Goal: Task Accomplishment & Management: Manage account settings

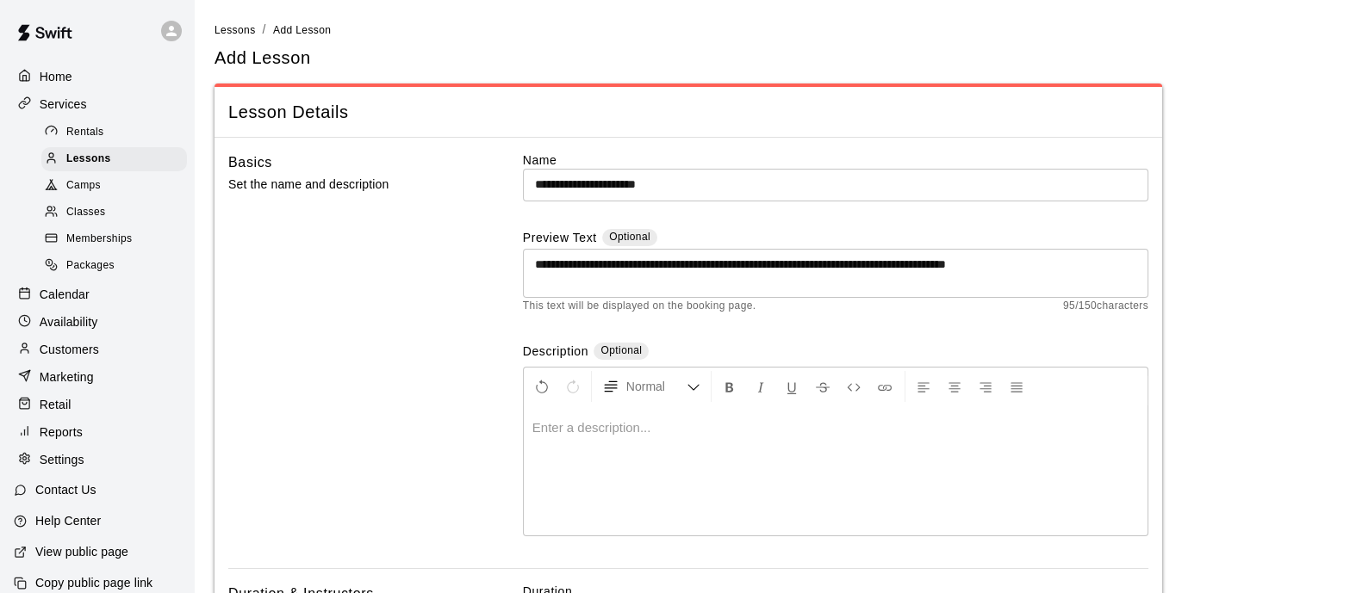
click at [107, 168] on span "Lessons" at bounding box center [88, 159] width 45 height 17
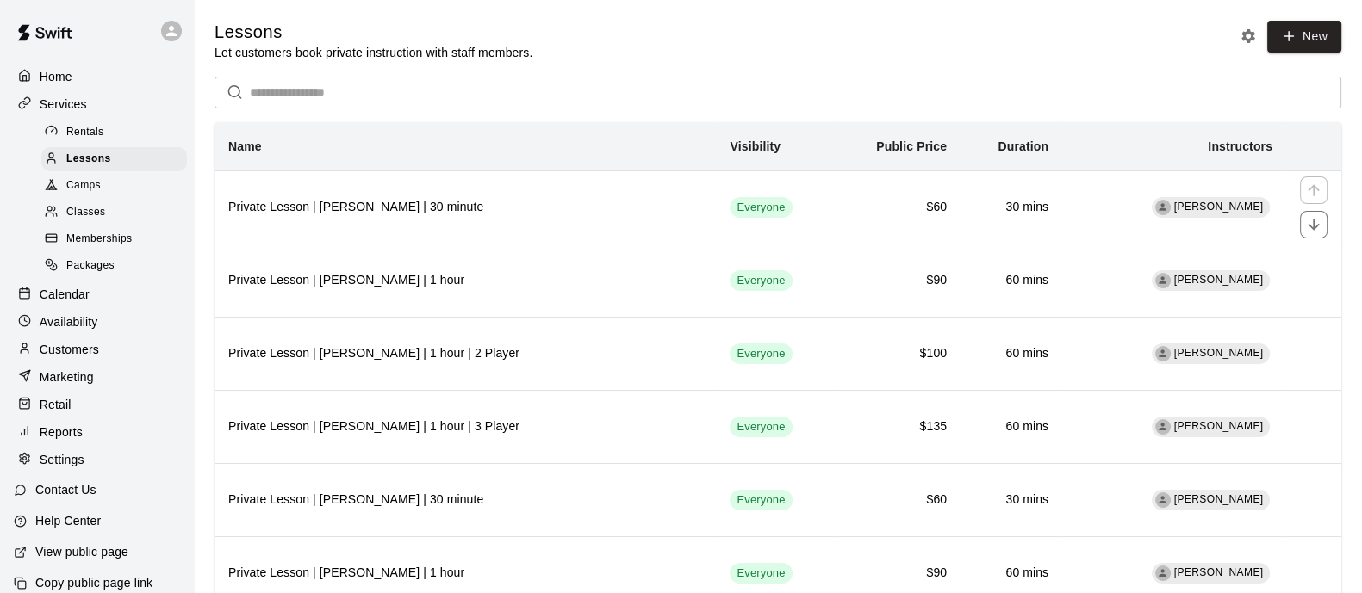
click at [1027, 203] on h6 "30 mins" at bounding box center [1011, 207] width 74 height 19
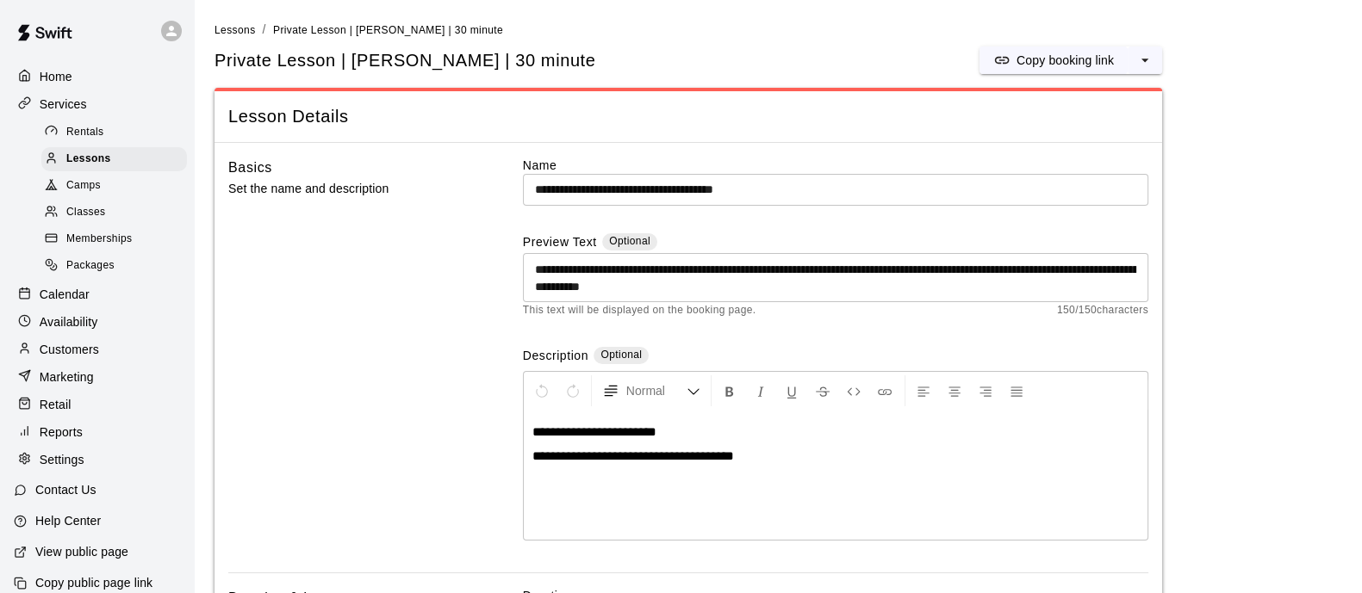
click at [1144, 71] on button "select merge strategy" at bounding box center [1144, 61] width 34 height 28
click at [1086, 122] on h6 "Duplicate lesson" at bounding box center [1079, 124] width 90 height 19
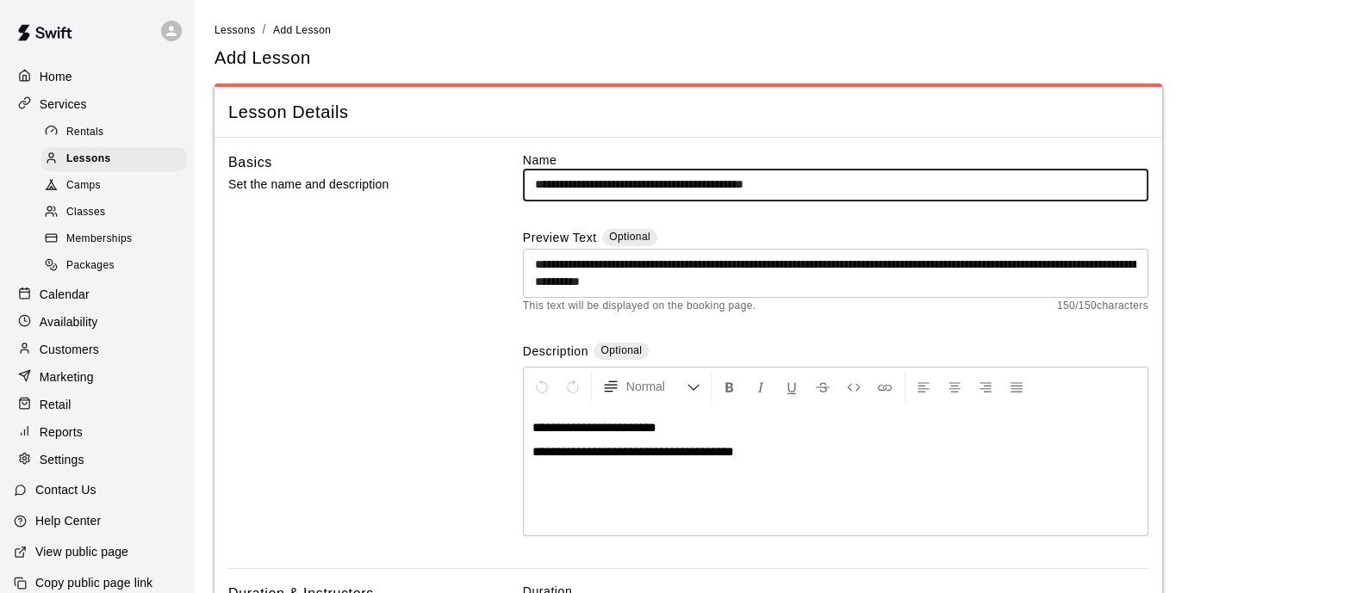
drag, startPoint x: 839, startPoint y: 182, endPoint x: 773, endPoint y: 185, distance: 66.4
click at [773, 185] on input "**********" at bounding box center [835, 185] width 625 height 32
drag, startPoint x: 713, startPoint y: 183, endPoint x: 634, endPoint y: 180, distance: 79.3
click at [634, 180] on input "**********" at bounding box center [835, 185] width 625 height 32
type input "**********"
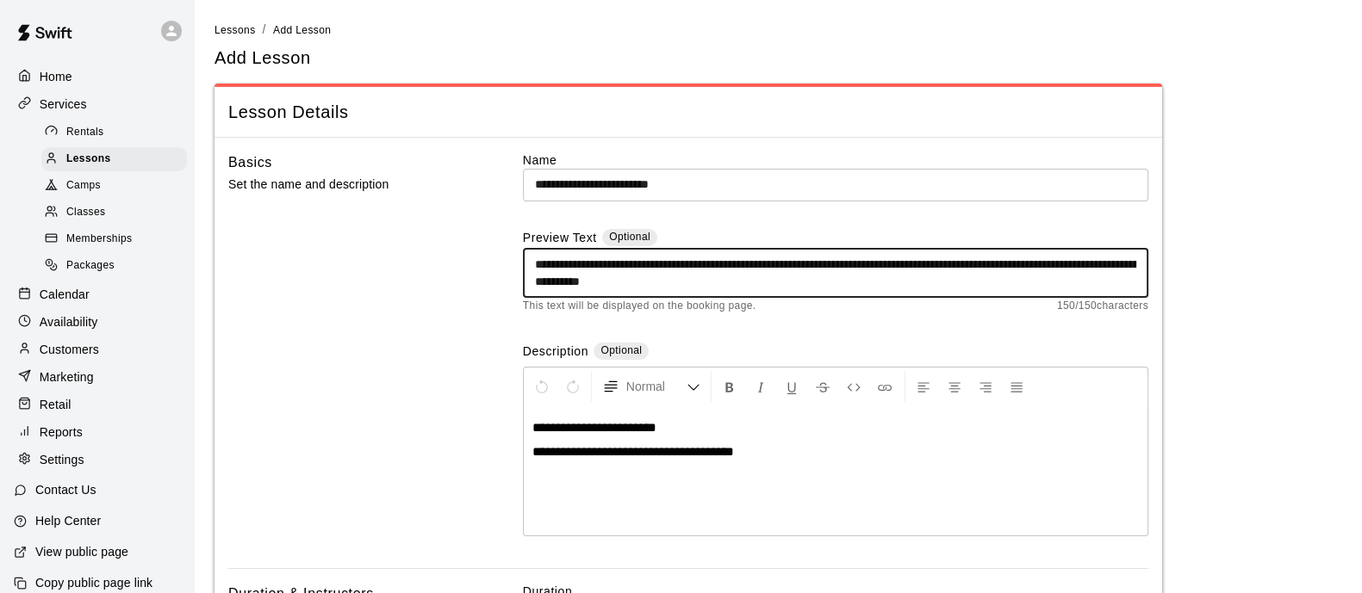
drag, startPoint x: 530, startPoint y: 276, endPoint x: 395, endPoint y: 243, distance: 138.3
click at [395, 243] on div "**********" at bounding box center [688, 360] width 920 height 417
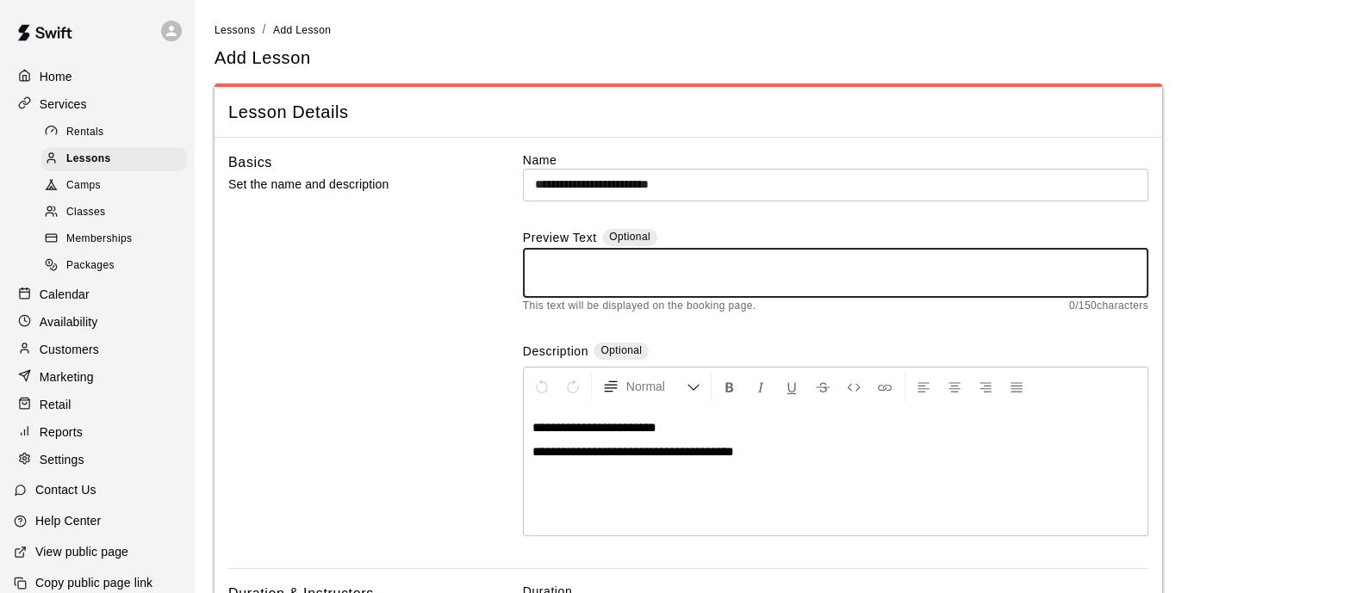
paste textarea "**********"
type textarea "**********"
click at [578, 180] on input "**********" at bounding box center [835, 185] width 625 height 32
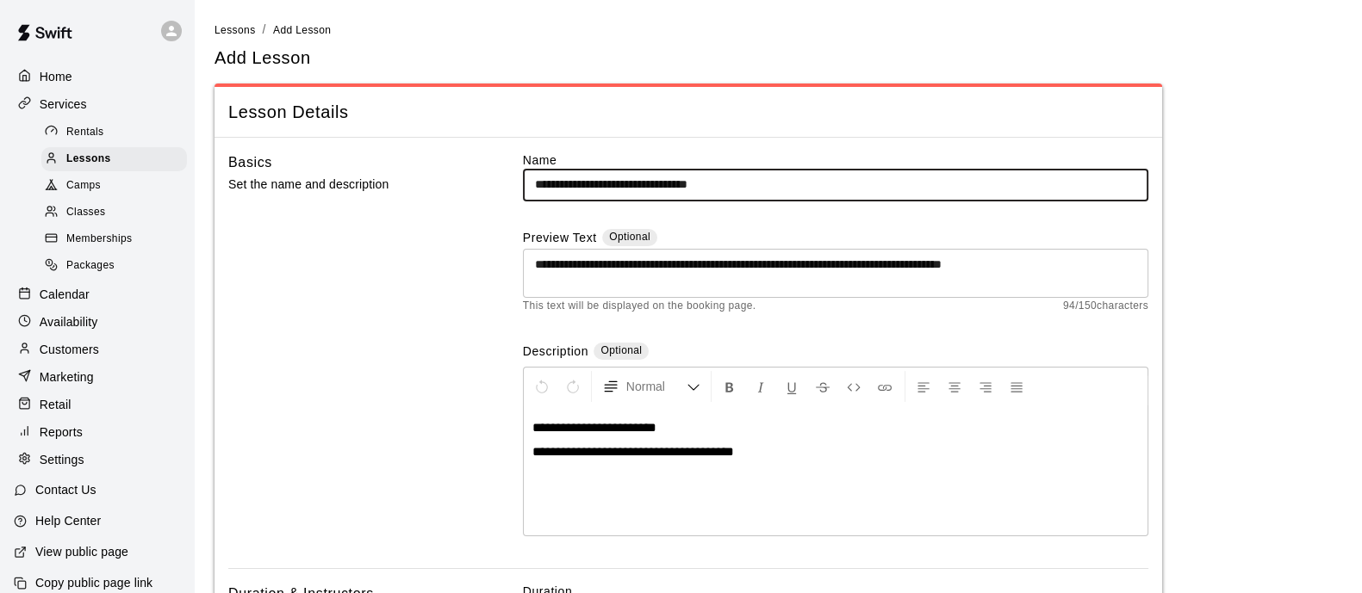
type input "**********"
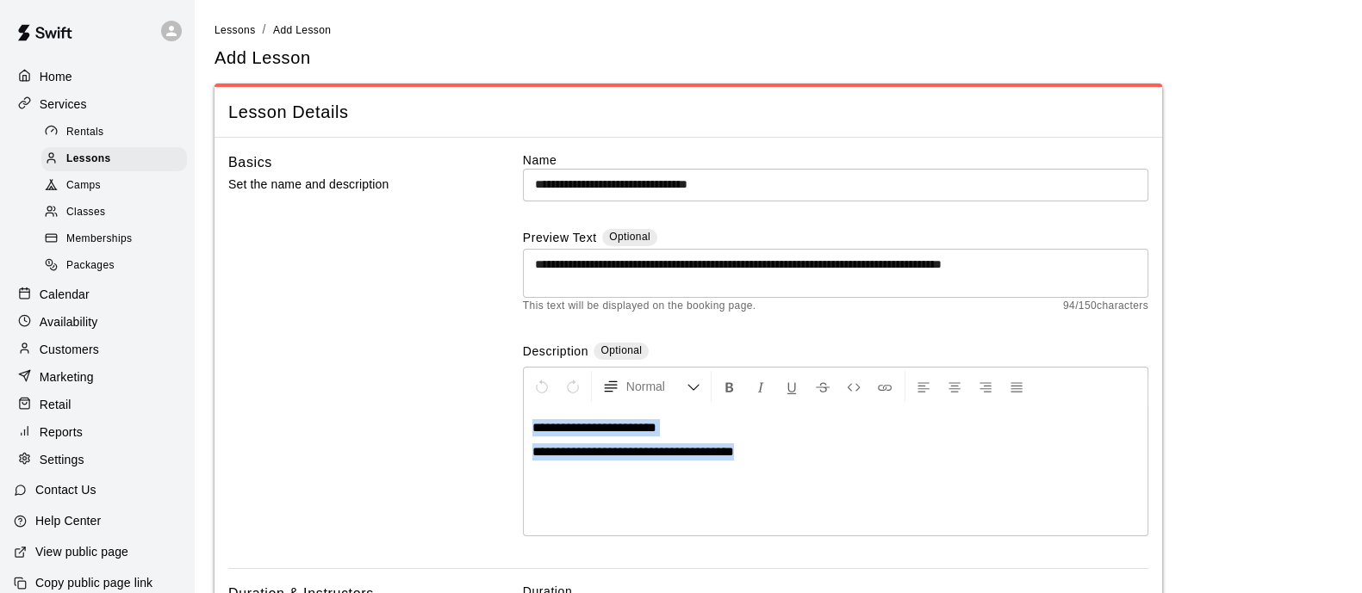
drag, startPoint x: 767, startPoint y: 448, endPoint x: 465, endPoint y: 403, distance: 304.8
click at [473, 402] on div "**********" at bounding box center [688, 360] width 920 height 417
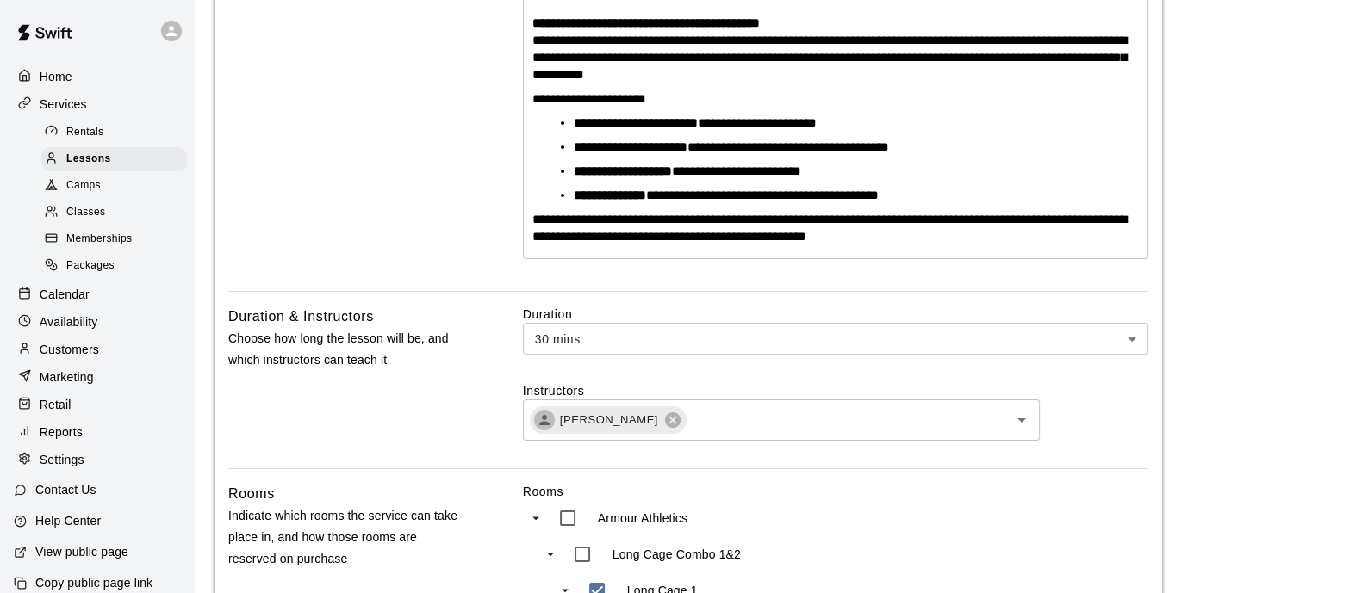
scroll to position [430, 0]
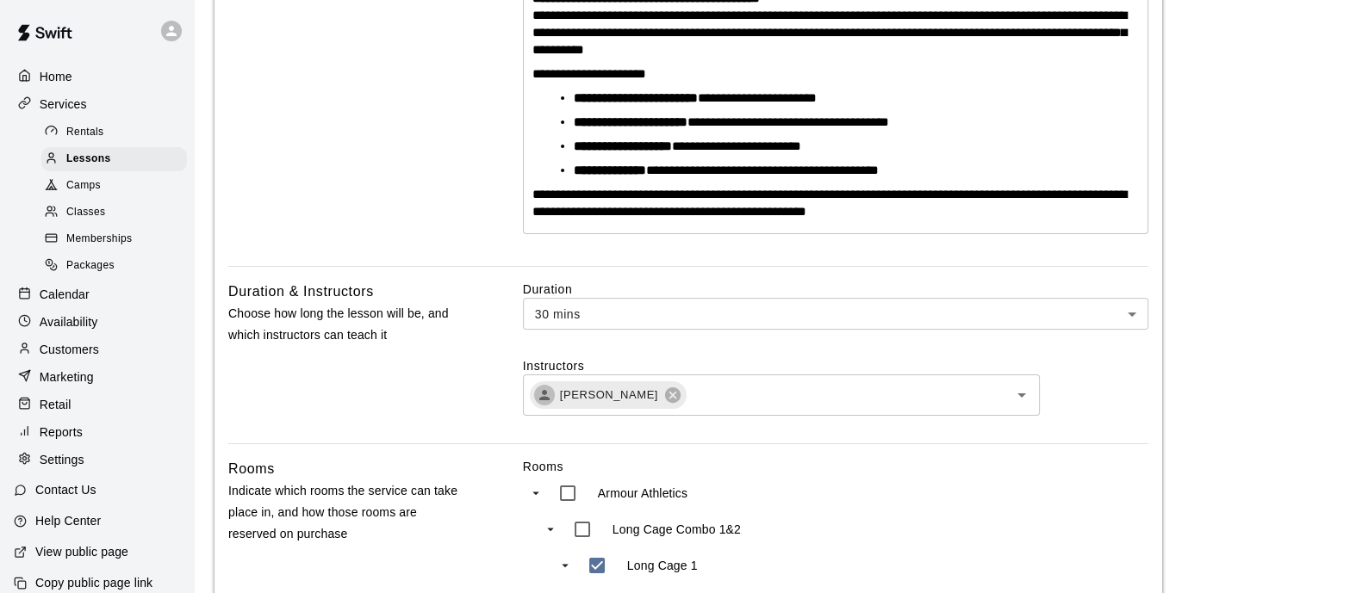
click at [688, 402] on input "text" at bounding box center [835, 396] width 295 height 22
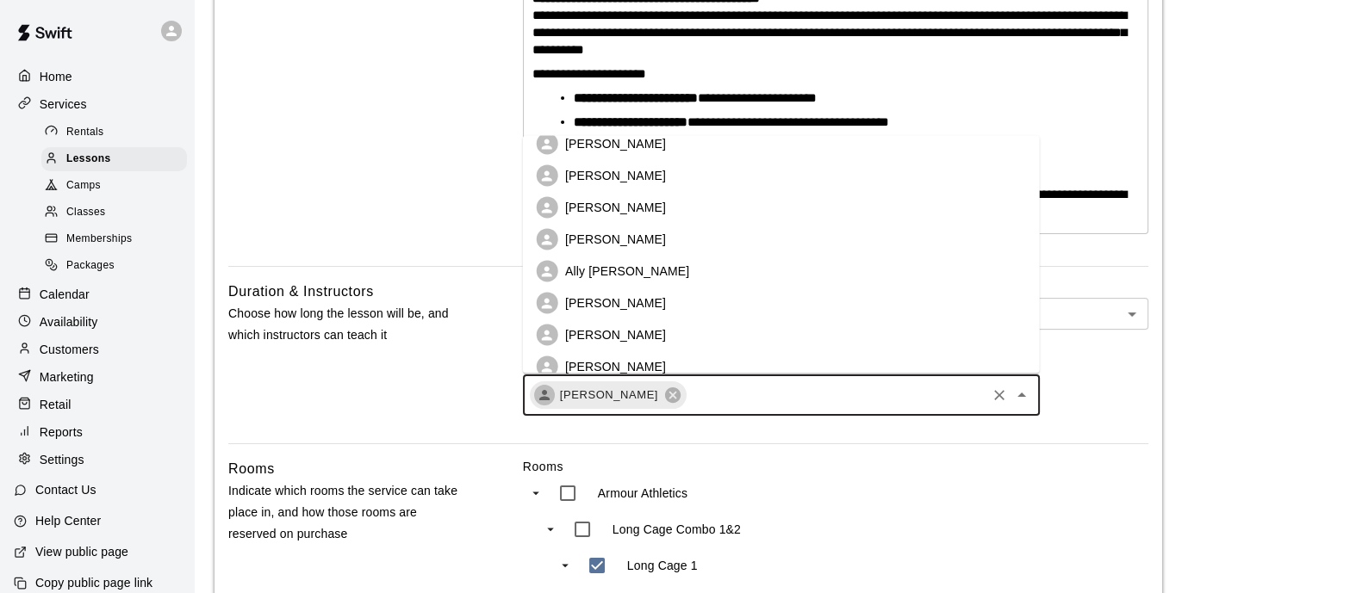
scroll to position [0, 0]
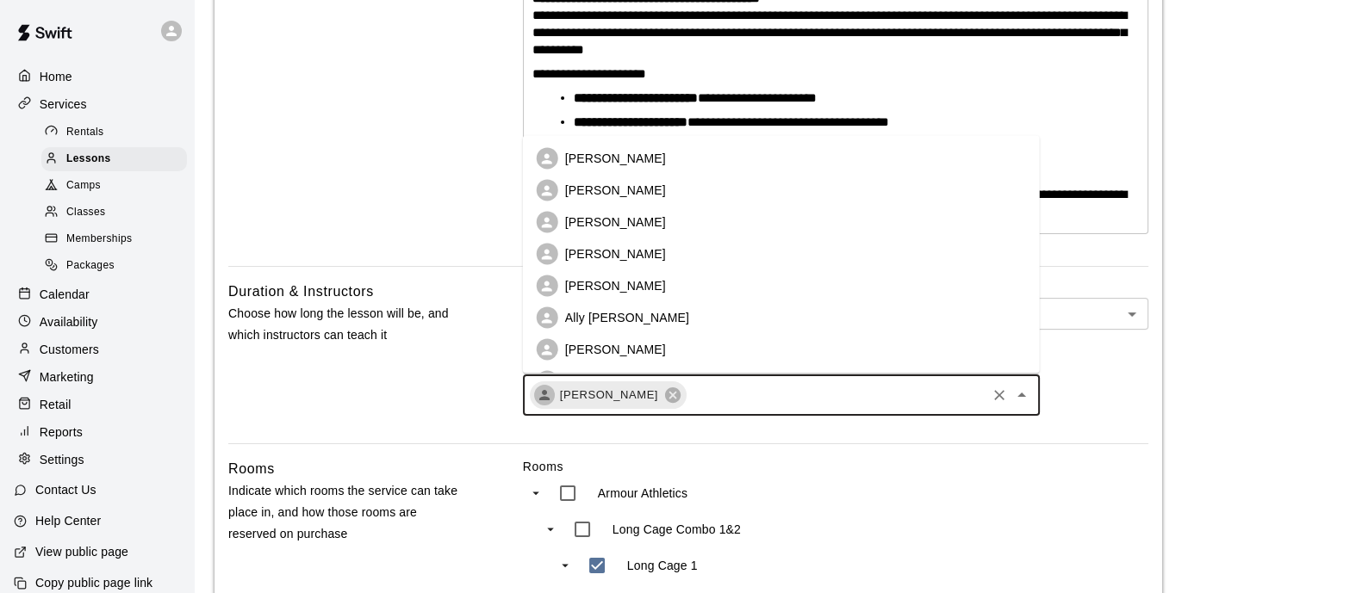
click at [633, 157] on p "[PERSON_NAME]" at bounding box center [615, 158] width 101 height 17
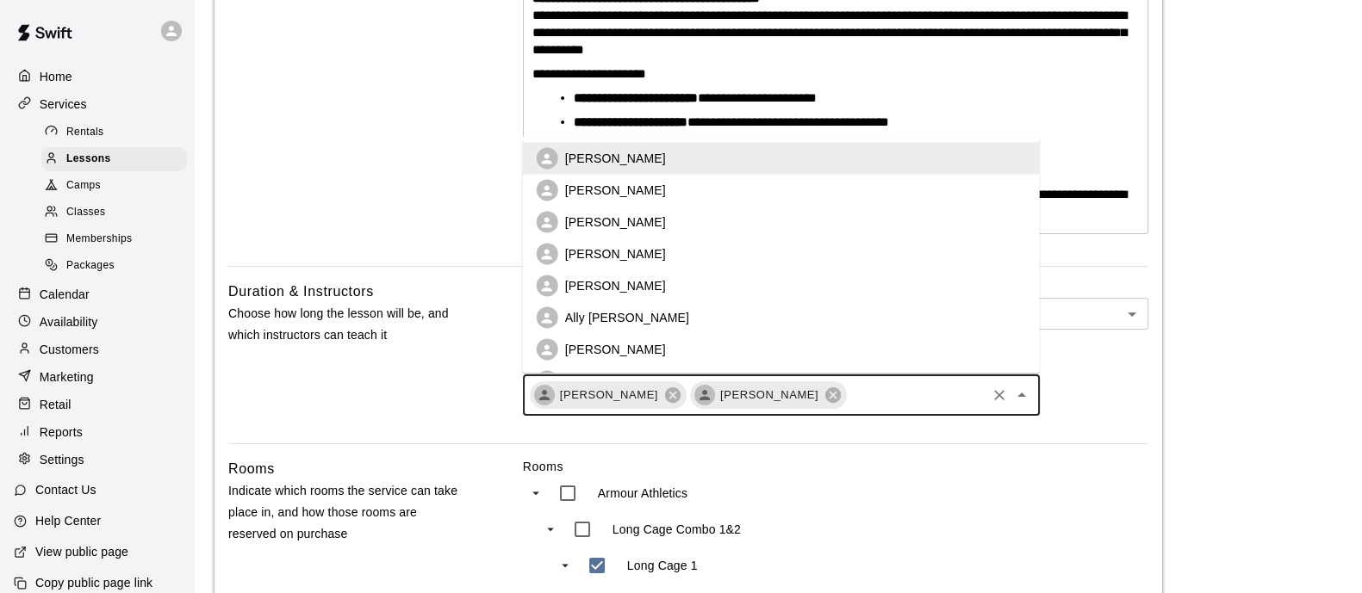
click at [862, 388] on input "text" at bounding box center [915, 396] width 135 height 22
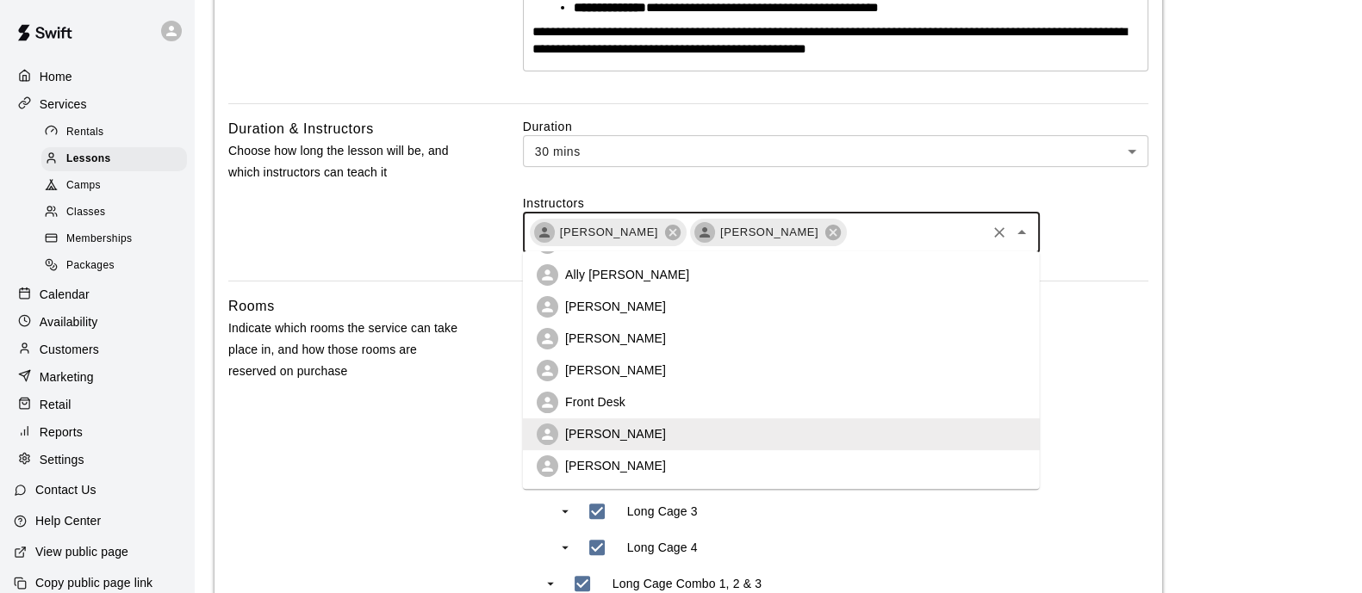
scroll to position [646, 0]
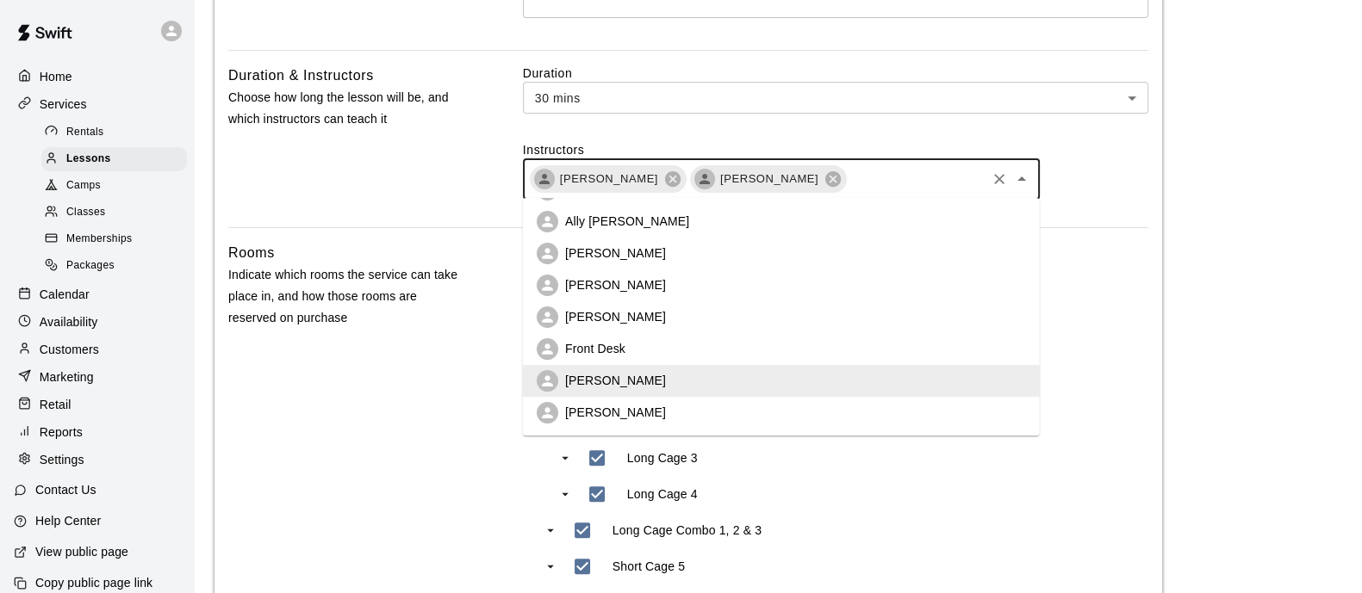
click at [641, 282] on li "[PERSON_NAME]" at bounding box center [781, 286] width 517 height 32
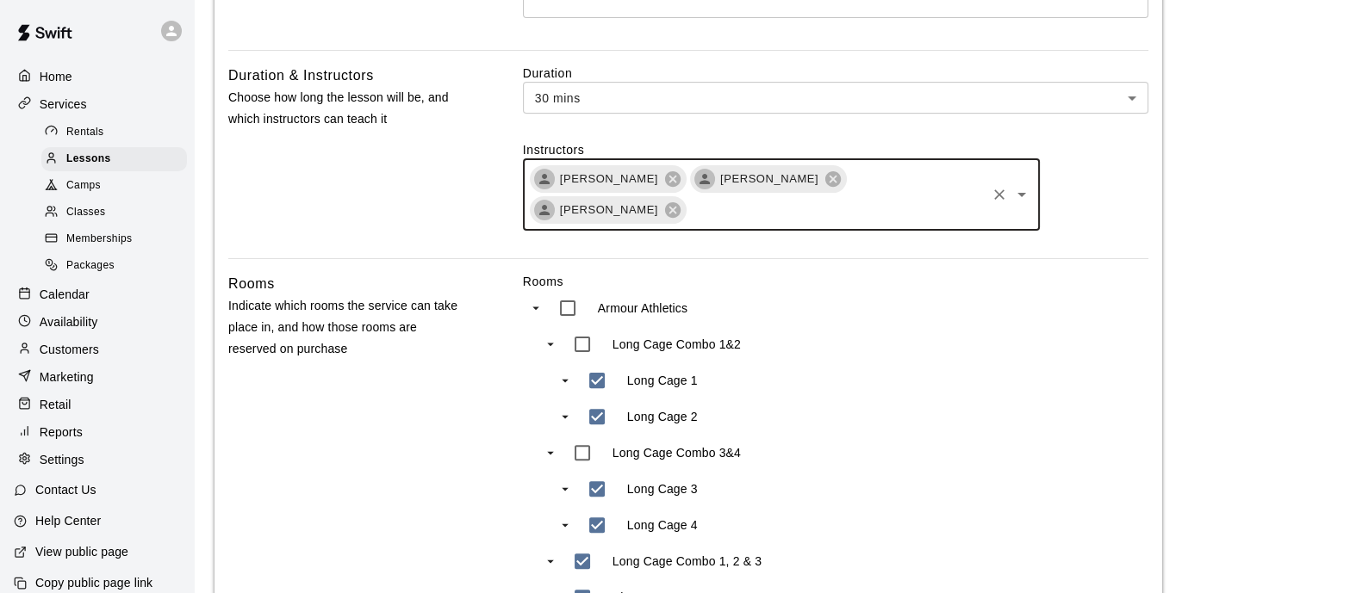
click at [963, 200] on input "text" at bounding box center [835, 211] width 295 height 22
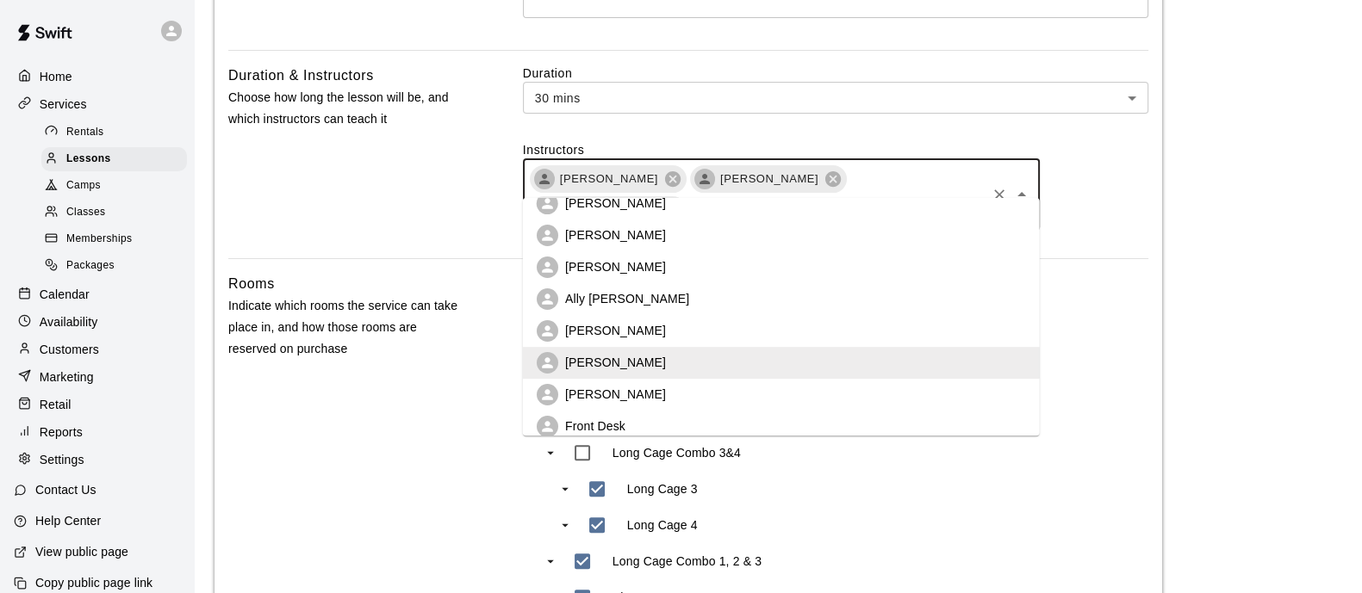
scroll to position [158, 0]
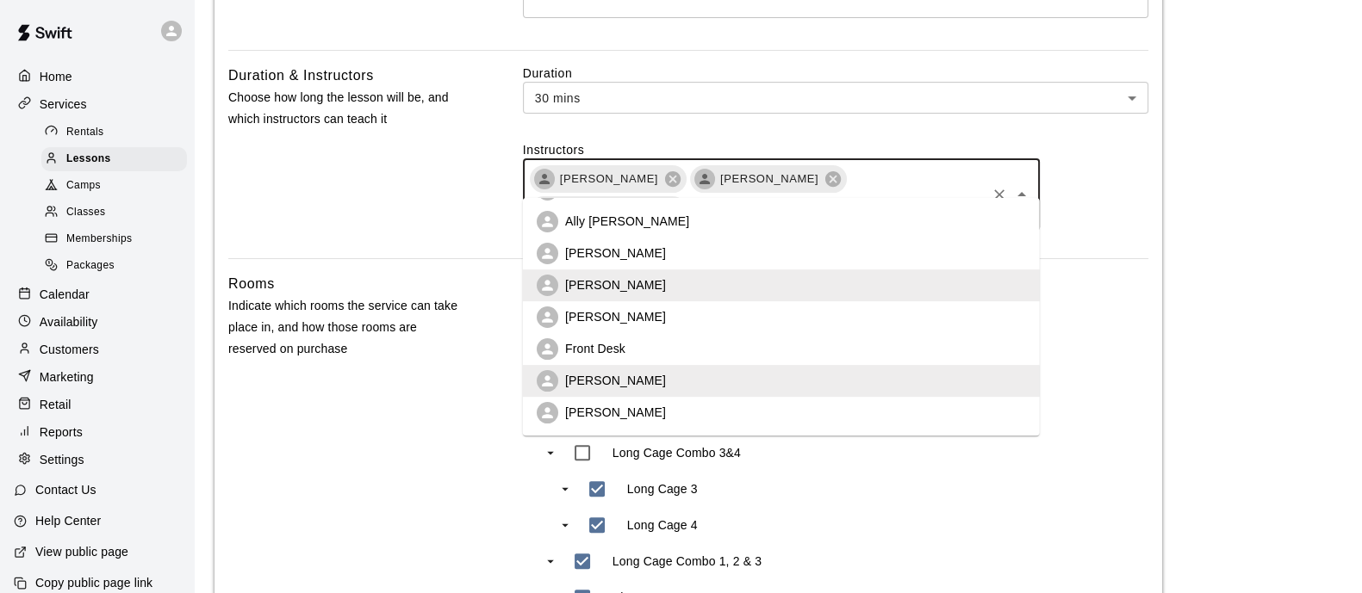
click at [751, 314] on li "[PERSON_NAME]" at bounding box center [781, 317] width 517 height 32
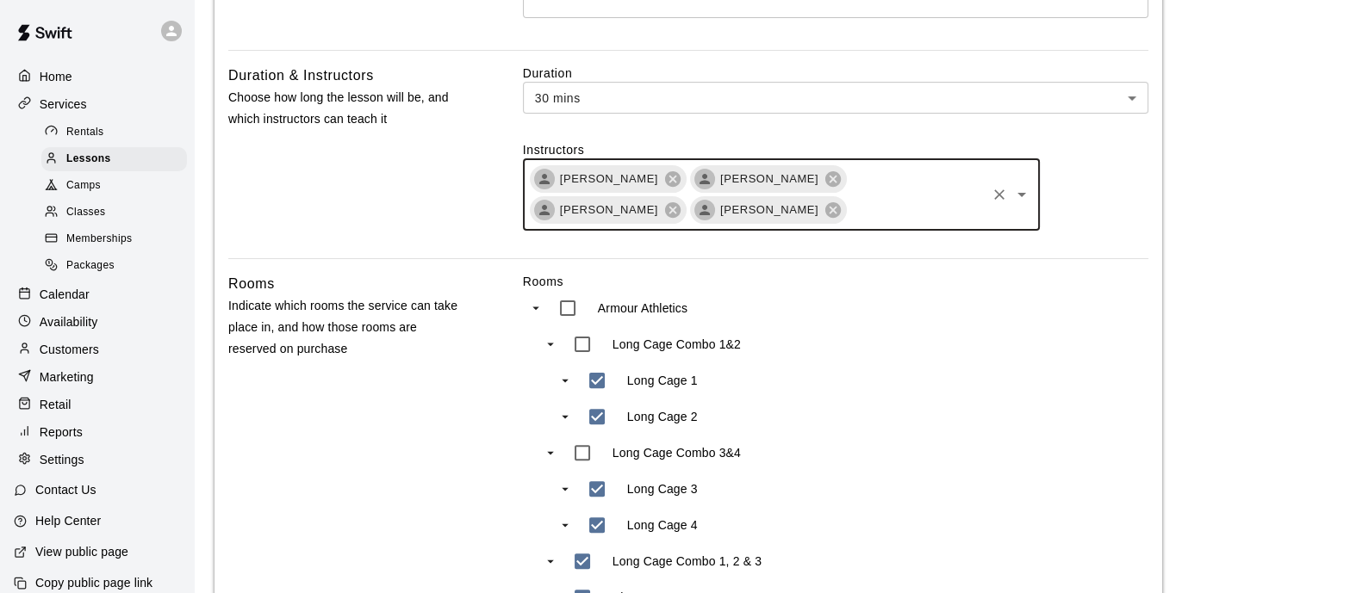
scroll to position [753, 0]
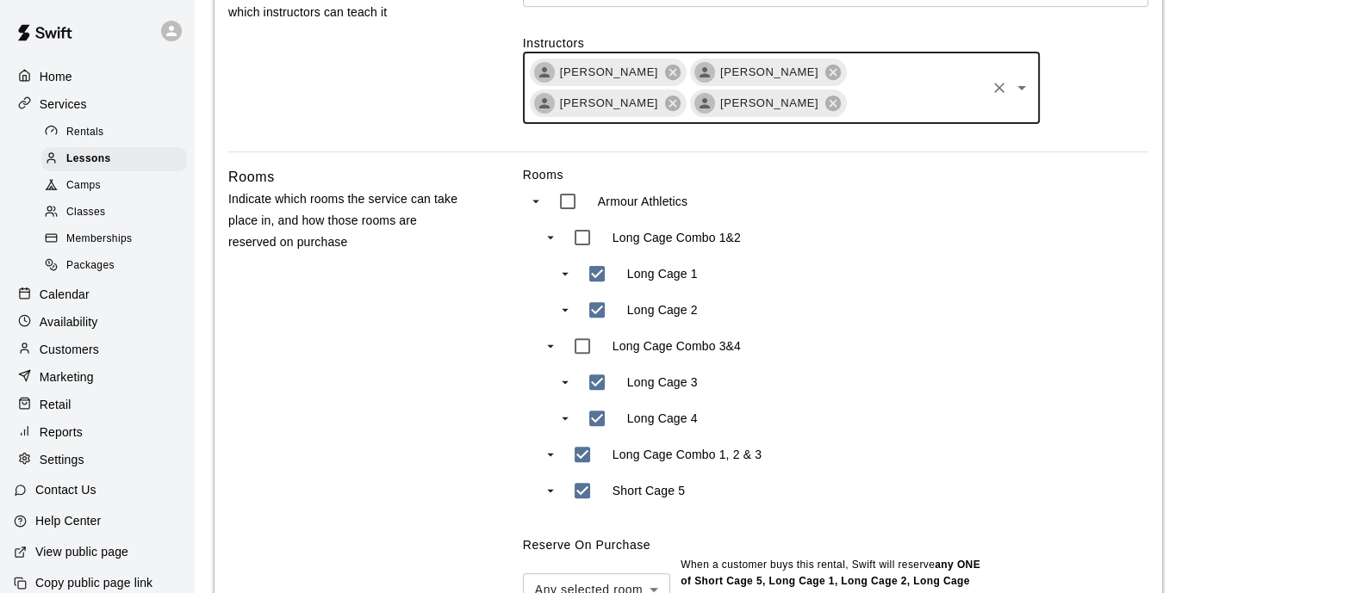
click at [920, 109] on input "text" at bounding box center [915, 104] width 135 height 22
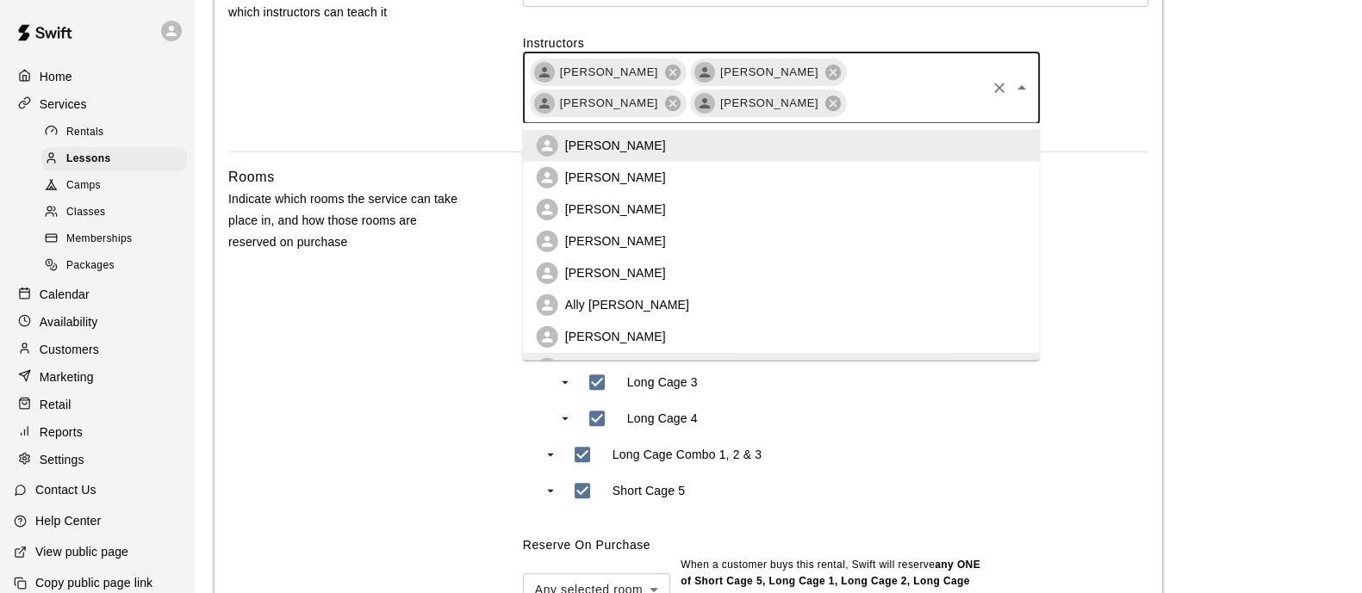
click at [609, 202] on p "[PERSON_NAME]" at bounding box center [615, 209] width 101 height 17
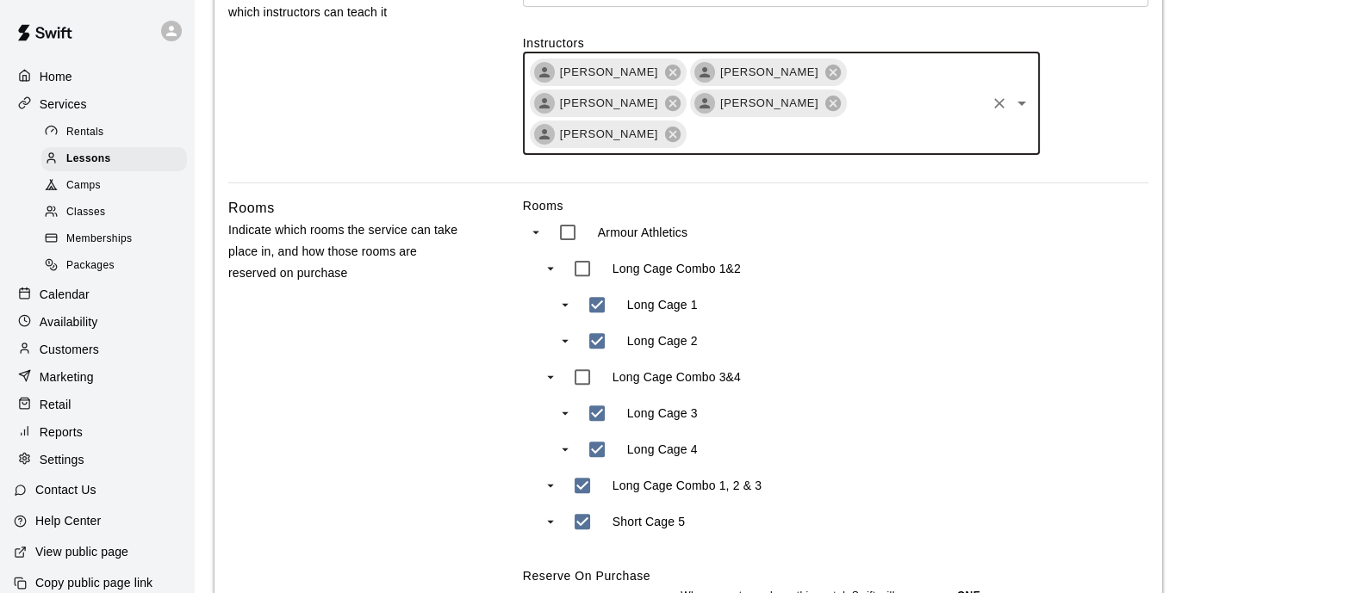
click at [680, 127] on icon at bounding box center [673, 135] width 16 height 16
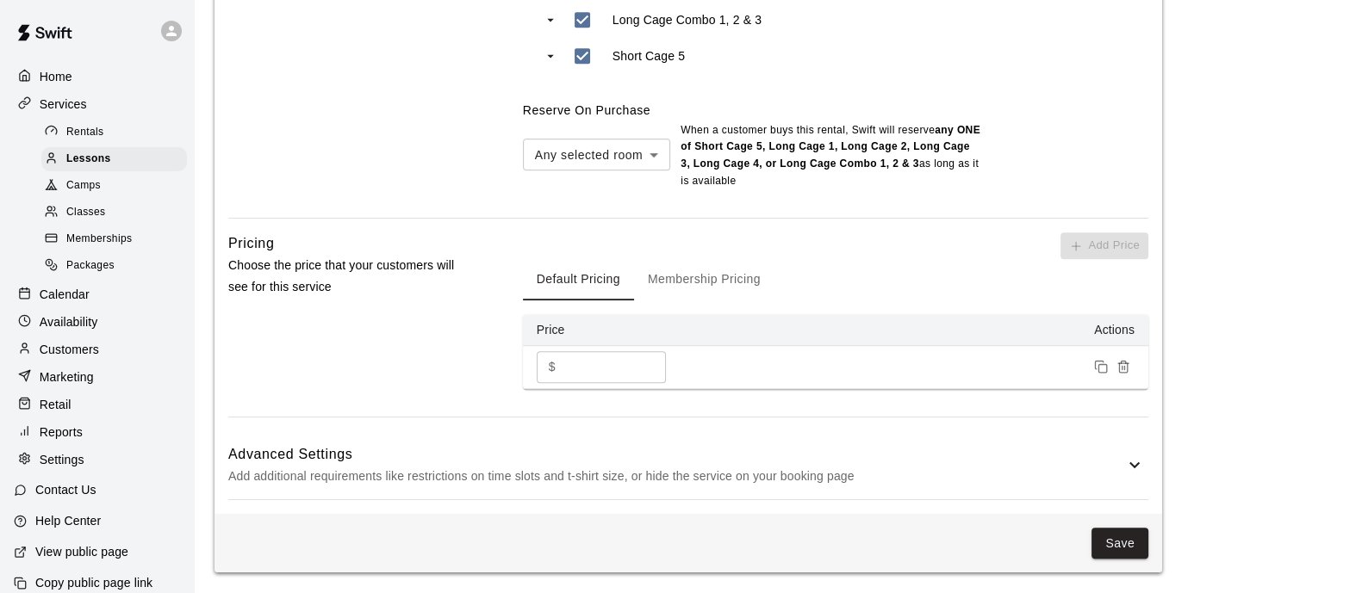
scroll to position [668, 0]
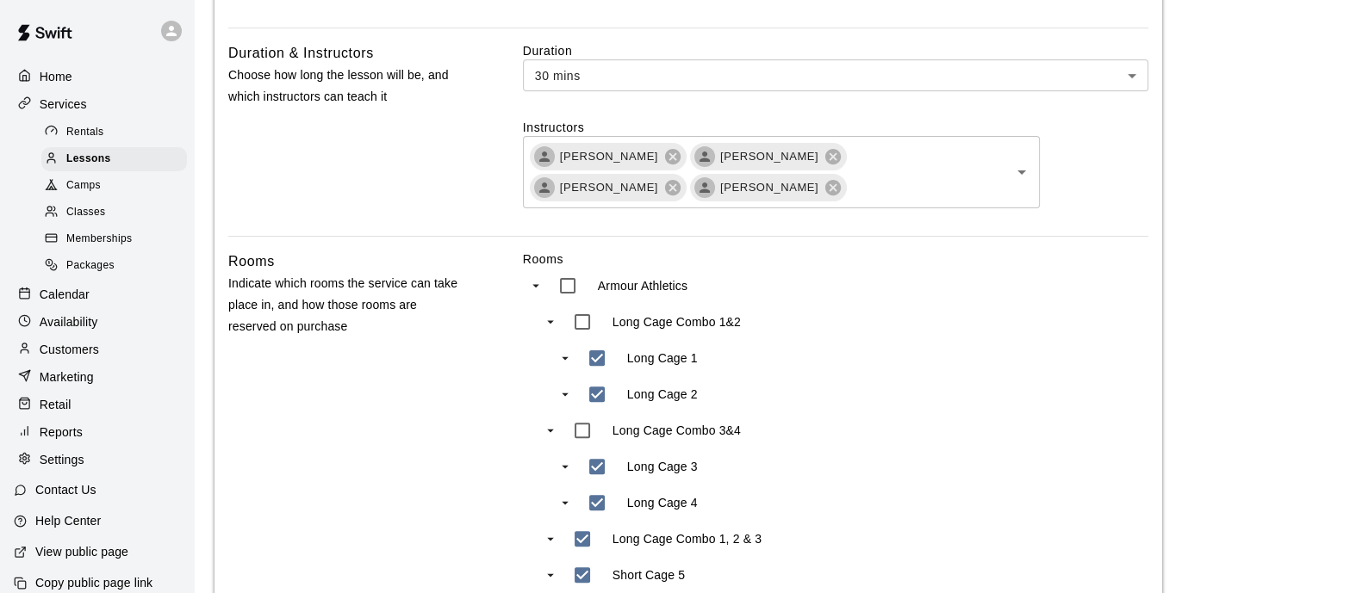
click at [1170, 348] on main "**********" at bounding box center [777, 222] width 1127 height 1740
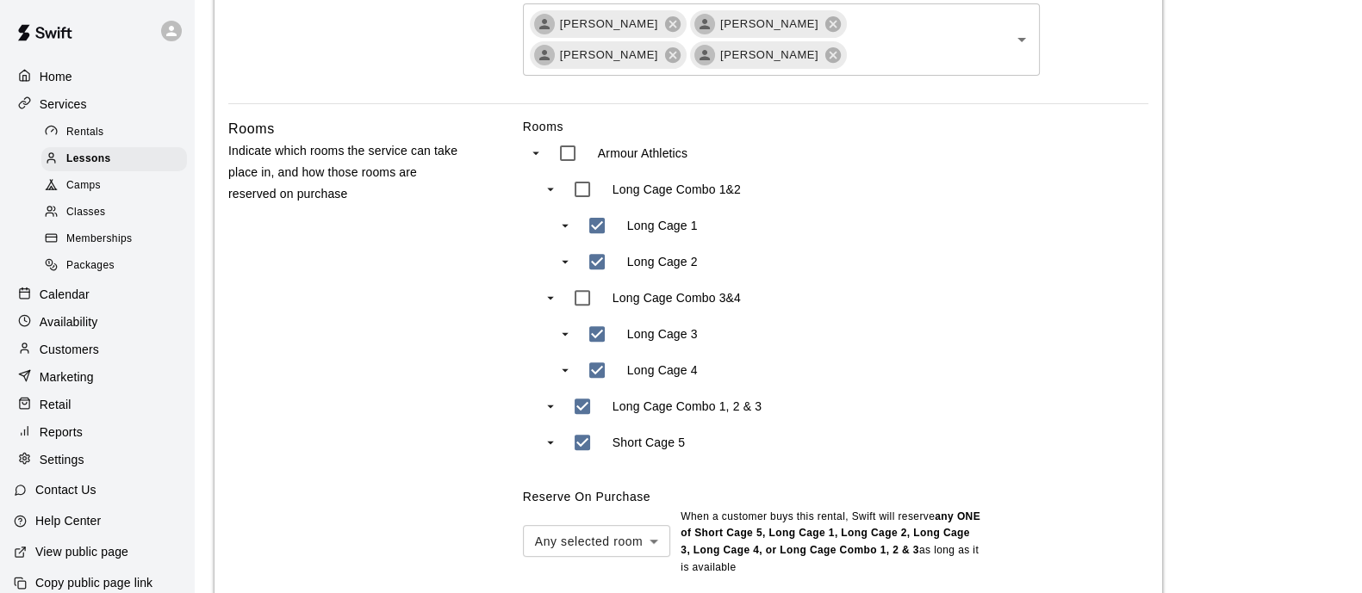
scroll to position [1188, 0]
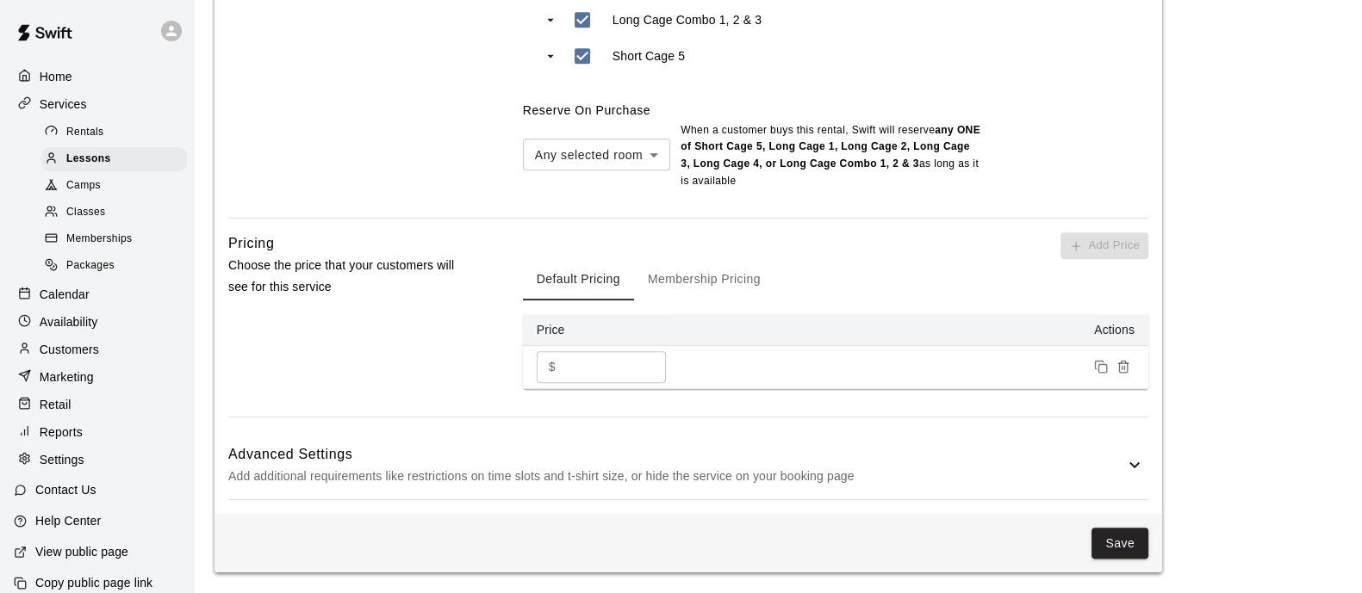
click at [552, 294] on button "Default Pricing" at bounding box center [578, 279] width 111 height 41
click at [718, 286] on button "Membership Pricing" at bounding box center [704, 279] width 140 height 41
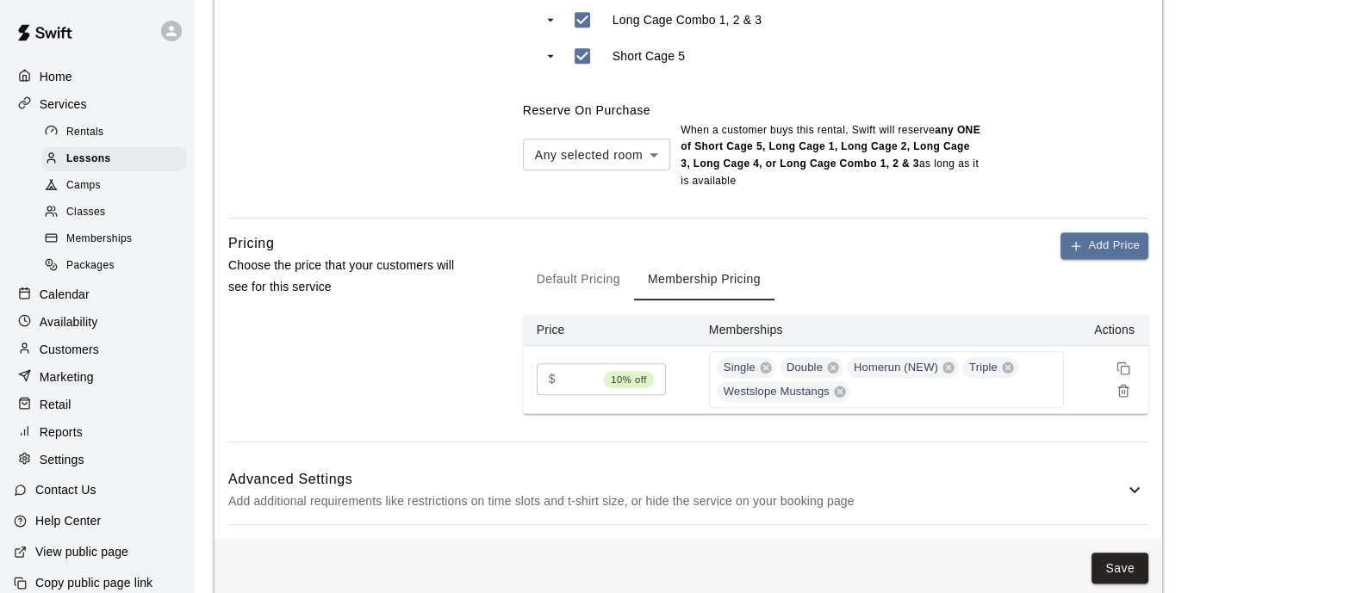
click at [598, 279] on button "Default Pricing" at bounding box center [578, 279] width 111 height 41
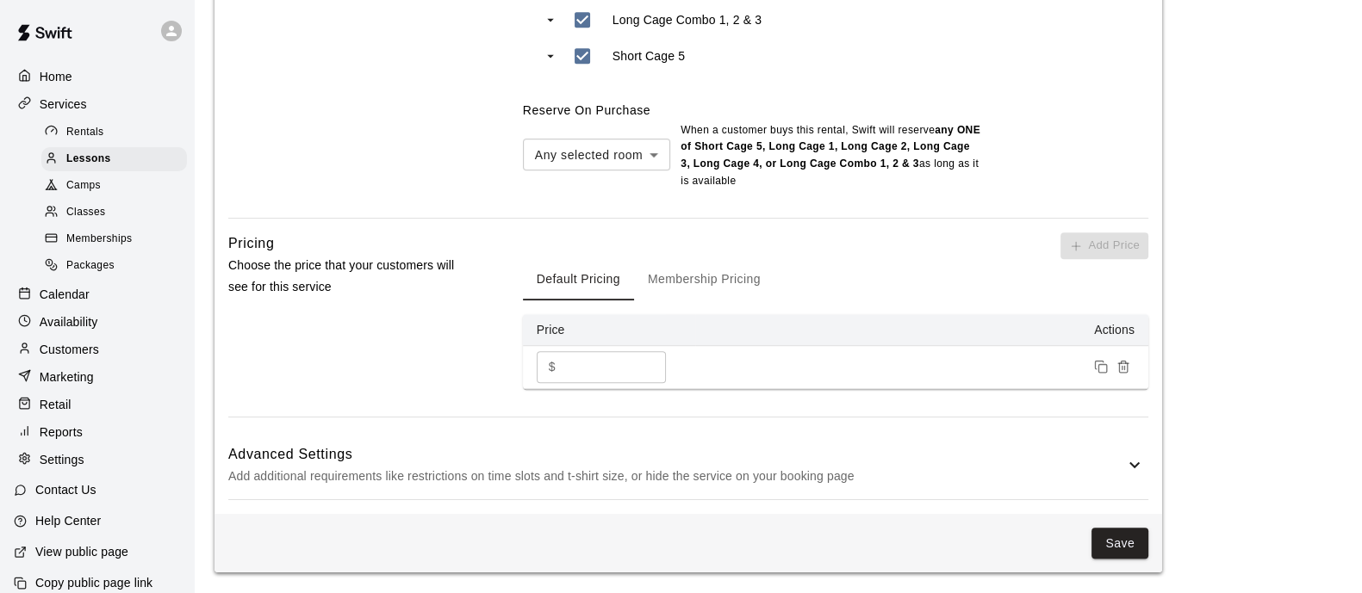
click at [681, 282] on button "Membership Pricing" at bounding box center [704, 279] width 140 height 41
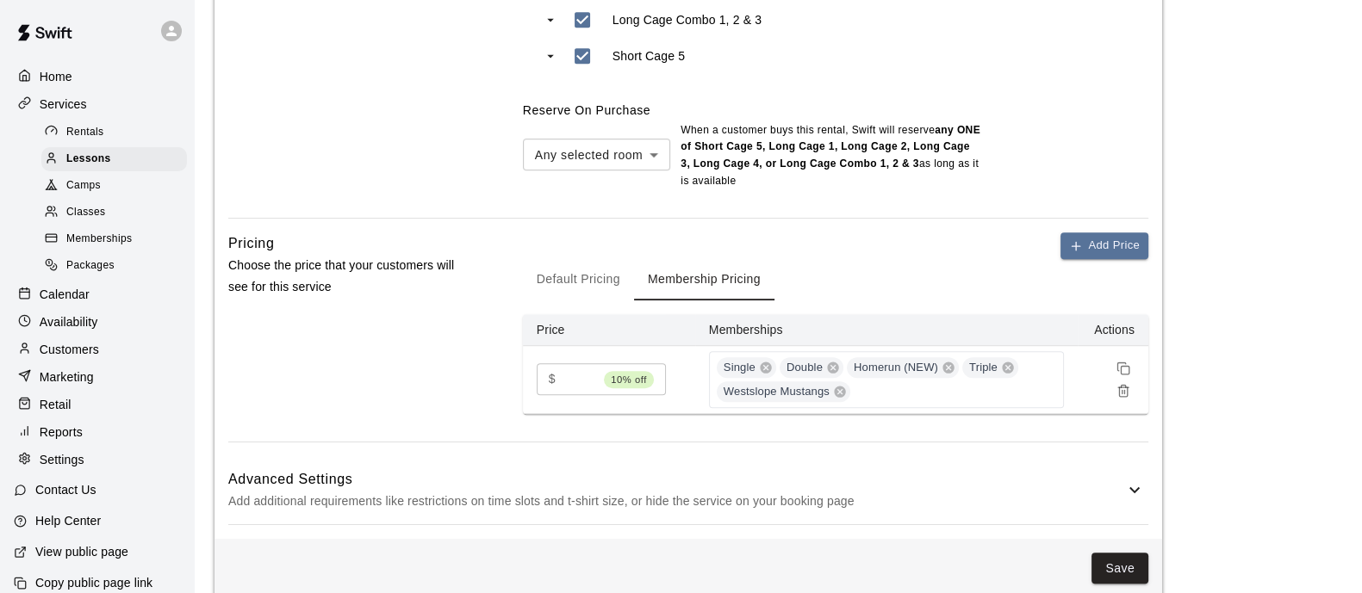
click at [586, 276] on button "Default Pricing" at bounding box center [578, 279] width 111 height 41
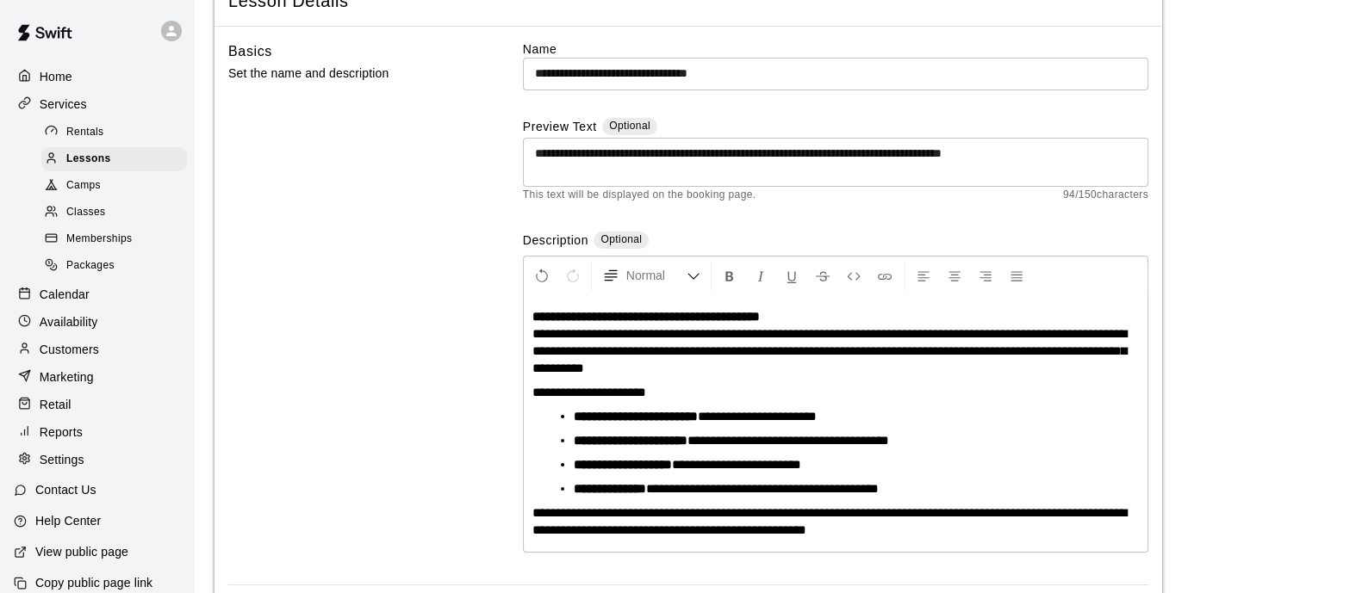
scroll to position [0, 0]
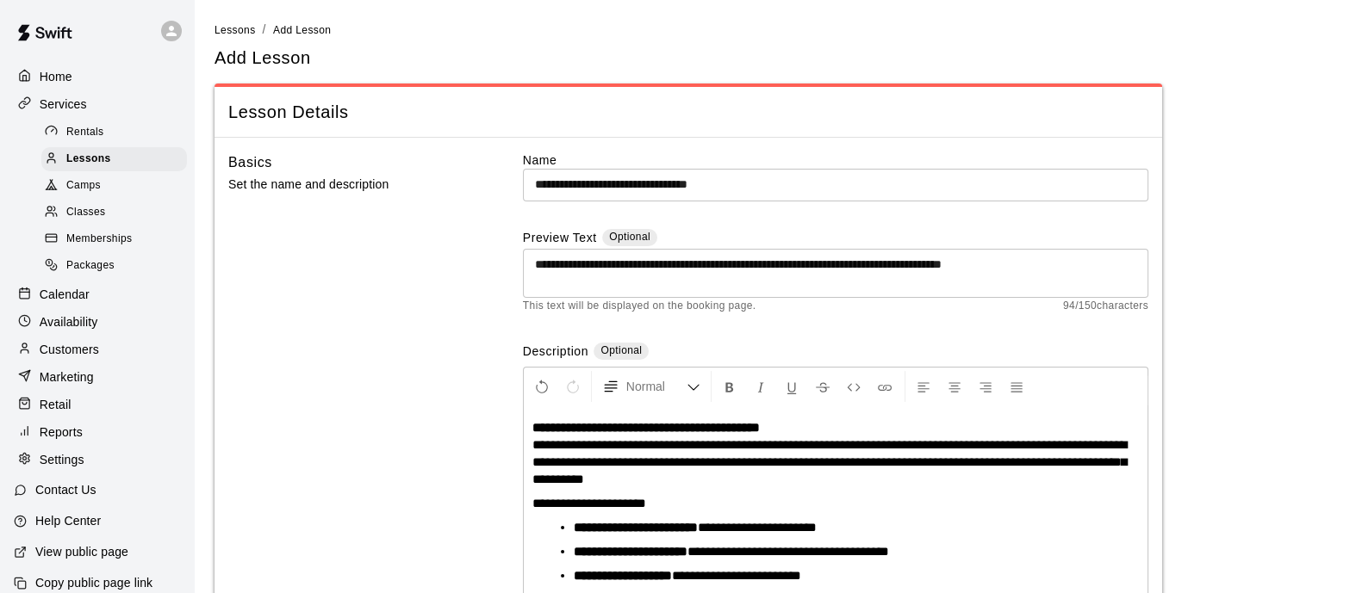
click at [240, 28] on span "Lessons" at bounding box center [234, 30] width 41 height 12
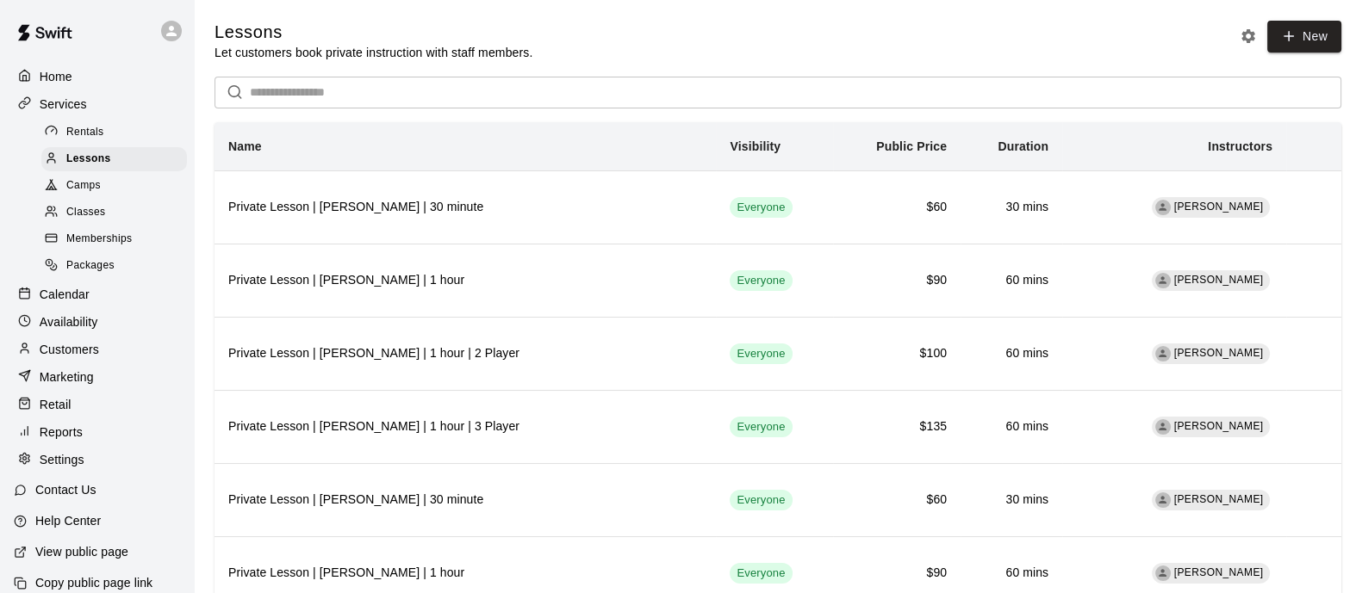
click at [78, 300] on p "Calendar" at bounding box center [65, 294] width 50 height 17
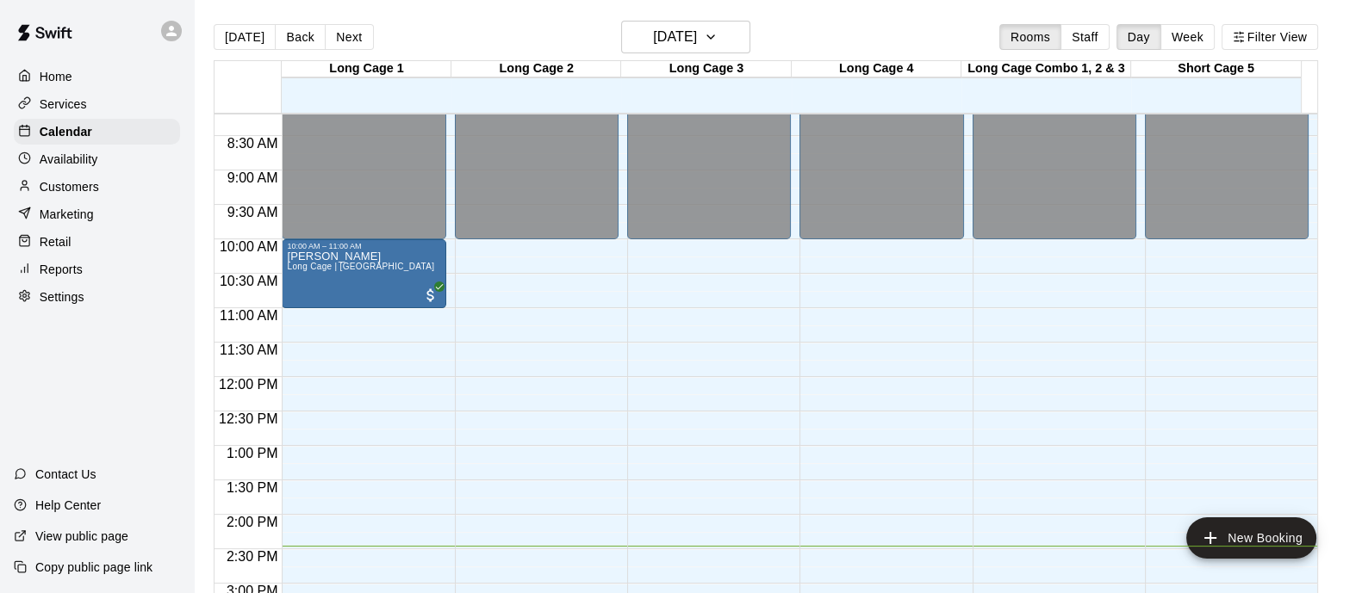
scroll to position [887, 0]
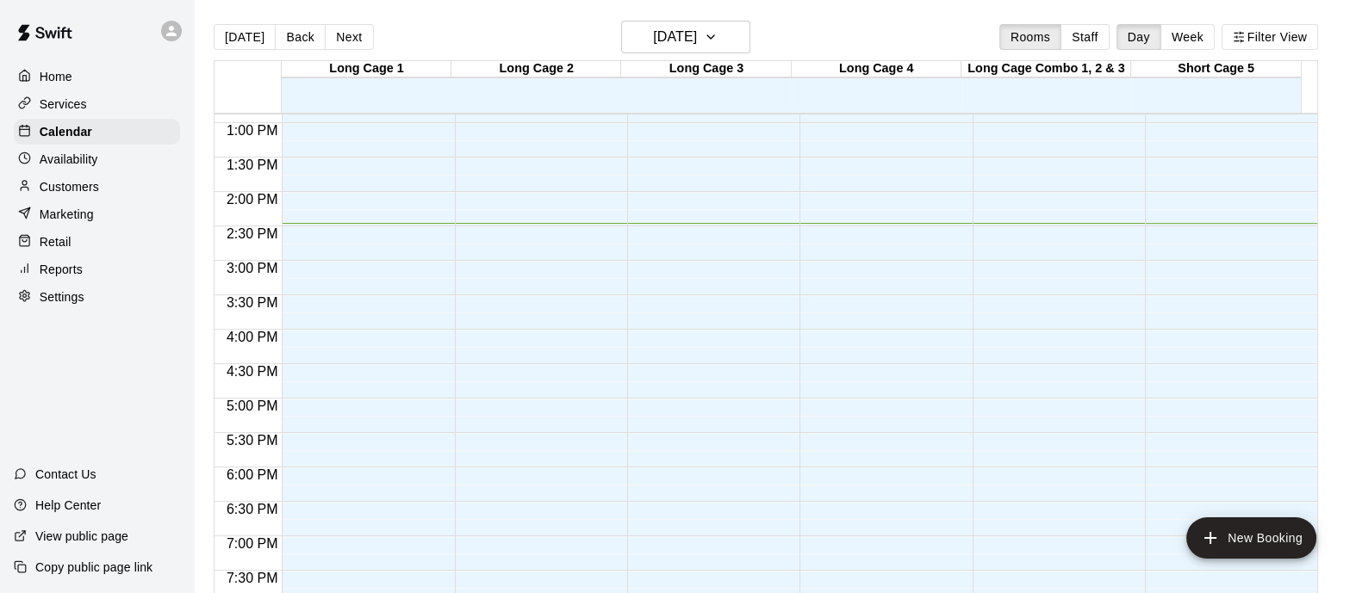
click at [241, 32] on button "[DATE]" at bounding box center [245, 37] width 62 height 26
click at [87, 96] on div "Services" at bounding box center [97, 104] width 166 height 26
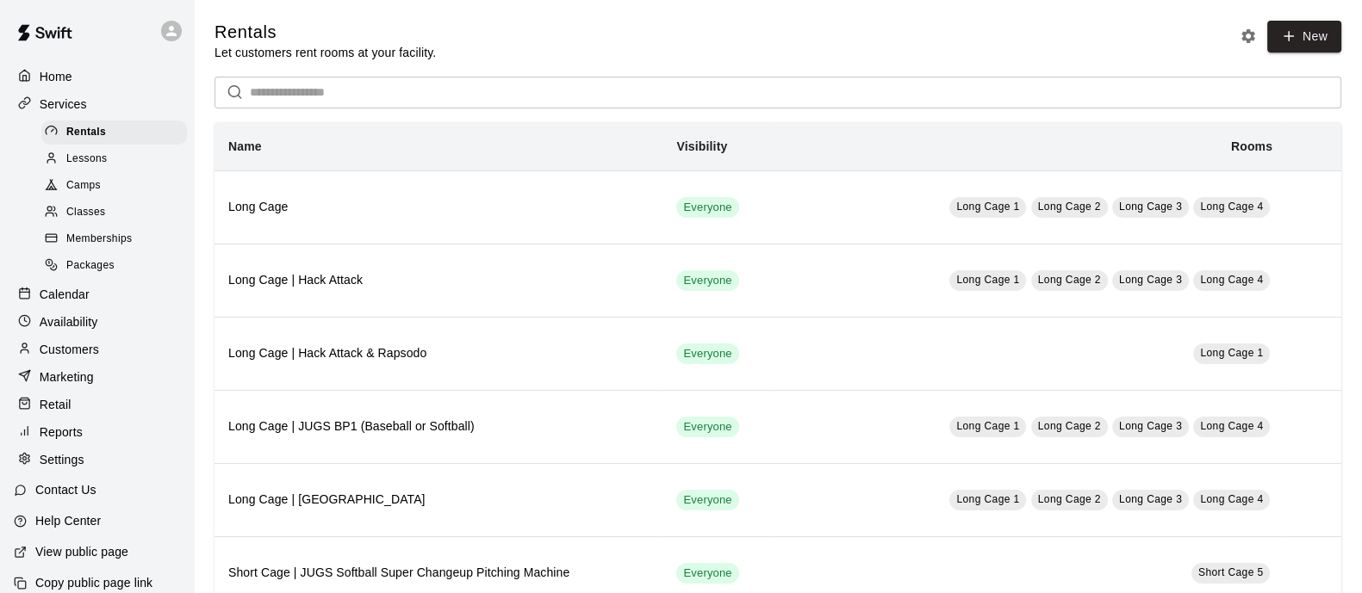
click at [69, 156] on span "Lessons" at bounding box center [86, 159] width 41 height 17
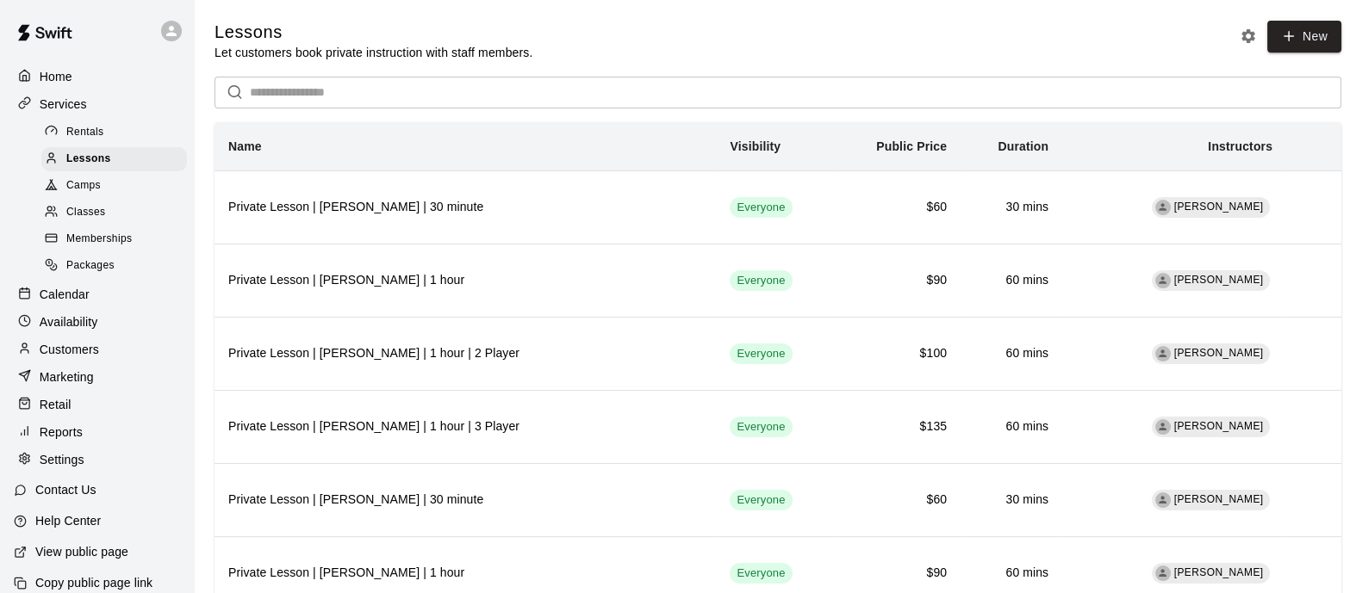
drag, startPoint x: 93, startPoint y: 292, endPoint x: 105, endPoint y: 299, distance: 13.9
click at [95, 293] on div "Home Services Rentals Lessons Camps Classes Memberships Packages Calendar Avail…" at bounding box center [97, 268] width 194 height 413
click at [87, 303] on p "Calendar" at bounding box center [65, 294] width 50 height 17
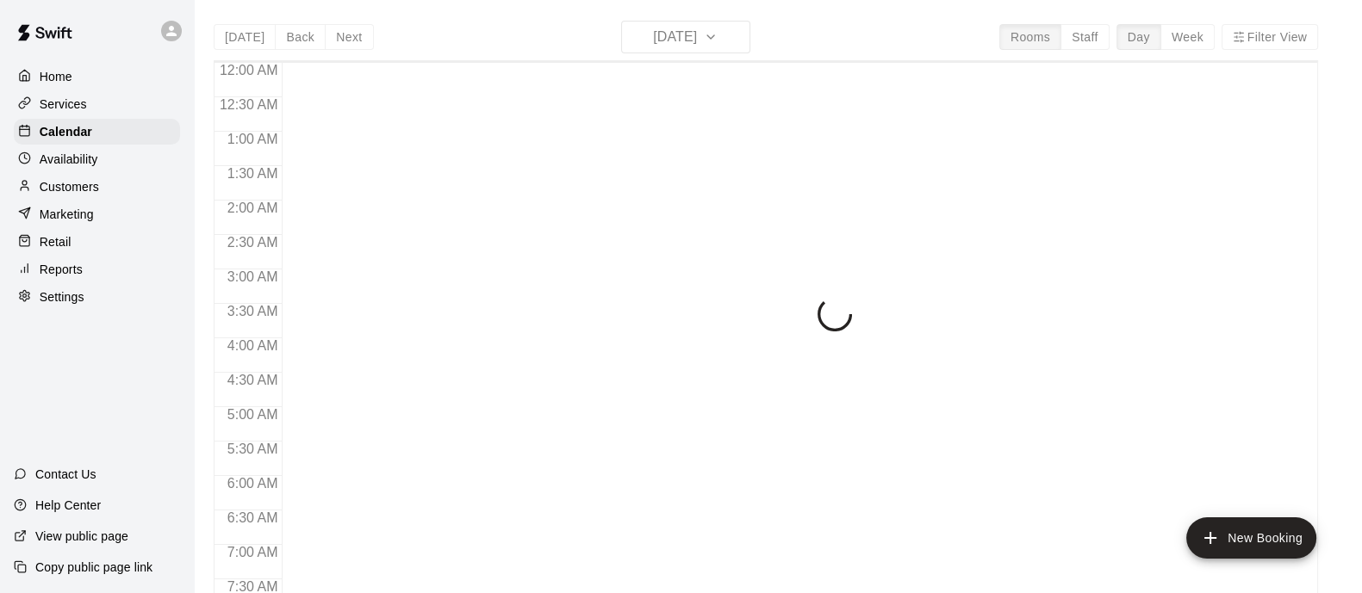
scroll to position [1012, 0]
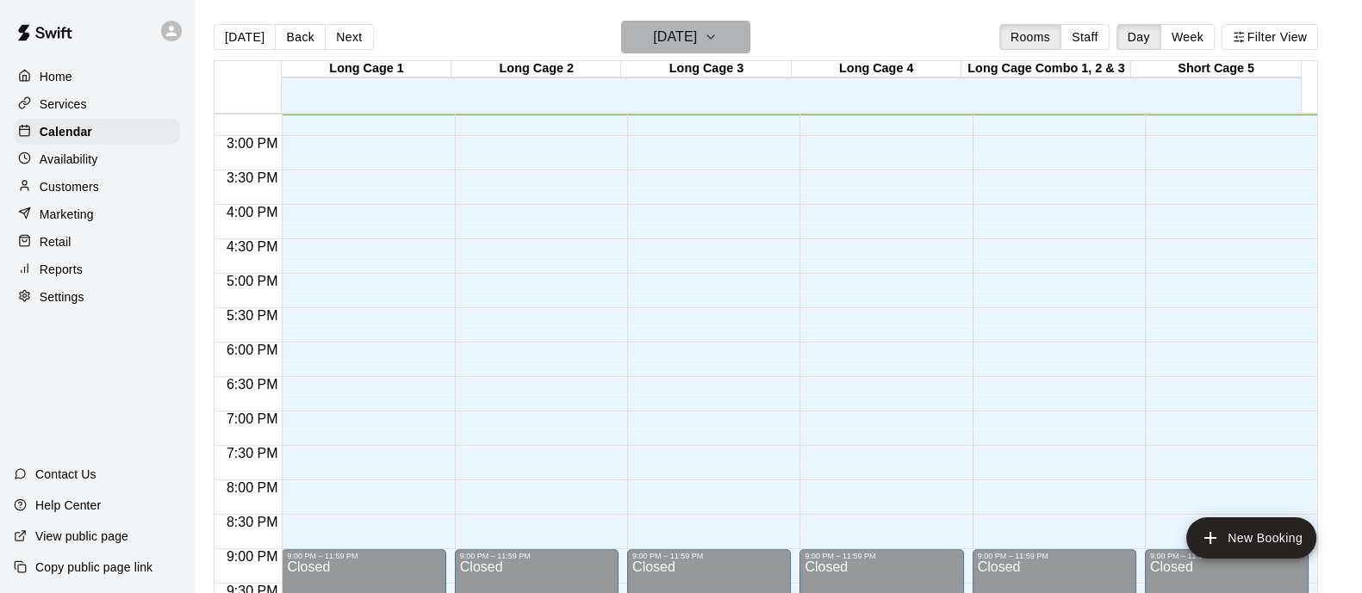
click at [749, 30] on button "[DATE]" at bounding box center [685, 37] width 129 height 33
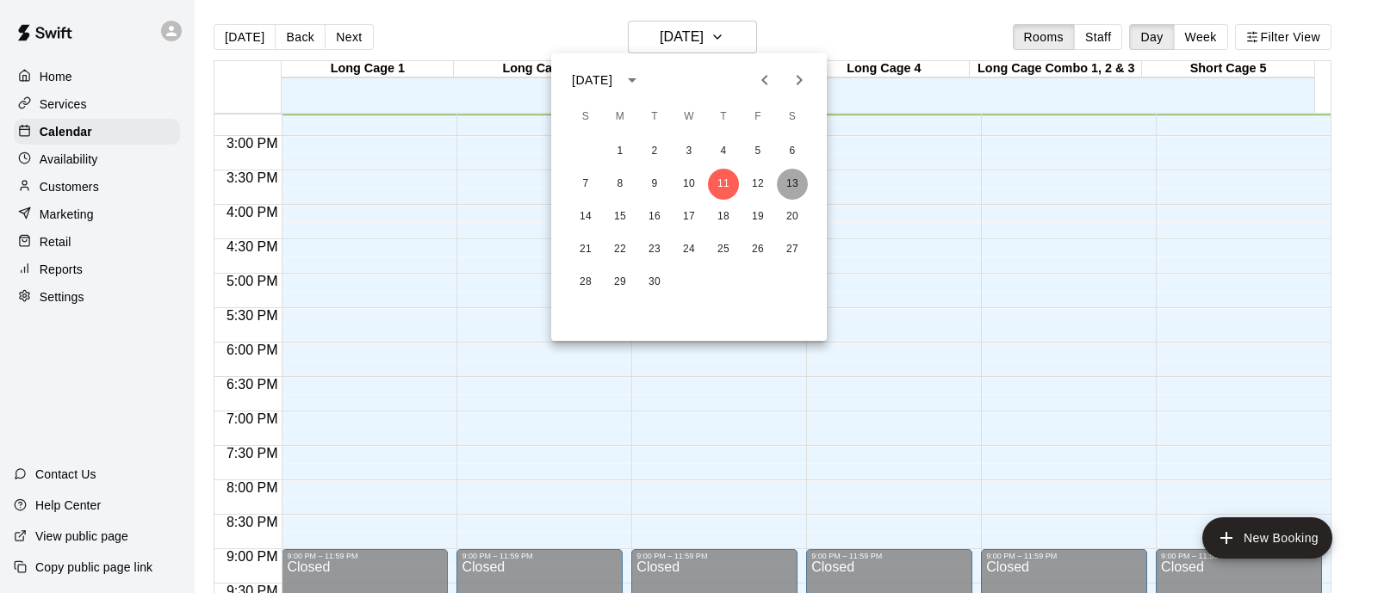
click at [790, 192] on button "13" at bounding box center [792, 184] width 31 height 31
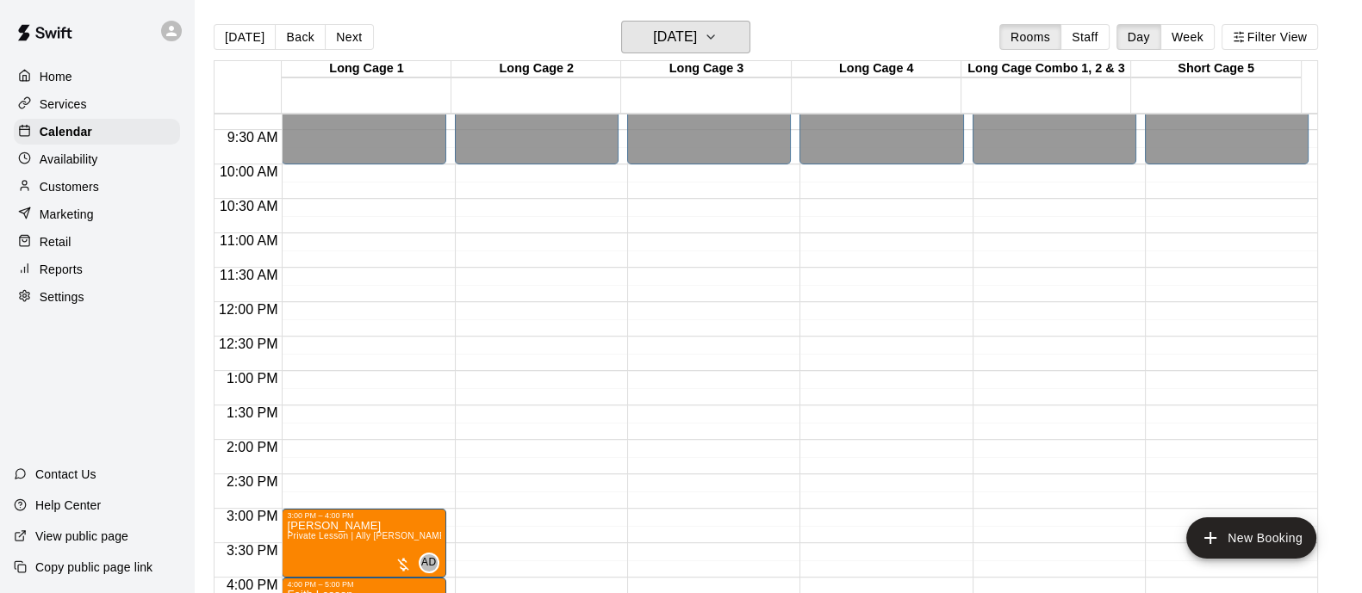
scroll to position [618, 0]
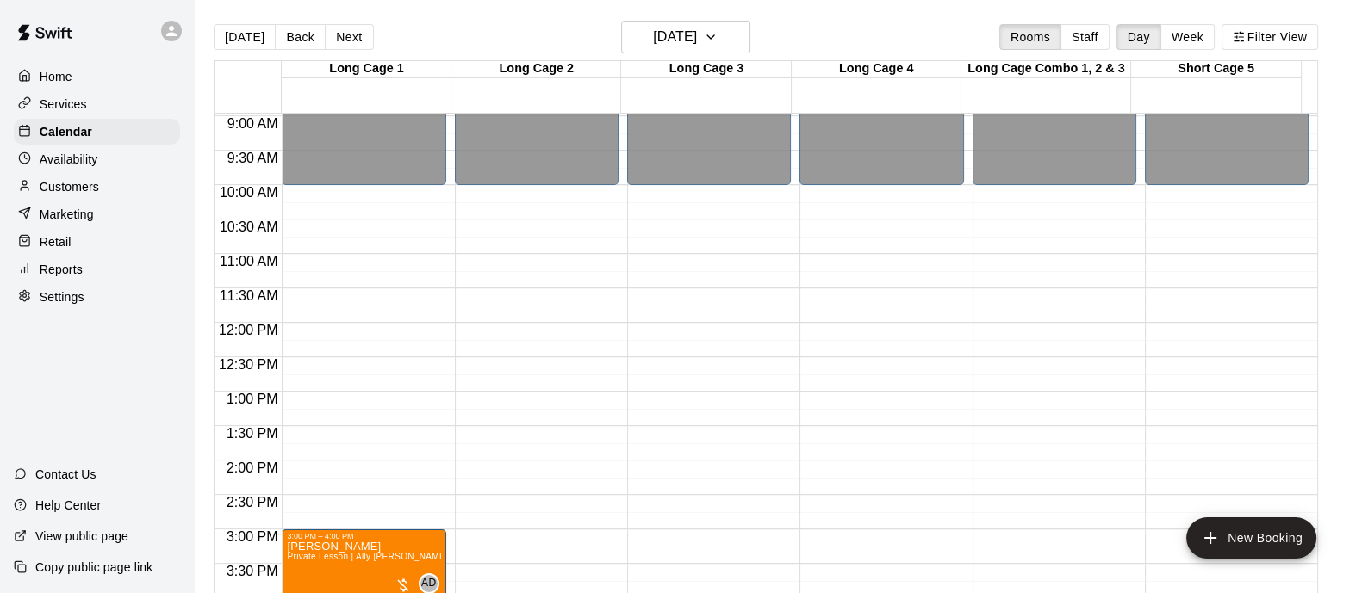
click at [245, 34] on button "[DATE]" at bounding box center [245, 37] width 62 height 26
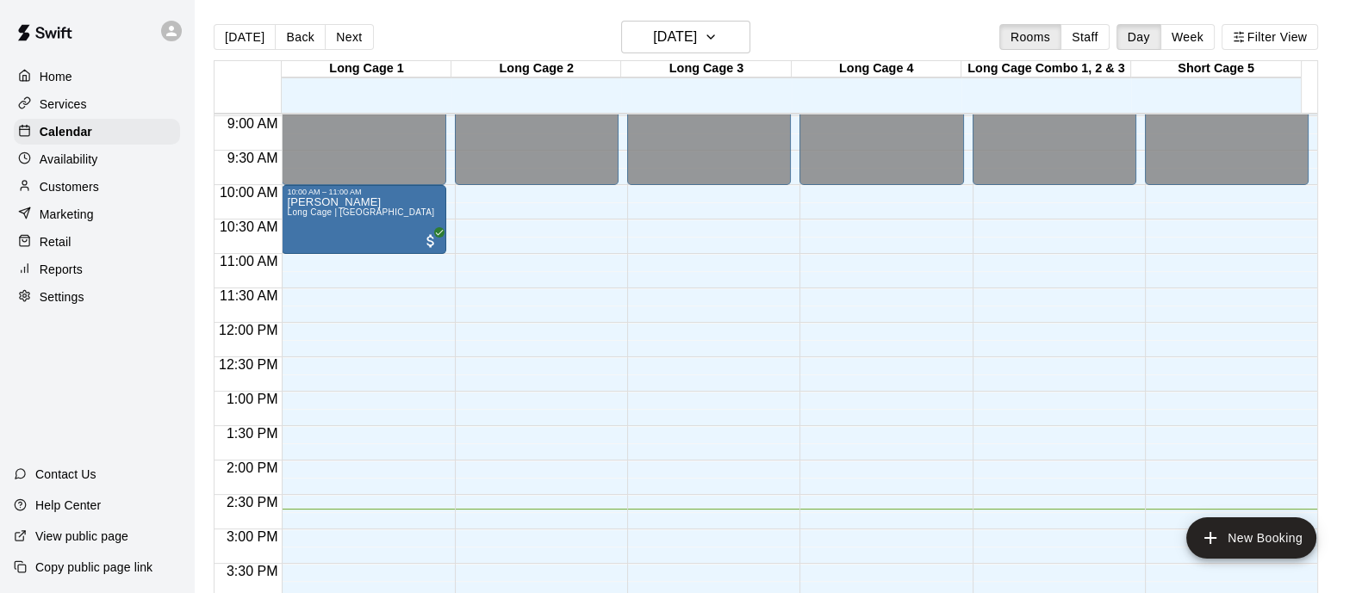
click at [222, 40] on button "[DATE]" at bounding box center [245, 37] width 62 height 26
click at [102, 105] on div "Services" at bounding box center [97, 104] width 166 height 26
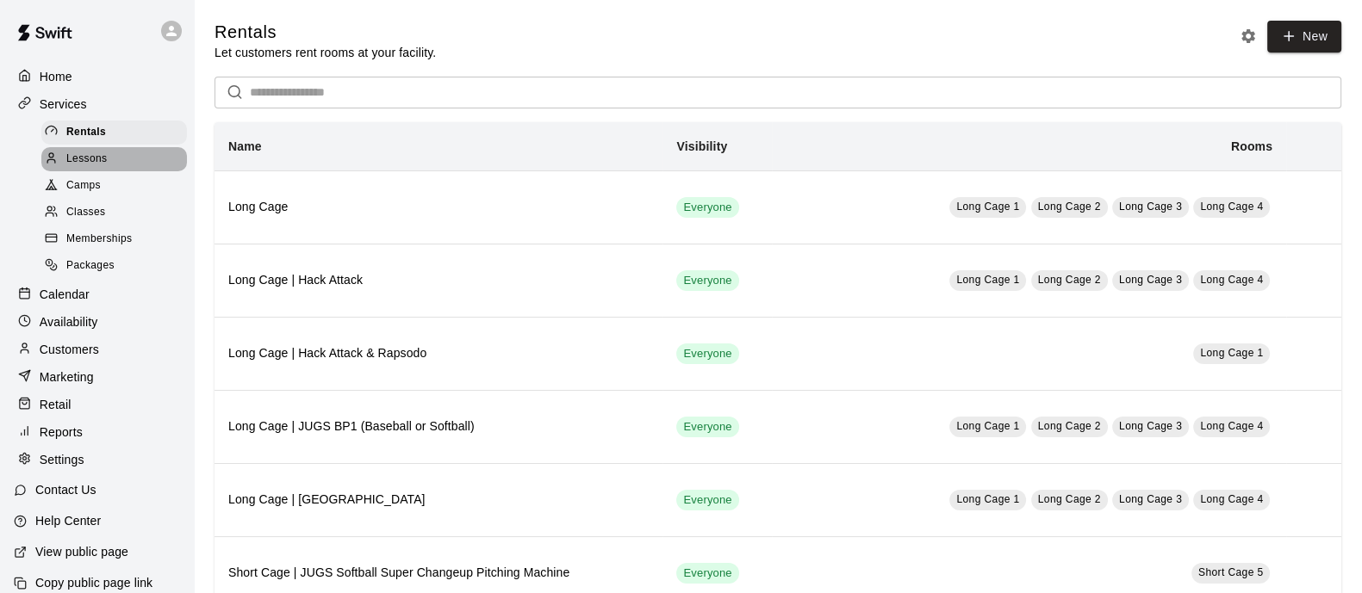
drag, startPoint x: 125, startPoint y: 173, endPoint x: 143, endPoint y: 181, distance: 19.7
click at [126, 171] on div "Lessons" at bounding box center [114, 159] width 146 height 24
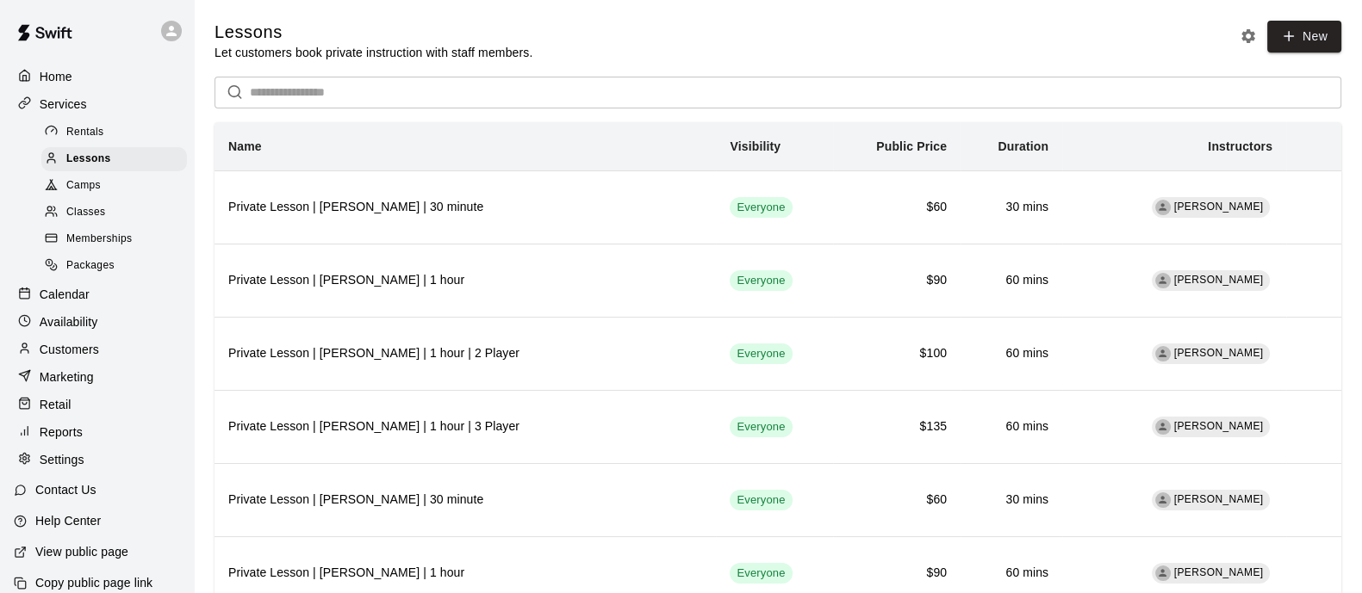
click at [1307, 34] on link "New" at bounding box center [1304, 37] width 74 height 32
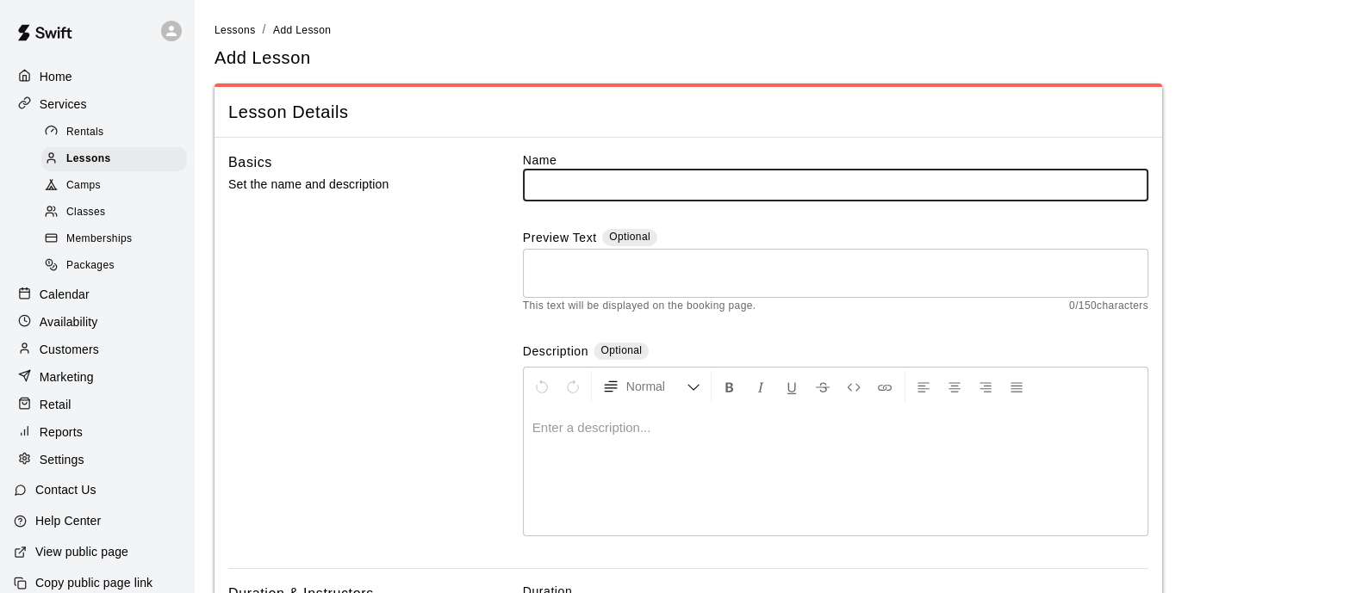
click at [255, 28] on ol "Lessons / Add Lesson" at bounding box center [777, 30] width 1127 height 19
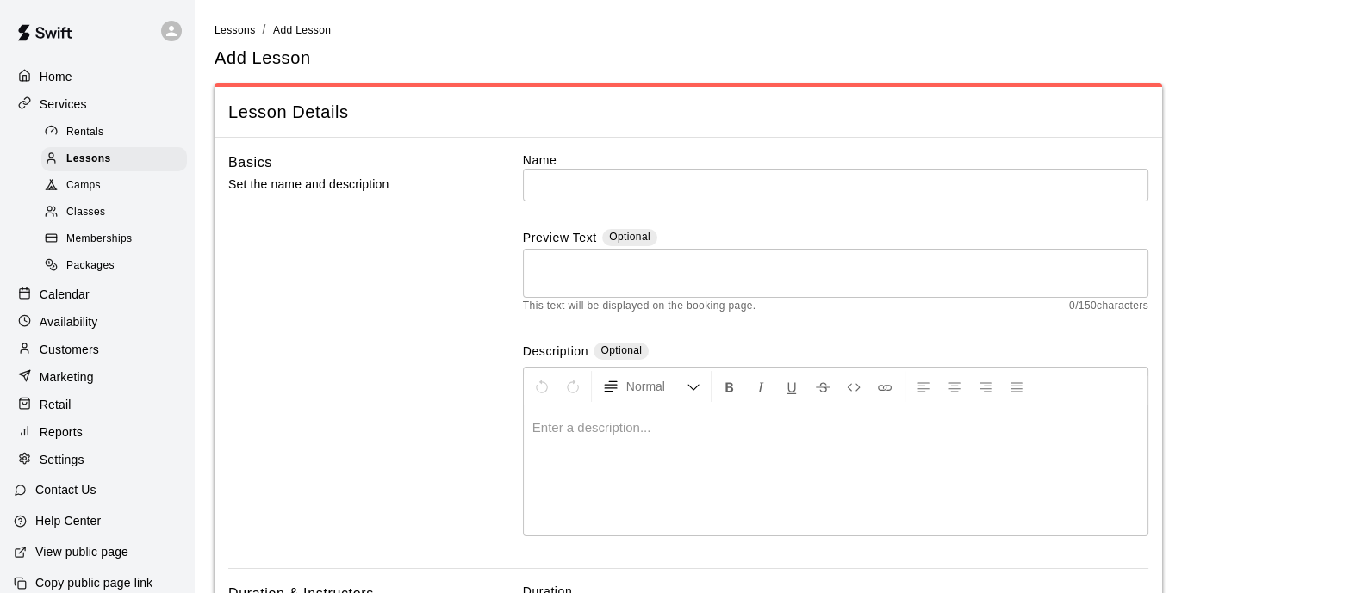
click at [243, 28] on span "Lessons" at bounding box center [234, 30] width 41 height 12
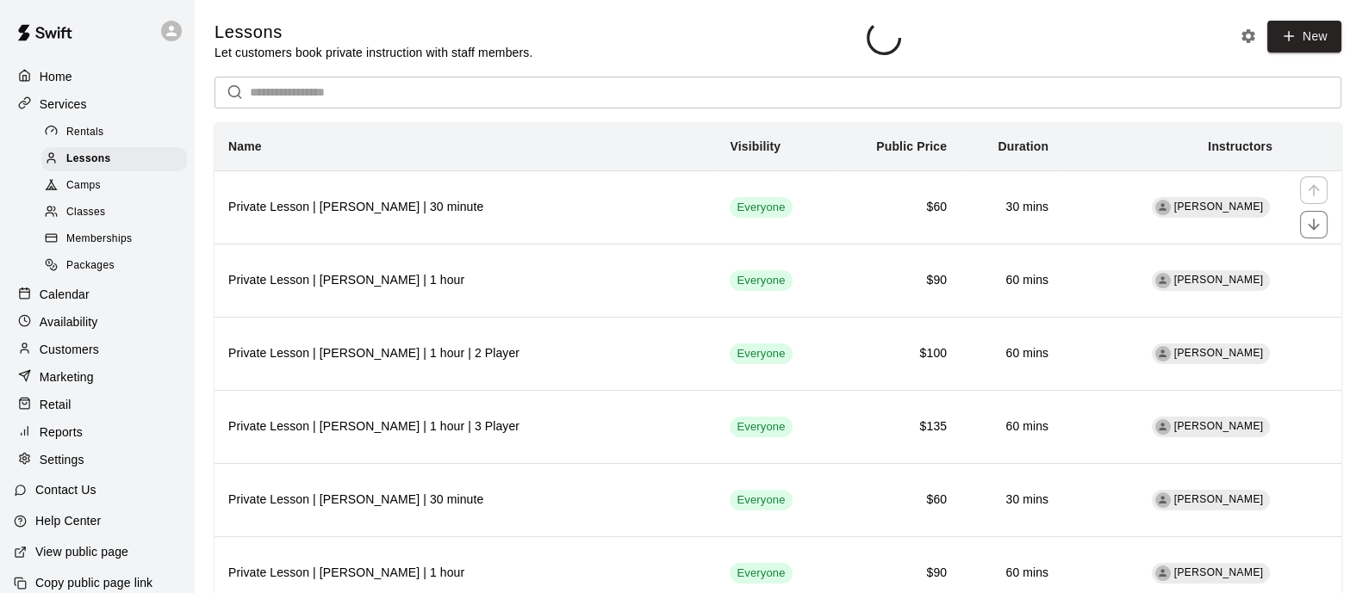
click at [534, 203] on h6 "Private Lesson | [PERSON_NAME] | 30 minute" at bounding box center [465, 207] width 474 height 19
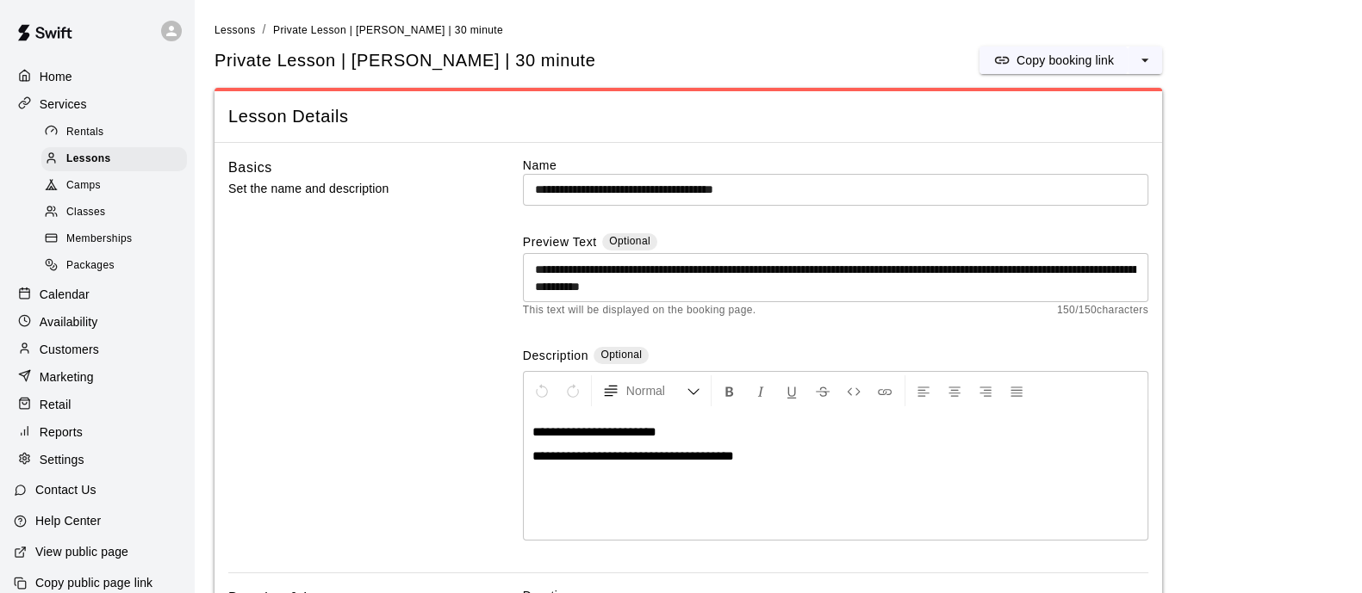
click at [1144, 61] on icon "select merge strategy" at bounding box center [1144, 60] width 7 height 3
click at [1070, 122] on h6 "Duplicate lesson" at bounding box center [1079, 124] width 90 height 19
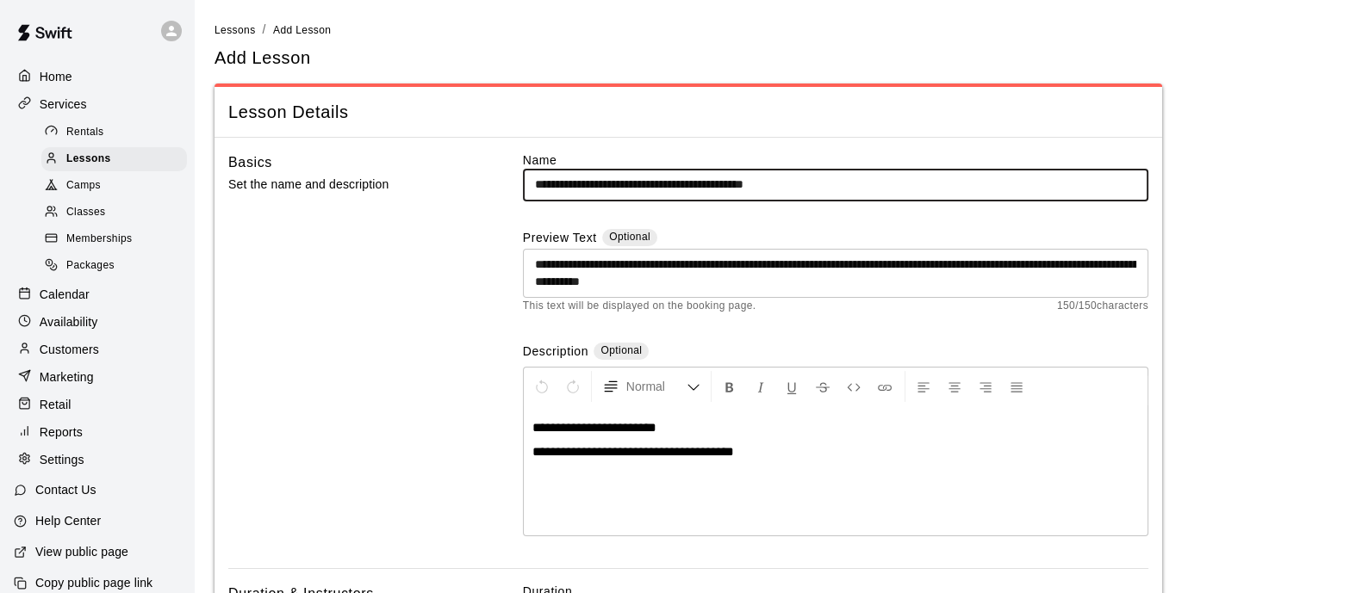
drag, startPoint x: 717, startPoint y: 182, endPoint x: 632, endPoint y: 174, distance: 84.8
click at [632, 174] on input "**********" at bounding box center [835, 185] width 625 height 32
click at [645, 177] on input "**********" at bounding box center [835, 185] width 625 height 32
drag, startPoint x: 632, startPoint y: 183, endPoint x: 705, endPoint y: 183, distance: 72.3
click at [705, 183] on input "**********" at bounding box center [835, 185] width 625 height 32
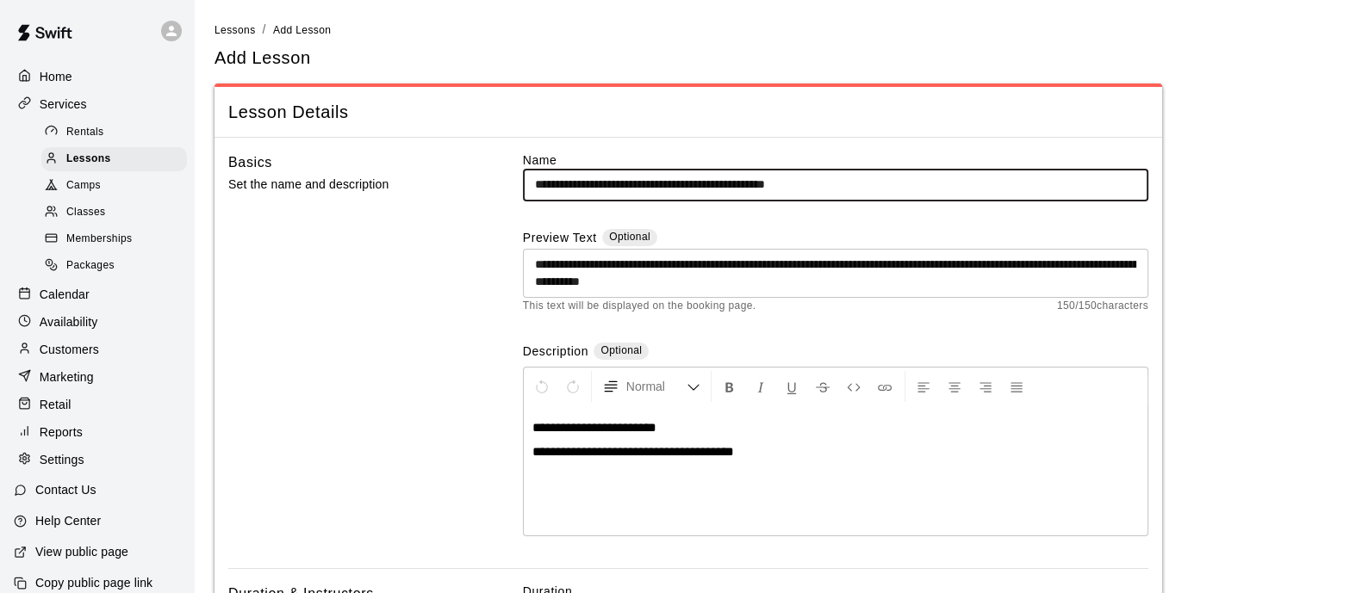
click at [844, 183] on input "**********" at bounding box center [835, 185] width 625 height 32
click at [887, 188] on input "**********" at bounding box center [835, 185] width 625 height 32
type input "**********"
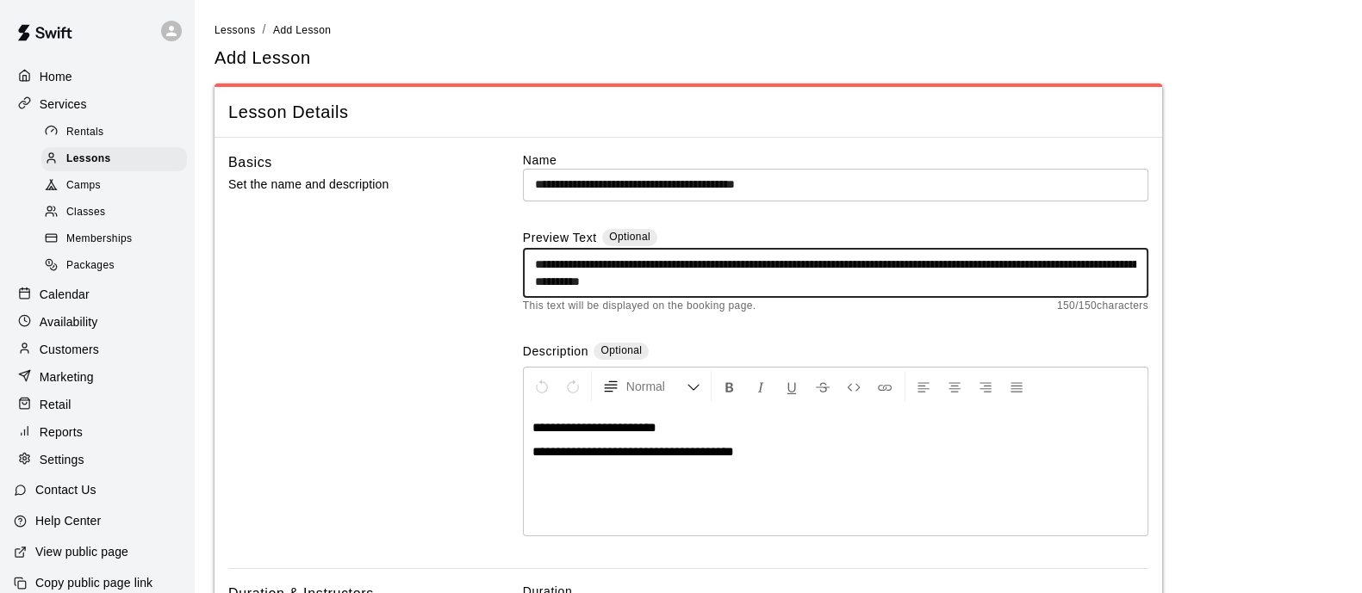
drag, startPoint x: 417, startPoint y: 244, endPoint x: 241, endPoint y: 213, distance: 178.4
click at [241, 213] on div "**********" at bounding box center [688, 360] width 920 height 417
paste textarea
click at [860, 284] on textarea "**********" at bounding box center [835, 273] width 601 height 34
type textarea "**********"
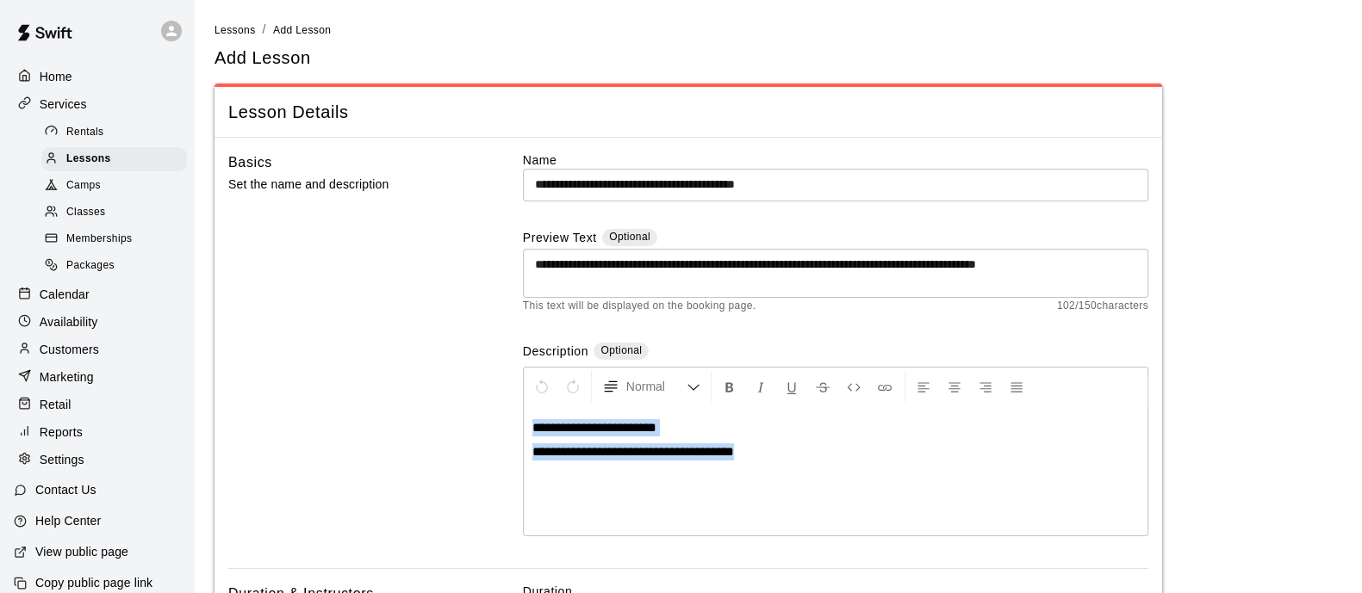
drag, startPoint x: 687, startPoint y: 453, endPoint x: 495, endPoint y: 413, distance: 196.3
click at [495, 413] on div "**********" at bounding box center [688, 360] width 920 height 417
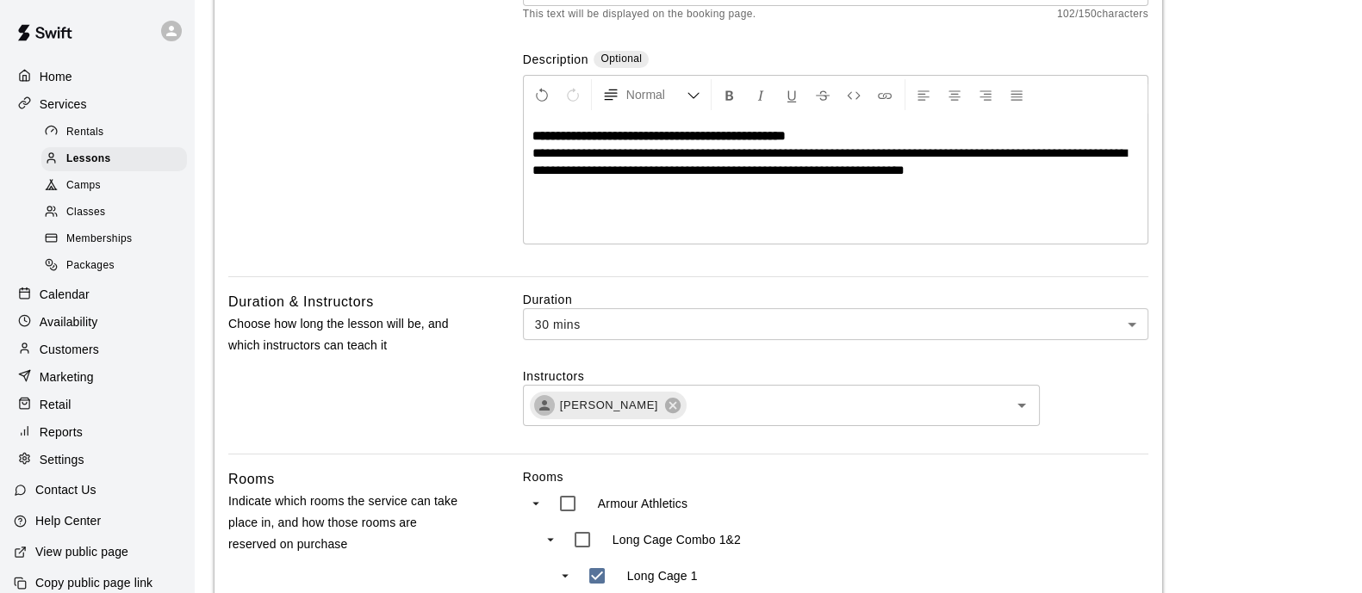
scroll to position [323, 0]
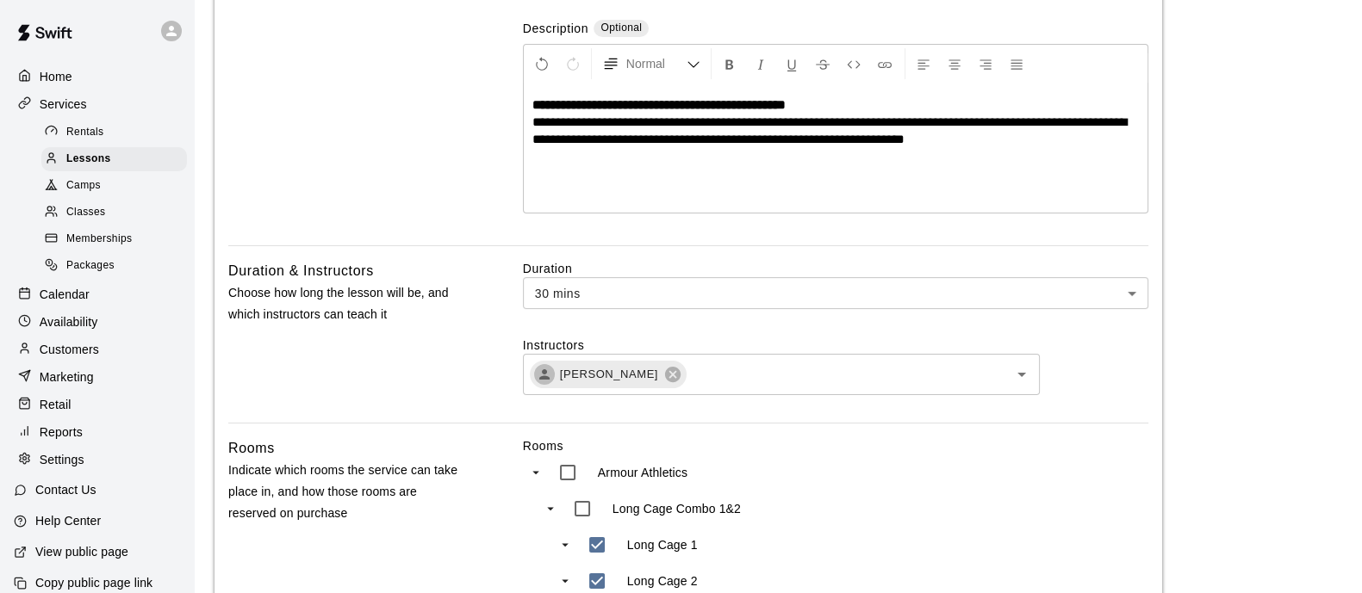
click at [665, 381] on icon at bounding box center [673, 375] width 16 height 16
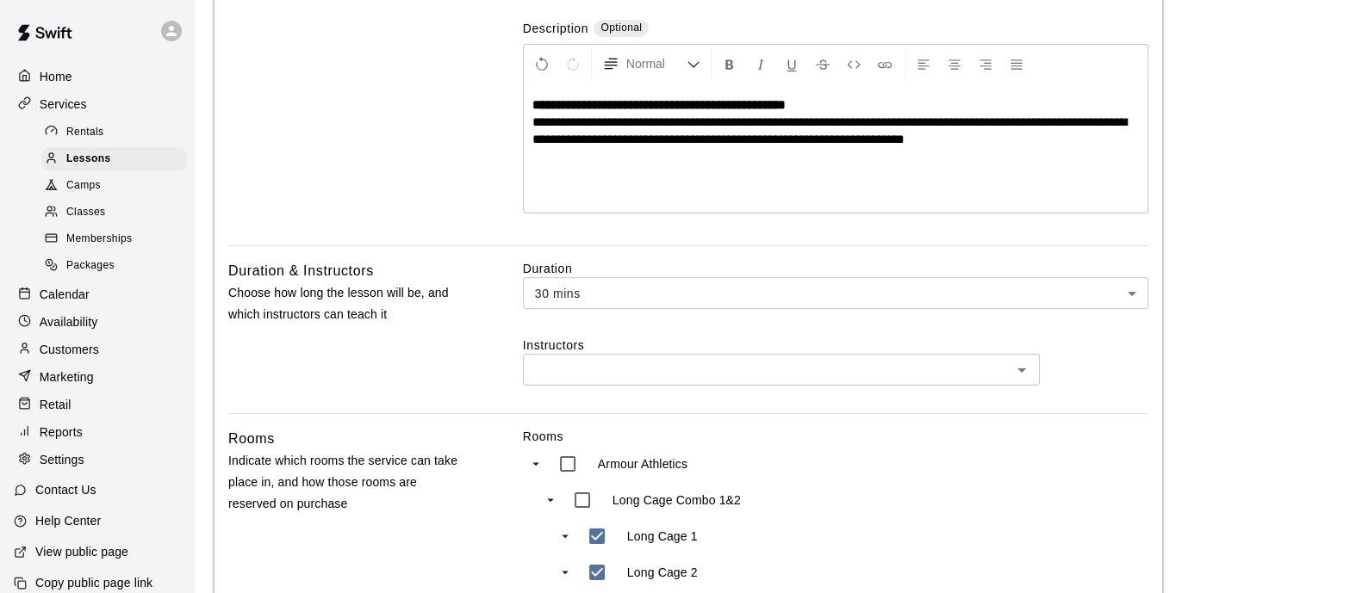
drag, startPoint x: 650, startPoint y: 376, endPoint x: 667, endPoint y: 384, distance: 18.1
click at [650, 377] on input "text" at bounding box center [767, 370] width 478 height 22
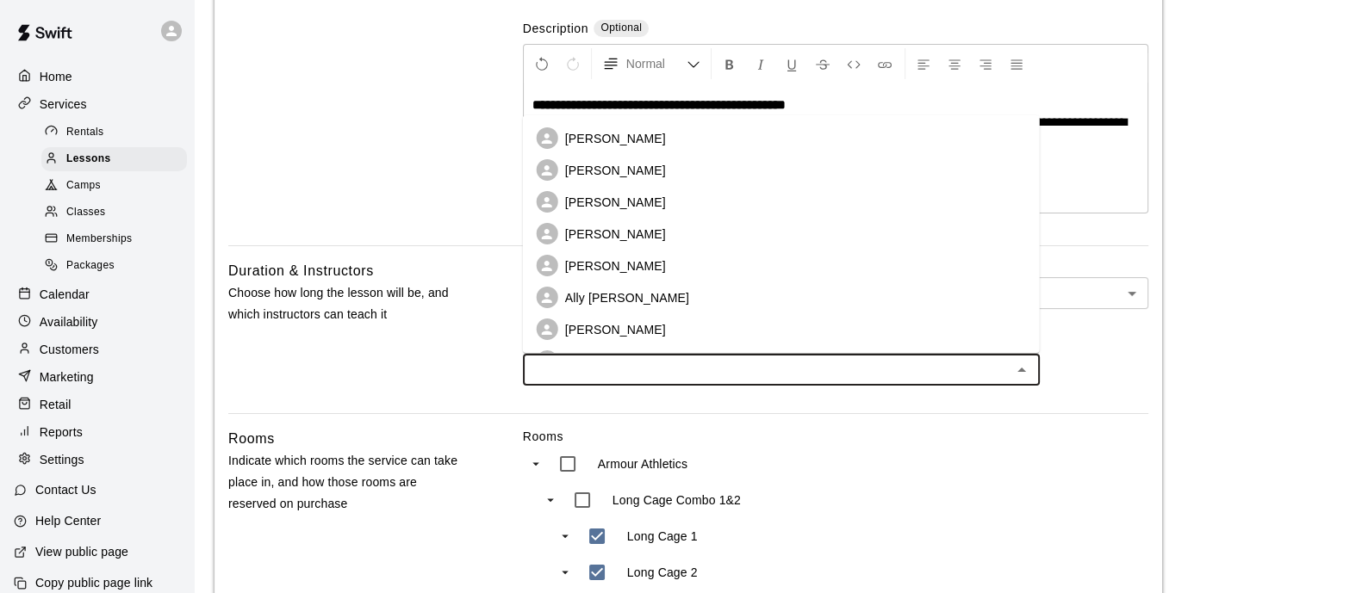
click at [622, 165] on p "[PERSON_NAME]" at bounding box center [615, 170] width 101 height 17
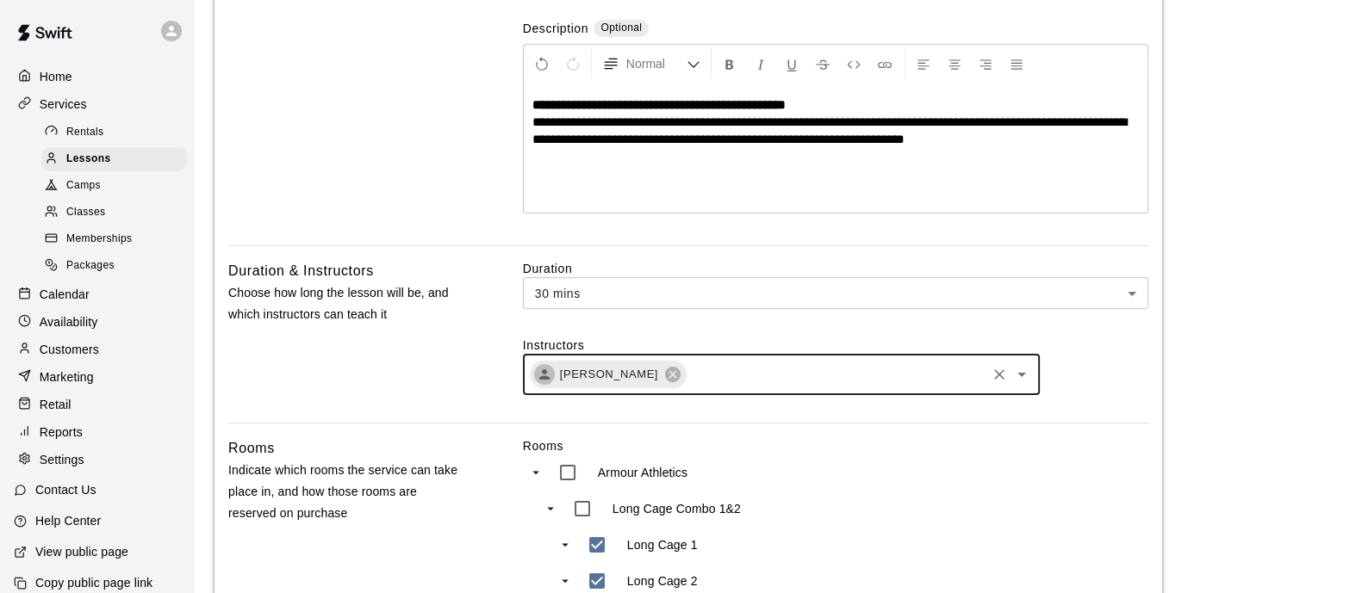
click at [704, 375] on input "text" at bounding box center [835, 375] width 295 height 22
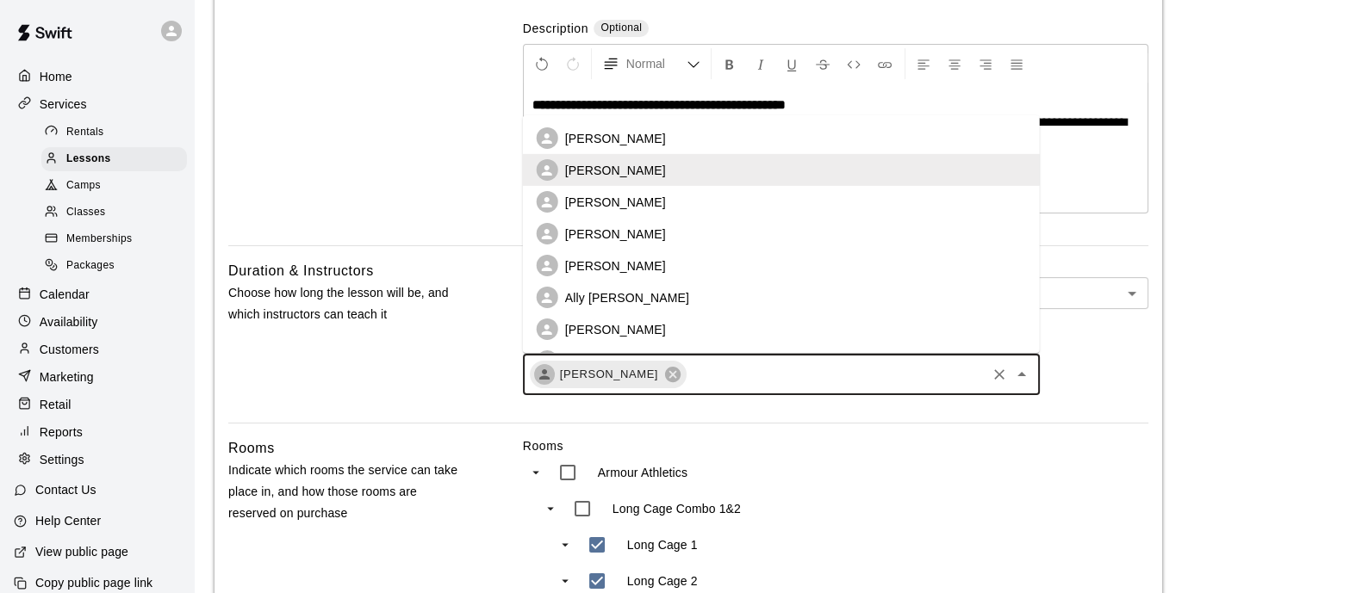
click at [646, 201] on li "[PERSON_NAME]" at bounding box center [781, 202] width 517 height 32
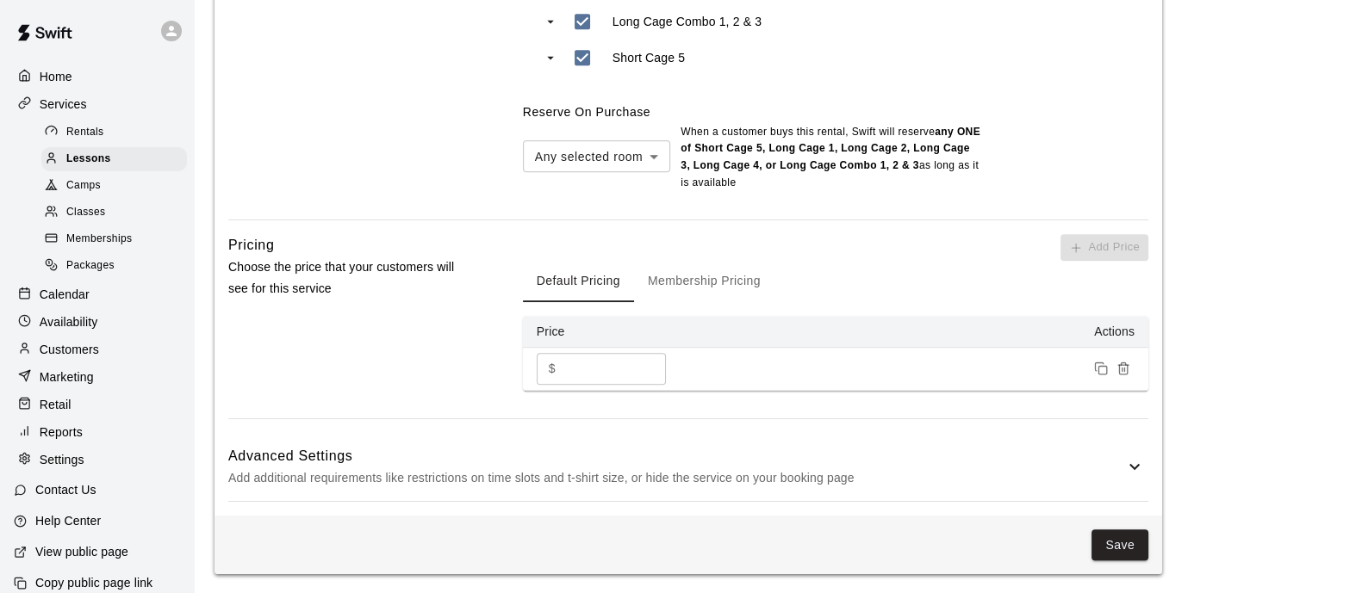
scroll to position [1029, 0]
drag, startPoint x: 594, startPoint y: 371, endPoint x: 517, endPoint y: 370, distance: 77.5
click at [517, 370] on div "Pricing Choose the price that your customers will see for this service Add Pric…" at bounding box center [688, 325] width 920 height 184
type input "**"
click at [742, 277] on button "Membership Pricing" at bounding box center [704, 279] width 140 height 41
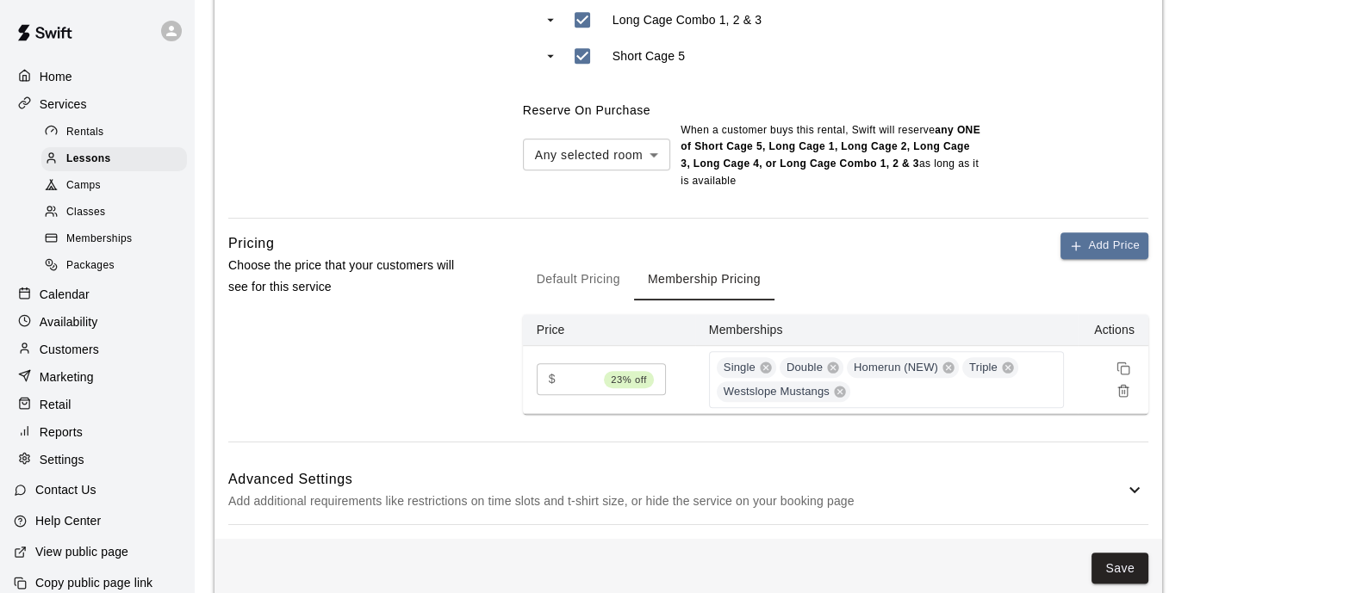
click at [583, 271] on button "Default Pricing" at bounding box center [578, 279] width 111 height 41
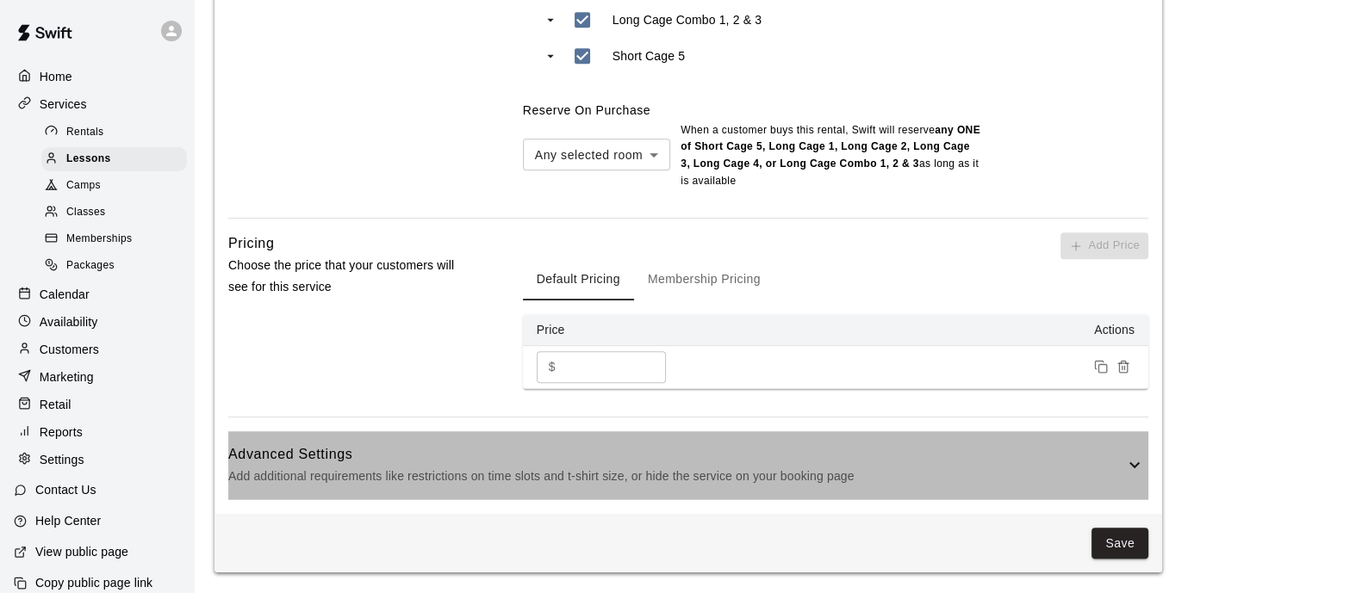
click at [850, 475] on p "Add additional requirements like restrictions on time slots and t-shirt size, o…" at bounding box center [676, 477] width 896 height 22
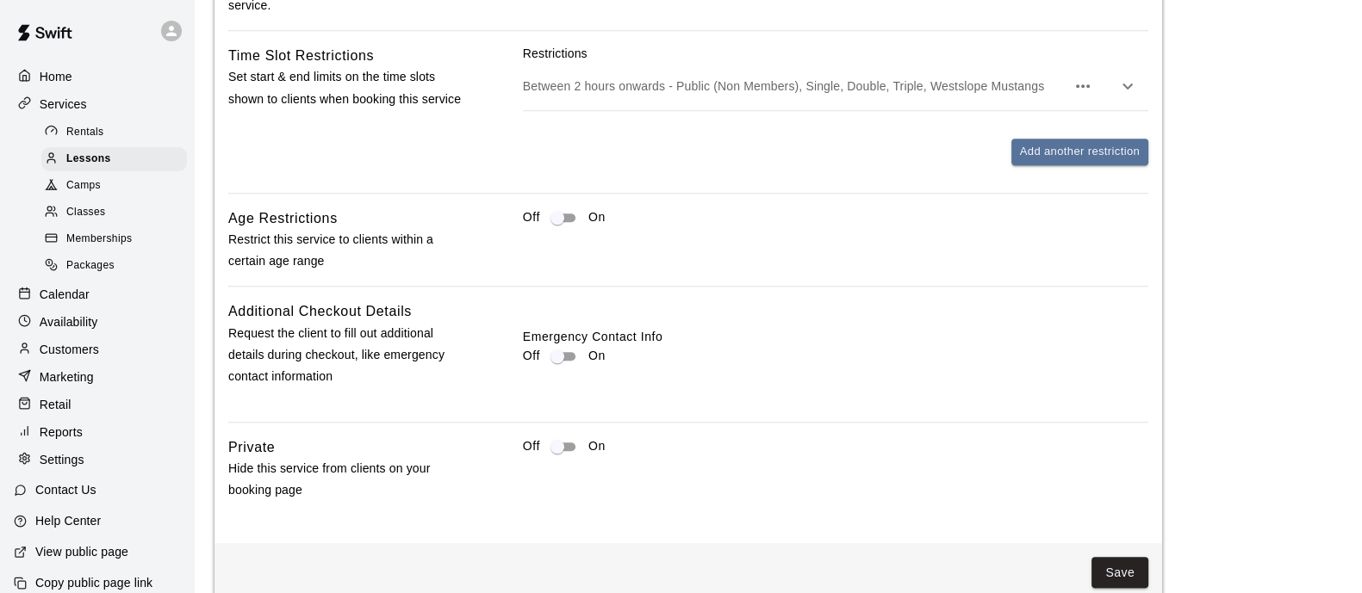
scroll to position [1728, 0]
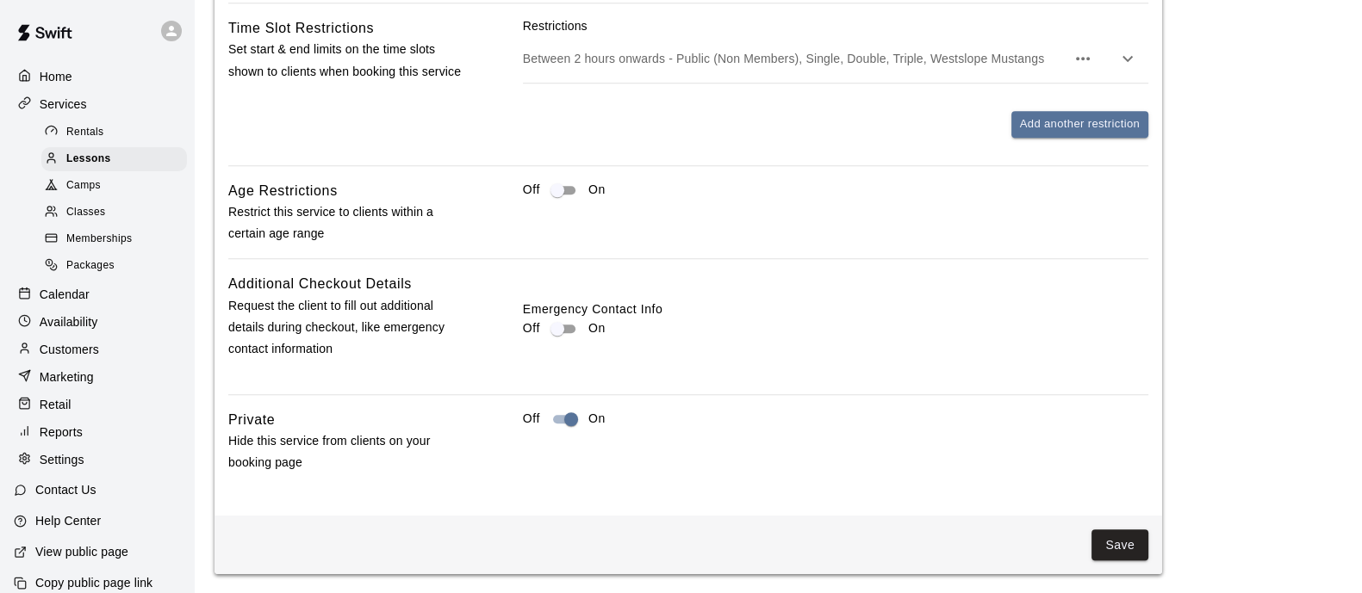
click at [1119, 538] on button "Save" at bounding box center [1119, 546] width 57 height 32
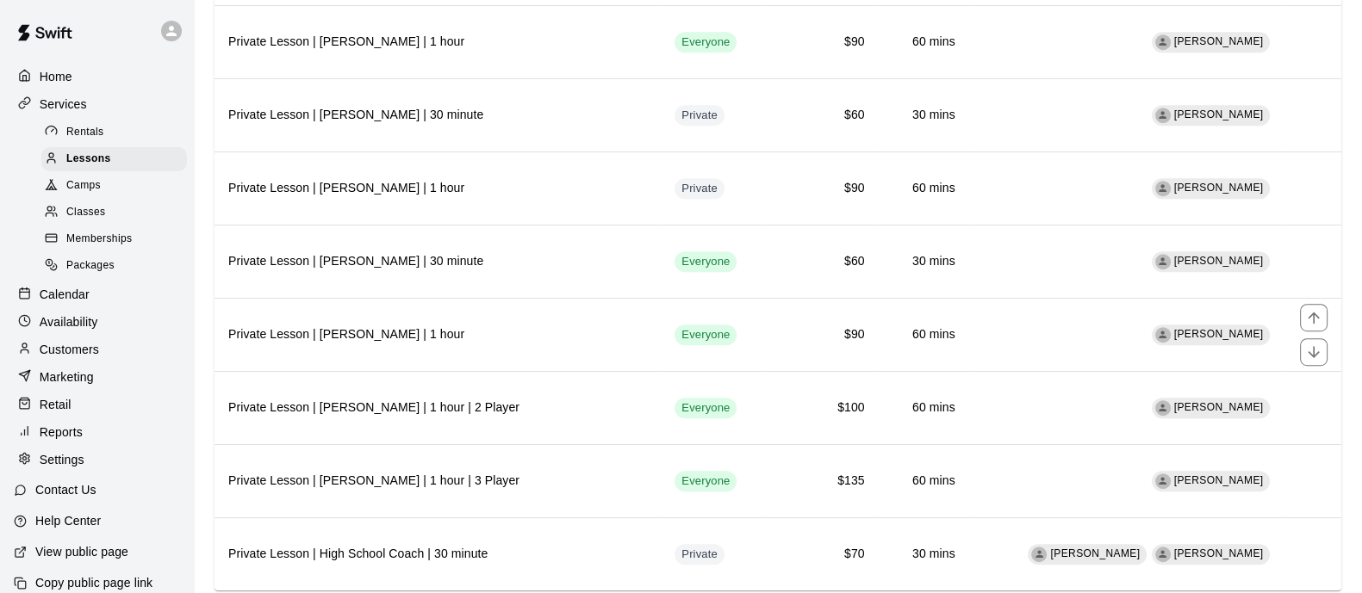
scroll to position [1439, 0]
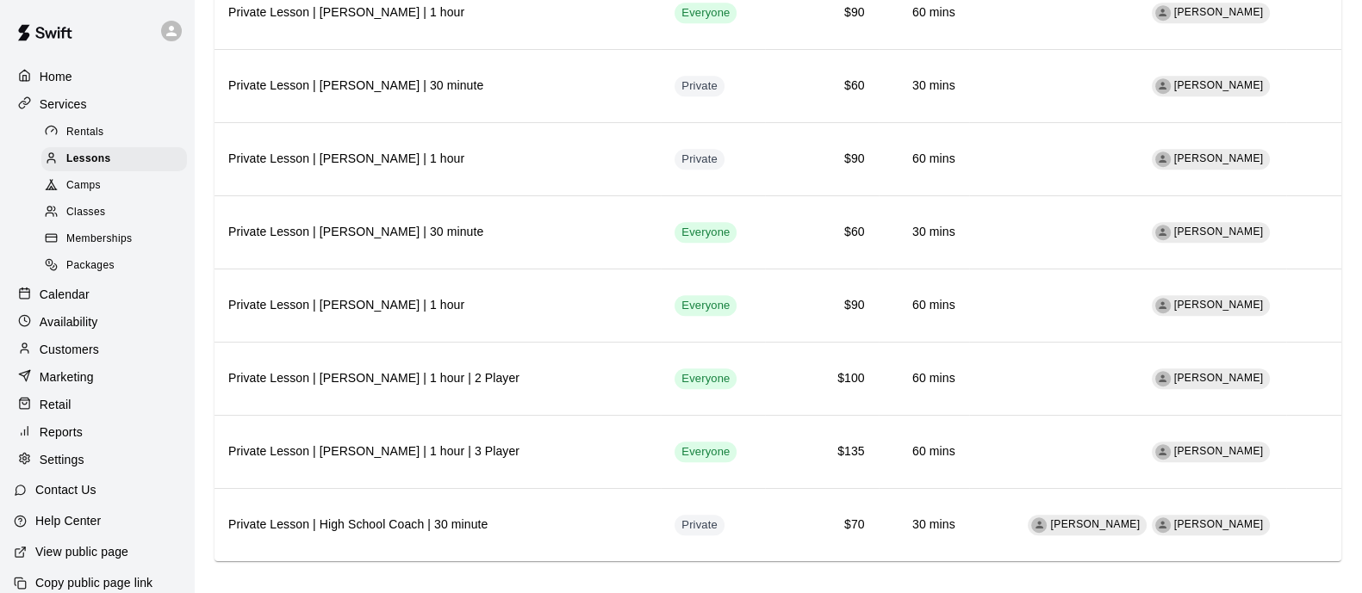
click at [115, 297] on div "Calendar" at bounding box center [97, 295] width 166 height 26
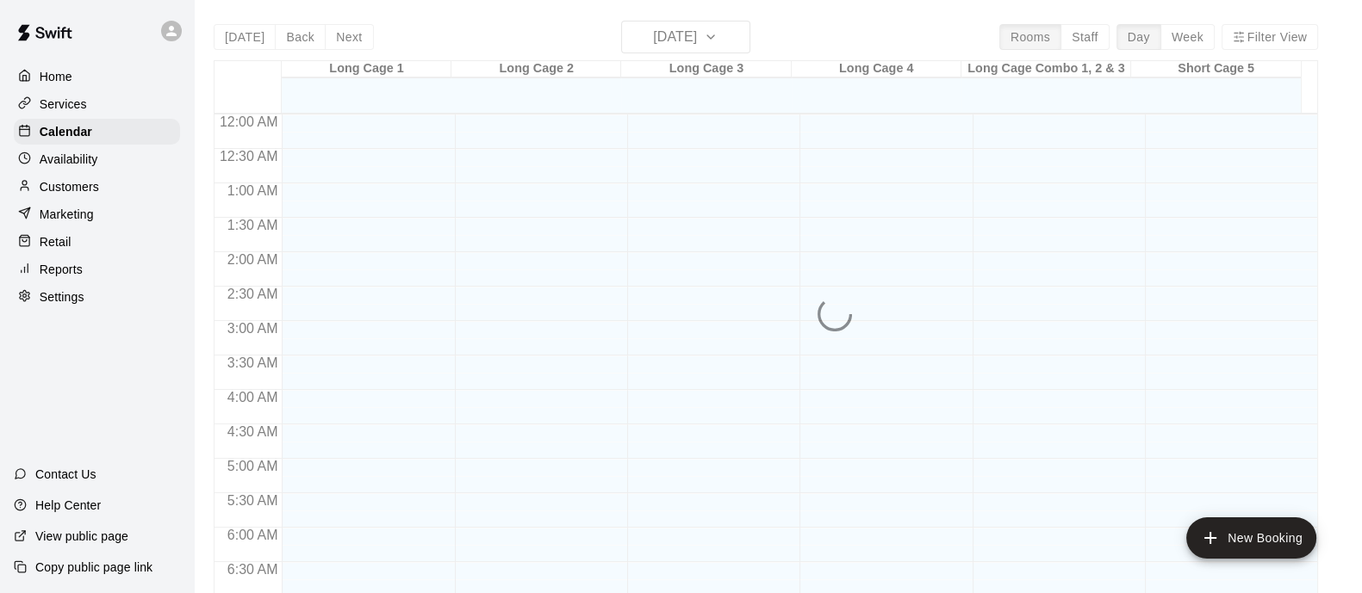
scroll to position [1021, 0]
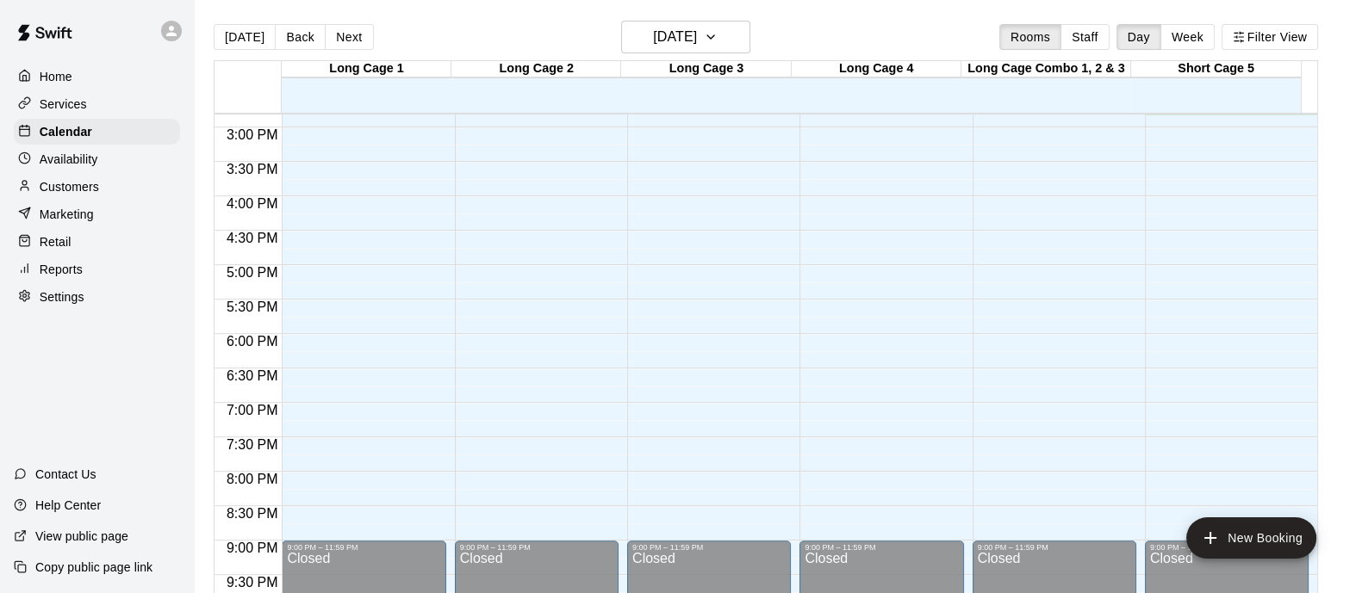
click at [301, 31] on button "Back" at bounding box center [300, 37] width 51 height 26
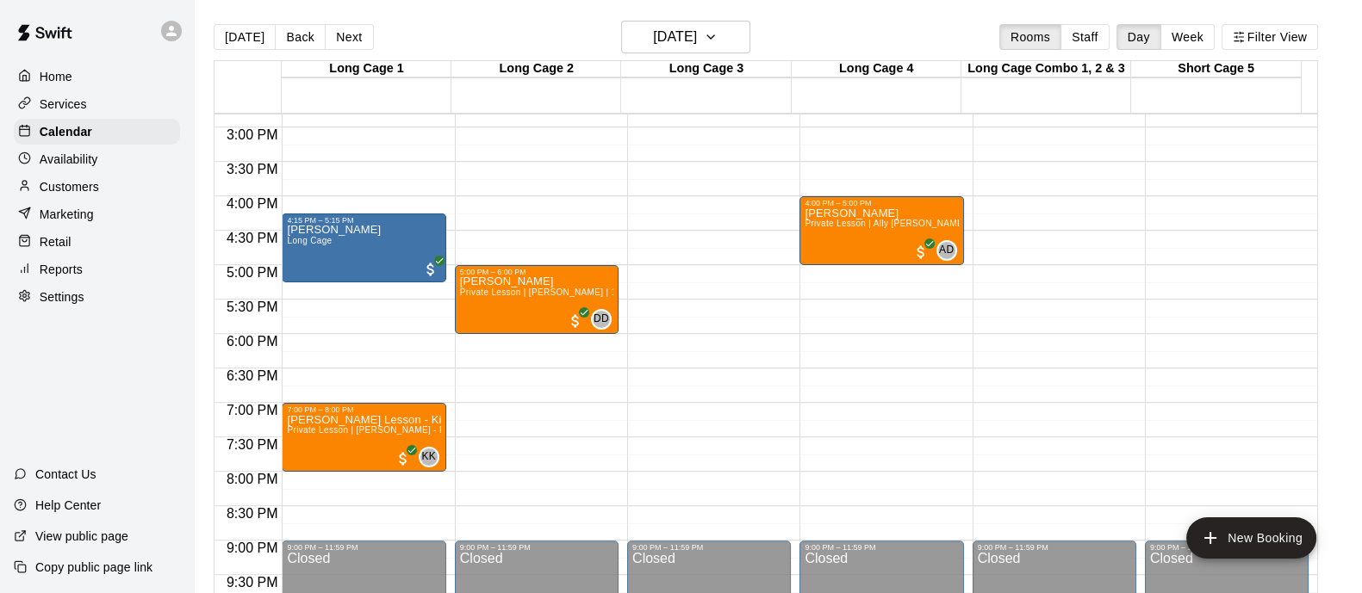
click at [421, 435] on span "Private Lesson | [PERSON_NAME] - PHS | 1 hour" at bounding box center [389, 429] width 205 height 9
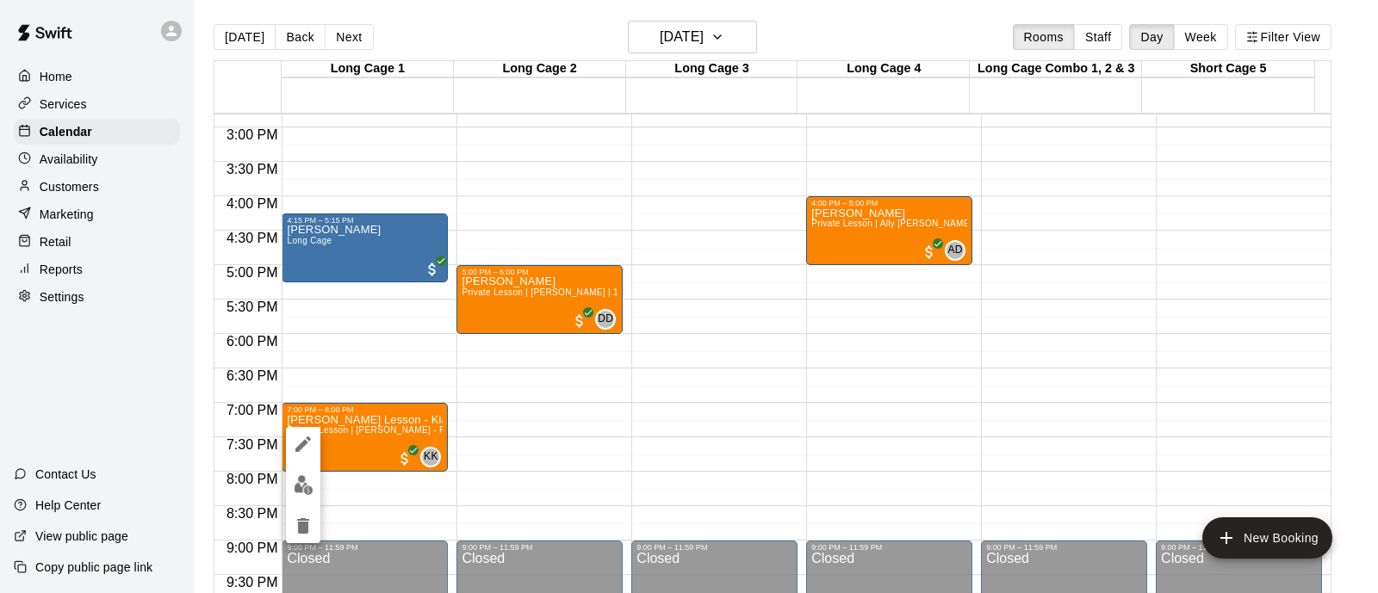
click at [307, 486] on img "edit" at bounding box center [304, 485] width 20 height 20
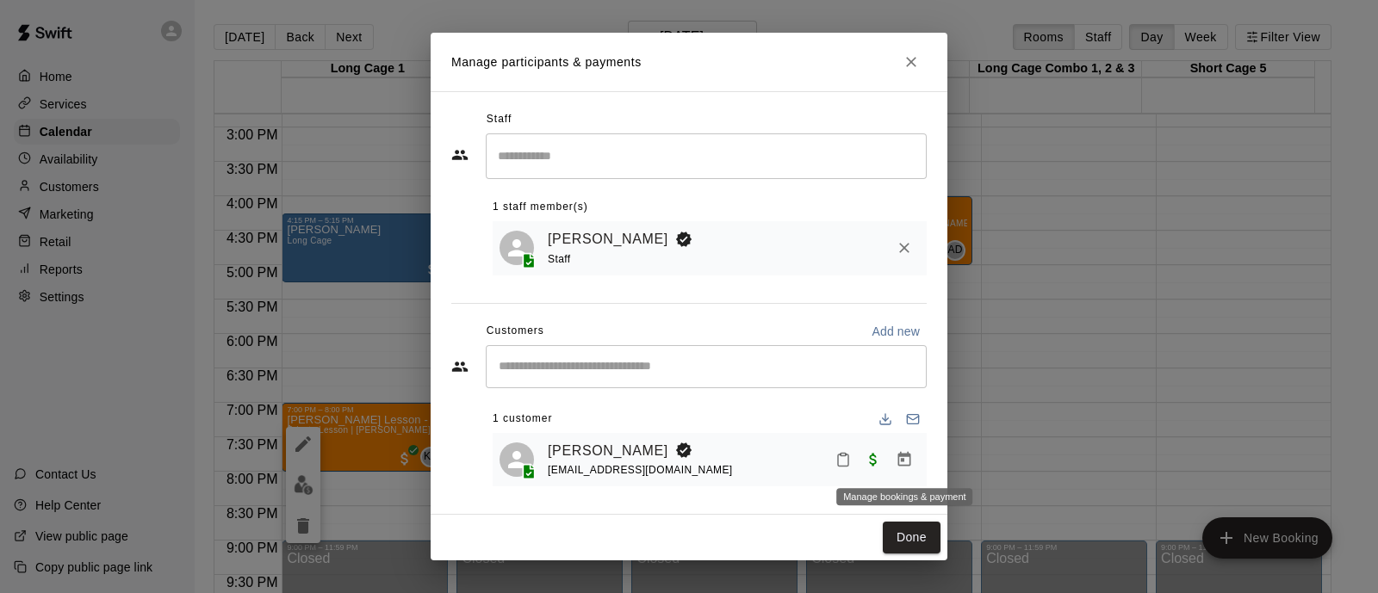
click at [911, 458] on icon "Manage bookings & payment" at bounding box center [904, 459] width 17 height 17
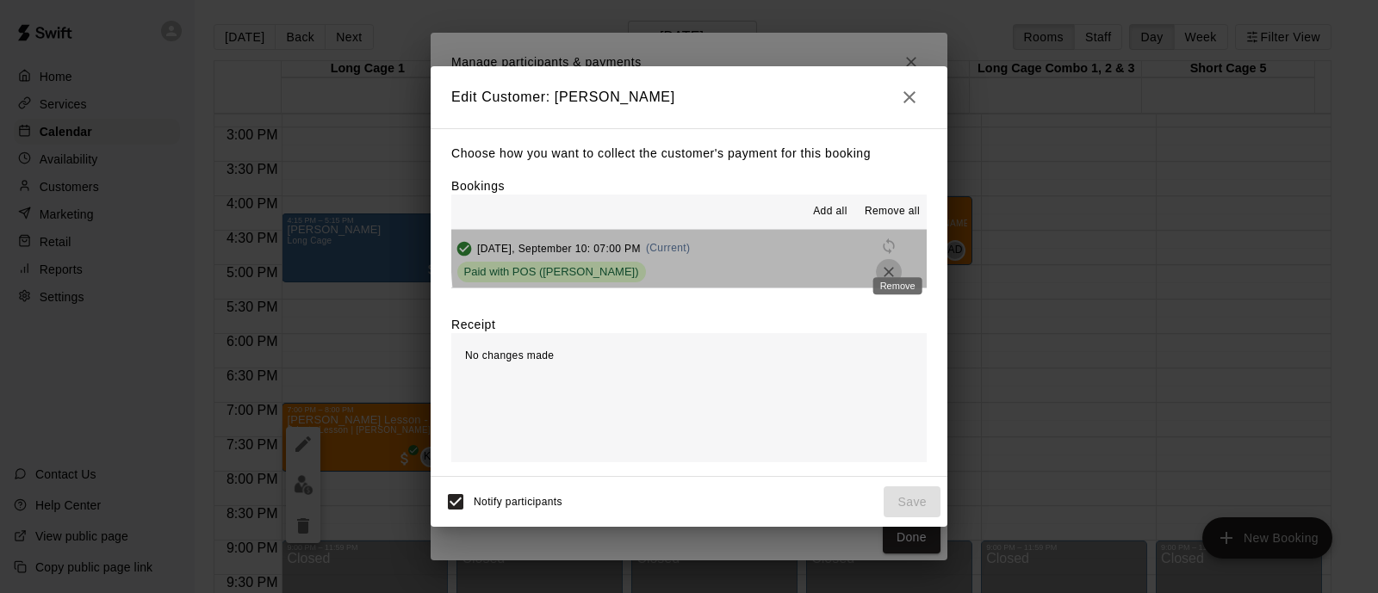
click at [897, 264] on icon "Remove" at bounding box center [888, 272] width 17 height 17
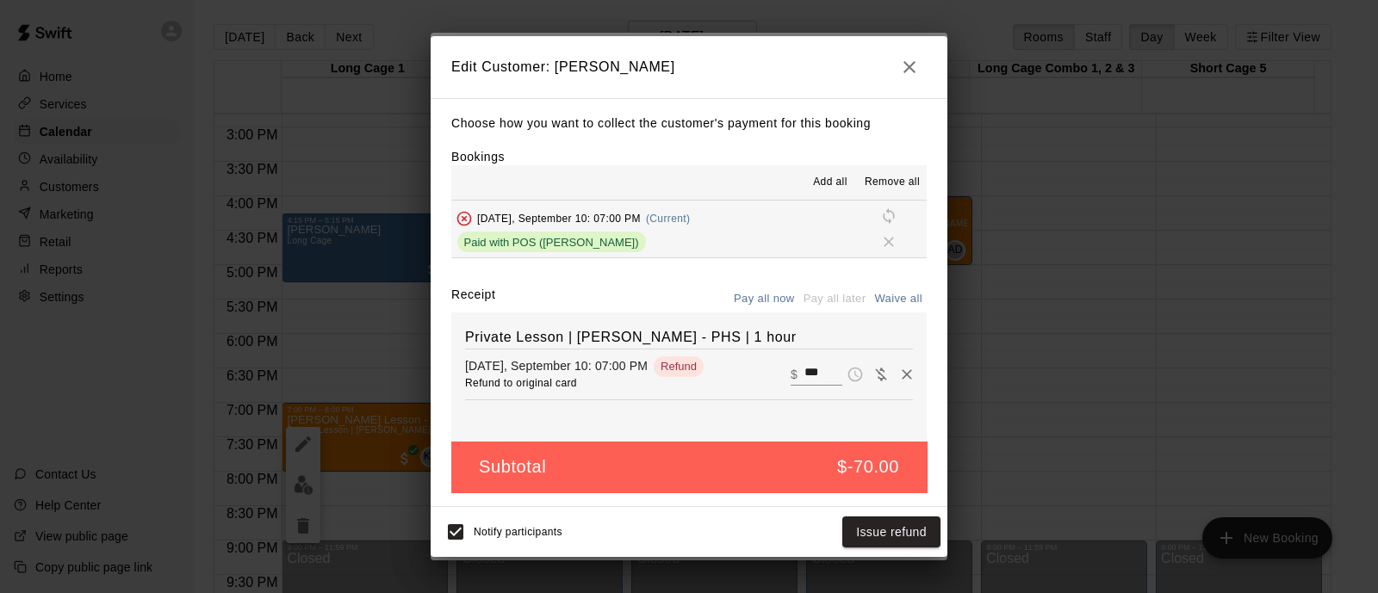
click at [912, 70] on button "button" at bounding box center [909, 67] width 34 height 34
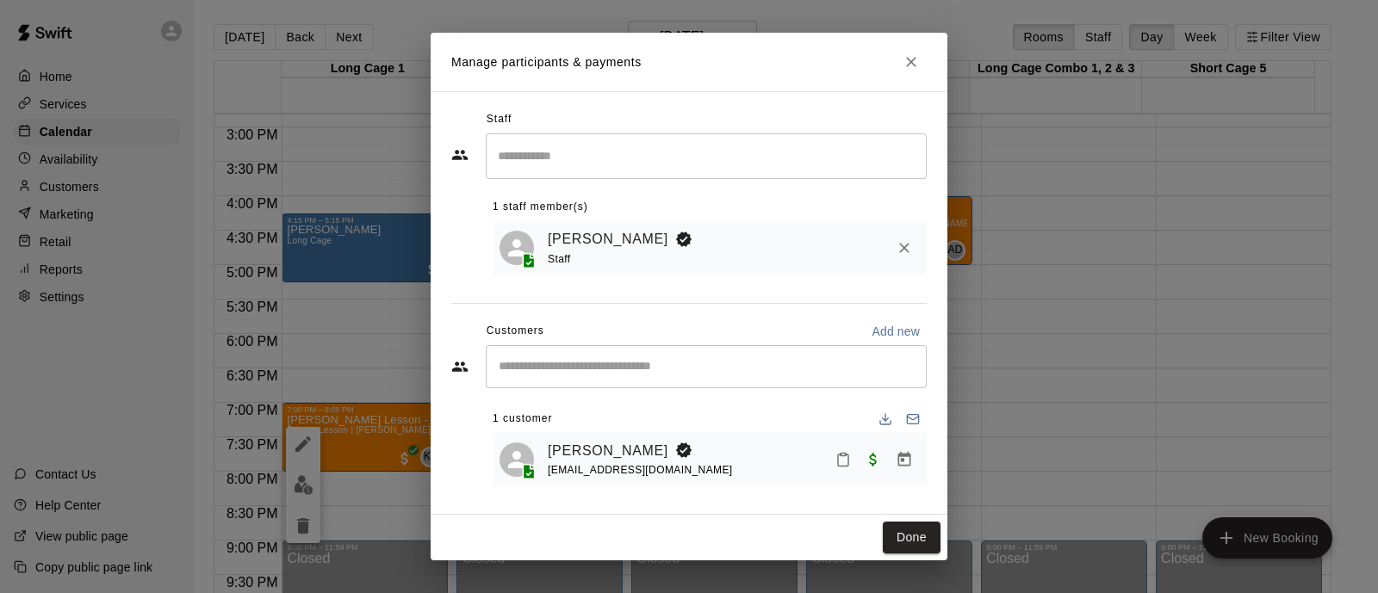
click at [910, 53] on icon "Close" at bounding box center [911, 61] width 17 height 17
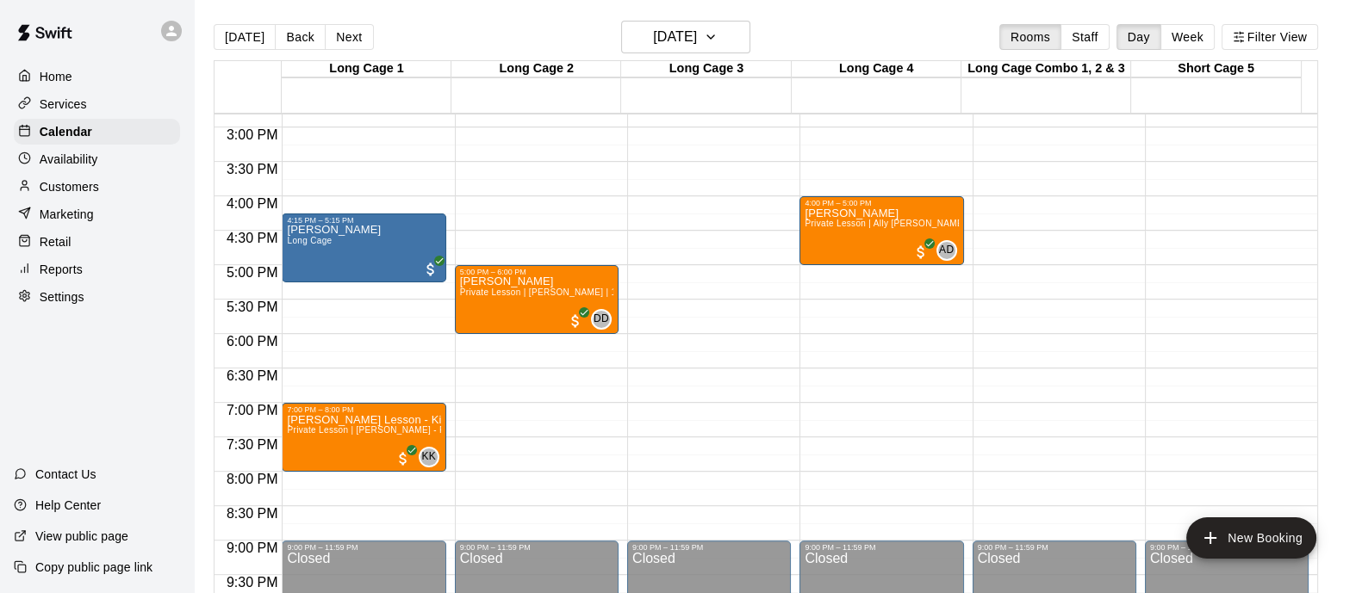
click at [309, 45] on button "Back" at bounding box center [300, 37] width 51 height 26
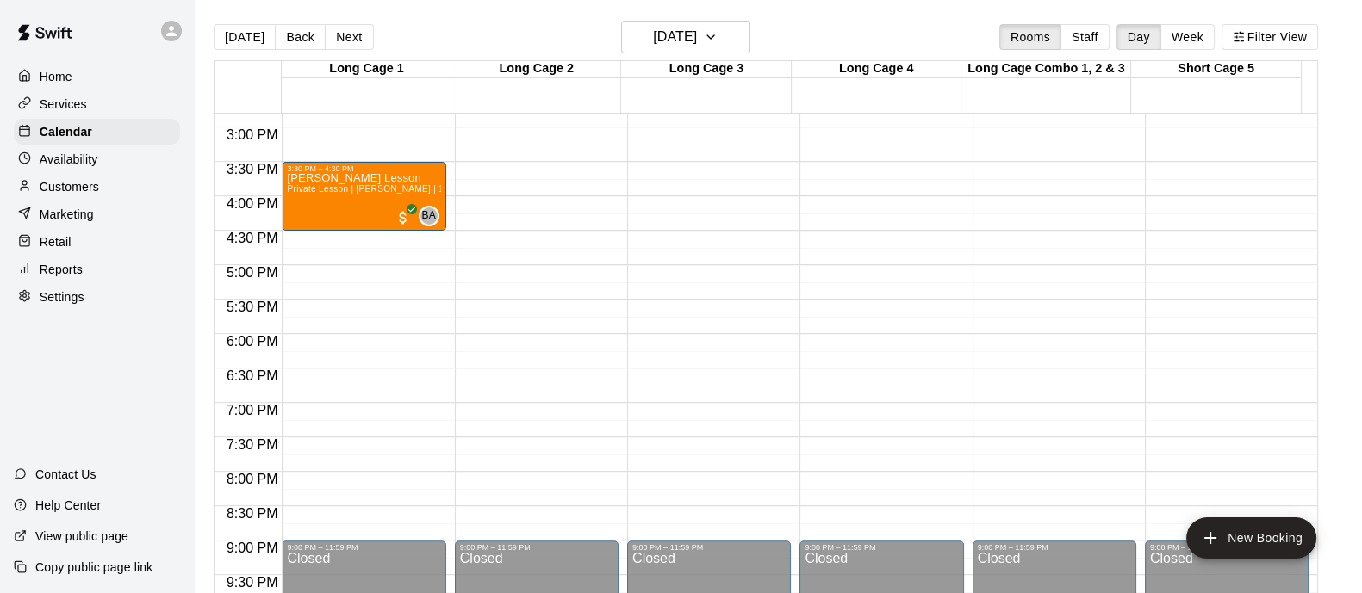
click at [305, 34] on button "Back" at bounding box center [300, 37] width 51 height 26
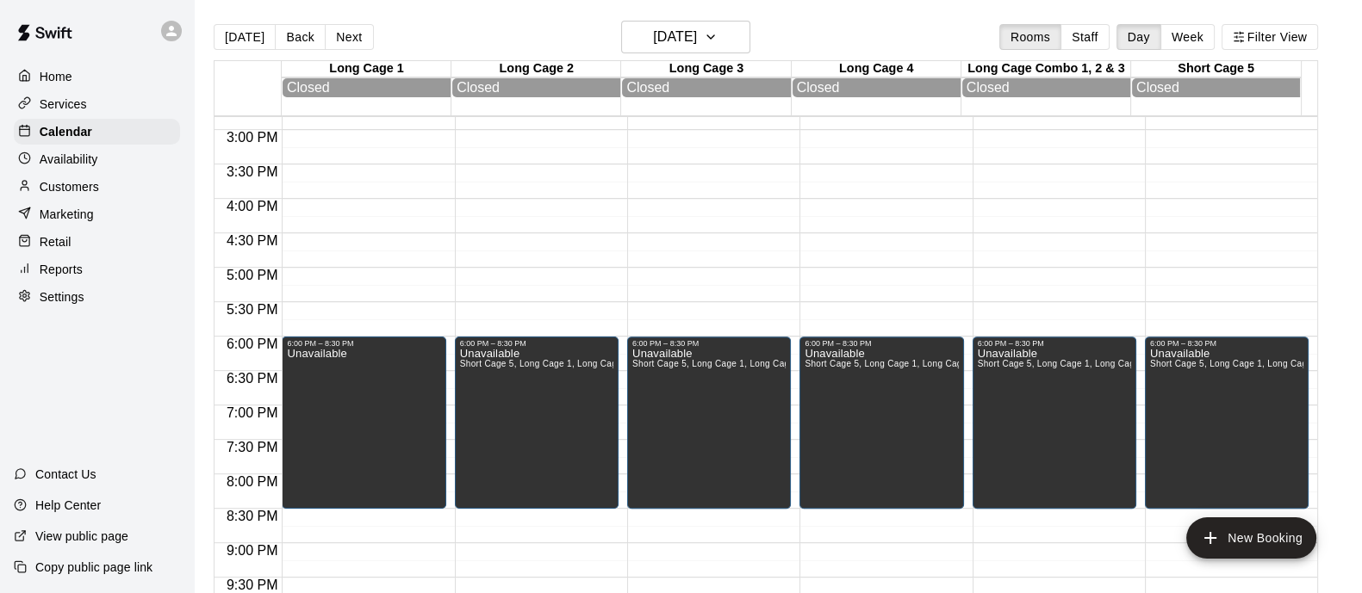
click at [305, 34] on button "Back" at bounding box center [300, 37] width 51 height 26
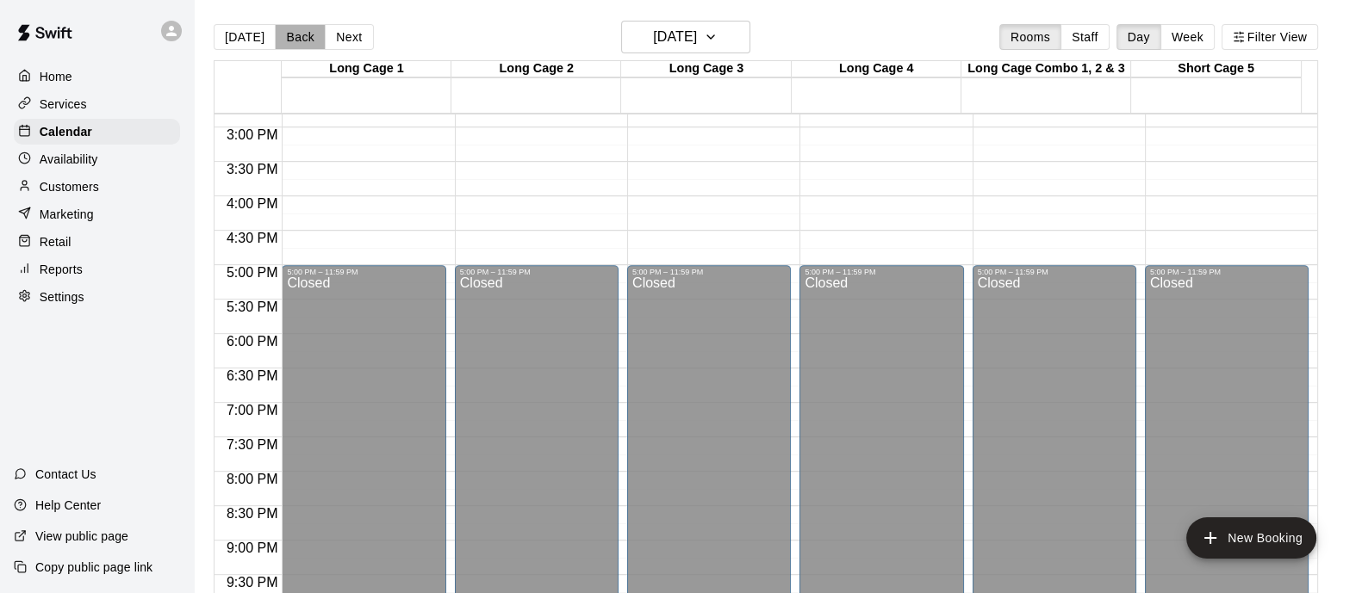
click at [300, 46] on button "Back" at bounding box center [300, 37] width 51 height 26
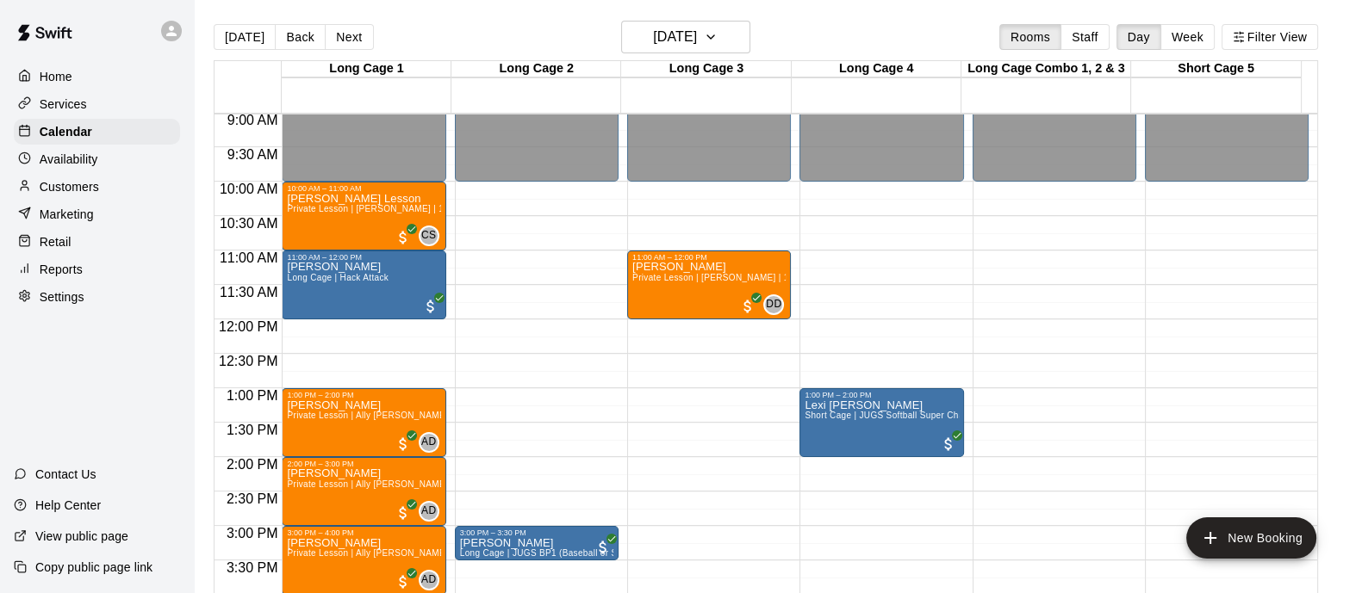
scroll to position [590, 0]
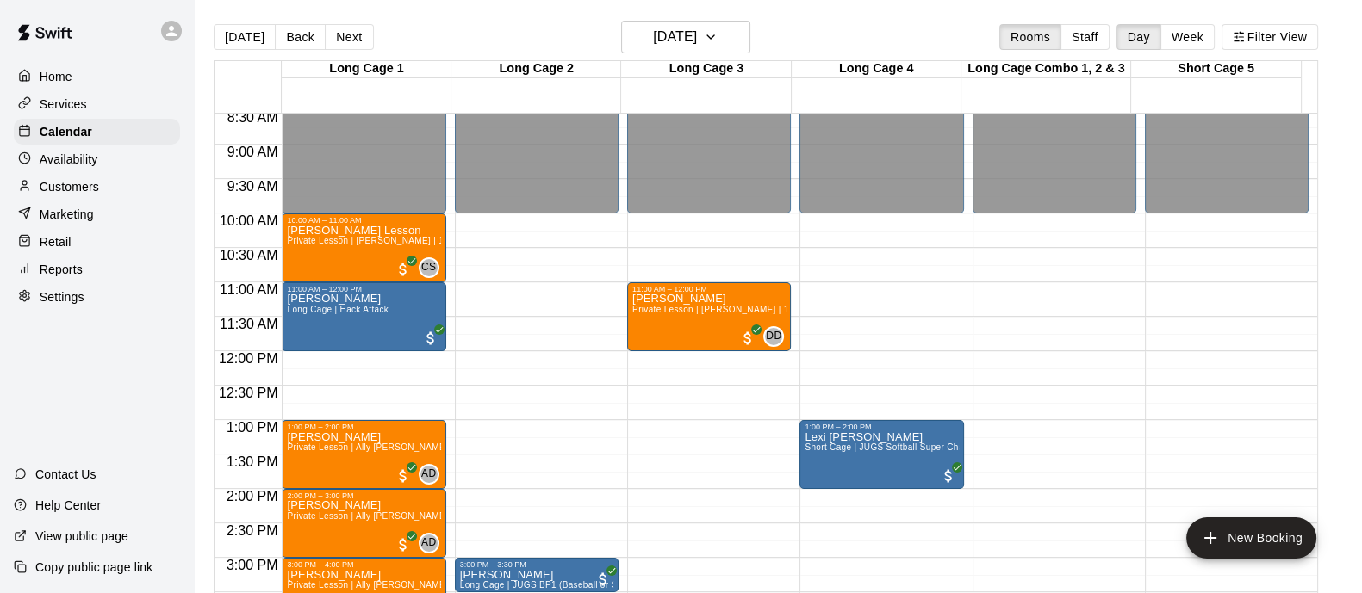
click at [294, 38] on button "Back" at bounding box center [300, 37] width 51 height 26
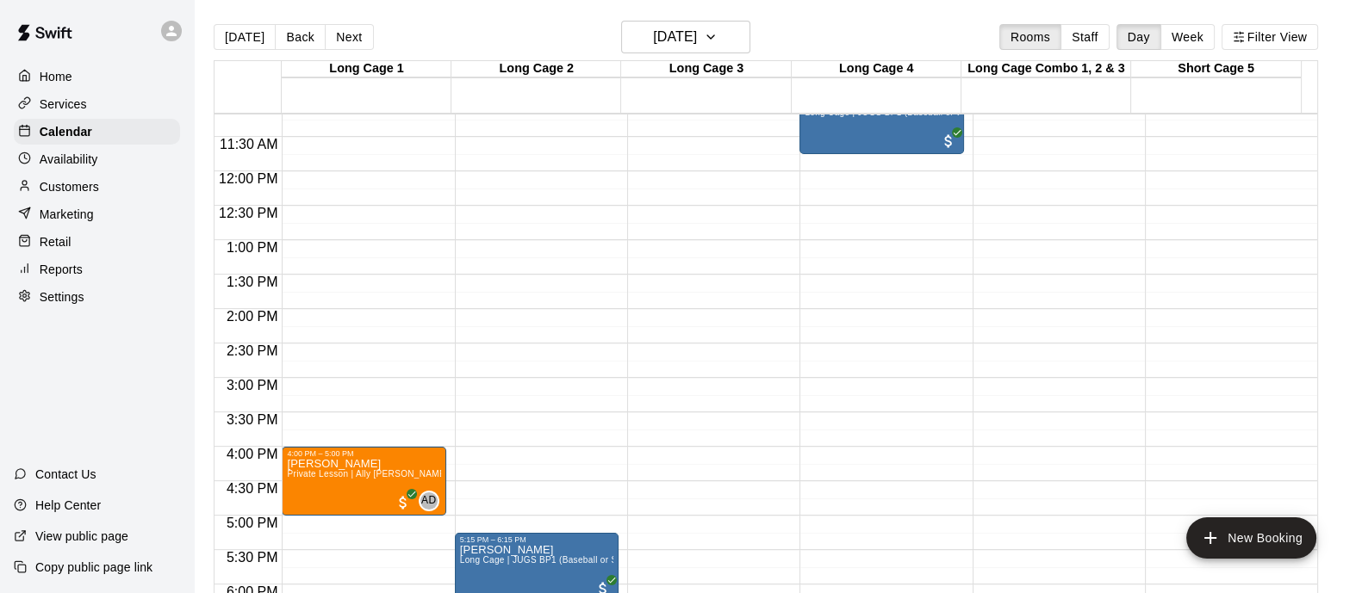
scroll to position [1021, 0]
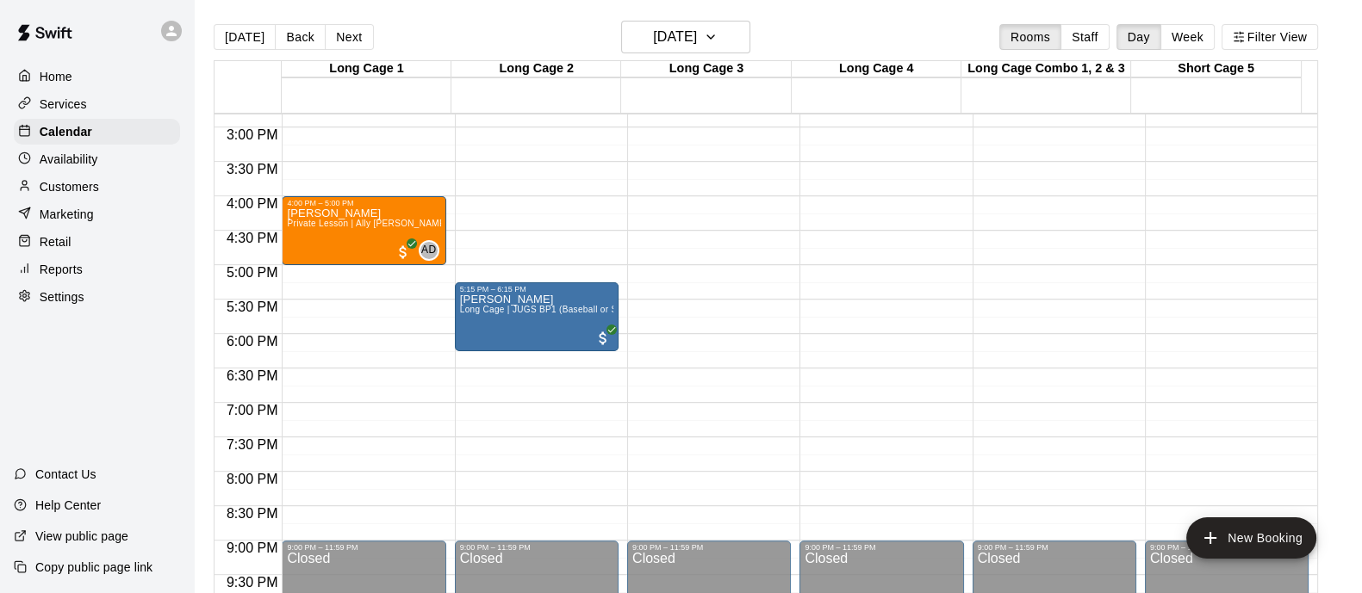
click at [291, 28] on button "Back" at bounding box center [300, 37] width 51 height 26
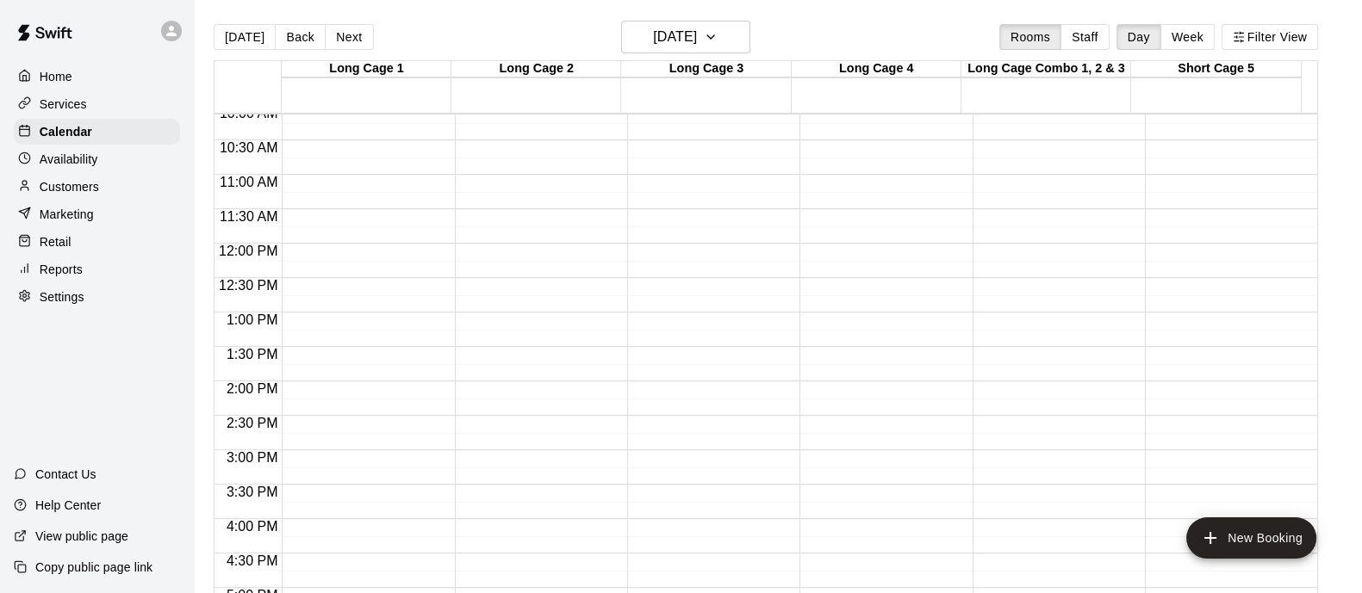
scroll to position [482, 0]
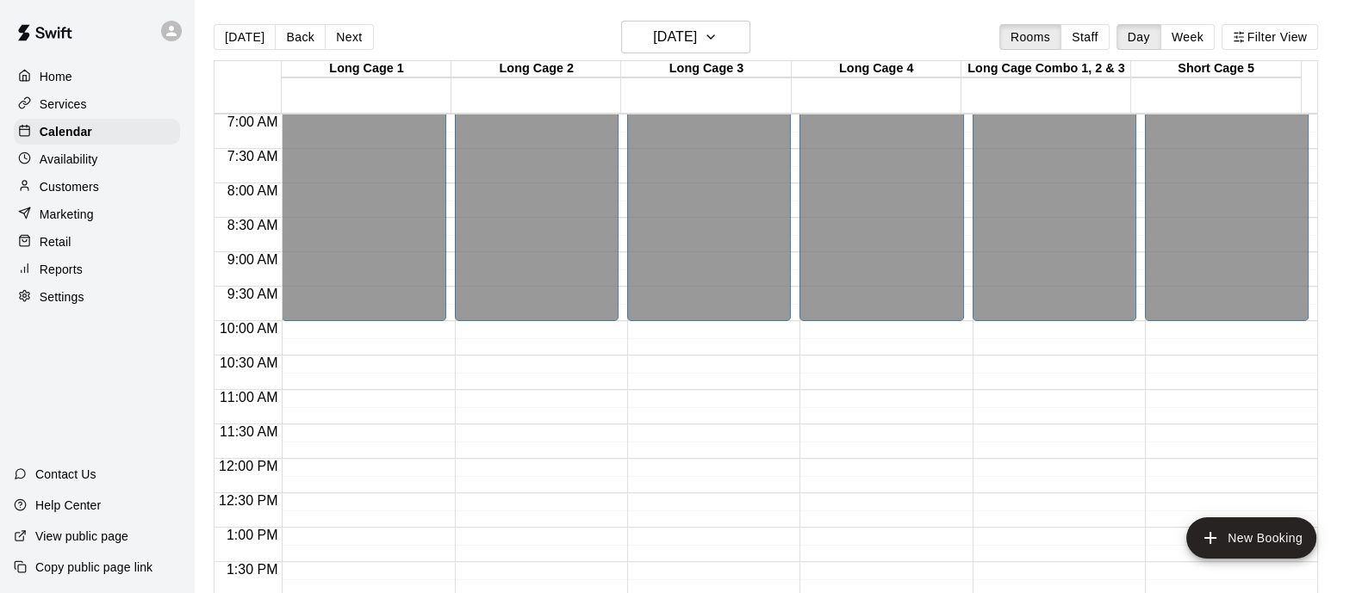
click at [292, 36] on button "Back" at bounding box center [300, 37] width 51 height 26
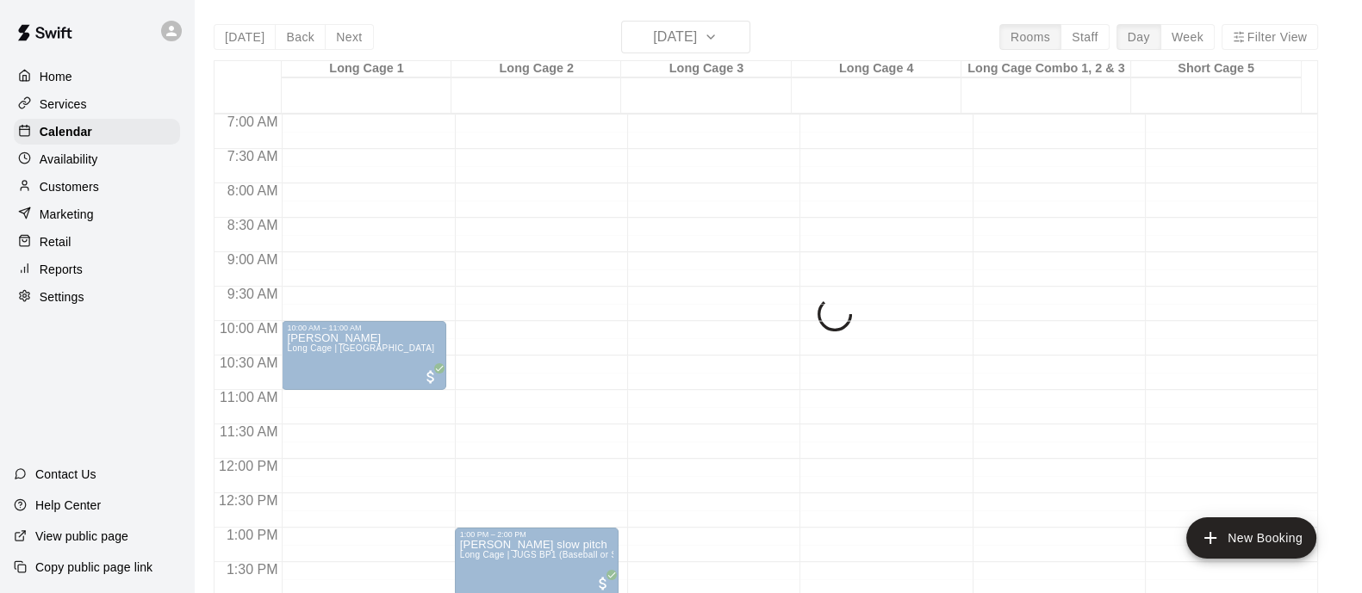
click at [292, 36] on button "Back" at bounding box center [300, 37] width 51 height 26
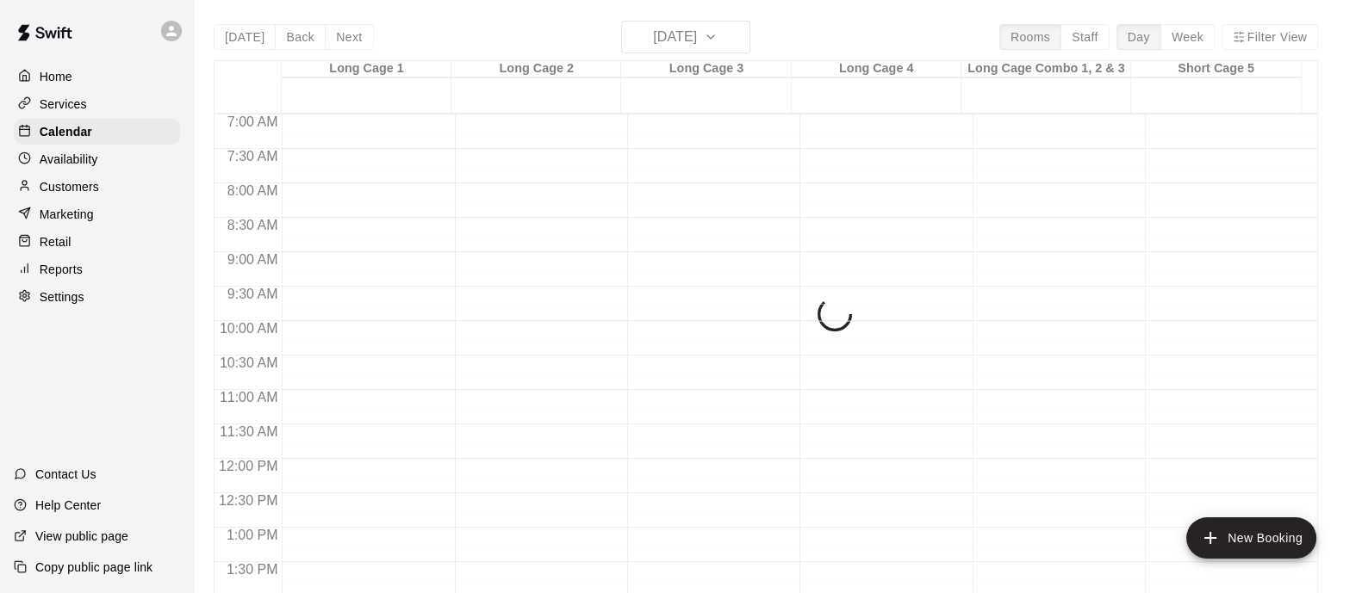
click at [292, 36] on div "[DATE] Back [DATE][DATE] Rooms Staff Day Week Filter View Long Cage 1 02 Tue Lo…" at bounding box center [766, 317] width 1104 height 593
click at [292, 36] on button "Back" at bounding box center [300, 37] width 51 height 26
click at [292, 36] on div "[DATE] Back [DATE][DATE] Rooms Staff Day Week Filter View Long Cage 1 01 Mon Lo…" at bounding box center [766, 317] width 1104 height 593
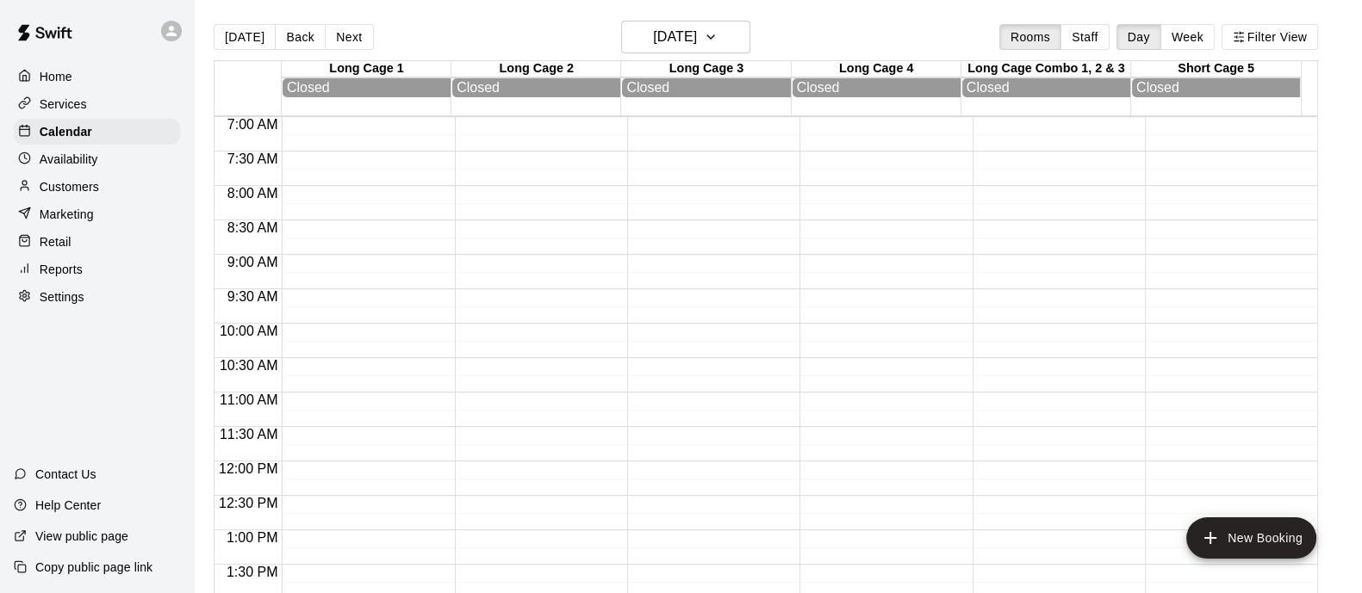
click at [363, 34] on button "Next" at bounding box center [349, 37] width 48 height 26
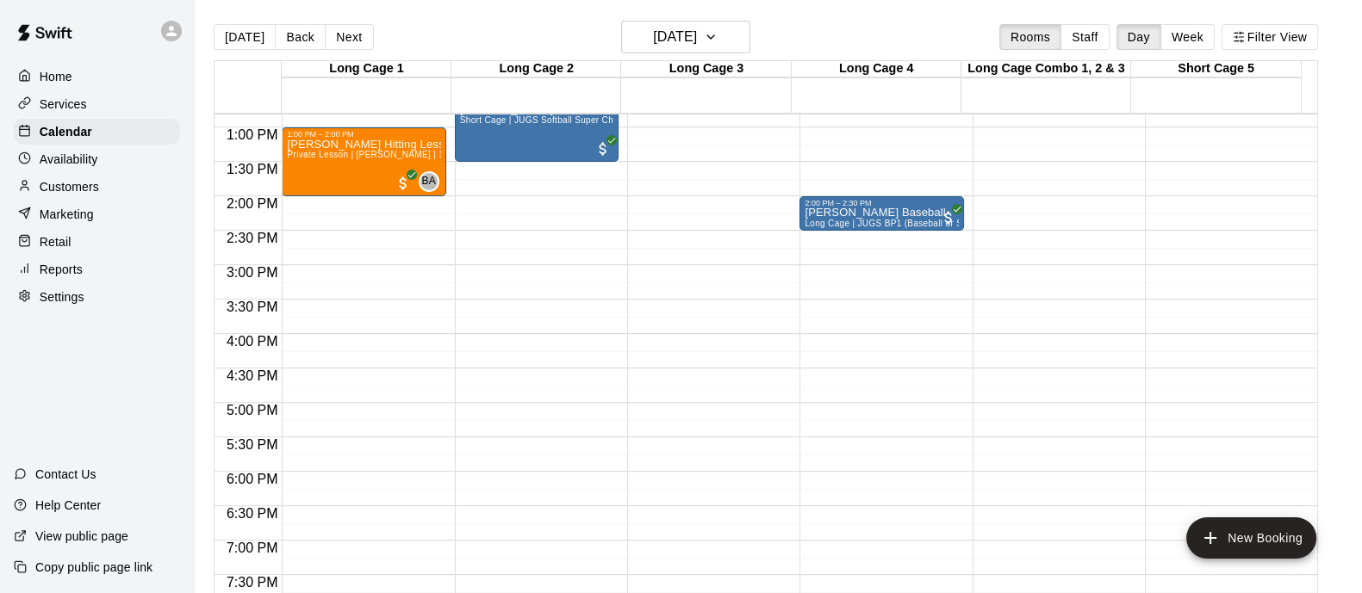
scroll to position [913, 0]
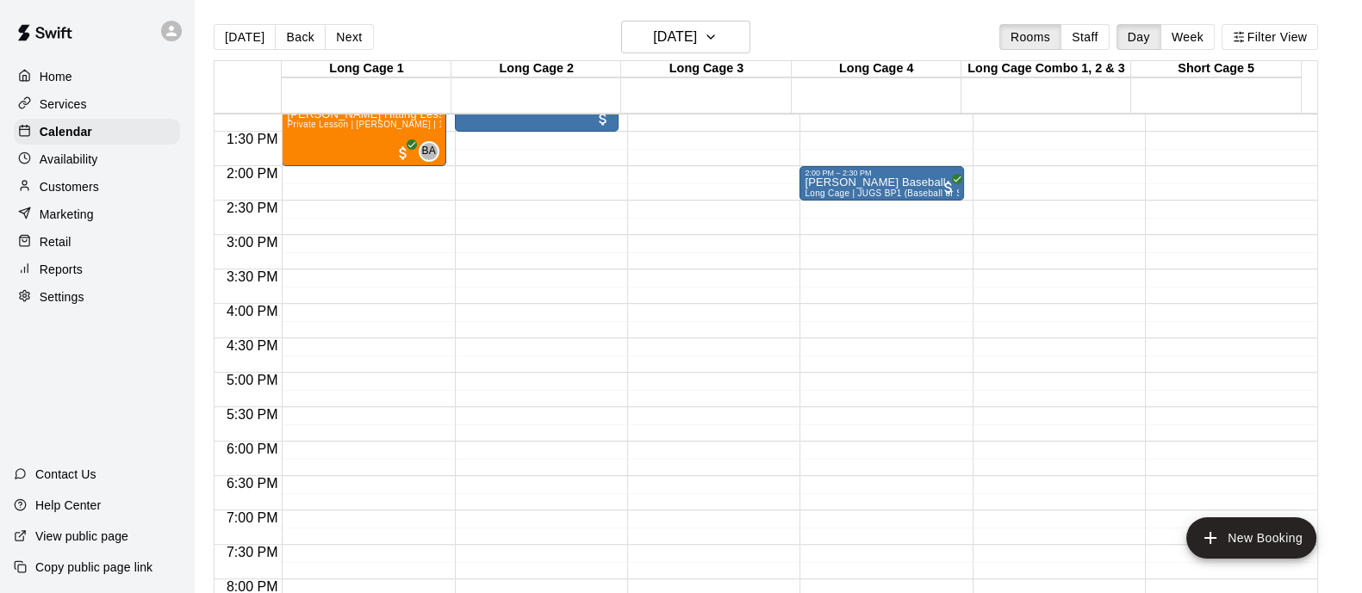
click at [308, 39] on button "Back" at bounding box center [300, 37] width 51 height 26
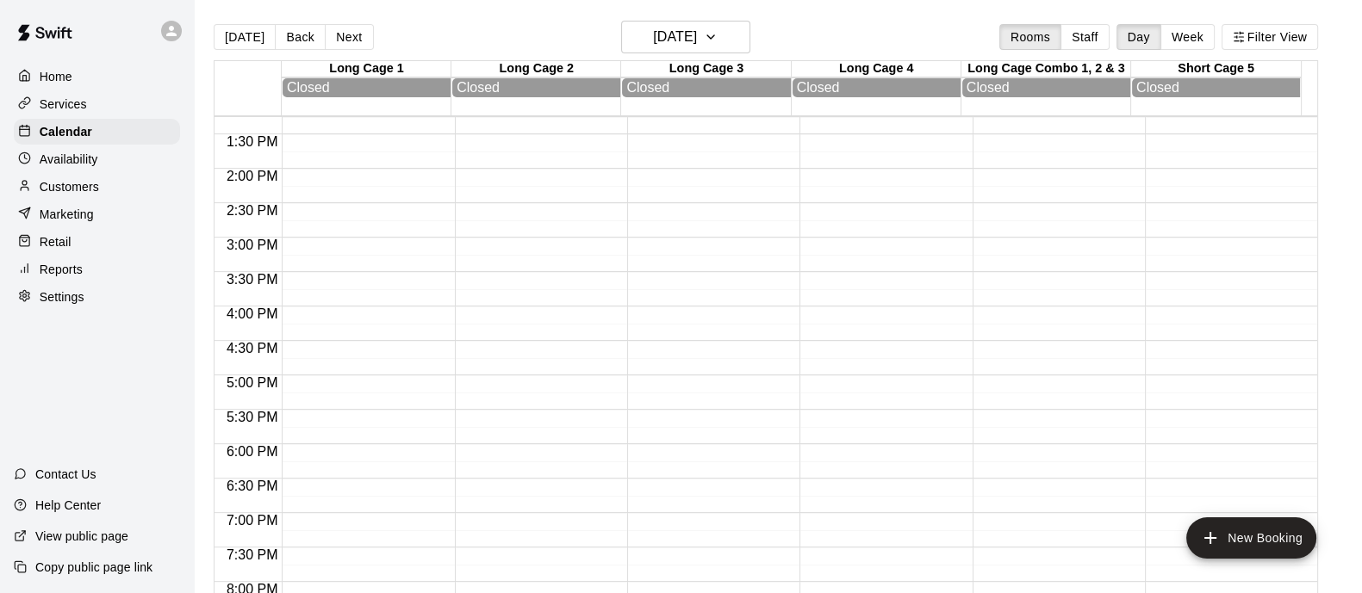
click at [306, 36] on button "Back" at bounding box center [300, 37] width 51 height 26
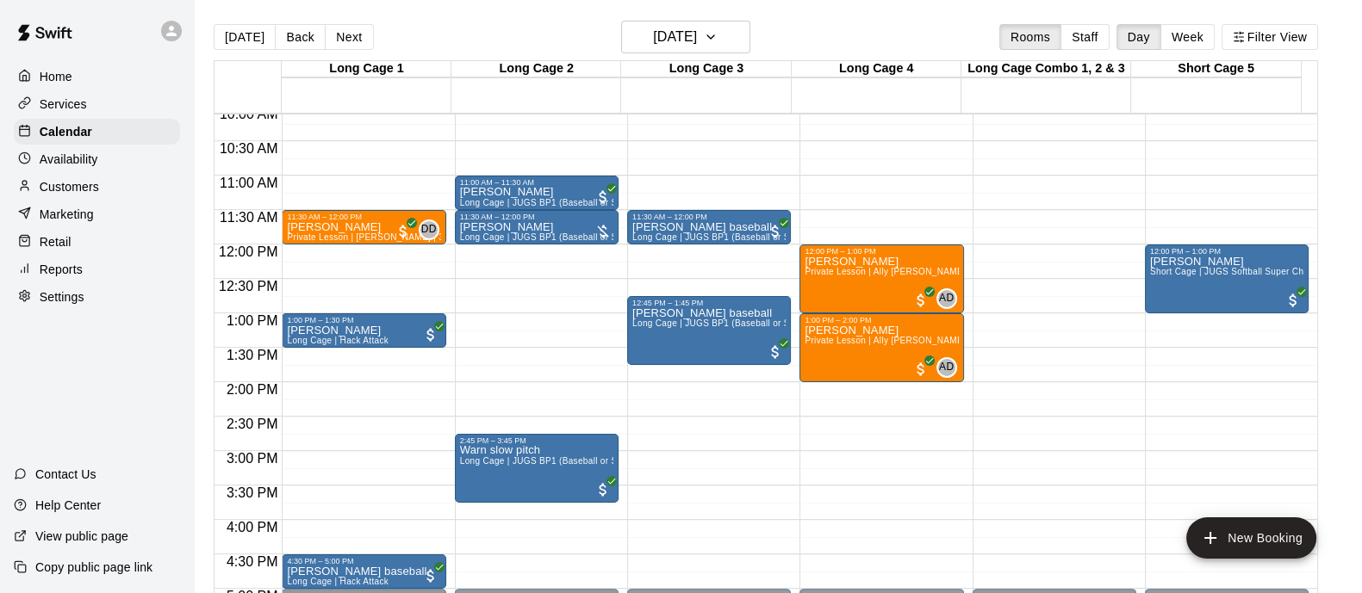
scroll to position [482, 0]
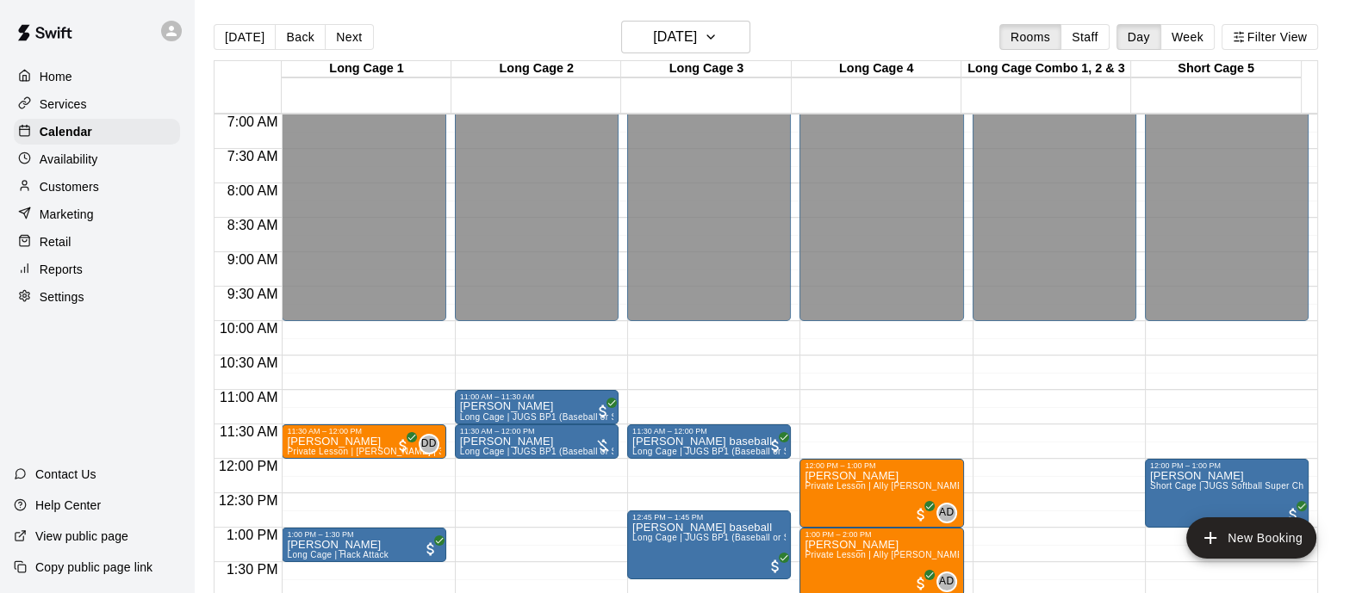
click at [306, 35] on button "Back" at bounding box center [300, 37] width 51 height 26
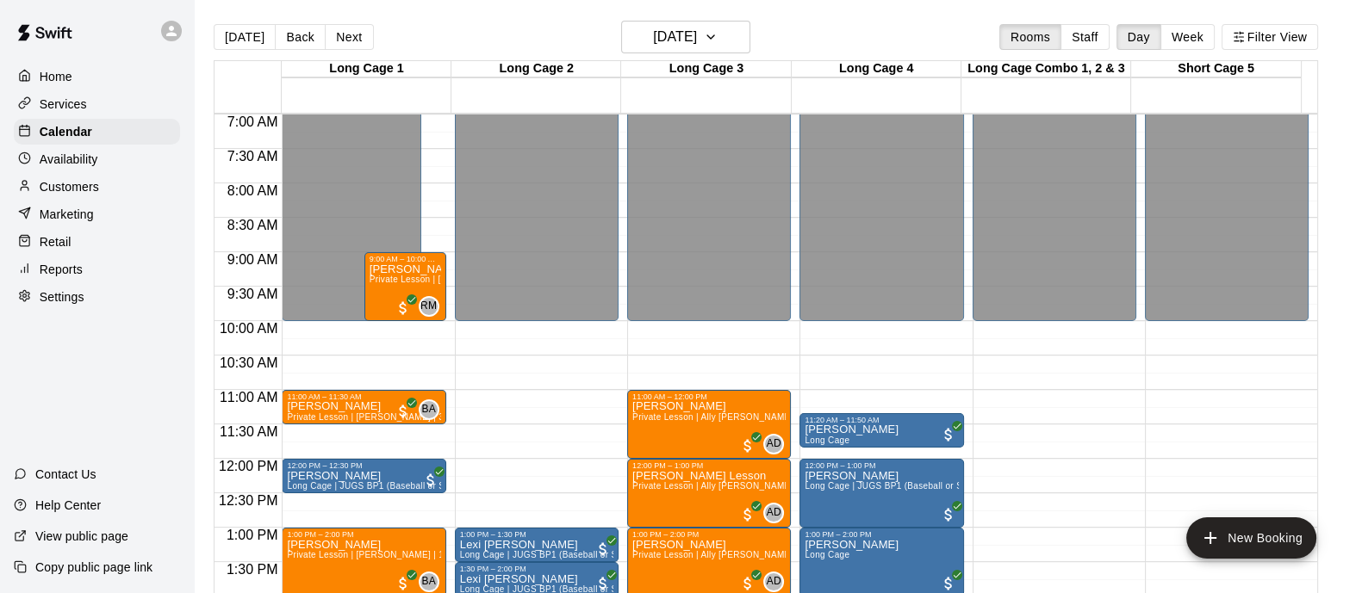
click at [304, 36] on button "Back" at bounding box center [300, 37] width 51 height 26
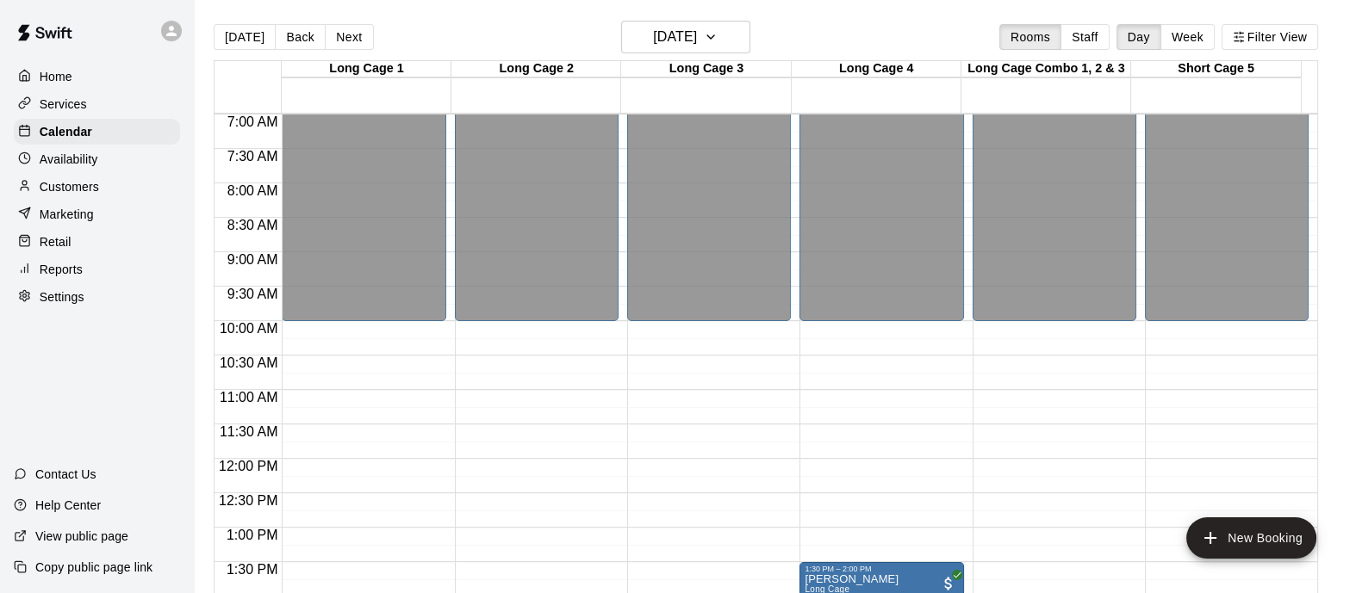
click at [345, 38] on button "Next" at bounding box center [349, 37] width 48 height 26
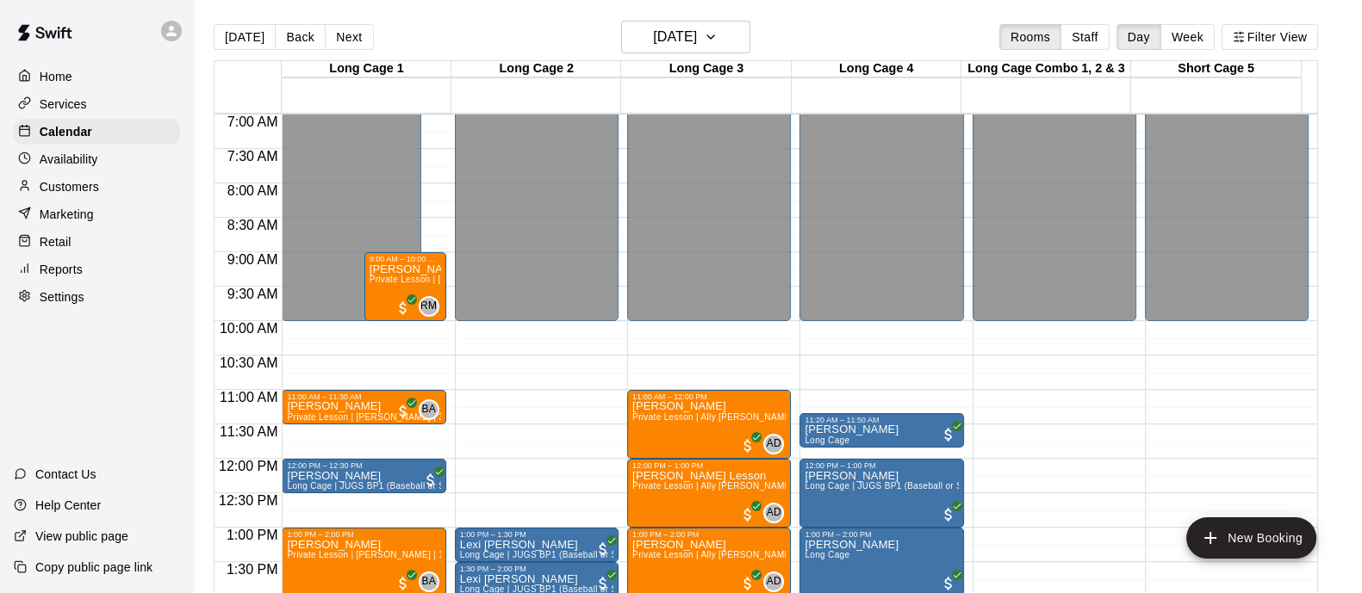
click at [376, 283] on span "Private Lesson | [PERSON_NAME] - FHMS | 1 hour" at bounding box center [475, 279] width 212 height 9
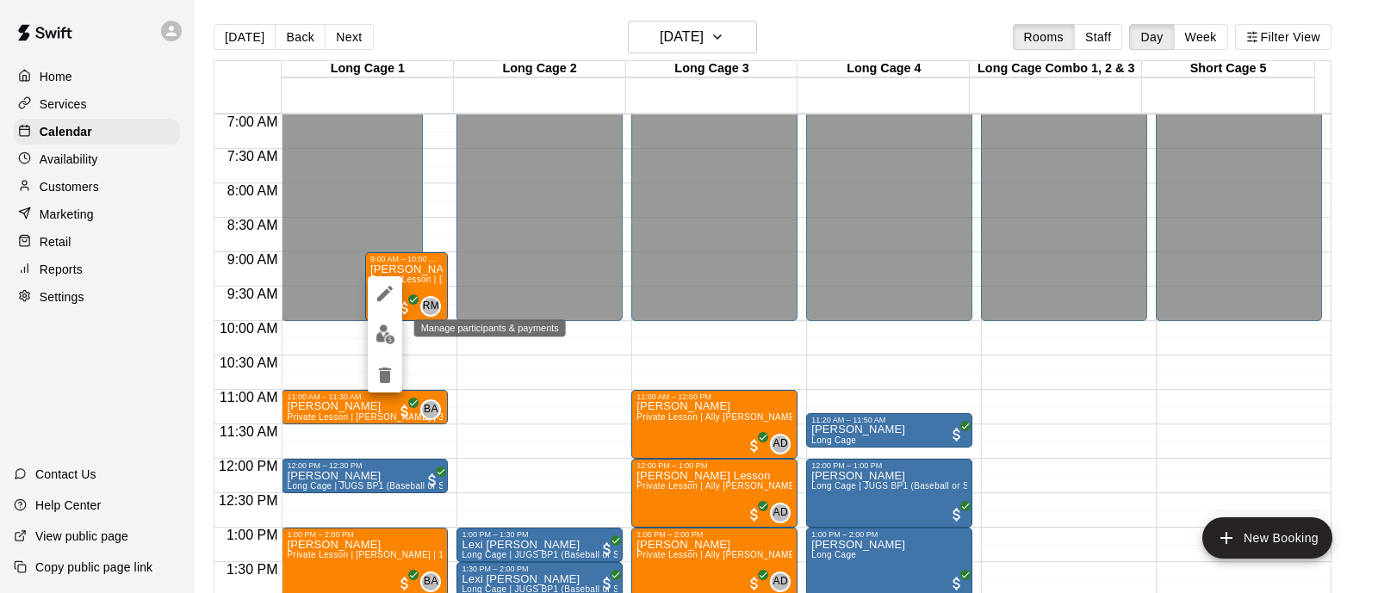
click at [383, 329] on img "edit" at bounding box center [386, 335] width 20 height 20
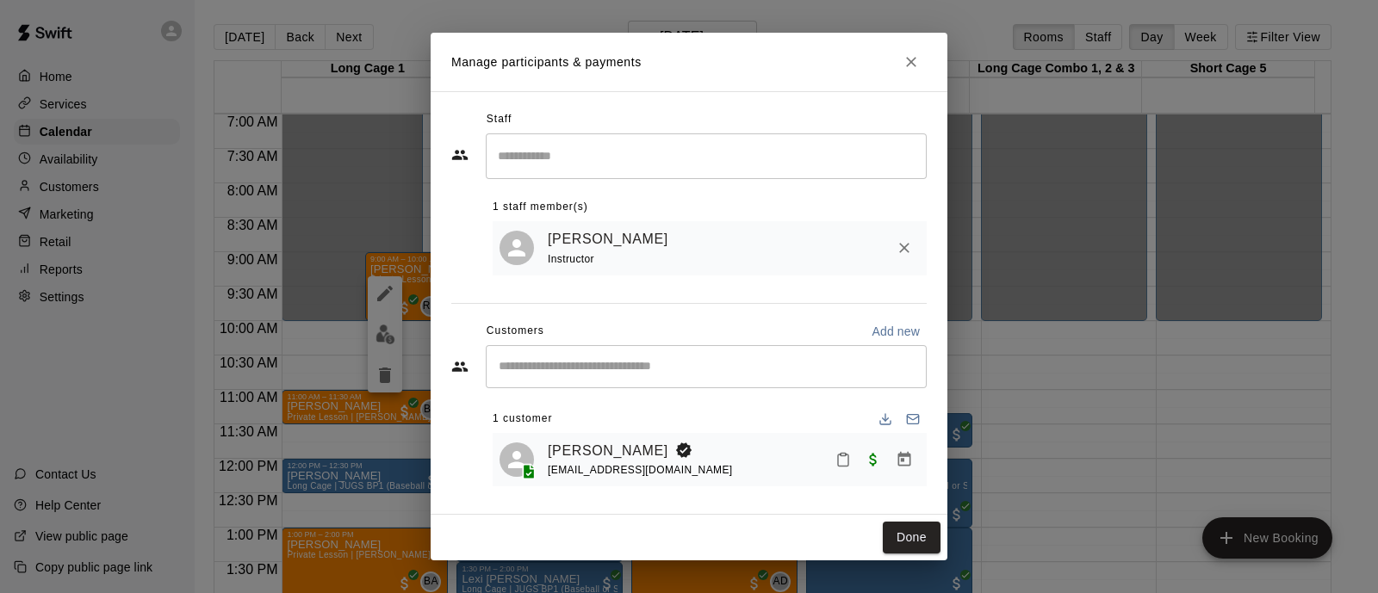
click at [904, 463] on icon "Manage bookings & payment" at bounding box center [904, 459] width 17 height 17
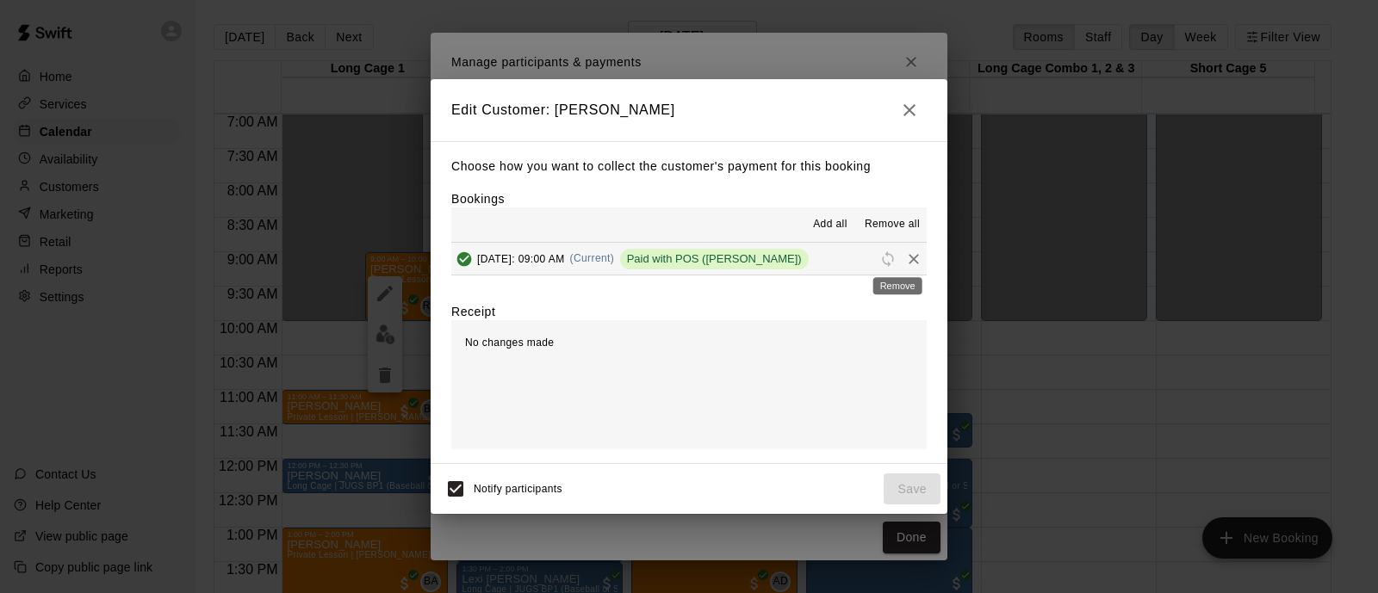
click at [909, 261] on icon "Remove" at bounding box center [914, 259] width 10 height 10
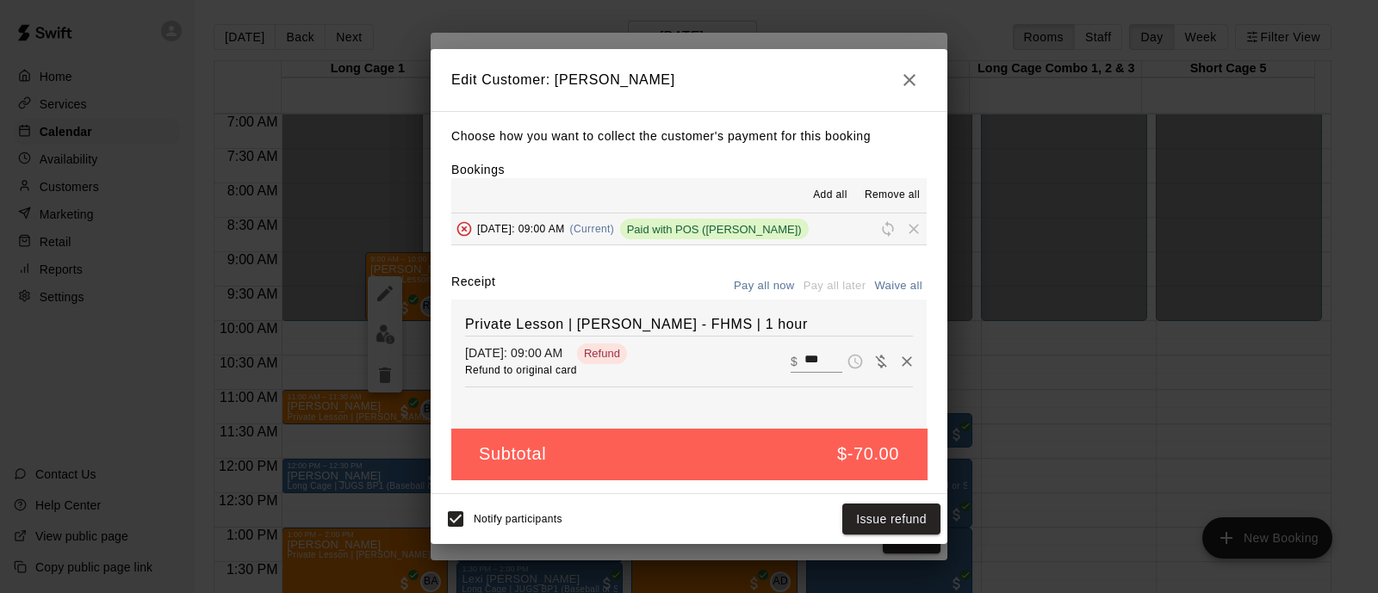
click at [904, 90] on button "button" at bounding box center [909, 80] width 34 height 34
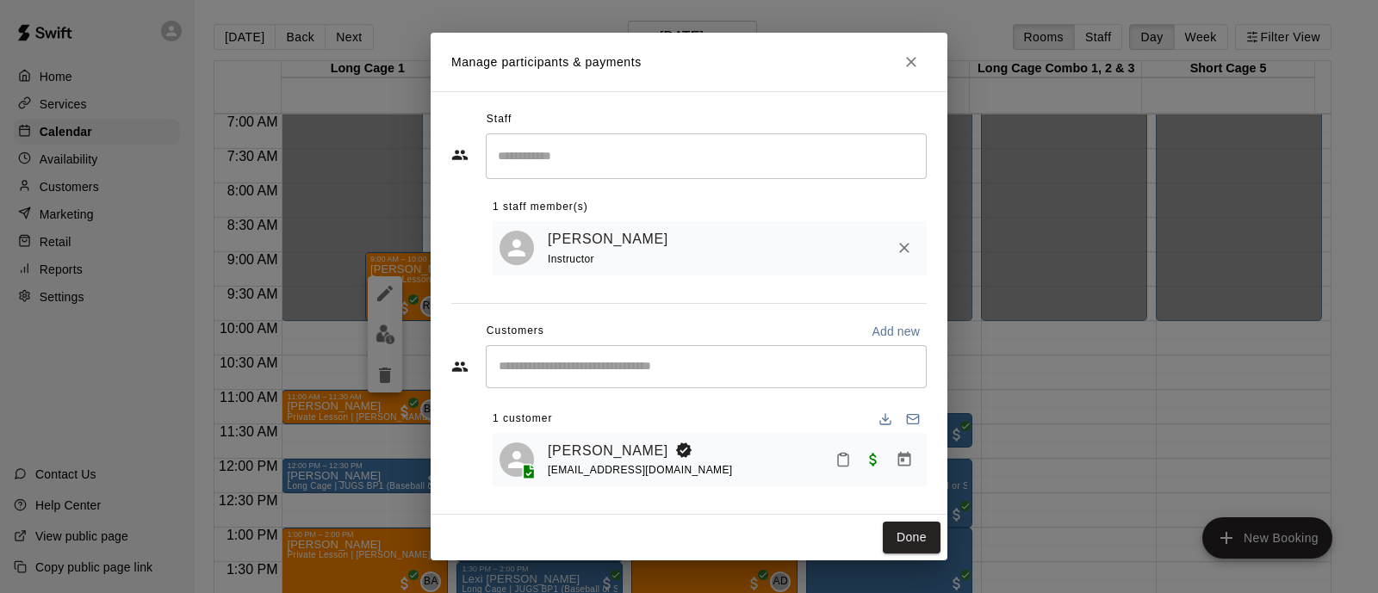
click at [915, 44] on h2 "Manage participants & payments" at bounding box center [689, 62] width 517 height 59
click at [912, 63] on icon "Close" at bounding box center [911, 61] width 17 height 17
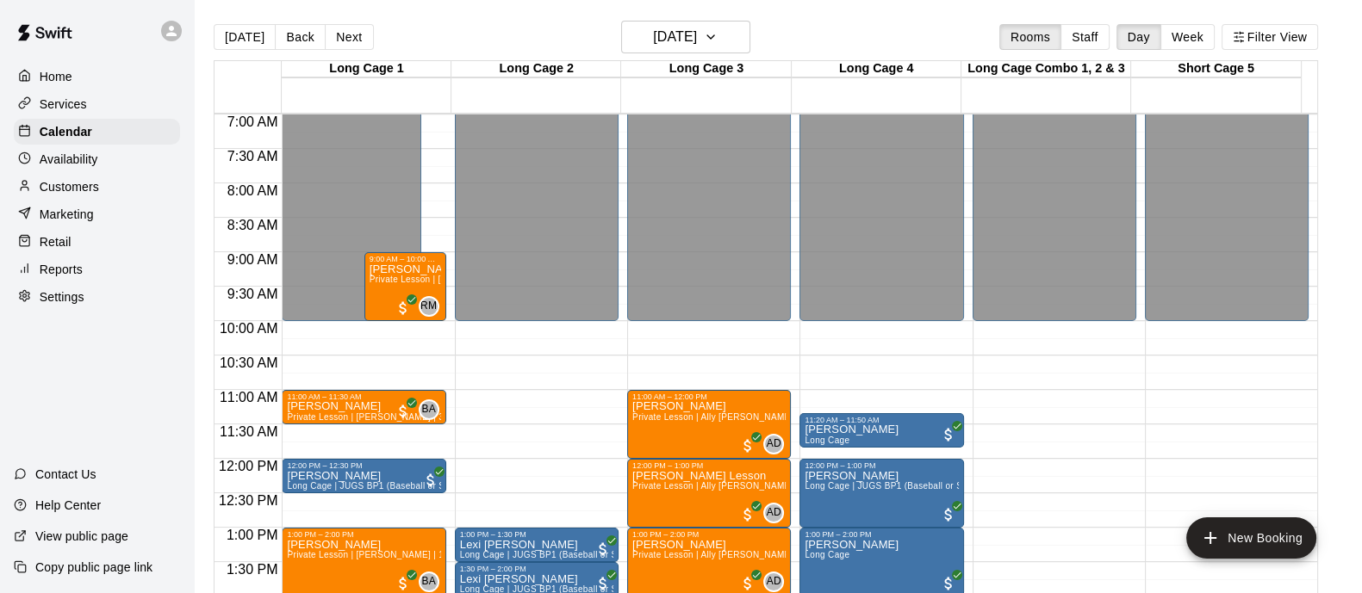
click at [82, 150] on div "Home Services Calendar Availability Customers Marketing Retail Reports Settings" at bounding box center [97, 187] width 194 height 250
click at [78, 135] on p "Calendar" at bounding box center [66, 131] width 53 height 17
click at [90, 108] on div "Services" at bounding box center [97, 104] width 166 height 26
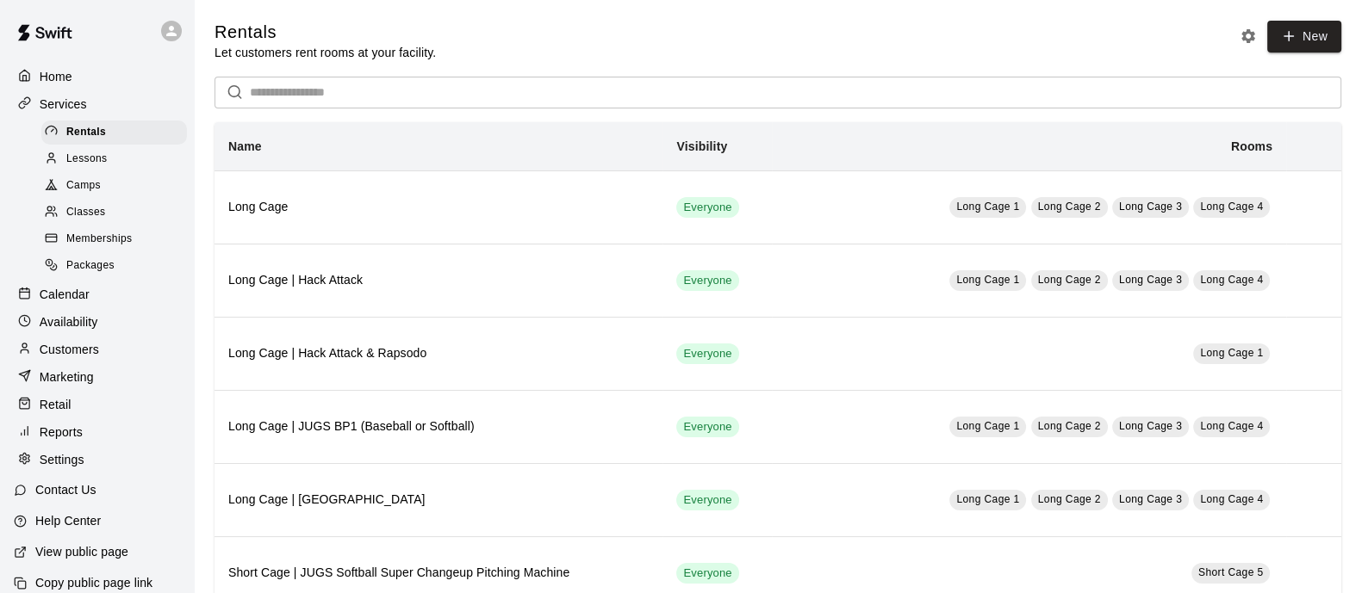
click at [124, 161] on div "Lessons" at bounding box center [114, 159] width 146 height 24
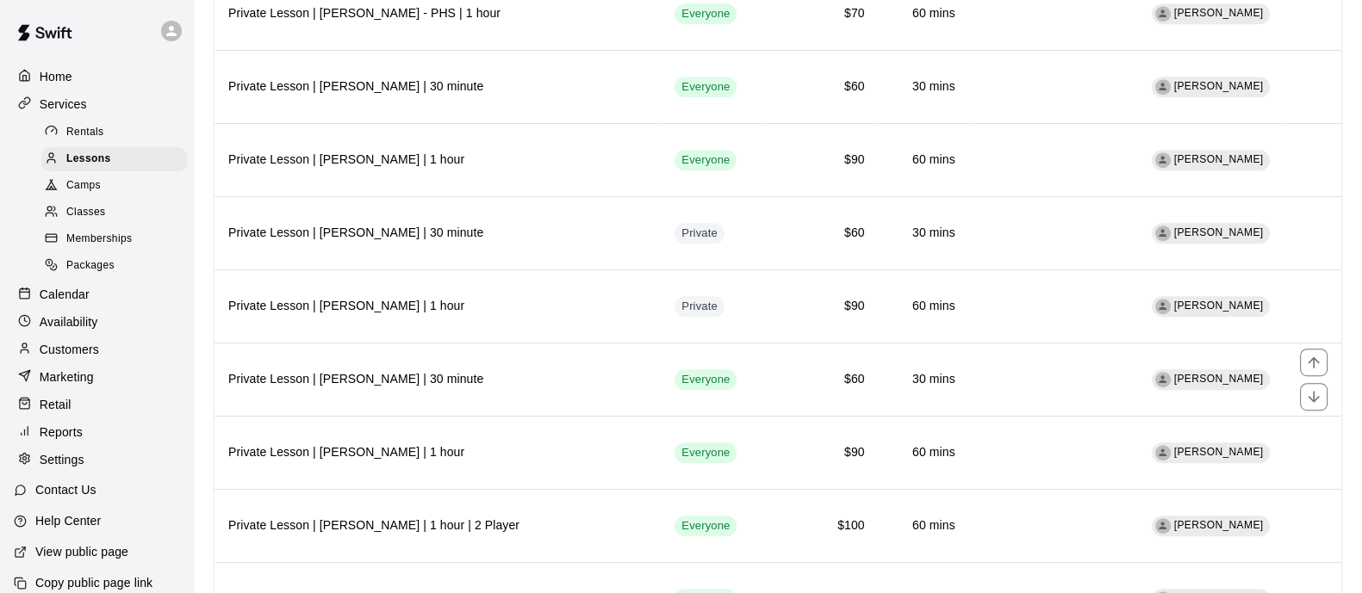
scroll to position [1439, 0]
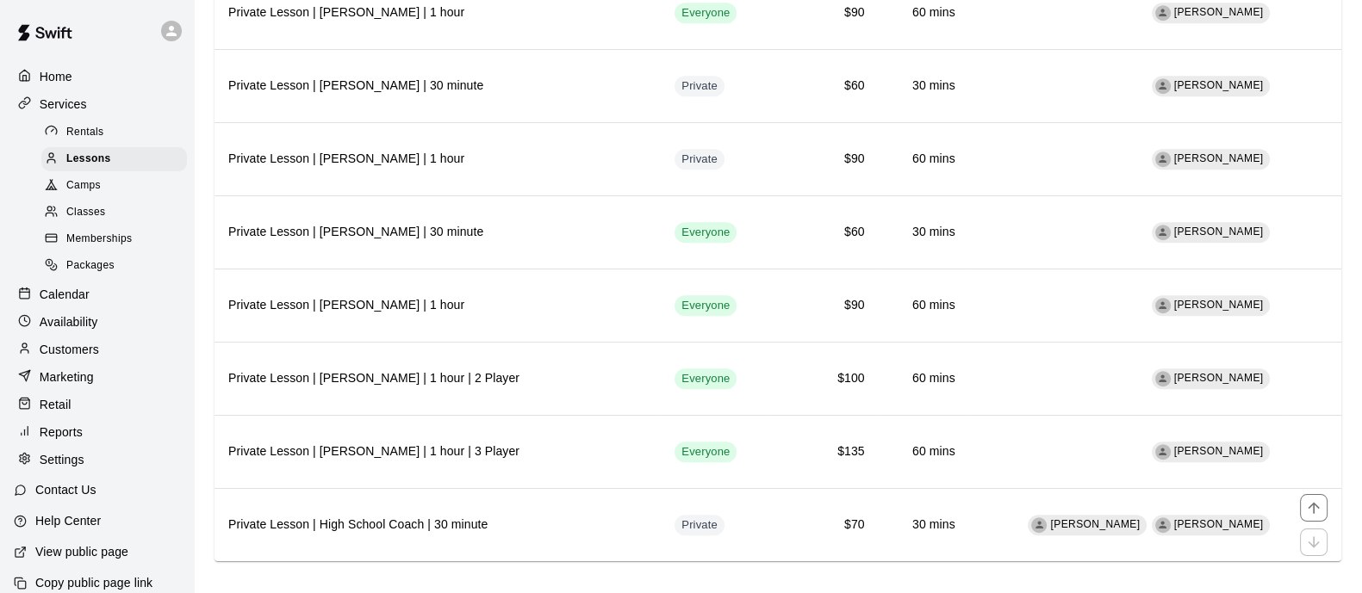
click at [525, 498] on th "Private Lesson | High School Coach | 30 minute" at bounding box center [437, 524] width 446 height 73
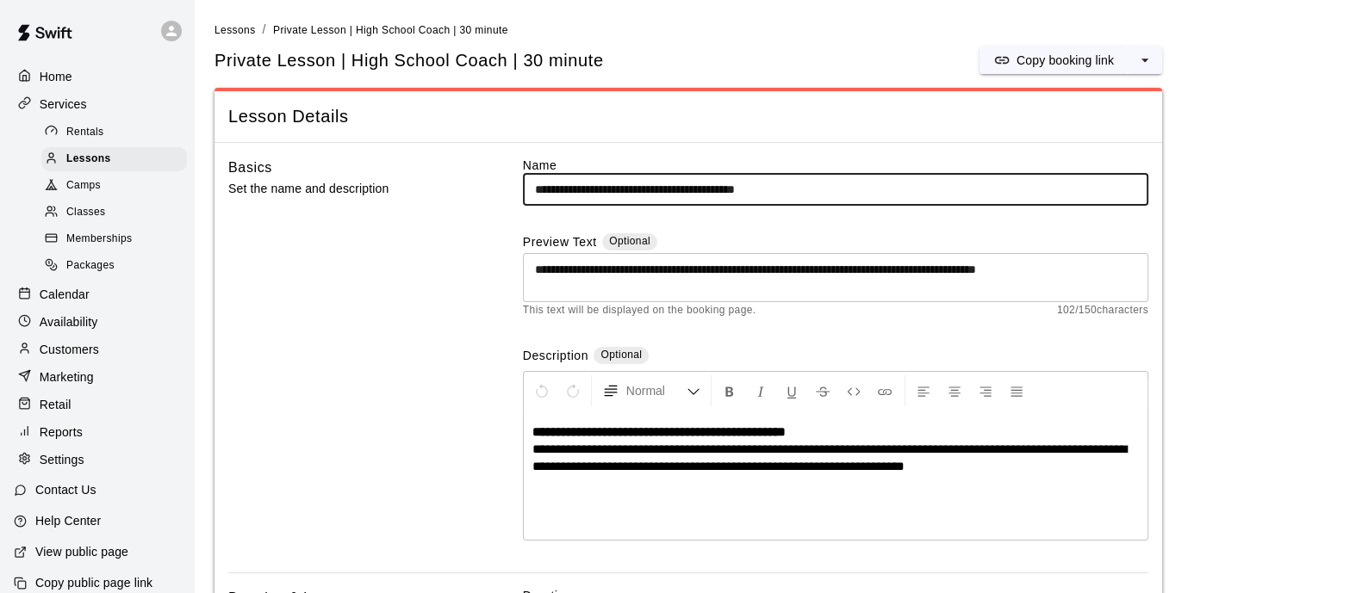
click at [723, 187] on input "**********" at bounding box center [835, 190] width 625 height 32
click at [724, 187] on input "**********" at bounding box center [835, 190] width 625 height 32
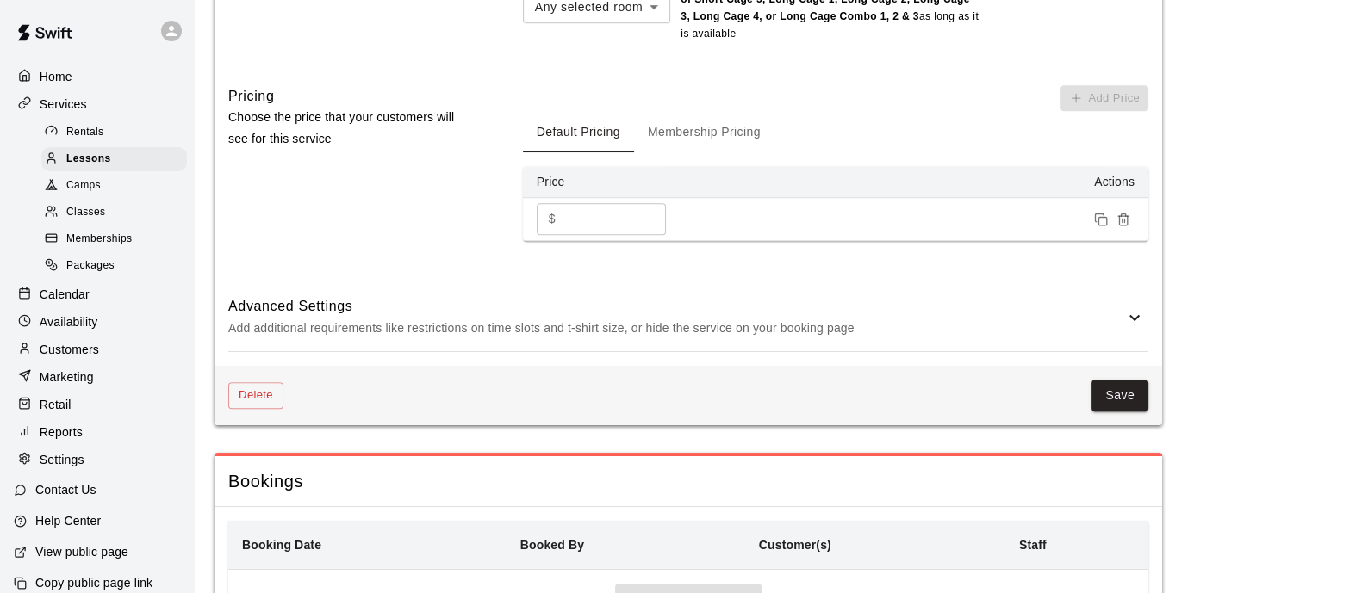
scroll to position [1184, 0]
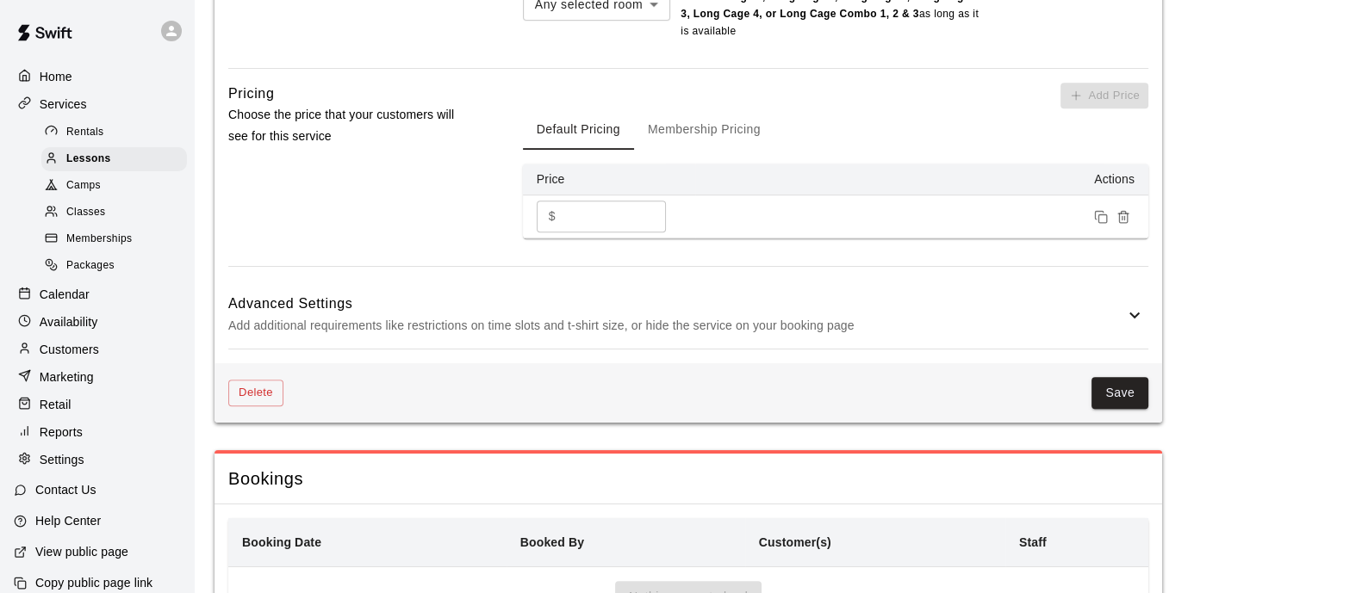
type input "**********"
click at [748, 136] on button "Membership Pricing" at bounding box center [704, 129] width 140 height 41
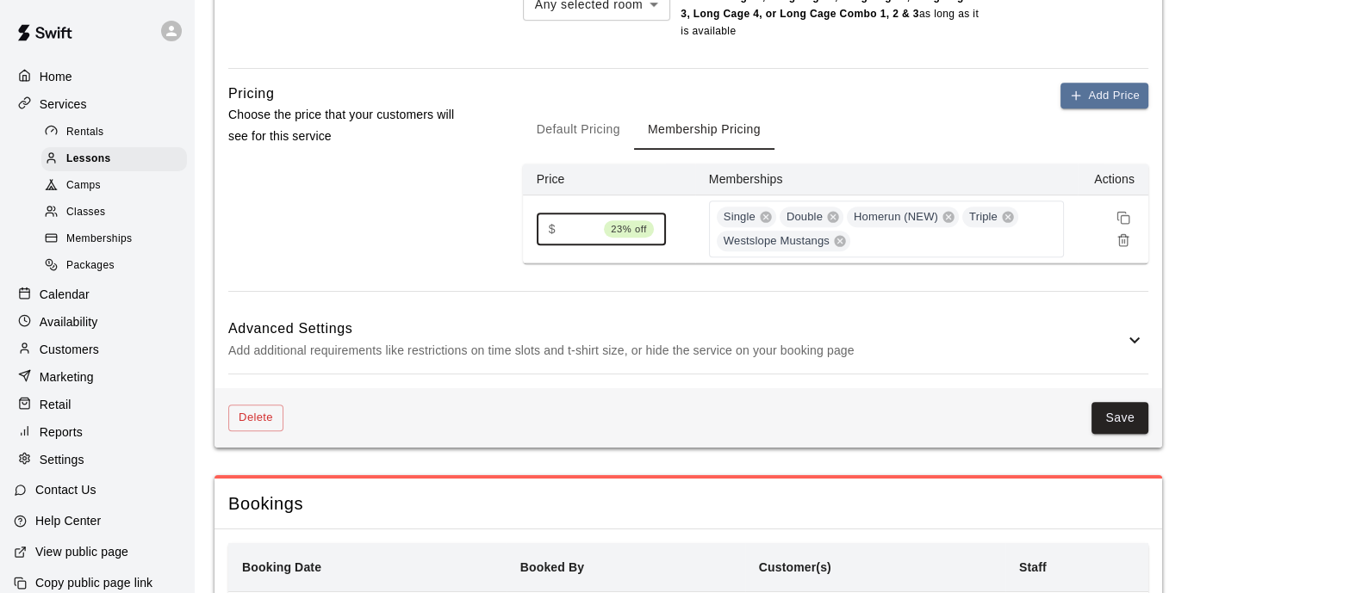
drag, startPoint x: 482, startPoint y: 237, endPoint x: 474, endPoint y: 234, distance: 9.0
click at [474, 234] on div "Pricing Choose the price that your customers will see for this service Add Pric…" at bounding box center [688, 187] width 920 height 209
type input "**"
click at [1116, 425] on button "Save" at bounding box center [1119, 418] width 57 height 32
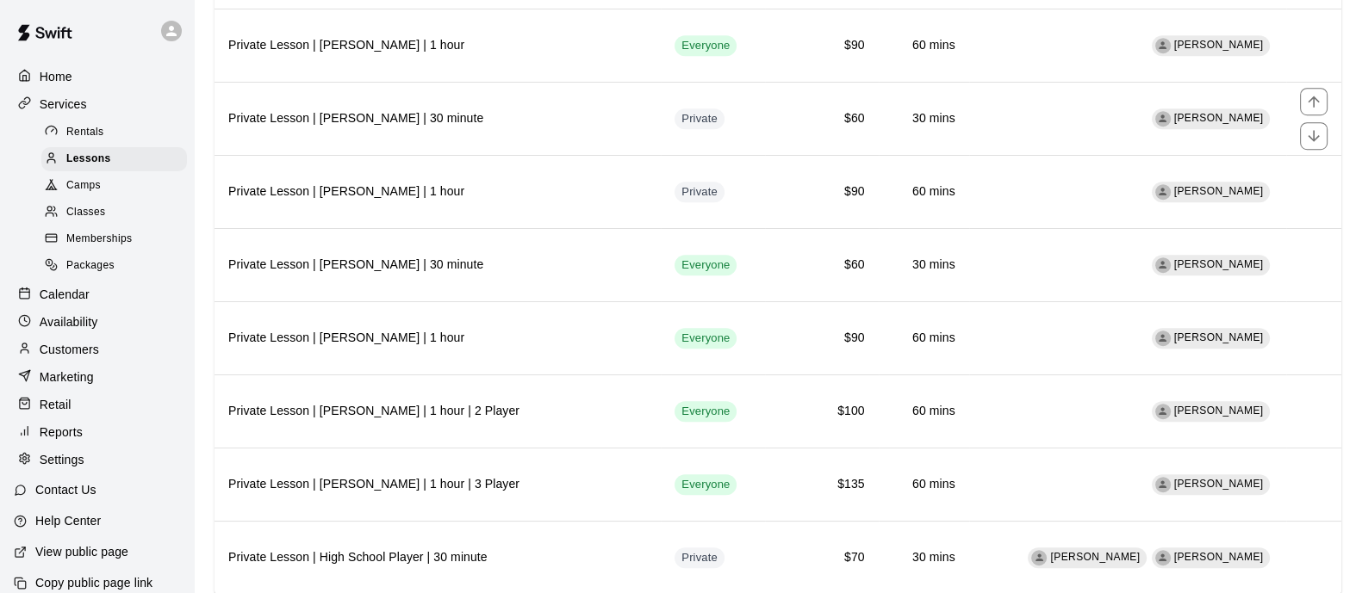
scroll to position [1439, 0]
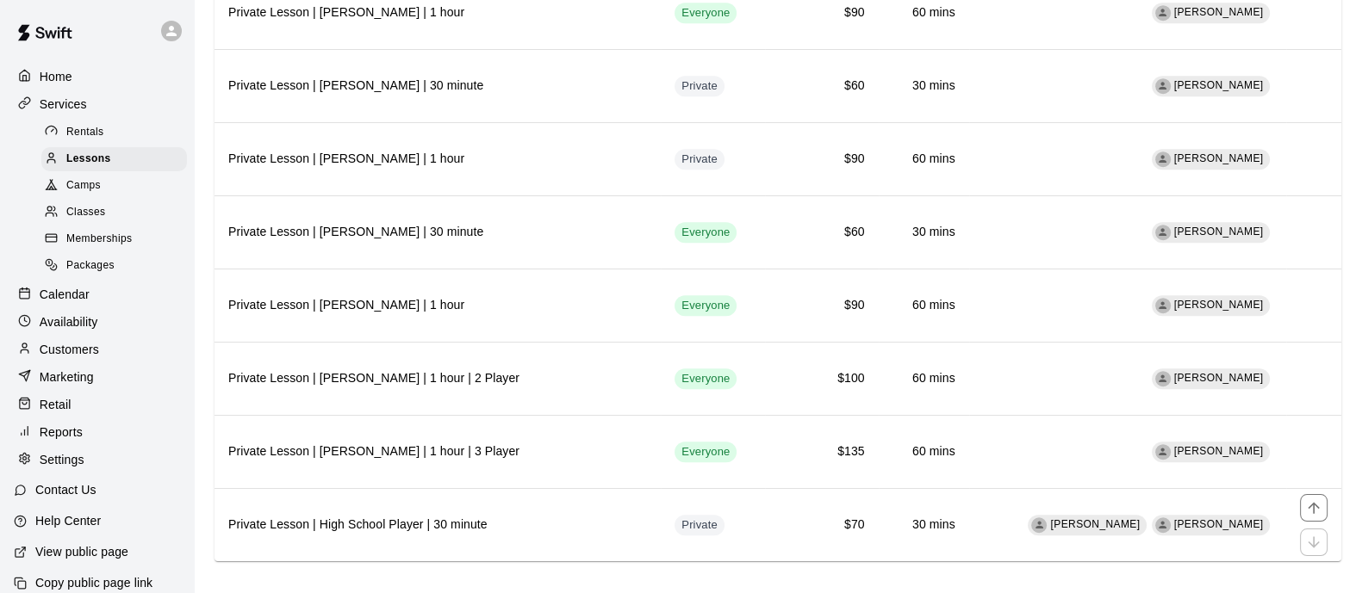
click at [594, 516] on h6 "Private Lesson | High School Player | 30 minute" at bounding box center [437, 525] width 419 height 19
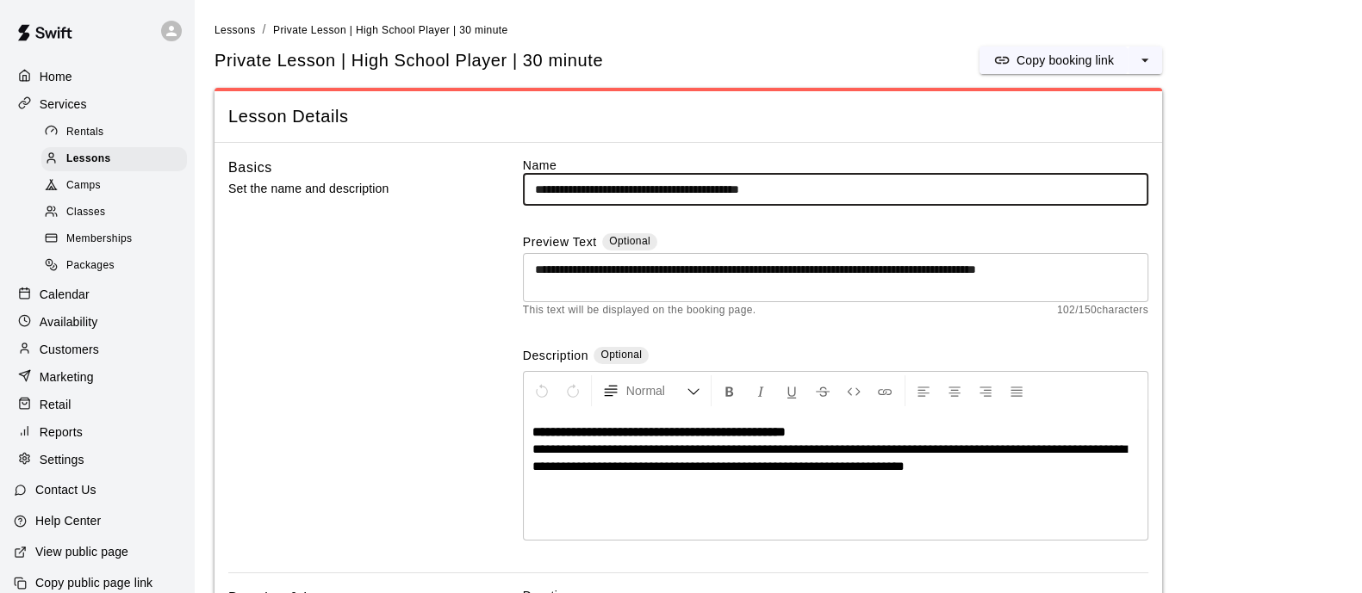
drag, startPoint x: 857, startPoint y: 186, endPoint x: 762, endPoint y: 186, distance: 94.7
click at [757, 185] on input "**********" at bounding box center [835, 190] width 625 height 32
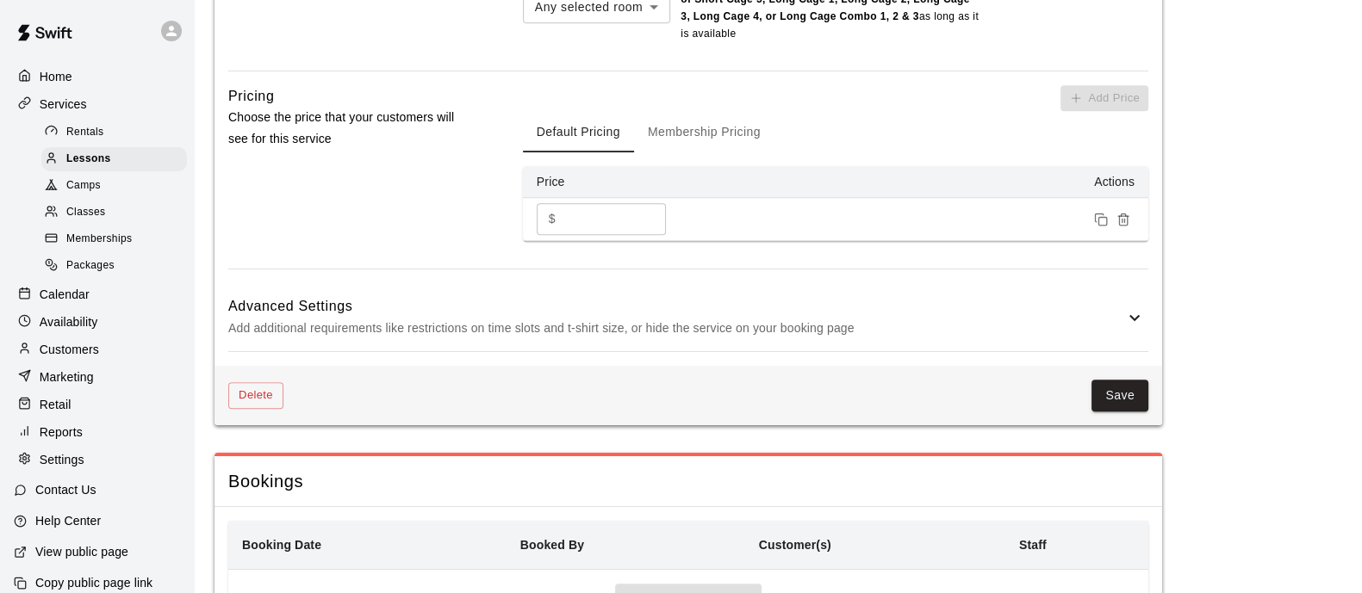
scroll to position [1184, 0]
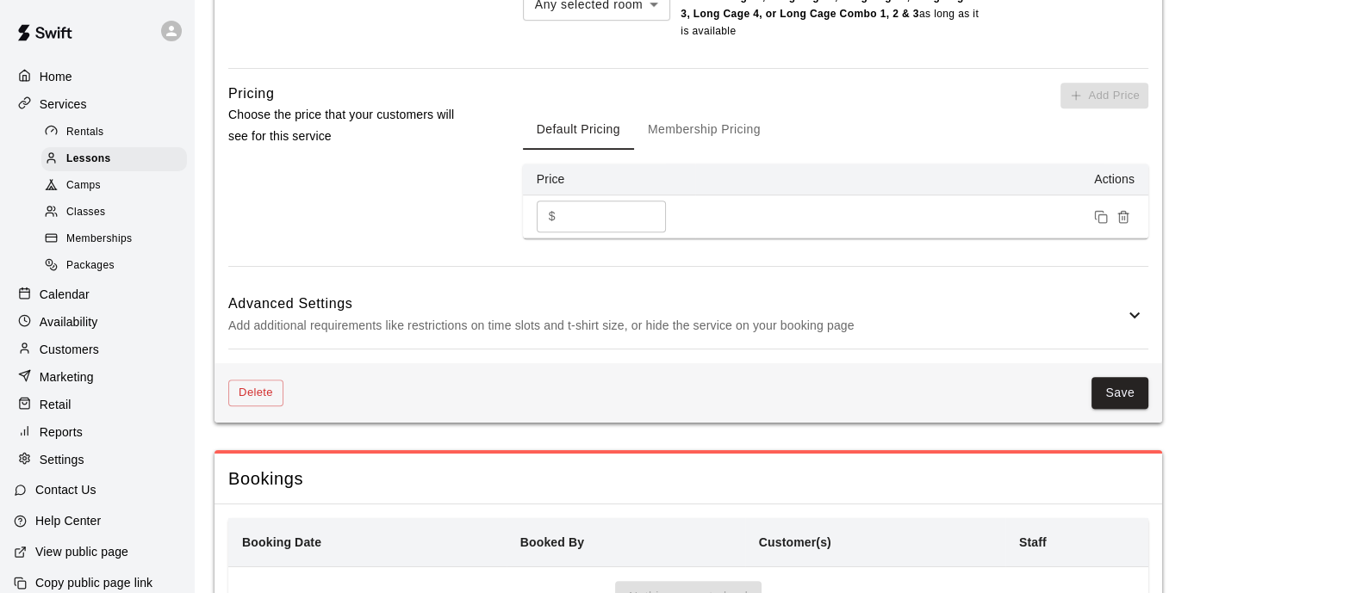
type input "**********"
click at [1133, 393] on button "Save" at bounding box center [1119, 393] width 57 height 32
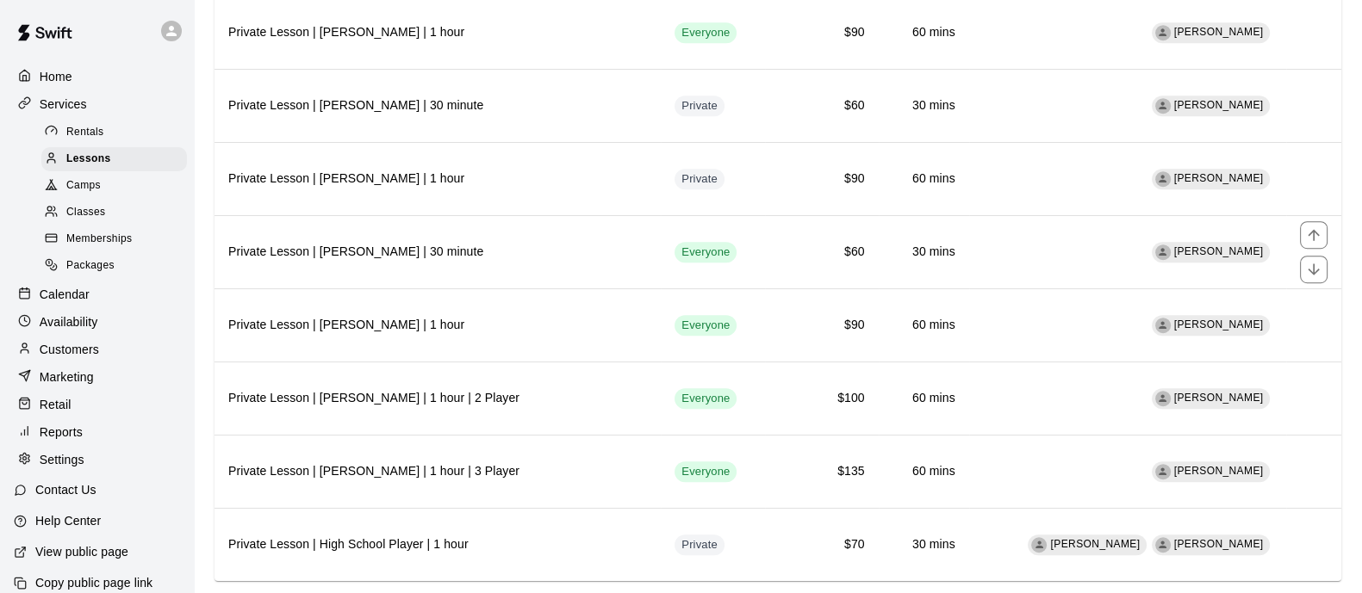
scroll to position [1439, 0]
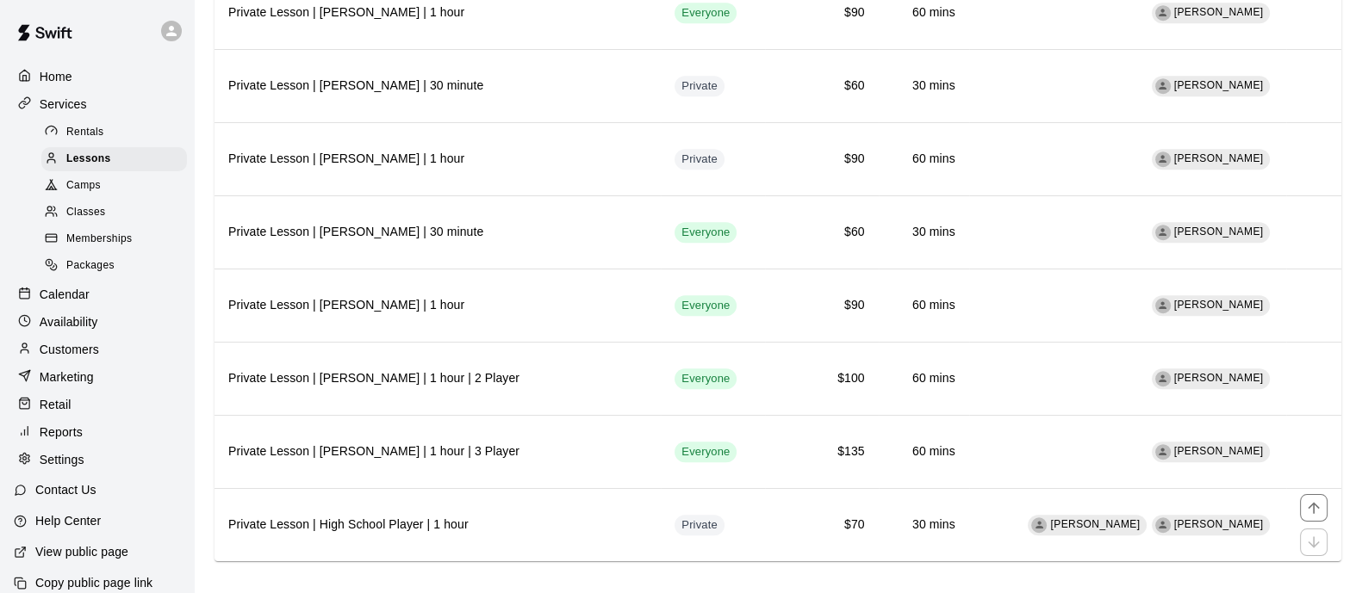
click at [599, 516] on h6 "Private Lesson | High School Player | 1 hour" at bounding box center [437, 525] width 419 height 19
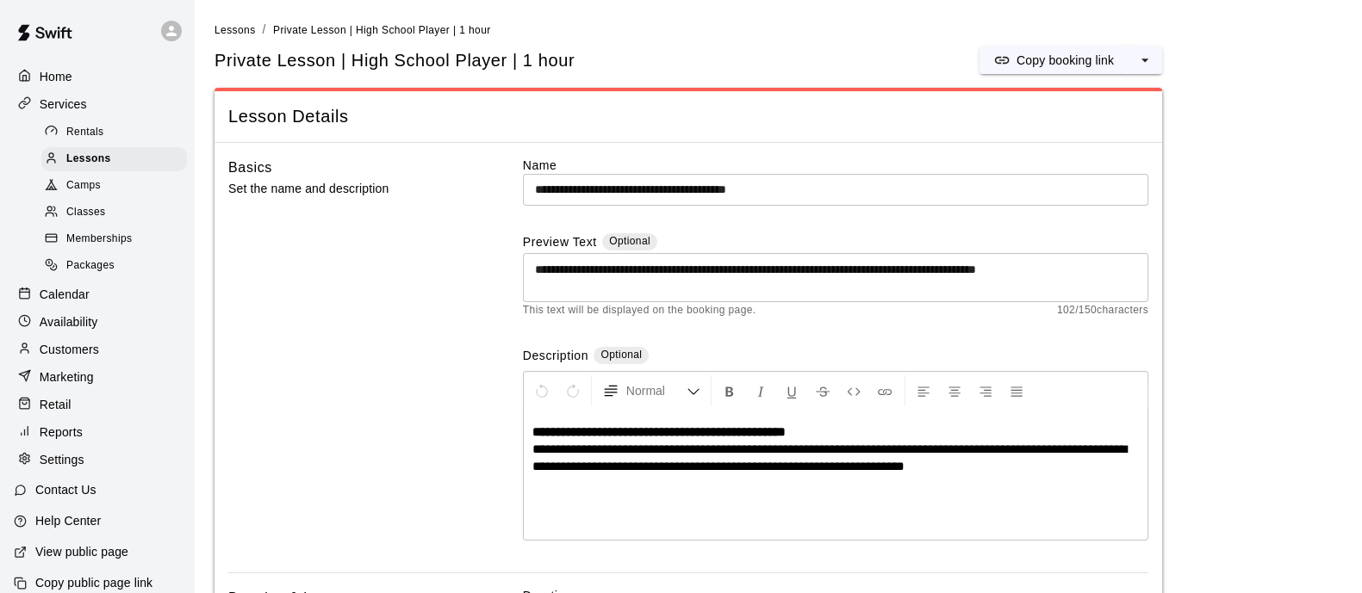
click at [1139, 55] on icon "select merge strategy" at bounding box center [1144, 60] width 17 height 17
click at [1108, 110] on li "Duplicate lesson" at bounding box center [1070, 124] width 147 height 29
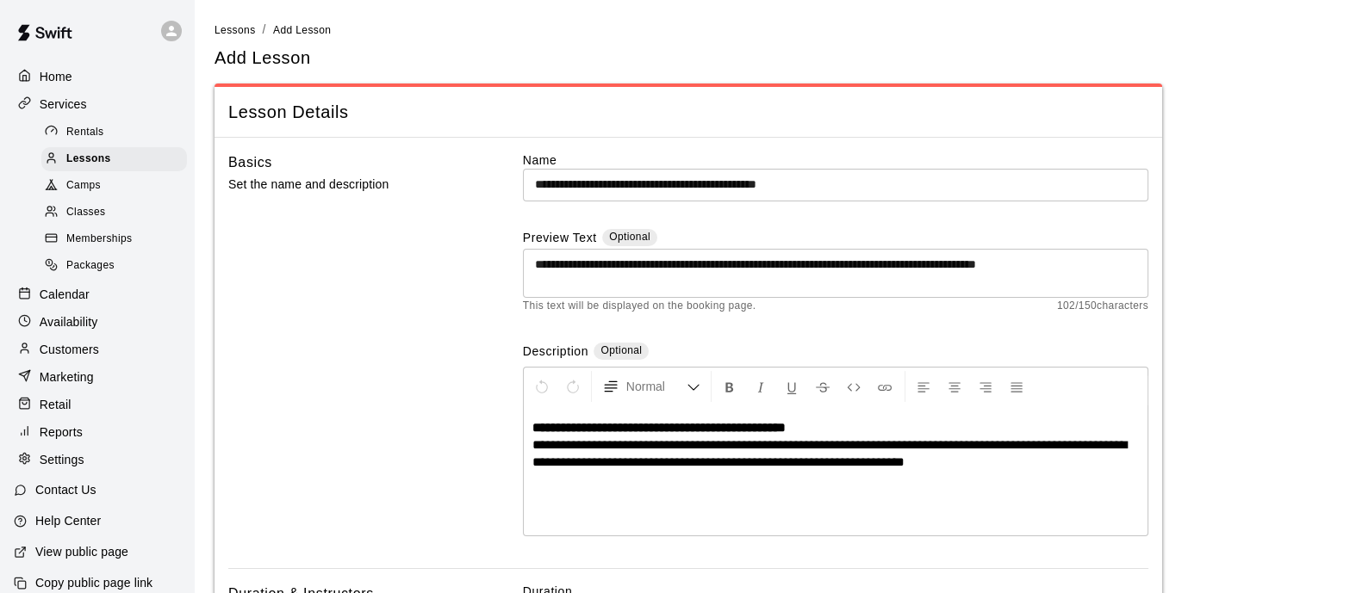
click at [245, 33] on span "Lessons" at bounding box center [234, 30] width 41 height 12
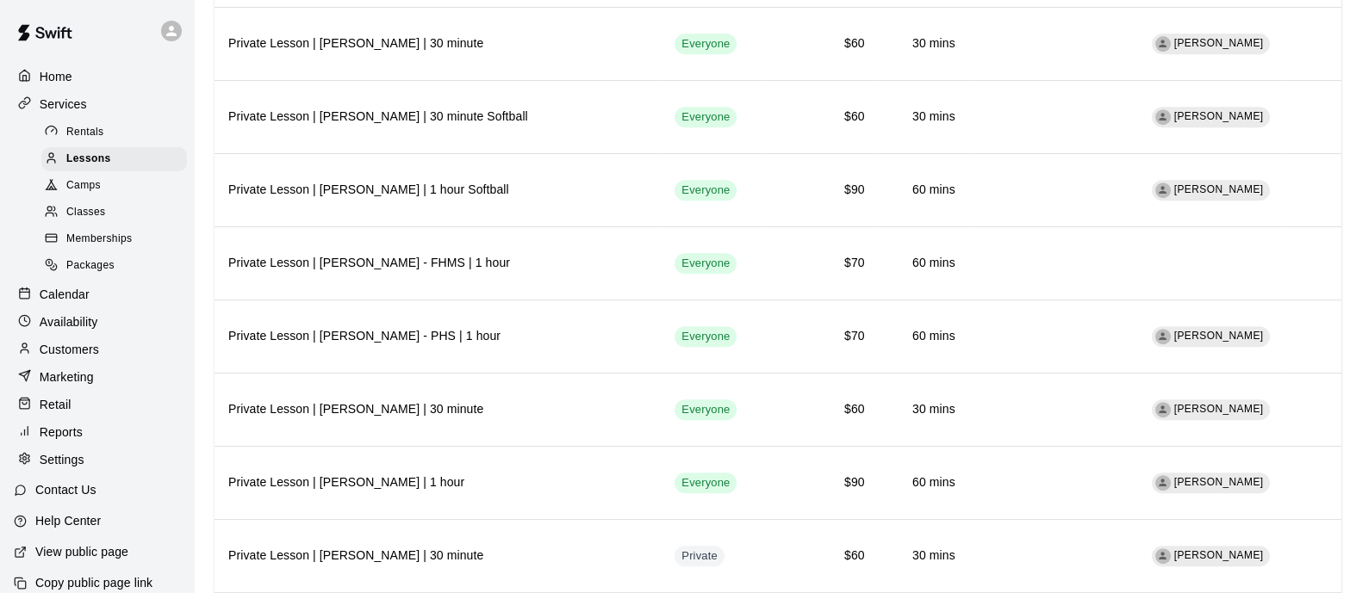
scroll to position [1439, 0]
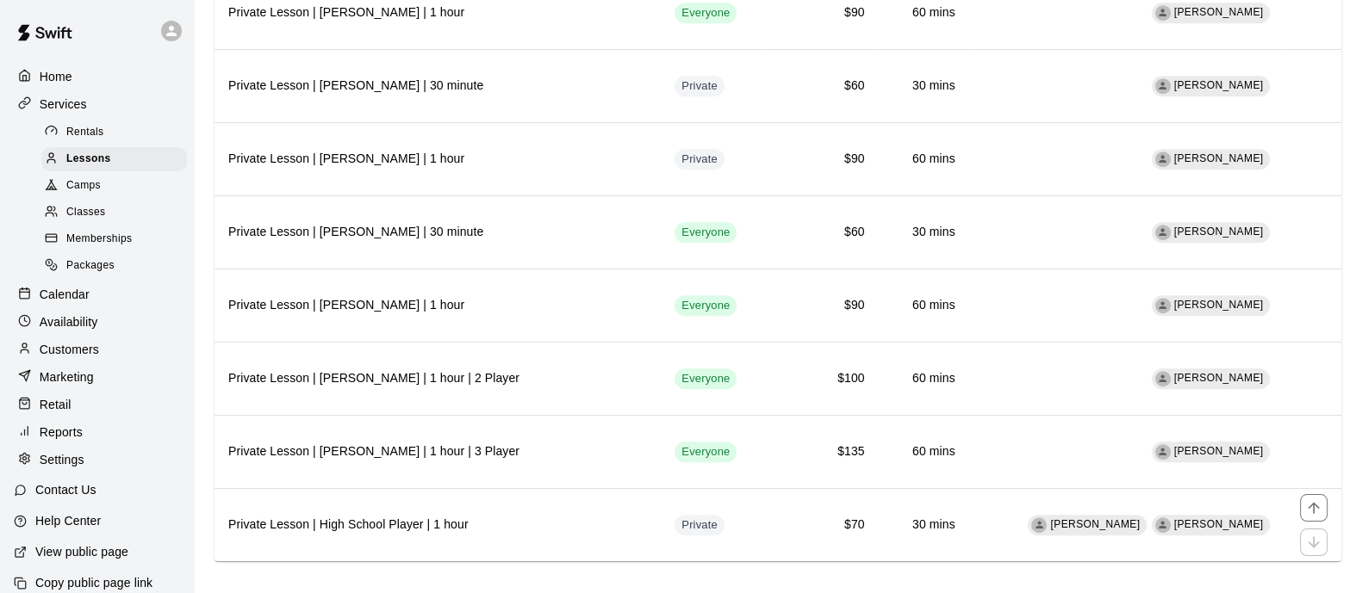
click at [508, 488] on th "Private Lesson | High School Player | 1 hour" at bounding box center [437, 524] width 446 height 73
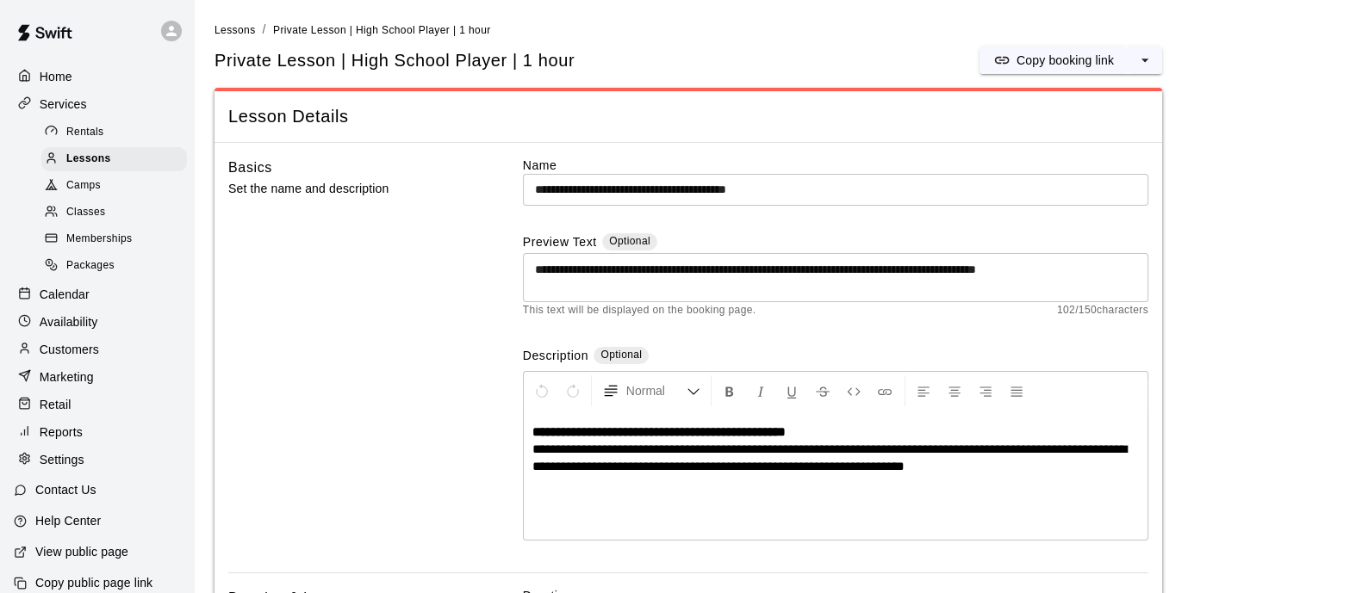
click at [1141, 65] on icon "select merge strategy" at bounding box center [1144, 60] width 17 height 17
click at [1103, 122] on h6 "Duplicate lesson" at bounding box center [1079, 124] width 90 height 19
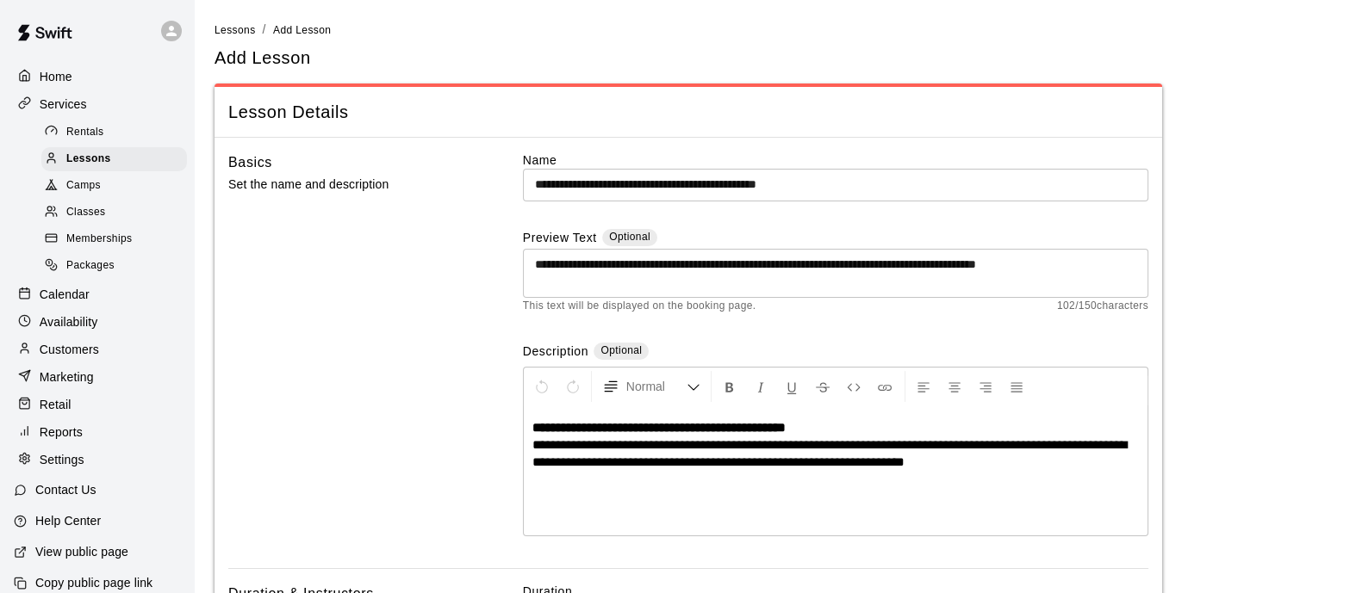
click at [761, 181] on input "**********" at bounding box center [835, 185] width 625 height 32
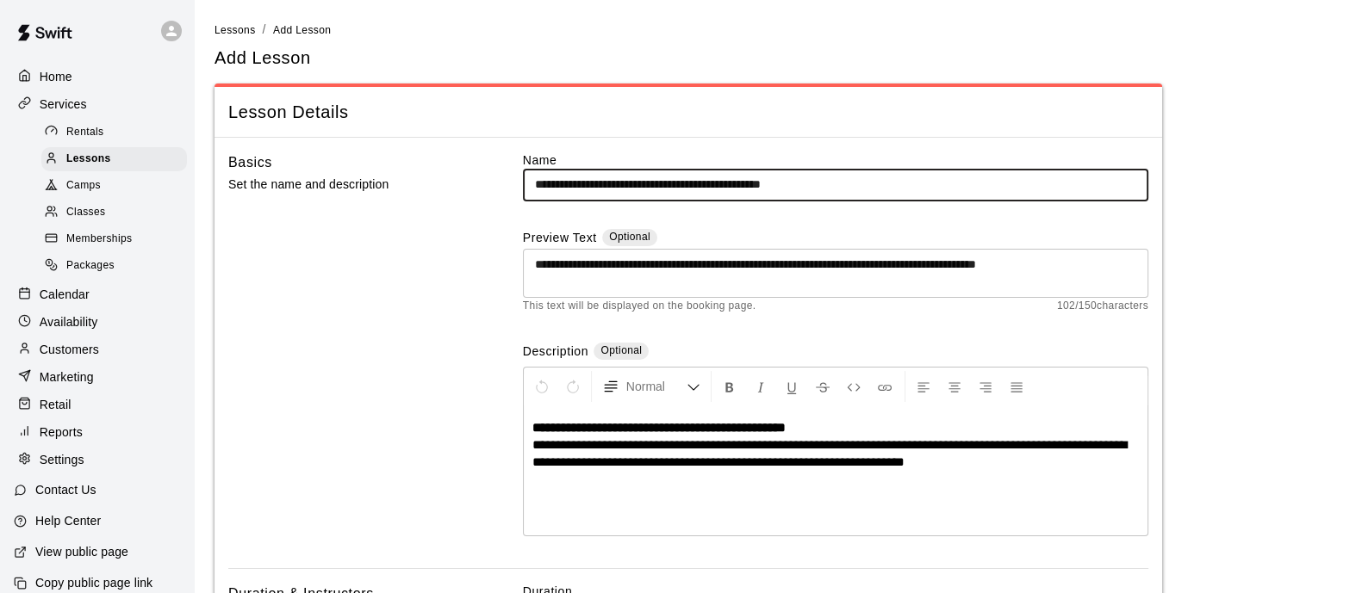
drag, startPoint x: 845, startPoint y: 178, endPoint x: 774, endPoint y: 173, distance: 70.8
click at [774, 173] on input "**********" at bounding box center [835, 185] width 625 height 32
type input "**********"
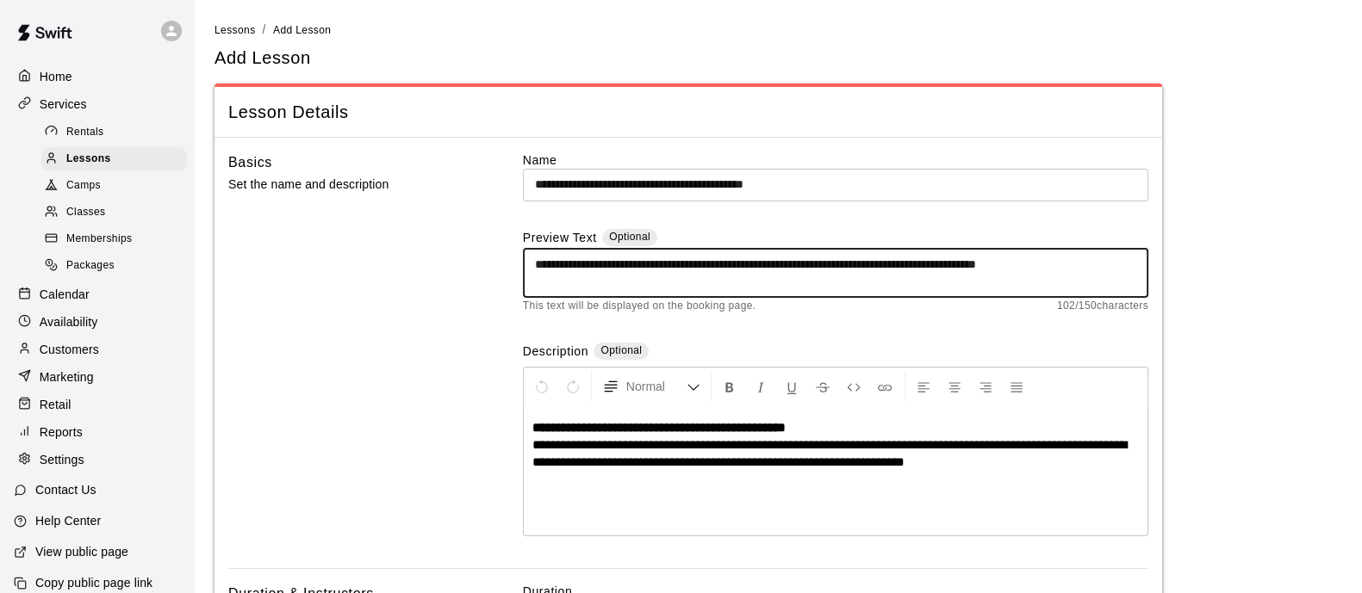
drag, startPoint x: 785, startPoint y: 263, endPoint x: 765, endPoint y: 259, distance: 20.1
click at [765, 259] on textarea "**********" at bounding box center [835, 273] width 601 height 34
type textarea "**********"
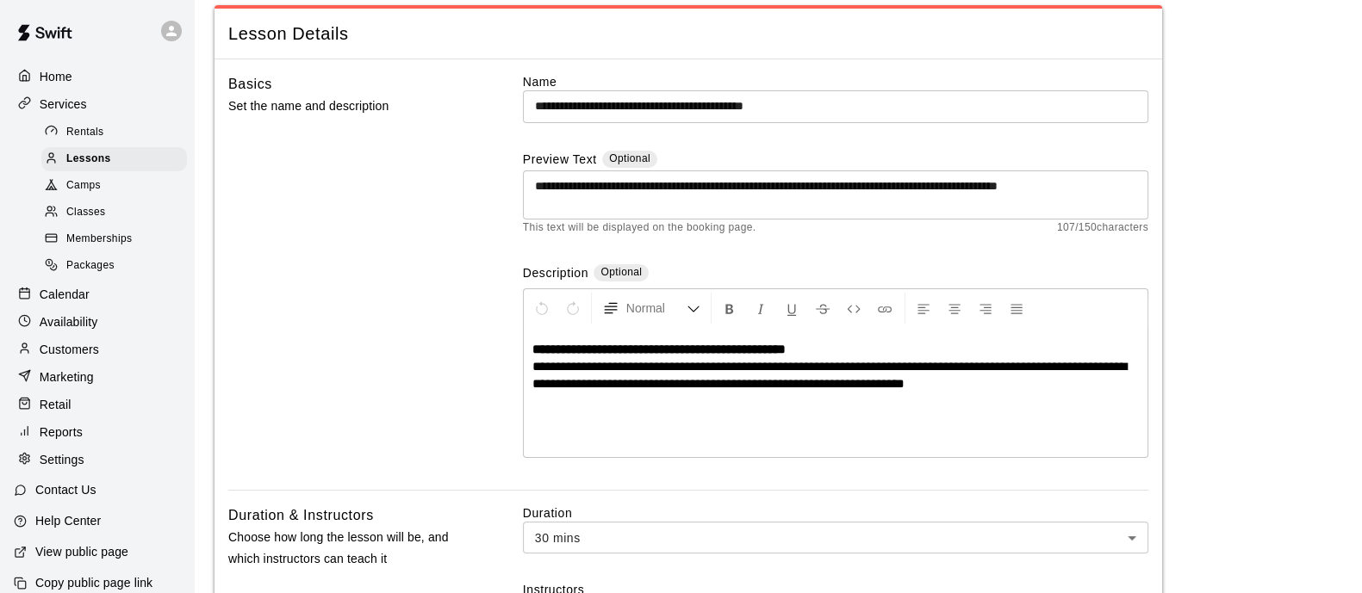
scroll to position [107, 0]
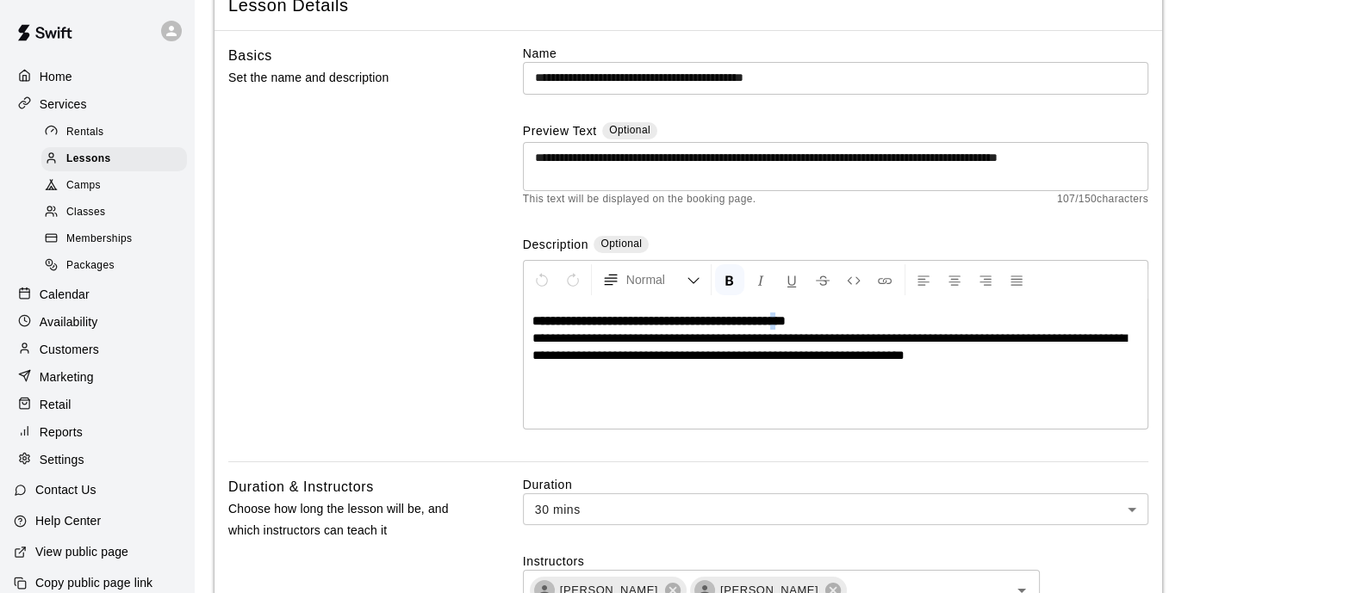
drag, startPoint x: 824, startPoint y: 319, endPoint x: 812, endPoint y: 316, distance: 12.3
click at [785, 317] on strong "**********" at bounding box center [658, 320] width 253 height 13
click at [785, 318] on strong "**********" at bounding box center [658, 320] width 253 height 13
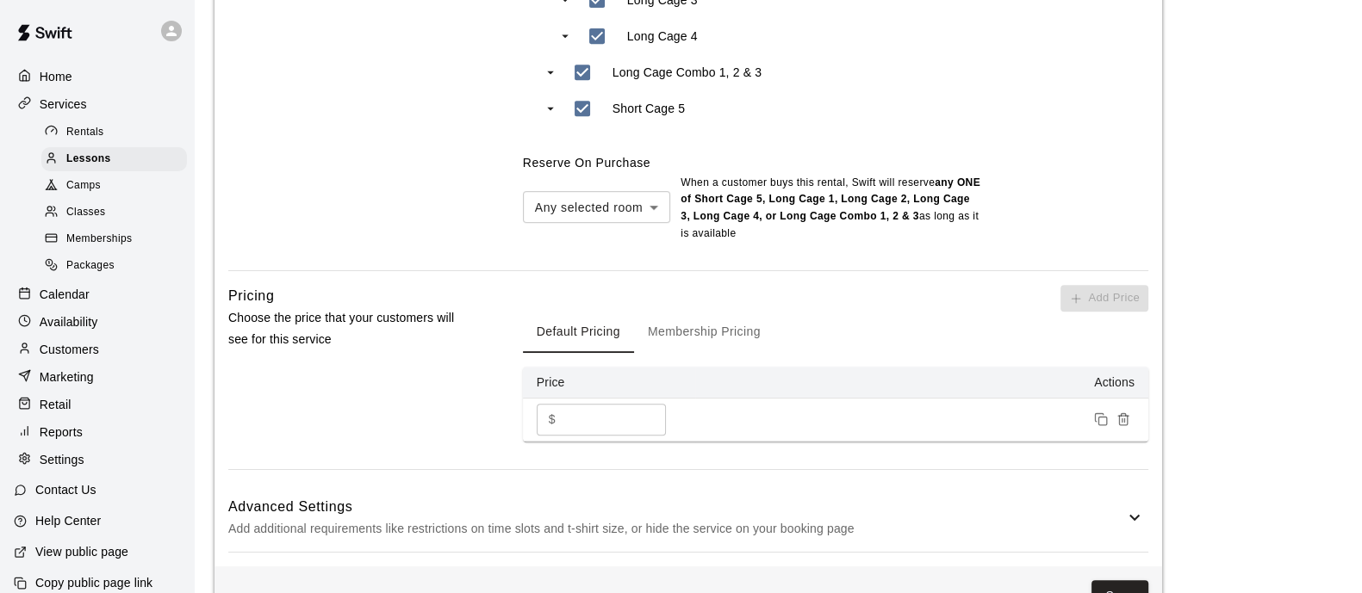
scroll to position [1029, 0]
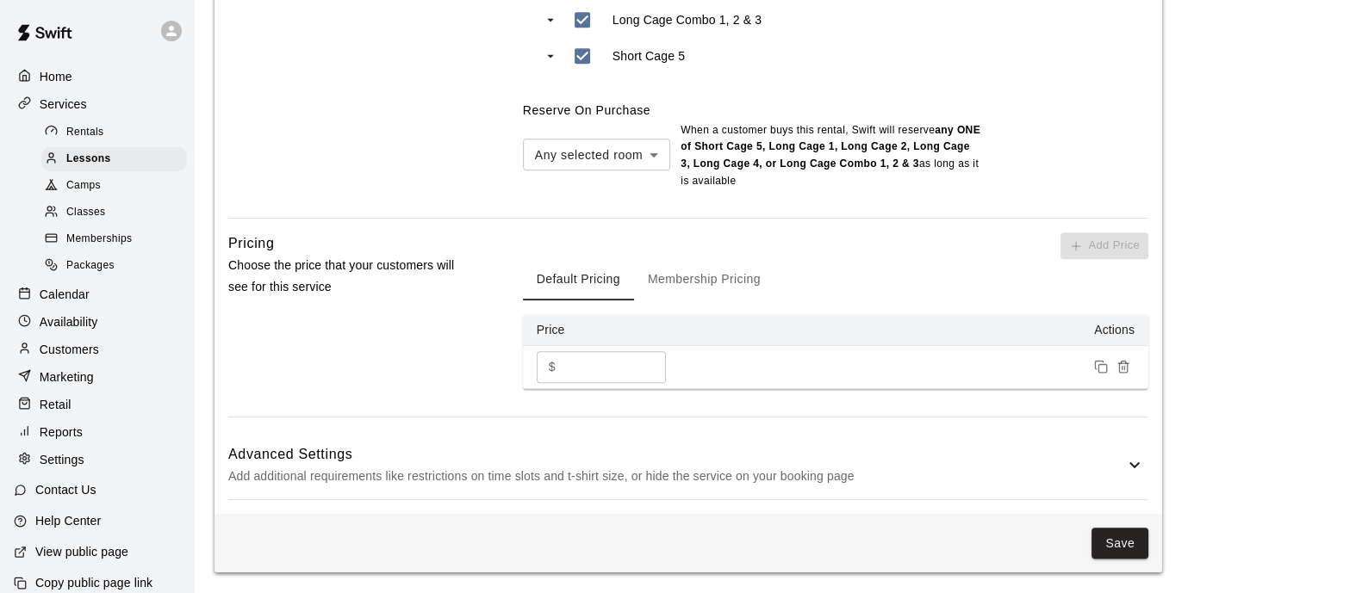
click at [1126, 536] on button "Save" at bounding box center [1119, 544] width 57 height 32
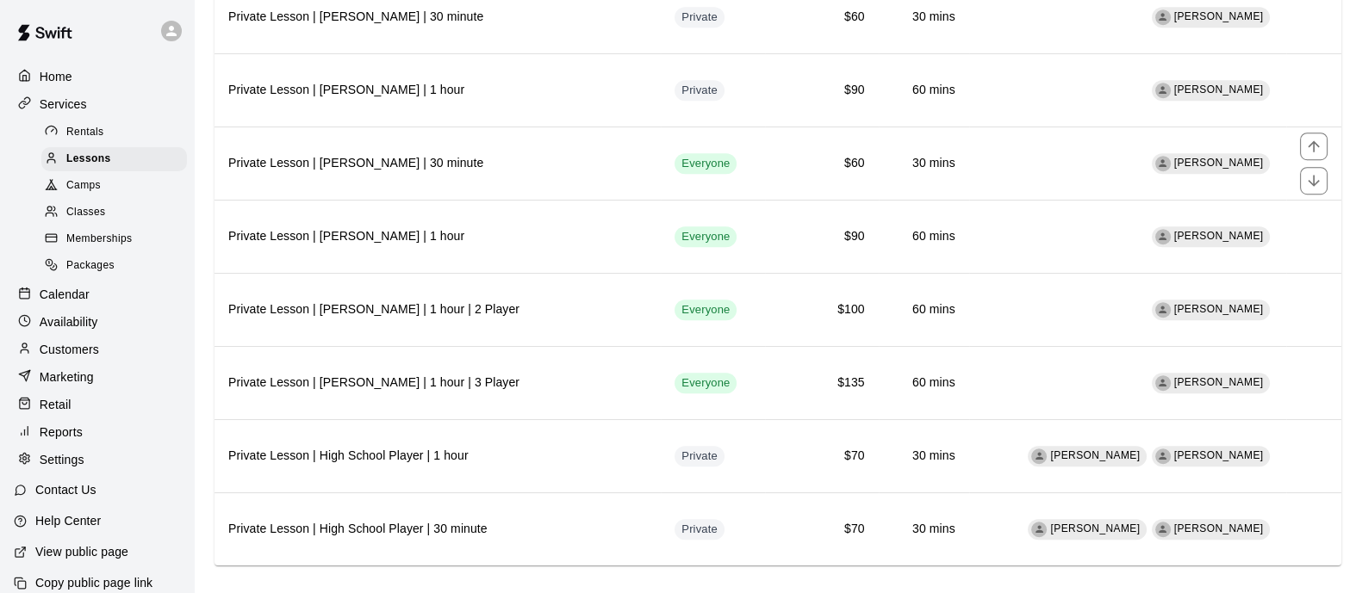
scroll to position [1512, 0]
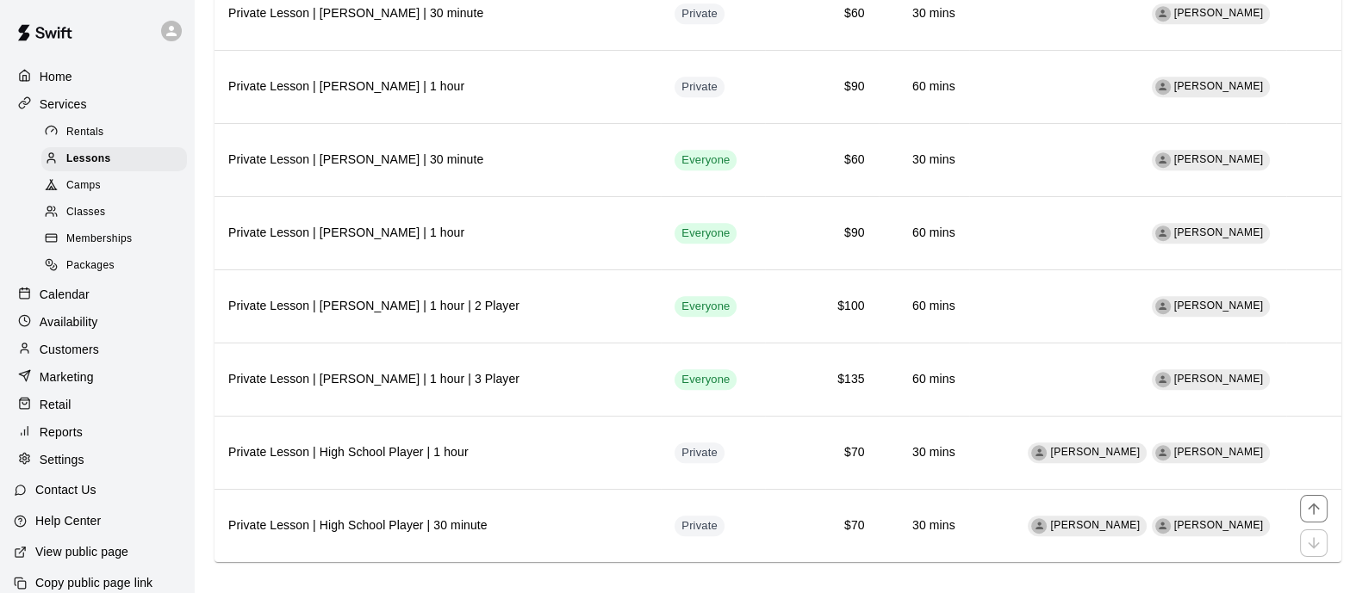
click at [587, 517] on h6 "Private Lesson | High School Player | 30 minute" at bounding box center [437, 526] width 419 height 19
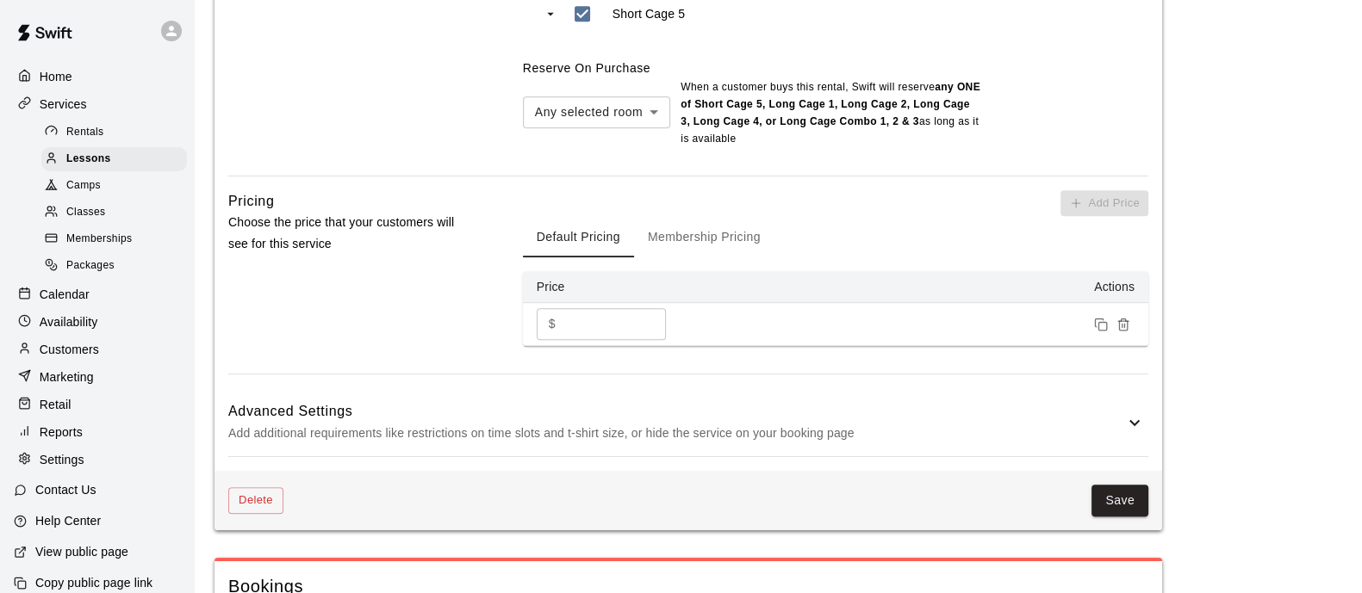
scroll to position [1184, 0]
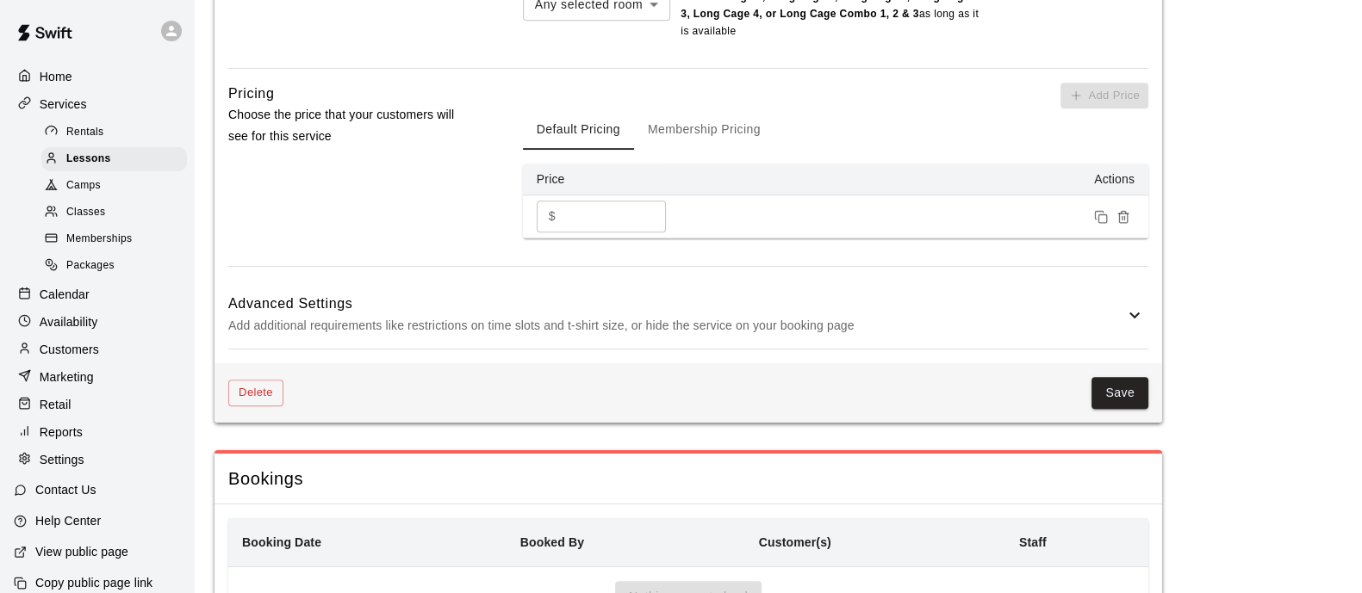
drag, startPoint x: 597, startPoint y: 217, endPoint x: 459, endPoint y: 228, distance: 138.3
click at [444, 227] on div "Pricing Choose the price that your customers will see for this service Add Pric…" at bounding box center [688, 175] width 920 height 184
type input "**"
click at [739, 140] on button "Membership Pricing" at bounding box center [704, 129] width 140 height 41
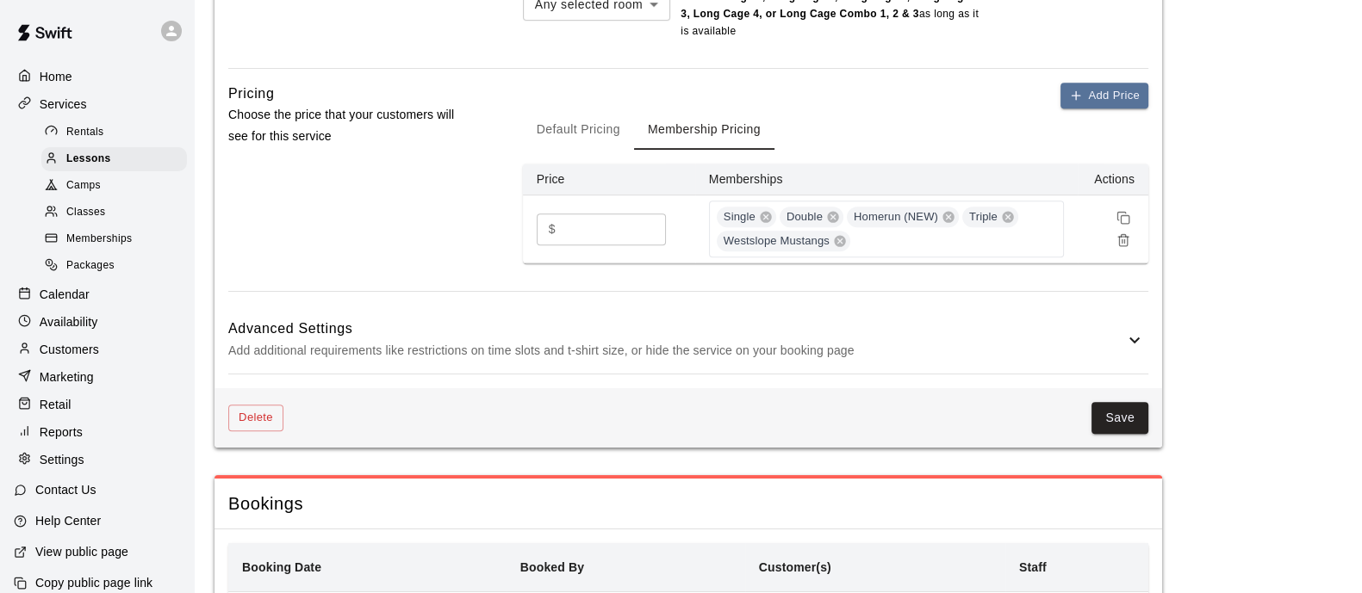
drag, startPoint x: 593, startPoint y: 224, endPoint x: 525, endPoint y: 252, distance: 72.9
click at [525, 252] on td "$ ** ​" at bounding box center [609, 230] width 172 height 68
click at [520, 259] on div "Pricing Choose the price that your customers will see for this service Add Pric…" at bounding box center [688, 187] width 920 height 209
drag, startPoint x: 615, startPoint y: 229, endPoint x: 464, endPoint y: 234, distance: 150.8
click at [464, 234] on div "Pricing Choose the price that your customers will see for this service Add Pric…" at bounding box center [688, 187] width 920 height 209
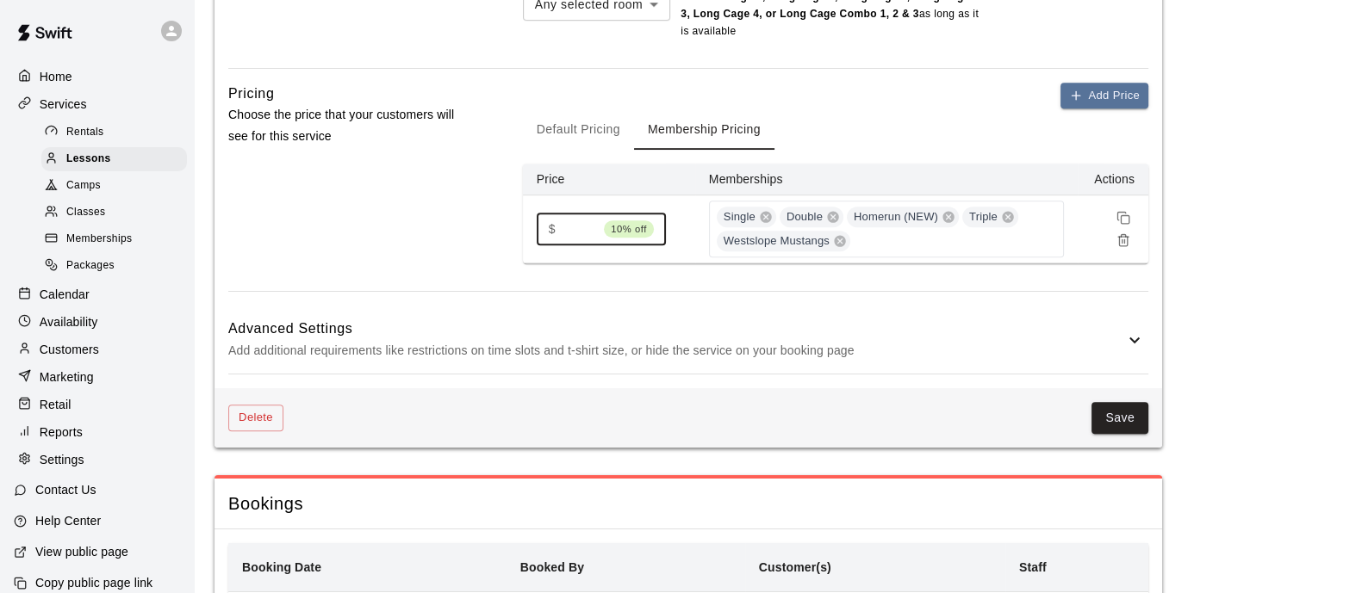
type input "**"
click at [1115, 417] on button "Save" at bounding box center [1119, 418] width 57 height 32
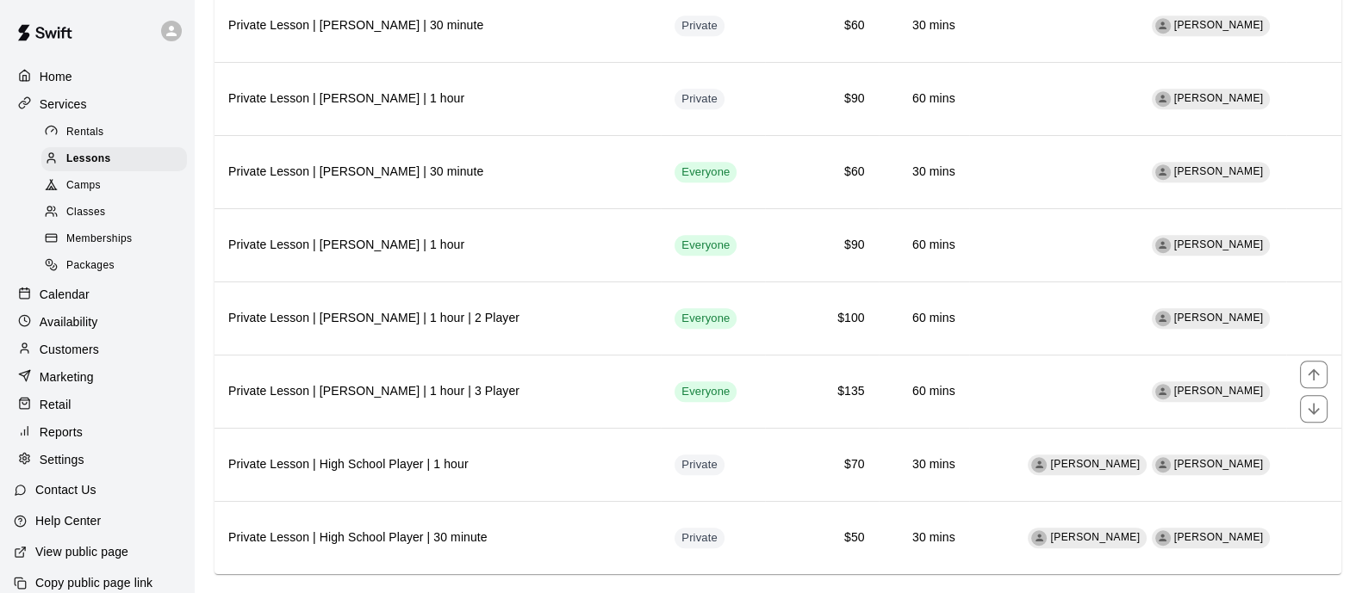
scroll to position [1512, 0]
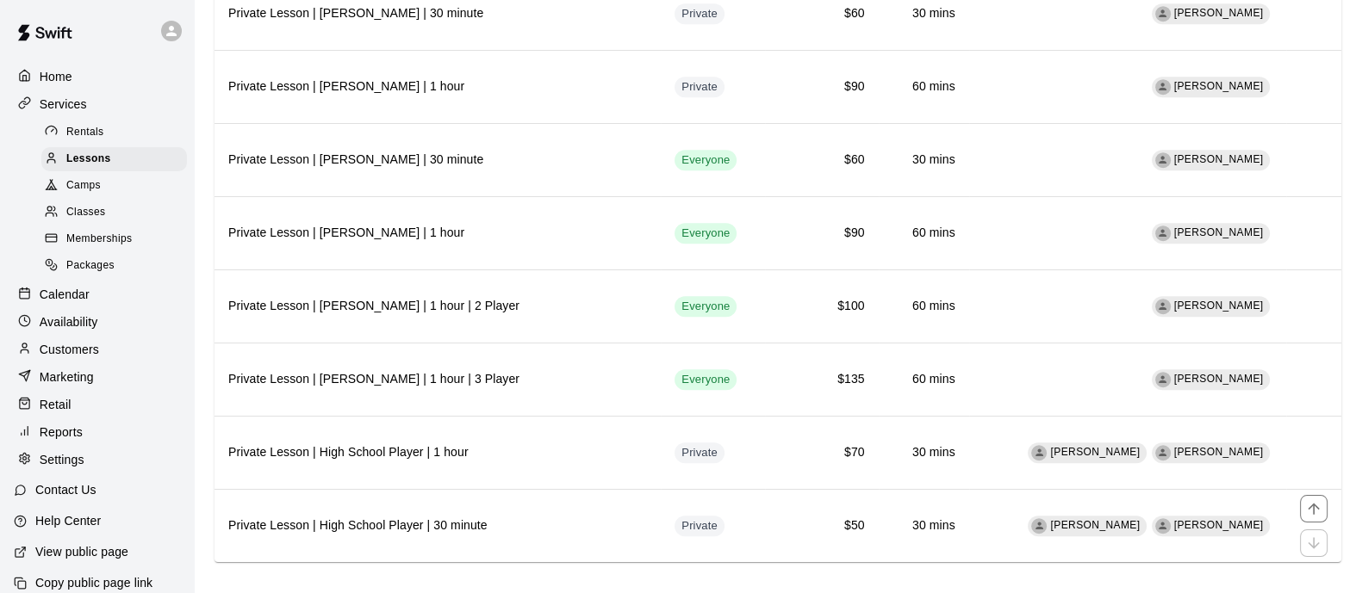
click at [1313, 500] on icon "move item up" at bounding box center [1313, 508] width 17 height 17
click at [577, 444] on h6 "Private Lesson | High School Player | 30 minute" at bounding box center [437, 453] width 419 height 19
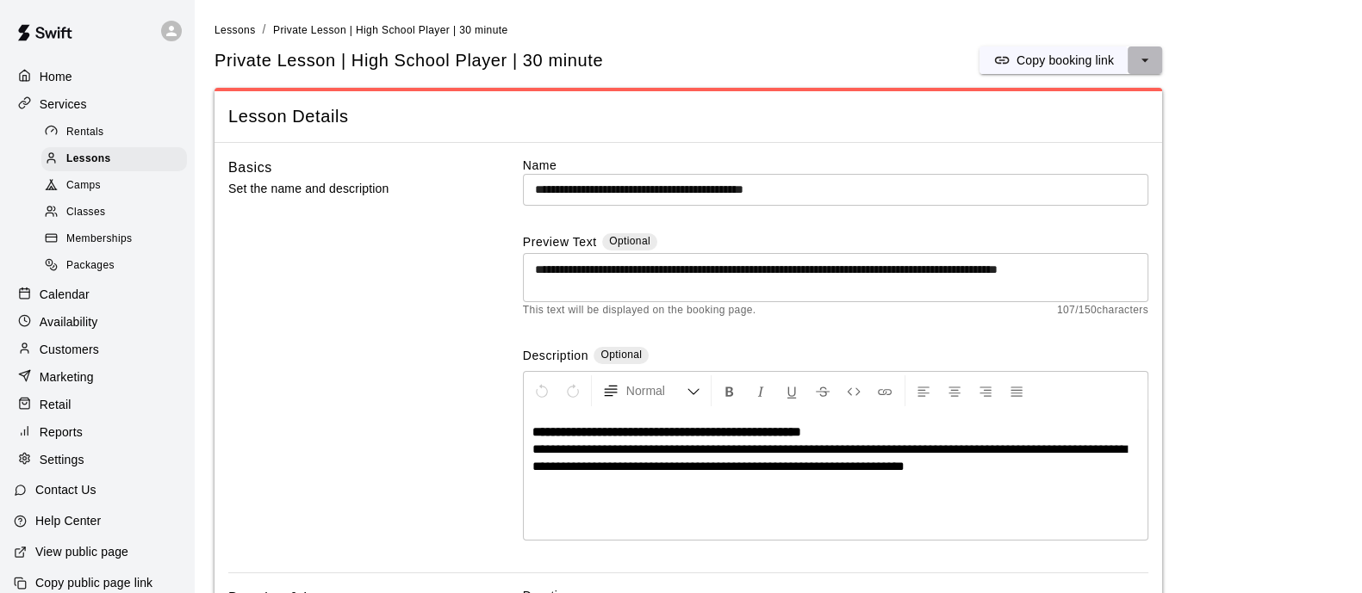
drag, startPoint x: 1143, startPoint y: 56, endPoint x: 1140, endPoint y: 71, distance: 14.9
click at [1142, 58] on icon "select merge strategy" at bounding box center [1144, 60] width 17 height 17
click at [1093, 127] on h6 "Duplicate lesson" at bounding box center [1079, 124] width 90 height 19
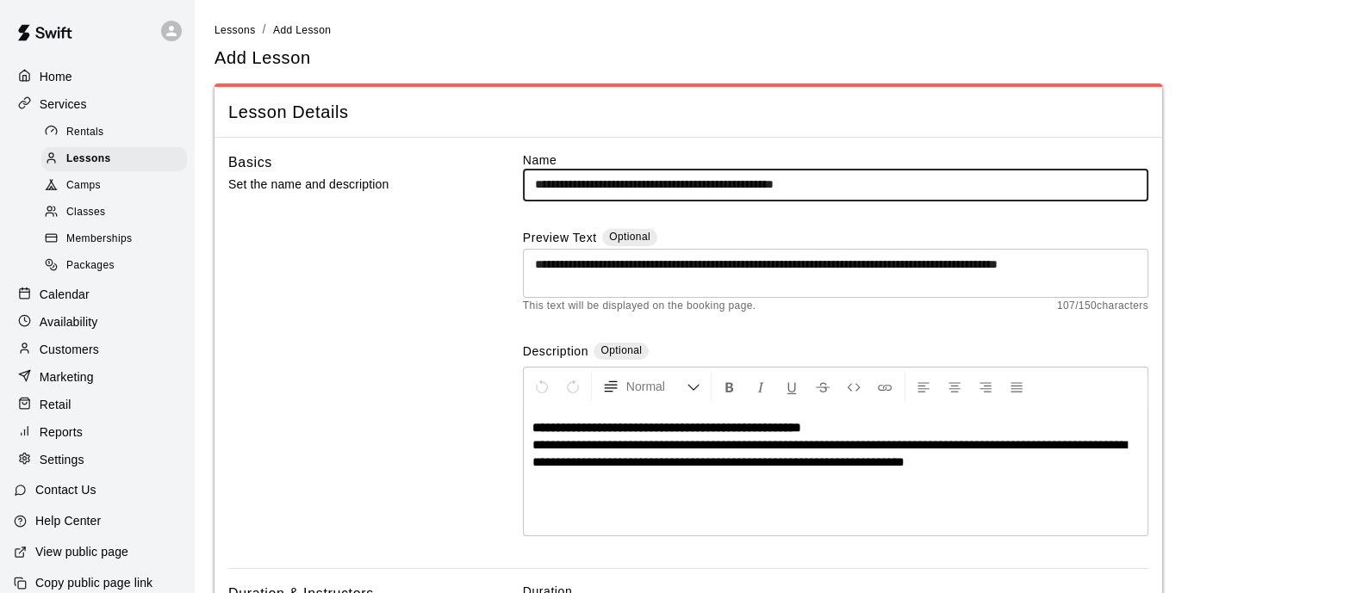
drag, startPoint x: 744, startPoint y: 184, endPoint x: 636, endPoint y: 179, distance: 107.8
click at [636, 179] on input "**********" at bounding box center [835, 185] width 625 height 32
click at [814, 183] on input "**********" at bounding box center [835, 185] width 625 height 32
click at [978, 189] on input "**********" at bounding box center [835, 185] width 625 height 32
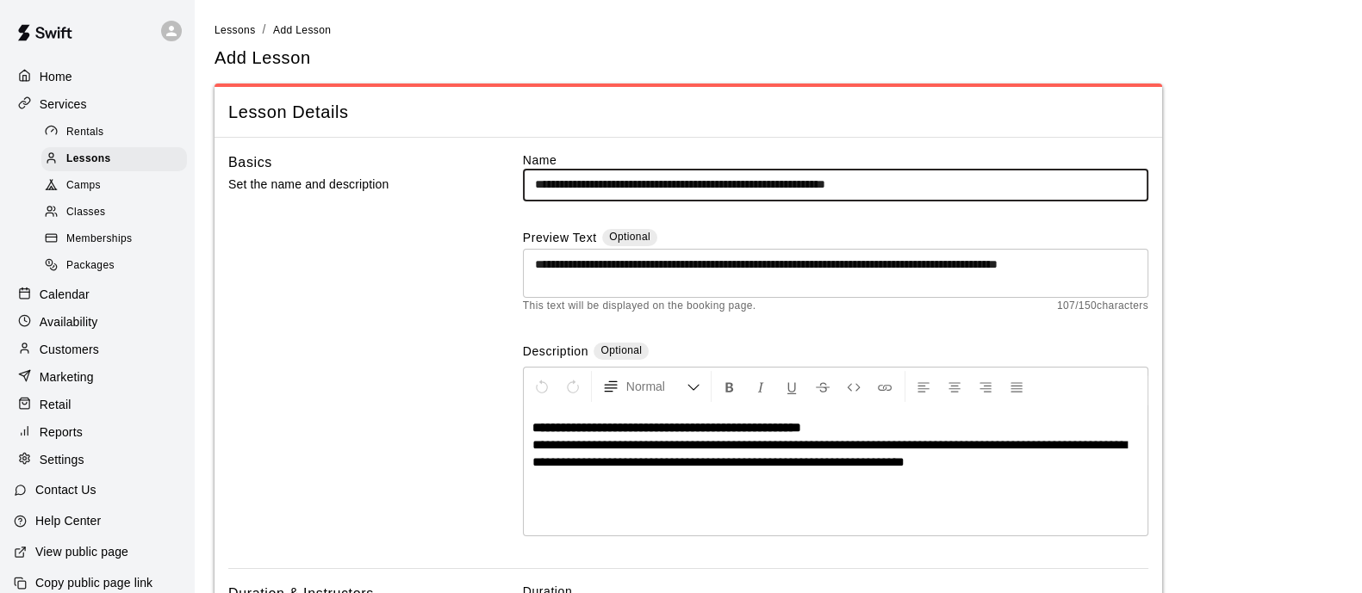
type input "**********"
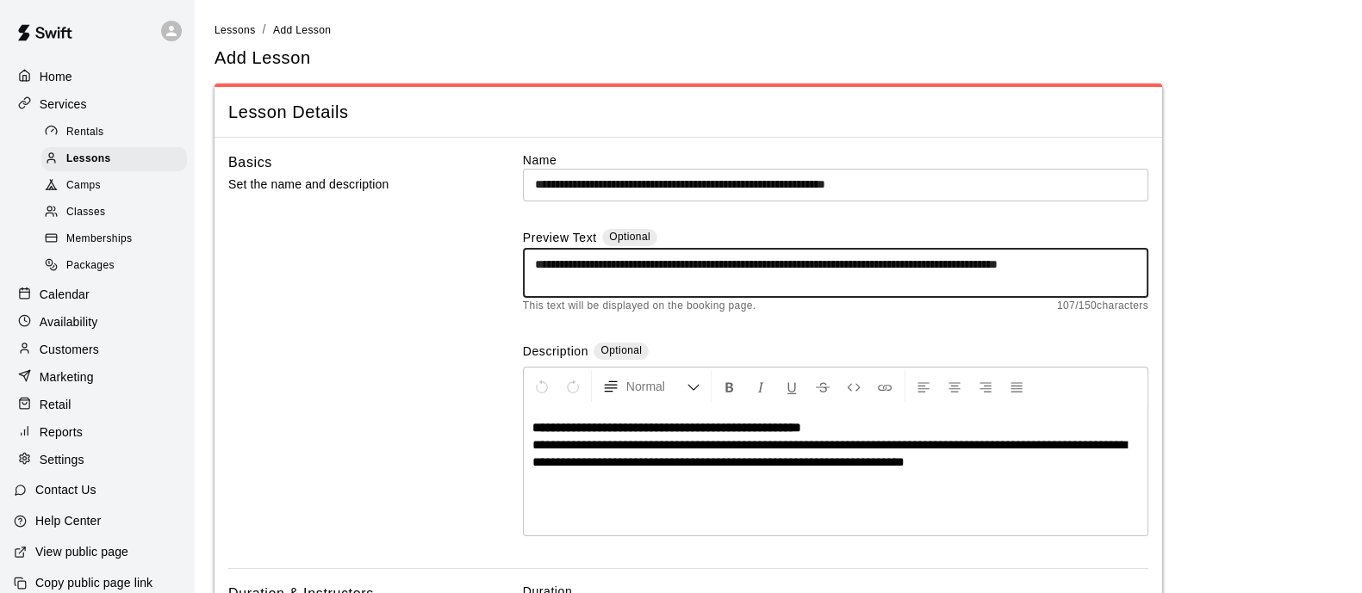
drag, startPoint x: 587, startPoint y: 286, endPoint x: 394, endPoint y: 276, distance: 193.2
click at [394, 276] on div "**********" at bounding box center [688, 360] width 920 height 417
click at [601, 277] on textarea "**********" at bounding box center [835, 273] width 601 height 34
drag, startPoint x: 574, startPoint y: 279, endPoint x: 516, endPoint y: 239, distance: 70.7
click at [517, 239] on div "**********" at bounding box center [688, 360] width 920 height 417
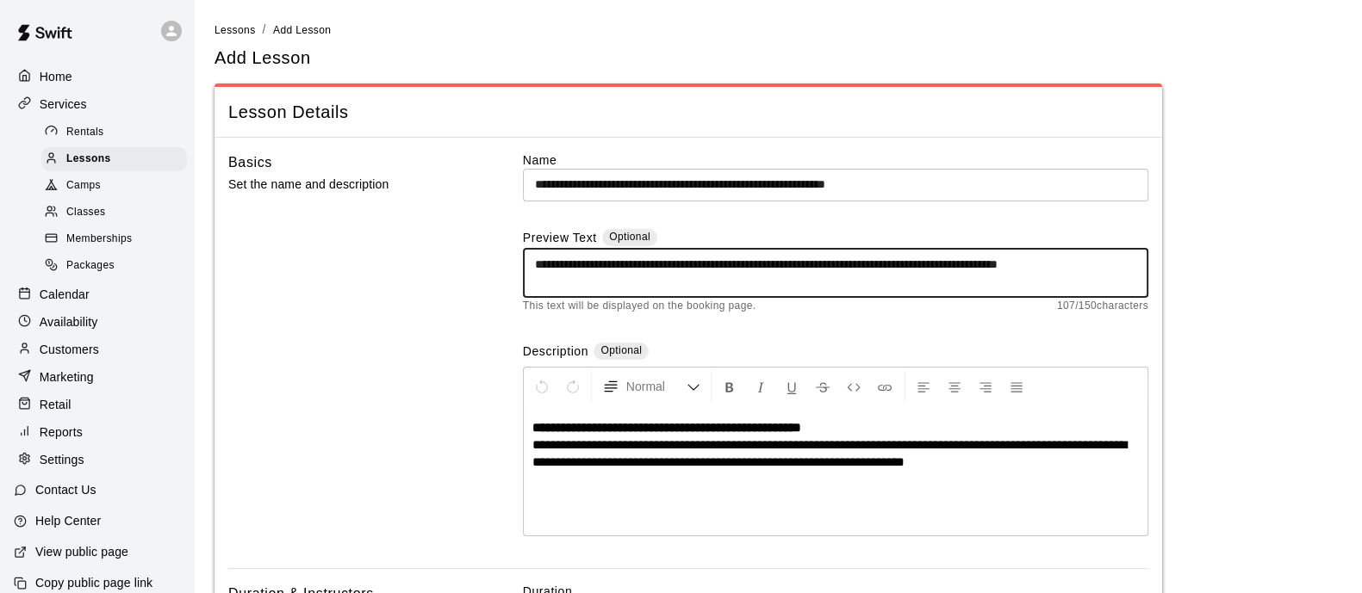
paste textarea
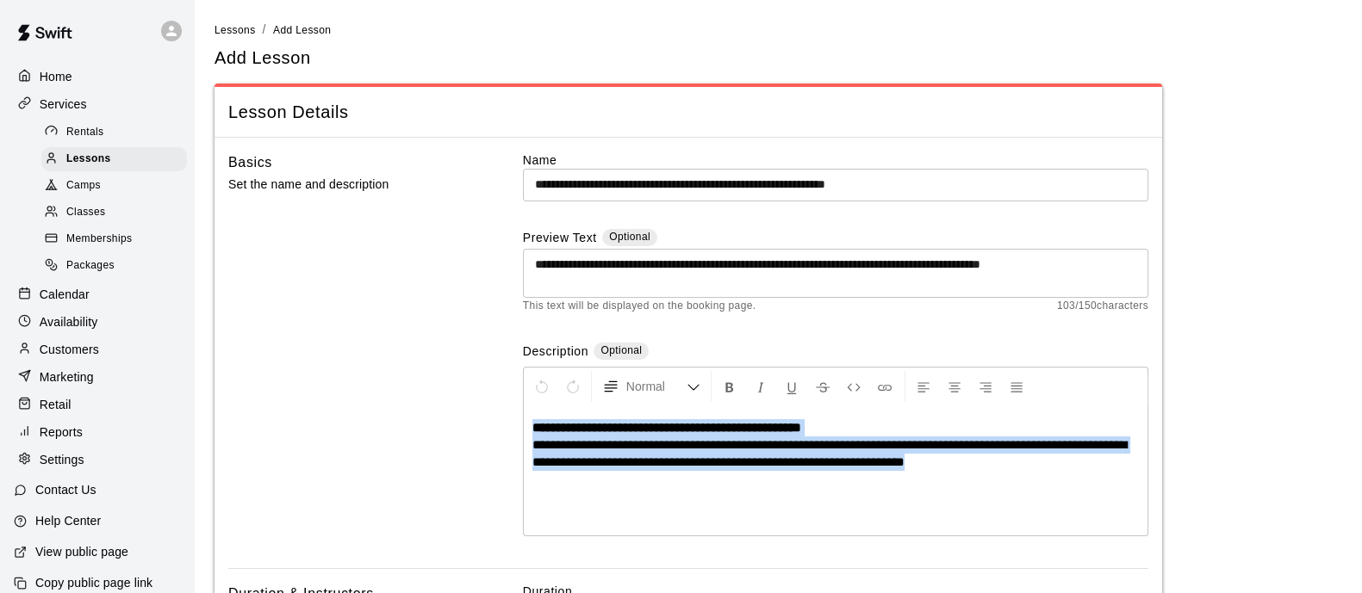
drag, startPoint x: 1058, startPoint y: 464, endPoint x: 328, endPoint y: 391, distance: 733.2
click at [328, 391] on div "**********" at bounding box center [688, 360] width 920 height 417
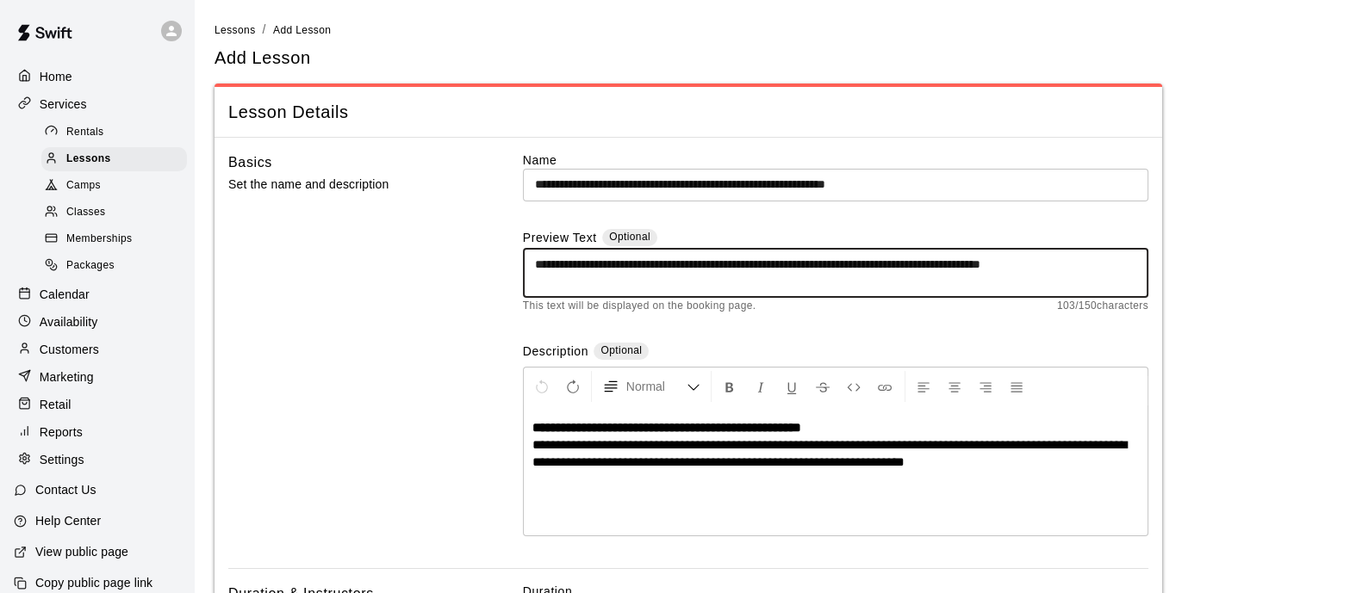
drag, startPoint x: 698, startPoint y: 286, endPoint x: 488, endPoint y: 258, distance: 211.1
click at [488, 258] on div "**********" at bounding box center [688, 360] width 920 height 417
paste textarea "*"
type textarea "**********"
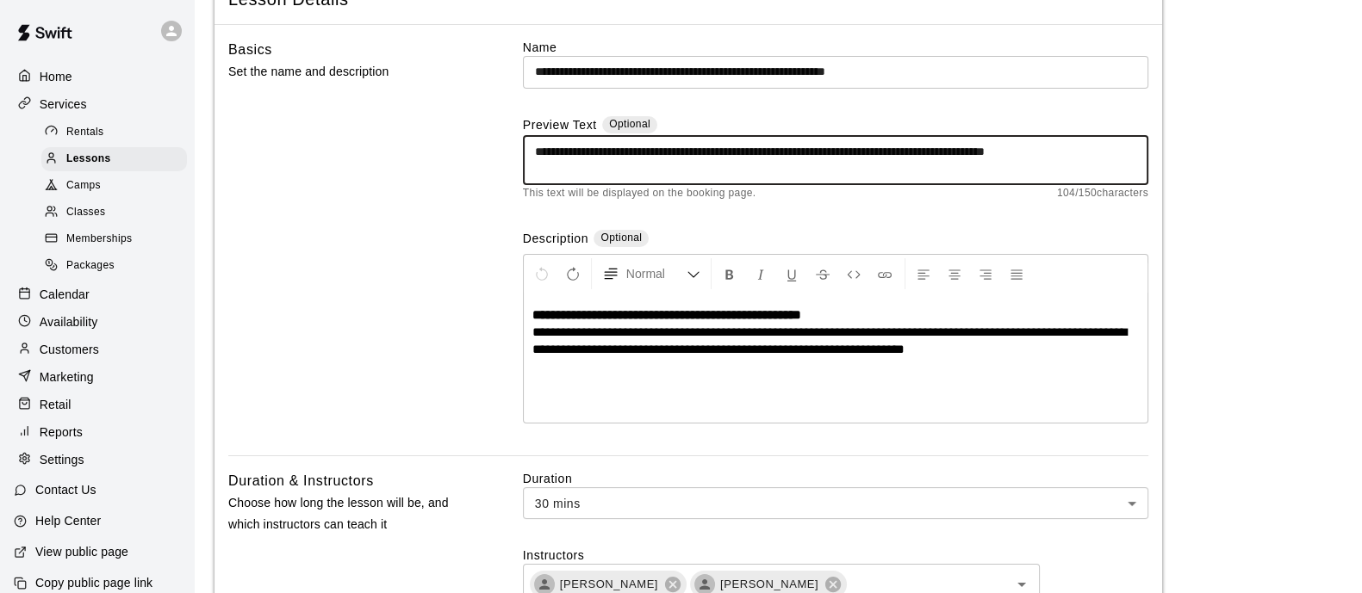
scroll to position [214, 0]
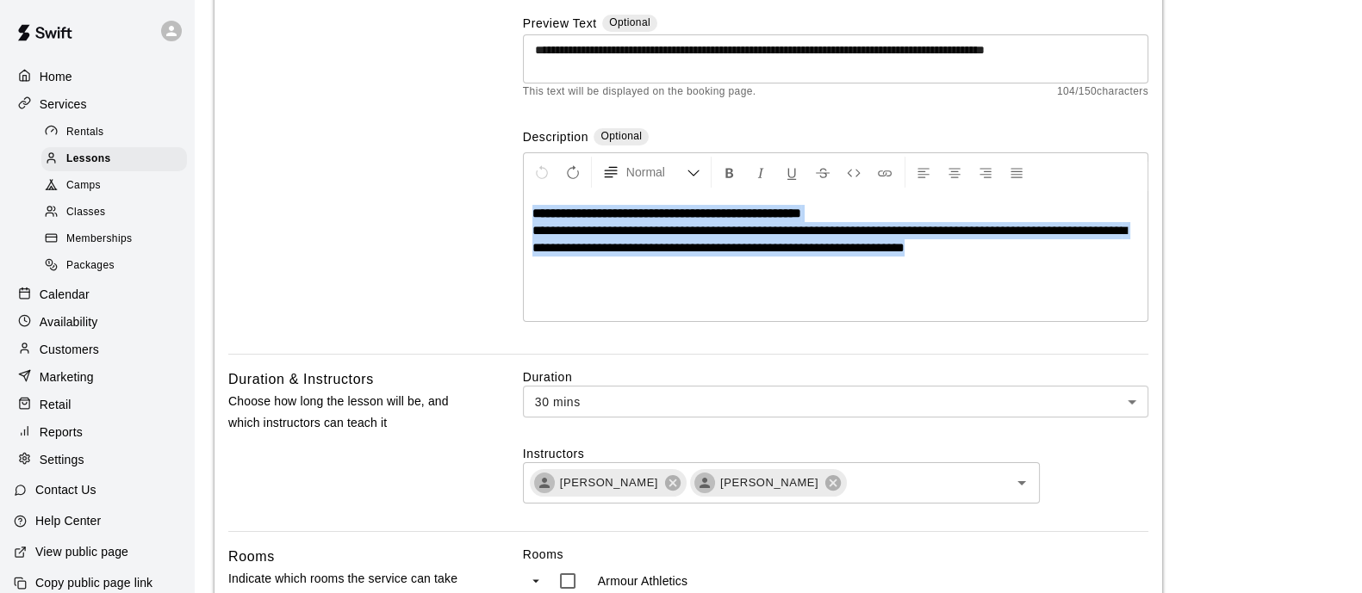
drag, startPoint x: 1059, startPoint y: 258, endPoint x: 384, endPoint y: 170, distance: 680.9
click at [383, 165] on div "**********" at bounding box center [688, 145] width 920 height 417
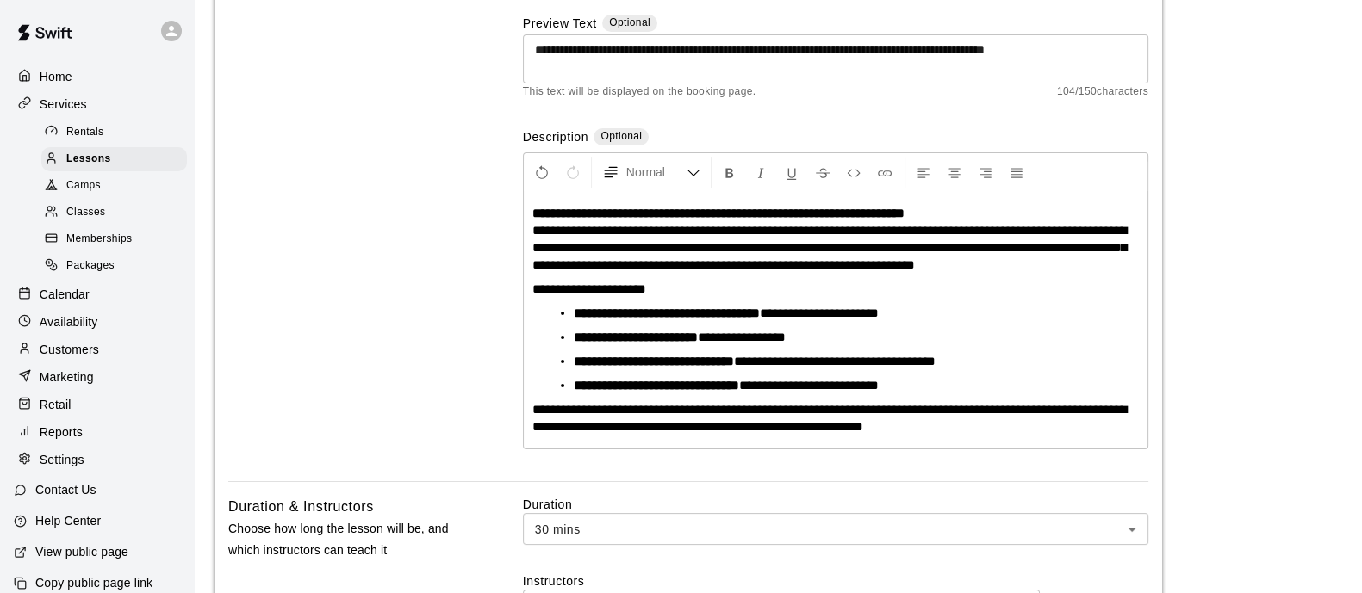
click at [904, 208] on strong "**********" at bounding box center [718, 213] width 372 height 13
drag, startPoint x: 844, startPoint y: 224, endPoint x: 805, endPoint y: 221, distance: 38.8
click at [805, 224] on span "**********" at bounding box center [829, 247] width 594 height 47
drag, startPoint x: 624, startPoint y: 312, endPoint x: 586, endPoint y: 324, distance: 40.6
click at [575, 313] on strong "**********" at bounding box center [667, 313] width 186 height 13
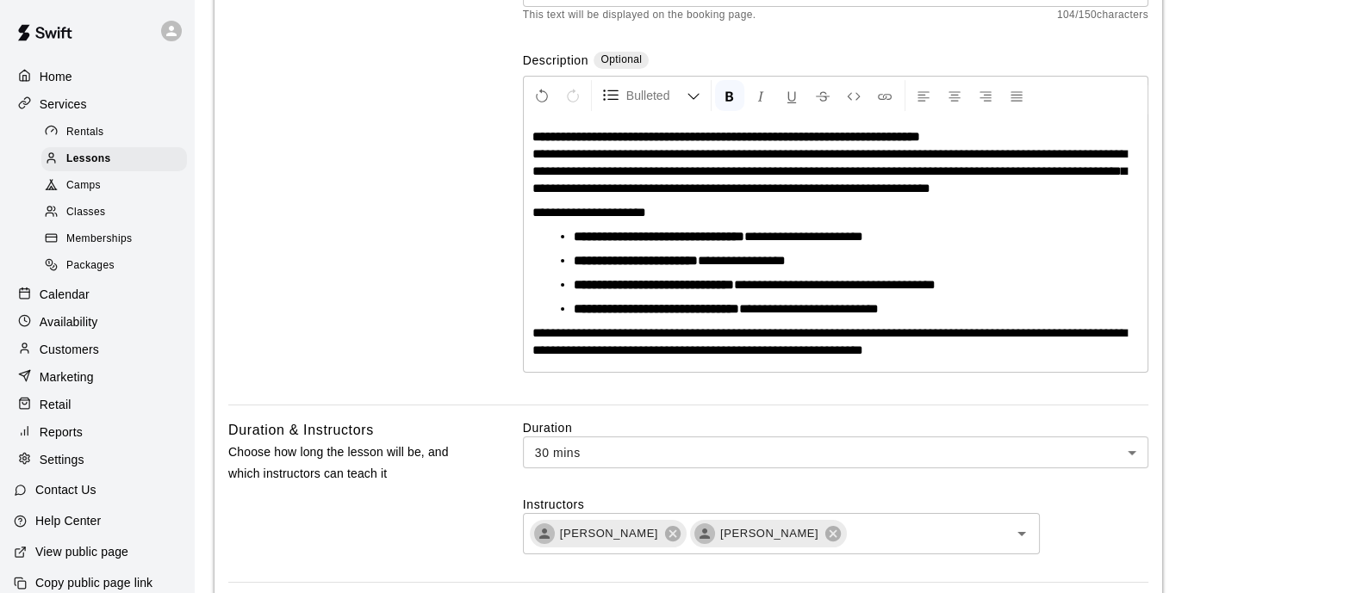
scroll to position [323, 0]
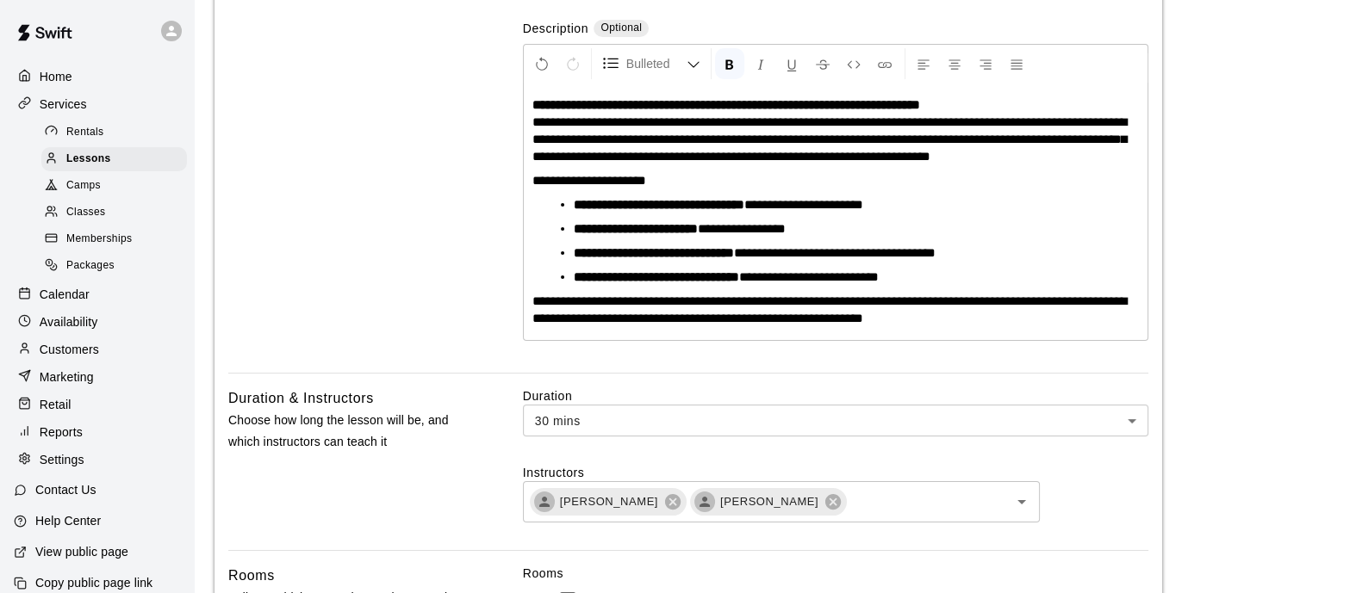
click at [1225, 284] on main "**********" at bounding box center [777, 552] width 1127 height 1709
click at [665, 500] on icon at bounding box center [673, 502] width 16 height 16
click at [665, 498] on icon at bounding box center [673, 502] width 16 height 16
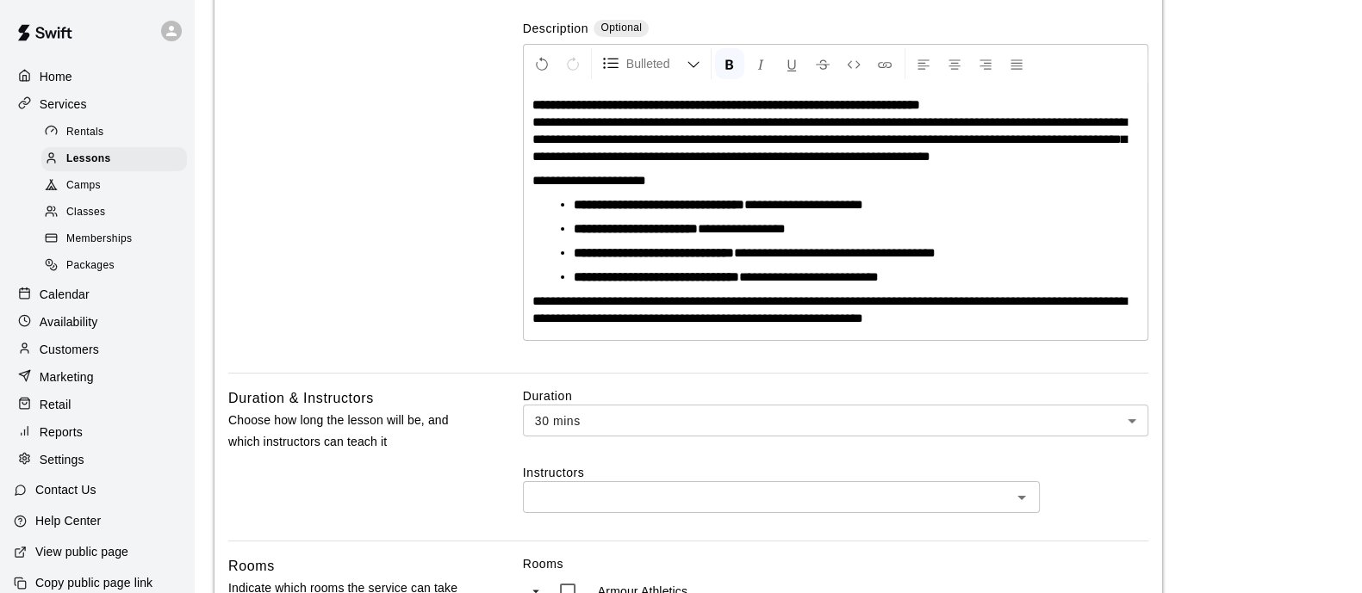
click at [646, 498] on input "text" at bounding box center [767, 498] width 478 height 22
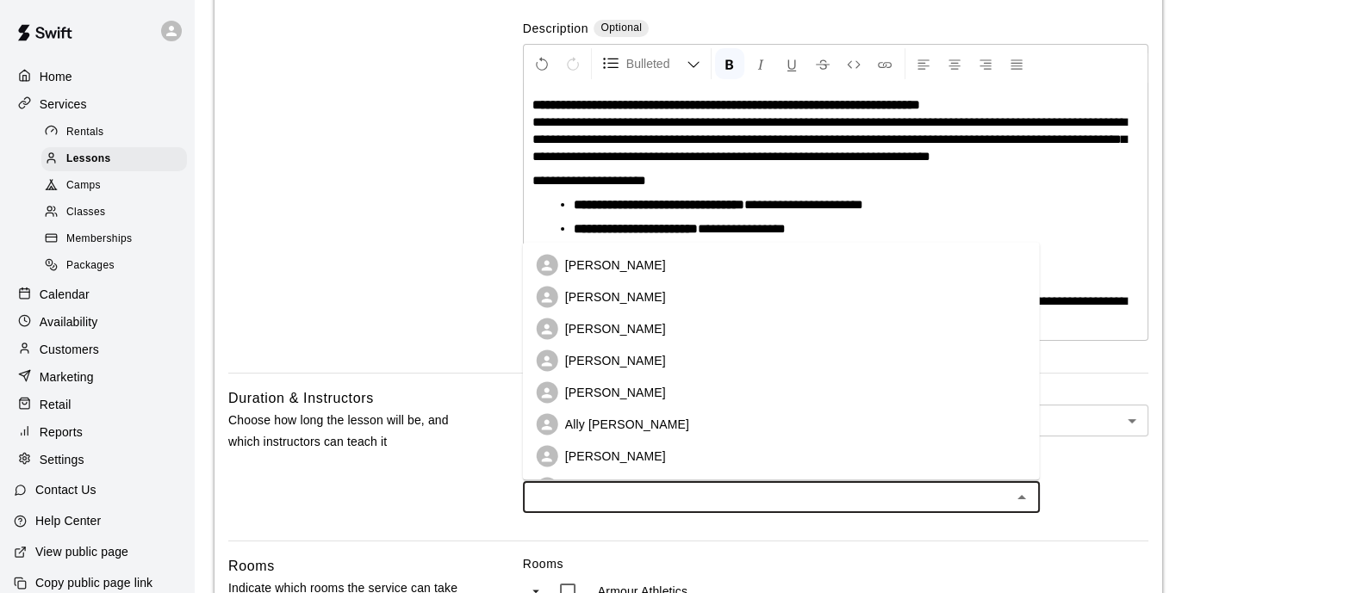
click at [626, 259] on p "[PERSON_NAME]" at bounding box center [615, 265] width 101 height 17
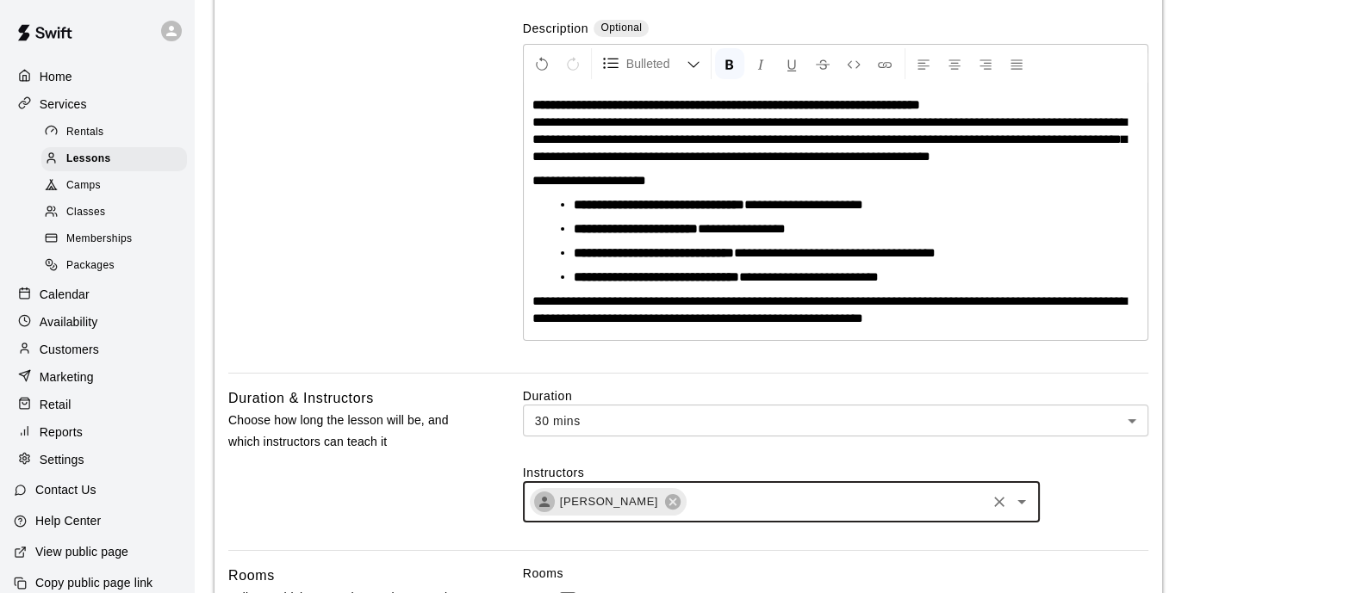
drag, startPoint x: 690, startPoint y: 496, endPoint x: 686, endPoint y: 487, distance: 9.3
click at [689, 496] on input "text" at bounding box center [835, 503] width 295 height 22
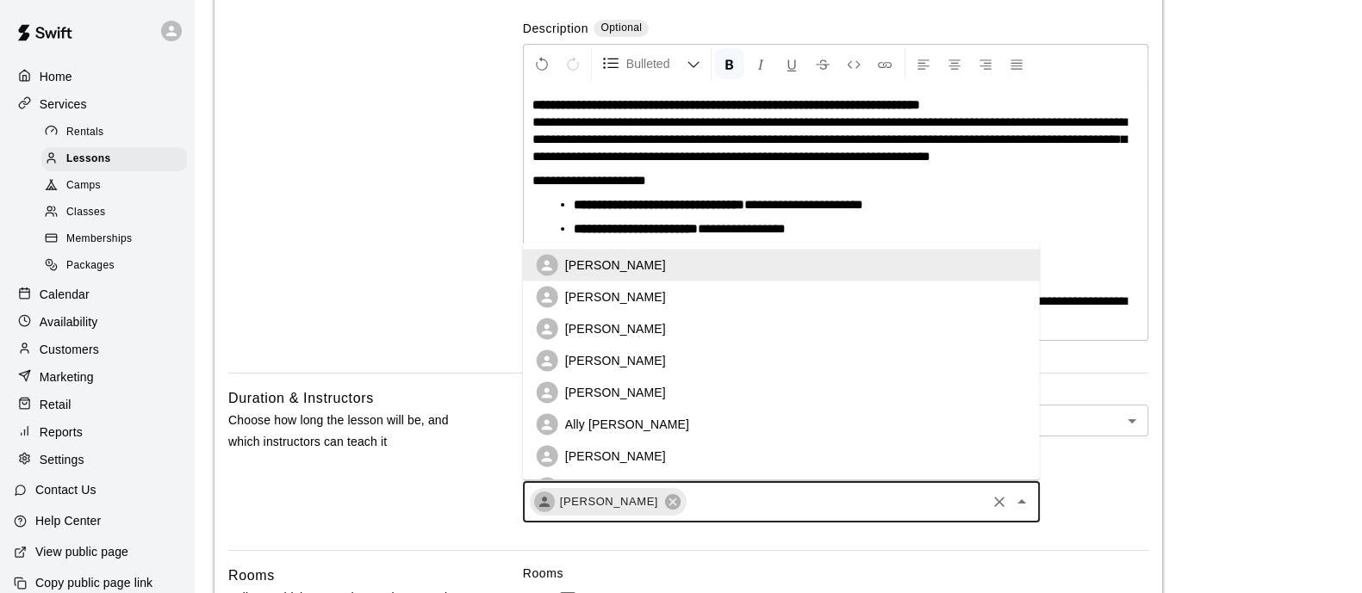
scroll to position [158, 0]
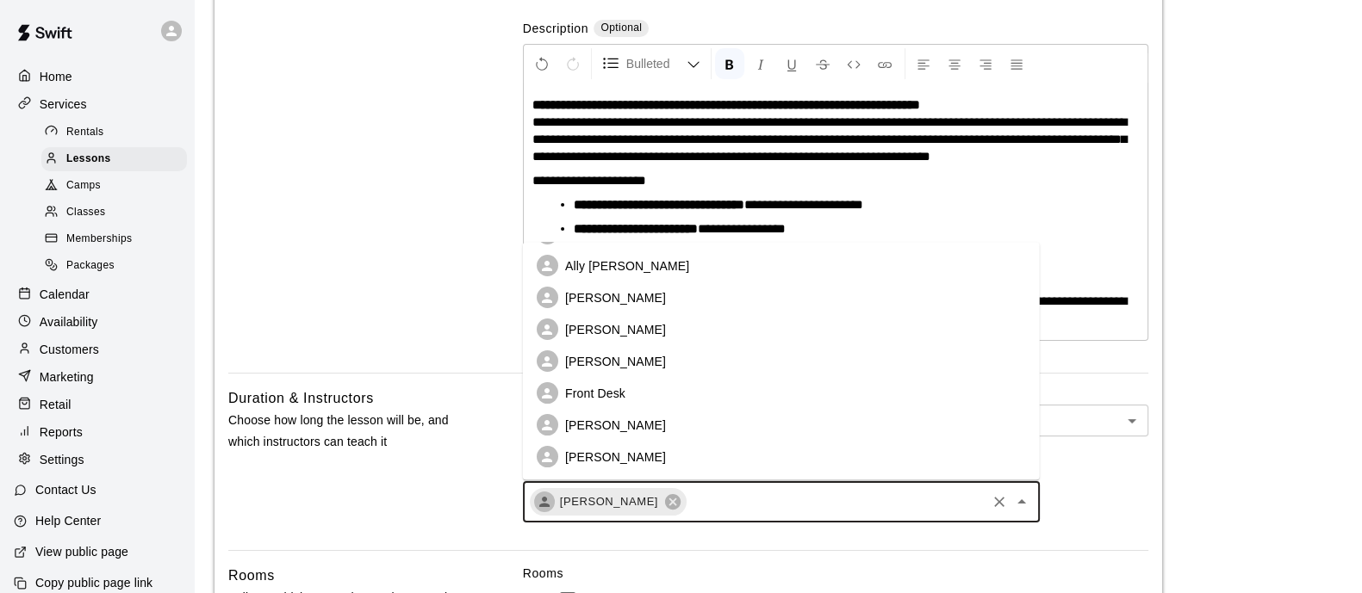
click at [659, 327] on li "[PERSON_NAME]" at bounding box center [781, 330] width 517 height 32
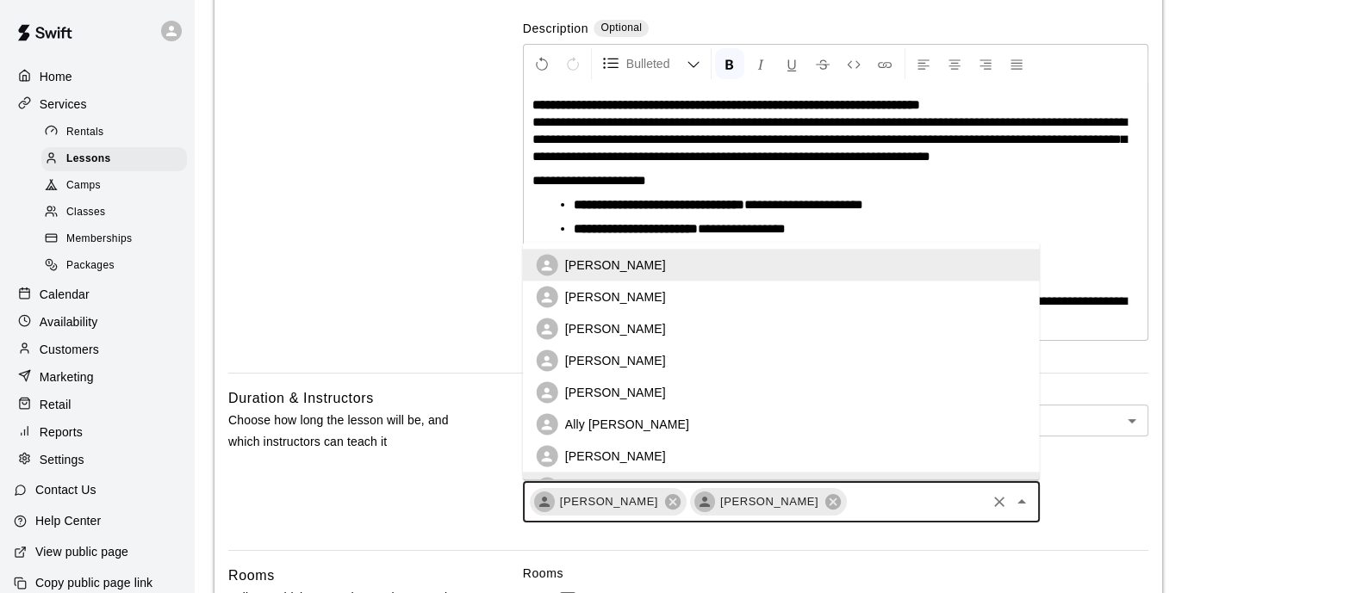
click at [848, 501] on input "text" at bounding box center [915, 503] width 135 height 22
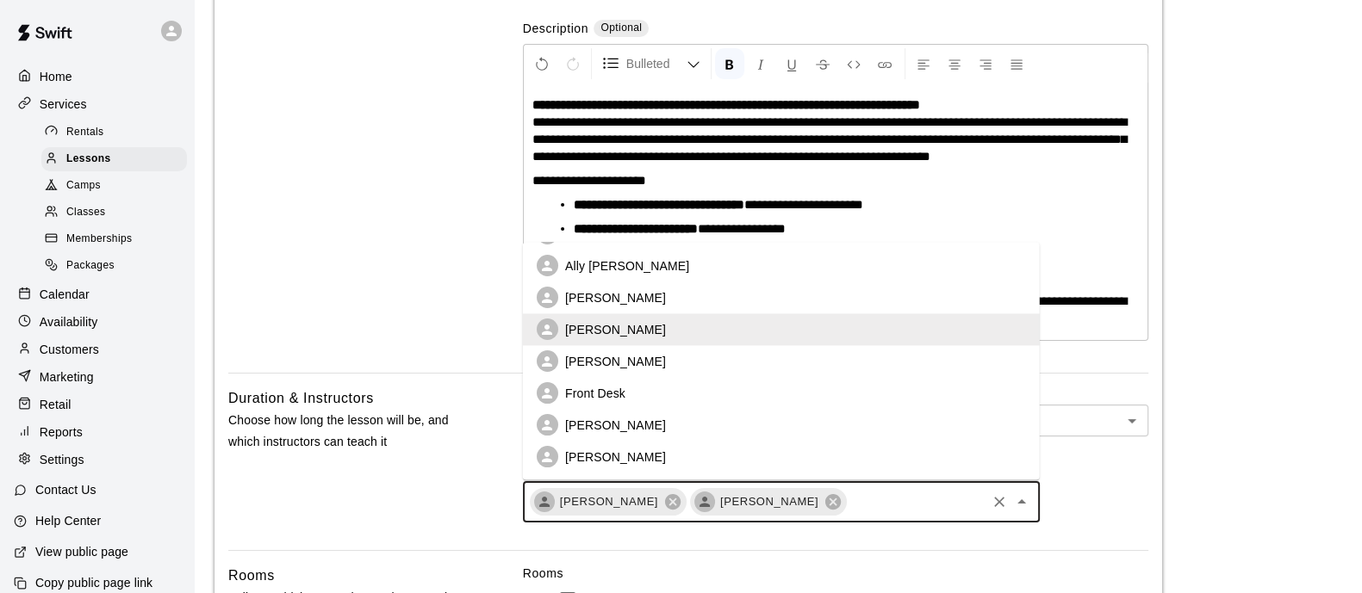
click at [690, 364] on li "[PERSON_NAME]" at bounding box center [781, 362] width 517 height 32
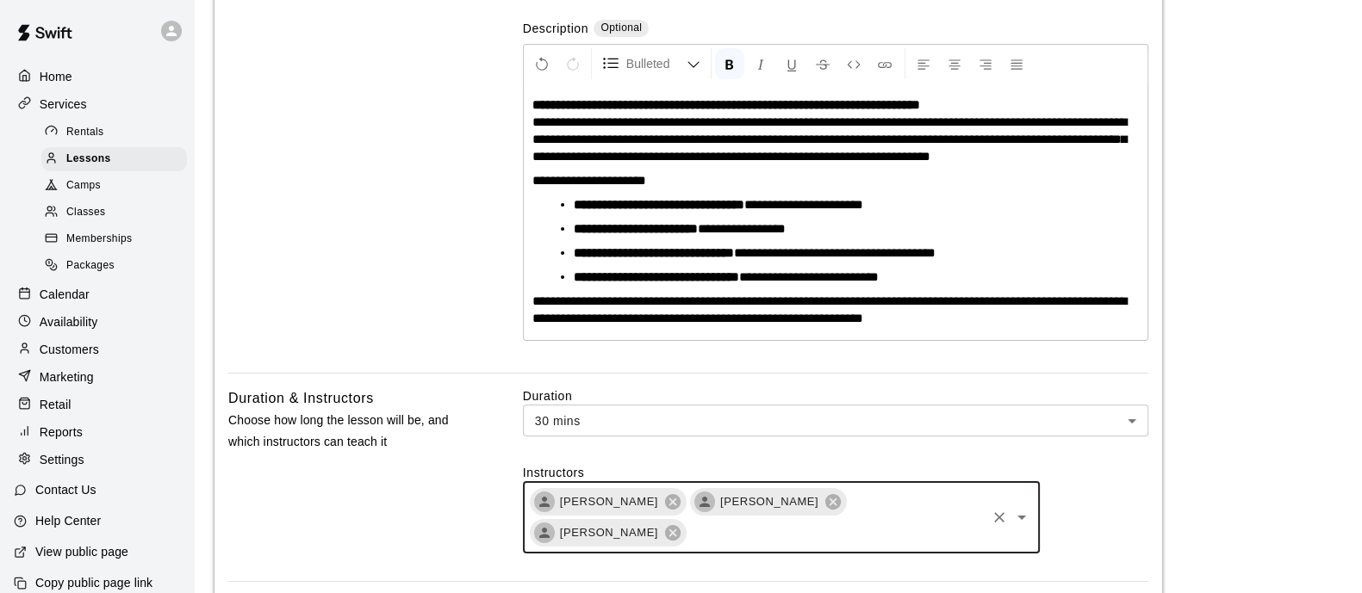
click at [922, 529] on input "text" at bounding box center [835, 534] width 295 height 22
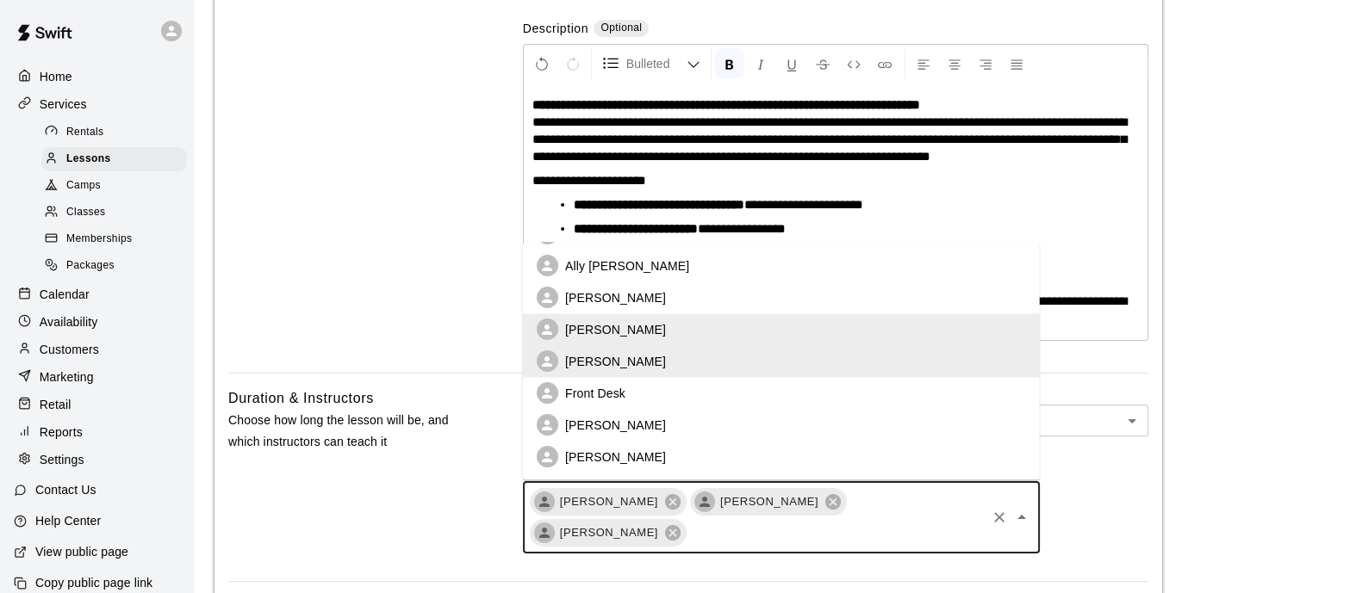
click at [662, 427] on li "[PERSON_NAME]" at bounding box center [781, 426] width 517 height 32
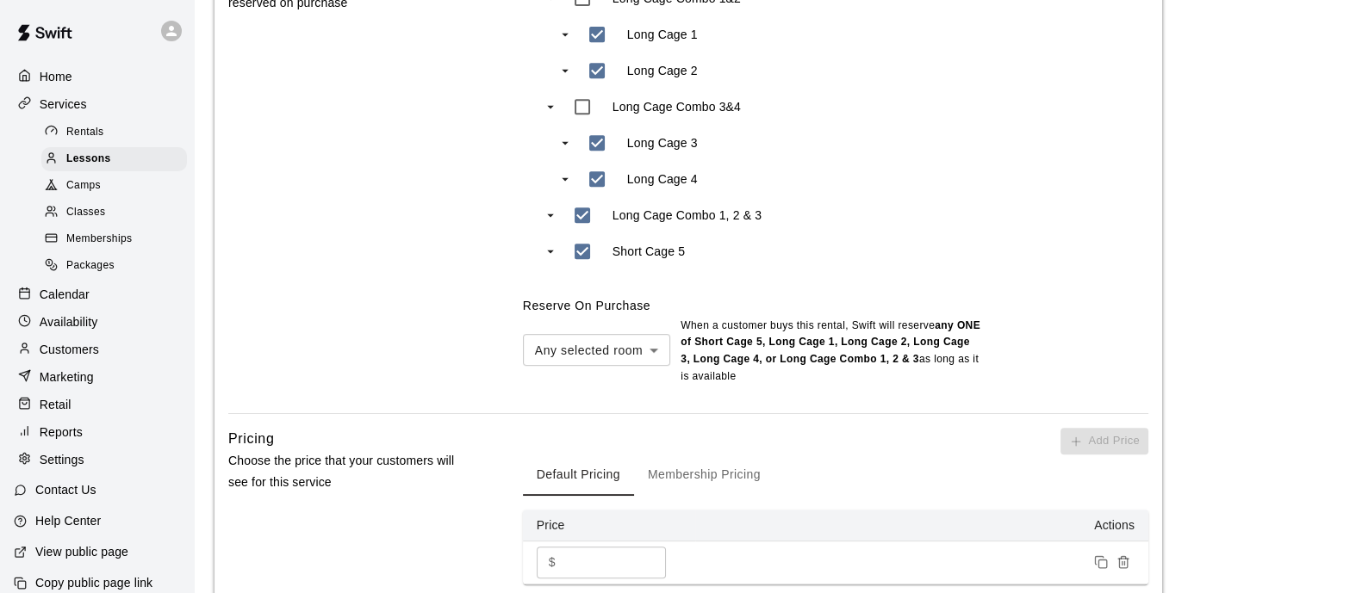
scroll to position [1184, 0]
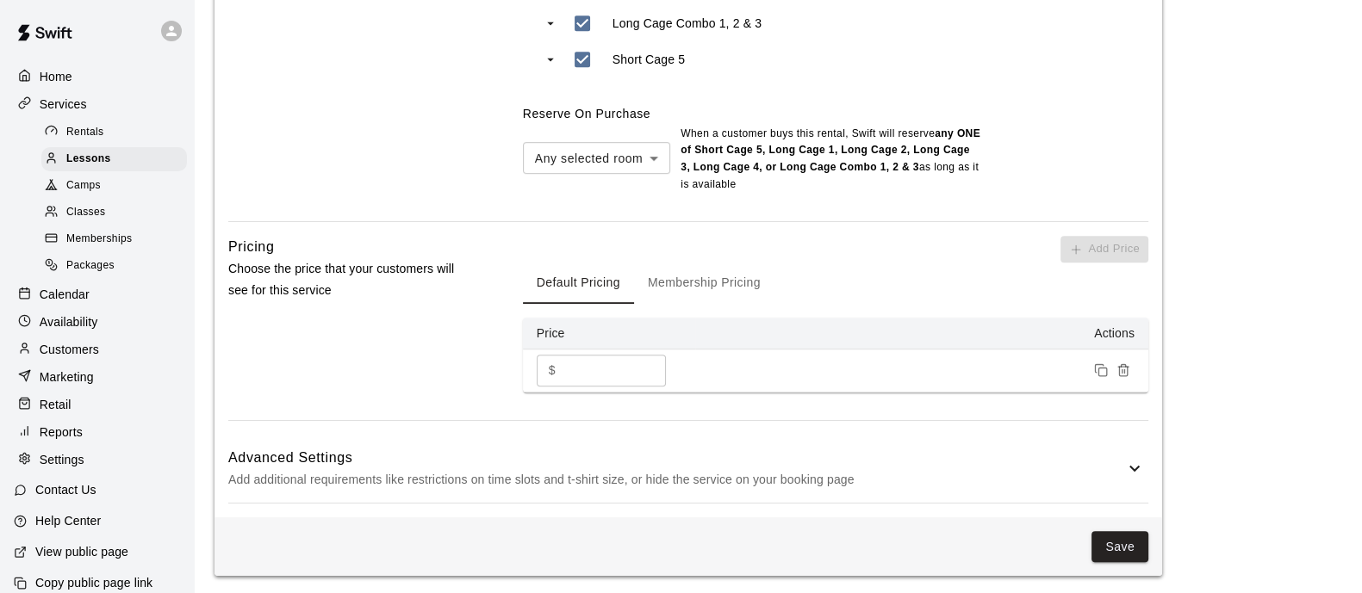
drag, startPoint x: 599, startPoint y: 369, endPoint x: 535, endPoint y: 385, distance: 66.6
click at [555, 382] on div "$ ** ​" at bounding box center [601, 371] width 129 height 32
type input "**"
click at [698, 286] on button "Membership Pricing" at bounding box center [704, 283] width 140 height 41
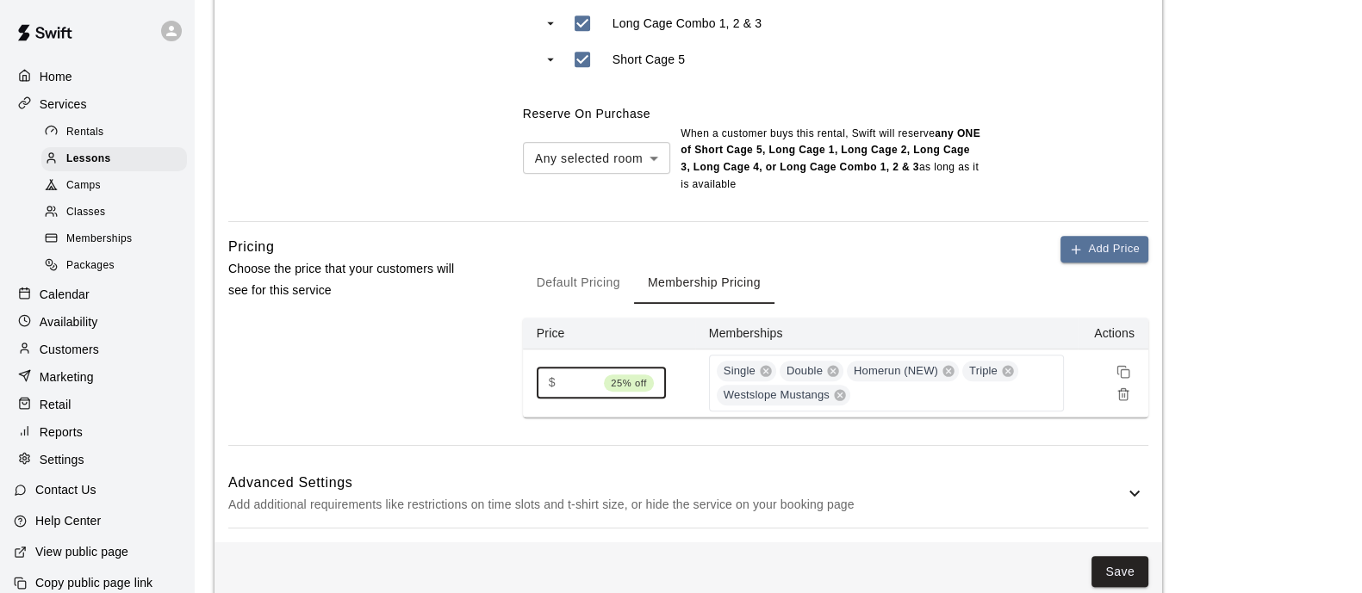
drag, startPoint x: 581, startPoint y: 380, endPoint x: 556, endPoint y: 381, distance: 25.0
click at [556, 381] on div "$ ** 25% off ​" at bounding box center [601, 383] width 129 height 32
type input "**"
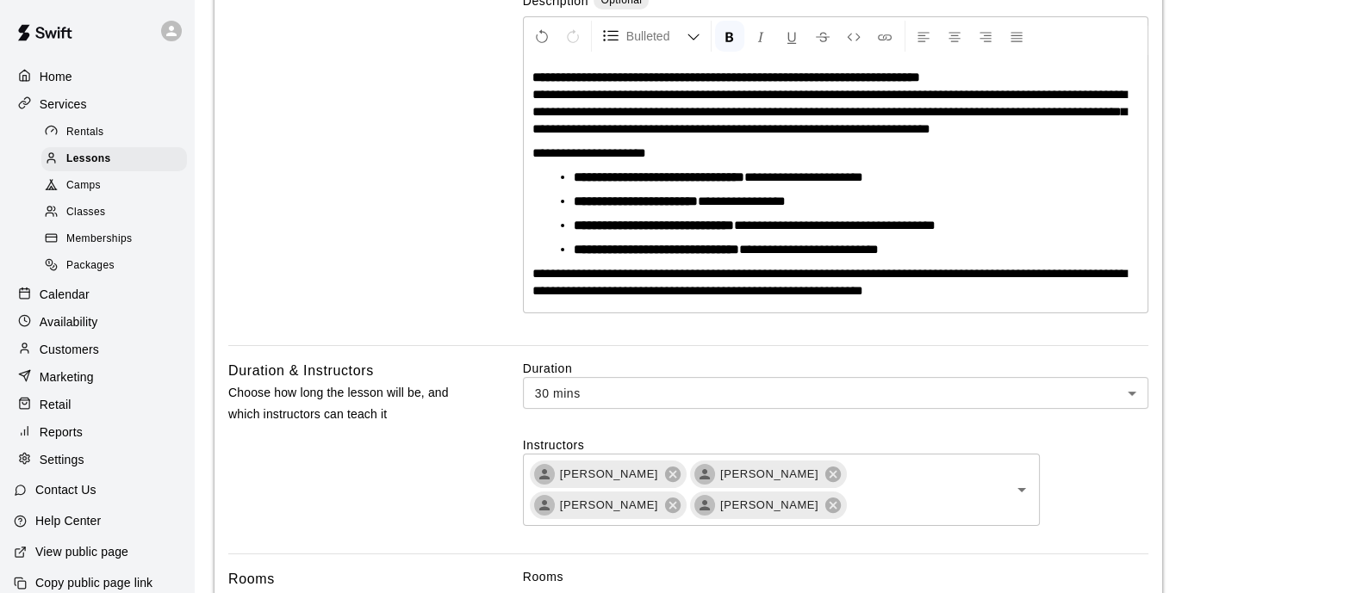
scroll to position [1212, 0]
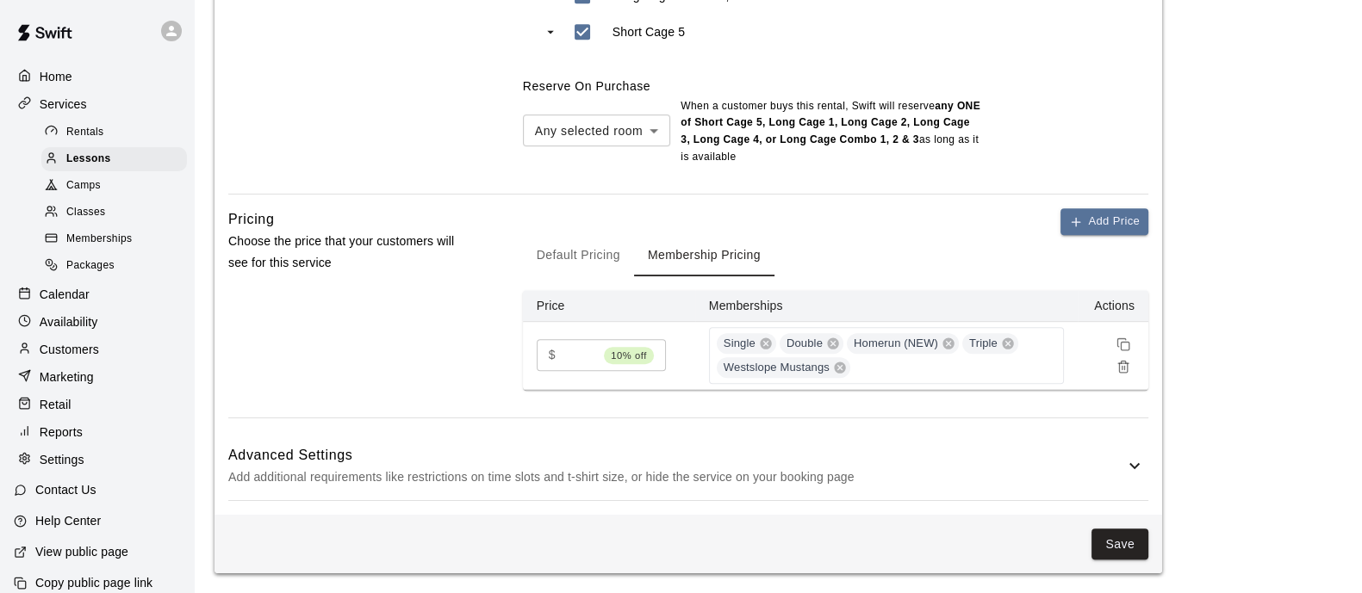
click at [1139, 476] on div "Advanced Settings Add additional requirements like restrictions on time slots a…" at bounding box center [688, 466] width 920 height 68
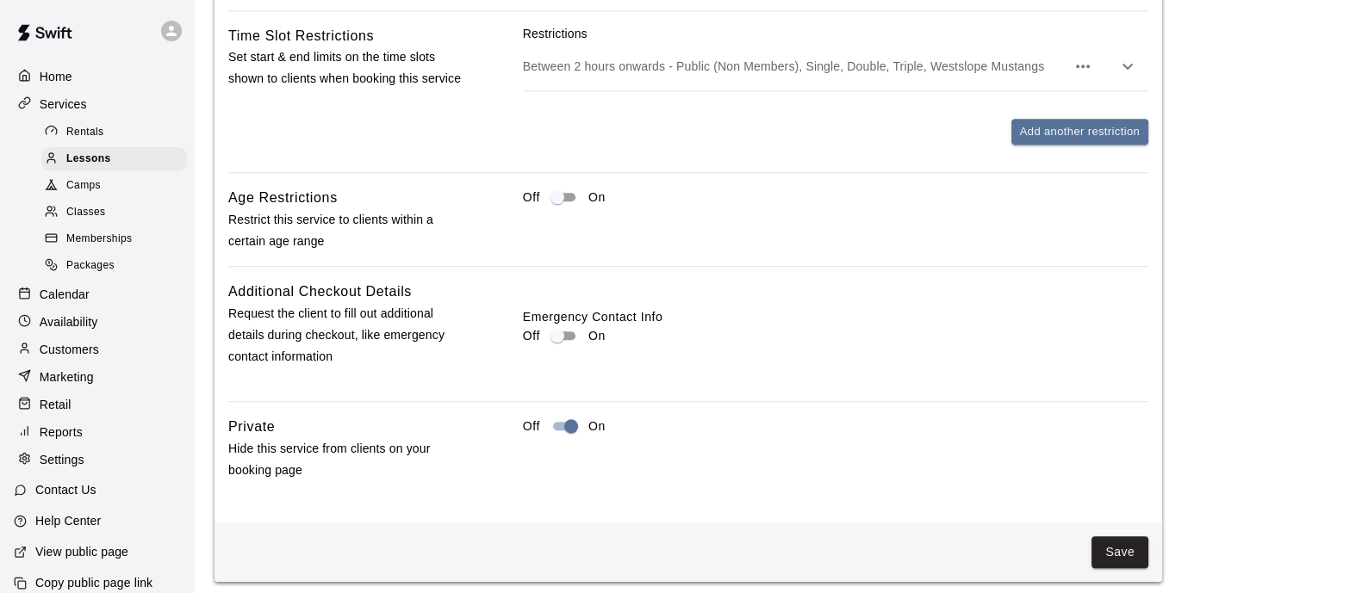
scroll to position [1911, 0]
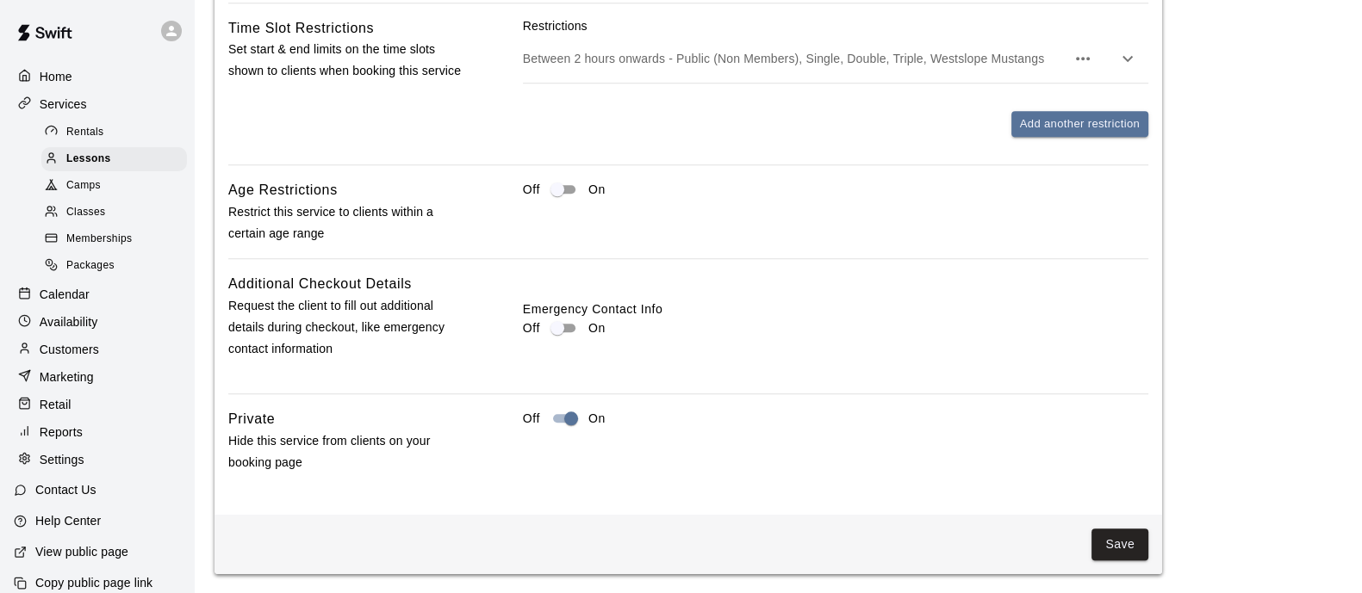
click at [1116, 545] on button "Save" at bounding box center [1119, 545] width 57 height 32
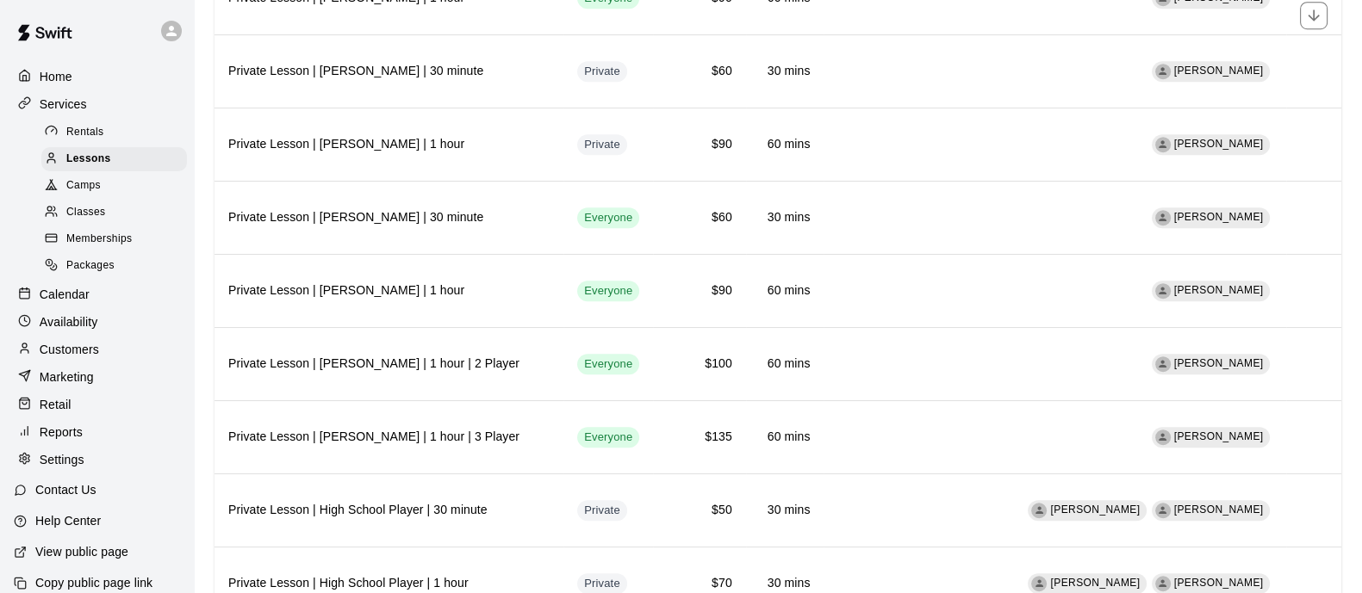
scroll to position [1611, 0]
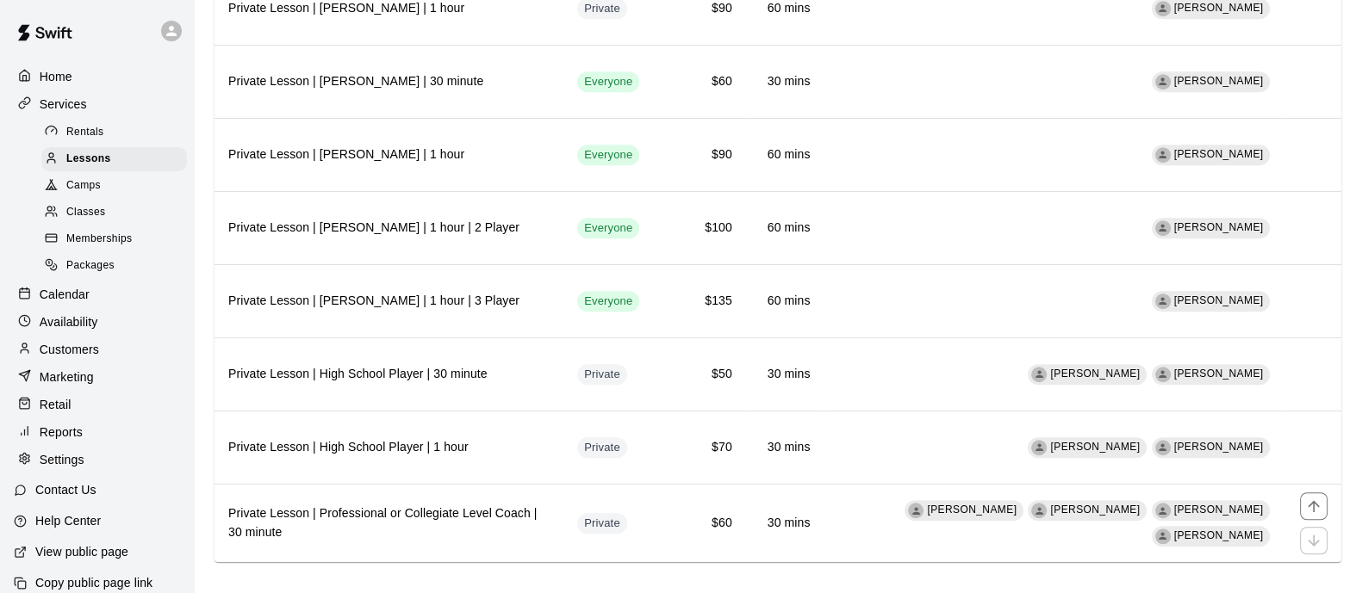
click at [505, 512] on h6 "Private Lesson | Professional or Collegiate Level Coach | 30 minute" at bounding box center [388, 524] width 321 height 38
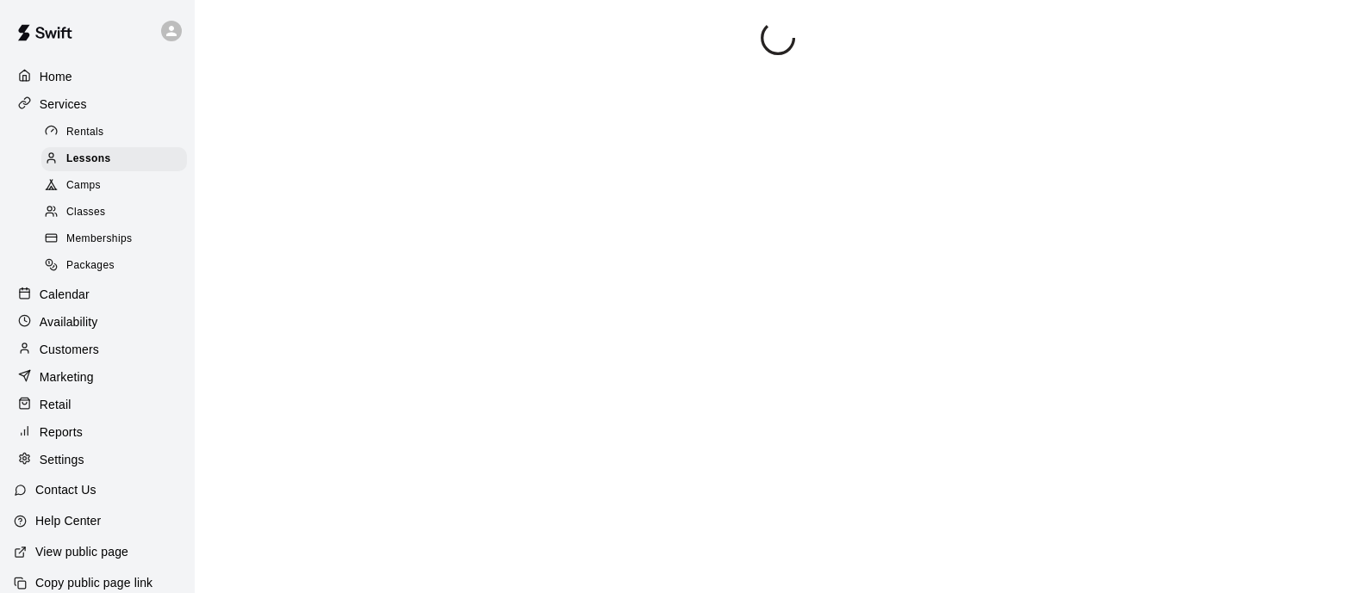
scroll to position [60, 0]
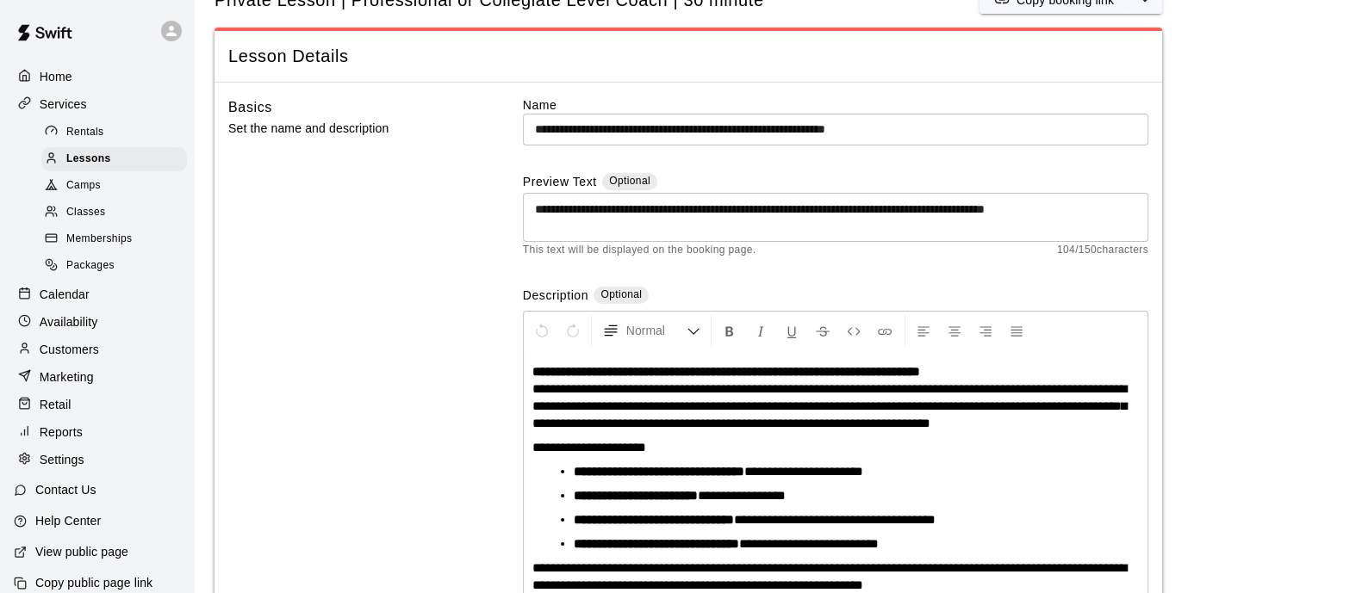
click at [577, 133] on input "**********" at bounding box center [835, 130] width 625 height 32
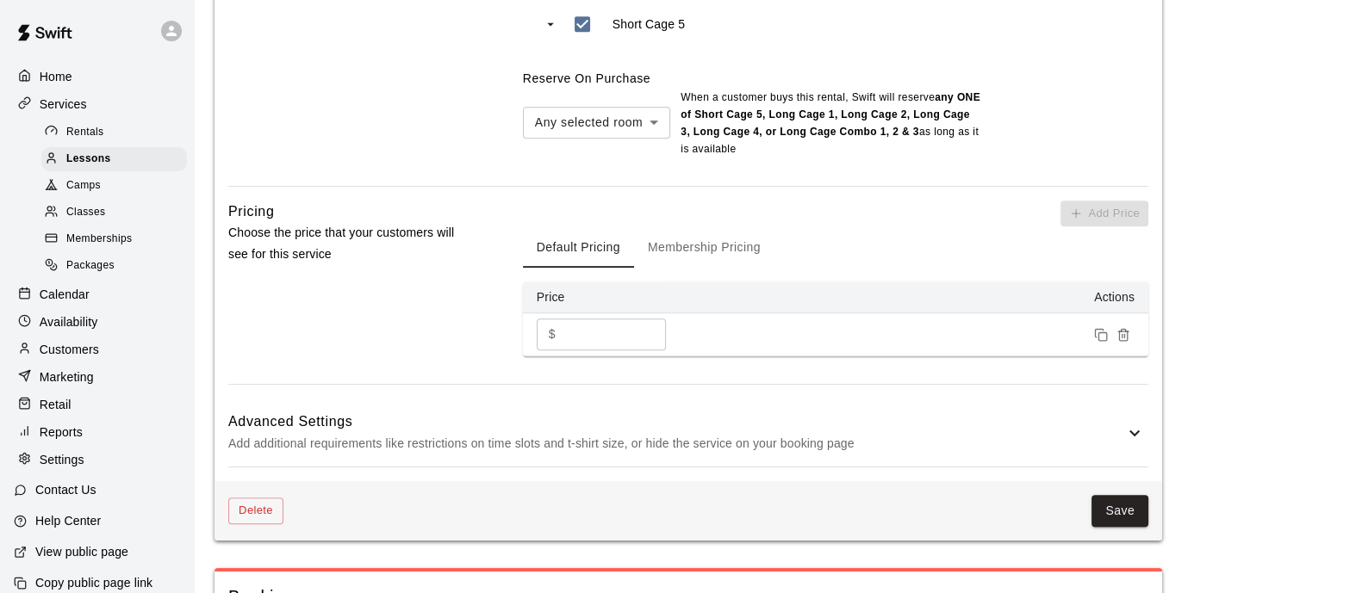
scroll to position [1245, 0]
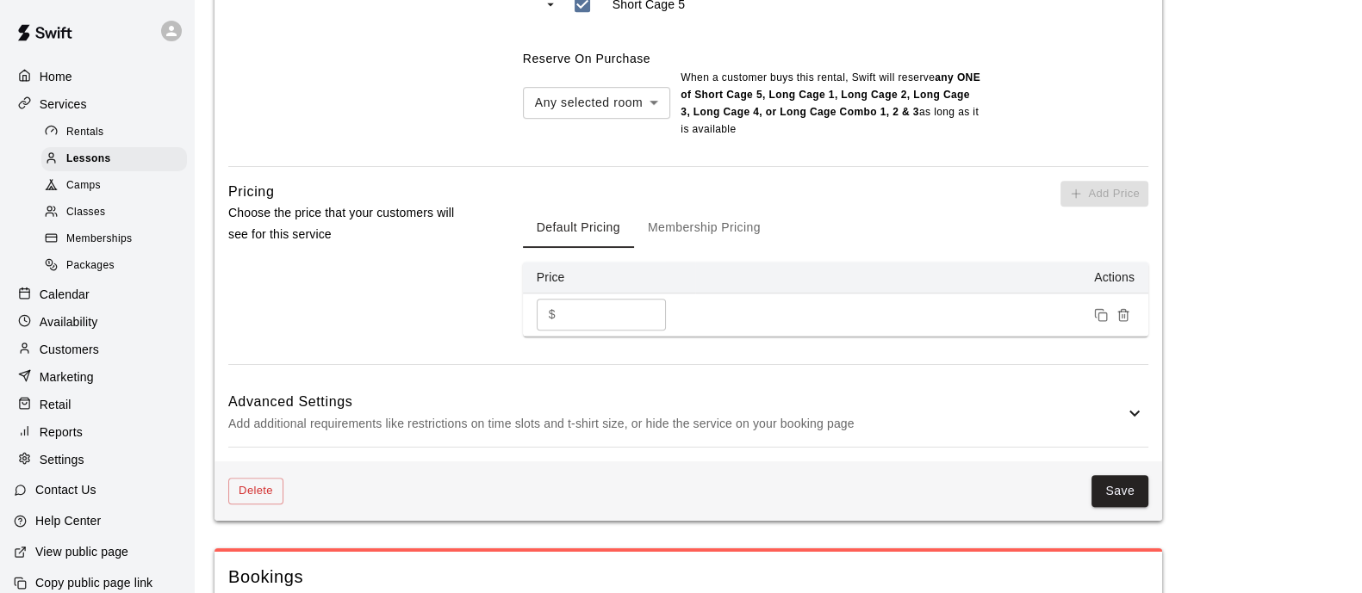
type input "**********"
click at [1133, 490] on button "Save" at bounding box center [1119, 491] width 57 height 32
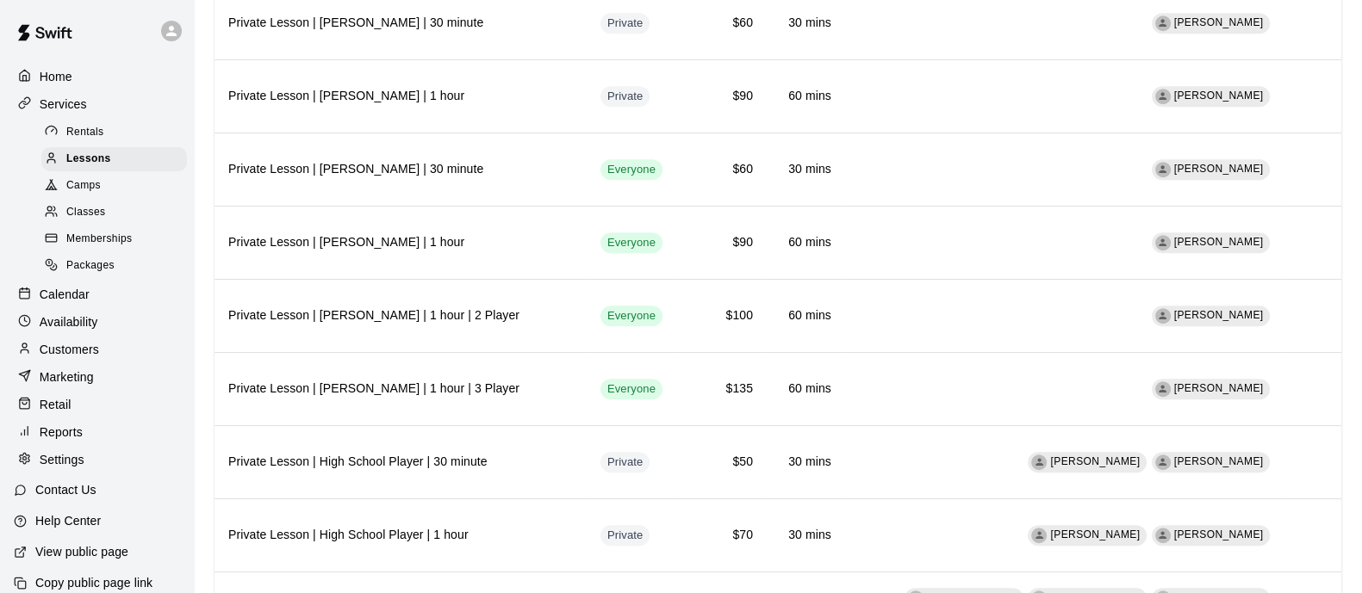
scroll to position [1611, 0]
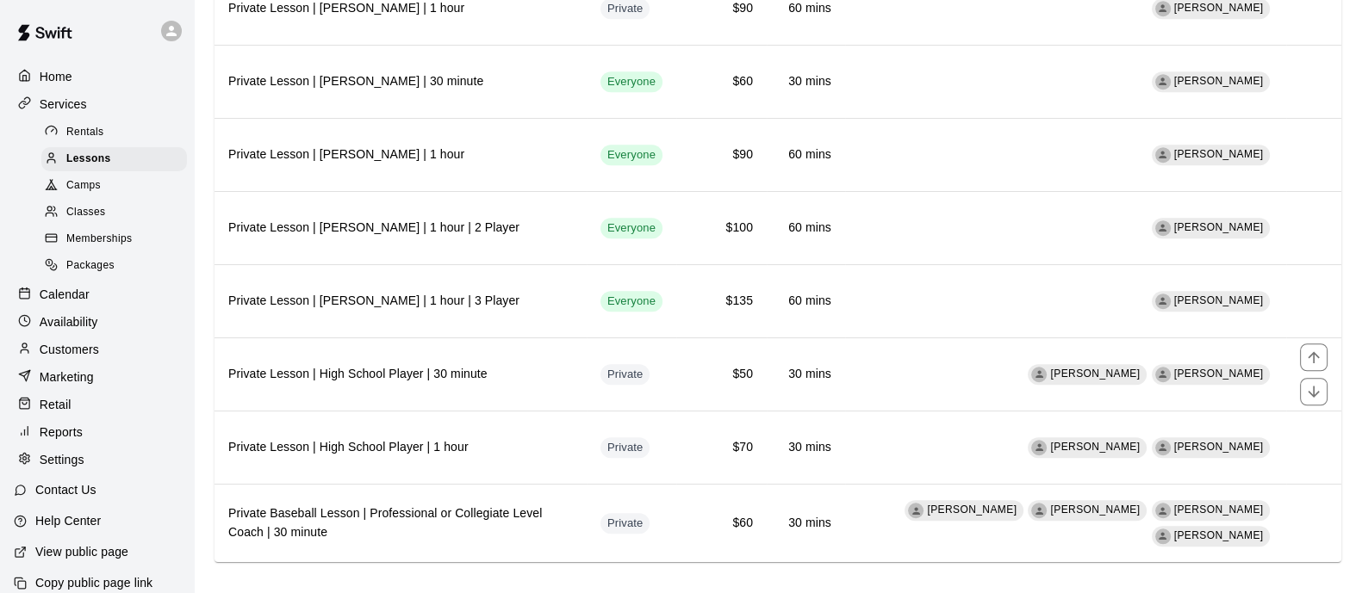
click at [321, 365] on h6 "Private Lesson | High School Player | 30 minute" at bounding box center [400, 374] width 345 height 19
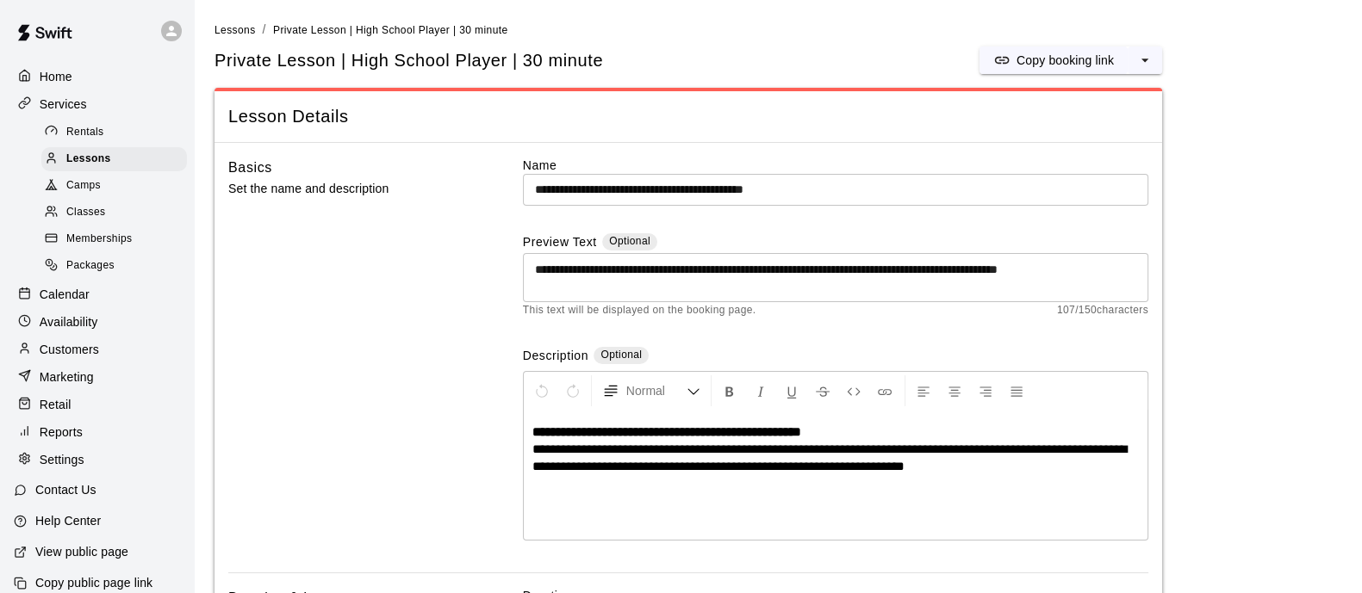
drag, startPoint x: 577, startPoint y: 183, endPoint x: 599, endPoint y: 200, distance: 28.3
click at [578, 183] on input "**********" at bounding box center [835, 190] width 625 height 32
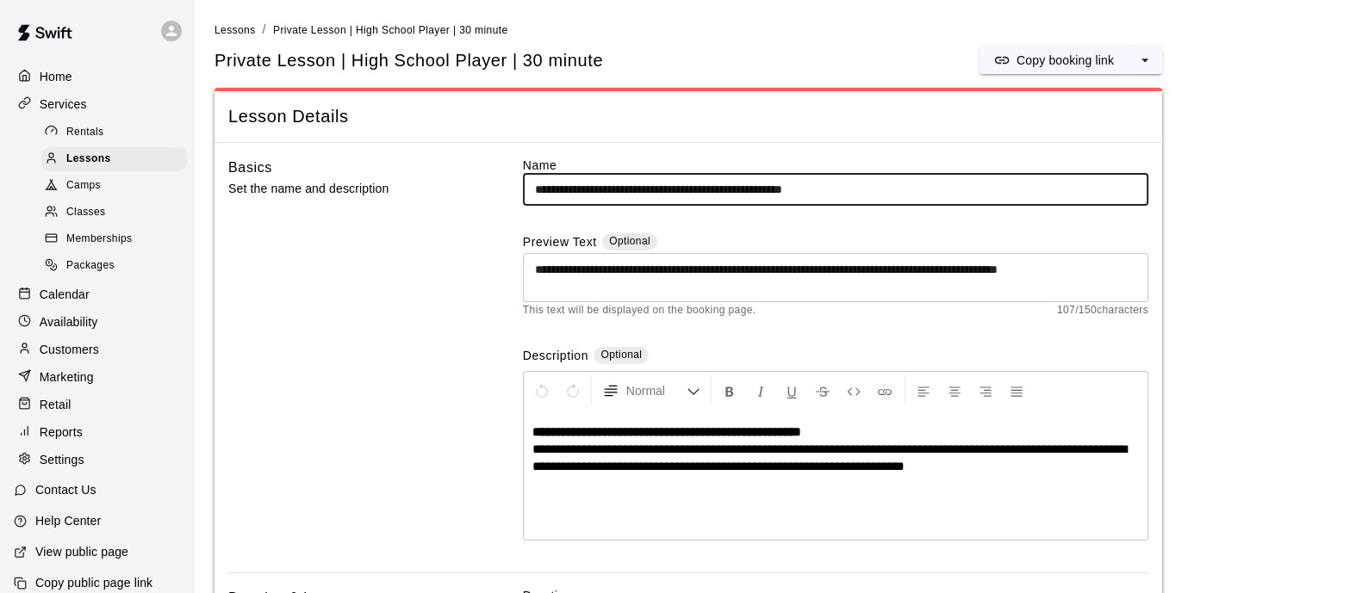
type input "**********"
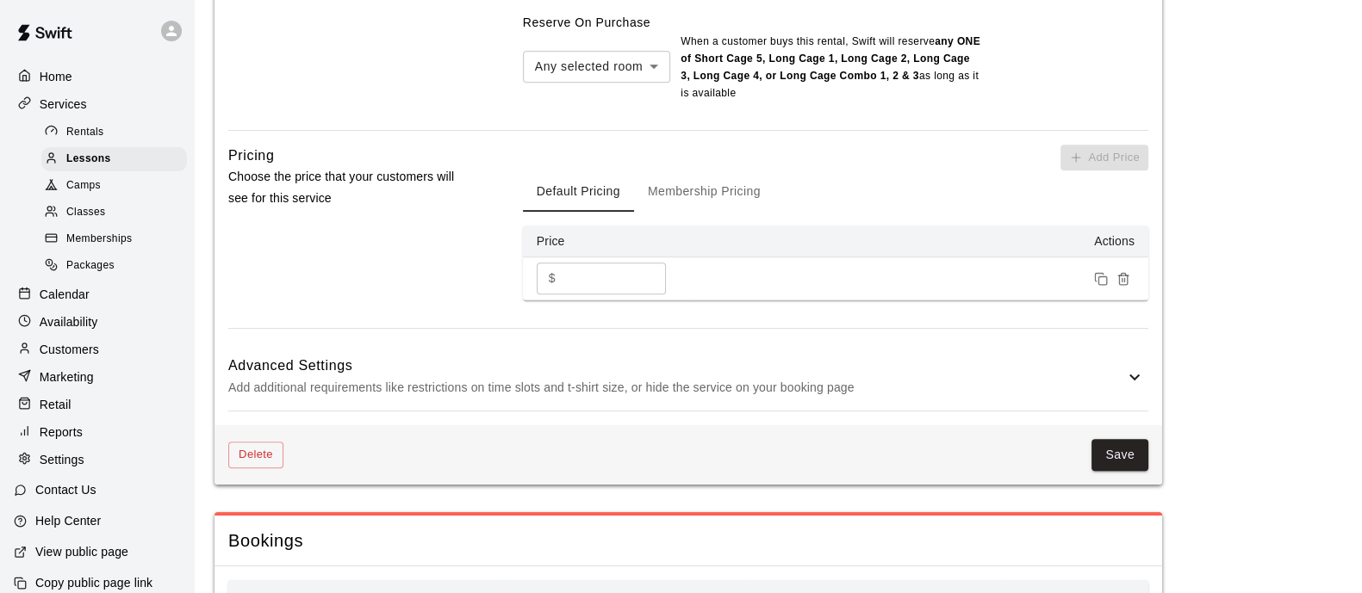
scroll to position [1176, 0]
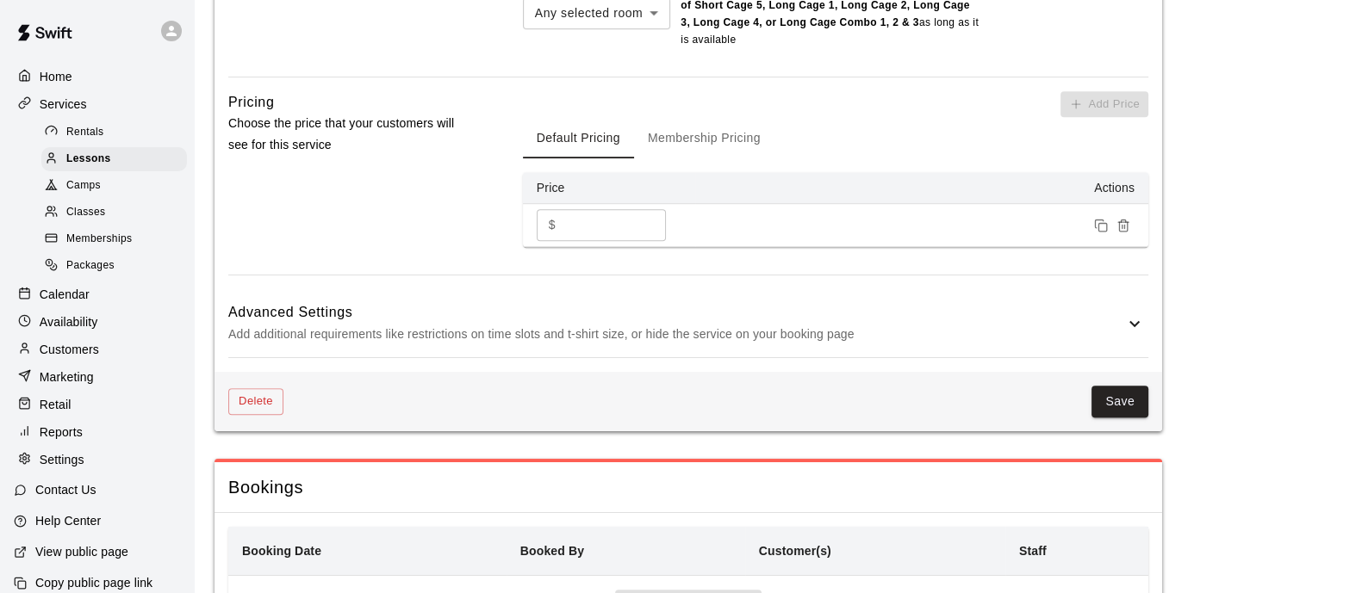
click at [1102, 398] on button "Save" at bounding box center [1119, 402] width 57 height 32
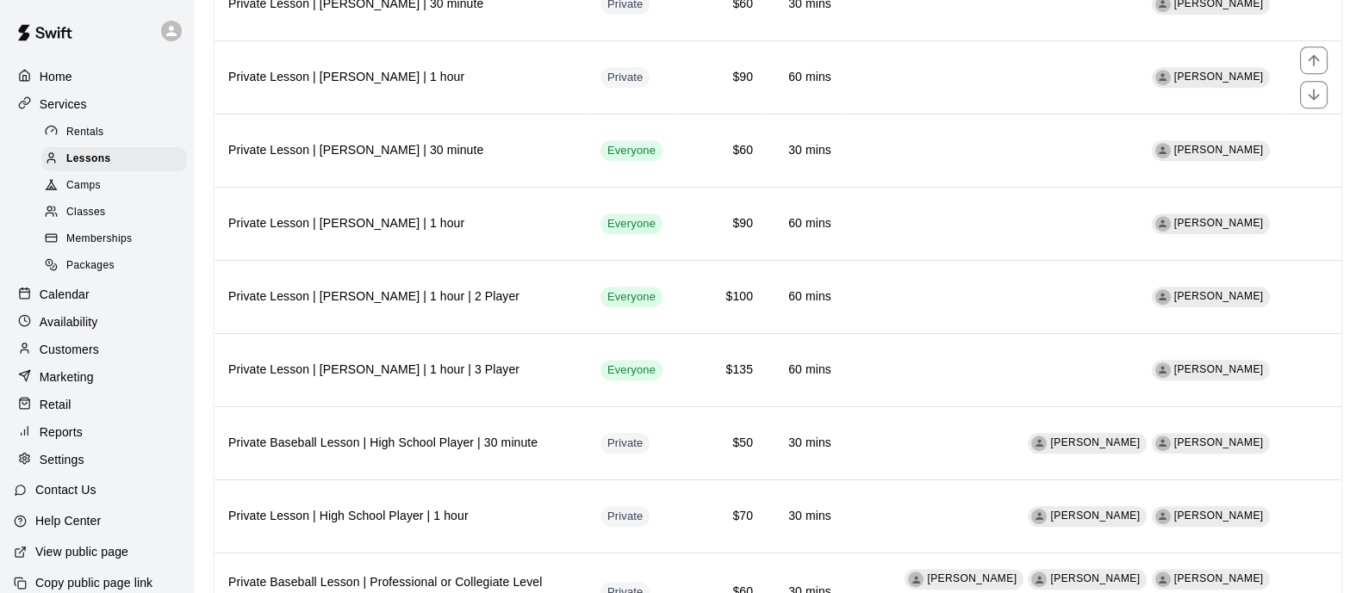
scroll to position [1611, 0]
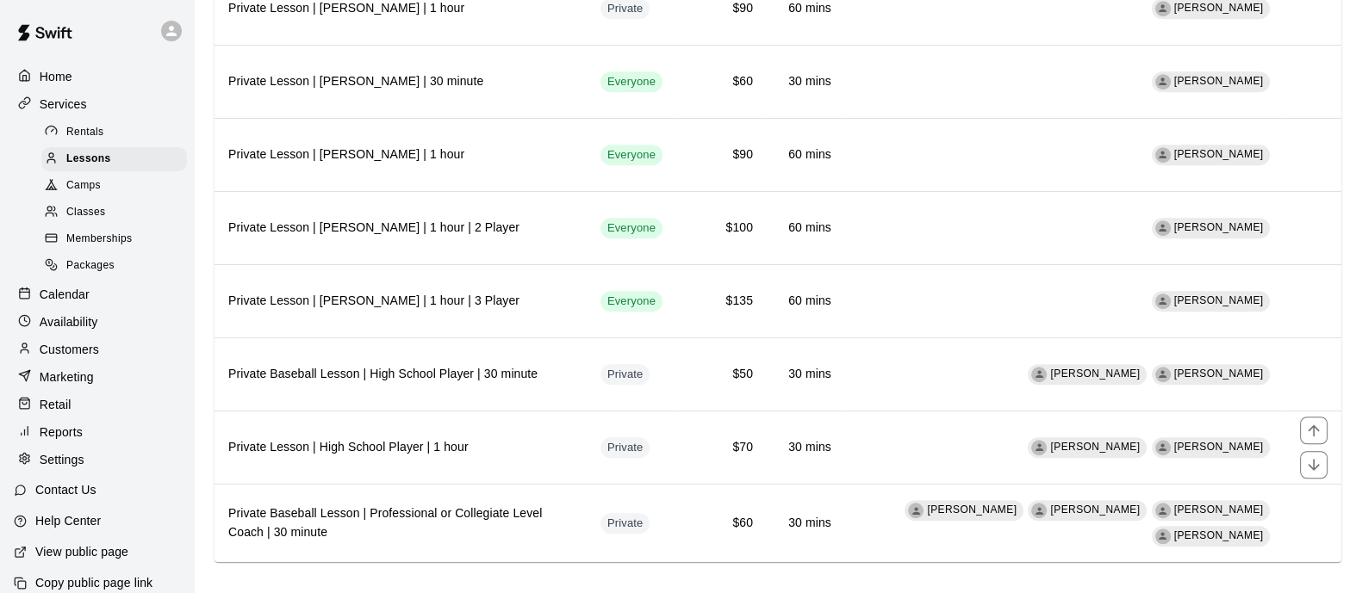
click at [318, 439] on h6 "Private Lesson | High School Player | 1 hour" at bounding box center [400, 447] width 345 height 19
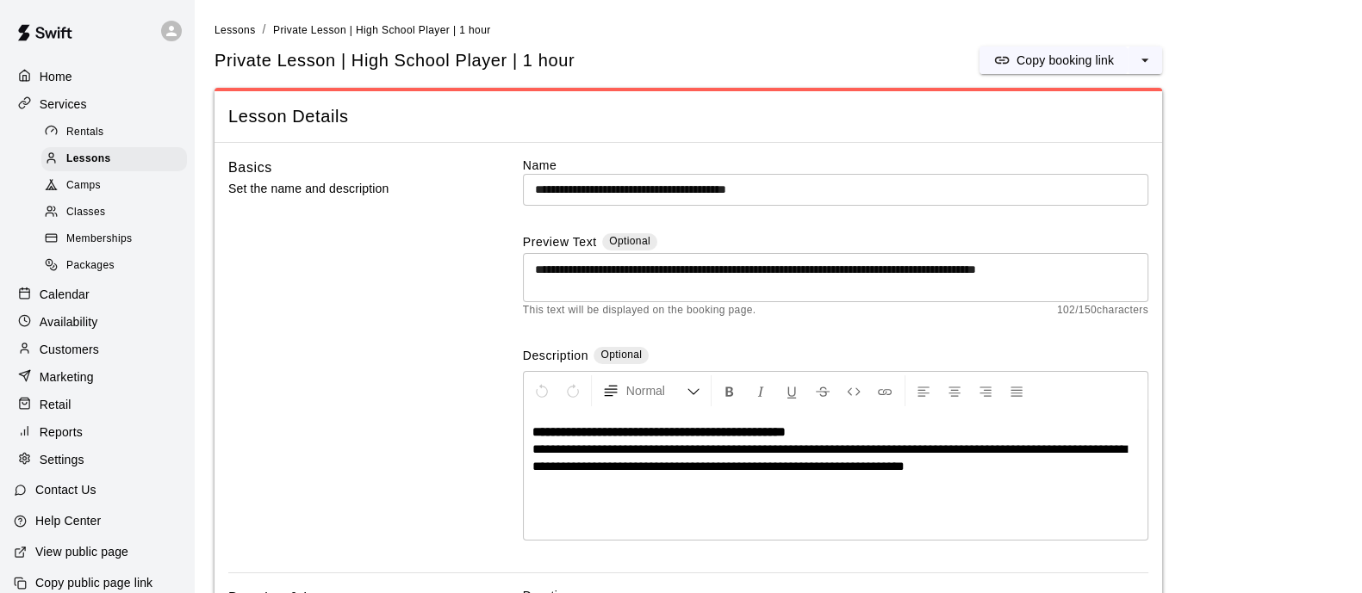
click at [580, 187] on input "**********" at bounding box center [835, 190] width 625 height 32
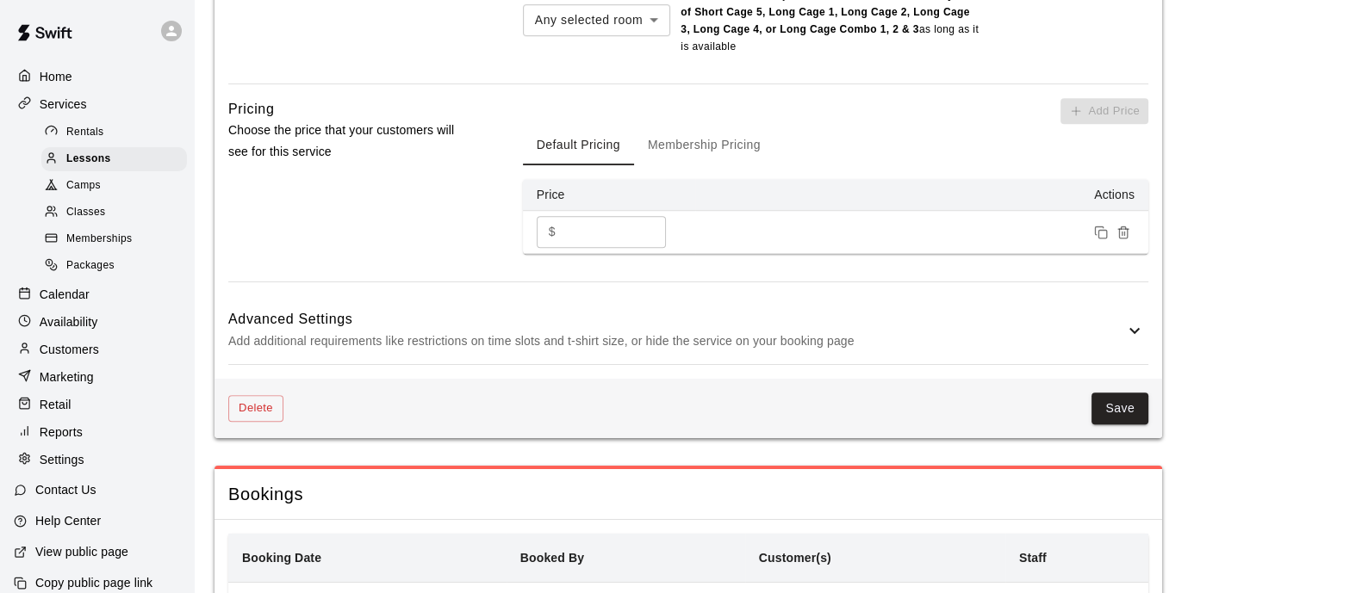
scroll to position [1283, 0]
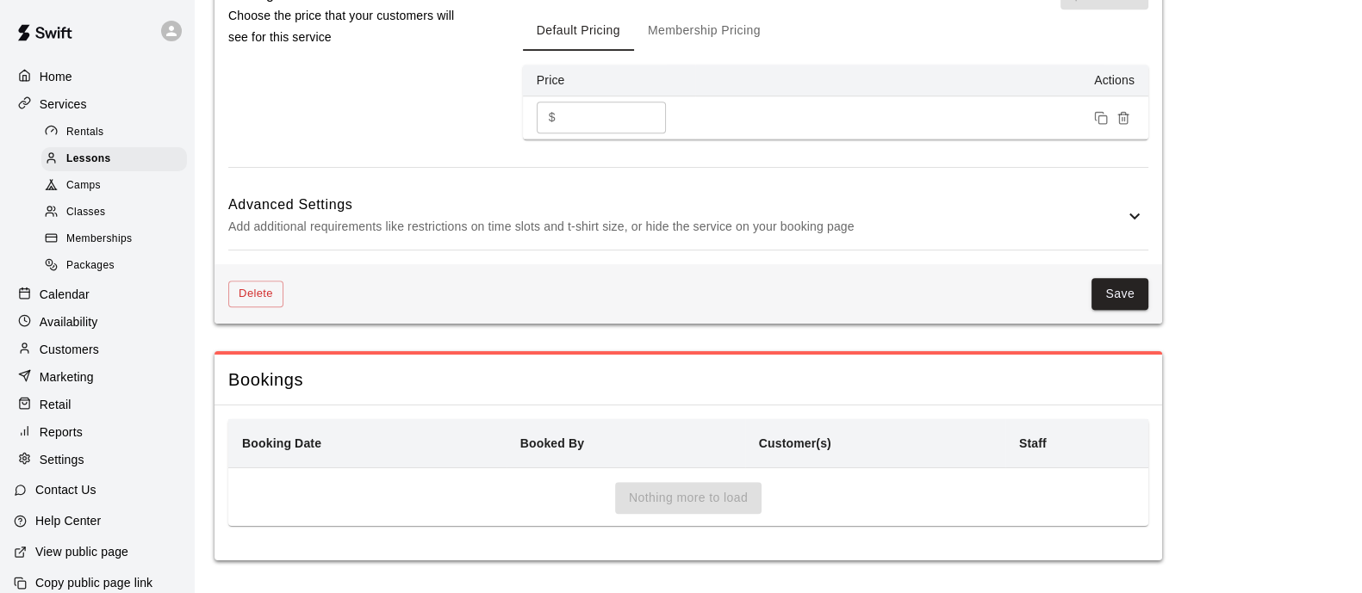
type input "**********"
click at [1097, 292] on button "Save" at bounding box center [1119, 294] width 57 height 32
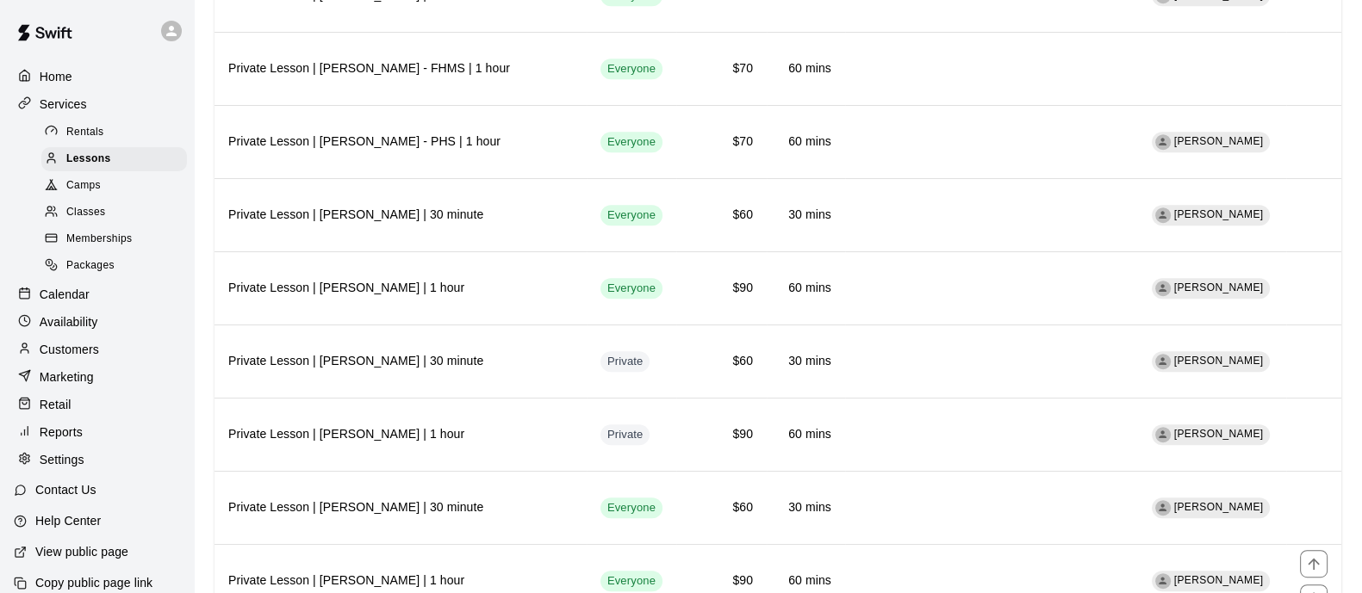
scroll to position [1611, 0]
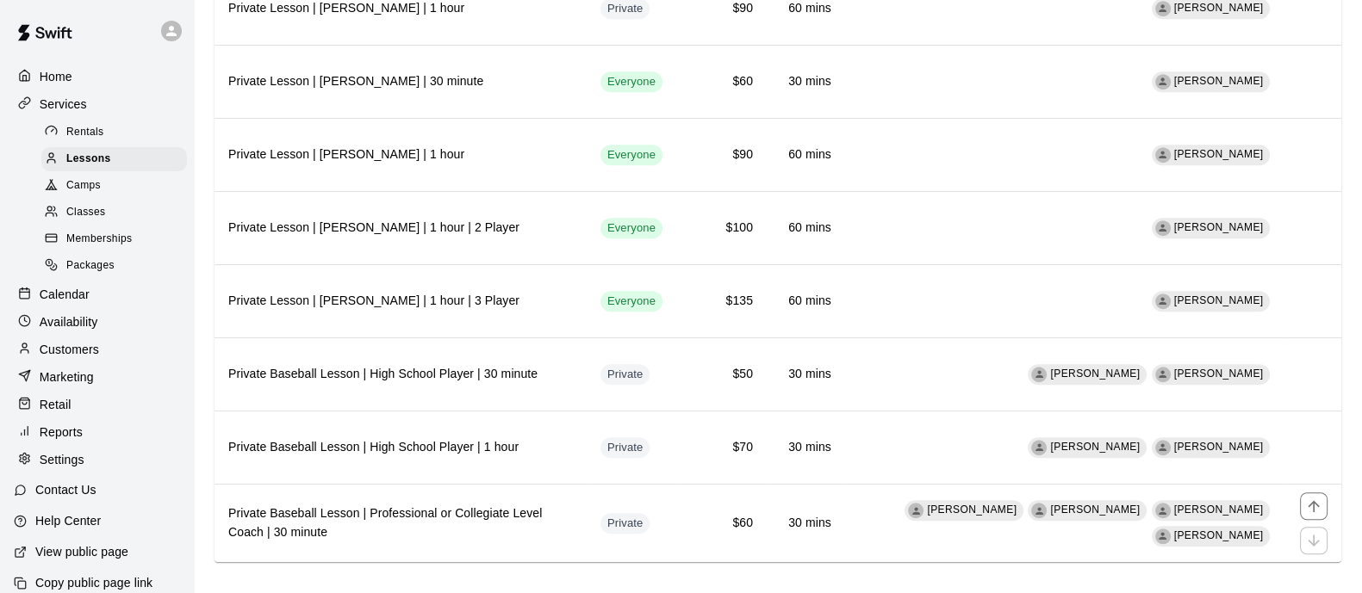
click at [504, 506] on h6 "Private Baseball Lesson | Professional or Collegiate Level Coach | 30 minute" at bounding box center [400, 524] width 345 height 38
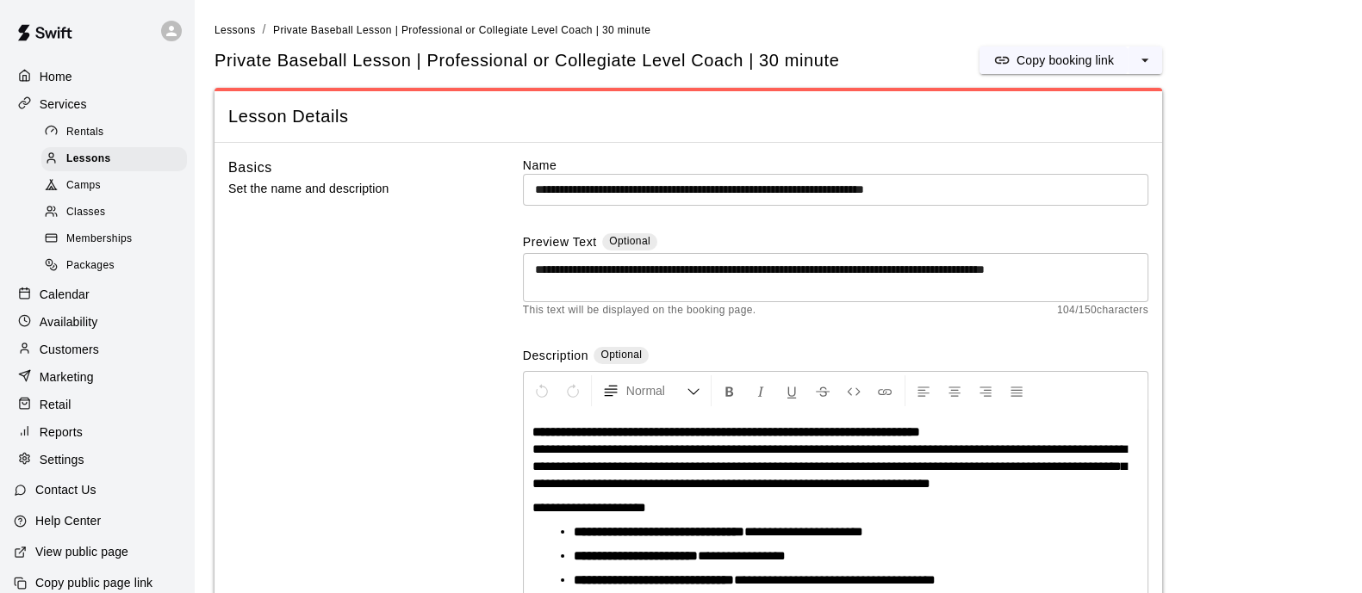
click at [1149, 59] on icon "select merge strategy" at bounding box center [1144, 60] width 17 height 17
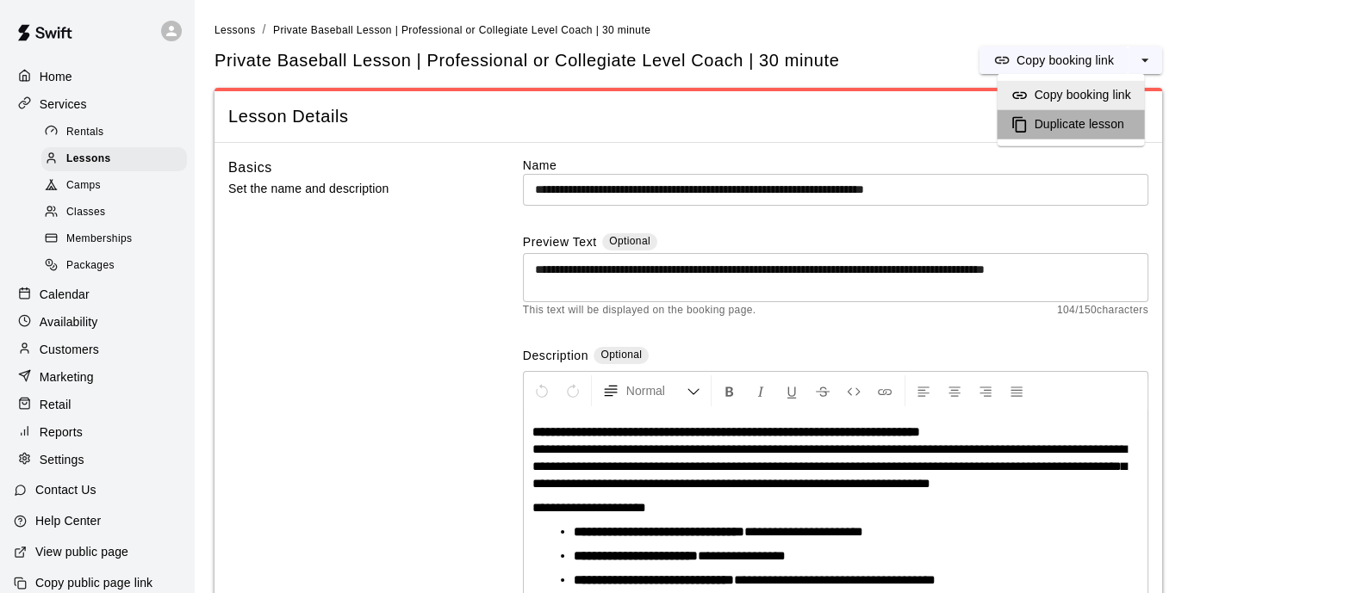
click at [1095, 118] on h6 "Duplicate lesson" at bounding box center [1079, 124] width 90 height 19
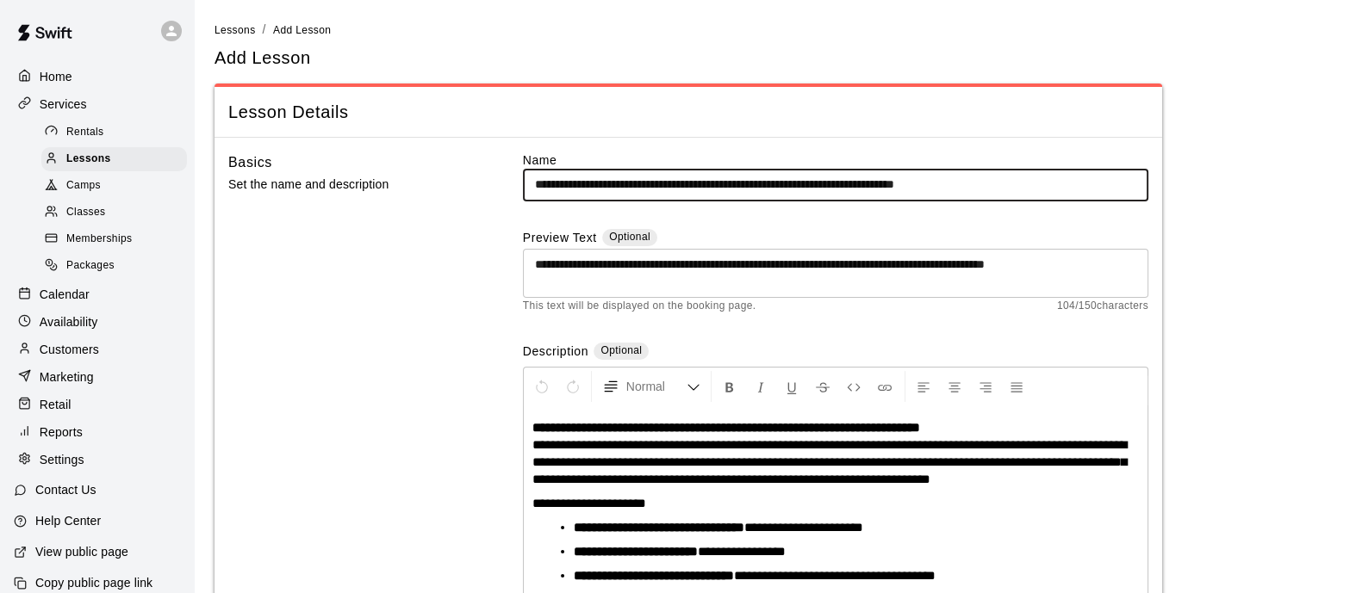
drag, startPoint x: 1015, startPoint y: 183, endPoint x: 984, endPoint y: 182, distance: 30.2
click at [984, 182] on input "**********" at bounding box center [835, 185] width 625 height 32
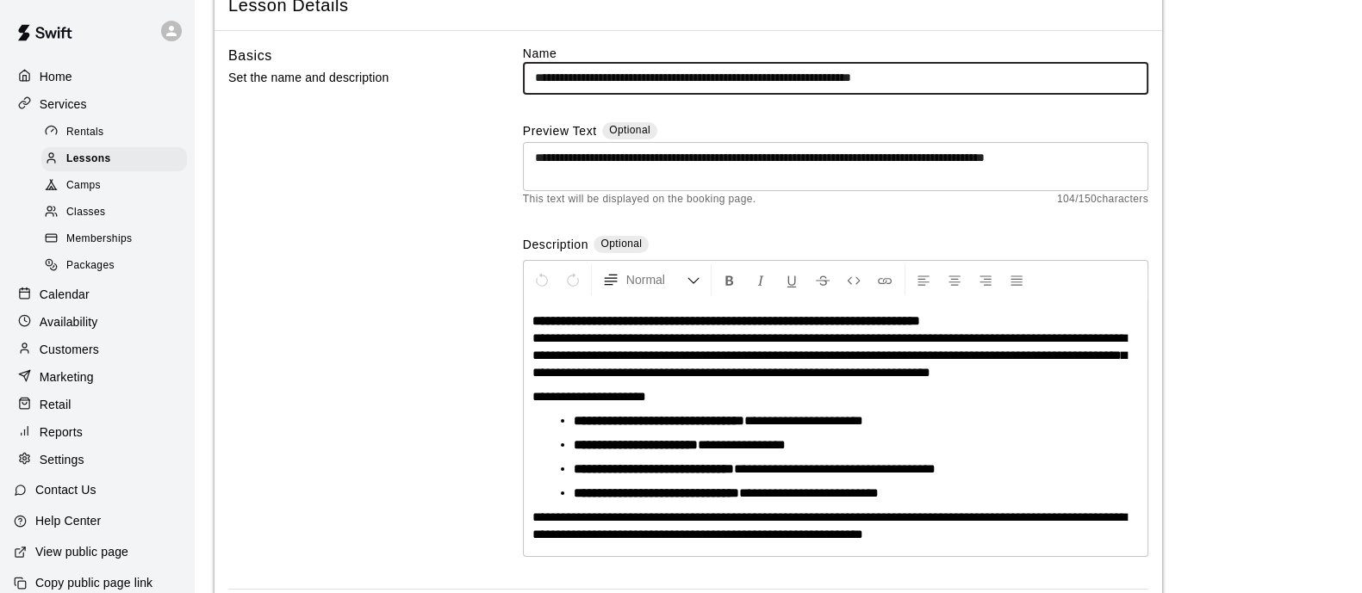
type input "**********"
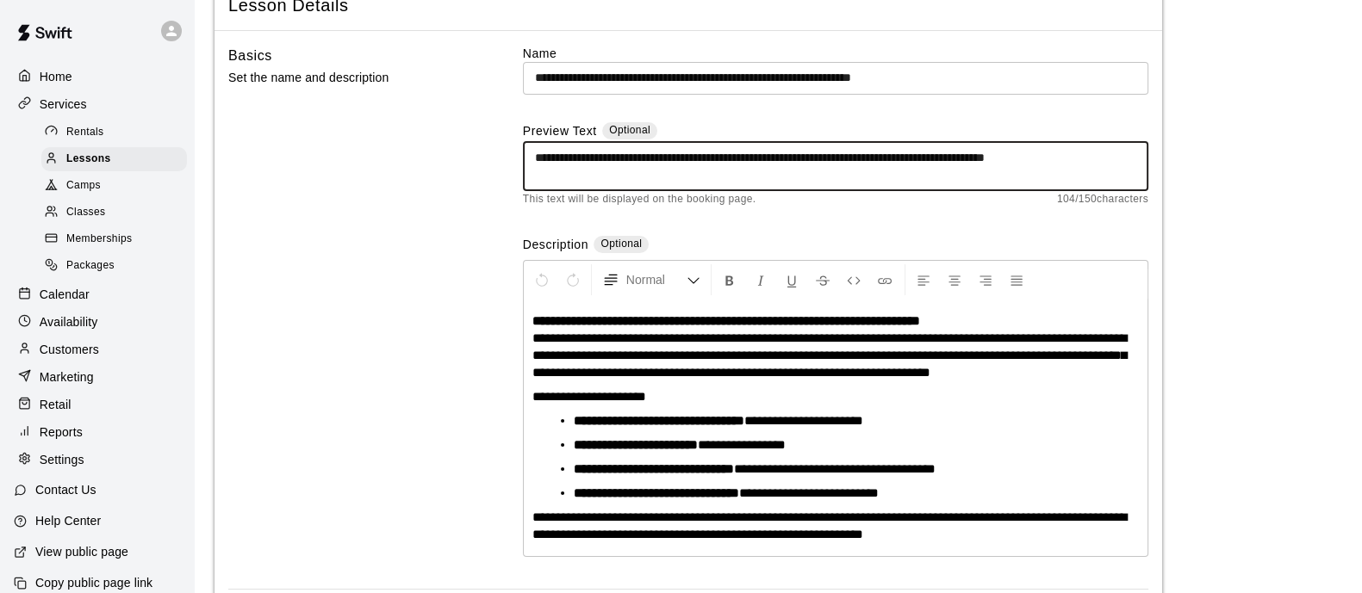
drag, startPoint x: 576, startPoint y: 157, endPoint x: 512, endPoint y: 157, distance: 63.7
click at [508, 158] on div "**********" at bounding box center [688, 317] width 920 height 544
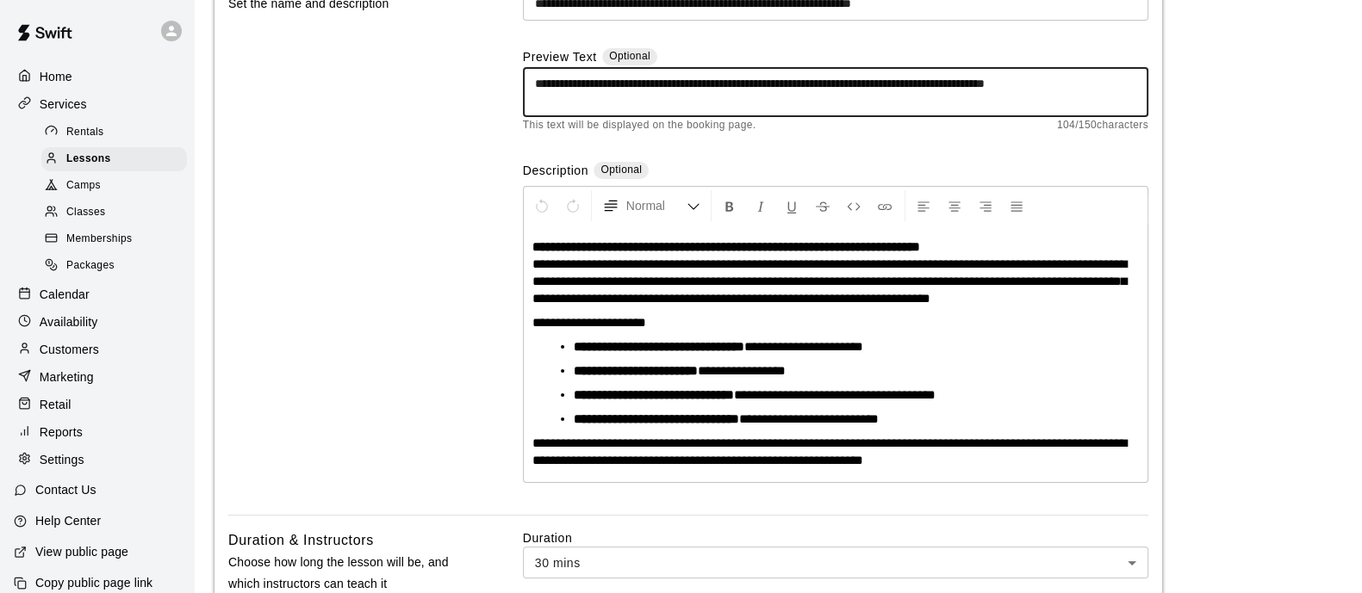
scroll to position [214, 0]
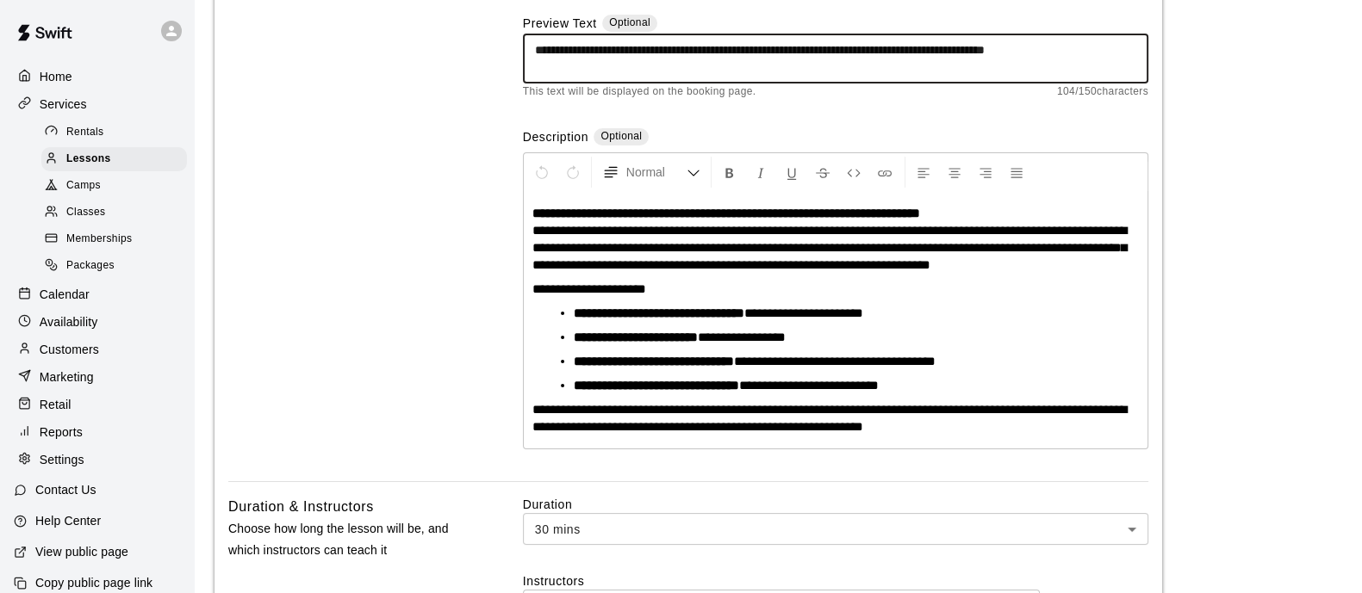
type textarea "**********"
click at [920, 214] on strong "**********" at bounding box center [726, 213] width 388 height 13
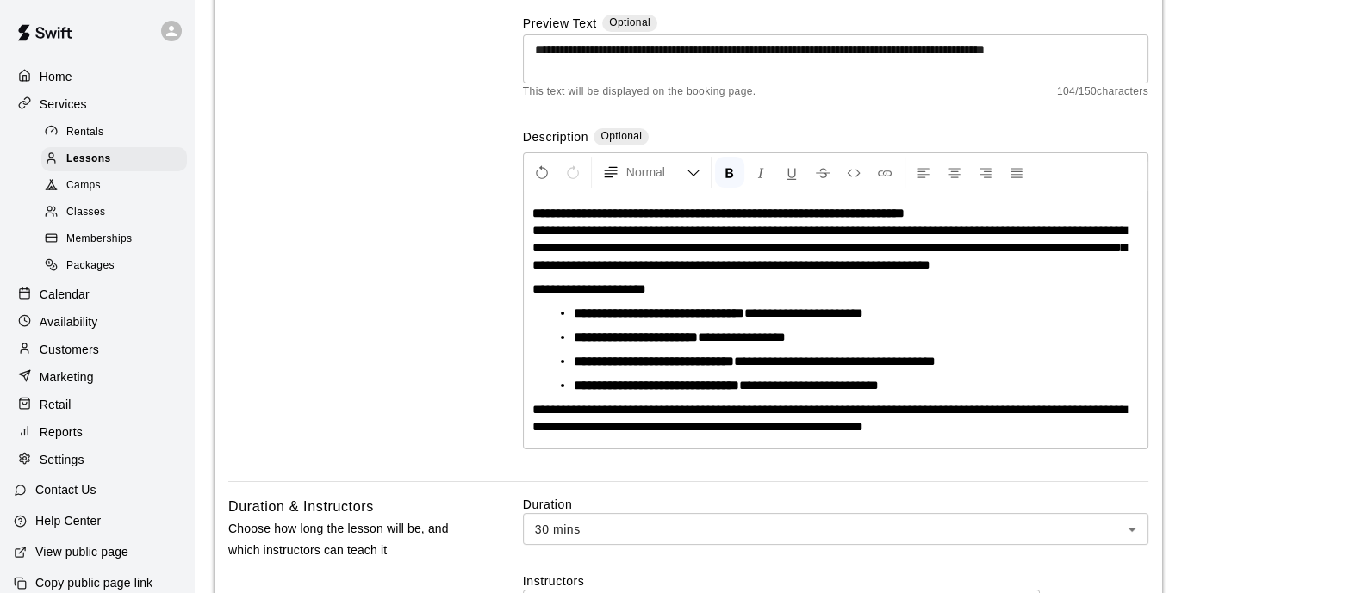
click at [848, 233] on span "**********" at bounding box center [829, 247] width 594 height 47
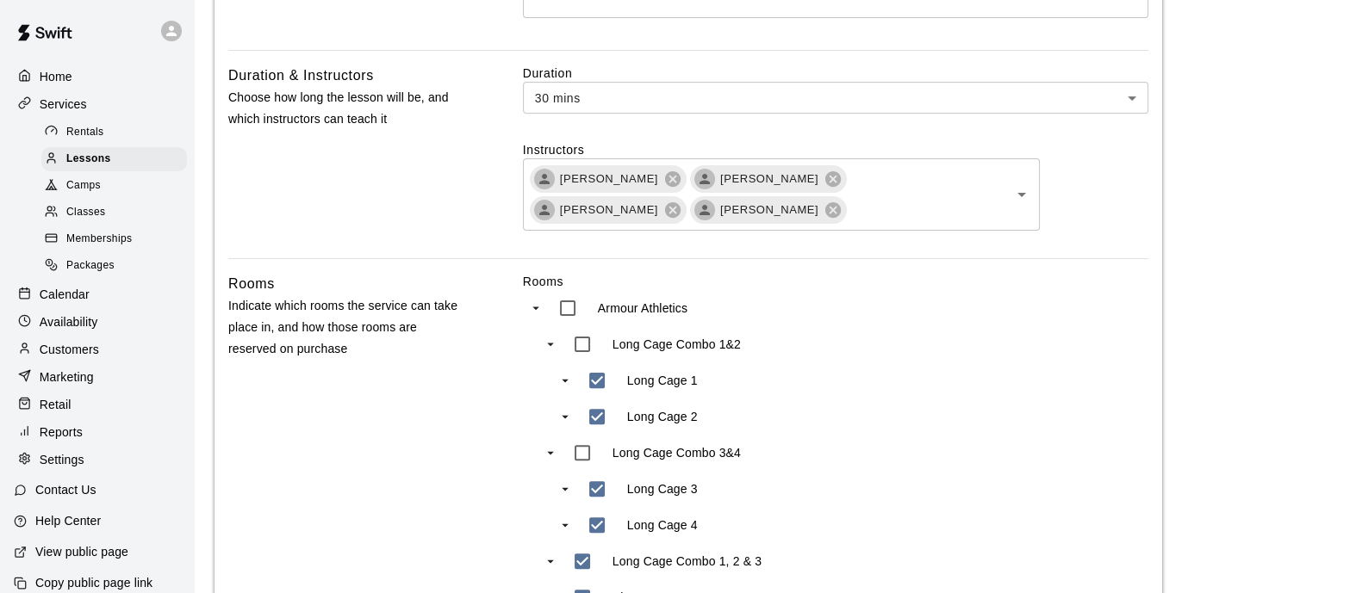
click at [1114, 82] on body "**********" at bounding box center [681, 244] width 1362 height 1781
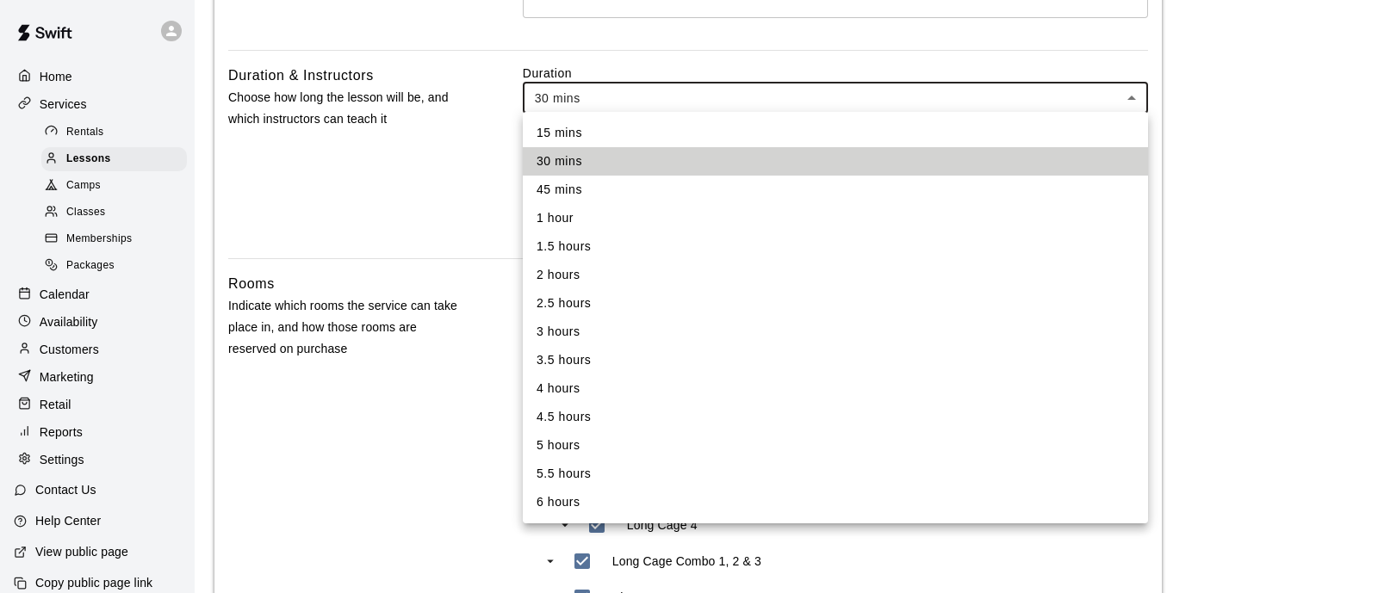
click at [680, 217] on li "1 hour" at bounding box center [835, 218] width 625 height 28
type input "**"
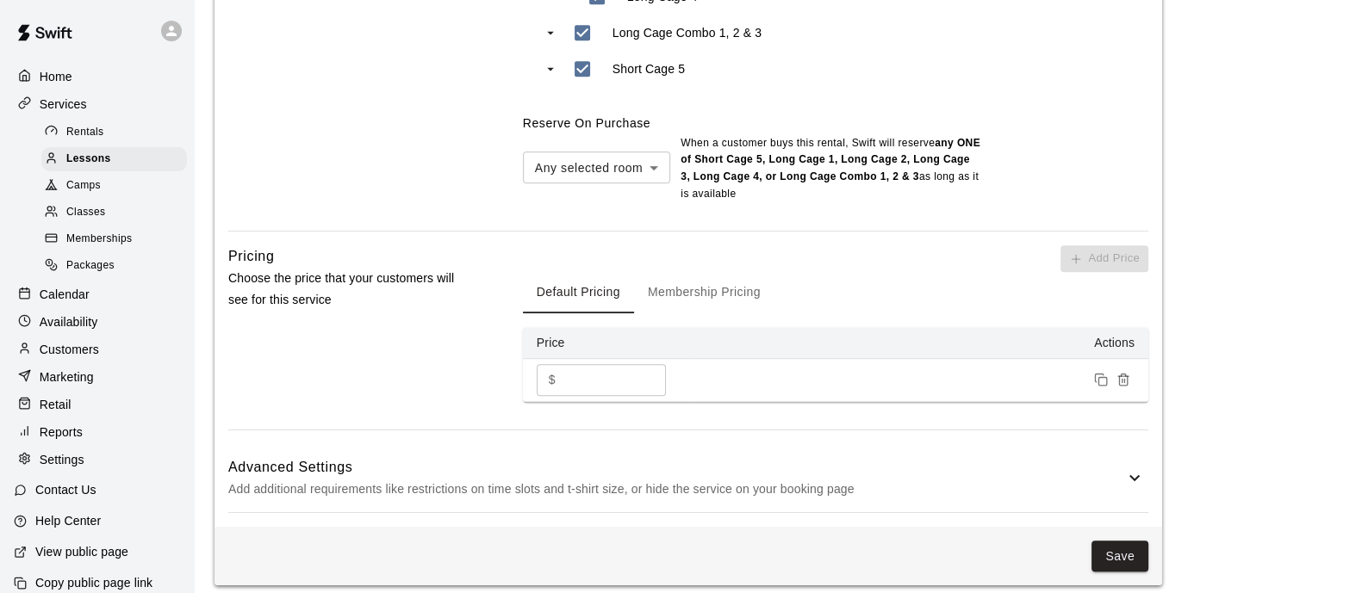
scroll to position [1184, 0]
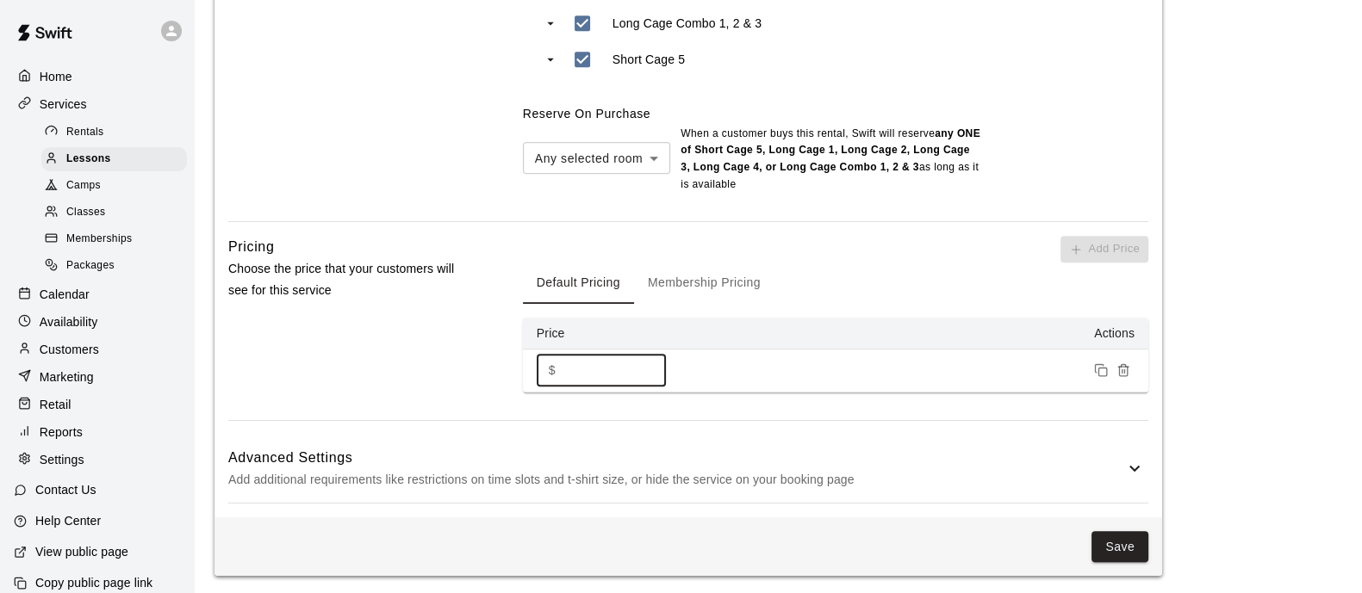
drag, startPoint x: 590, startPoint y: 369, endPoint x: 517, endPoint y: 381, distance: 74.2
click at [517, 381] on div "Pricing Choose the price that your customers will see for this service Add Pric…" at bounding box center [688, 328] width 920 height 184
type input "**"
click at [1117, 528] on div "Save" at bounding box center [687, 547] width 947 height 59
click at [1126, 501] on div "Advanced Settings Add additional requirements like restrictions on time slots a…" at bounding box center [688, 469] width 920 height 68
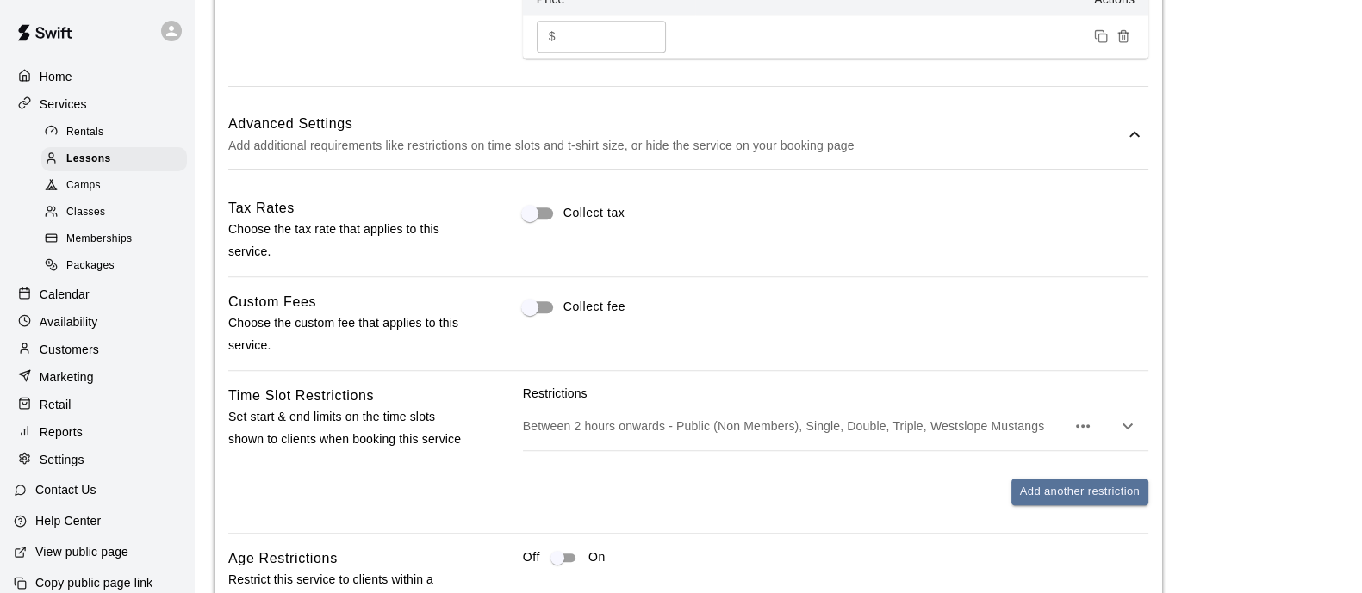
scroll to position [1886, 0]
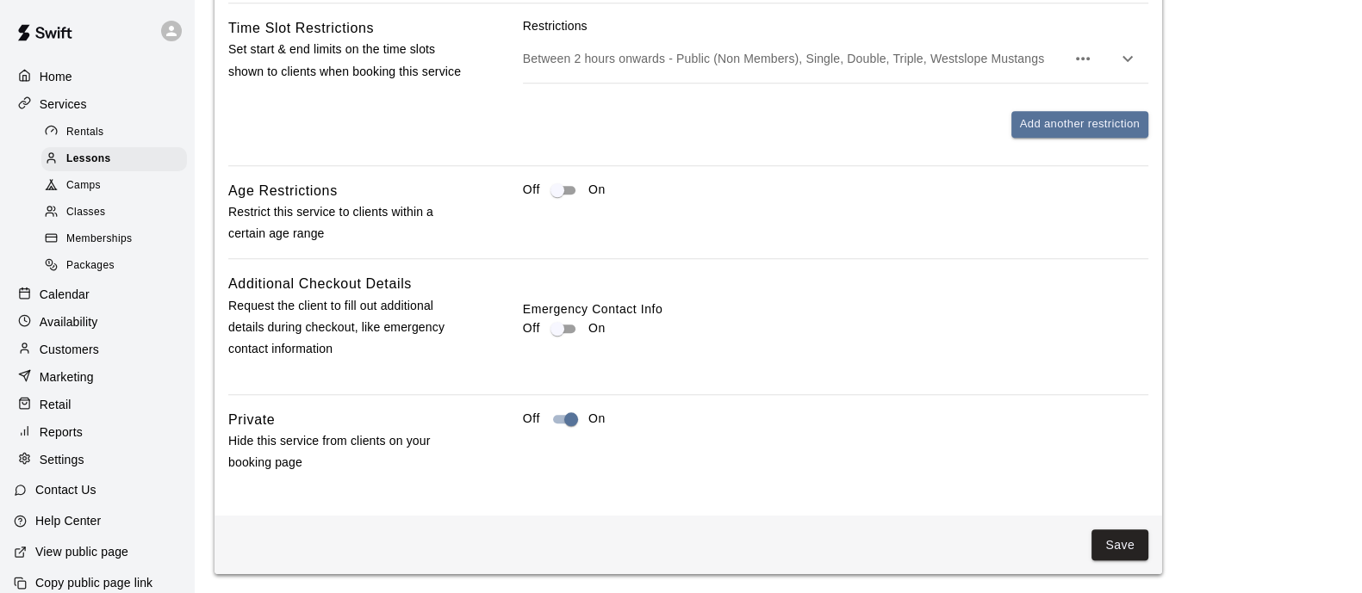
click at [1121, 552] on button "Save" at bounding box center [1119, 546] width 57 height 32
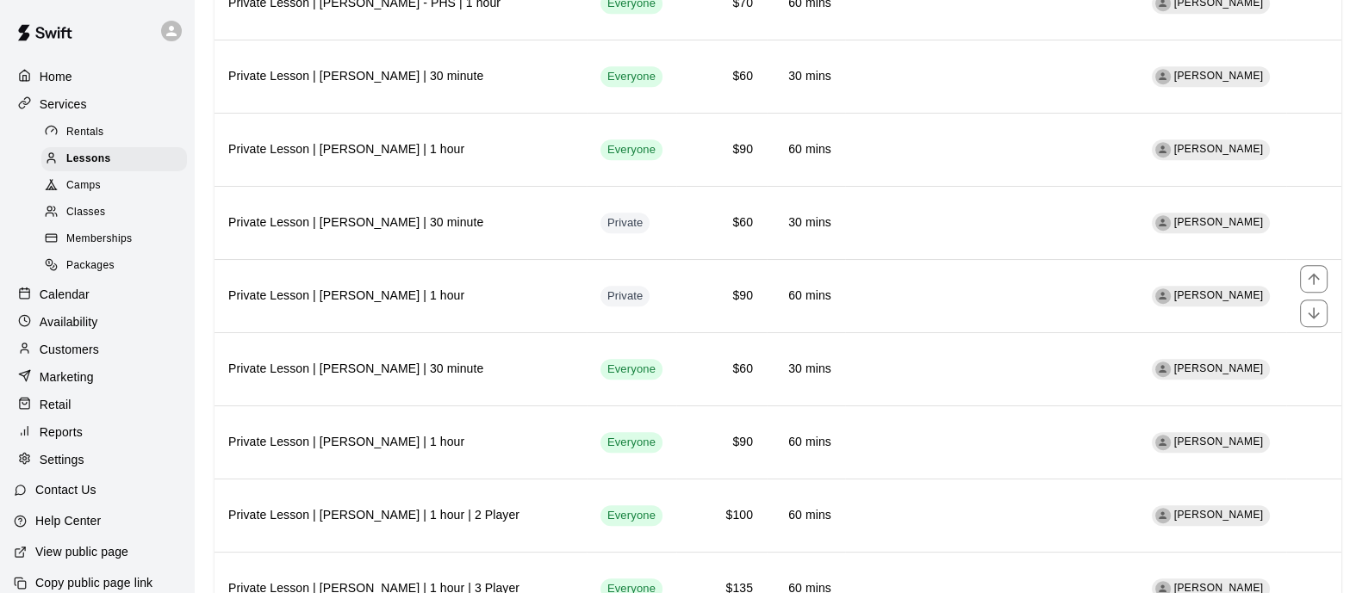
scroll to position [1690, 0]
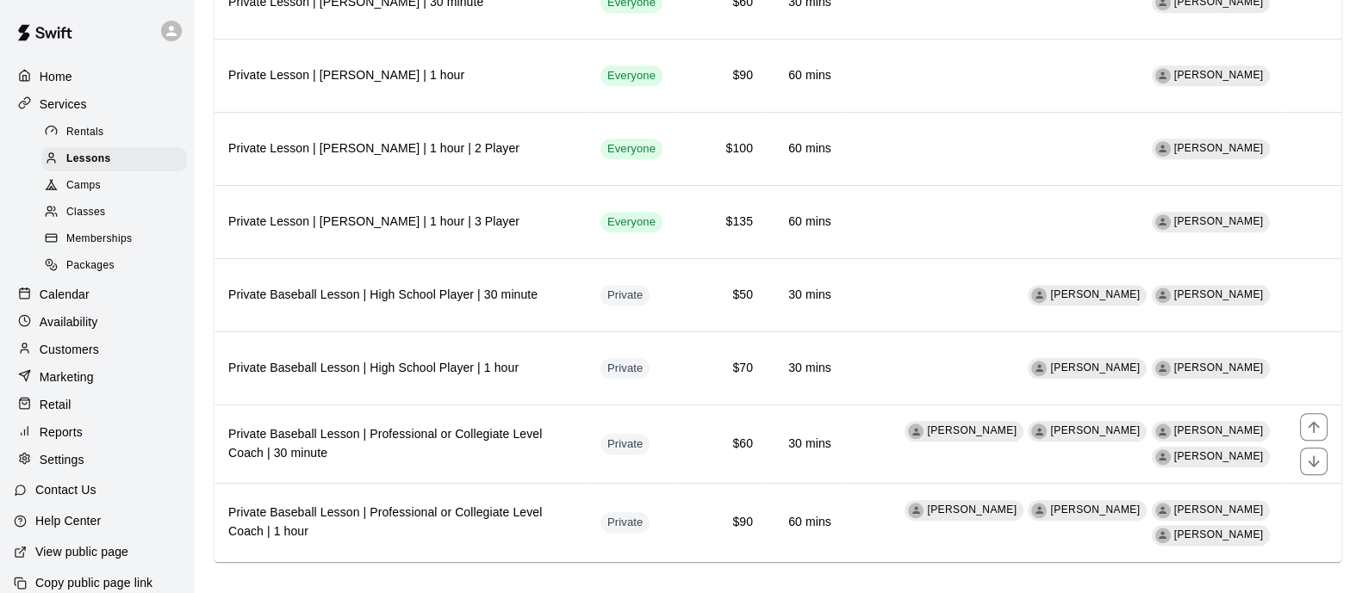
click at [504, 425] on h6 "Private Baseball Lesson | Professional or Collegiate Level Coach | 30 minute" at bounding box center [400, 444] width 345 height 38
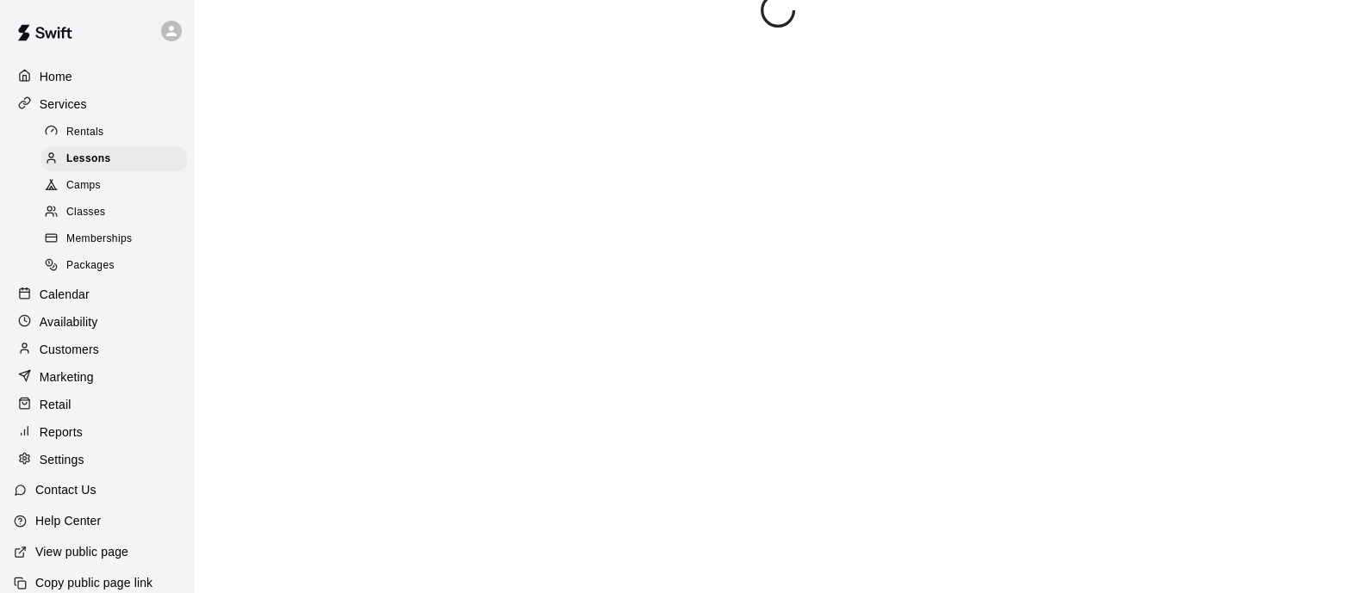
scroll to position [60, 0]
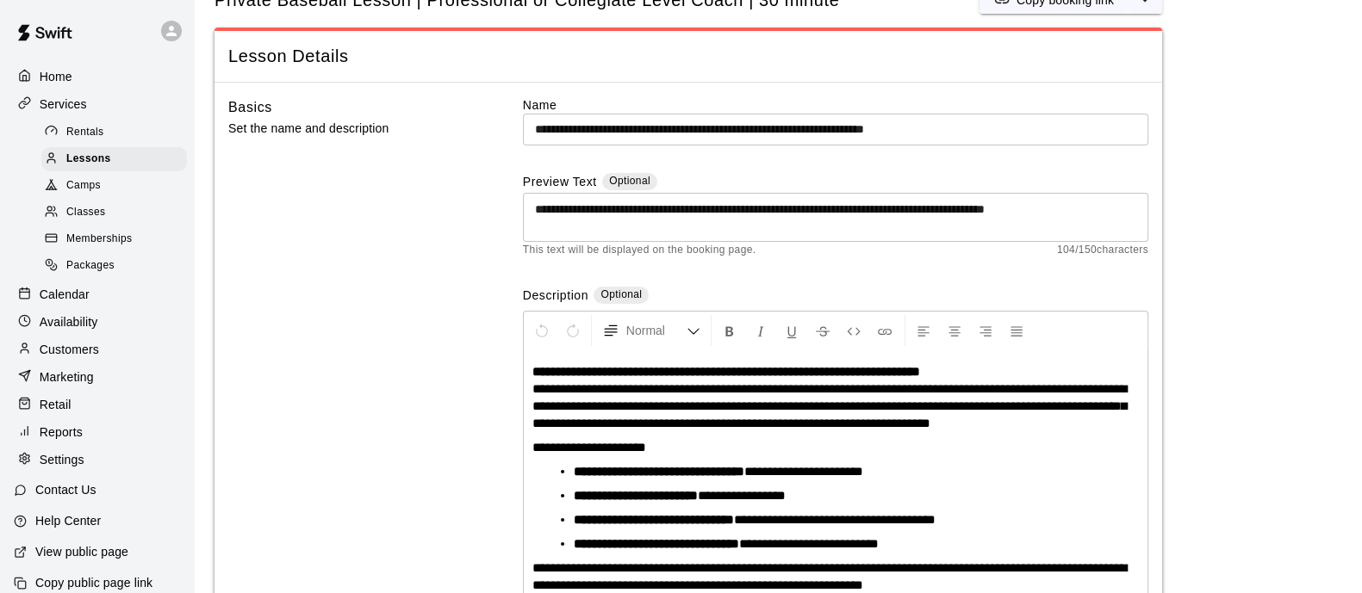
click at [604, 125] on input "**********" at bounding box center [835, 130] width 625 height 32
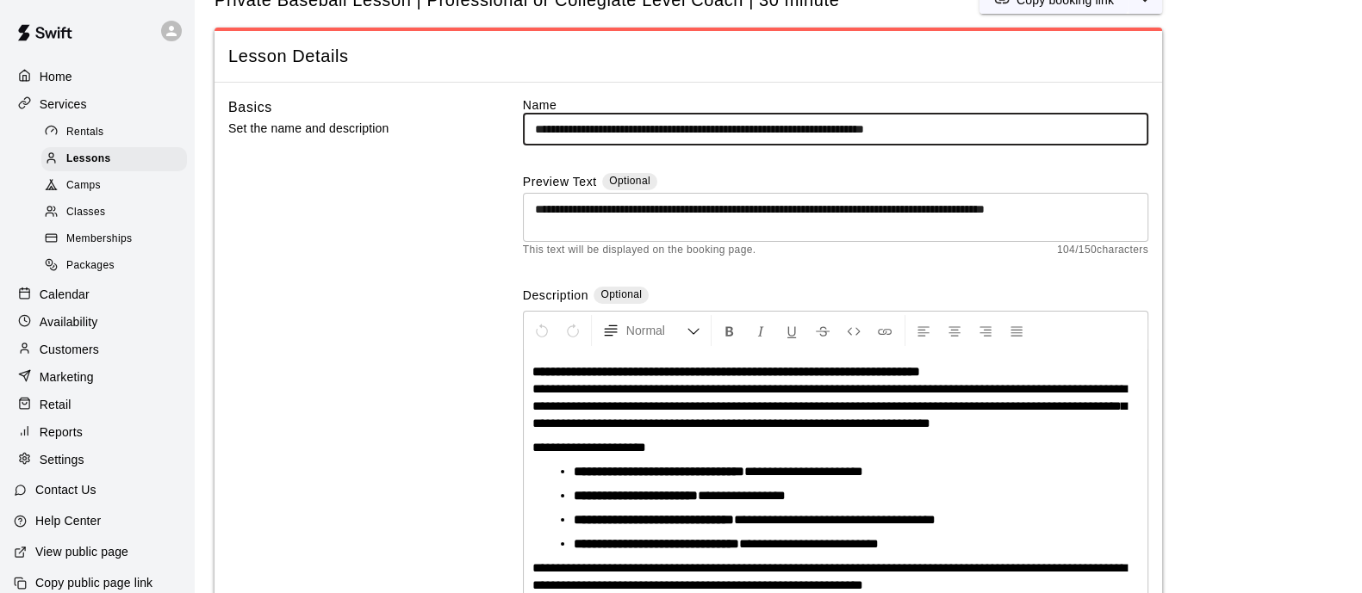
click at [604, 125] on input "**********" at bounding box center [835, 130] width 625 height 32
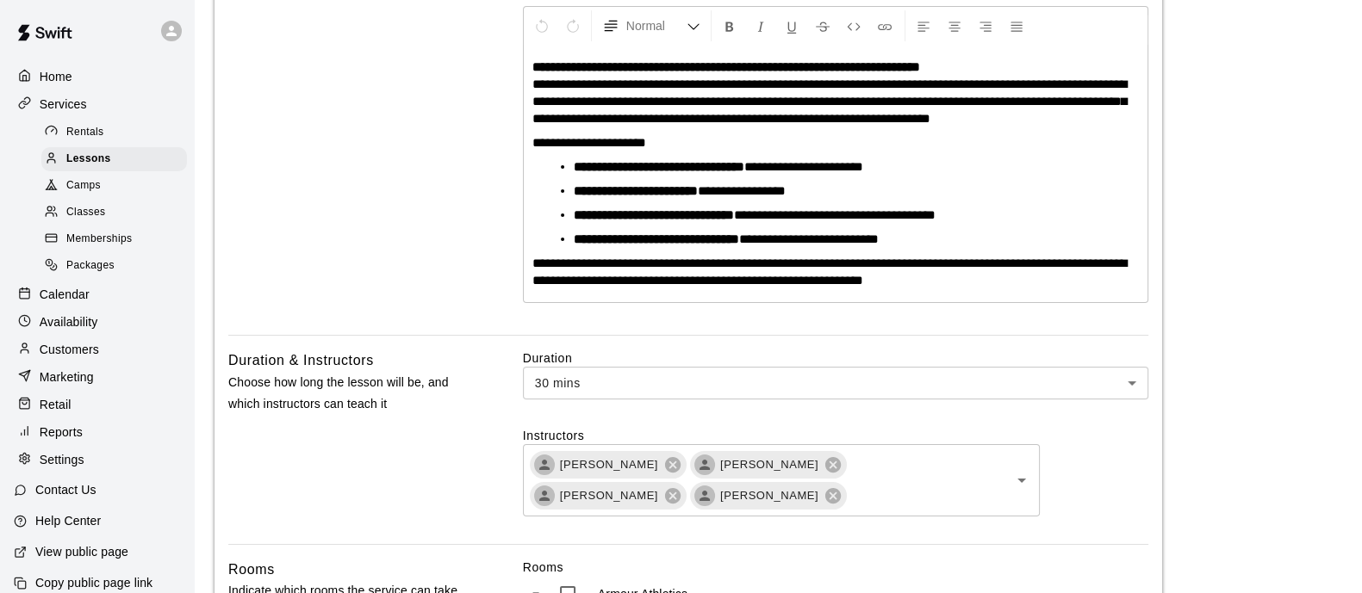
scroll to position [491, 0]
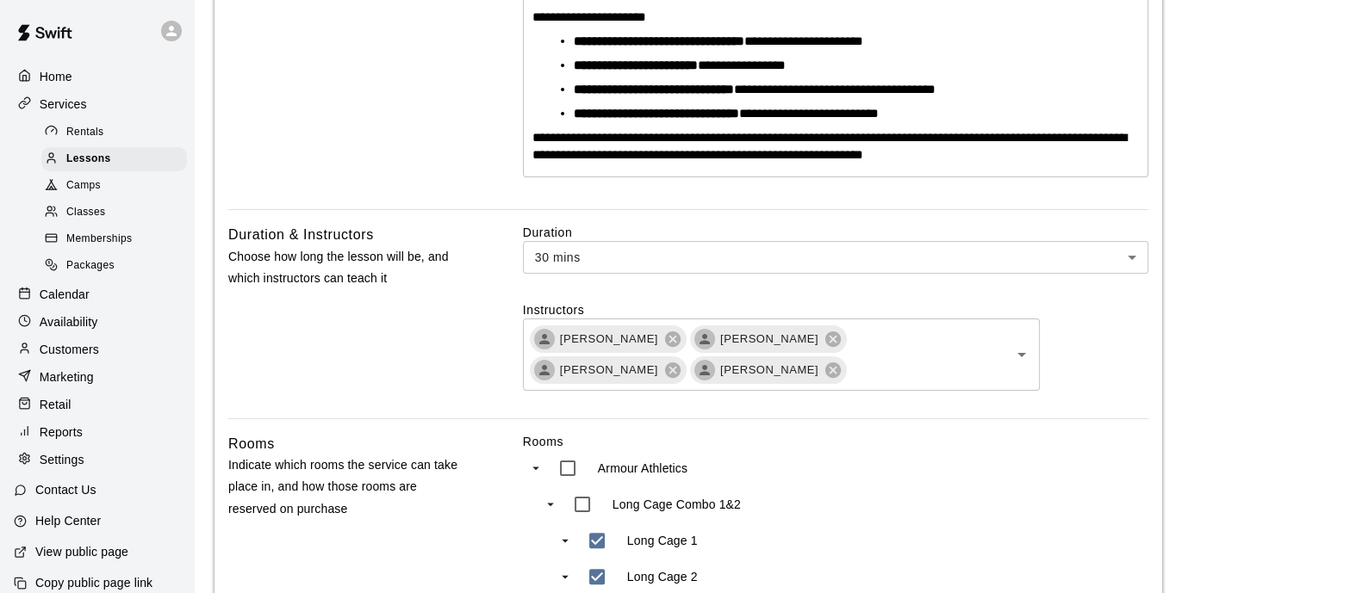
click at [665, 334] on icon at bounding box center [673, 339] width 16 height 16
click at [643, 334] on span "[PERSON_NAME]" at bounding box center [608, 339] width 119 height 17
type input "**********"
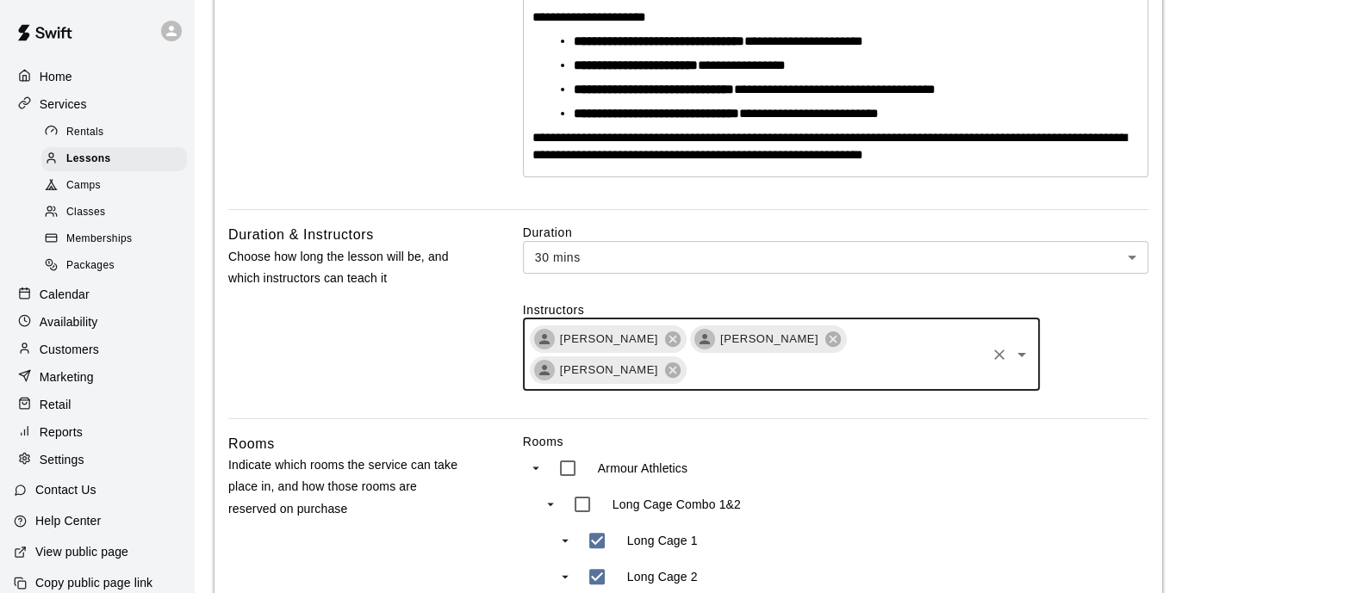
click at [643, 334] on span "[PERSON_NAME]" at bounding box center [608, 339] width 119 height 17
click at [661, 336] on span "[PERSON_NAME]" at bounding box center [608, 339] width 119 height 17
click at [667, 335] on icon at bounding box center [673, 339] width 16 height 16
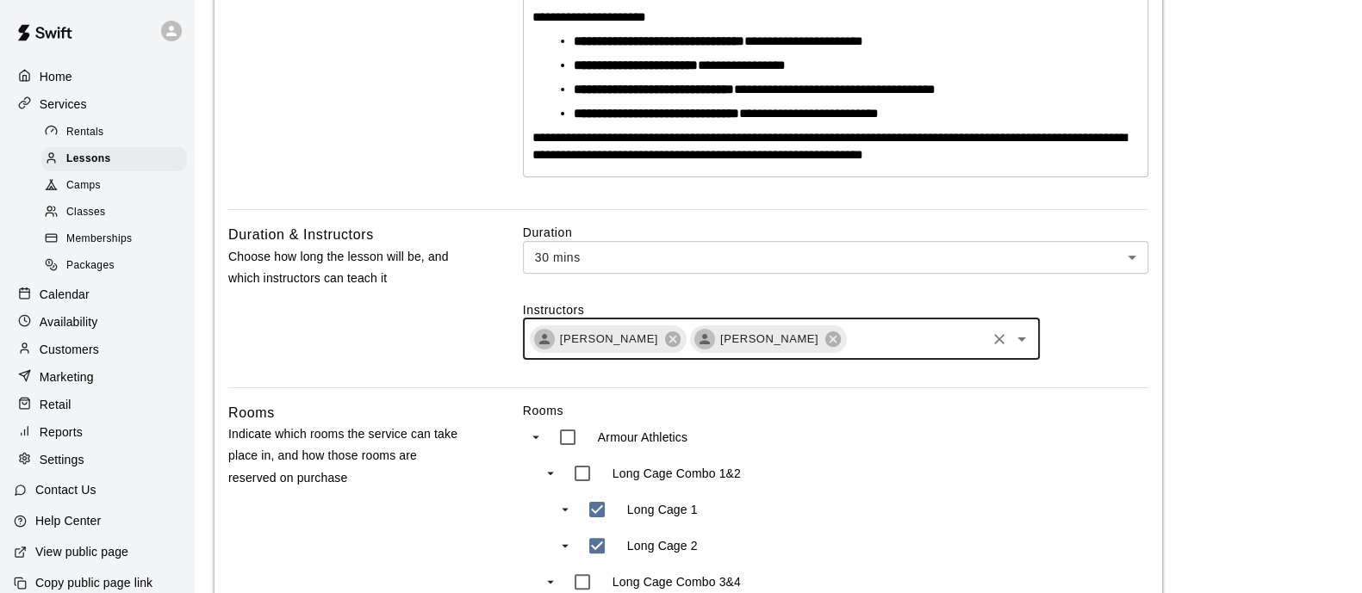
click at [697, 335] on icon at bounding box center [705, 340] width 16 height 16
click at [665, 337] on icon at bounding box center [673, 339] width 16 height 16
click at [663, 336] on icon at bounding box center [672, 339] width 19 height 19
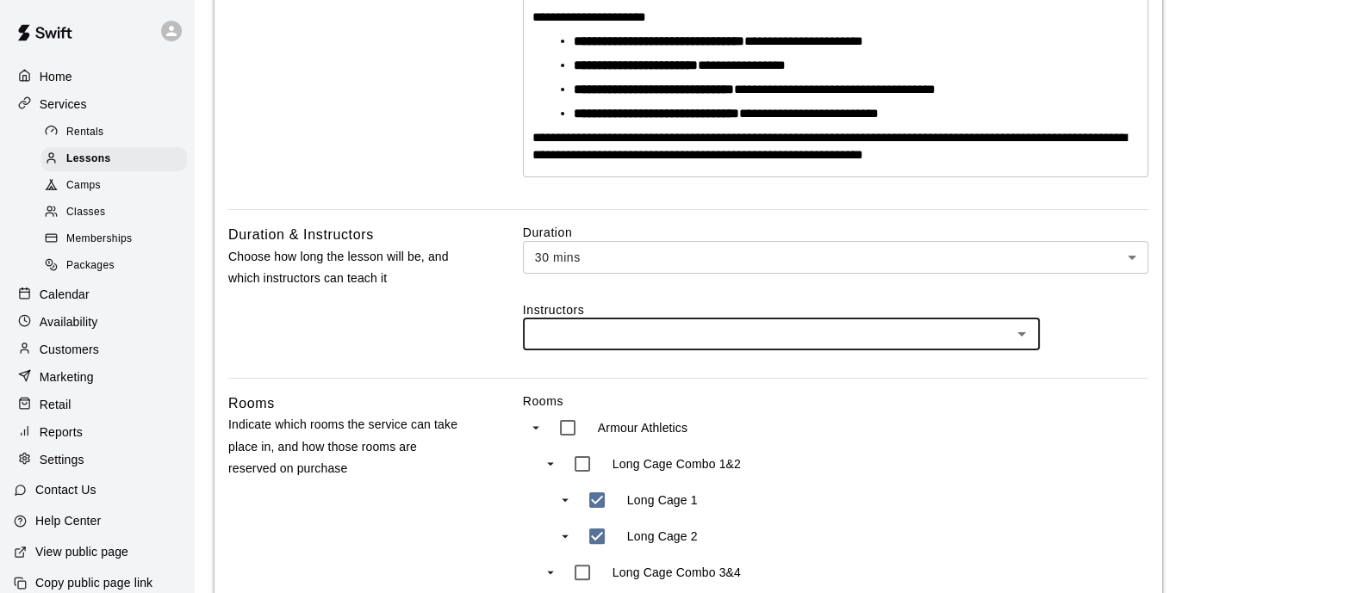
click at [660, 337] on input "text" at bounding box center [767, 335] width 478 height 22
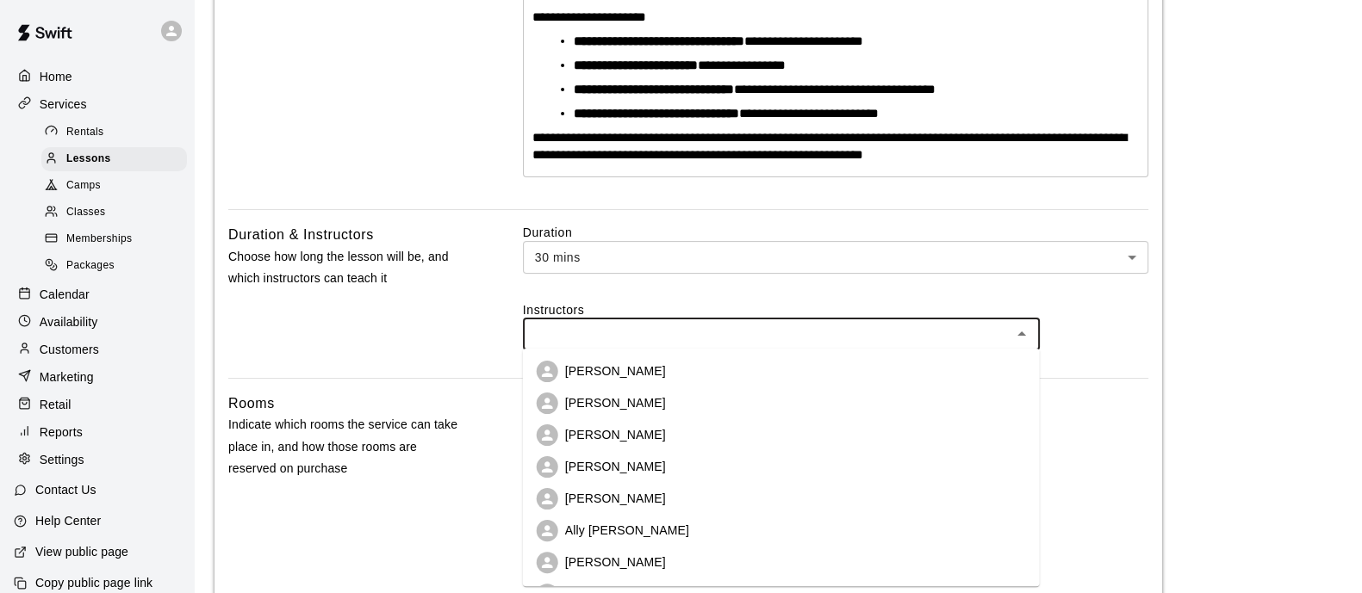
click at [664, 463] on p "[PERSON_NAME]" at bounding box center [615, 466] width 101 height 17
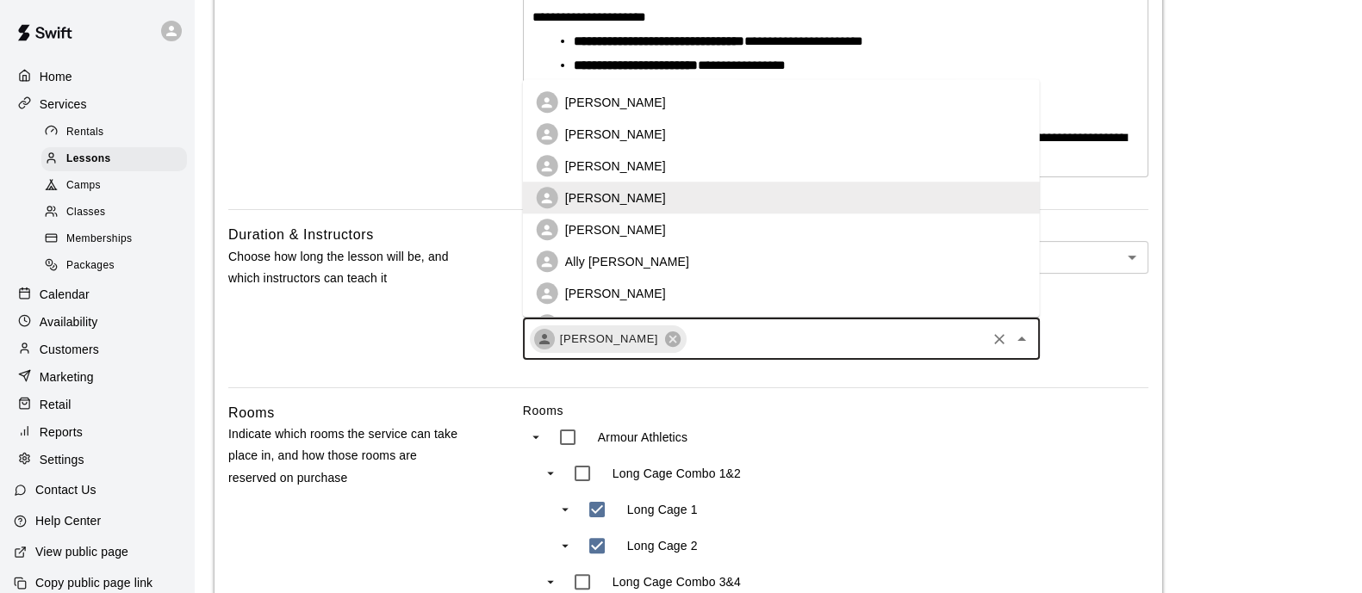
click at [731, 328] on input "text" at bounding box center [835, 339] width 295 height 22
click at [655, 229] on li "[PERSON_NAME]" at bounding box center [781, 230] width 517 height 32
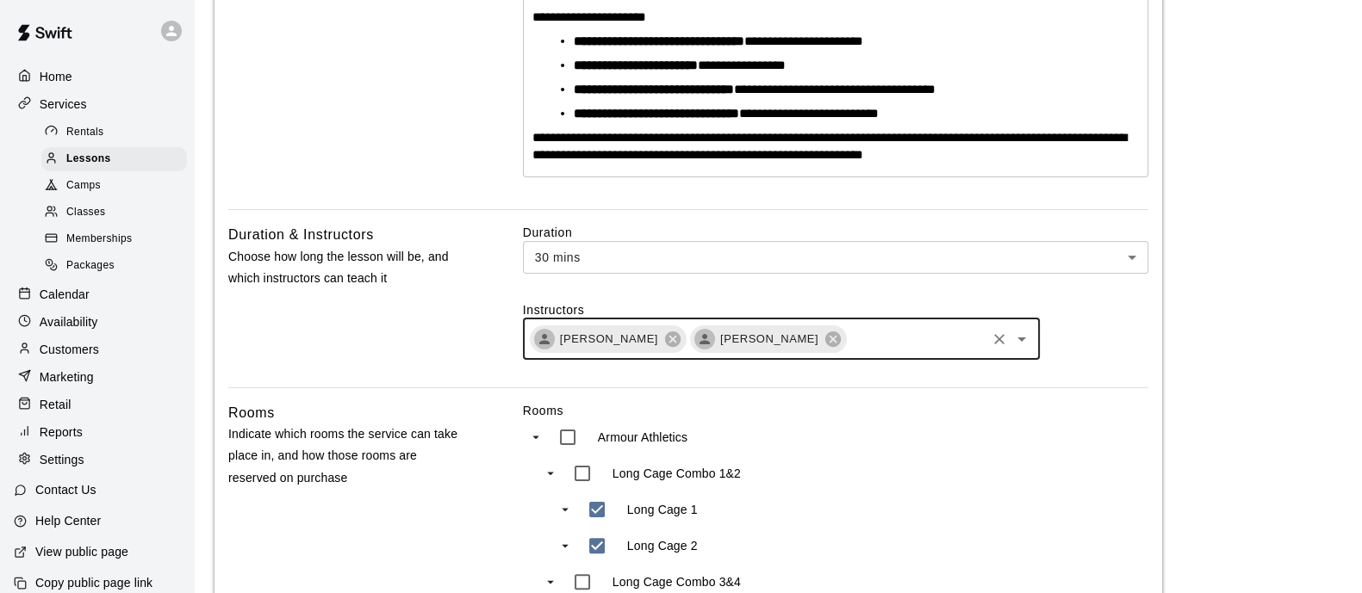
click at [861, 330] on input "text" at bounding box center [915, 339] width 135 height 22
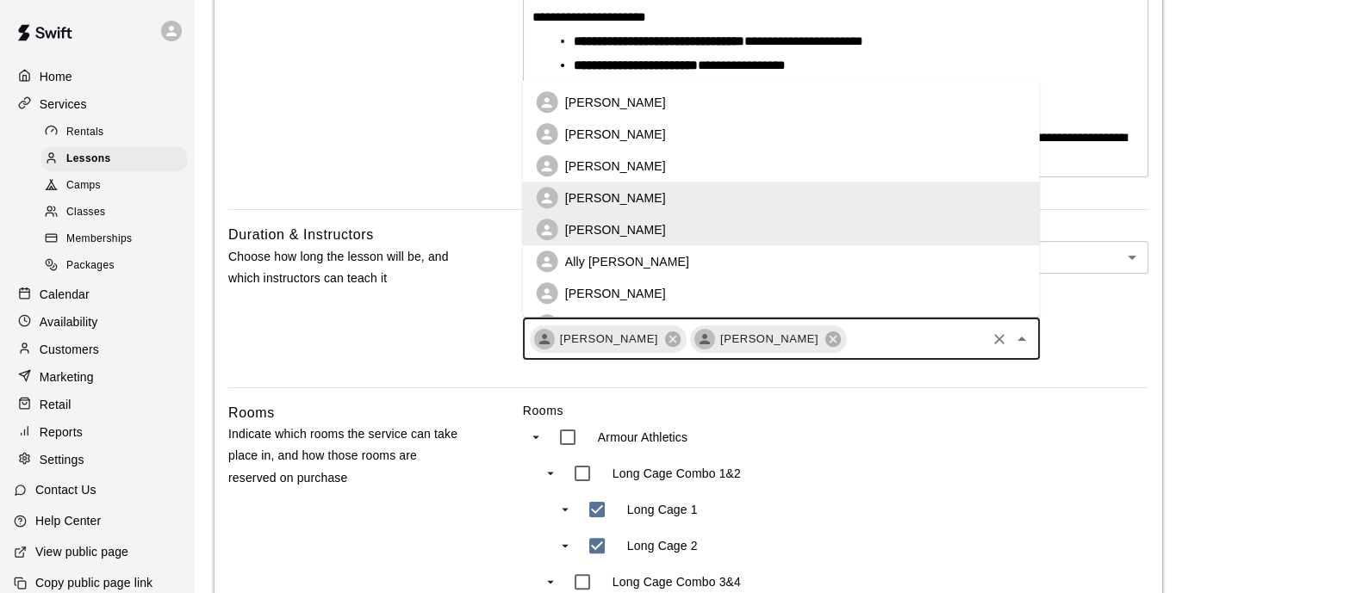
click at [672, 256] on li "Ally [PERSON_NAME]" at bounding box center [781, 262] width 517 height 32
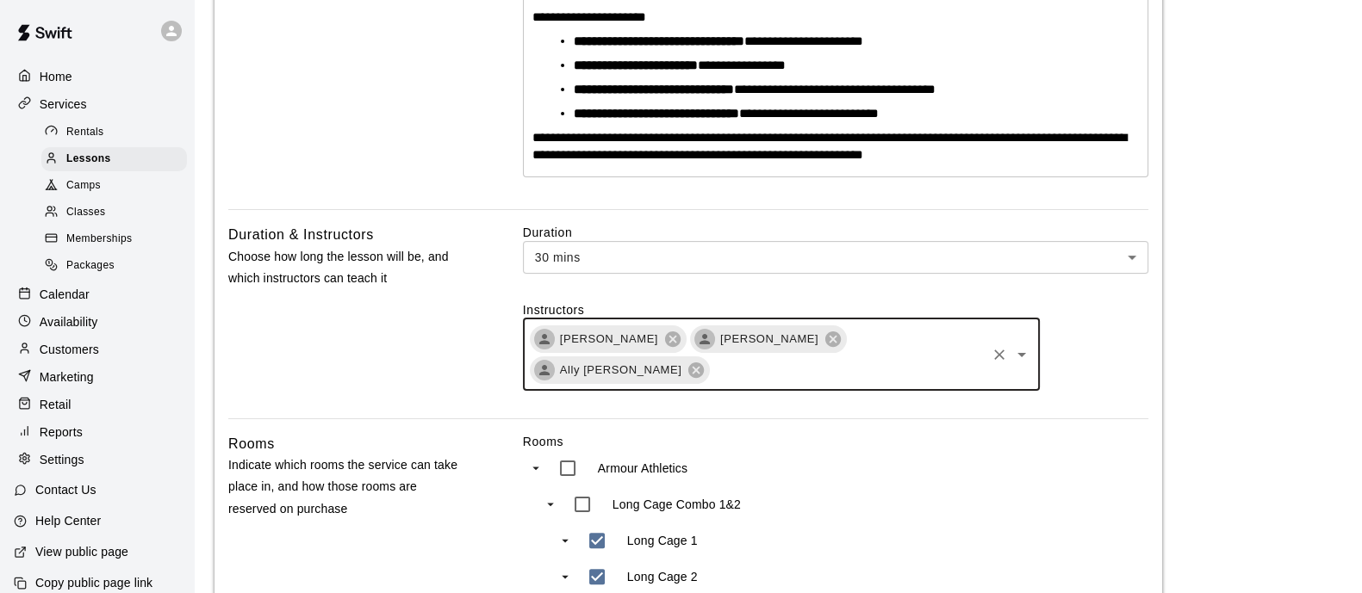
click at [860, 375] on div "[PERSON_NAME] [PERSON_NAME] Ally [PERSON_NAME] ​" at bounding box center [781, 355] width 517 height 72
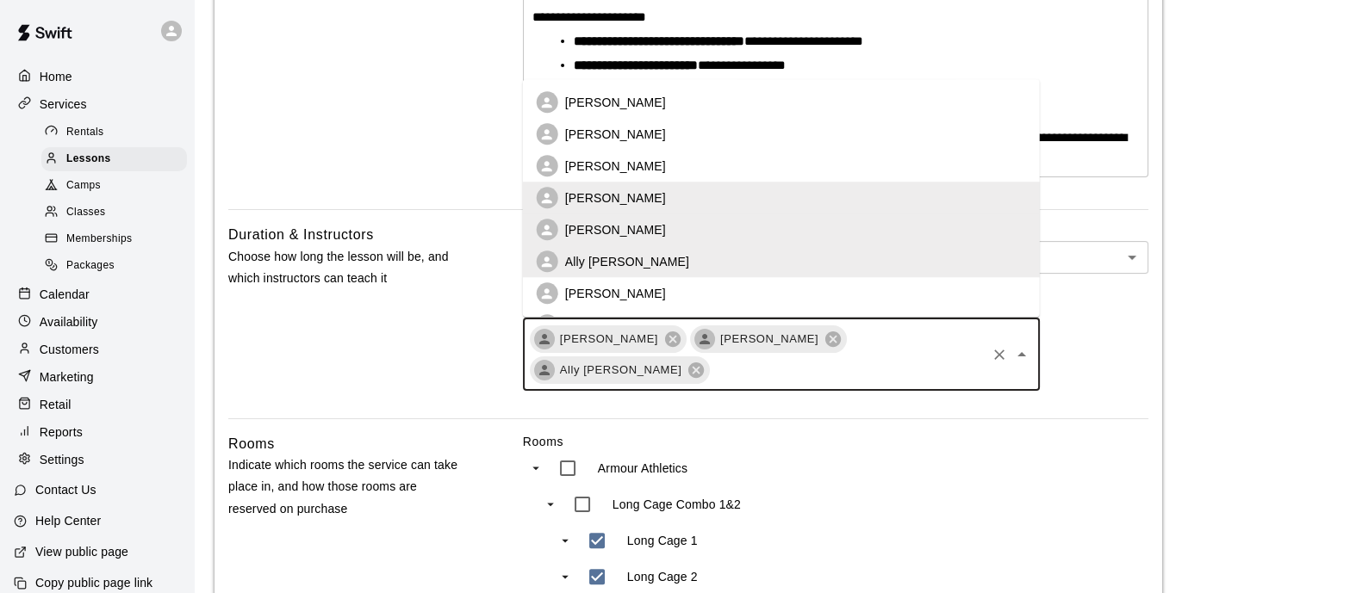
click at [641, 295] on p "[PERSON_NAME]" at bounding box center [615, 293] width 101 height 17
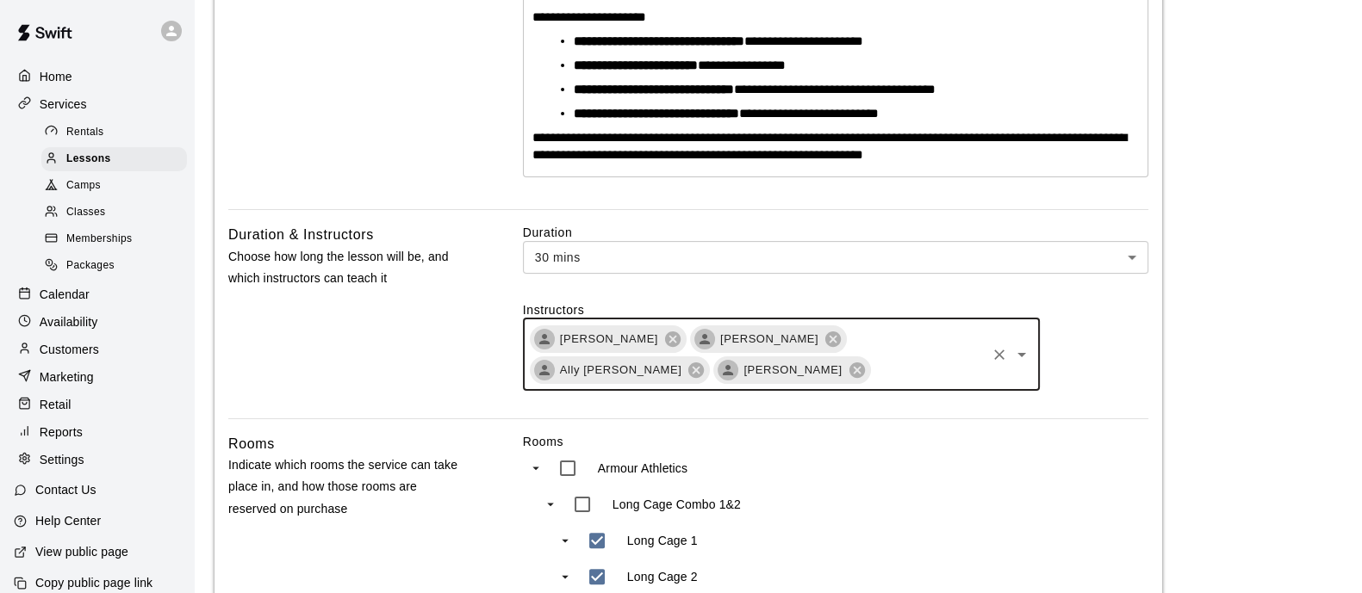
click at [872, 366] on input "text" at bounding box center [927, 370] width 111 height 22
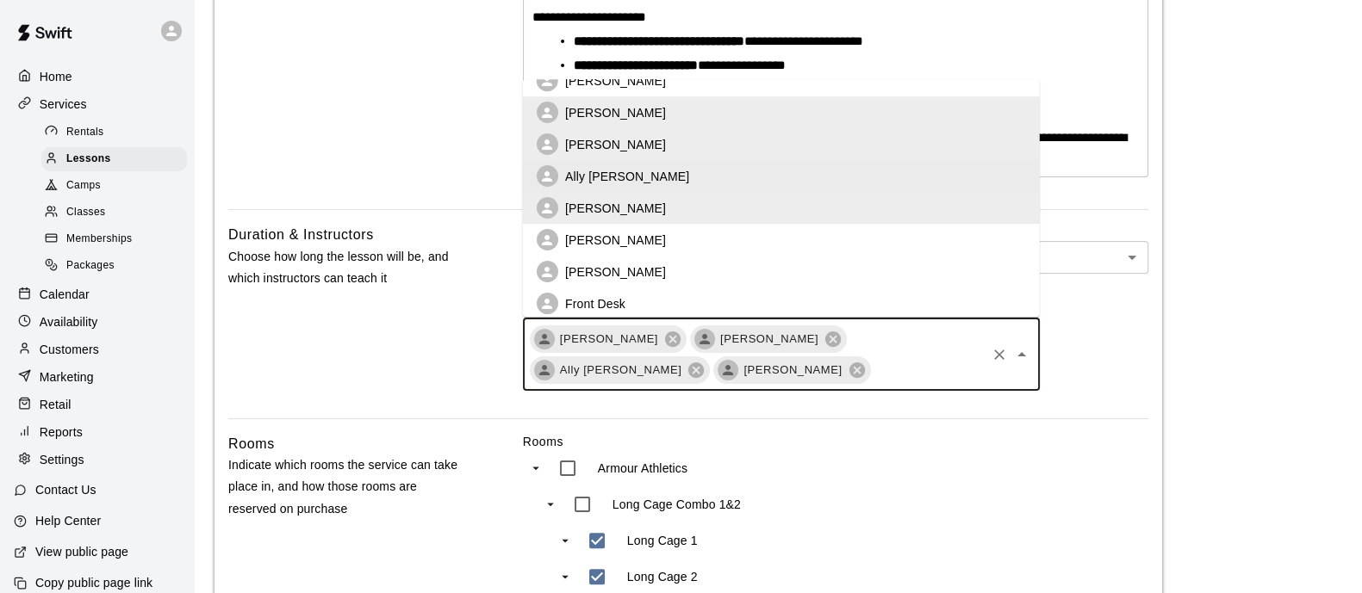
scroll to position [158, 0]
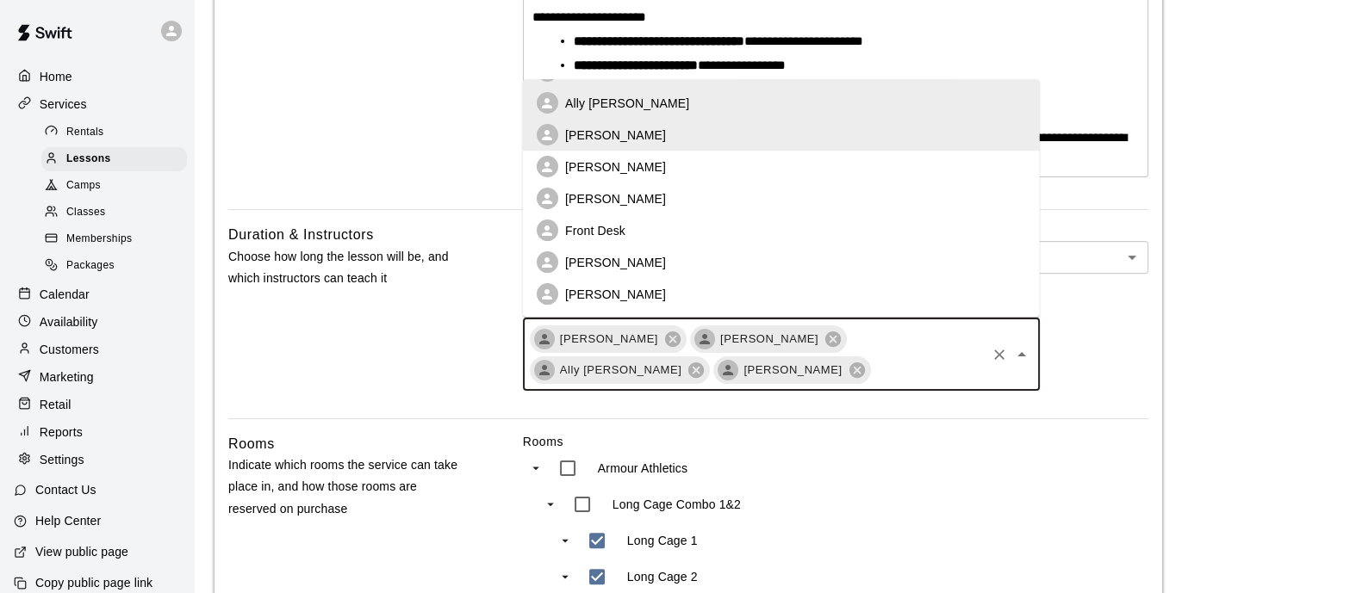
click at [1092, 325] on div "Instructors [PERSON_NAME] [PERSON_NAME] Ally [PERSON_NAME] [PERSON_NAME] ​ [PER…" at bounding box center [835, 346] width 625 height 90
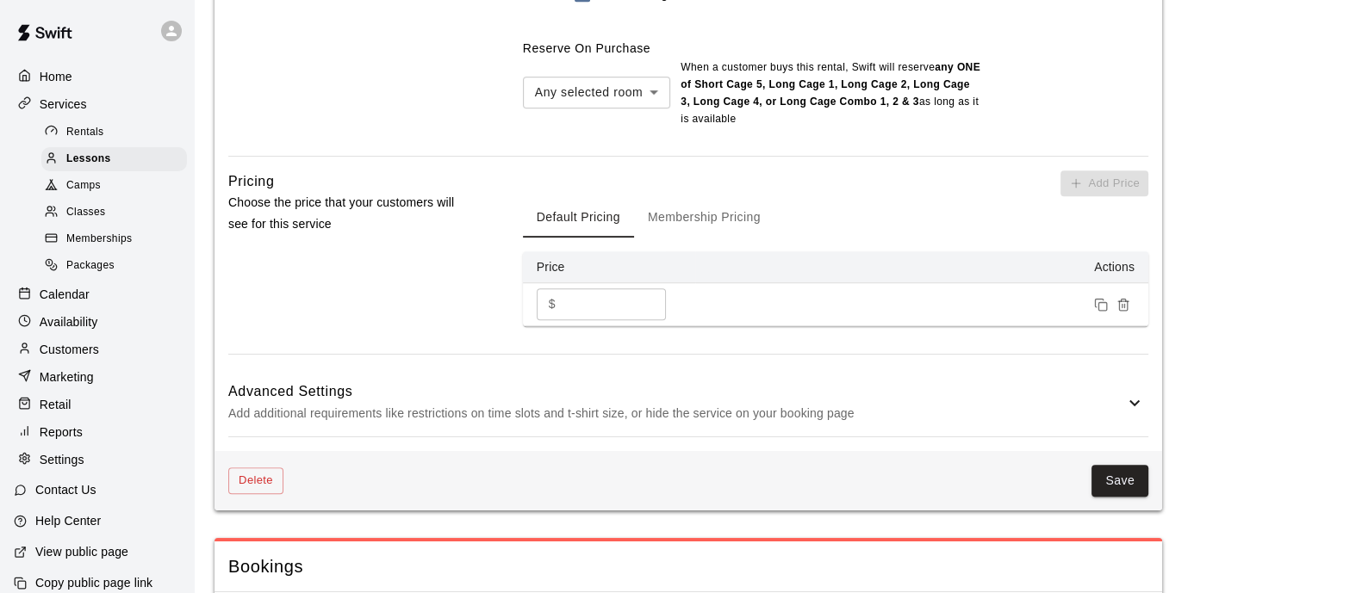
scroll to position [1351, 0]
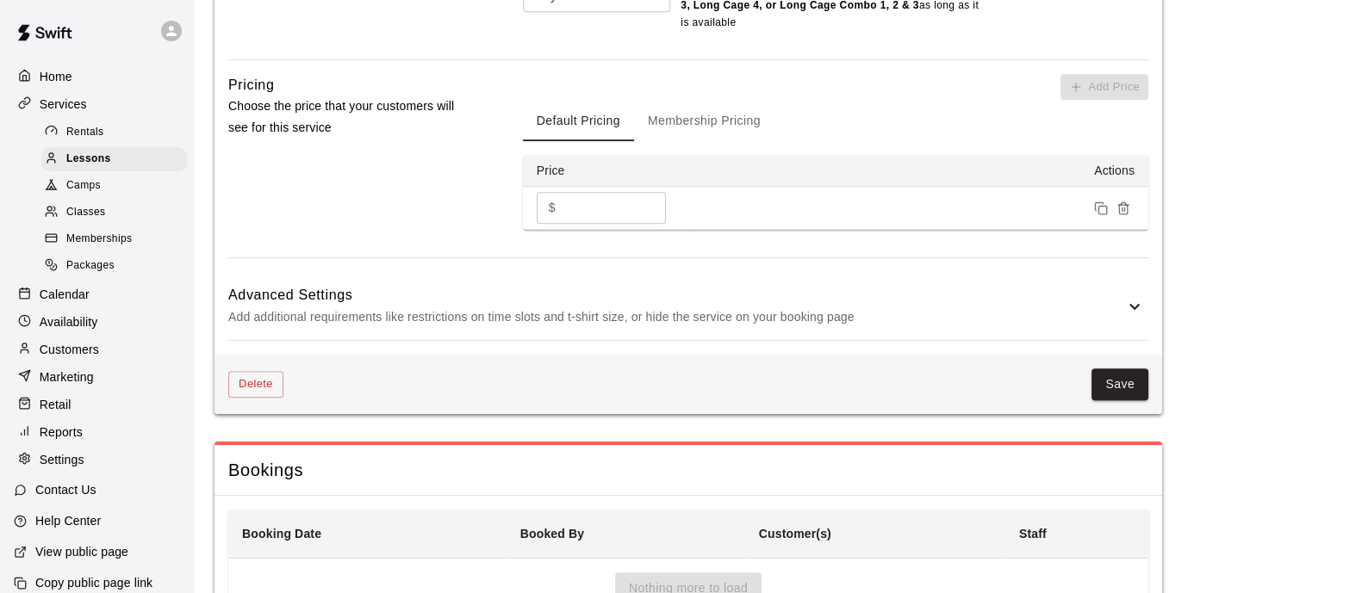
click at [714, 311] on p "Add additional requirements like restrictions on time slots and t-shirt size, o…" at bounding box center [676, 318] width 896 height 22
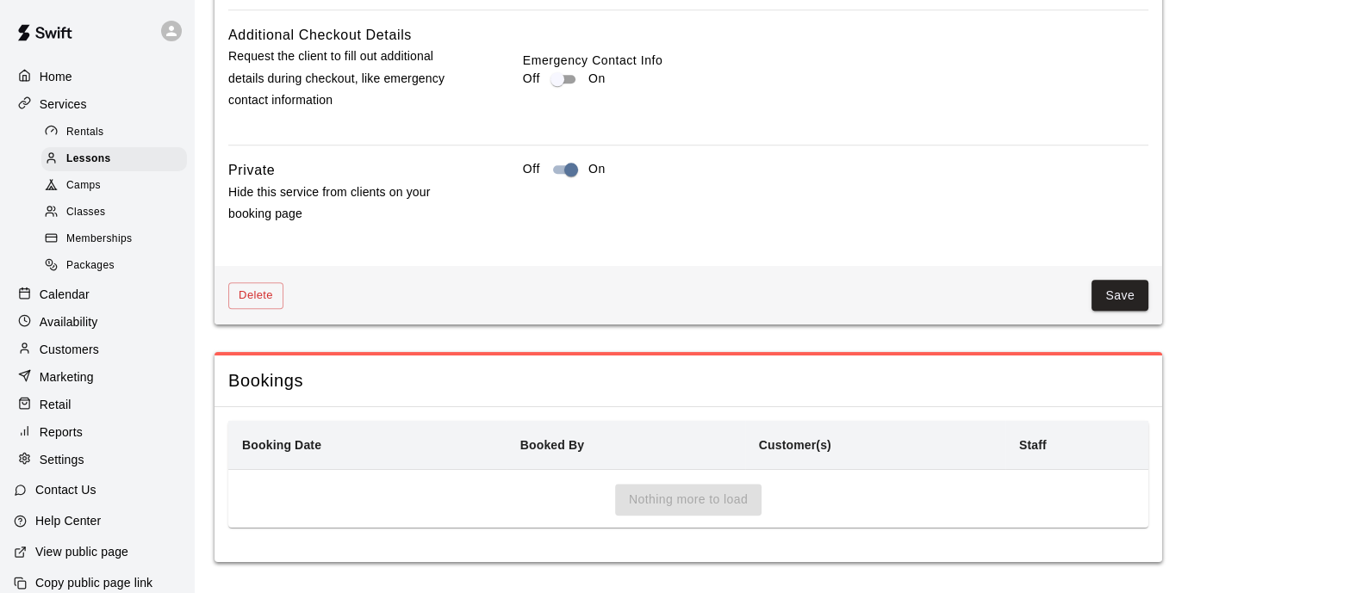
scroll to position [2141, 0]
click at [1115, 299] on button "Save" at bounding box center [1119, 295] width 57 height 32
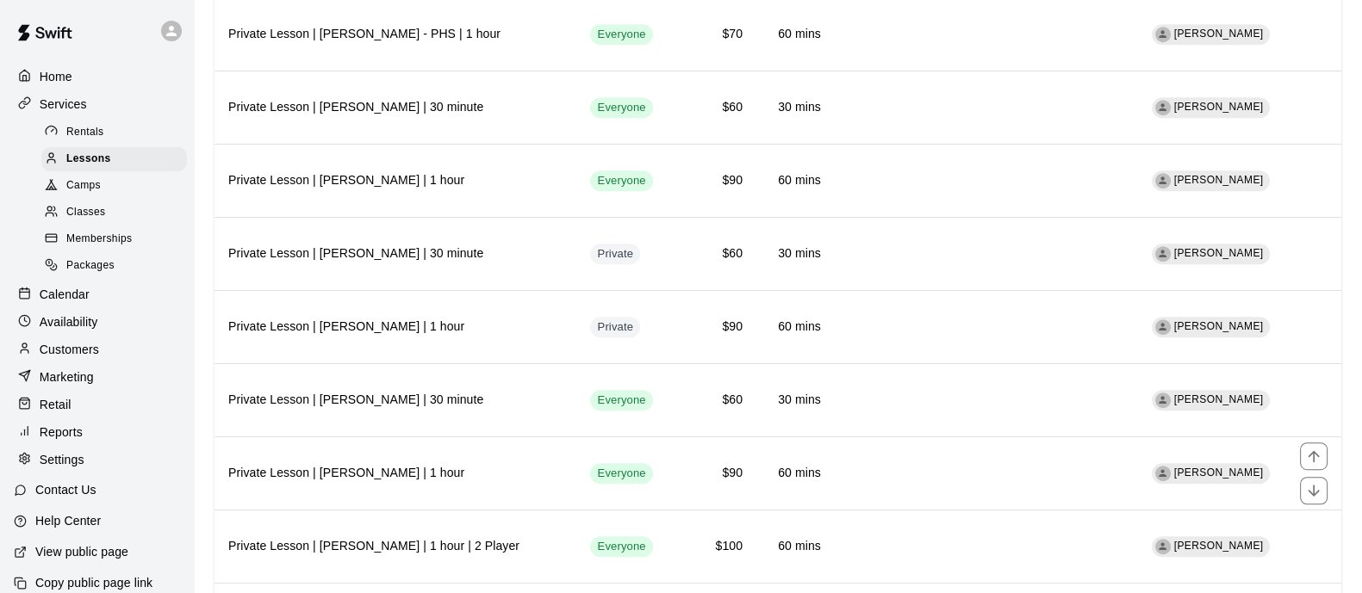
scroll to position [1690, 0]
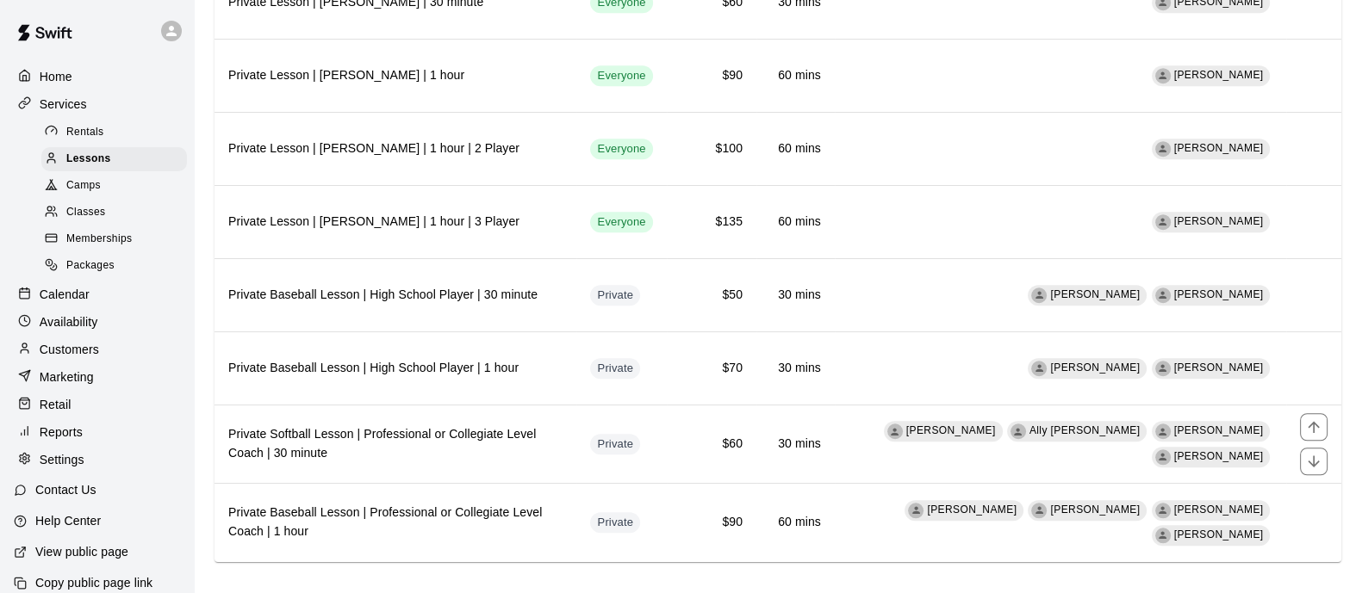
click at [440, 437] on h6 "Private Softball Lesson | Professional or Collegiate Level Coach | 30 minute" at bounding box center [395, 444] width 334 height 38
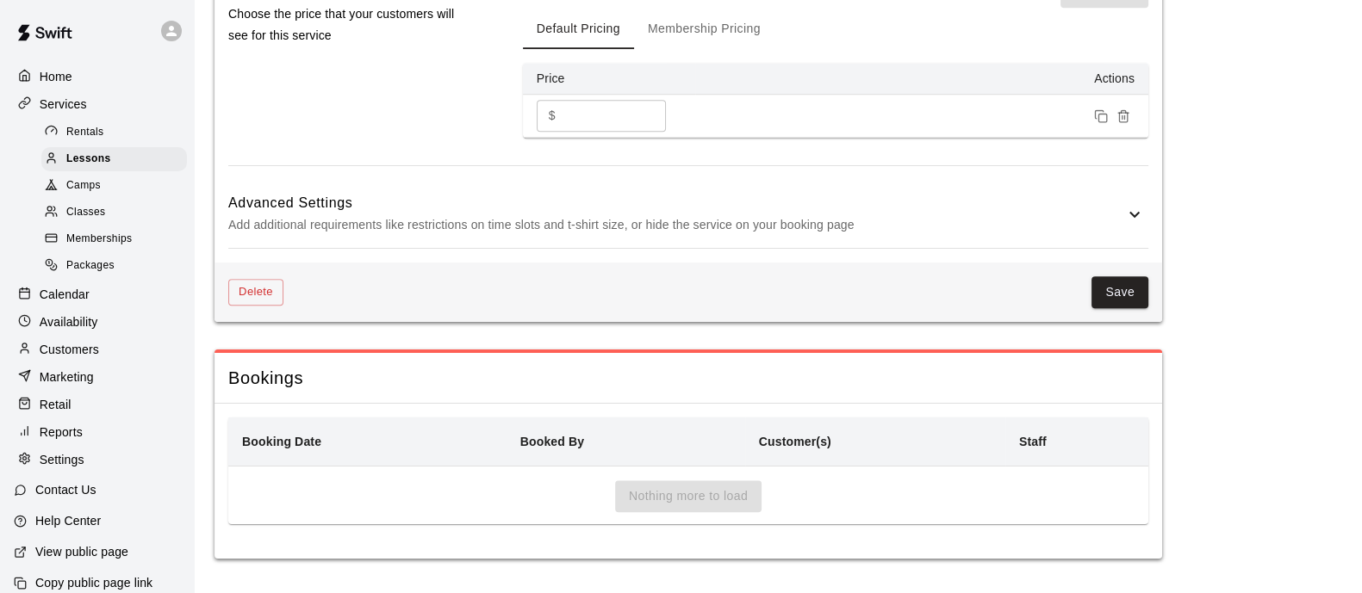
scroll to position [60, 0]
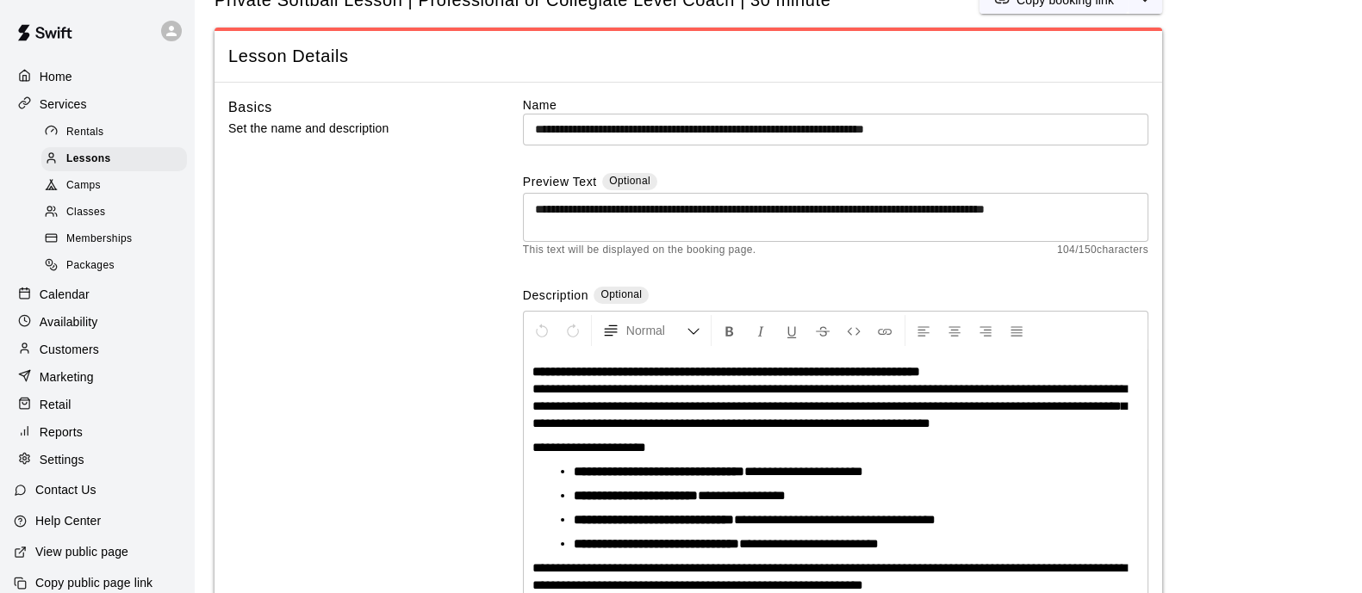
click at [606, 131] on input "**********" at bounding box center [835, 130] width 625 height 32
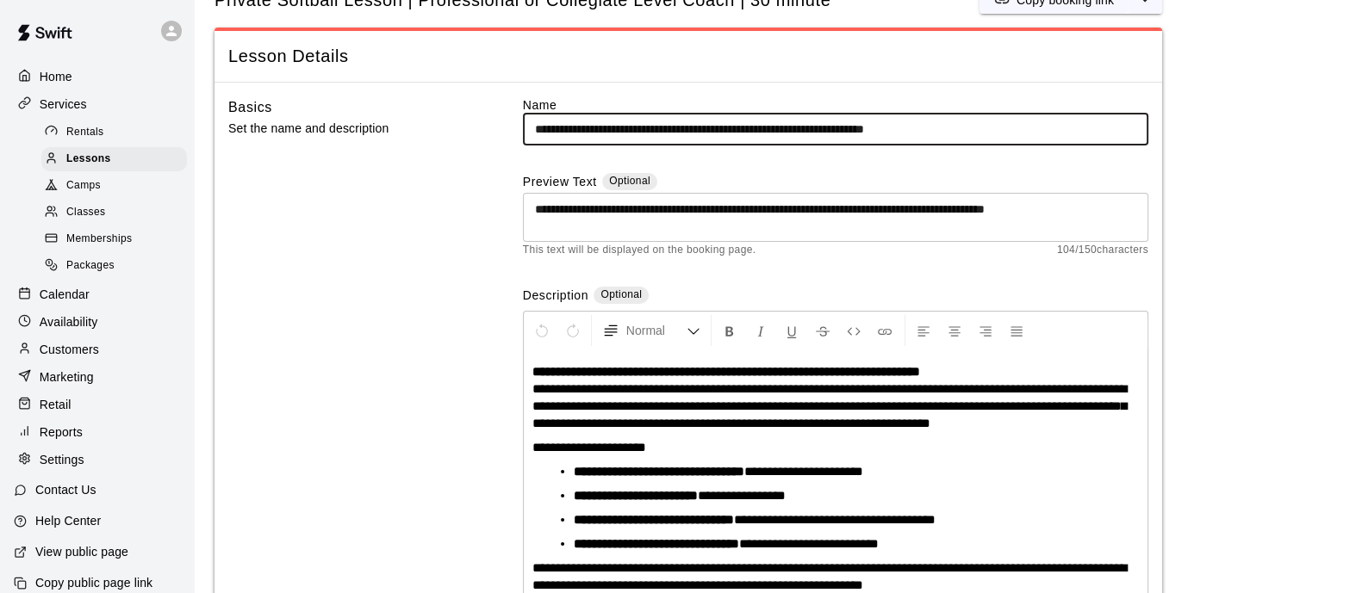
click at [606, 131] on input "**********" at bounding box center [835, 130] width 625 height 32
type input "**********"
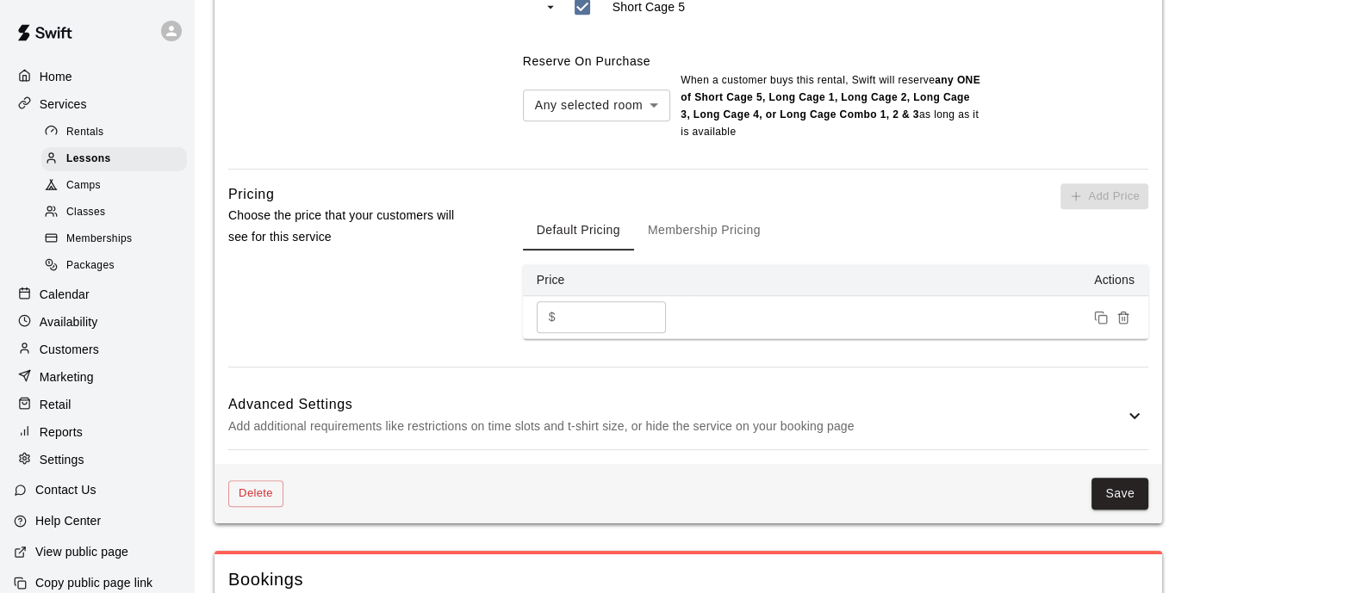
scroll to position [1245, 0]
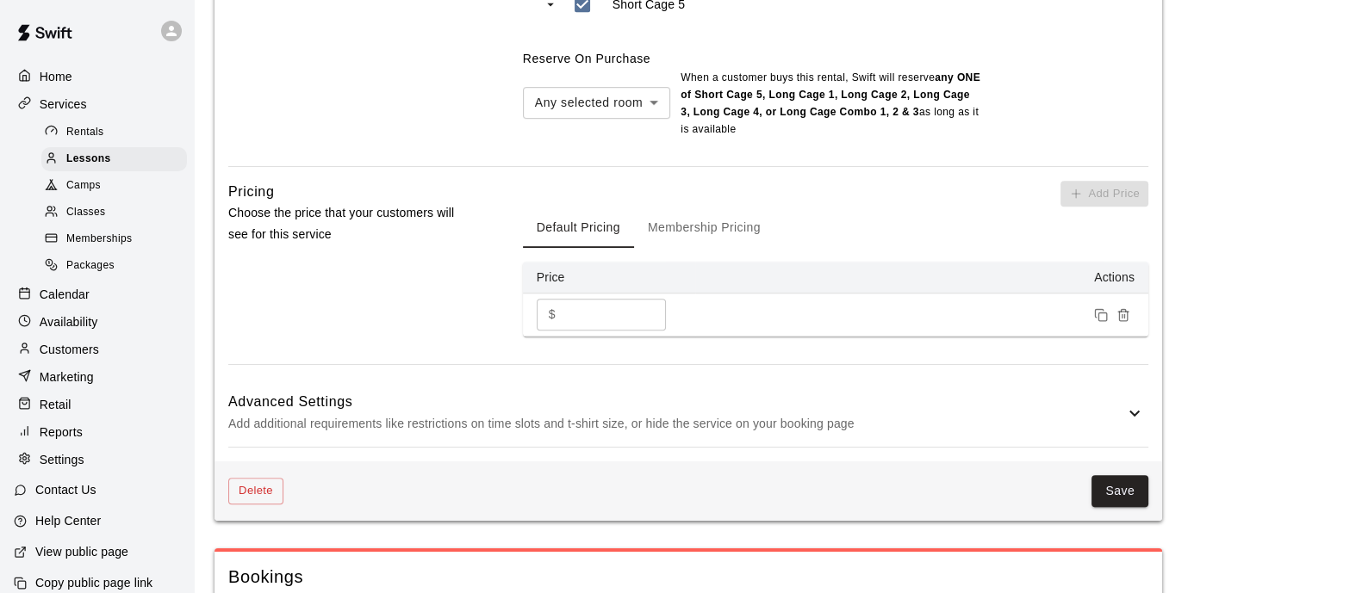
click at [1116, 468] on div "Delete Save" at bounding box center [687, 491] width 947 height 59
click at [1119, 482] on button "Save" at bounding box center [1119, 491] width 57 height 32
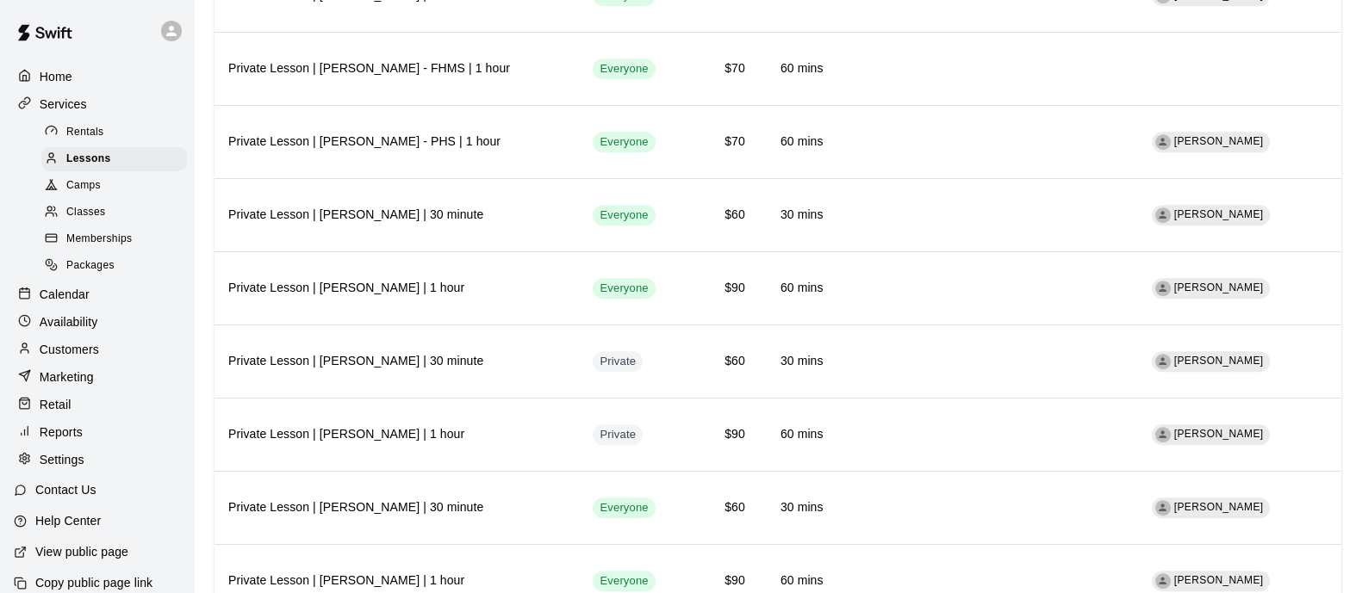
scroll to position [1690, 0]
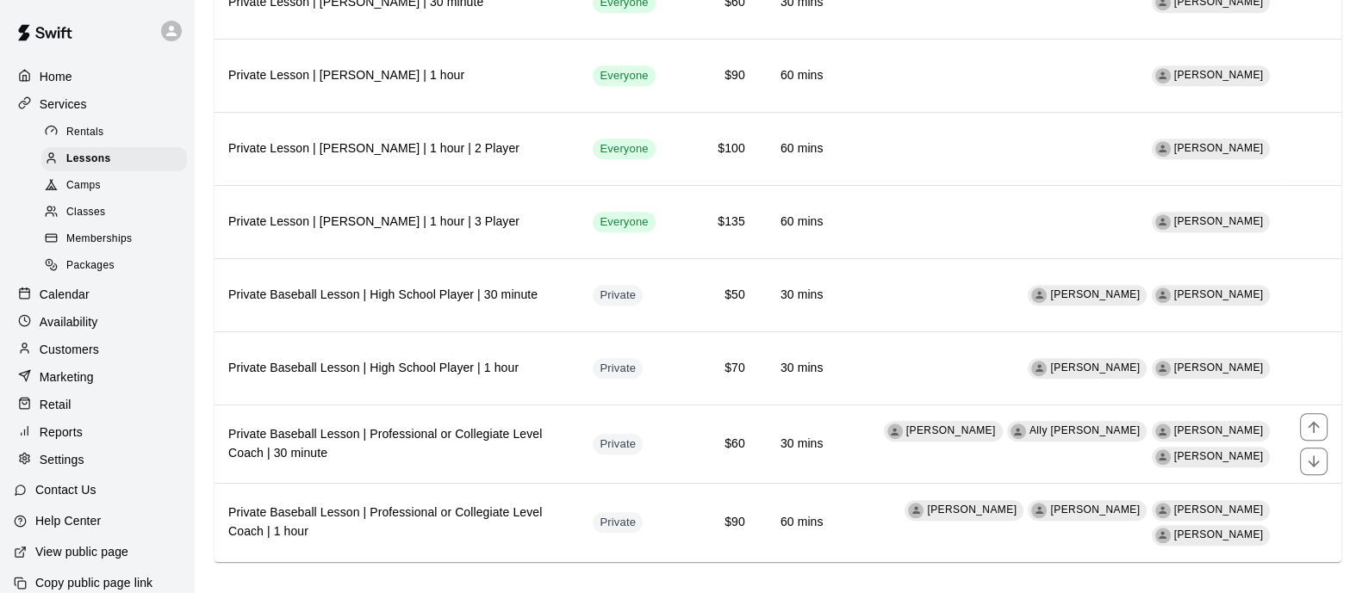
click at [497, 425] on h6 "Private Baseball Lesson | Professional or Collegiate Level Coach | 30 minute" at bounding box center [396, 444] width 337 height 38
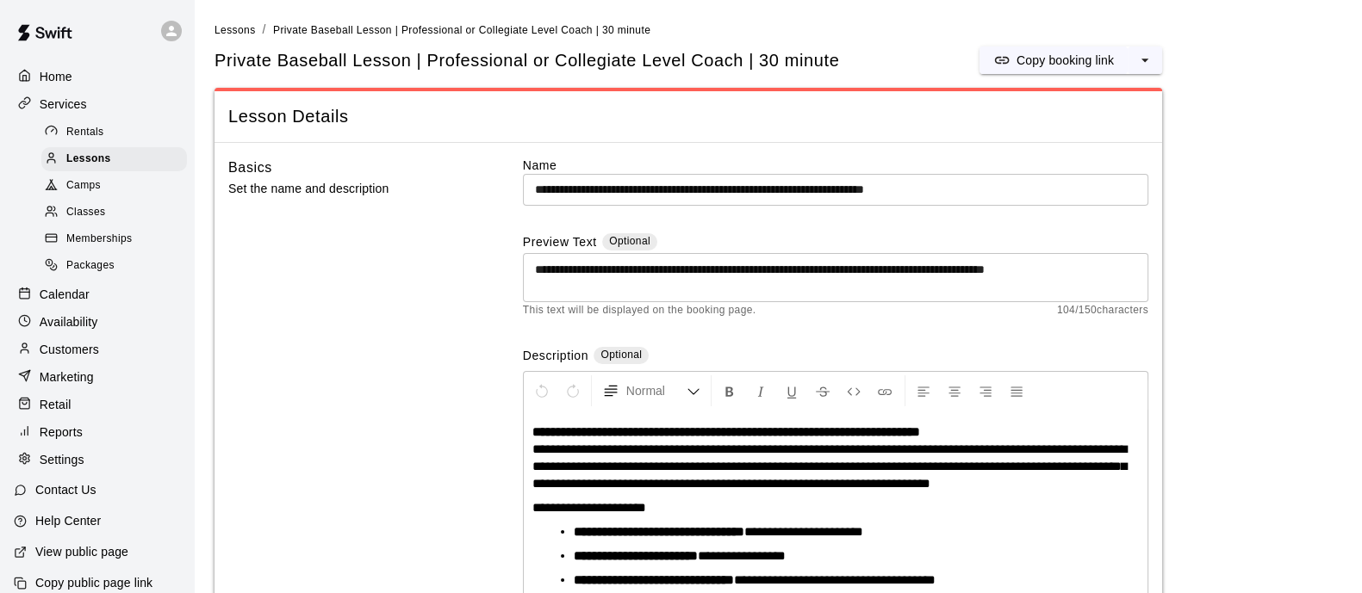
click at [1153, 53] on button "select merge strategy" at bounding box center [1144, 61] width 34 height 28
click at [1073, 125] on h6 "Duplicate lesson" at bounding box center [1079, 124] width 90 height 19
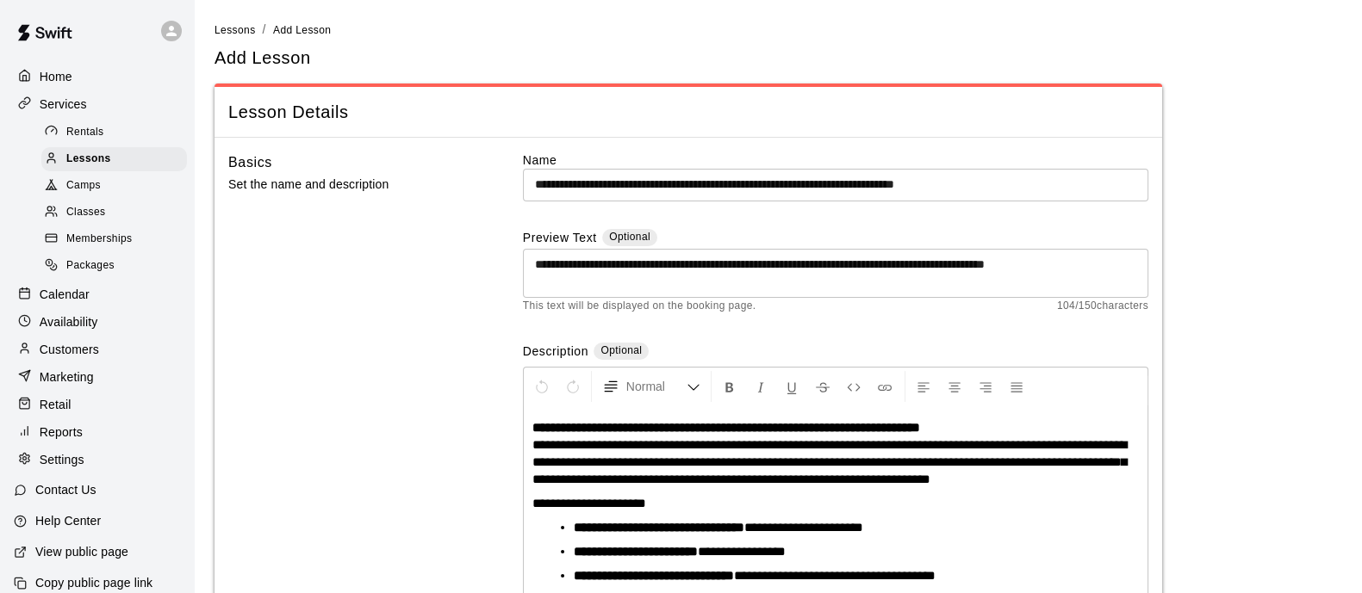
scroll to position [55, 0]
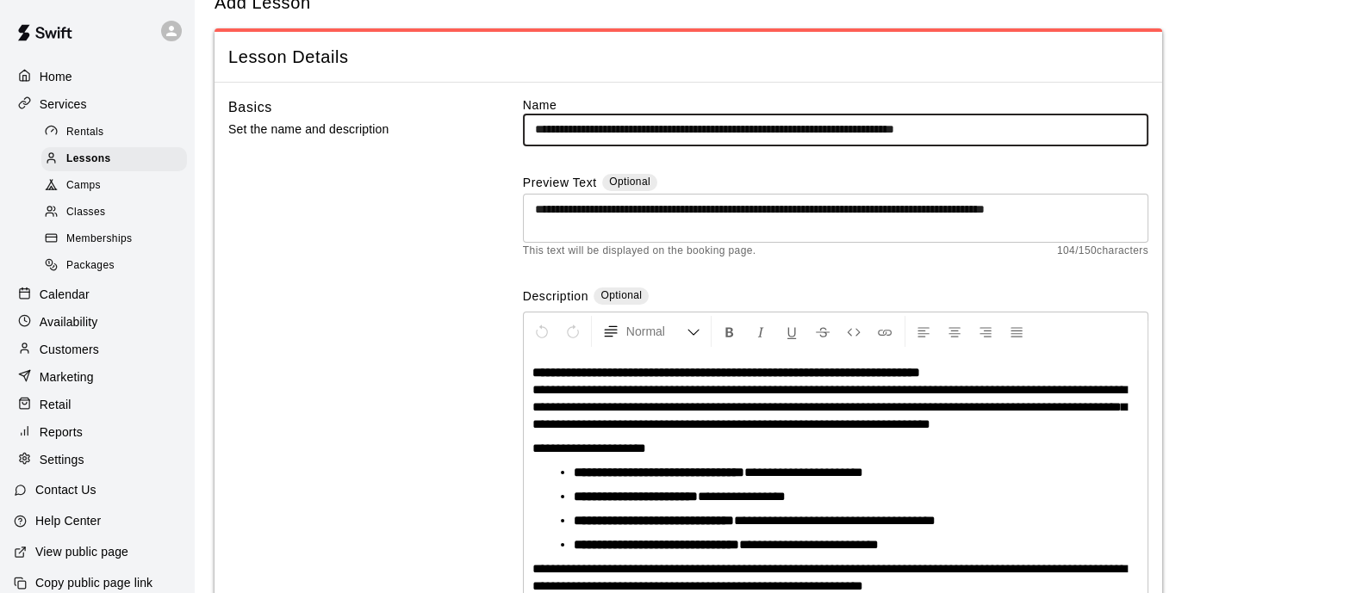
drag, startPoint x: 1033, startPoint y: 127, endPoint x: 984, endPoint y: 123, distance: 48.4
click at [984, 123] on input "**********" at bounding box center [835, 130] width 625 height 32
click at [596, 127] on input "**********" at bounding box center [835, 130] width 625 height 32
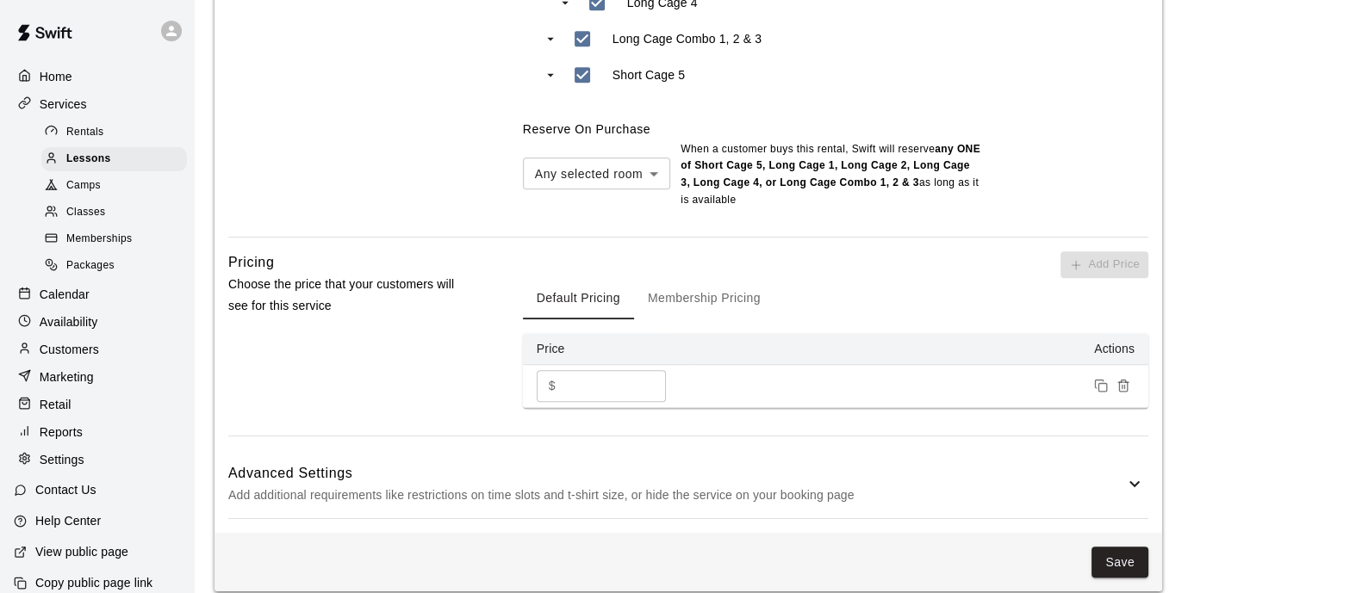
scroll to position [1188, 0]
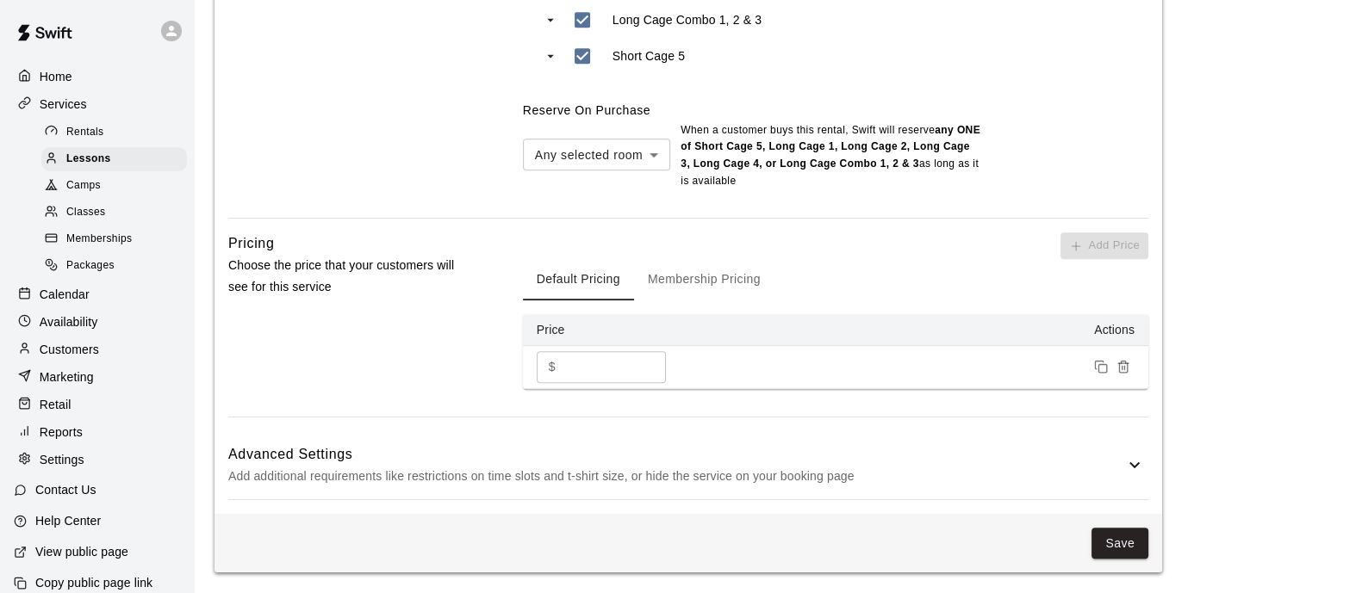
type input "**********"
click at [1114, 541] on button "Save" at bounding box center [1119, 544] width 57 height 32
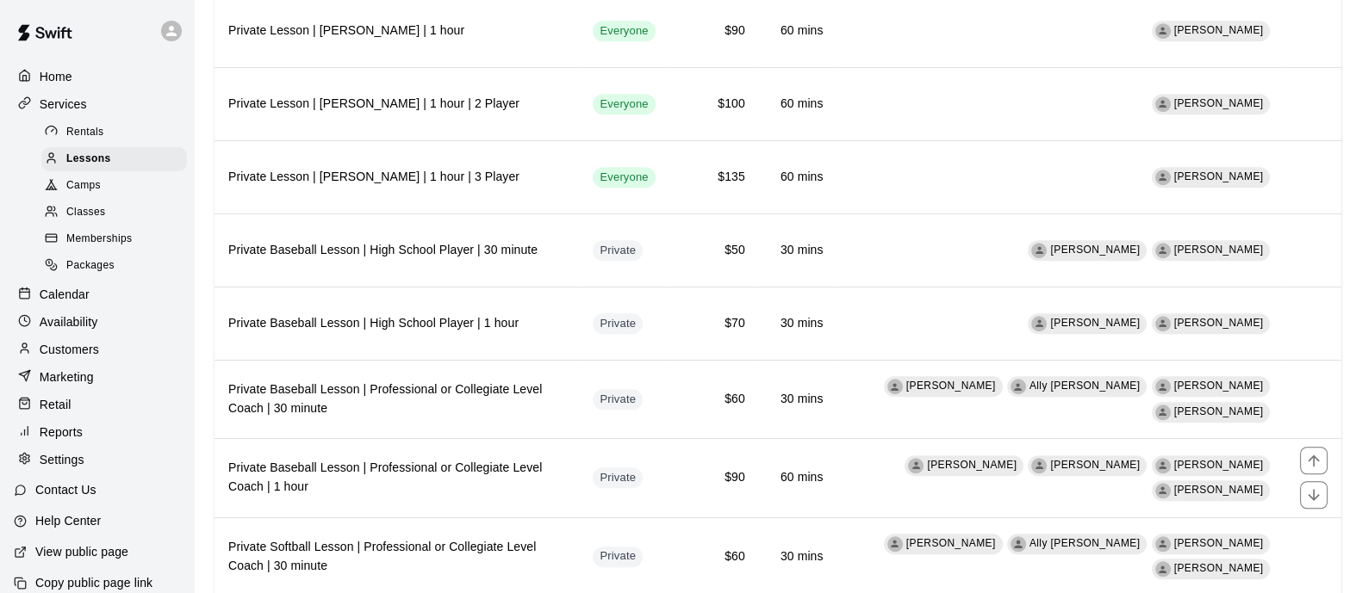
scroll to position [1768, 0]
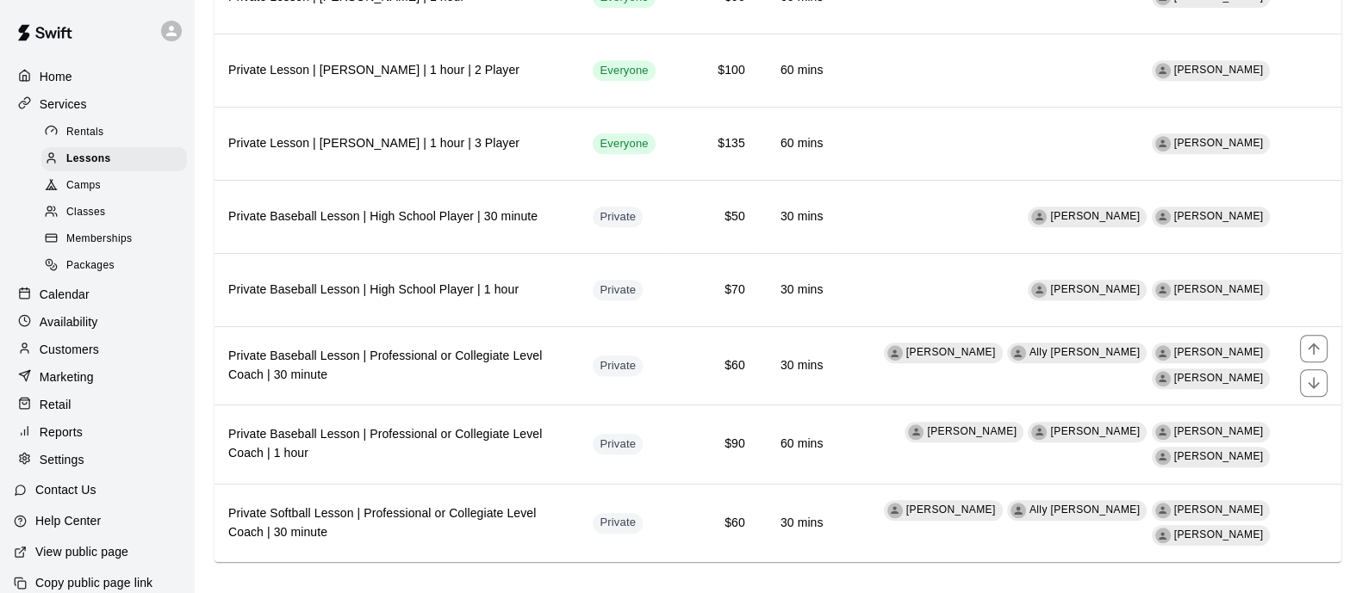
click at [513, 351] on h6 "Private Baseball Lesson | Professional or Collegiate Level Coach | 30 minute" at bounding box center [396, 366] width 337 height 38
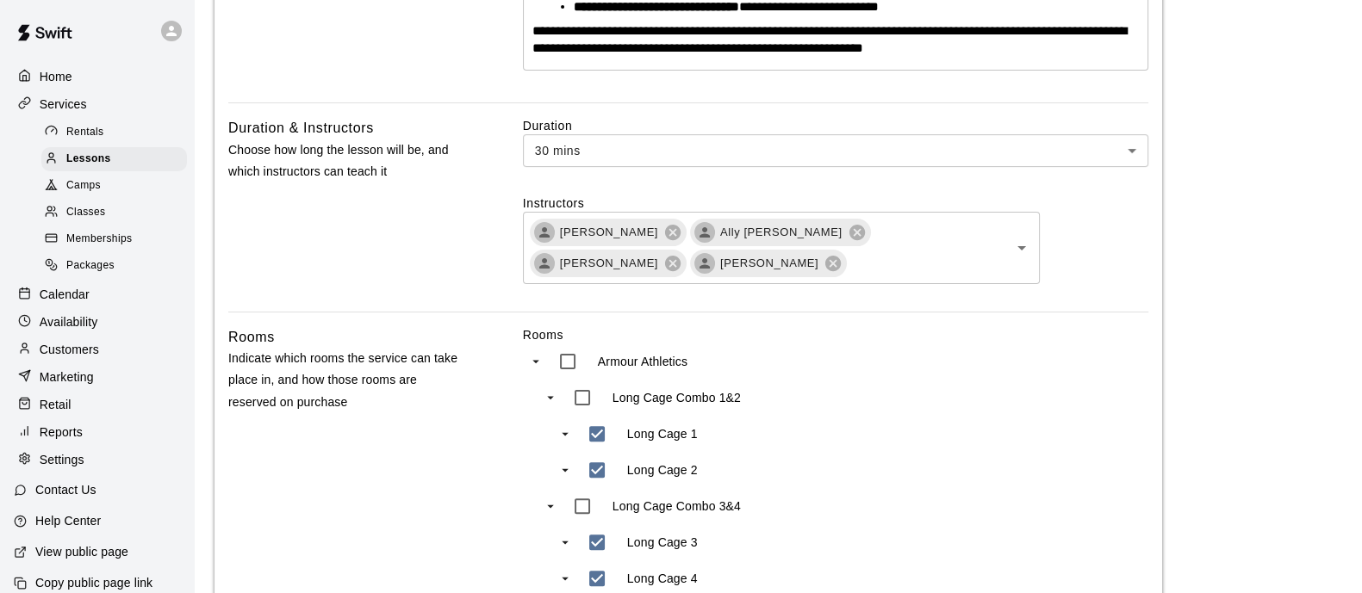
scroll to position [599, 0]
click at [665, 230] on icon at bounding box center [673, 231] width 16 height 16
click at [645, 230] on div "Ally [PERSON_NAME]" at bounding box center [620, 232] width 181 height 28
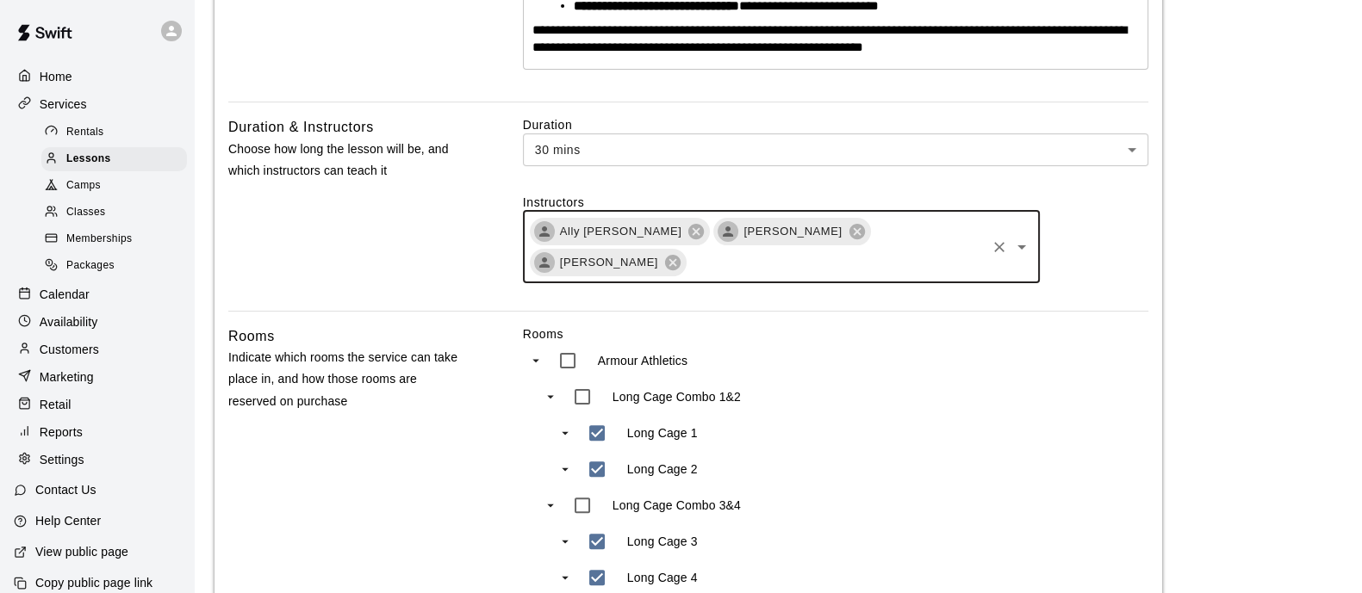
click at [645, 230] on div "Ally [PERSON_NAME]" at bounding box center [620, 232] width 181 height 28
click at [688, 230] on icon at bounding box center [696, 231] width 16 height 16
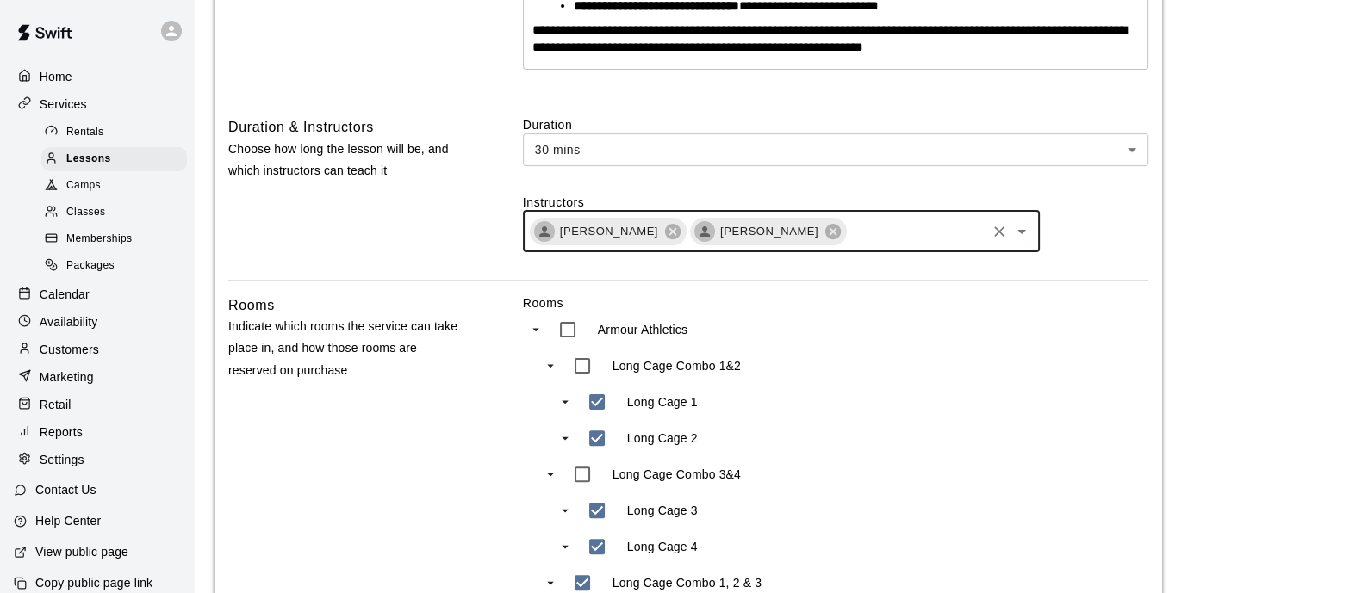
click at [665, 226] on icon at bounding box center [673, 231] width 16 height 16
click at [680, 230] on icon at bounding box center [673, 231] width 16 height 16
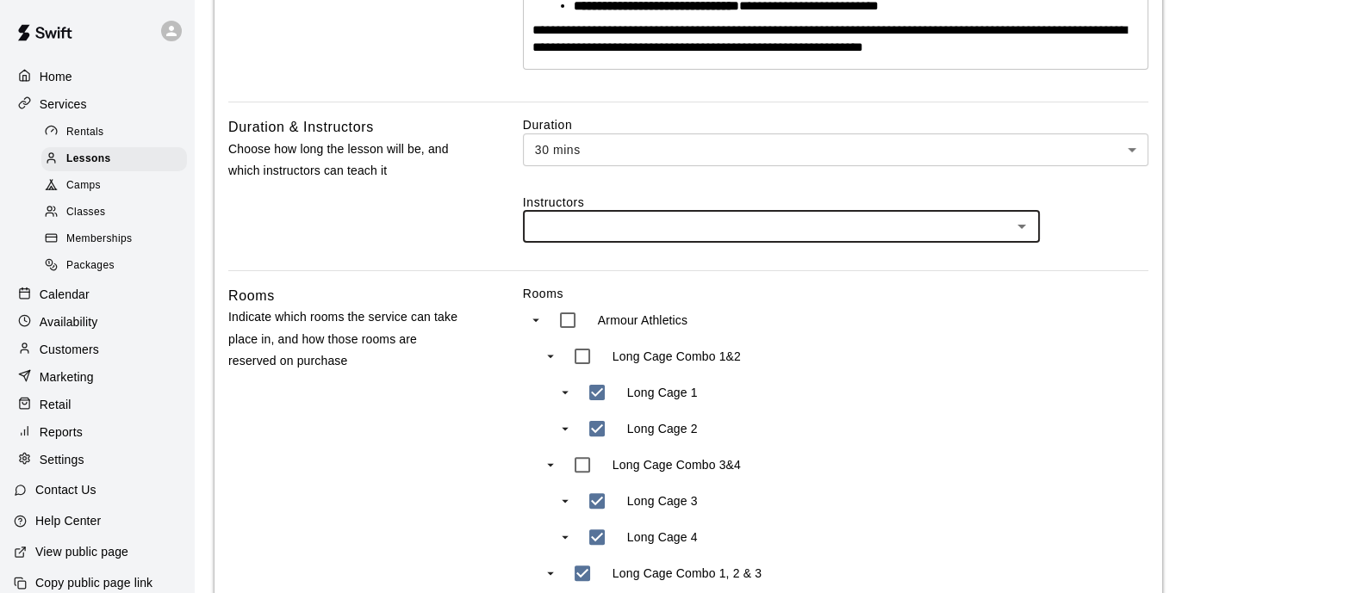
click at [680, 227] on input "text" at bounding box center [767, 227] width 478 height 22
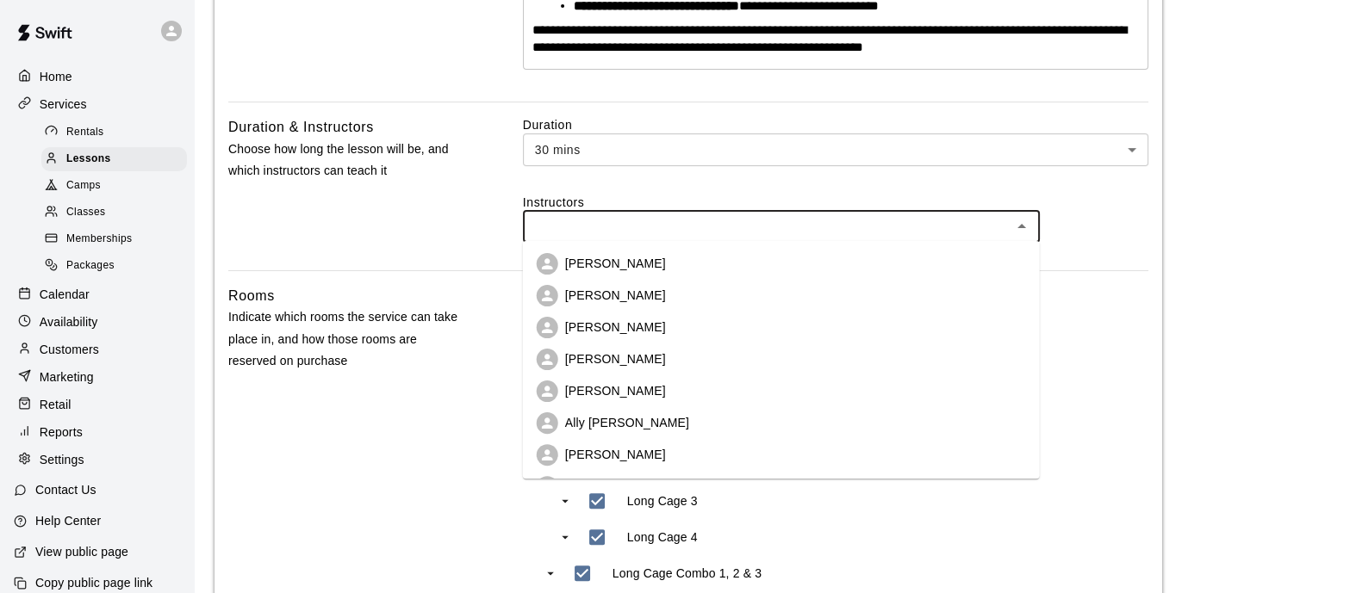
click at [627, 268] on p "[PERSON_NAME]" at bounding box center [615, 263] width 101 height 17
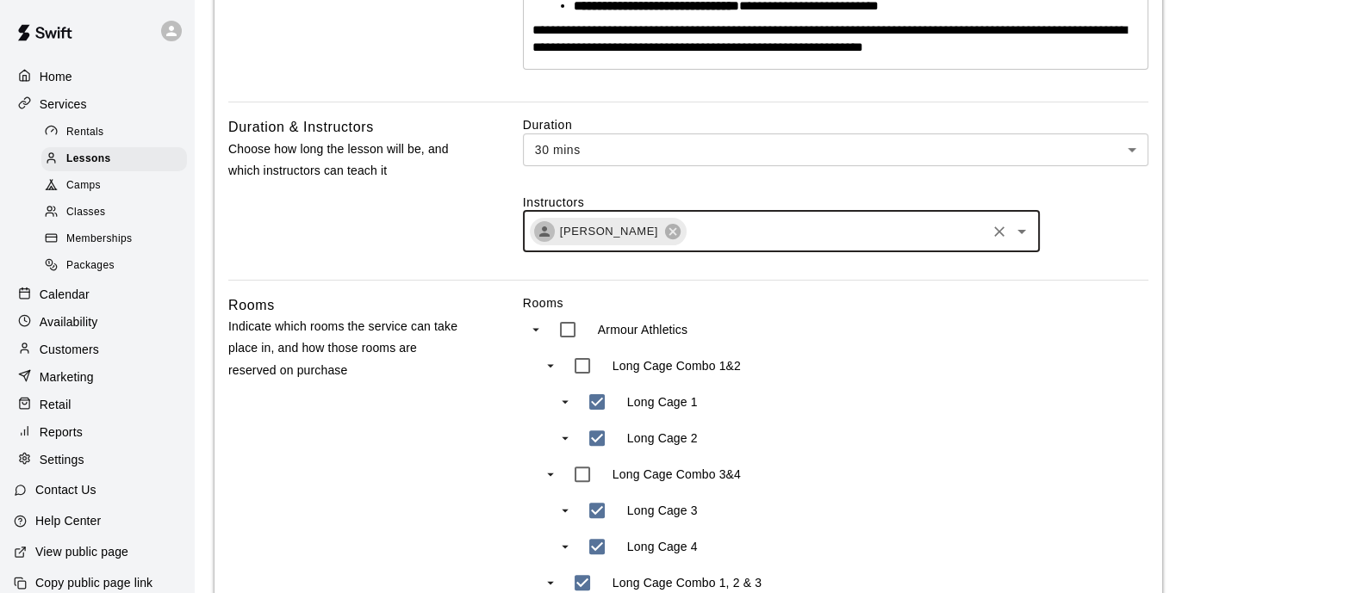
click at [698, 227] on input "text" at bounding box center [835, 231] width 295 height 22
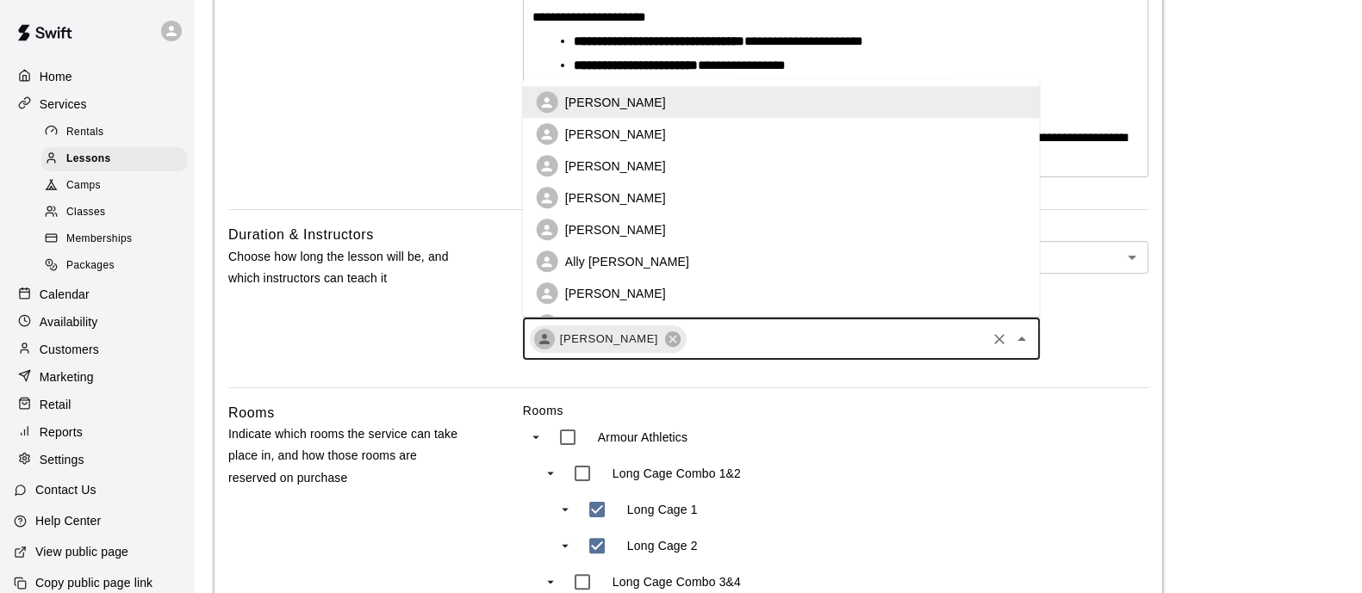
scroll to position [107, 0]
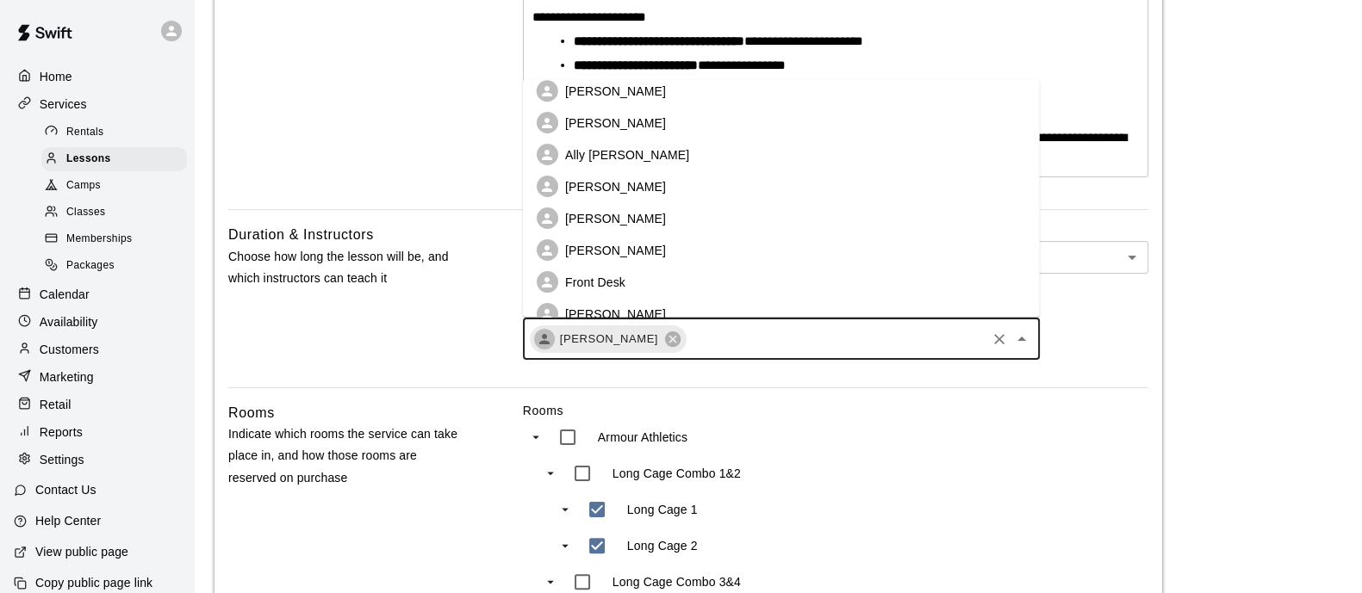
click at [676, 212] on li "[PERSON_NAME]" at bounding box center [781, 219] width 517 height 32
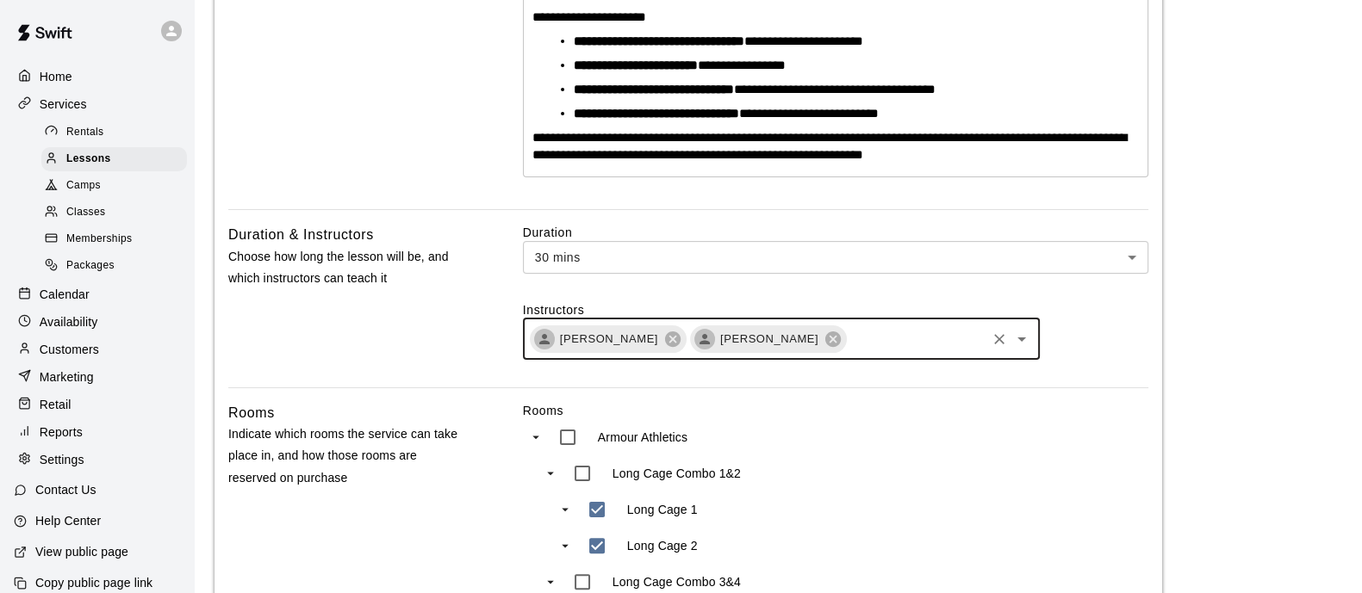
click at [882, 313] on label "Instructors" at bounding box center [835, 309] width 625 height 17
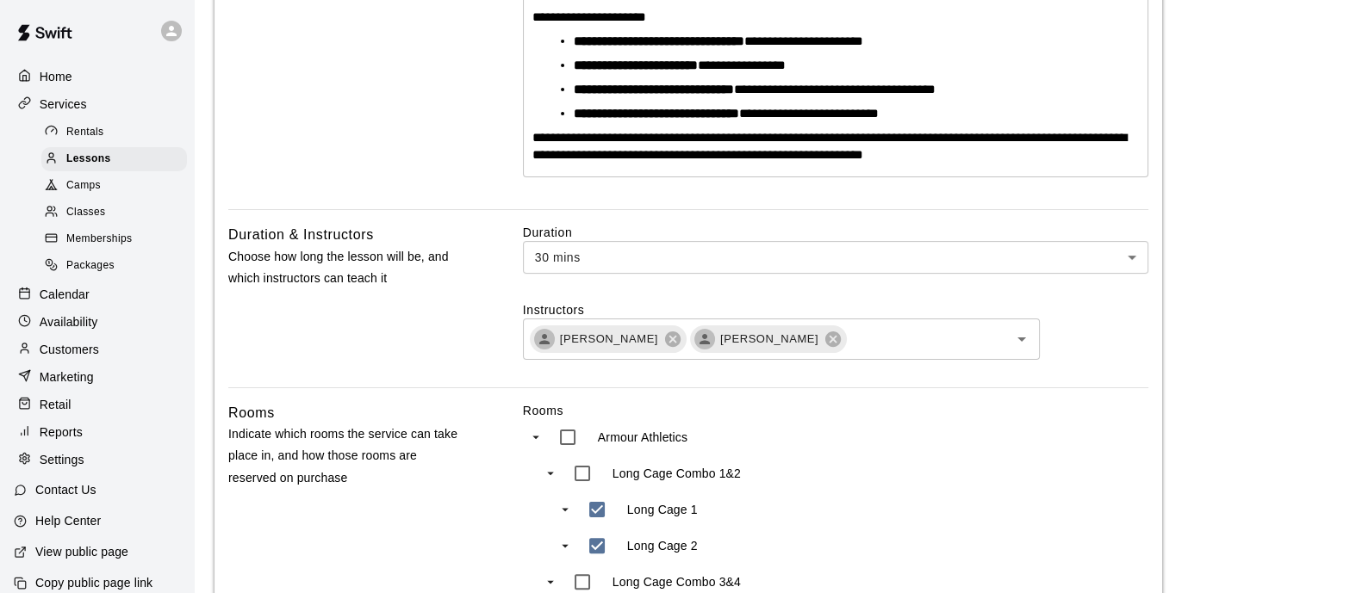
click at [876, 331] on input "text" at bounding box center [915, 339] width 135 height 22
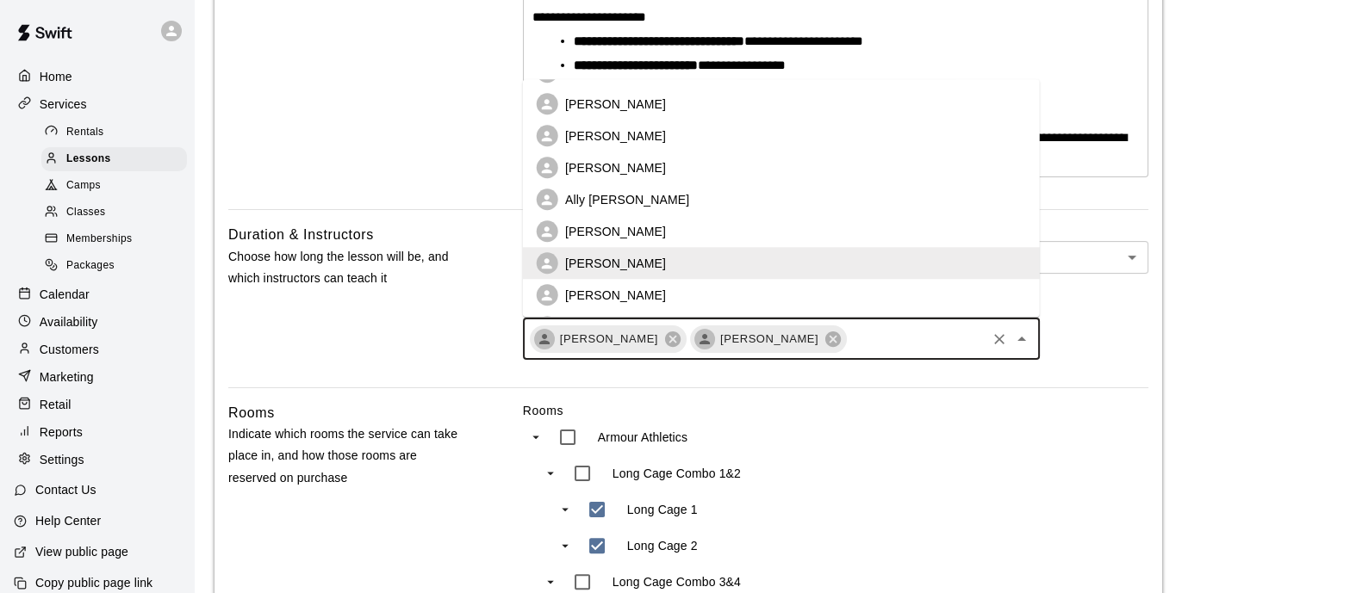
scroll to position [158, 0]
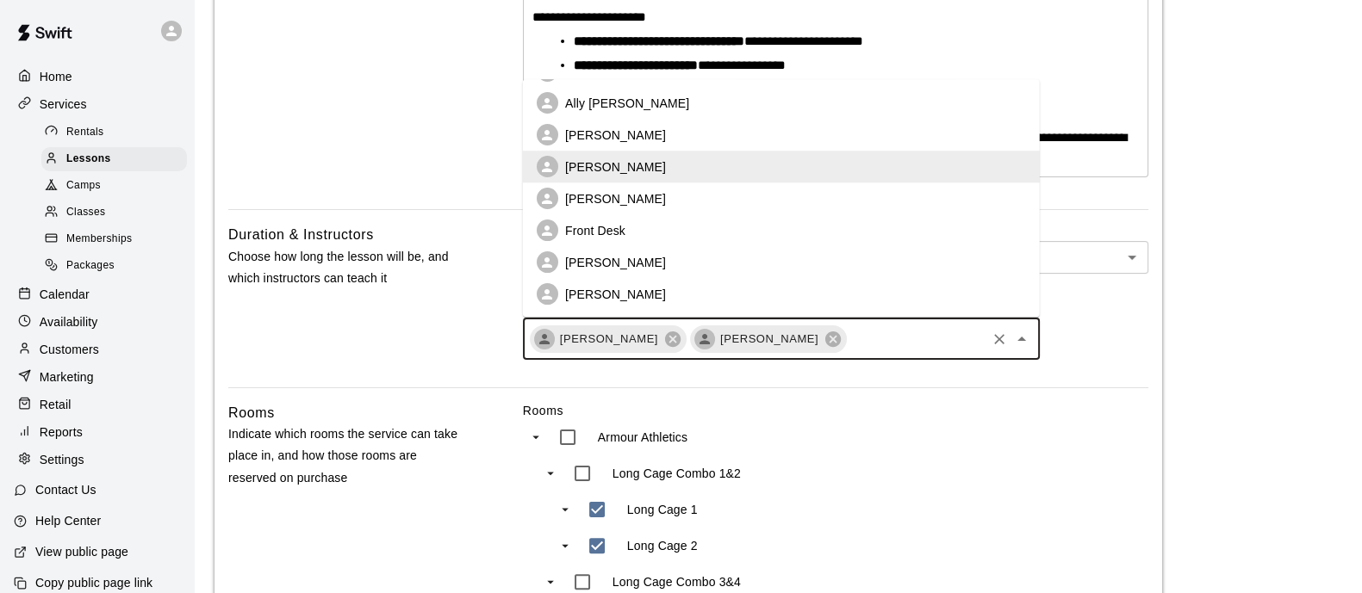
click at [680, 202] on li "[PERSON_NAME]" at bounding box center [781, 199] width 517 height 32
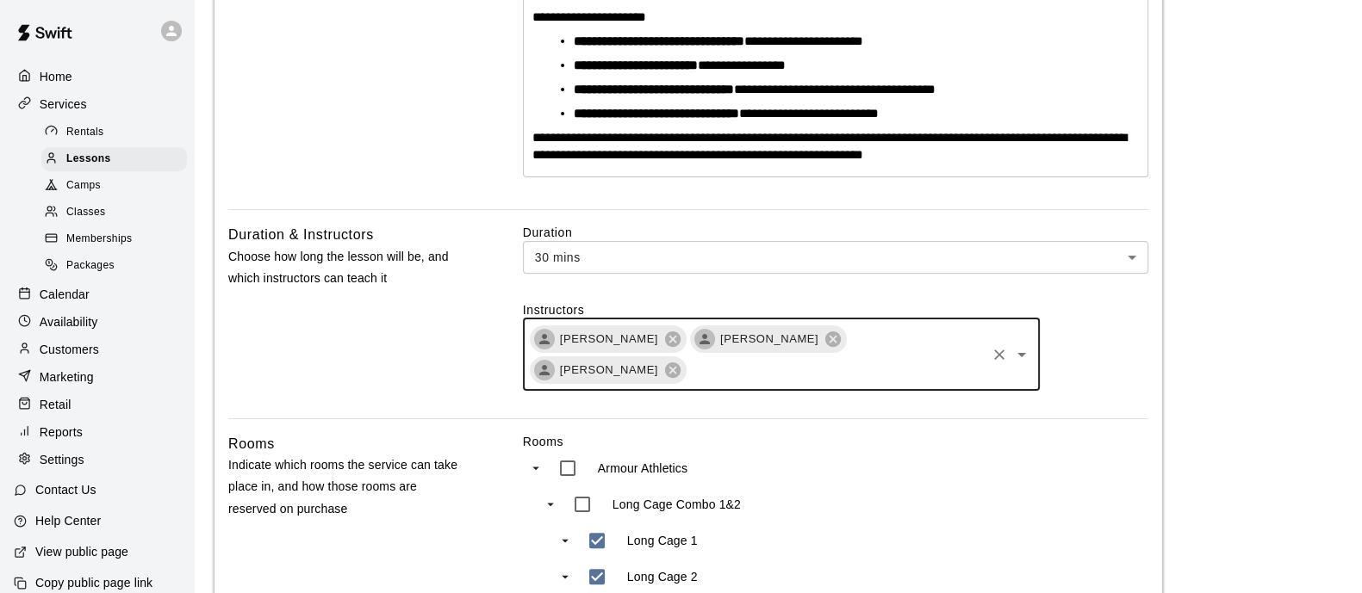
click at [908, 359] on input "text" at bounding box center [835, 370] width 295 height 22
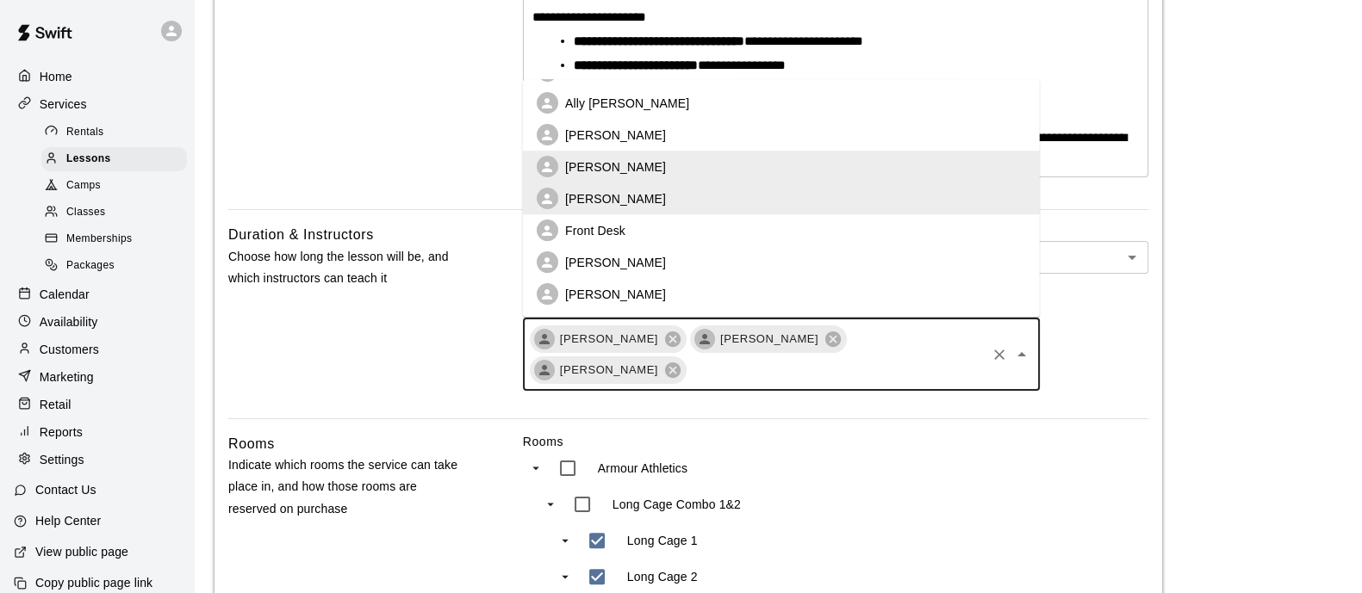
drag, startPoint x: 667, startPoint y: 256, endPoint x: 709, endPoint y: 276, distance: 45.8
click at [667, 257] on li "[PERSON_NAME]" at bounding box center [781, 263] width 517 height 32
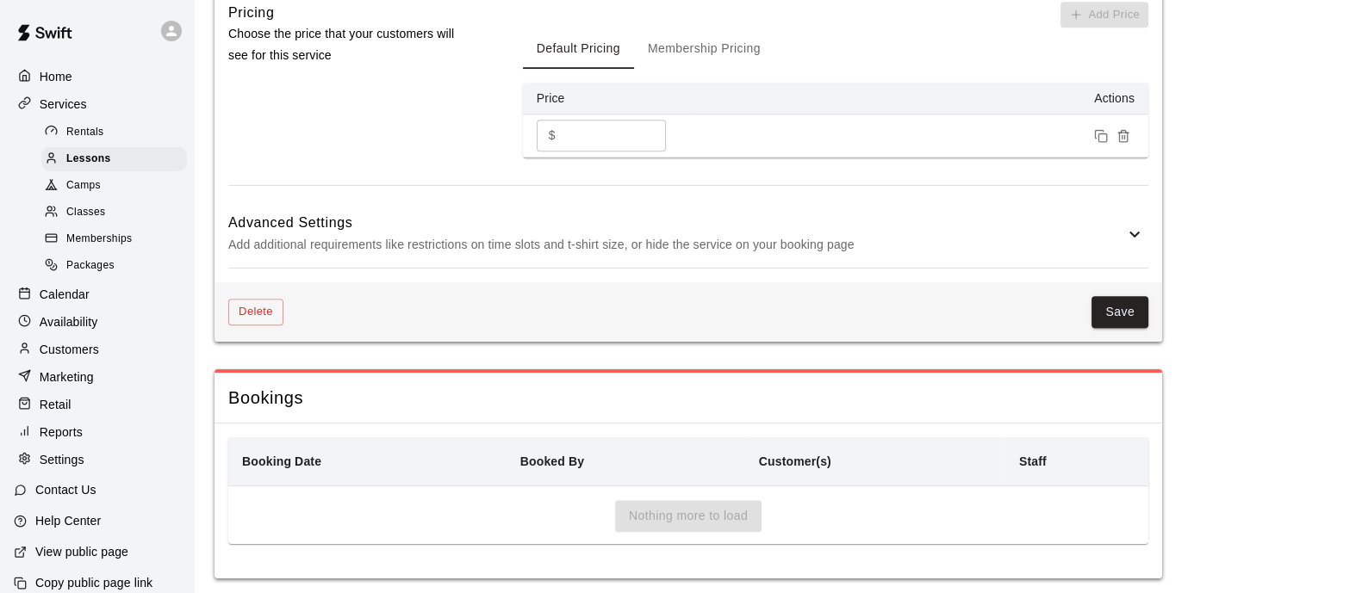
scroll to position [1442, 0]
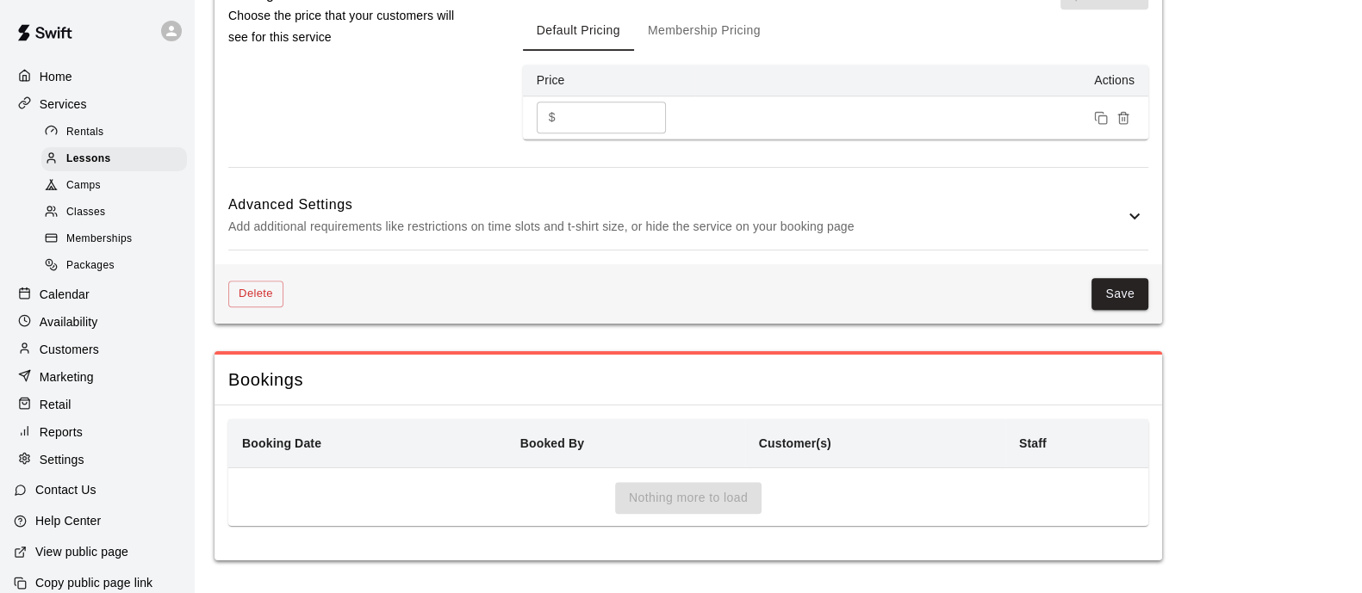
click at [1124, 277] on div "Delete Save" at bounding box center [687, 293] width 947 height 59
click at [1125, 291] on button "Save" at bounding box center [1119, 294] width 57 height 32
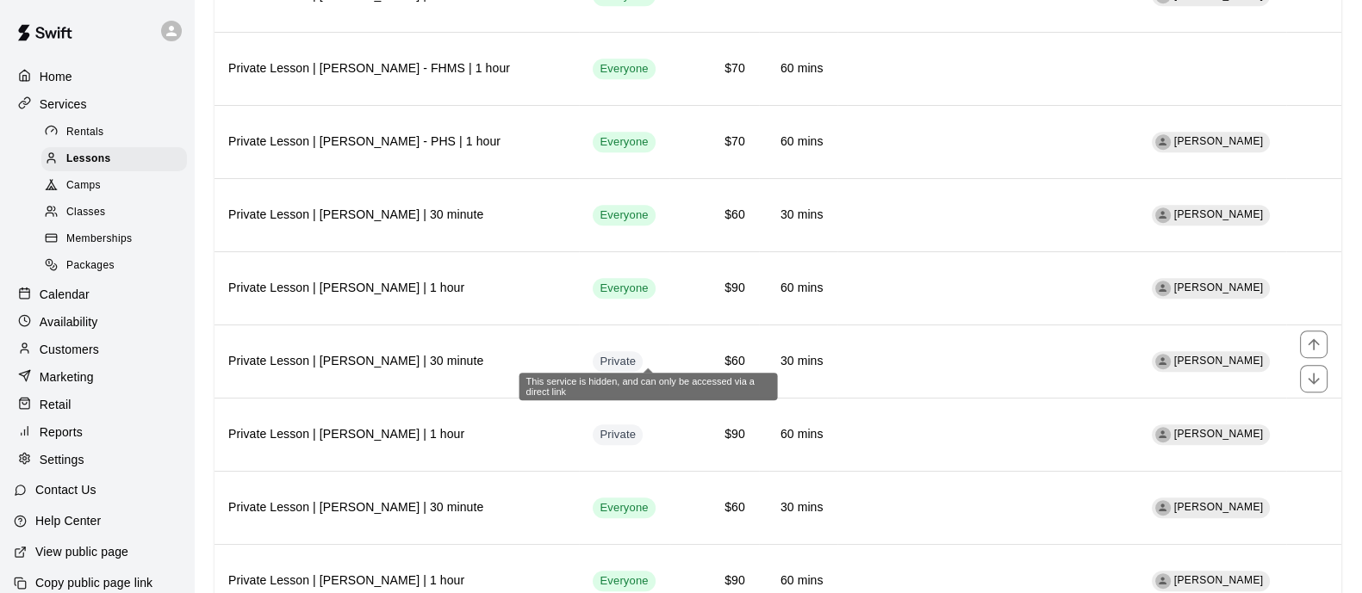
scroll to position [1768, 0]
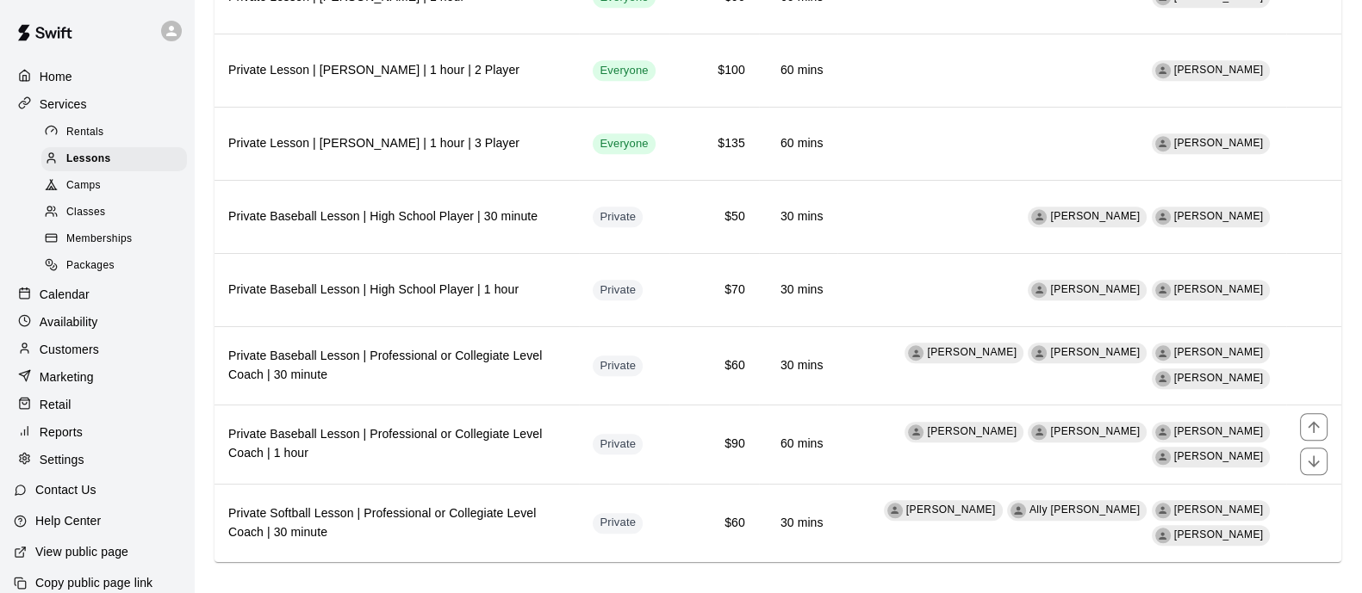
click at [344, 425] on h6 "Private Baseball Lesson | Professional or Collegiate Level Coach | 1 hour" at bounding box center [396, 444] width 337 height 38
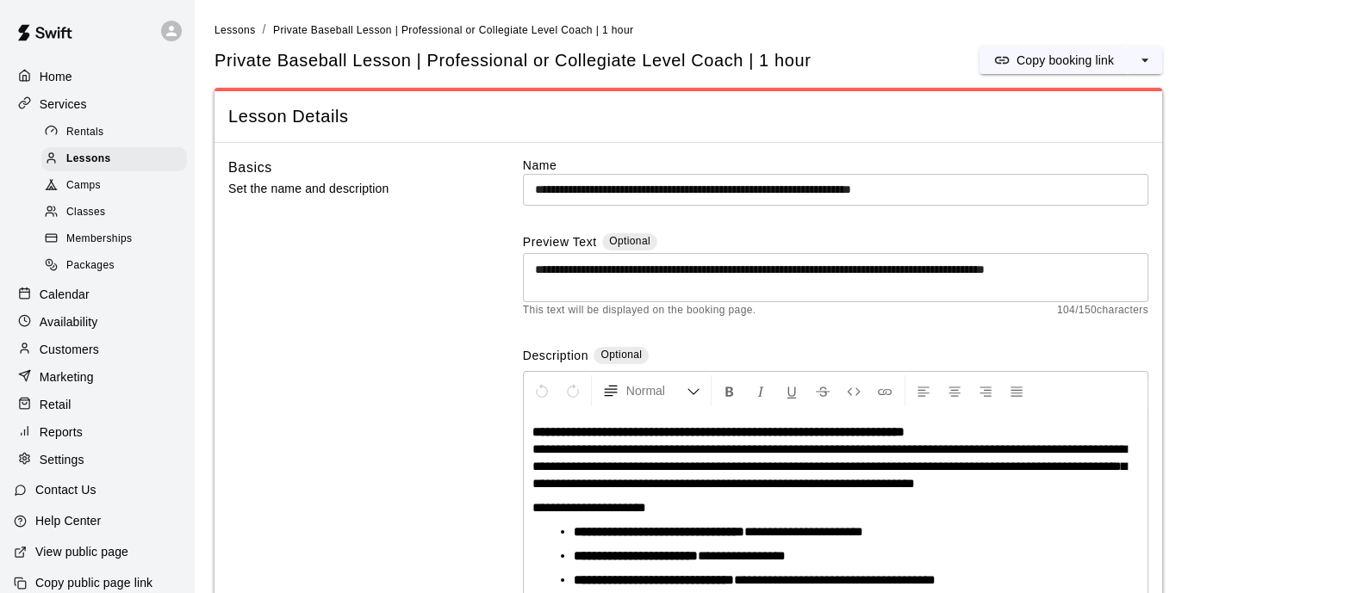
click at [1154, 58] on button "select merge strategy" at bounding box center [1144, 61] width 34 height 28
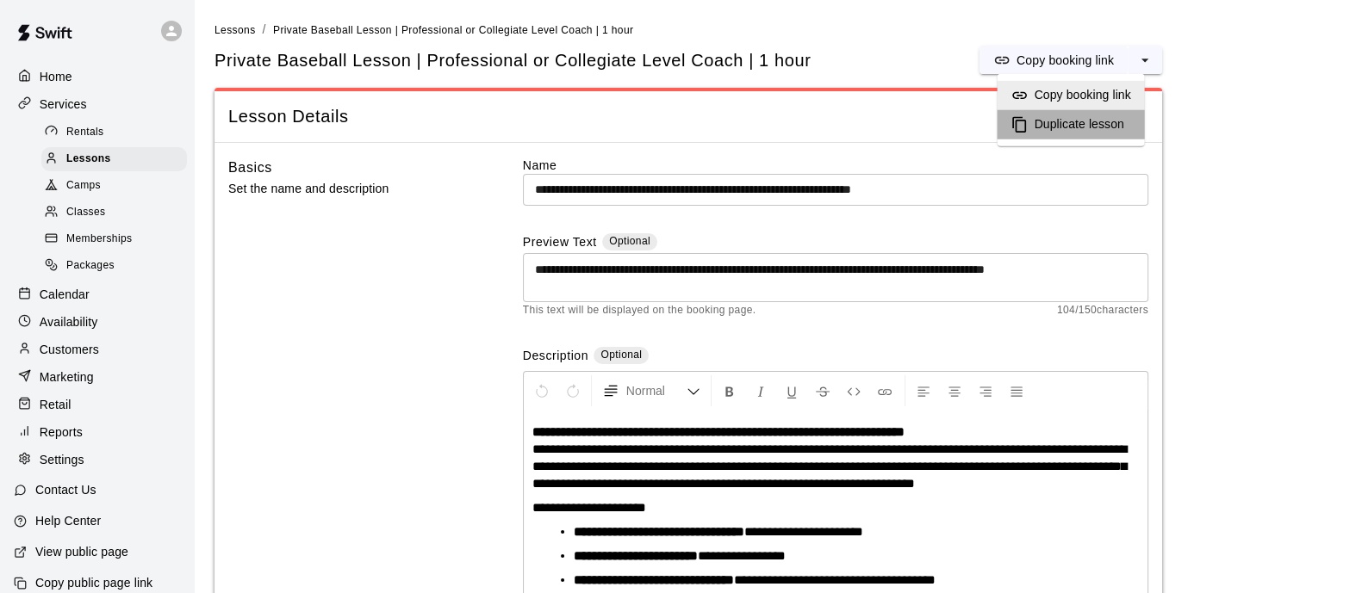
click at [1096, 122] on h6 "Duplicate lesson" at bounding box center [1079, 124] width 90 height 19
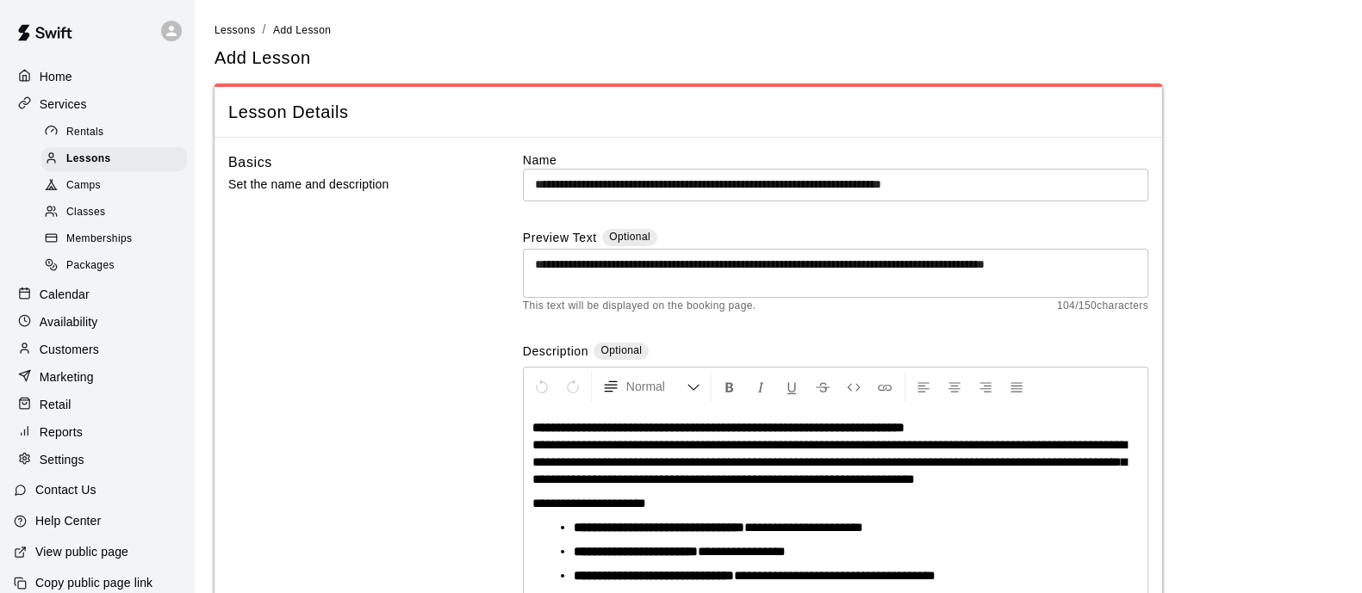
scroll to position [55, 0]
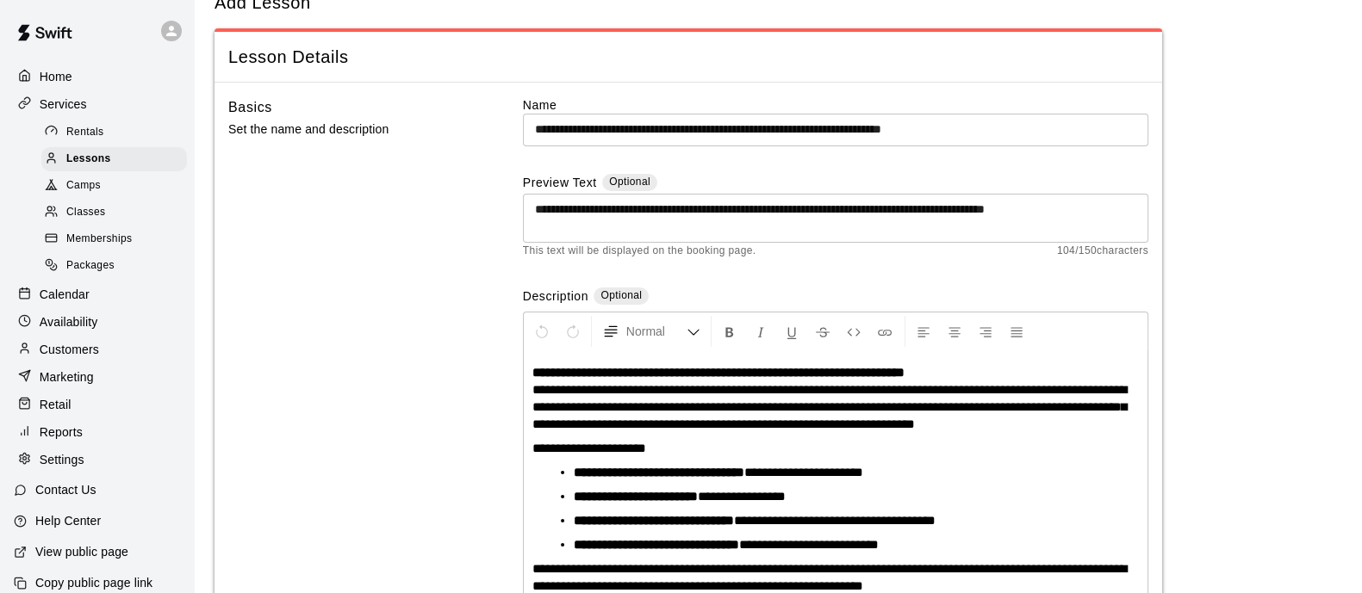
click at [593, 127] on input "**********" at bounding box center [835, 130] width 625 height 32
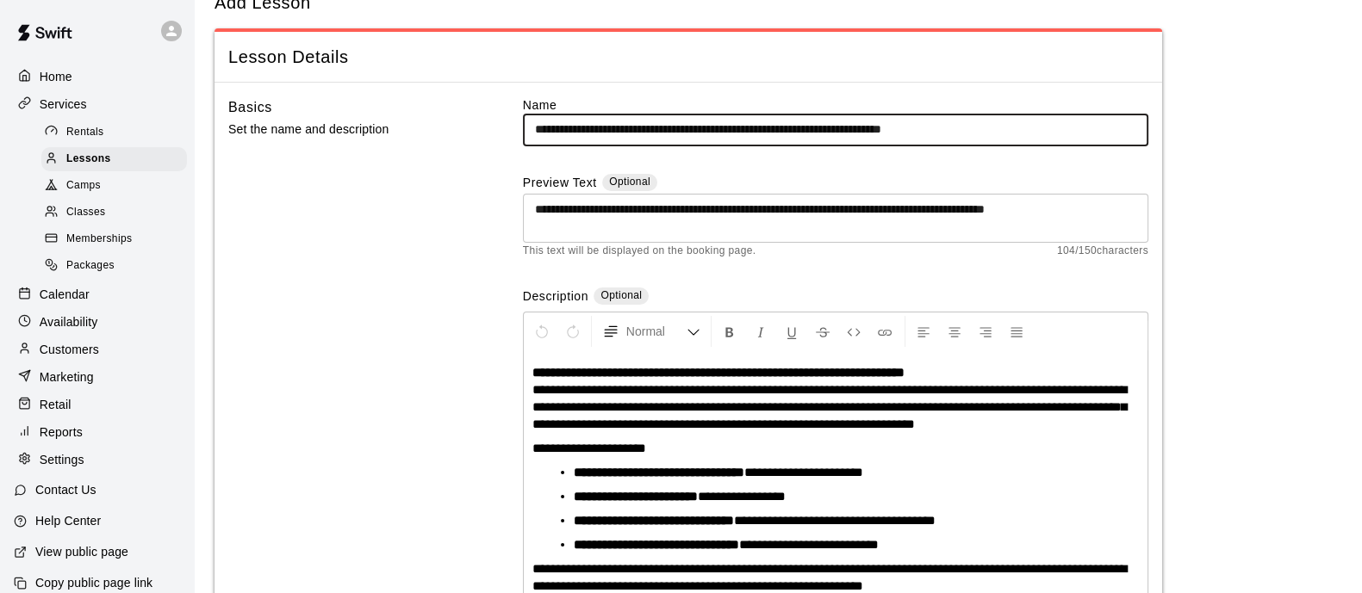
click at [593, 127] on input "**********" at bounding box center [835, 130] width 625 height 32
type input "**********"
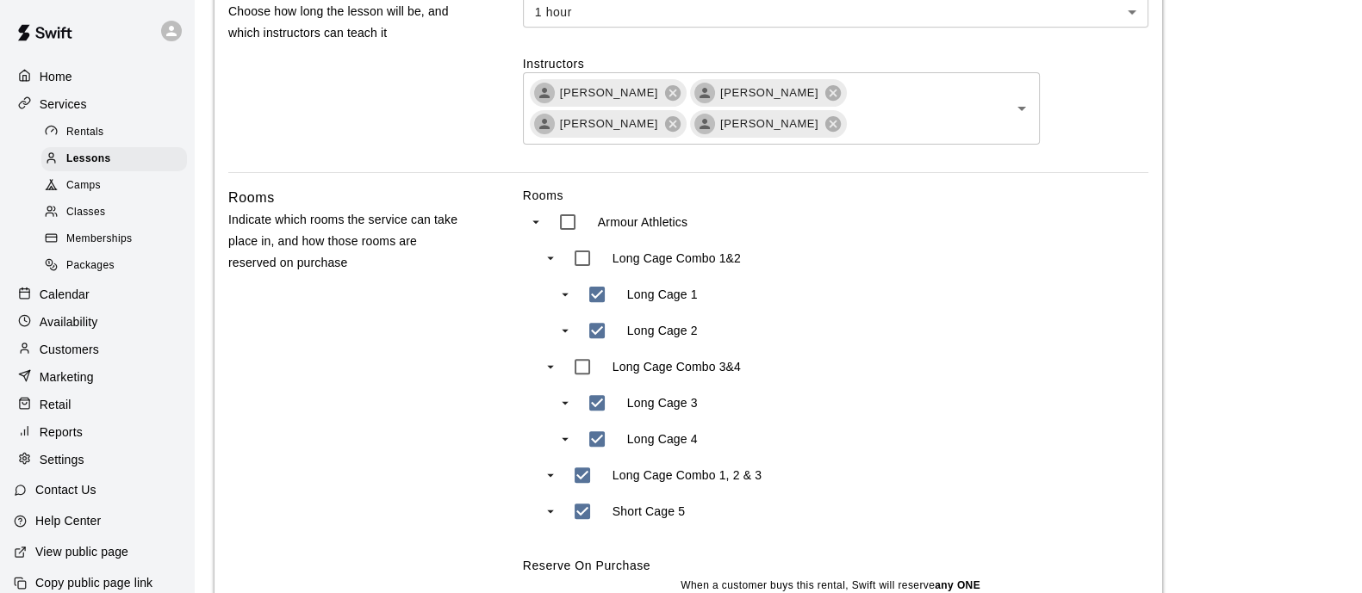
scroll to position [701, 0]
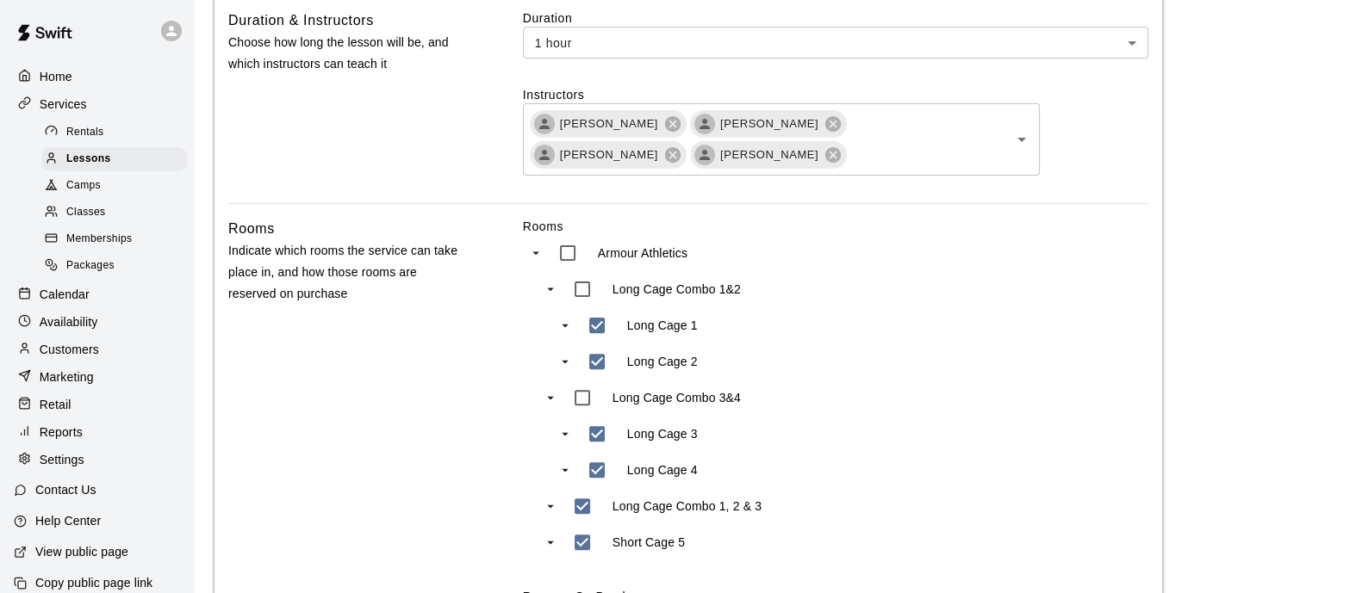
click at [665, 127] on icon at bounding box center [673, 124] width 16 height 16
click at [645, 127] on span "[PERSON_NAME]" at bounding box center [608, 123] width 119 height 17
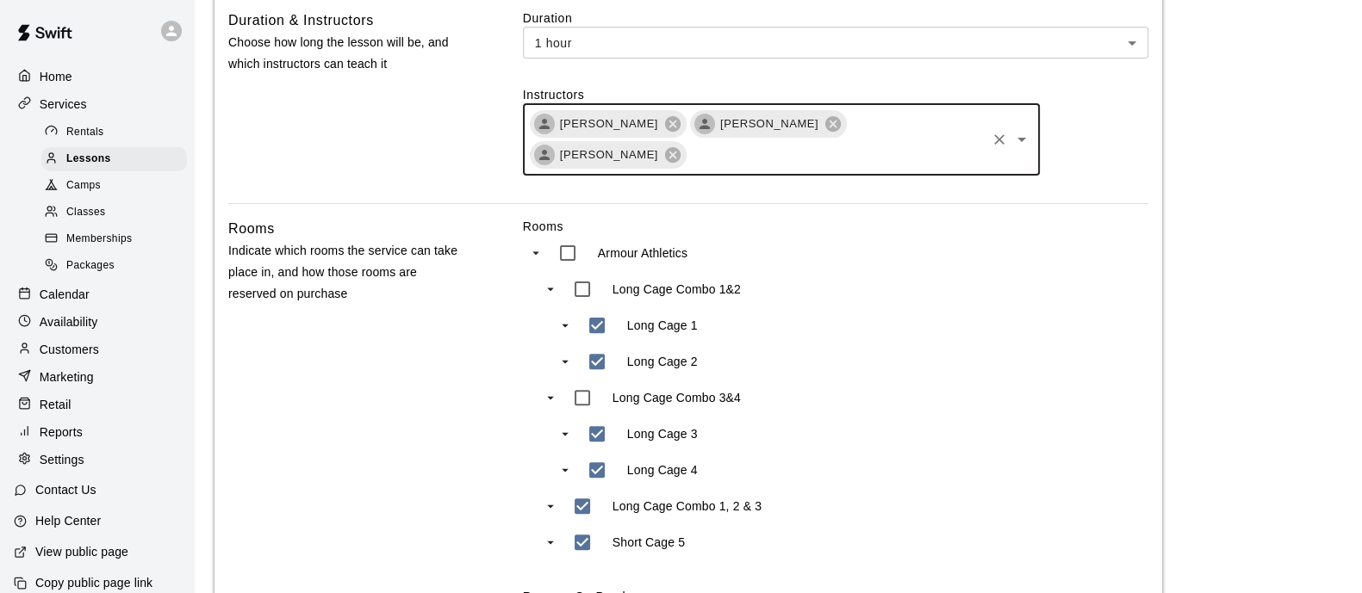
click at [663, 124] on span "[PERSON_NAME]" at bounding box center [608, 123] width 119 height 17
click at [672, 123] on icon at bounding box center [672, 124] width 19 height 19
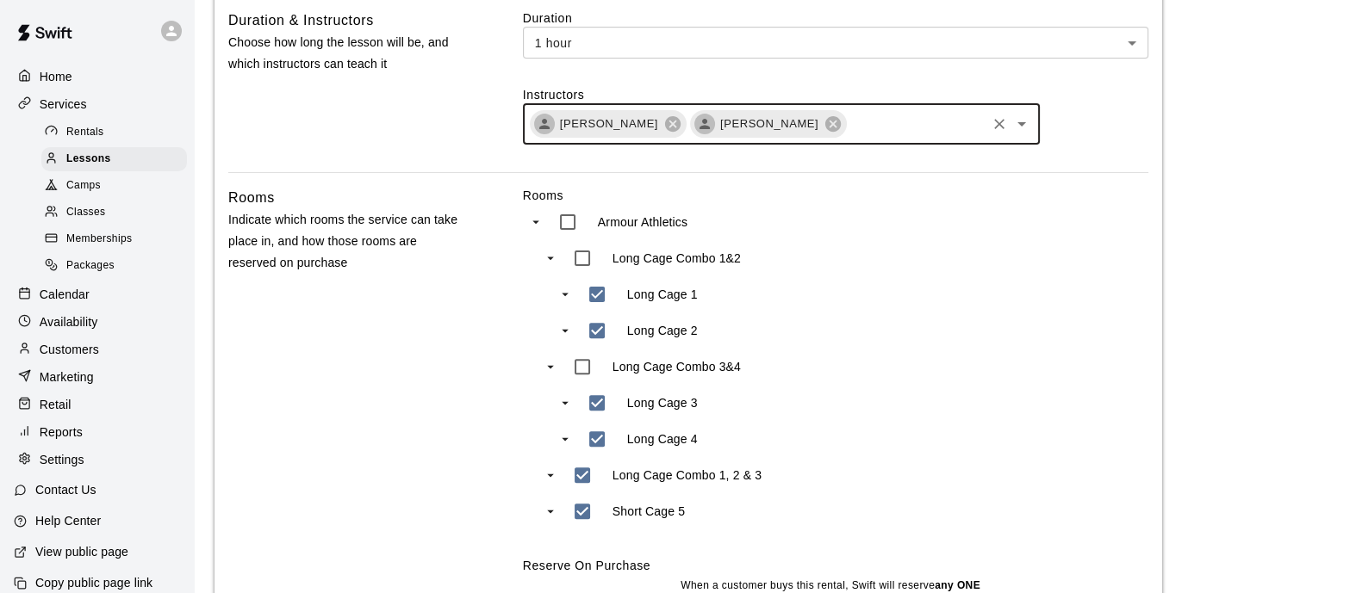
click at [697, 122] on icon at bounding box center [705, 124] width 16 height 16
click at [663, 121] on icon at bounding box center [672, 124] width 19 height 19
click at [665, 121] on icon at bounding box center [673, 124] width 16 height 16
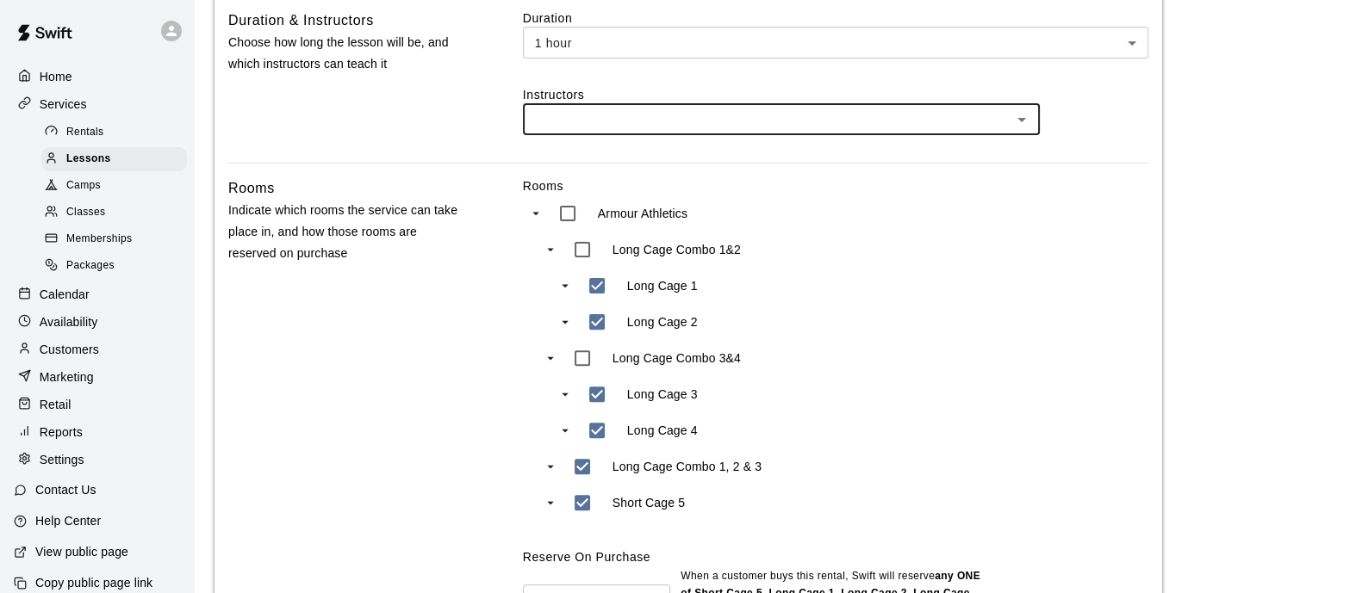
click at [659, 123] on input "text" at bounding box center [767, 120] width 478 height 22
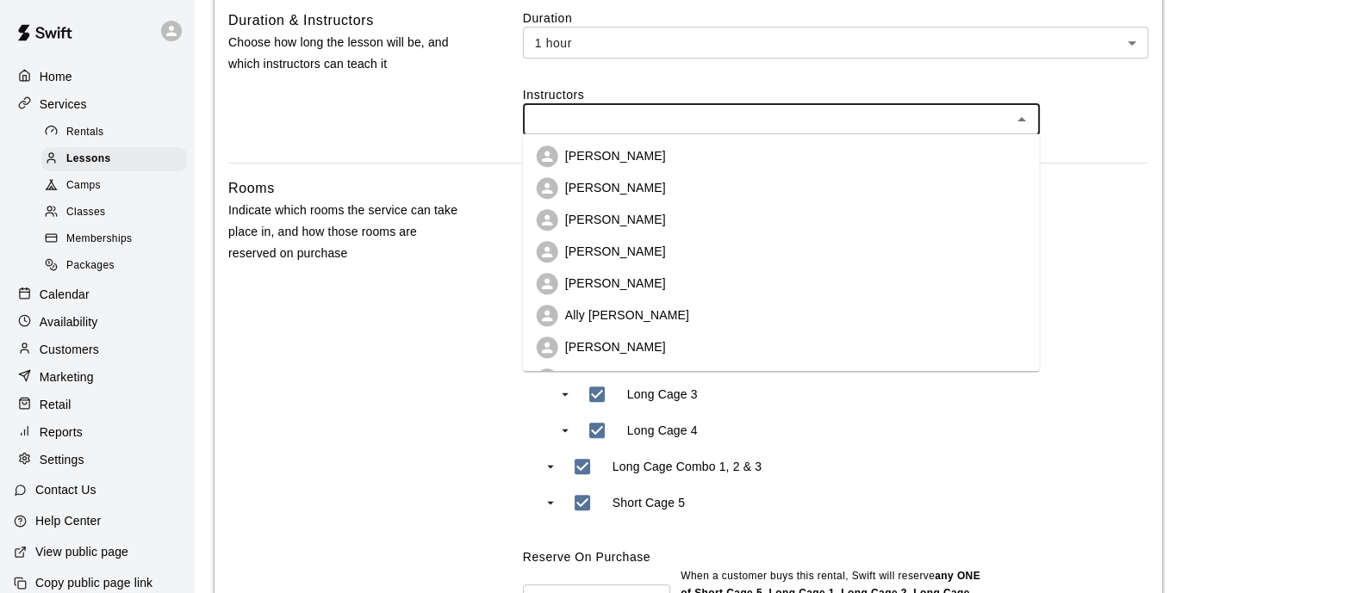
click at [654, 246] on p "[PERSON_NAME]" at bounding box center [615, 252] width 101 height 17
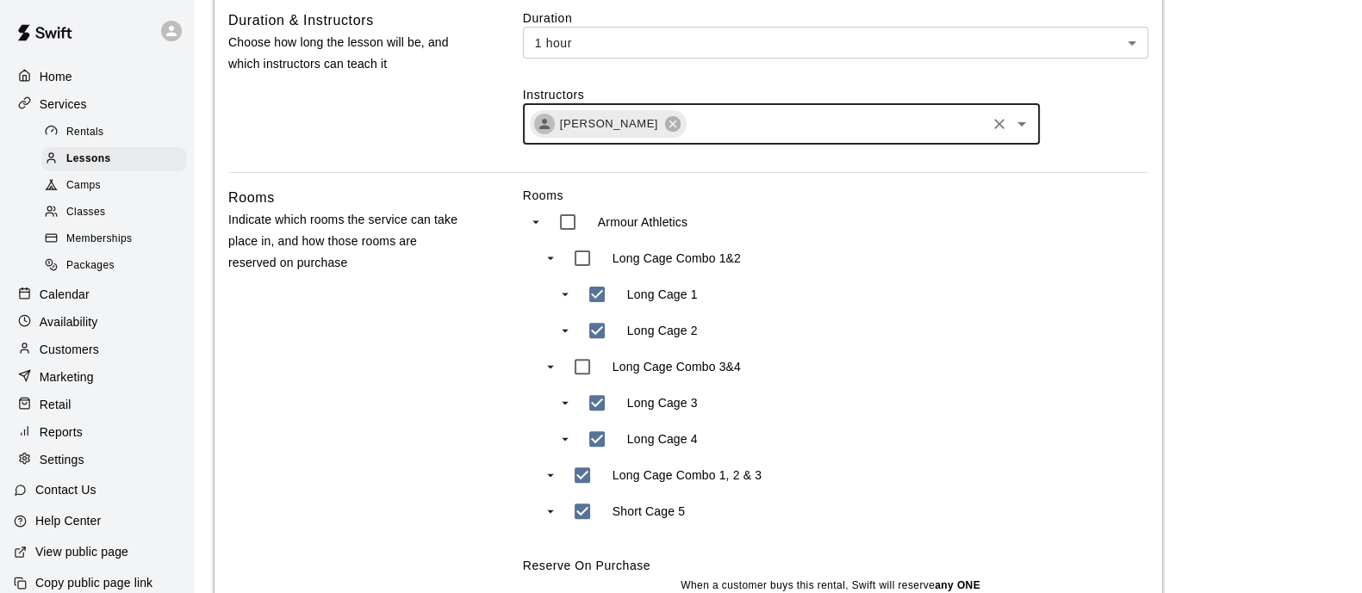
click at [740, 135] on div "[PERSON_NAME] ​" at bounding box center [781, 123] width 517 height 41
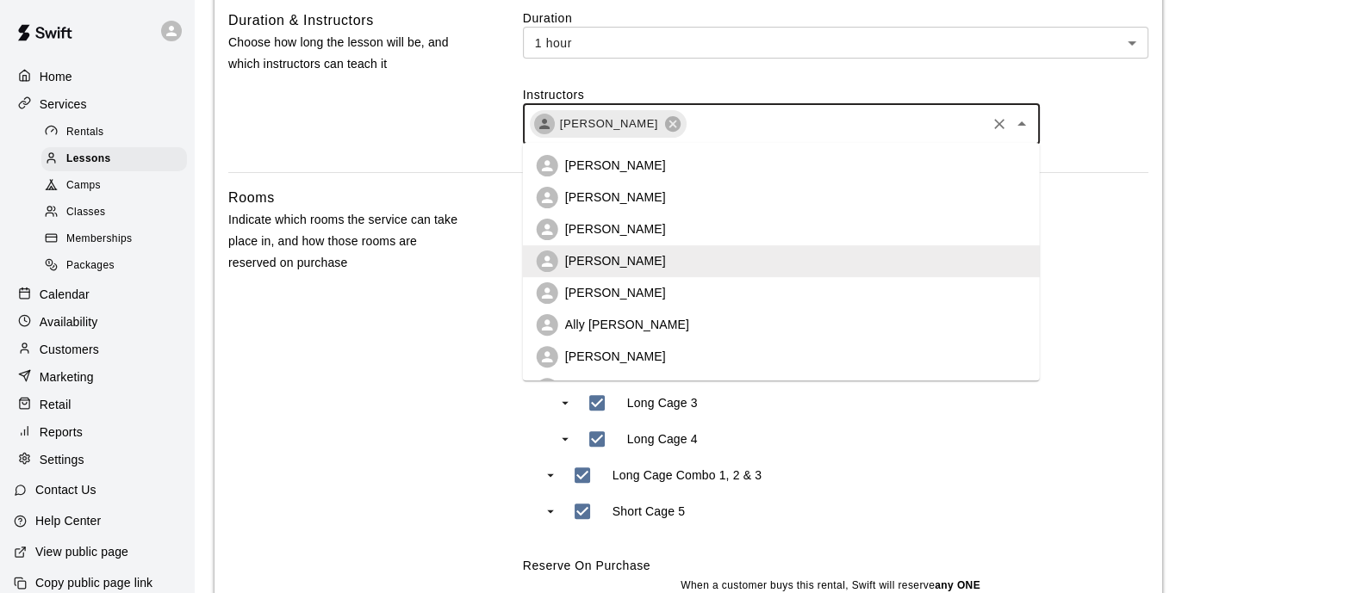
click at [705, 292] on li "[PERSON_NAME]" at bounding box center [781, 293] width 517 height 32
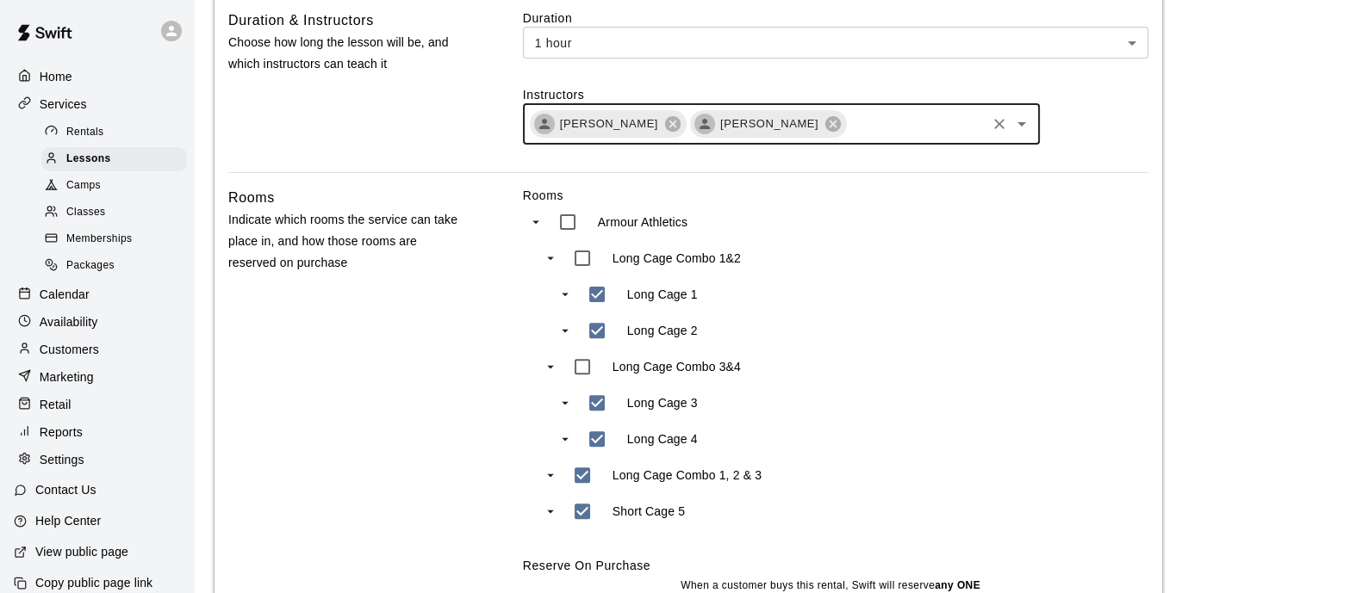
click at [856, 126] on input "text" at bounding box center [915, 125] width 135 height 22
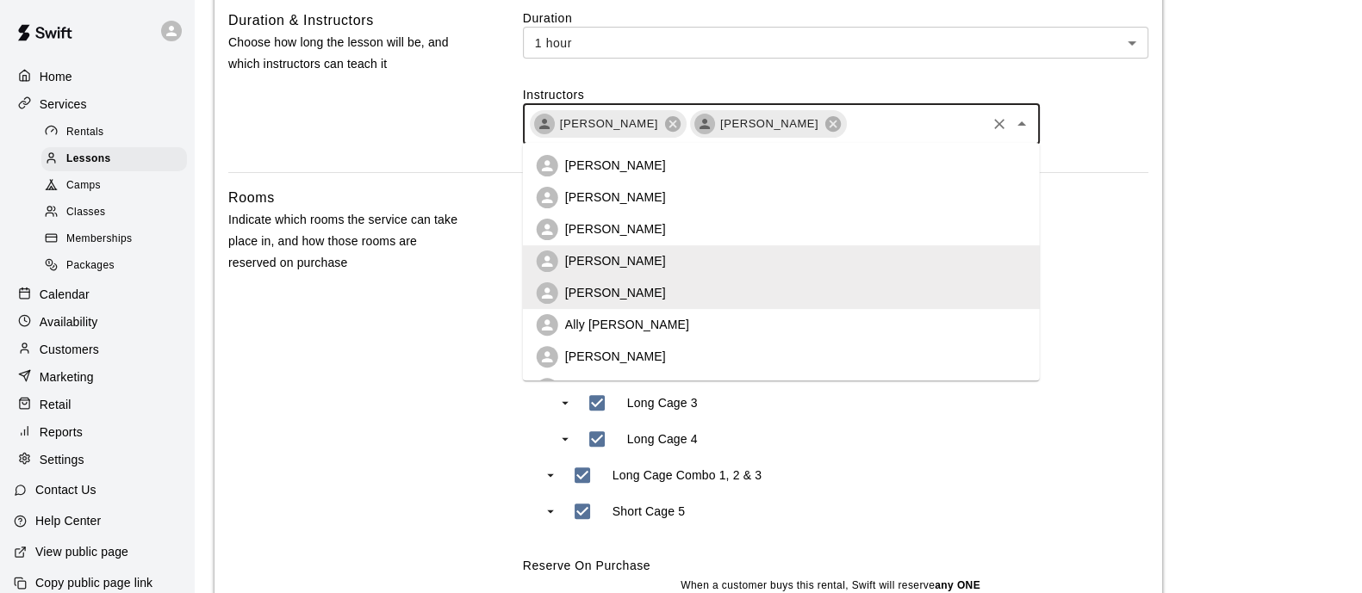
click at [687, 333] on li "Ally [PERSON_NAME]" at bounding box center [781, 325] width 517 height 32
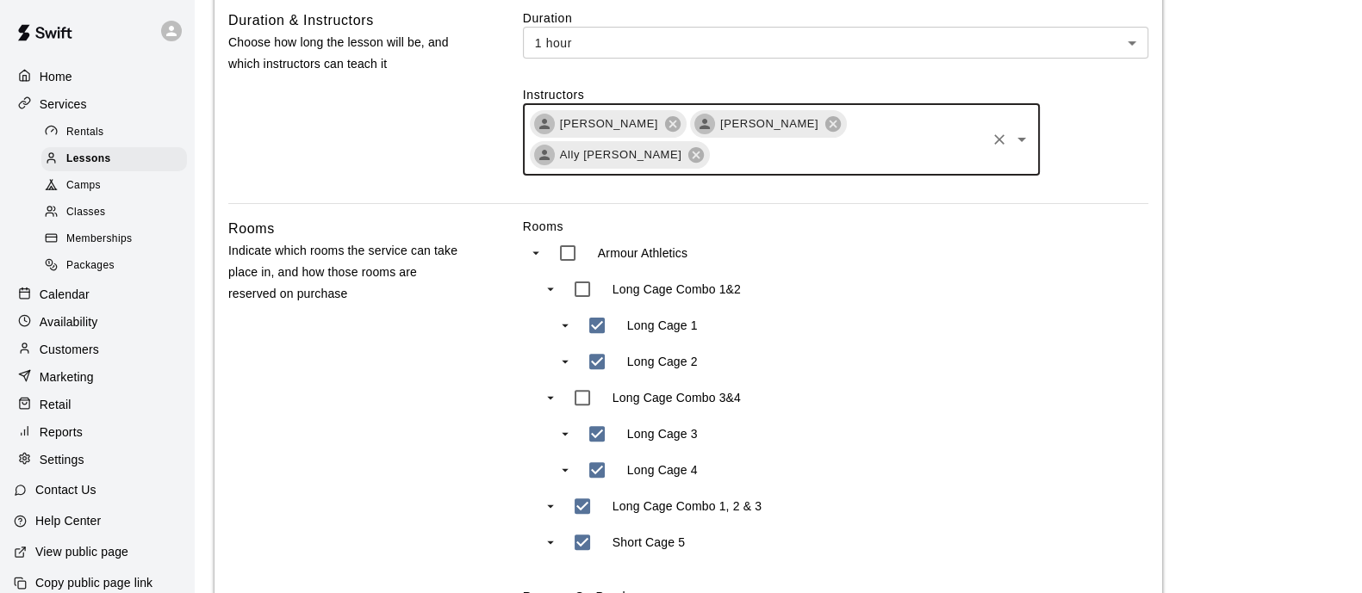
click at [906, 157] on input "text" at bounding box center [846, 156] width 271 height 22
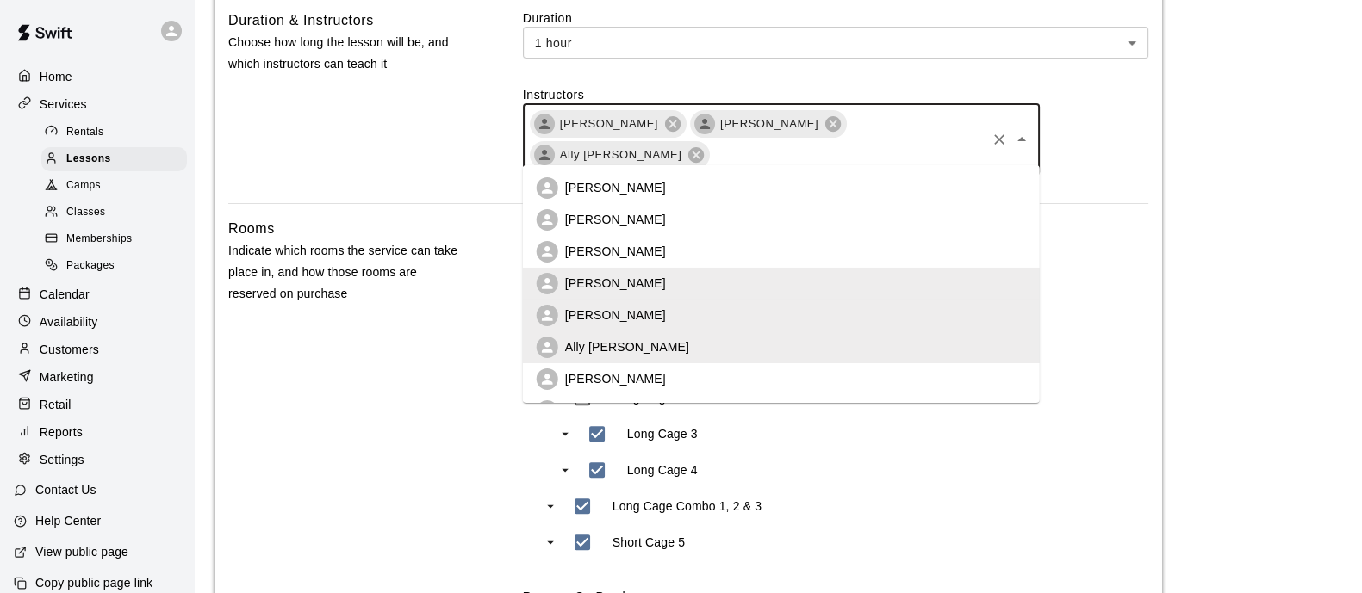
click at [663, 368] on li "[PERSON_NAME]" at bounding box center [781, 379] width 517 height 32
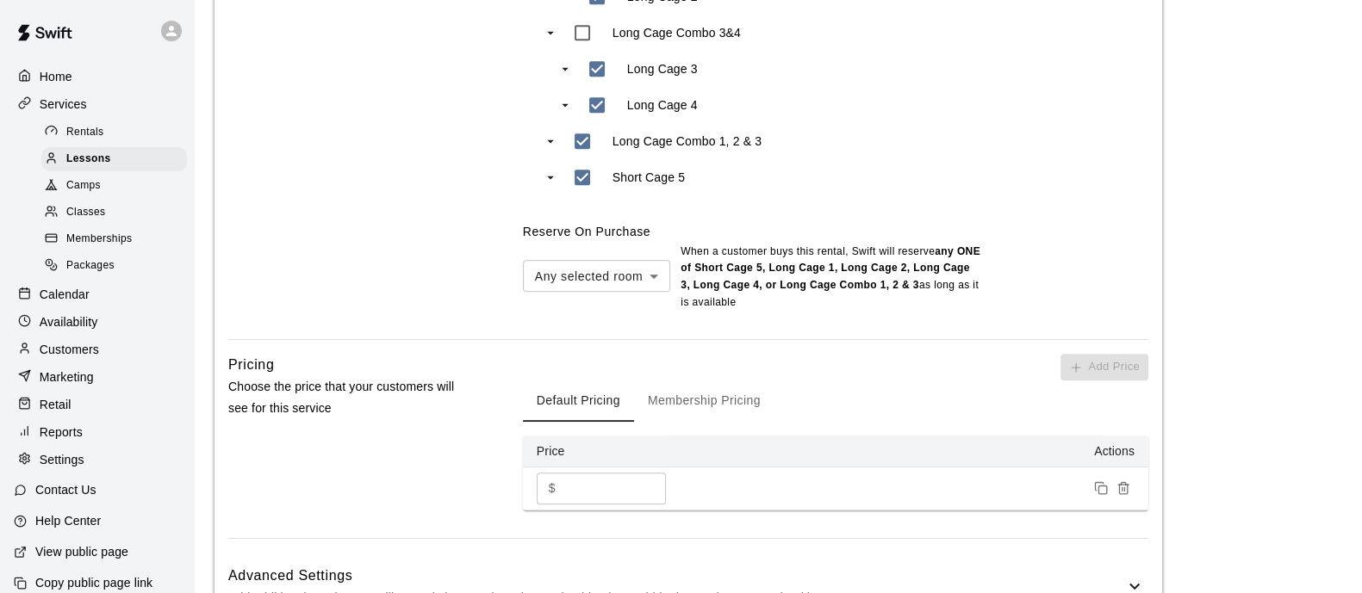
scroll to position [1188, 0]
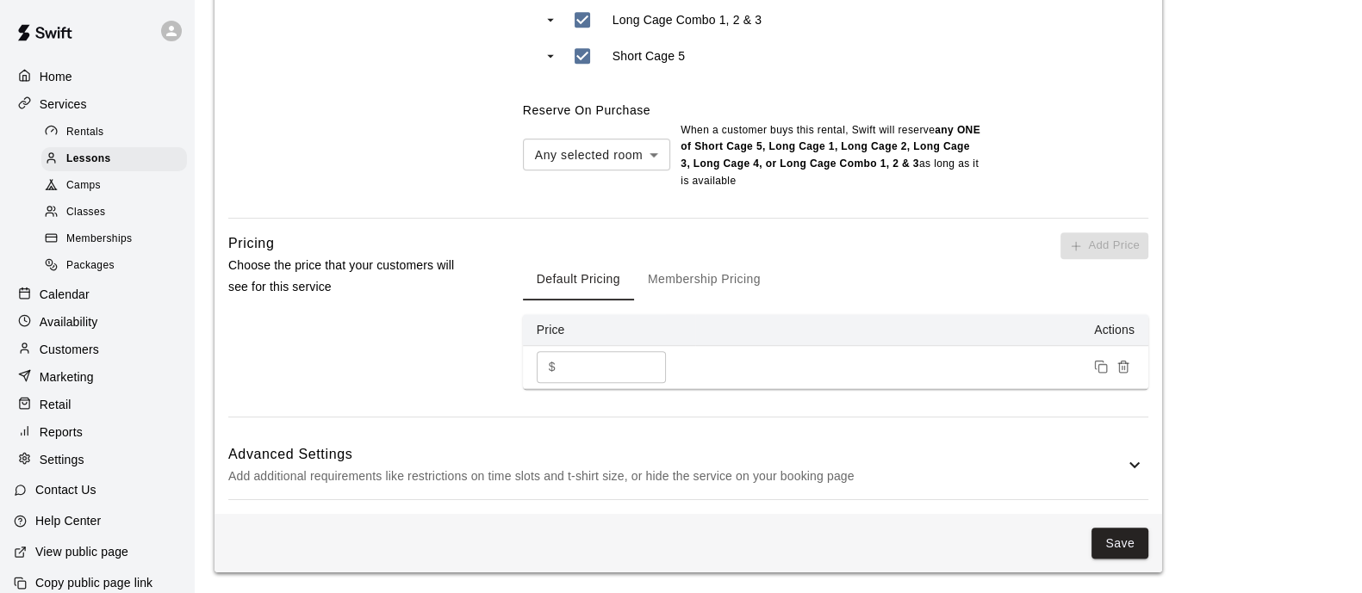
click at [1107, 562] on div "Save" at bounding box center [687, 543] width 947 height 59
click at [1112, 541] on button "Save" at bounding box center [1119, 544] width 57 height 32
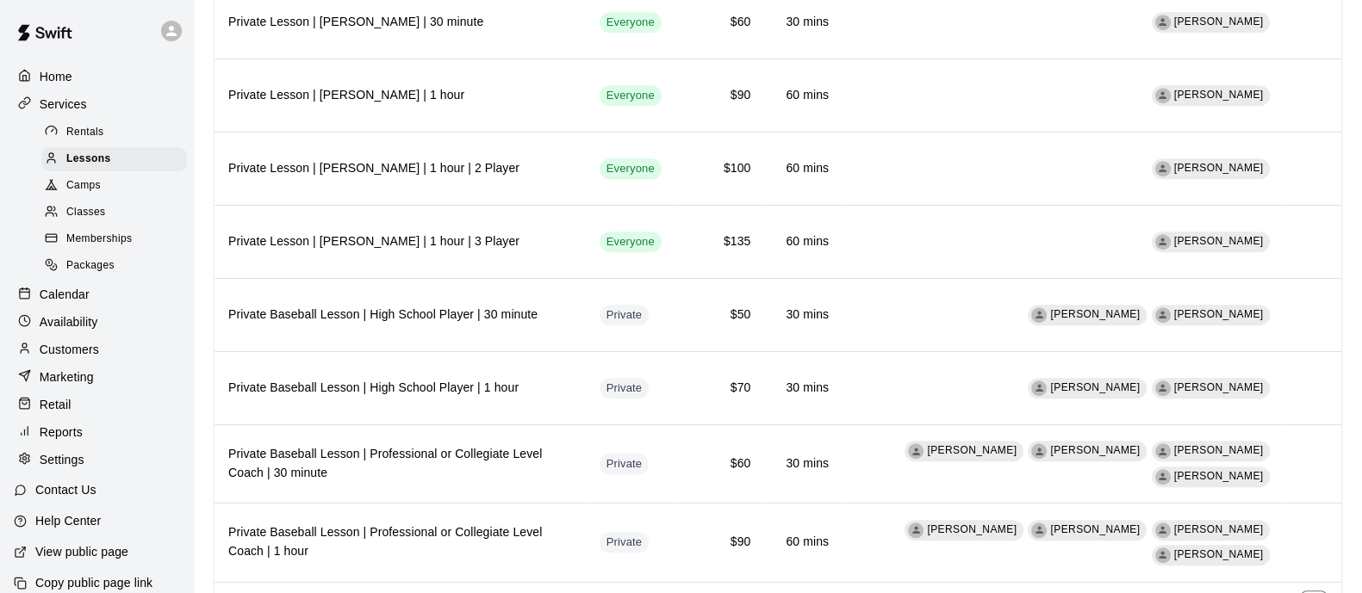
scroll to position [1847, 0]
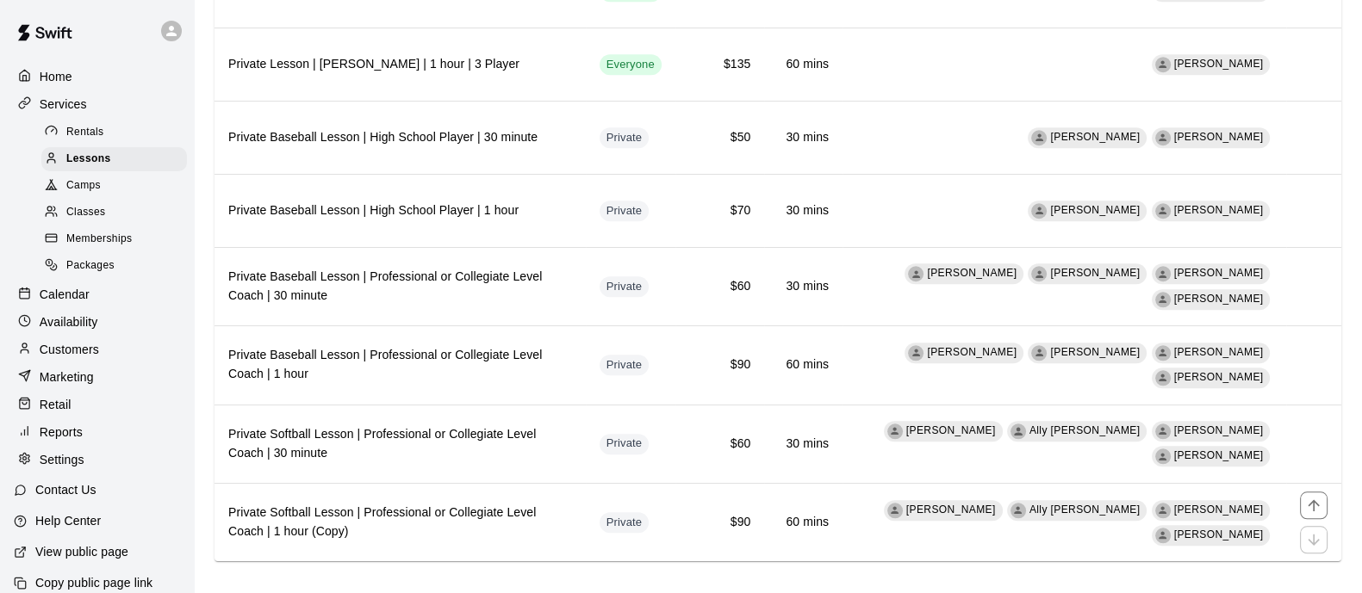
click at [452, 504] on h6 "Private Softball Lesson | Professional or Collegiate Level Coach | 1 hour (Copy)" at bounding box center [400, 523] width 344 height 38
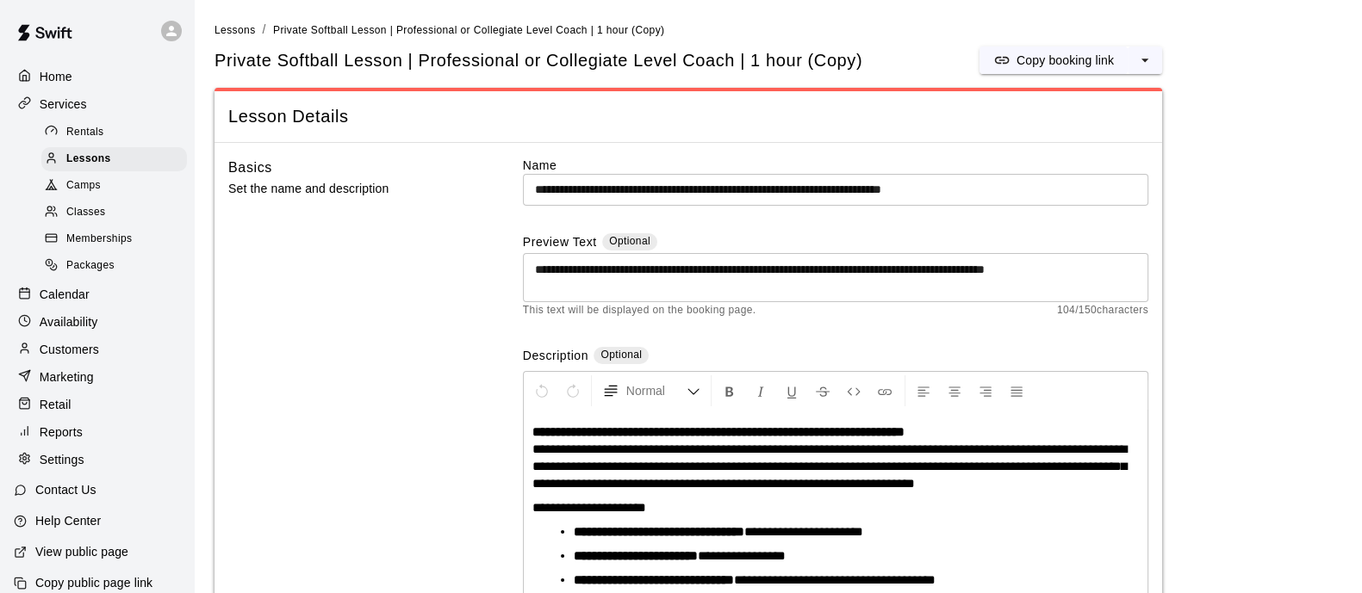
scroll to position [60, 0]
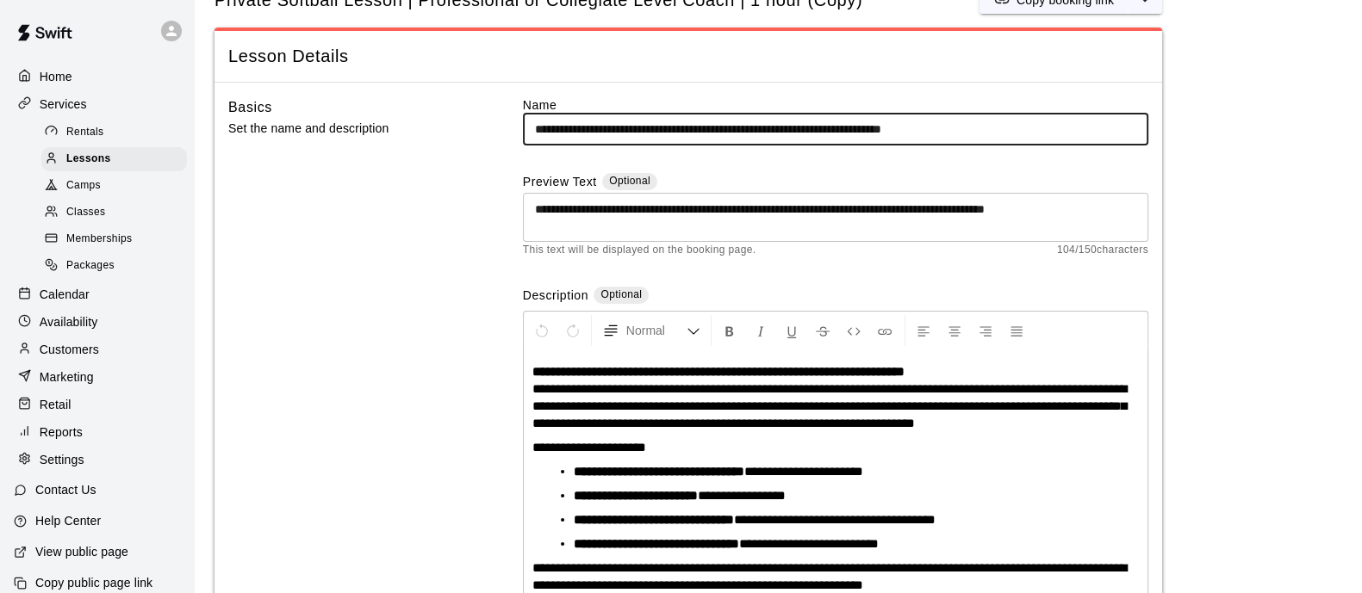
drag, startPoint x: 1014, startPoint y: 131, endPoint x: 954, endPoint y: 127, distance: 59.5
click at [954, 127] on input "**********" at bounding box center [835, 130] width 625 height 32
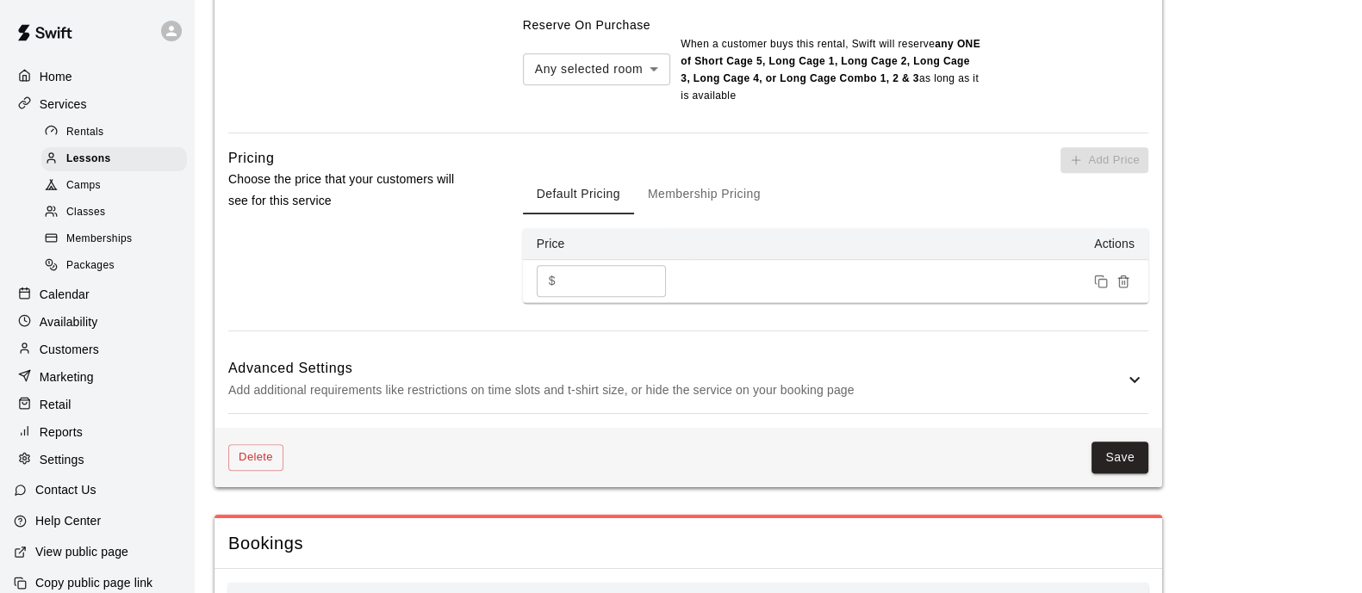
scroll to position [1351, 0]
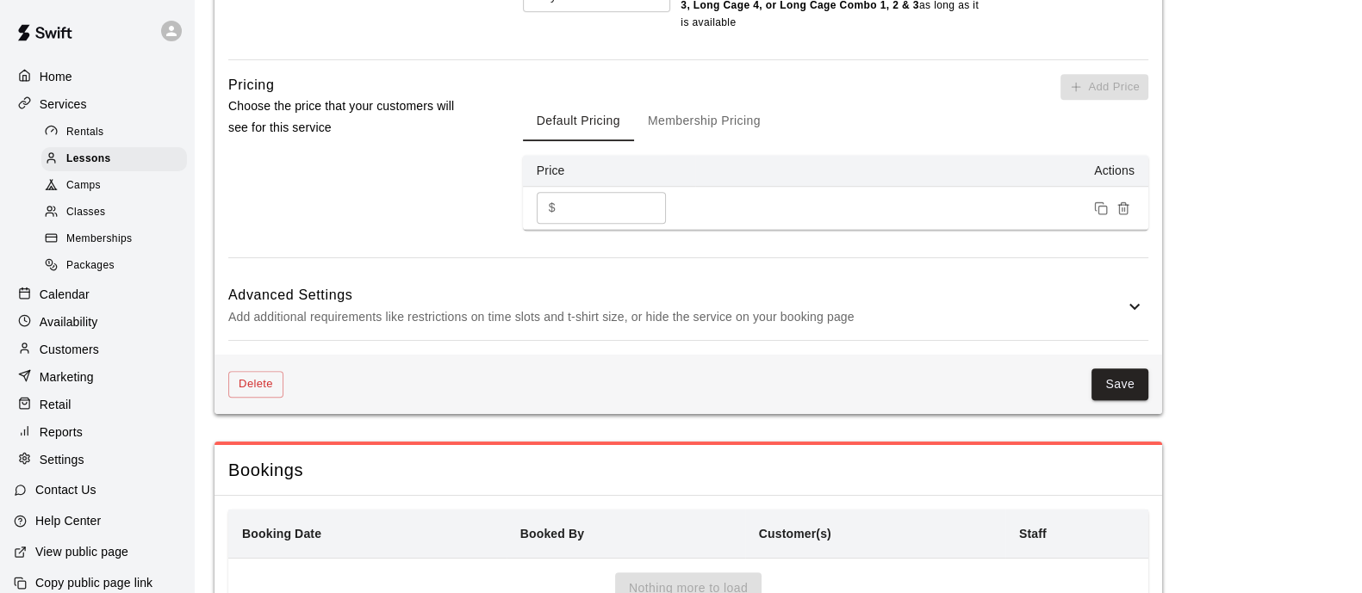
type input "**********"
click at [1115, 379] on button "Save" at bounding box center [1119, 385] width 57 height 32
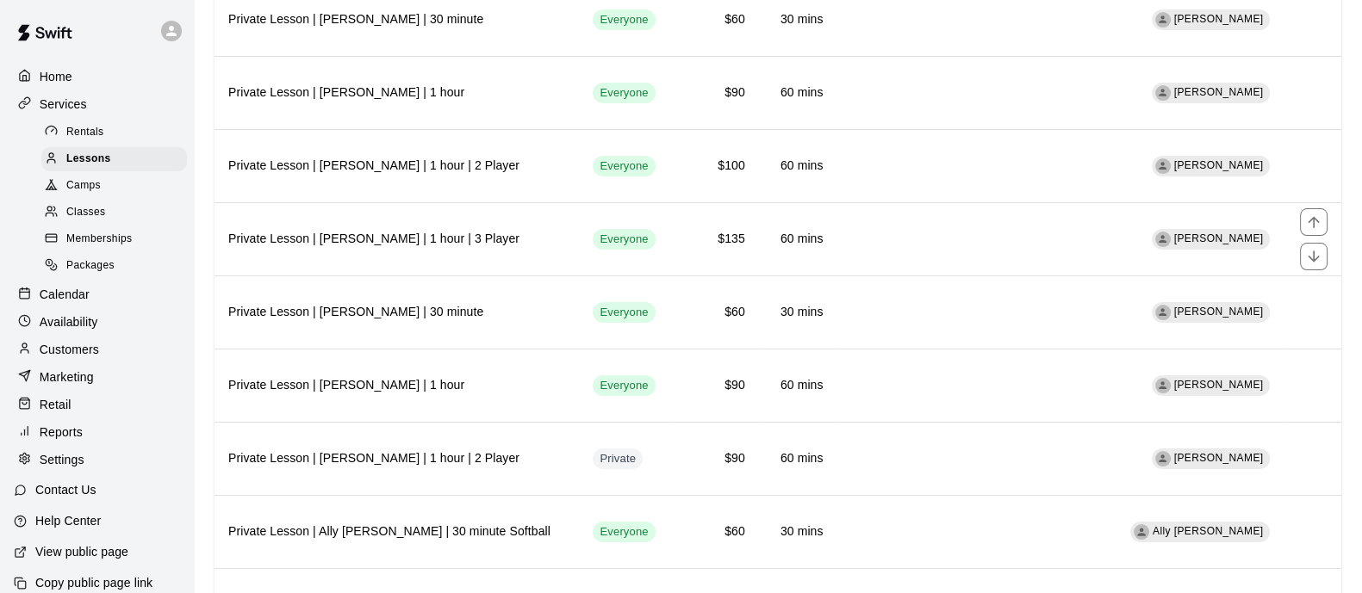
scroll to position [214, 0]
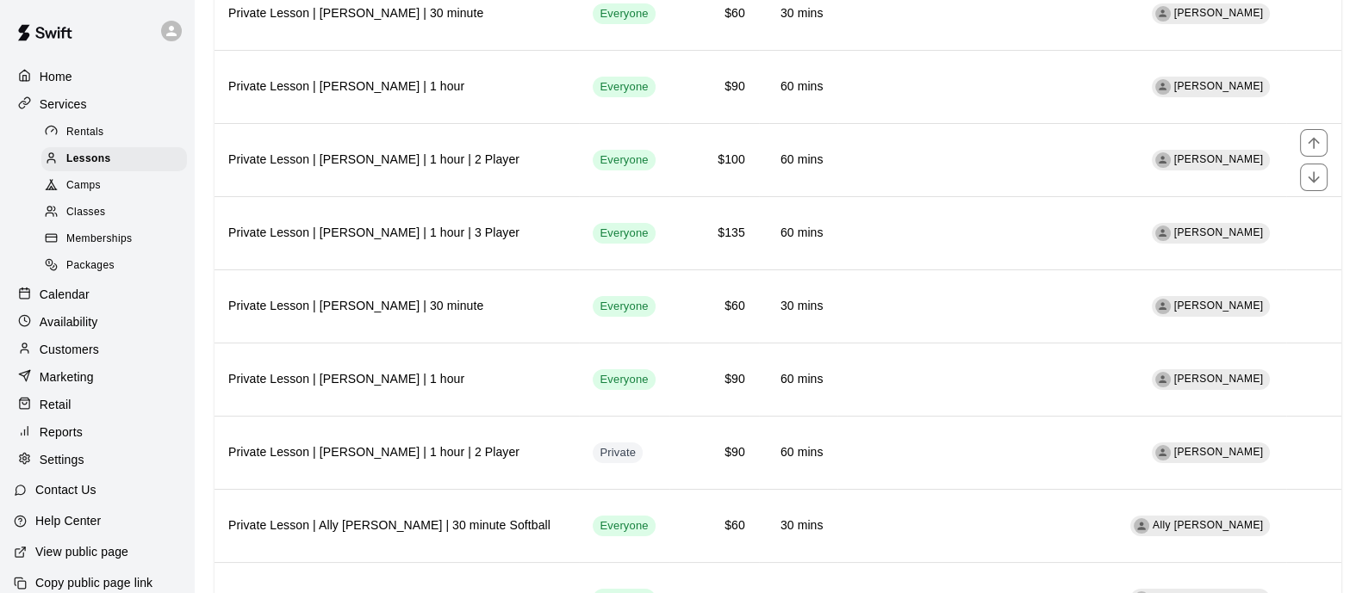
click at [534, 149] on th "Private Lesson | [PERSON_NAME] | 1 hour | 2 Player" at bounding box center [396, 159] width 364 height 73
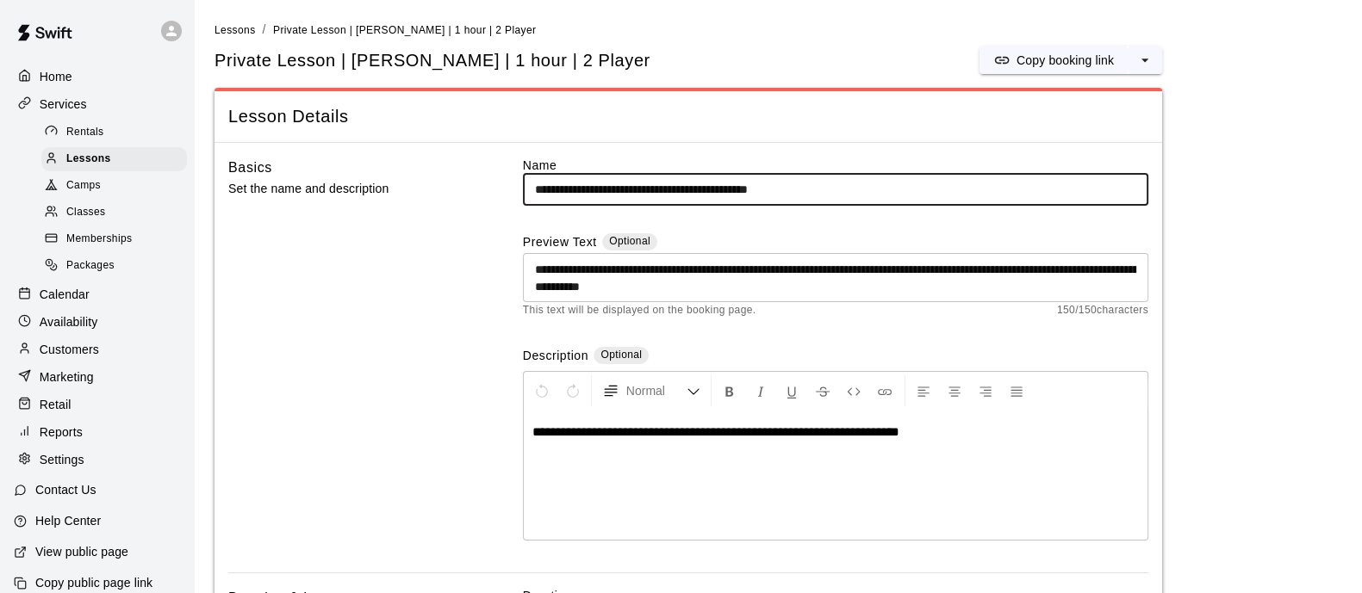
drag, startPoint x: 585, startPoint y: 183, endPoint x: 574, endPoint y: 187, distance: 11.7
click at [574, 187] on input "**********" at bounding box center [835, 190] width 625 height 32
click at [575, 187] on input "**********" at bounding box center [835, 190] width 625 height 32
click at [585, 187] on input "**********" at bounding box center [835, 190] width 625 height 32
click at [581, 186] on input "**********" at bounding box center [835, 190] width 625 height 32
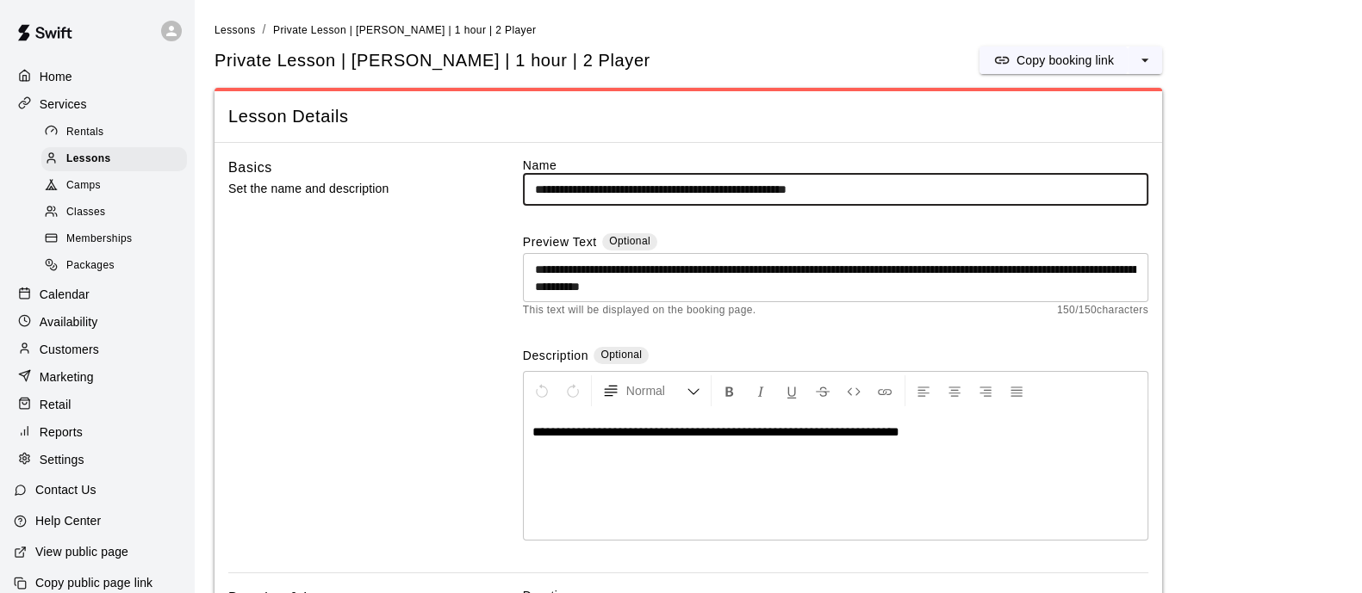
drag, startPoint x: 688, startPoint y: 185, endPoint x: 758, endPoint y: 188, distance: 69.8
click at [758, 188] on input "**********" at bounding box center [835, 190] width 625 height 32
type input "**********"
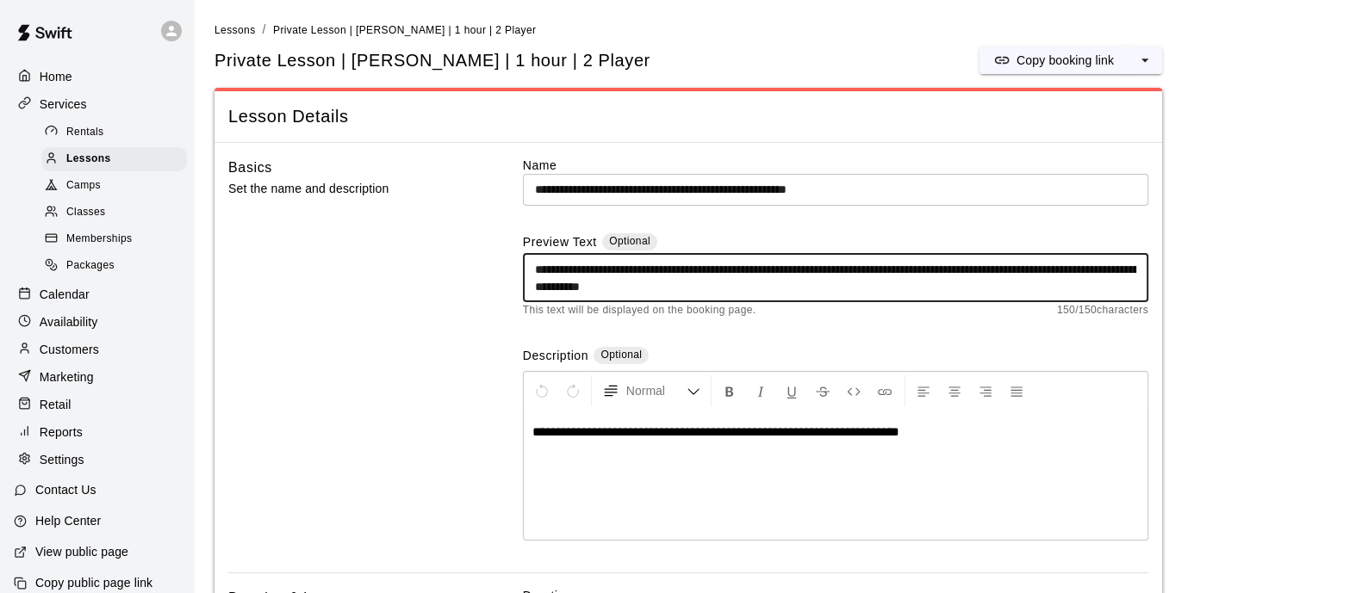
drag, startPoint x: 901, startPoint y: 293, endPoint x: 635, endPoint y: 271, distance: 267.0
click at [635, 271] on textarea "**********" at bounding box center [835, 278] width 601 height 34
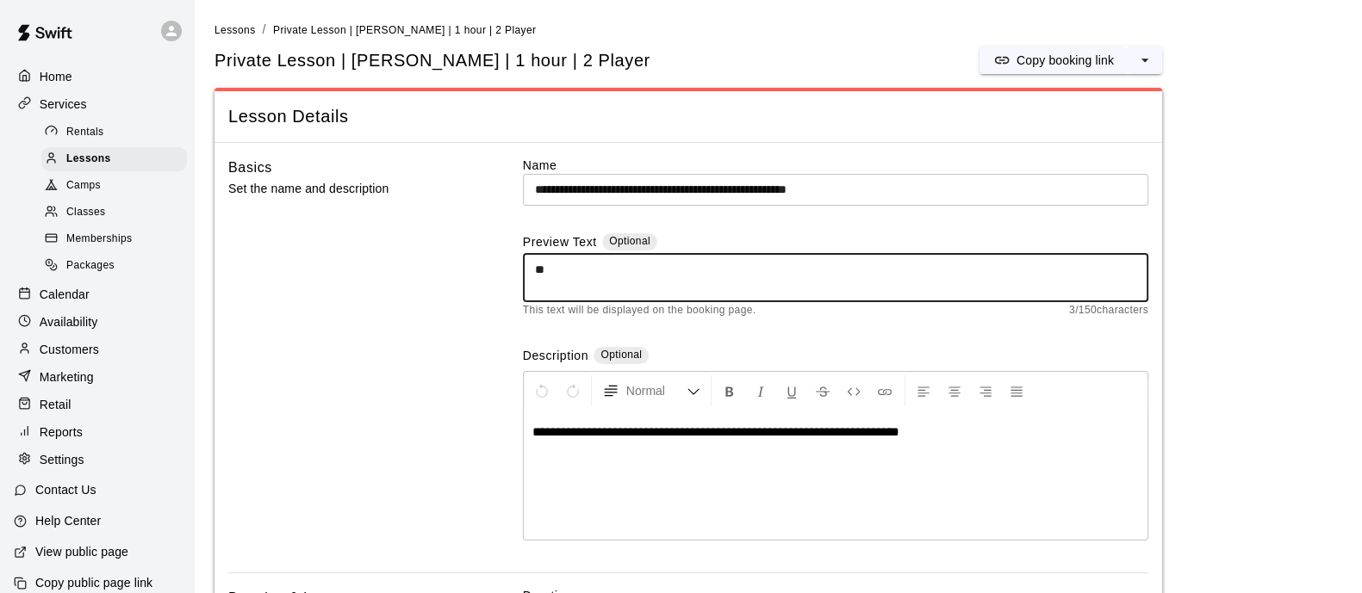
type textarea "*"
paste textarea "**********"
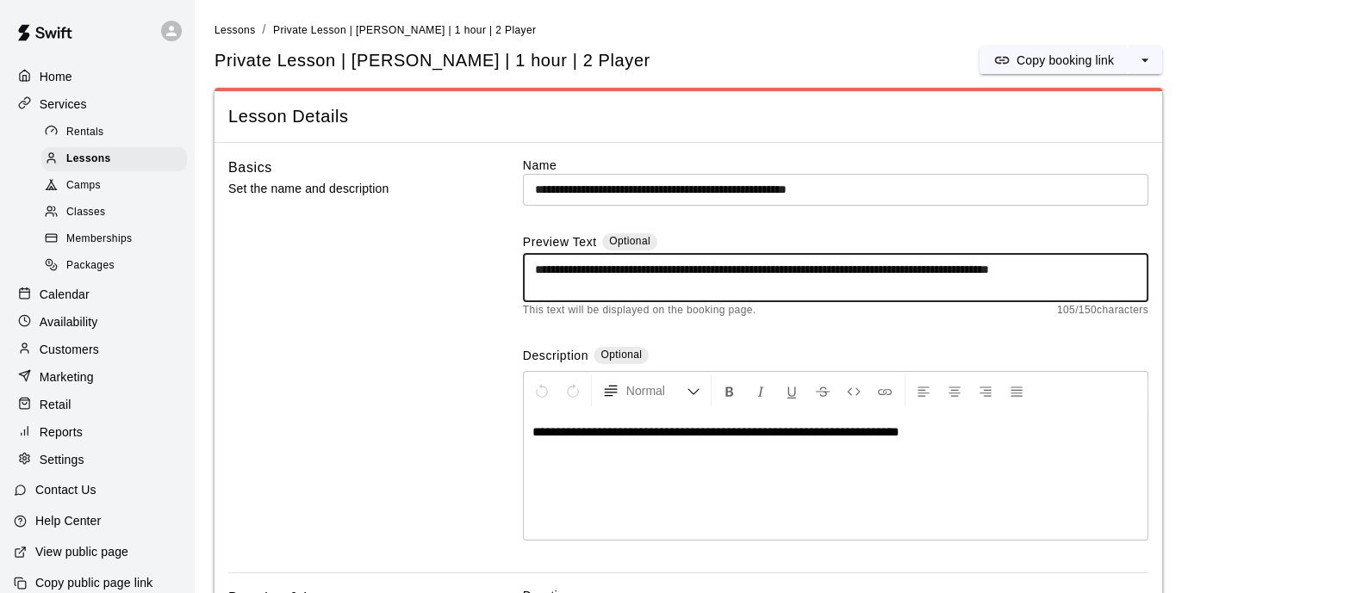
click at [593, 264] on textarea "**********" at bounding box center [835, 278] width 601 height 34
click at [529, 264] on div "**********" at bounding box center [835, 277] width 625 height 49
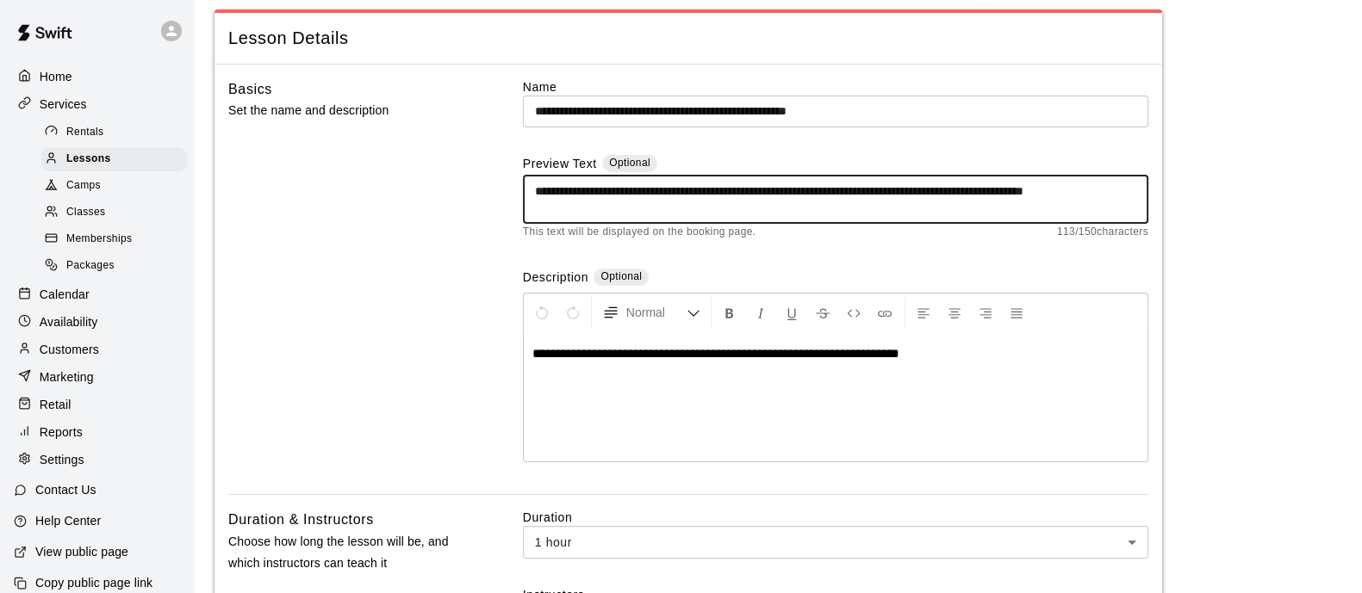
scroll to position [107, 0]
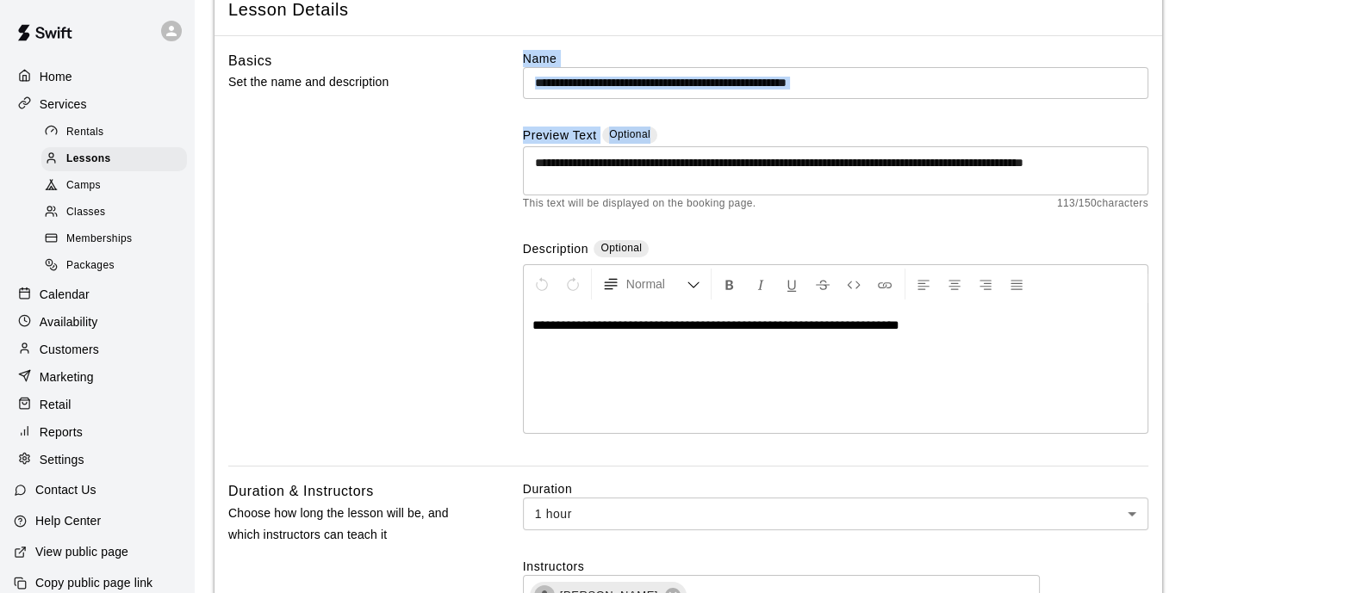
drag, startPoint x: 740, startPoint y: 187, endPoint x: 394, endPoint y: 146, distance: 347.7
click at [398, 146] on div "**********" at bounding box center [688, 258] width 920 height 417
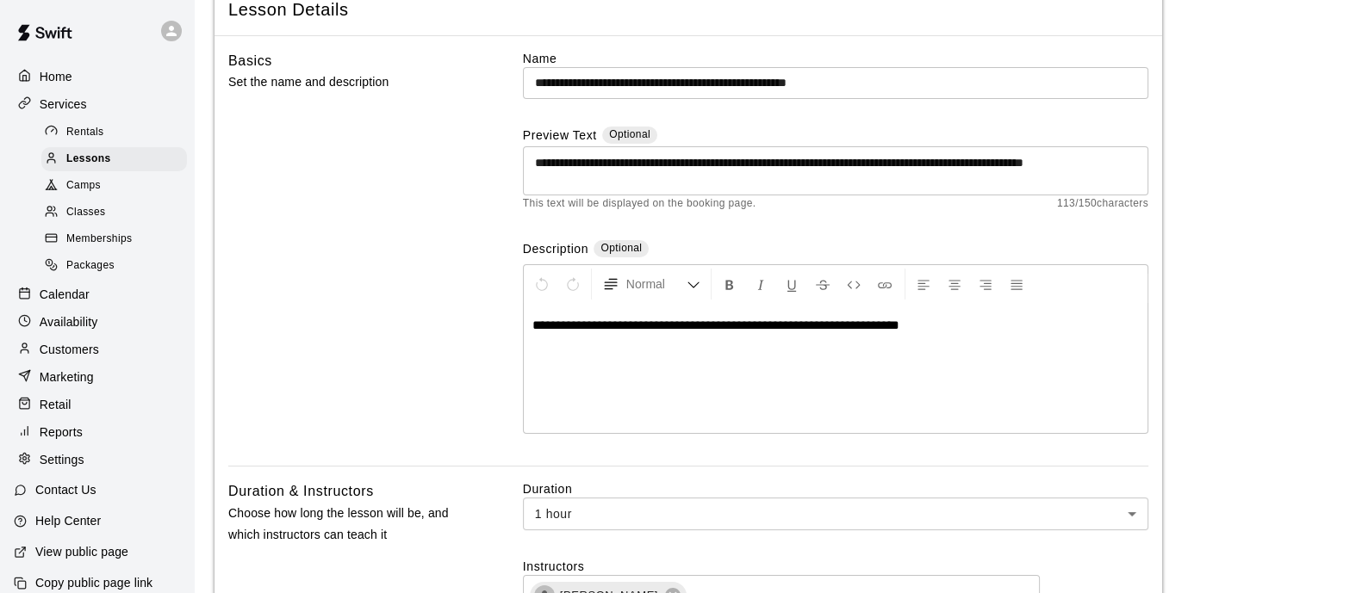
click at [664, 181] on textarea "**********" at bounding box center [835, 171] width 601 height 34
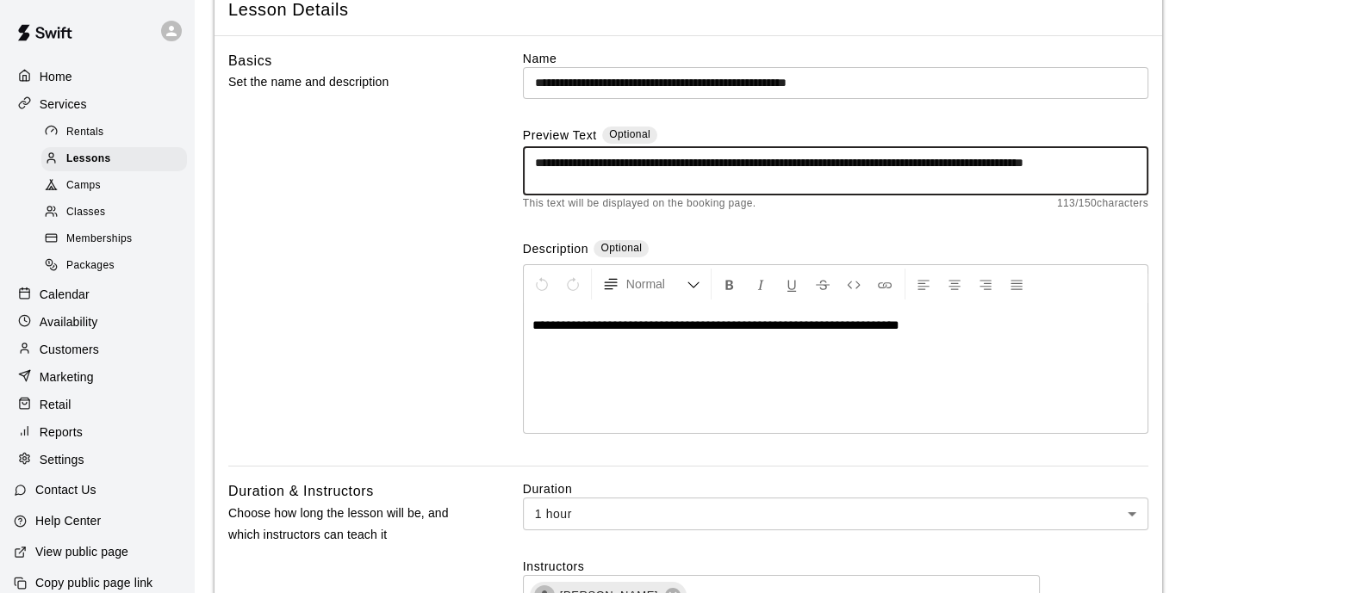
drag, startPoint x: 667, startPoint y: 179, endPoint x: 513, endPoint y: 146, distance: 156.8
click at [513, 146] on div "**********" at bounding box center [688, 258] width 920 height 417
paste textarea "****"
type textarea "**********"
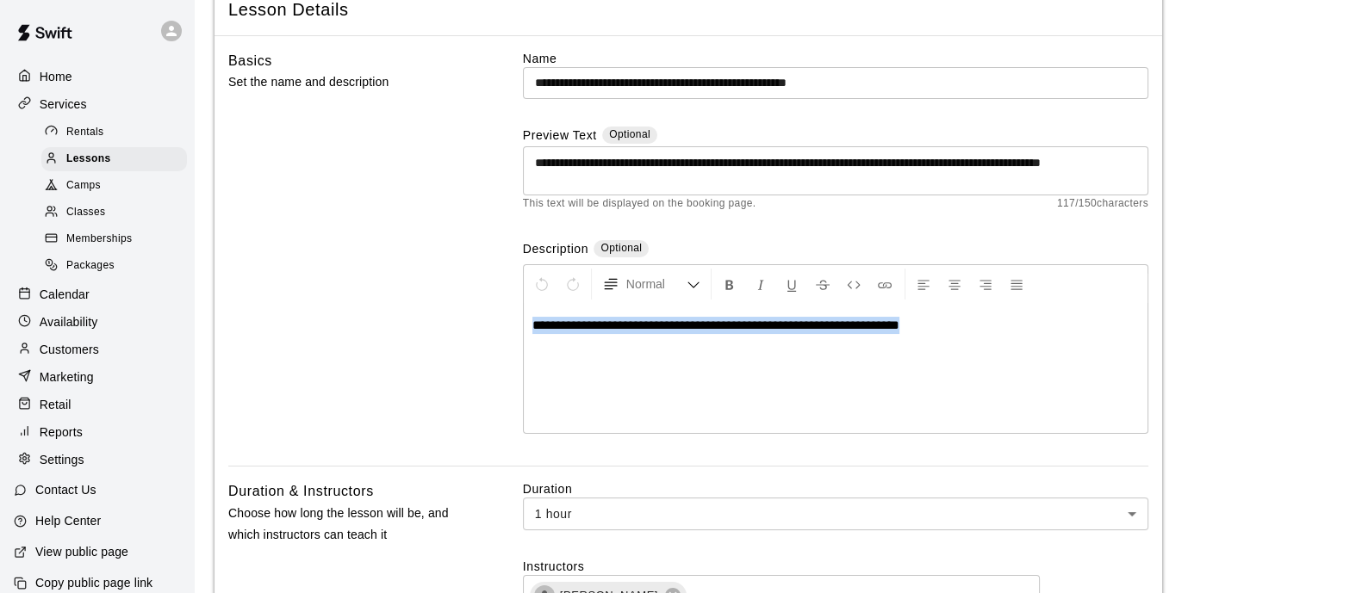
drag, startPoint x: 1001, startPoint y: 329, endPoint x: 430, endPoint y: 319, distance: 571.1
click at [430, 319] on div "**********" at bounding box center [688, 258] width 920 height 417
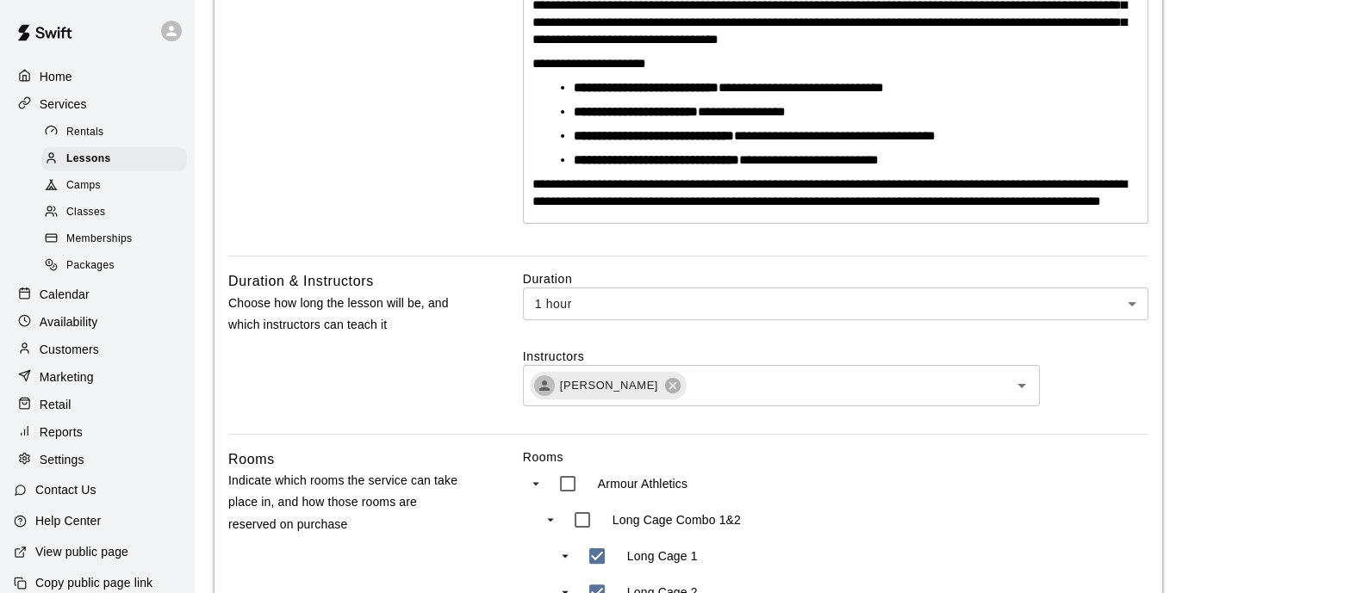
scroll to position [538, 0]
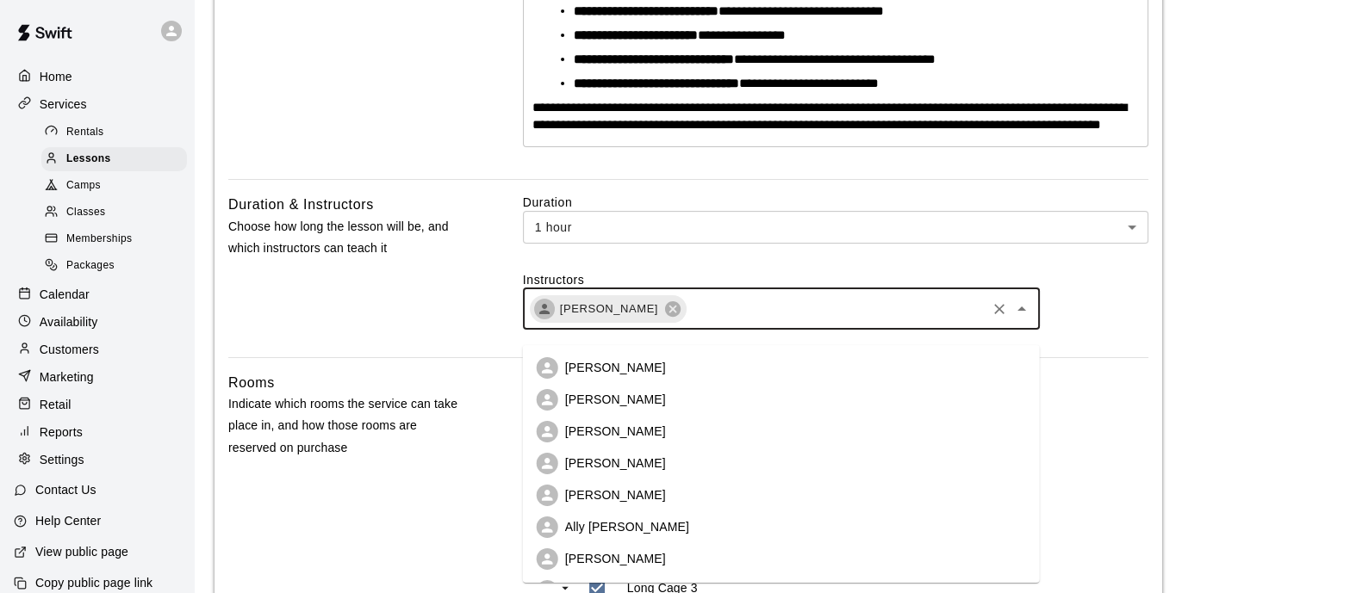
click at [693, 320] on input "text" at bounding box center [835, 309] width 295 height 22
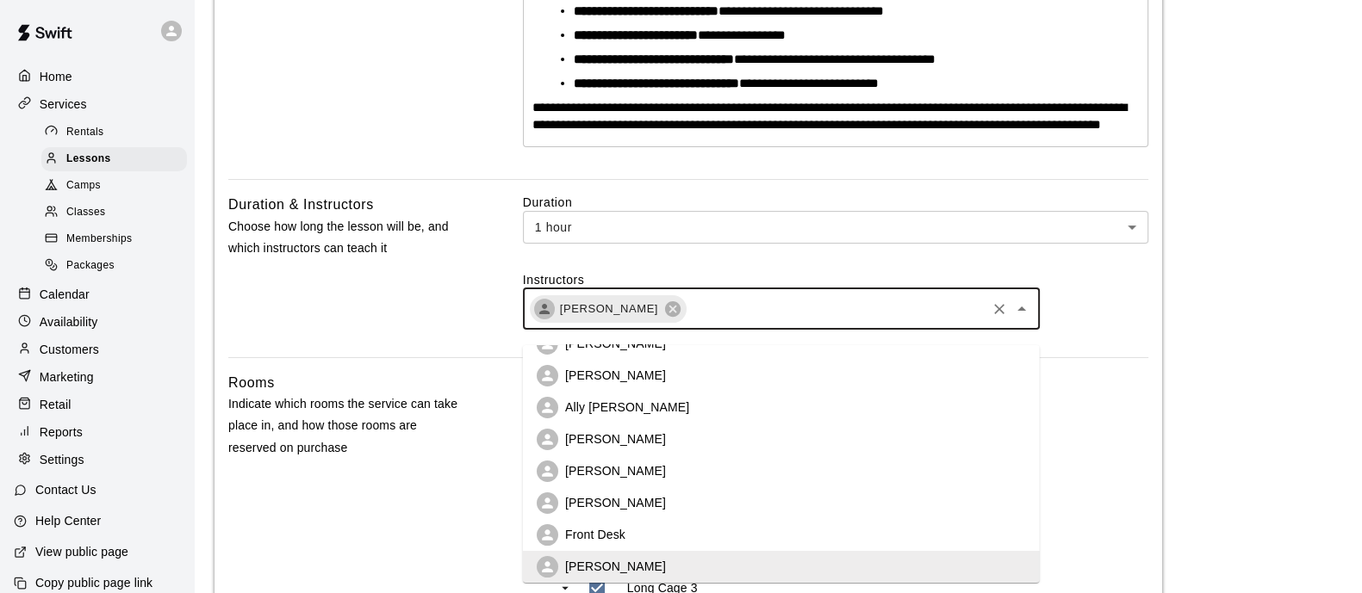
click at [712, 497] on li "[PERSON_NAME]" at bounding box center [781, 503] width 517 height 32
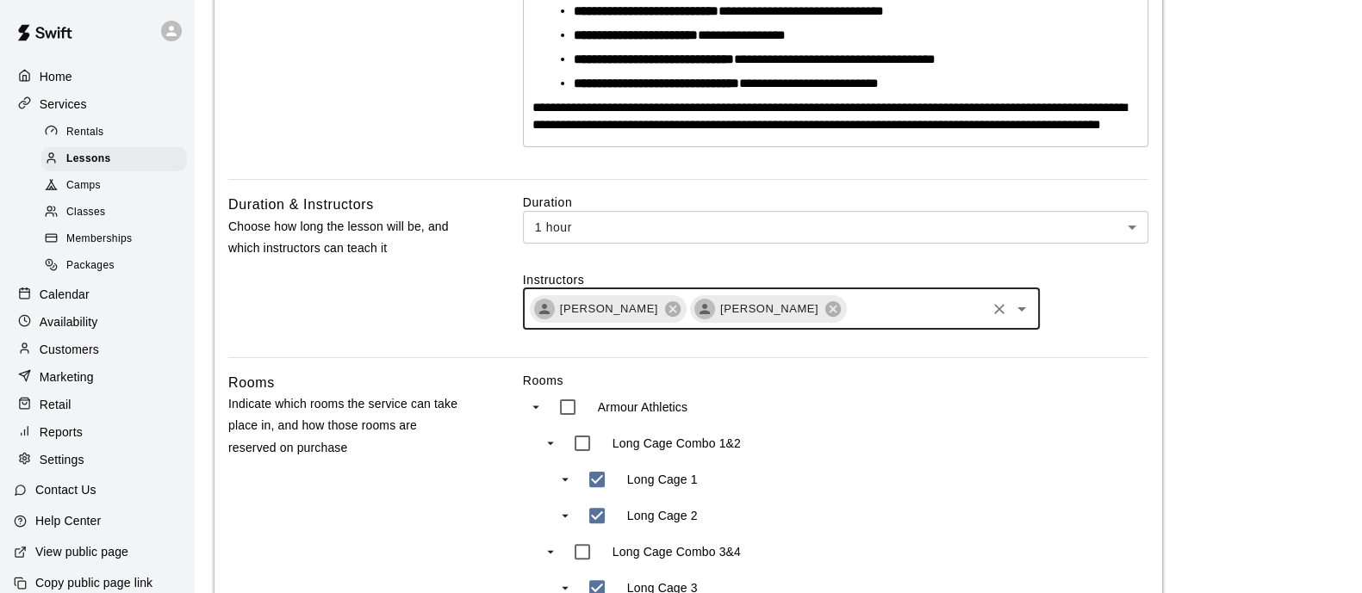
drag, startPoint x: 848, startPoint y: 320, endPoint x: 848, endPoint y: 335, distance: 15.5
click at [848, 320] on input "text" at bounding box center [915, 309] width 135 height 22
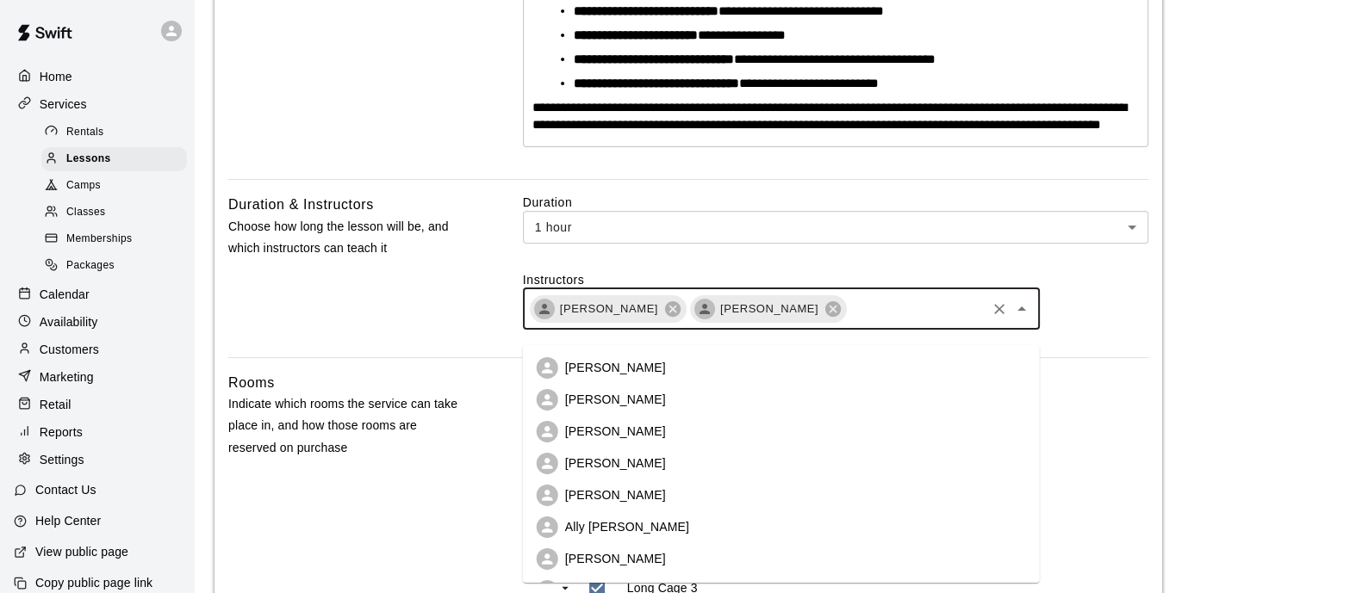
drag, startPoint x: 644, startPoint y: 369, endPoint x: 718, endPoint y: 367, distance: 74.1
click at [644, 370] on p "[PERSON_NAME]" at bounding box center [615, 367] width 101 height 17
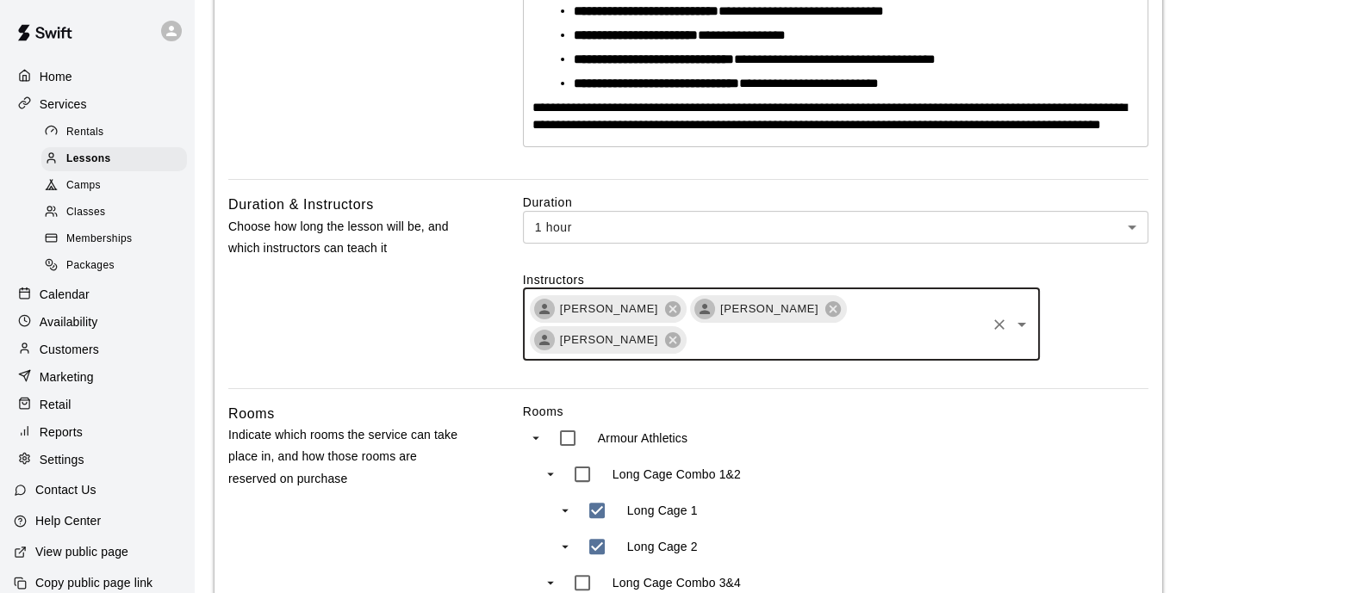
click at [886, 361] on div "[PERSON_NAME] [PERSON_NAME] [PERSON_NAME] ​" at bounding box center [781, 325] width 517 height 72
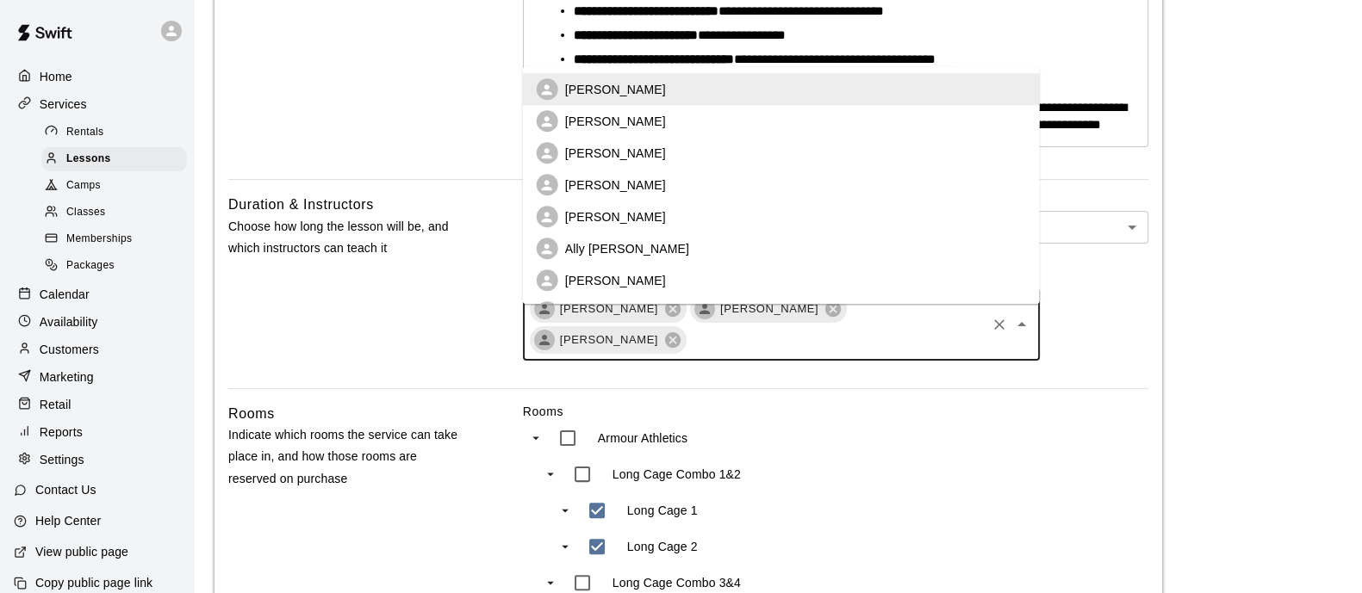
scroll to position [107, 0]
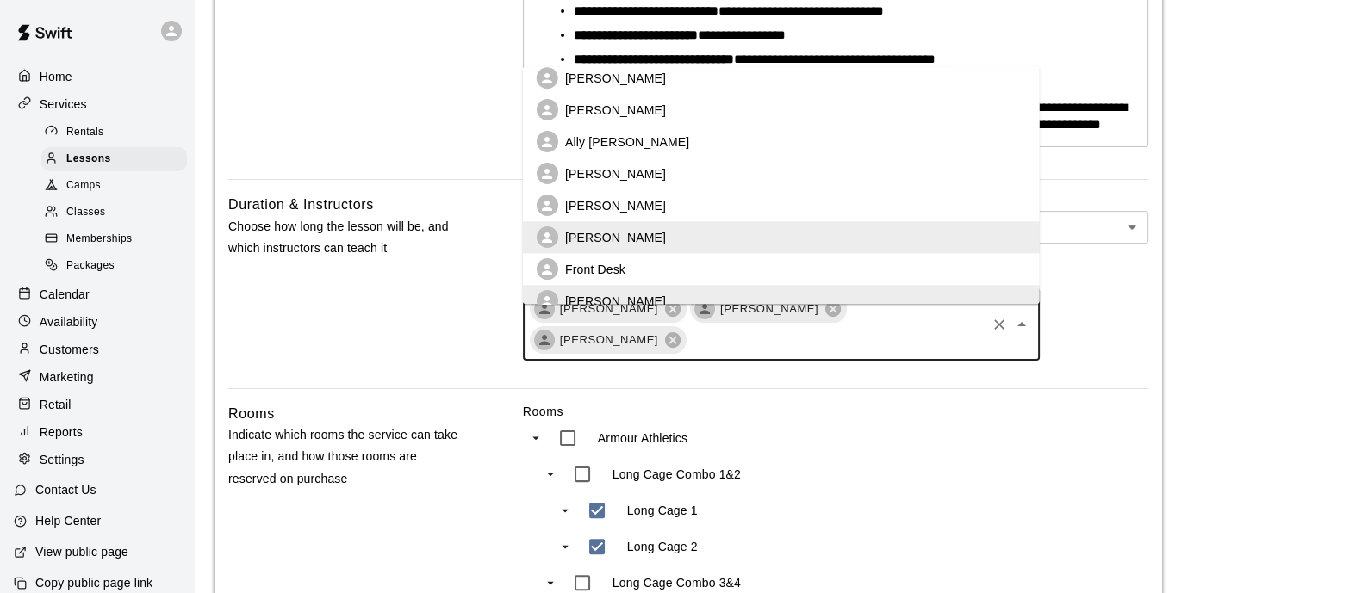
click at [665, 204] on li "[PERSON_NAME]" at bounding box center [781, 206] width 517 height 32
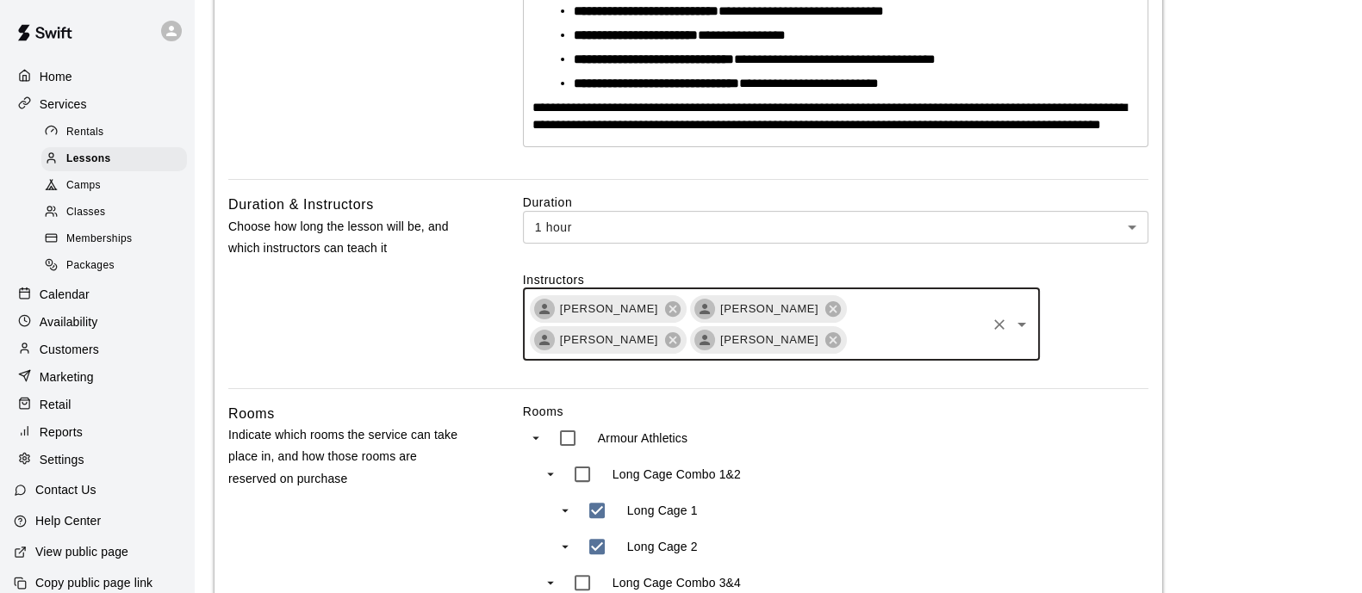
click at [1227, 343] on main "**********" at bounding box center [777, 530] width 1127 height 2097
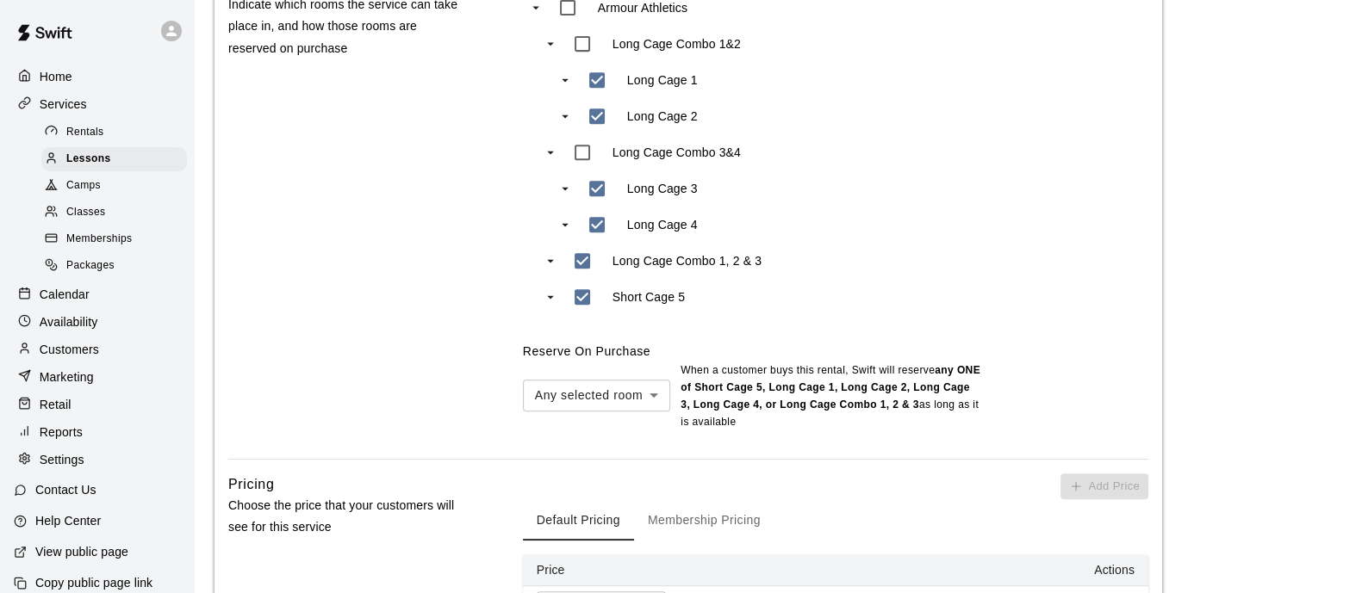
scroll to position [1292, 0]
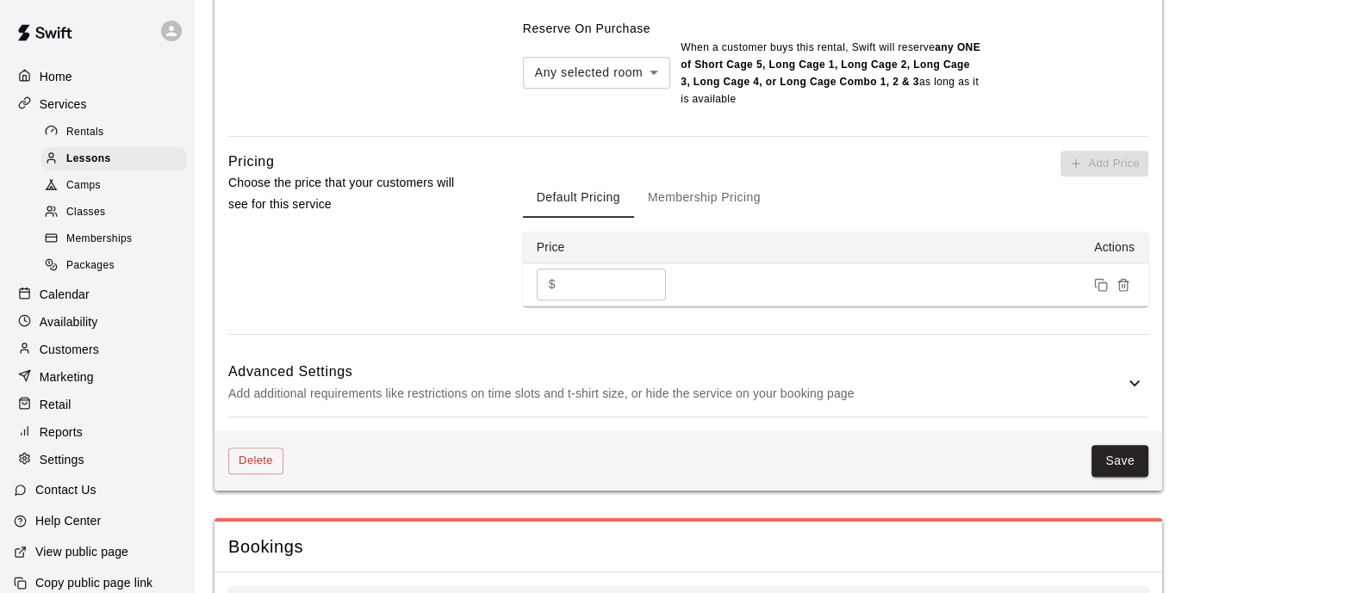
click at [1123, 477] on button "Save" at bounding box center [1119, 461] width 57 height 32
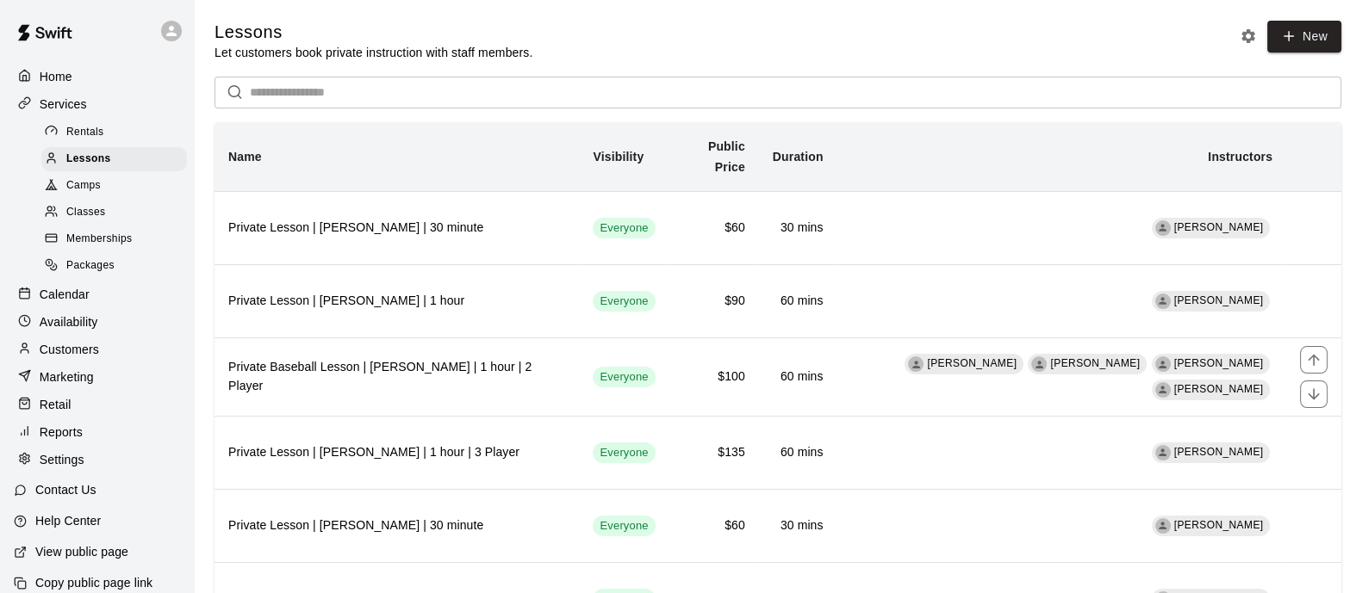
click at [563, 376] on h6 "Private Baseball Lesson | [PERSON_NAME] | 1 hour | 2 Player" at bounding box center [396, 377] width 337 height 38
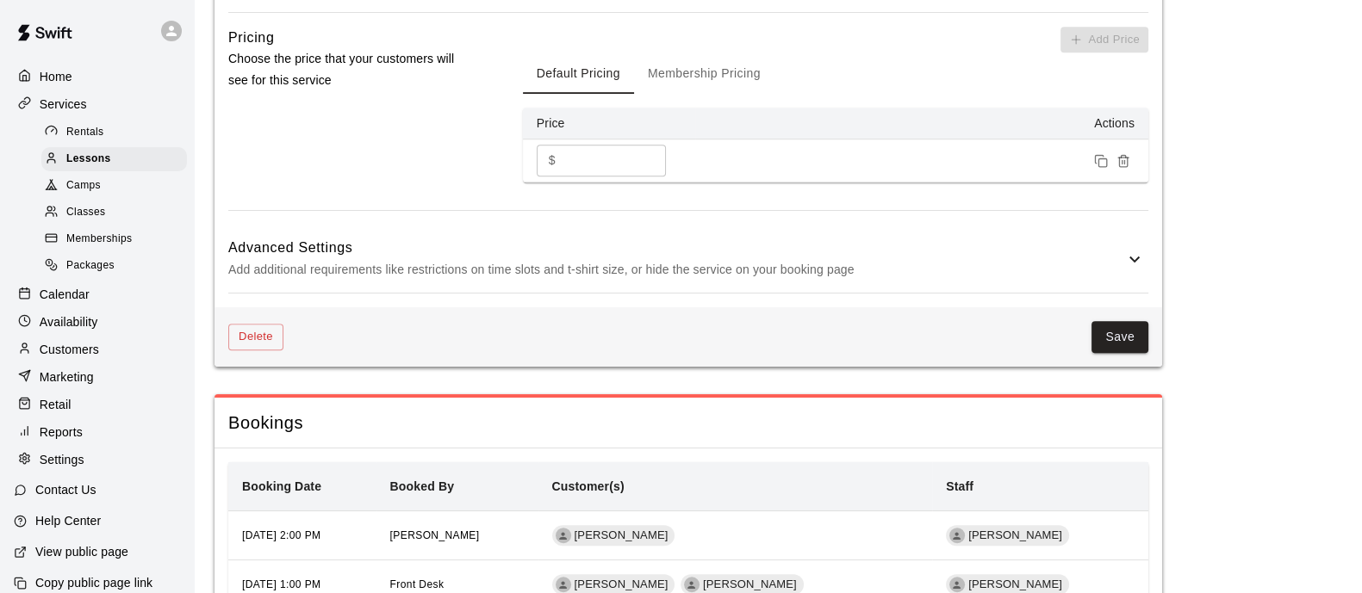
drag, startPoint x: 854, startPoint y: 220, endPoint x: 857, endPoint y: 237, distance: 16.7
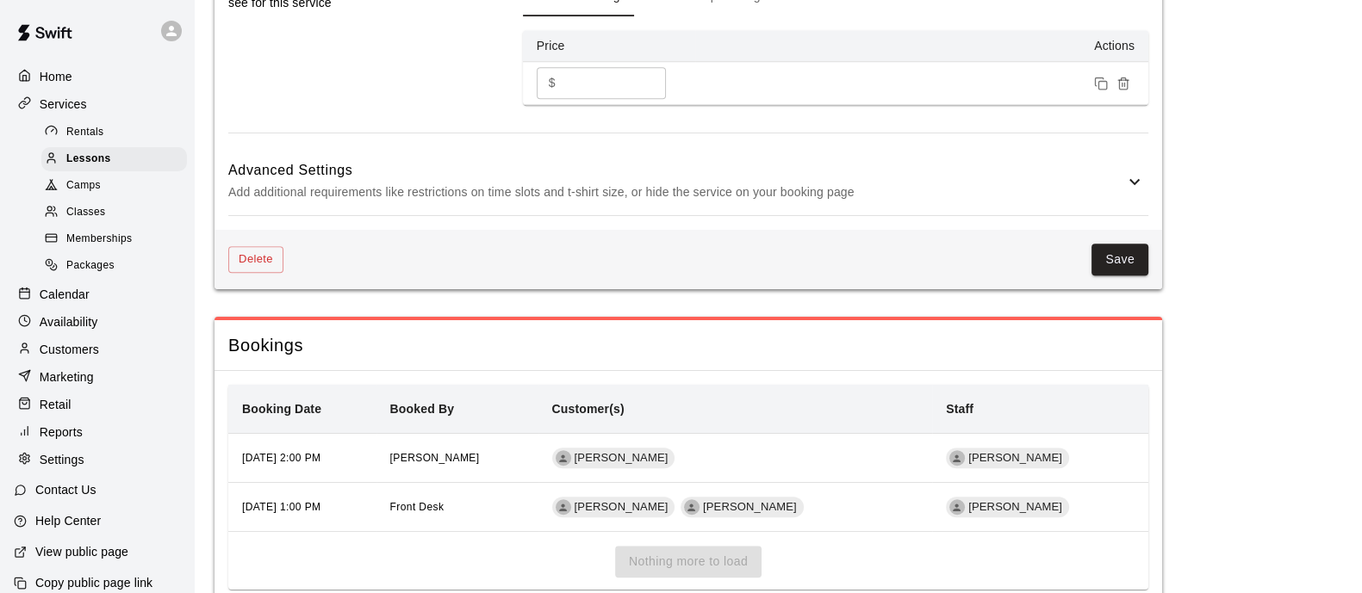
drag, startPoint x: 856, startPoint y: 214, endPoint x: 852, endPoint y: 226, distance: 12.0
click at [856, 203] on p "Add additional requirements like restrictions on time slots and t-shirt size, o…" at bounding box center [676, 193] width 896 height 22
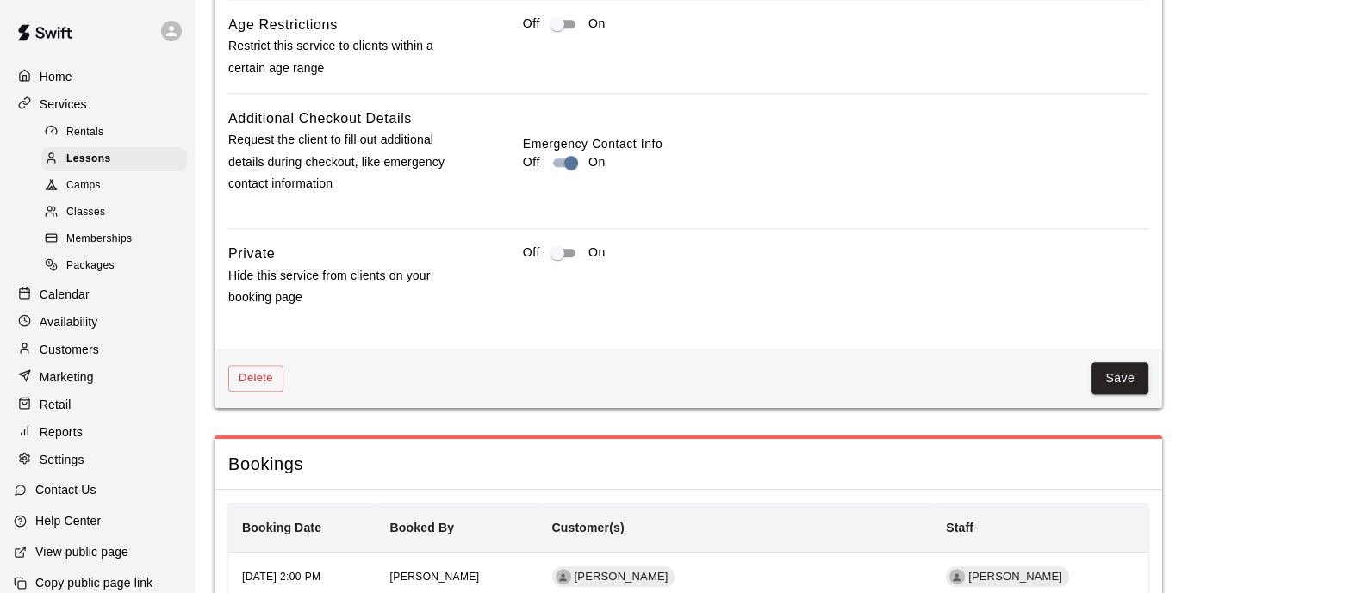
scroll to position [2191, 0]
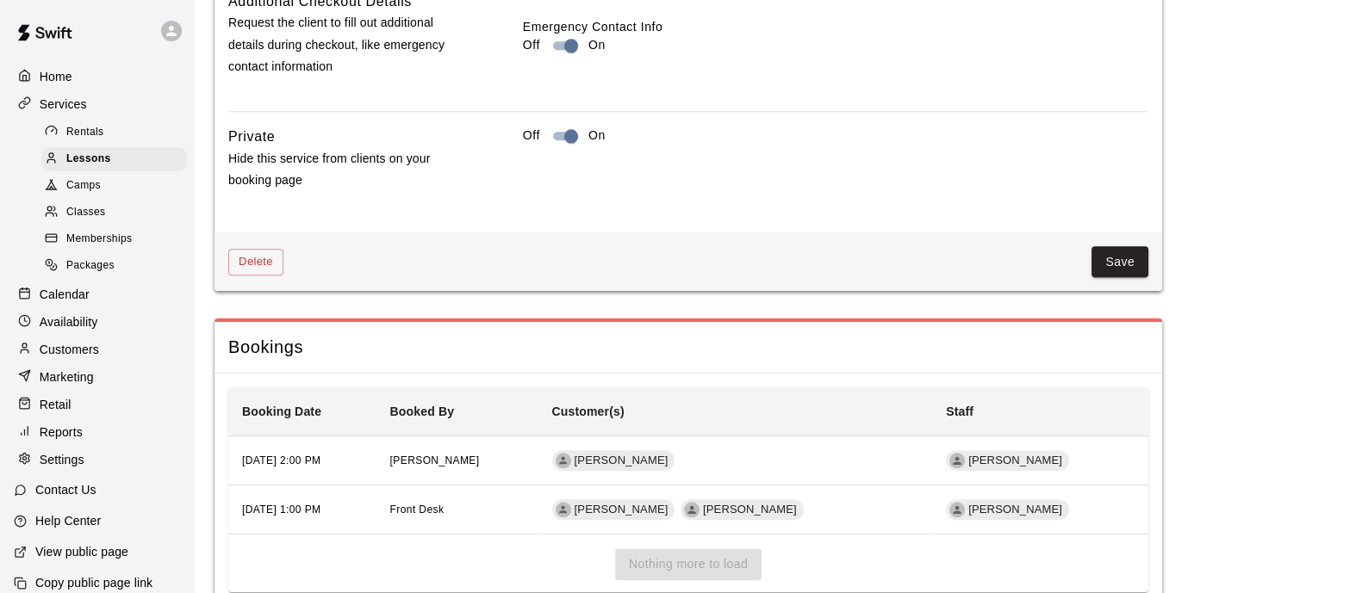
click at [1114, 278] on button "Save" at bounding box center [1119, 262] width 57 height 32
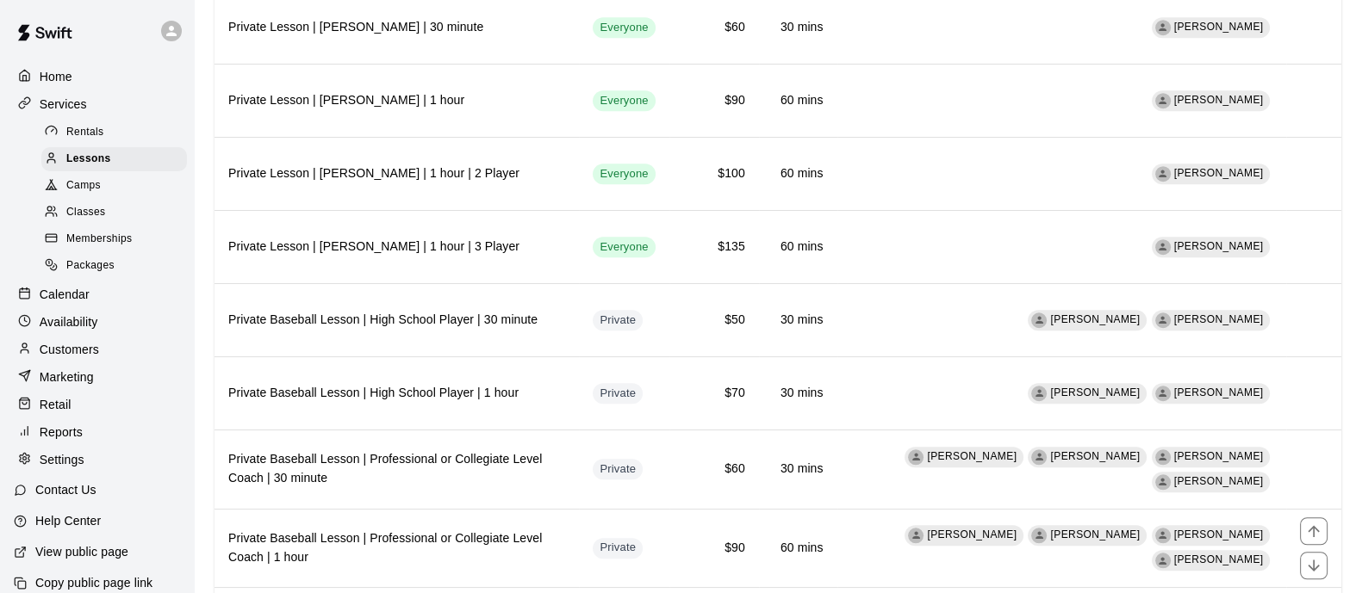
scroll to position [1853, 0]
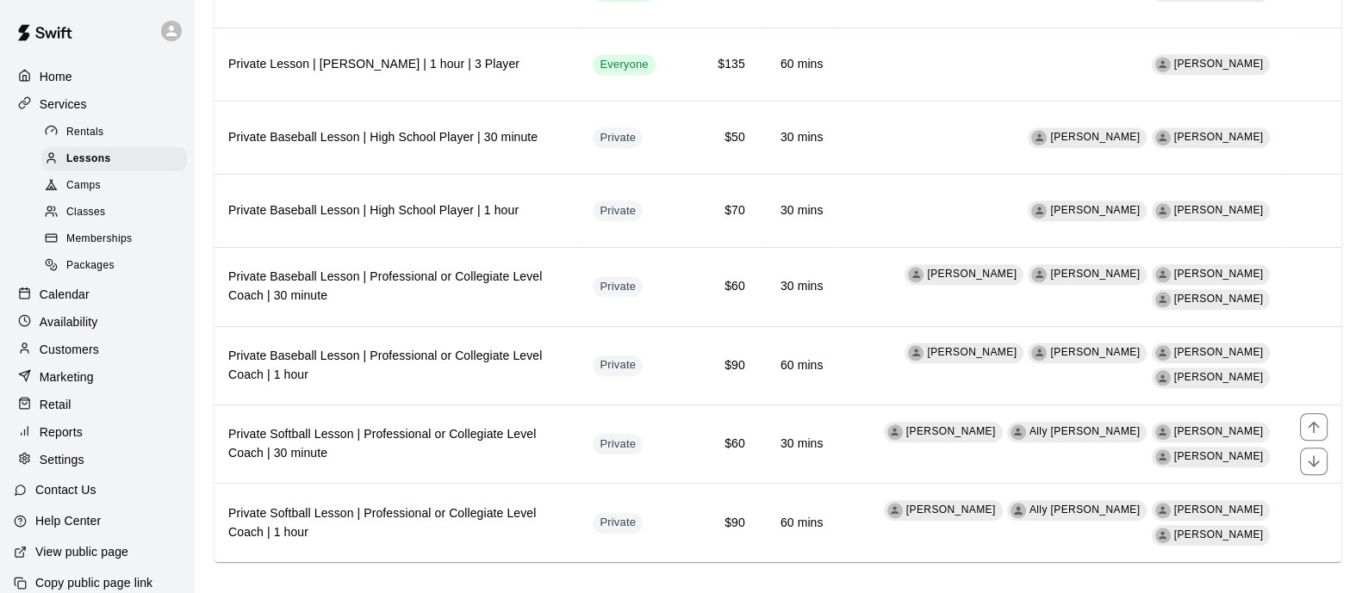
click at [461, 425] on h6 "Private Softball Lesson | Professional or Collegiate Level Coach | 30 minute" at bounding box center [396, 444] width 337 height 38
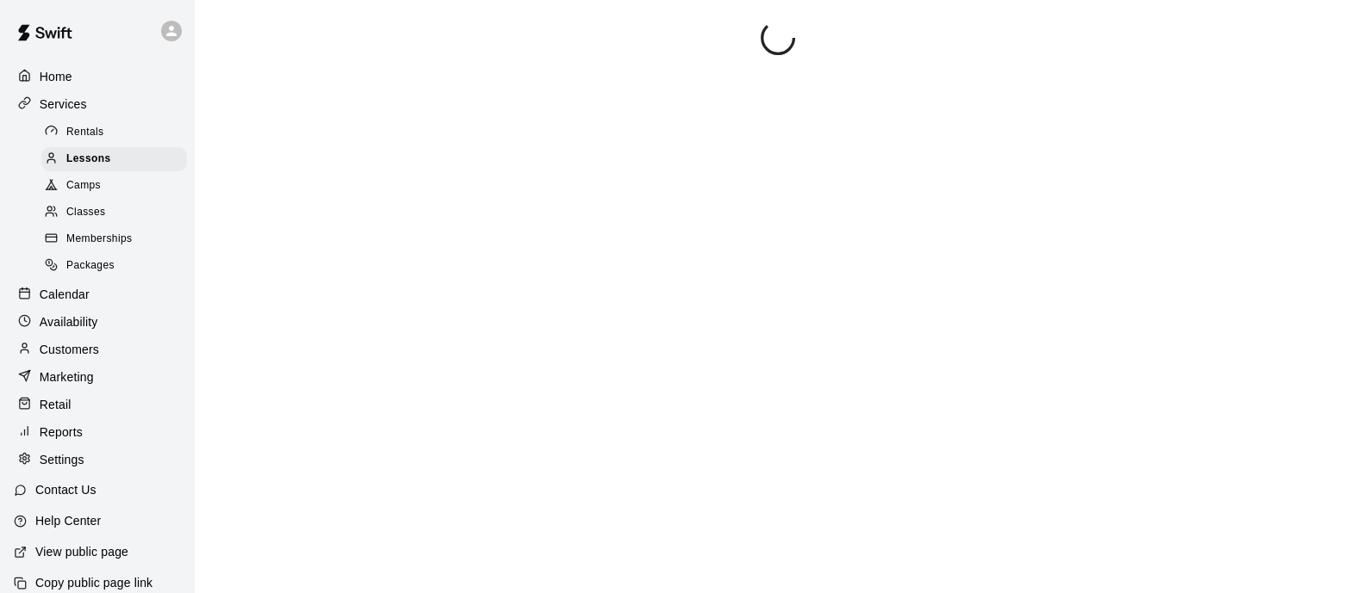
scroll to position [60, 0]
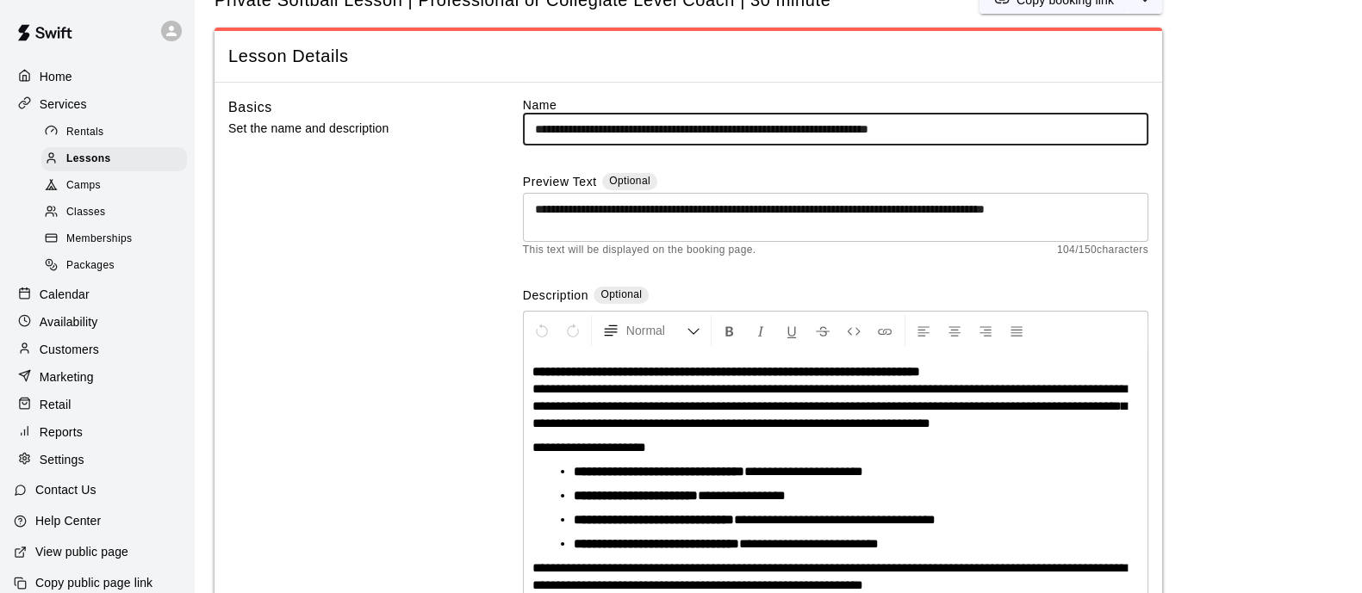
drag, startPoint x: 676, startPoint y: 124, endPoint x: 910, endPoint y: 127, distance: 233.4
click at [910, 127] on input "**********" at bounding box center [835, 130] width 625 height 32
paste input "**********"
type input "**********"
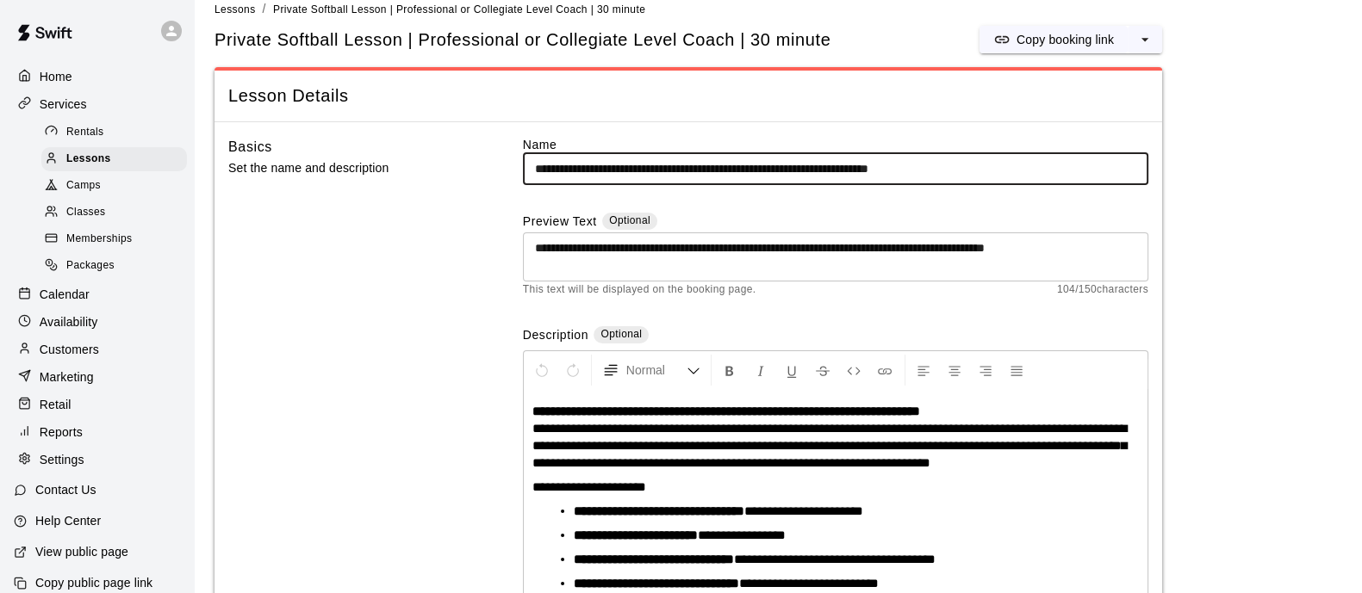
scroll to position [0, 0]
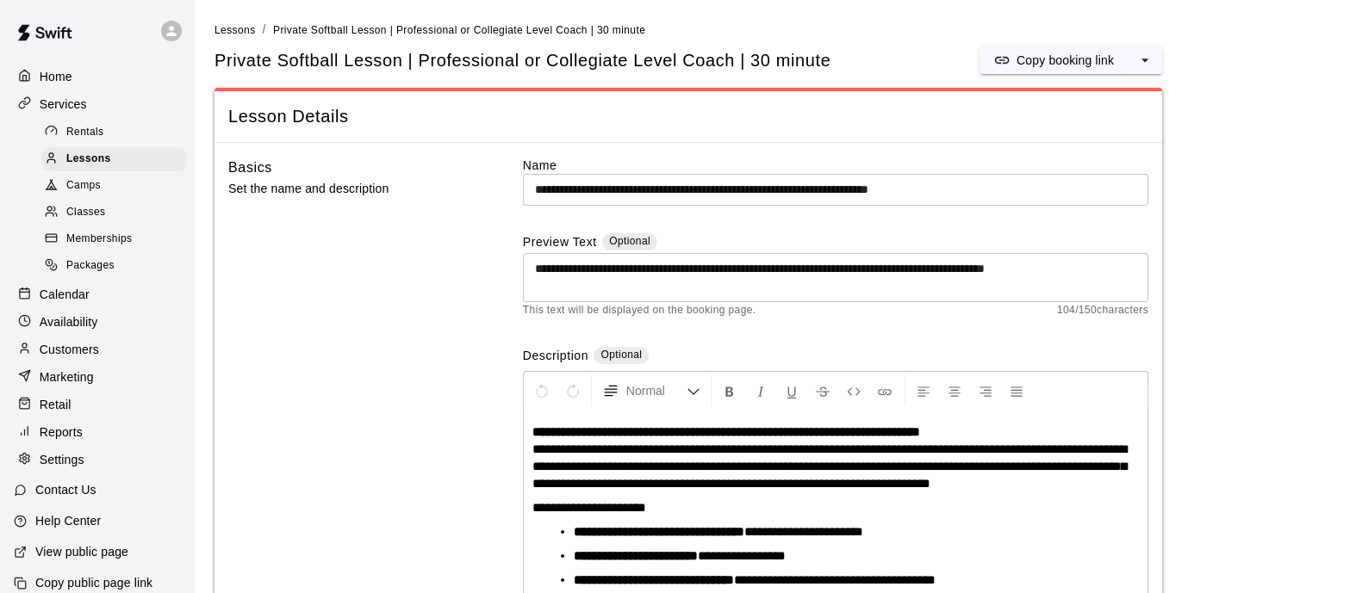
drag, startPoint x: 236, startPoint y: 31, endPoint x: 268, endPoint y: 42, distance: 33.8
click at [236, 32] on span "Lessons" at bounding box center [234, 30] width 41 height 12
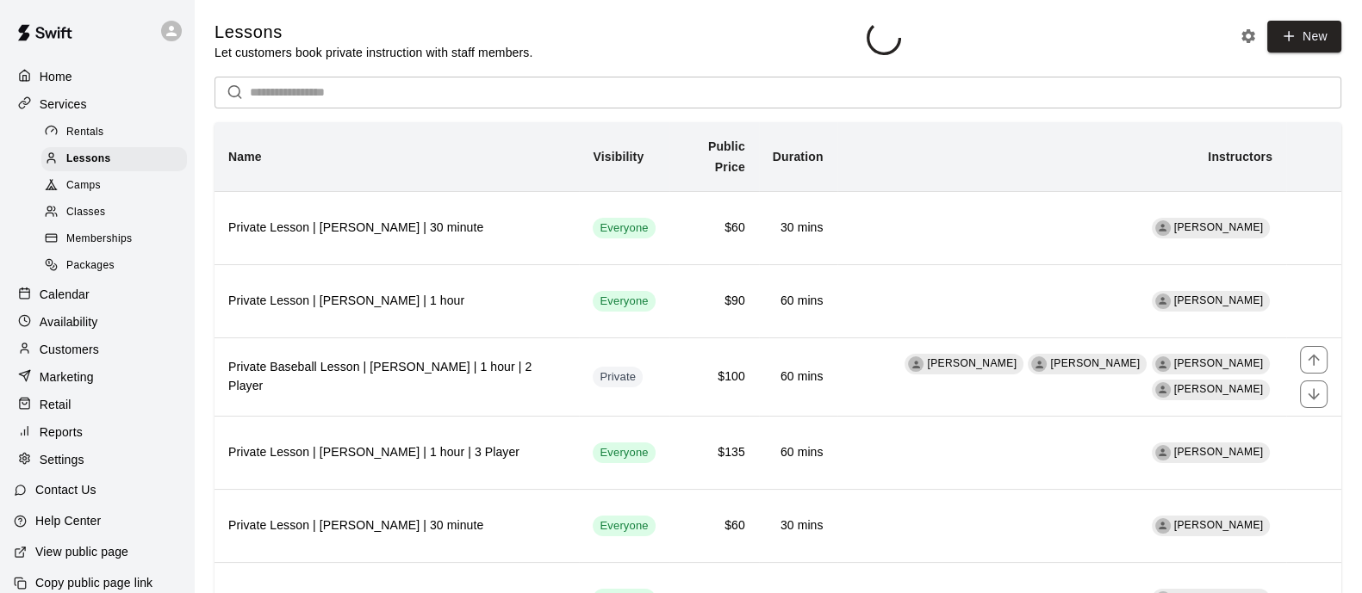
click at [531, 381] on h6 "Private Baseball Lesson | [PERSON_NAME] | 1 hour | 2 Player" at bounding box center [396, 377] width 337 height 38
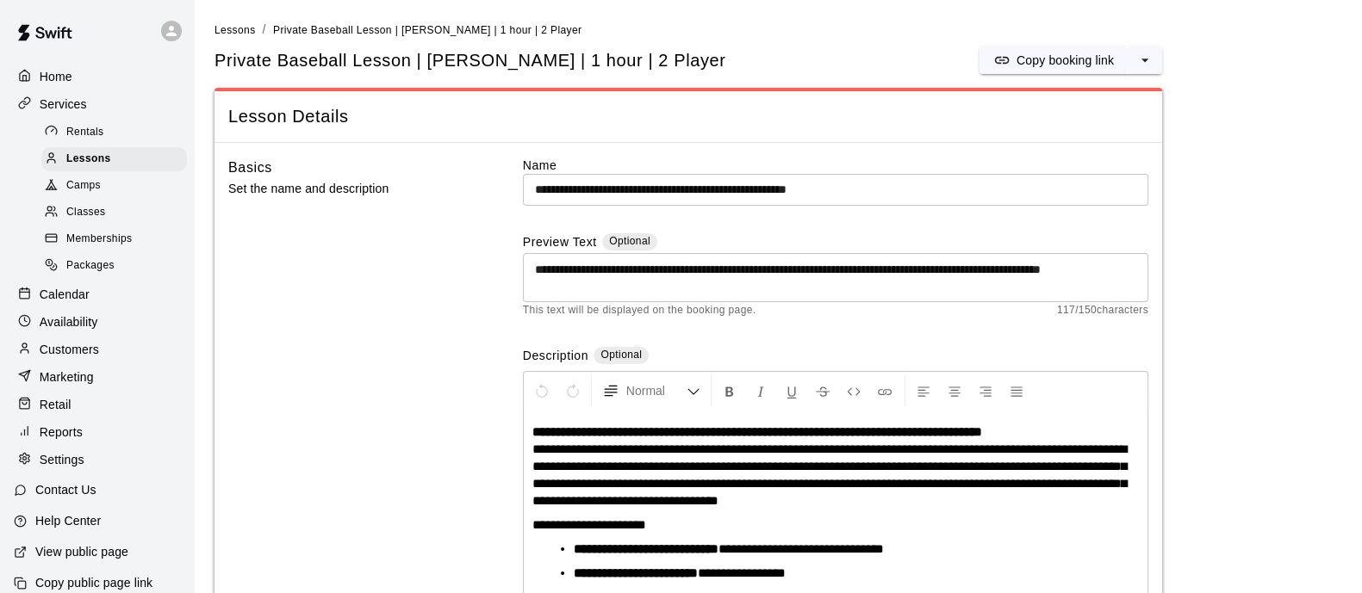
scroll to position [94, 0]
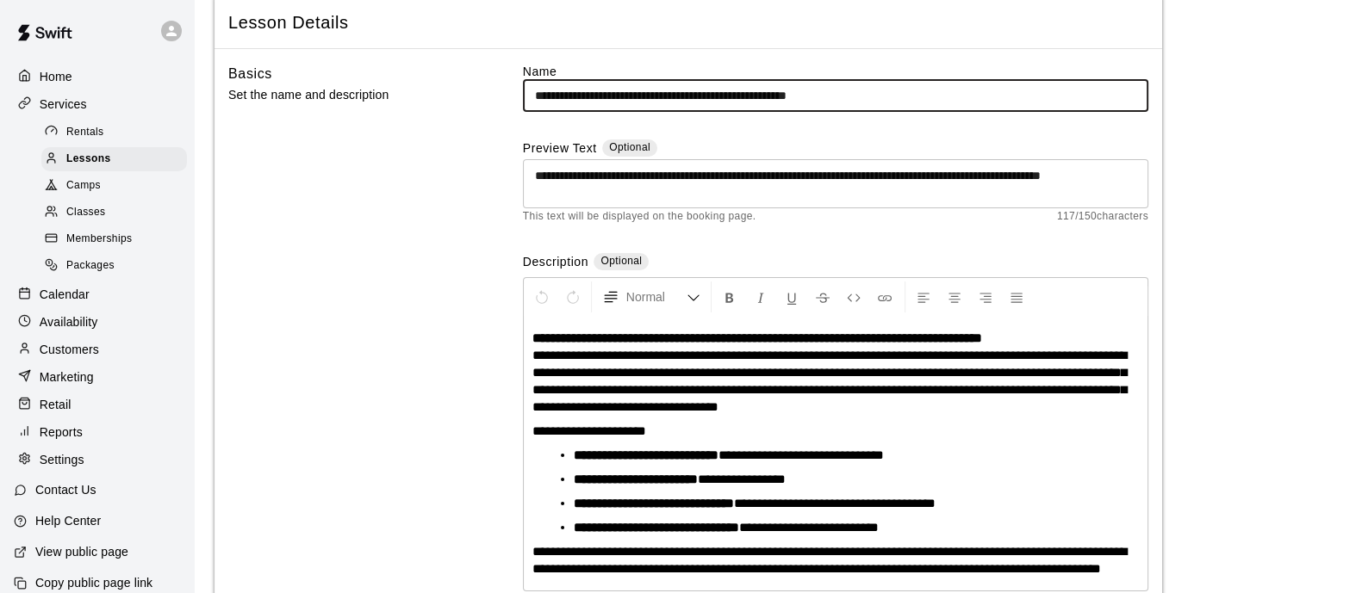
drag, startPoint x: 761, startPoint y: 89, endPoint x: 689, endPoint y: 84, distance: 71.6
click at [689, 84] on input "**********" at bounding box center [835, 96] width 625 height 32
paste input "**********"
click at [691, 95] on input "**********" at bounding box center [835, 96] width 625 height 32
type input "**********"
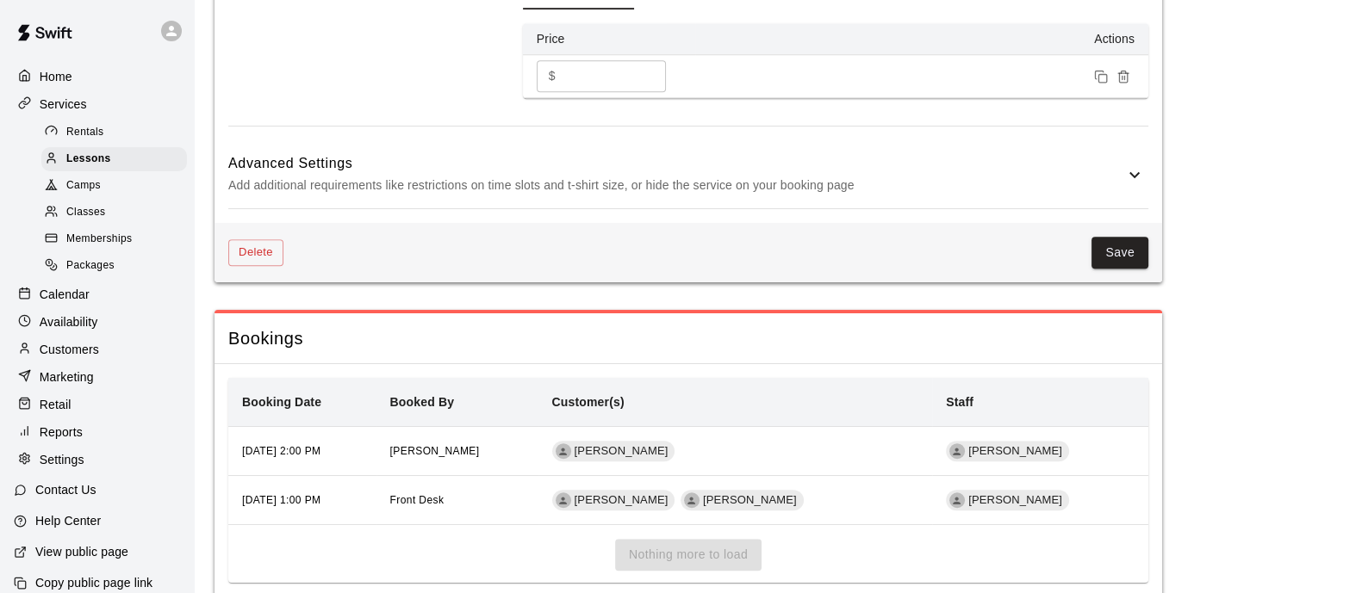
scroll to position [1467, 0]
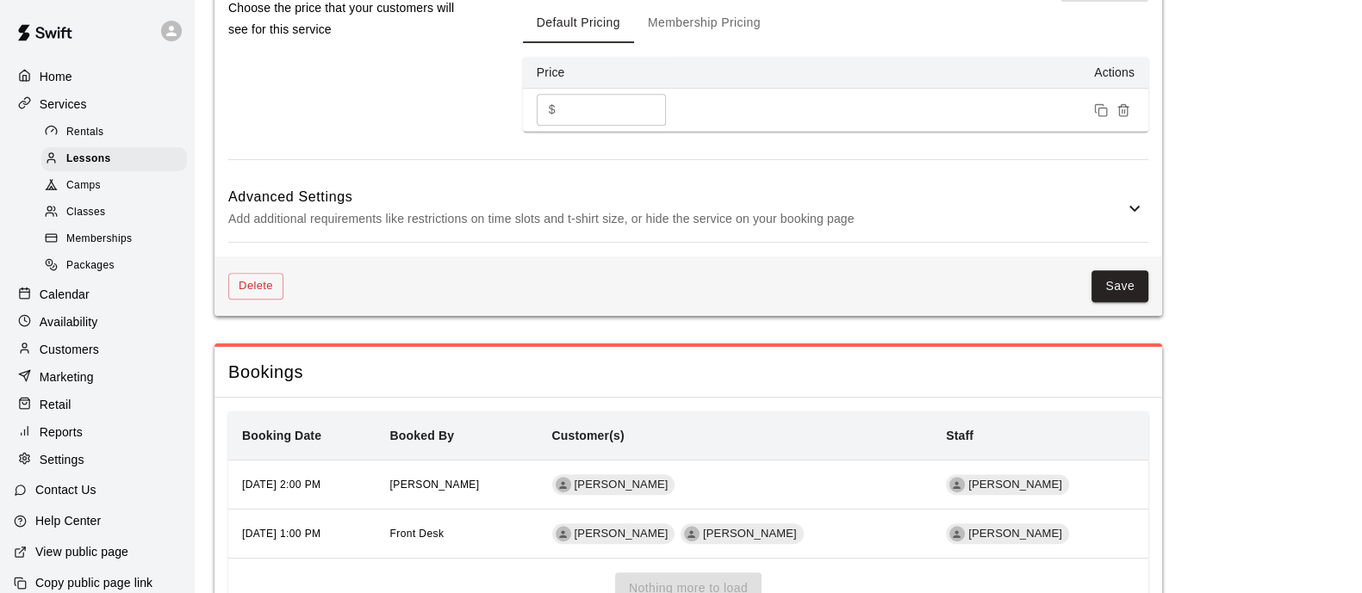
click at [1126, 290] on button "Save" at bounding box center [1119, 286] width 57 height 32
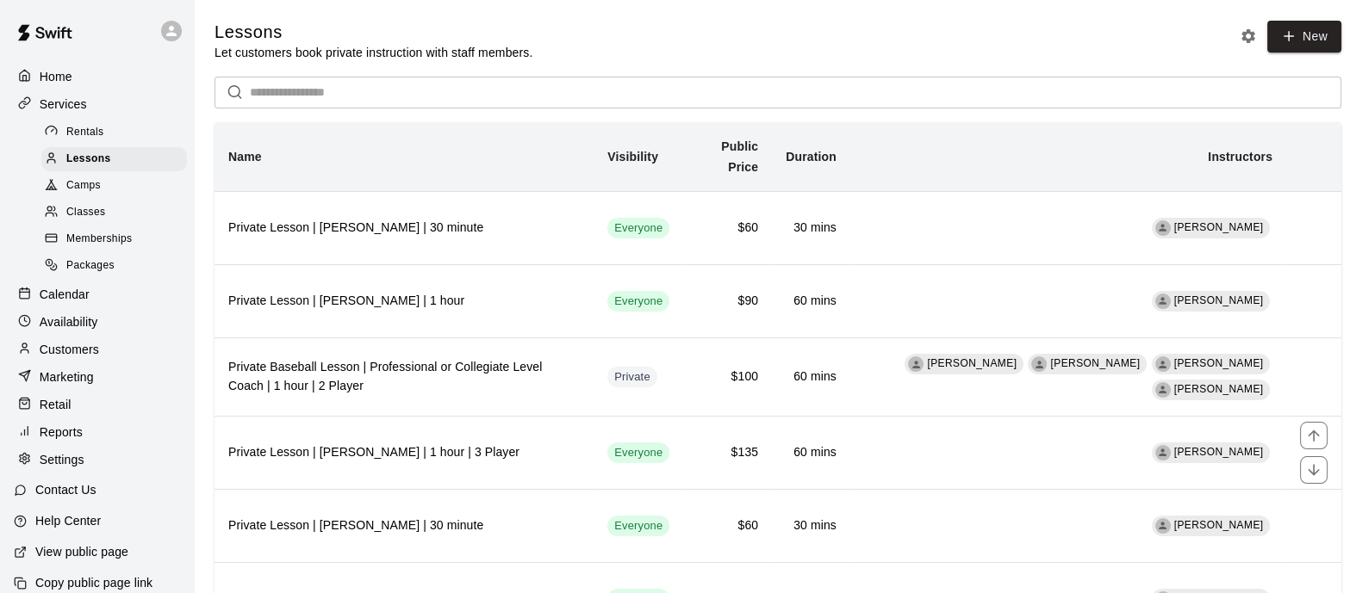
click at [526, 444] on h6 "Private Lesson | [PERSON_NAME] | 1 hour | 3 Player" at bounding box center [403, 453] width 351 height 19
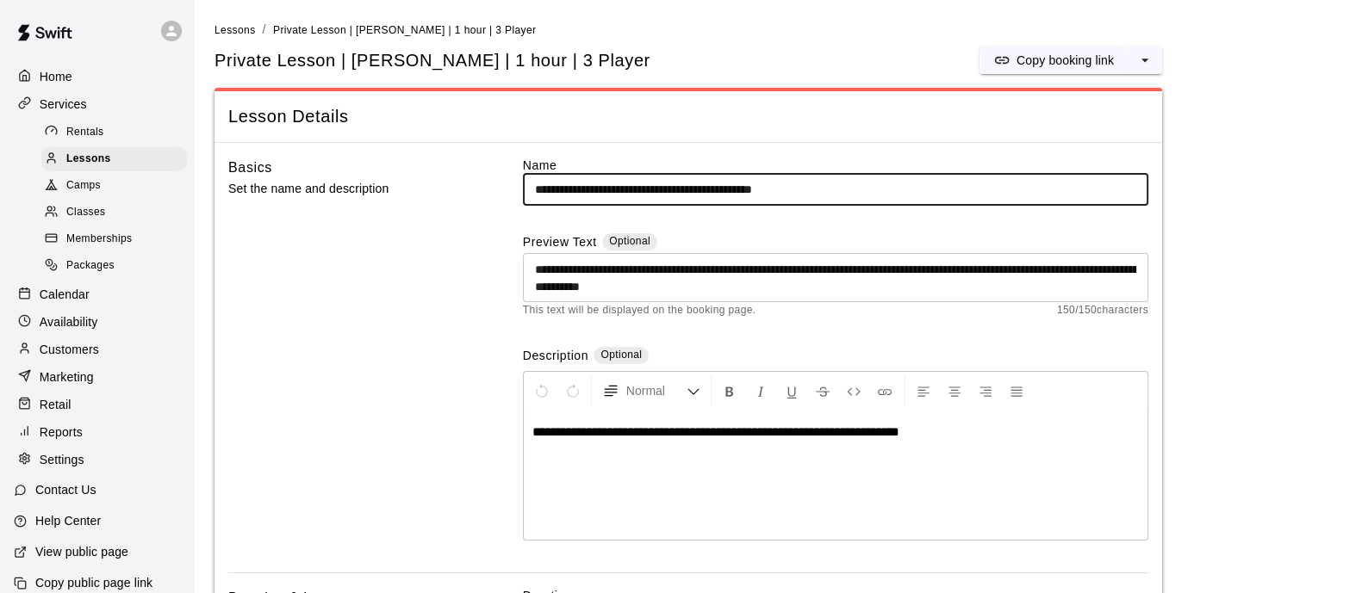
drag, startPoint x: 754, startPoint y: 189, endPoint x: 635, endPoint y: 184, distance: 118.9
click at [635, 184] on input "**********" at bounding box center [835, 190] width 625 height 32
paste input "**********"
click at [636, 188] on input "**********" at bounding box center [835, 190] width 625 height 32
type input "**********"
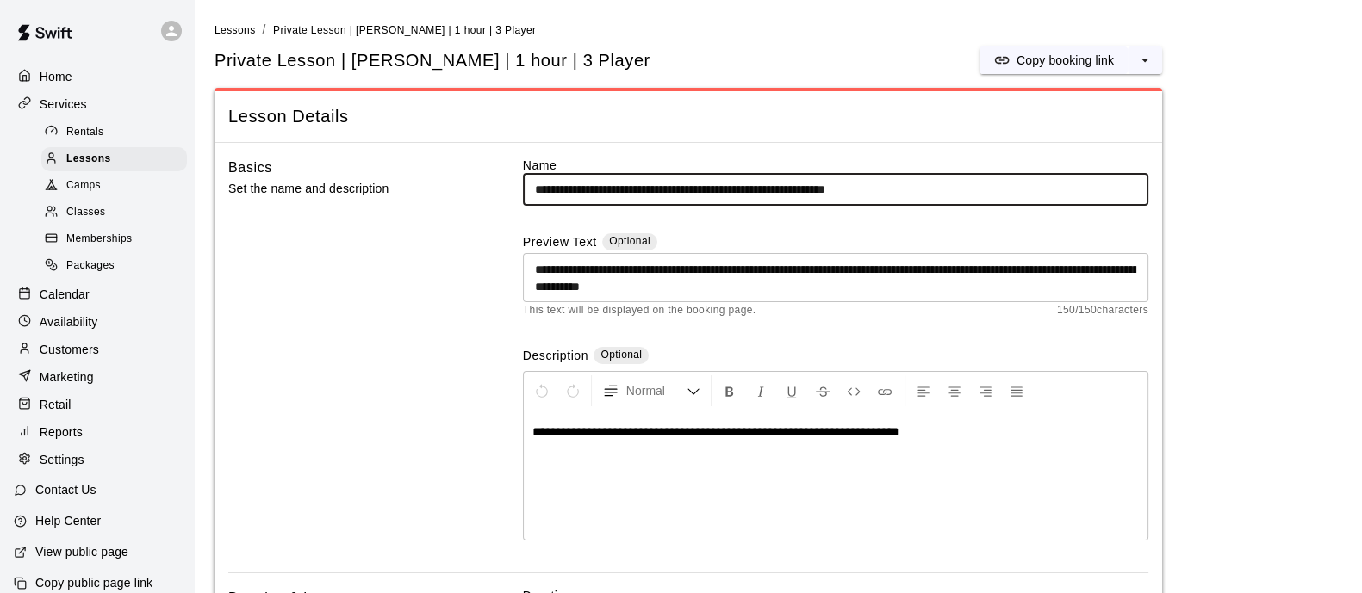
drag, startPoint x: 1227, startPoint y: 239, endPoint x: 1214, endPoint y: 243, distance: 13.6
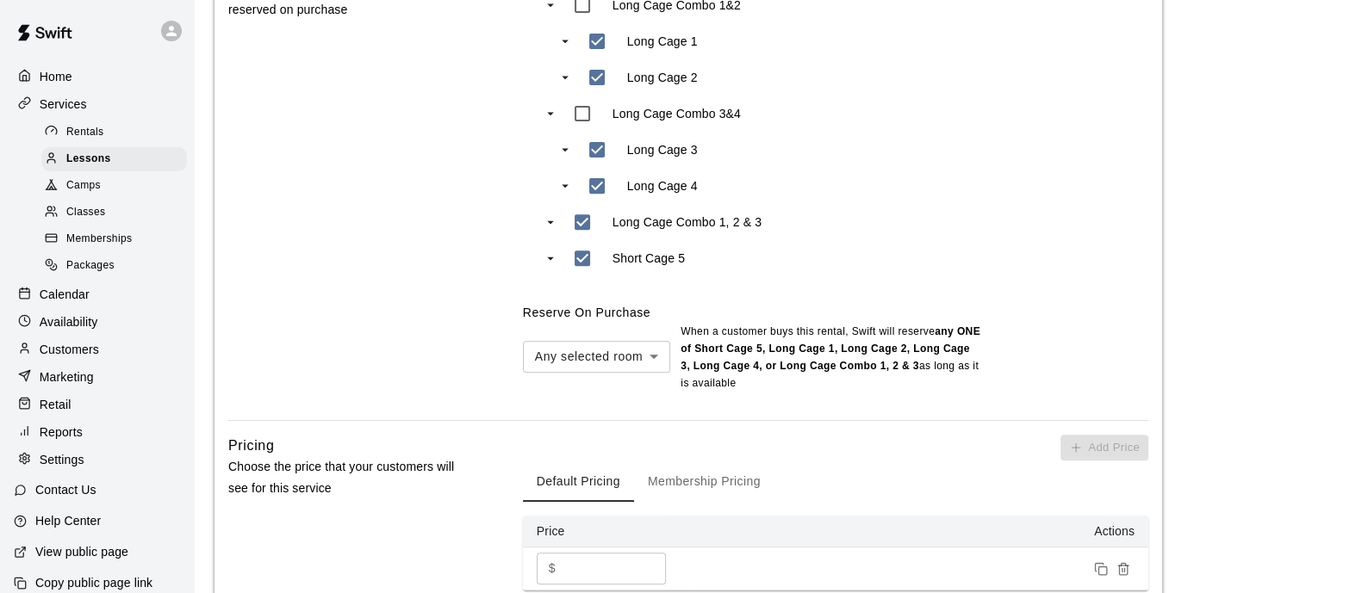
scroll to position [1184, 0]
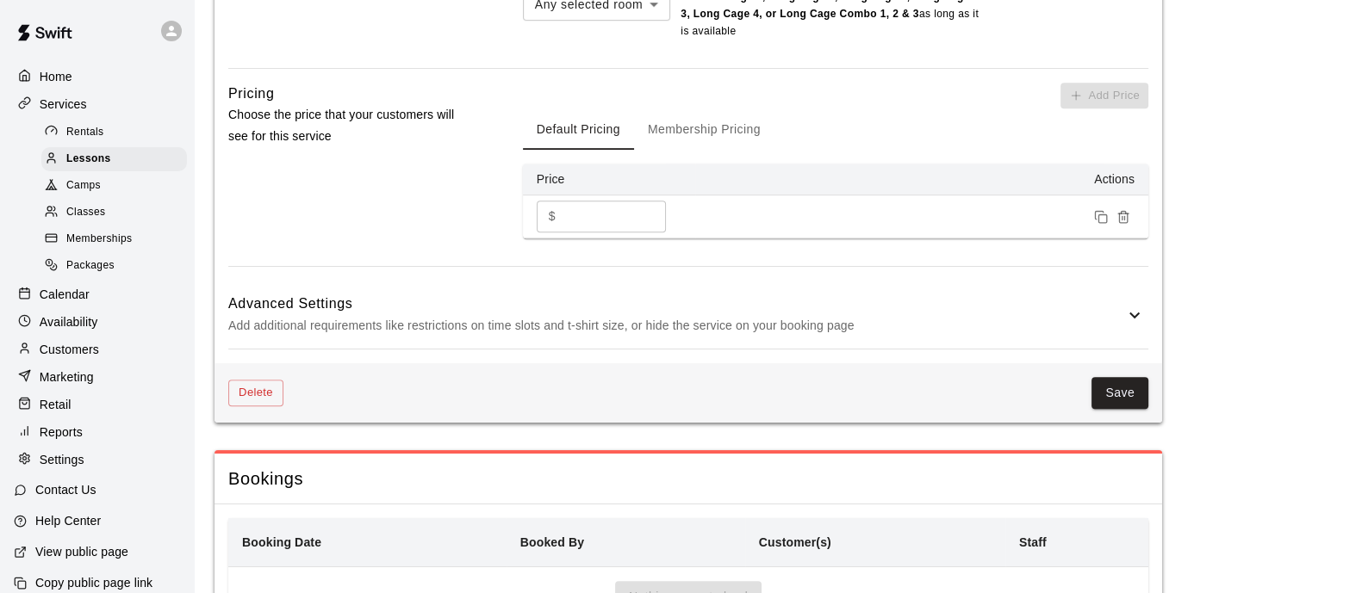
click at [1116, 395] on button "Save" at bounding box center [1119, 393] width 57 height 32
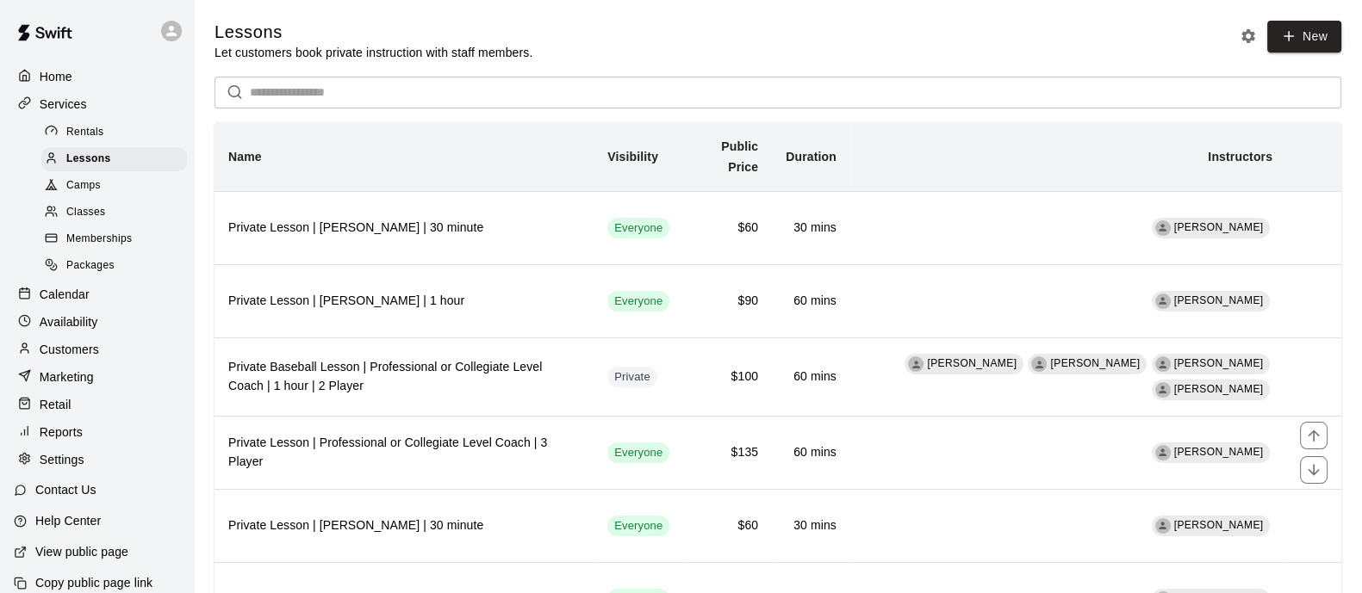
click at [494, 444] on th "Private Lesson | Professional or Collegiate Level Coach | 3 Player" at bounding box center [403, 453] width 379 height 73
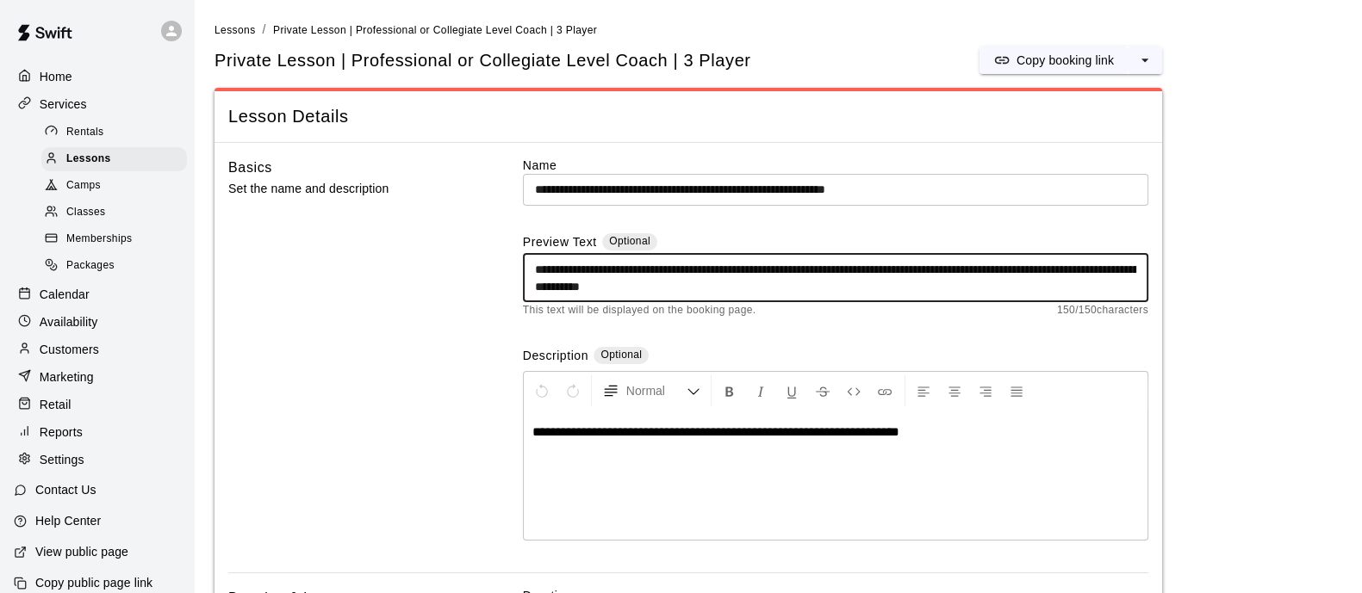
drag, startPoint x: 883, startPoint y: 284, endPoint x: 405, endPoint y: 243, distance: 479.8
click at [405, 243] on div "**********" at bounding box center [688, 365] width 920 height 417
paste textarea
type textarea "**********"
click at [577, 190] on input "**********" at bounding box center [835, 190] width 625 height 32
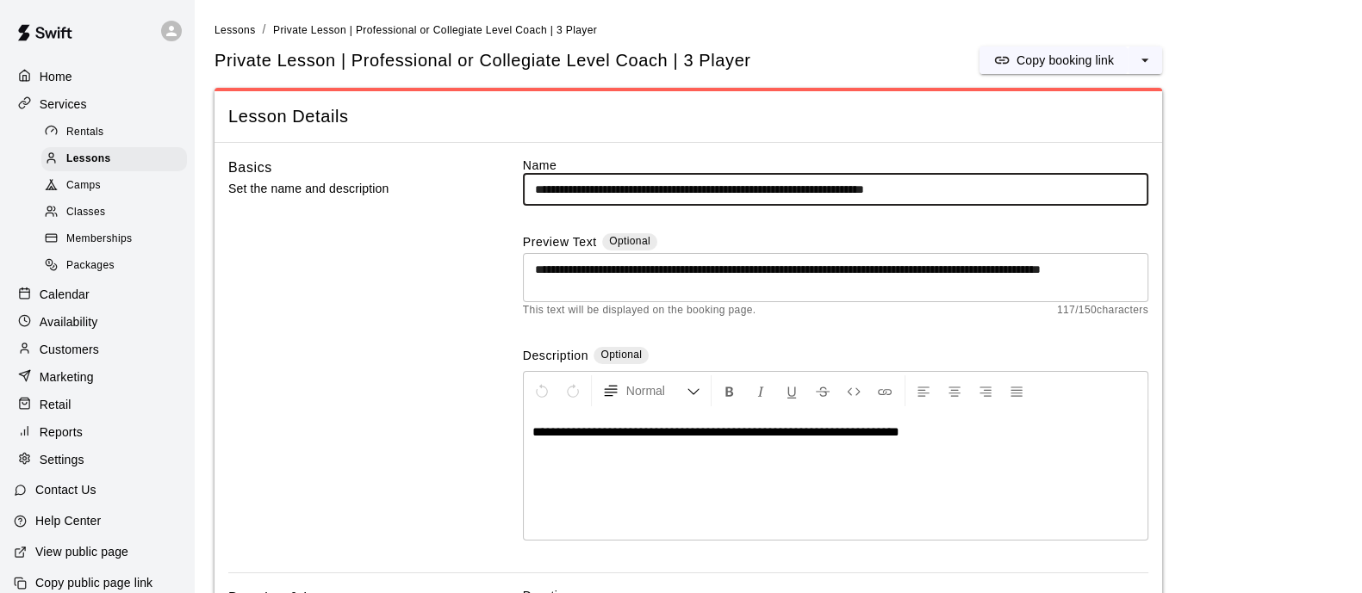
type input "**********"
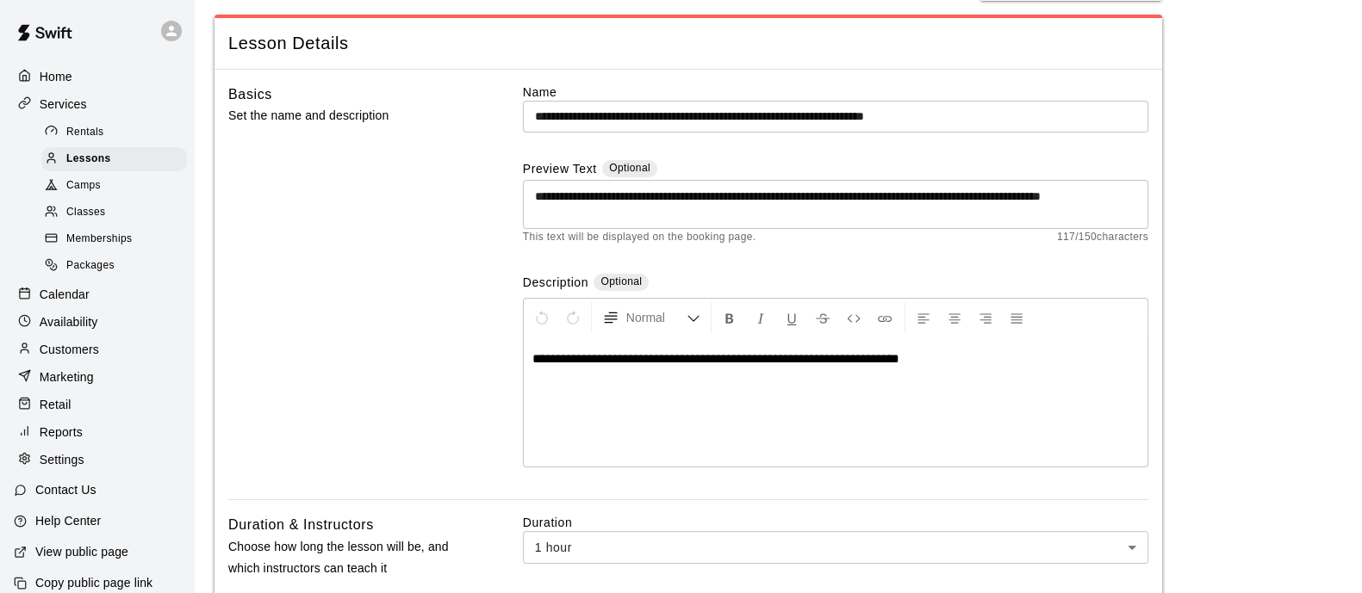
scroll to position [107, 0]
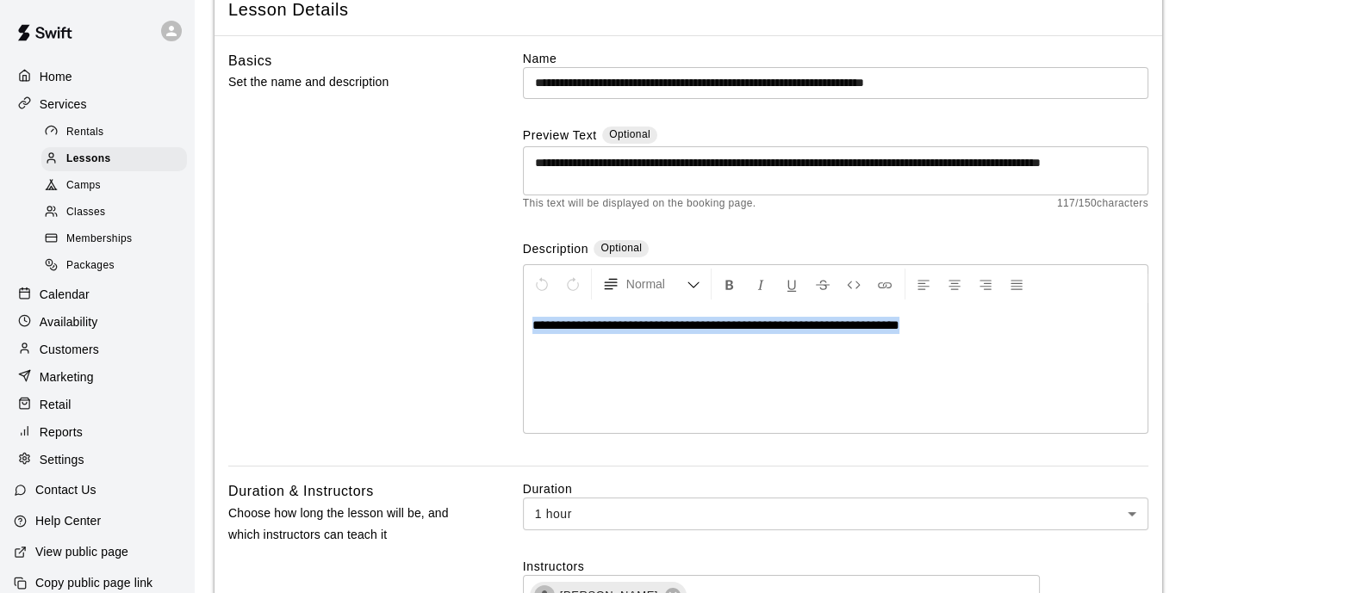
drag, startPoint x: 1043, startPoint y: 330, endPoint x: 497, endPoint y: 337, distance: 546.1
click at [500, 332] on div "**********" at bounding box center [688, 258] width 920 height 417
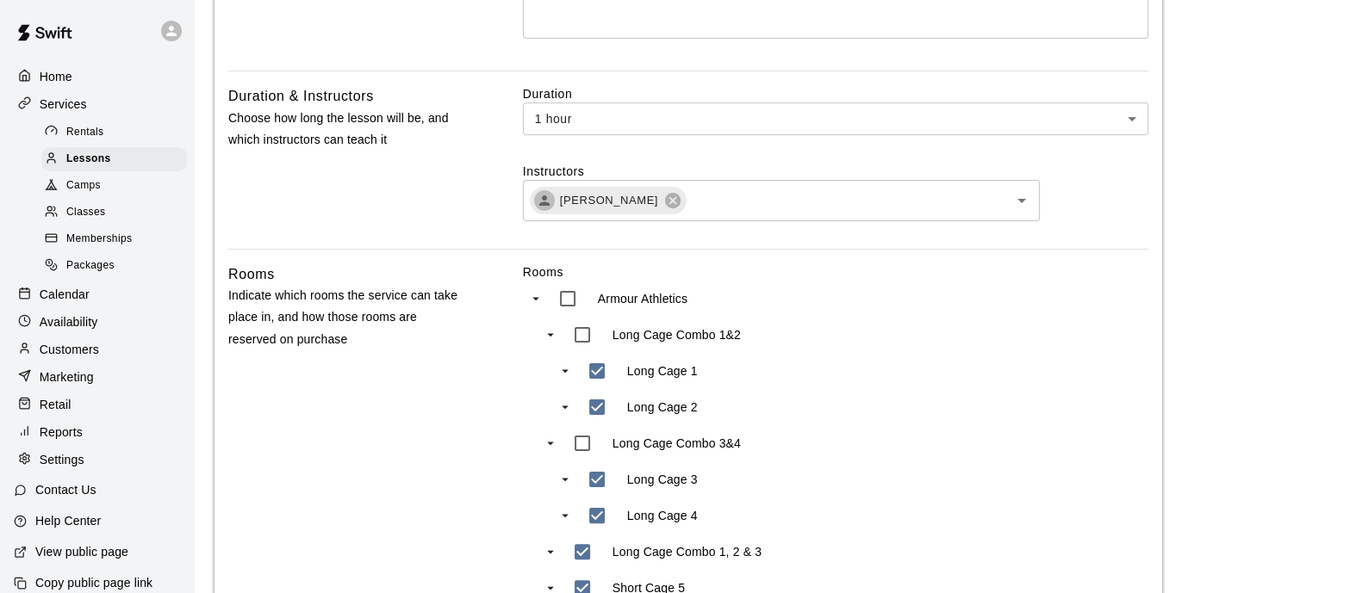
scroll to position [1077, 0]
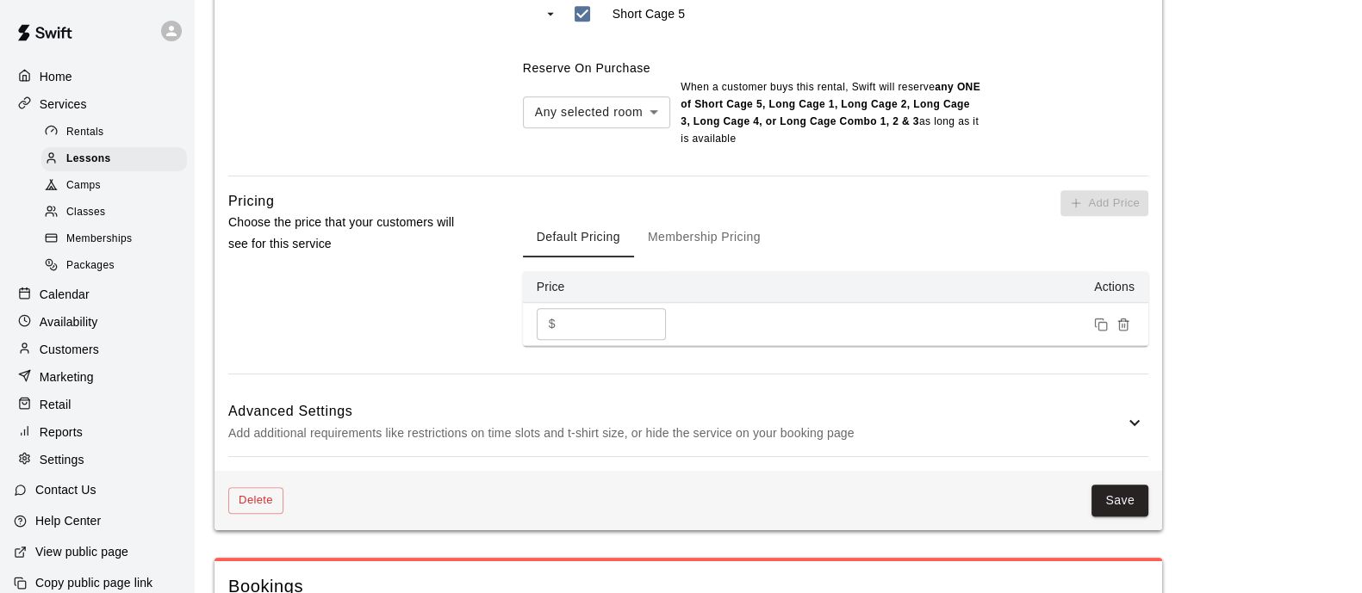
click at [1124, 490] on button "Save" at bounding box center [1119, 501] width 57 height 32
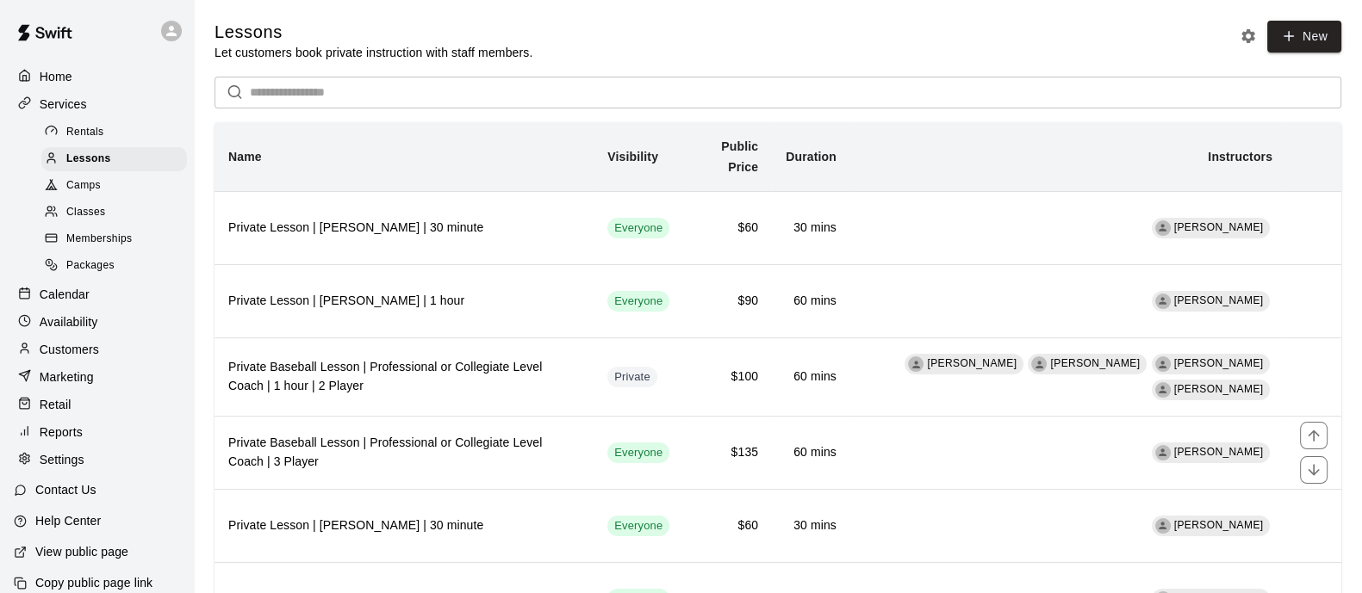
click at [571, 461] on h6 "Private Baseball Lesson | Professional or Collegiate Level Coach | 3 Player" at bounding box center [403, 453] width 351 height 38
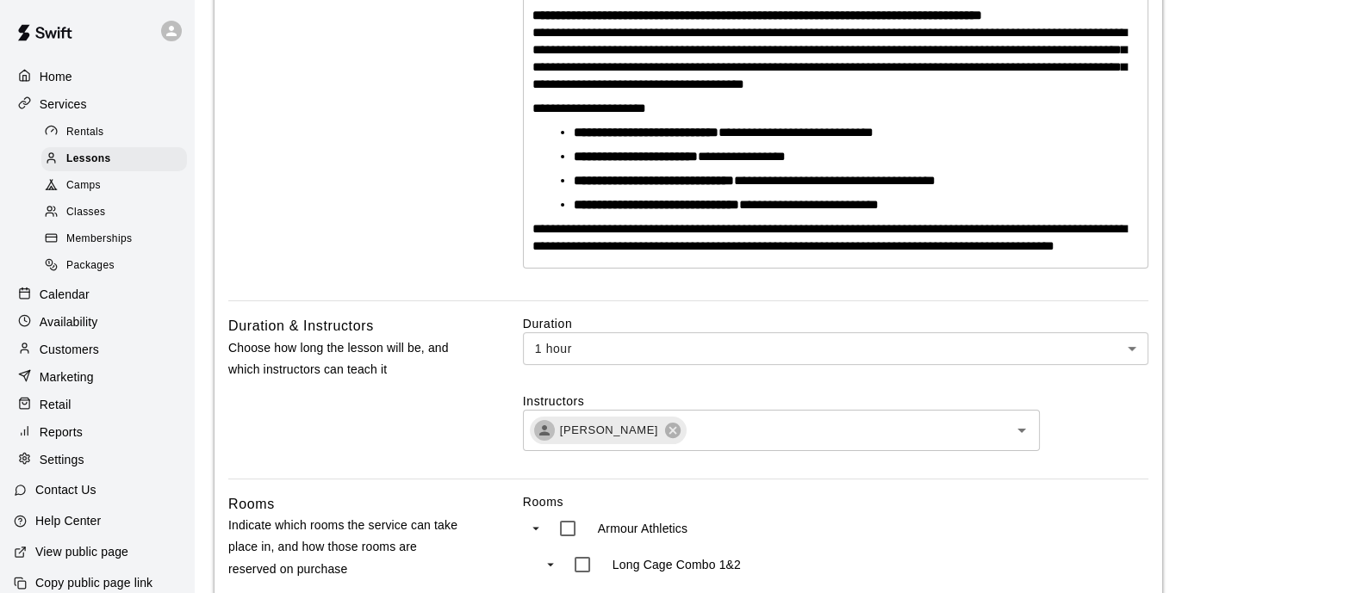
scroll to position [525, 0]
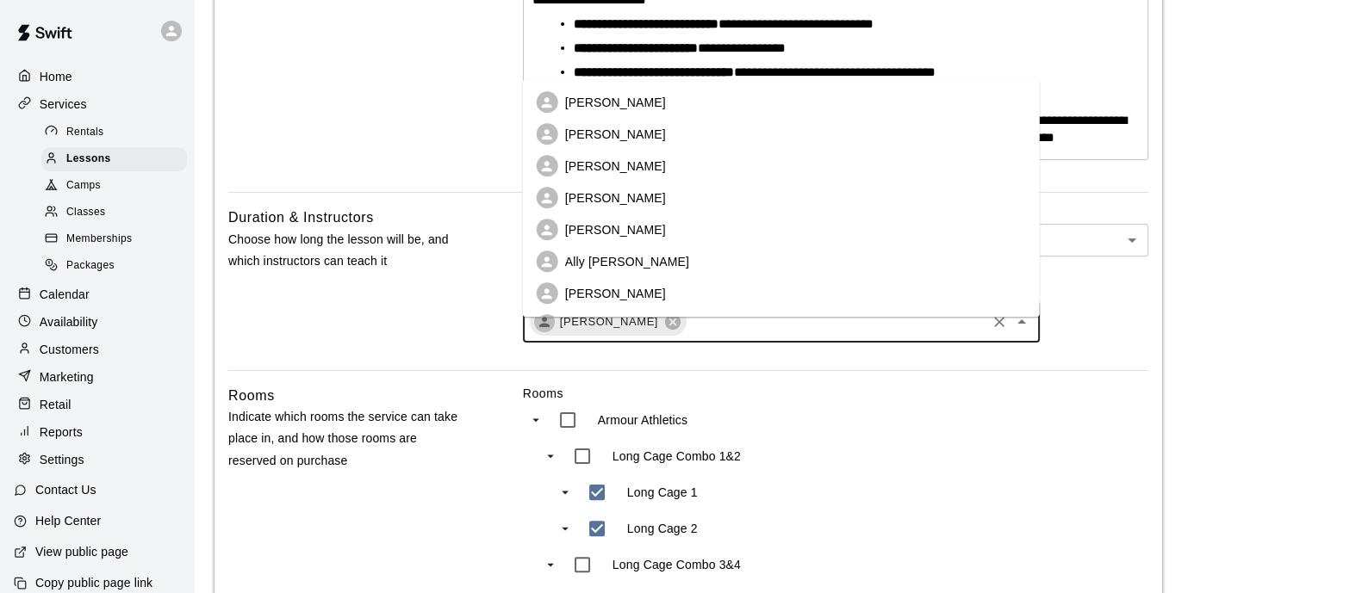
click at [799, 332] on input "text" at bounding box center [835, 322] width 295 height 22
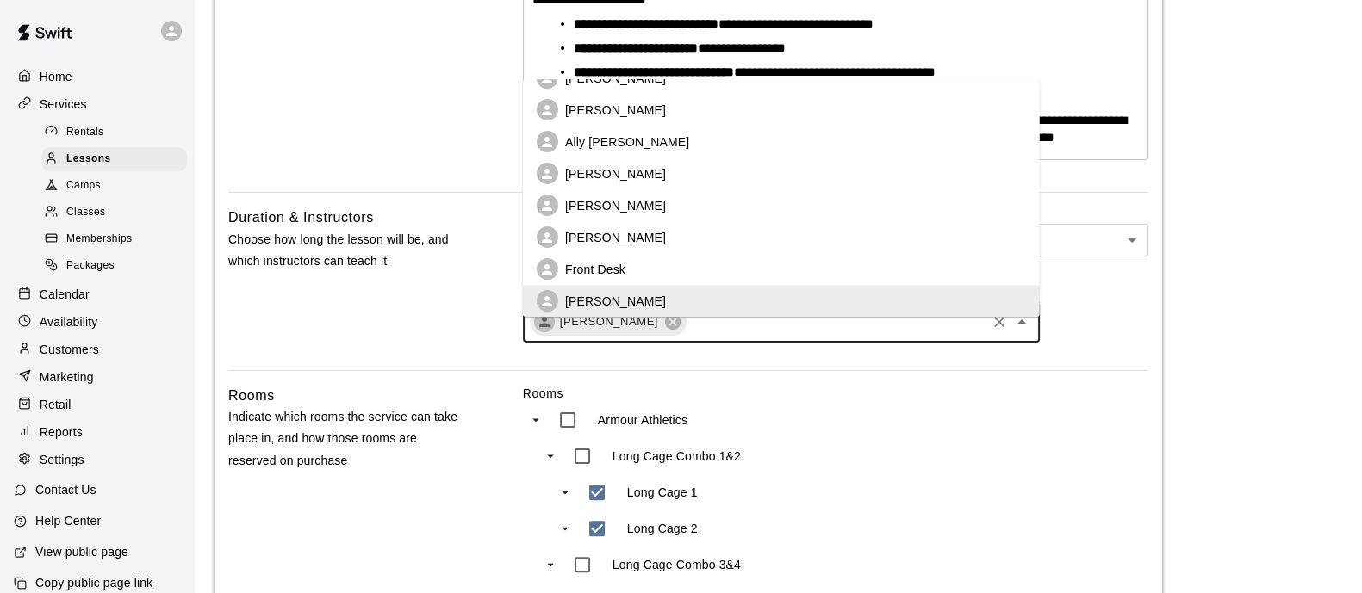
click at [624, 235] on p "[PERSON_NAME]" at bounding box center [615, 237] width 101 height 17
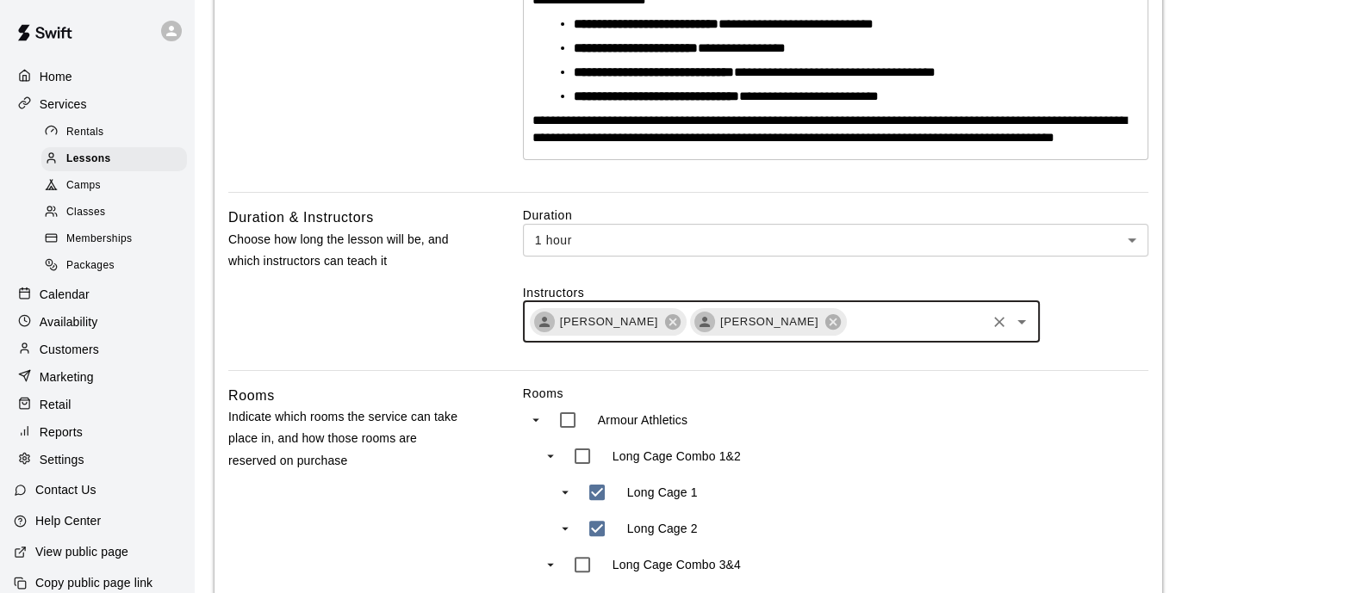
click at [849, 332] on input "text" at bounding box center [915, 322] width 135 height 22
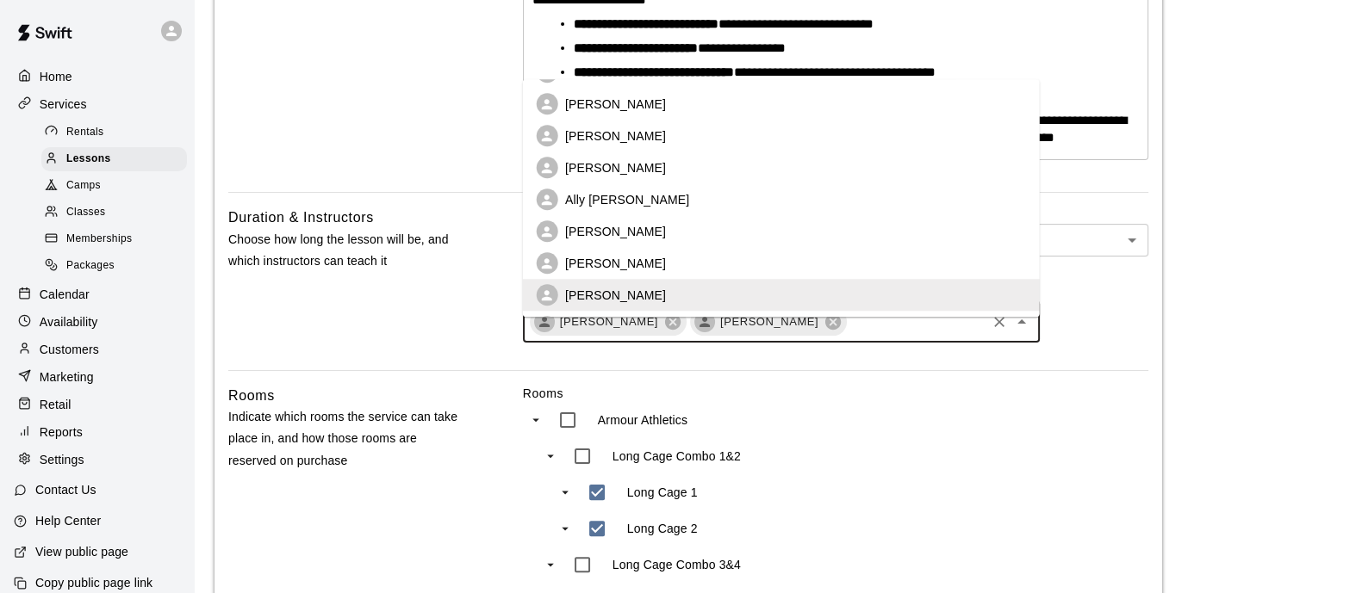
scroll to position [158, 0]
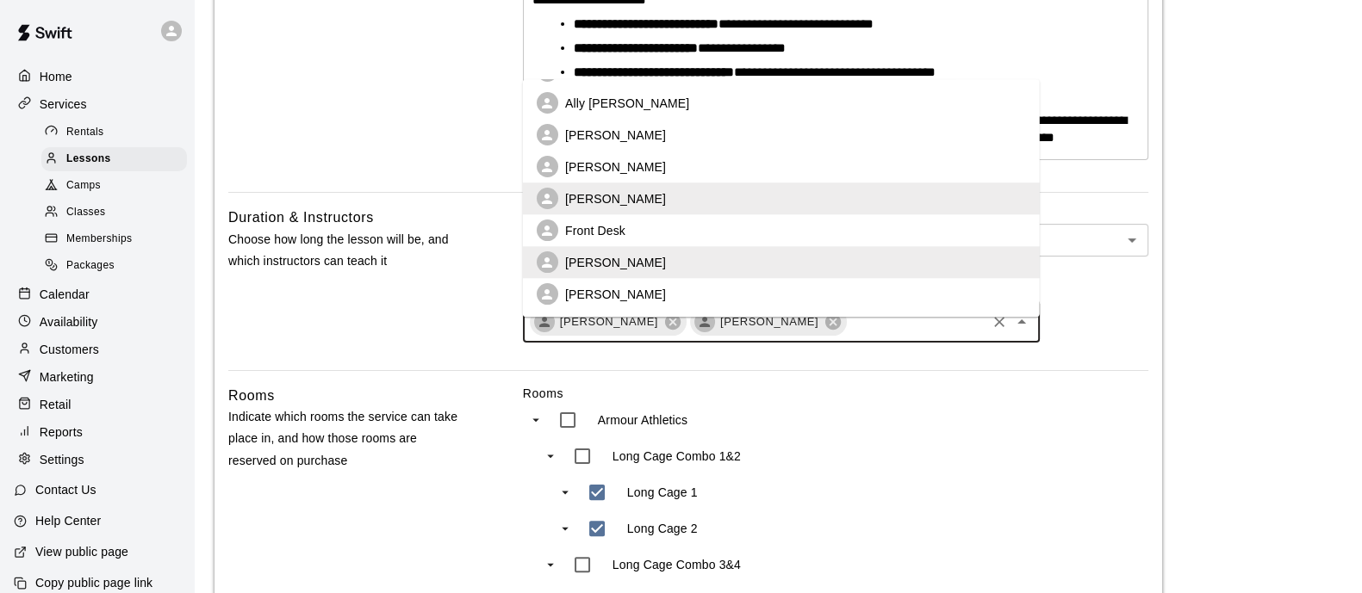
click at [666, 166] on li "[PERSON_NAME]" at bounding box center [781, 168] width 517 height 32
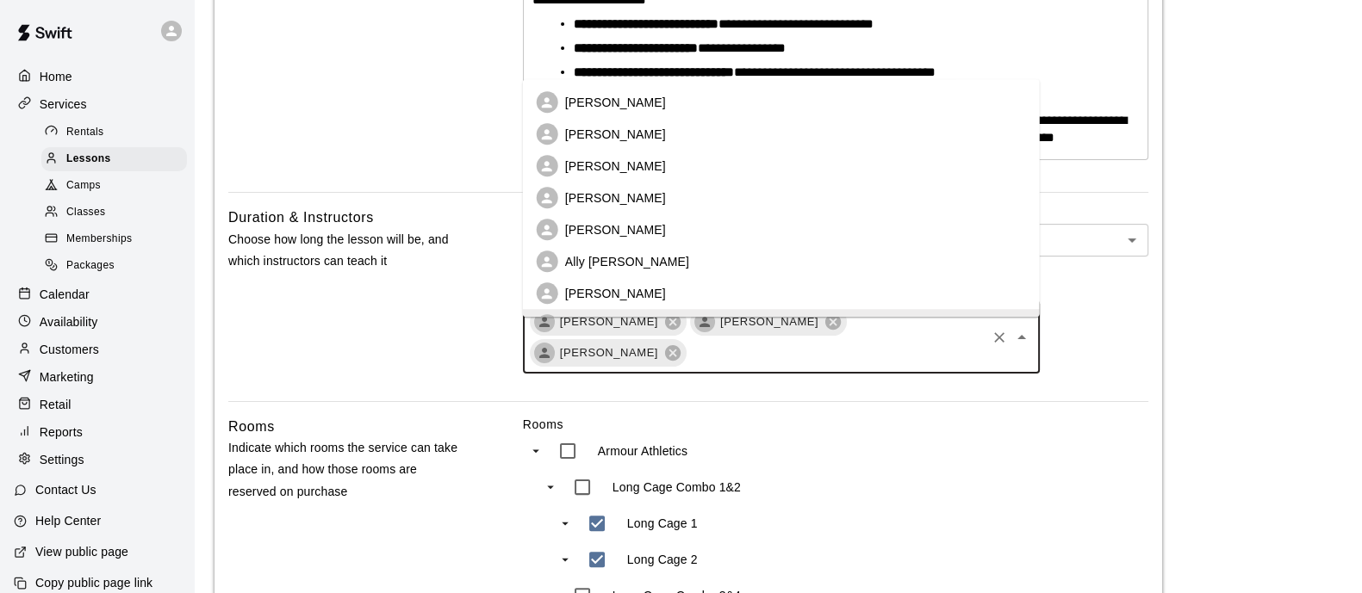
drag, startPoint x: 917, startPoint y: 368, endPoint x: 903, endPoint y: 363, distance: 15.3
click at [917, 363] on input "text" at bounding box center [835, 353] width 295 height 22
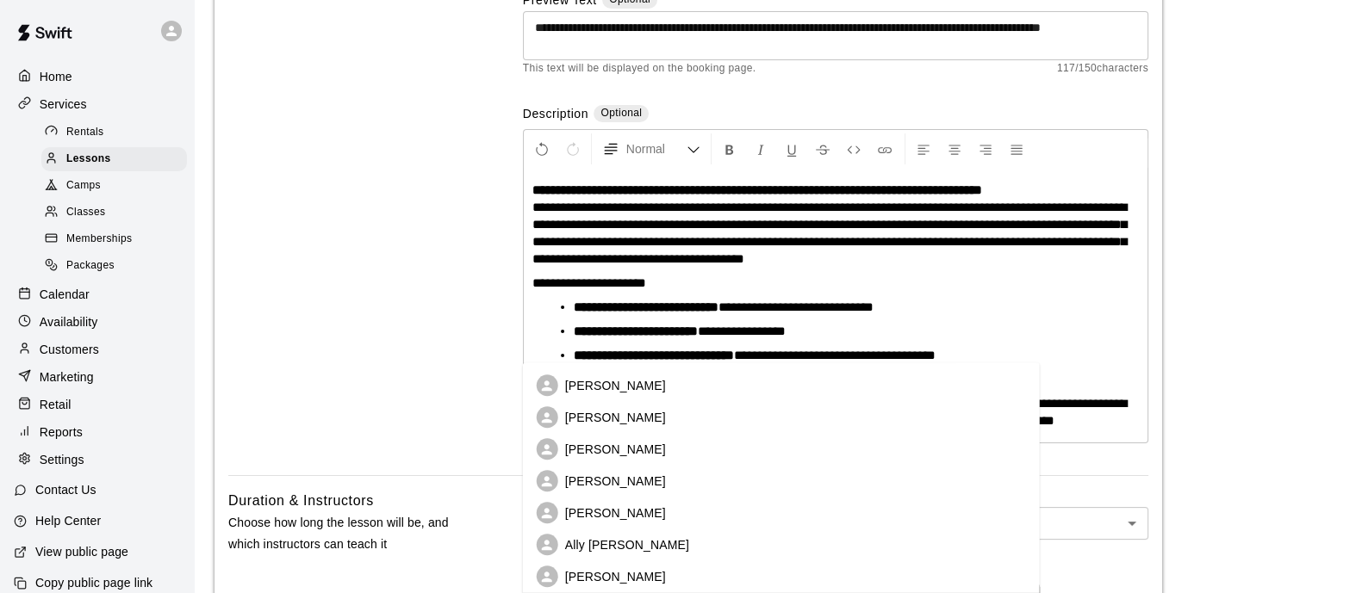
scroll to position [323, 0]
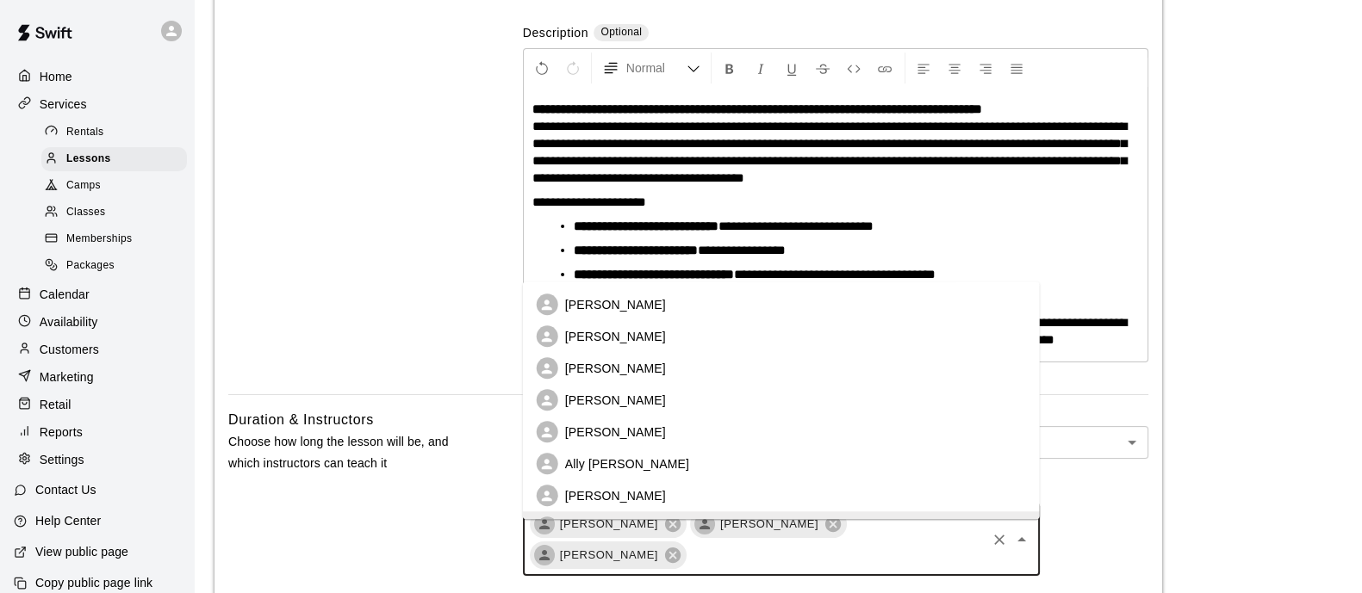
click at [676, 307] on li "[PERSON_NAME]" at bounding box center [781, 305] width 517 height 32
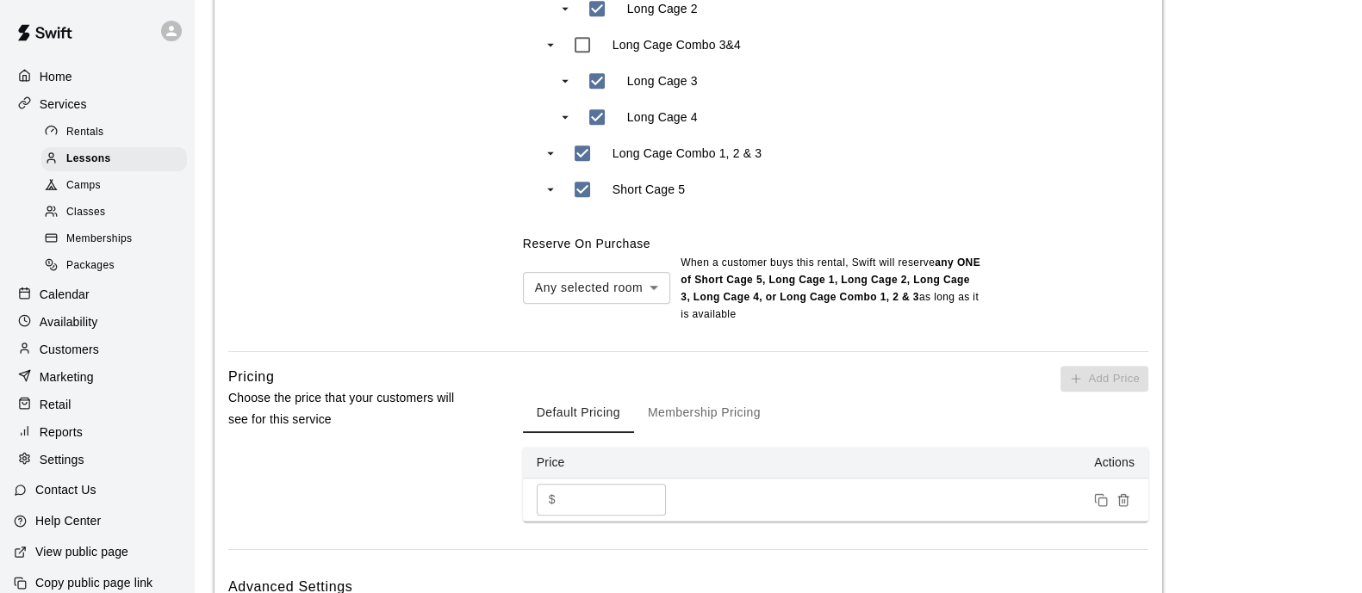
scroll to position [1292, 0]
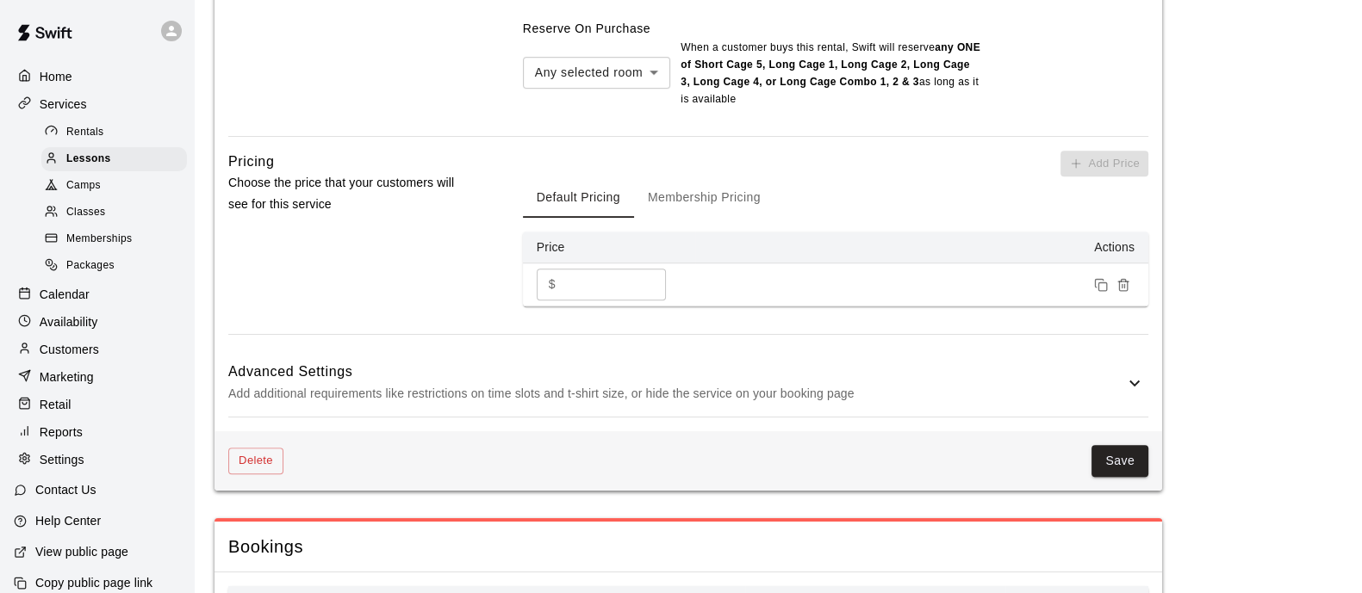
click at [1098, 405] on p "Add additional requirements like restrictions on time slots and t-shirt size, o…" at bounding box center [676, 394] width 896 height 22
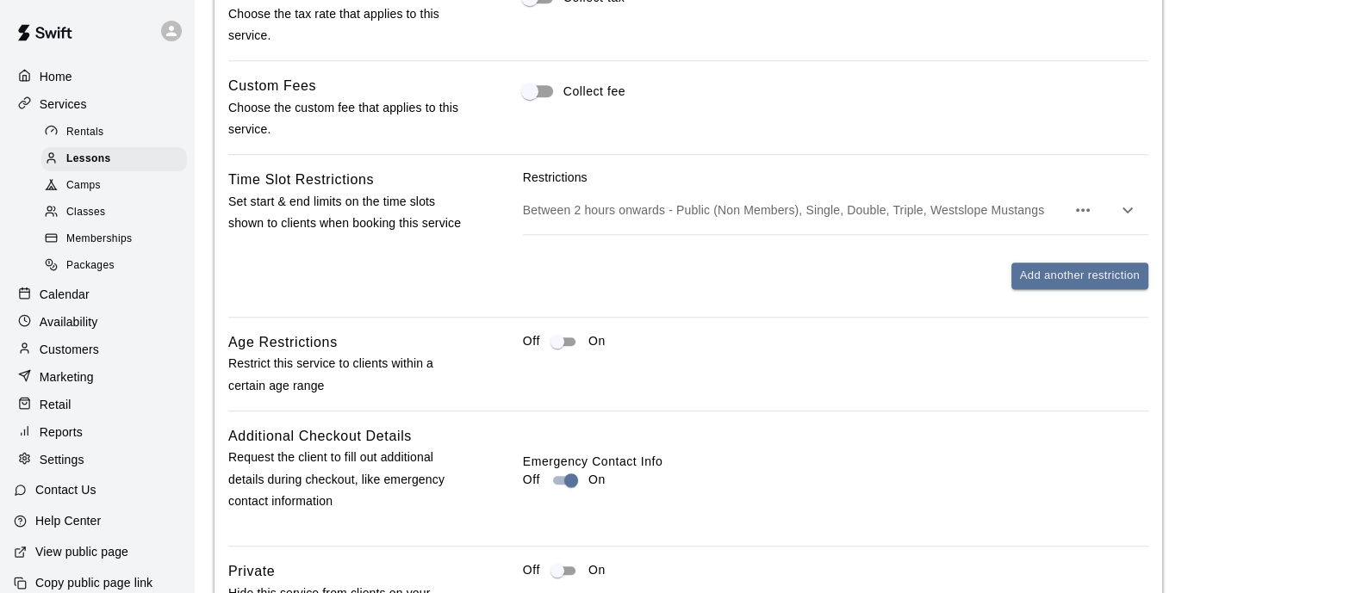
scroll to position [2176, 0]
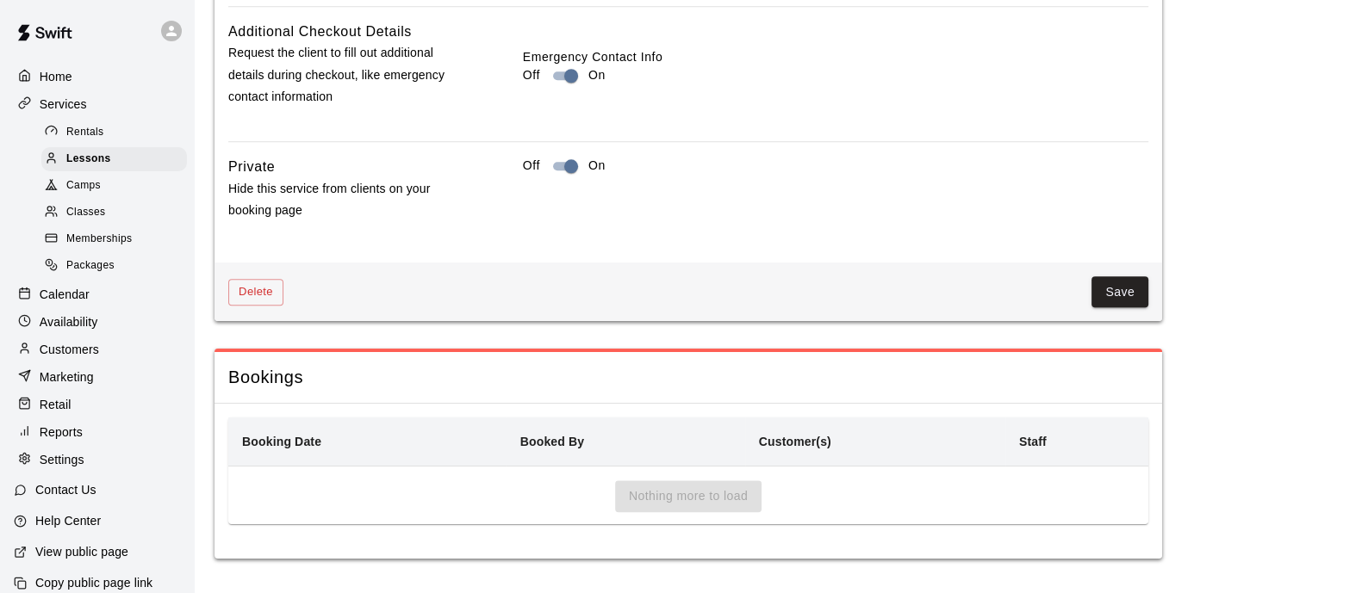
click at [1113, 298] on button "Save" at bounding box center [1119, 292] width 57 height 32
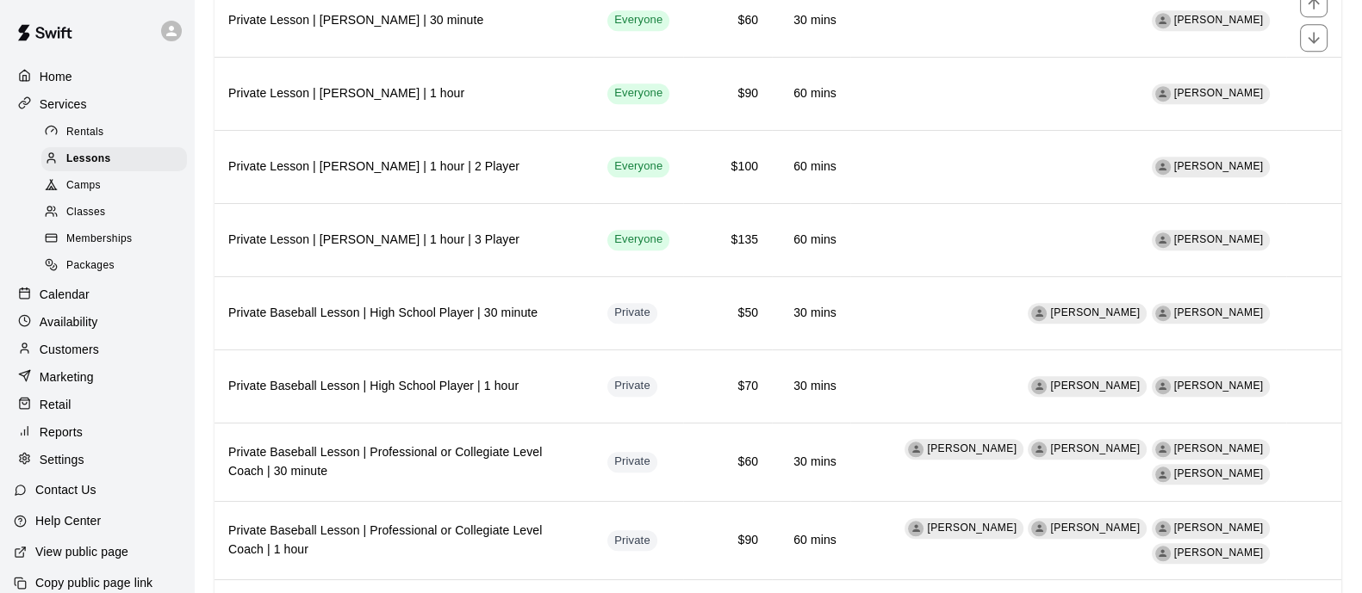
scroll to position [1859, 0]
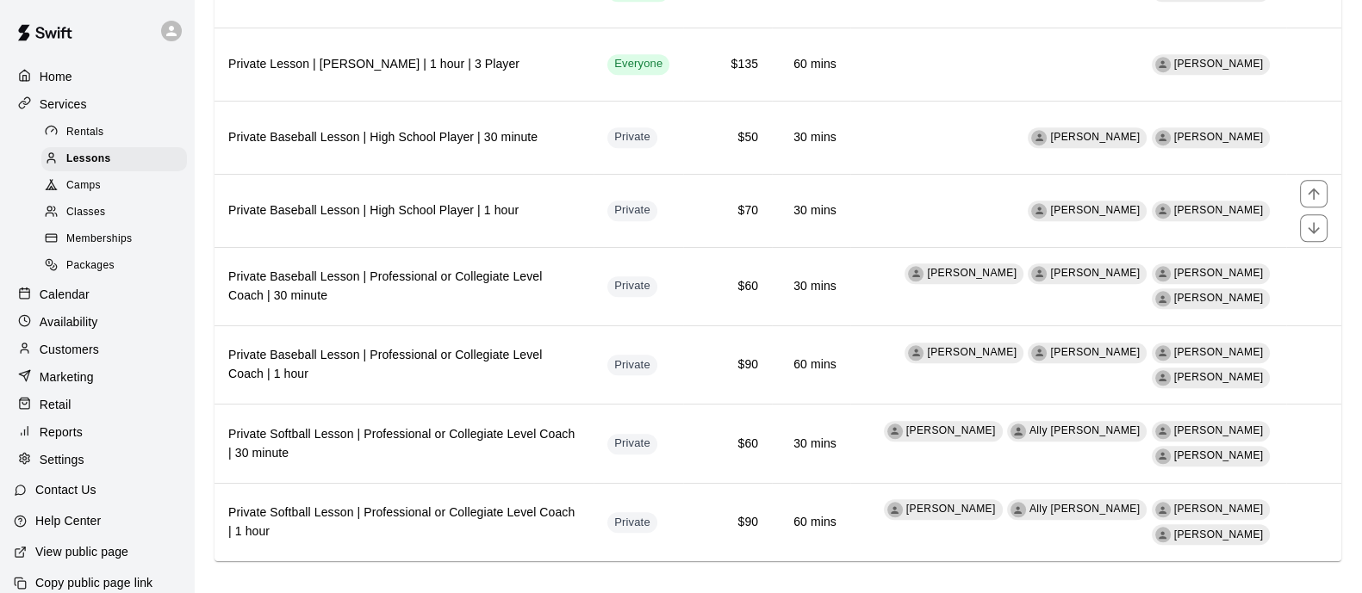
click at [385, 174] on th "Private Baseball Lesson | High School Player | 1 hour" at bounding box center [403, 210] width 379 height 73
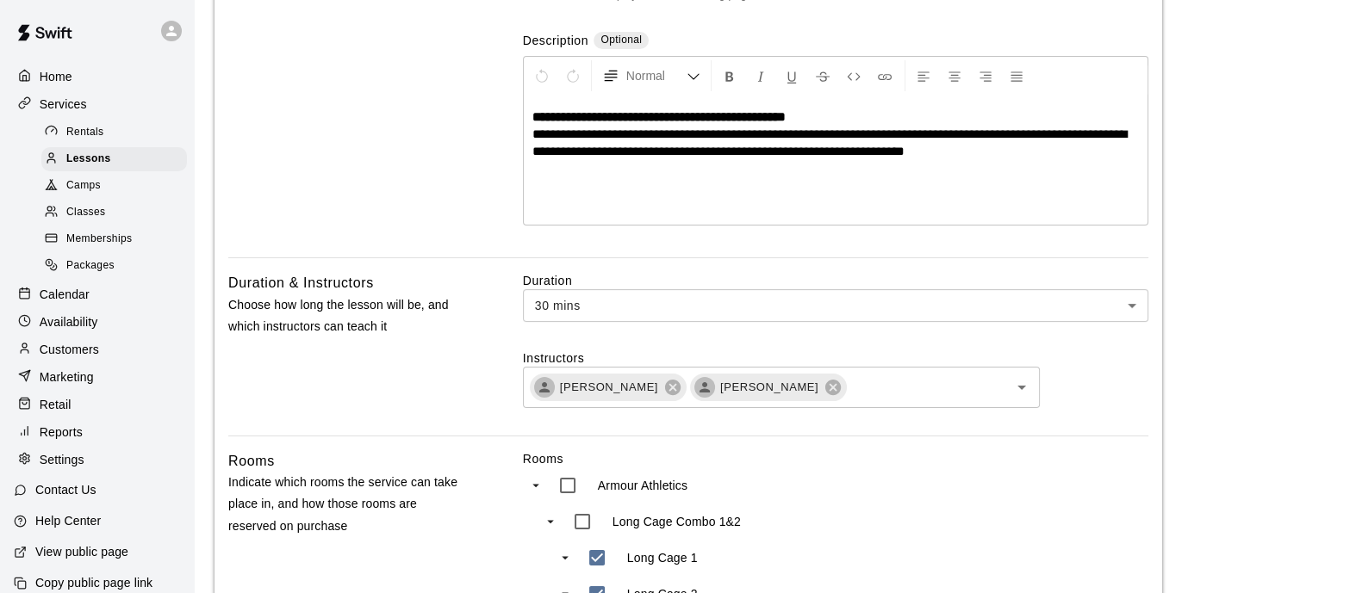
scroll to position [323, 0]
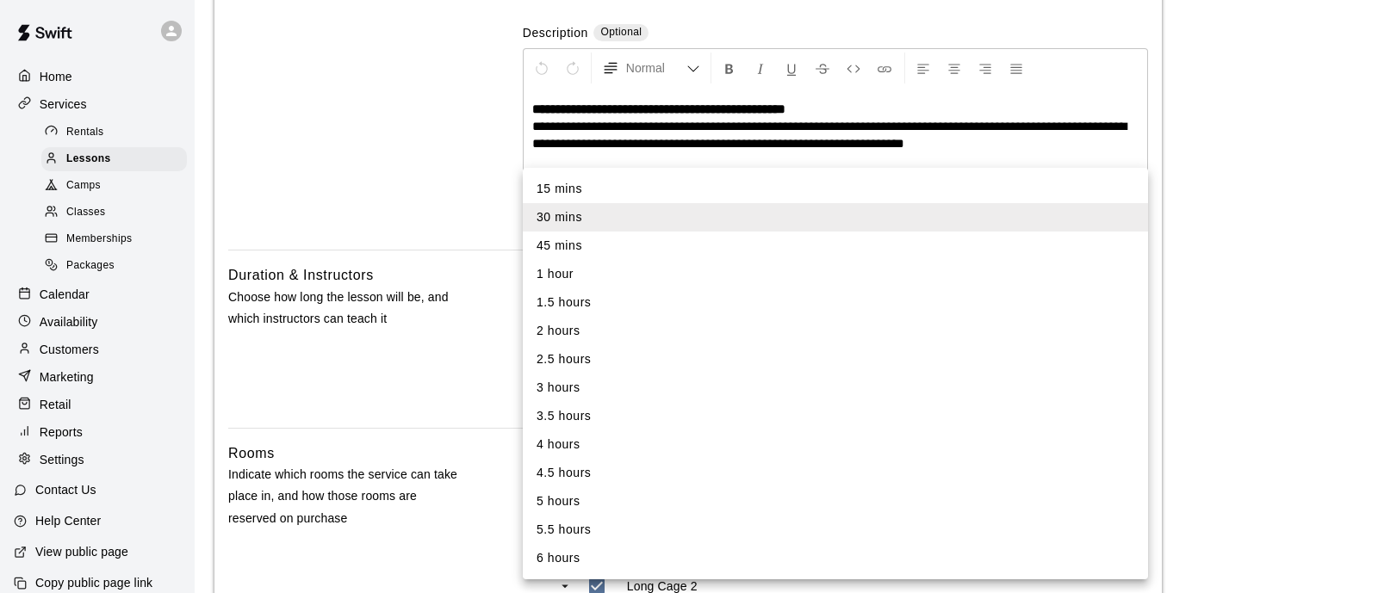
click at [615, 263] on li "1 hour" at bounding box center [835, 274] width 625 height 28
type input "**"
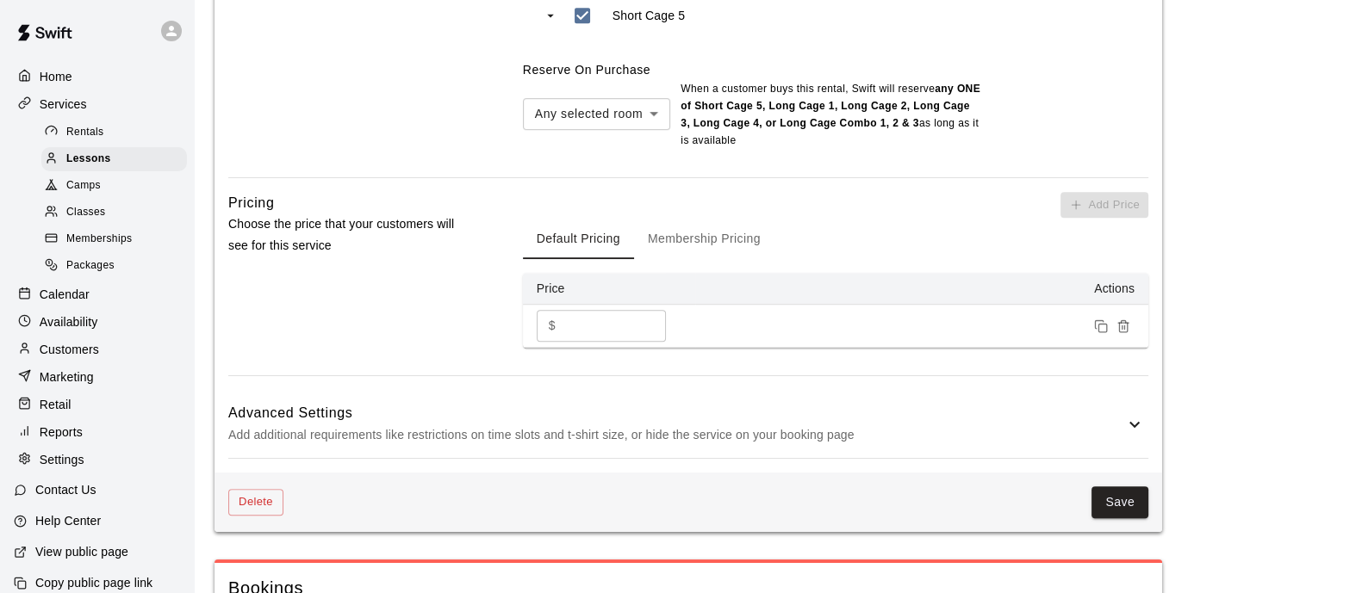
scroll to position [1077, 0]
click at [1128, 485] on button "Save" at bounding box center [1119, 501] width 57 height 32
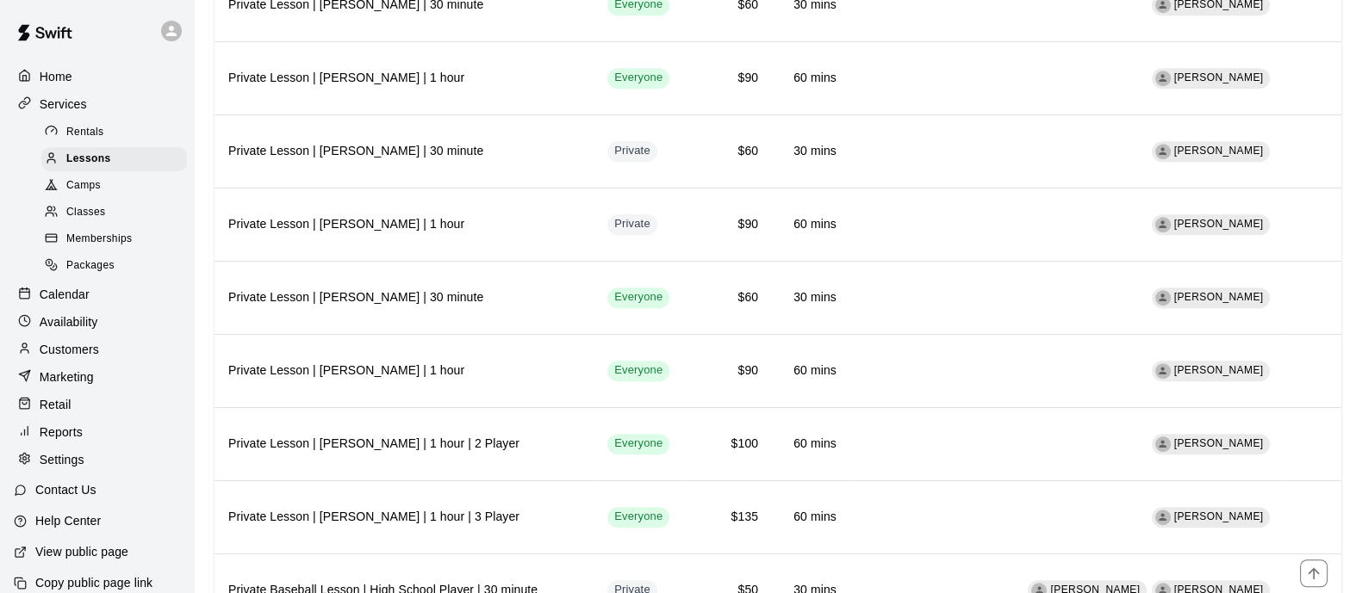
scroll to position [1399, 0]
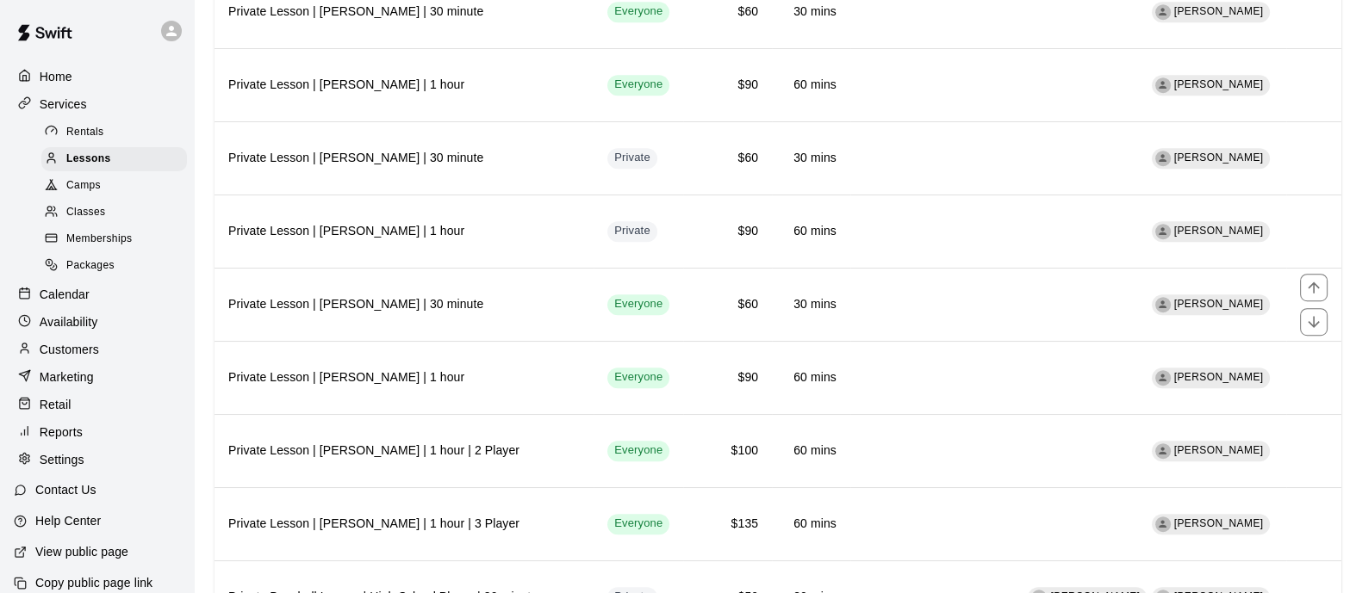
click at [573, 276] on th "Private Lesson | [PERSON_NAME] | 30 minute" at bounding box center [403, 304] width 379 height 73
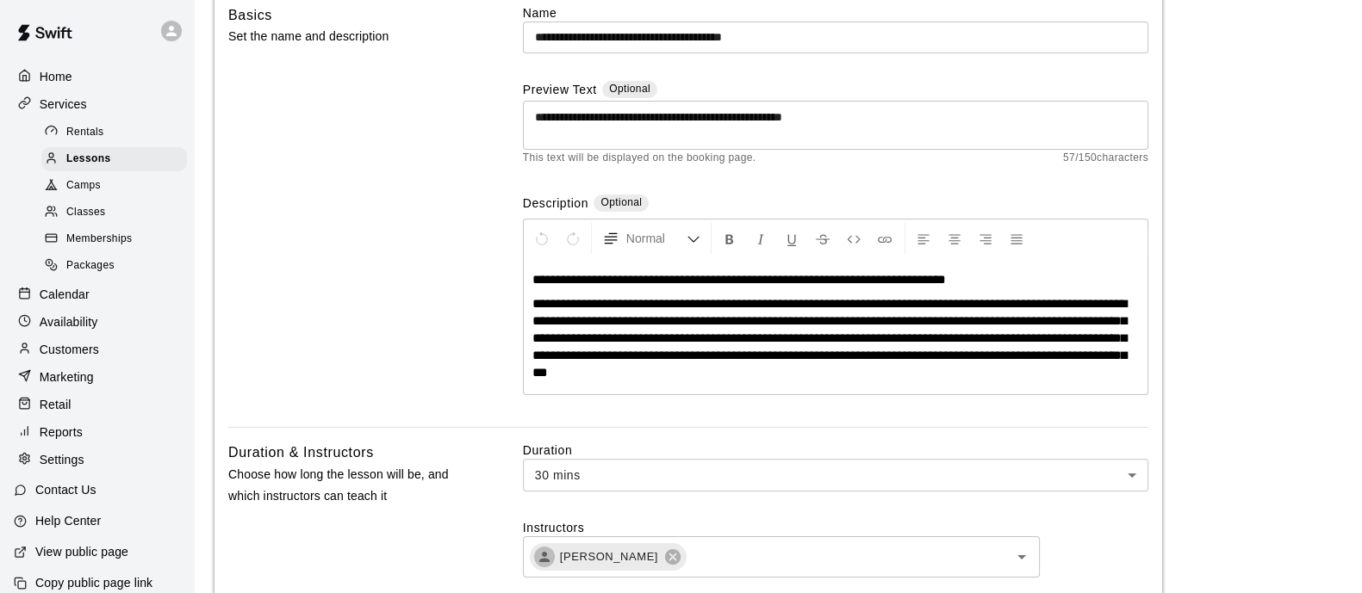
scroll to position [107, 0]
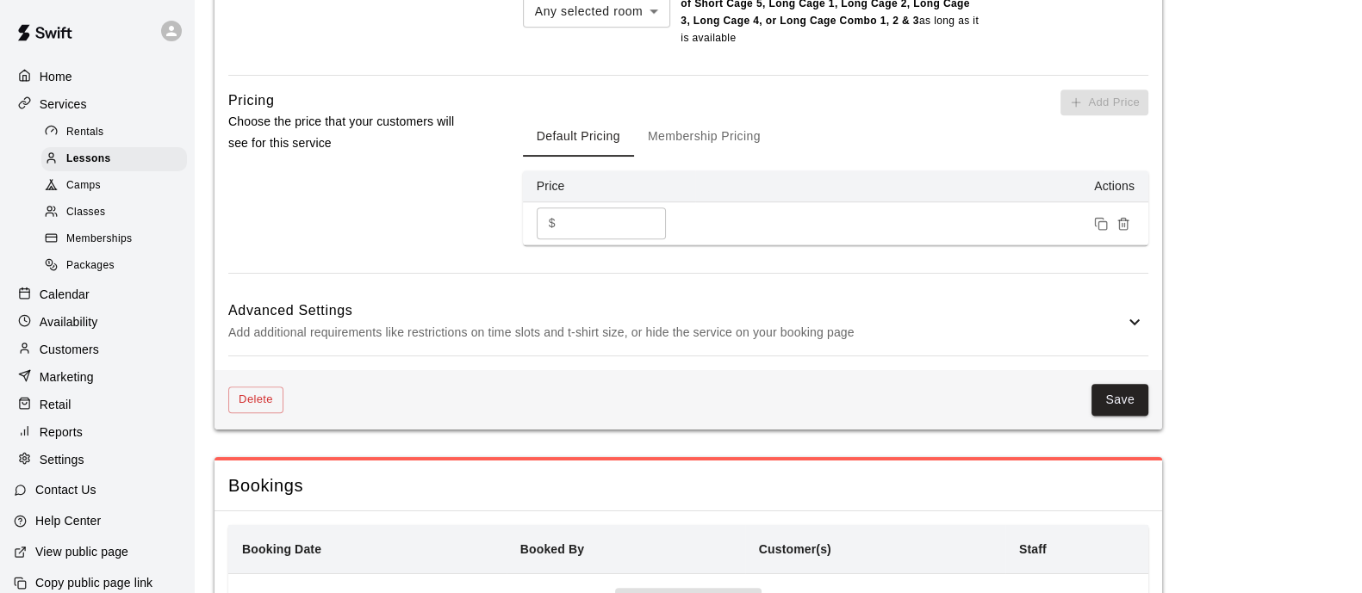
click at [706, 306] on h6 "Advanced Settings" at bounding box center [676, 311] width 896 height 22
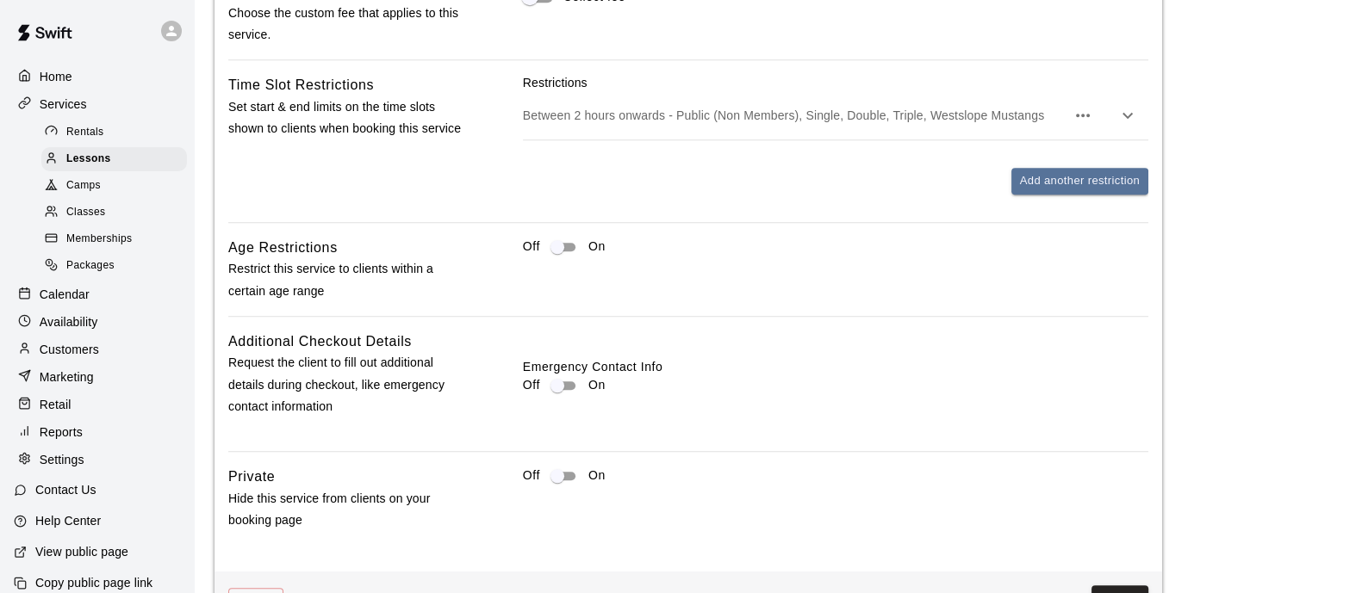
scroll to position [1981, 0]
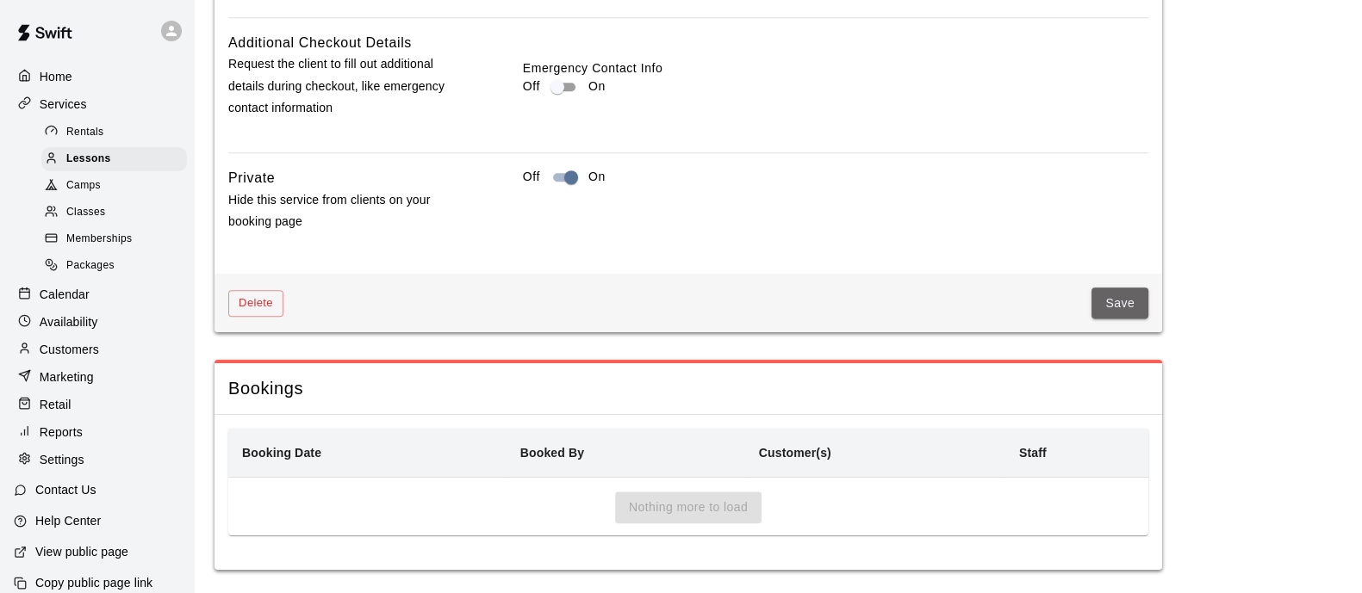
click at [1127, 310] on button "Save" at bounding box center [1119, 304] width 57 height 32
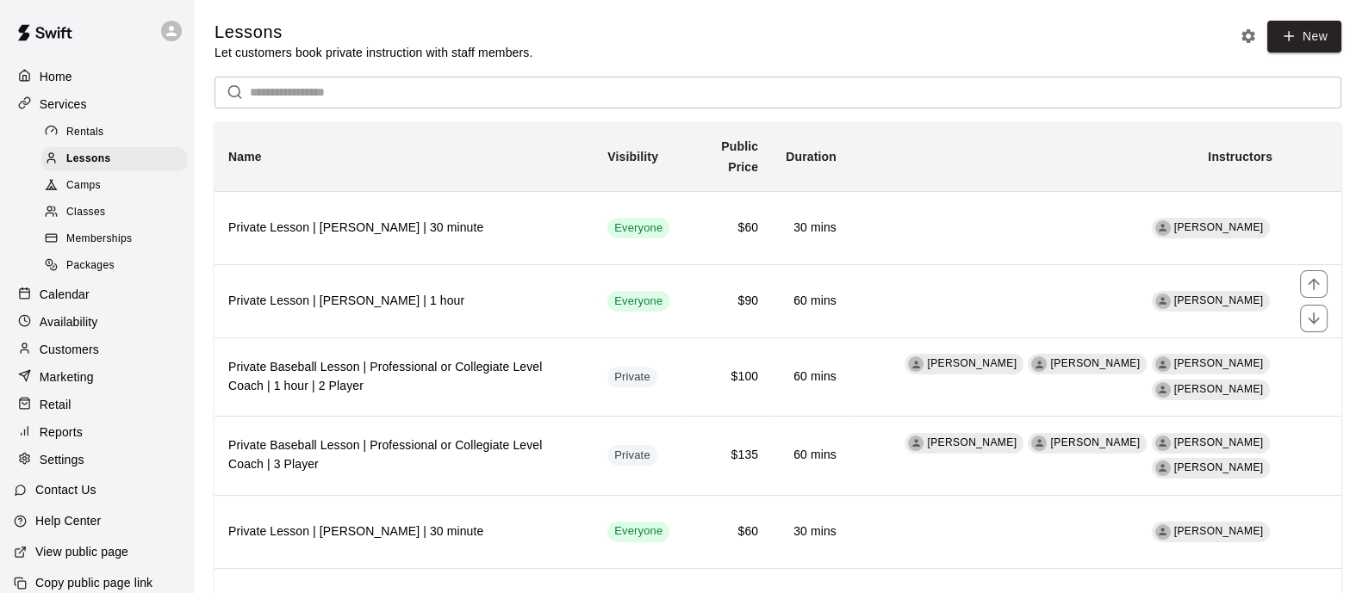
click at [582, 251] on th "Private Lesson | [PERSON_NAME] | 30 minute" at bounding box center [403, 227] width 379 height 73
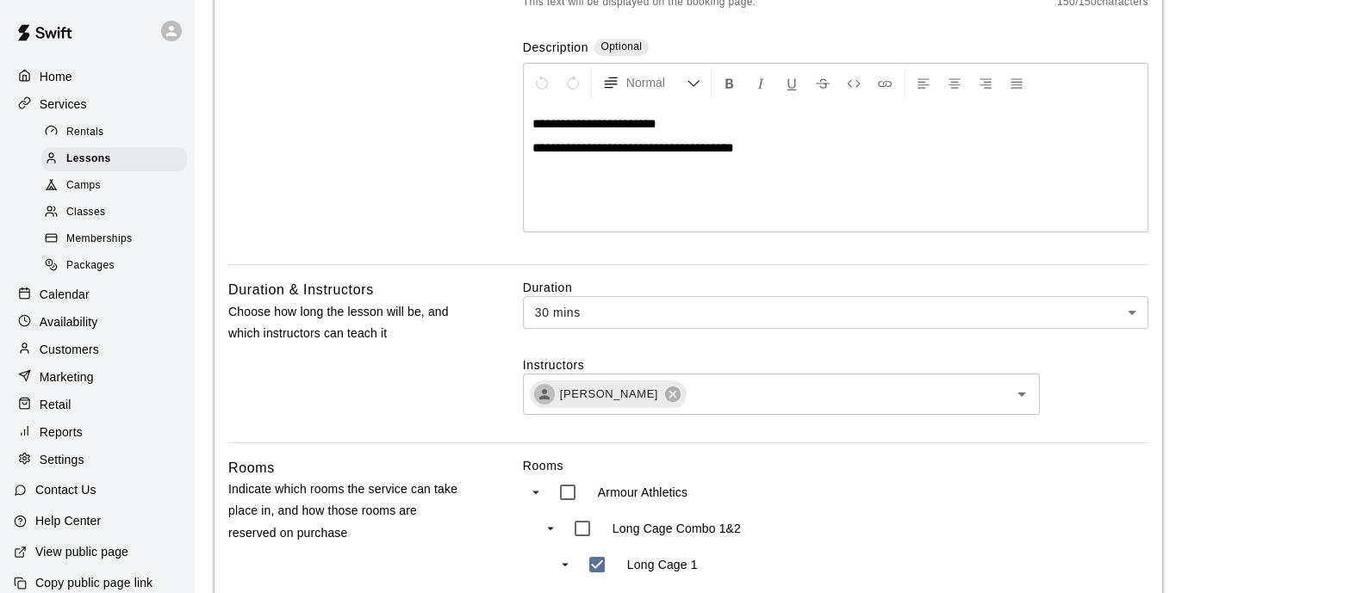
scroll to position [1077, 0]
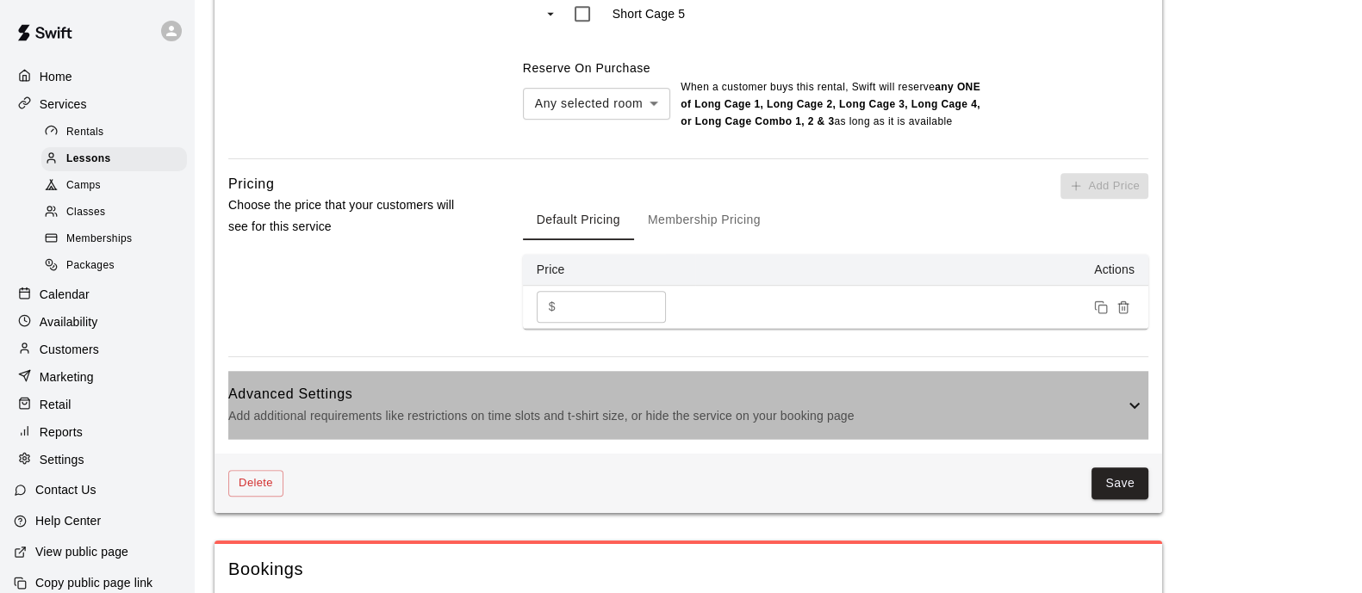
click at [574, 424] on p "Add additional requirements like restrictions on time slots and t-shirt size, o…" at bounding box center [676, 417] width 896 height 22
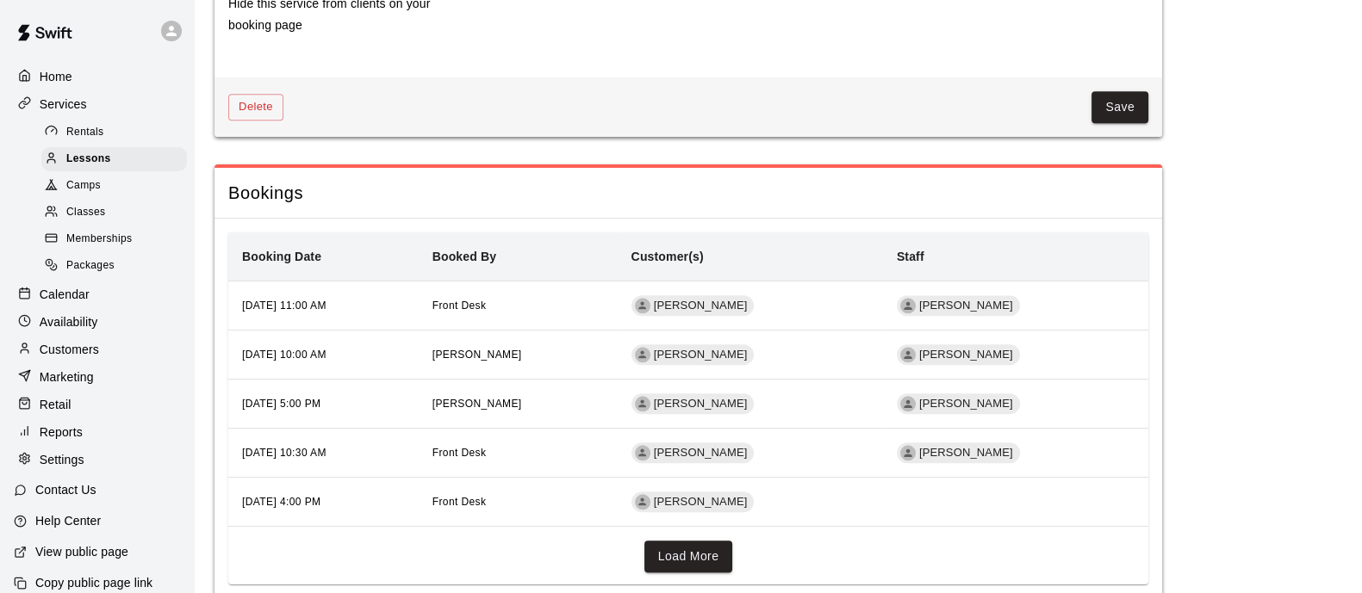
scroll to position [2046, 0]
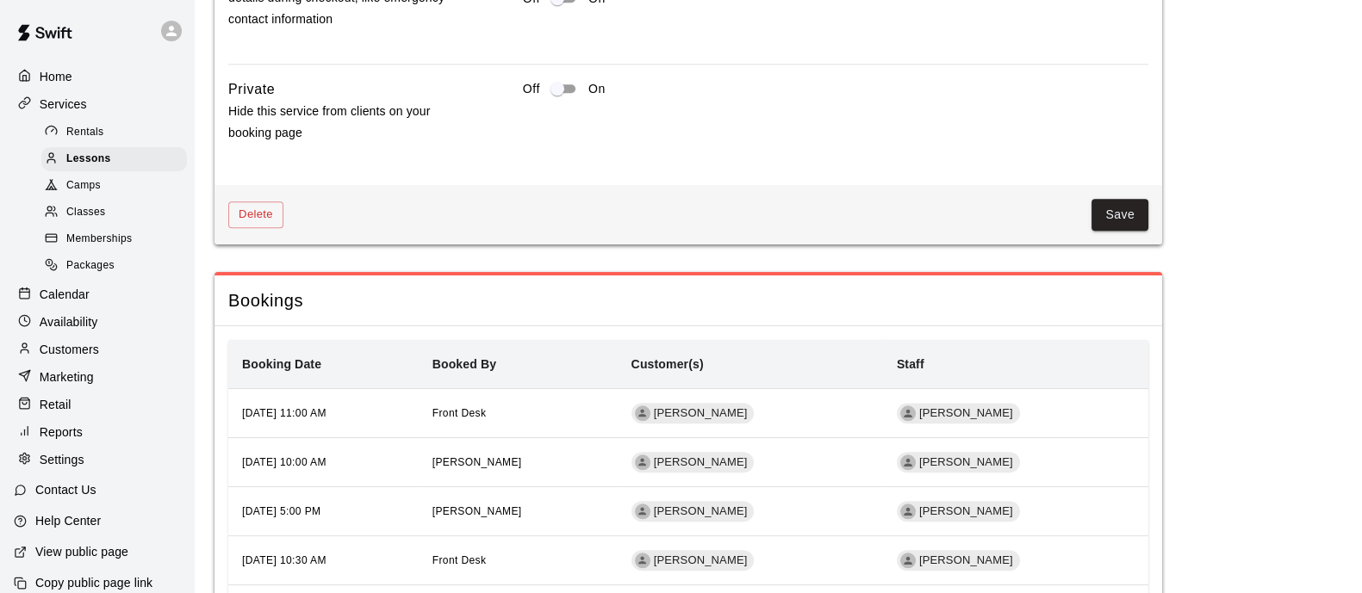
click at [1133, 230] on button "Save" at bounding box center [1119, 215] width 57 height 32
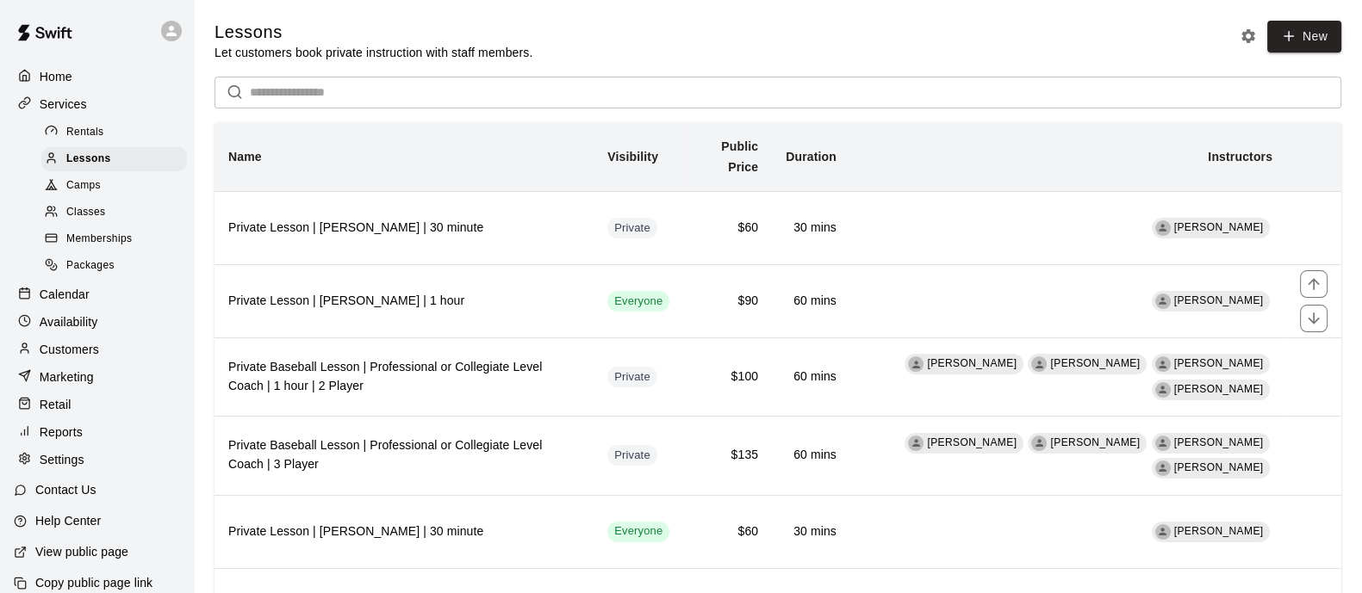
click at [525, 303] on h6 "Private Lesson | [PERSON_NAME] | 1 hour" at bounding box center [403, 301] width 351 height 19
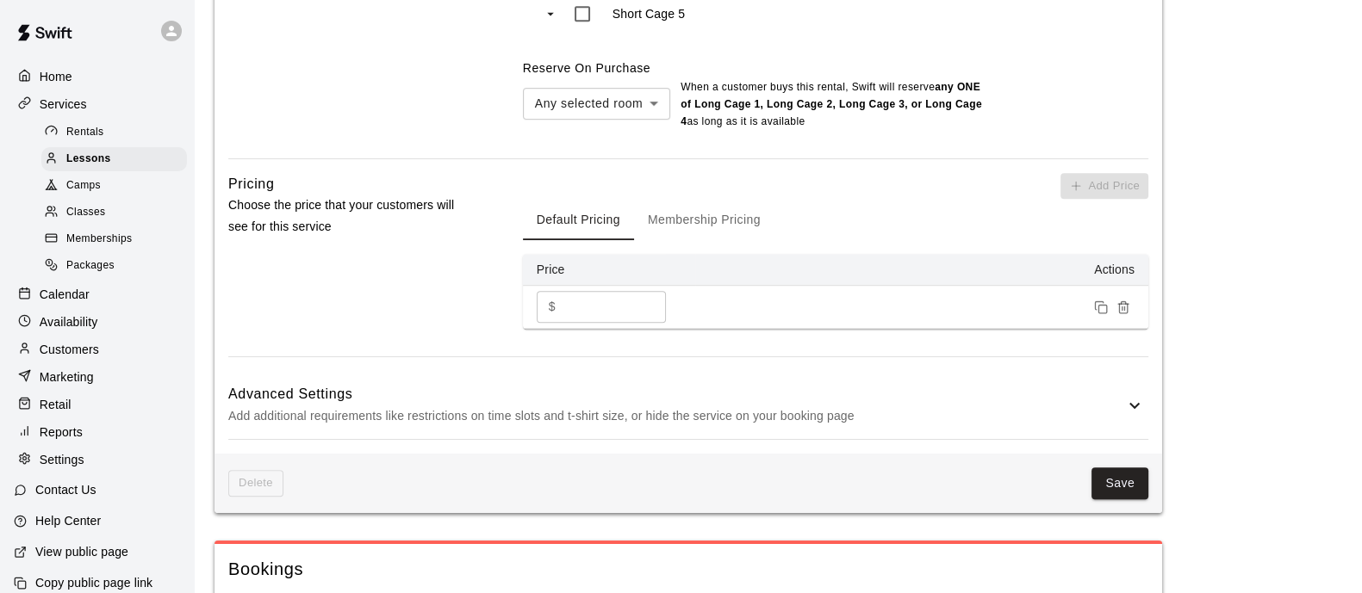
click at [594, 388] on h6 "Advanced Settings" at bounding box center [676, 394] width 896 height 22
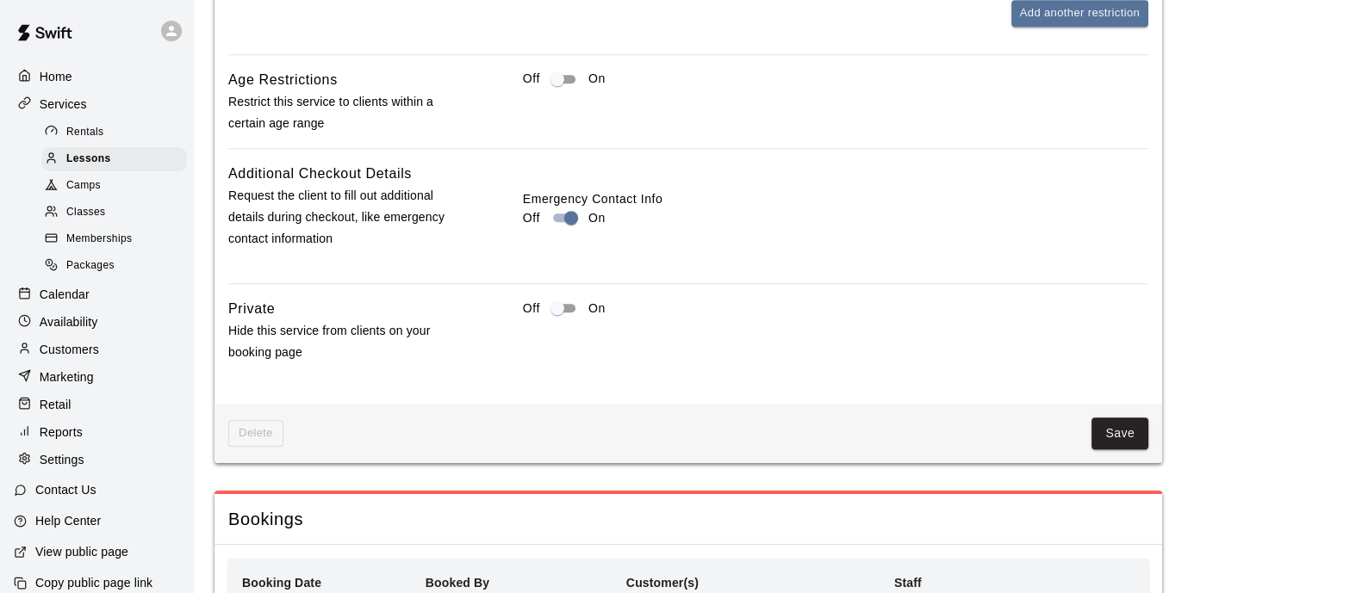
scroll to position [1938, 0]
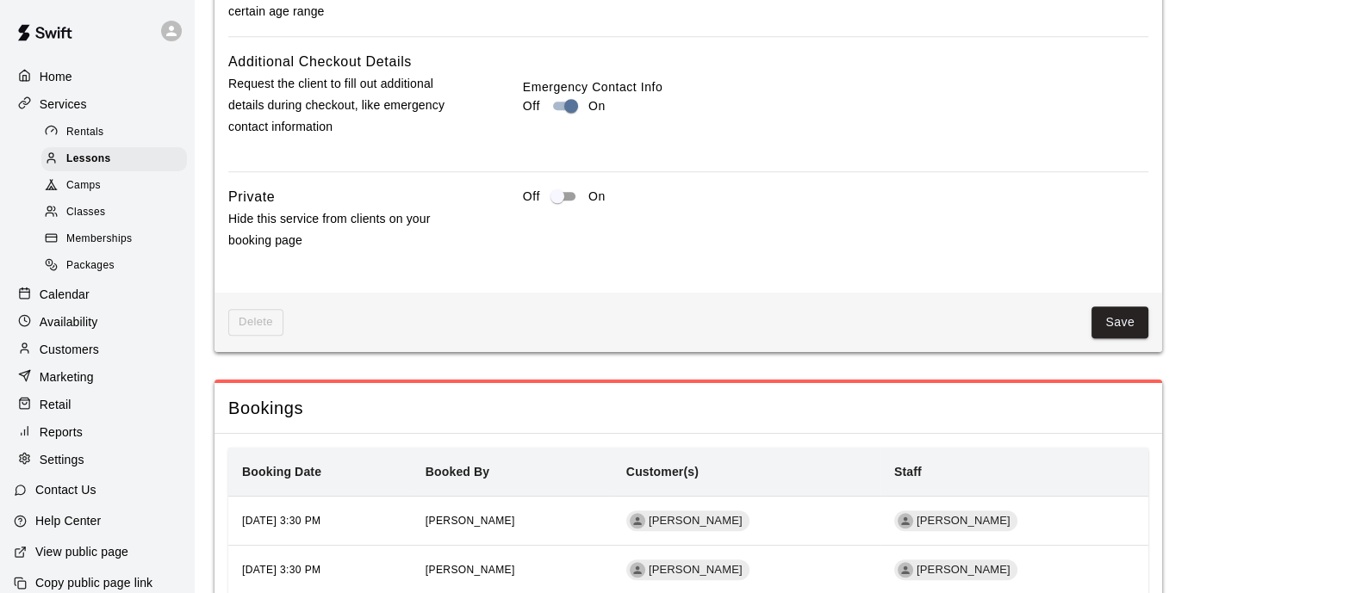
click at [1128, 320] on button "Save" at bounding box center [1119, 323] width 57 height 32
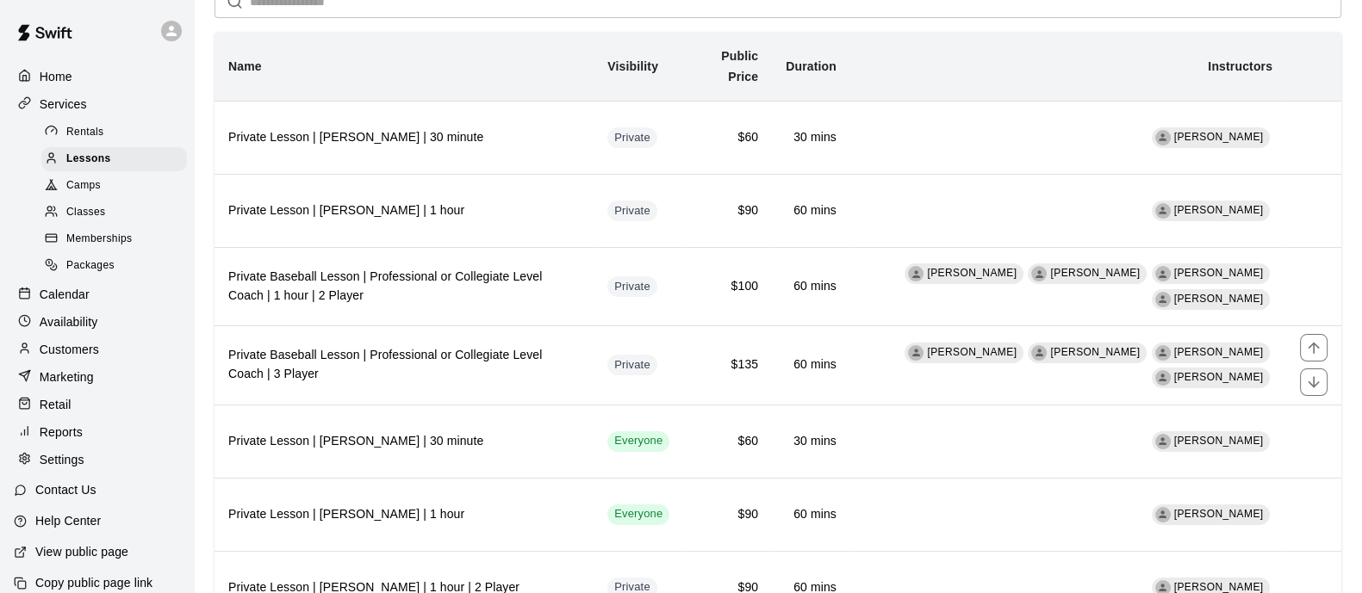
scroll to position [214, 0]
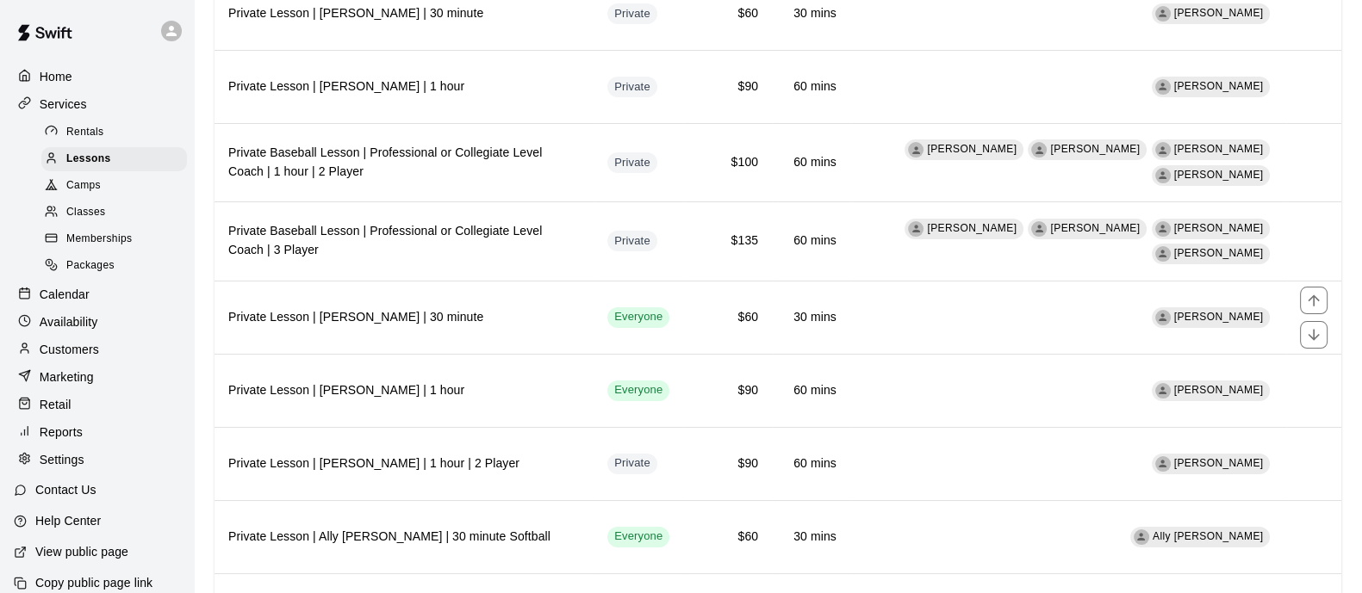
click at [530, 299] on th "Private Lesson | [PERSON_NAME] | 30 minute" at bounding box center [403, 317] width 379 height 73
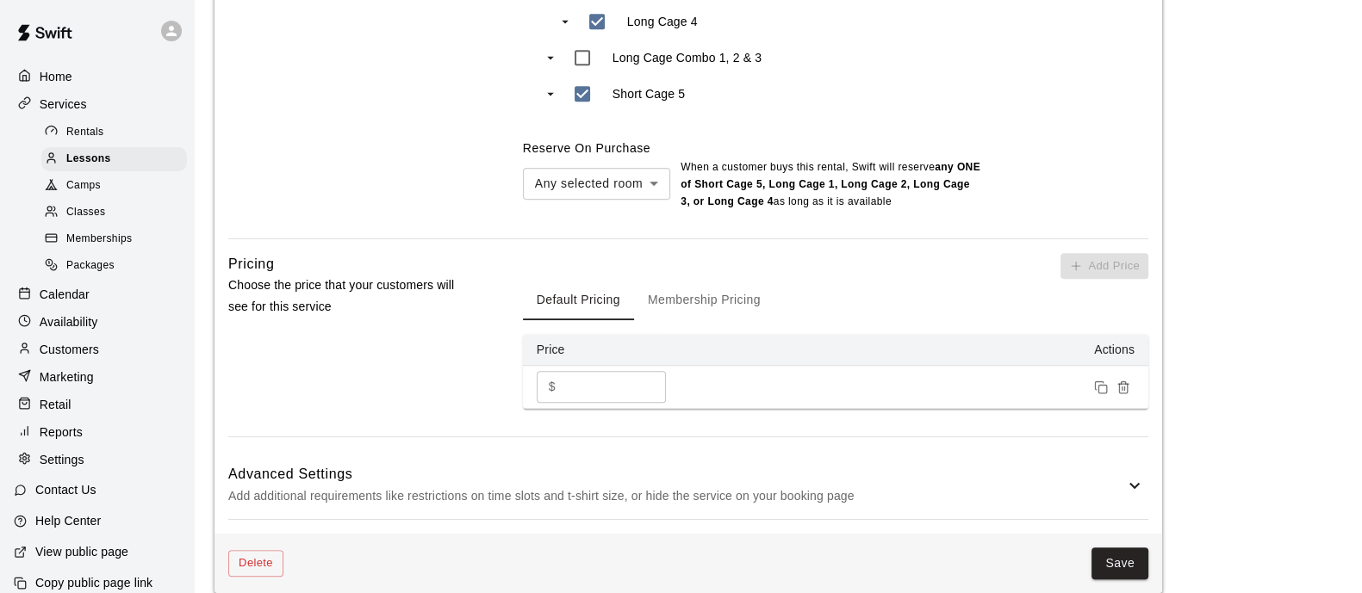
scroll to position [1185, 0]
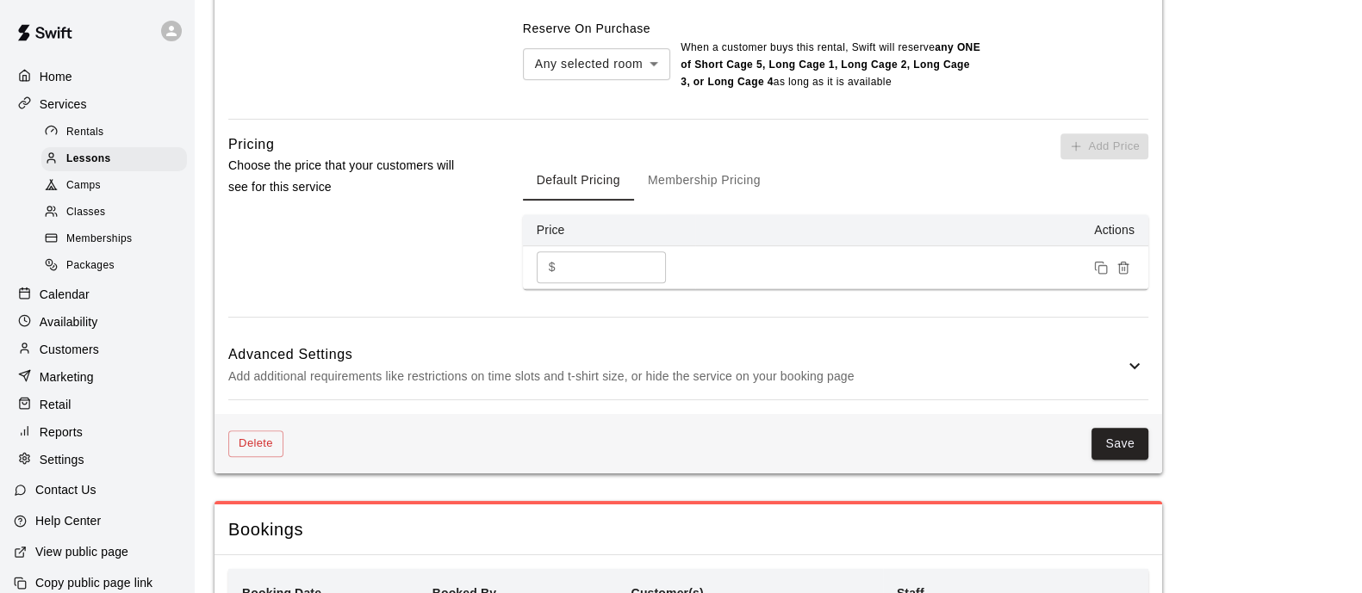
click at [670, 362] on h6 "Advanced Settings" at bounding box center [676, 355] width 896 height 22
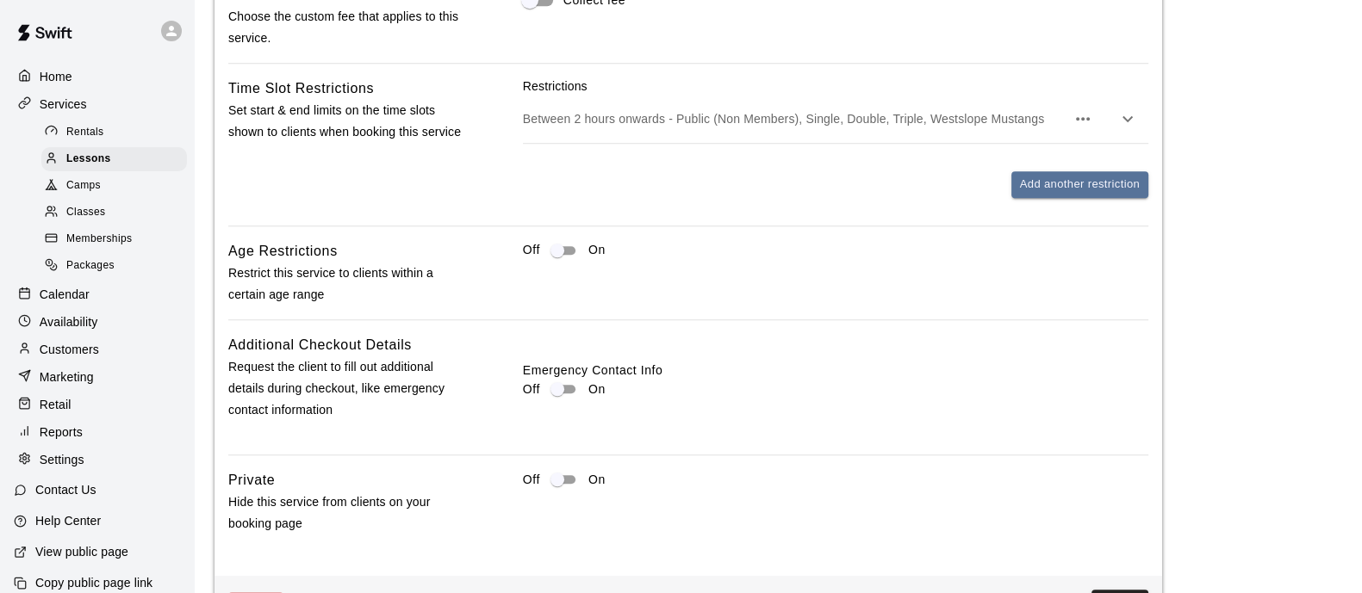
scroll to position [2046, 0]
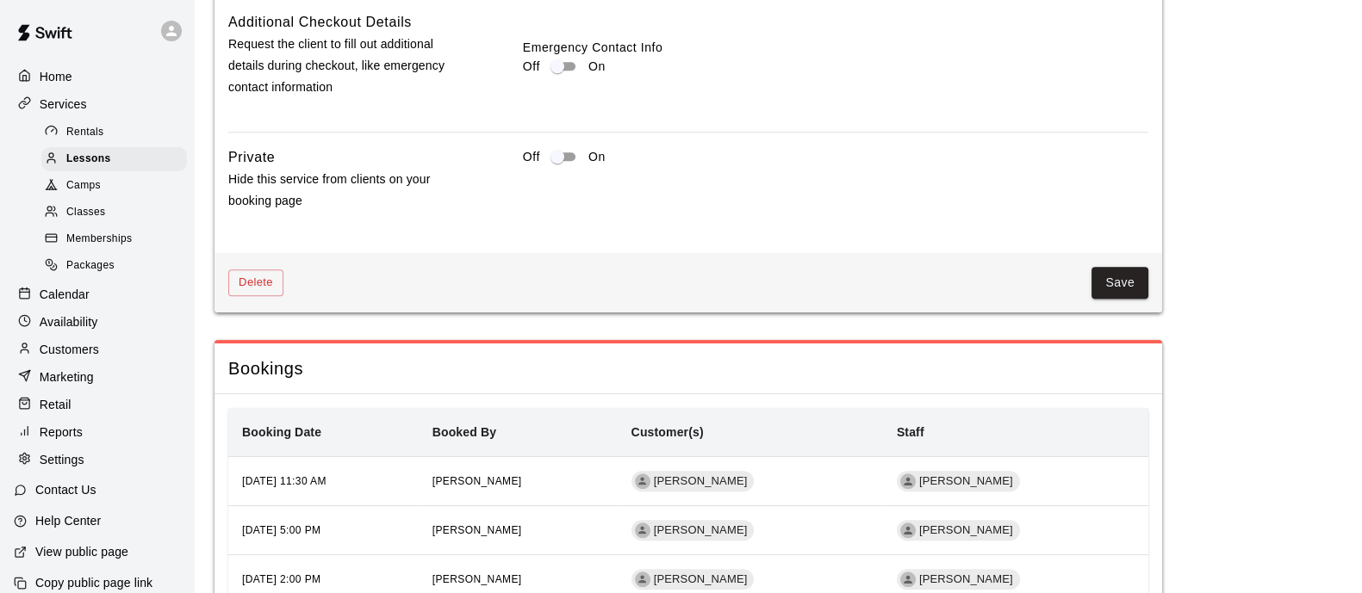
click at [589, 165] on div "Off On" at bounding box center [835, 156] width 625 height 21
click at [1137, 277] on button "Save" at bounding box center [1119, 283] width 57 height 32
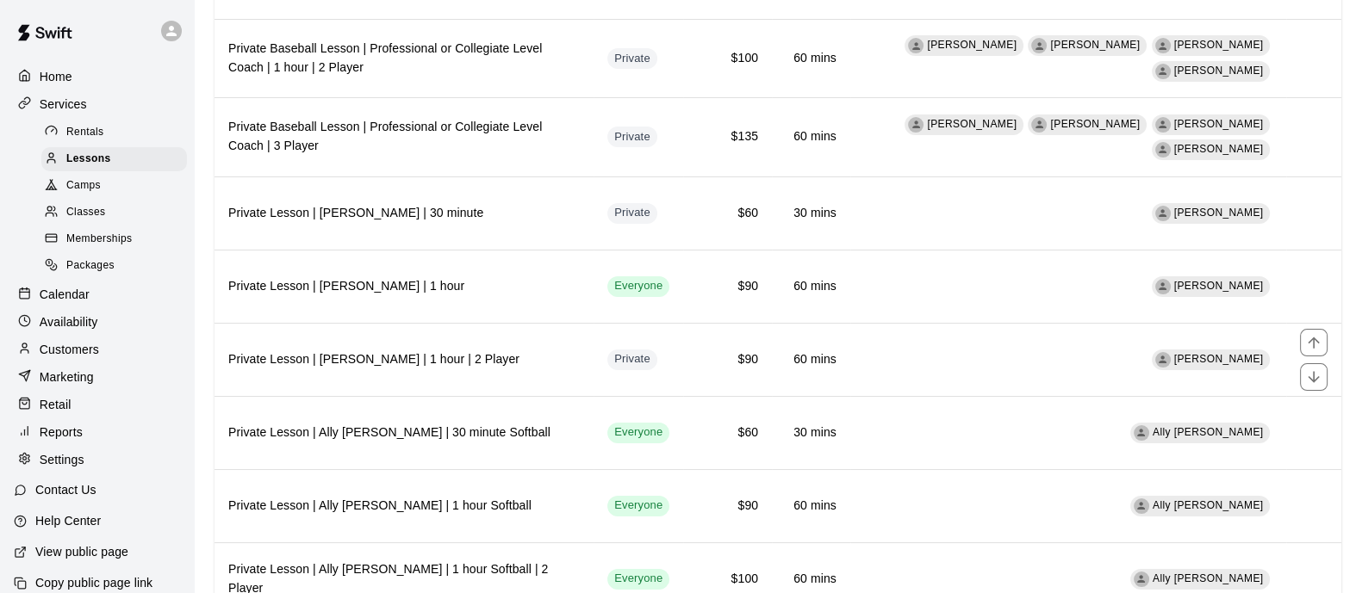
scroll to position [323, 0]
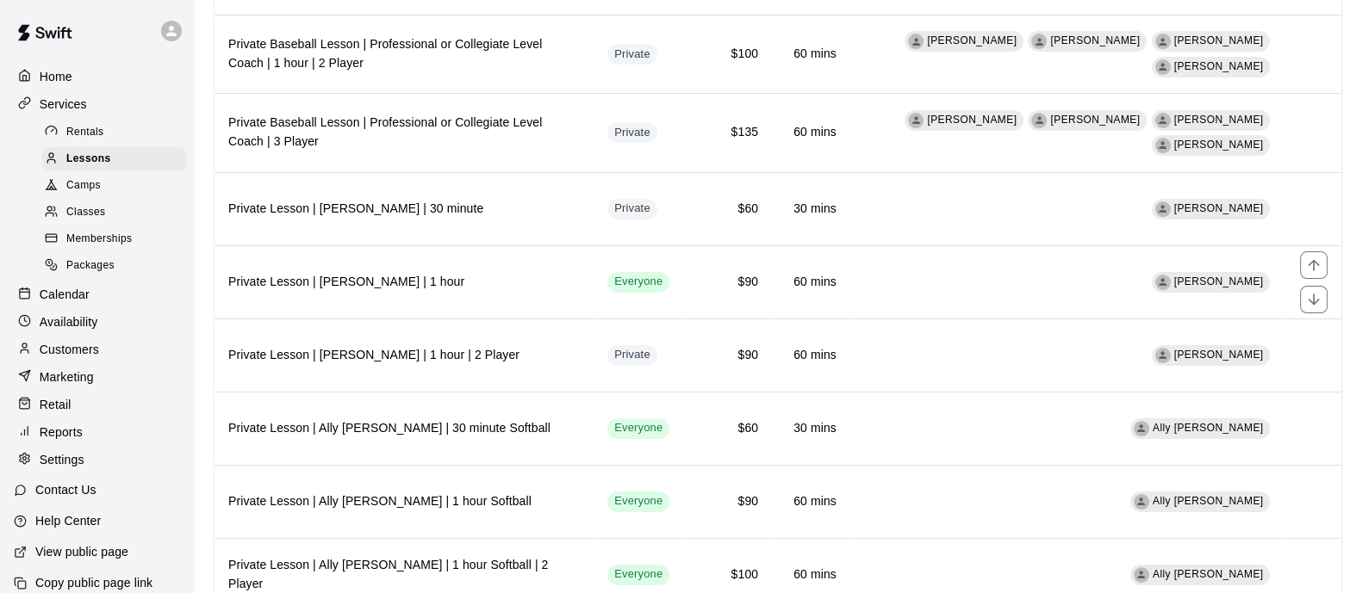
click at [534, 276] on h6 "Private Lesson | [PERSON_NAME] | 1 hour" at bounding box center [403, 282] width 351 height 19
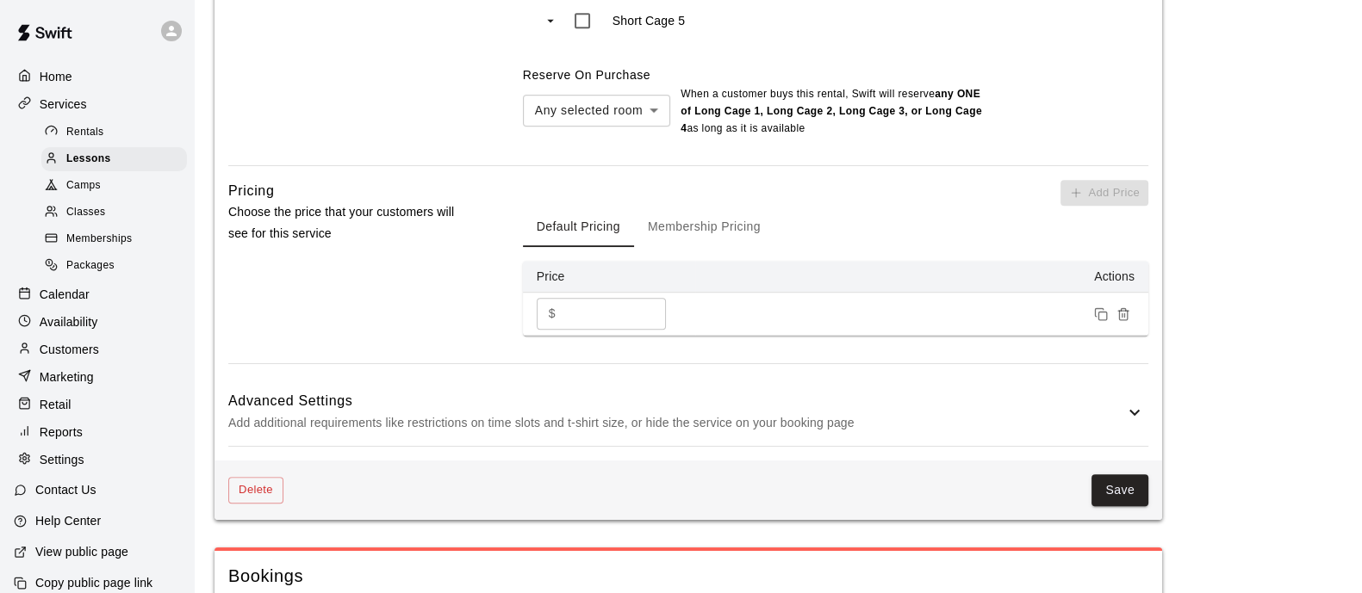
scroll to position [1293, 0]
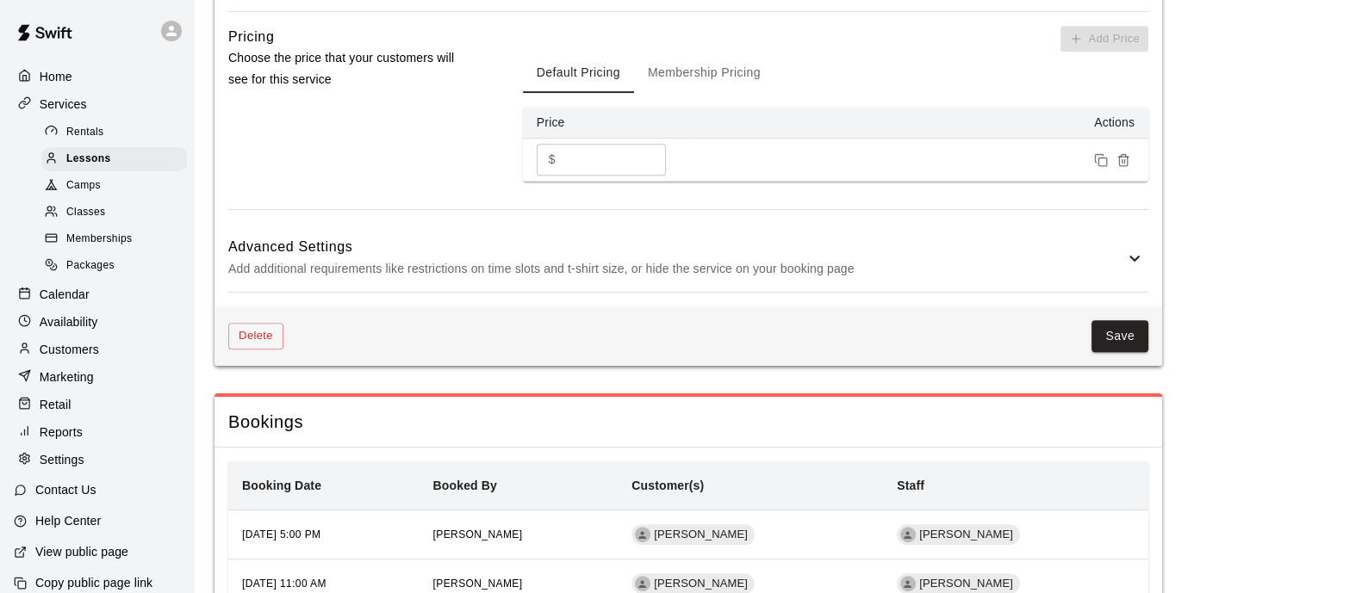
click at [556, 263] on p "Add additional requirements like restrictions on time slots and t-shirt size, o…" at bounding box center [676, 269] width 896 height 22
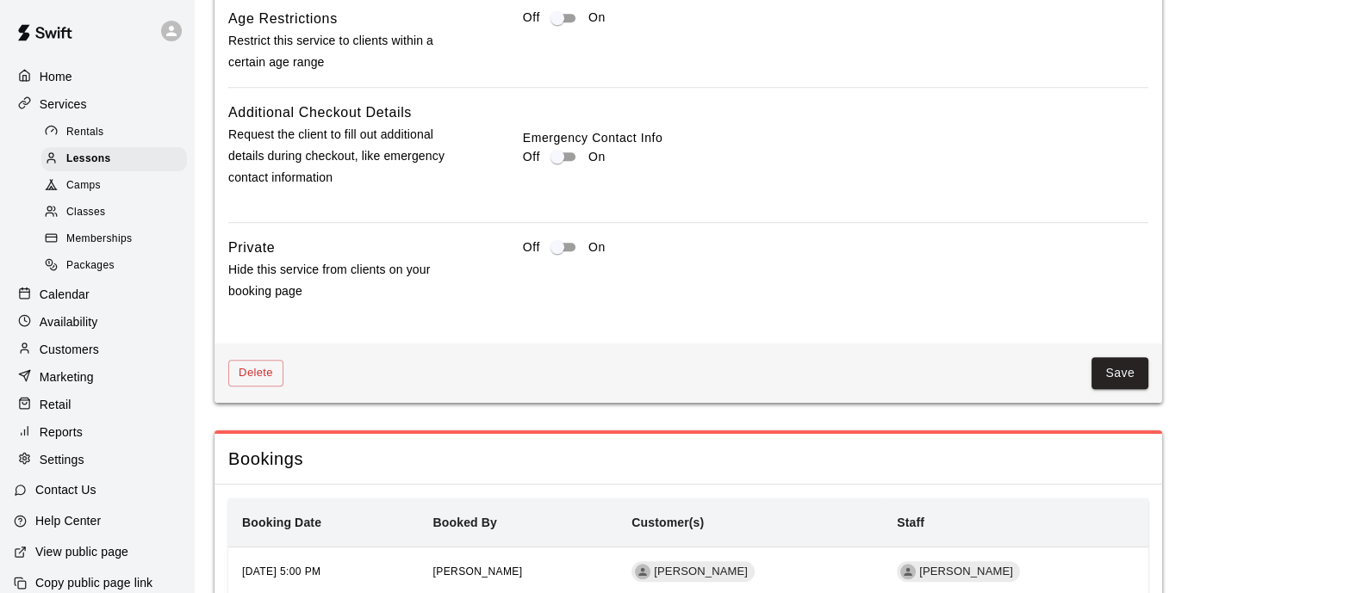
scroll to position [2046, 0]
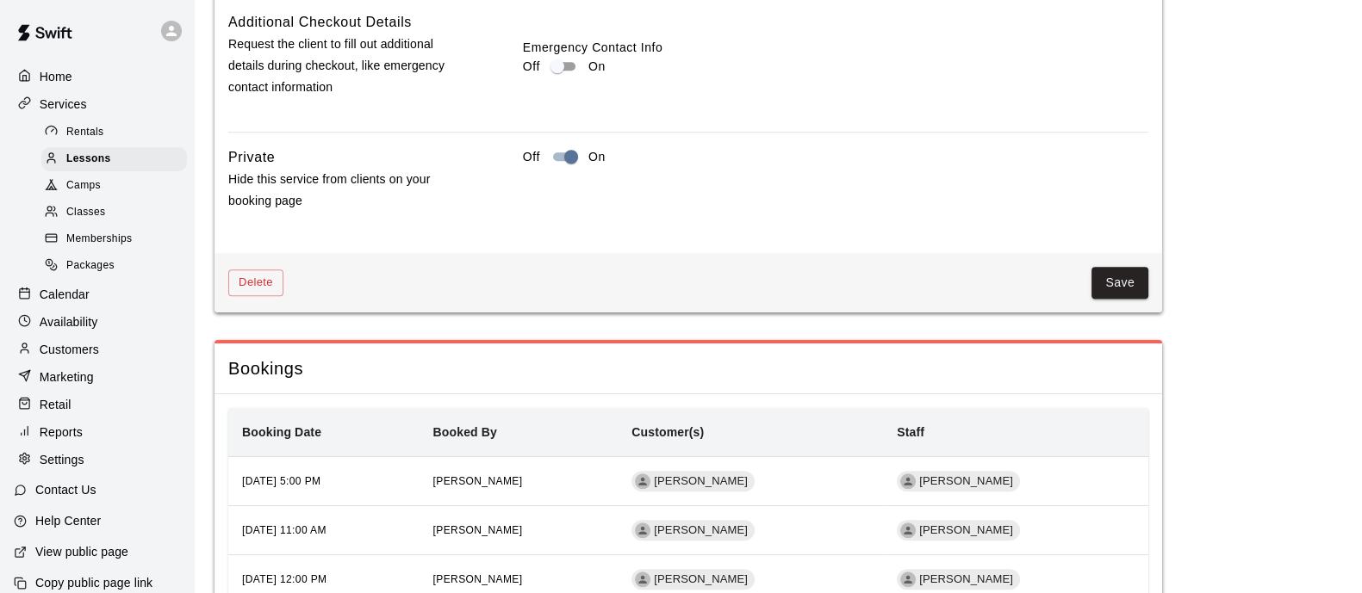
click at [1134, 277] on button "Save" at bounding box center [1119, 283] width 57 height 32
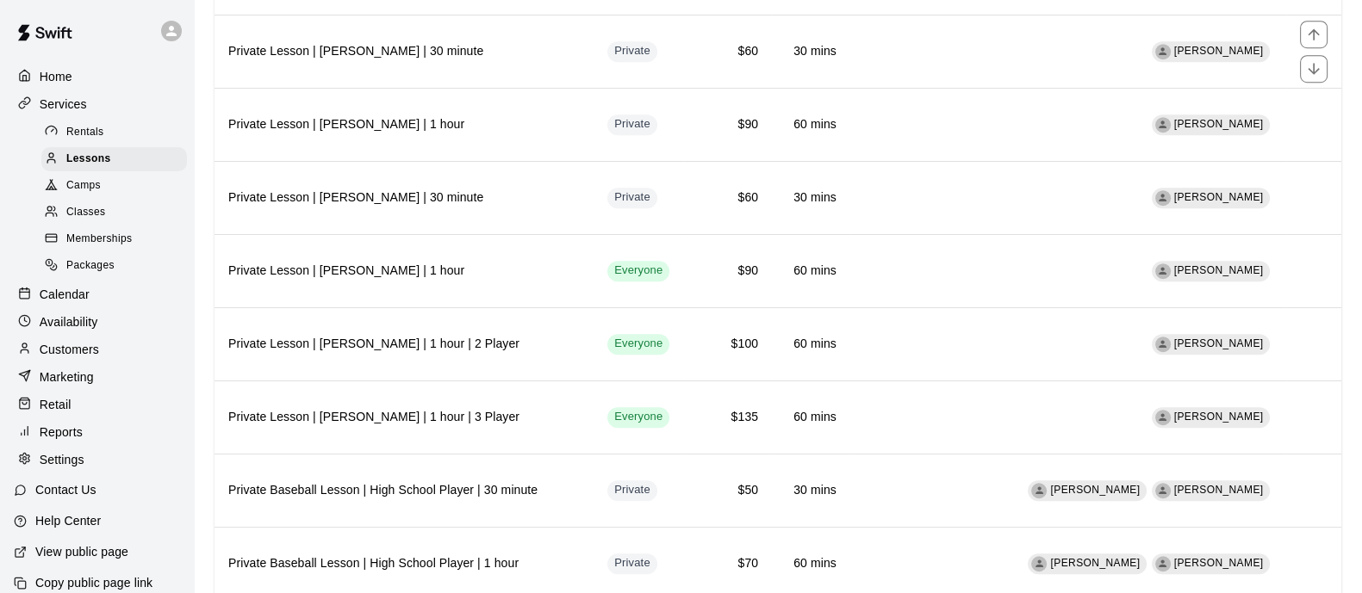
scroll to position [1506, 0]
click at [542, 261] on h6 "Private Lesson | [PERSON_NAME] | 1 hour" at bounding box center [403, 270] width 351 height 19
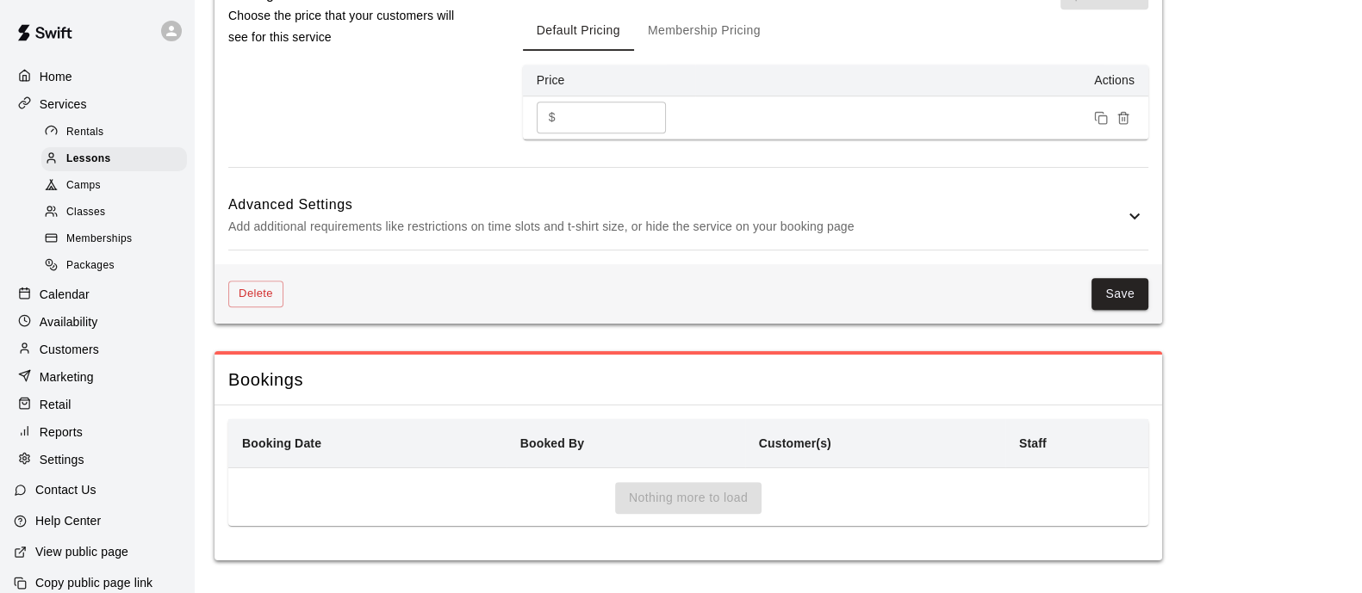
click at [470, 199] on h6 "Advanced Settings" at bounding box center [676, 205] width 896 height 22
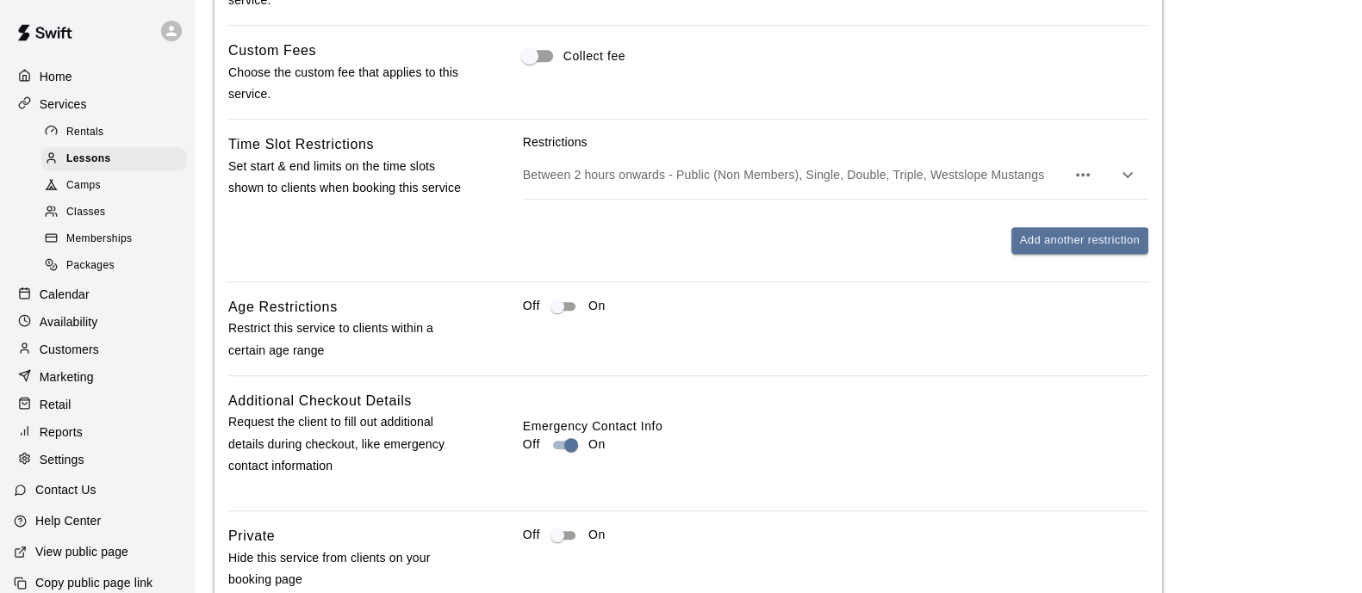
scroll to position [1981, 0]
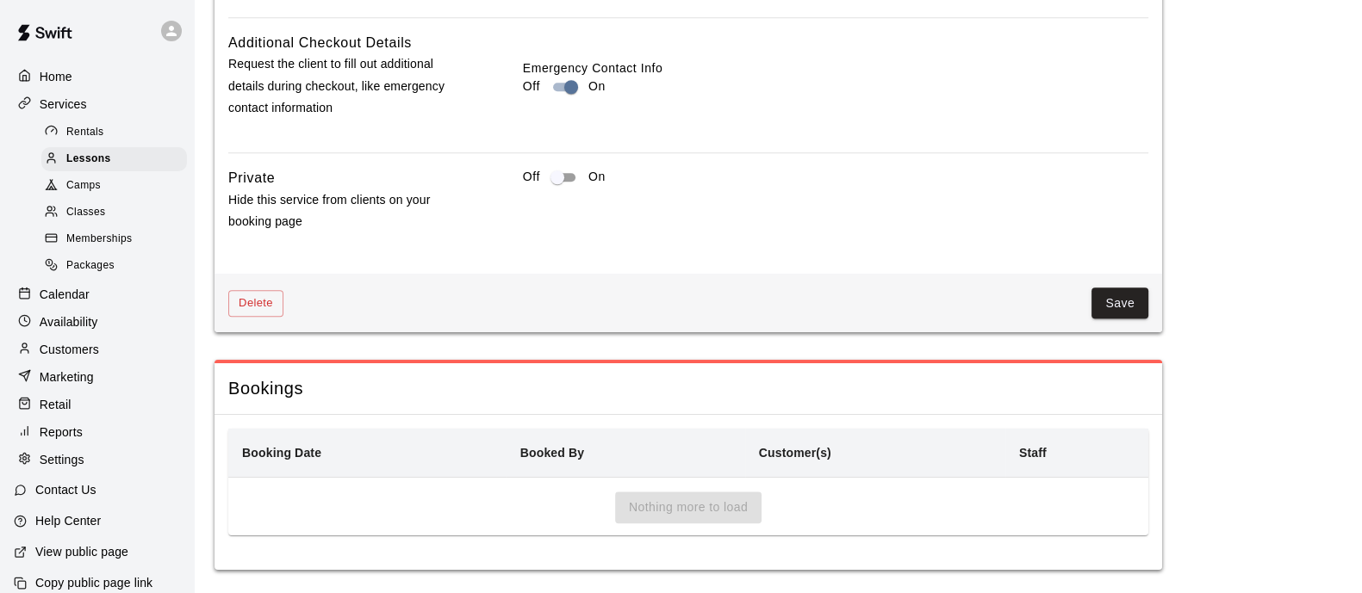
click at [551, 204] on div "Off On" at bounding box center [835, 199] width 625 height 65
click at [1127, 308] on button "Save" at bounding box center [1119, 304] width 57 height 32
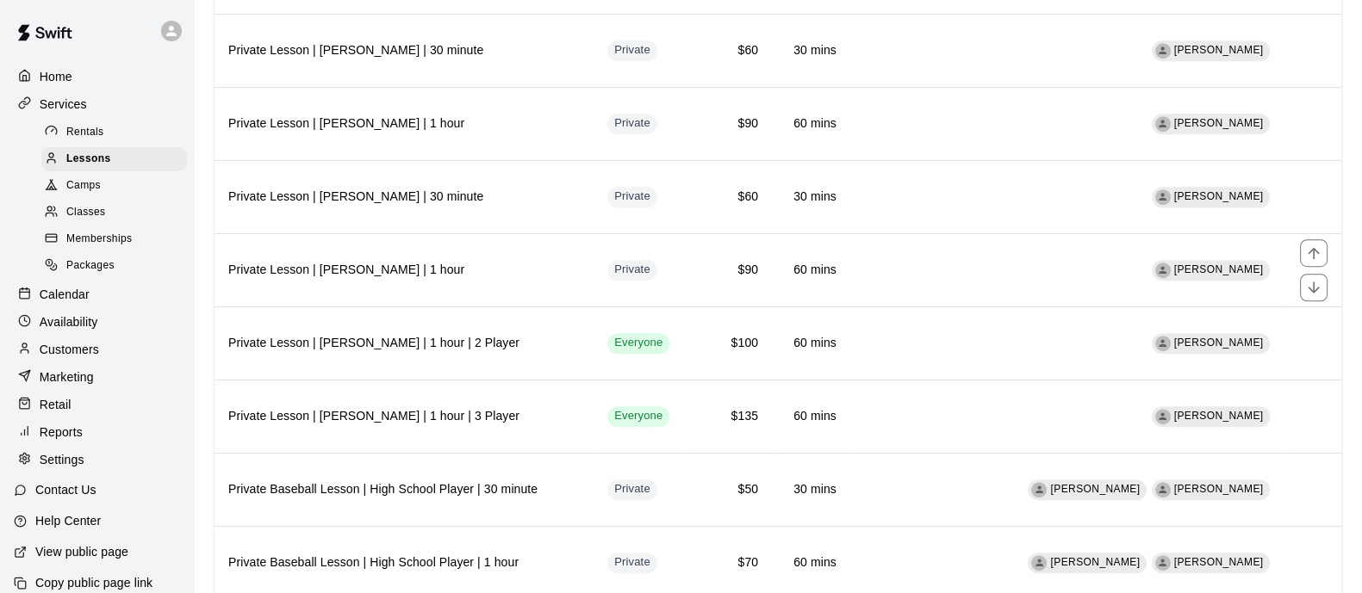
scroll to position [1614, 0]
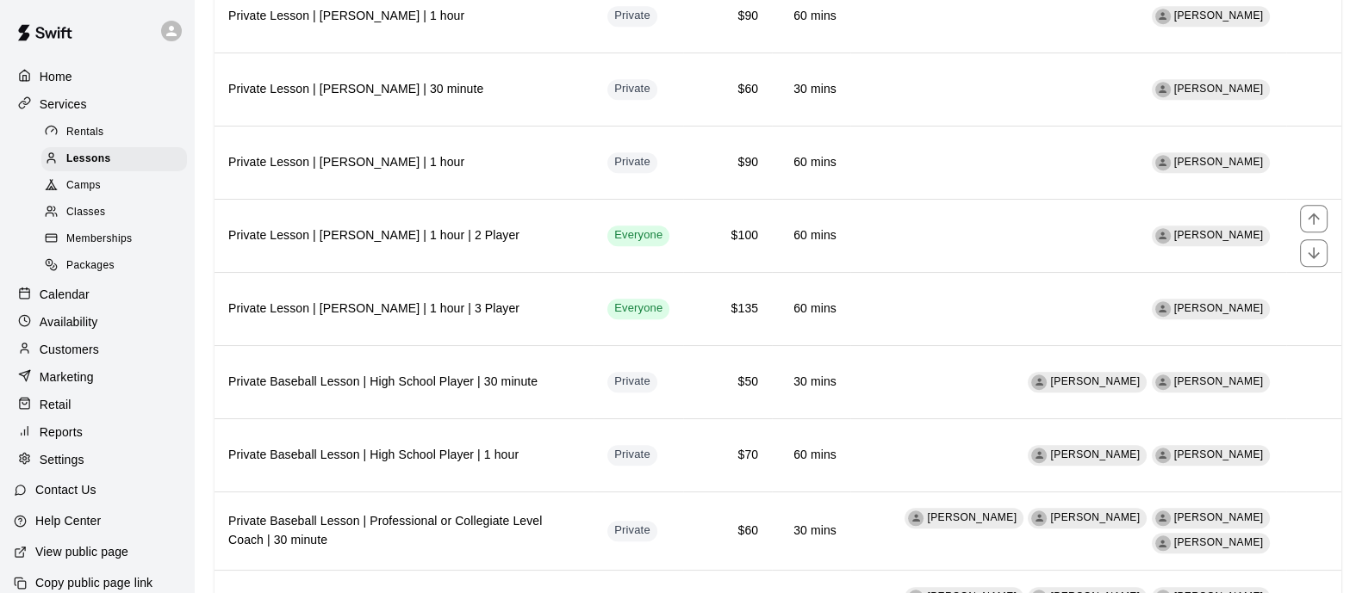
click at [523, 209] on th "Private Lesson | [PERSON_NAME] | 1 hour | 2 Player" at bounding box center [403, 235] width 379 height 73
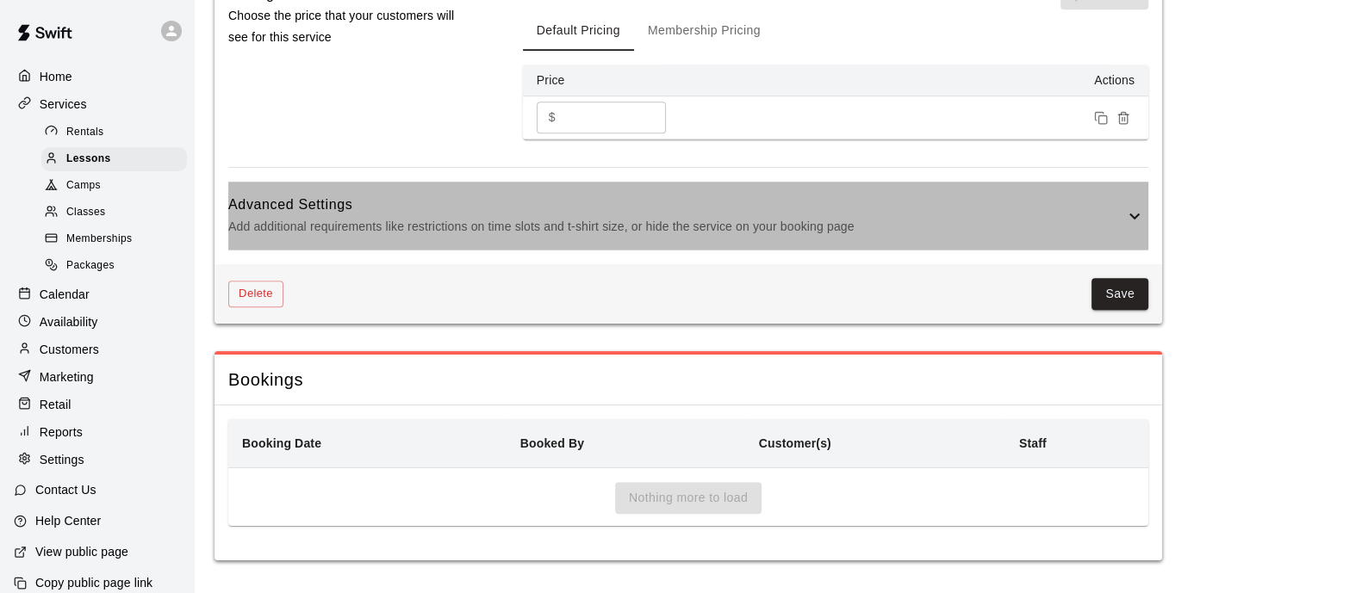
click at [512, 204] on h6 "Advanced Settings" at bounding box center [676, 205] width 896 height 22
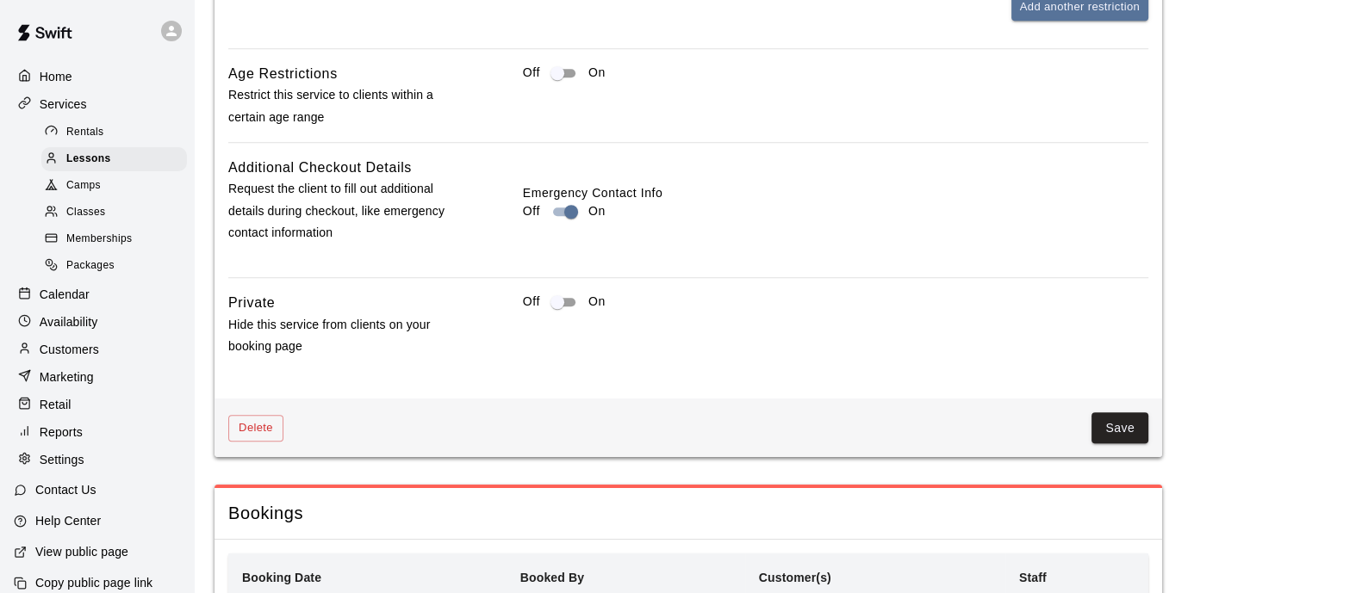
scroll to position [1990, 0]
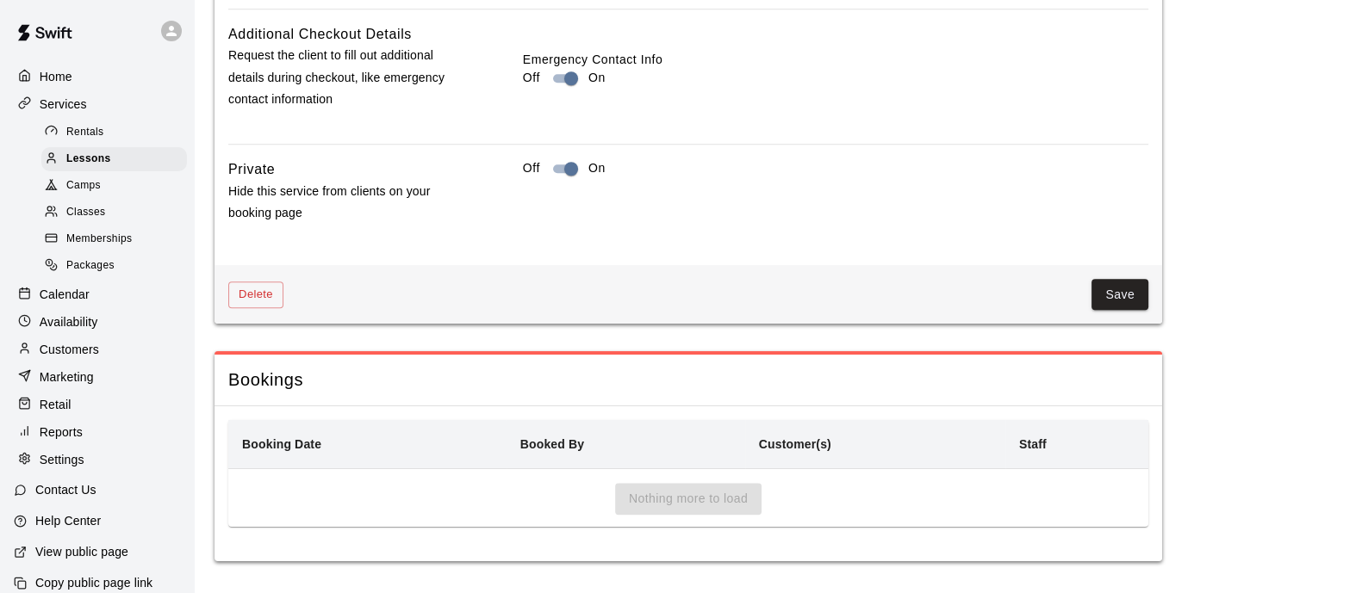
drag, startPoint x: 1146, startPoint y: 276, endPoint x: 1130, endPoint y: 283, distance: 16.6
click at [1145, 277] on div "Delete Save" at bounding box center [687, 294] width 947 height 59
click at [1117, 288] on button "Save" at bounding box center [1119, 295] width 57 height 32
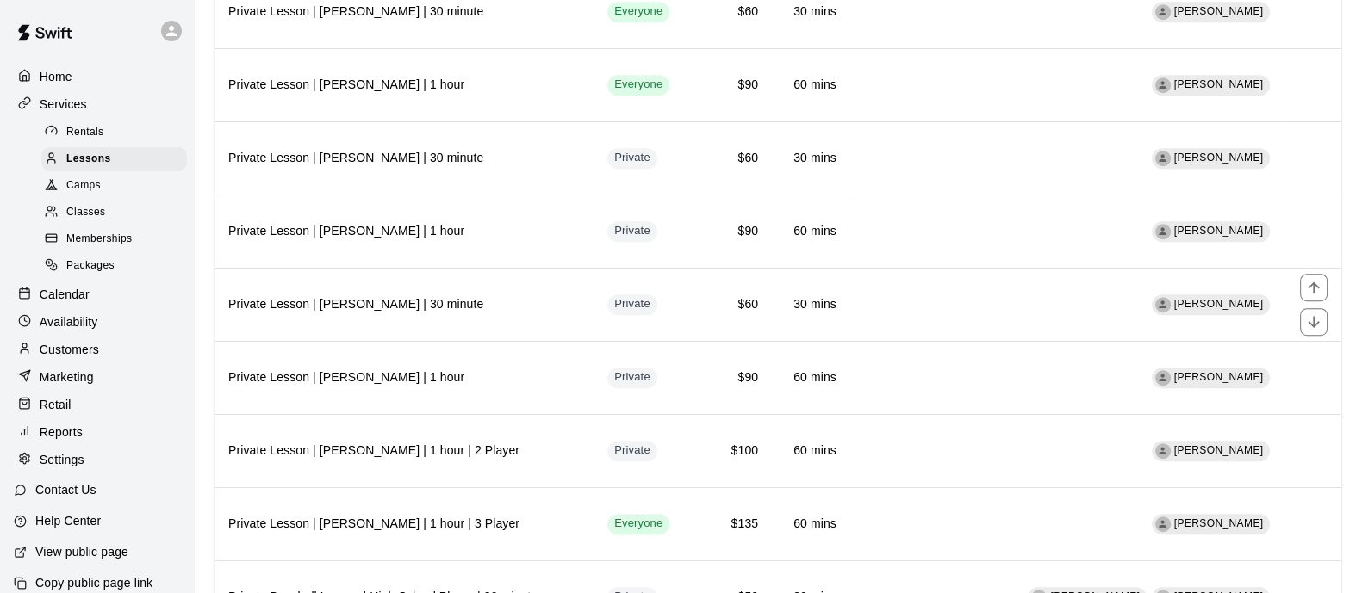
scroll to position [1614, 0]
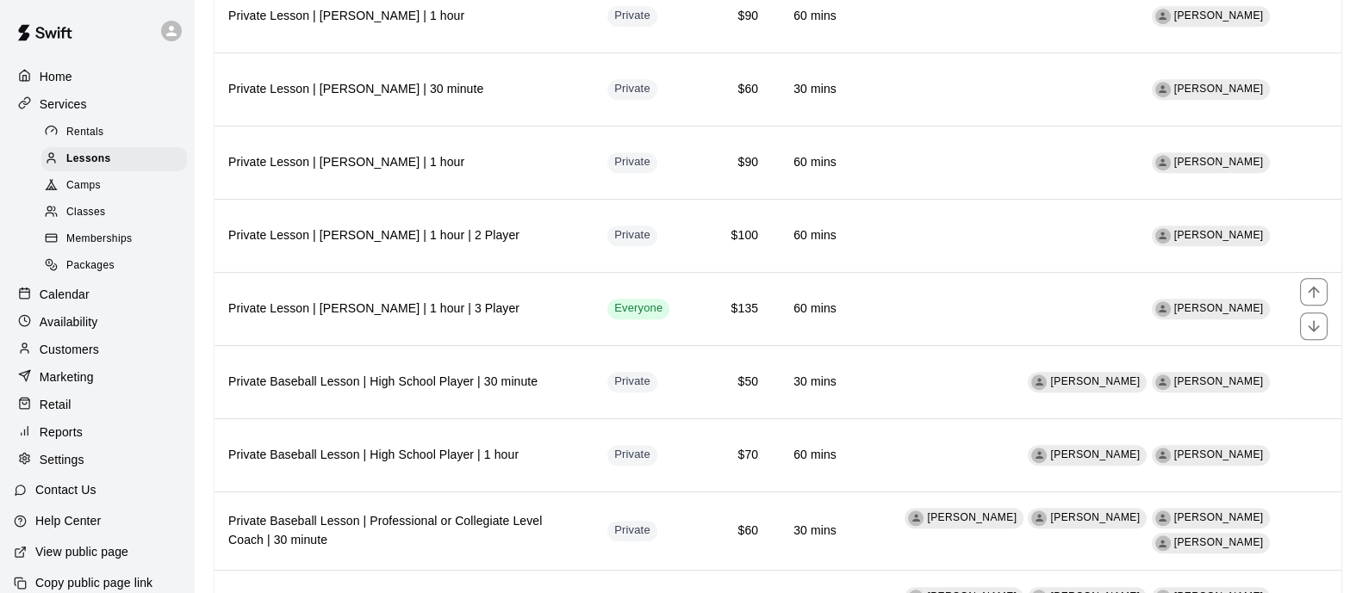
click at [562, 300] on h6 "Private Lesson | [PERSON_NAME] | 1 hour | 3 Player" at bounding box center [403, 309] width 351 height 19
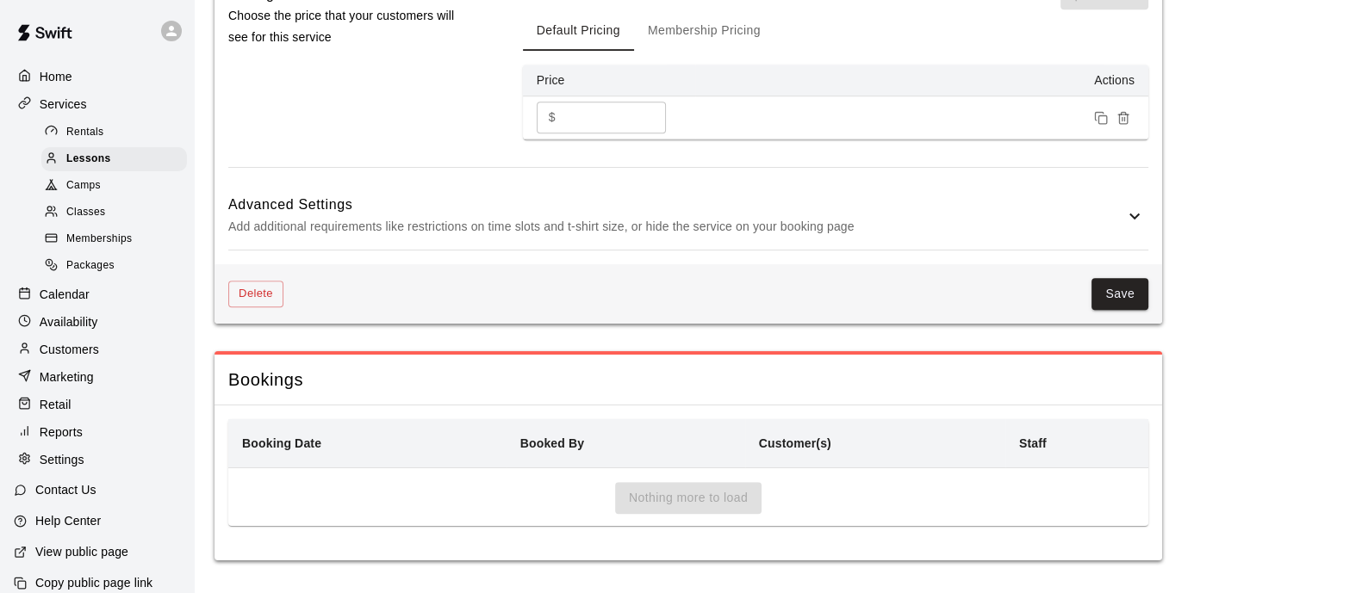
click at [461, 214] on h6 "Advanced Settings" at bounding box center [676, 205] width 896 height 22
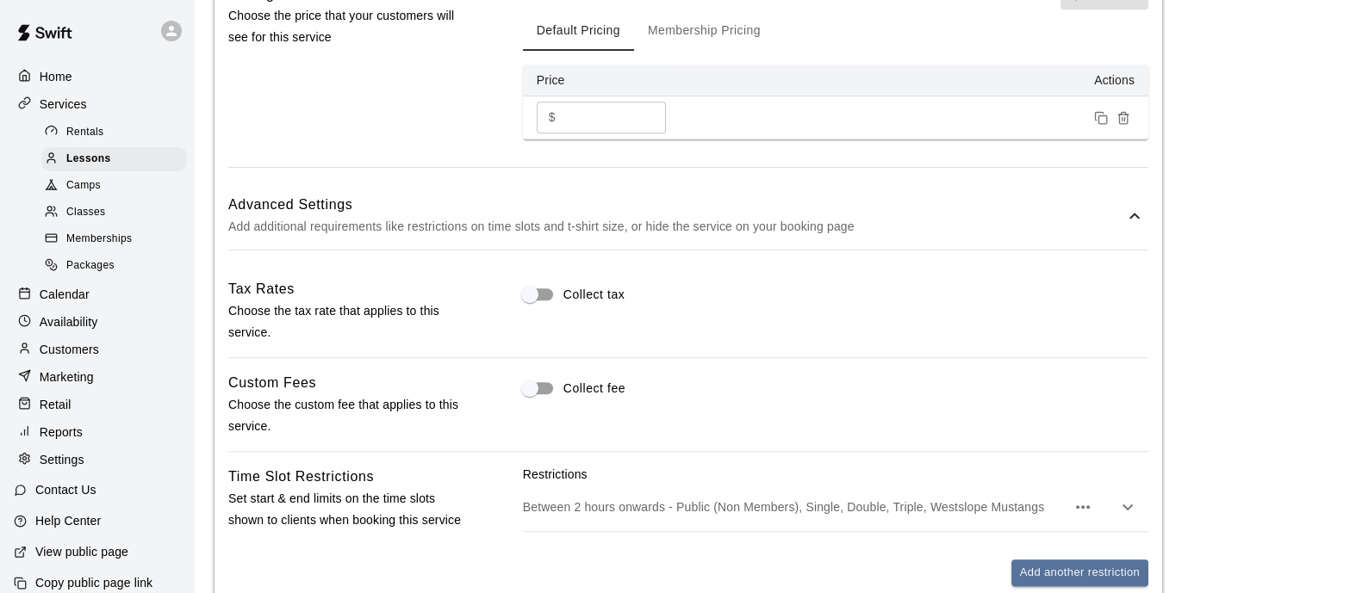
scroll to position [1907, 0]
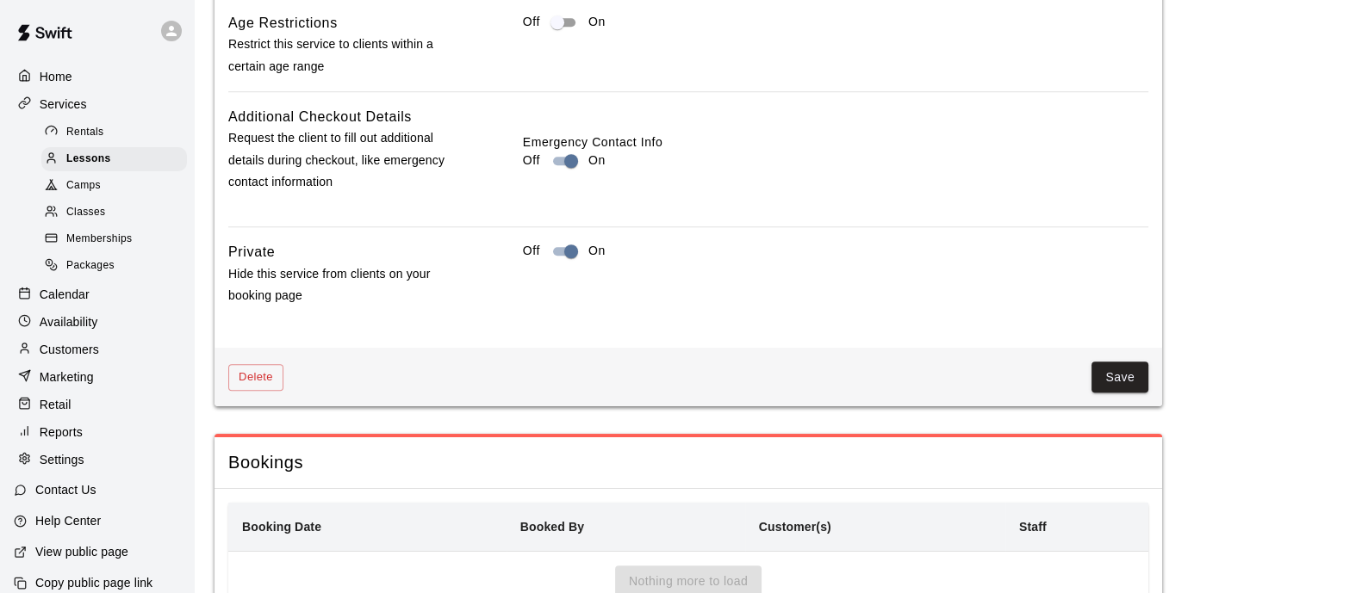
click at [1111, 389] on button "Save" at bounding box center [1119, 378] width 57 height 32
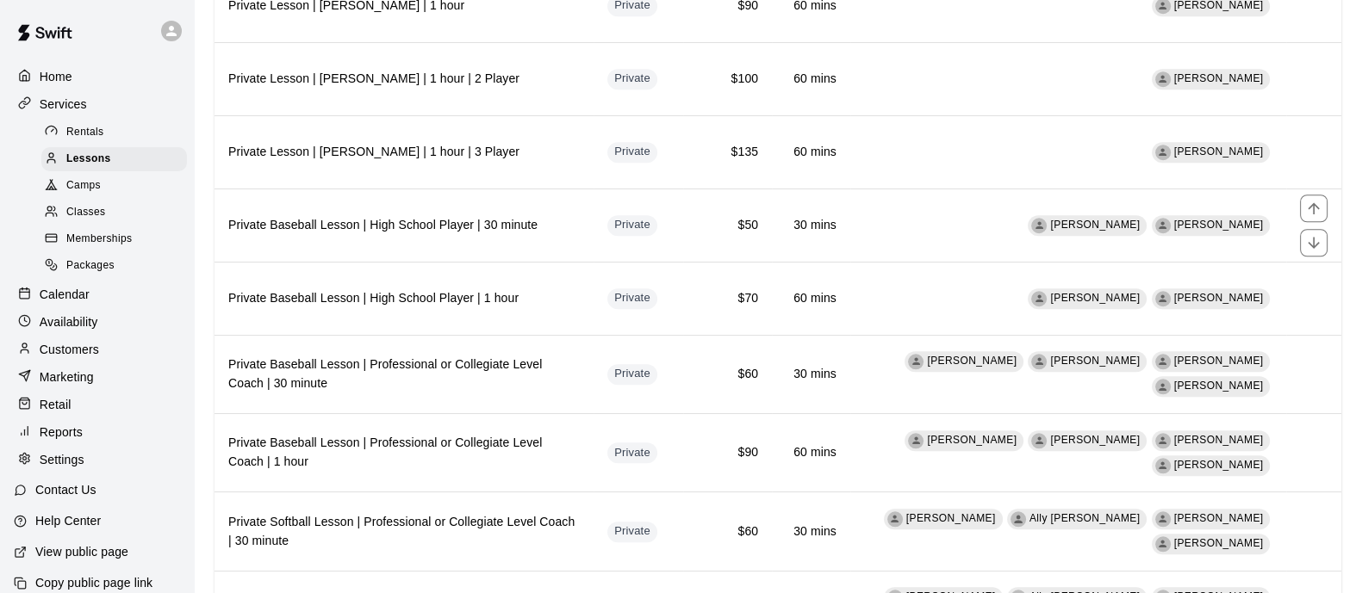
scroll to position [1751, 0]
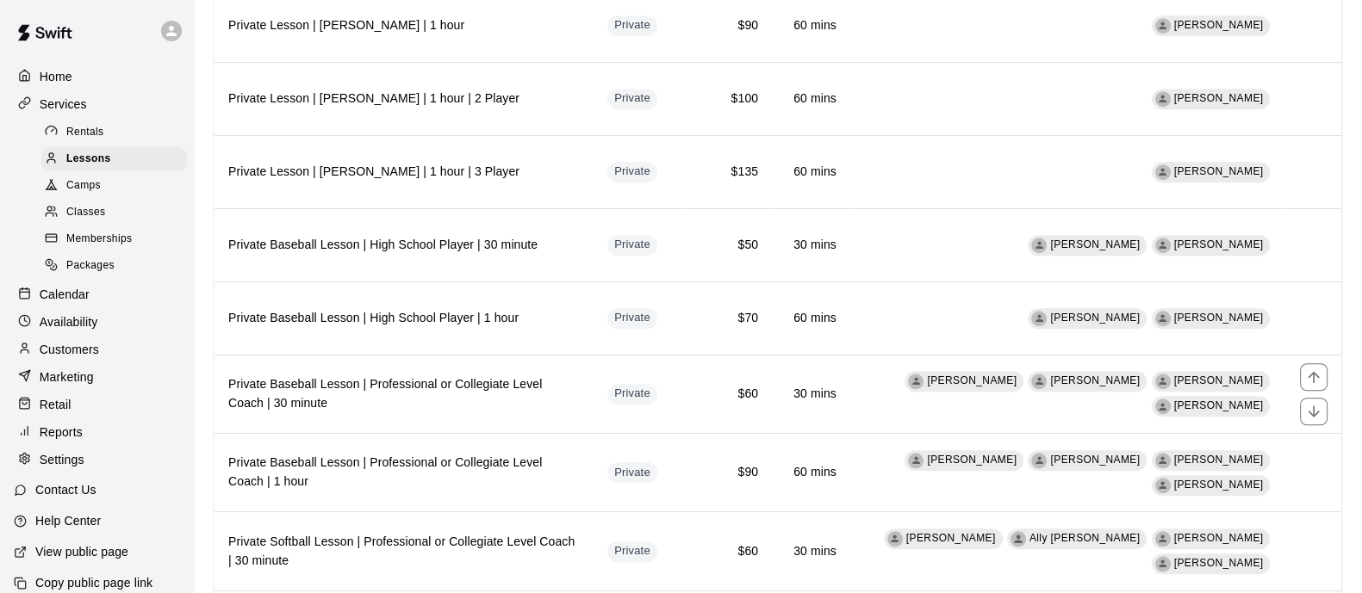
click at [448, 376] on h6 "Private Baseball Lesson | Professional or Collegiate Level Coach | 30 minute" at bounding box center [403, 395] width 351 height 38
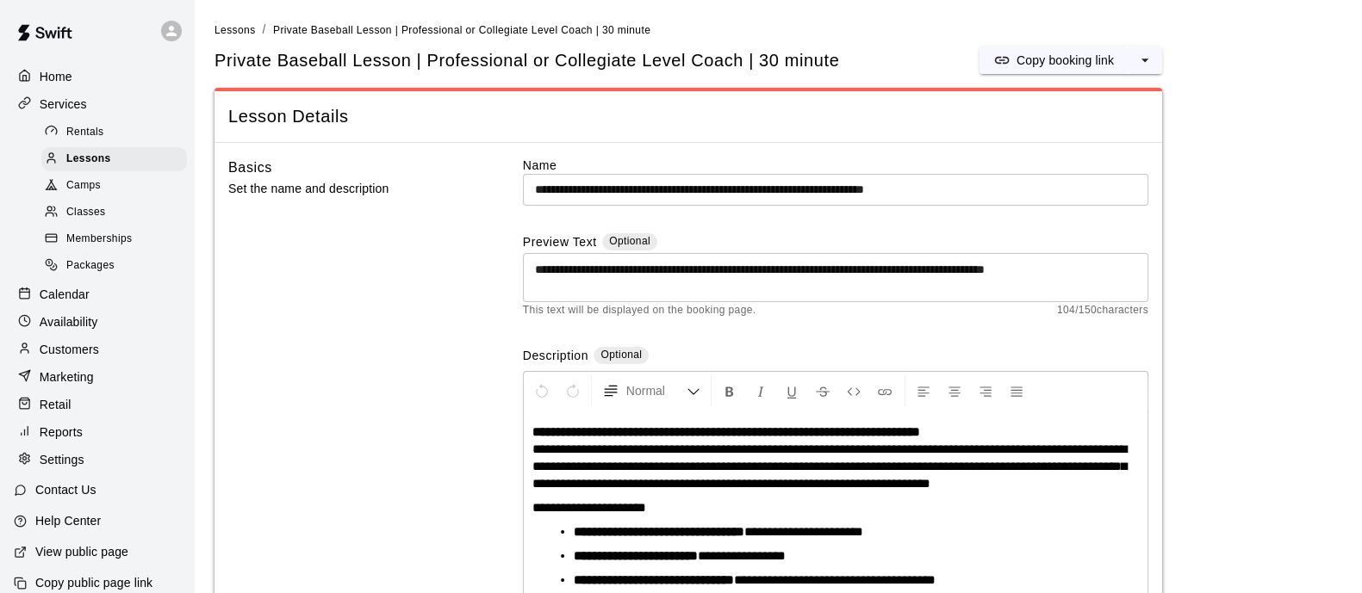
scroll to position [60, 0]
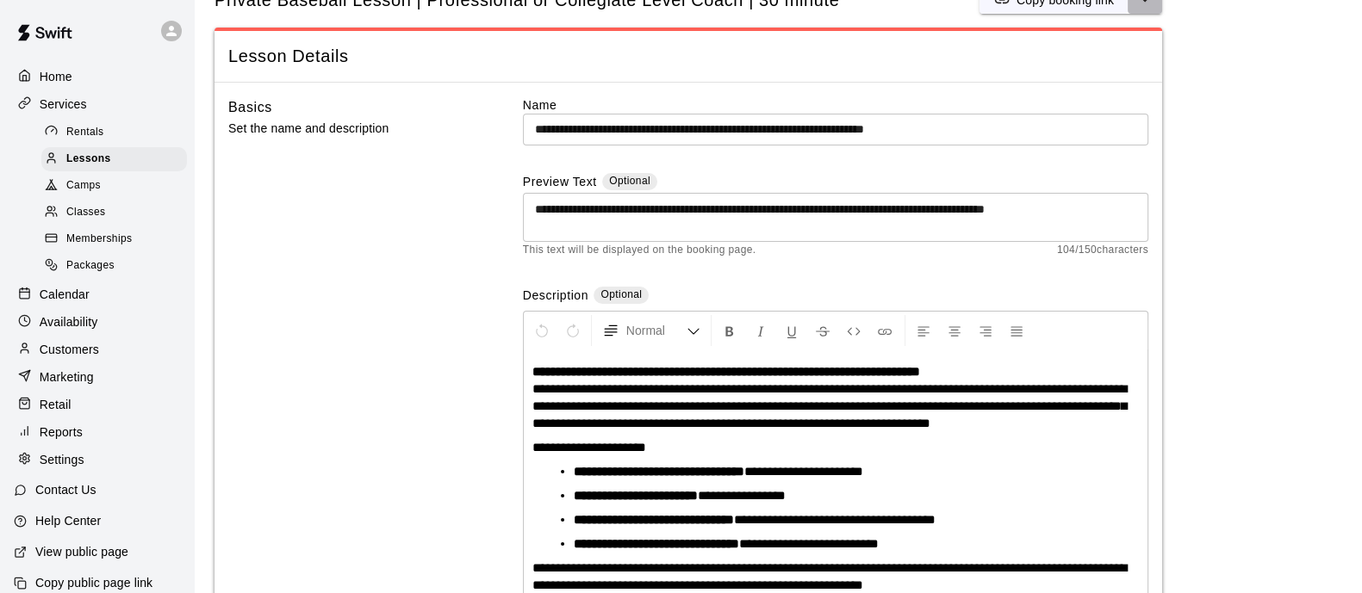
click at [1150, 7] on icon "select merge strategy" at bounding box center [1144, -1] width 17 height 17
click at [1098, 61] on h6 "Duplicate lesson" at bounding box center [1079, 64] width 90 height 19
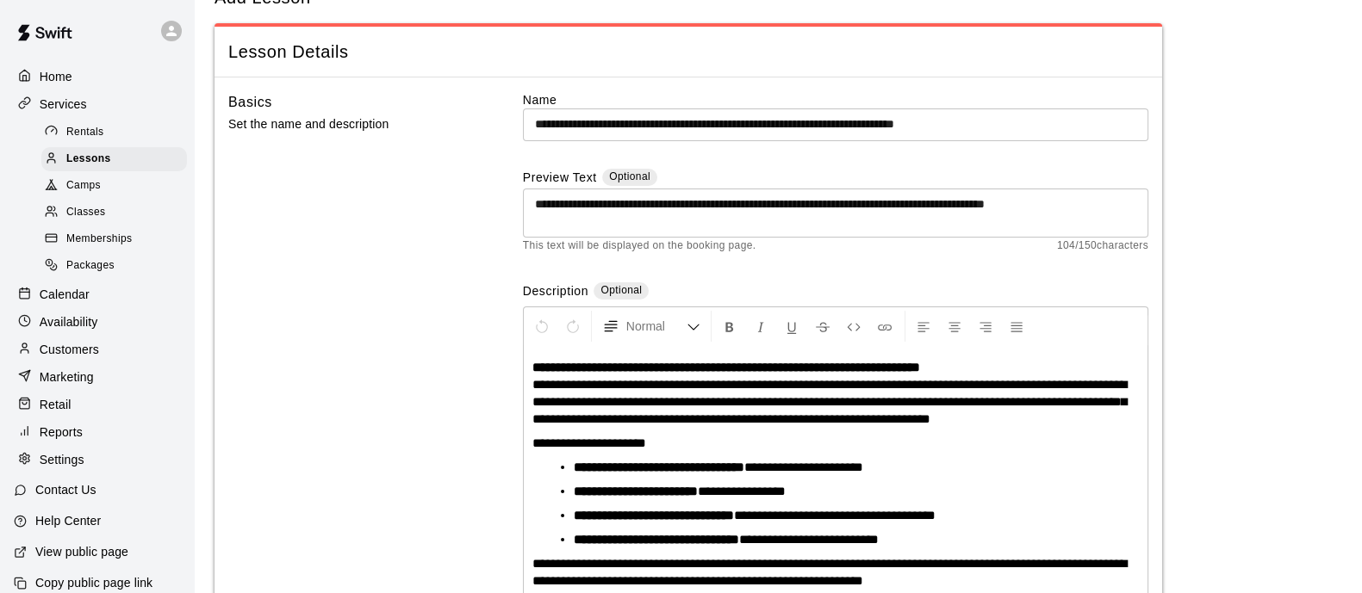
scroll to position [55, 0]
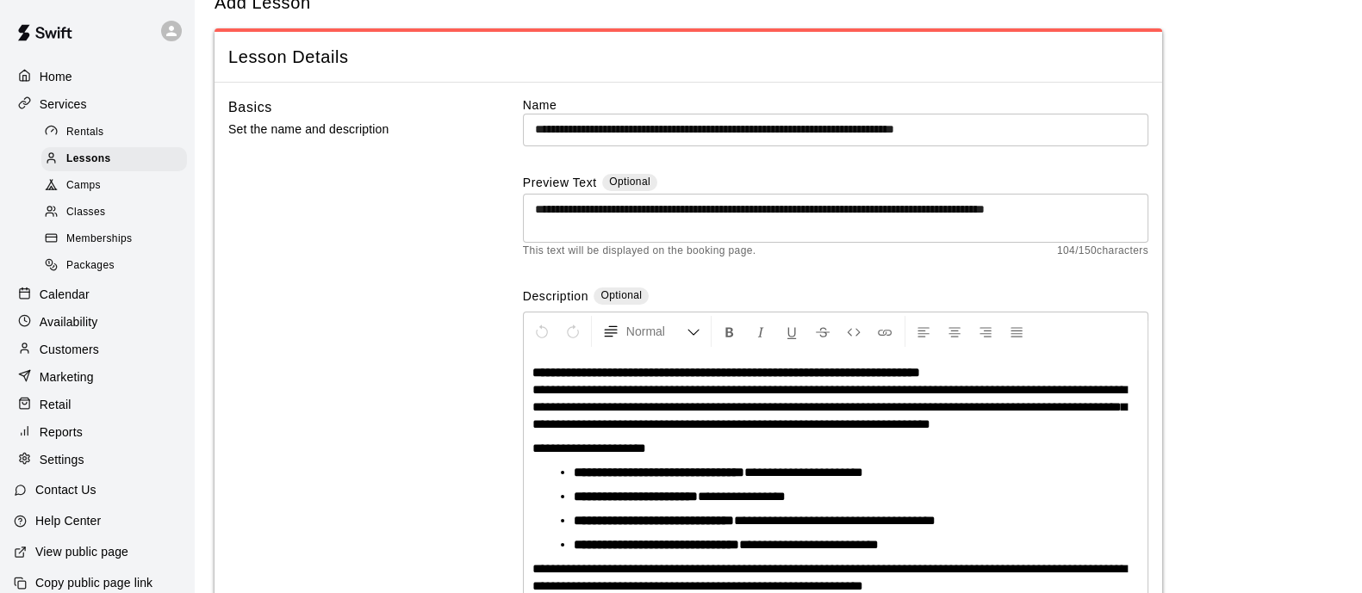
click at [1034, 135] on input "**********" at bounding box center [835, 130] width 625 height 32
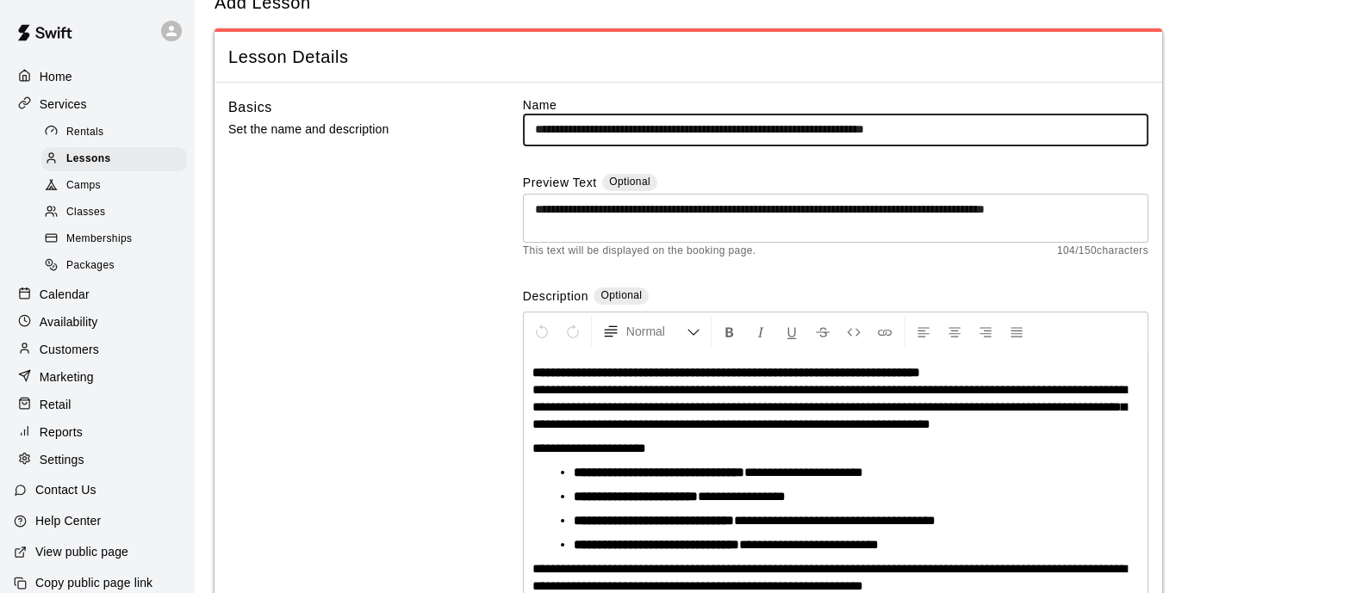
click at [599, 127] on input "**********" at bounding box center [835, 130] width 625 height 32
type input "**********"
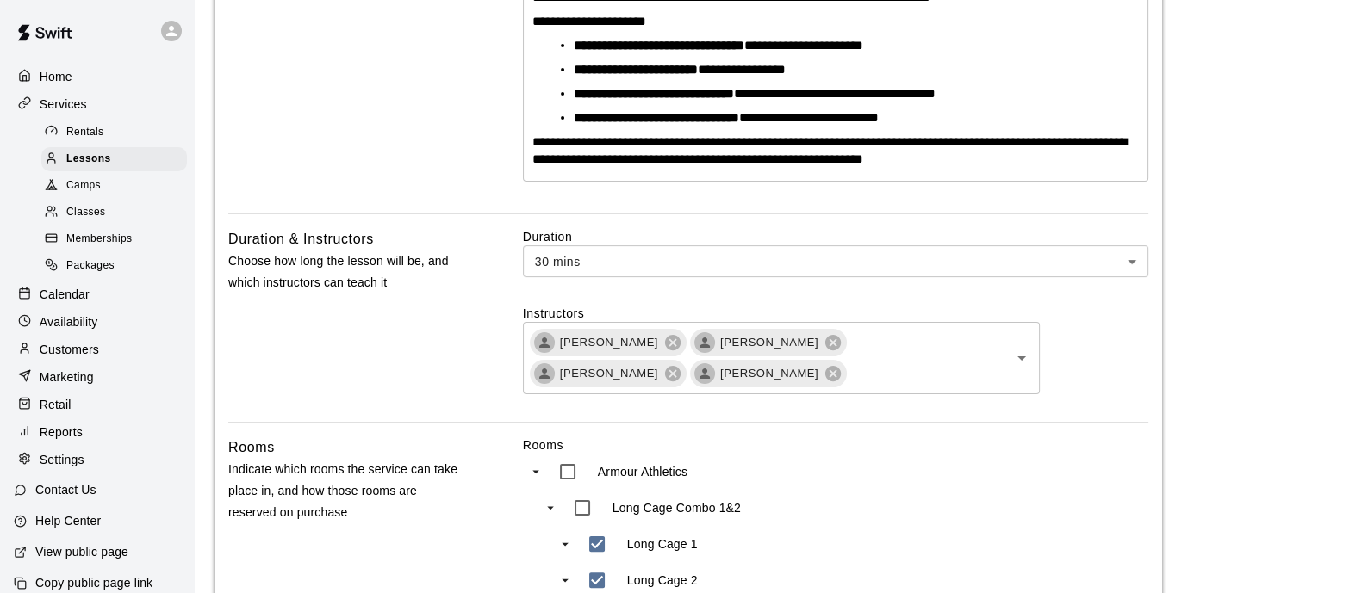
scroll to position [486, 0]
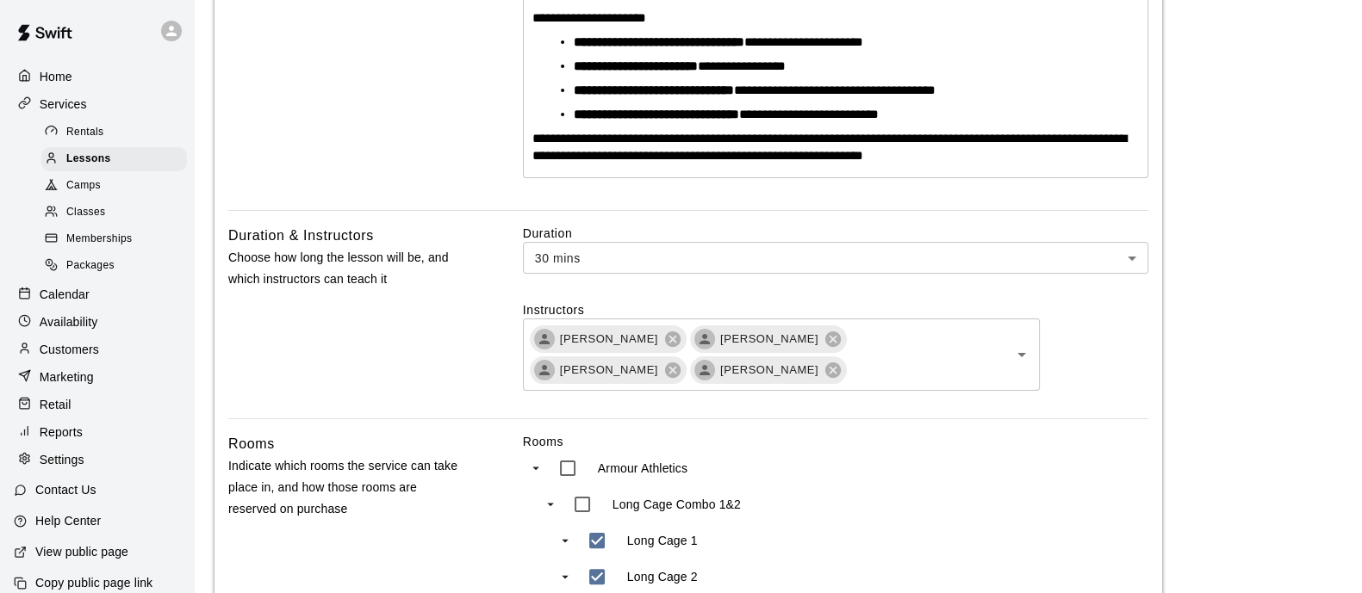
click at [663, 338] on icon at bounding box center [672, 339] width 19 height 19
click at [667, 338] on icon at bounding box center [673, 340] width 16 height 16
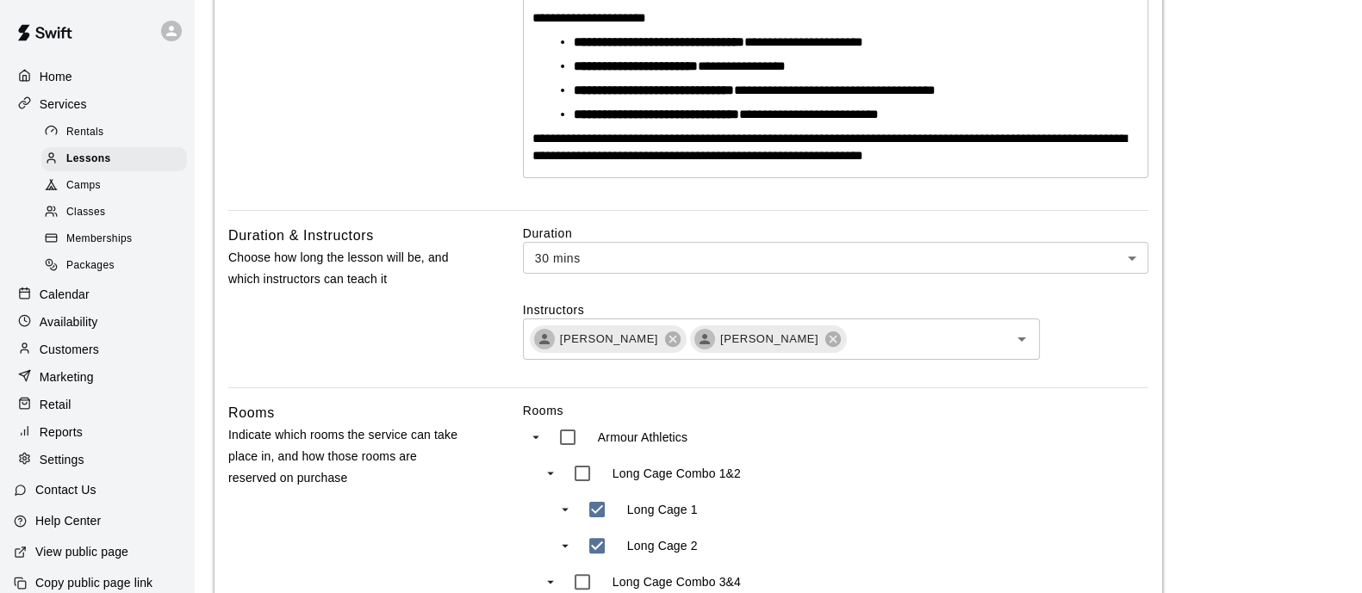
click at [663, 338] on icon at bounding box center [672, 339] width 19 height 19
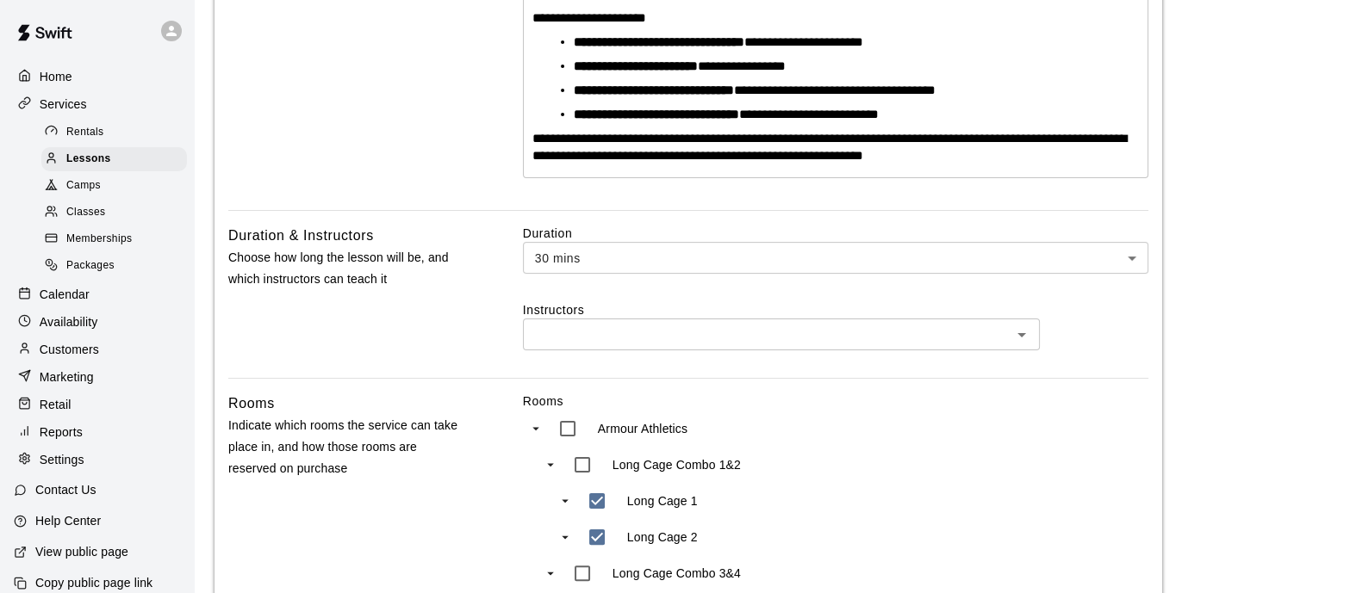
drag, startPoint x: 674, startPoint y: 338, endPoint x: 693, endPoint y: 338, distance: 19.8
click at [676, 338] on input "text" at bounding box center [767, 335] width 478 height 22
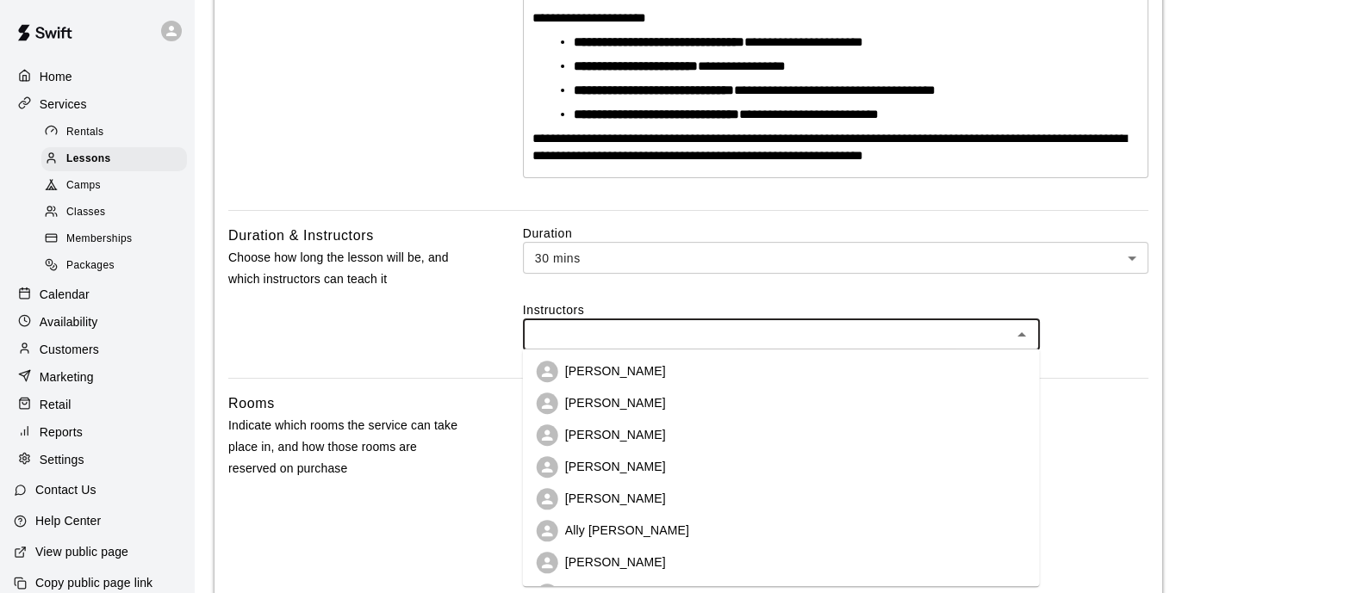
click at [644, 463] on p "[PERSON_NAME]" at bounding box center [615, 467] width 101 height 17
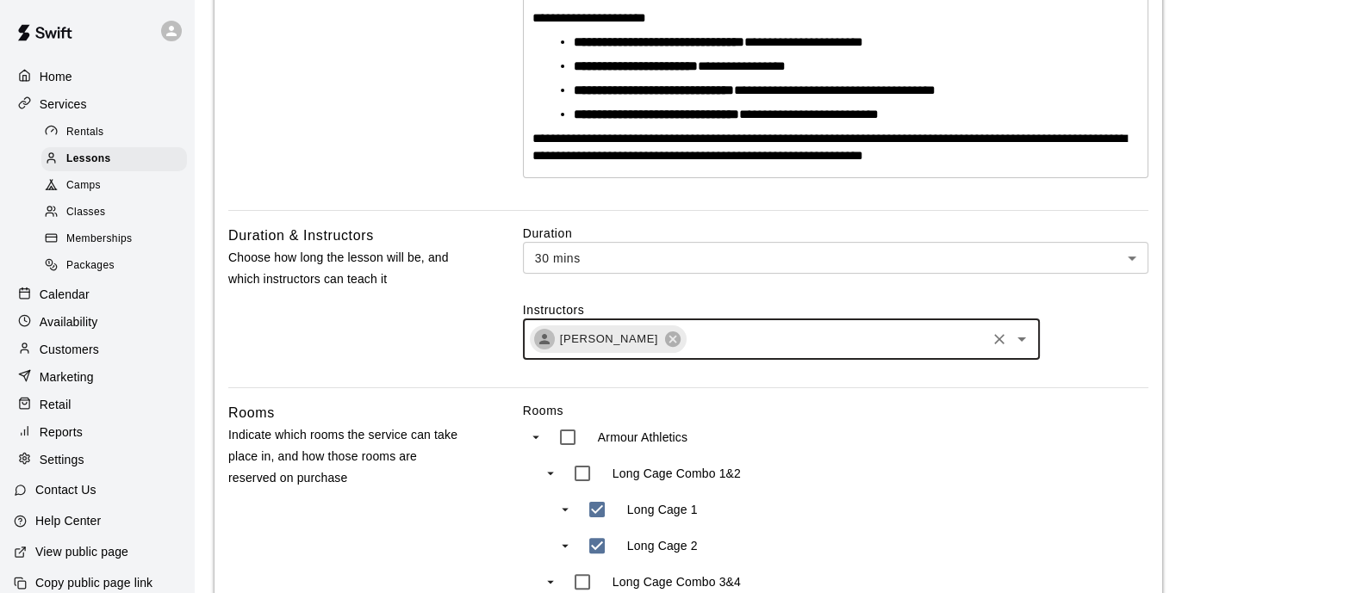
click at [757, 342] on input "text" at bounding box center [835, 340] width 295 height 22
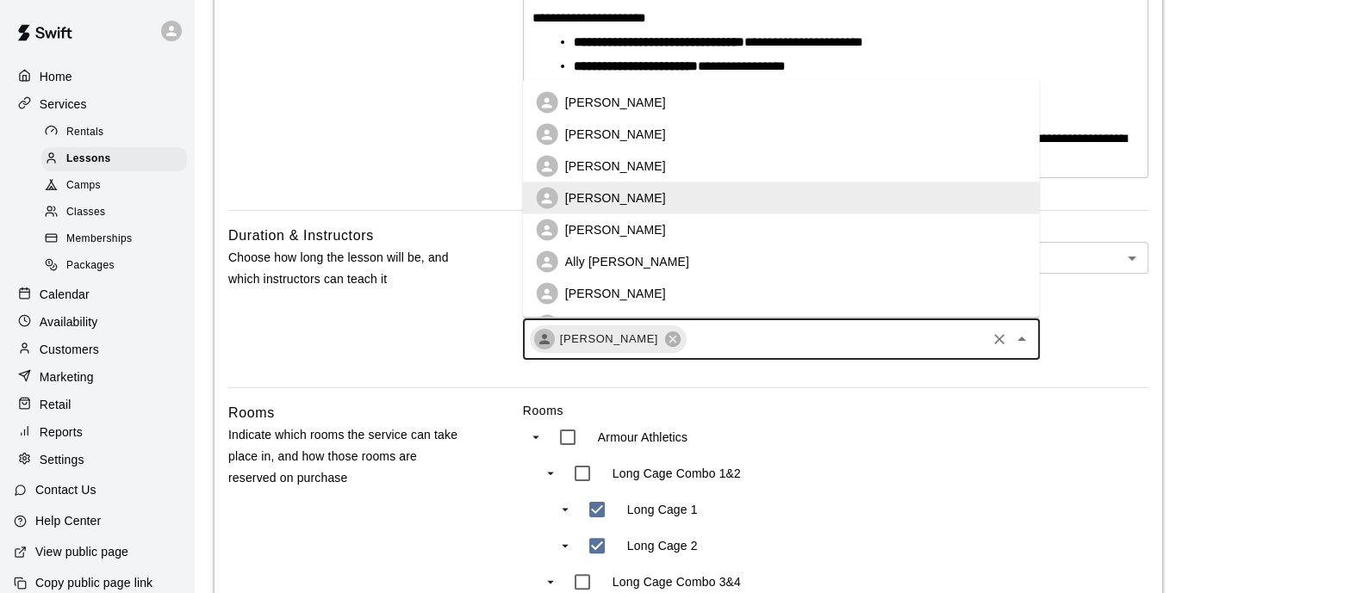
click at [683, 227] on li "[PERSON_NAME]" at bounding box center [781, 230] width 517 height 32
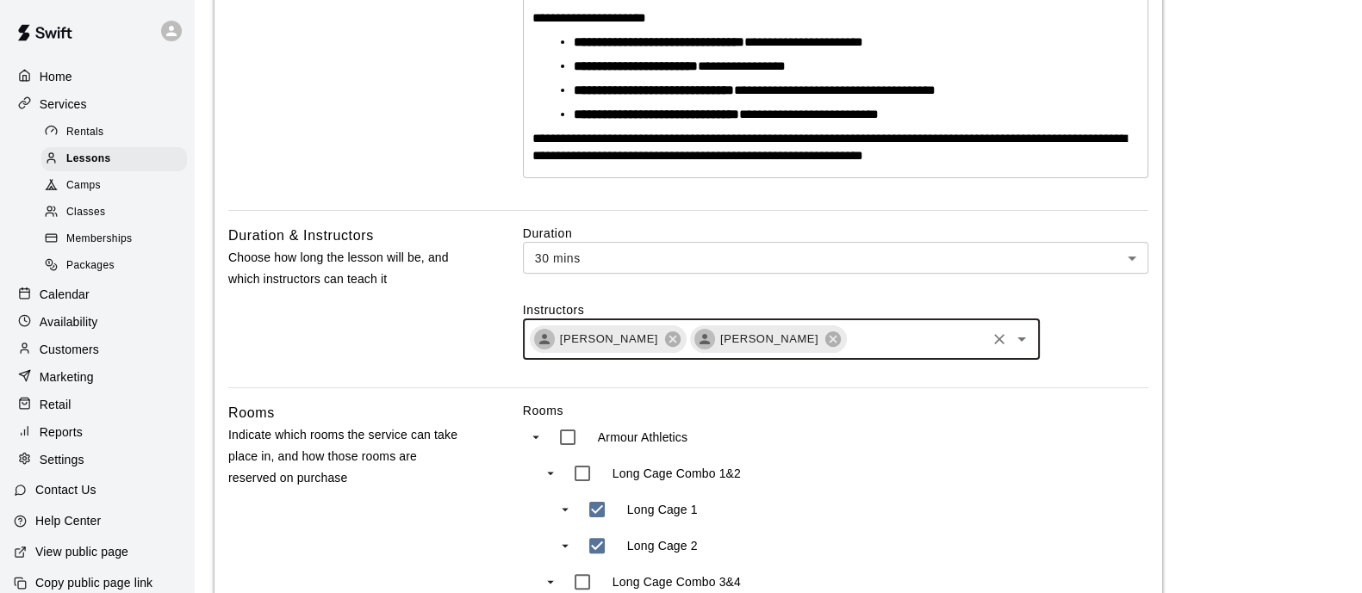
click at [909, 329] on input "text" at bounding box center [915, 340] width 135 height 22
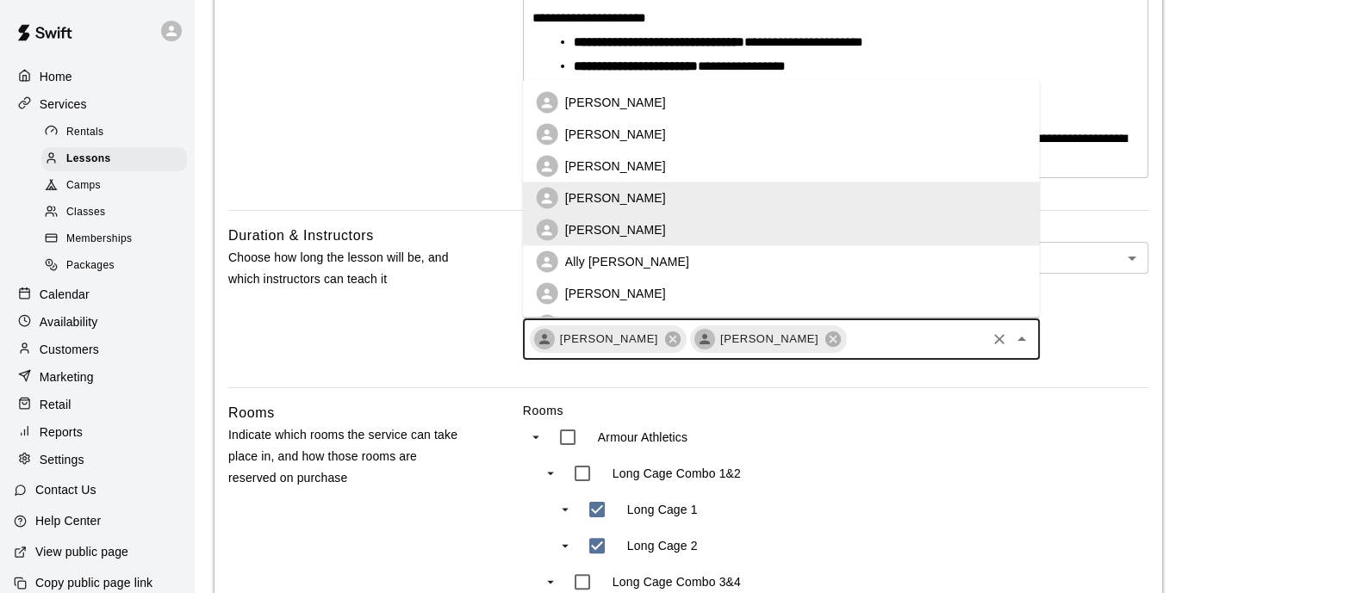
click at [612, 253] on p "Ally [PERSON_NAME]" at bounding box center [627, 261] width 124 height 17
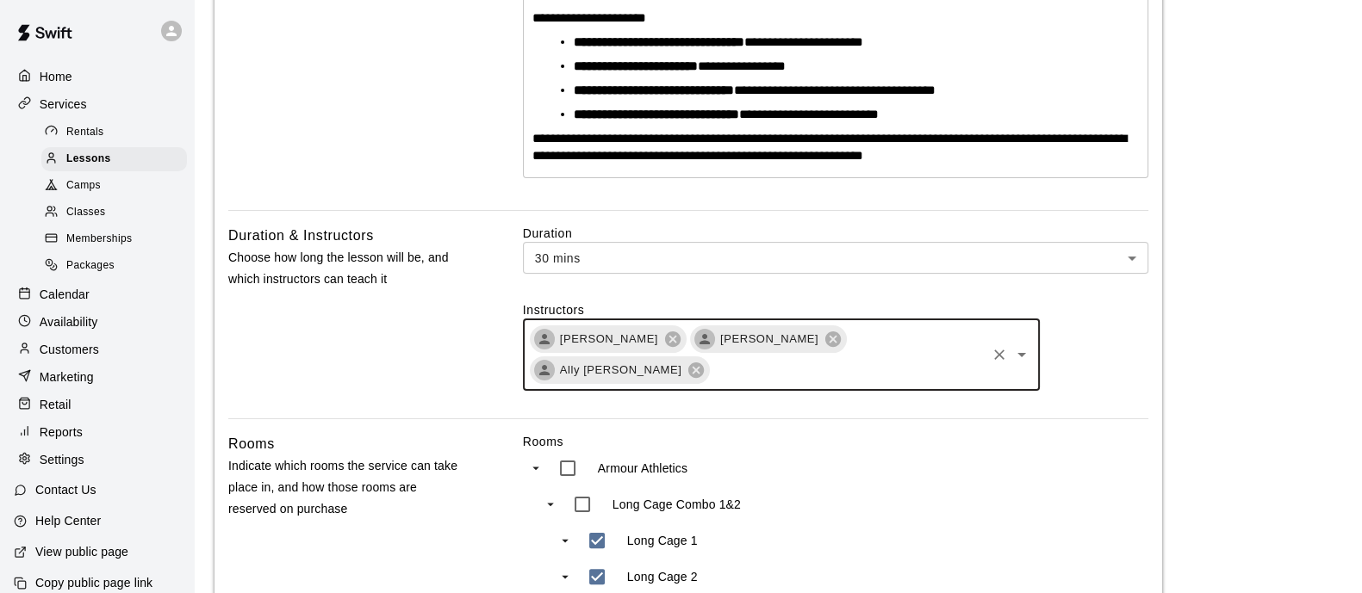
click at [818, 361] on input "text" at bounding box center [846, 371] width 271 height 22
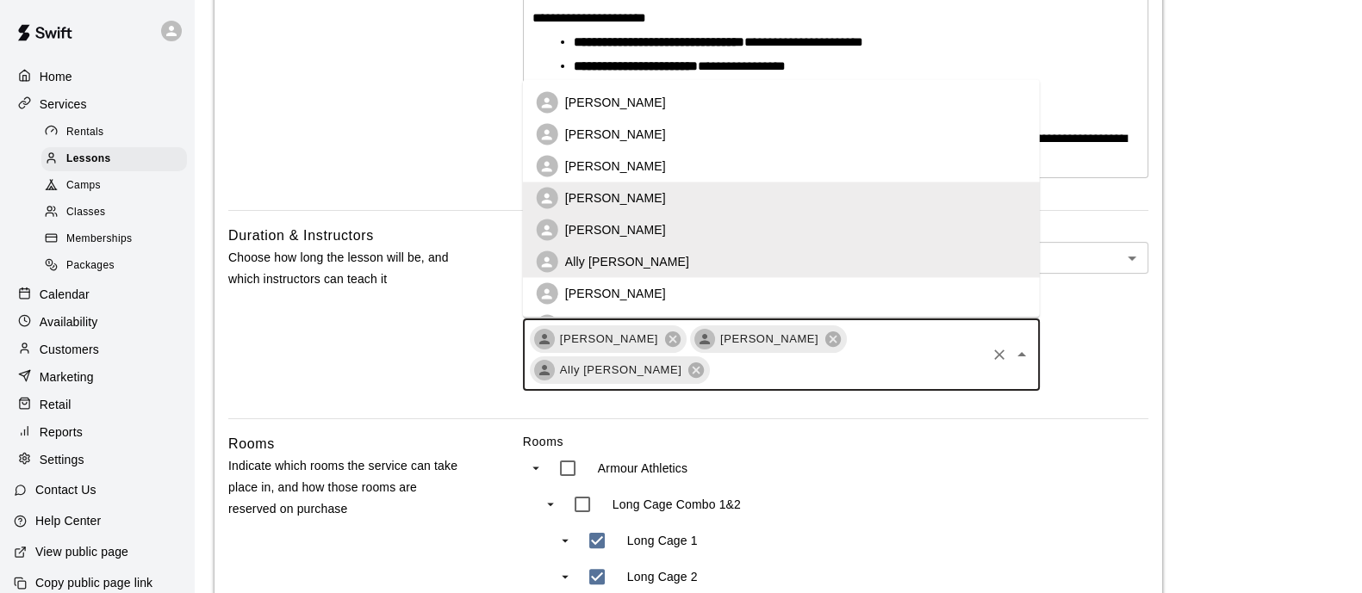
click at [680, 291] on li "[PERSON_NAME]" at bounding box center [781, 294] width 517 height 32
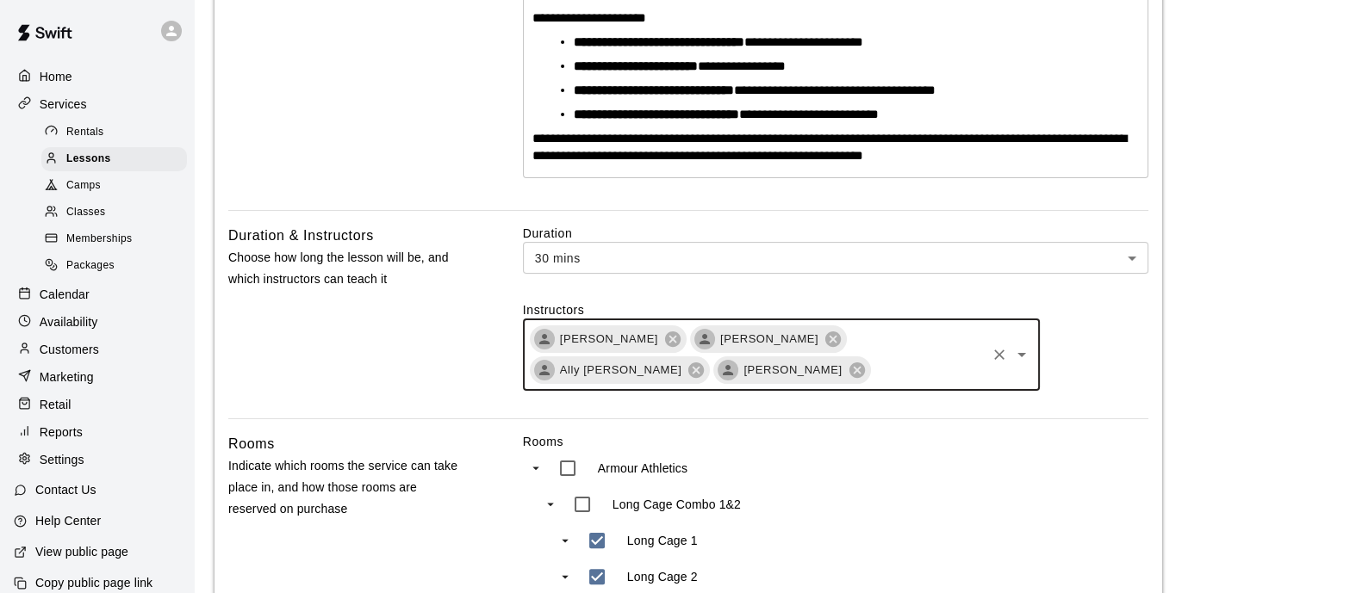
click at [922, 370] on input "text" at bounding box center [927, 371] width 111 height 22
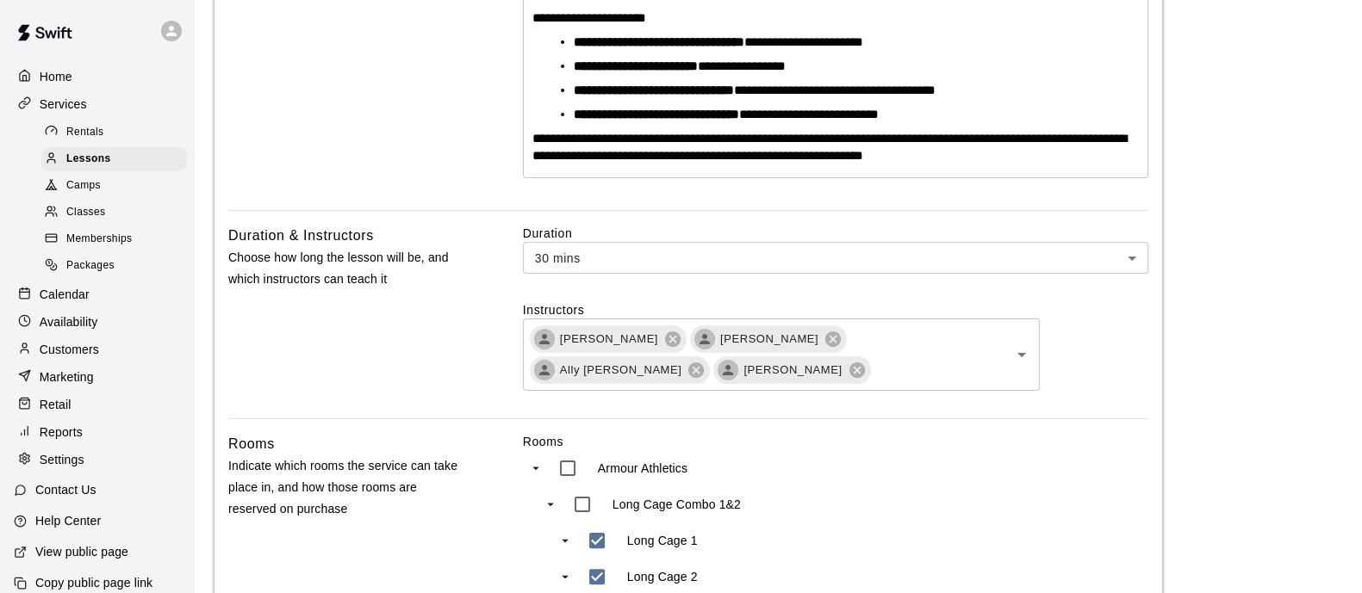
click at [1212, 323] on main "**********" at bounding box center [777, 405] width 1127 height 1740
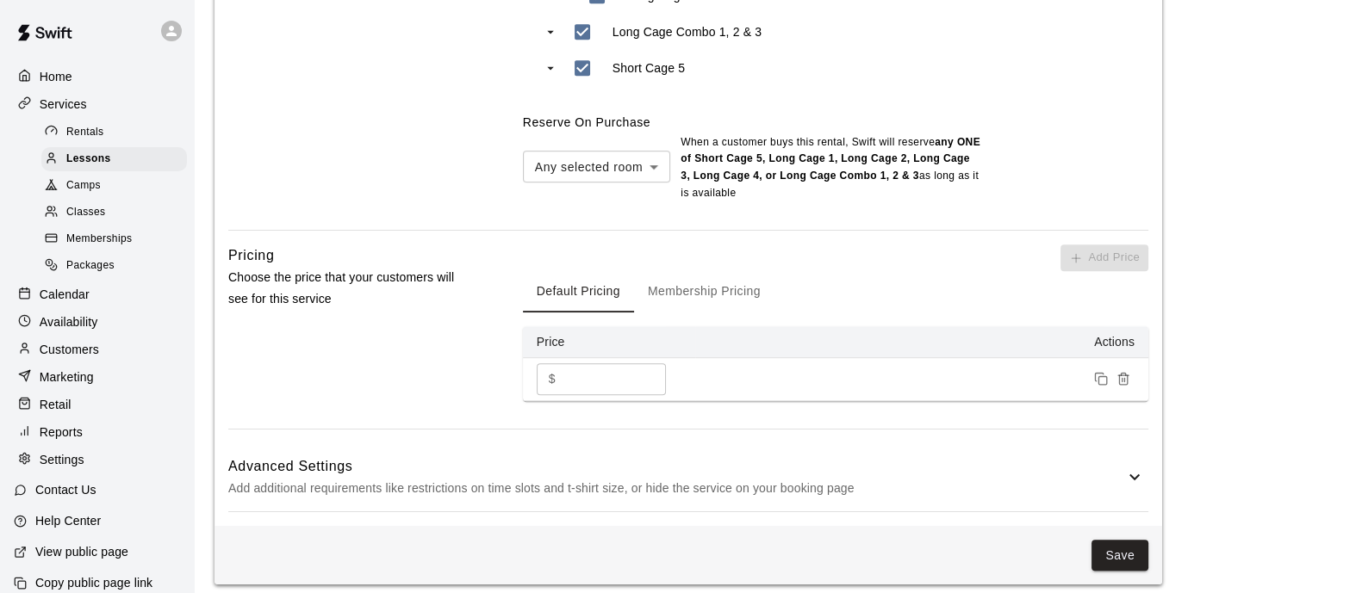
scroll to position [1188, 0]
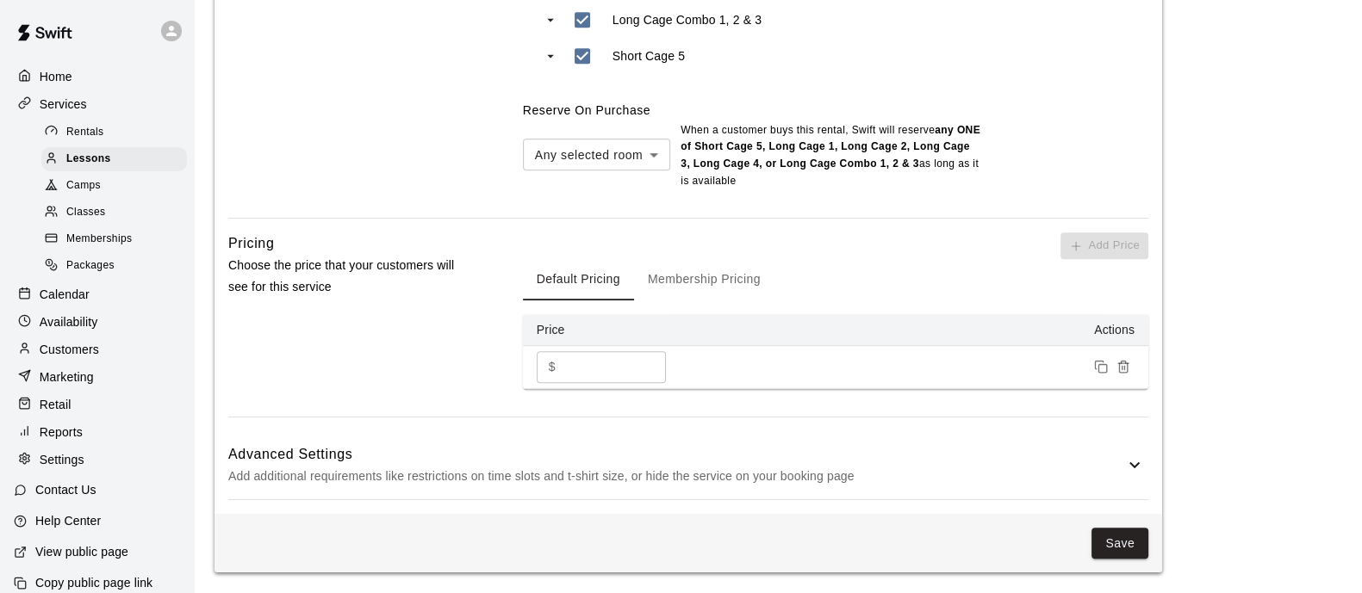
click at [1106, 454] on h6 "Advanced Settings" at bounding box center [676, 455] width 896 height 22
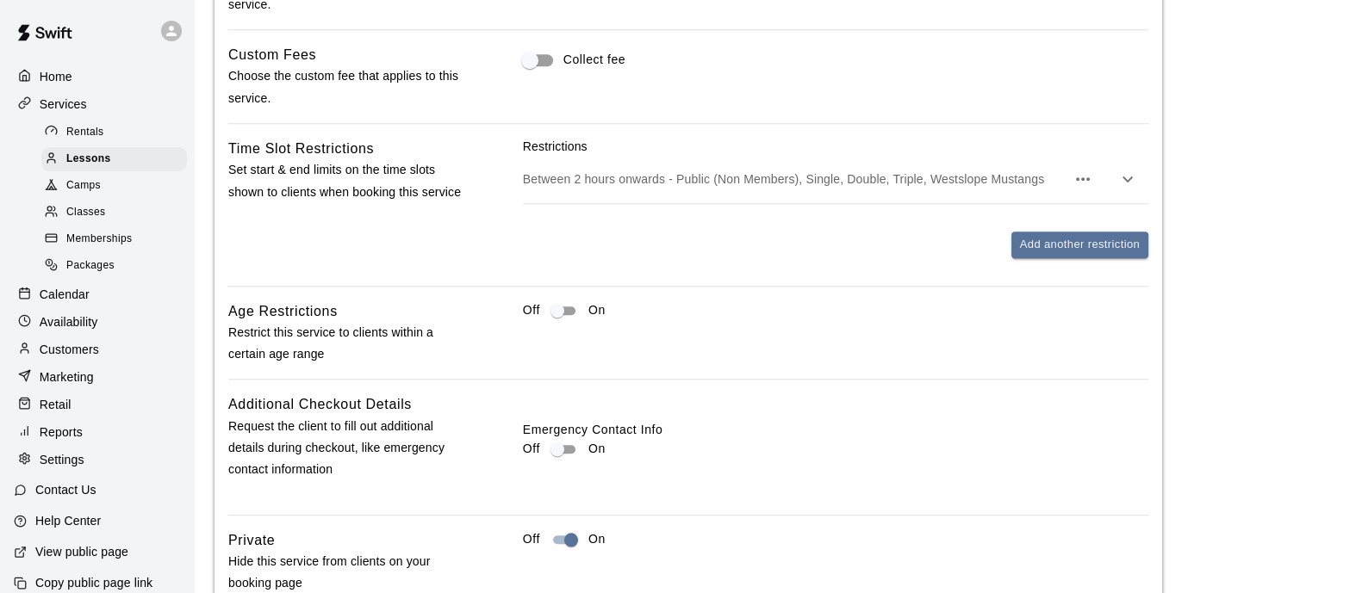
scroll to position [1886, 0]
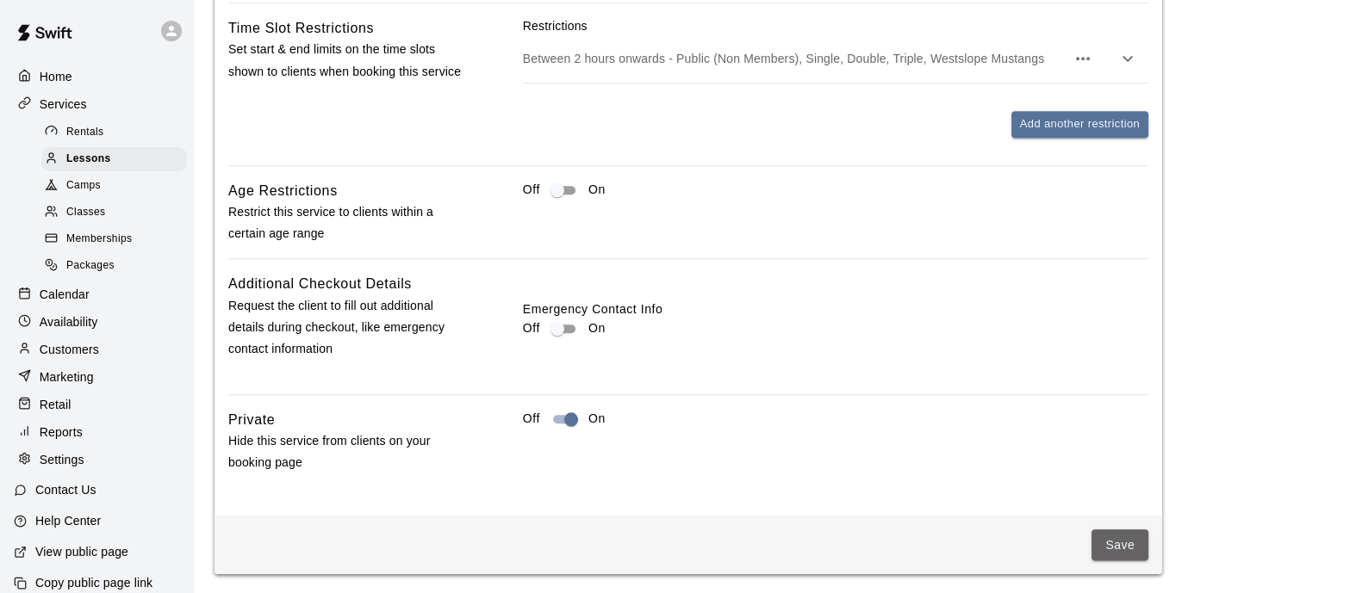
click at [1106, 534] on button "Save" at bounding box center [1119, 546] width 57 height 32
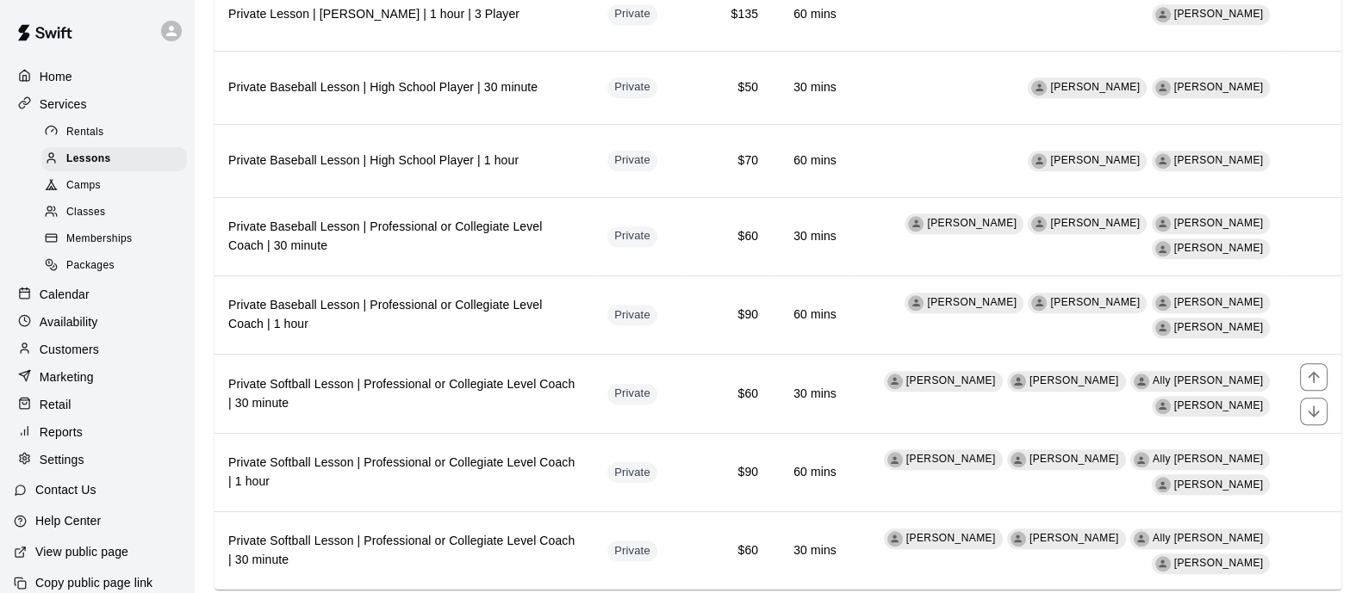
scroll to position [1938, 0]
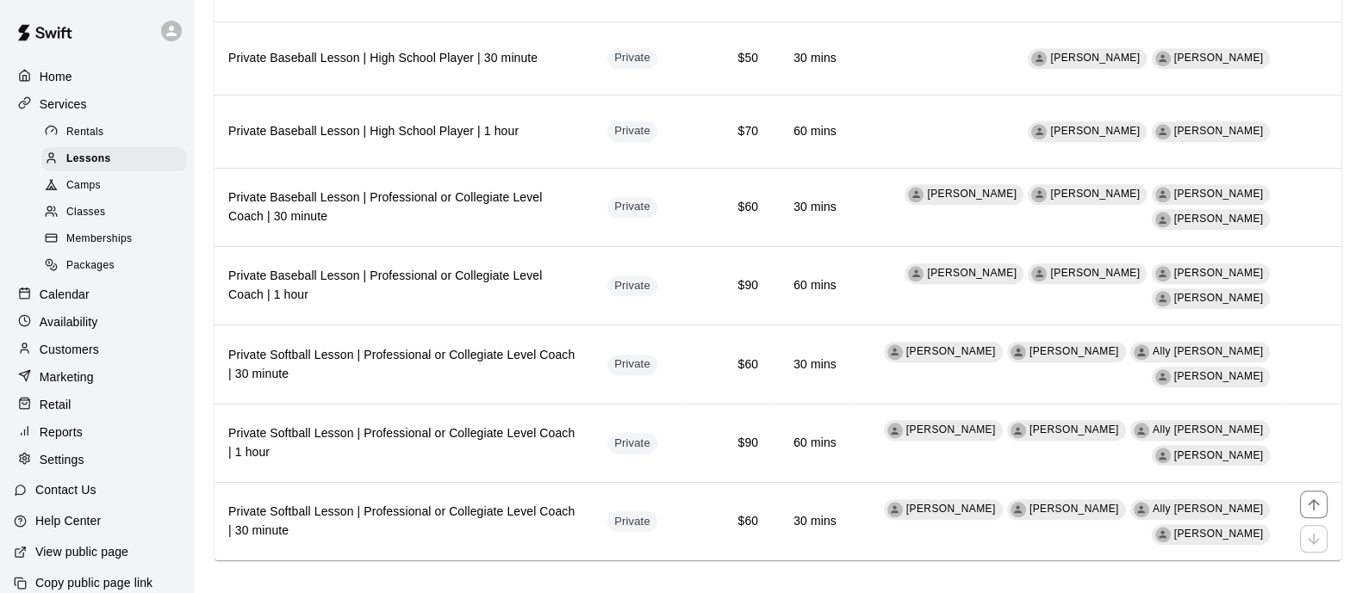
click at [469, 503] on h6 "Private Softball Lesson | Professional or Collegiate Level Coach | 30 minute" at bounding box center [403, 522] width 351 height 38
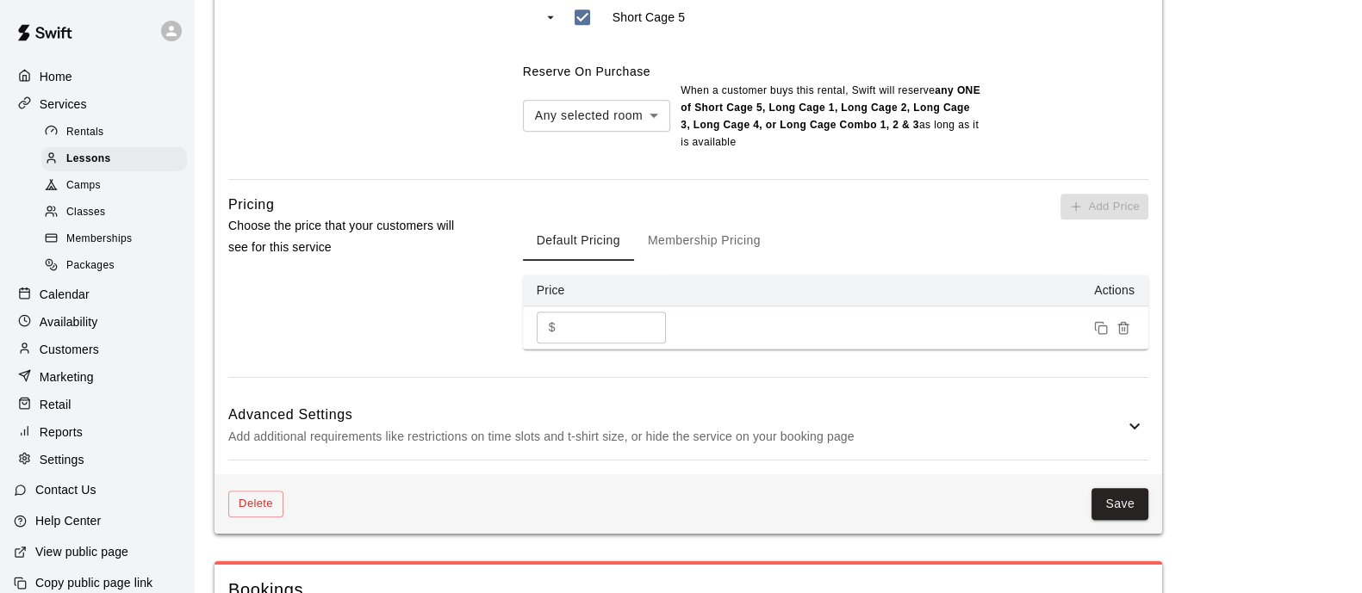
scroll to position [1245, 0]
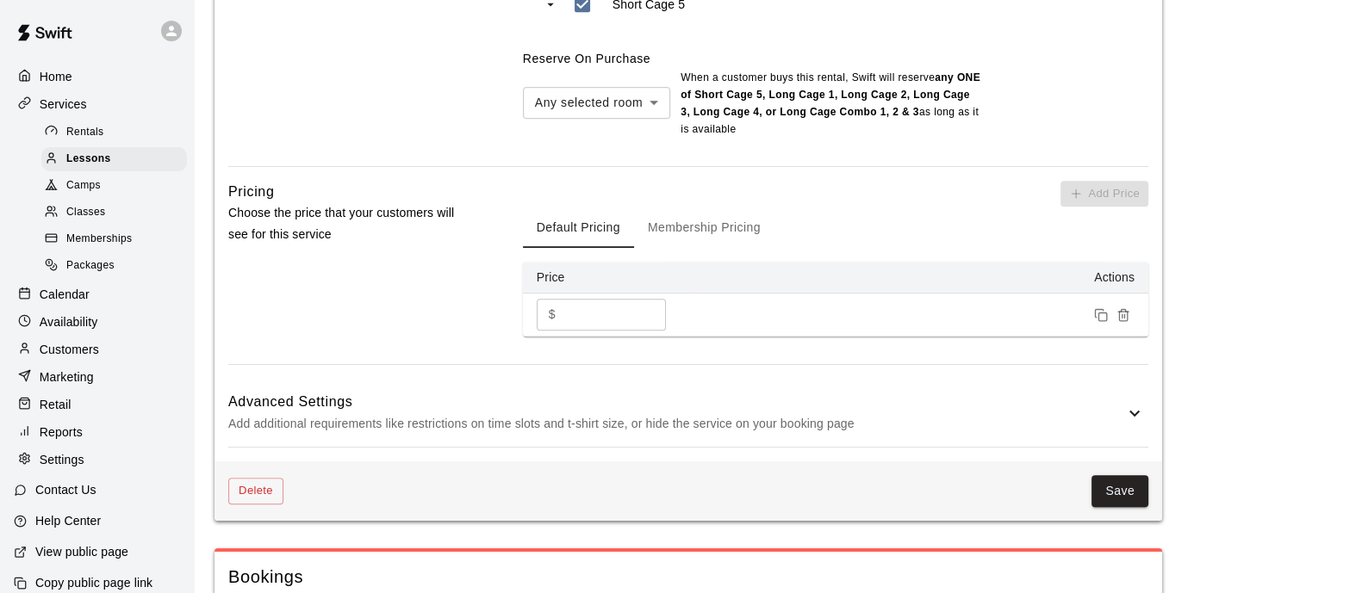
click at [267, 476] on div "Delete Save" at bounding box center [687, 491] width 947 height 59
click at [267, 488] on button "Delete" at bounding box center [255, 491] width 55 height 27
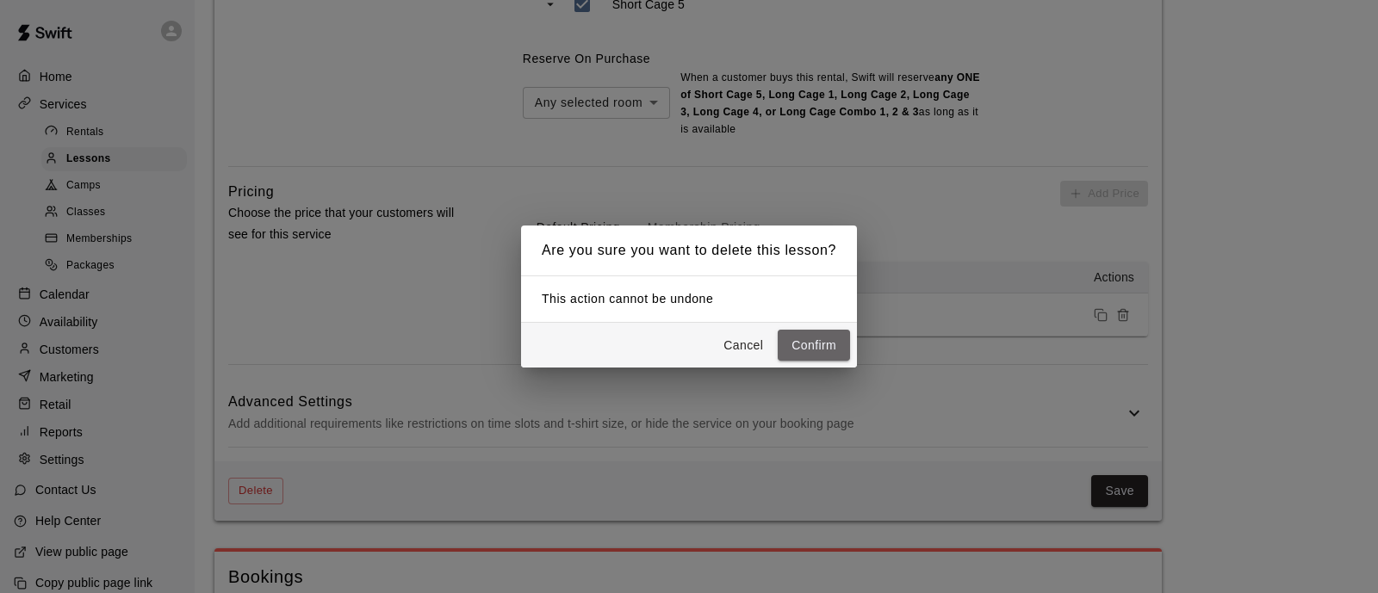
click at [801, 351] on button "Confirm" at bounding box center [814, 346] width 72 height 32
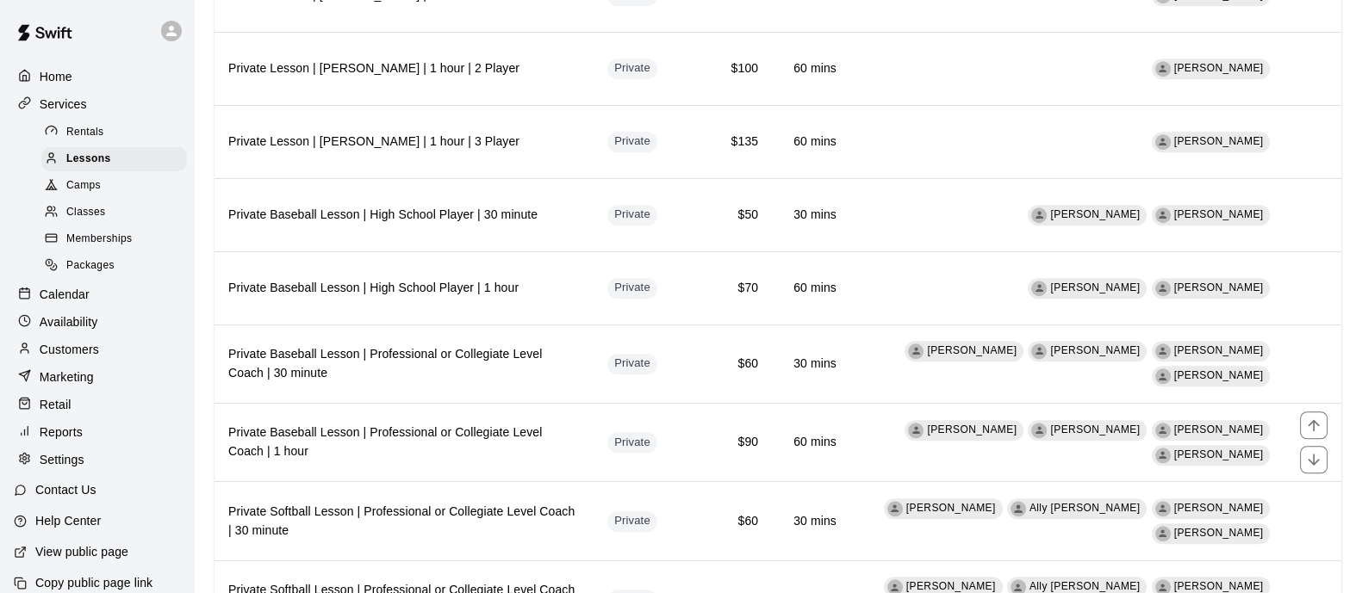
scroll to position [1751, 0]
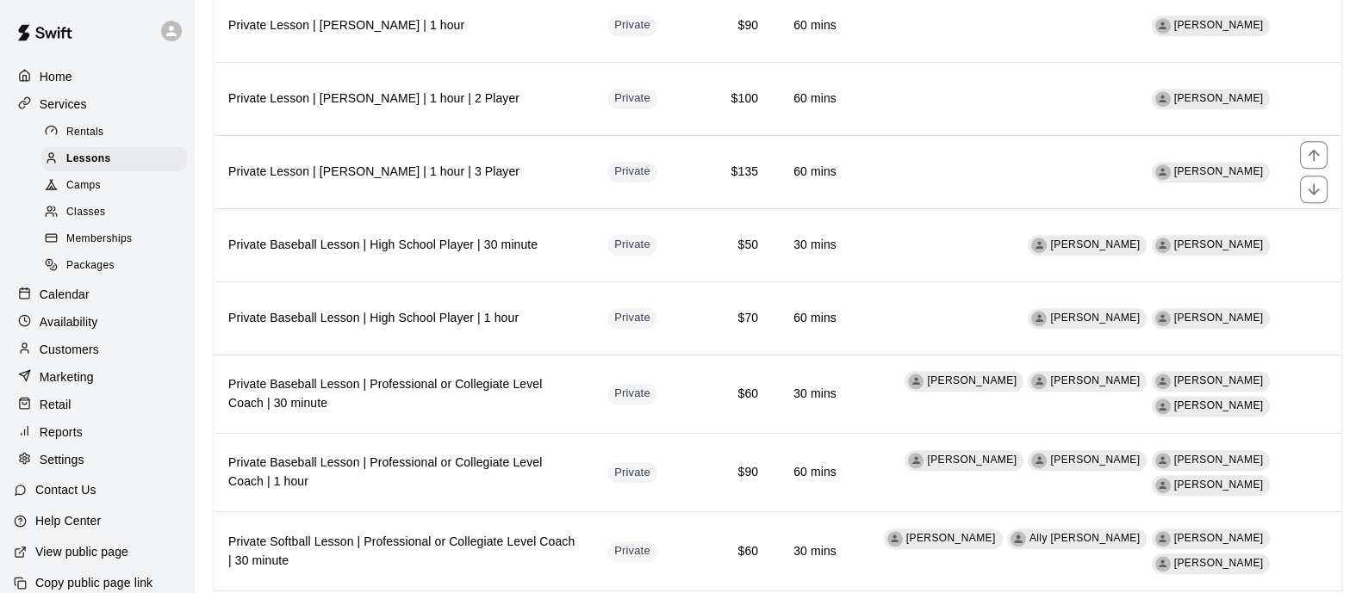
click at [531, 165] on h6 "Private Lesson | [PERSON_NAME] | 1 hour | 3 Player" at bounding box center [403, 172] width 351 height 19
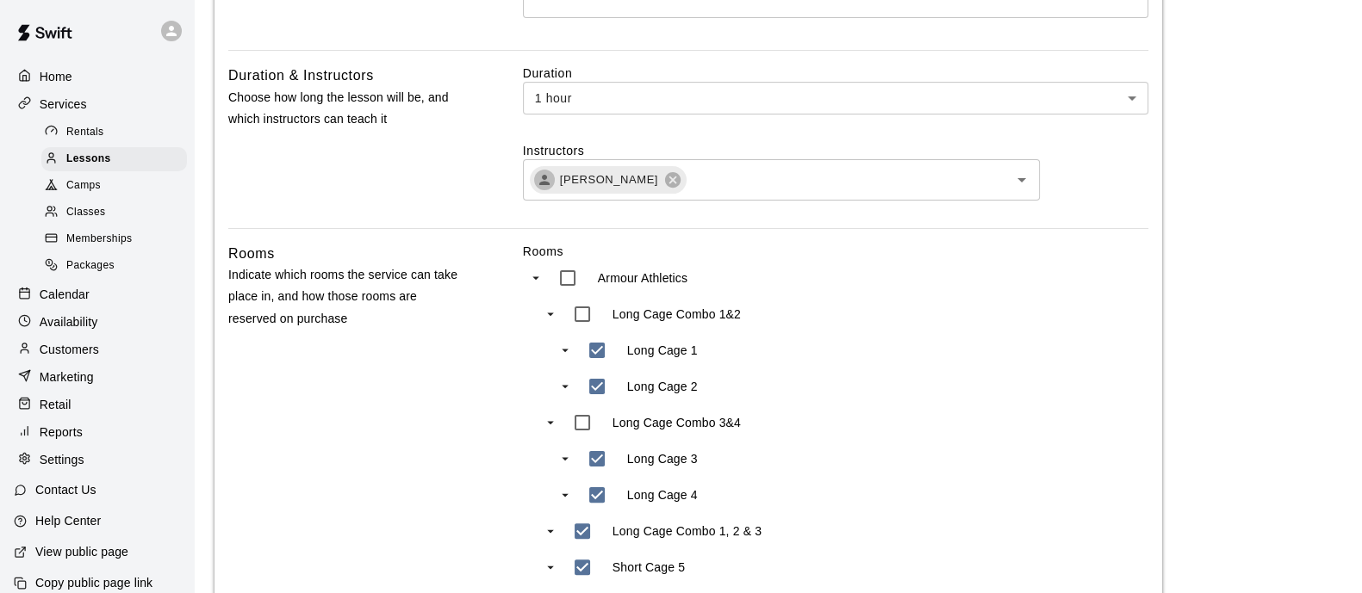
scroll to position [1184, 0]
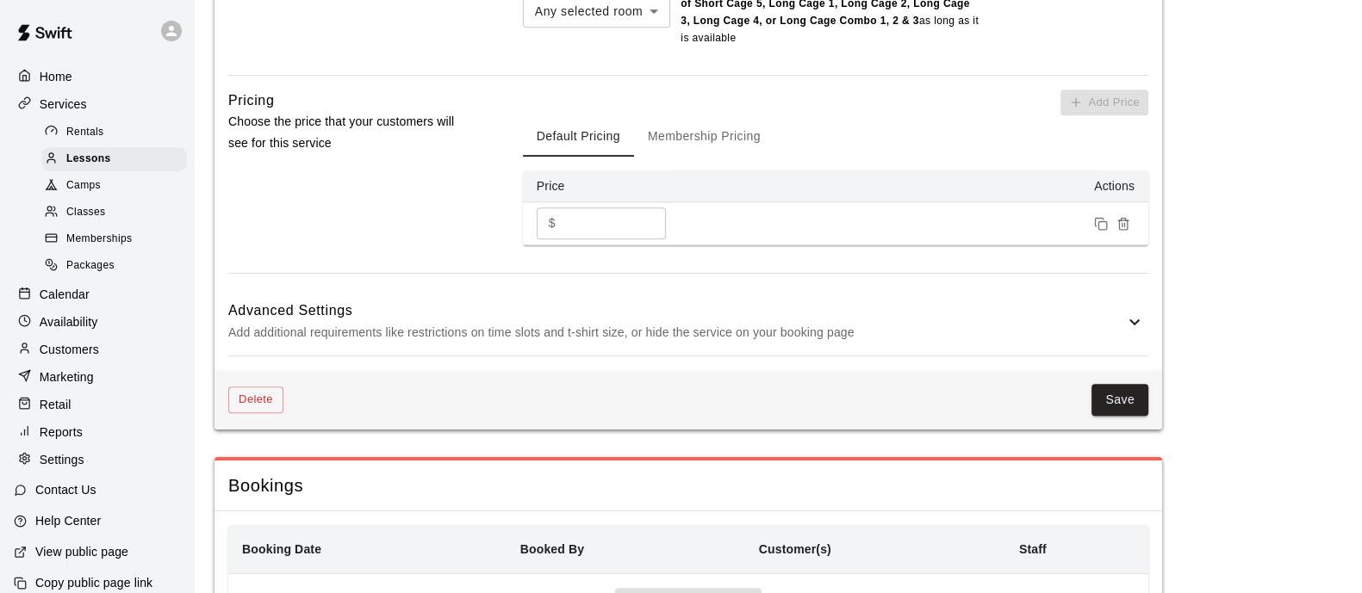
click at [271, 392] on button "Delete" at bounding box center [255, 400] width 55 height 27
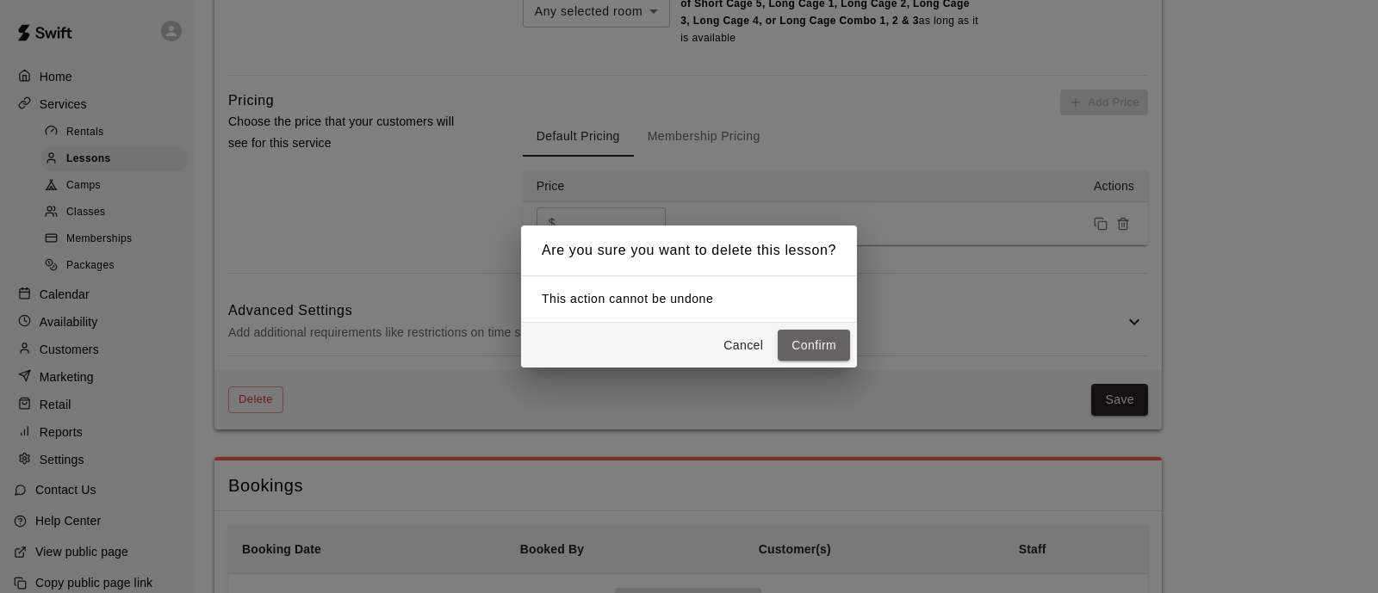
click at [840, 334] on button "Confirm" at bounding box center [814, 346] width 72 height 32
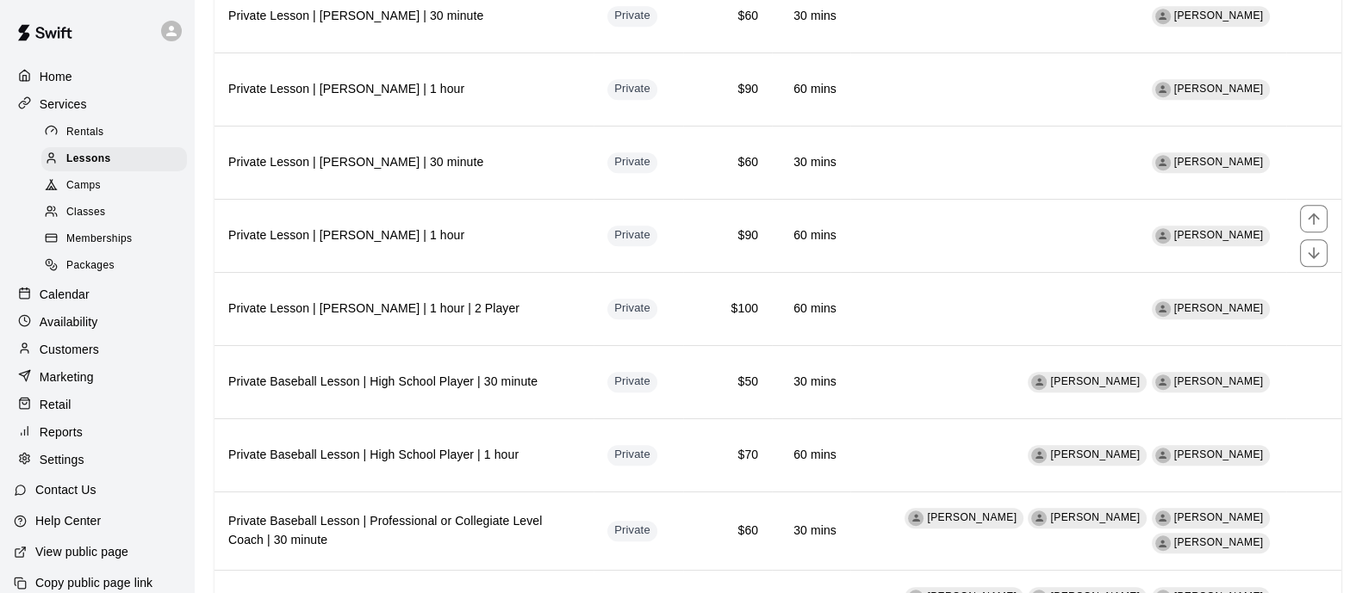
scroll to position [1506, 0]
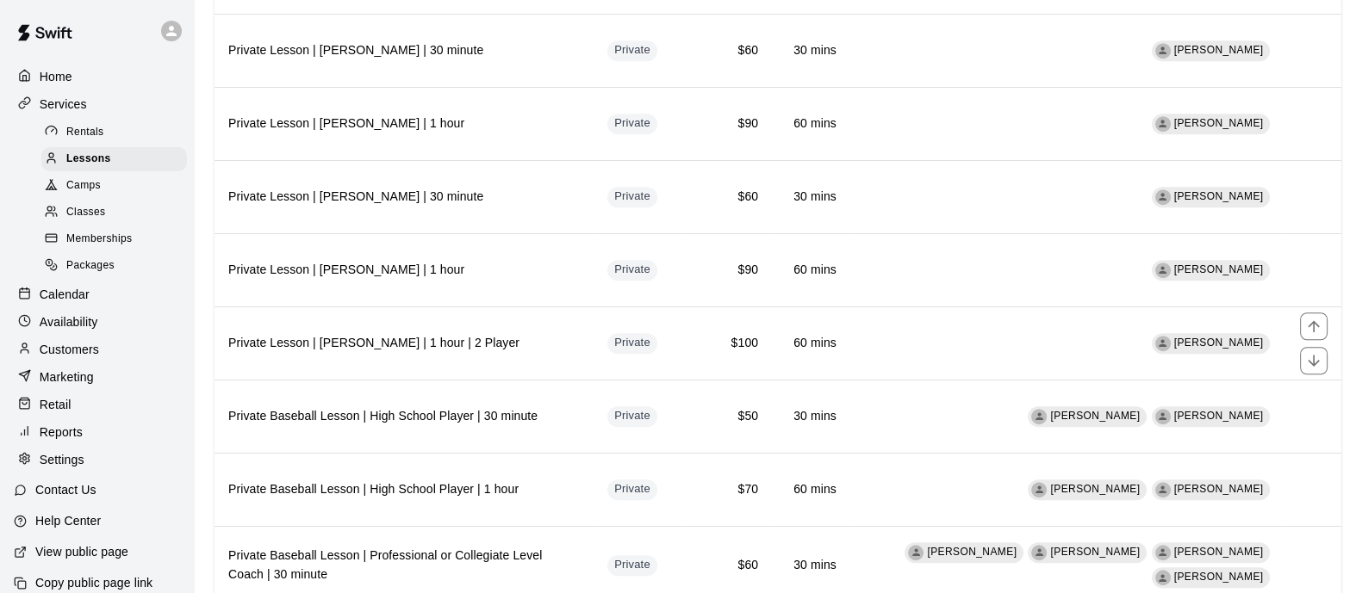
click at [469, 317] on th "Private Lesson | [PERSON_NAME] | 1 hour | 2 Player" at bounding box center [403, 343] width 379 height 73
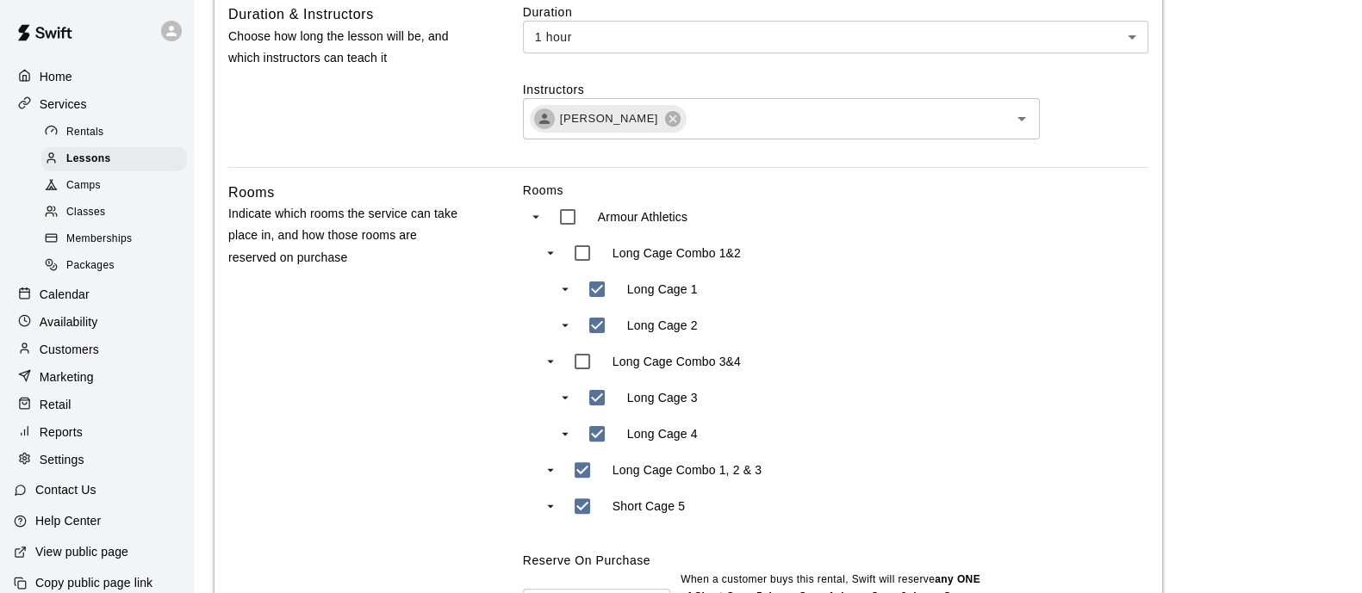
scroll to position [1290, 0]
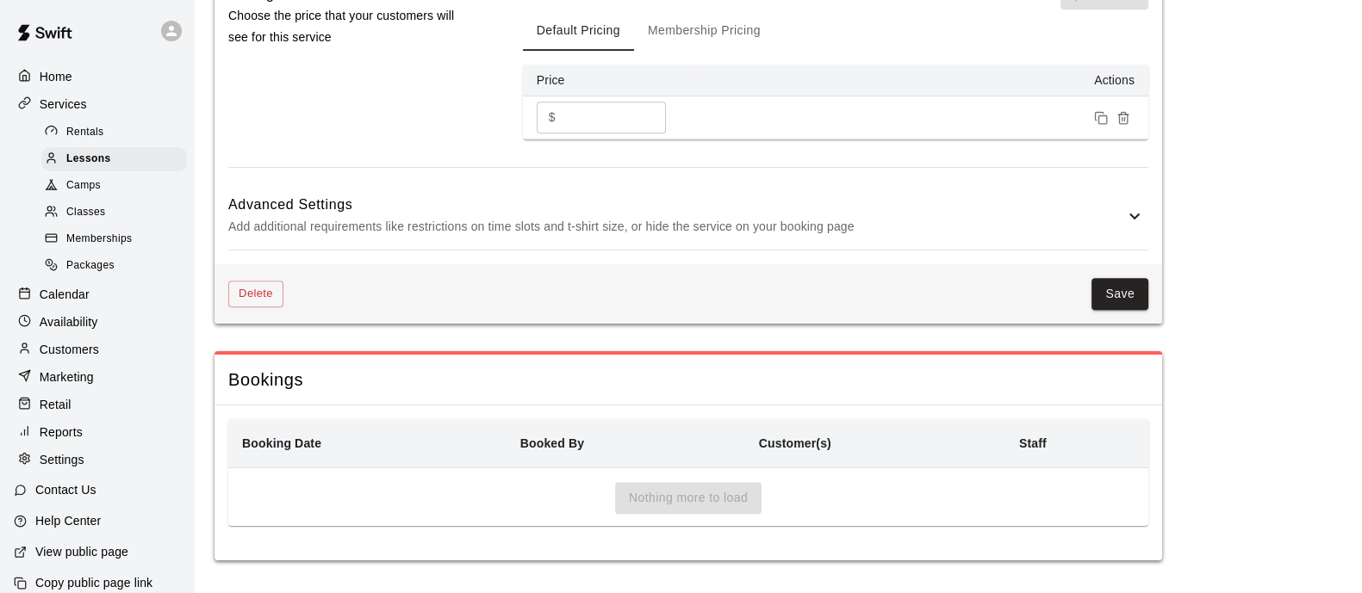
click at [257, 303] on button "Delete" at bounding box center [255, 294] width 55 height 27
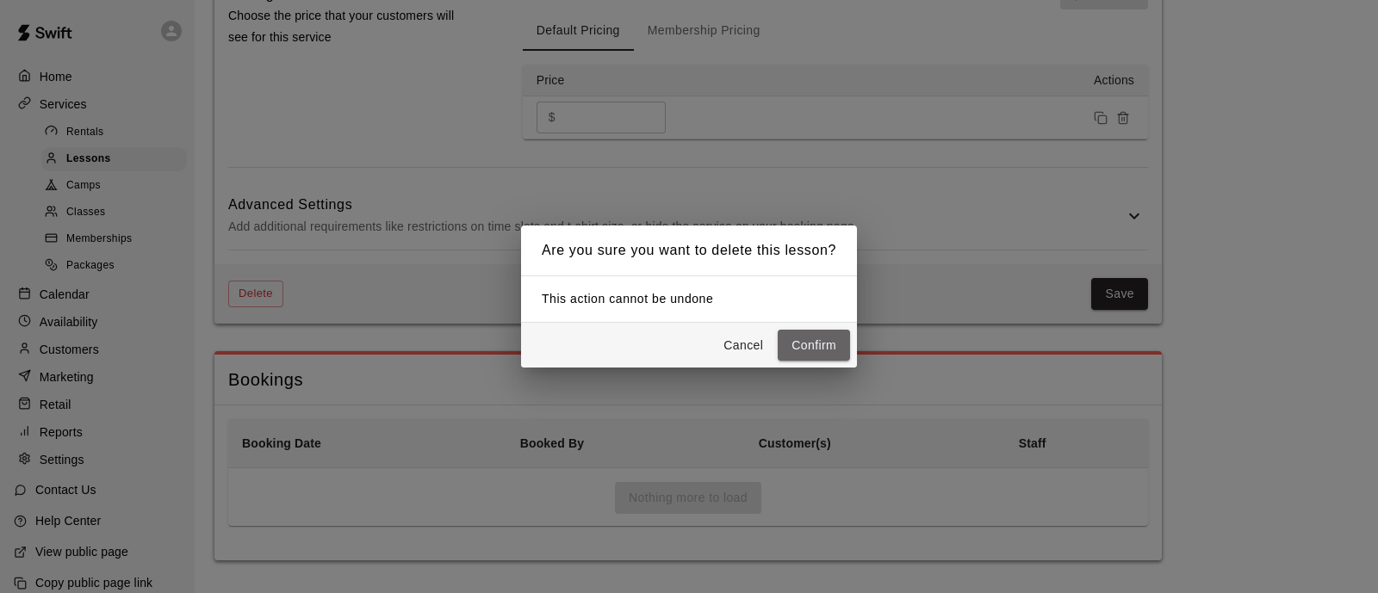
click at [802, 333] on button "Confirm" at bounding box center [814, 346] width 72 height 32
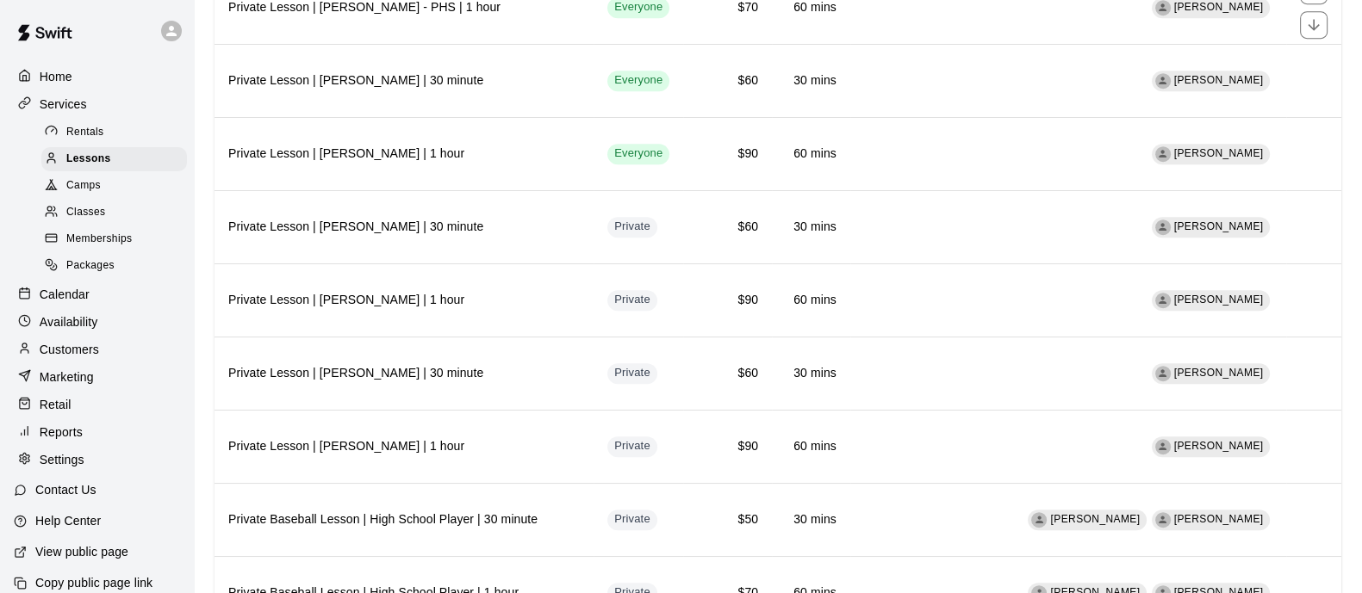
scroll to position [1506, 0]
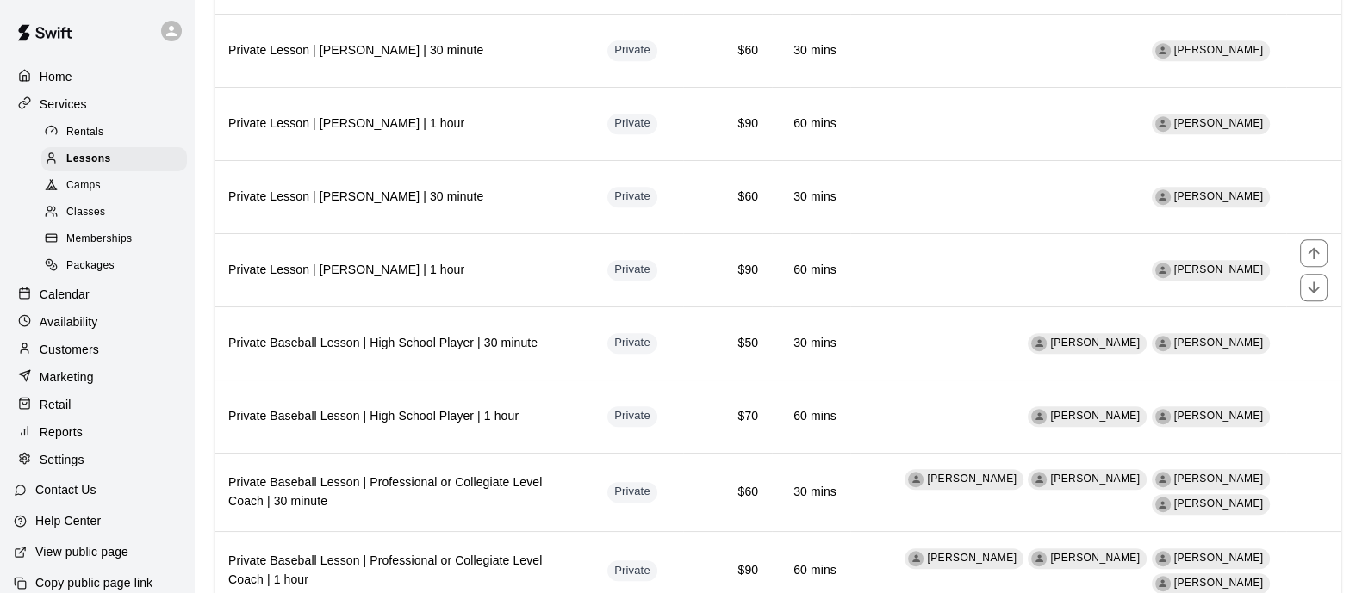
click at [463, 261] on h6 "Private Lesson | [PERSON_NAME] | 1 hour" at bounding box center [403, 270] width 351 height 19
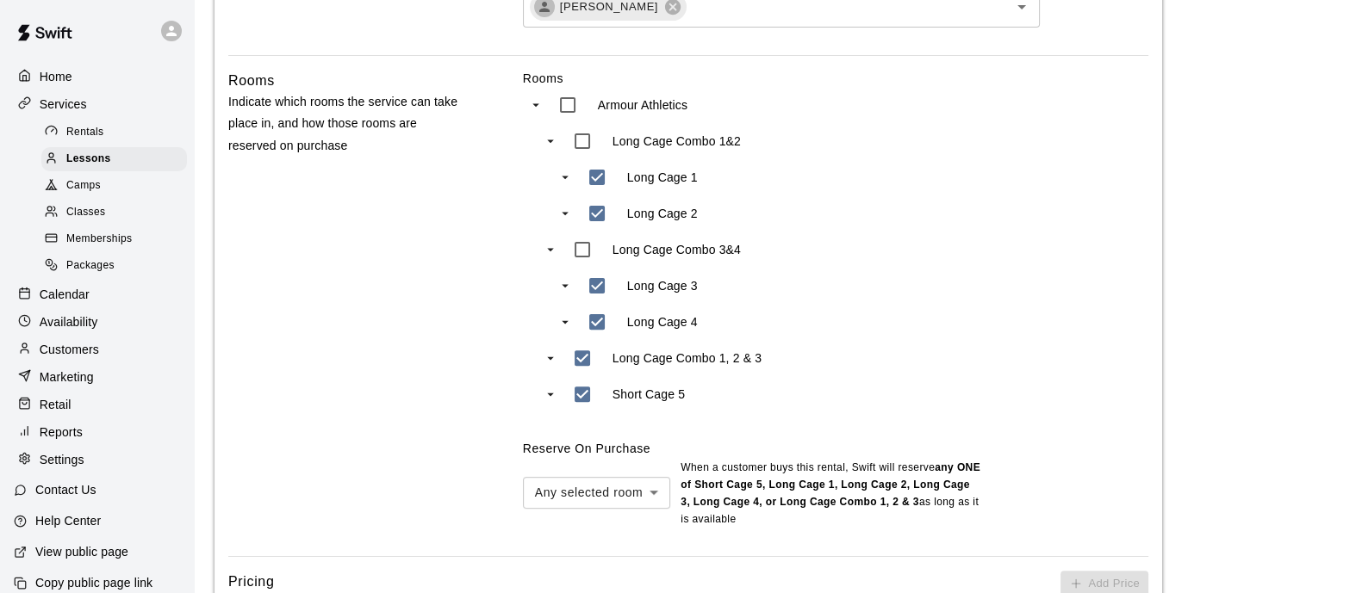
scroll to position [1184, 0]
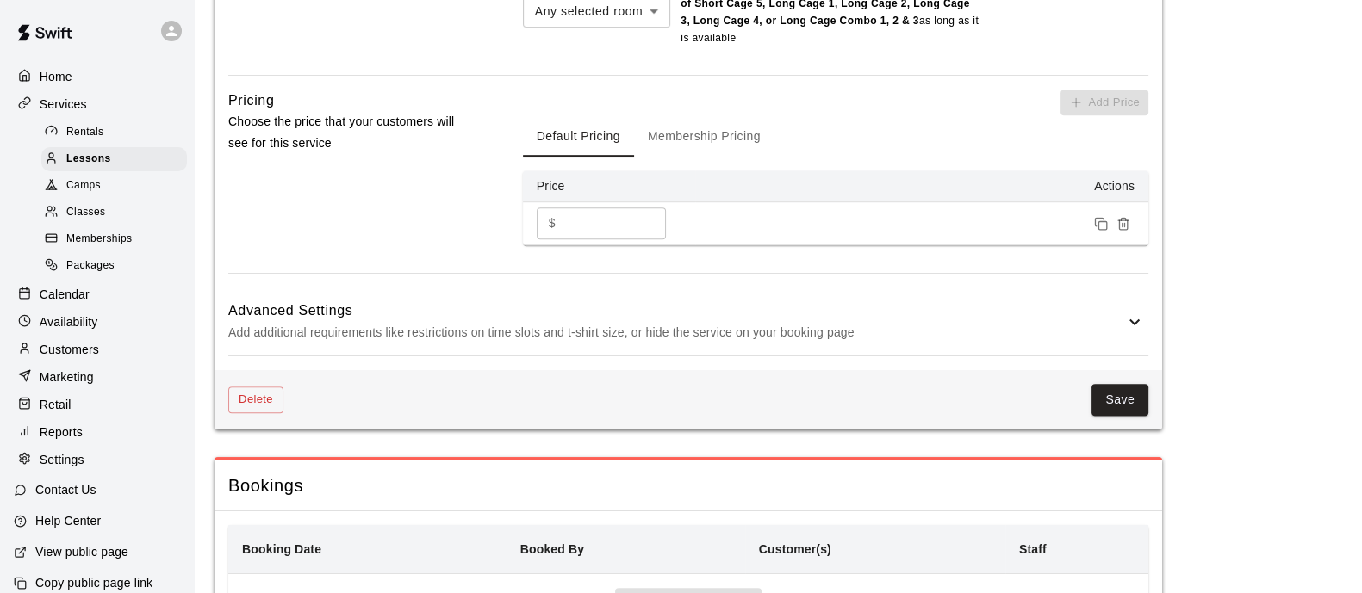
click at [272, 398] on button "Delete" at bounding box center [255, 400] width 55 height 27
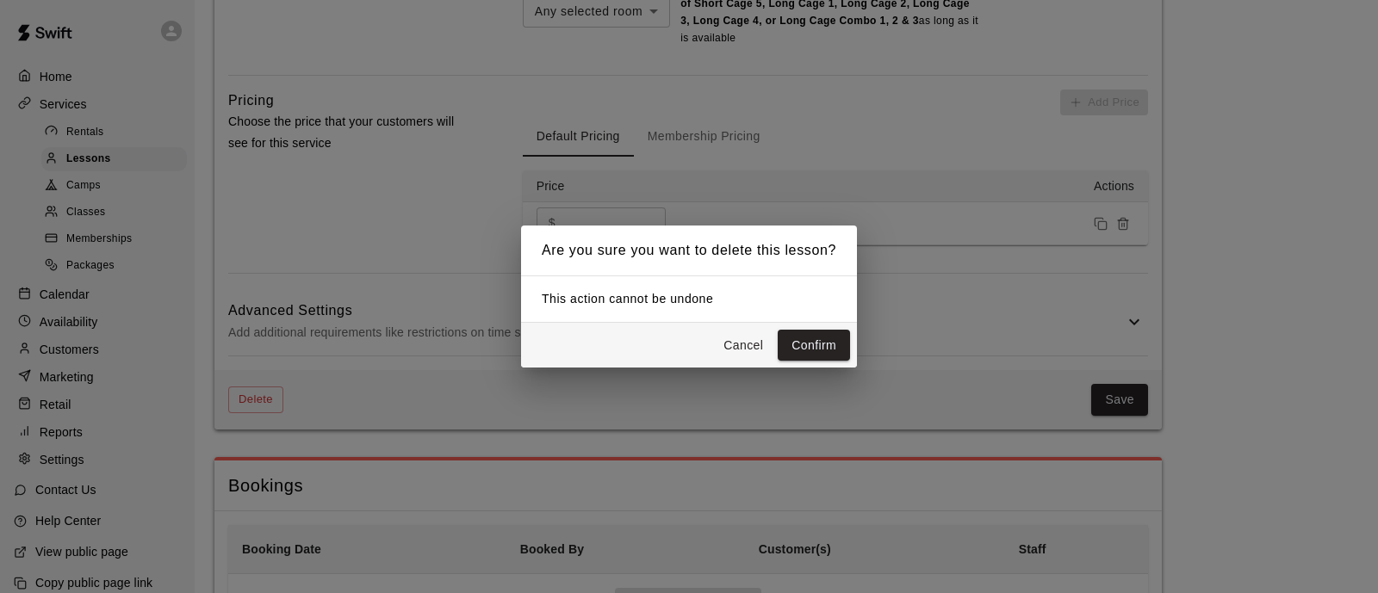
click at [813, 340] on button "Confirm" at bounding box center [814, 346] width 72 height 32
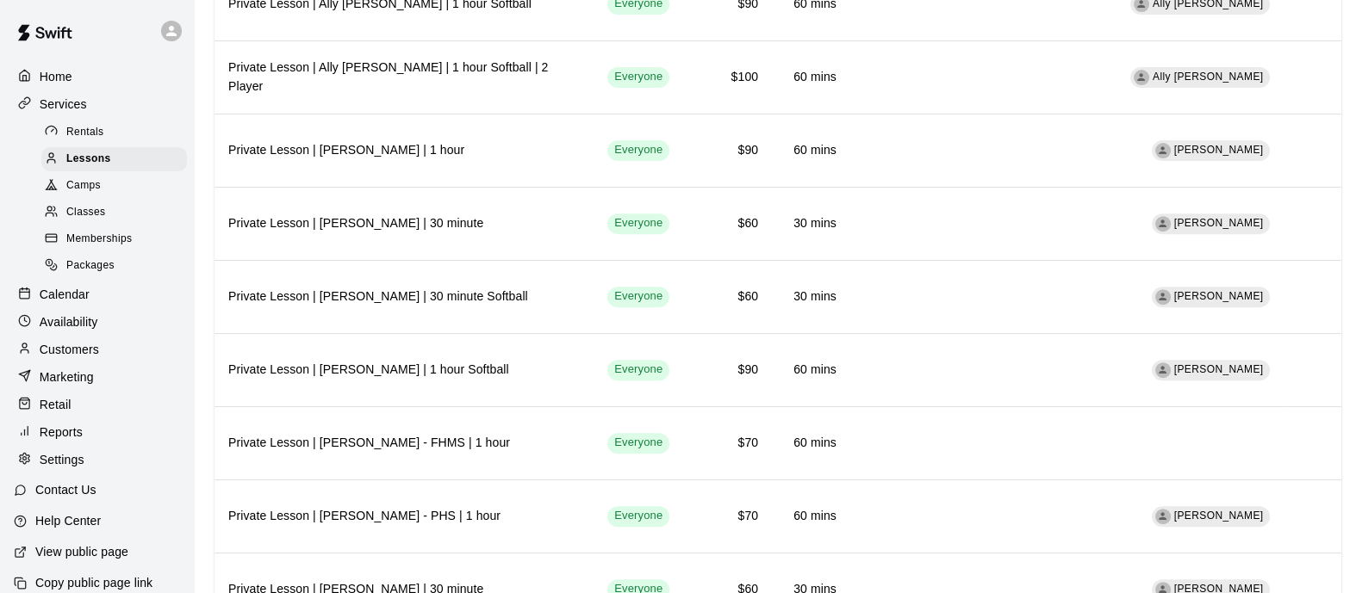
scroll to position [1292, 0]
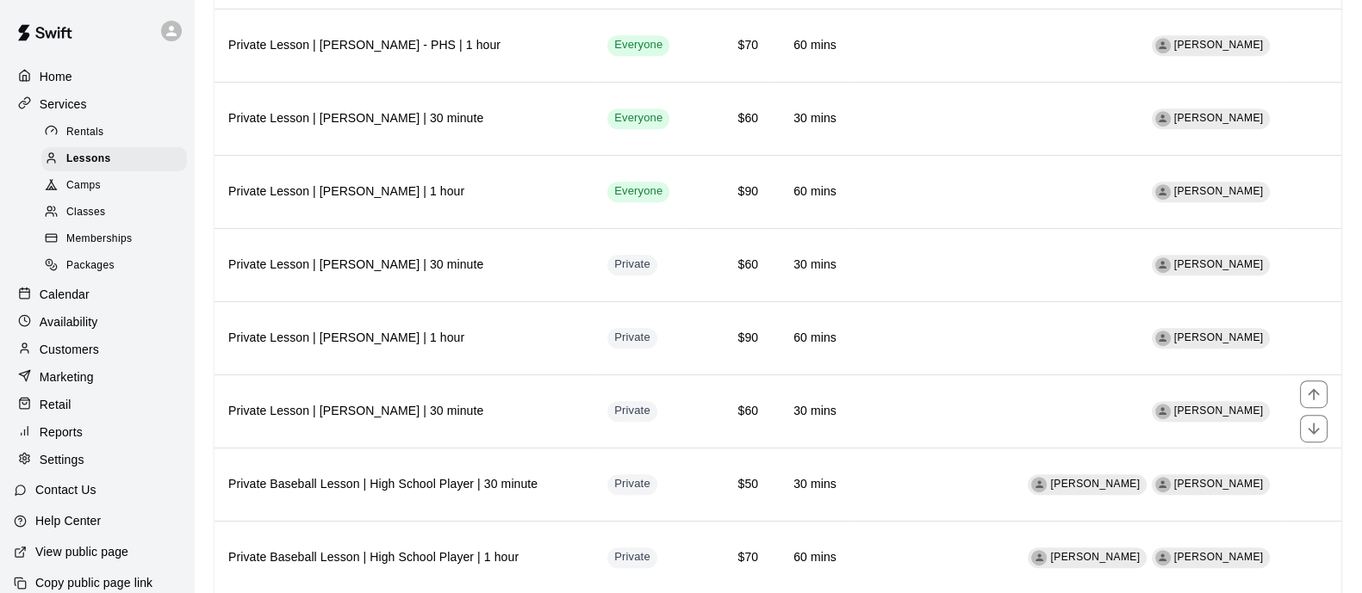
click at [456, 402] on h6 "Private Lesson | [PERSON_NAME] | 30 minute" at bounding box center [403, 411] width 351 height 19
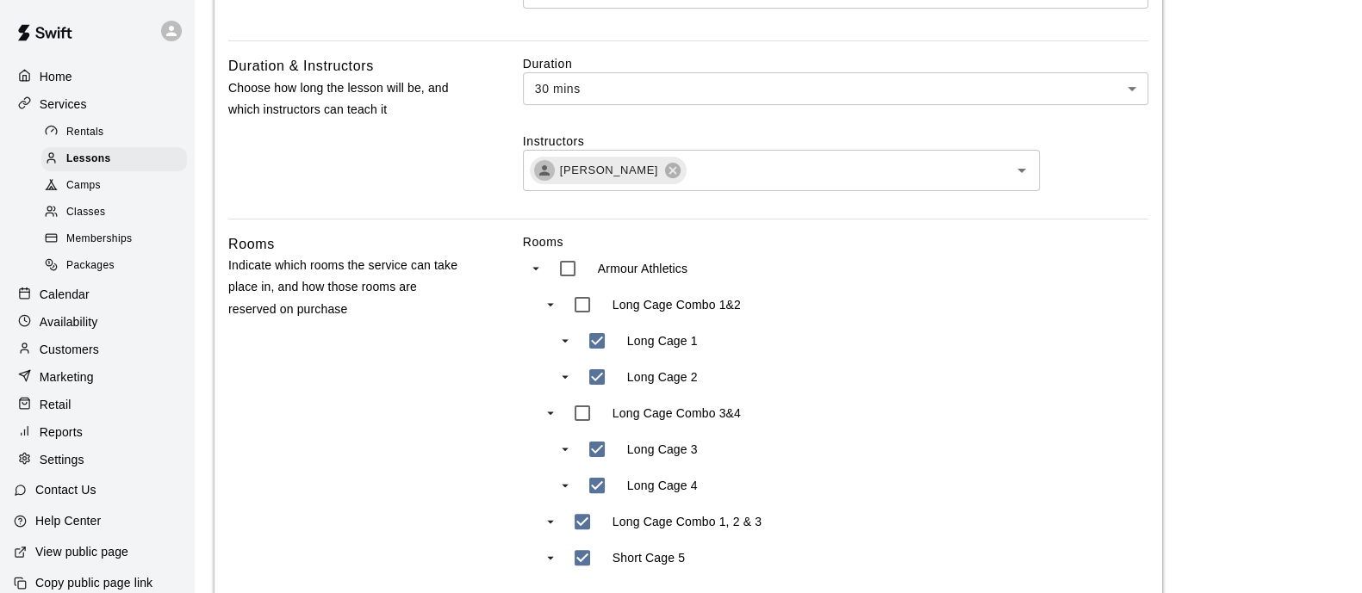
scroll to position [1184, 0]
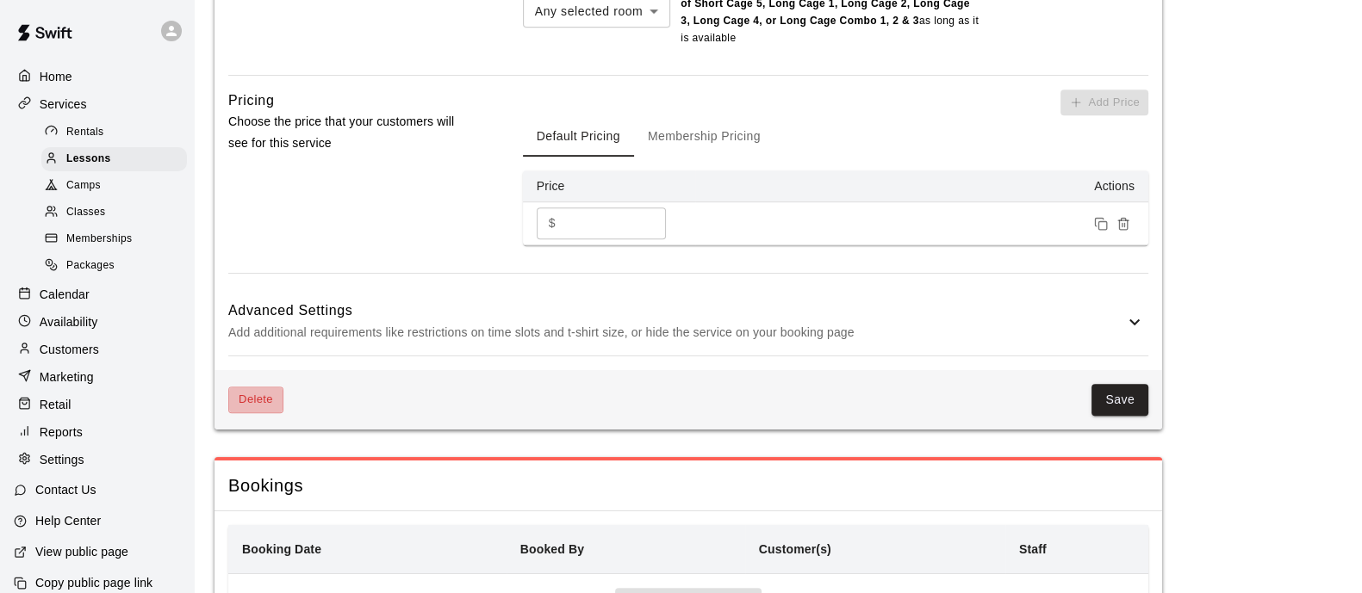
click at [266, 390] on button "Delete" at bounding box center [255, 400] width 55 height 27
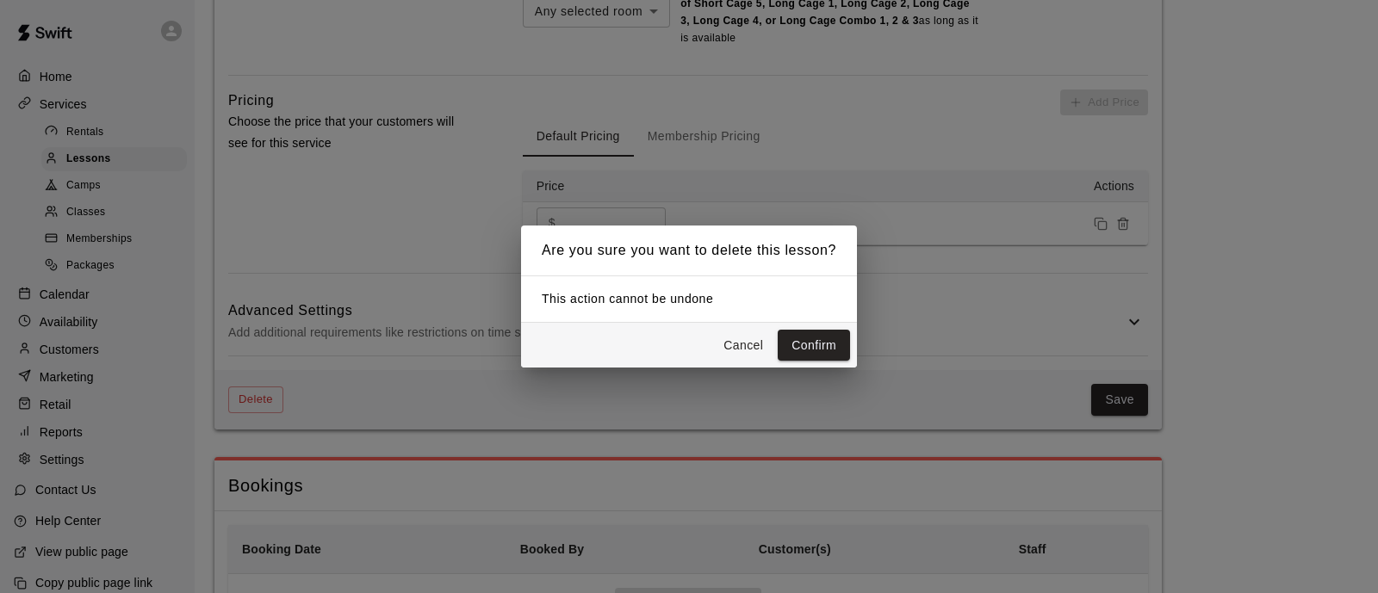
click at [792, 338] on button "Confirm" at bounding box center [814, 346] width 72 height 32
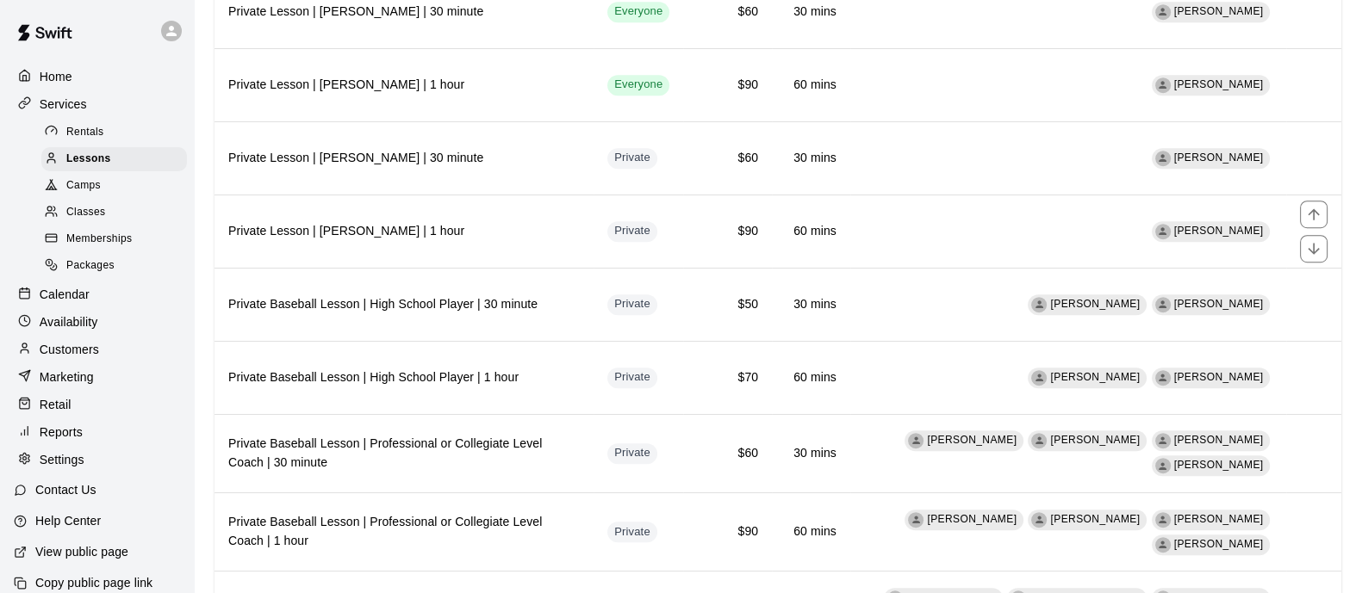
click at [506, 222] on h6 "Private Lesson | [PERSON_NAME] | 1 hour" at bounding box center [403, 231] width 351 height 19
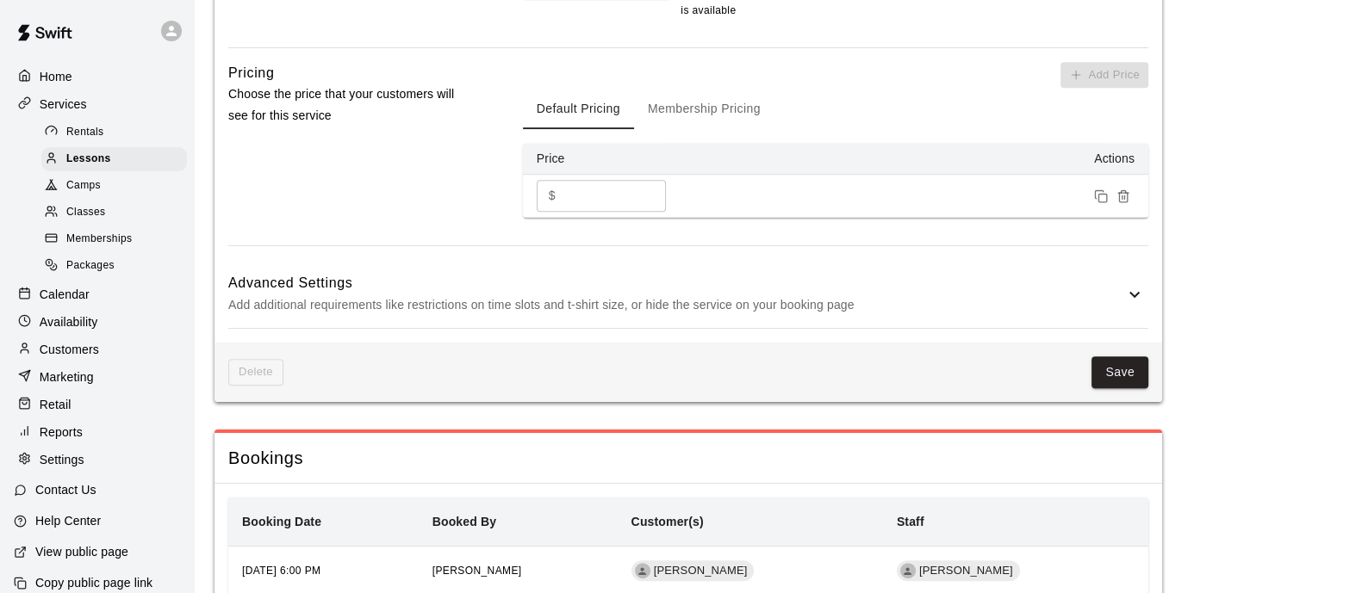
click at [553, 276] on h6 "Advanced Settings" at bounding box center [676, 283] width 896 height 22
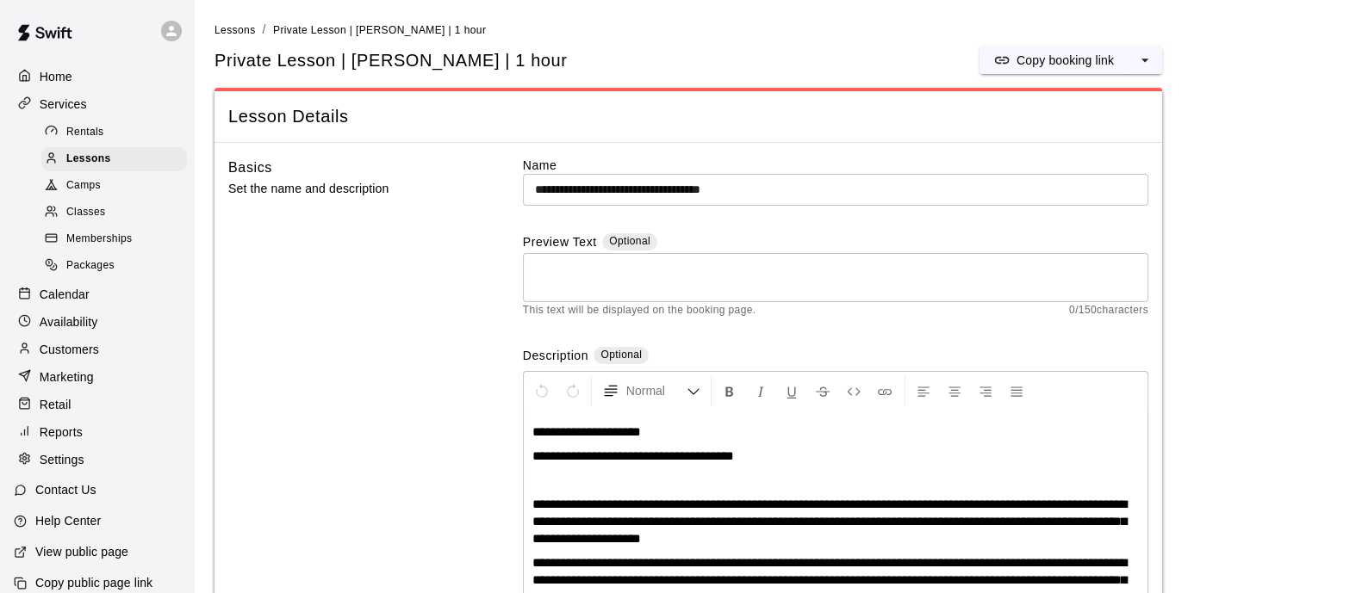
click at [243, 22] on li "Lessons" at bounding box center [234, 30] width 41 height 19
click at [245, 31] on span "Lessons" at bounding box center [234, 30] width 41 height 12
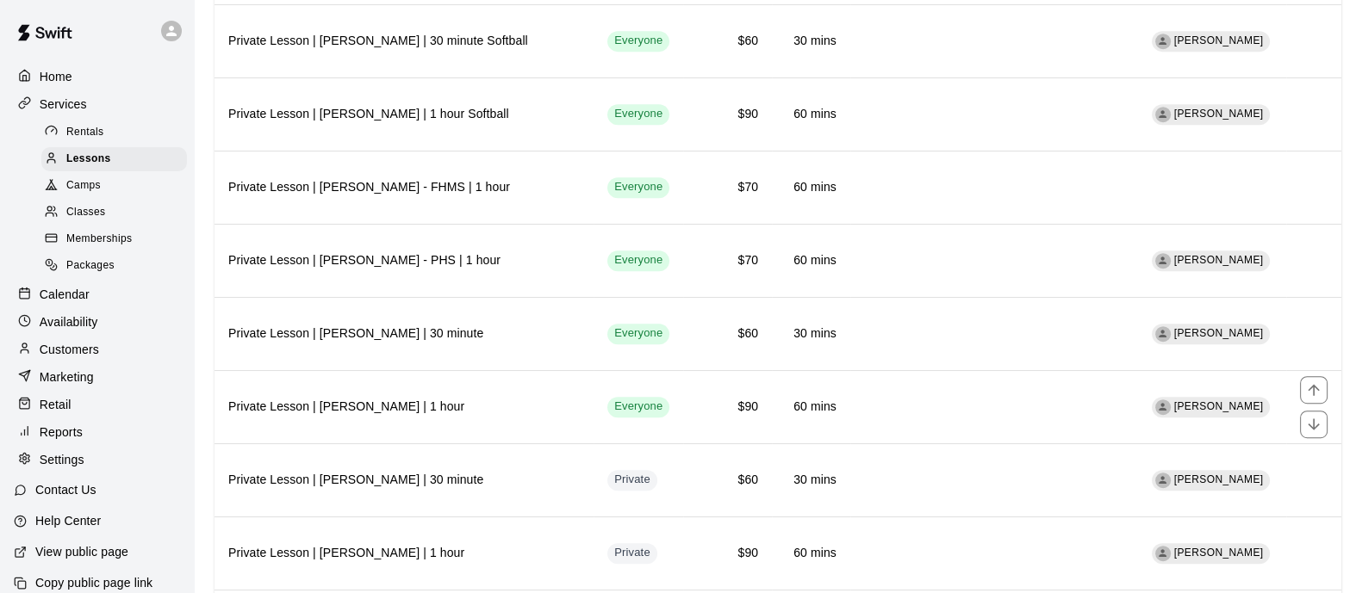
click at [534, 400] on h6 "Private Lesson | [PERSON_NAME] | 1 hour" at bounding box center [403, 407] width 351 height 19
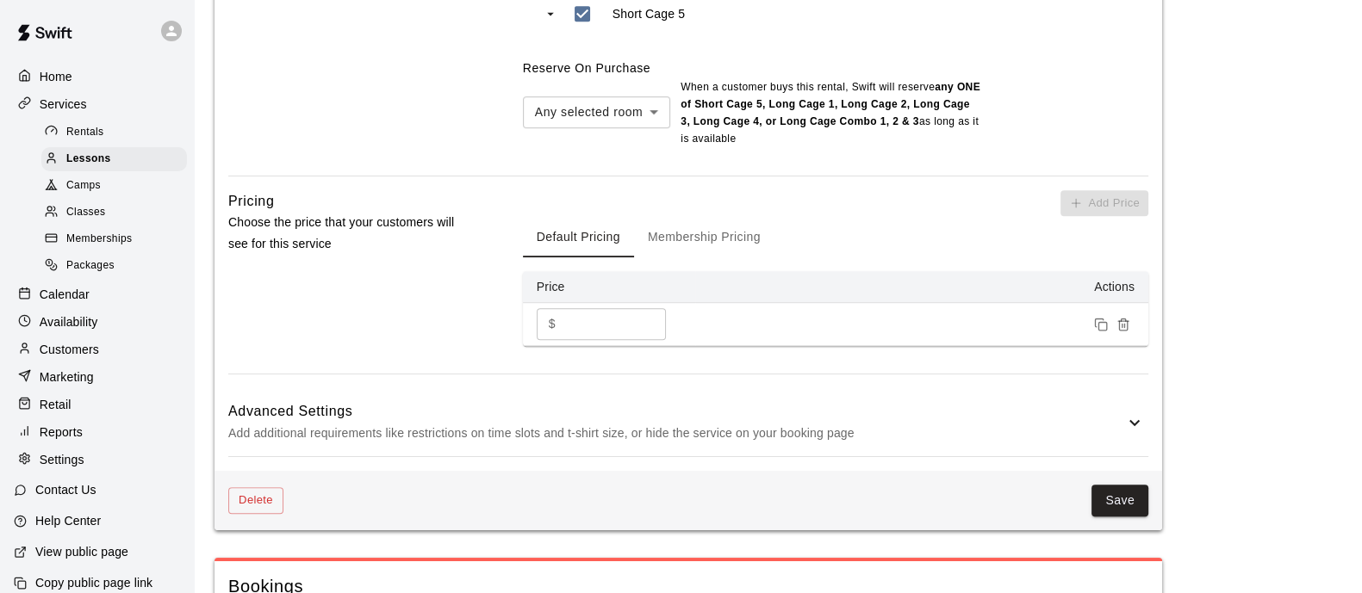
click at [245, 514] on div "Delete Save" at bounding box center [687, 500] width 947 height 59
click at [252, 501] on button "Delete" at bounding box center [255, 500] width 55 height 27
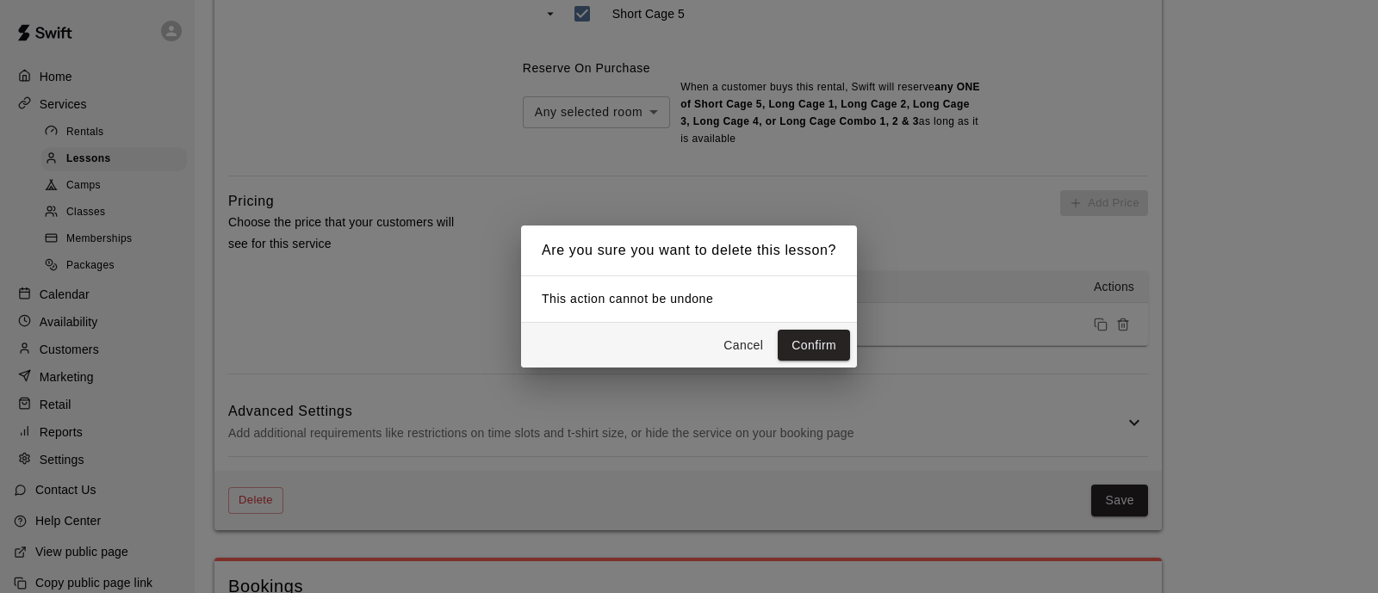
click at [831, 348] on button "Confirm" at bounding box center [814, 346] width 72 height 32
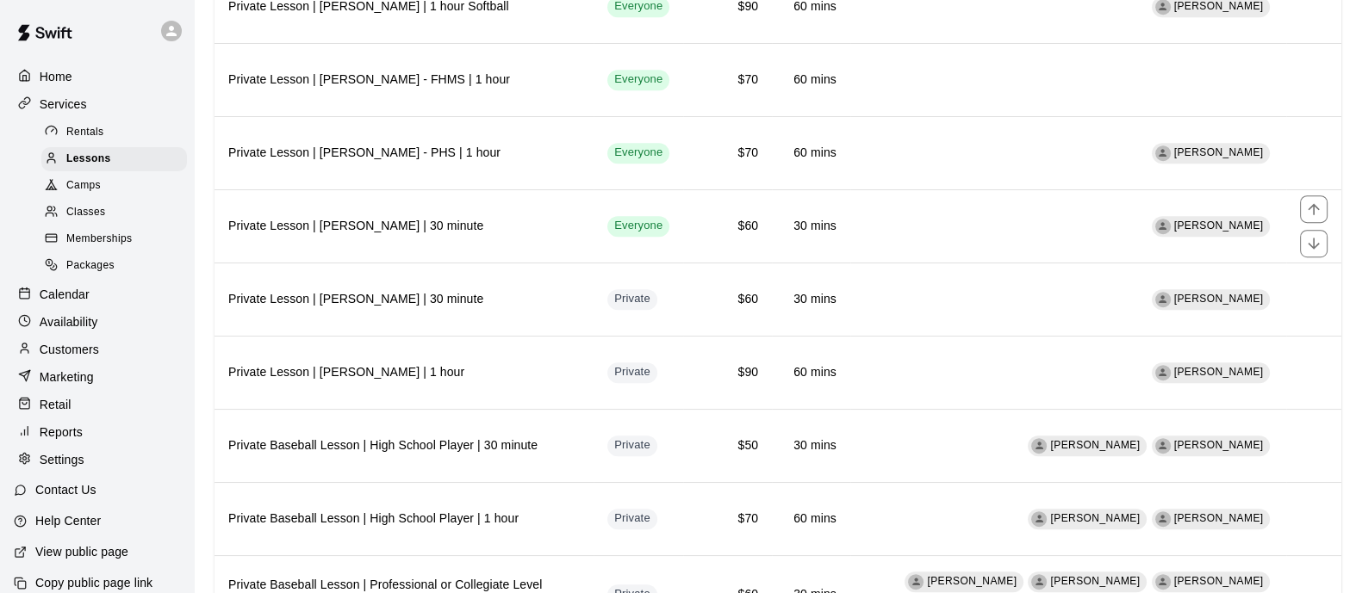
click at [449, 217] on h6 "Private Lesson | [PERSON_NAME] | 30 minute" at bounding box center [403, 226] width 351 height 19
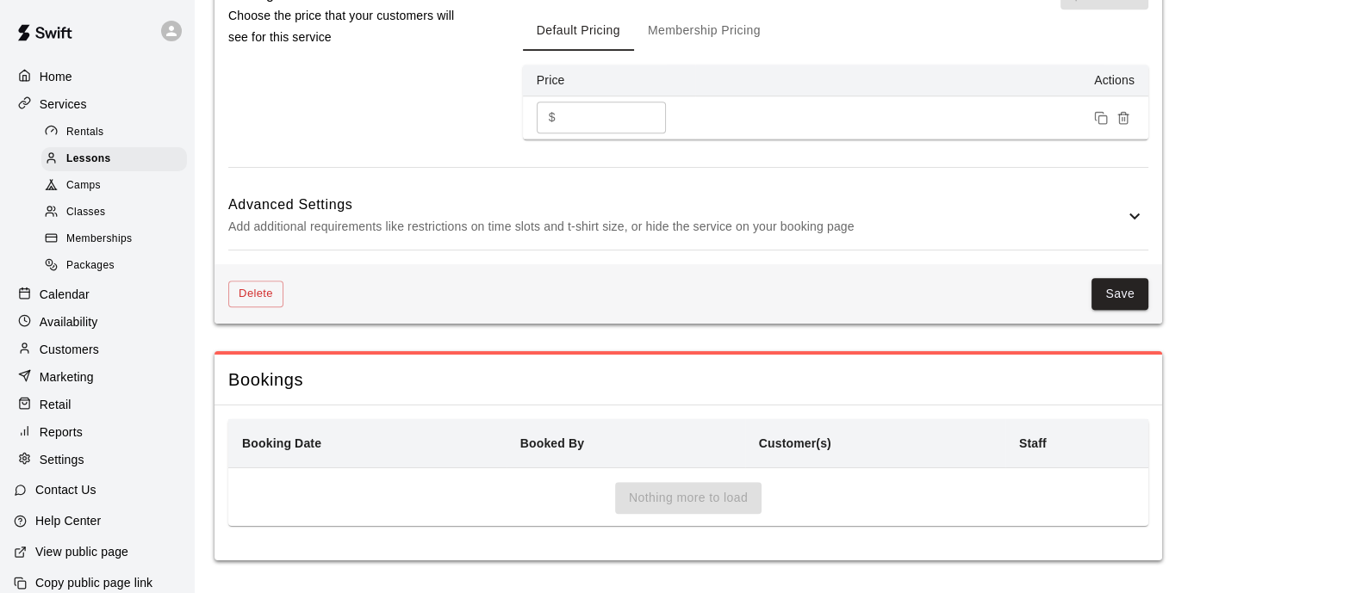
click at [270, 304] on button "Delete" at bounding box center [255, 294] width 55 height 27
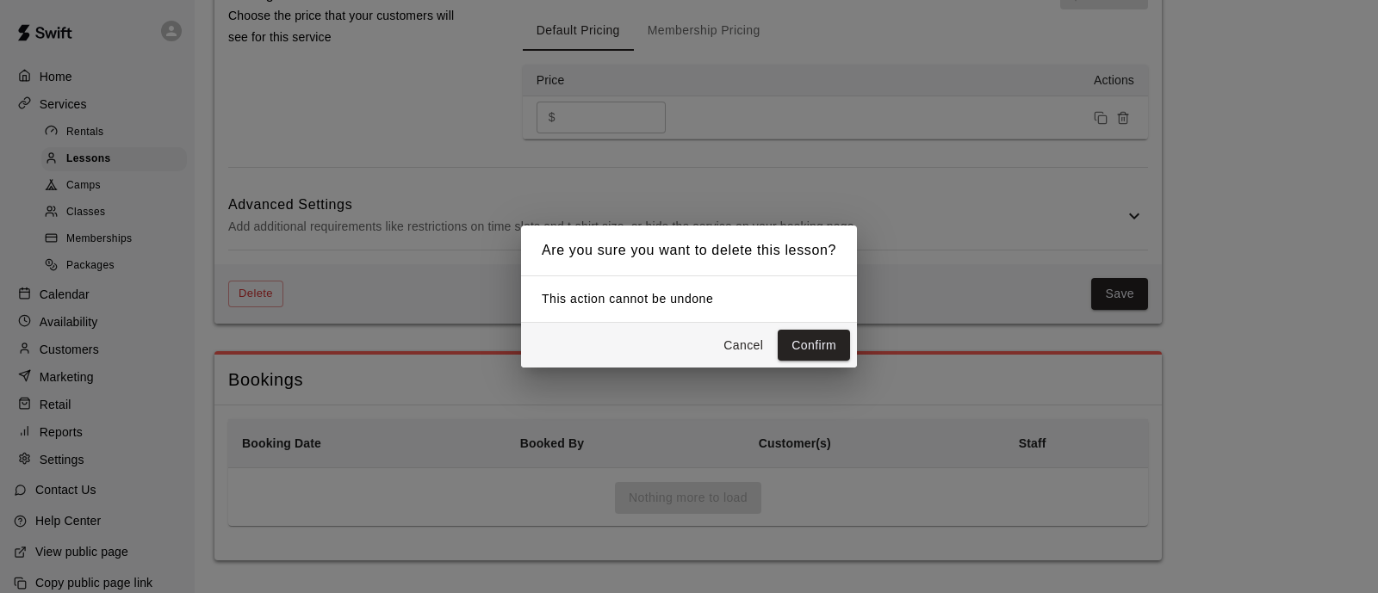
click at [833, 336] on button "Confirm" at bounding box center [814, 346] width 72 height 32
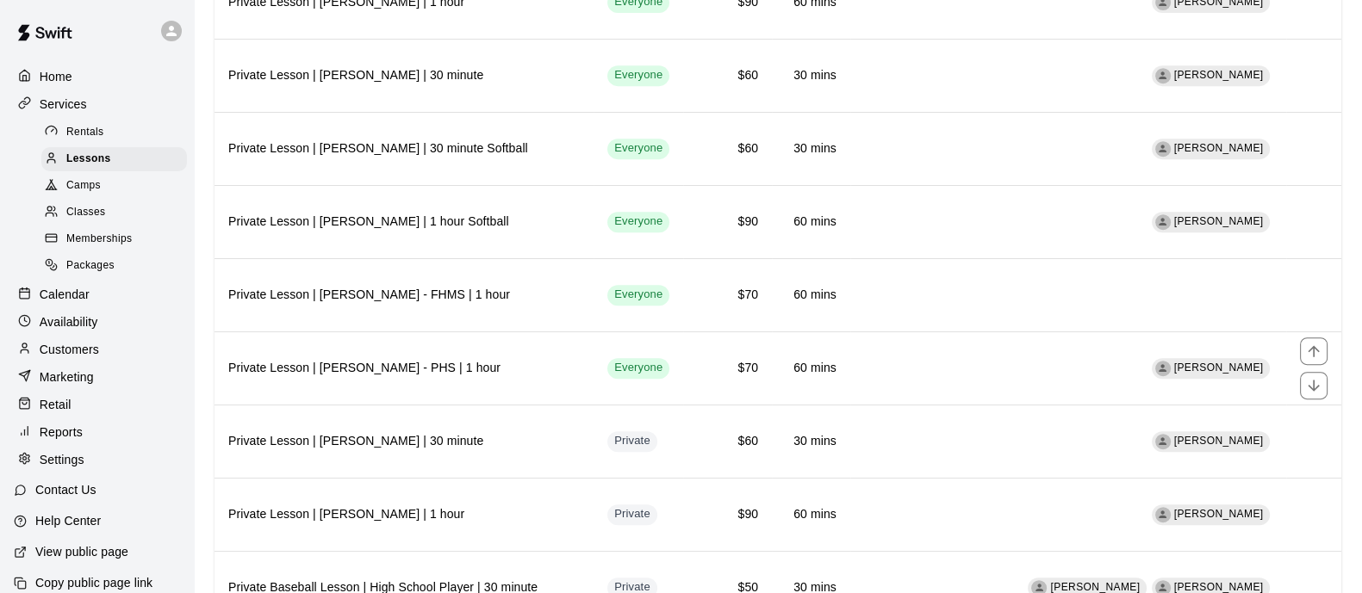
click at [446, 359] on h6 "Private Lesson | [PERSON_NAME] - PHS | 1 hour" at bounding box center [403, 368] width 351 height 19
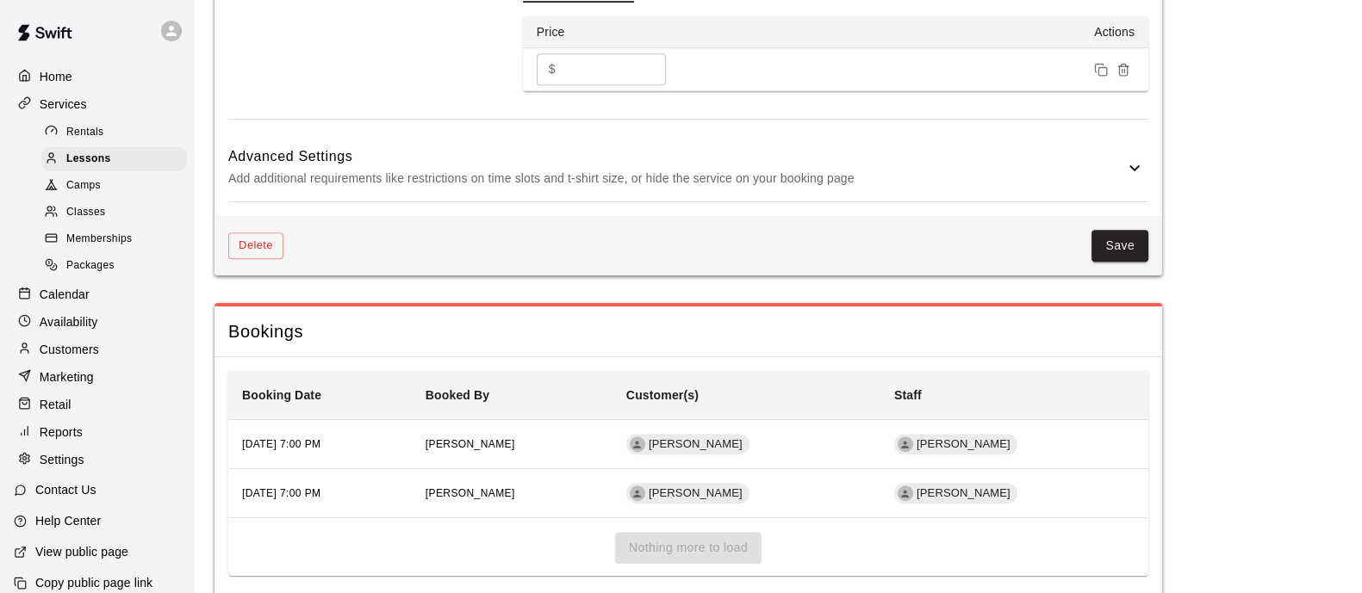
click at [263, 244] on button "Delete" at bounding box center [255, 246] width 55 height 27
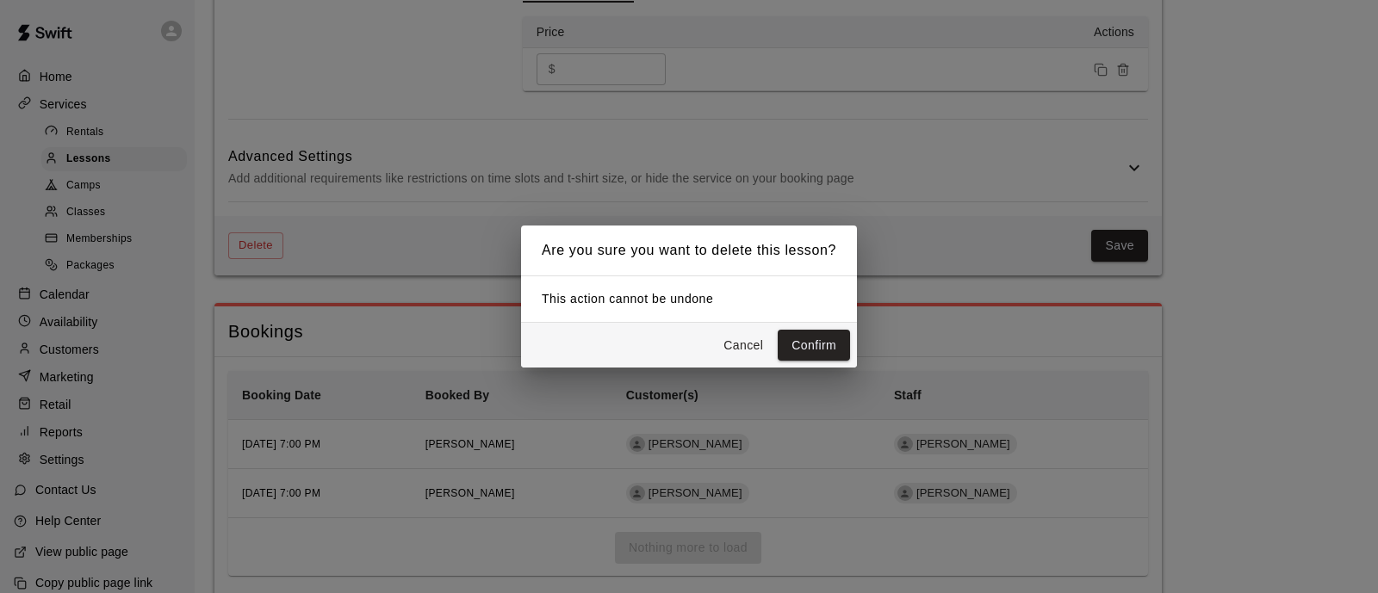
click at [738, 341] on button "Cancel" at bounding box center [743, 346] width 55 height 32
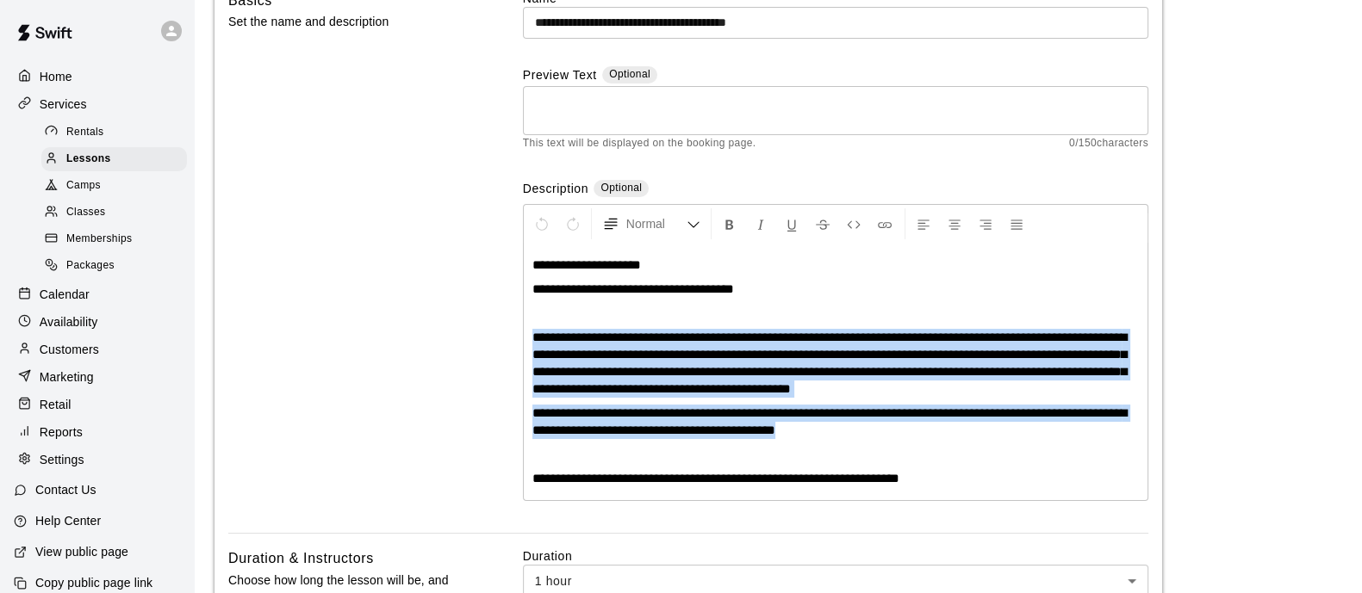
drag, startPoint x: 531, startPoint y: 333, endPoint x: 909, endPoint y: 422, distance: 387.5
click at [909, 422] on div "**********" at bounding box center [836, 372] width 624 height 257
copy div "**********"
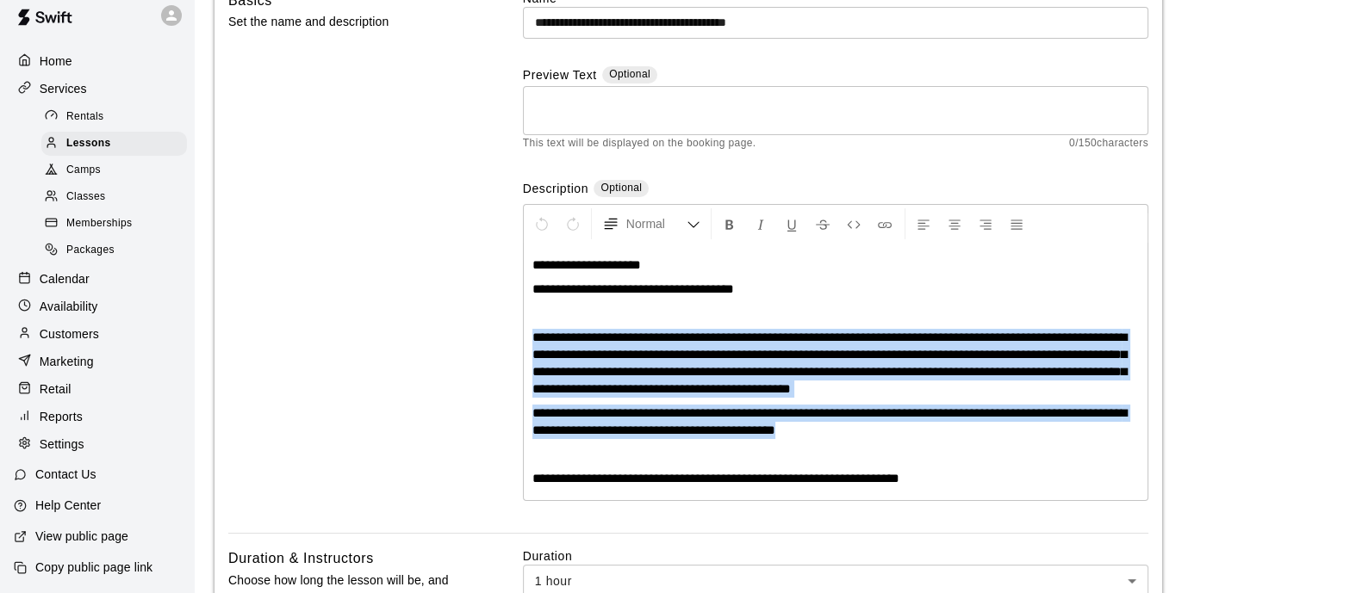
scroll to position [37, 0]
click at [79, 440] on p "Settings" at bounding box center [62, 444] width 45 height 17
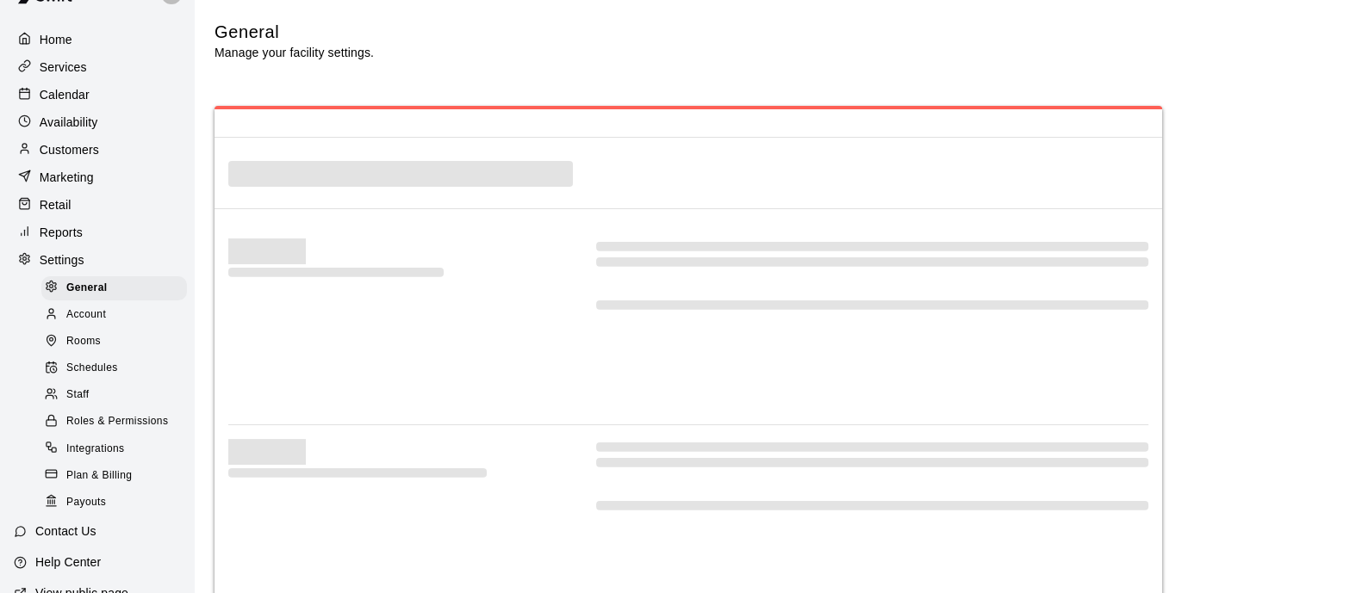
select select "**"
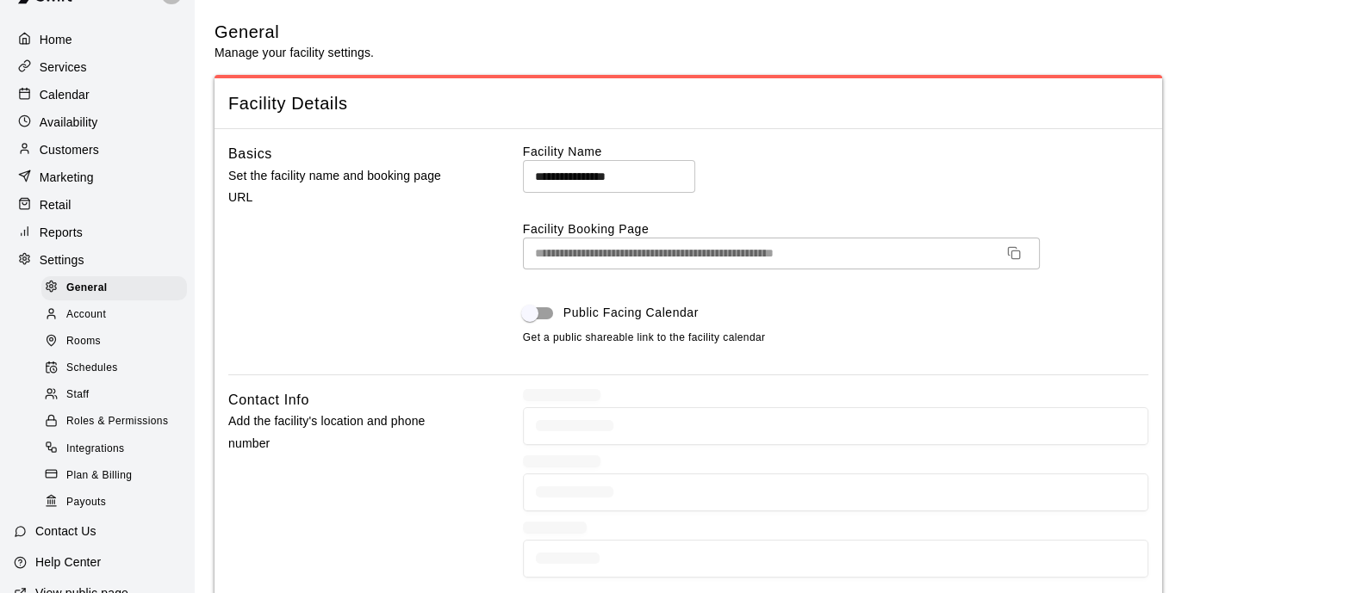
click at [95, 407] on div "Staff" at bounding box center [114, 395] width 146 height 24
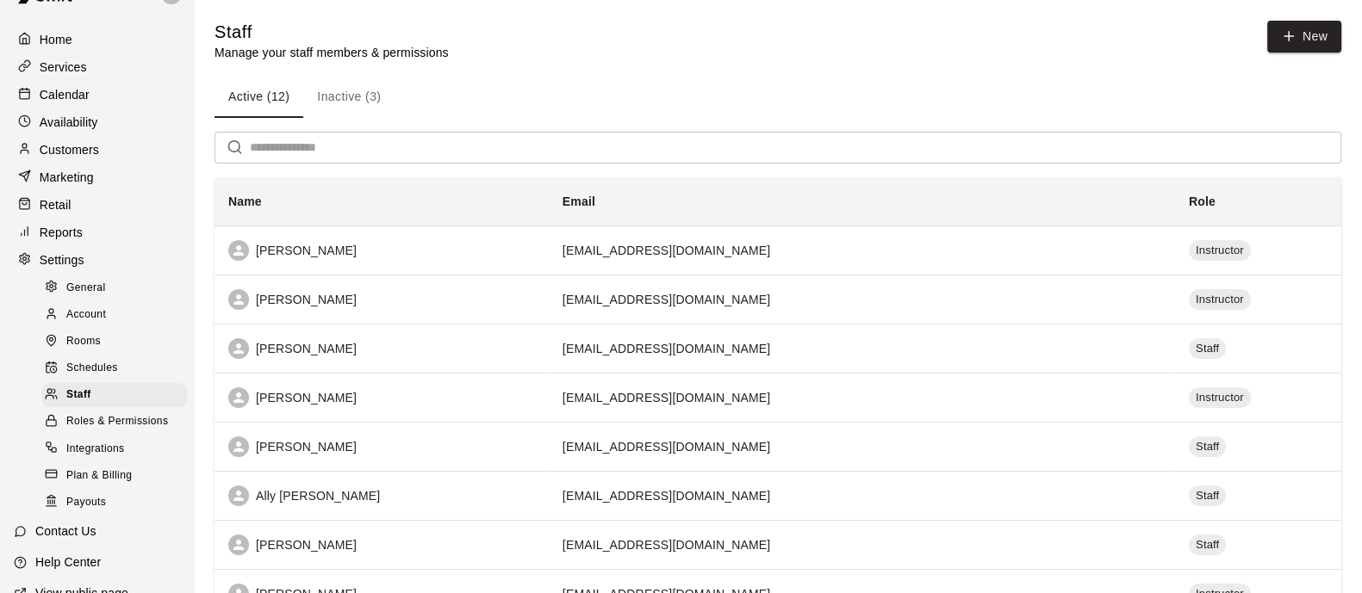
click at [448, 341] on div "[PERSON_NAME]" at bounding box center [381, 348] width 307 height 21
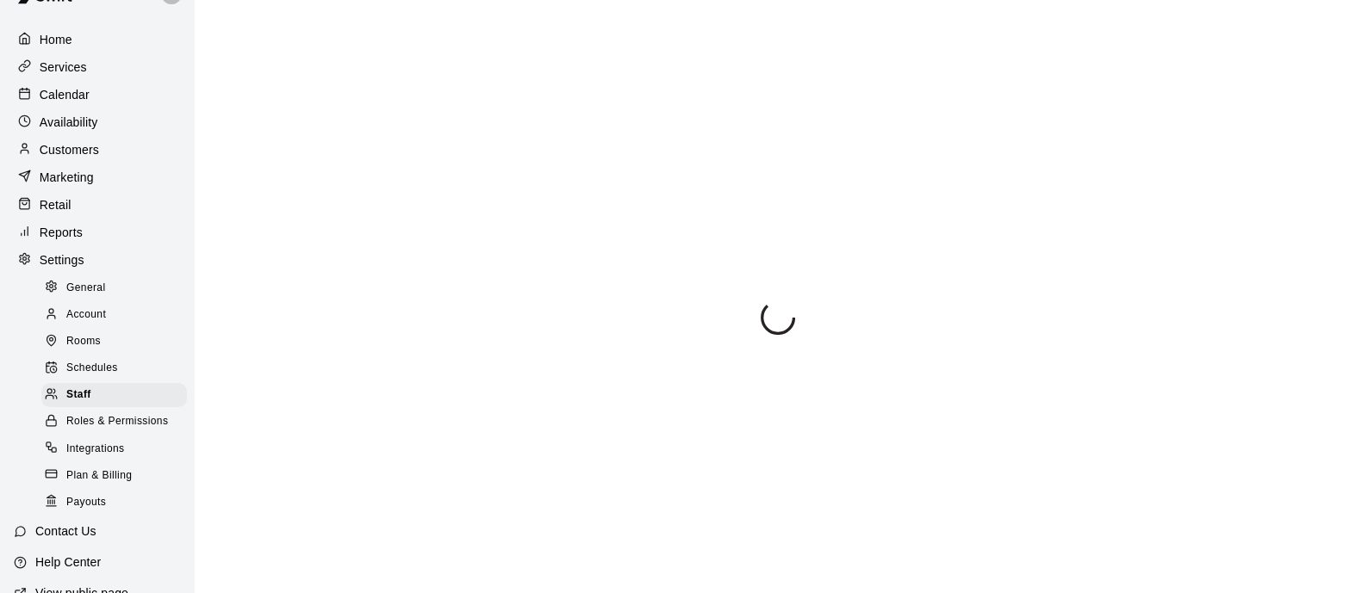
select select "**"
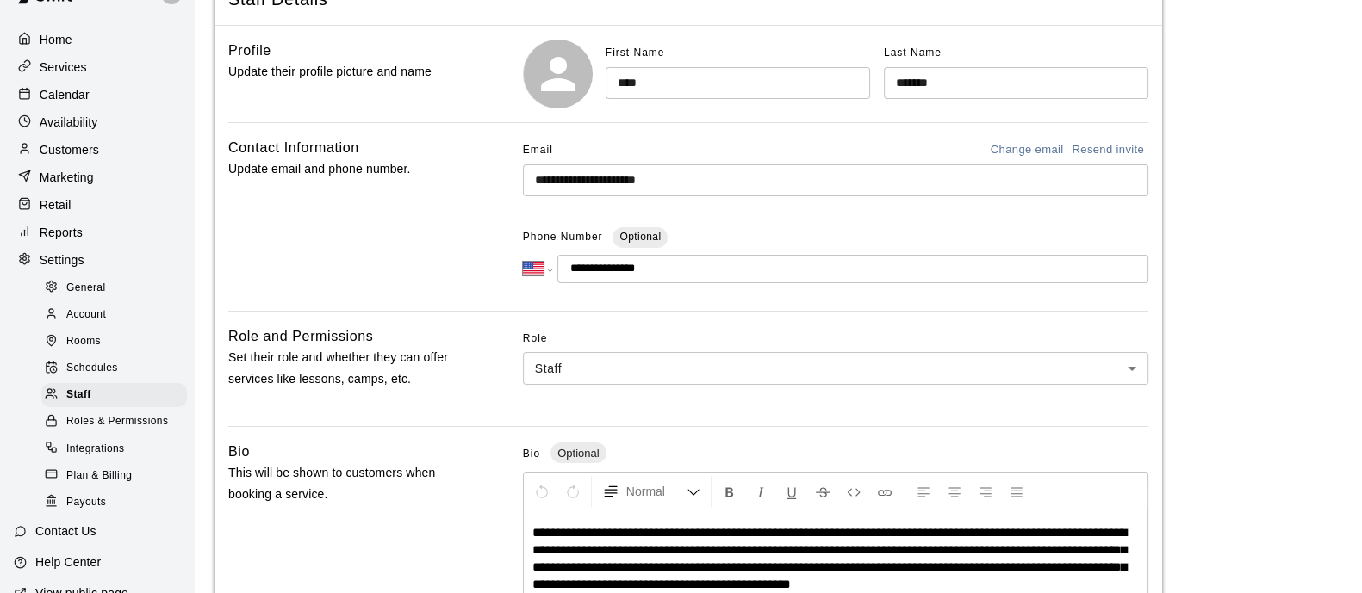
scroll to position [140, 0]
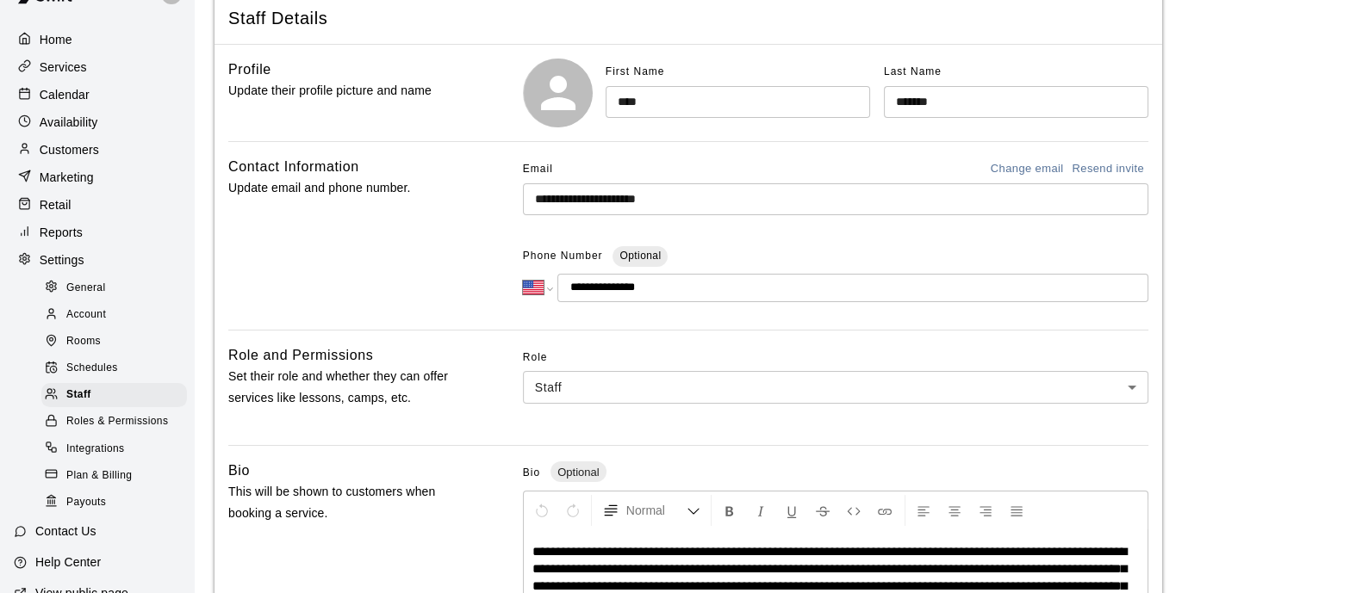
click at [45, 90] on p "Calendar" at bounding box center [65, 94] width 50 height 17
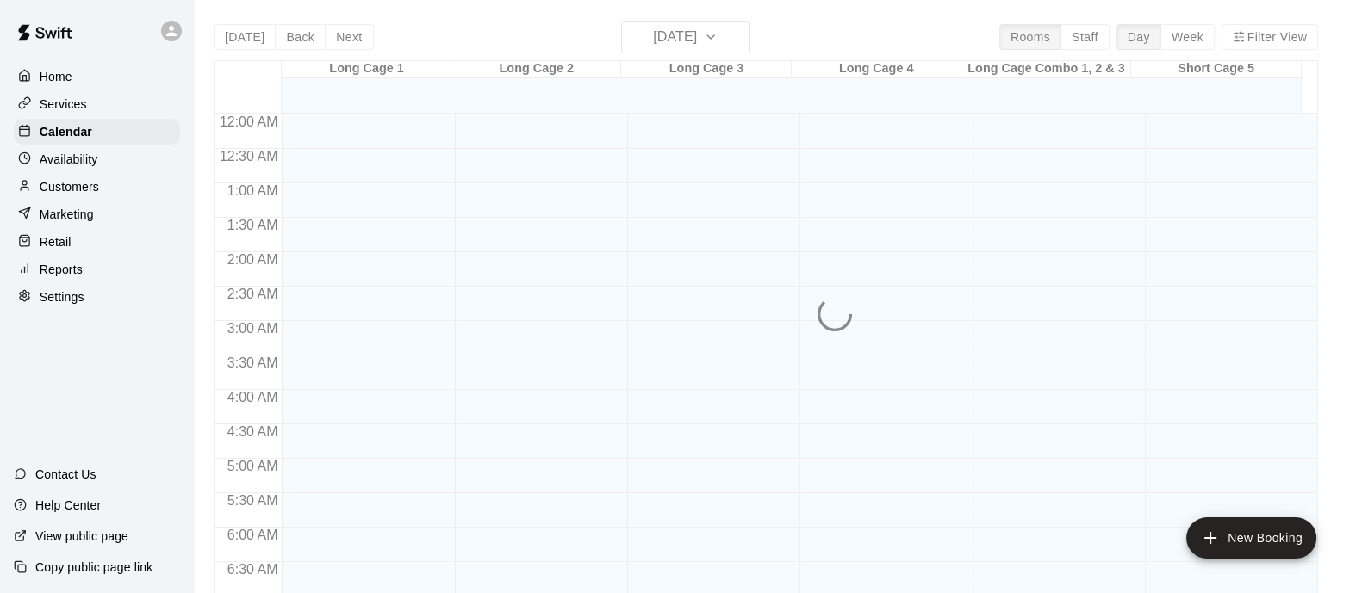
scroll to position [1076, 0]
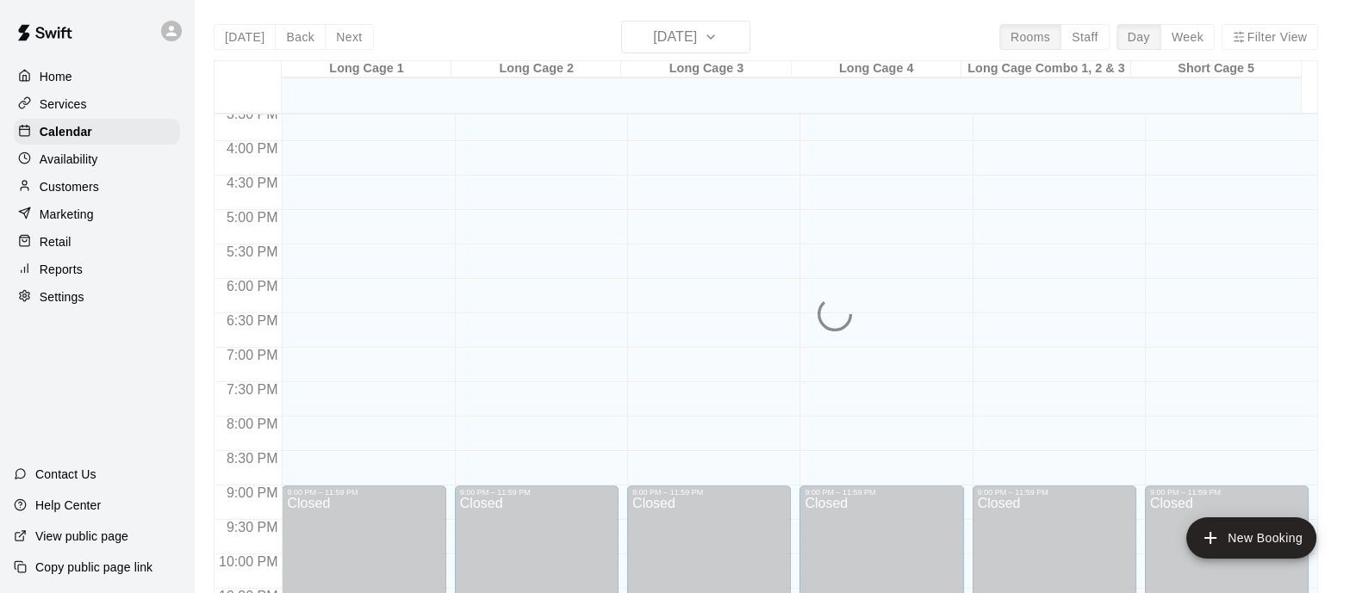
click at [53, 101] on p "Services" at bounding box center [63, 104] width 47 height 17
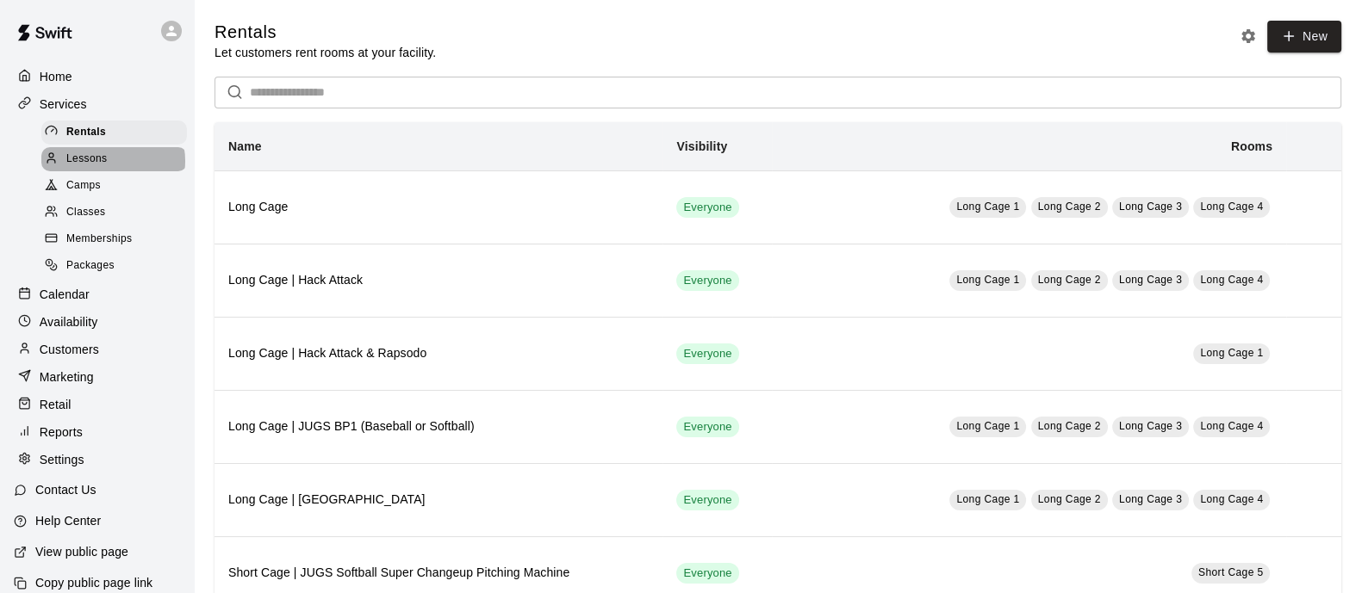
drag, startPoint x: 112, startPoint y: 165, endPoint x: 144, endPoint y: 174, distance: 33.2
click at [112, 165] on div "Lessons" at bounding box center [114, 159] width 146 height 24
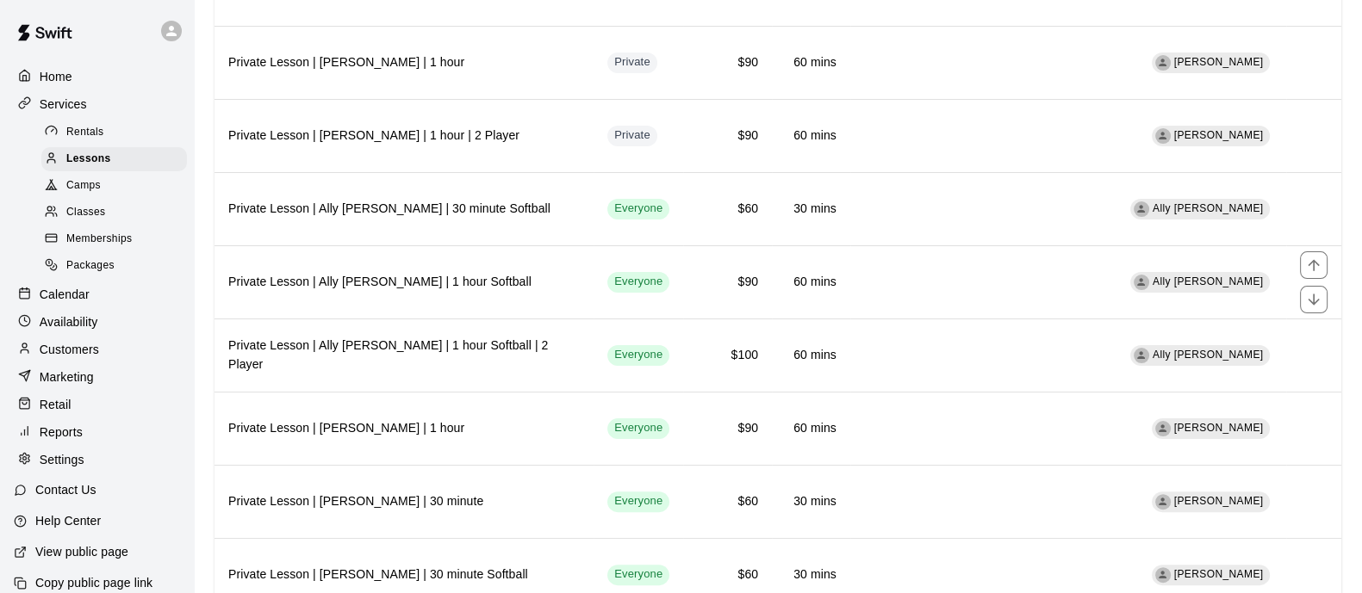
scroll to position [538, 0]
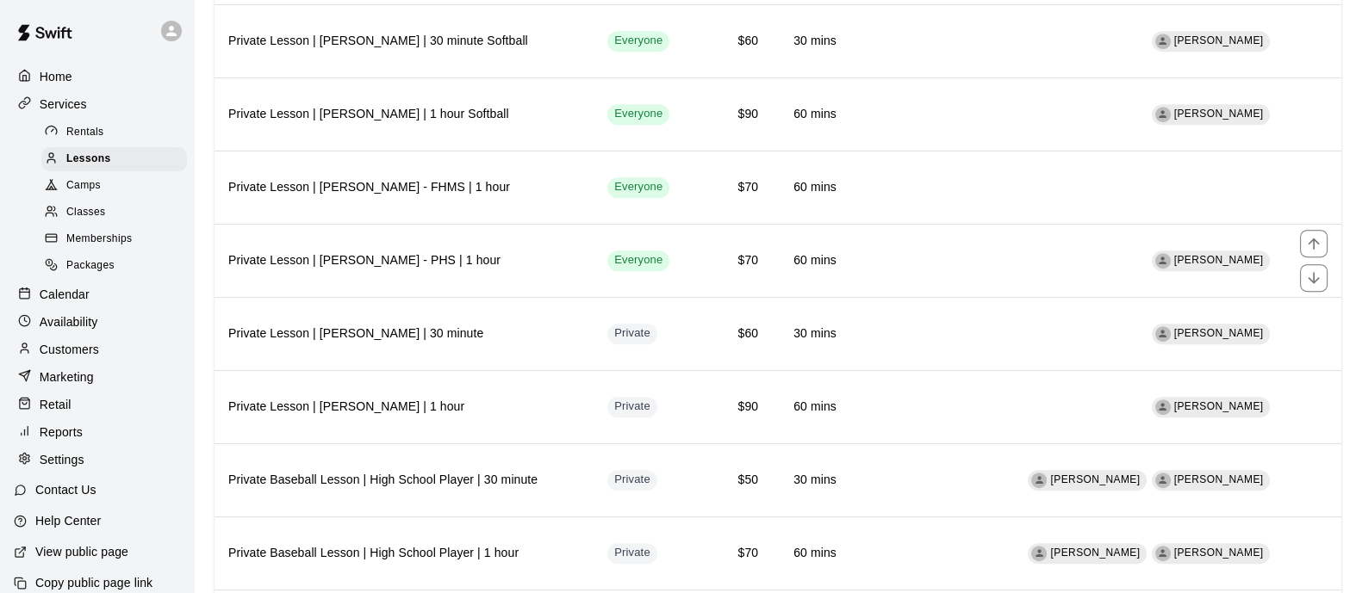
click at [474, 239] on th "Private Lesson | [PERSON_NAME] - PHS | 1 hour" at bounding box center [403, 260] width 379 height 73
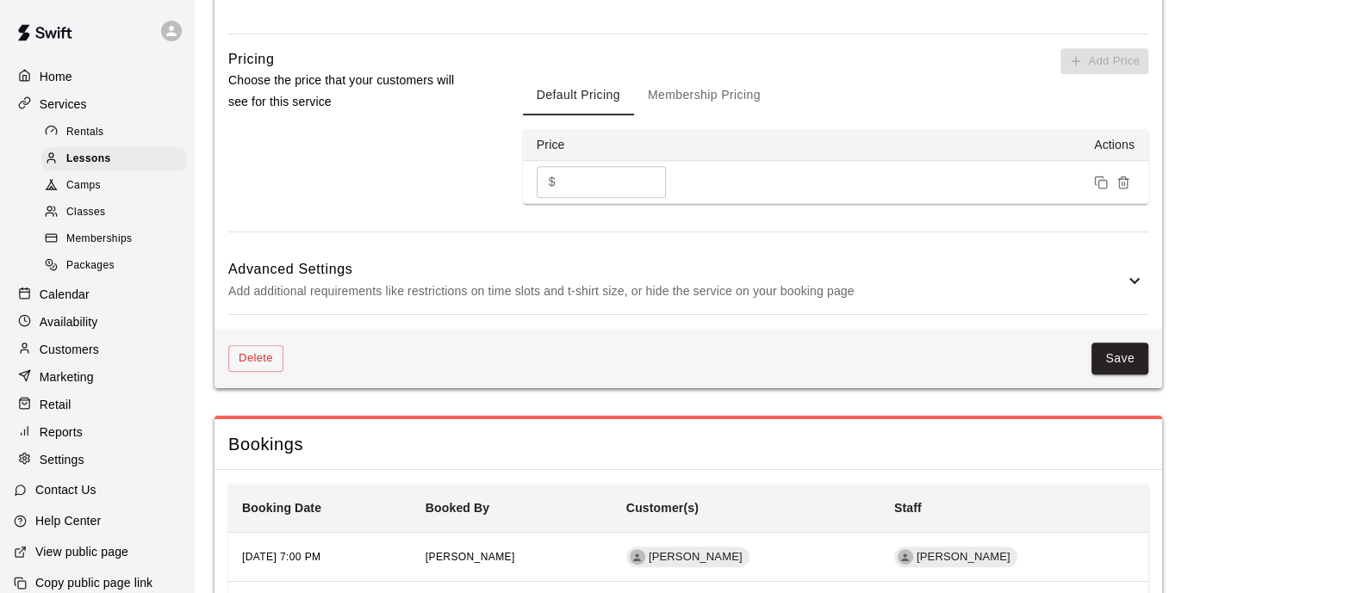
scroll to position [1351, 0]
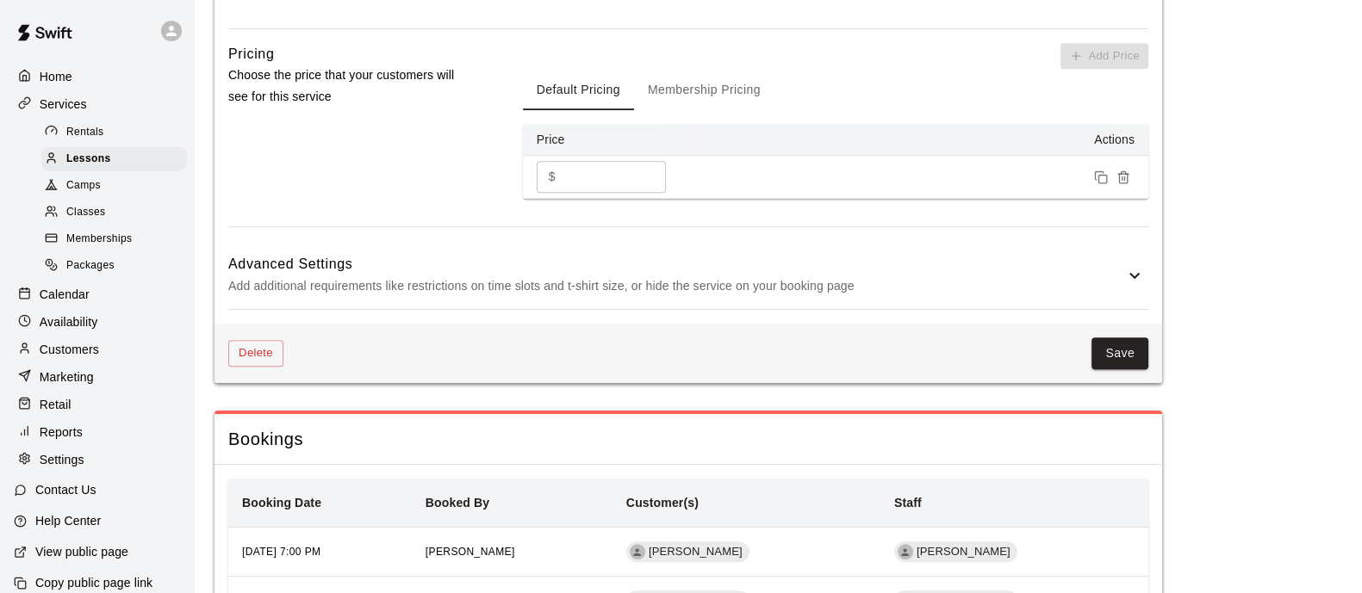
click at [266, 352] on button "Delete" at bounding box center [255, 353] width 55 height 27
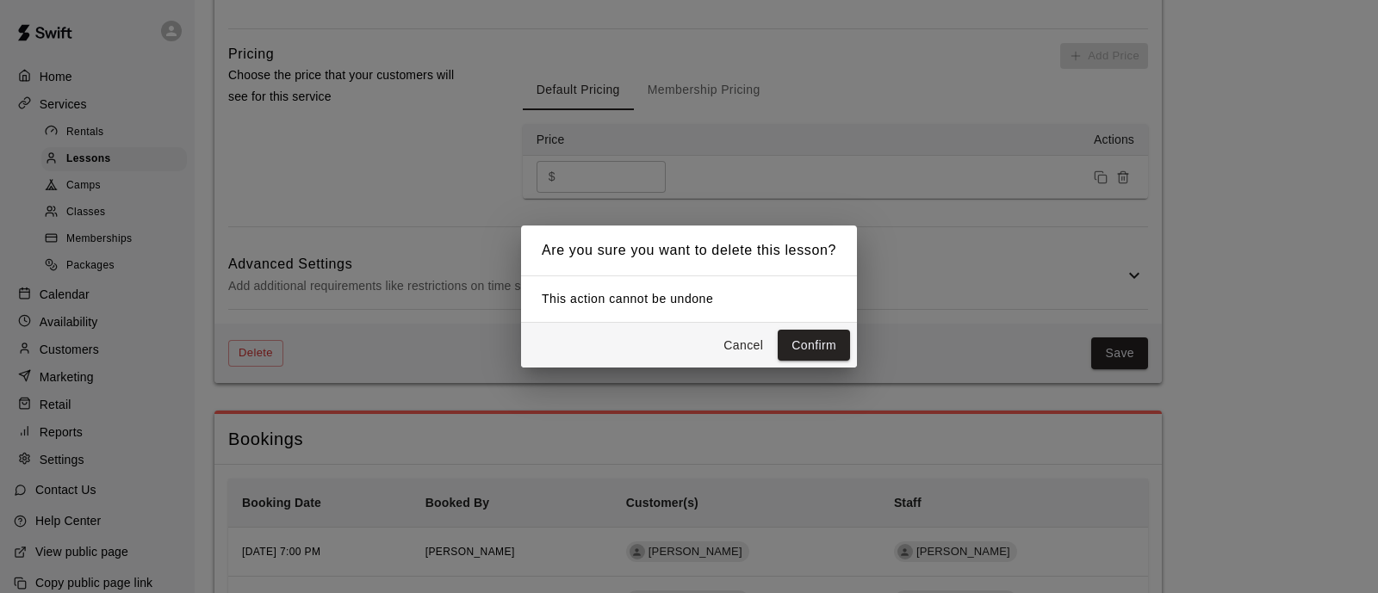
click at [826, 355] on button "Confirm" at bounding box center [814, 346] width 72 height 32
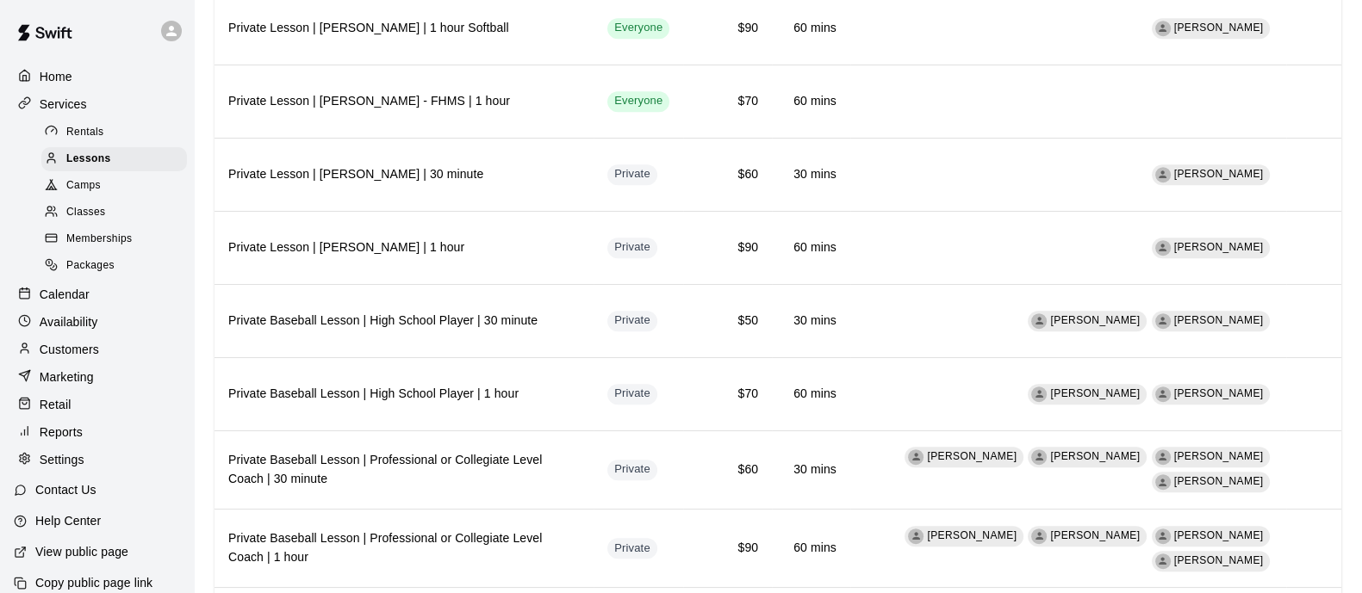
scroll to position [1184, 0]
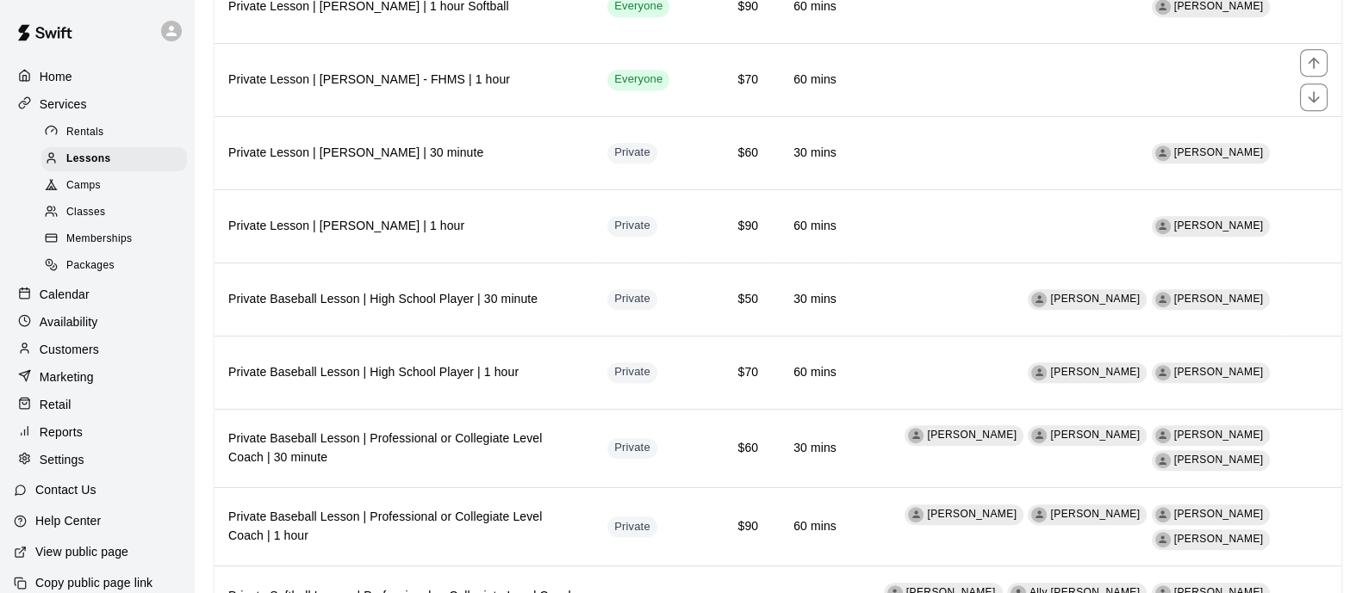
click at [336, 71] on h6 "Private Lesson | [PERSON_NAME] - FHMS | 1 hour" at bounding box center [403, 80] width 351 height 19
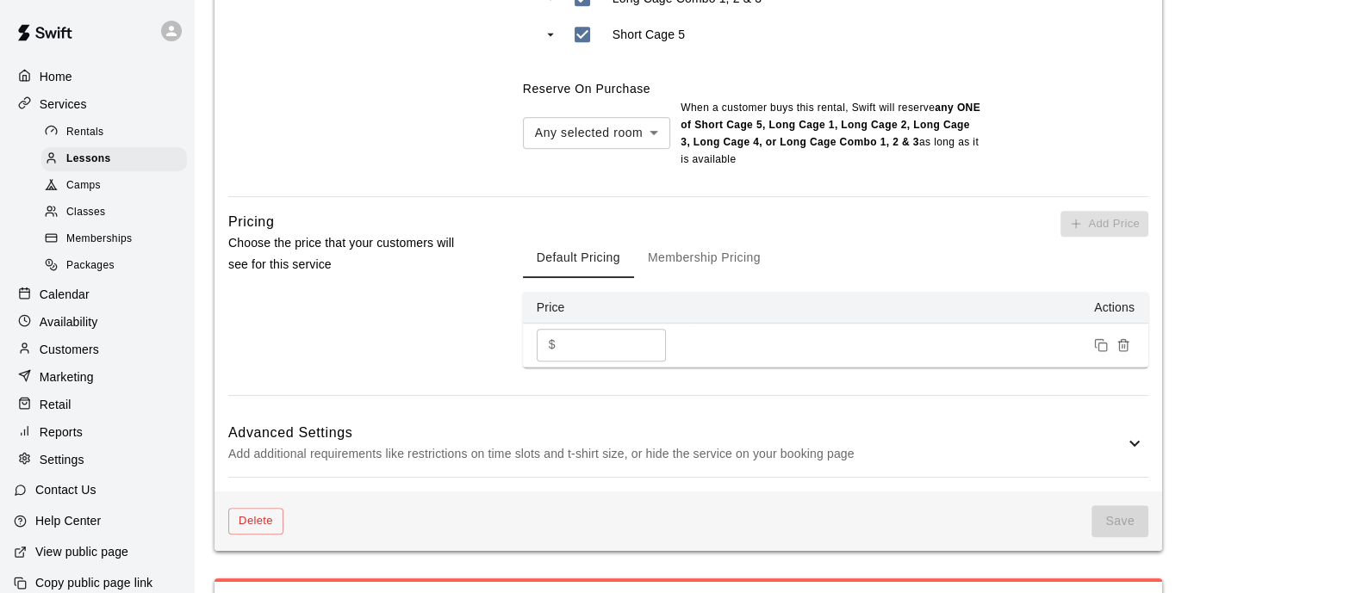
scroll to position [1292, 0]
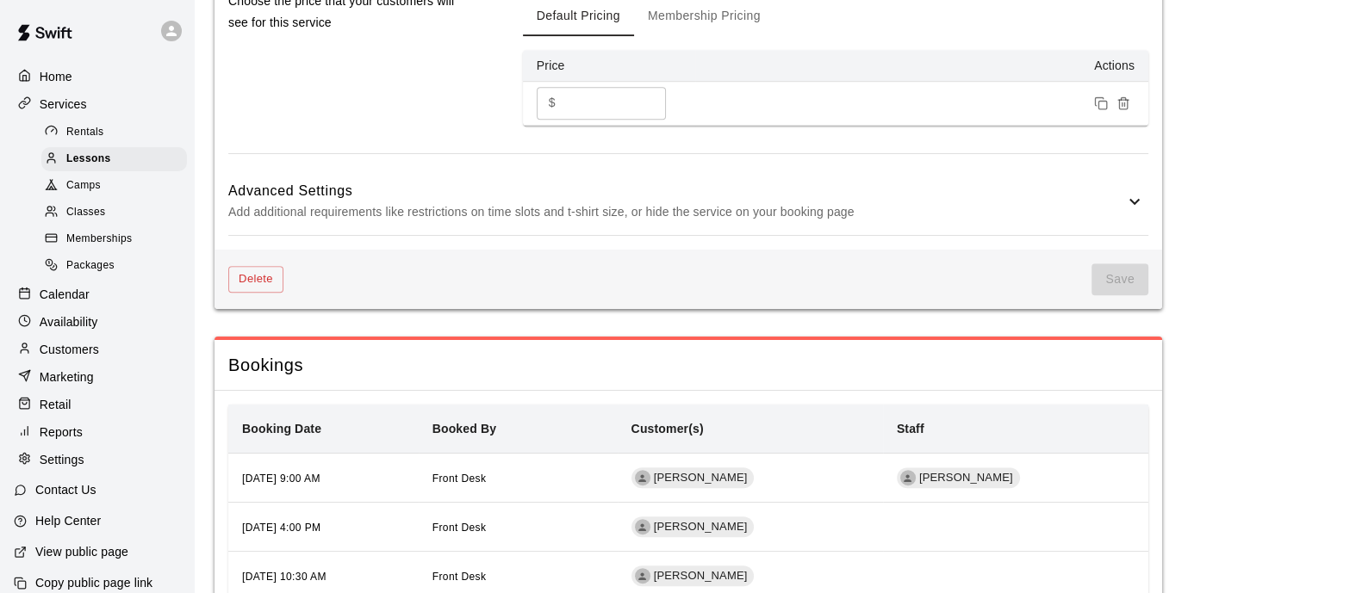
click at [271, 281] on button "Delete" at bounding box center [255, 279] width 55 height 27
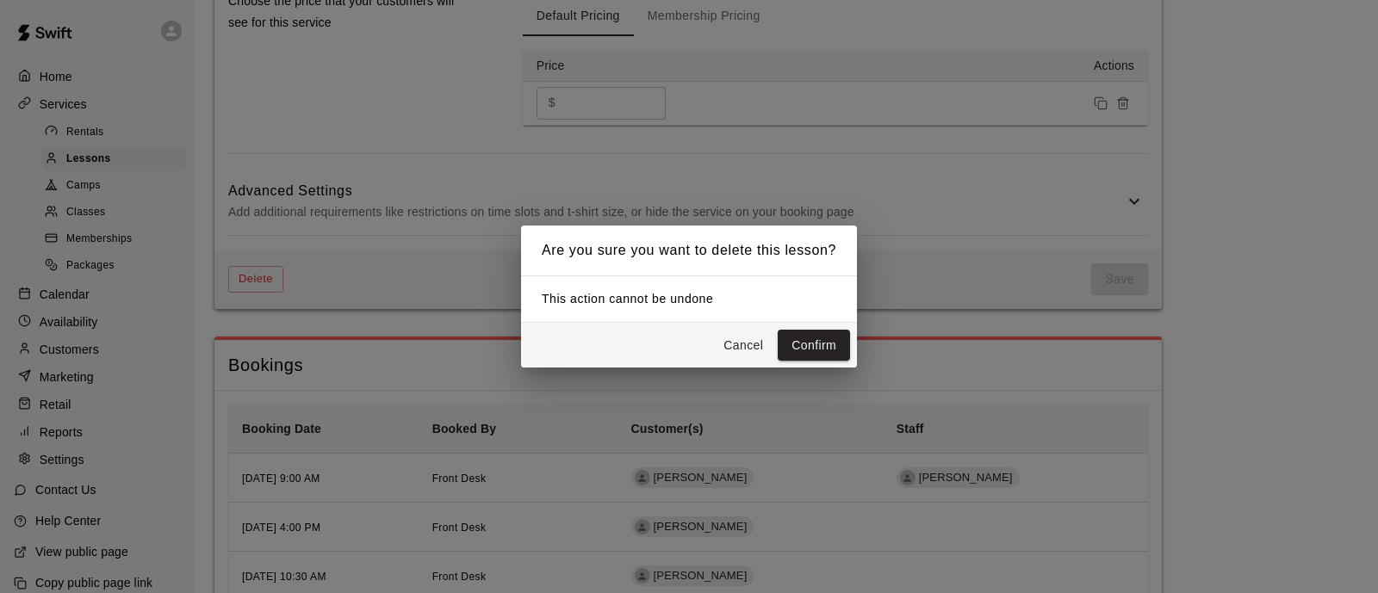
click at [792, 340] on button "Confirm" at bounding box center [814, 346] width 72 height 32
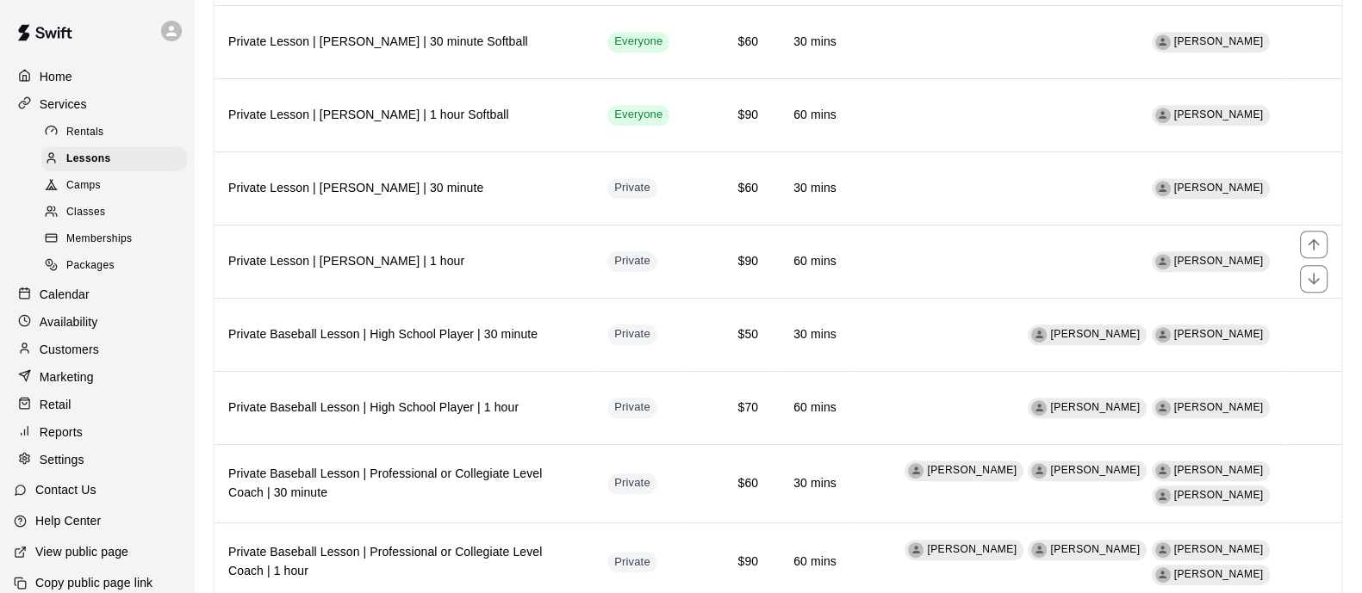
scroll to position [1077, 0]
click at [400, 105] on h6 "Private Lesson | [PERSON_NAME] | 1 hour Softball" at bounding box center [403, 114] width 351 height 19
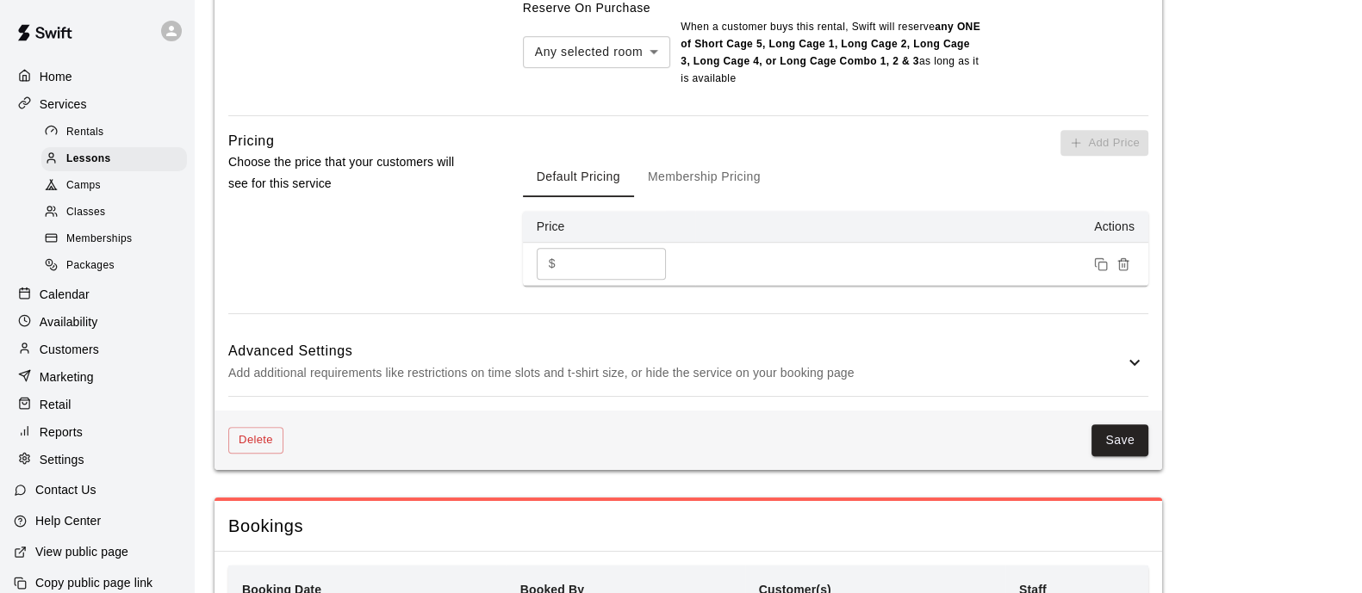
scroll to position [1283, 0]
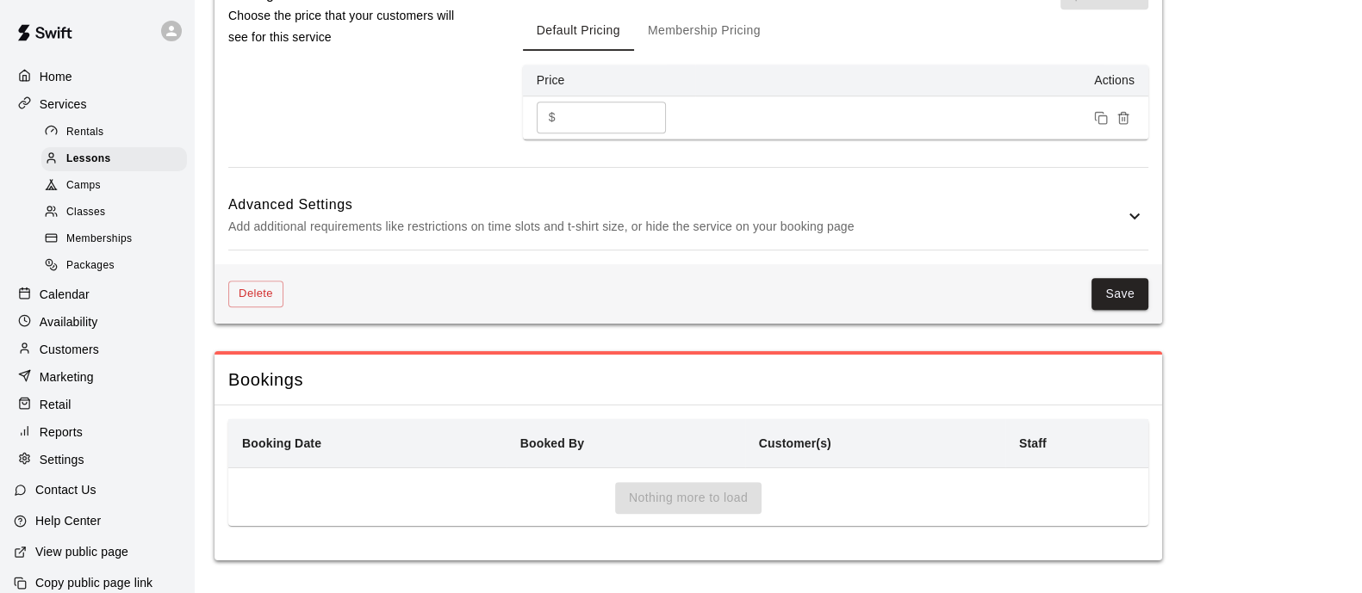
click at [267, 296] on button "Delete" at bounding box center [255, 294] width 55 height 27
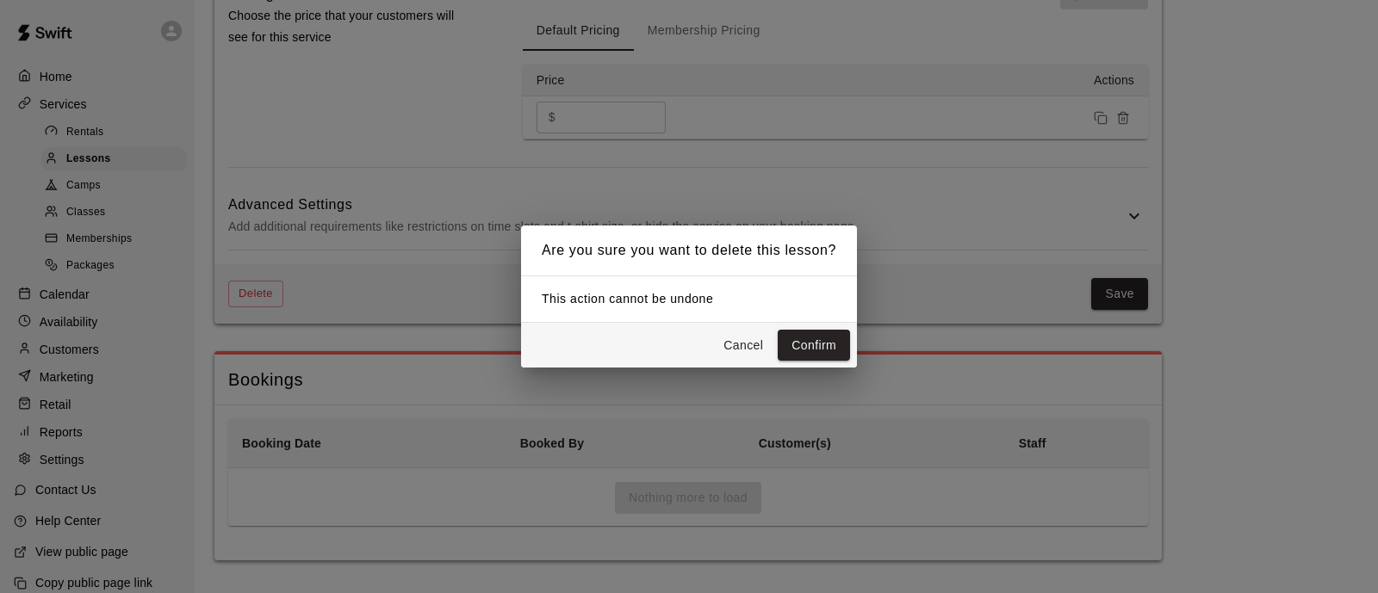
drag, startPoint x: 827, startPoint y: 345, endPoint x: 816, endPoint y: 342, distance: 11.5
click at [825, 345] on button "Confirm" at bounding box center [814, 346] width 72 height 32
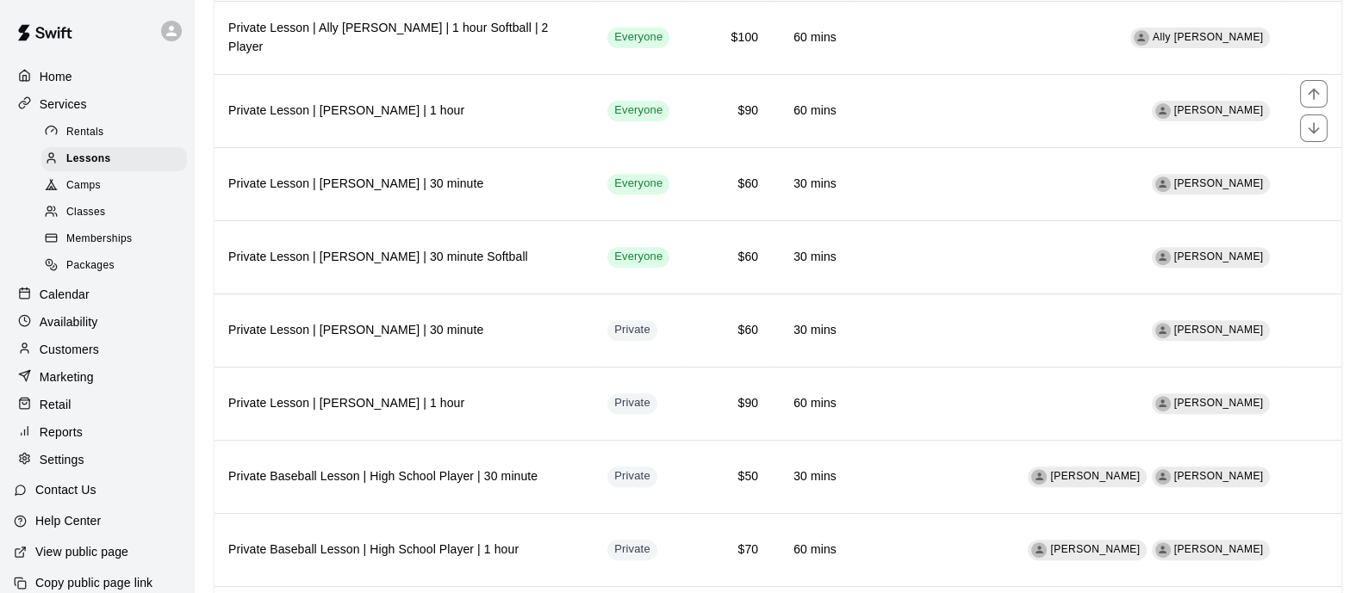
scroll to position [969, 0]
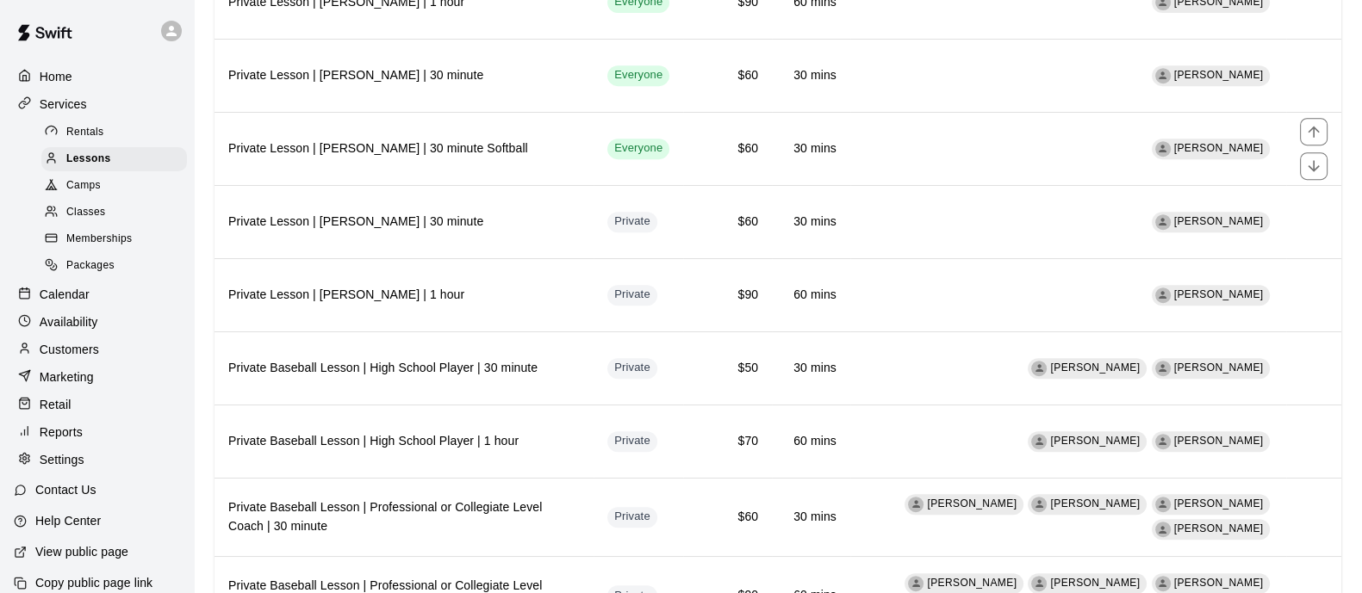
click at [411, 156] on th "Private Lesson | [PERSON_NAME] | 30 minute Softball" at bounding box center [403, 148] width 379 height 73
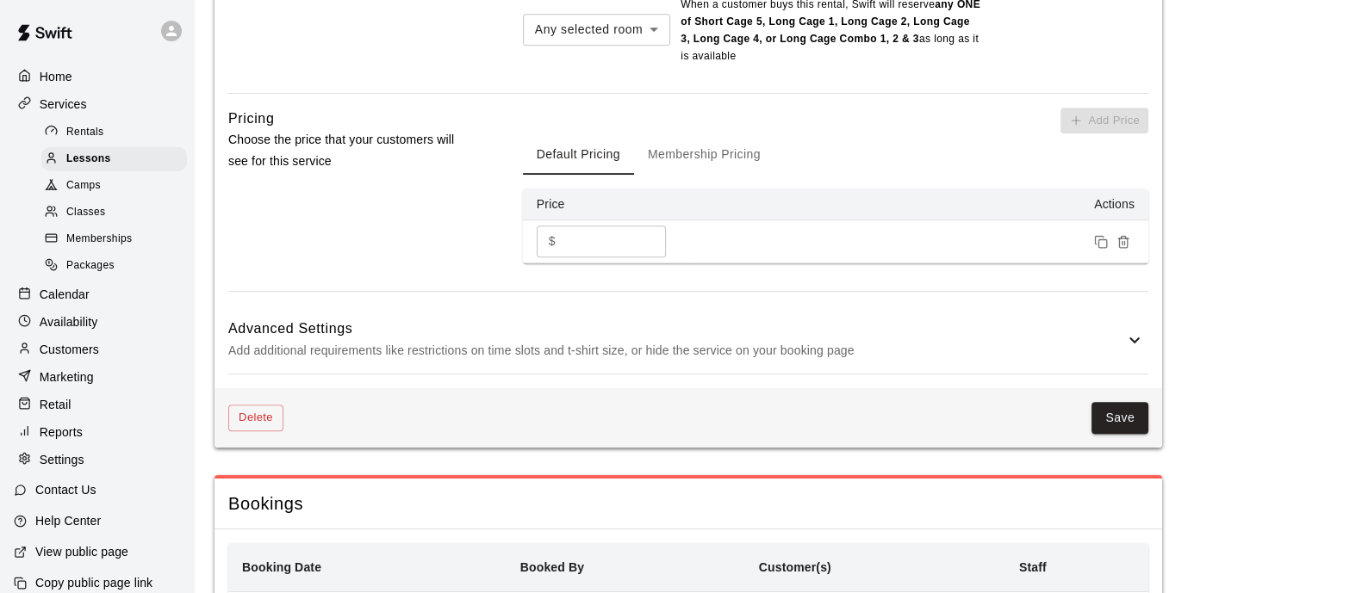
scroll to position [1283, 0]
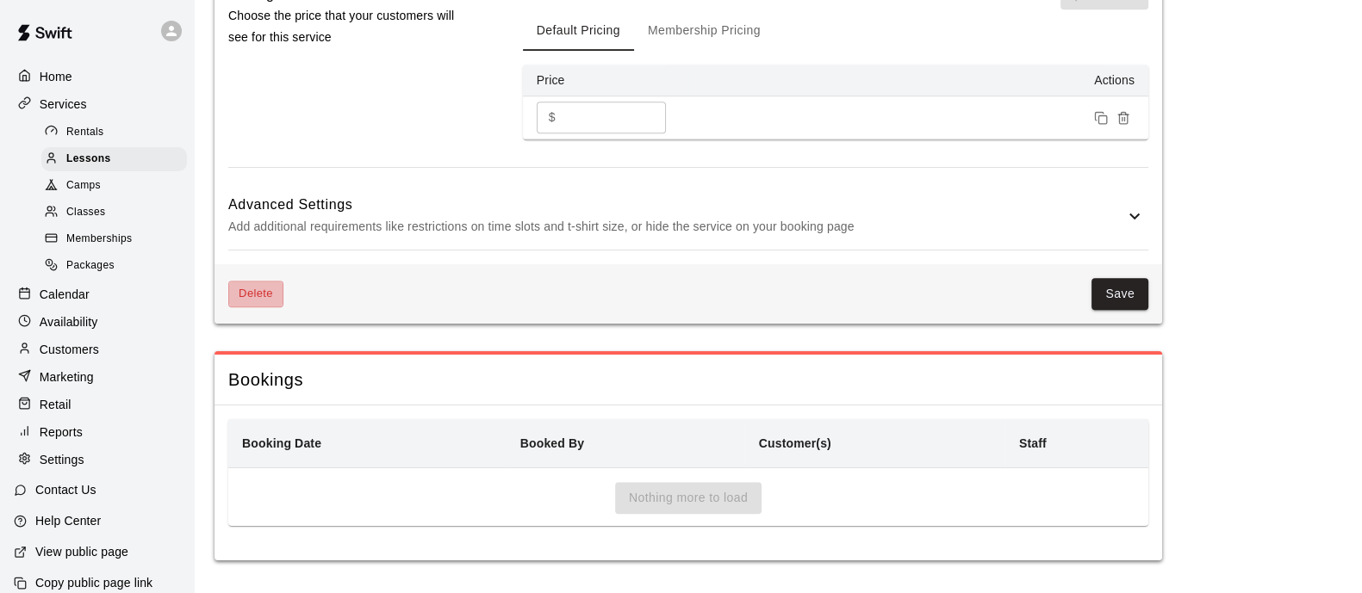
click at [263, 282] on button "Delete" at bounding box center [255, 294] width 55 height 27
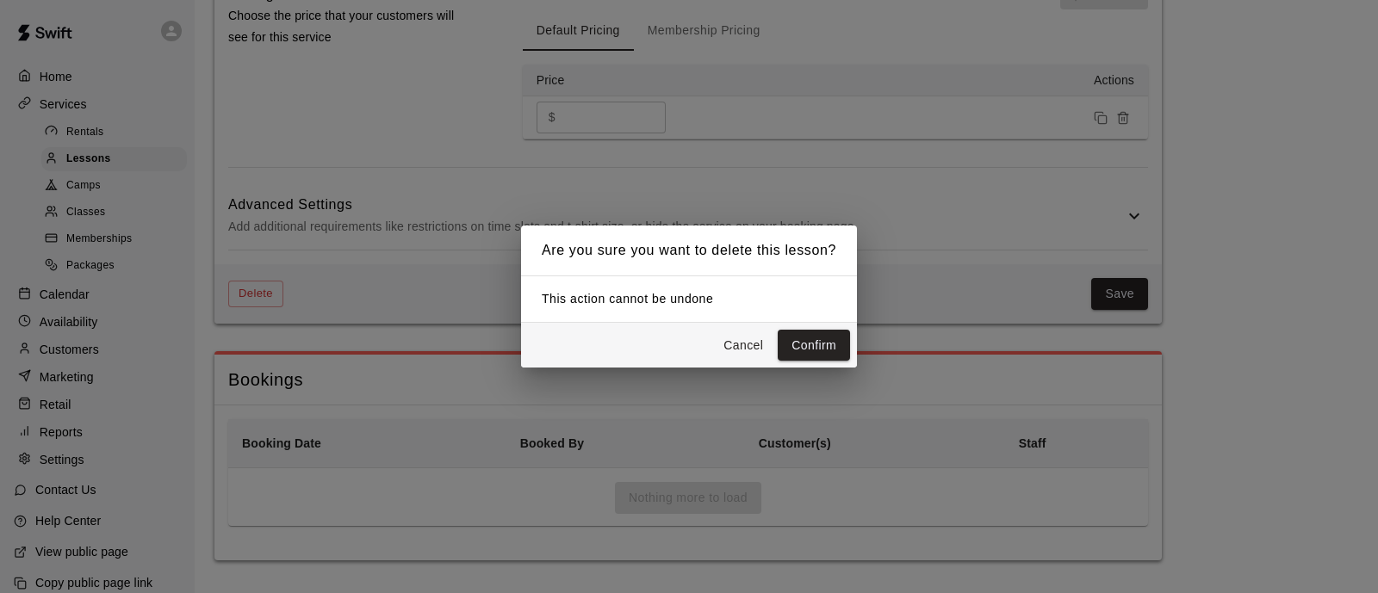
click at [805, 336] on button "Confirm" at bounding box center [814, 346] width 72 height 32
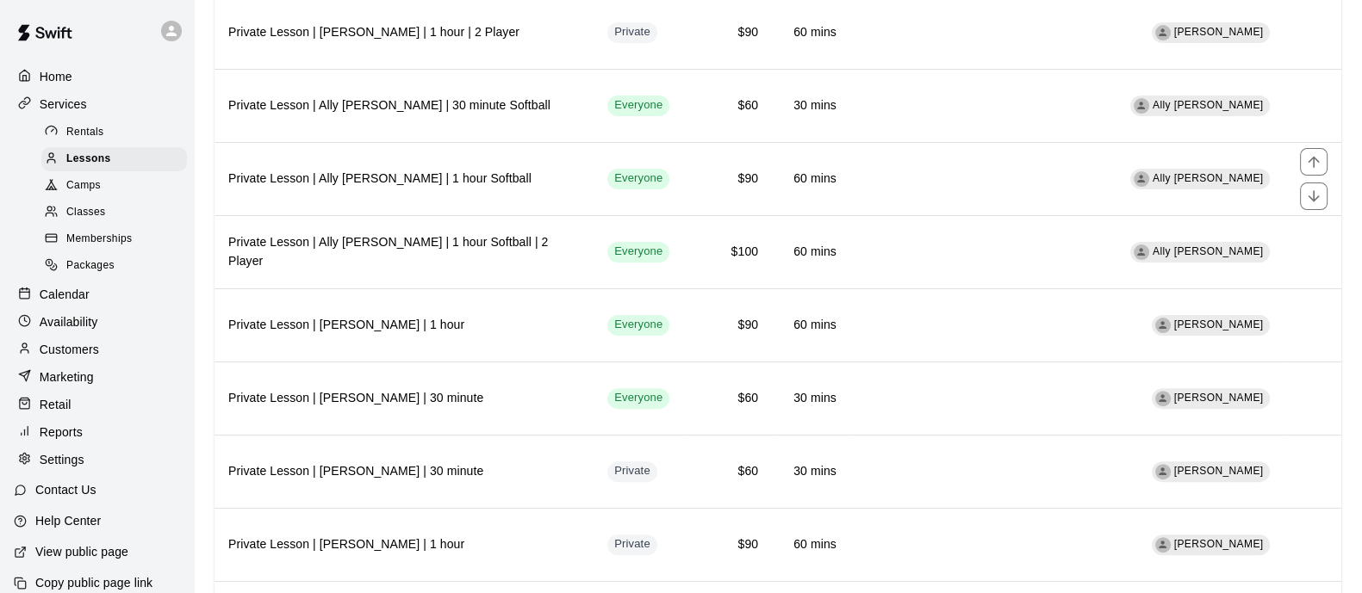
scroll to position [860, 0]
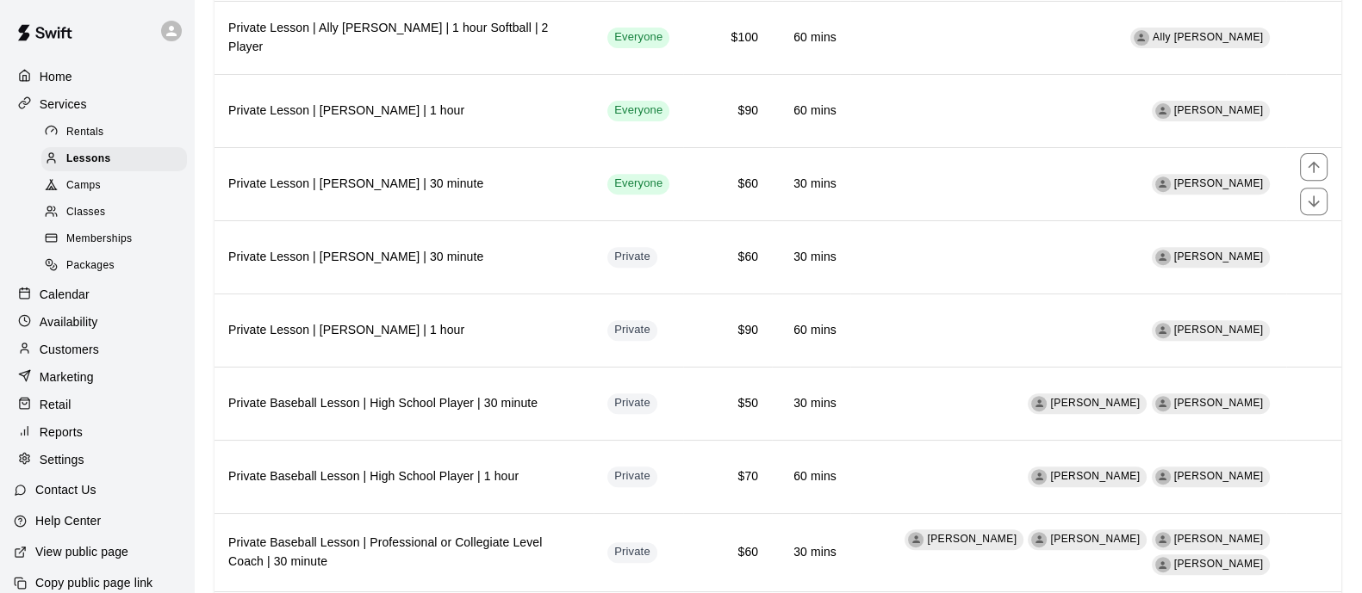
click at [370, 176] on h6 "Private Lesson | [PERSON_NAME] | 30 minute" at bounding box center [403, 184] width 351 height 19
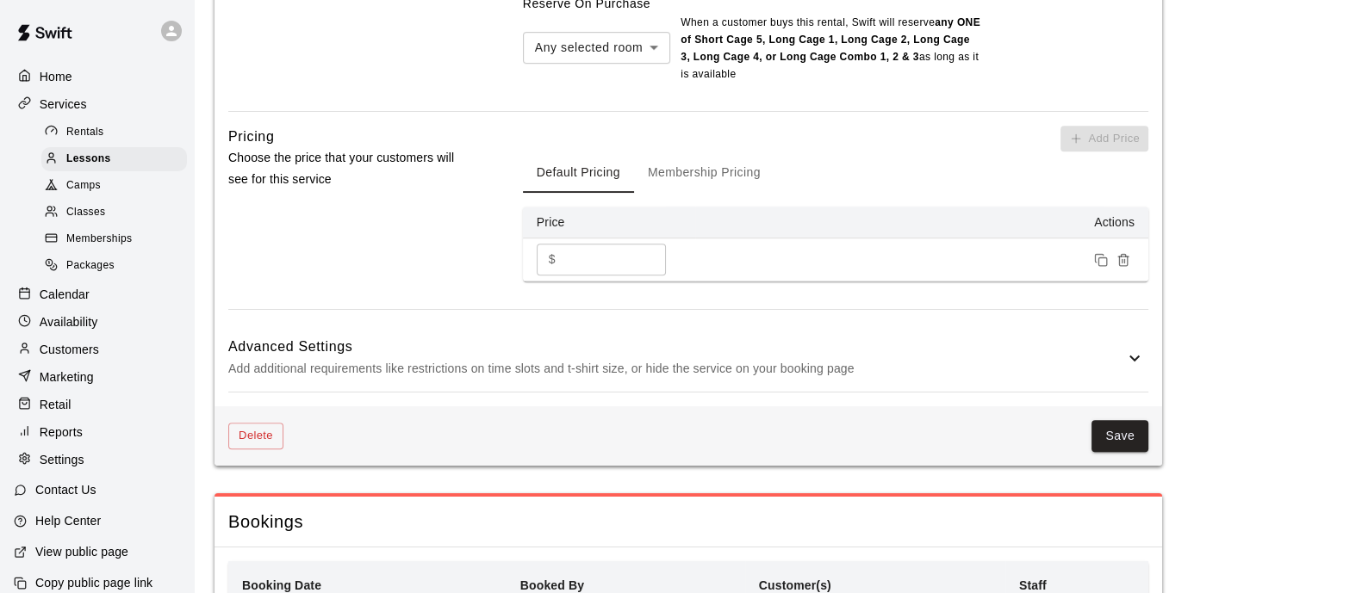
scroll to position [1283, 0]
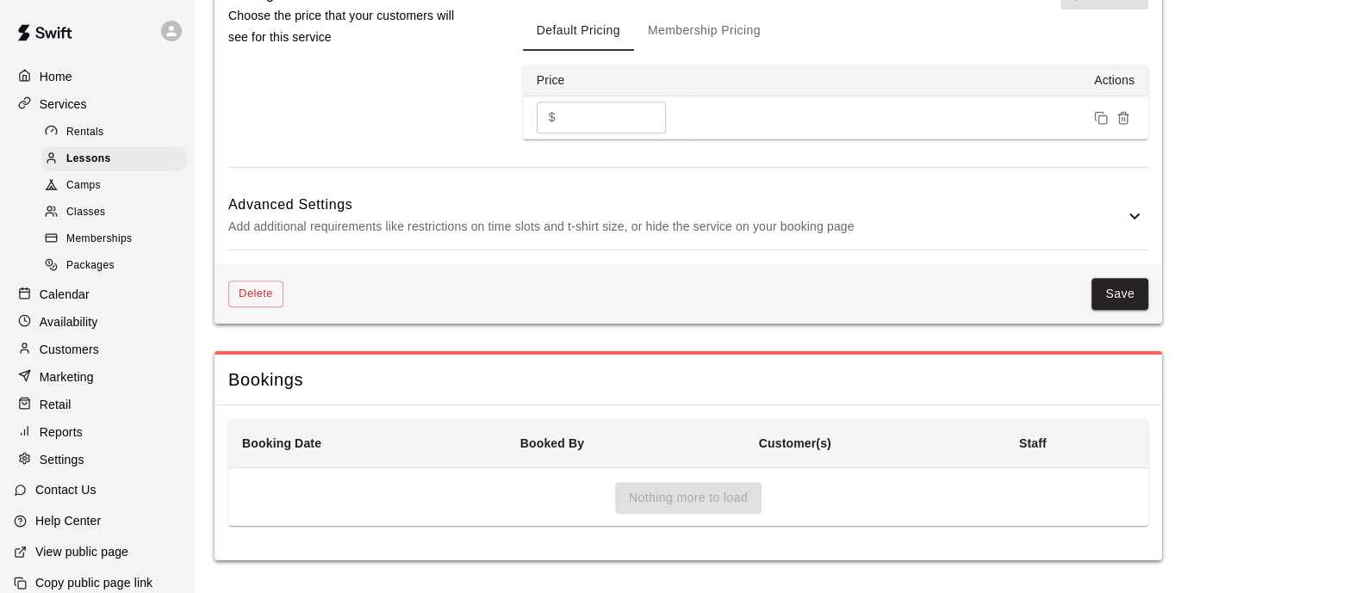
click at [276, 281] on button "Delete" at bounding box center [255, 294] width 55 height 27
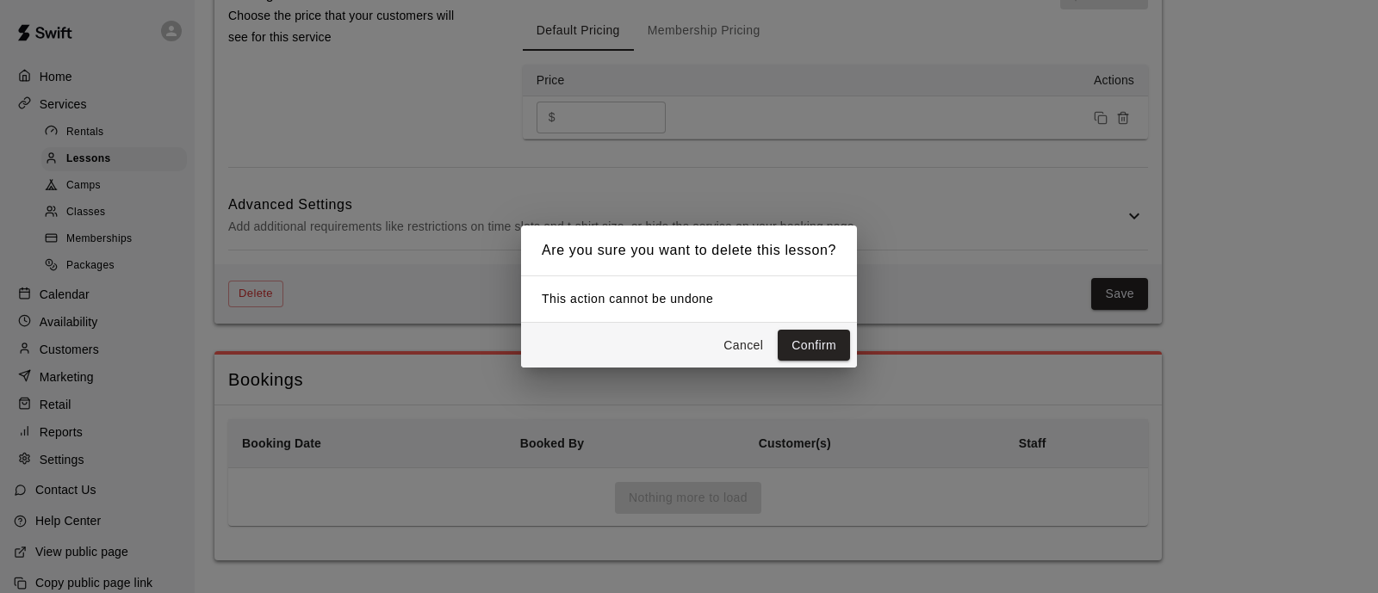
click at [820, 339] on button "Confirm" at bounding box center [814, 346] width 72 height 32
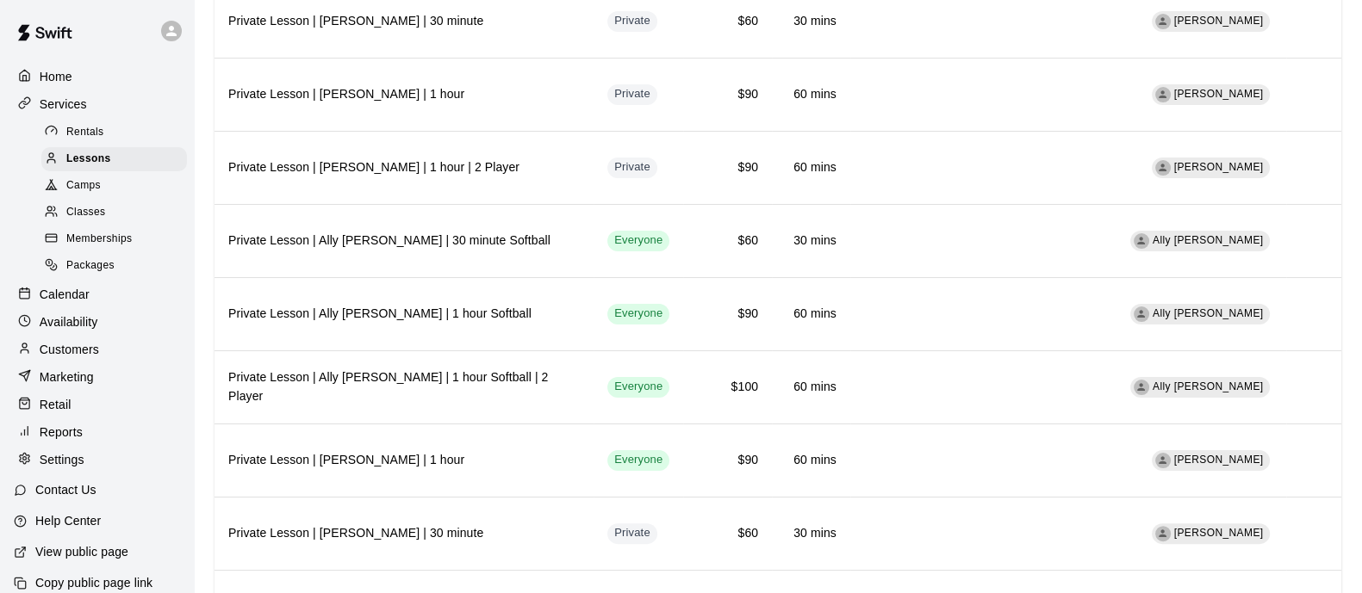
scroll to position [646, 0]
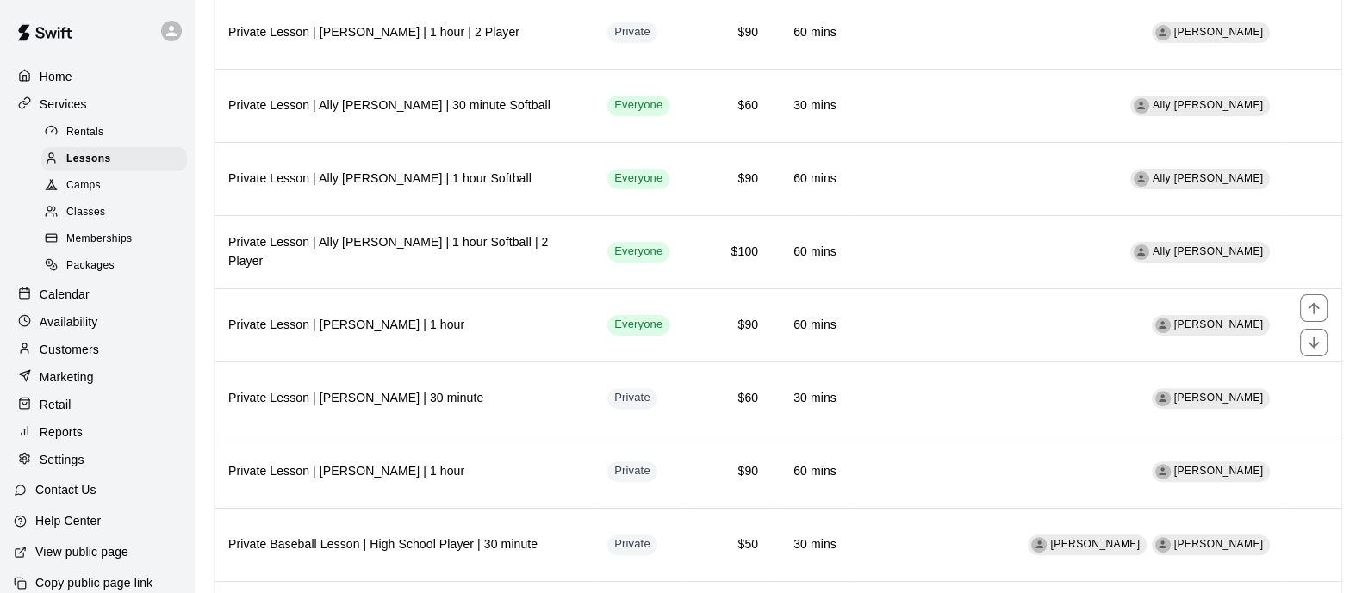
click at [295, 316] on h6 "Private Lesson | [PERSON_NAME] | 1 hour" at bounding box center [403, 325] width 351 height 19
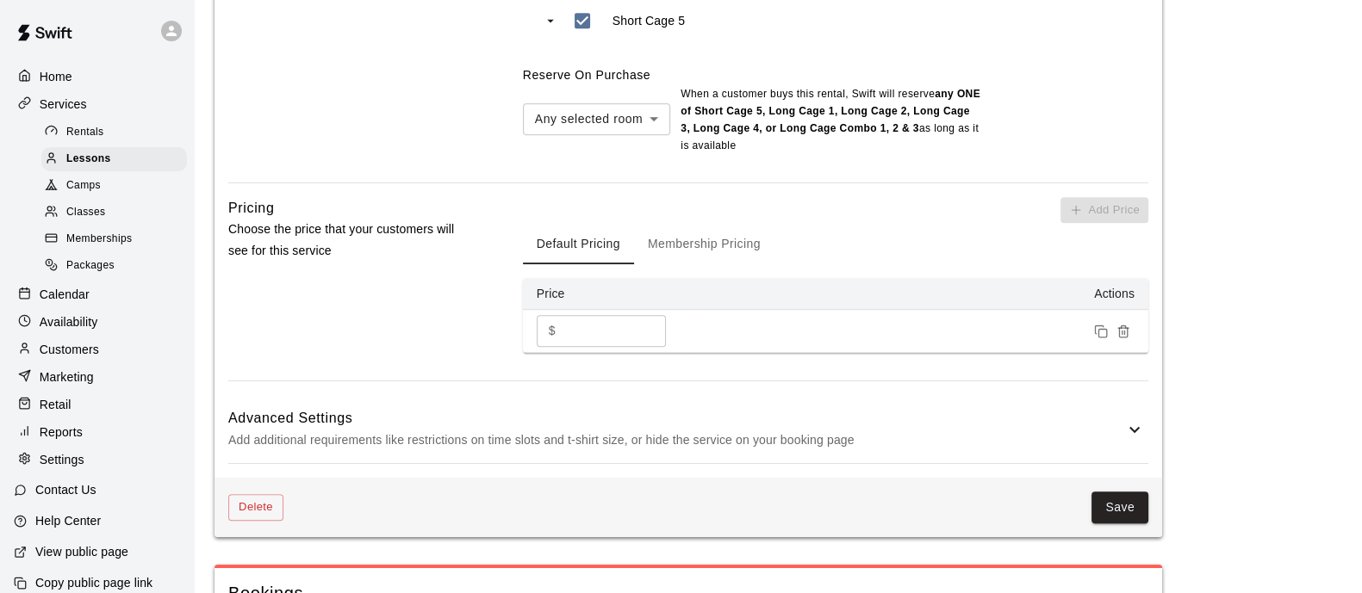
scroll to position [1381, 0]
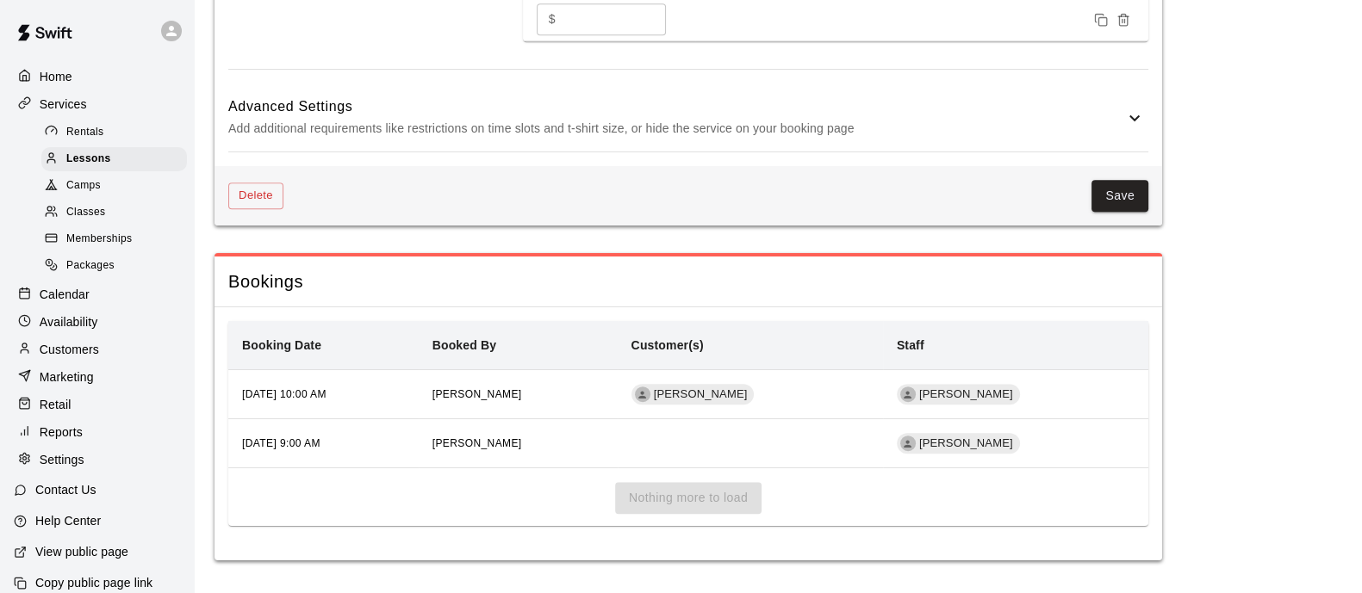
click at [270, 184] on button "Delete" at bounding box center [255, 196] width 55 height 27
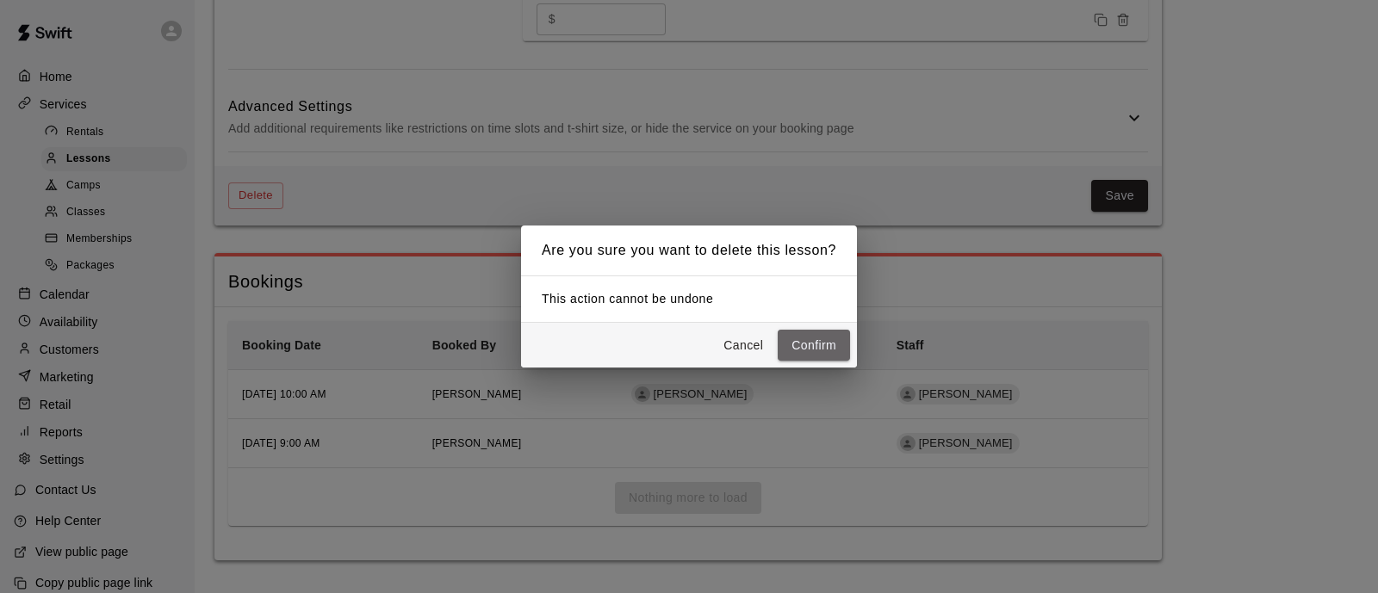
click at [802, 343] on button "Confirm" at bounding box center [814, 346] width 72 height 32
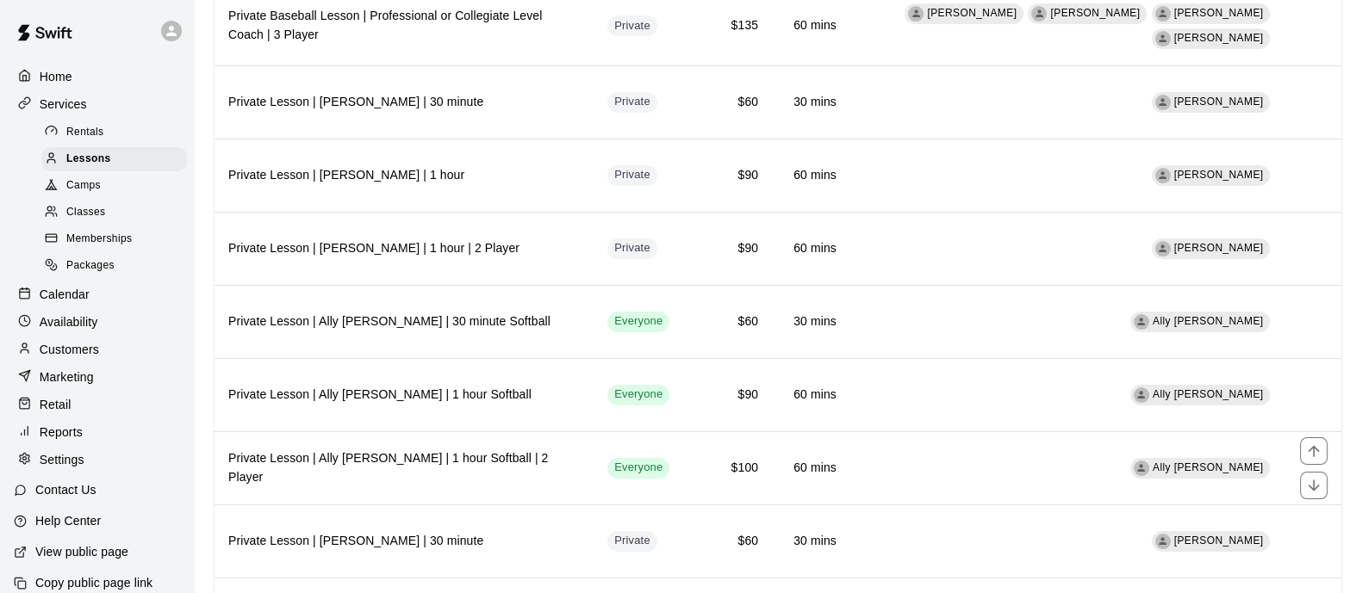
click at [353, 457] on h6 "Private Lesson | Ally [PERSON_NAME] | 1 hour Softball | 2 Player" at bounding box center [403, 469] width 351 height 38
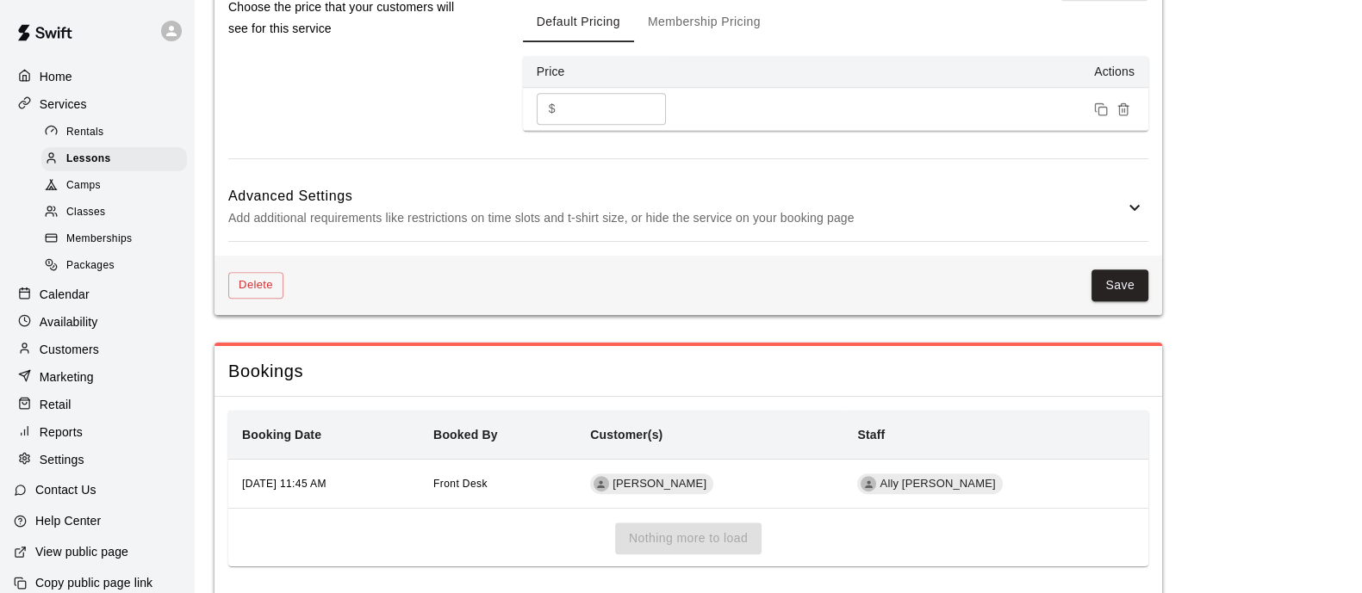
drag, startPoint x: 245, startPoint y: 270, endPoint x: 251, endPoint y: 278, distance: 11.0
click at [245, 270] on div "Delete Save" at bounding box center [687, 285] width 947 height 59
click at [251, 282] on button "Delete" at bounding box center [255, 285] width 55 height 27
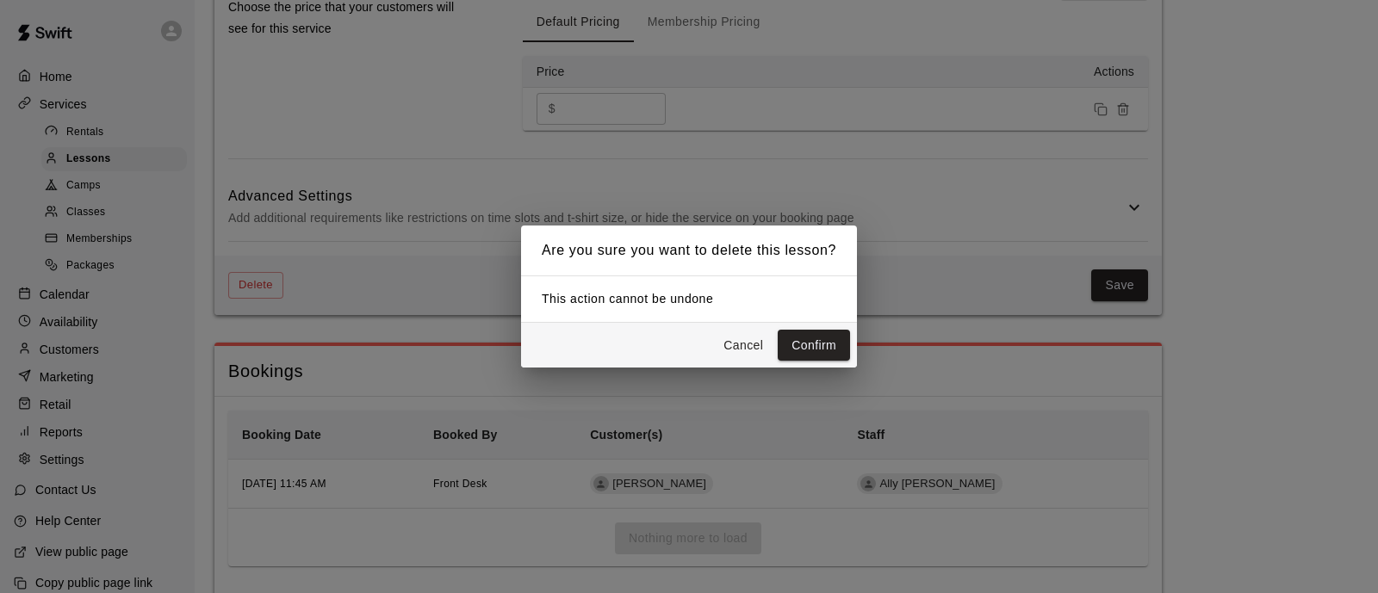
click at [829, 342] on button "Confirm" at bounding box center [814, 346] width 72 height 32
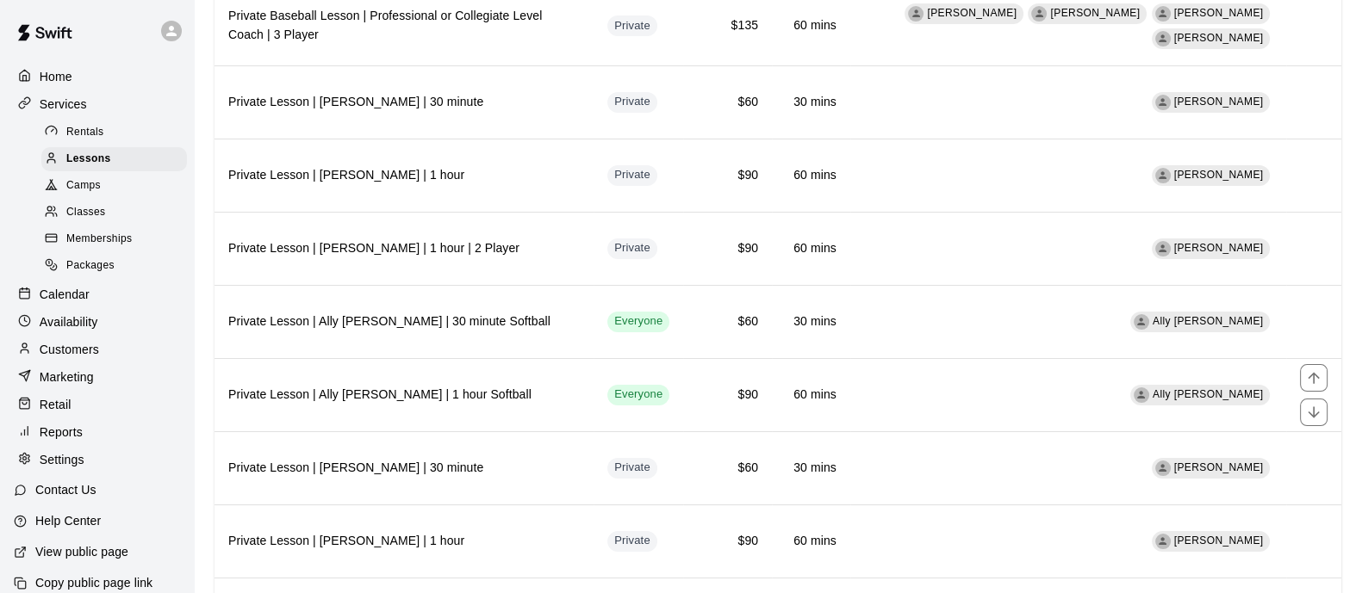
click at [369, 373] on th "Private Lesson | Ally [PERSON_NAME] | 1 hour Softball" at bounding box center [403, 394] width 379 height 73
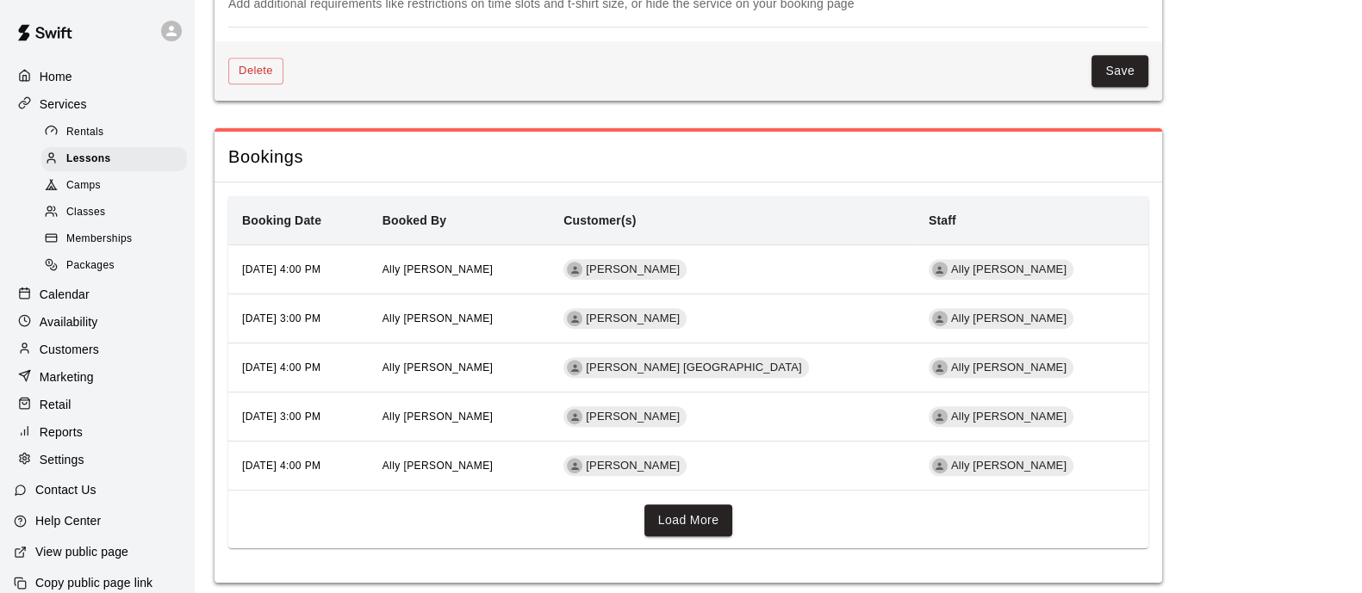
click at [252, 62] on button "Delete" at bounding box center [255, 71] width 55 height 27
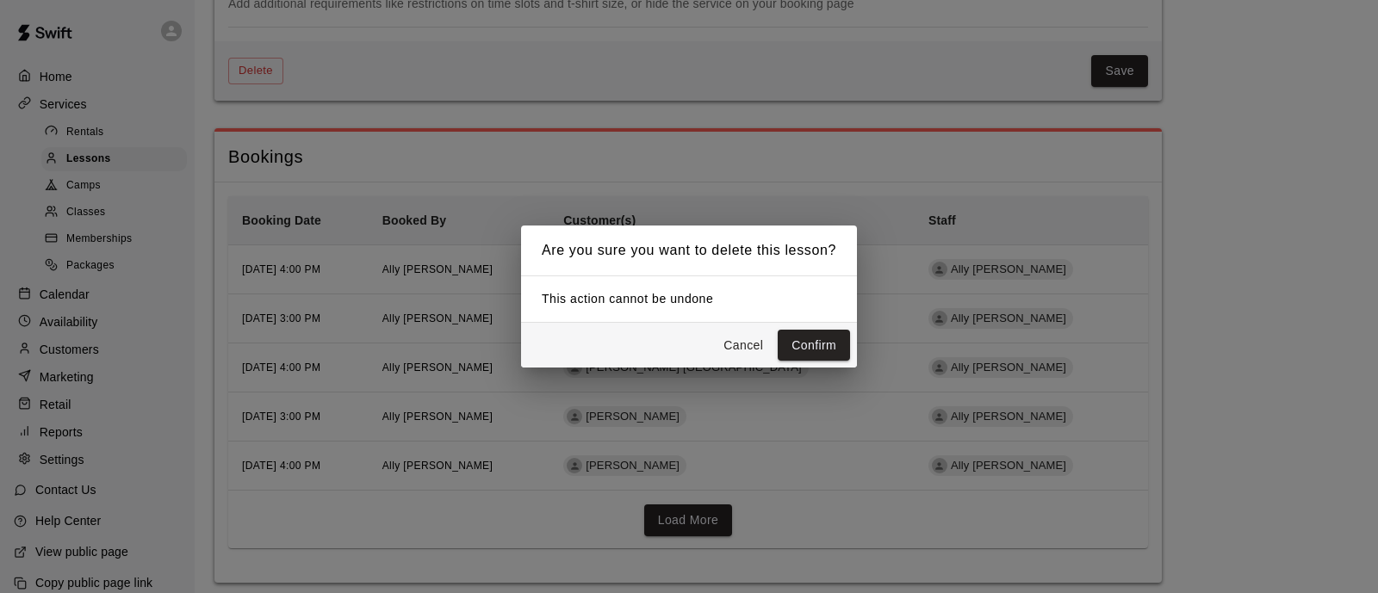
click at [819, 337] on button "Confirm" at bounding box center [814, 346] width 72 height 32
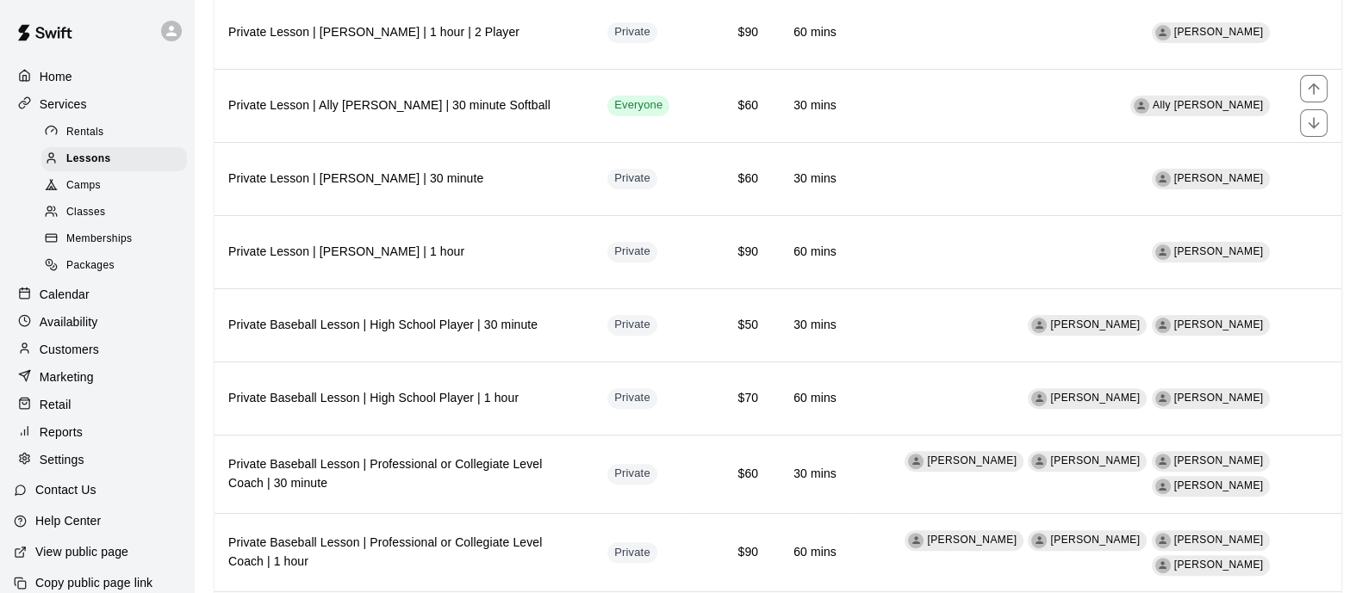
click at [350, 105] on h6 "Private Lesson | Ally [PERSON_NAME] | 30 minute Softball" at bounding box center [403, 105] width 351 height 19
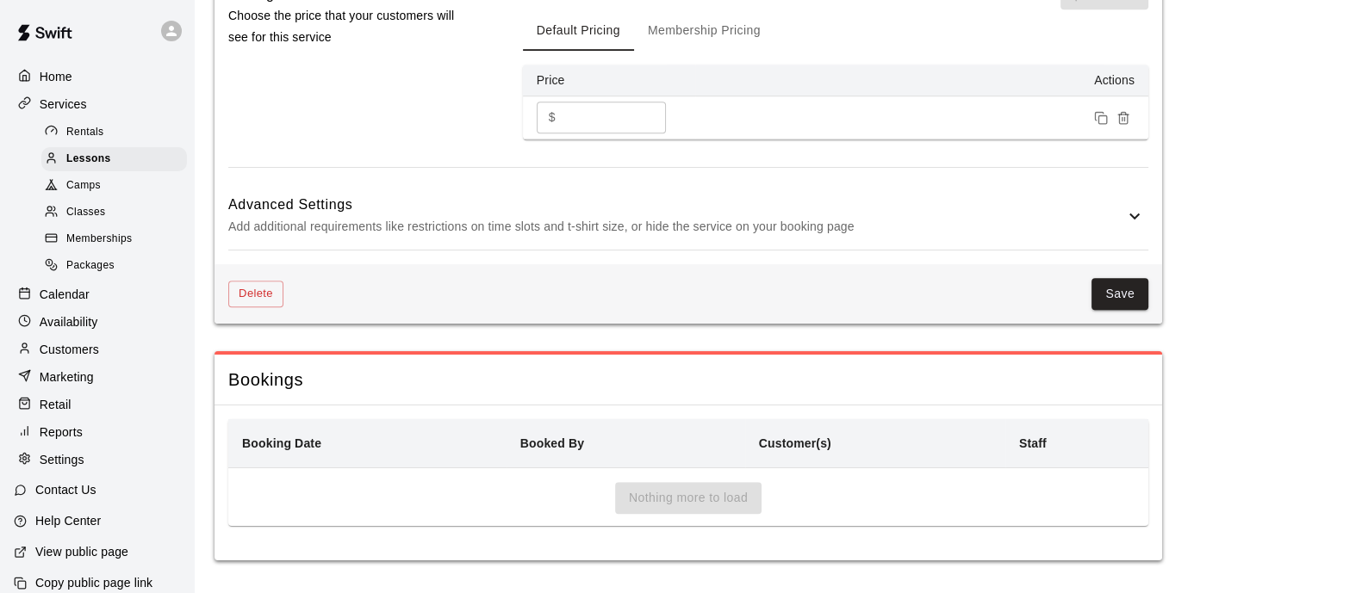
click at [287, 295] on div "Save" at bounding box center [715, 294] width 865 height 32
click at [264, 285] on button "Delete" at bounding box center [255, 294] width 55 height 27
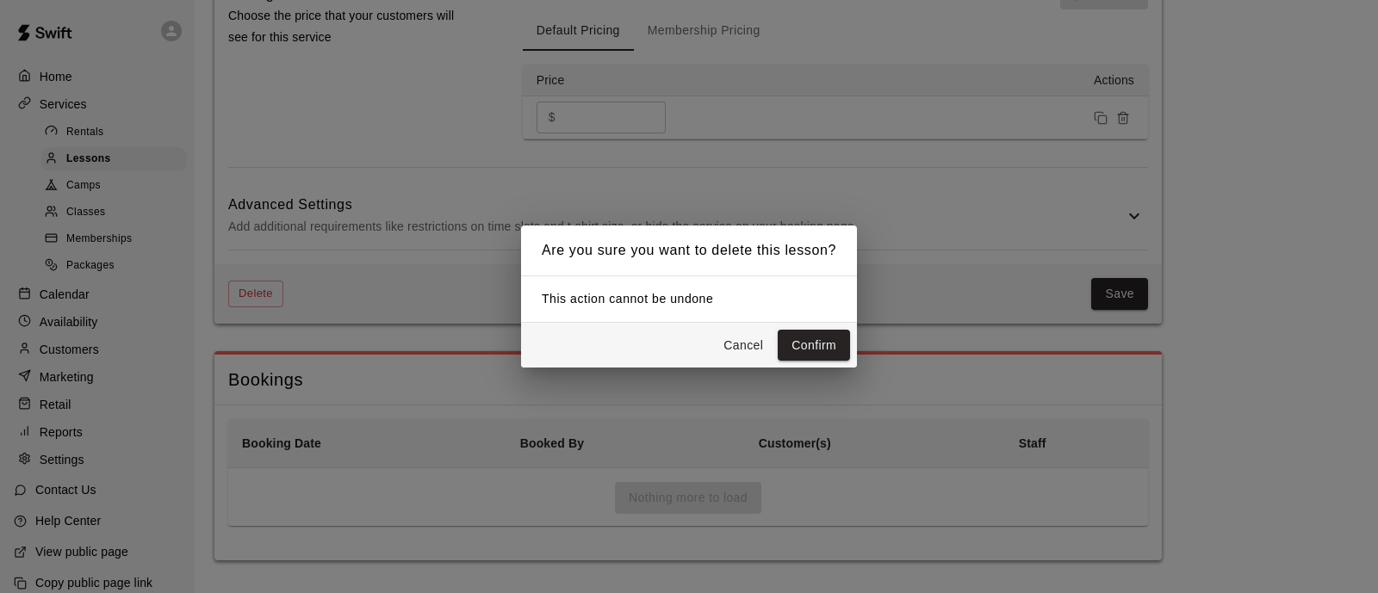
click at [823, 343] on button "Confirm" at bounding box center [814, 346] width 72 height 32
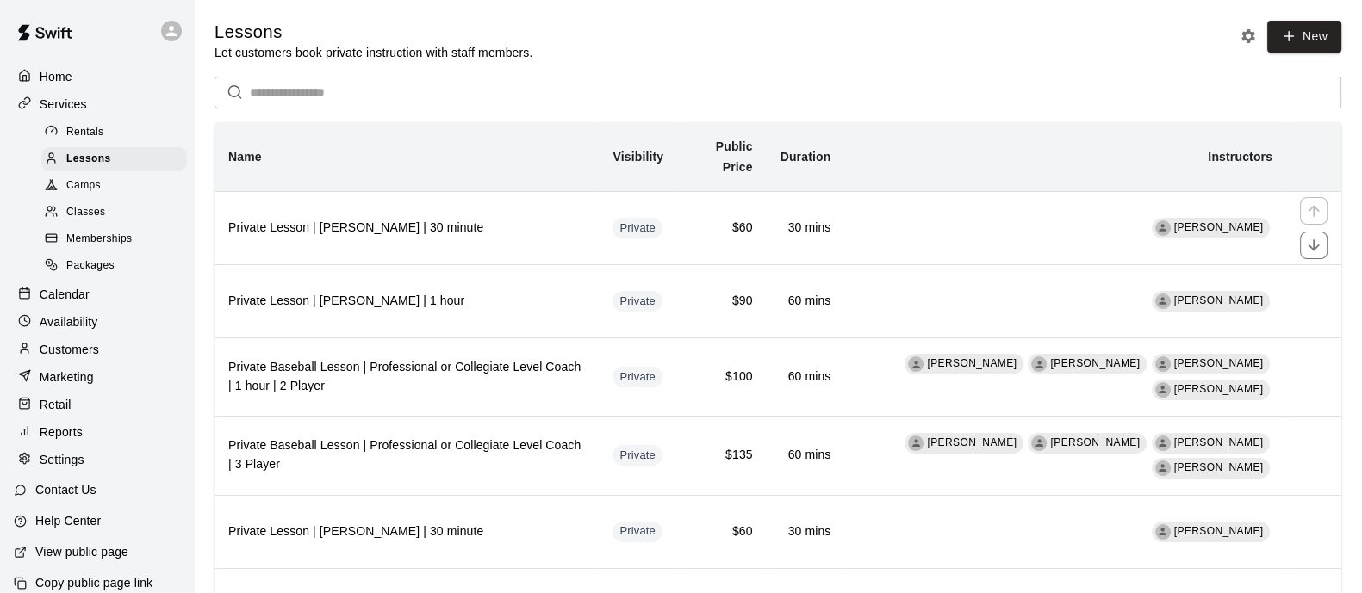
click at [449, 221] on h6 "Private Lesson | [PERSON_NAME] | 30 minute" at bounding box center [406, 228] width 357 height 19
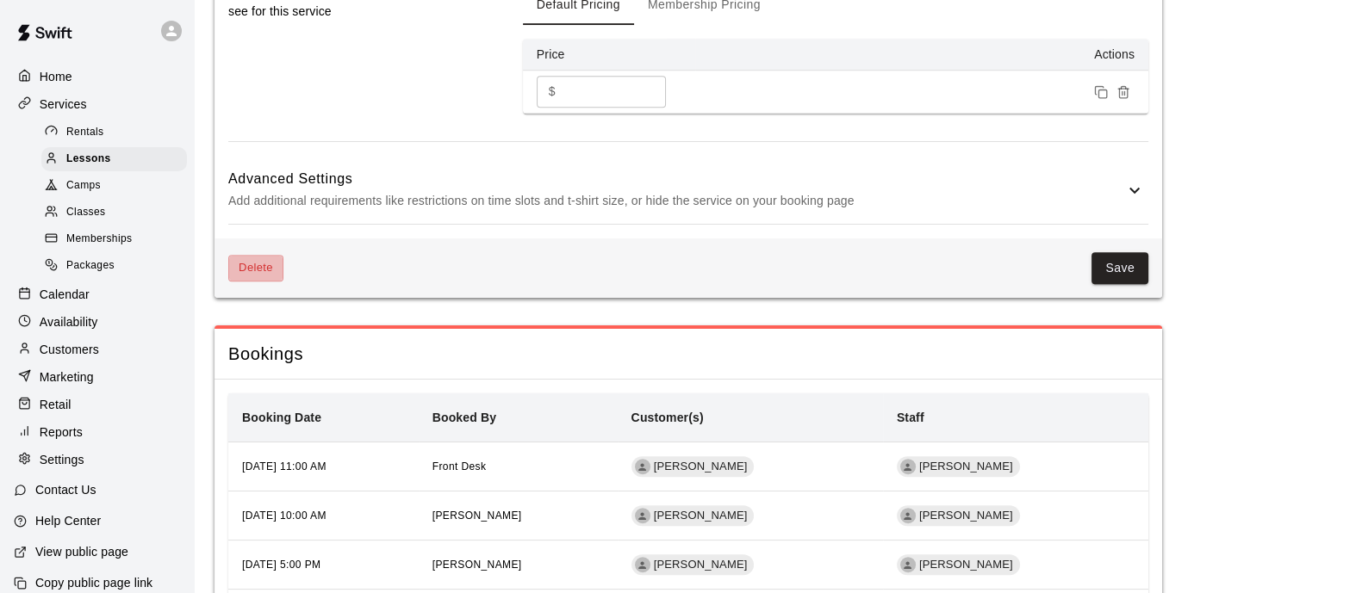
click at [277, 282] on button "Delete" at bounding box center [255, 268] width 55 height 27
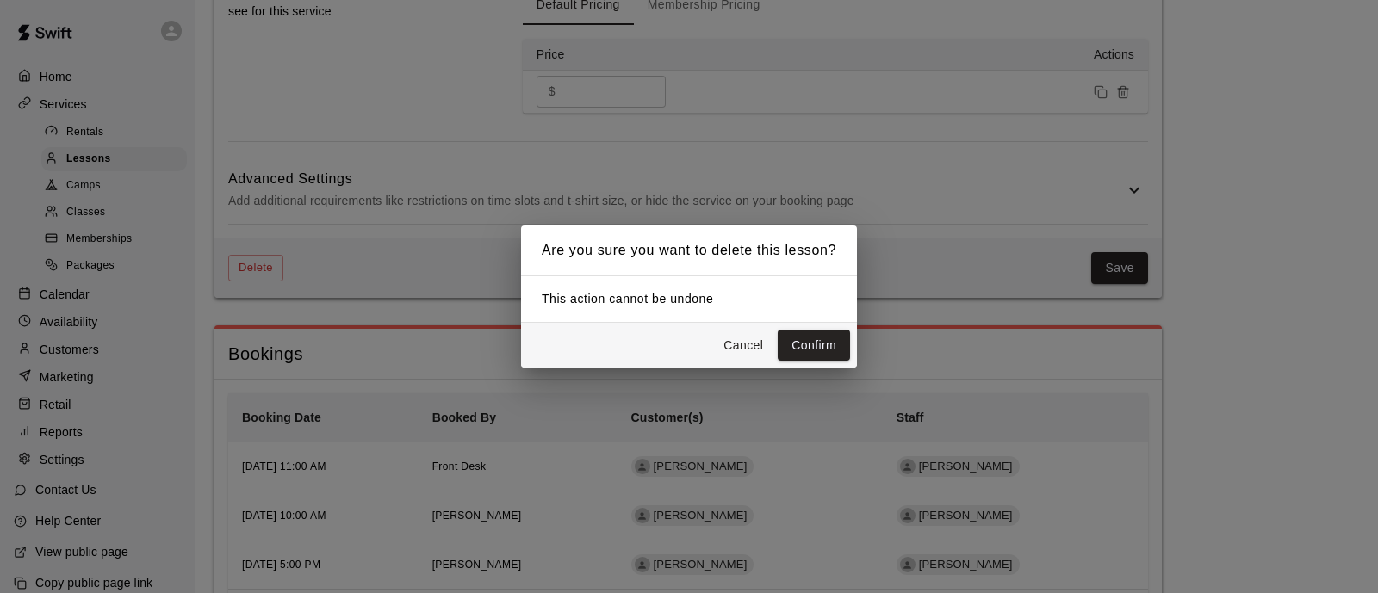
click at [801, 335] on button "Confirm" at bounding box center [814, 346] width 72 height 32
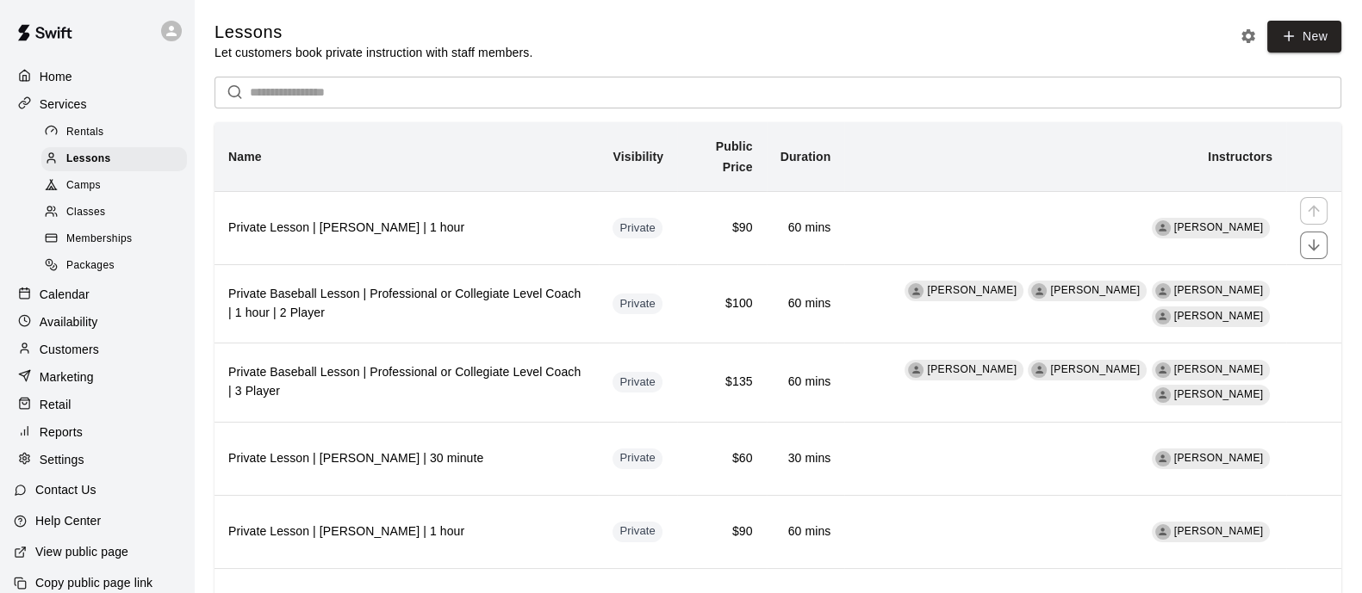
click at [456, 216] on th "Private Lesson | [PERSON_NAME] | 1 hour" at bounding box center [406, 227] width 384 height 73
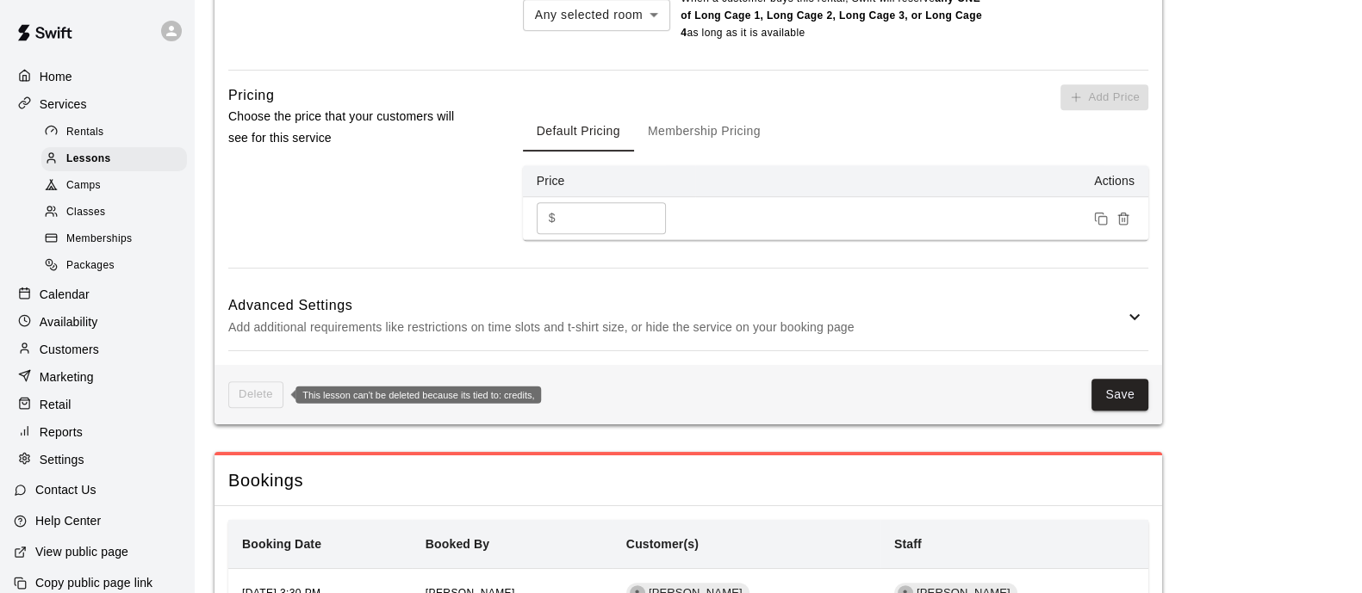
click at [258, 396] on span "Delete" at bounding box center [255, 395] width 55 height 27
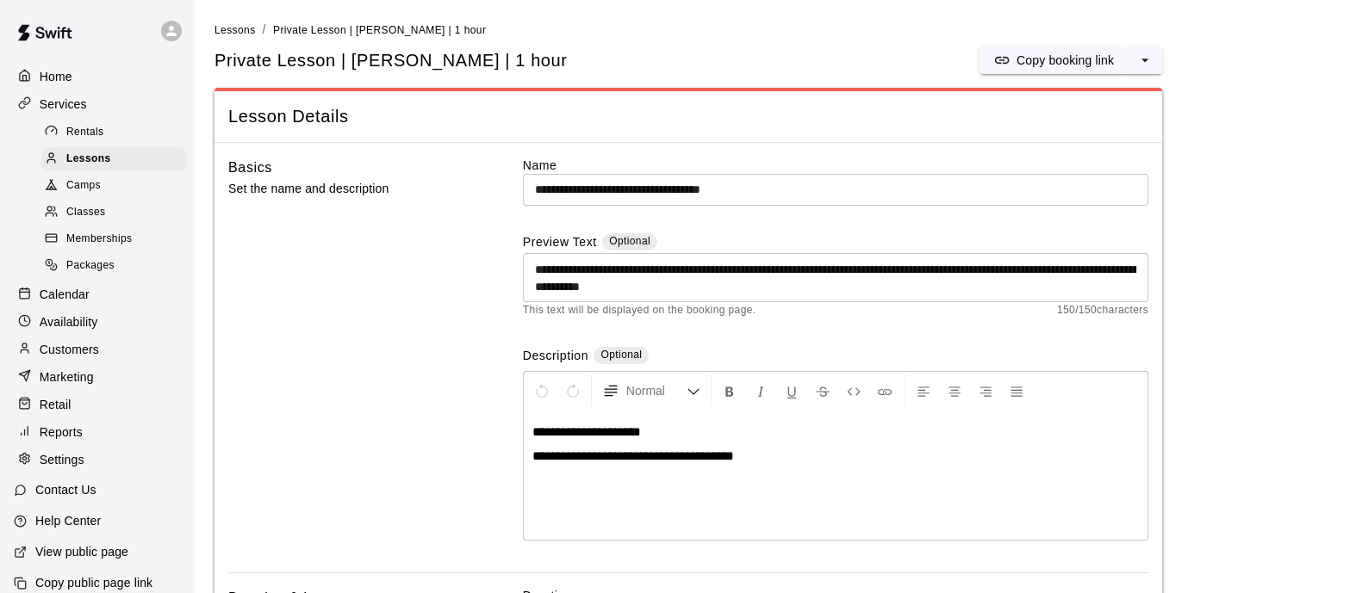
click at [233, 35] on span "Lessons" at bounding box center [234, 30] width 41 height 12
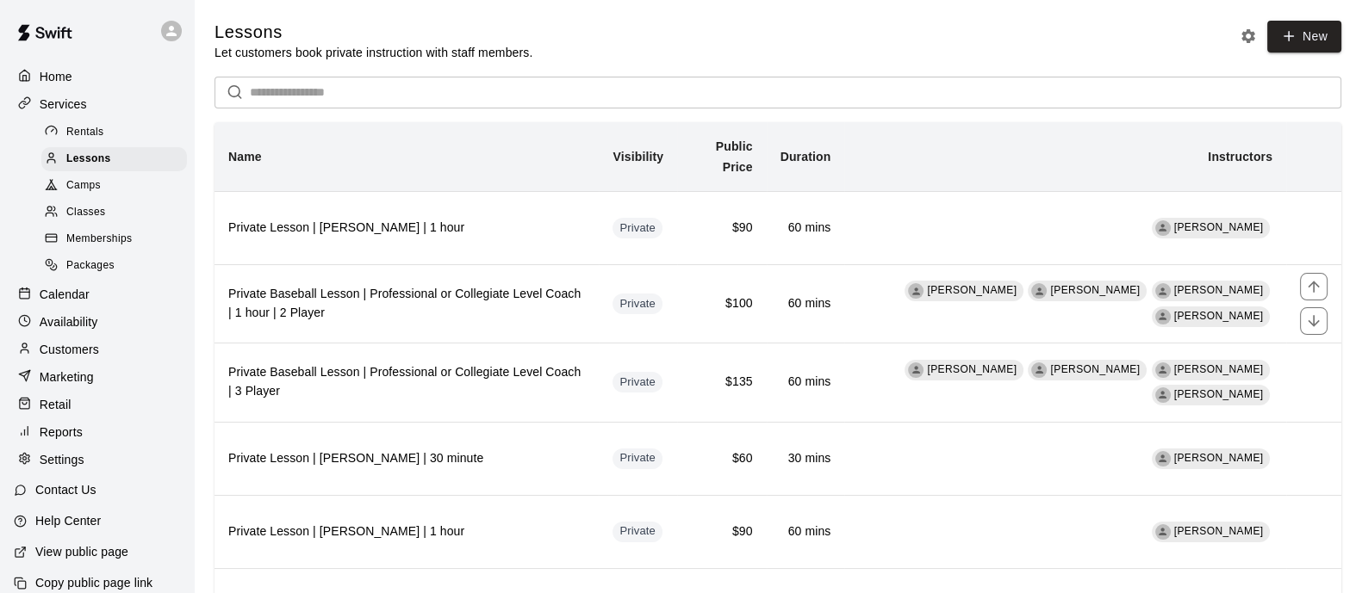
click at [466, 307] on h6 "Private Baseball Lesson | Professional or Collegiate Level Coach | 1 hour | 2 P…" at bounding box center [406, 304] width 357 height 38
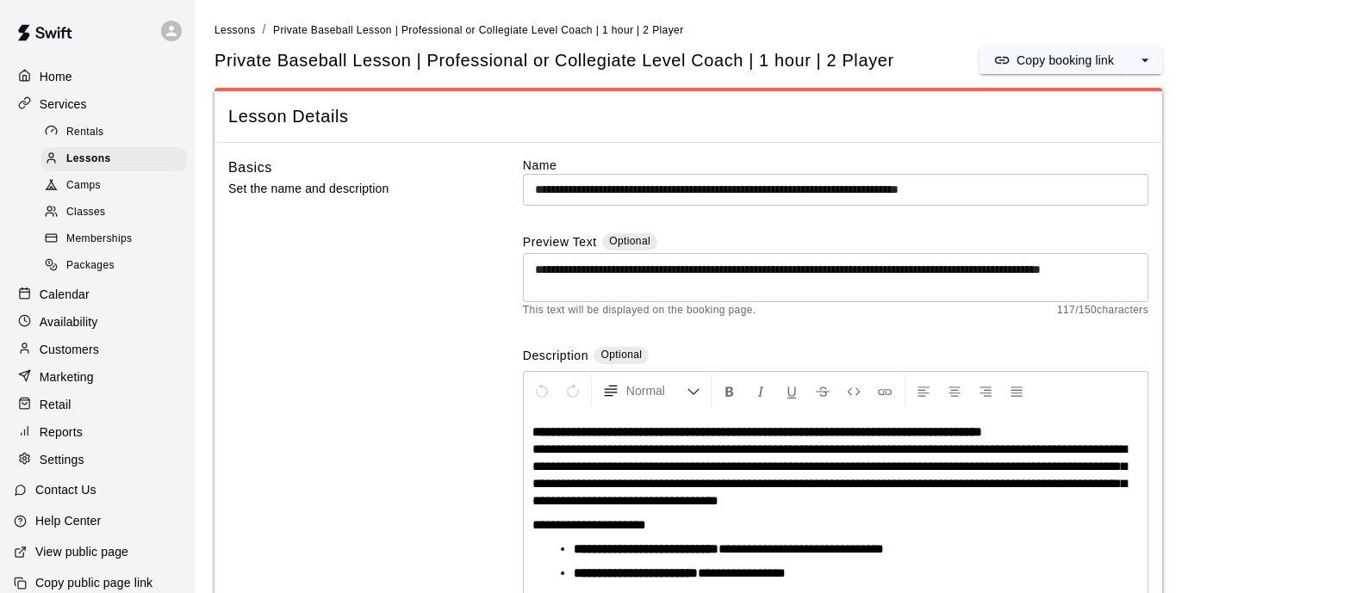
click at [1149, 53] on icon "select merge strategy" at bounding box center [1144, 60] width 17 height 17
click at [1110, 126] on h6 "Duplicate lesson" at bounding box center [1079, 124] width 90 height 19
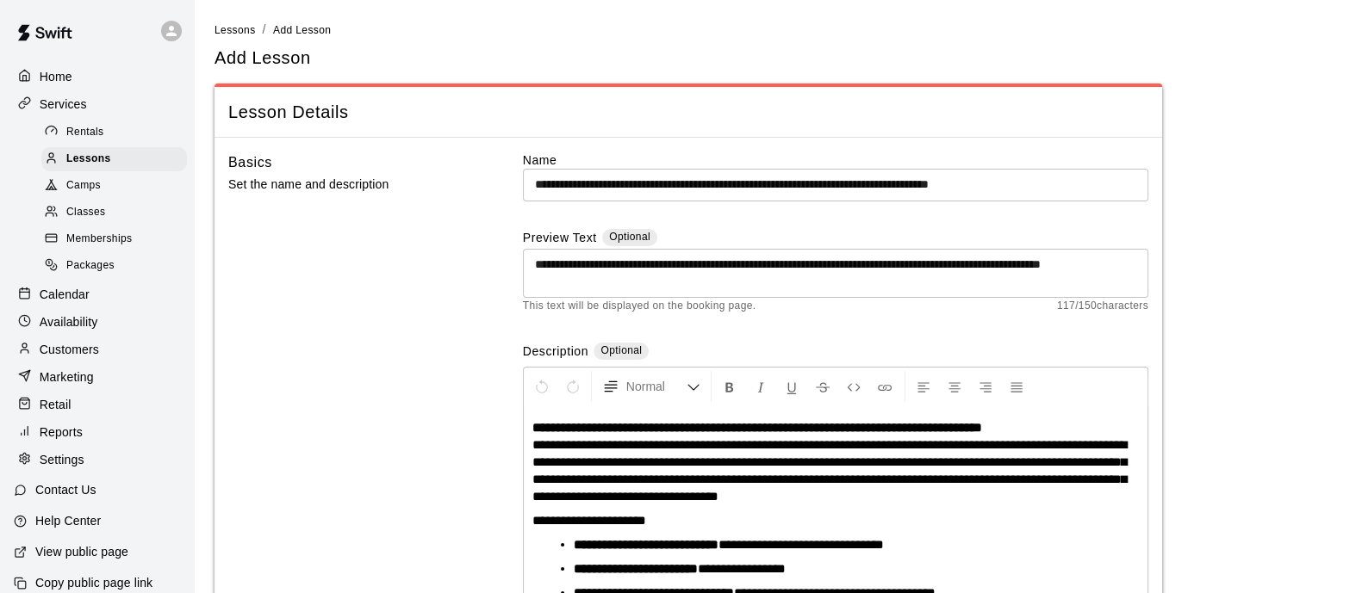
scroll to position [90, 0]
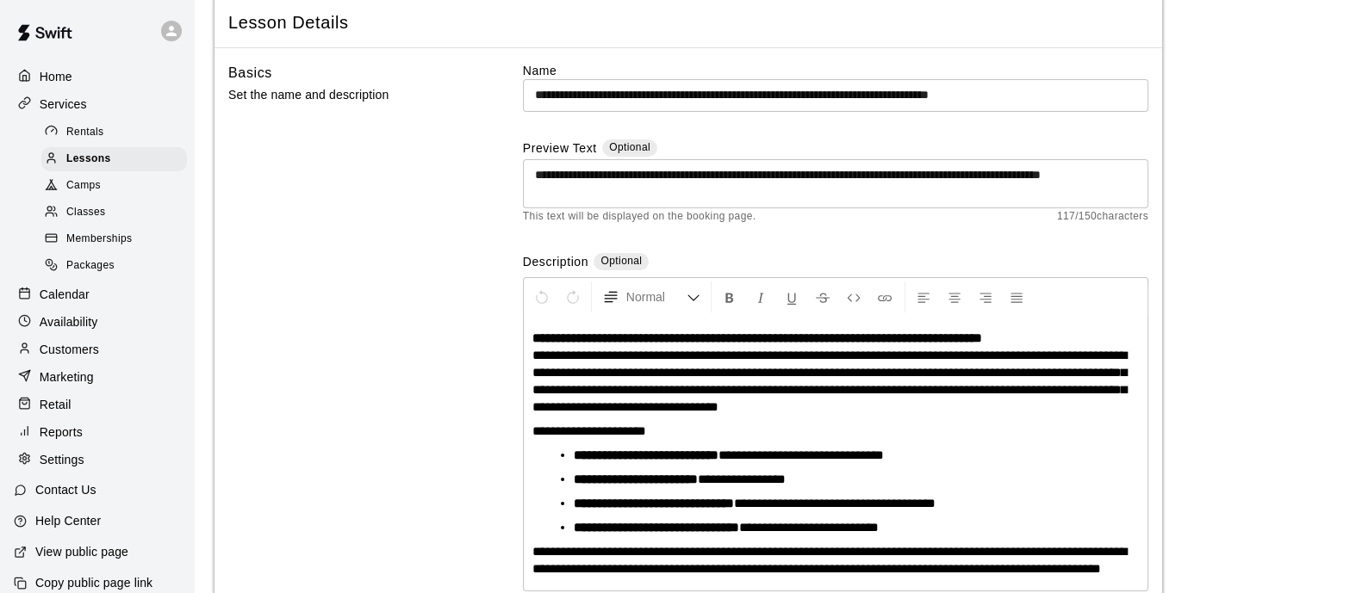
click at [597, 87] on input "**********" at bounding box center [835, 95] width 625 height 32
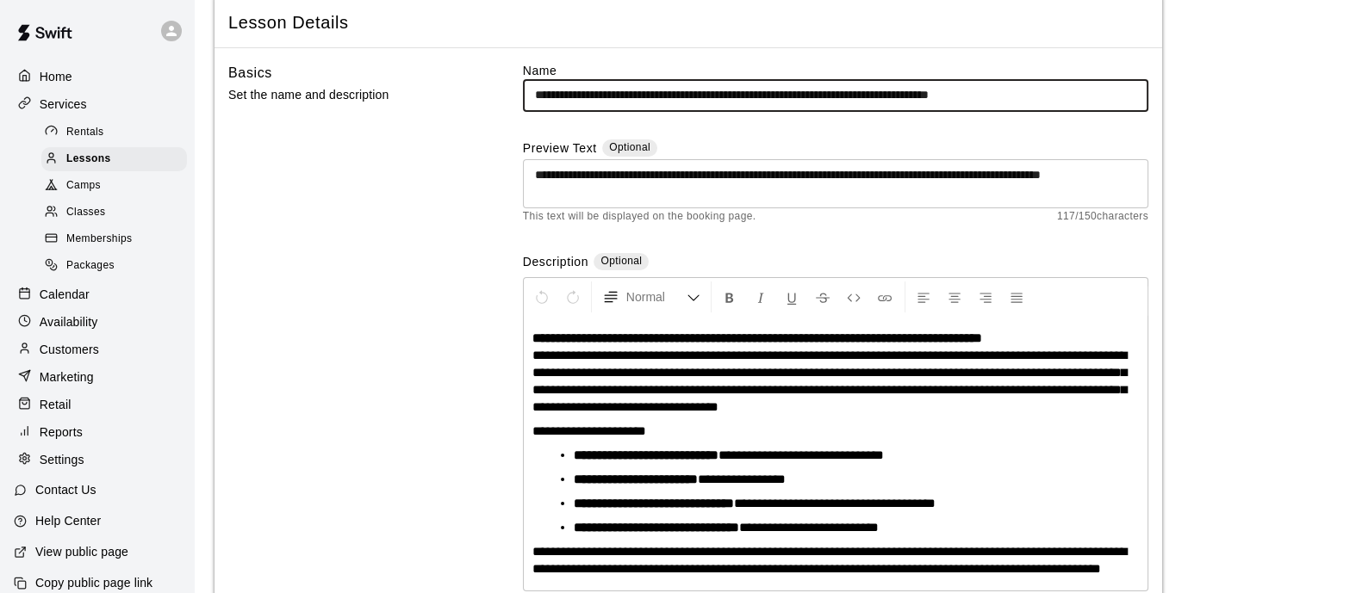
click at [597, 87] on input "**********" at bounding box center [835, 95] width 625 height 32
drag, startPoint x: 1098, startPoint y: 95, endPoint x: 1046, endPoint y: 103, distance: 53.2
click at [1016, 92] on input "**********" at bounding box center [835, 95] width 625 height 32
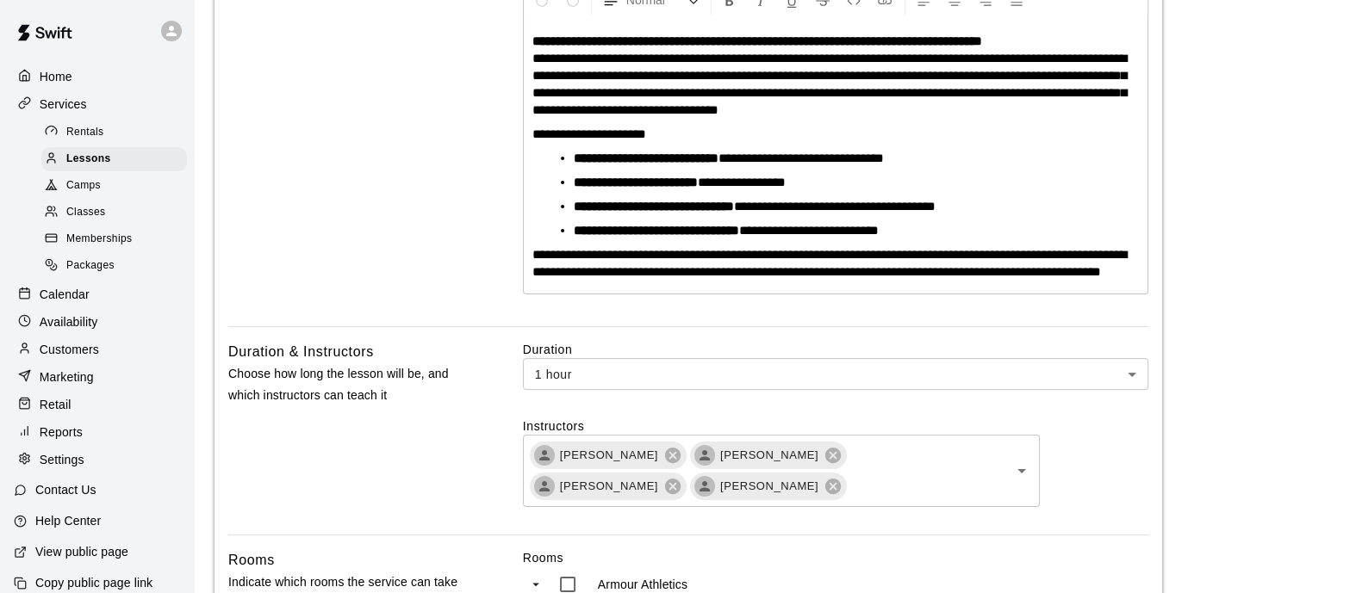
scroll to position [520, 0]
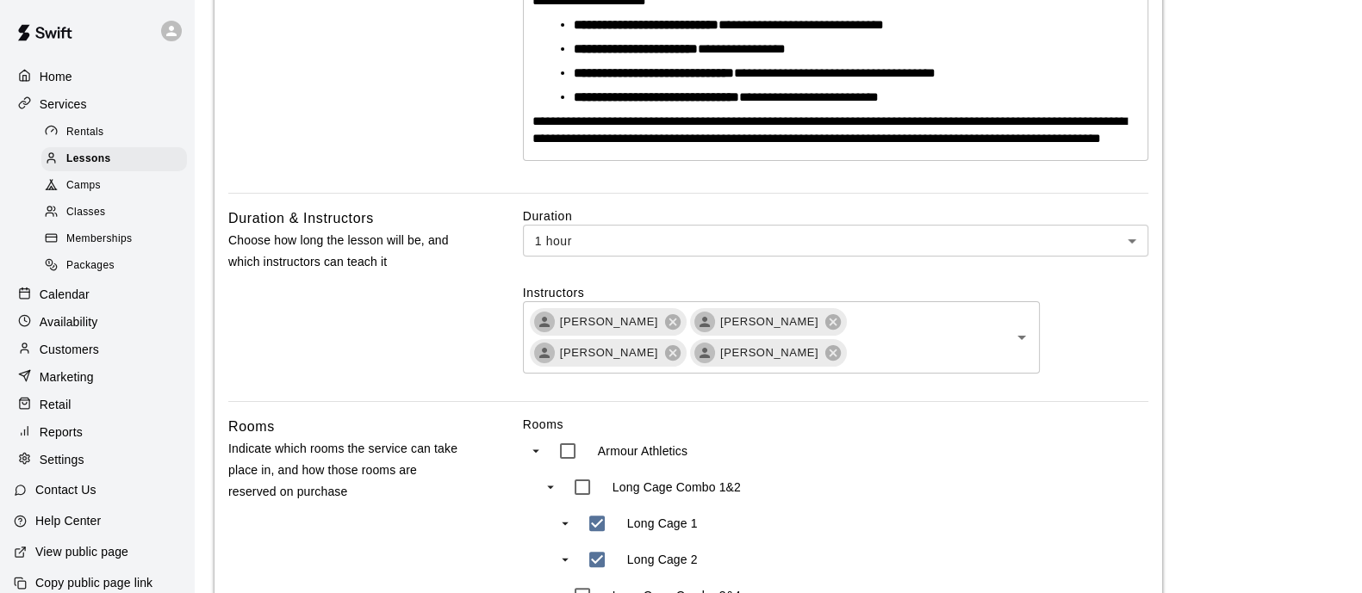
click at [665, 330] on icon at bounding box center [673, 322] width 16 height 16
click at [681, 332] on icon at bounding box center [672, 322] width 19 height 19
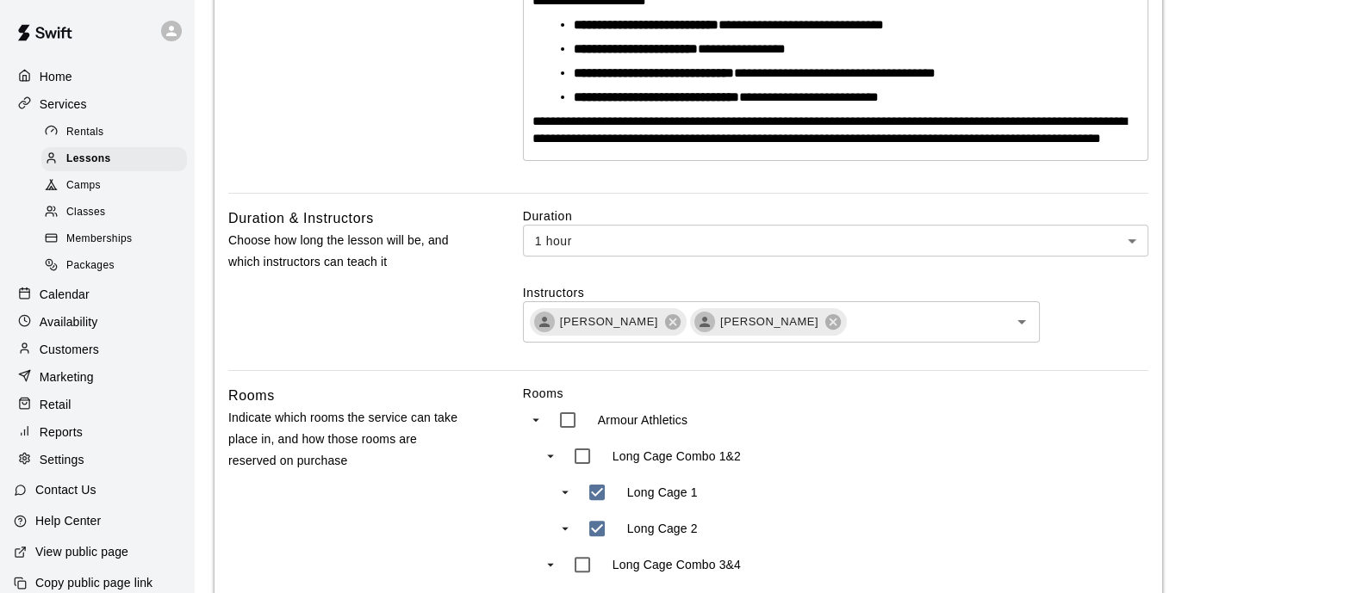
click at [665, 330] on icon at bounding box center [673, 322] width 16 height 16
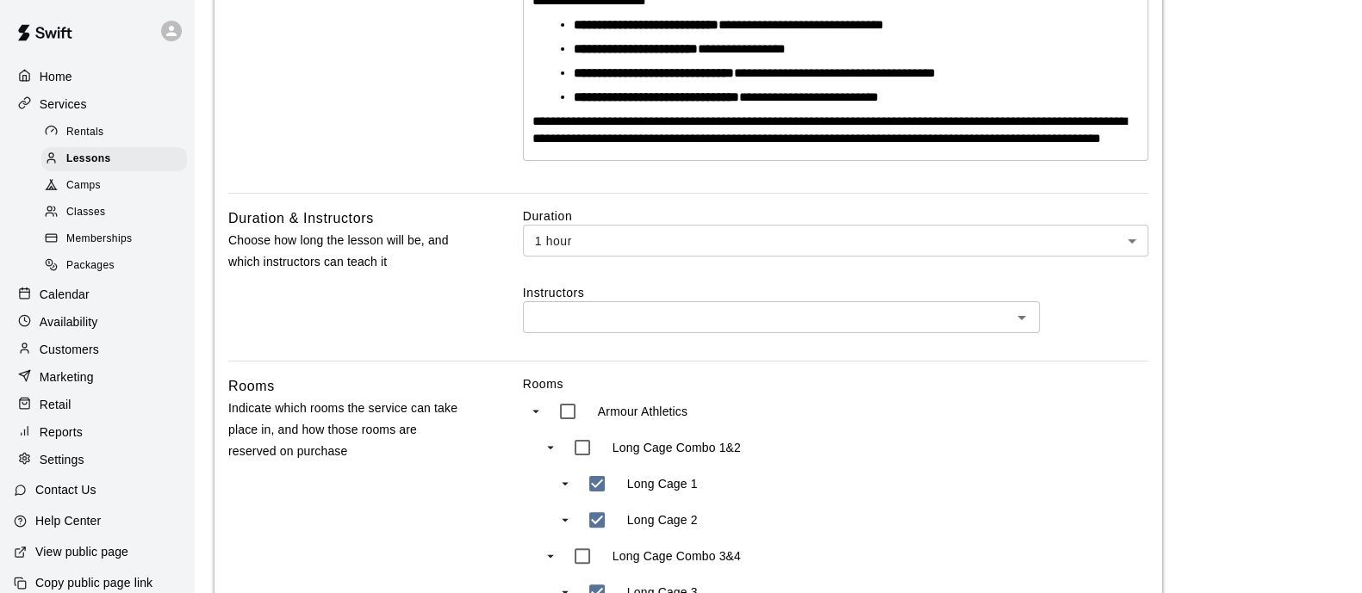
type input "**********"
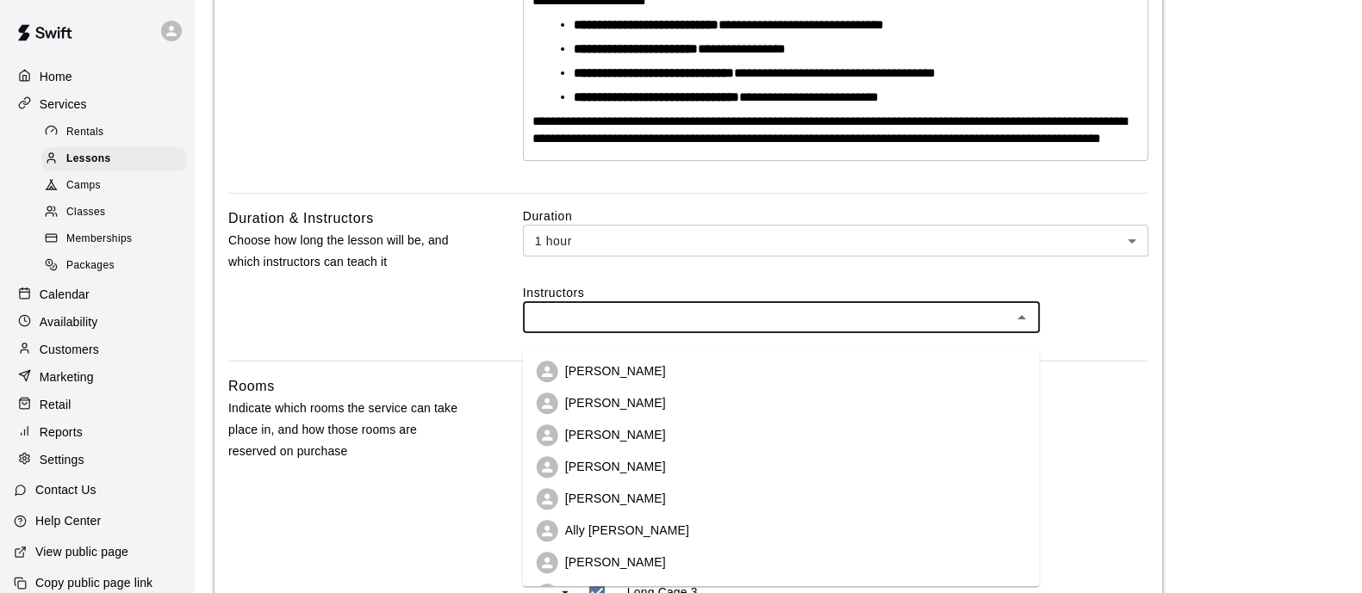
click at [658, 328] on input "text" at bounding box center [767, 318] width 478 height 22
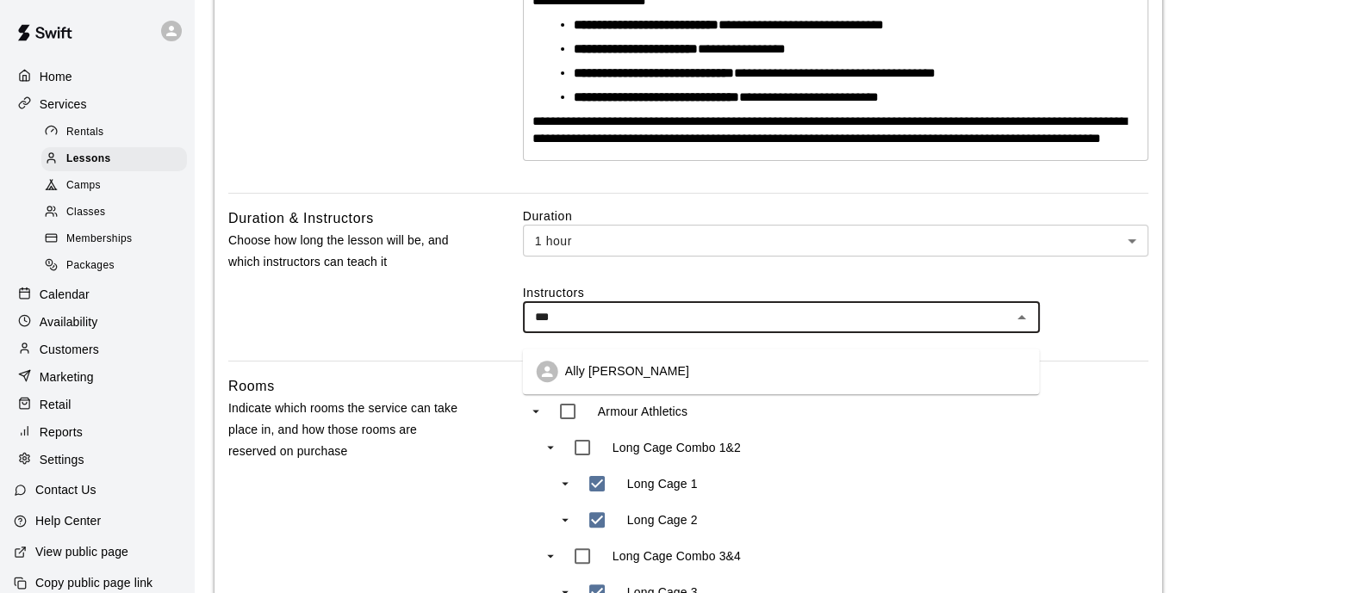
type input "****"
click at [636, 363] on li "Ally [PERSON_NAME]" at bounding box center [781, 372] width 517 height 32
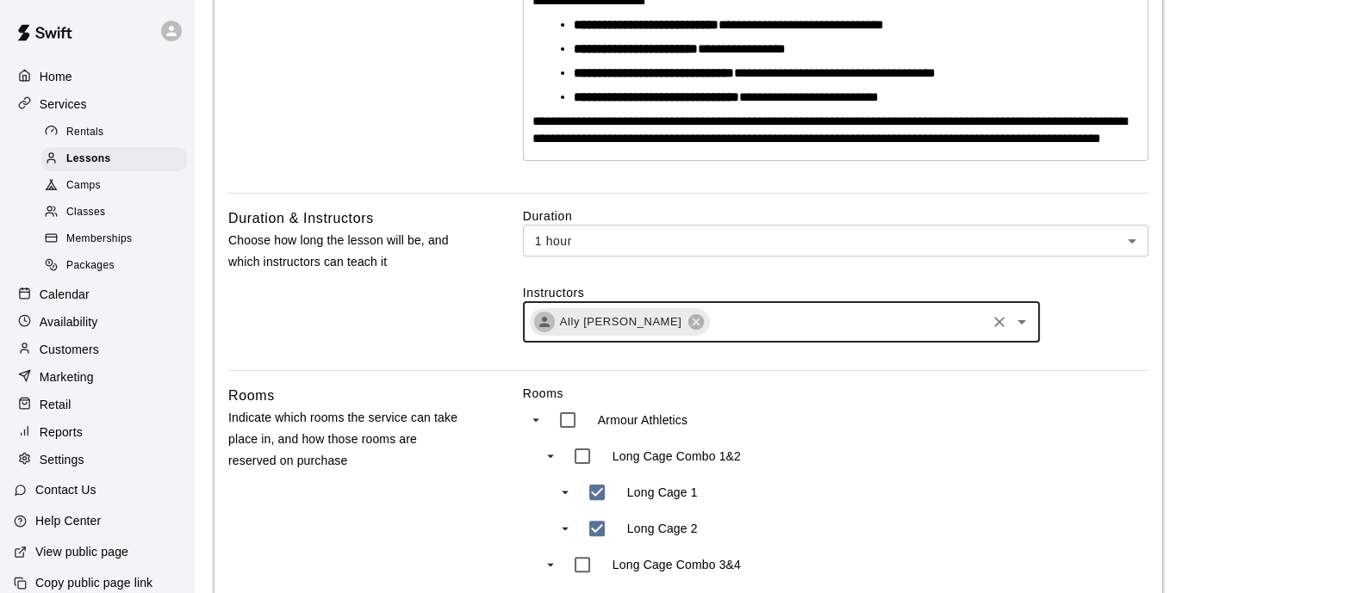
click at [753, 333] on input "text" at bounding box center [846, 323] width 271 height 22
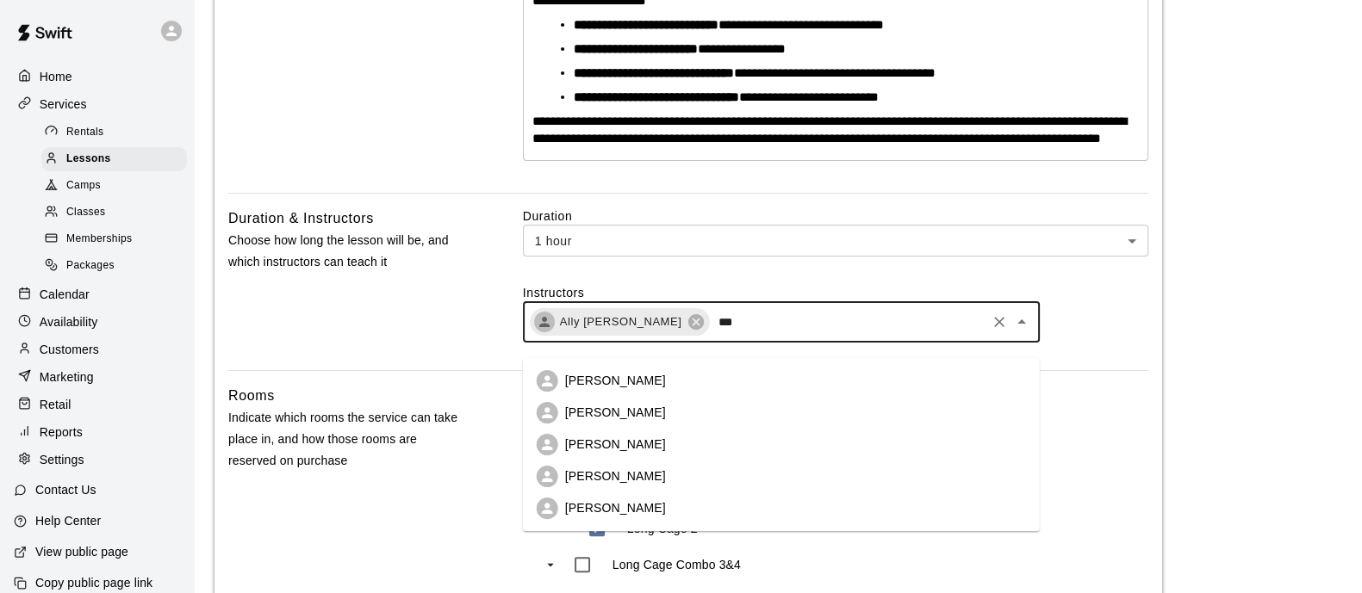
type input "****"
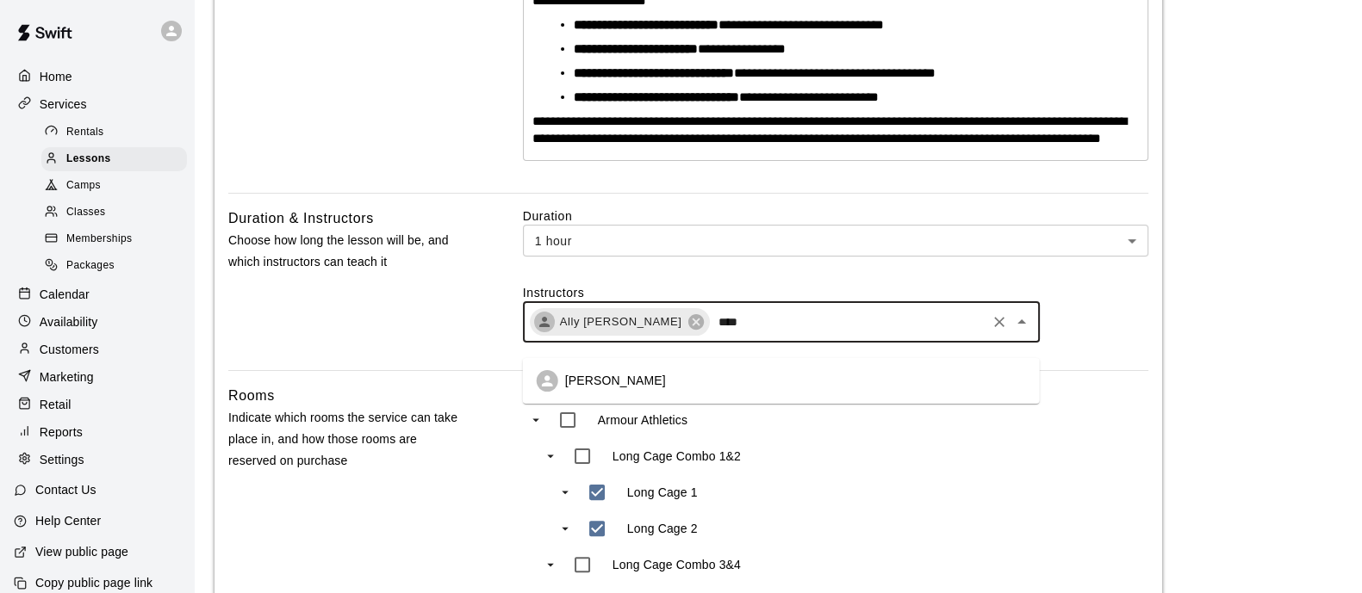
click at [676, 376] on li "[PERSON_NAME]" at bounding box center [781, 381] width 517 height 32
click at [872, 333] on input "text" at bounding box center [927, 323] width 111 height 22
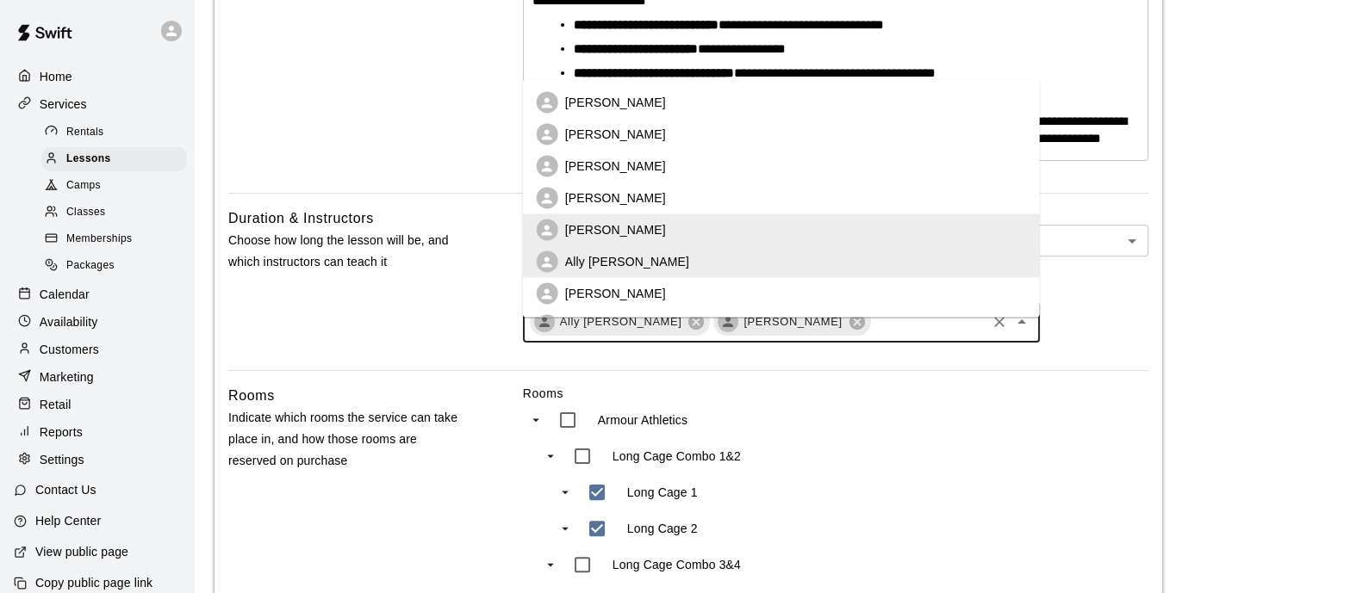
click at [771, 293] on li "[PERSON_NAME]" at bounding box center [781, 294] width 517 height 32
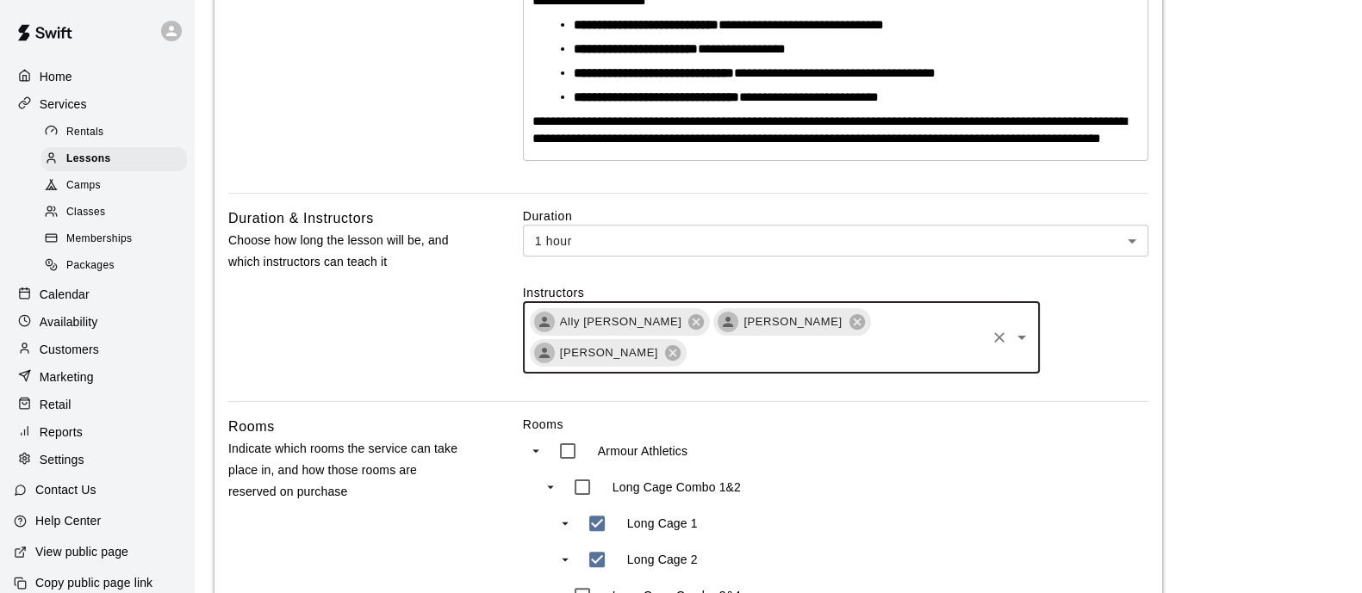
click at [949, 343] on input "text" at bounding box center [835, 354] width 295 height 22
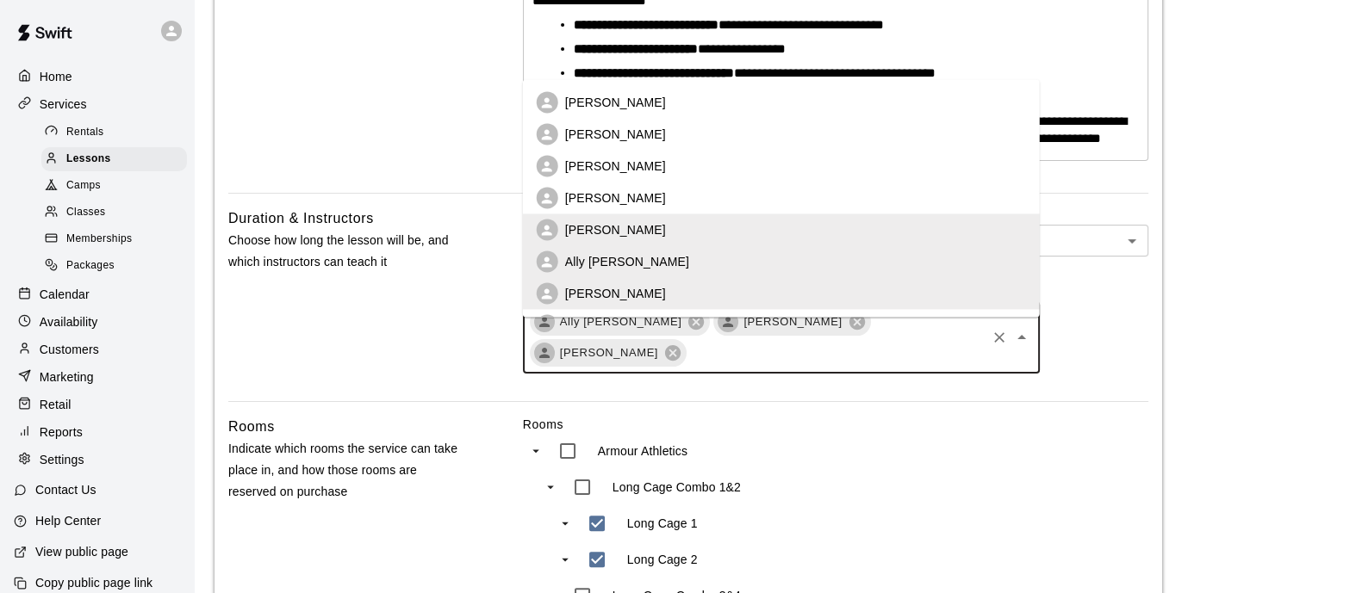
click at [665, 197] on p "[PERSON_NAME]" at bounding box center [615, 197] width 101 height 17
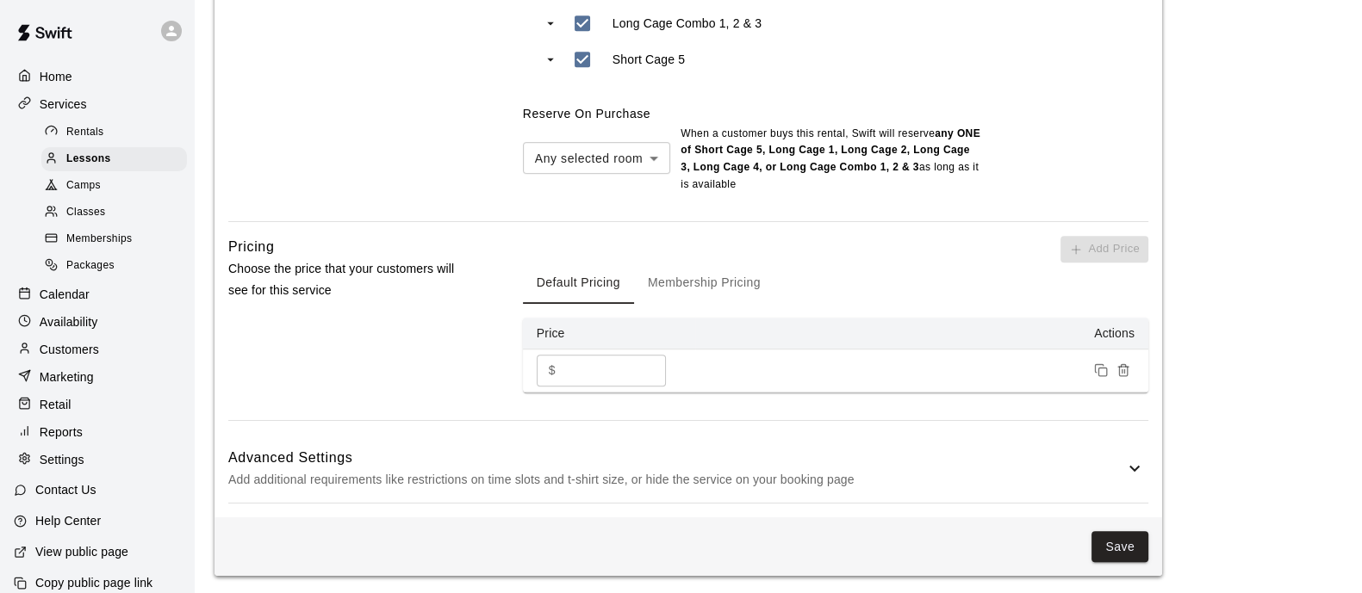
scroll to position [1222, 0]
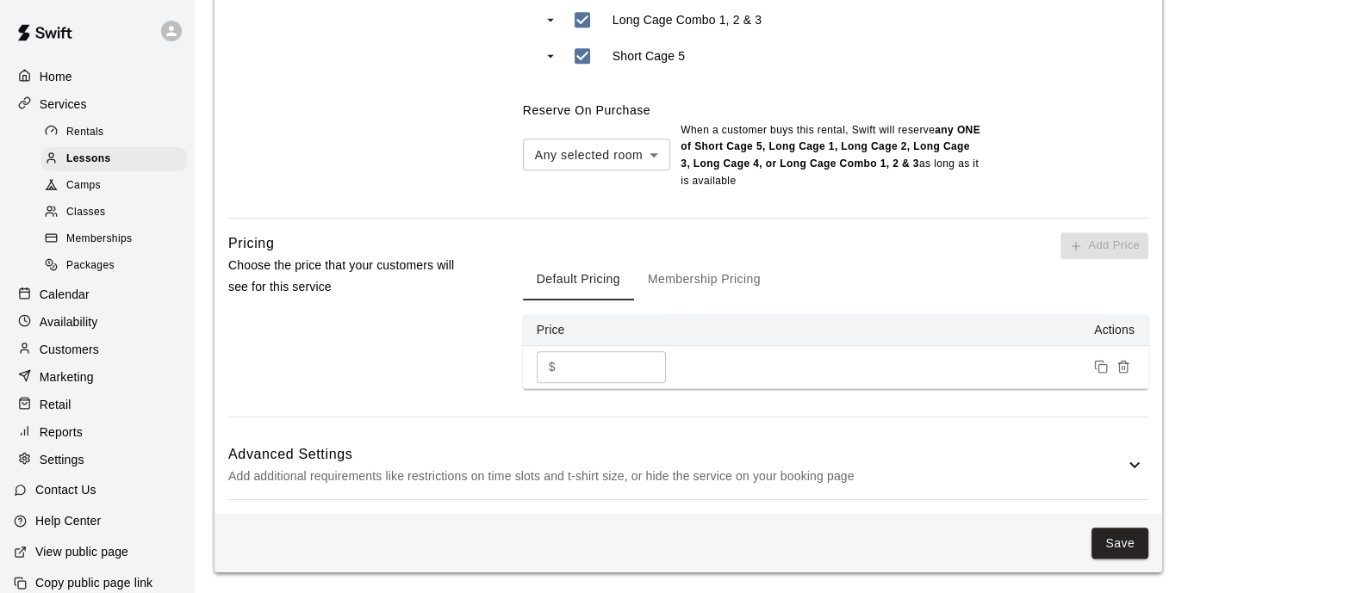
click at [1112, 548] on button "Save" at bounding box center [1119, 544] width 57 height 32
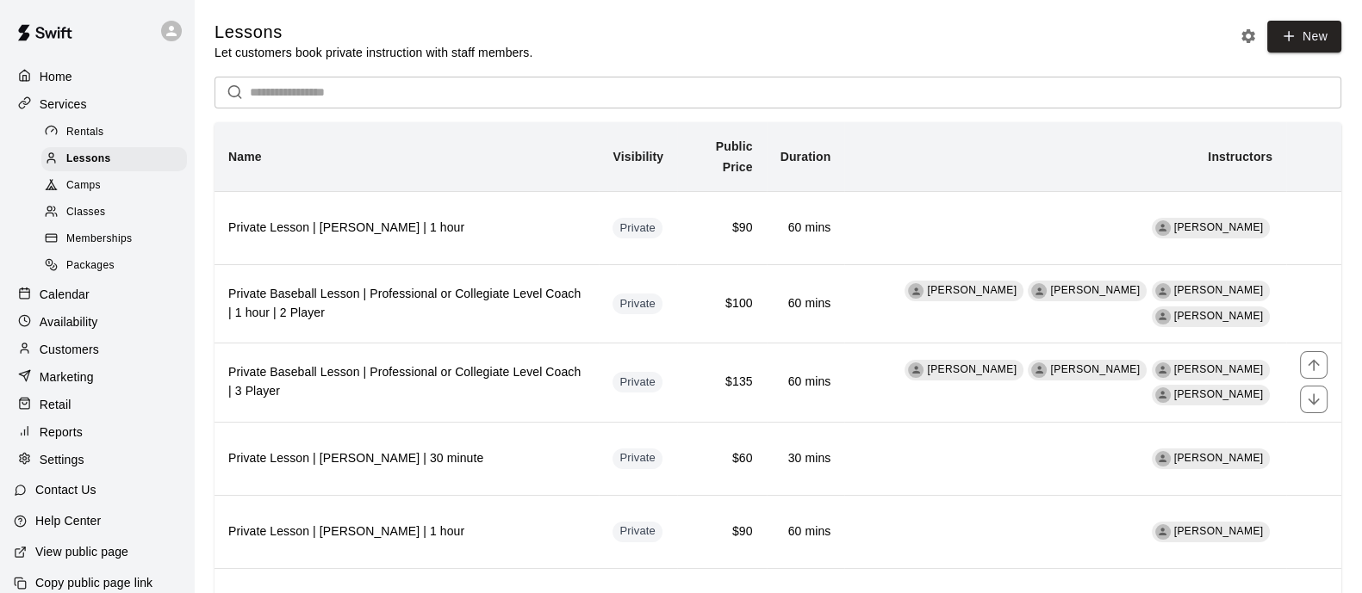
click at [496, 389] on h6 "Private Baseball Lesson | Professional or Collegiate Level Coach | 3 Player" at bounding box center [406, 382] width 357 height 38
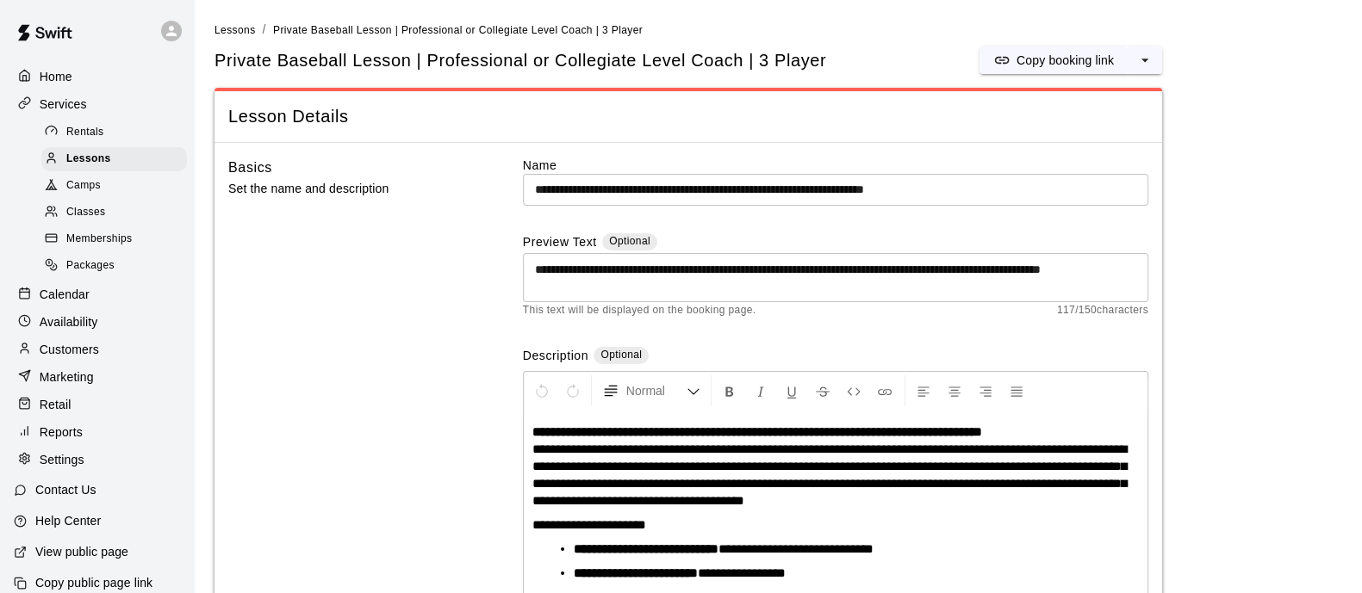
click at [1137, 58] on icon "select merge strategy" at bounding box center [1144, 60] width 17 height 17
click at [1100, 128] on h6 "Duplicate lesson" at bounding box center [1079, 124] width 90 height 19
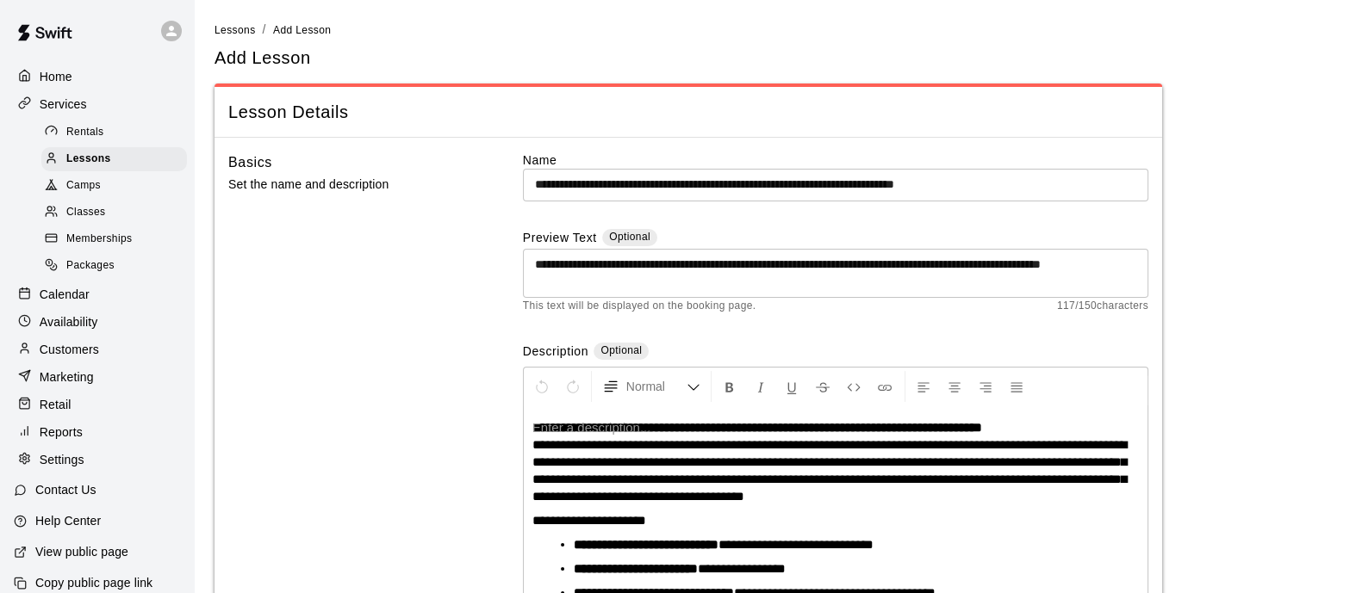
scroll to position [90, 0]
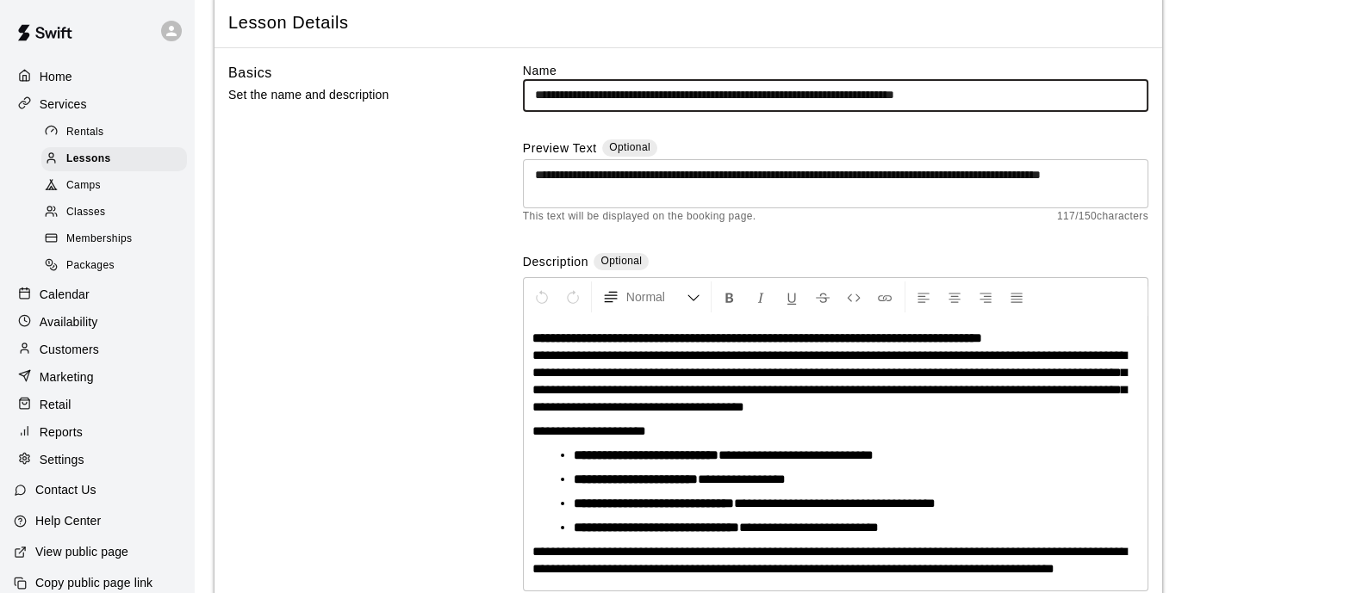
click at [612, 92] on input "**********" at bounding box center [835, 95] width 625 height 32
click at [989, 87] on input "**********" at bounding box center [835, 95] width 625 height 32
drag, startPoint x: 989, startPoint y: 87, endPoint x: 1100, endPoint y: 128, distance: 118.5
click at [988, 87] on input "**********" at bounding box center [835, 95] width 625 height 32
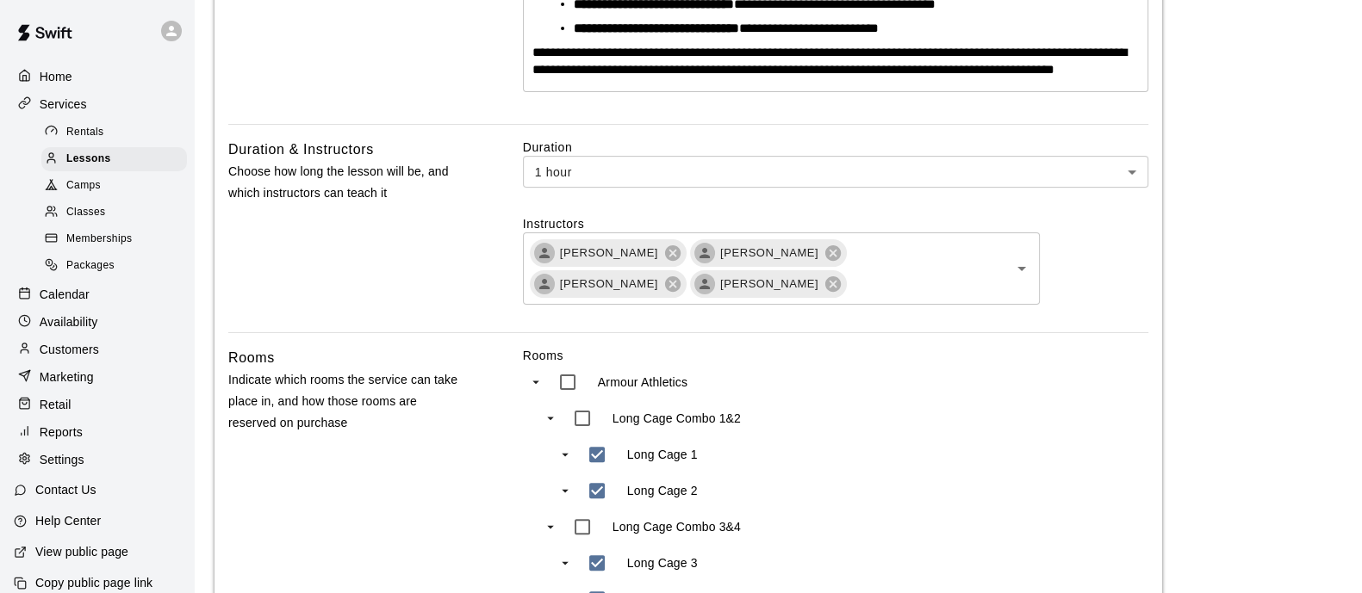
scroll to position [628, 0]
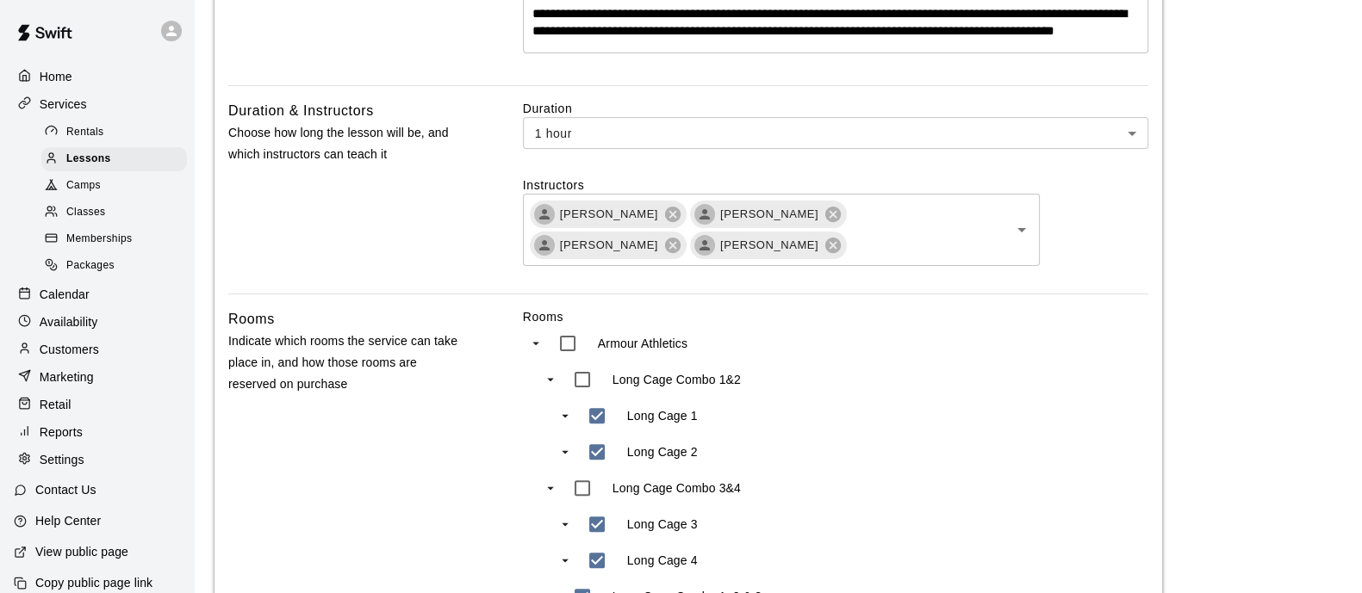
click at [663, 224] on icon at bounding box center [672, 214] width 19 height 19
drag, startPoint x: 674, startPoint y: 233, endPoint x: 684, endPoint y: 233, distance: 9.5
click at [674, 222] on icon at bounding box center [673, 215] width 16 height 16
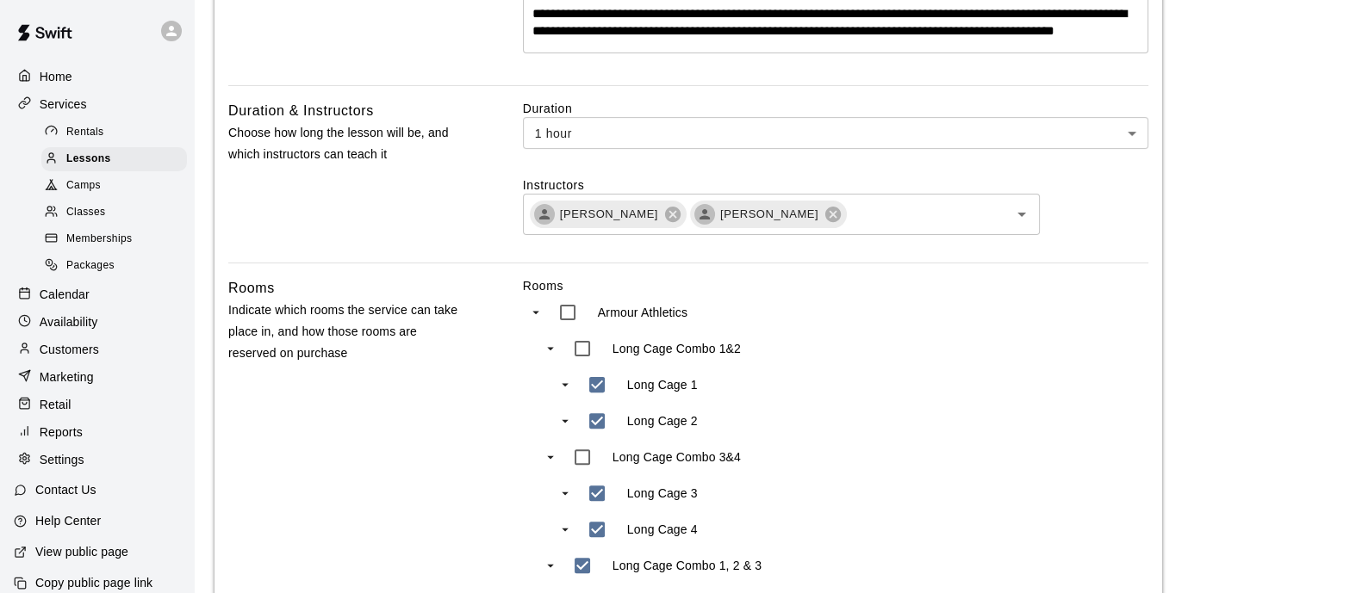
click at [663, 224] on icon at bounding box center [672, 214] width 19 height 19
drag, startPoint x: 663, startPoint y: 228, endPoint x: 669, endPoint y: 239, distance: 12.0
click at [665, 222] on icon at bounding box center [673, 215] width 16 height 16
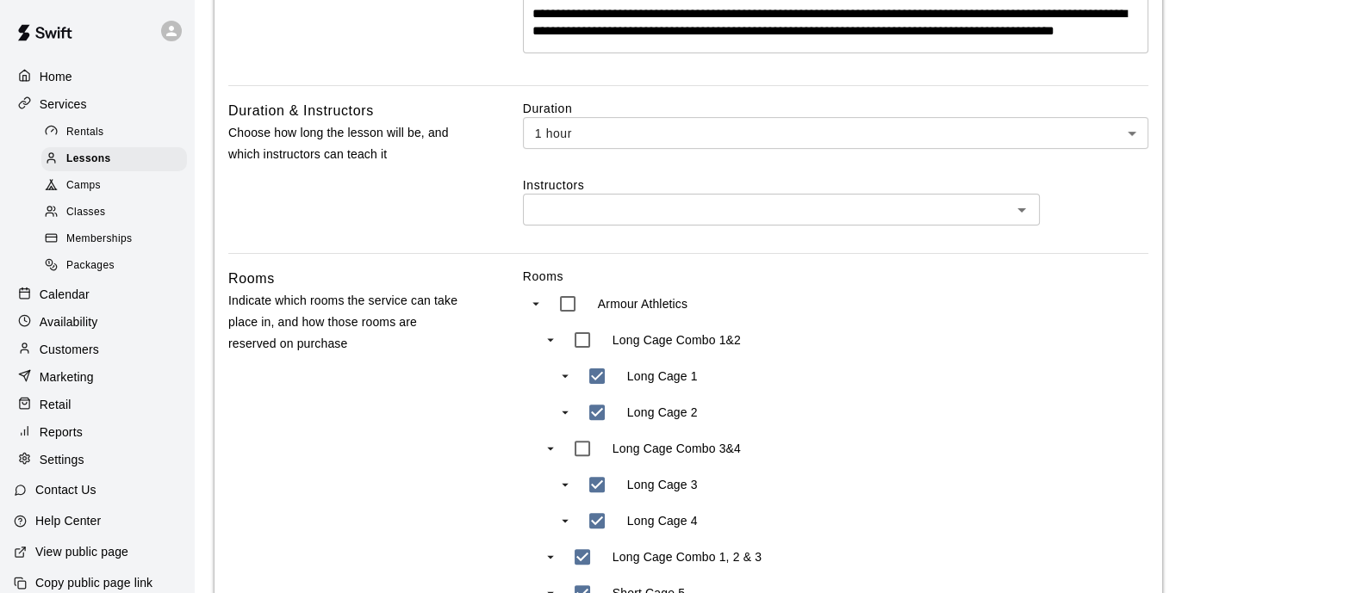
type input "**********"
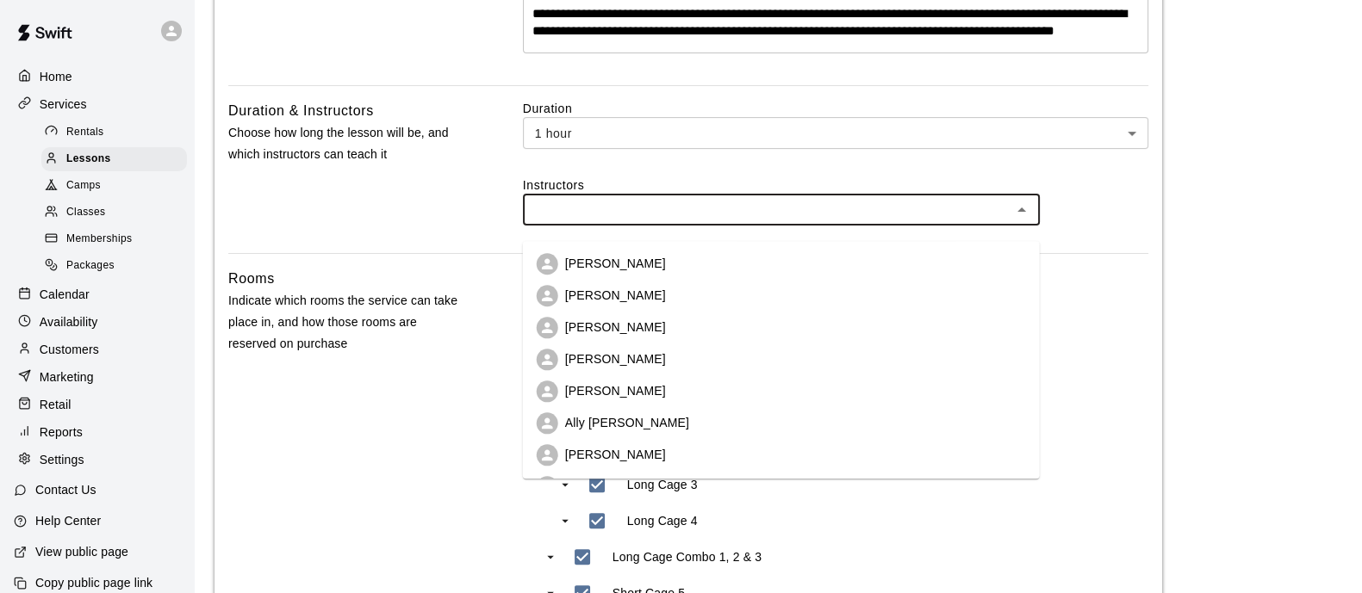
click at [711, 220] on input "text" at bounding box center [767, 210] width 478 height 22
click at [666, 363] on p "[PERSON_NAME]" at bounding box center [615, 359] width 101 height 17
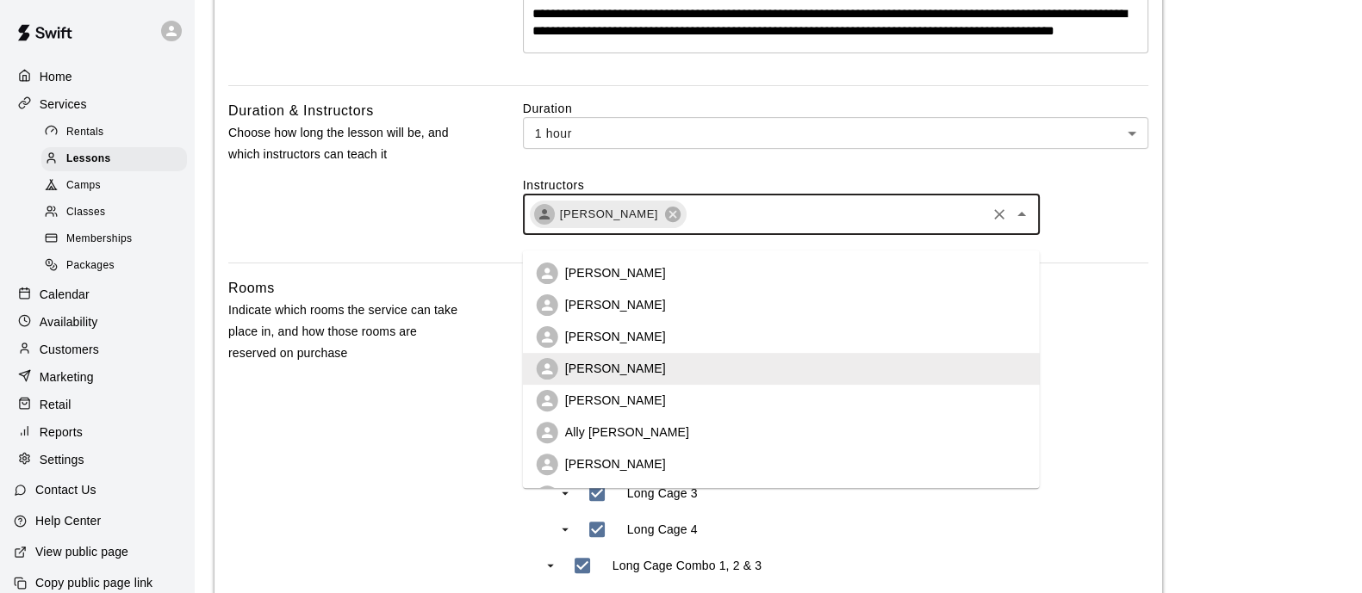
click at [726, 225] on input "text" at bounding box center [835, 215] width 295 height 22
click at [672, 402] on li "[PERSON_NAME]" at bounding box center [781, 401] width 517 height 32
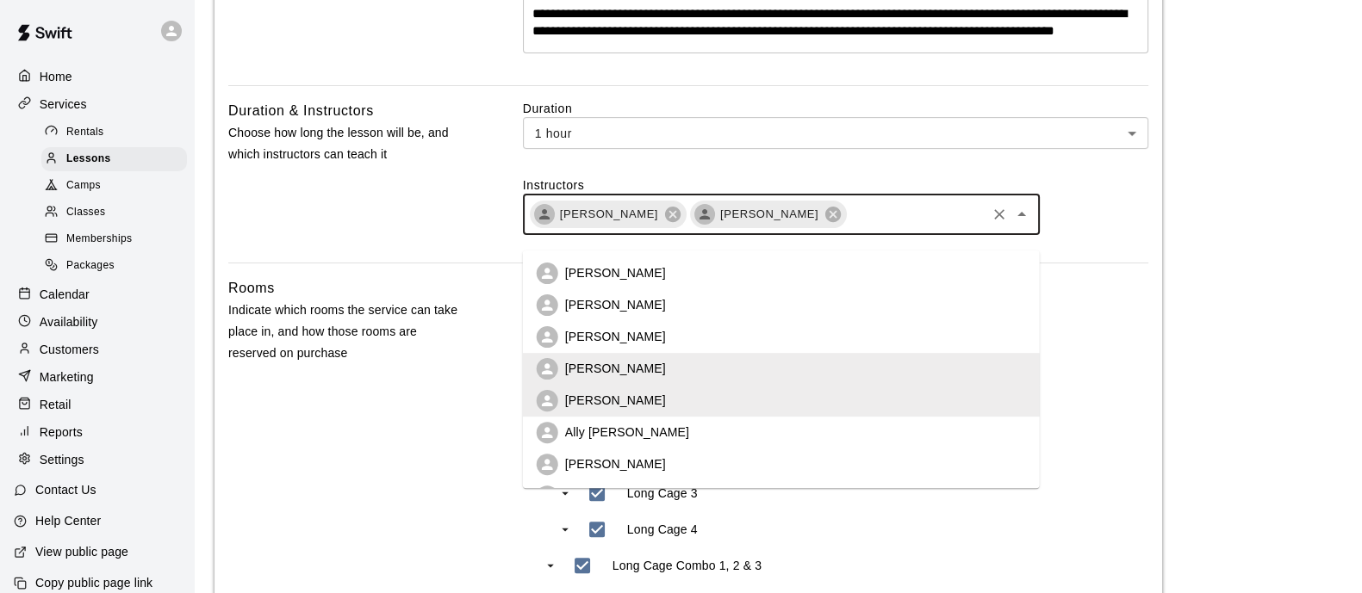
click at [893, 226] on input "text" at bounding box center [915, 215] width 135 height 22
click at [699, 430] on li "Ally [PERSON_NAME]" at bounding box center [781, 433] width 517 height 32
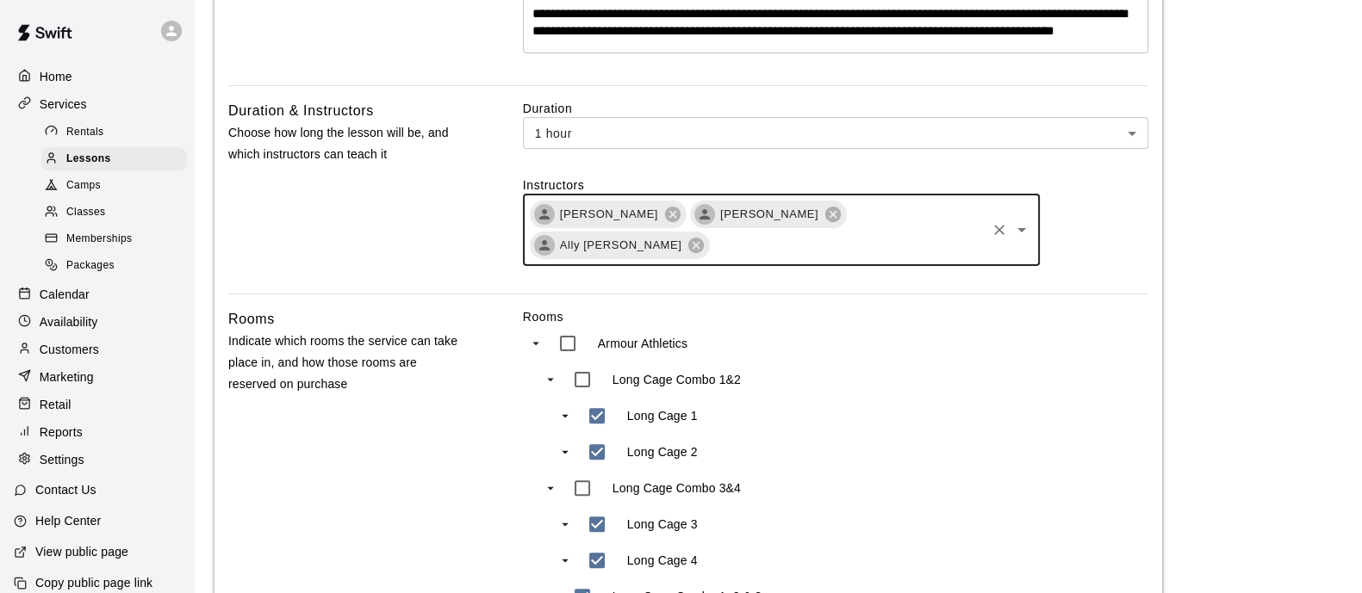
click at [910, 257] on input "text" at bounding box center [846, 246] width 271 height 22
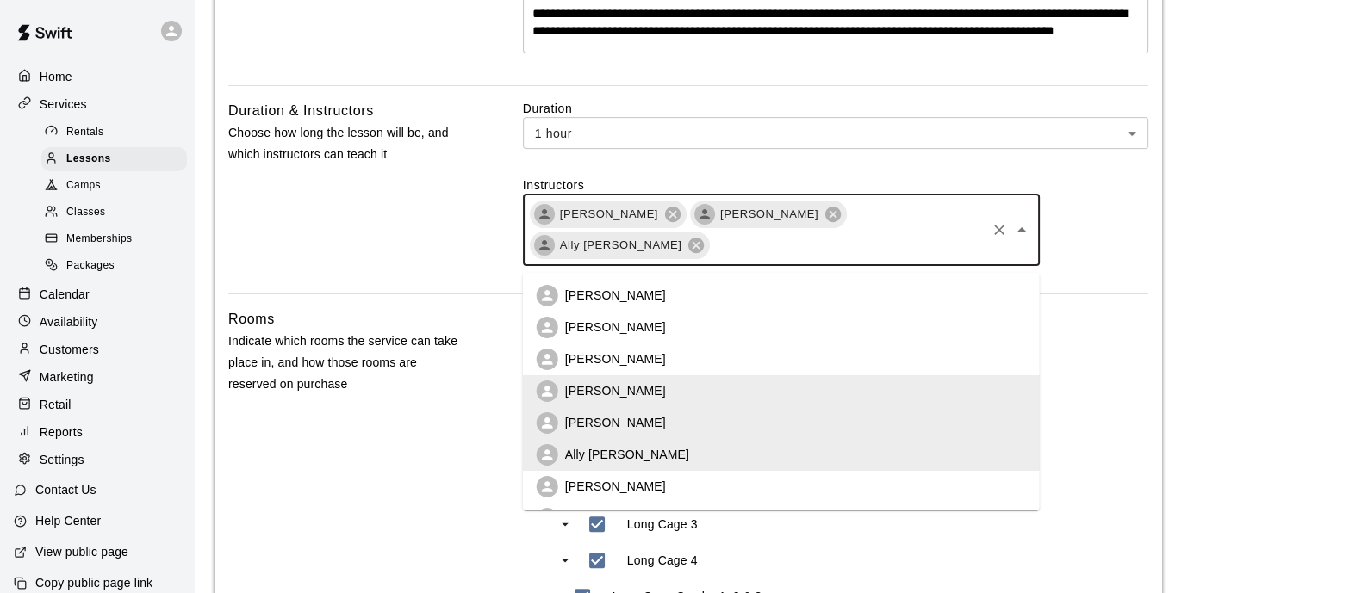
click at [715, 489] on li "[PERSON_NAME]" at bounding box center [781, 487] width 517 height 32
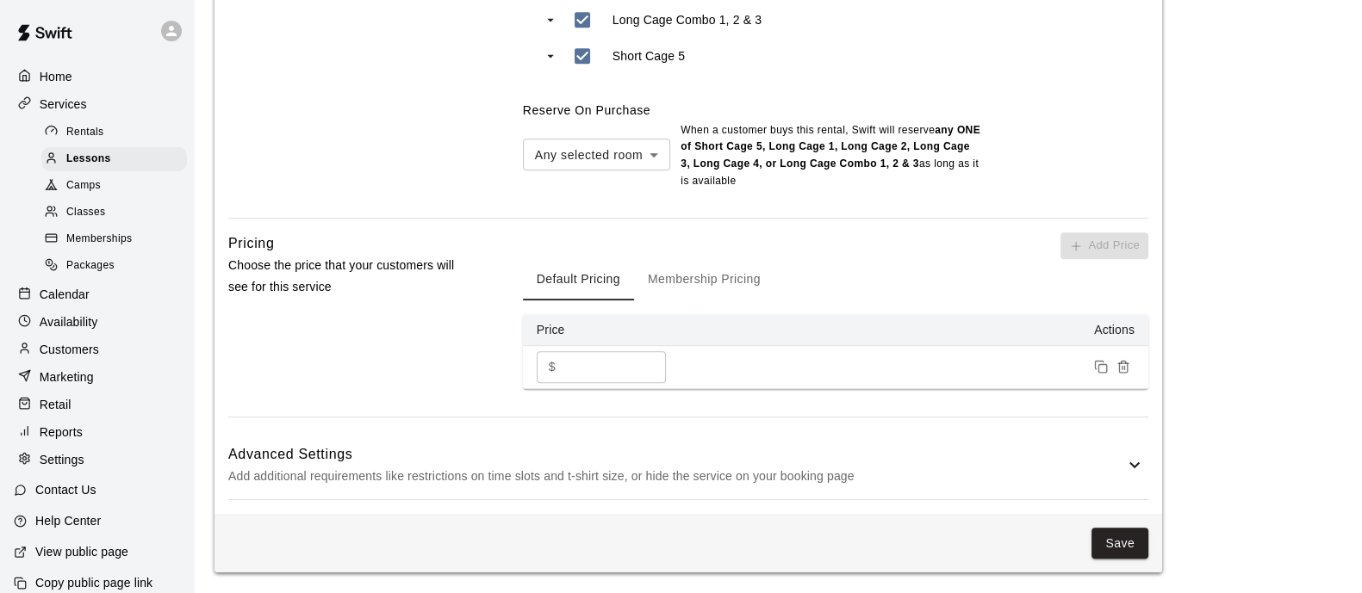
scroll to position [1222, 0]
click at [1102, 557] on button "Save" at bounding box center [1119, 544] width 57 height 32
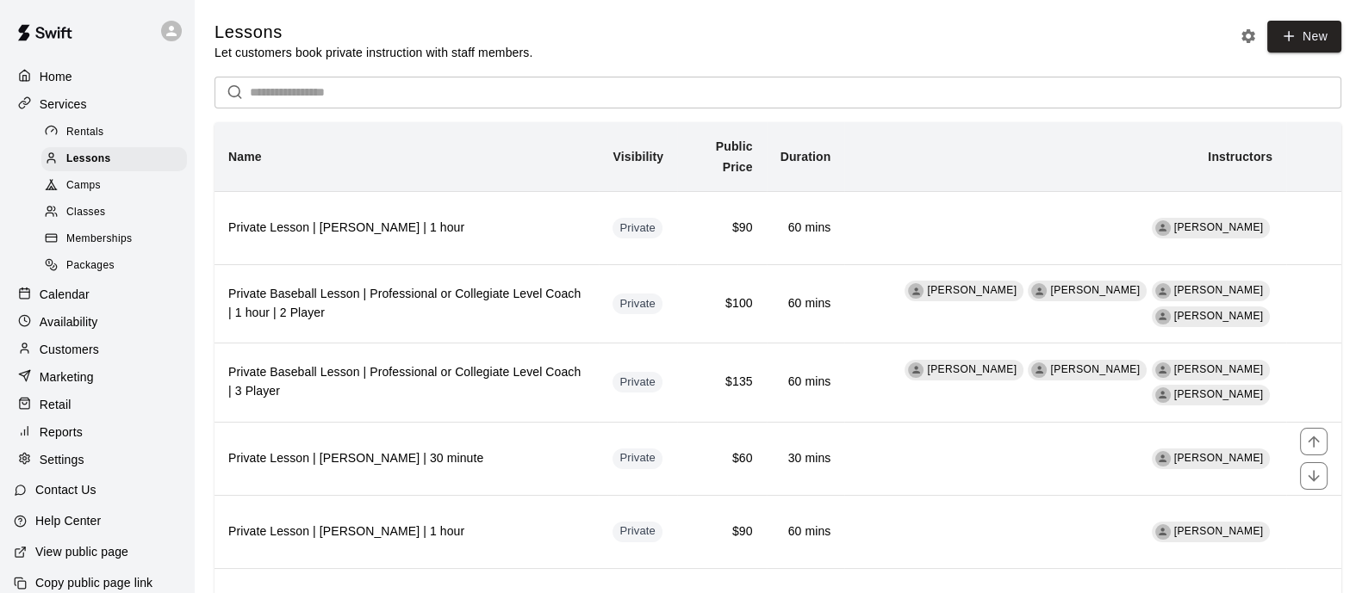
click at [563, 449] on th "Private Lesson | [PERSON_NAME] | 30 minute" at bounding box center [406, 458] width 384 height 73
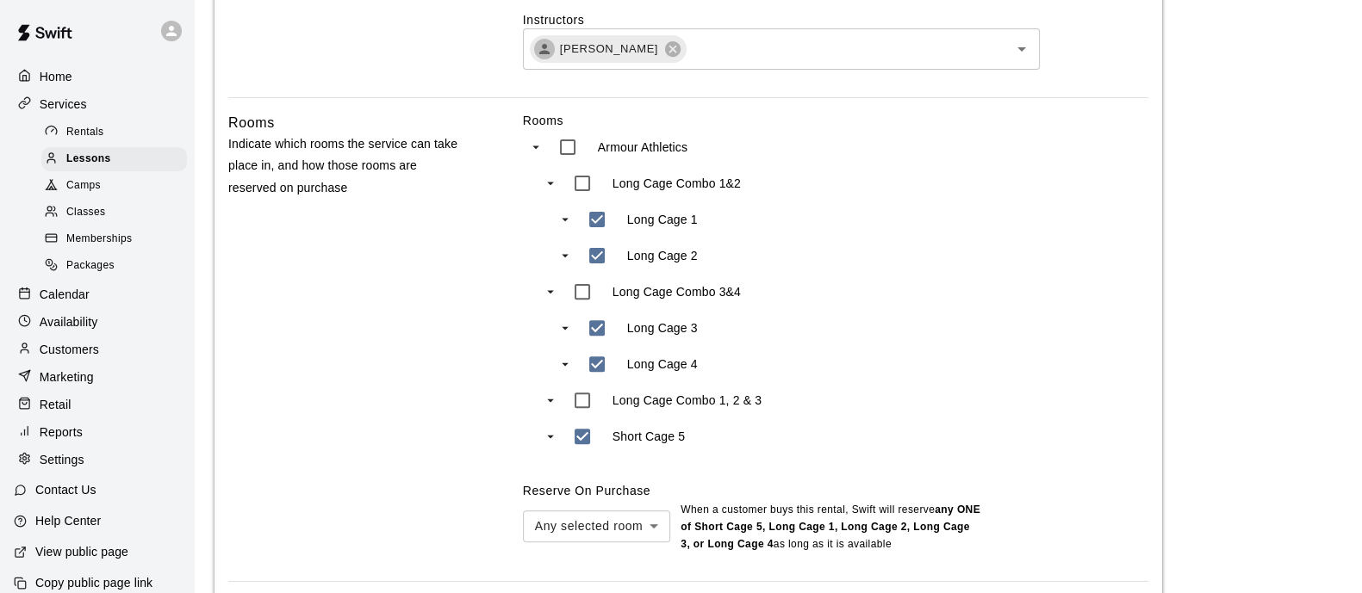
scroll to position [1185, 0]
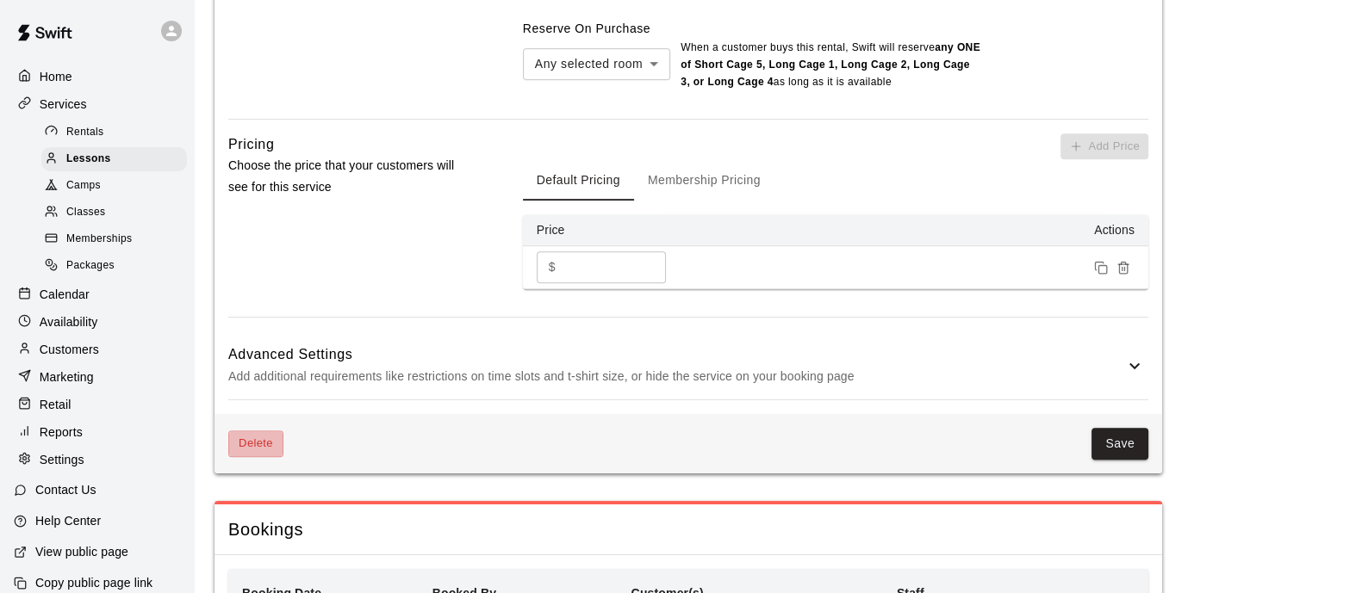
click at [270, 445] on button "Delete" at bounding box center [255, 444] width 55 height 27
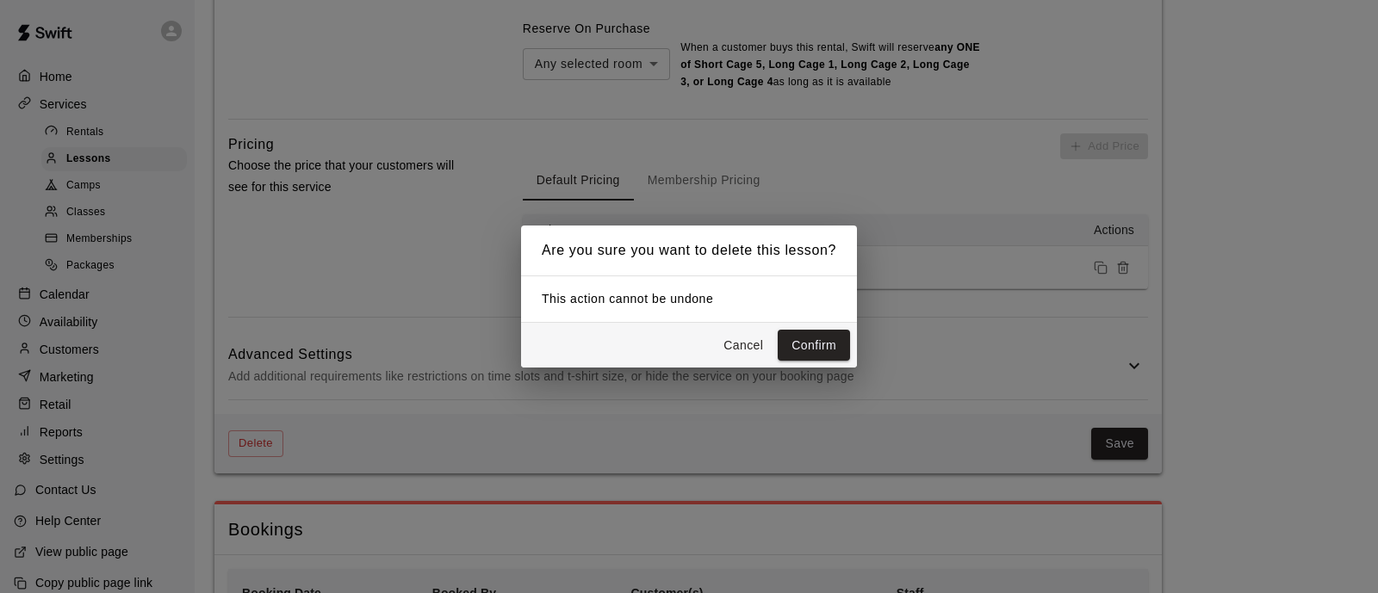
click at [821, 323] on div "Cancel Confirm" at bounding box center [689, 346] width 336 height 46
click at [818, 343] on button "Confirm" at bounding box center [814, 346] width 72 height 32
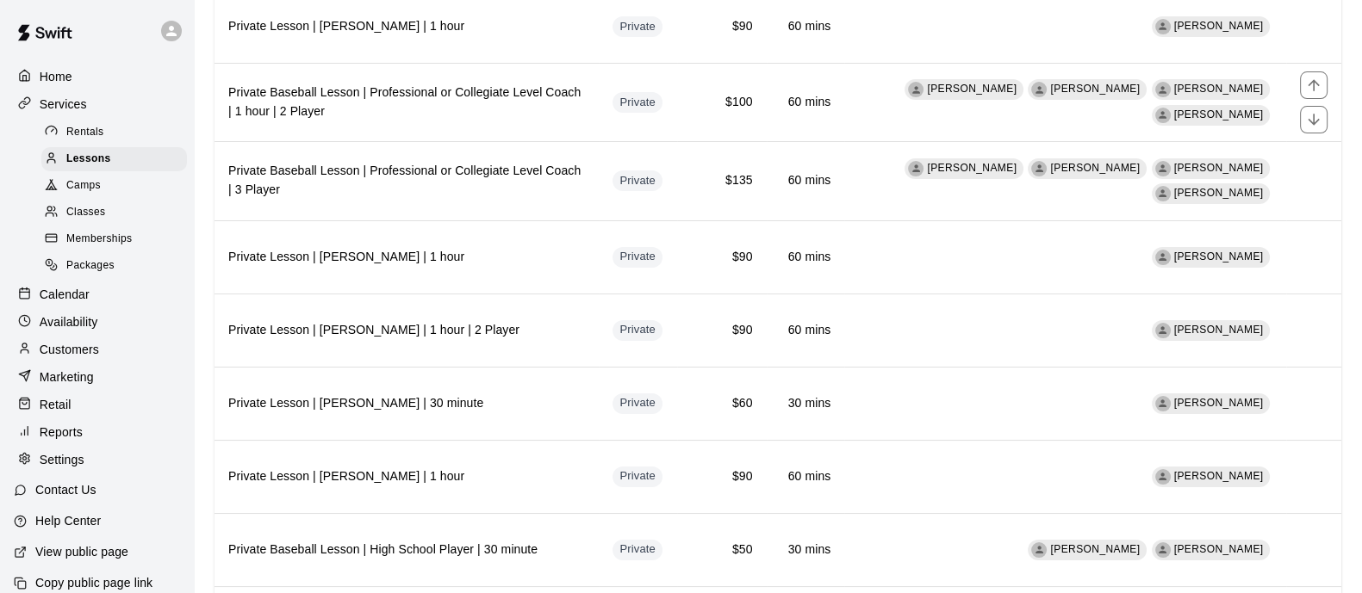
scroll to position [214, 0]
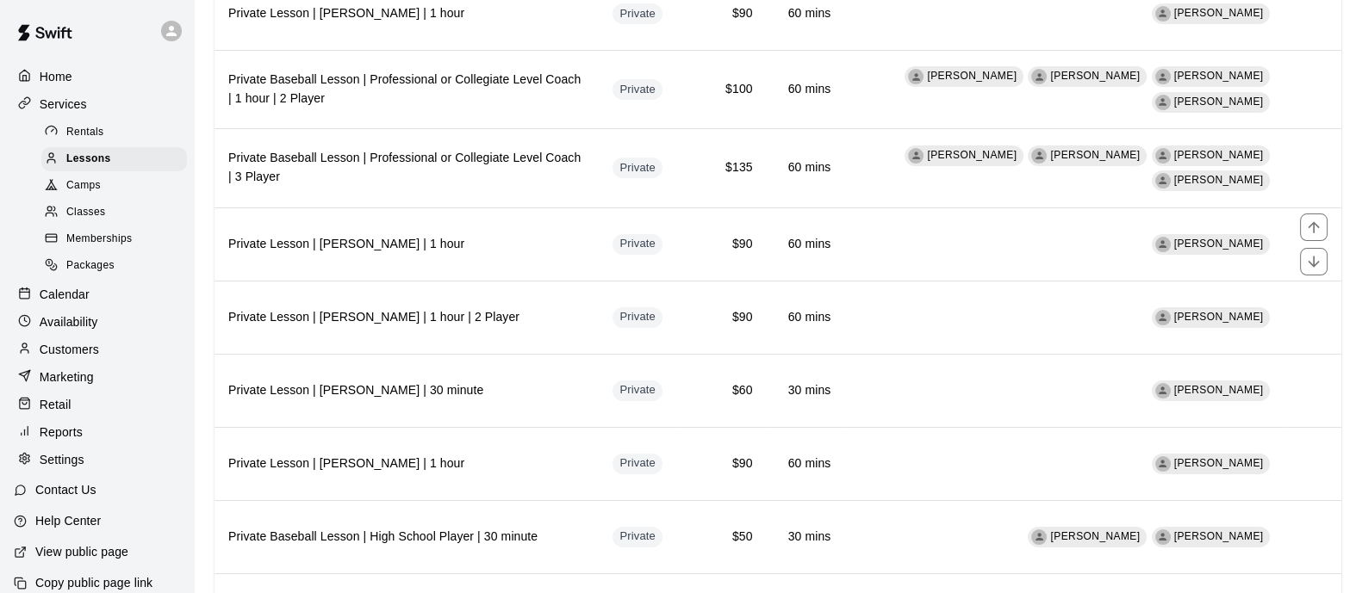
click at [560, 235] on h6 "Private Lesson | [PERSON_NAME] | 1 hour" at bounding box center [406, 244] width 357 height 19
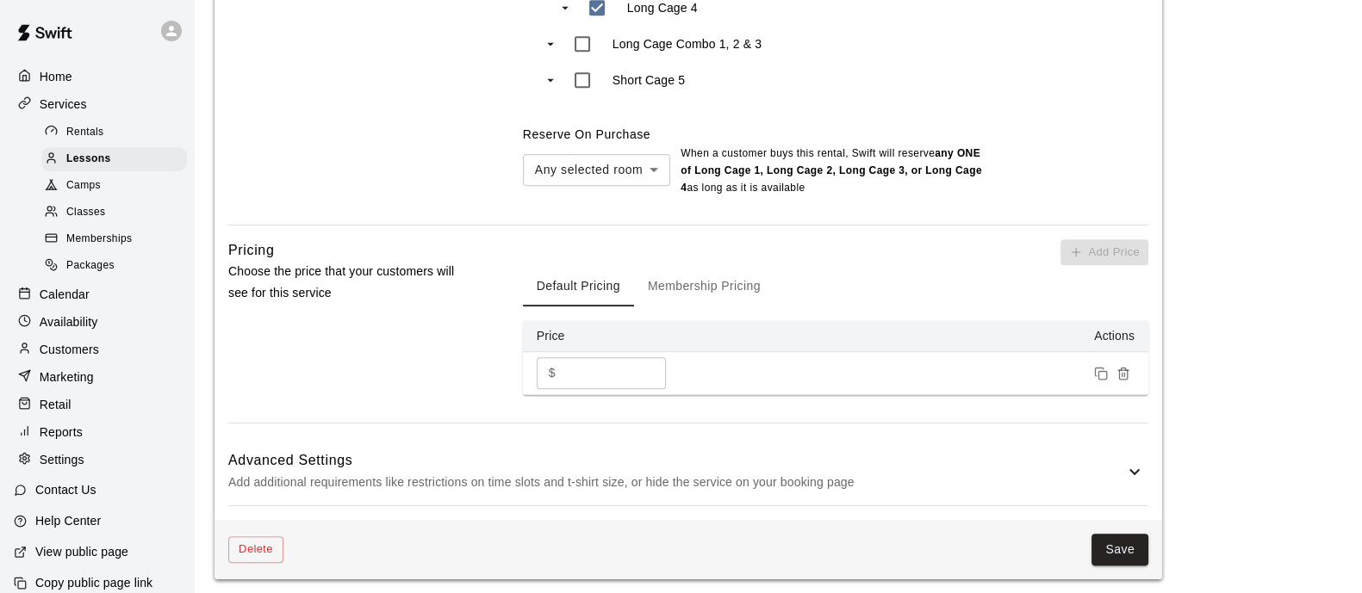
scroll to position [1400, 0]
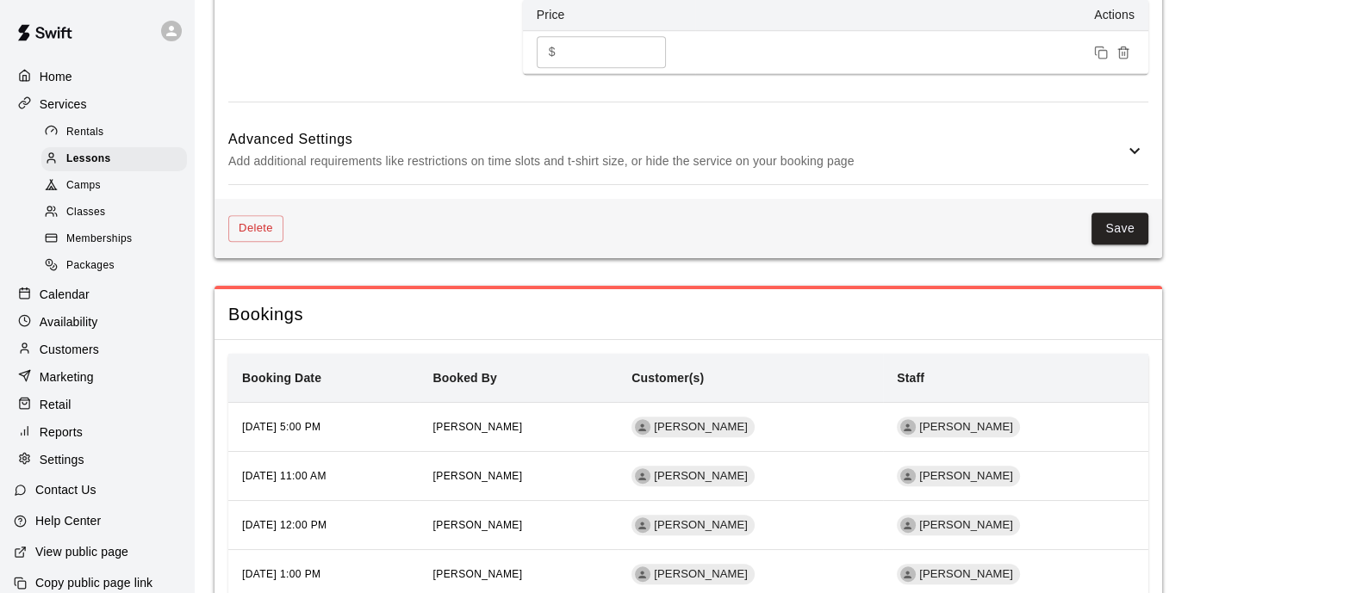
click at [259, 237] on button "Delete" at bounding box center [255, 228] width 55 height 27
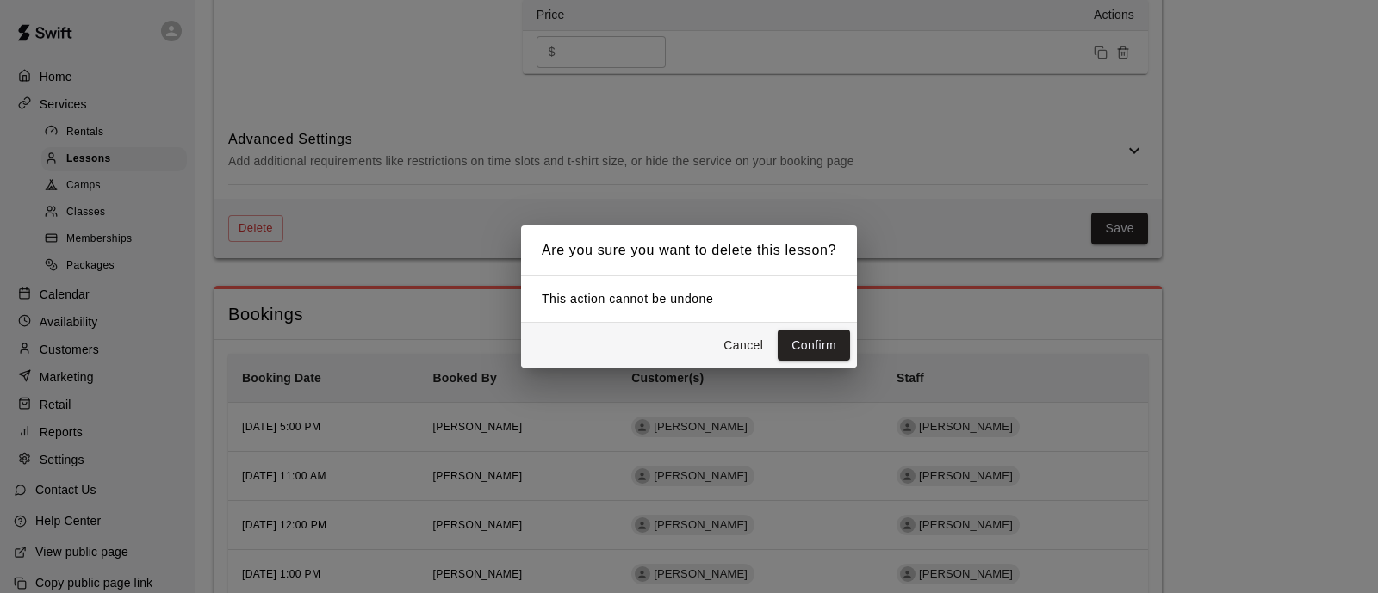
click at [259, 229] on div "Are you sure you want to delete this lesson? This action cannot be undone Cance…" at bounding box center [689, 296] width 1378 height 593
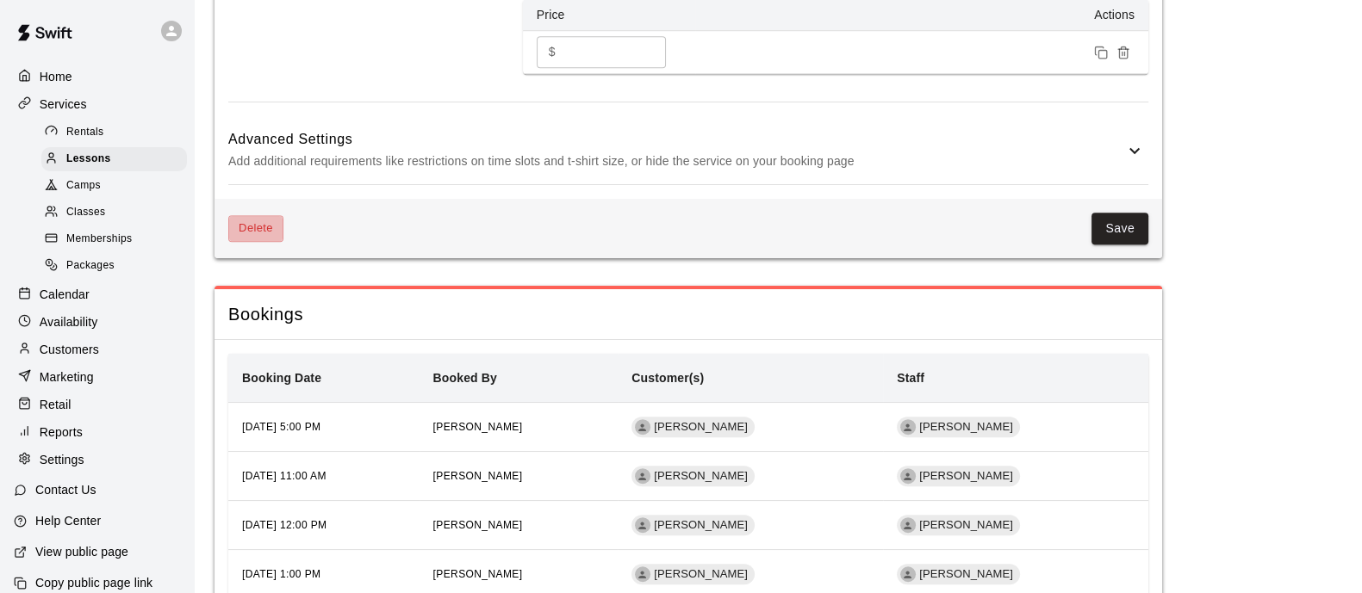
click at [263, 219] on button "Delete" at bounding box center [255, 228] width 55 height 27
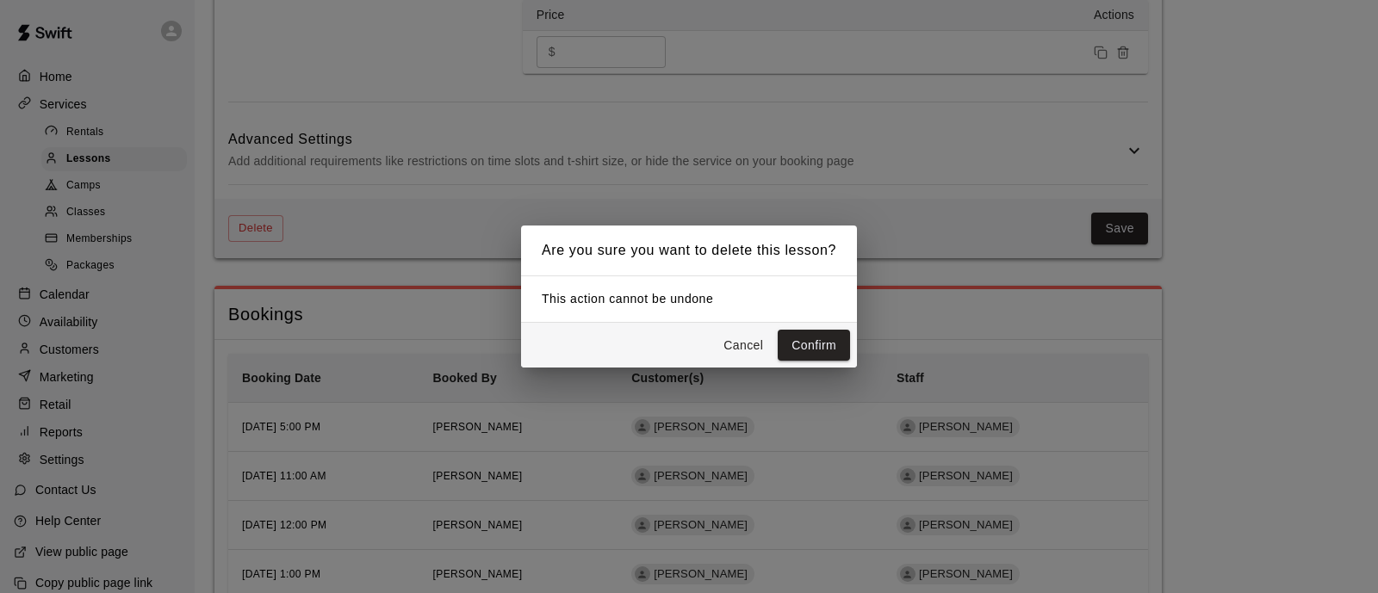
click at [849, 344] on button "Confirm" at bounding box center [814, 346] width 72 height 32
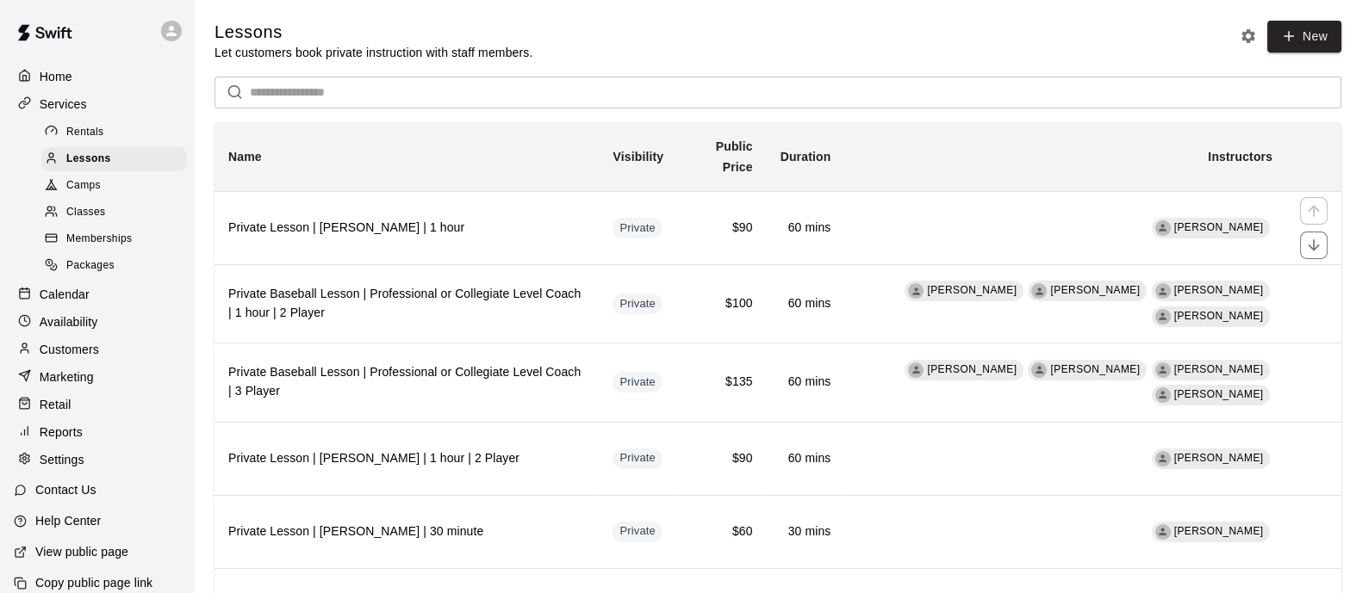
scroll to position [214, 0]
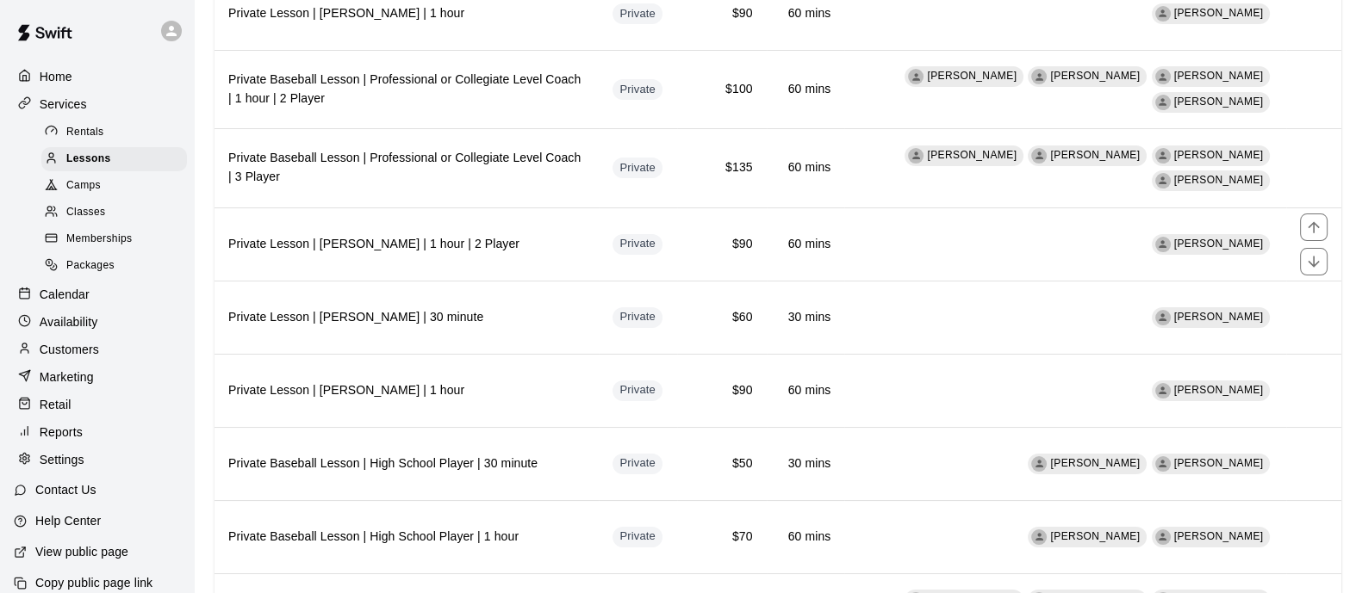
click at [397, 238] on h6 "Private Lesson | [PERSON_NAME] | 1 hour | 2 Player" at bounding box center [406, 244] width 357 height 19
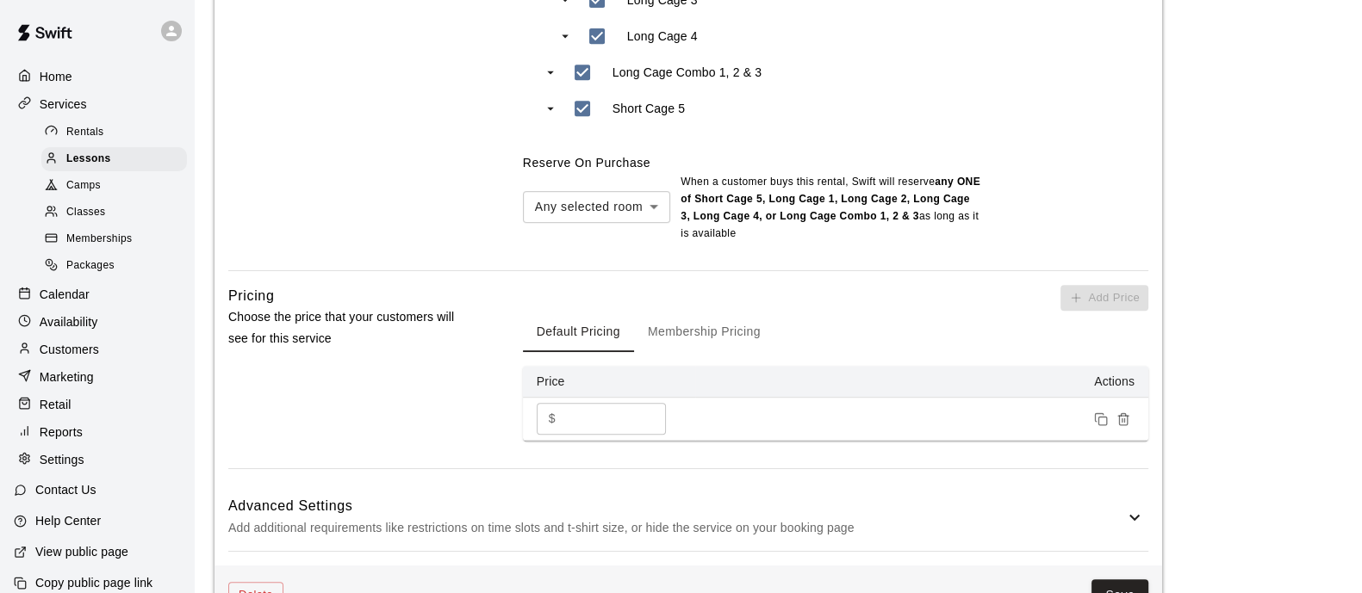
scroll to position [1184, 0]
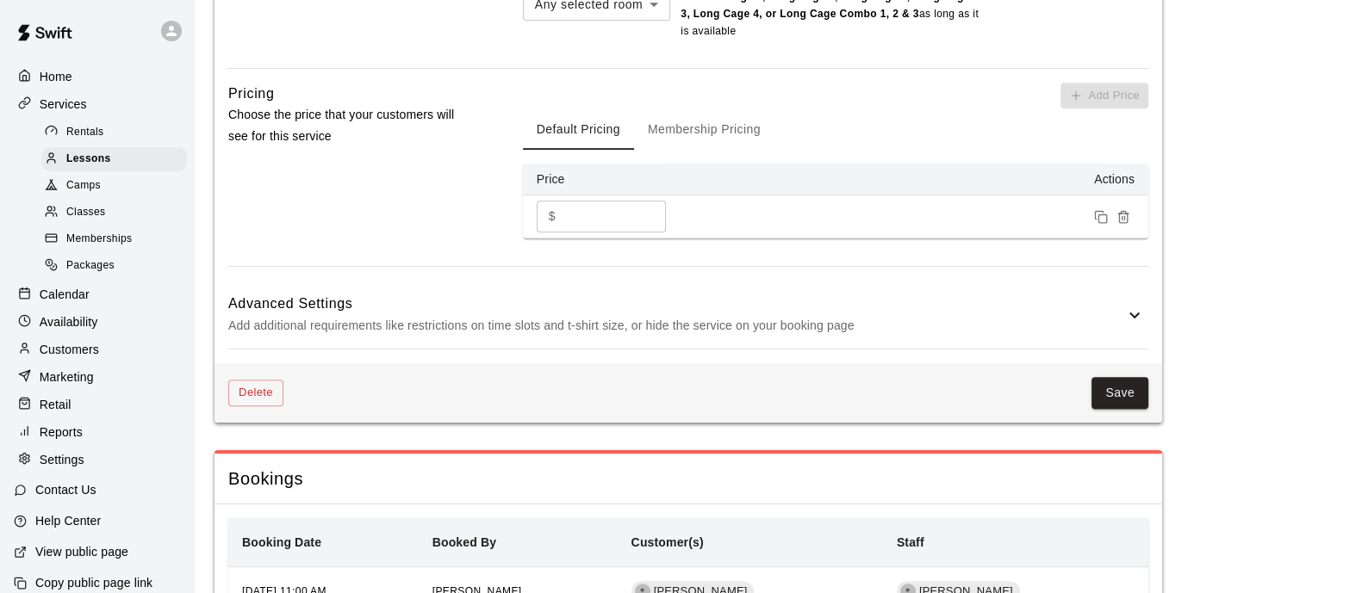
click at [235, 380] on button "Delete" at bounding box center [255, 393] width 55 height 27
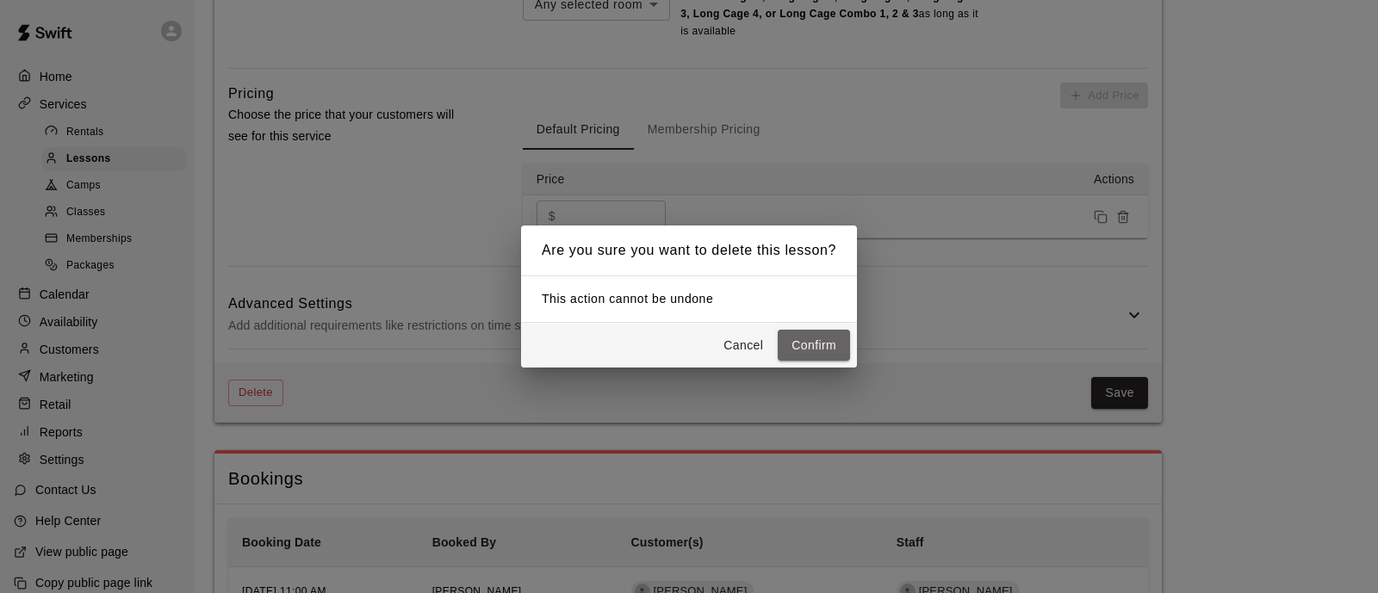
click at [835, 351] on button "Confirm" at bounding box center [814, 346] width 72 height 32
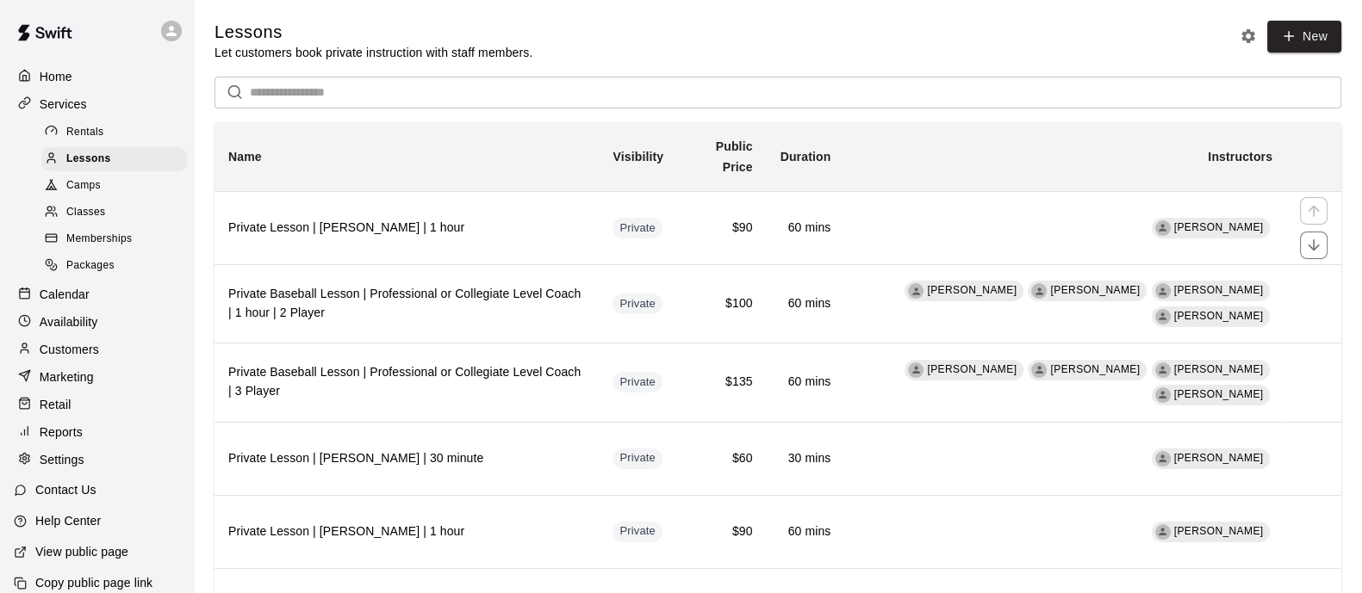
scroll to position [214, 0]
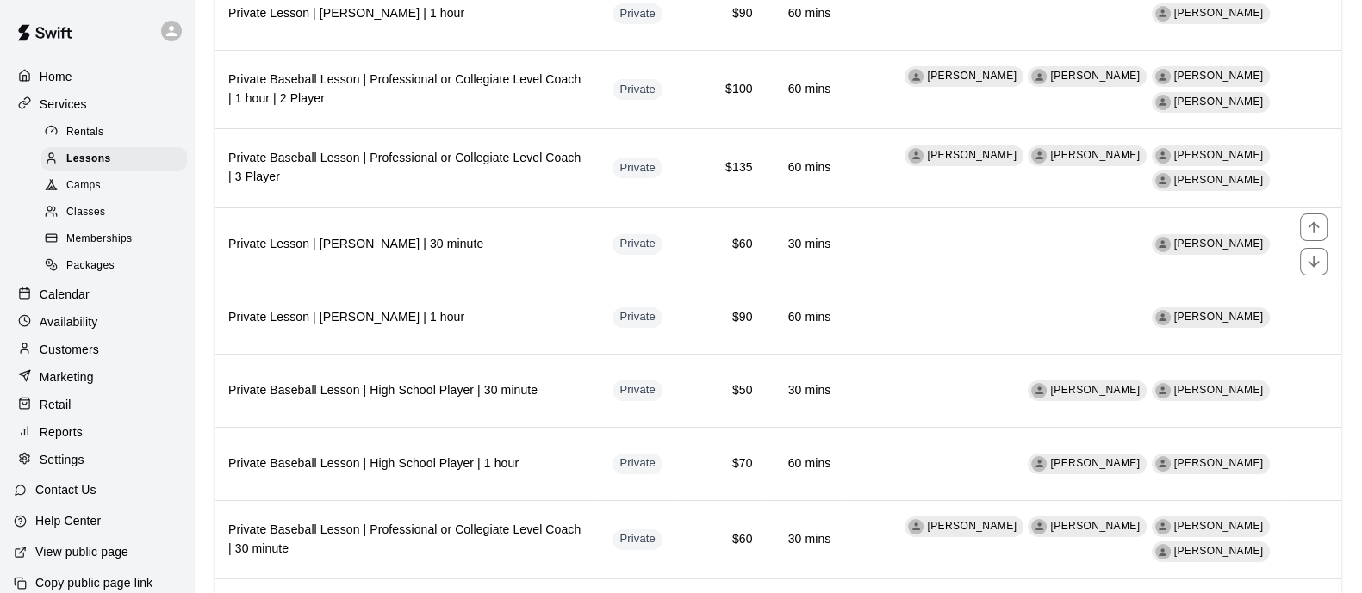
click at [478, 241] on h6 "Private Lesson | [PERSON_NAME] | 30 minute" at bounding box center [406, 244] width 357 height 19
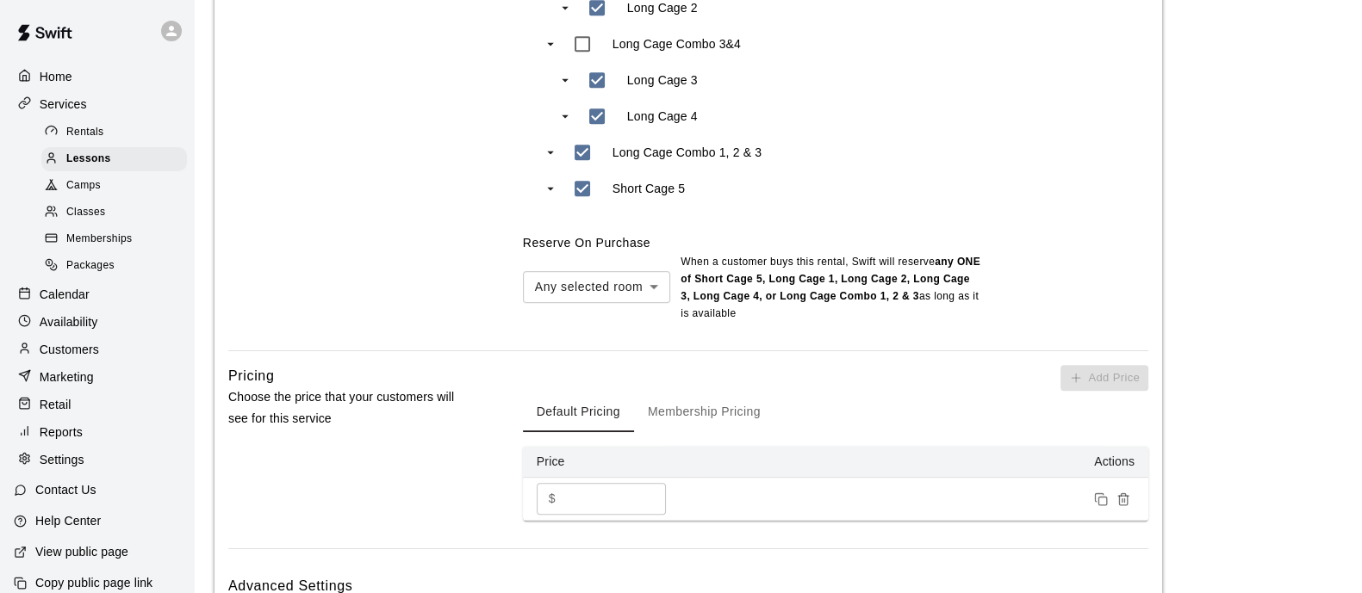
scroll to position [1351, 0]
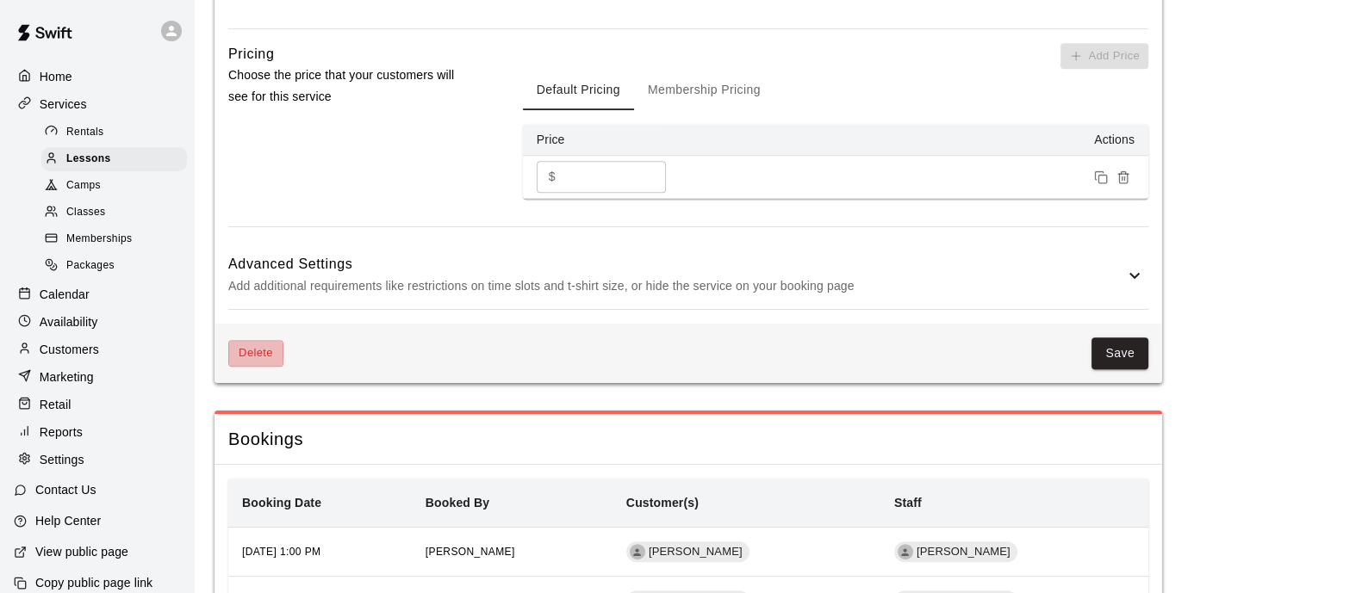
click at [250, 363] on button "Delete" at bounding box center [255, 353] width 55 height 27
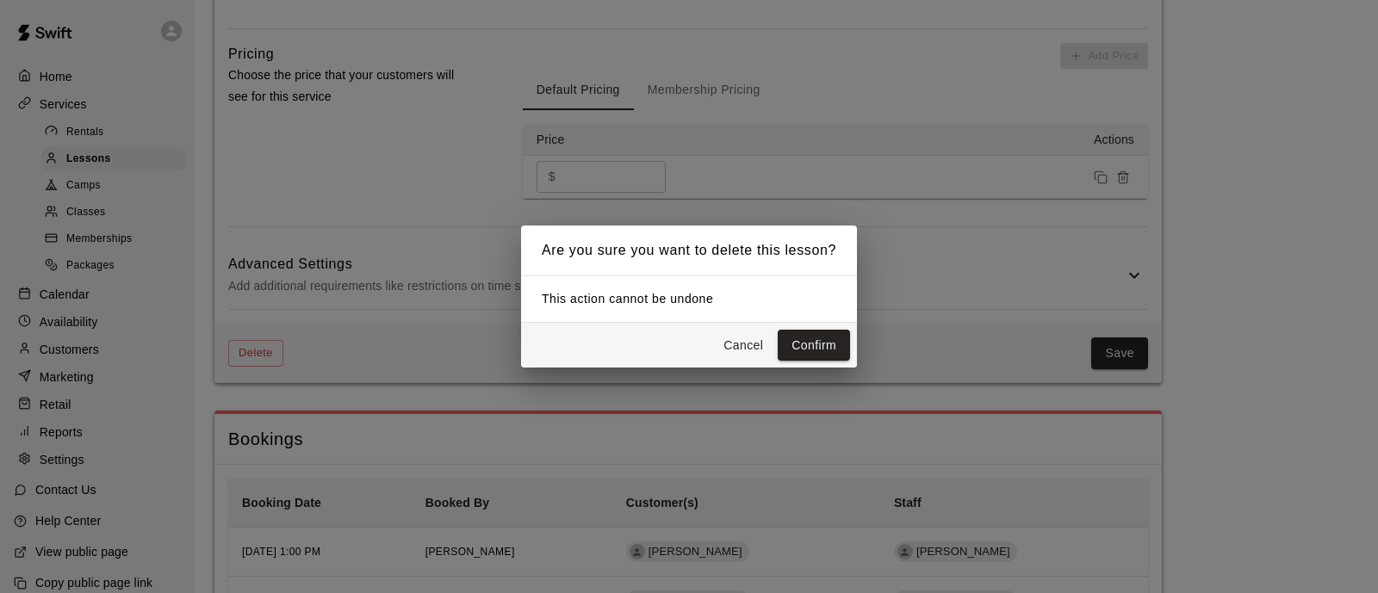
click at [786, 351] on button "Confirm" at bounding box center [814, 346] width 72 height 32
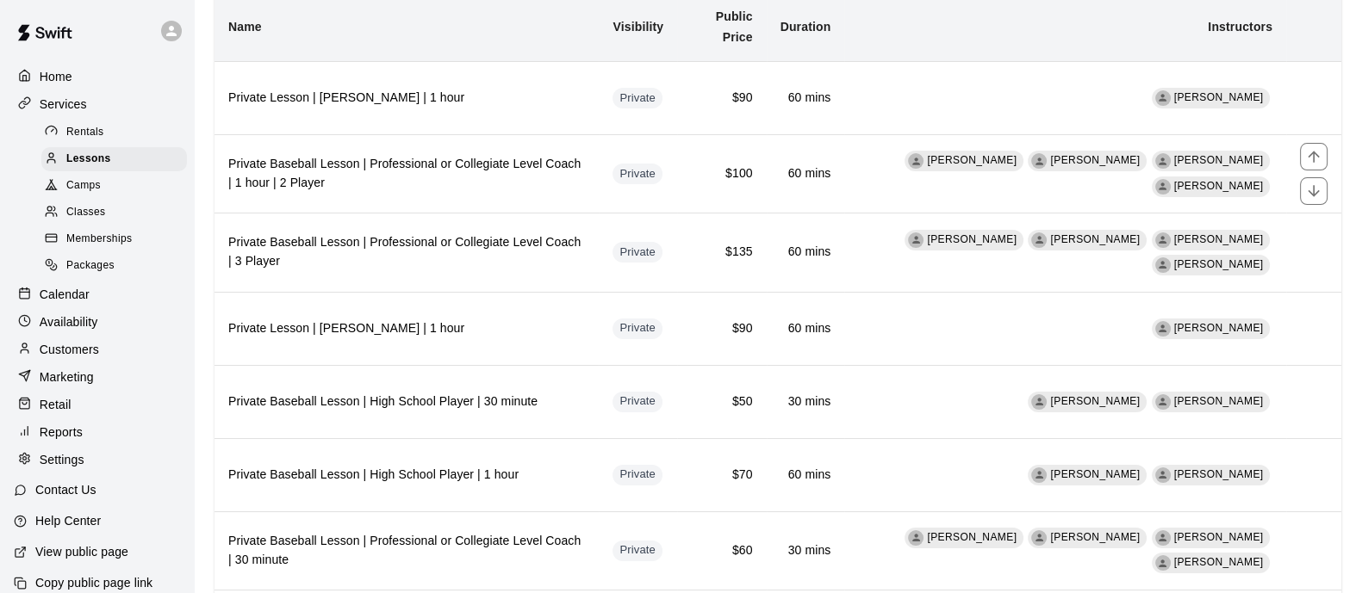
scroll to position [323, 0]
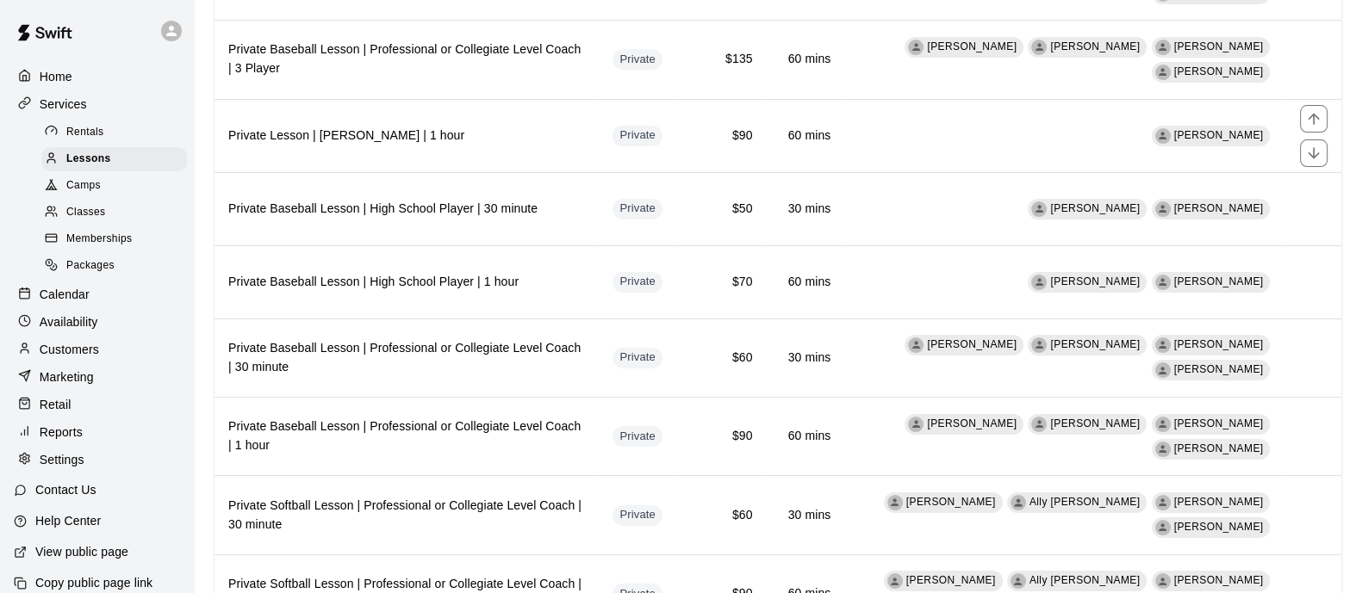
click at [534, 135] on h6 "Private Lesson | [PERSON_NAME] | 1 hour" at bounding box center [406, 136] width 357 height 19
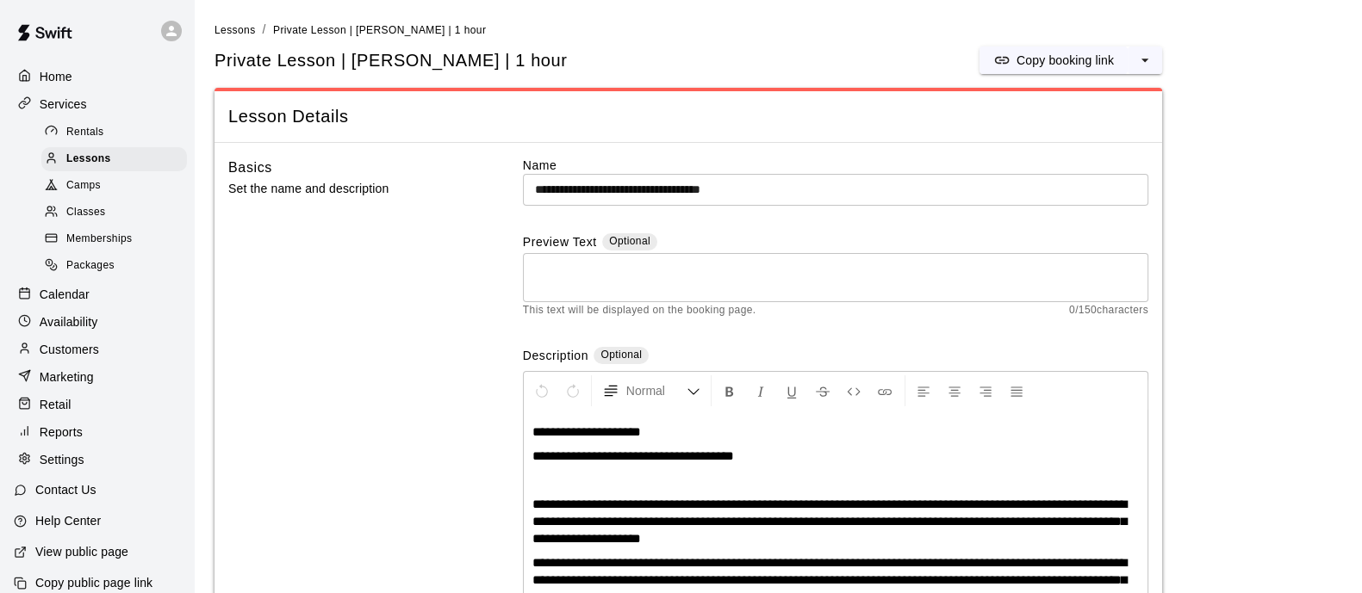
click at [241, 32] on span "Lessons" at bounding box center [234, 30] width 41 height 12
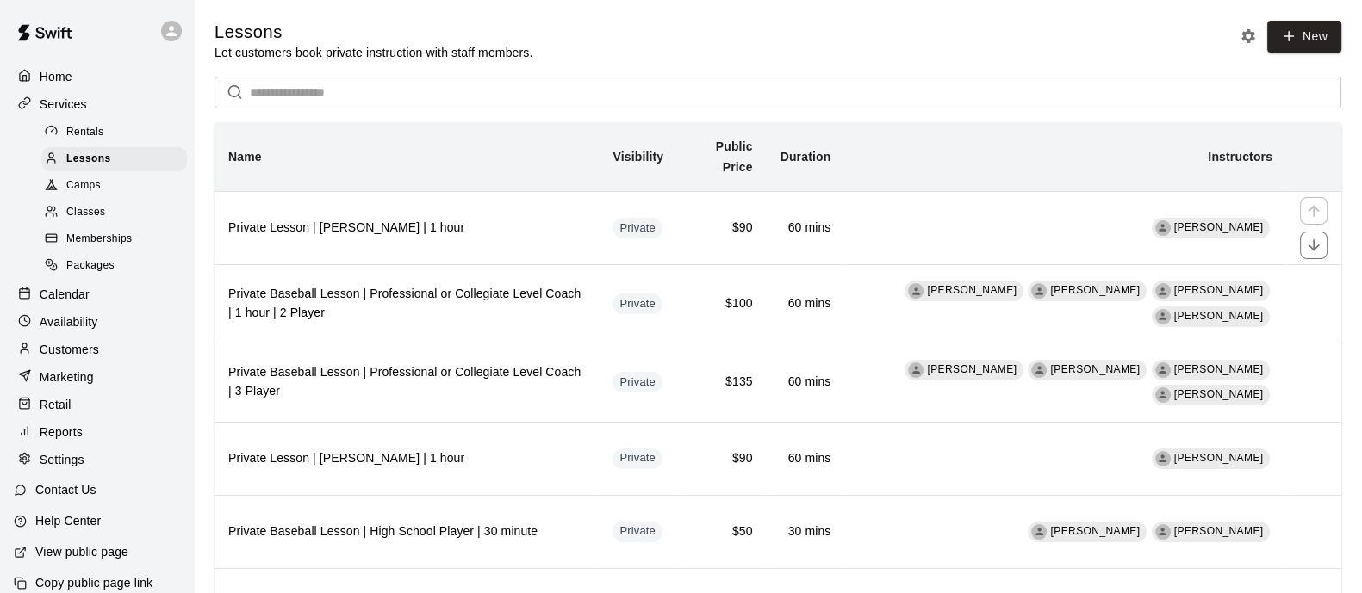
scroll to position [214, 0]
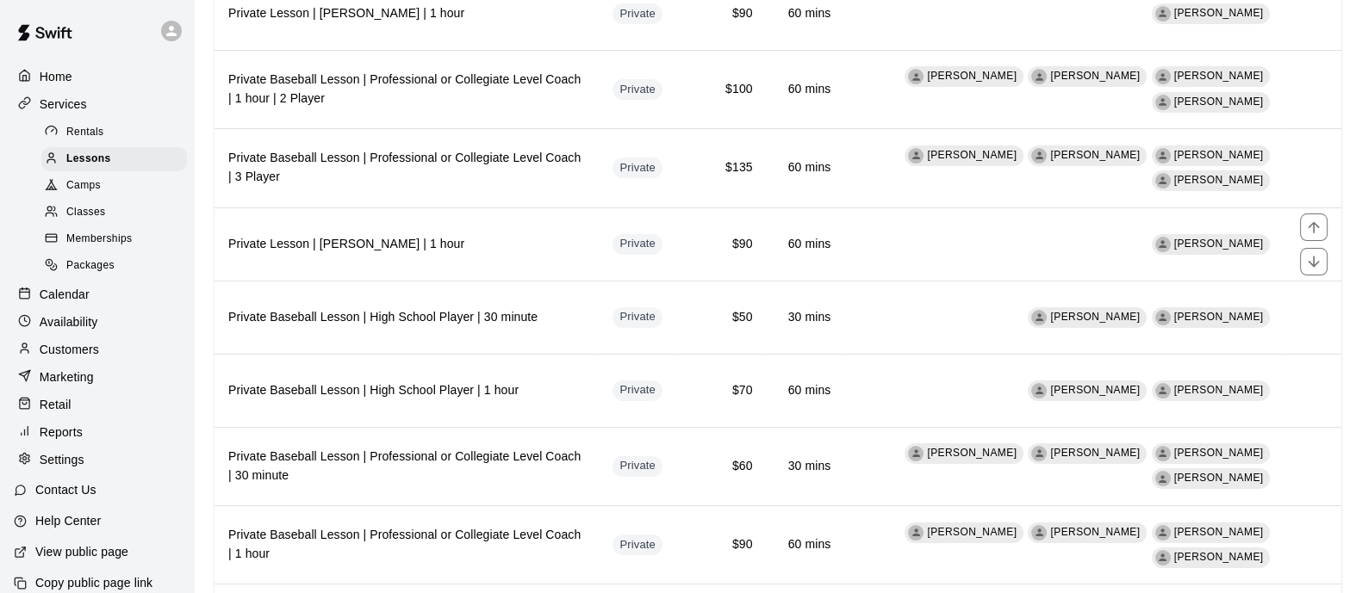
click at [1313, 258] on icon "move item down" at bounding box center [1312, 261] width 11 height 11
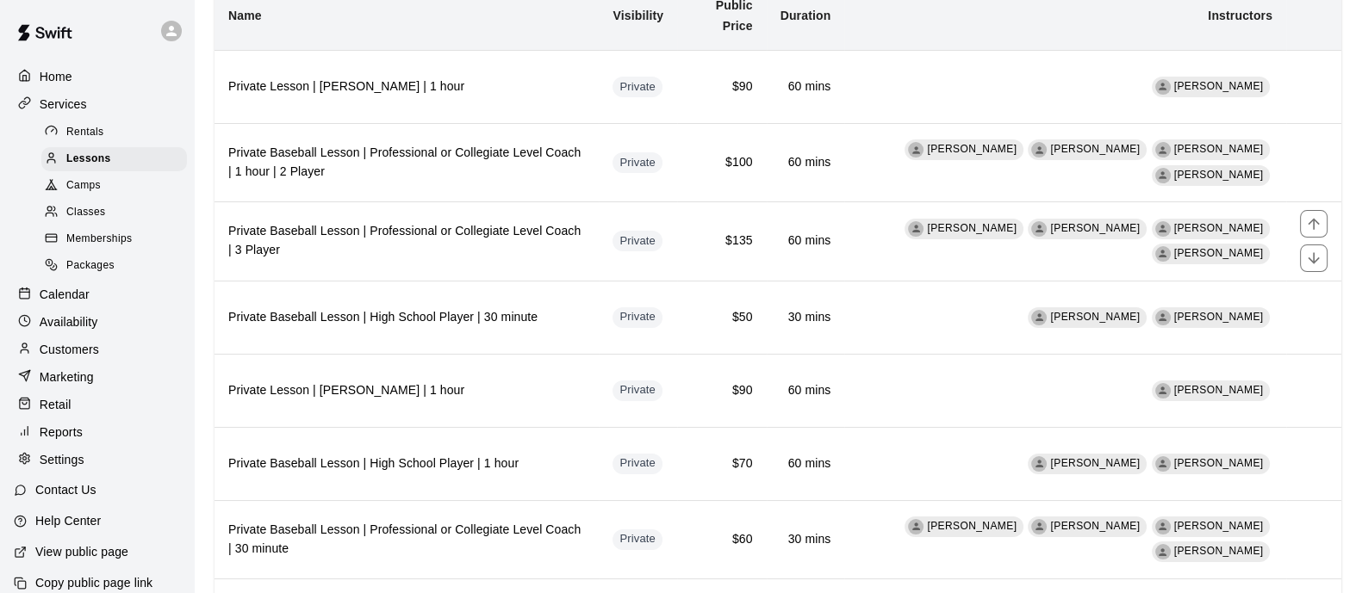
scroll to position [107, 0]
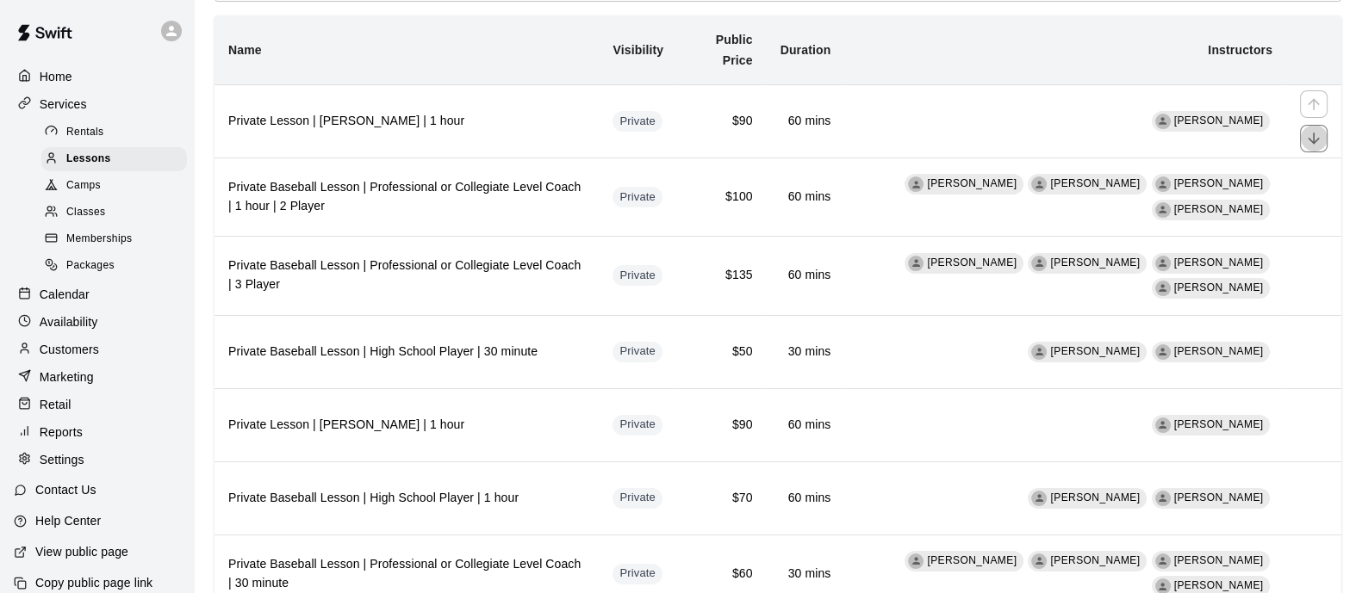
click at [1317, 143] on icon "move item down" at bounding box center [1313, 138] width 17 height 17
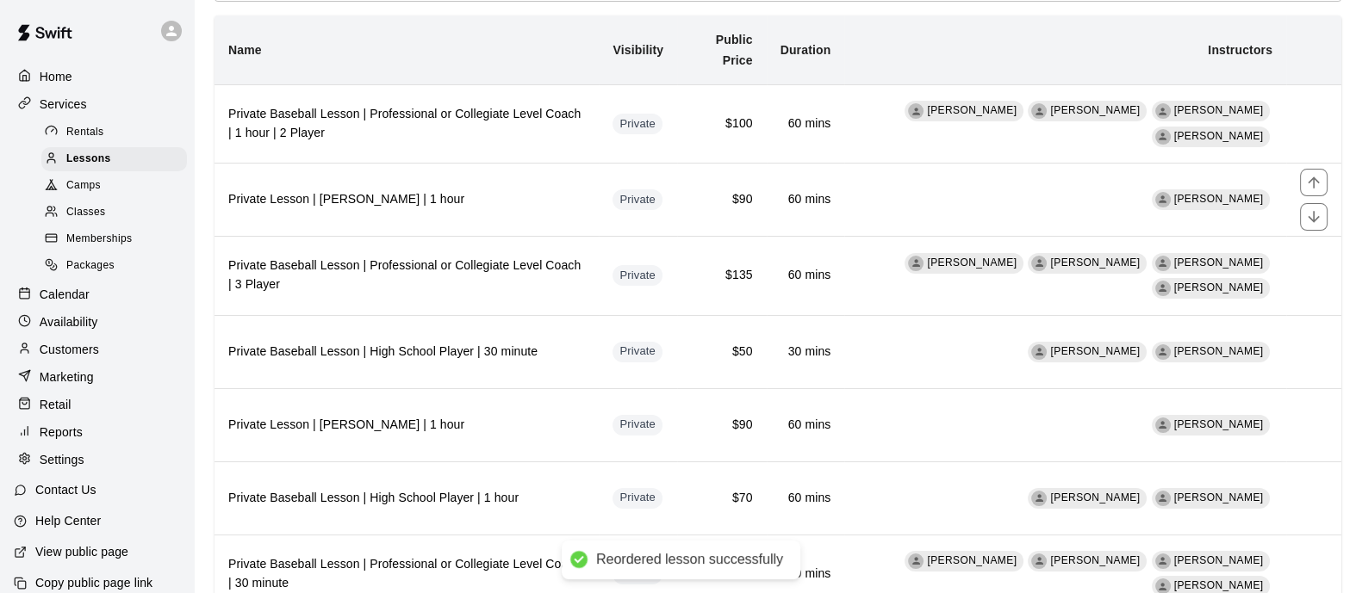
click at [1322, 217] on icon "move item down" at bounding box center [1313, 216] width 17 height 17
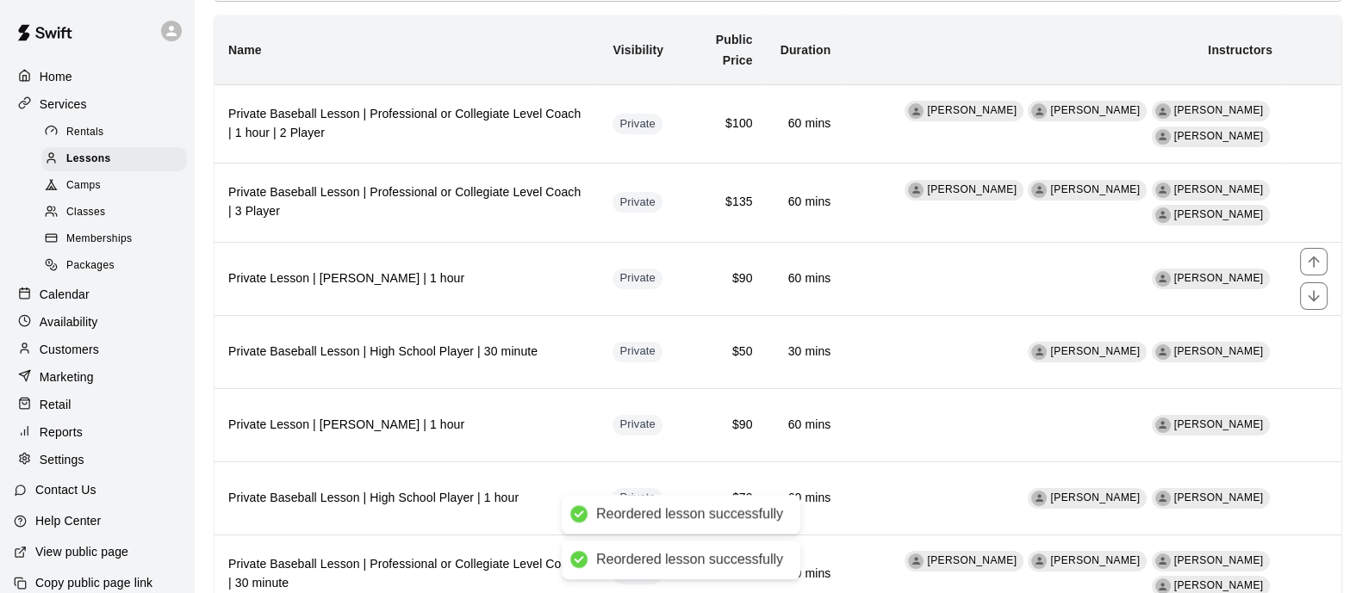
click at [1318, 293] on icon "move item down" at bounding box center [1313, 296] width 17 height 17
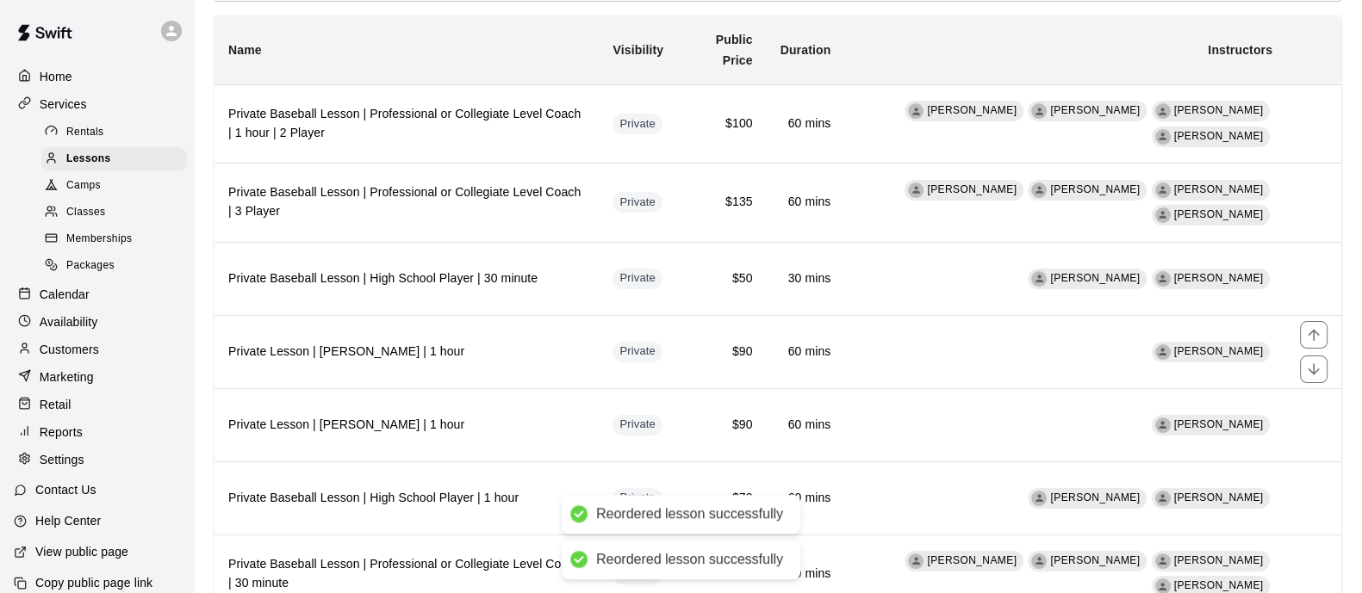
click at [1318, 359] on button "move item down" at bounding box center [1314, 370] width 28 height 28
click at [1313, 443] on icon "move item down" at bounding box center [1312, 442] width 11 height 11
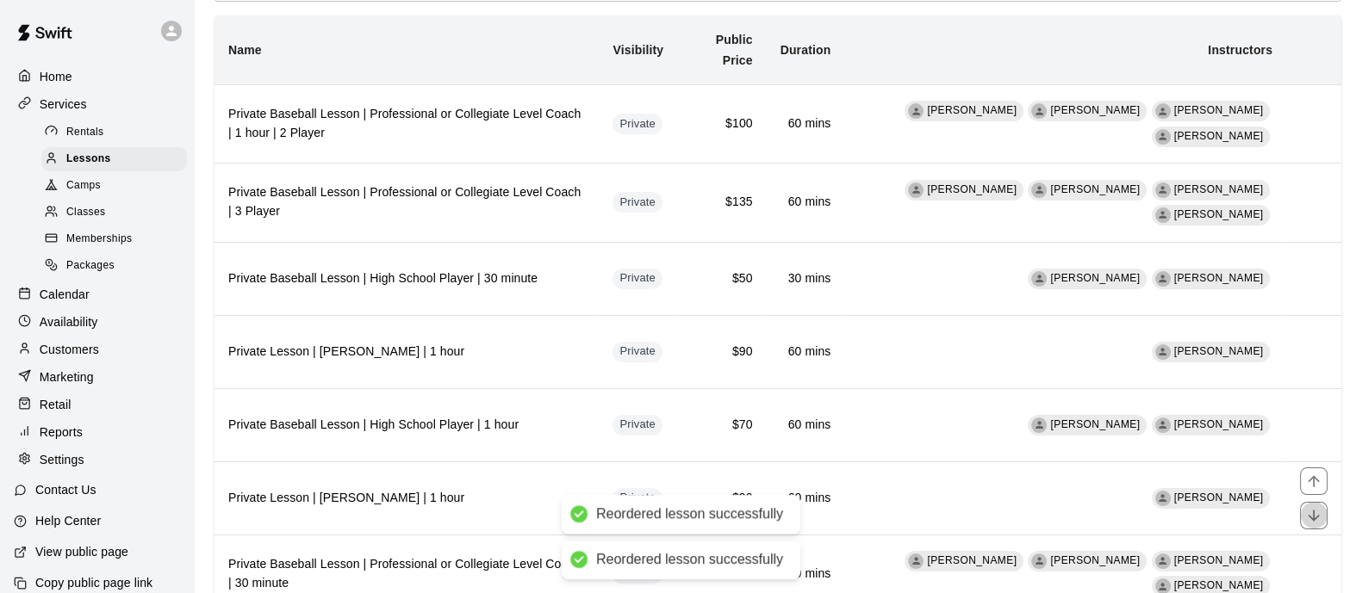
click at [1318, 517] on icon "move item down" at bounding box center [1313, 515] width 17 height 17
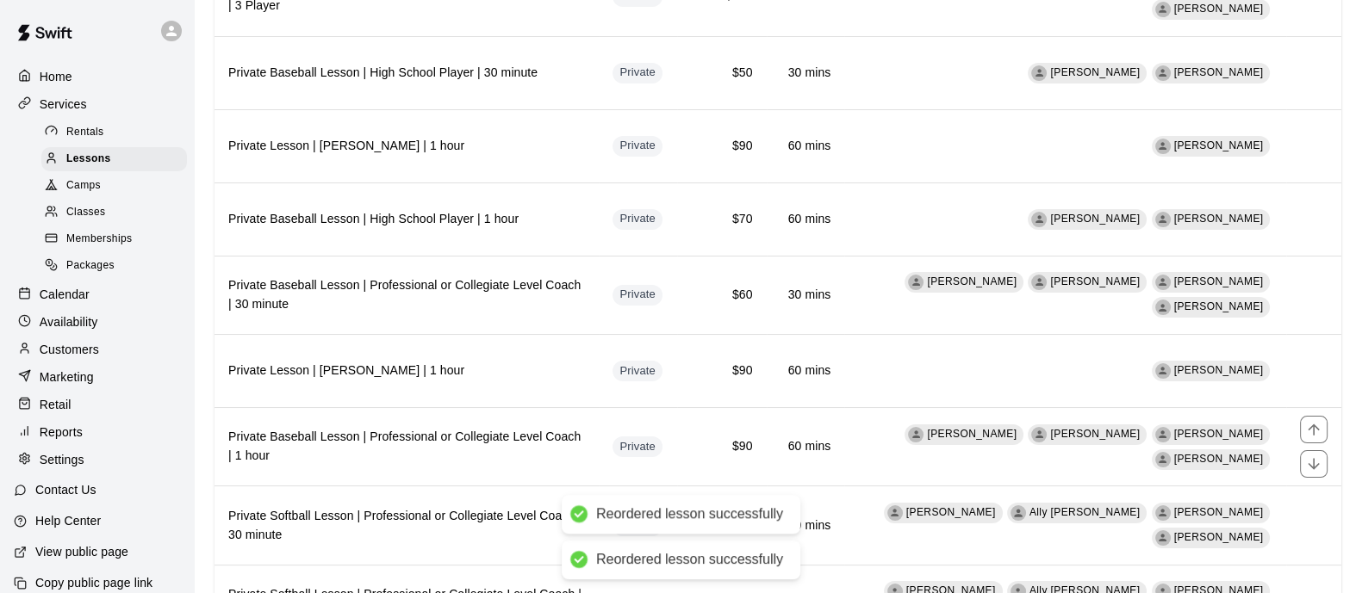
scroll to position [323, 0]
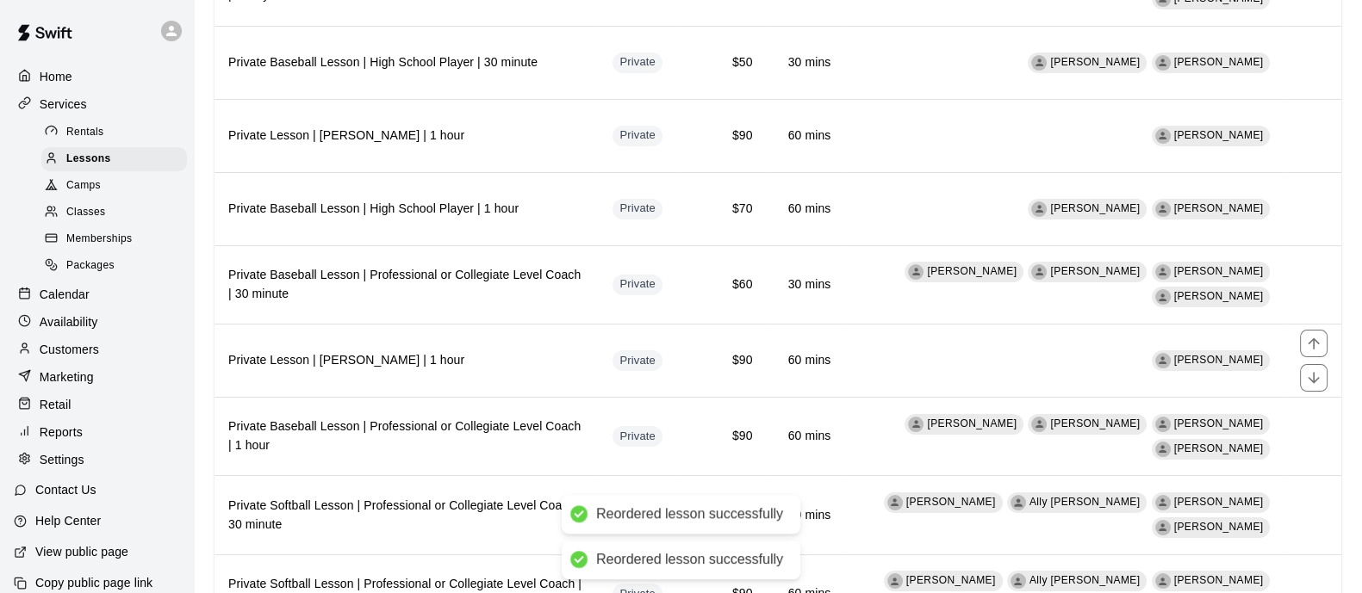
click at [1319, 376] on icon "move item down" at bounding box center [1313, 377] width 17 height 17
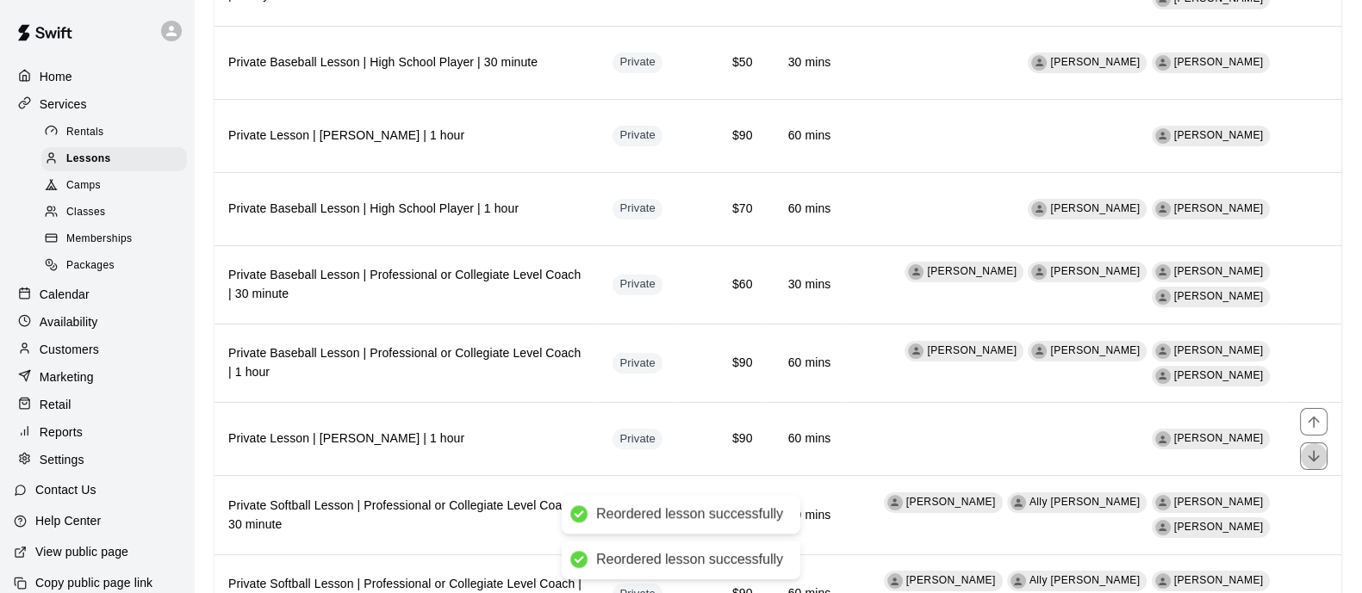
click at [1320, 458] on icon "move item down" at bounding box center [1313, 456] width 17 height 17
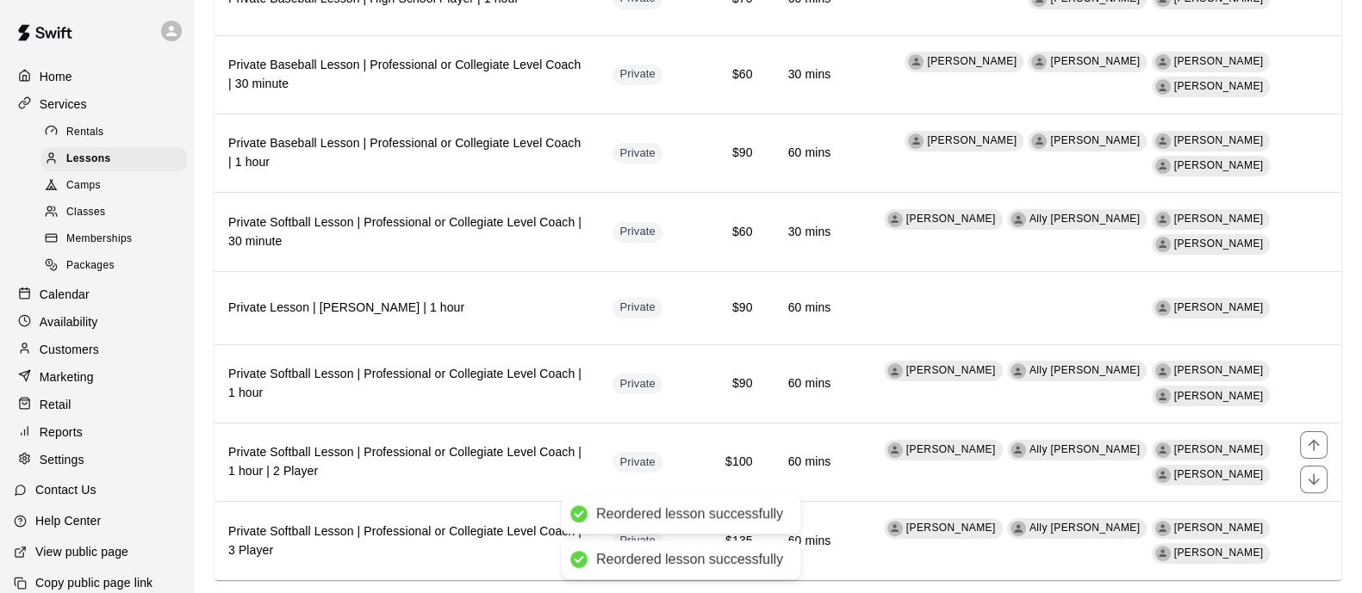
scroll to position [538, 0]
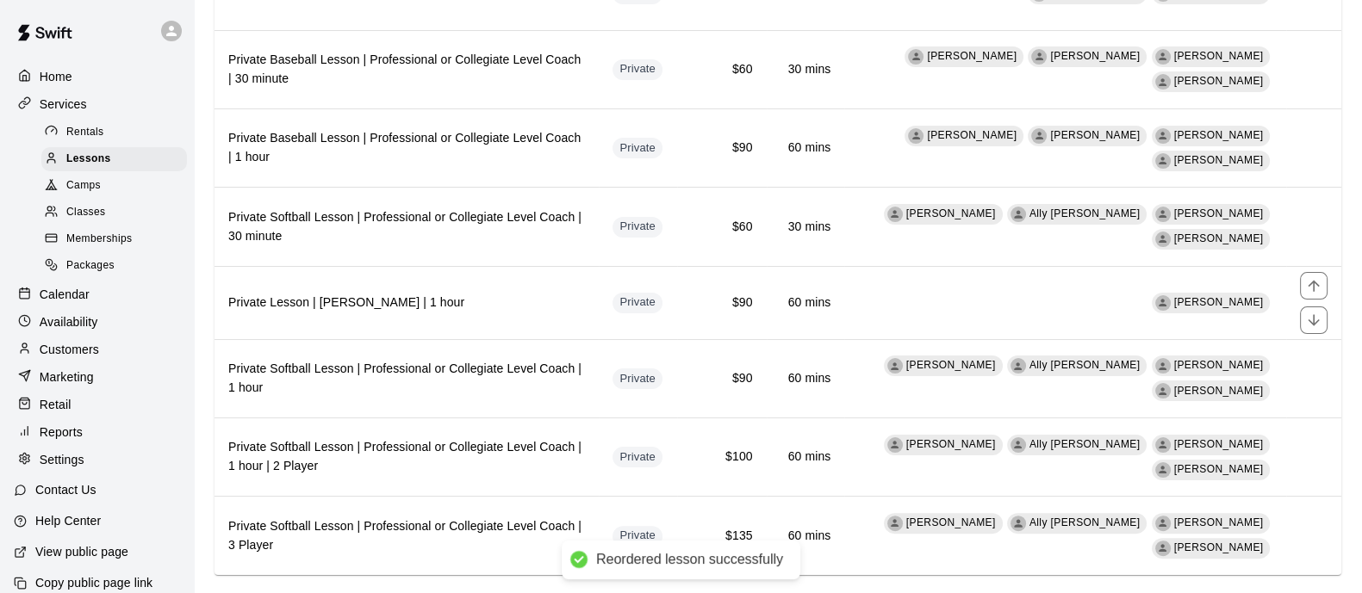
click at [1313, 319] on icon "move item down" at bounding box center [1313, 320] width 17 height 17
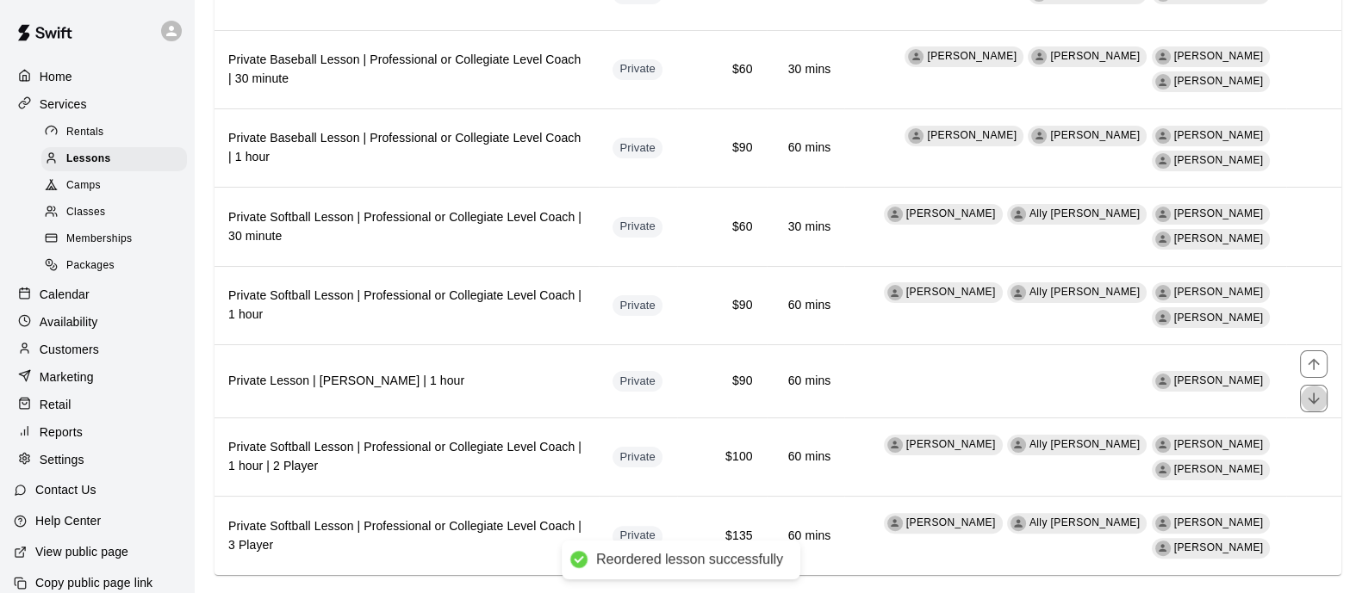
click at [1316, 397] on icon "move item down" at bounding box center [1313, 398] width 17 height 17
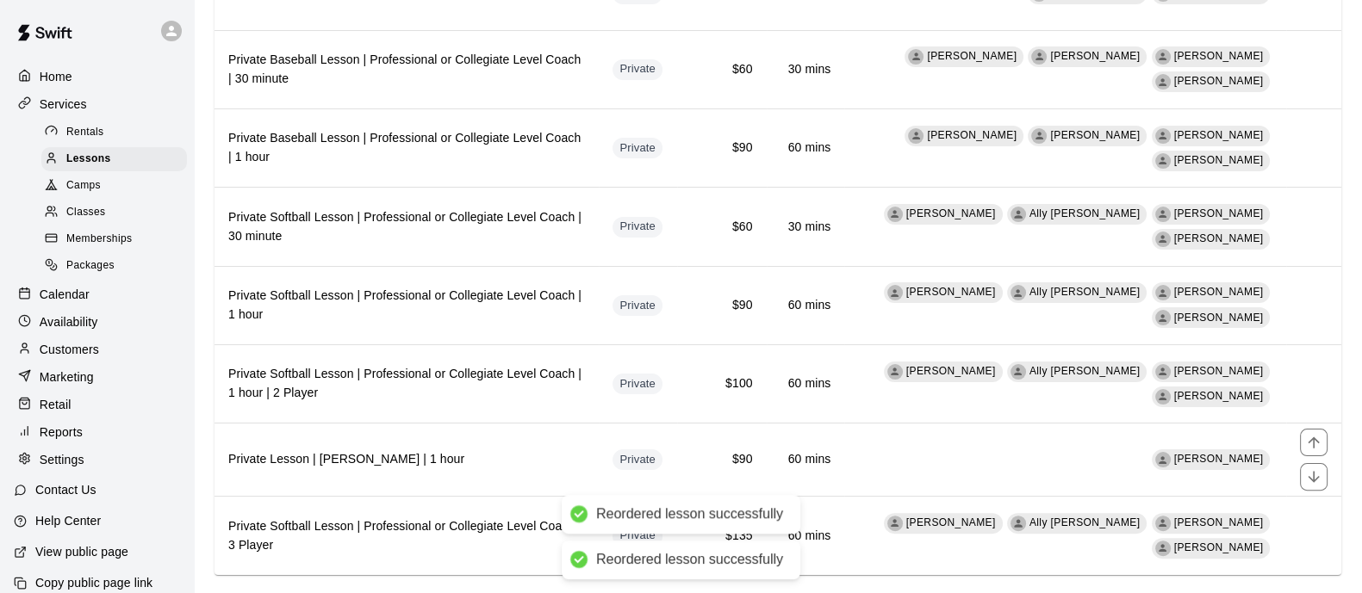
click at [1317, 475] on icon "move item down" at bounding box center [1313, 477] width 17 height 17
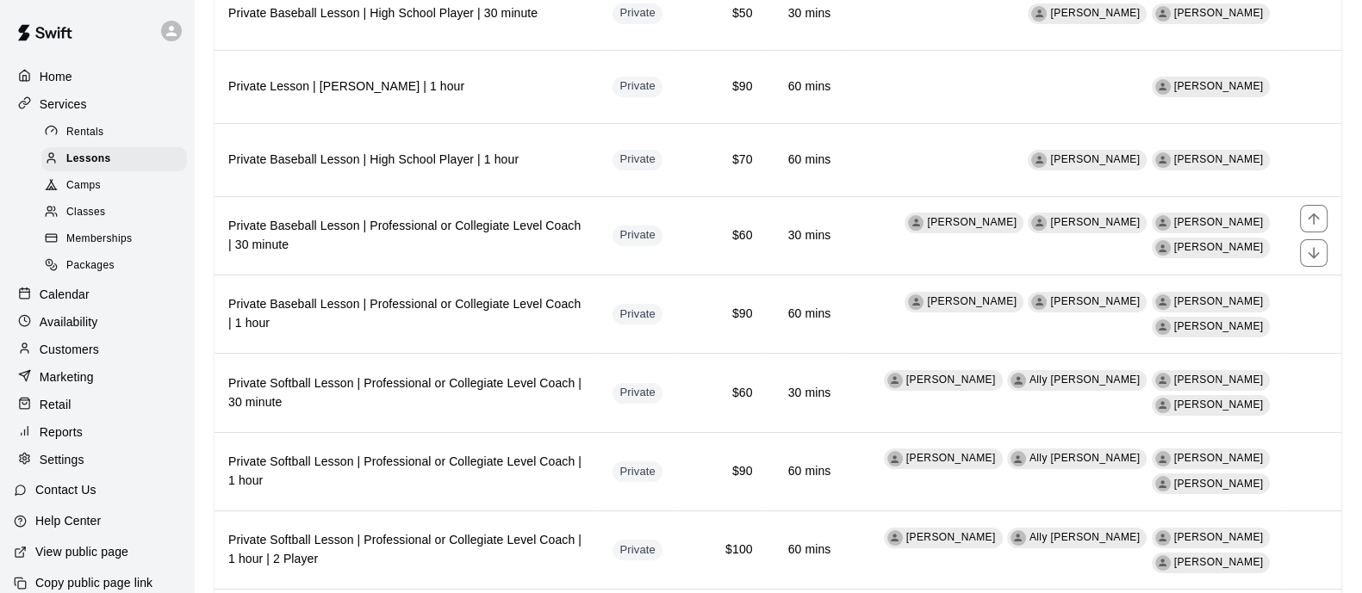
scroll to position [351, 0]
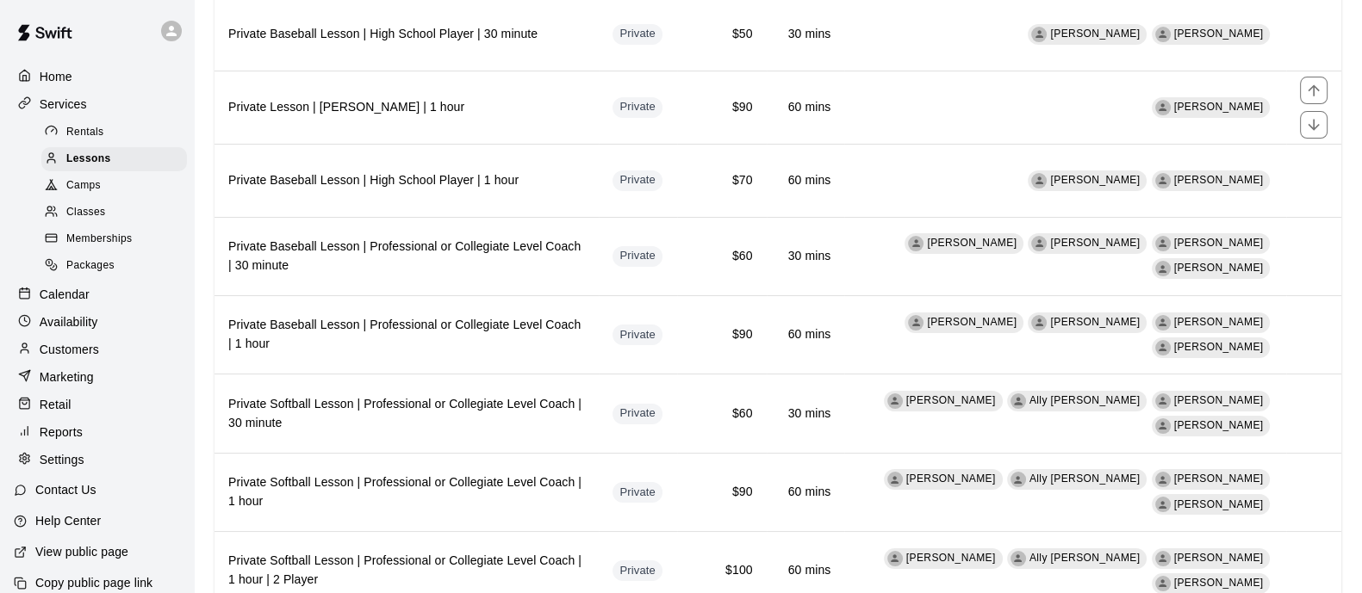
drag, startPoint x: 1313, startPoint y: 122, endPoint x: 1313, endPoint y: 131, distance: 8.7
click at [1313, 123] on icon "move item down" at bounding box center [1312, 124] width 11 height 11
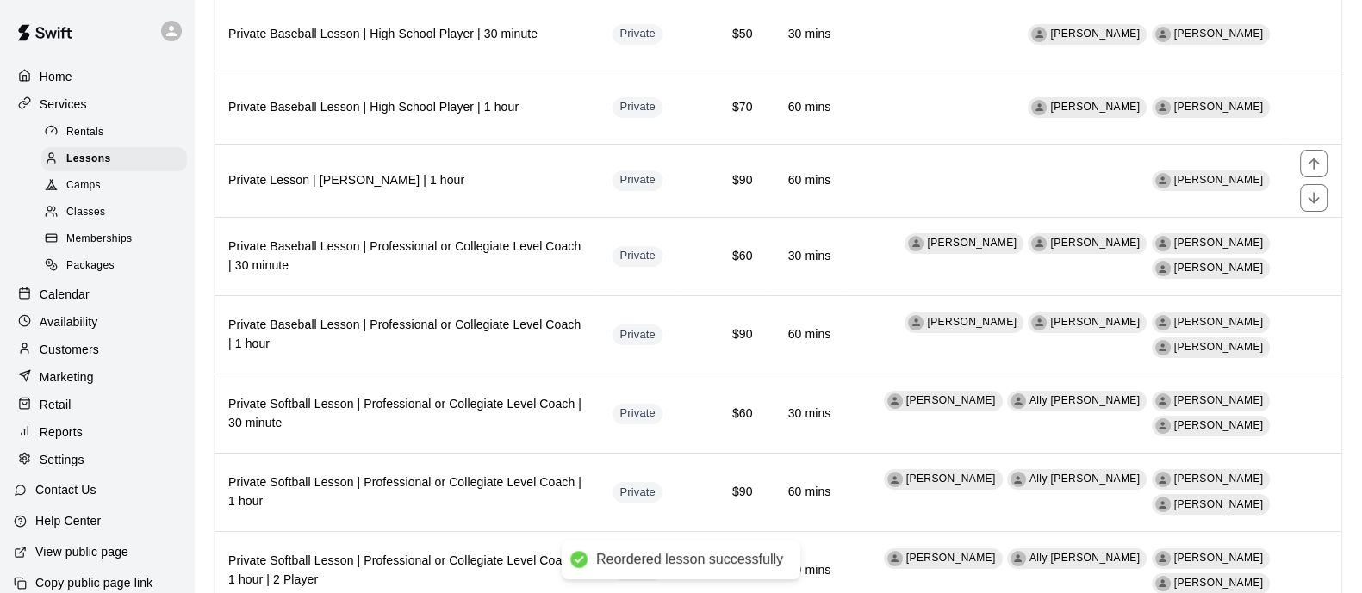
click at [1313, 197] on icon "move item down" at bounding box center [1313, 197] width 17 height 17
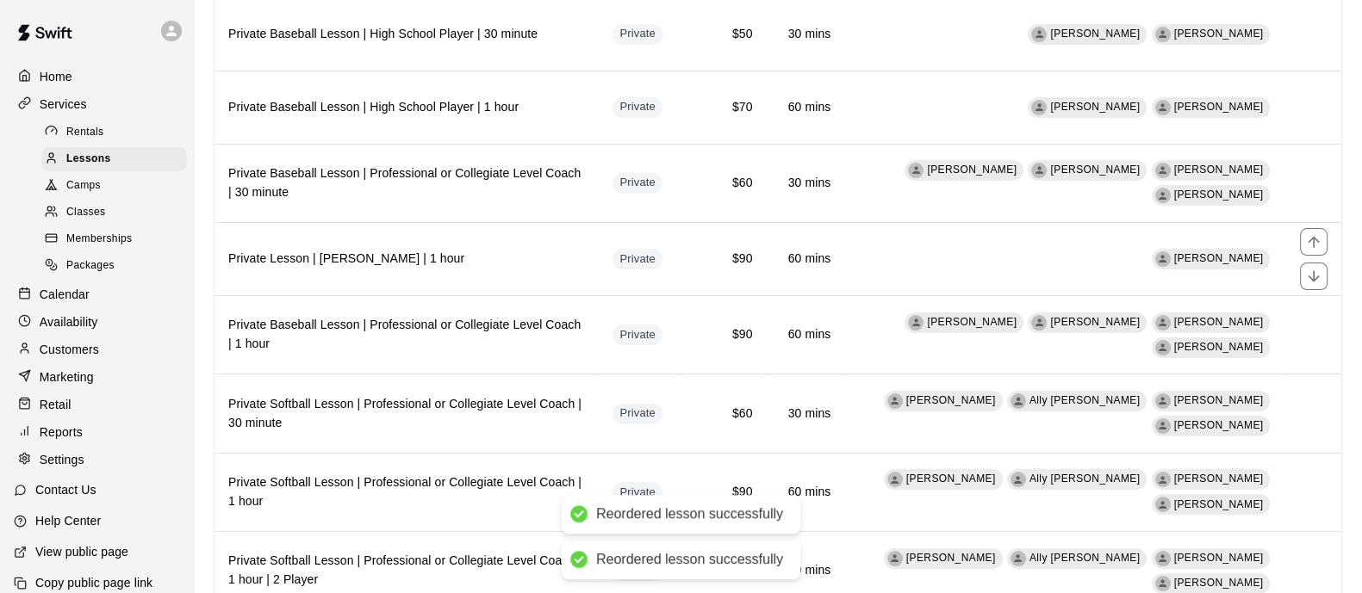
click at [1317, 269] on icon "move item down" at bounding box center [1313, 276] width 17 height 17
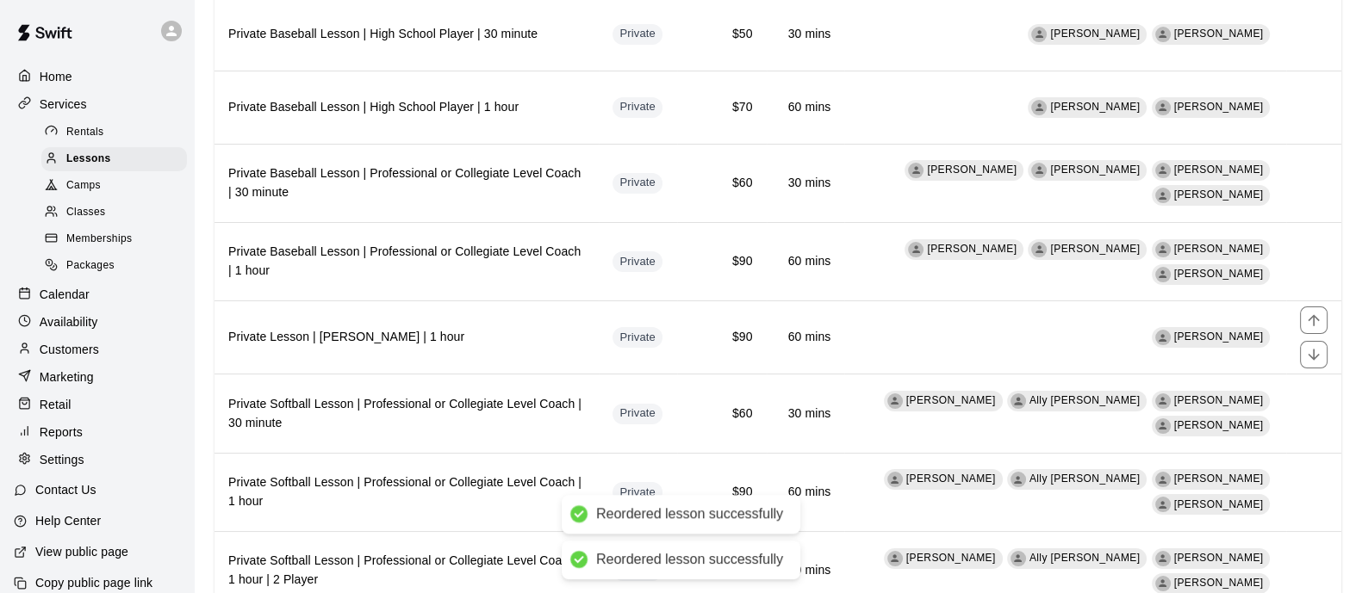
click at [1318, 347] on icon "move item down" at bounding box center [1313, 354] width 17 height 17
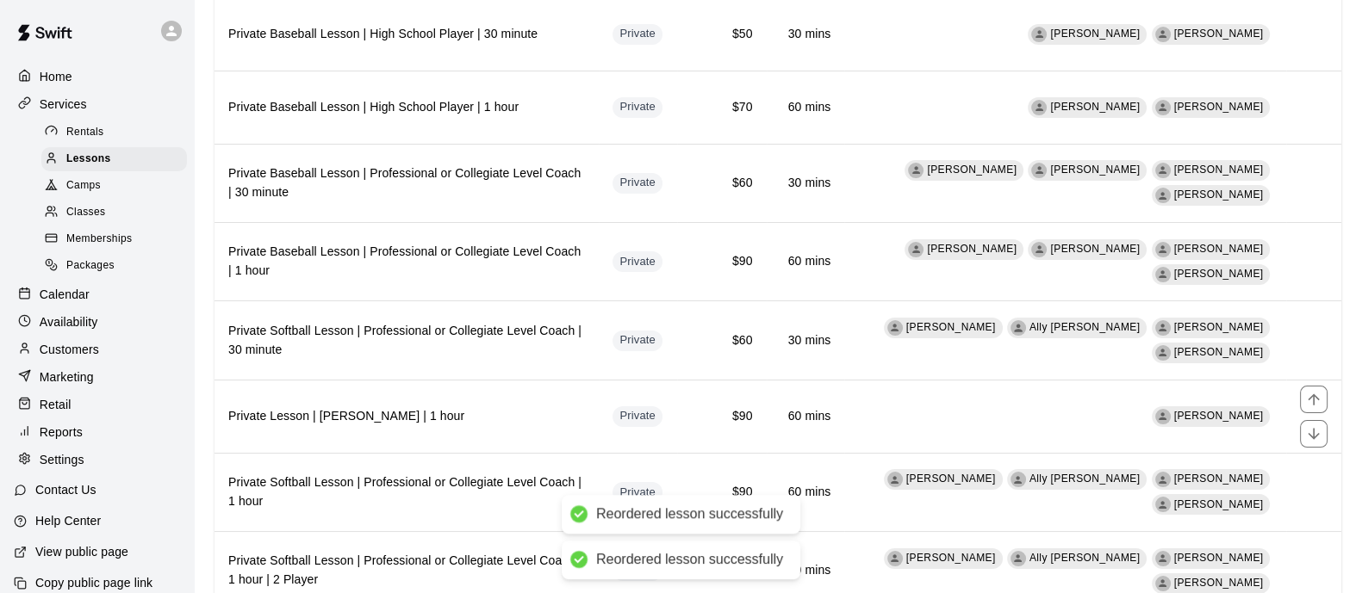
click at [1310, 432] on icon "move item down" at bounding box center [1313, 433] width 17 height 17
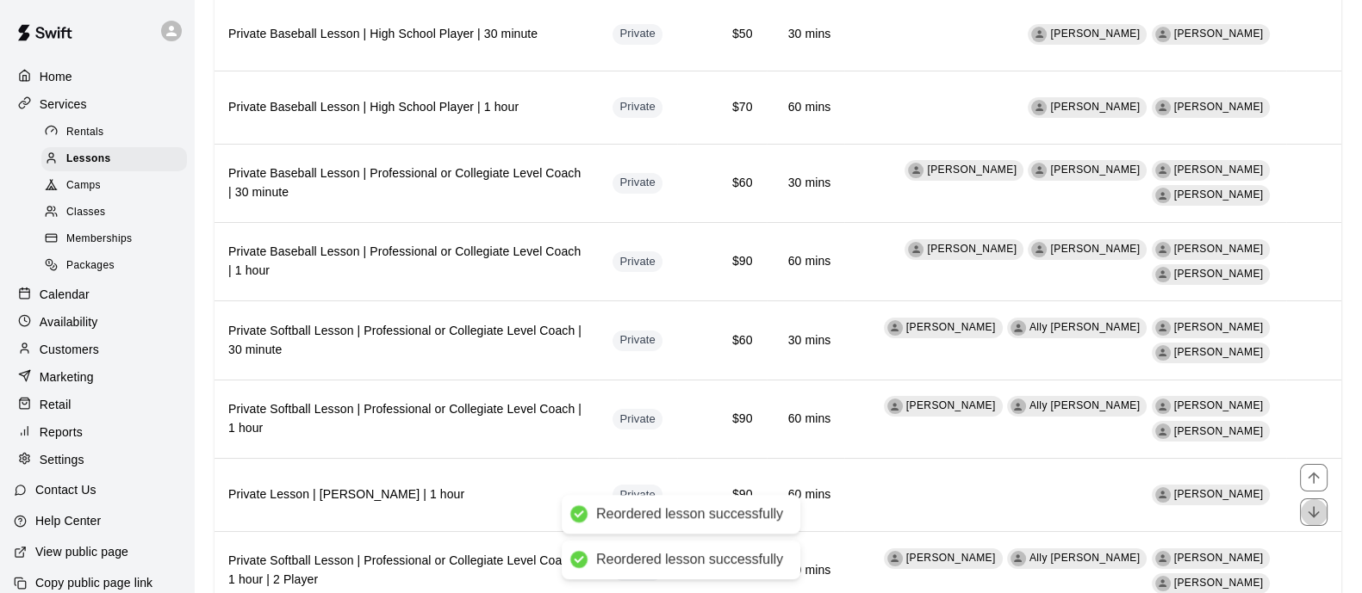
click at [1314, 503] on button "move item down" at bounding box center [1314, 513] width 28 height 28
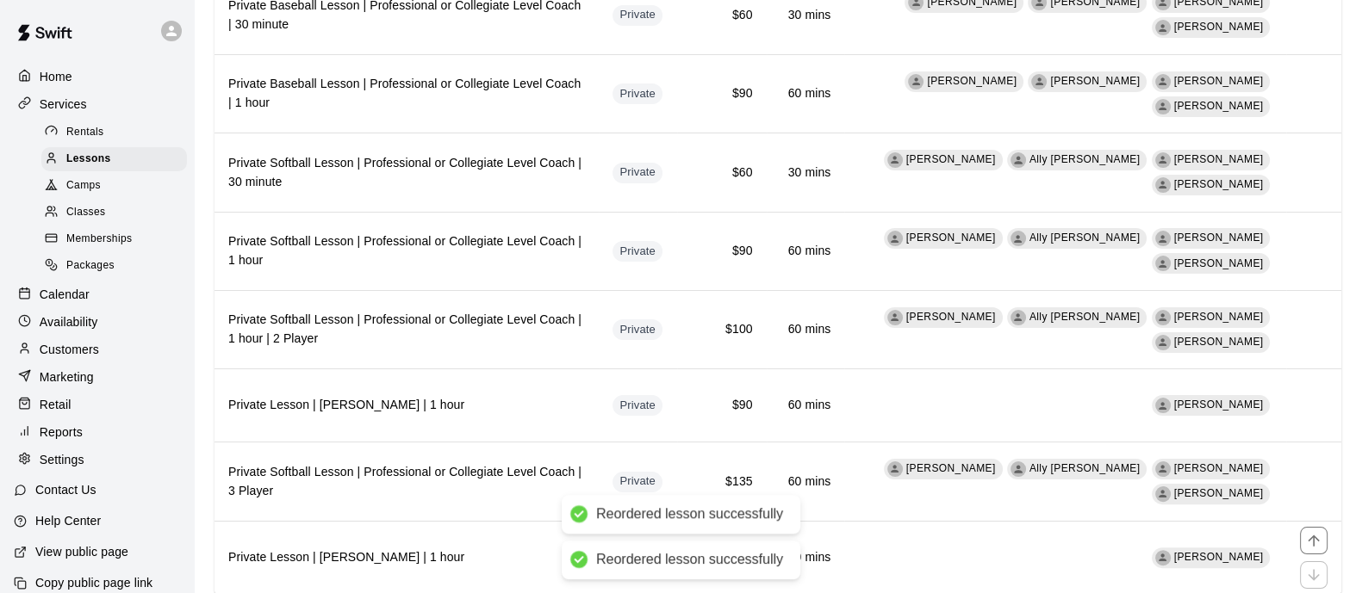
scroll to position [567, 0]
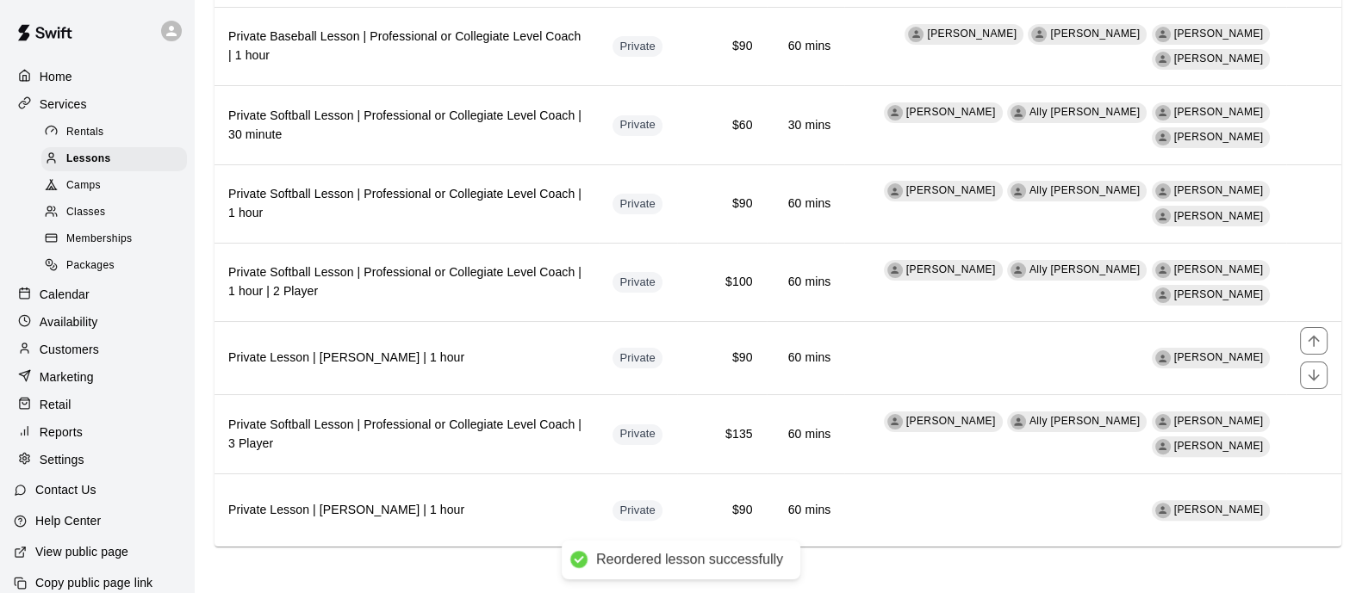
click at [1313, 372] on icon "move item down" at bounding box center [1312, 375] width 11 height 11
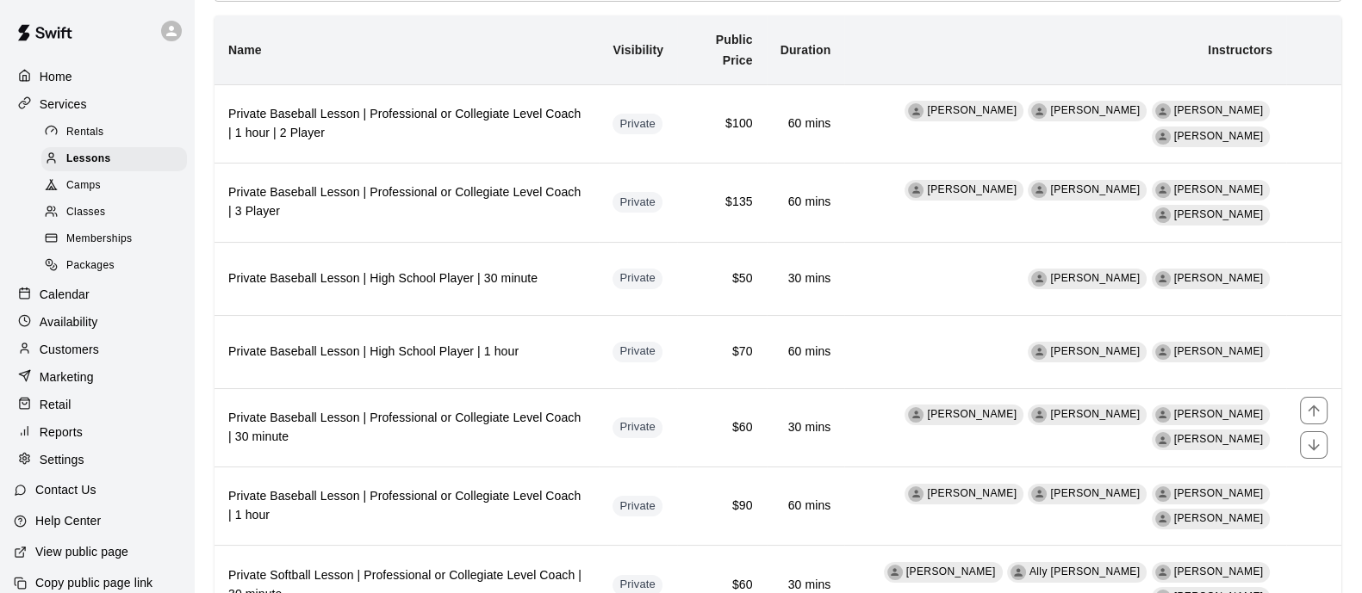
scroll to position [214, 0]
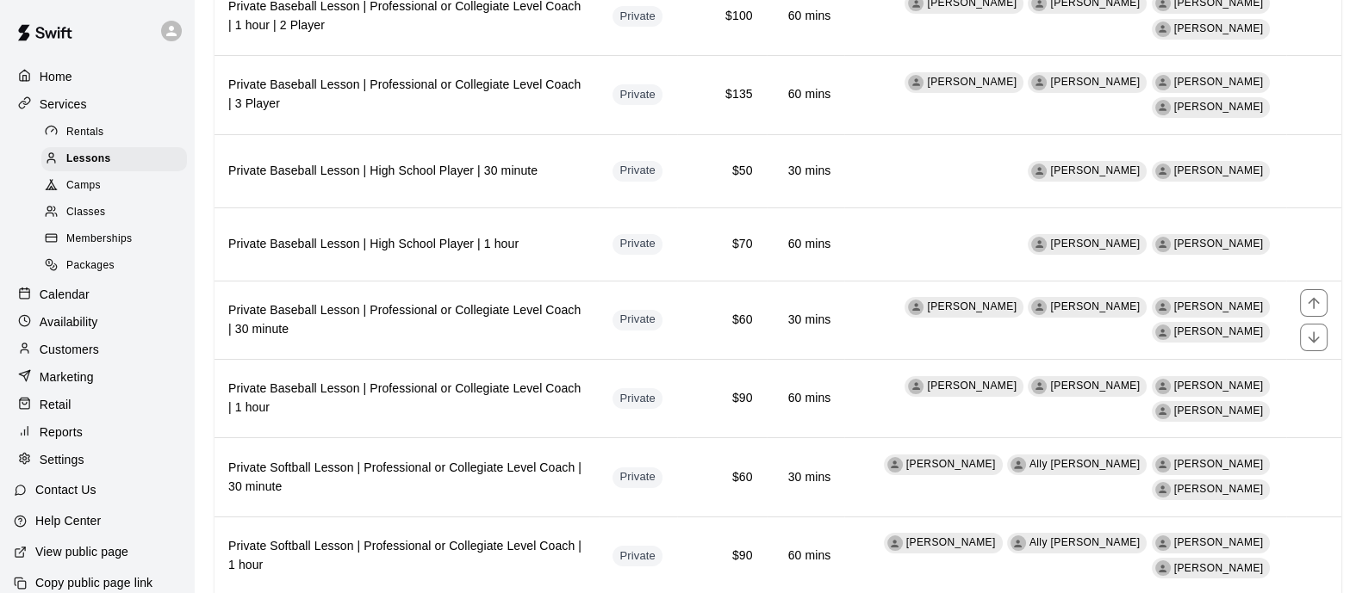
click at [1309, 303] on icon "move item up" at bounding box center [1312, 302] width 11 height 11
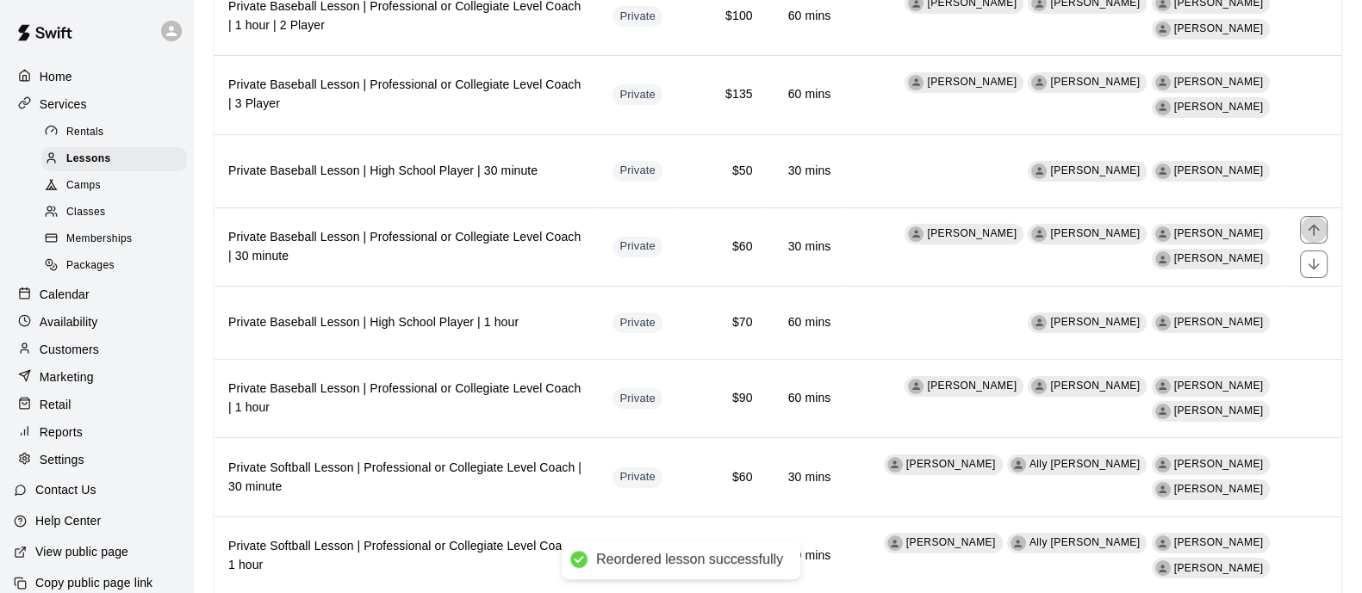
click at [1314, 234] on icon "move item up" at bounding box center [1313, 229] width 17 height 17
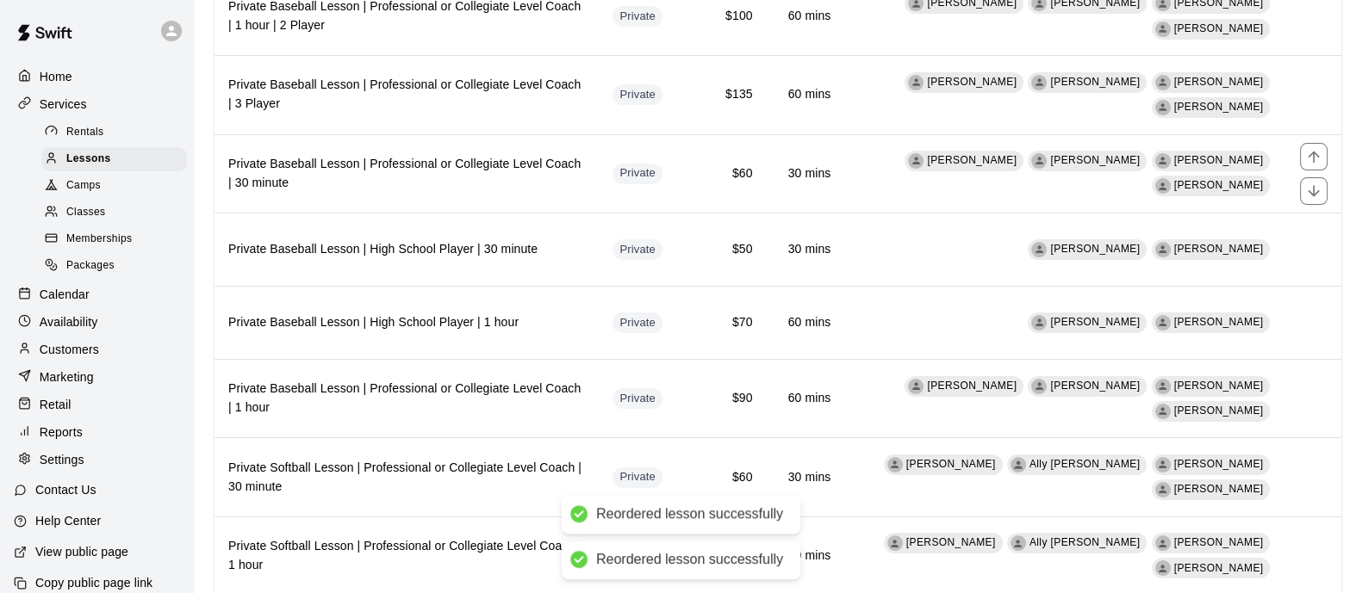
click at [1315, 152] on icon "move item up" at bounding box center [1313, 156] width 17 height 17
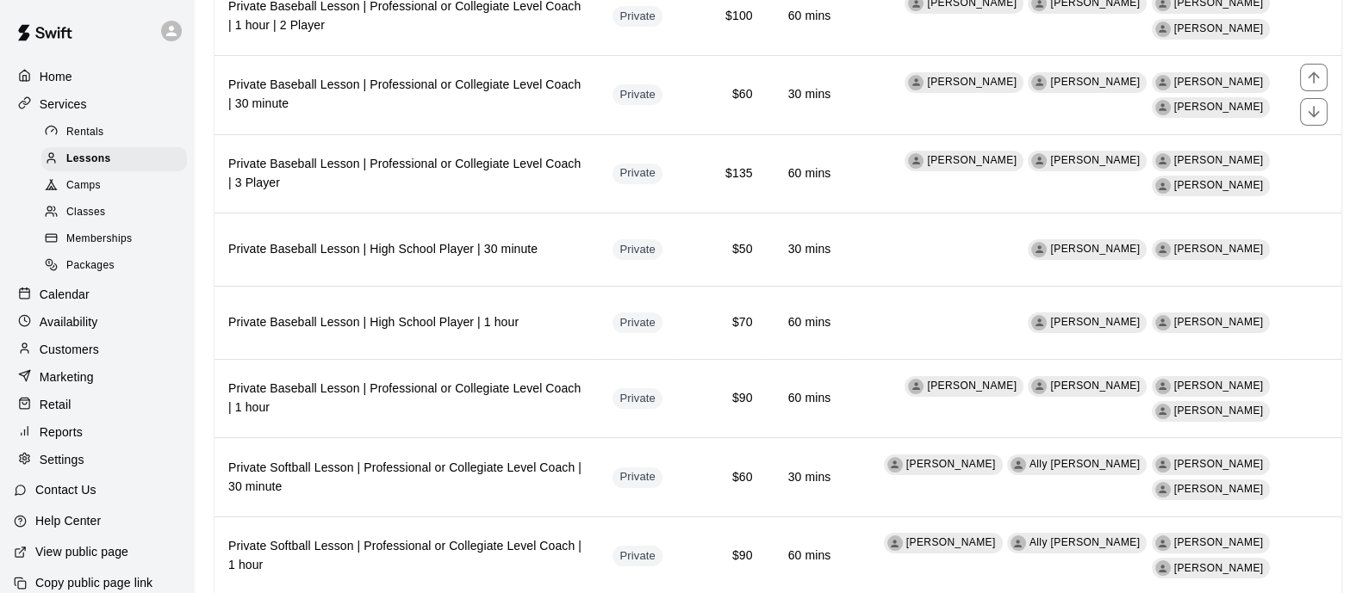
click at [1312, 79] on icon "move item up" at bounding box center [1313, 77] width 17 height 17
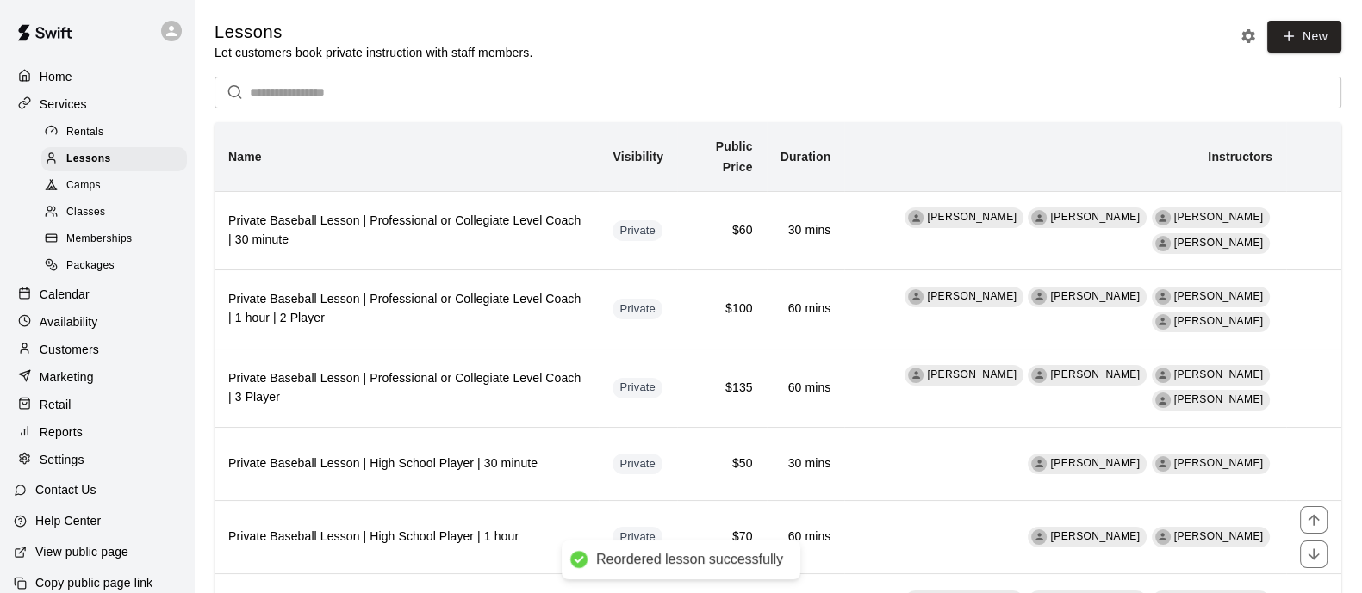
scroll to position [323, 0]
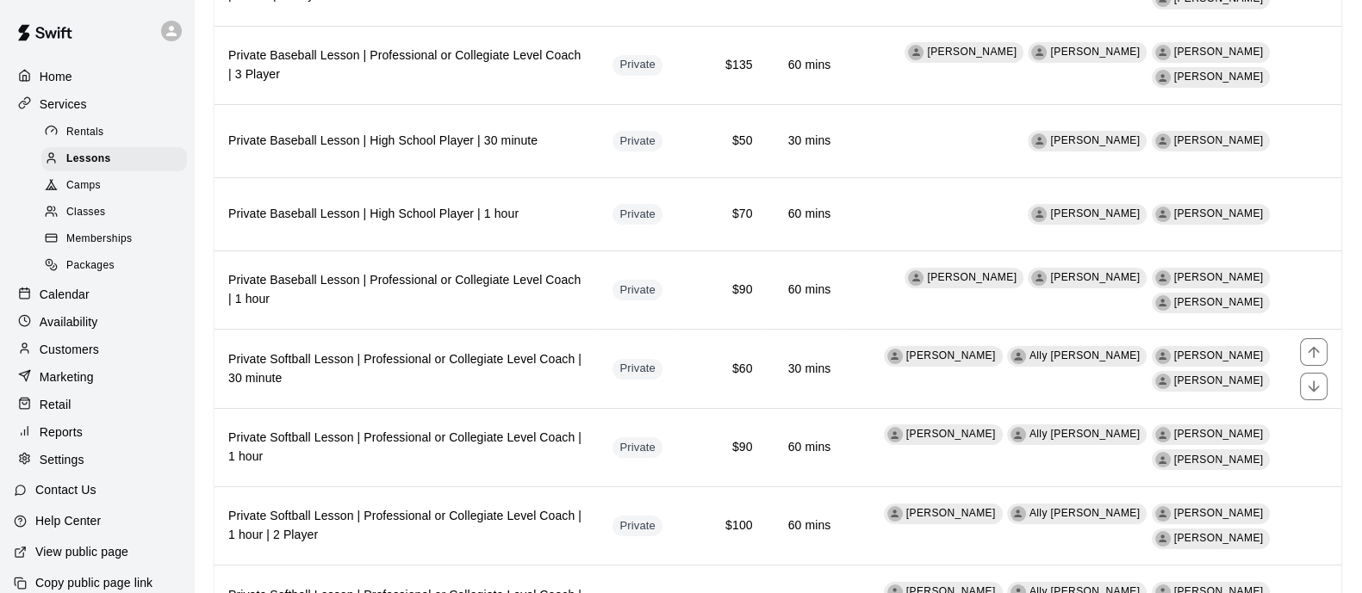
click at [1309, 345] on icon "move item up" at bounding box center [1313, 352] width 17 height 17
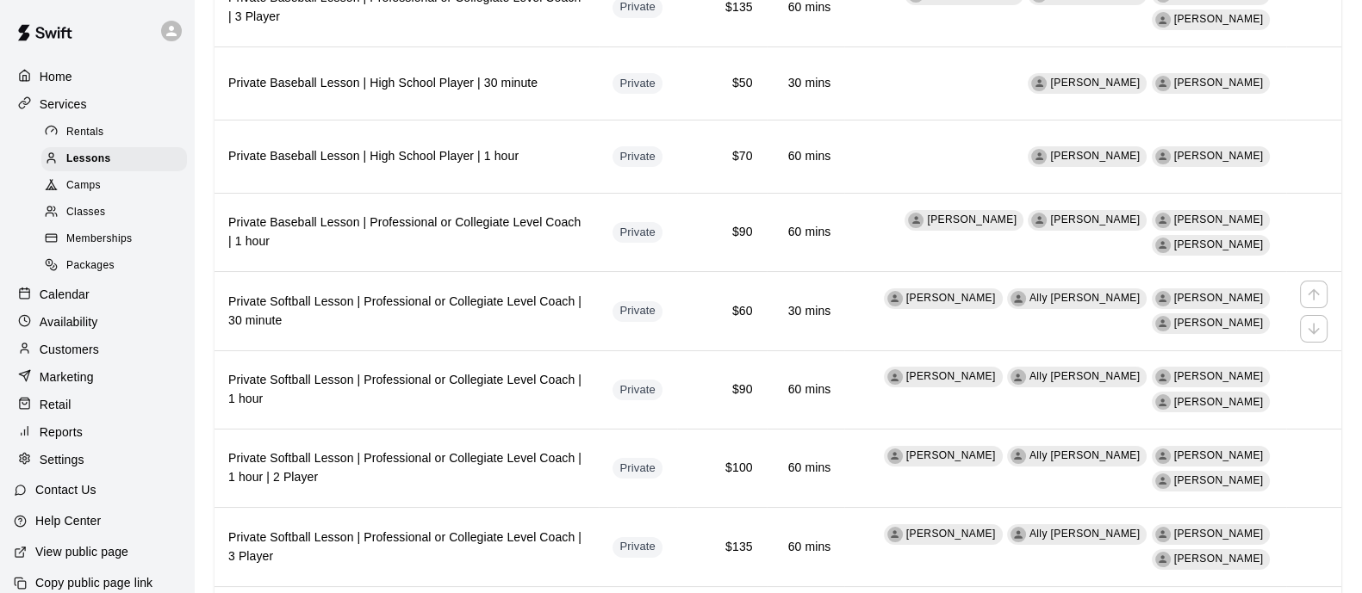
scroll to position [430, 0]
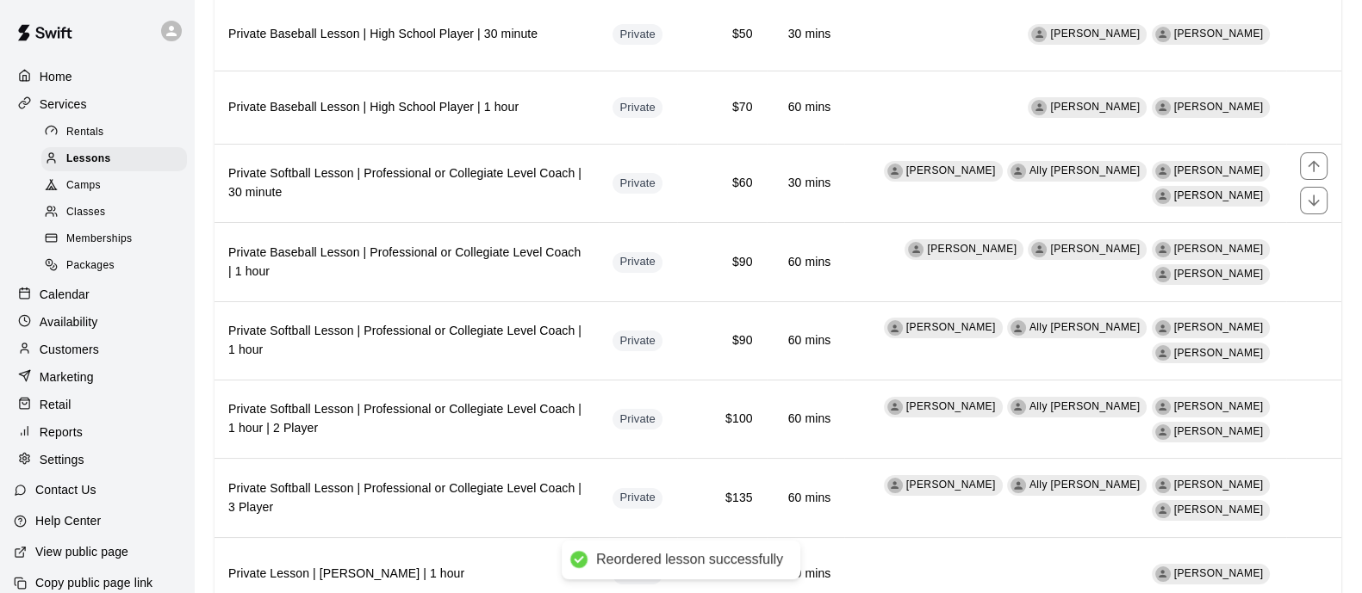
click at [1317, 167] on icon "move item up" at bounding box center [1313, 166] width 17 height 17
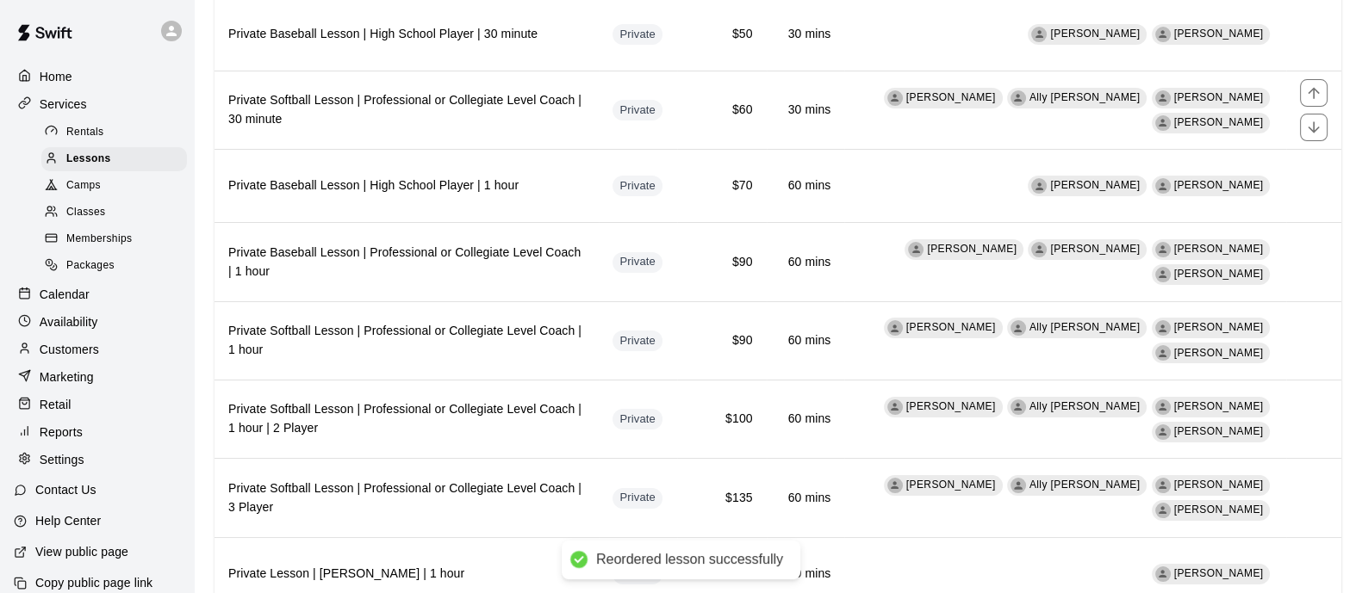
click at [1318, 90] on icon "move item up" at bounding box center [1313, 92] width 17 height 17
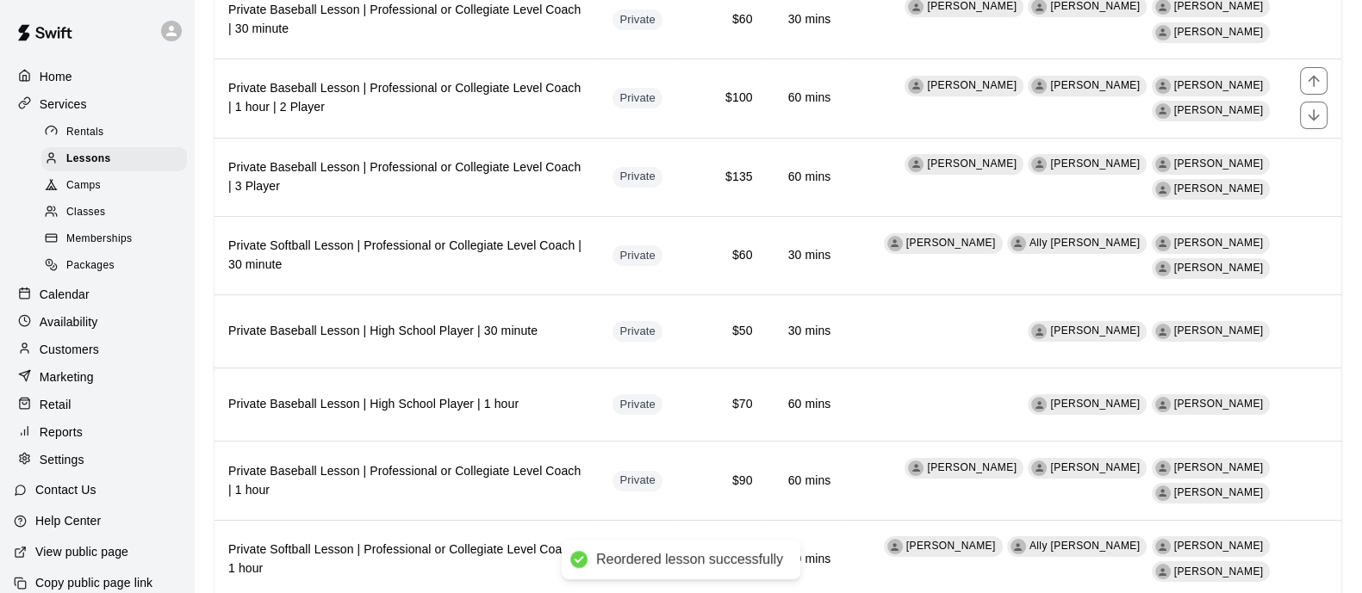
scroll to position [214, 0]
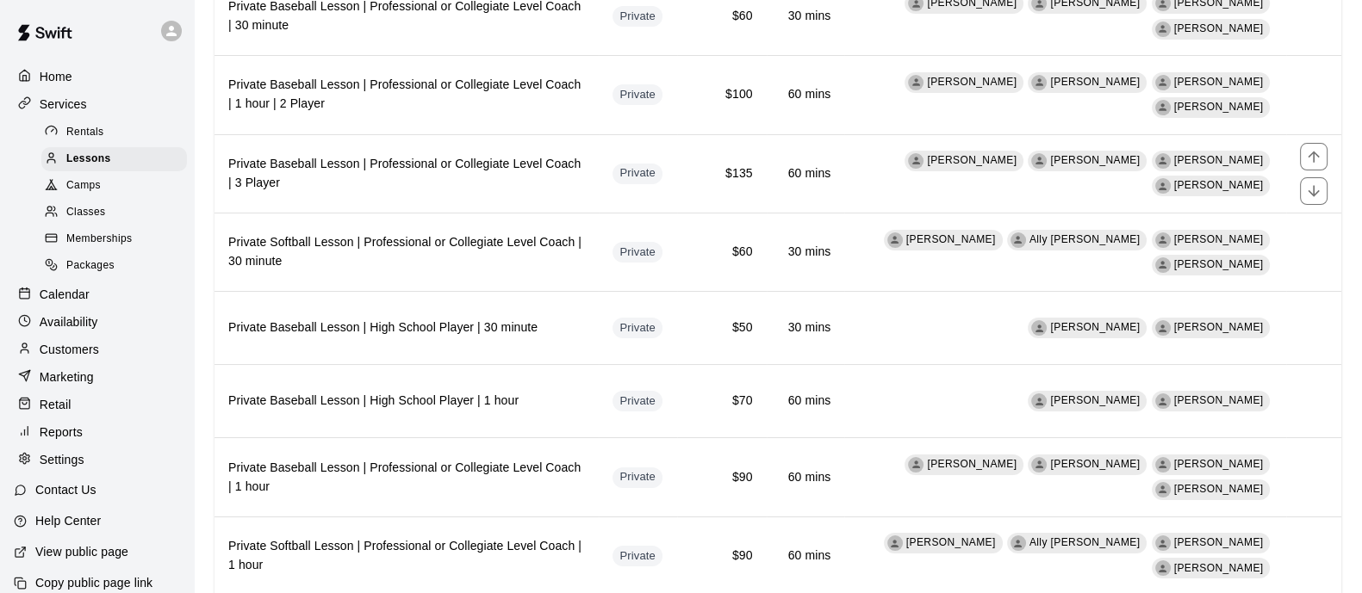
click at [1314, 156] on icon "move item up" at bounding box center [1312, 156] width 11 height 11
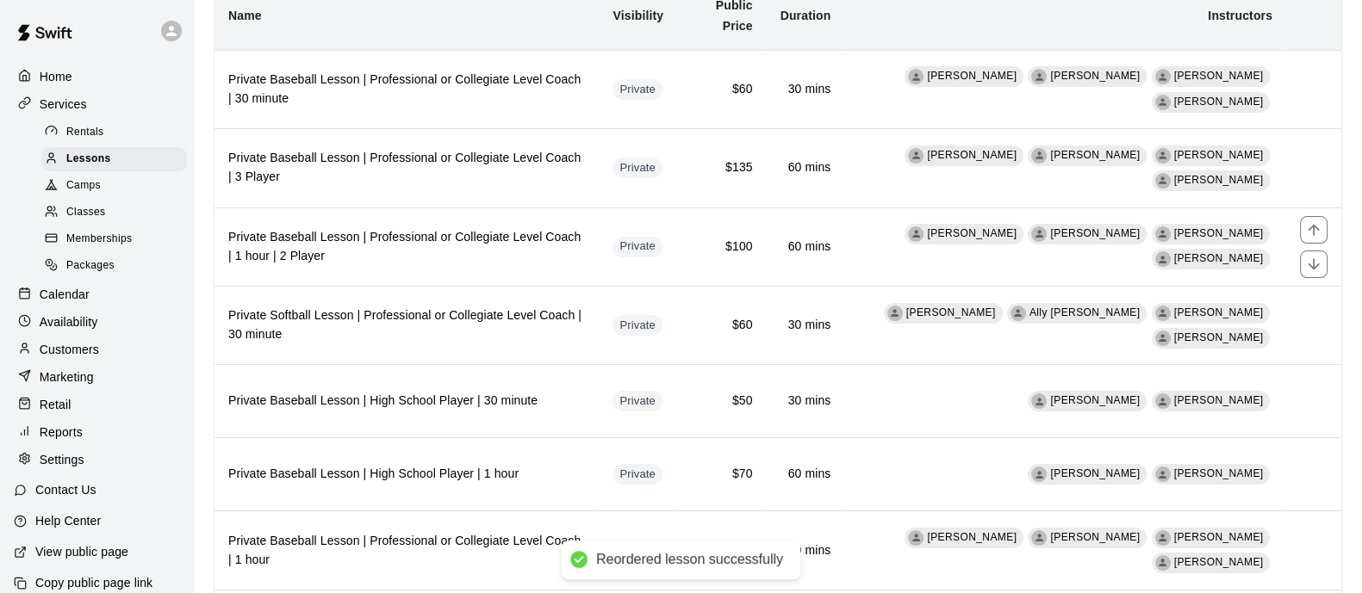
scroll to position [107, 0]
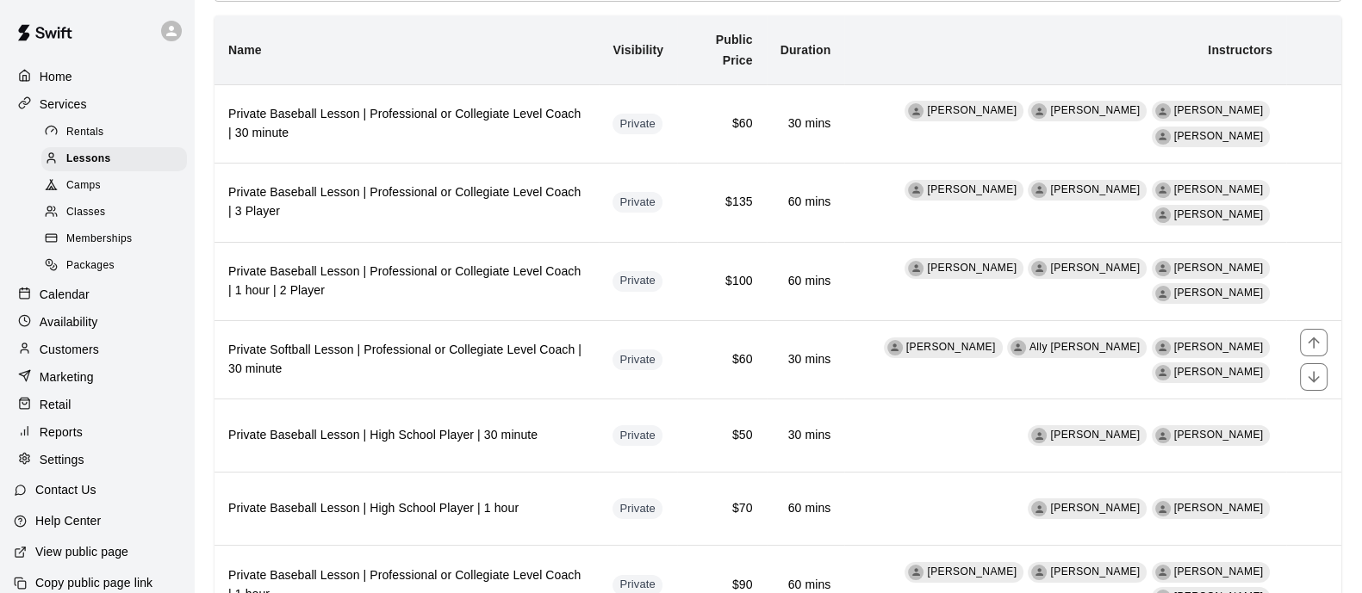
click at [1318, 342] on icon "move item up" at bounding box center [1313, 342] width 17 height 17
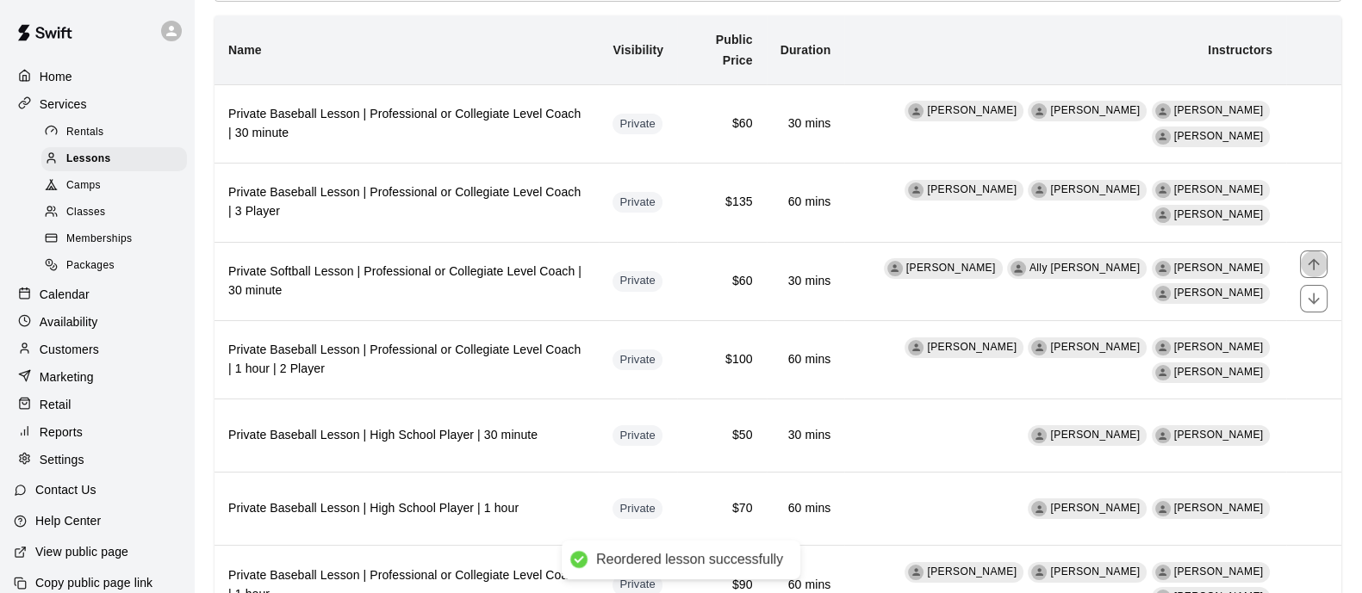
click at [1316, 264] on icon "move item up" at bounding box center [1312, 263] width 11 height 11
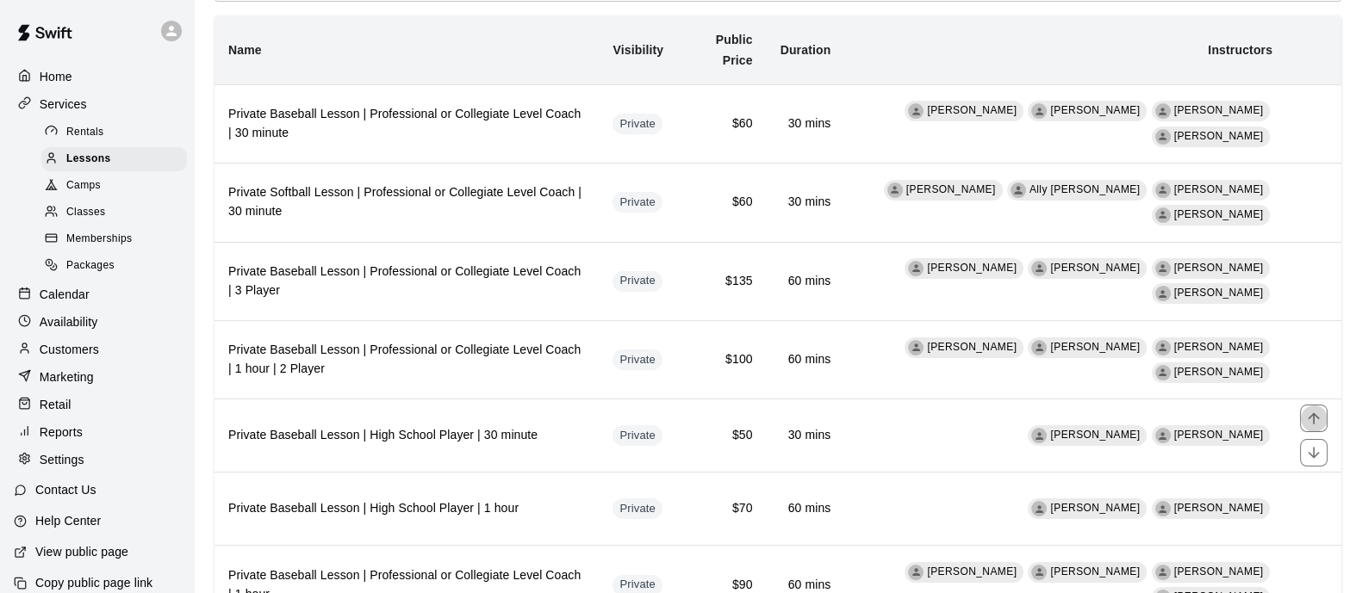
click at [1308, 417] on icon "move item up" at bounding box center [1313, 418] width 17 height 17
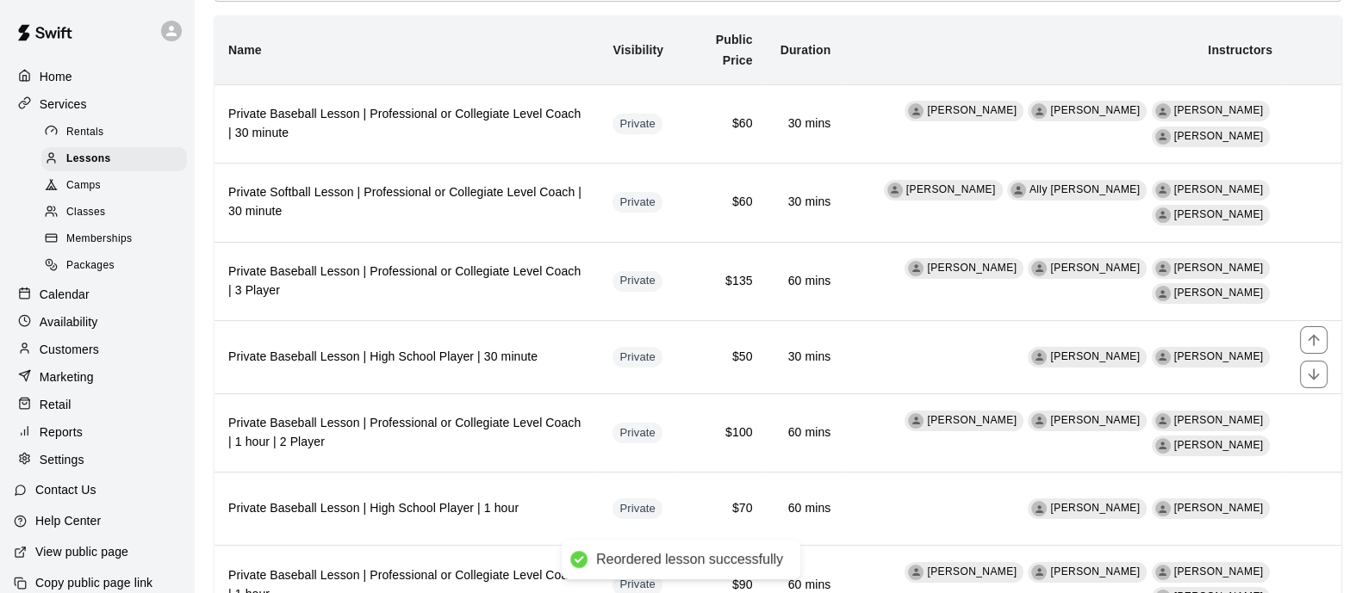
click at [1315, 341] on icon "move item up" at bounding box center [1313, 340] width 17 height 17
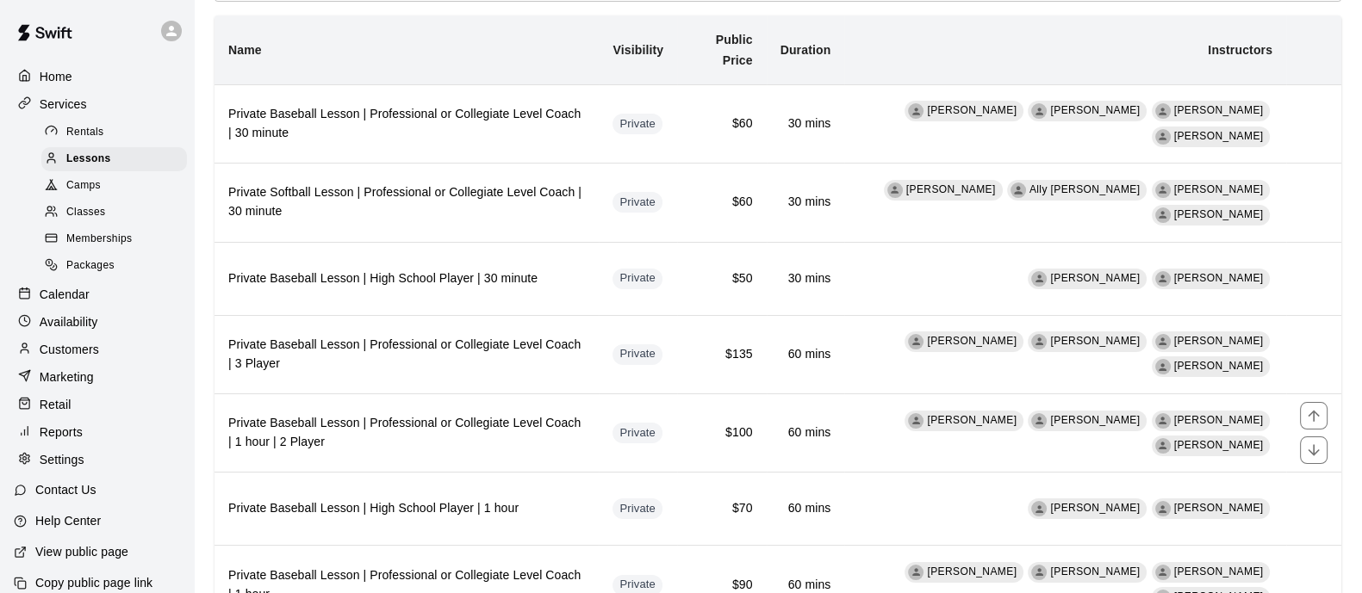
scroll to position [214, 0]
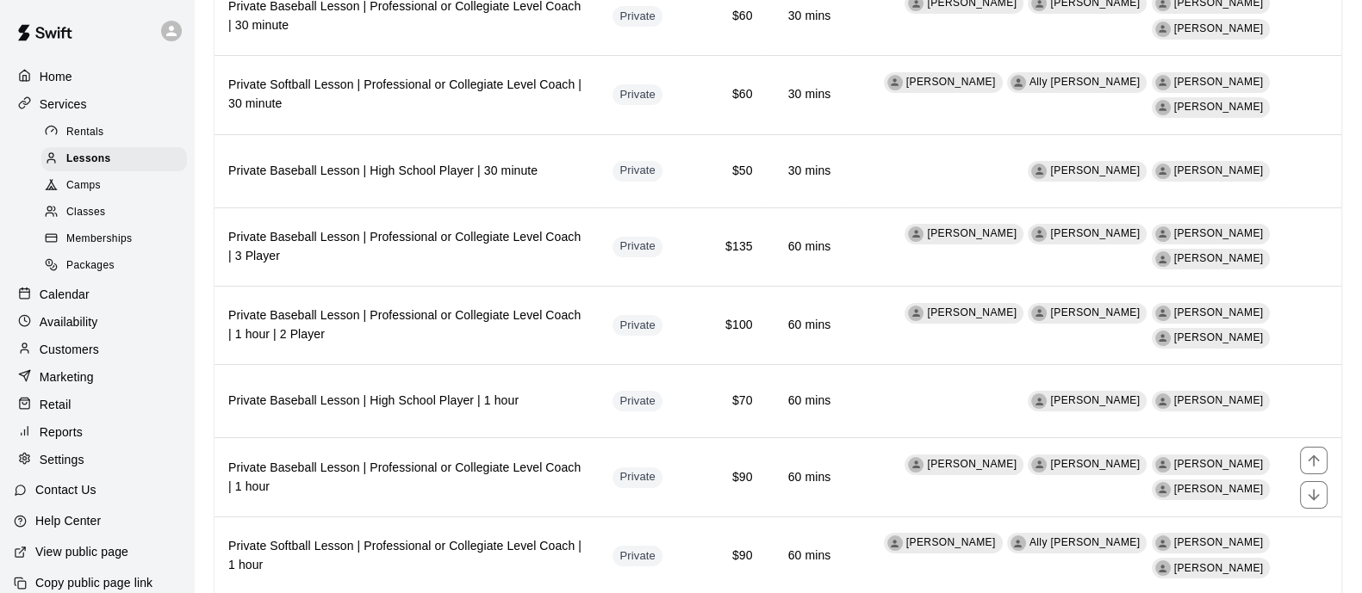
click at [1318, 454] on icon "move item up" at bounding box center [1313, 460] width 17 height 17
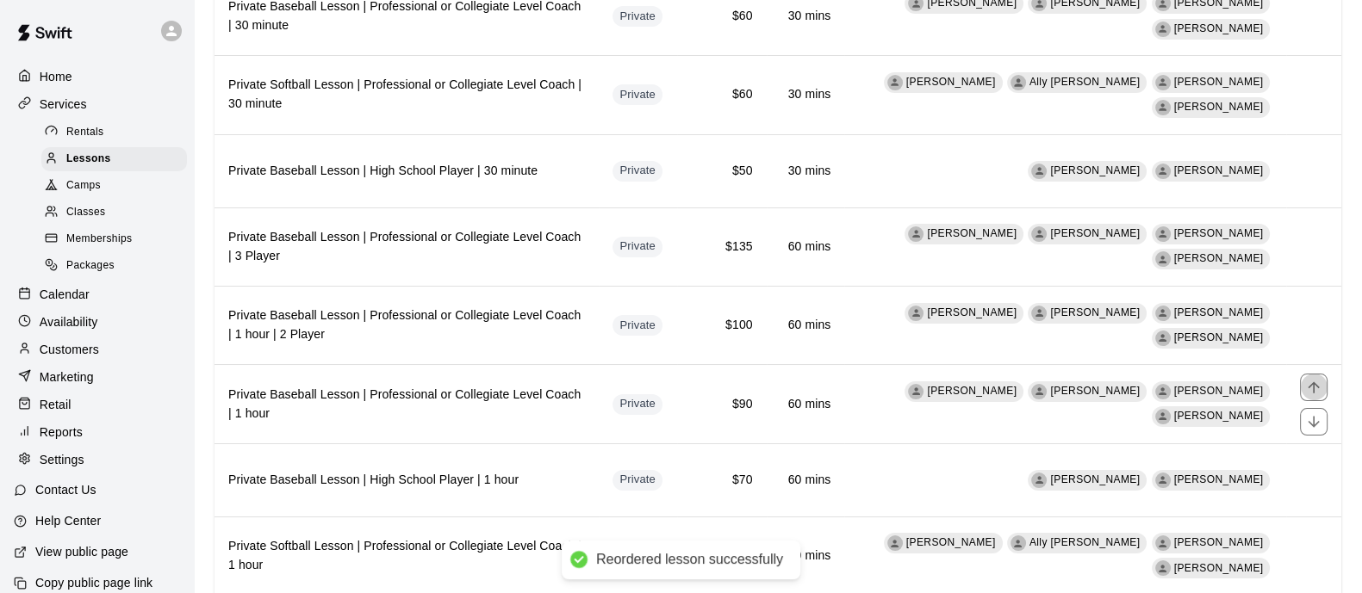
click at [1315, 380] on icon "move item up" at bounding box center [1313, 387] width 17 height 17
click at [1314, 308] on icon "move item up" at bounding box center [1313, 308] width 17 height 17
click at [1317, 534] on icon "move item up" at bounding box center [1313, 539] width 17 height 17
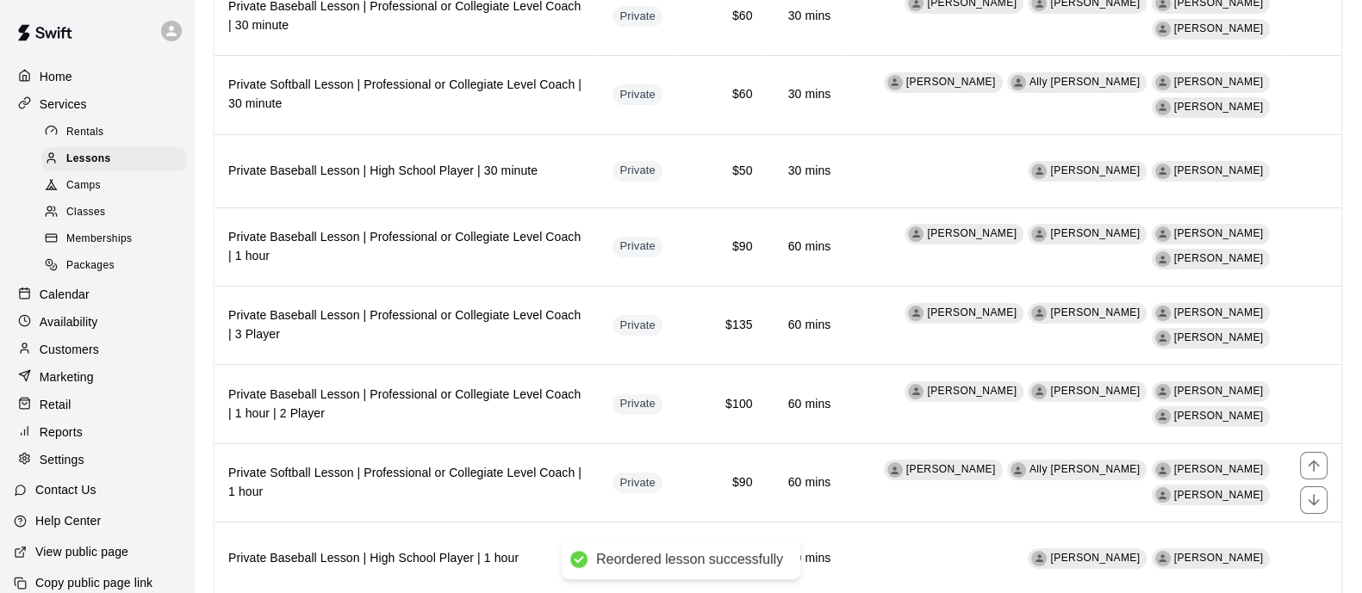
click at [1321, 469] on icon "move item up" at bounding box center [1313, 465] width 17 height 17
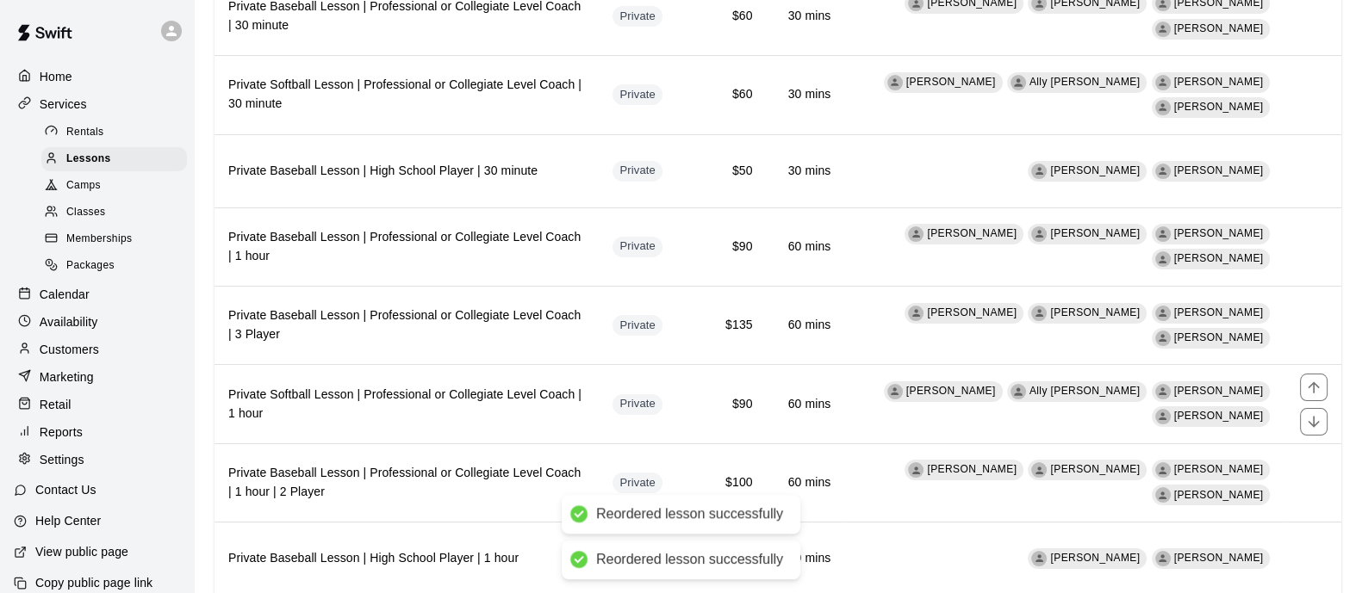
click at [1316, 385] on icon "move item up" at bounding box center [1312, 387] width 11 height 11
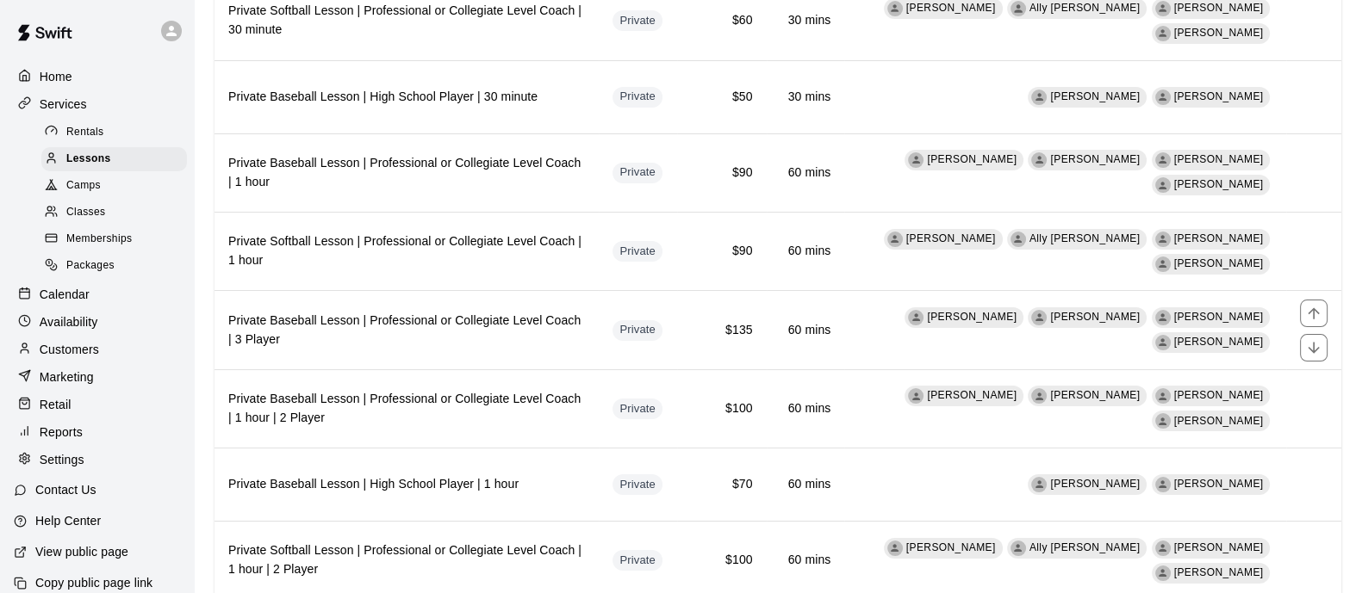
scroll to position [323, 0]
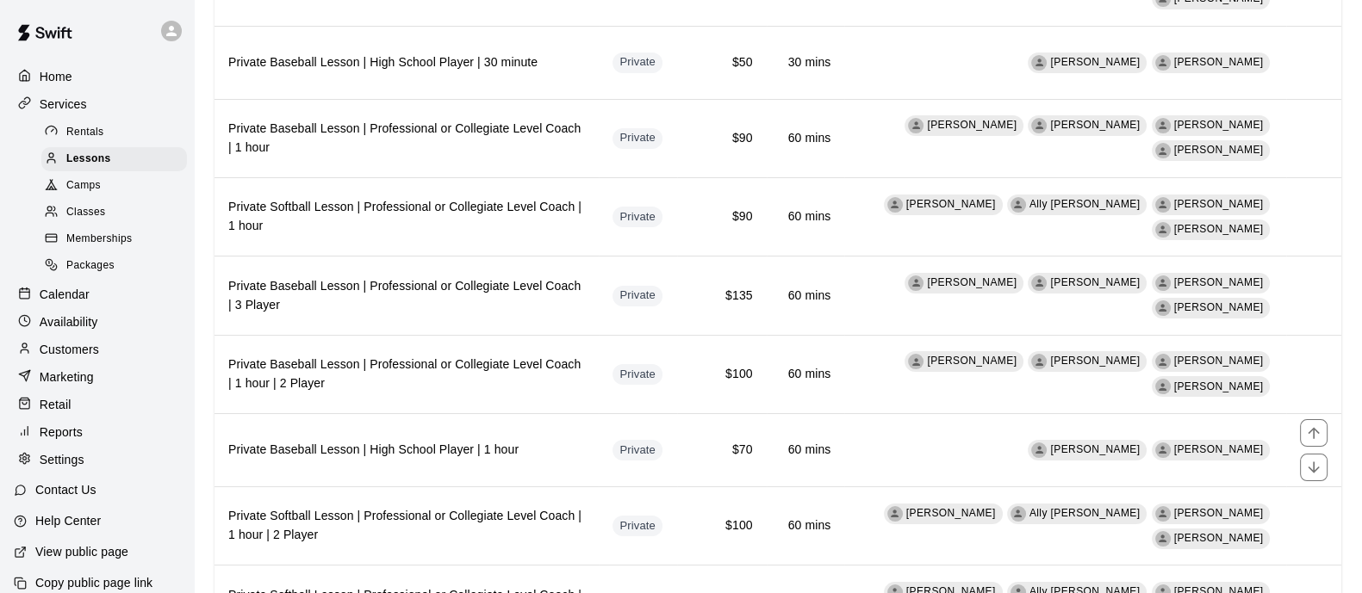
click at [1313, 430] on icon "move item up" at bounding box center [1312, 432] width 11 height 11
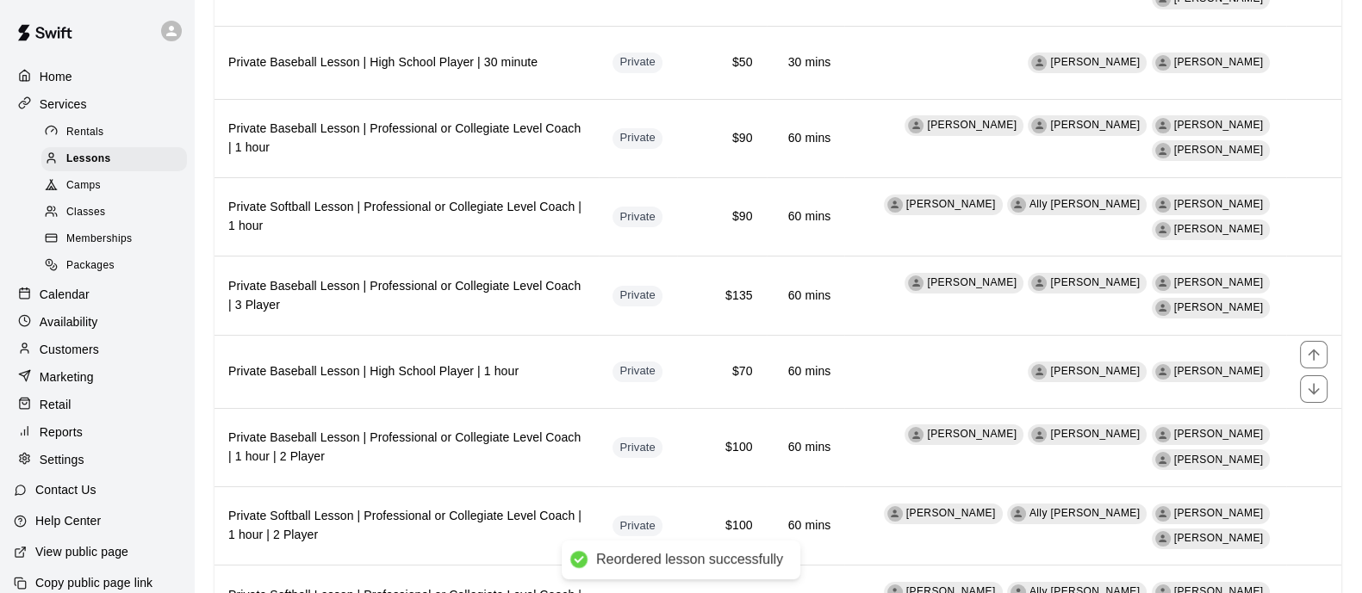
click at [1313, 349] on icon "move item up" at bounding box center [1313, 354] width 17 height 17
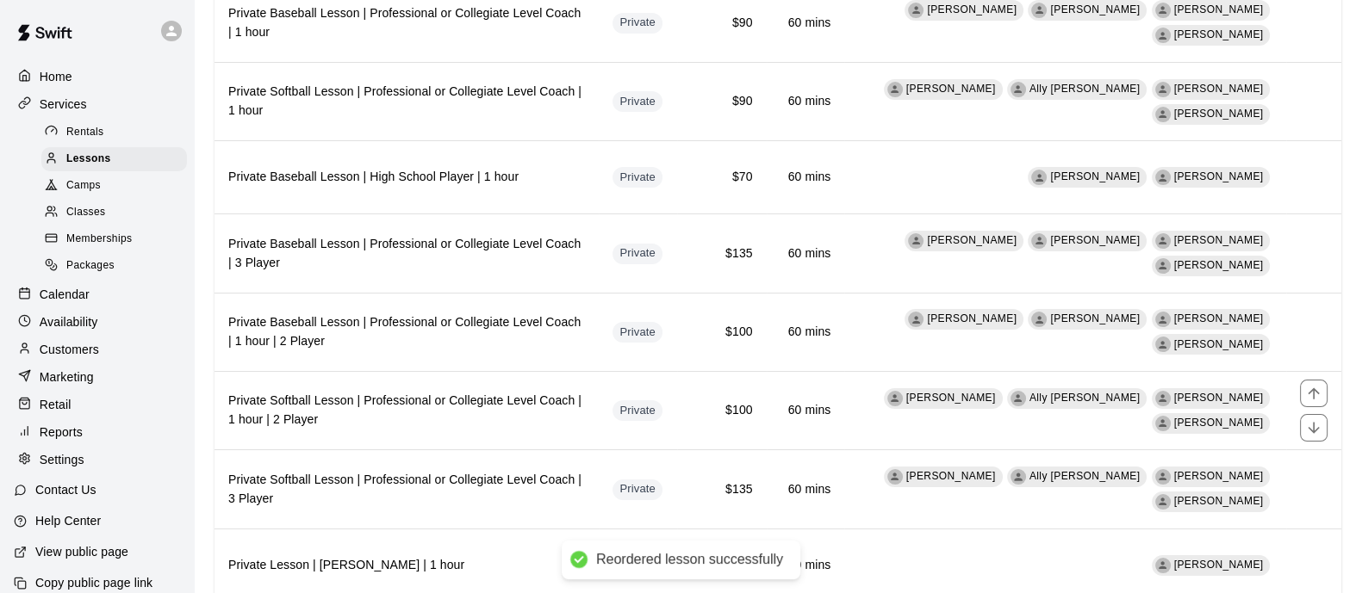
scroll to position [538, 0]
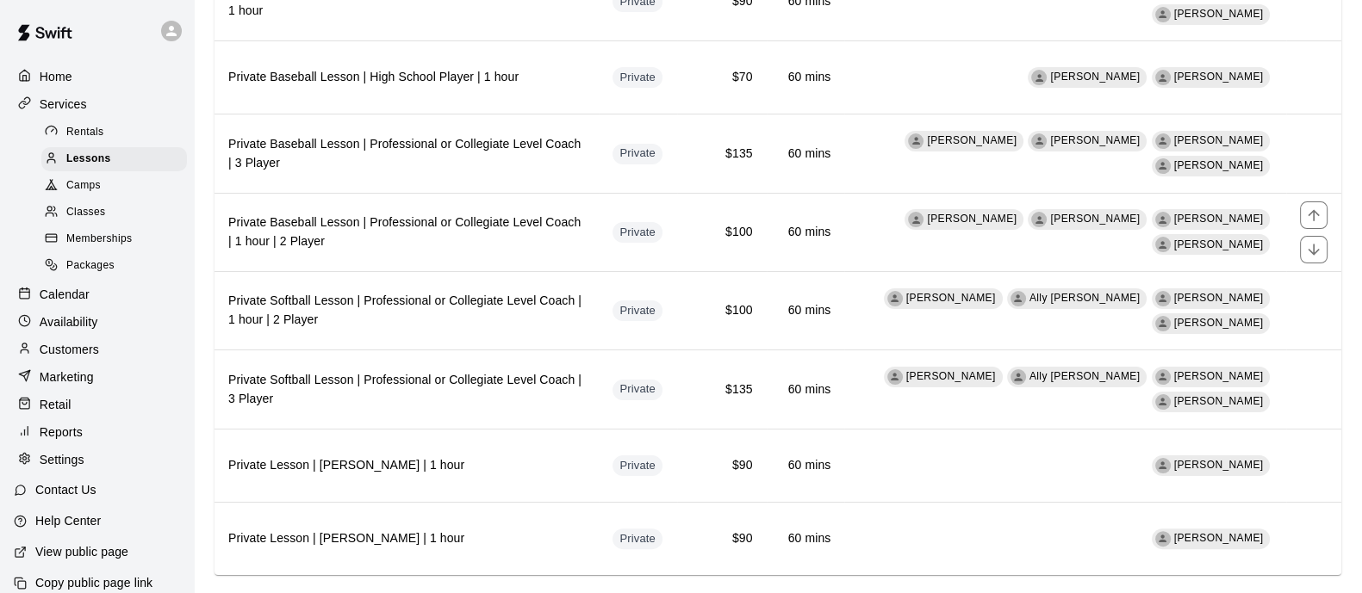
click at [1313, 214] on icon "move item up" at bounding box center [1312, 214] width 11 height 11
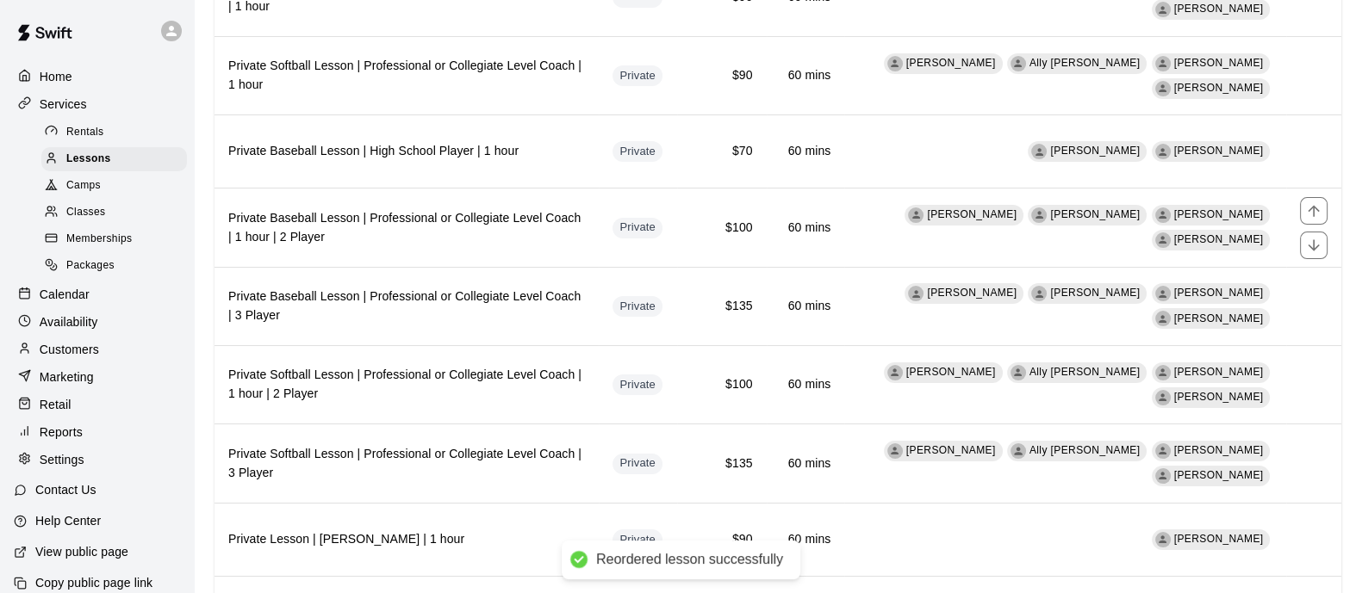
scroll to position [430, 0]
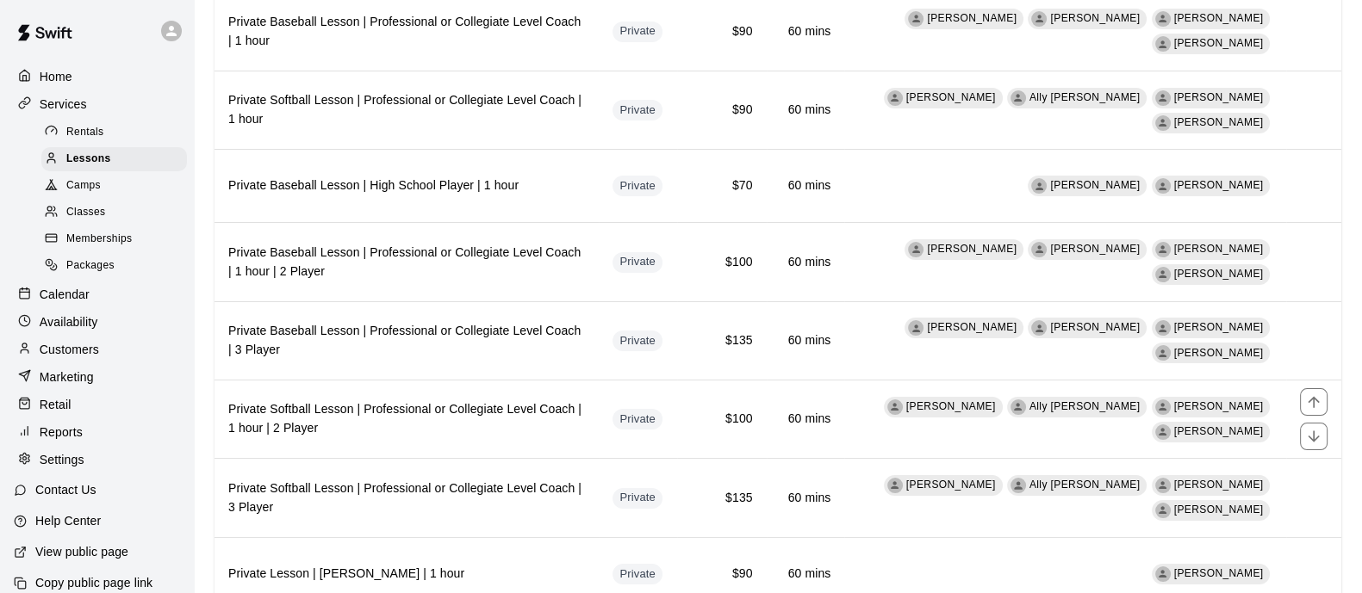
click at [1313, 401] on icon "move item up" at bounding box center [1312, 402] width 11 height 11
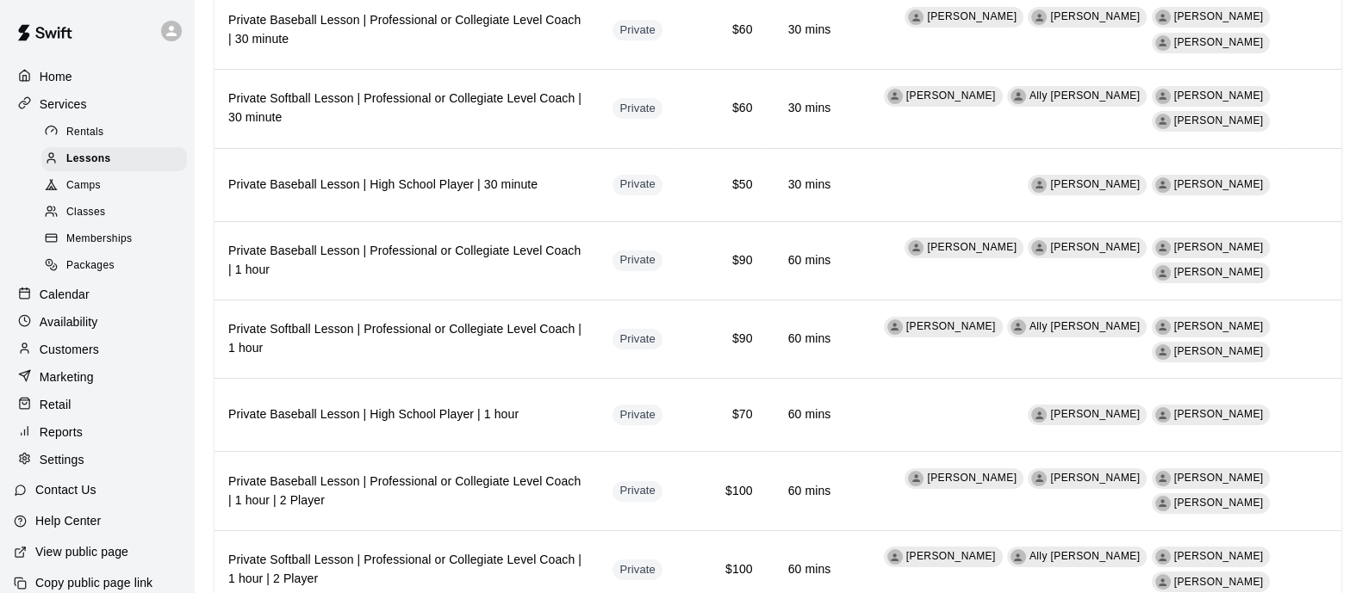
scroll to position [0, 0]
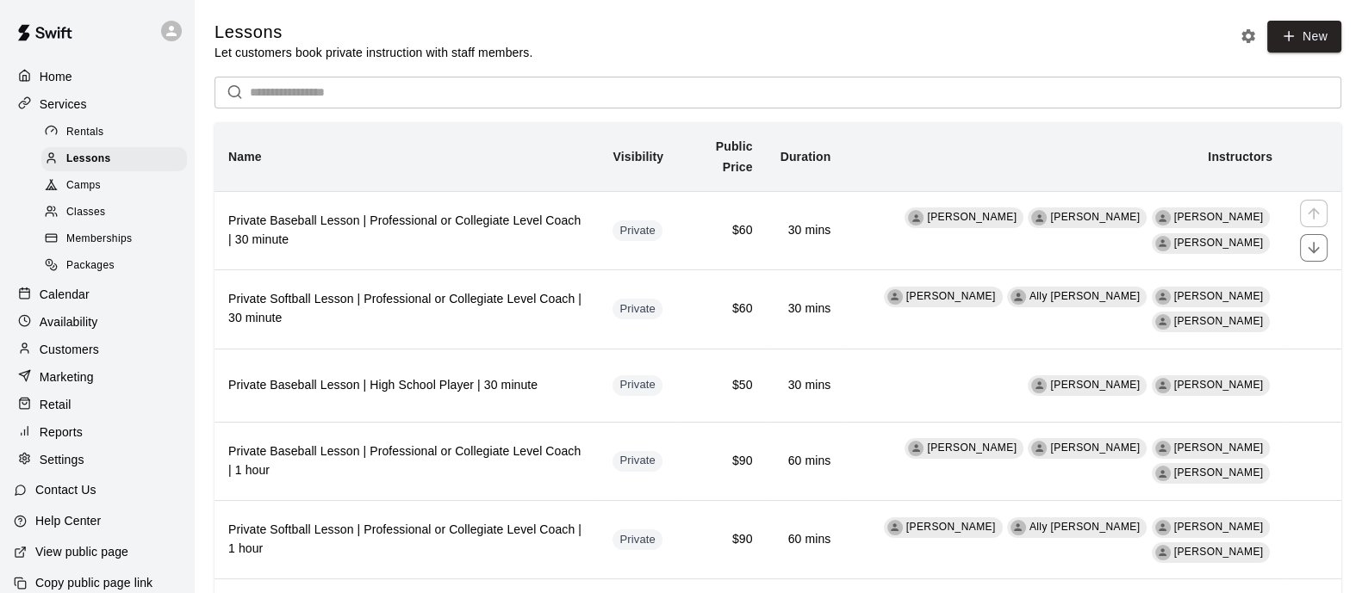
click at [585, 239] on h6 "Private Baseball Lesson | Professional or Collegiate Level Coach | 30 minute" at bounding box center [406, 231] width 357 height 38
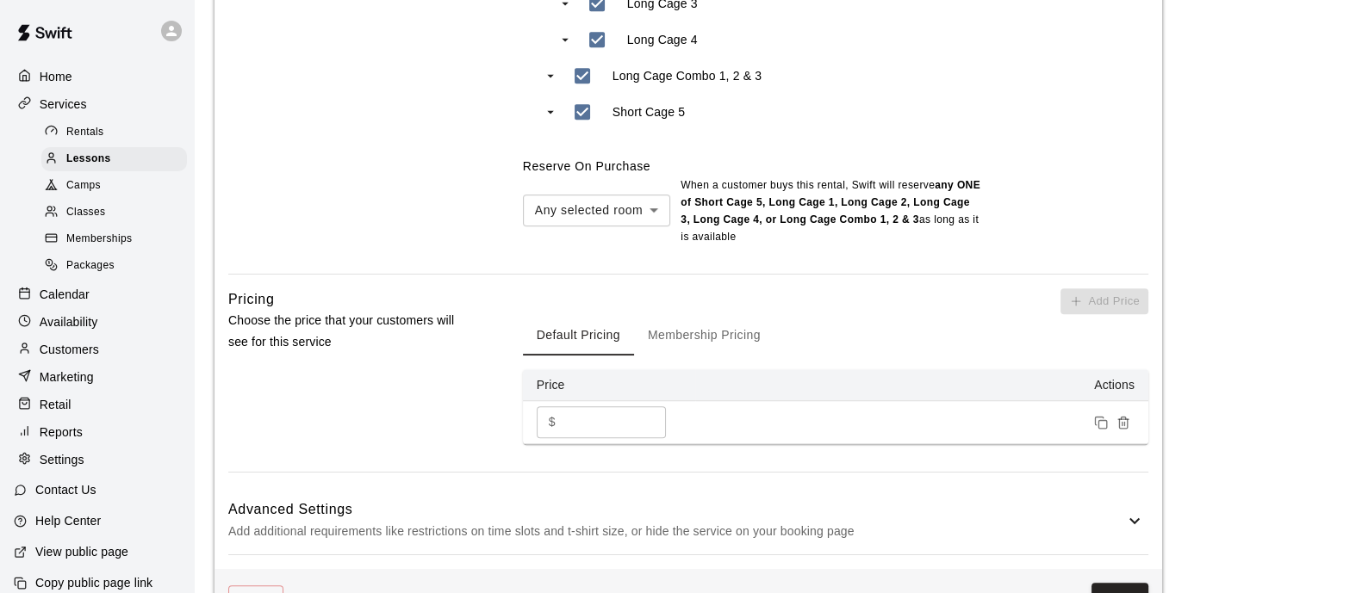
scroll to position [1442, 0]
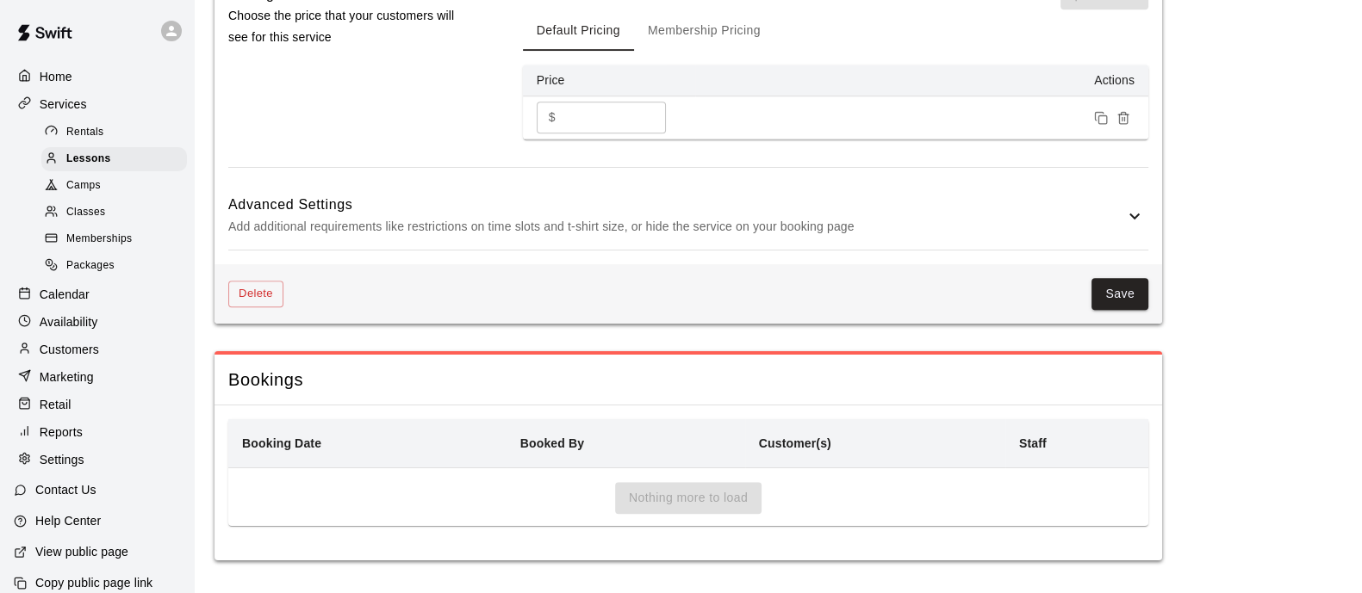
click at [663, 189] on div "Advanced Settings Add additional requirements like restrictions on time slots a…" at bounding box center [688, 216] width 920 height 68
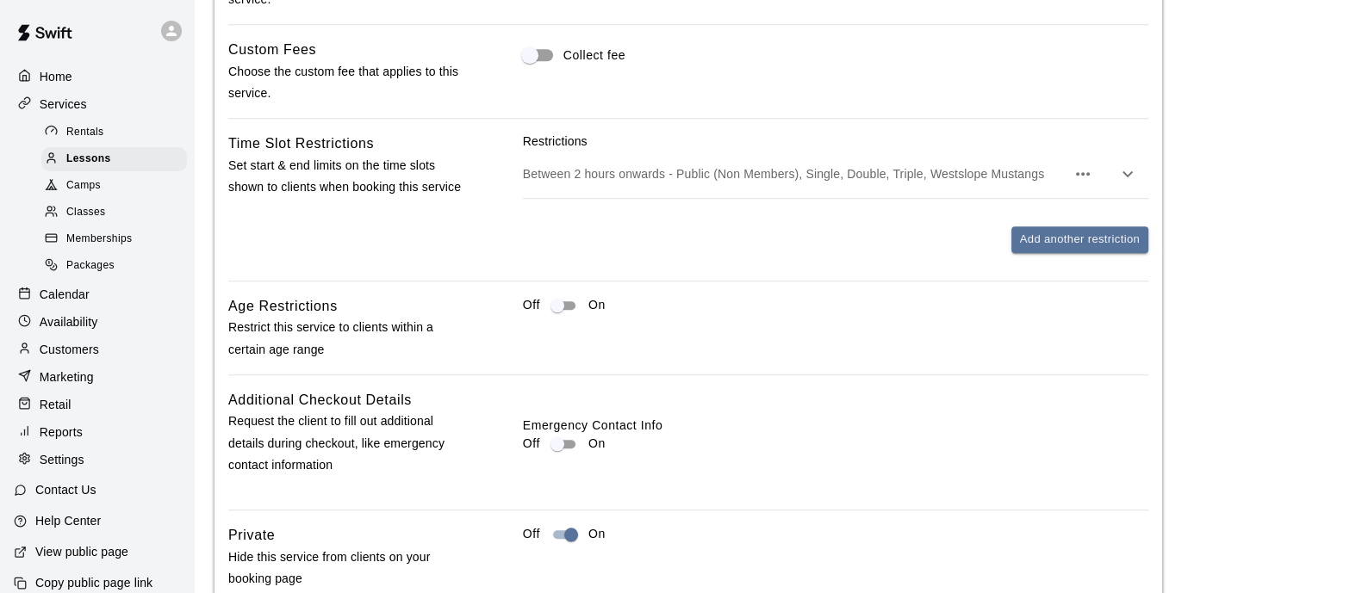
scroll to position [2141, 0]
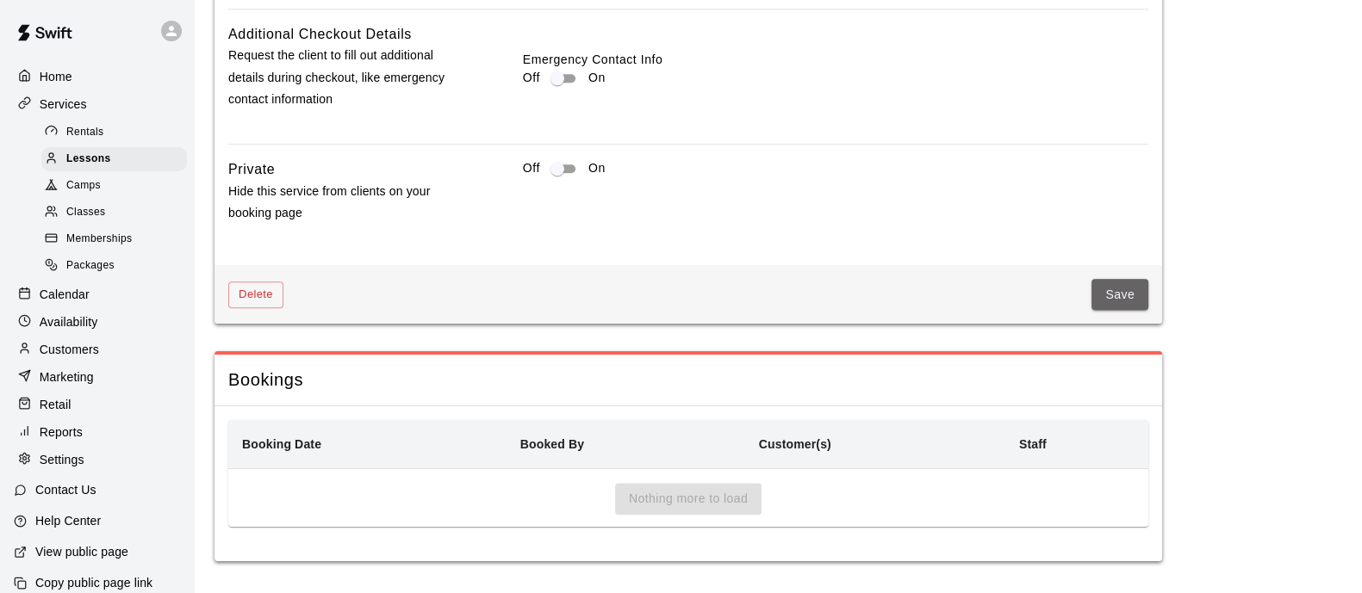
click at [1125, 290] on button "Save" at bounding box center [1119, 295] width 57 height 32
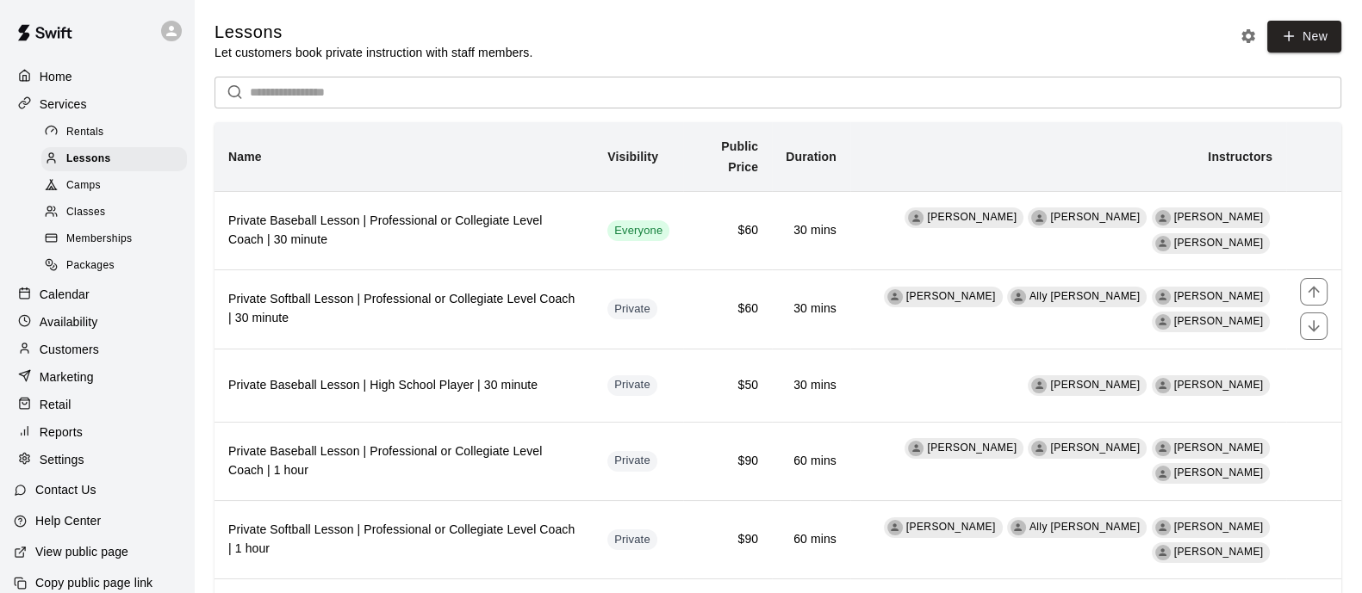
click at [526, 312] on h6 "Private Softball Lesson | Professional or Collegiate Level Coach | 30 minute" at bounding box center [403, 309] width 351 height 38
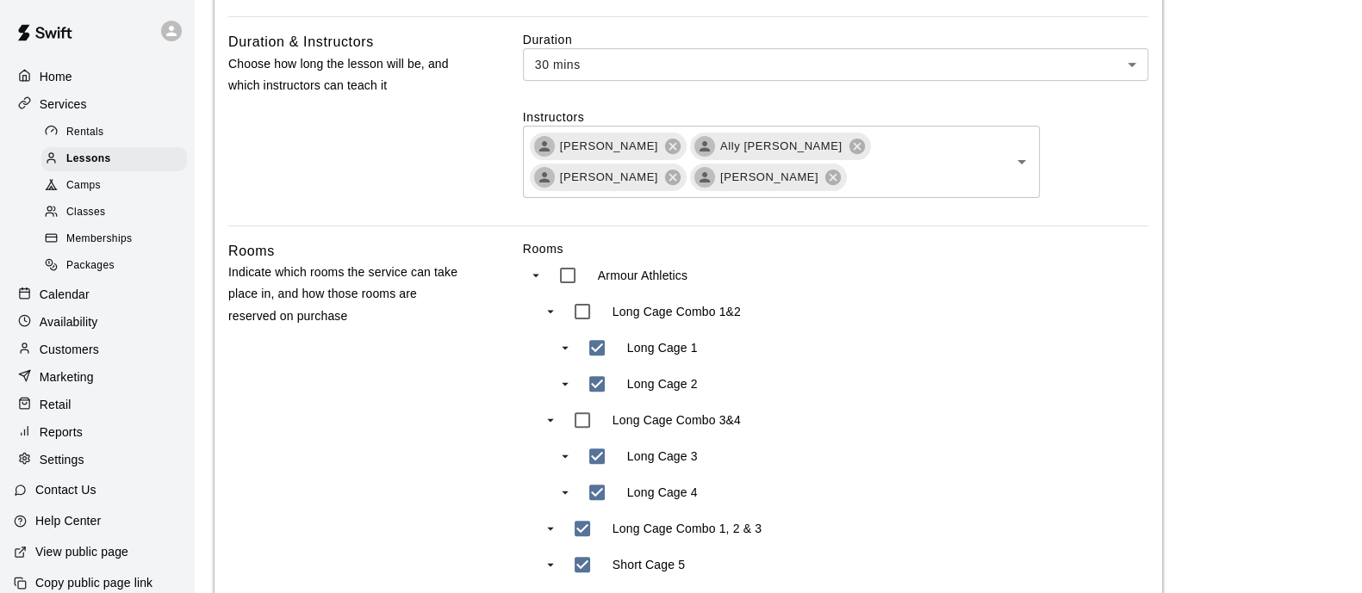
scroll to position [1137, 0]
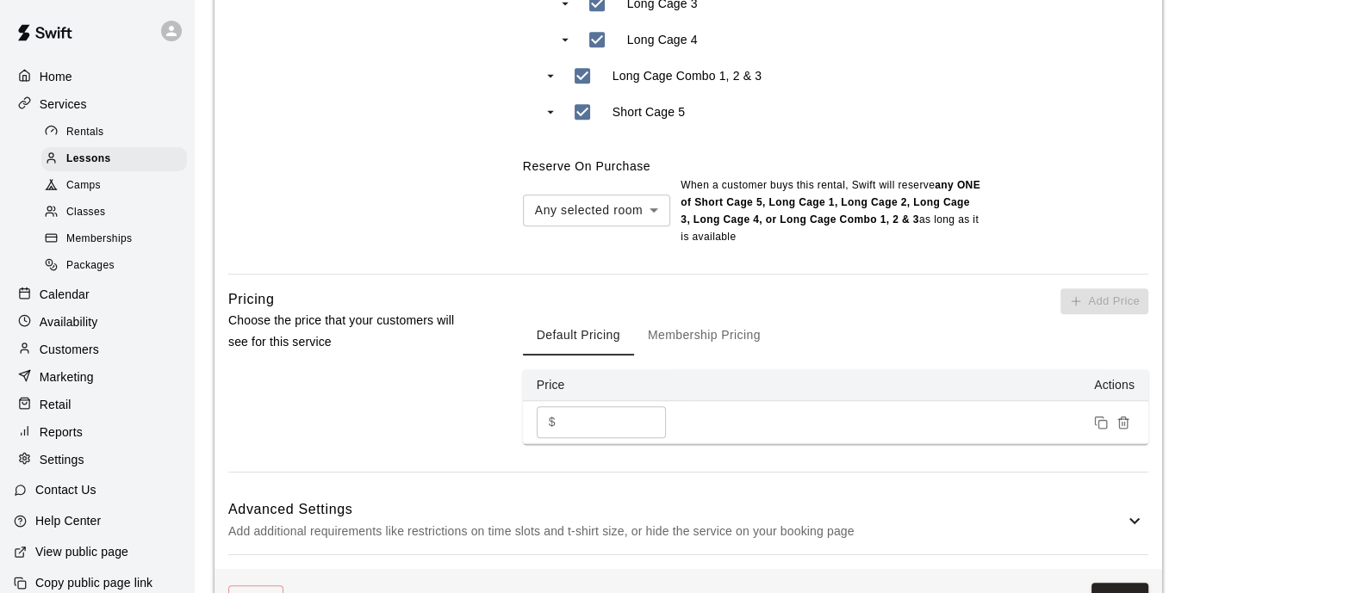
click at [678, 504] on h6 "Advanced Settings" at bounding box center [676, 510] width 896 height 22
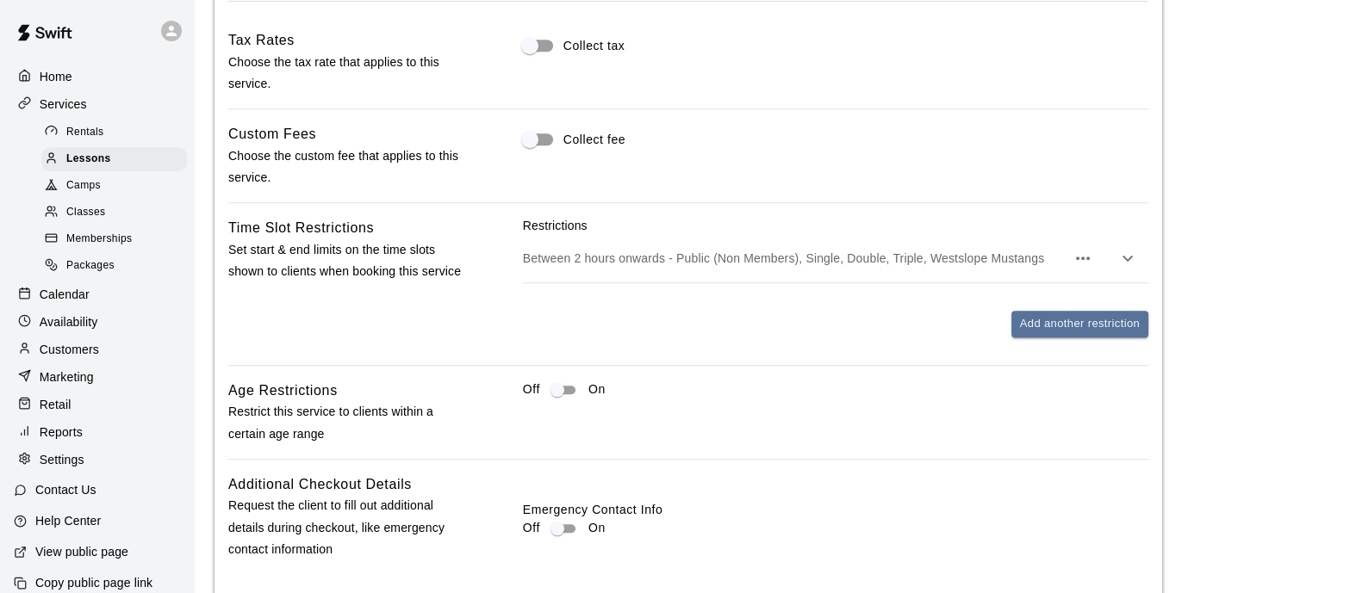
scroll to position [1998, 0]
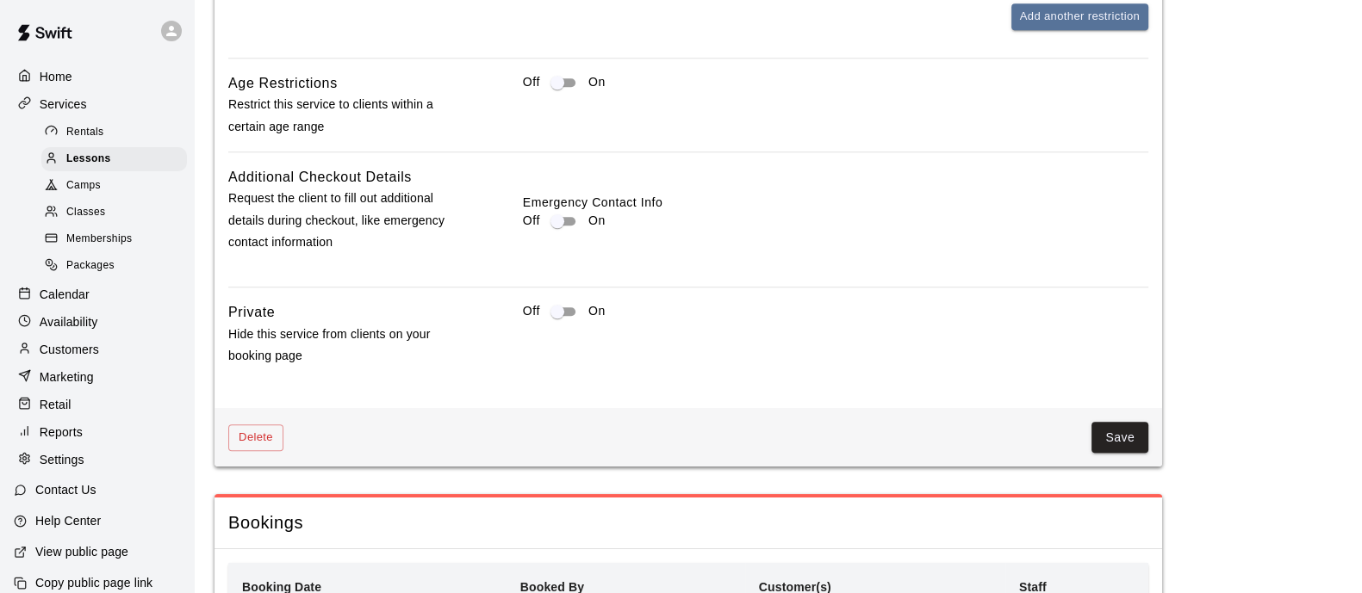
click at [1107, 433] on button "Save" at bounding box center [1119, 438] width 57 height 32
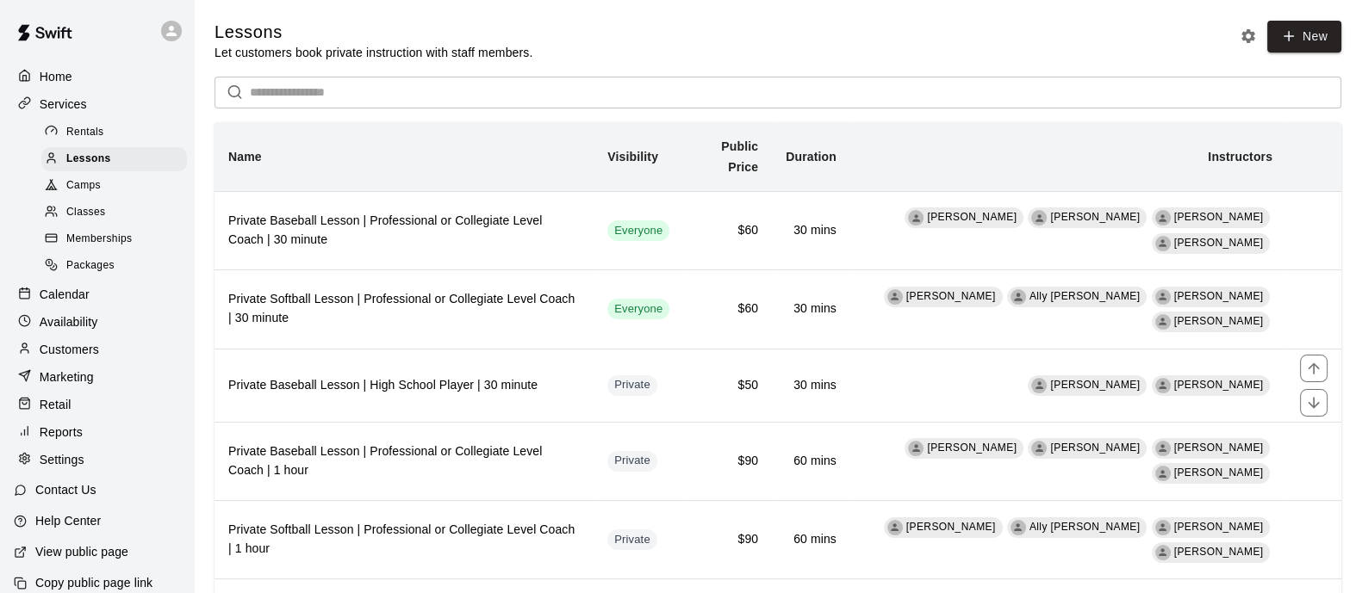
click at [593, 374] on th "Private Baseball Lesson | High School Player | 30 minute" at bounding box center [403, 385] width 379 height 73
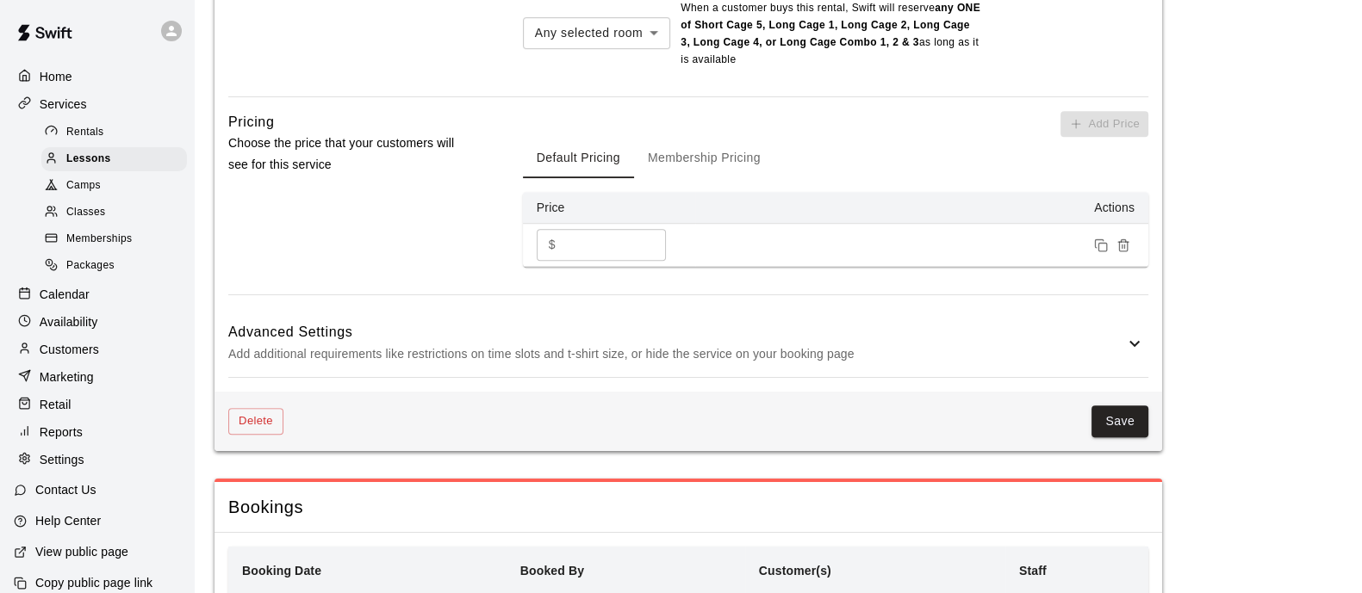
scroll to position [1283, 0]
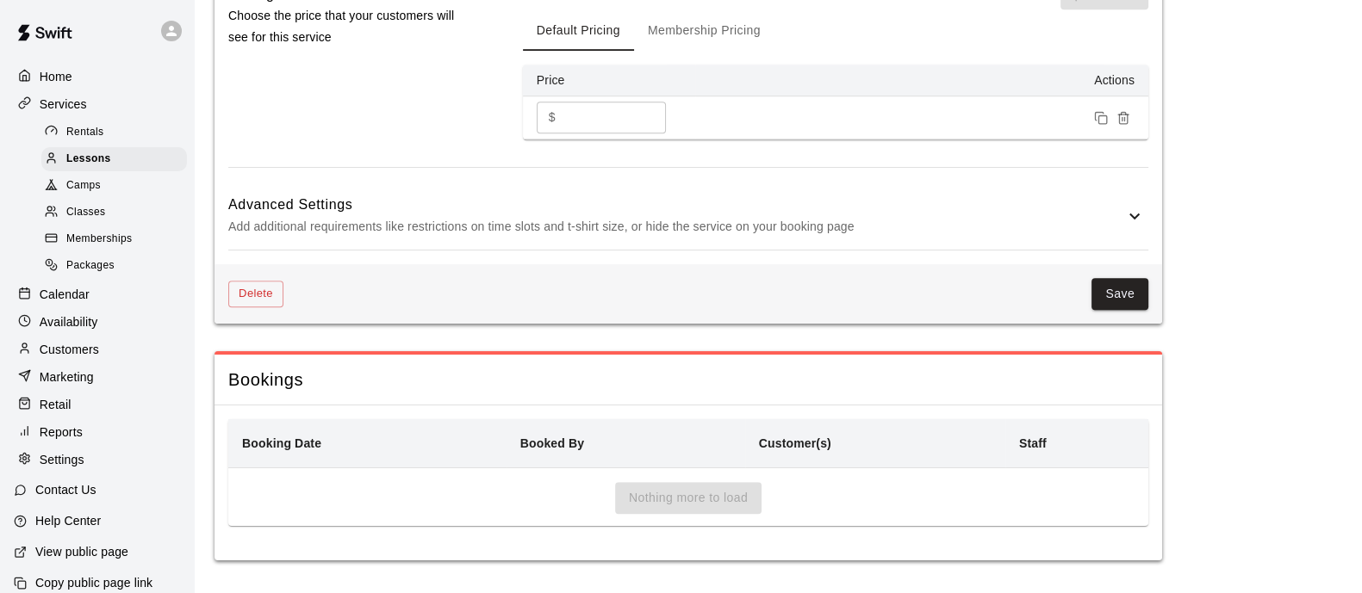
click at [607, 230] on p "Add additional requirements like restrictions on time slots and t-shirt size, o…" at bounding box center [676, 227] width 896 height 22
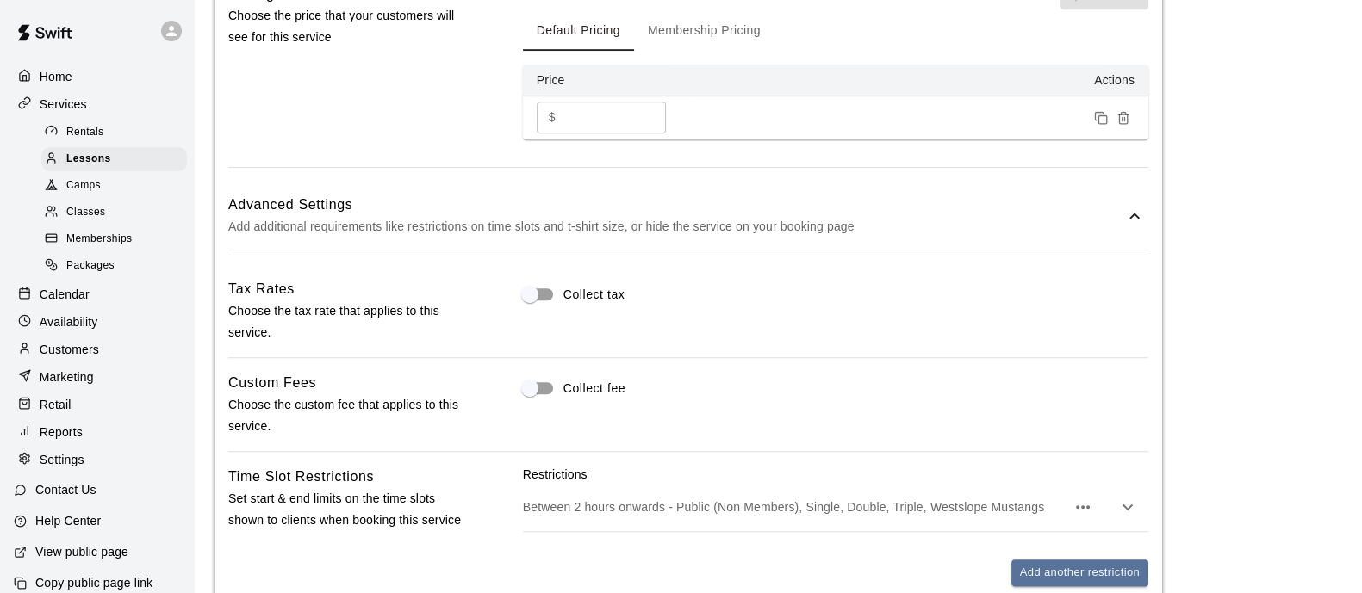
scroll to position [1900, 0]
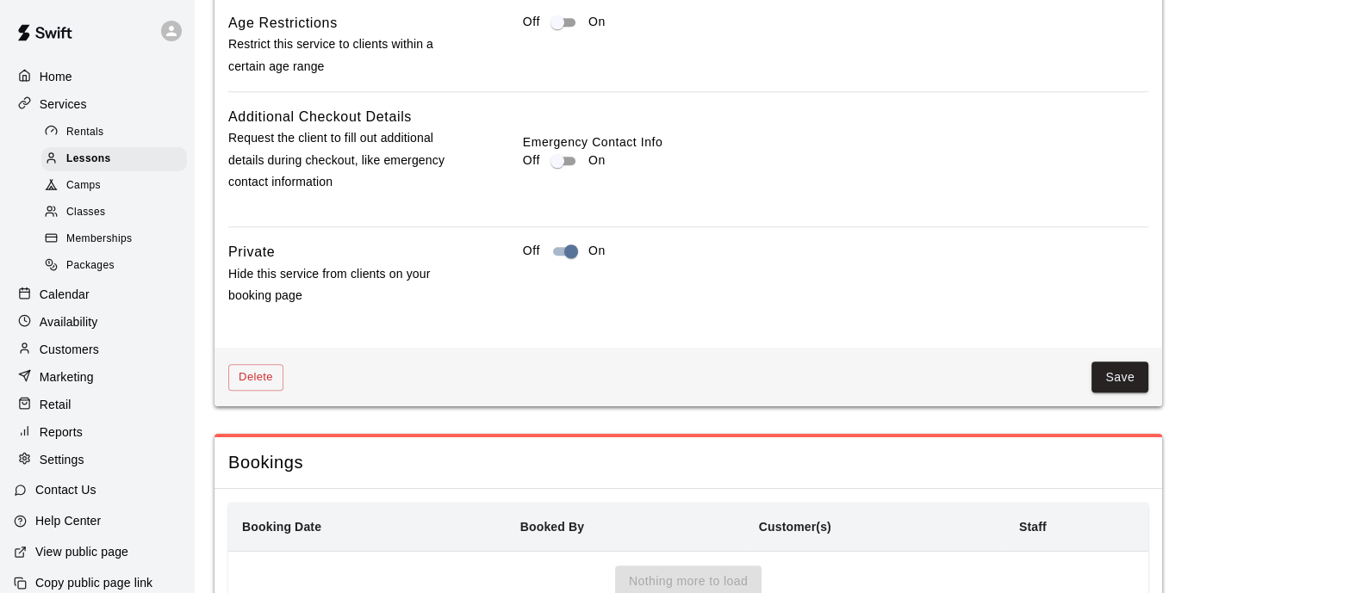
click at [556, 260] on div "Off On" at bounding box center [835, 258] width 625 height 34
click at [1111, 374] on button "Save" at bounding box center [1119, 378] width 57 height 32
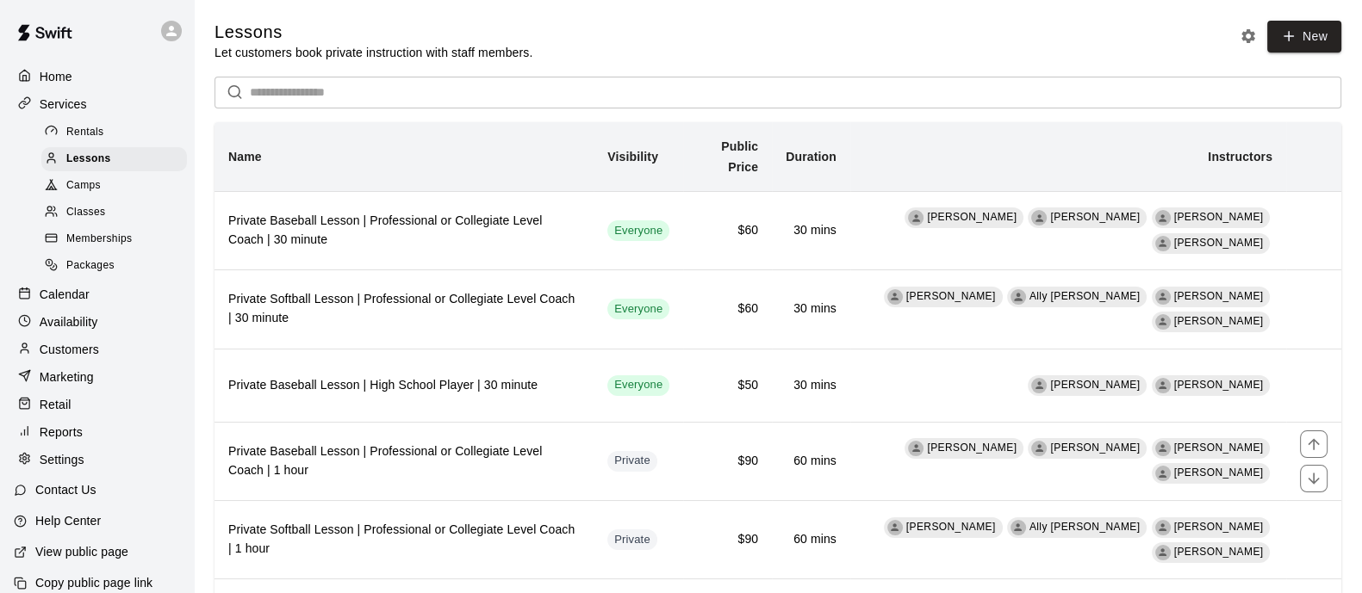
click at [758, 441] on td "$90" at bounding box center [727, 461] width 89 height 78
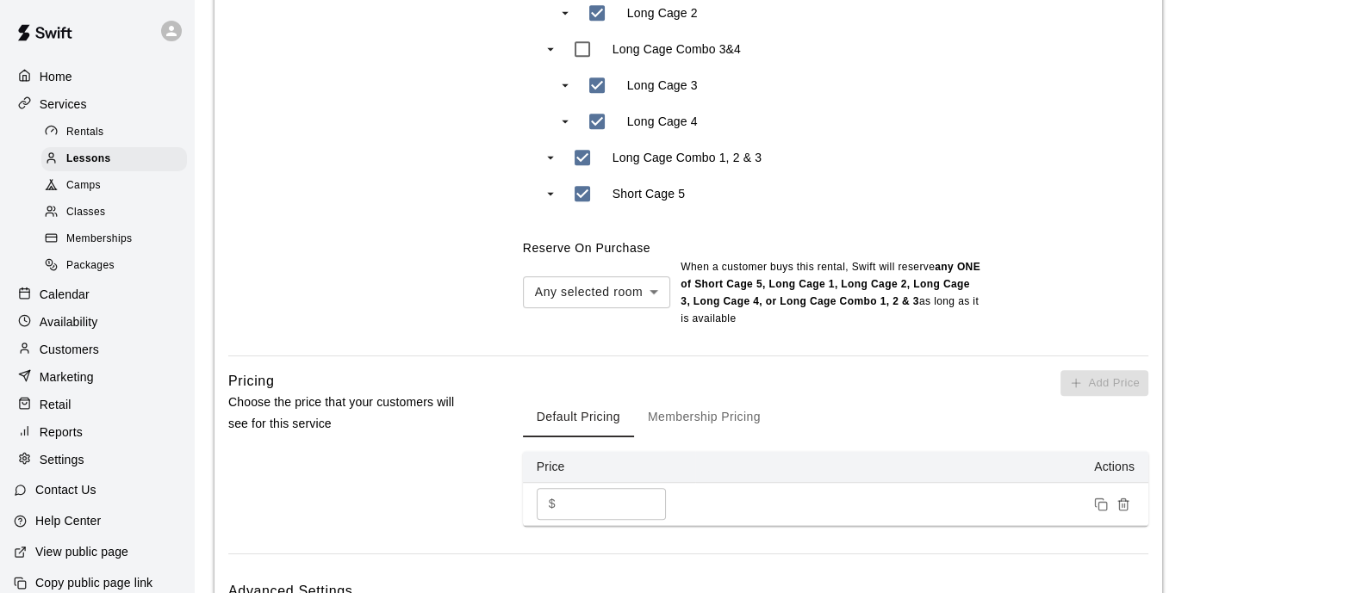
scroll to position [1245, 0]
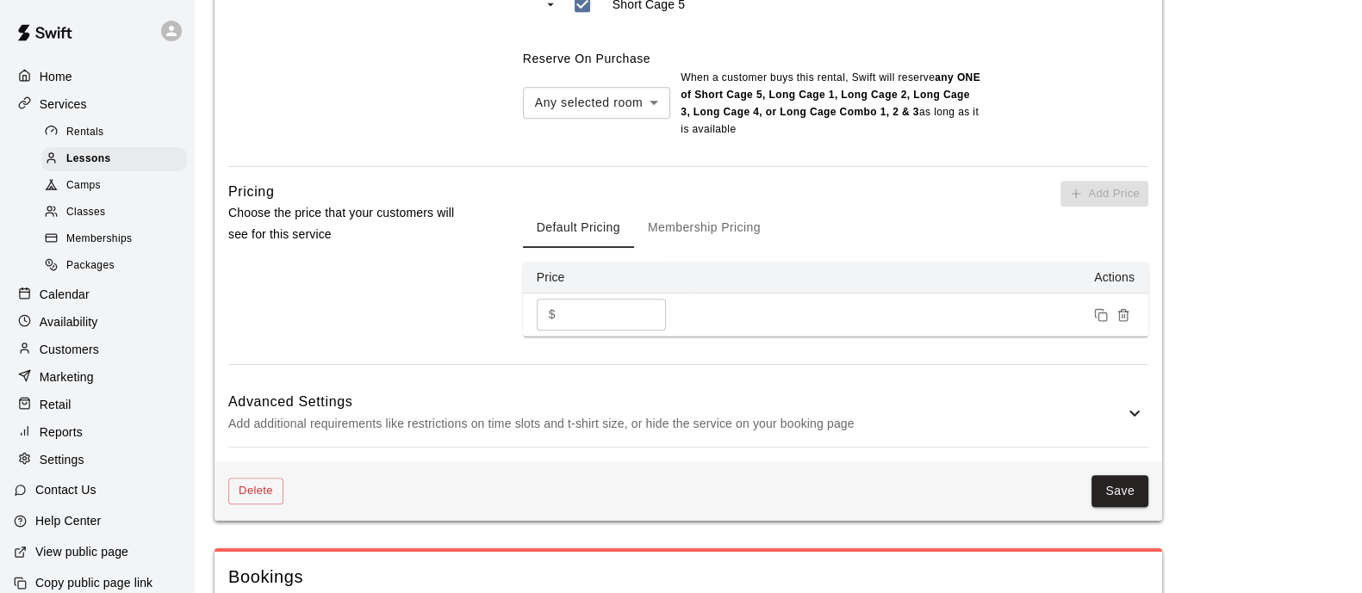
click at [617, 426] on p "Add additional requirements like restrictions on time slots and t-shirt size, o…" at bounding box center [676, 424] width 896 height 22
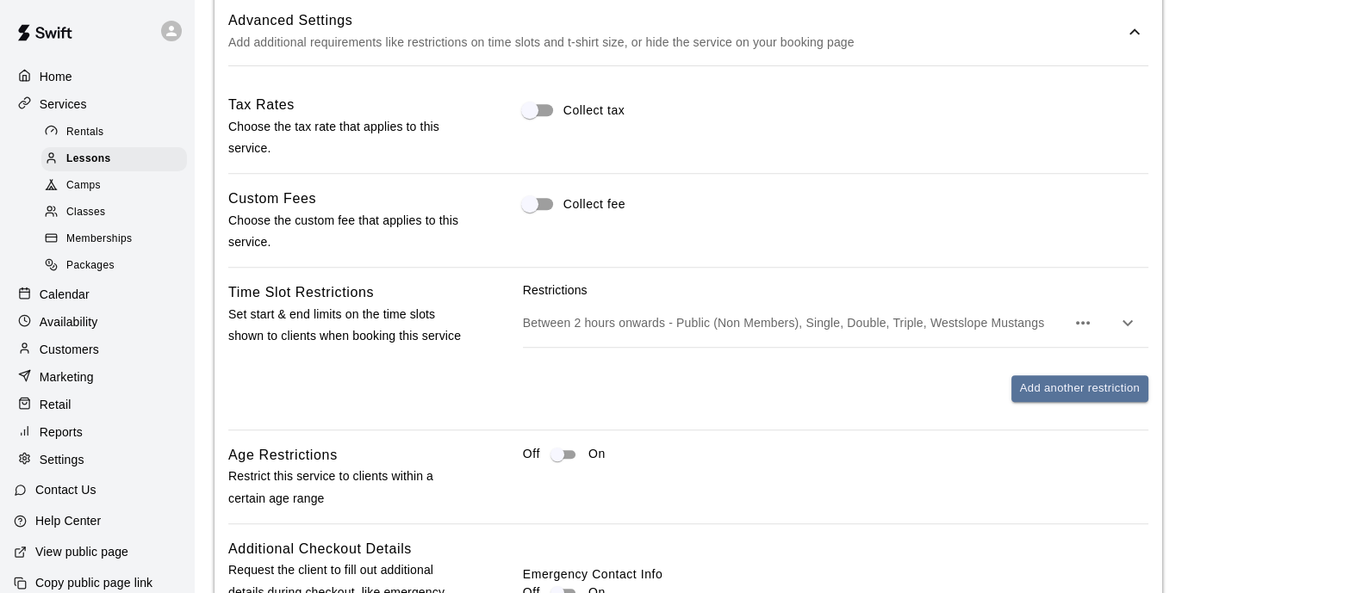
scroll to position [2106, 0]
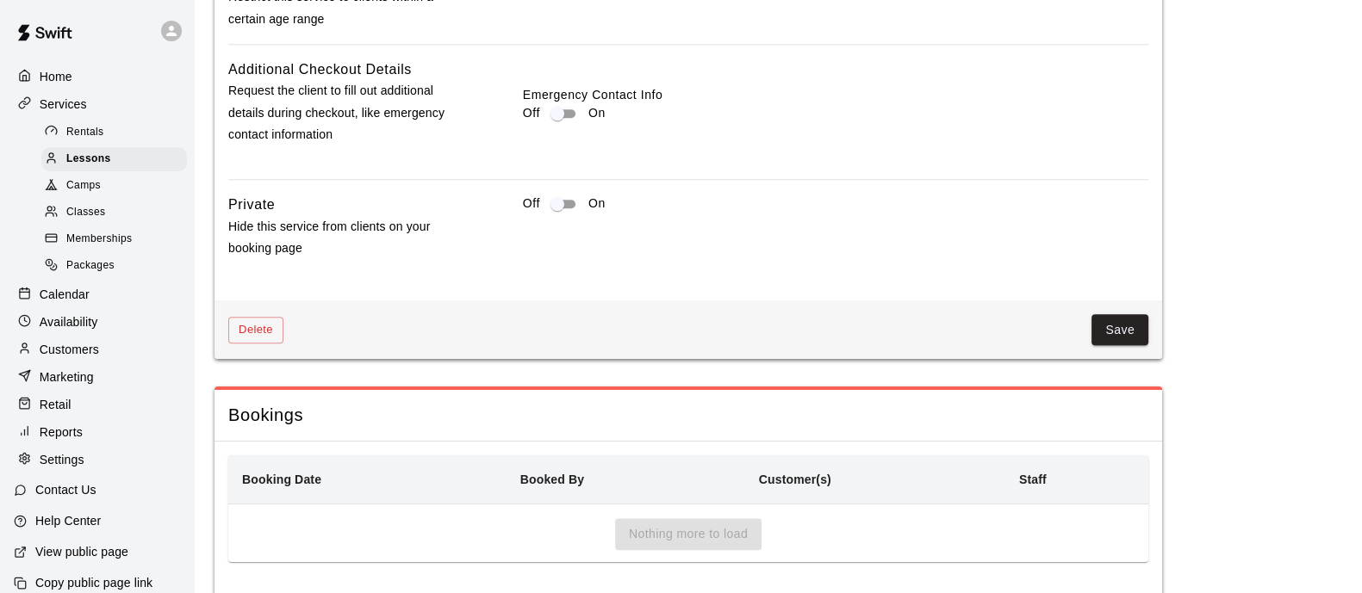
click at [1109, 328] on button "Save" at bounding box center [1119, 330] width 57 height 32
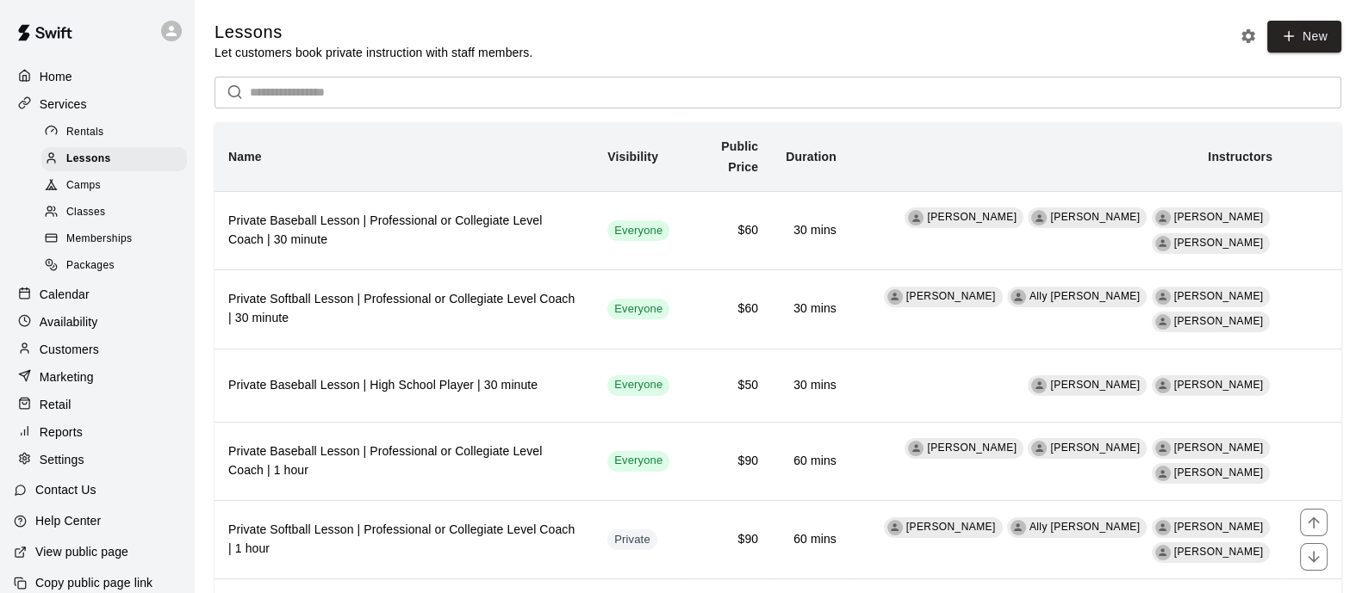
click at [580, 528] on h6 "Private Softball Lesson | Professional or Collegiate Level Coach | 1 hour" at bounding box center [403, 540] width 351 height 38
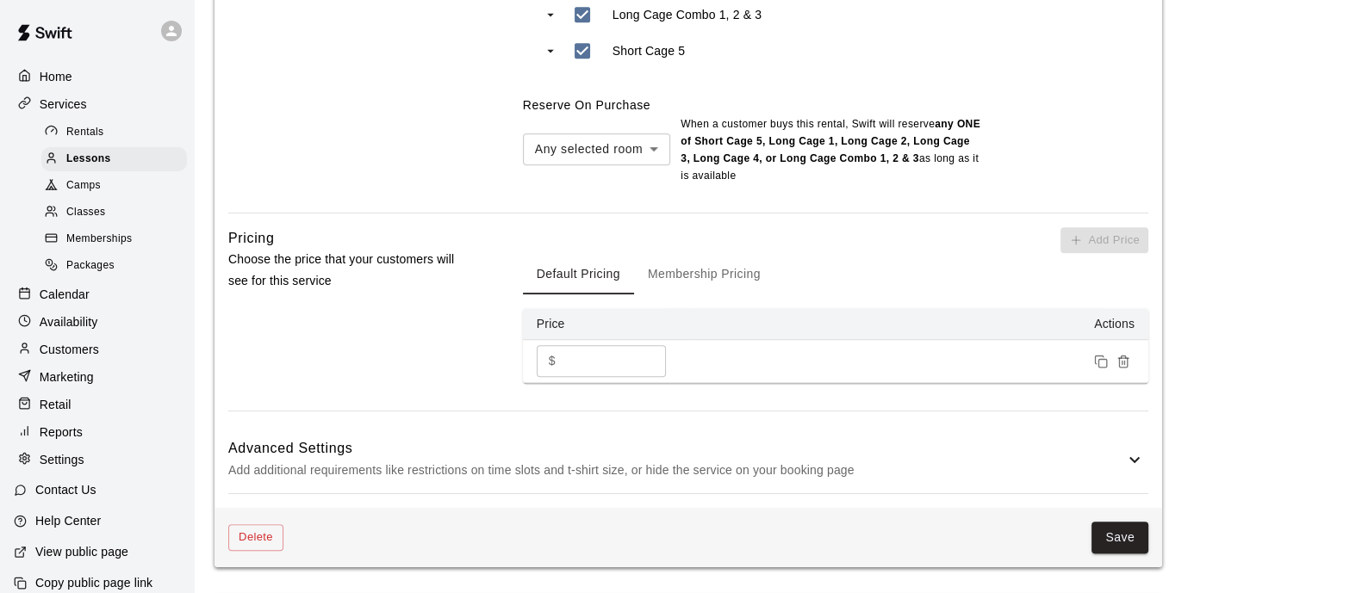
scroll to position [1351, 0]
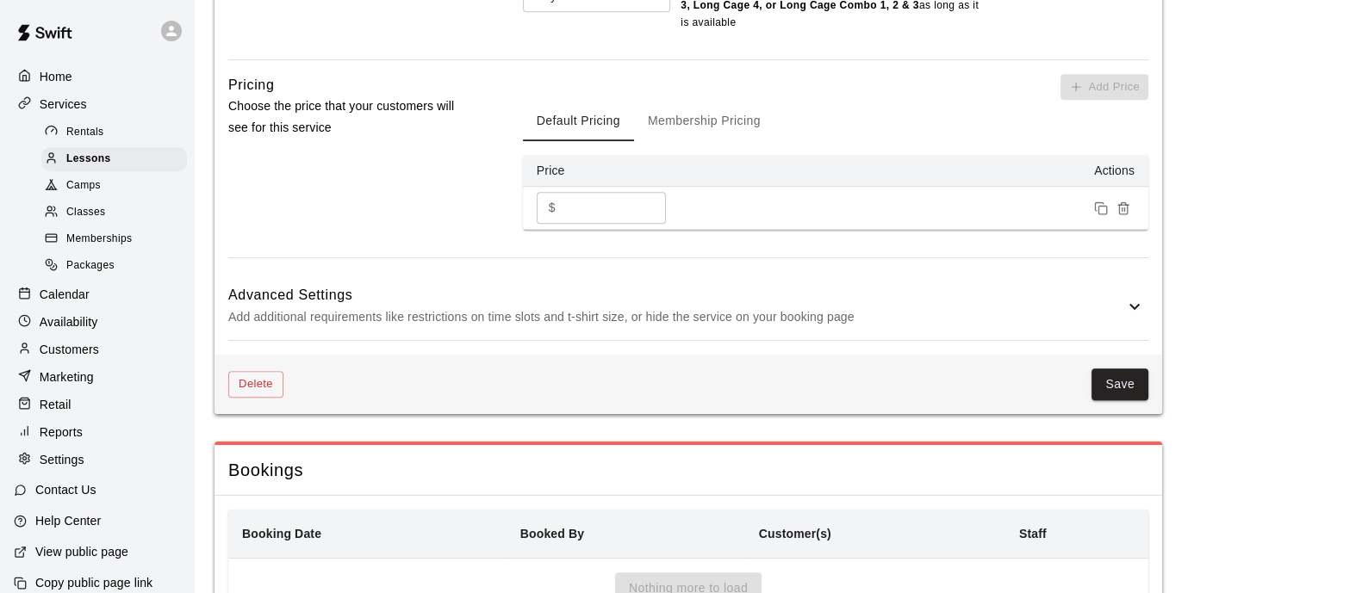
click at [585, 288] on h6 "Advanced Settings" at bounding box center [676, 295] width 896 height 22
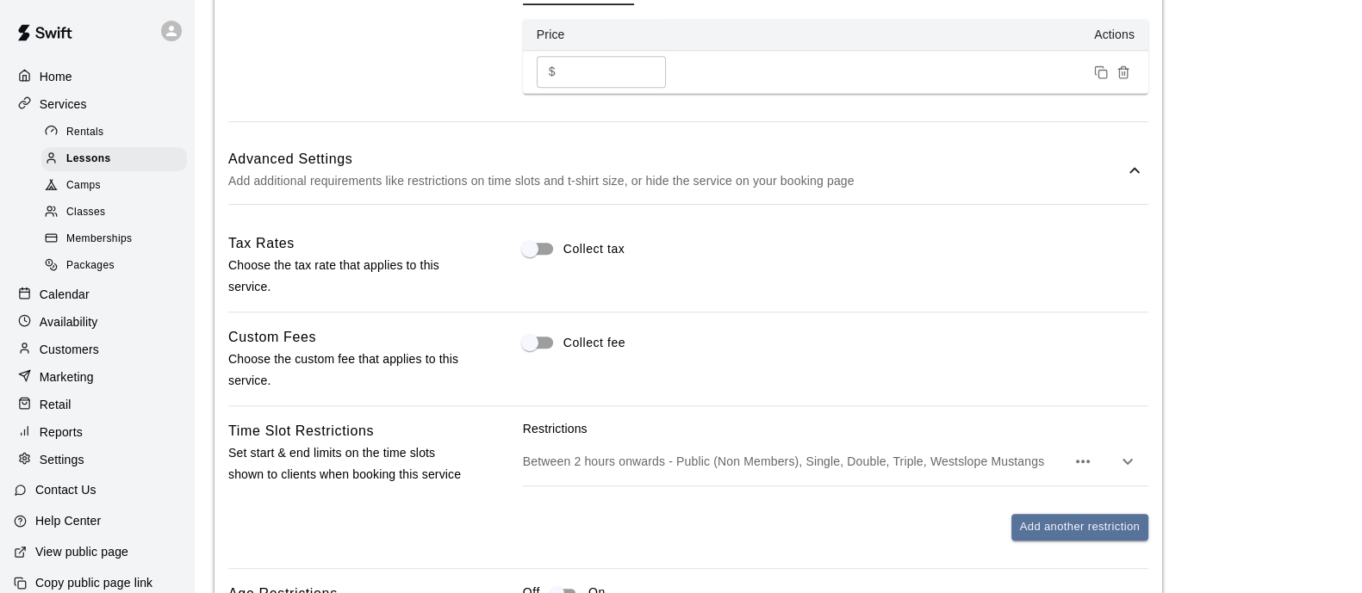
scroll to position [1891, 0]
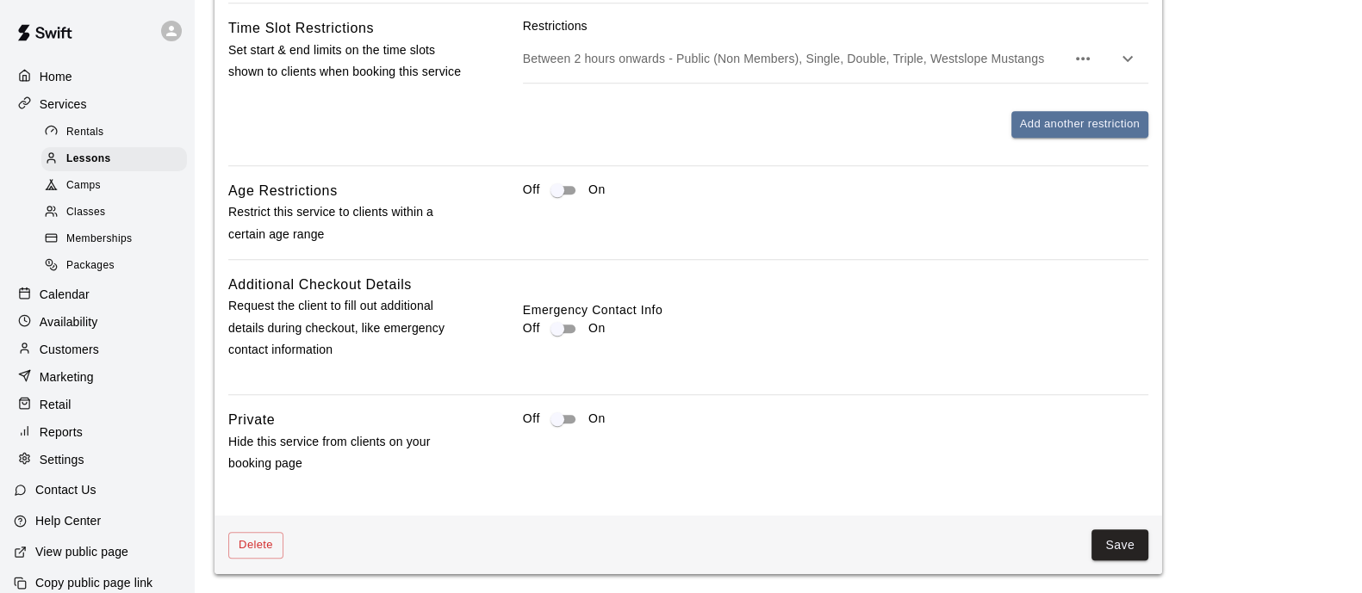
click at [1109, 538] on button "Save" at bounding box center [1119, 546] width 57 height 32
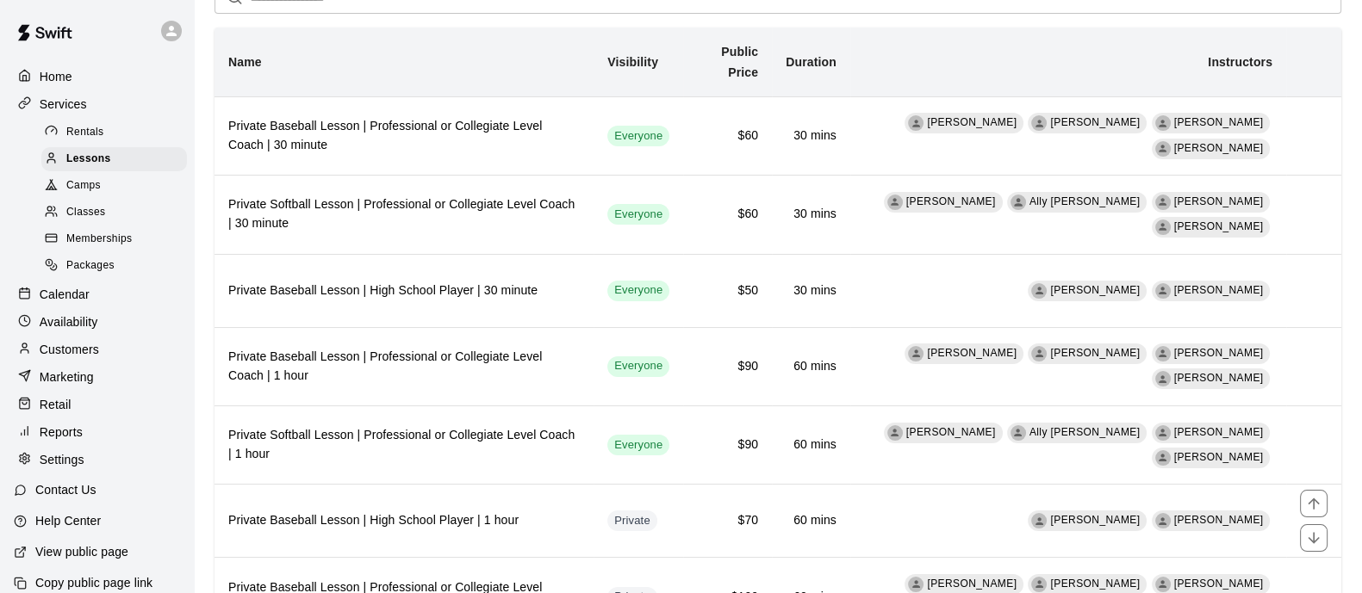
scroll to position [323, 0]
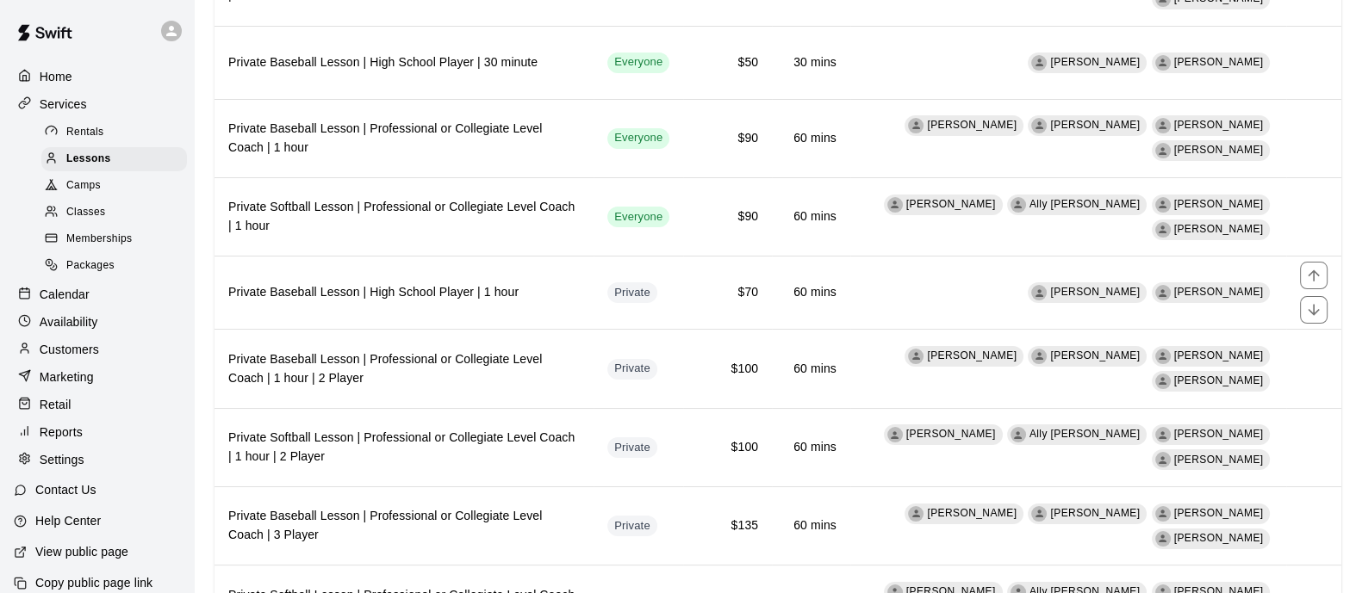
click at [582, 282] on th "Private Baseball Lesson | High School Player | 1 hour" at bounding box center [403, 293] width 379 height 73
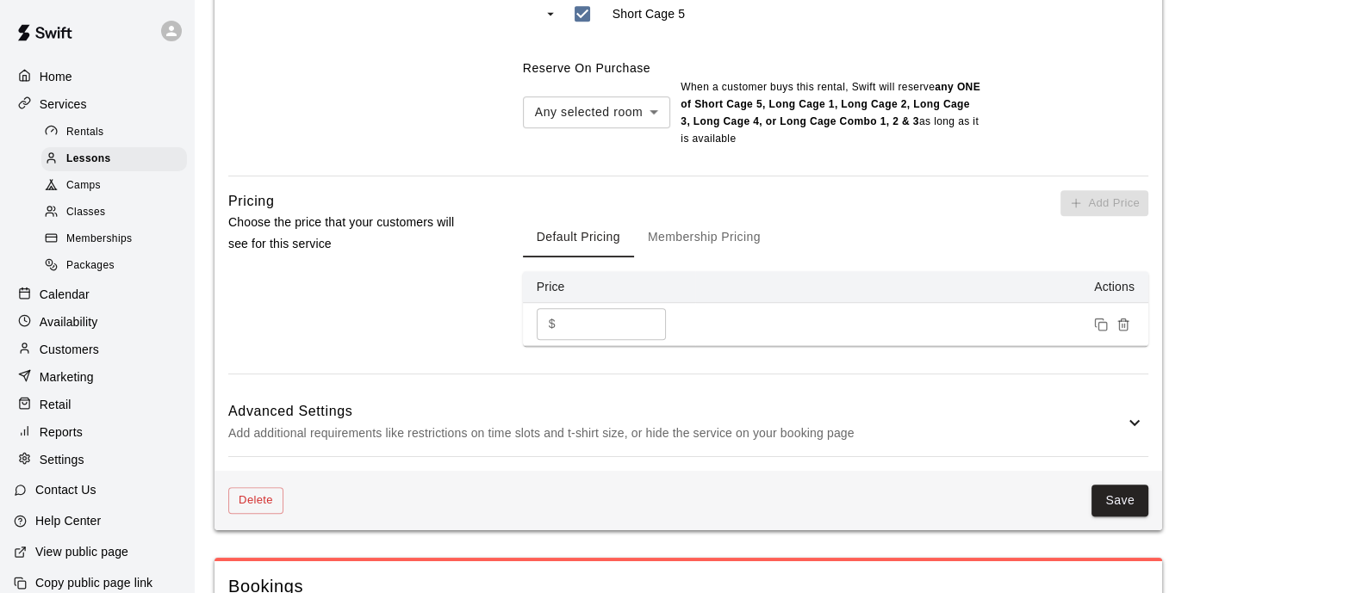
click at [462, 425] on p "Add additional requirements like restrictions on time slots and t-shirt size, o…" at bounding box center [676, 434] width 896 height 22
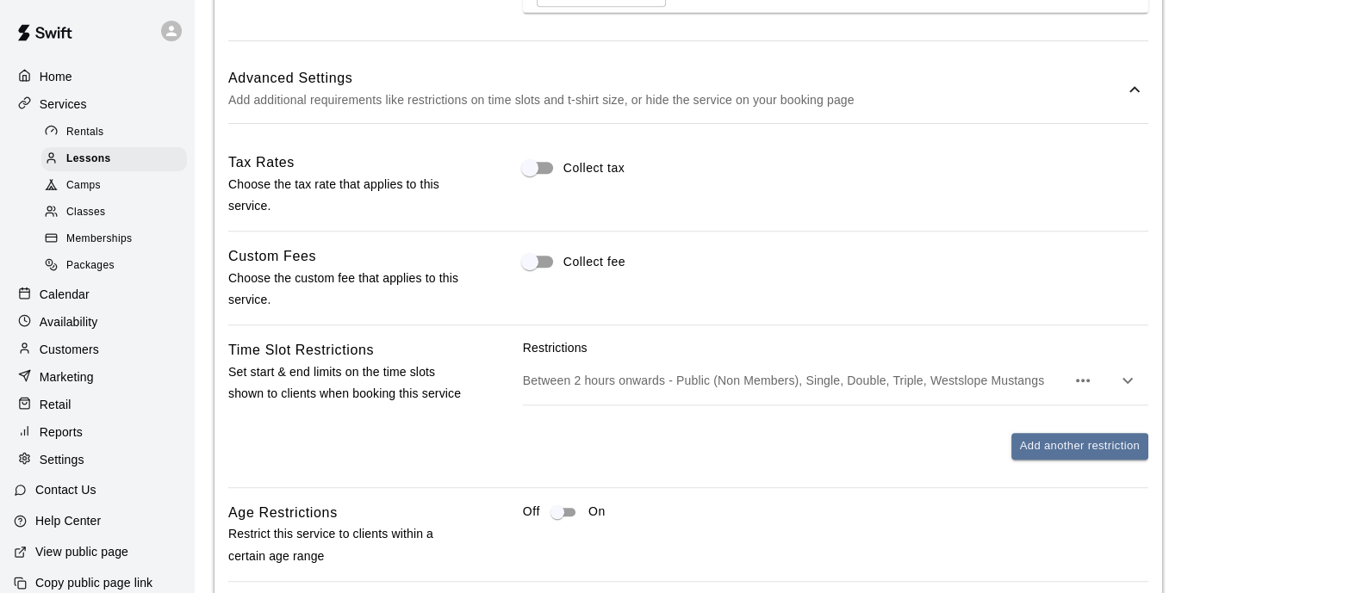
scroll to position [1722, 0]
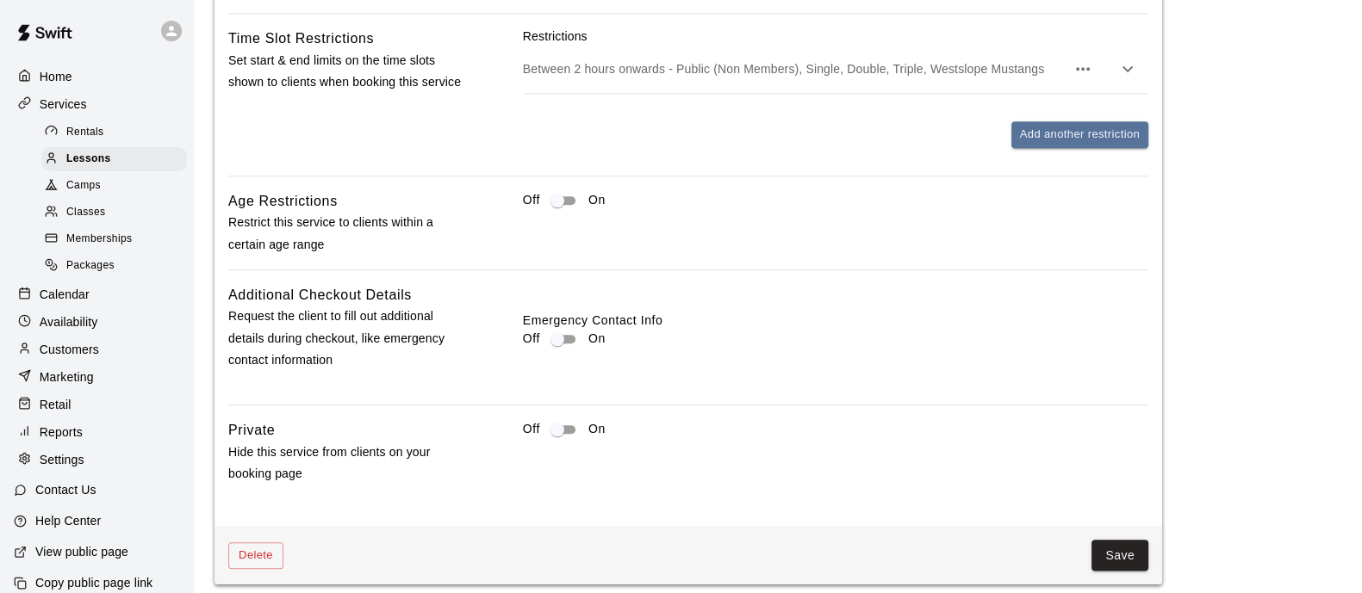
click at [1135, 553] on button "Save" at bounding box center [1119, 556] width 57 height 32
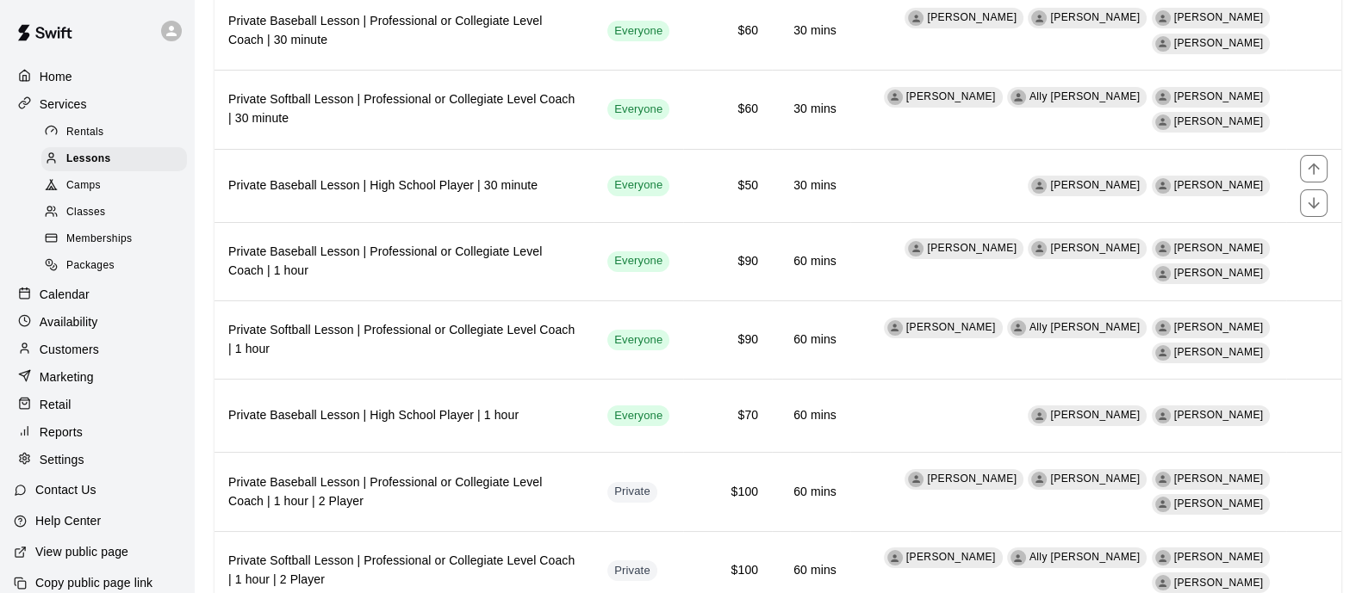
scroll to position [430, 0]
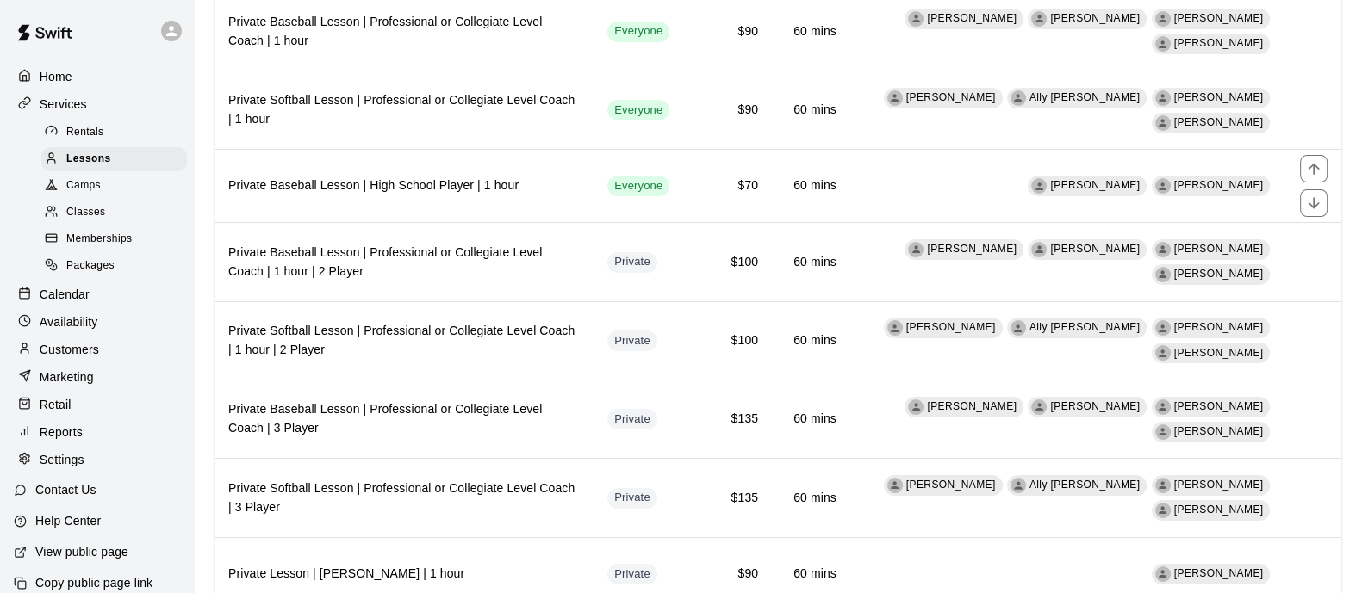
click at [543, 219] on th "Private Baseball Lesson | High School Player | 1 hour" at bounding box center [403, 186] width 379 height 73
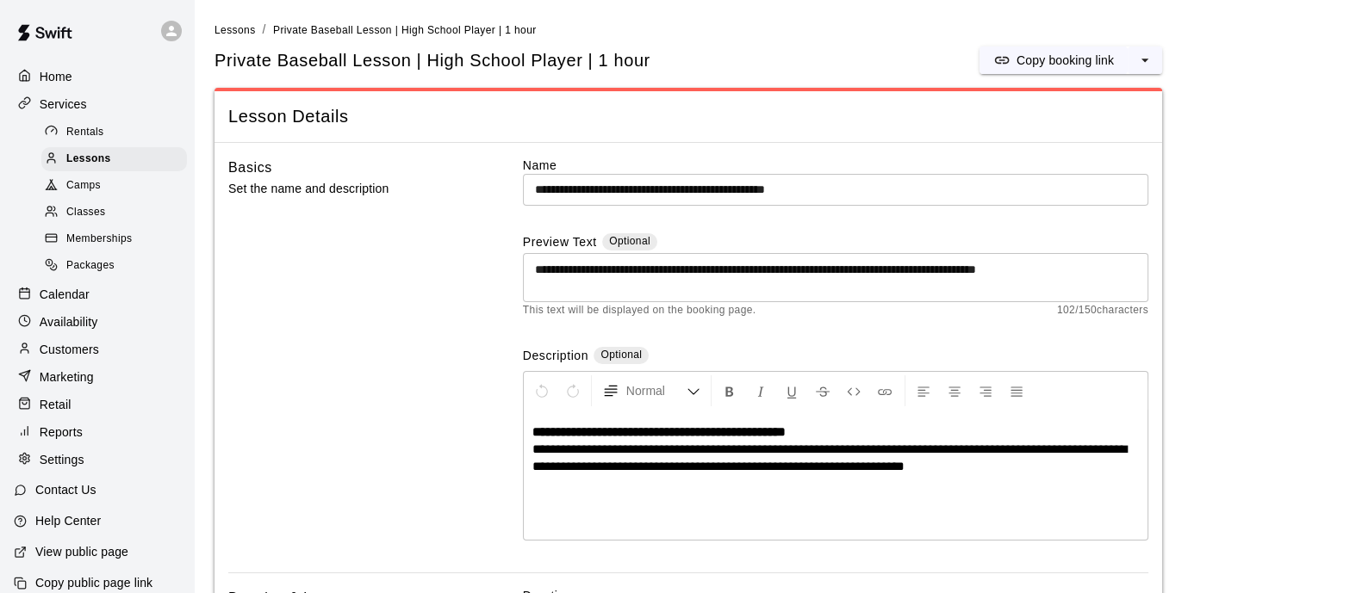
drag, startPoint x: 241, startPoint y: 33, endPoint x: 245, endPoint y: 44, distance: 12.0
click at [239, 34] on span "Lessons" at bounding box center [234, 30] width 41 height 12
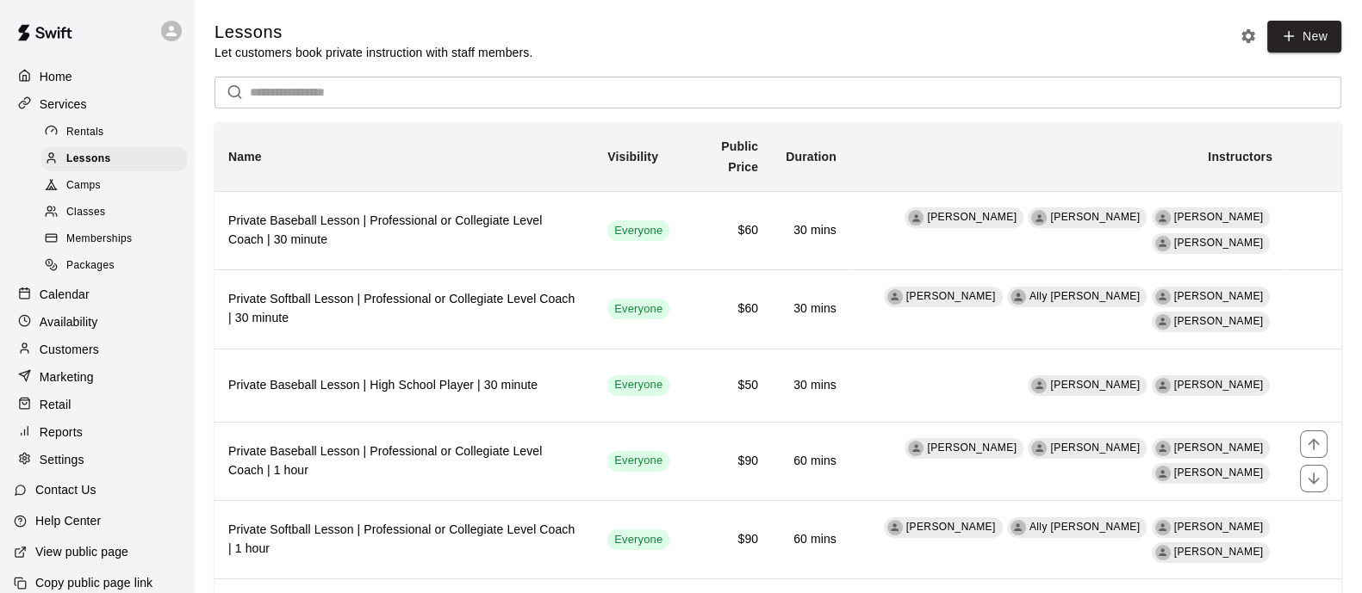
scroll to position [567, 0]
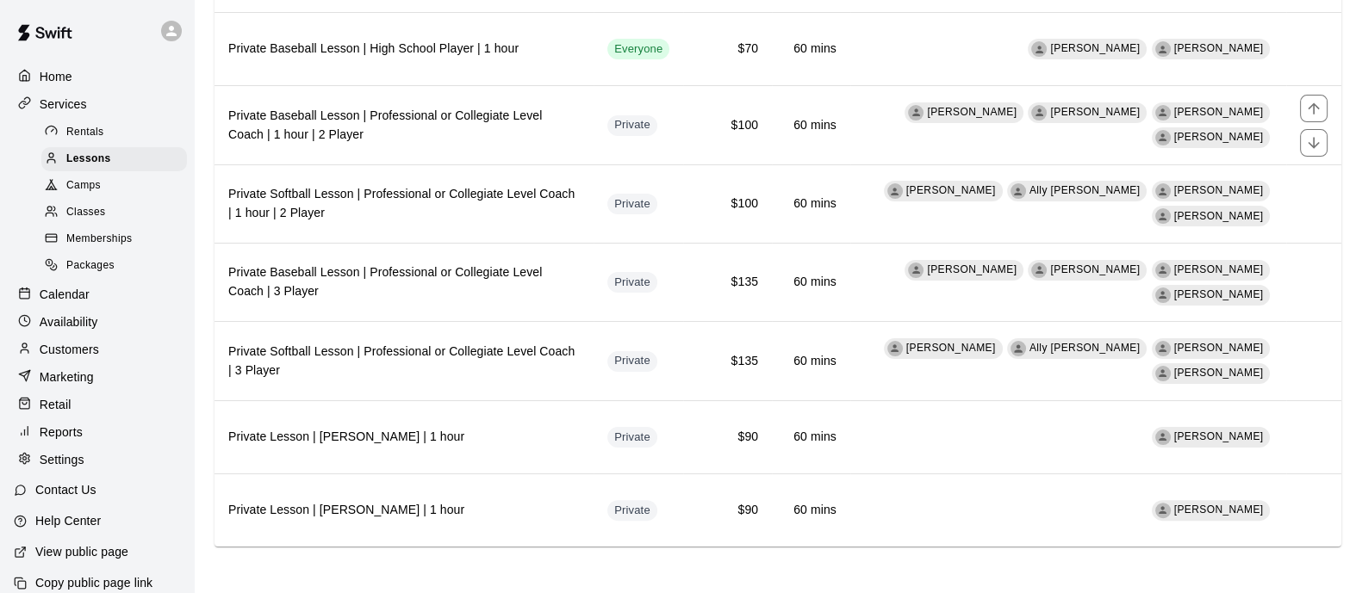
click at [557, 132] on h6 "Private Baseball Lesson | Professional or Collegiate Level Coach | 1 hour | 2 P…" at bounding box center [403, 126] width 351 height 38
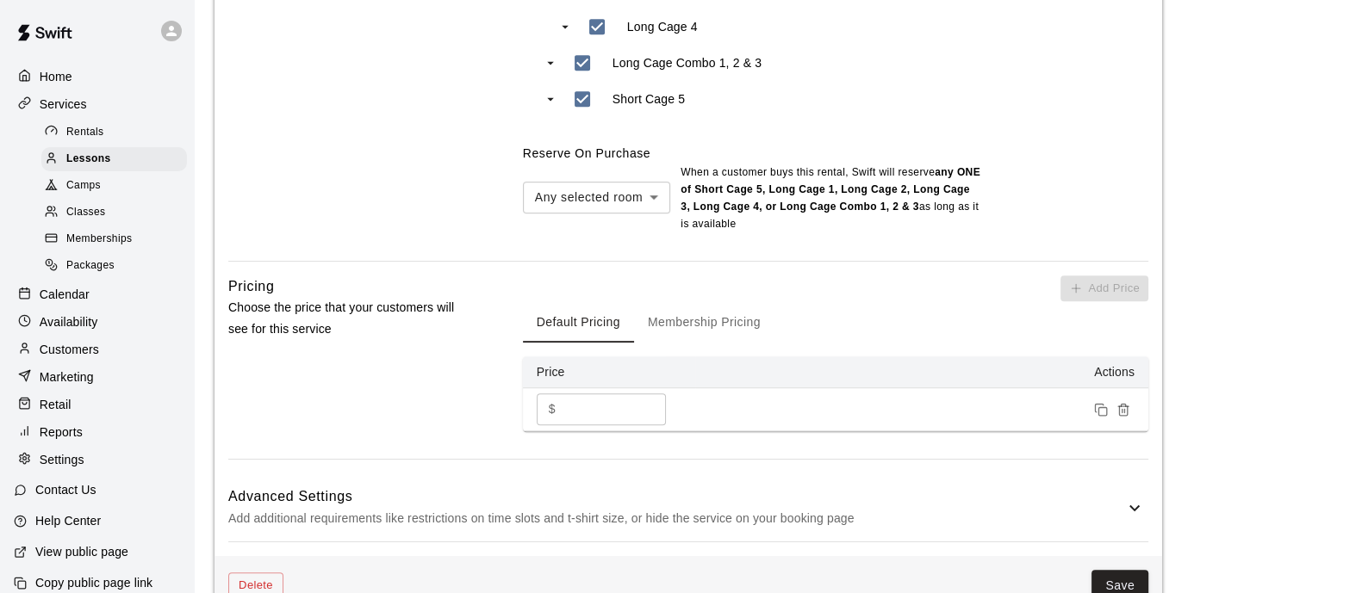
scroll to position [1279, 0]
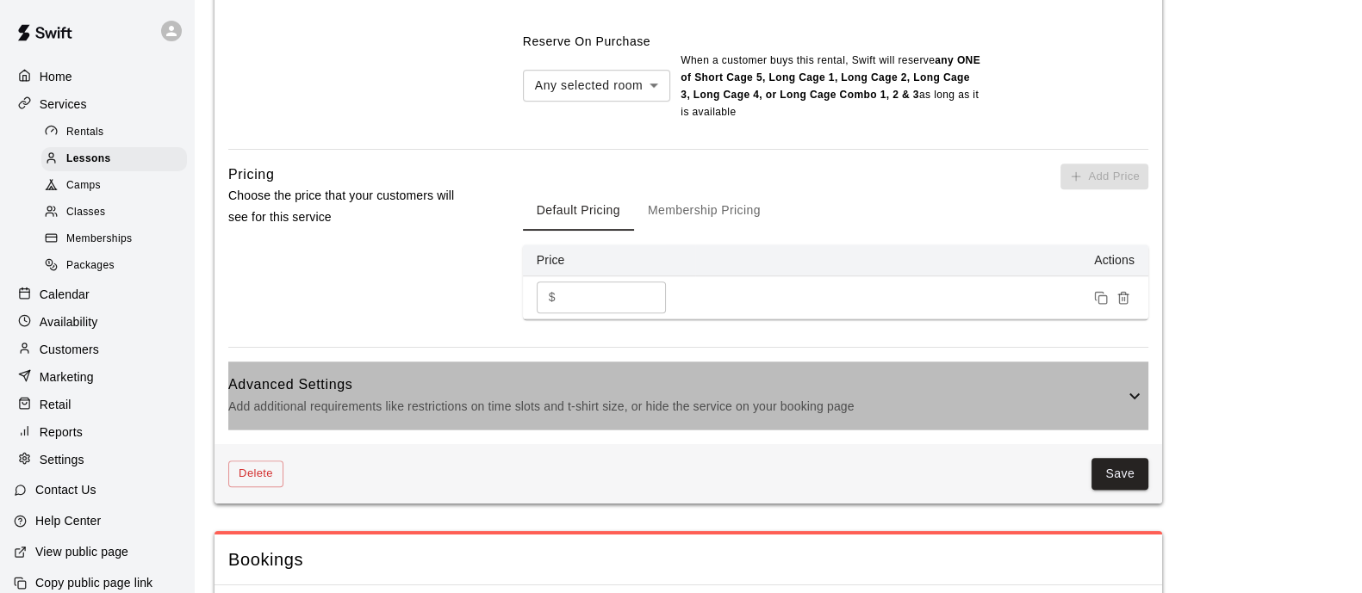
click at [593, 396] on h6 "Advanced Settings" at bounding box center [676, 385] width 896 height 22
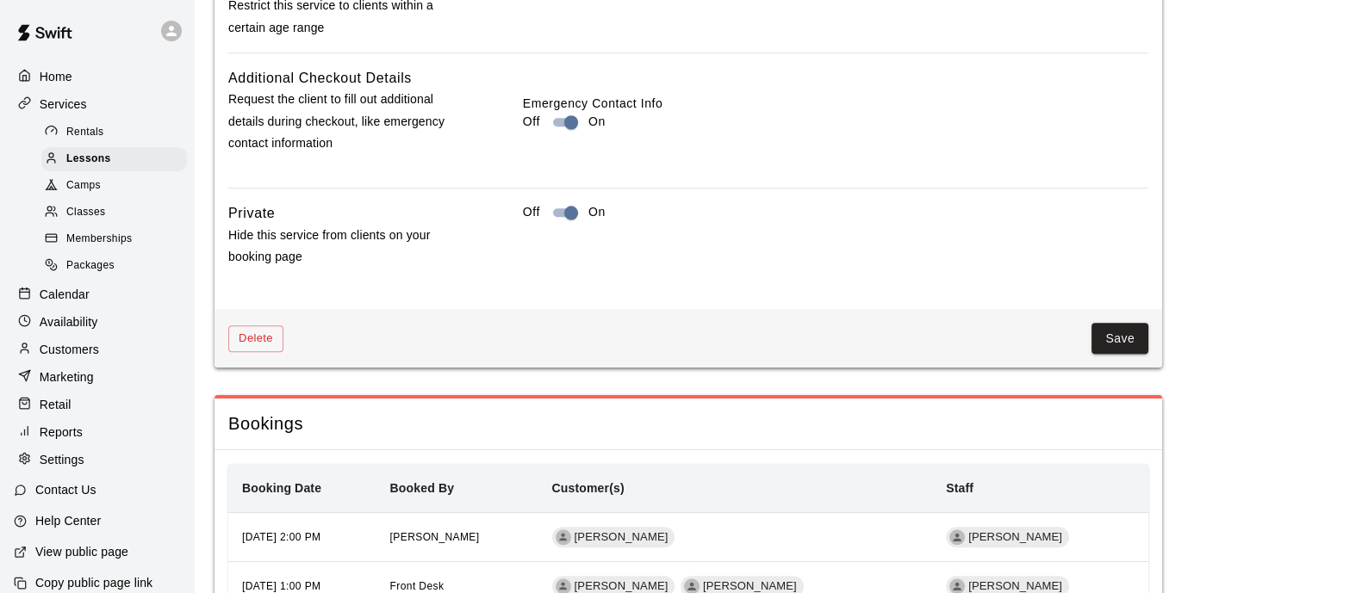
scroll to position [2140, 0]
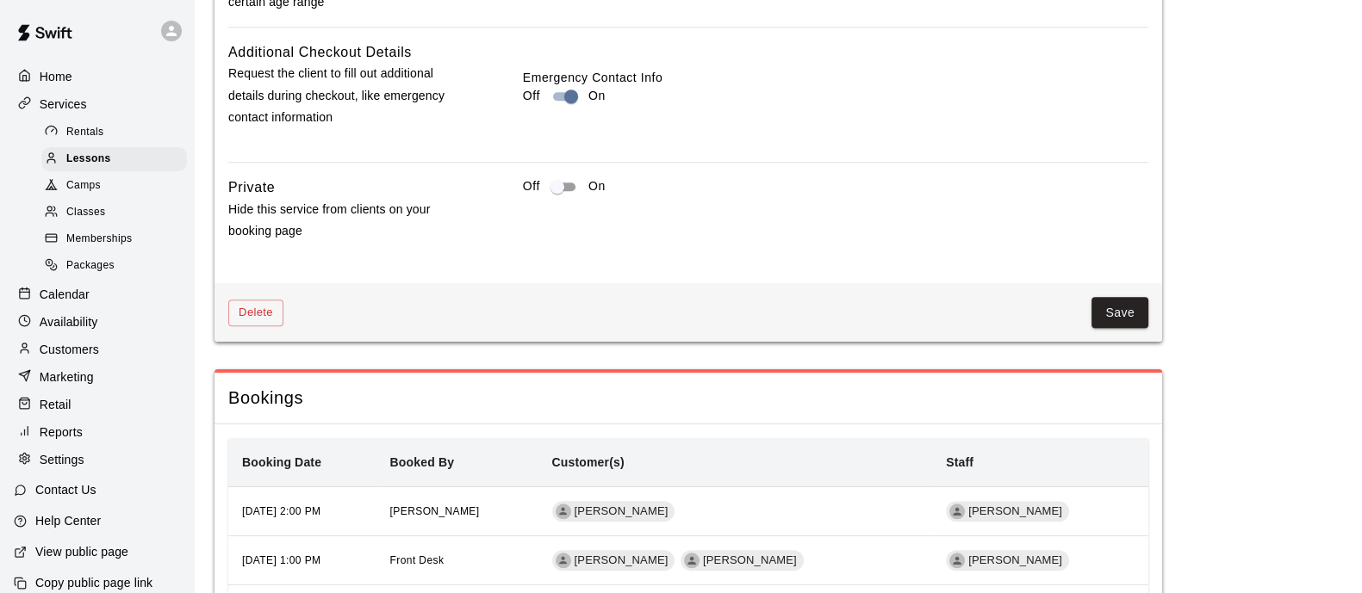
click at [1107, 324] on button "Save" at bounding box center [1119, 313] width 57 height 32
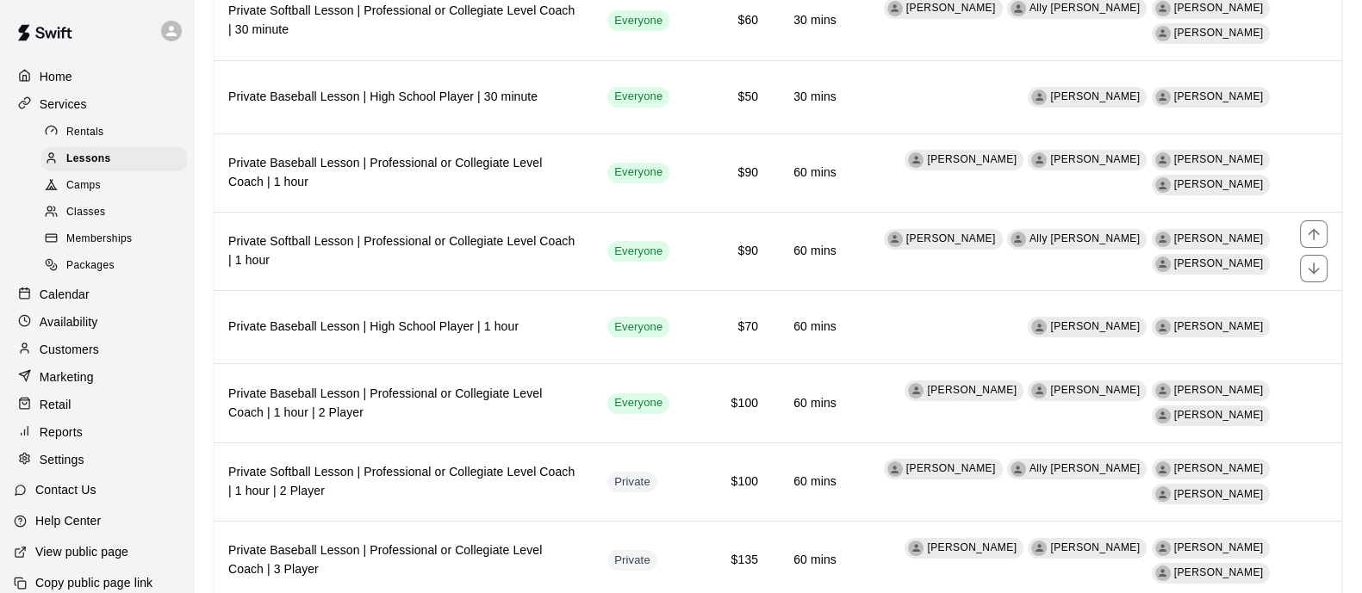
scroll to position [430, 0]
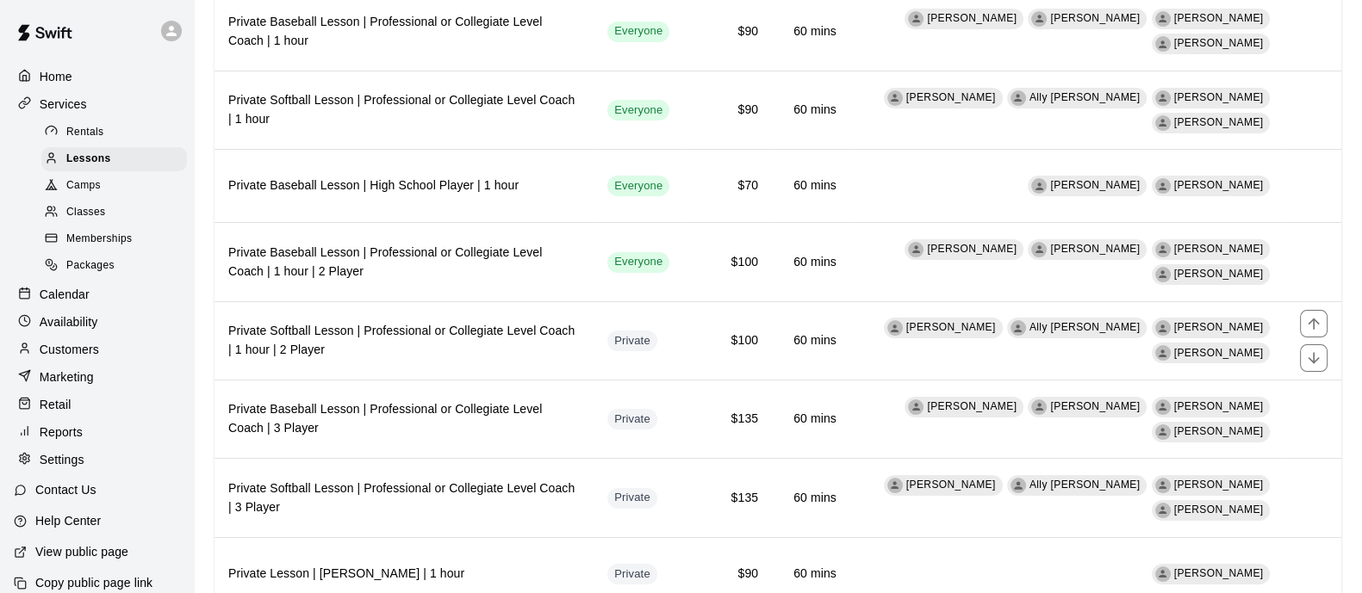
click at [552, 318] on th "Private Softball Lesson | Professional or Collegiate Level Coach | 1 hour | 2 P…" at bounding box center [403, 340] width 379 height 78
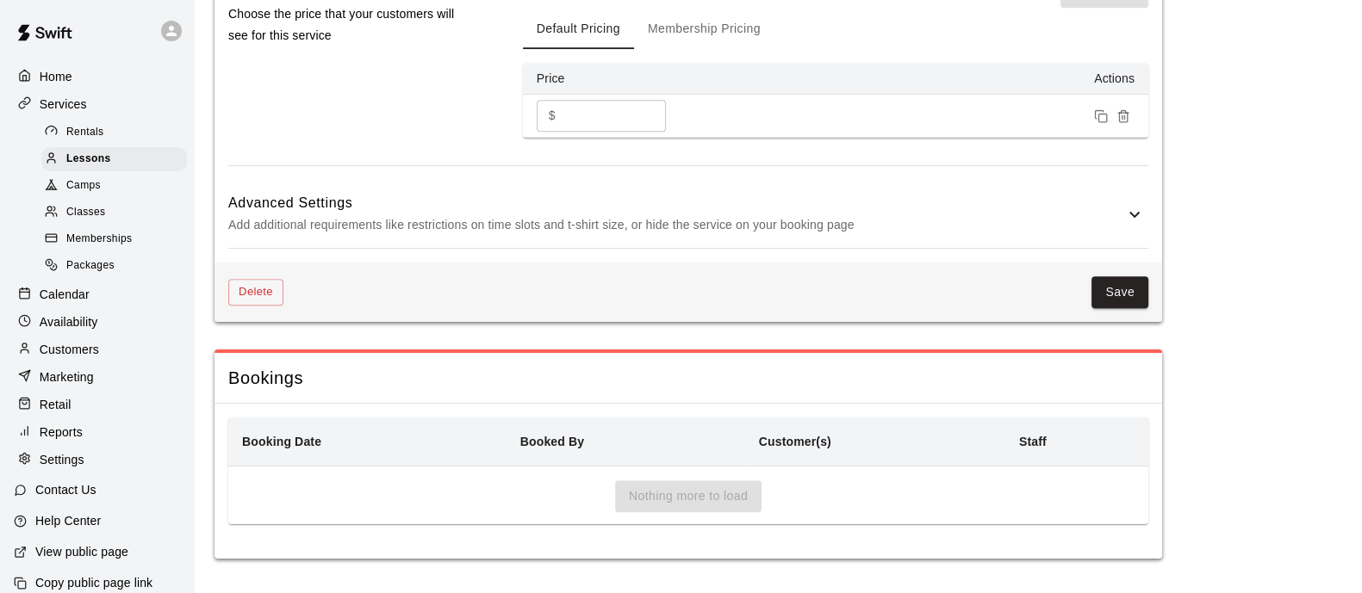
drag, startPoint x: 646, startPoint y: 198, endPoint x: 642, endPoint y: 207, distance: 9.6
click at [646, 199] on h6 "Advanced Settings" at bounding box center [676, 203] width 896 height 22
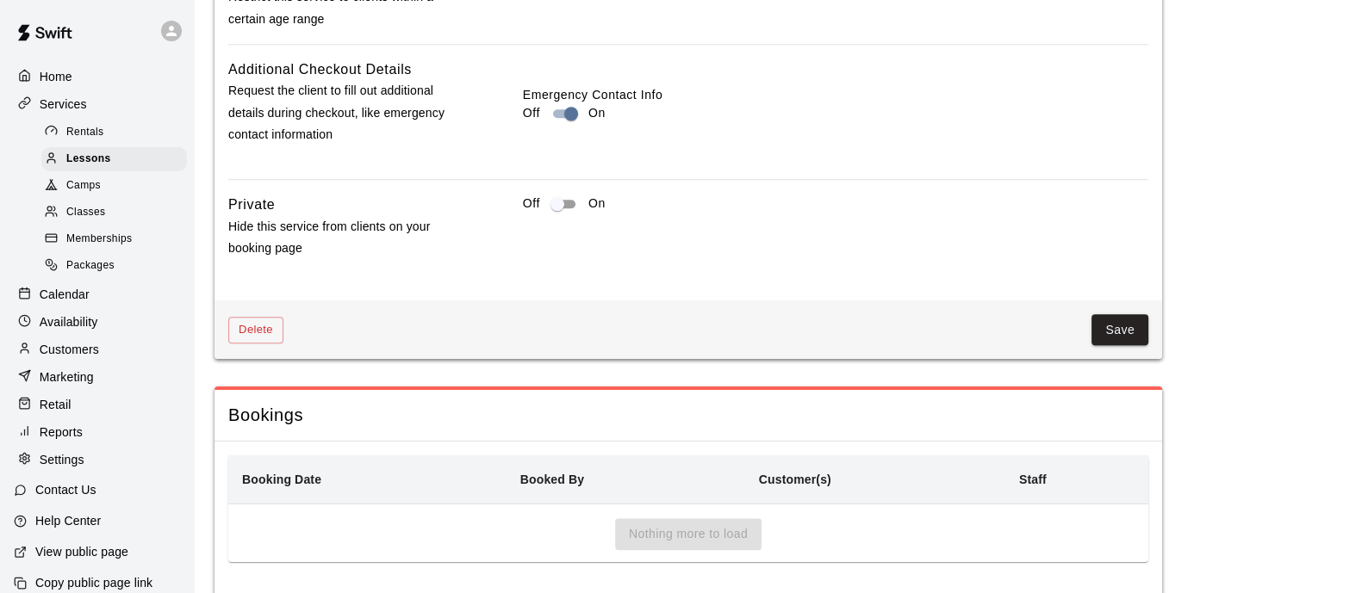
drag, startPoint x: 1139, startPoint y: 348, endPoint x: 1125, endPoint y: 346, distance: 13.9
click at [1135, 346] on button "Save" at bounding box center [1119, 330] width 57 height 32
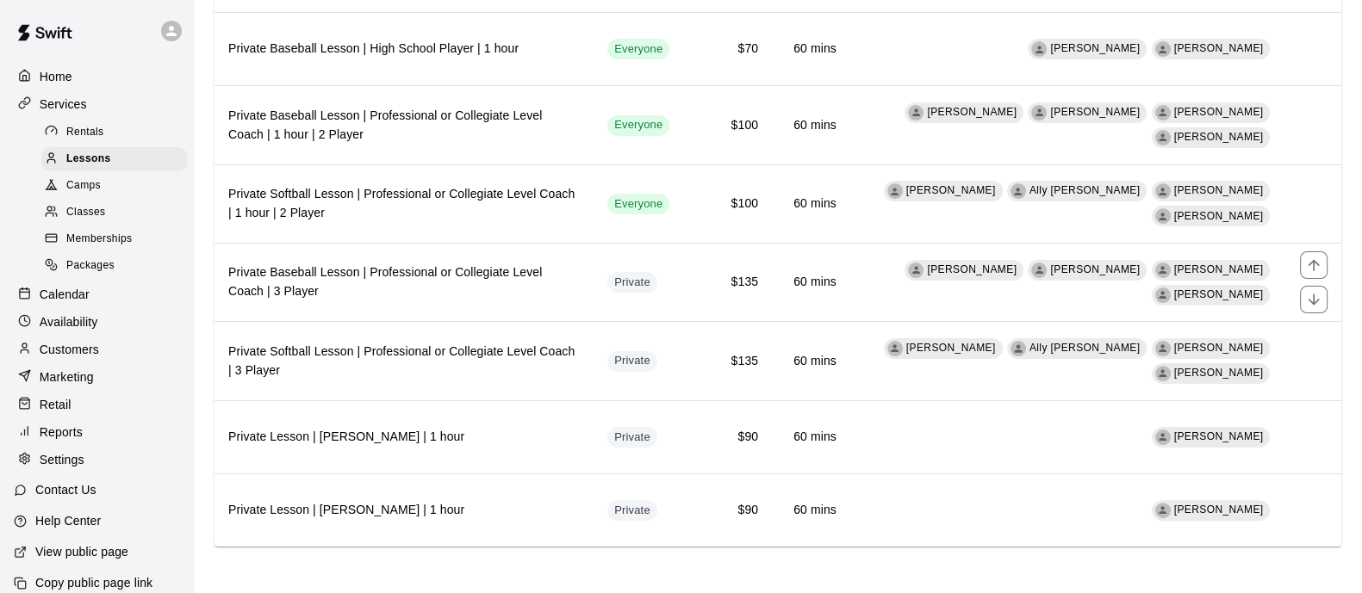
click at [456, 272] on h6 "Private Baseball Lesson | Professional or Collegiate Level Coach | 3 Player" at bounding box center [403, 283] width 351 height 38
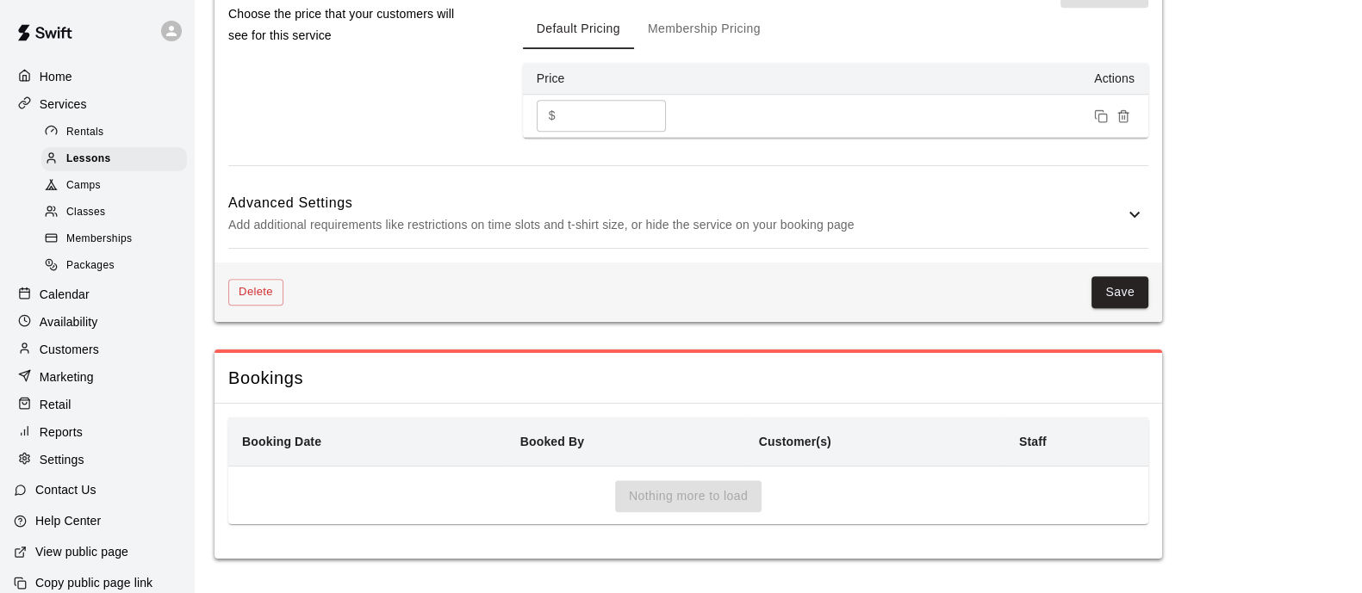
click at [567, 220] on p "Add additional requirements like restrictions on time slots and t-shirt size, o…" at bounding box center [676, 225] width 896 height 22
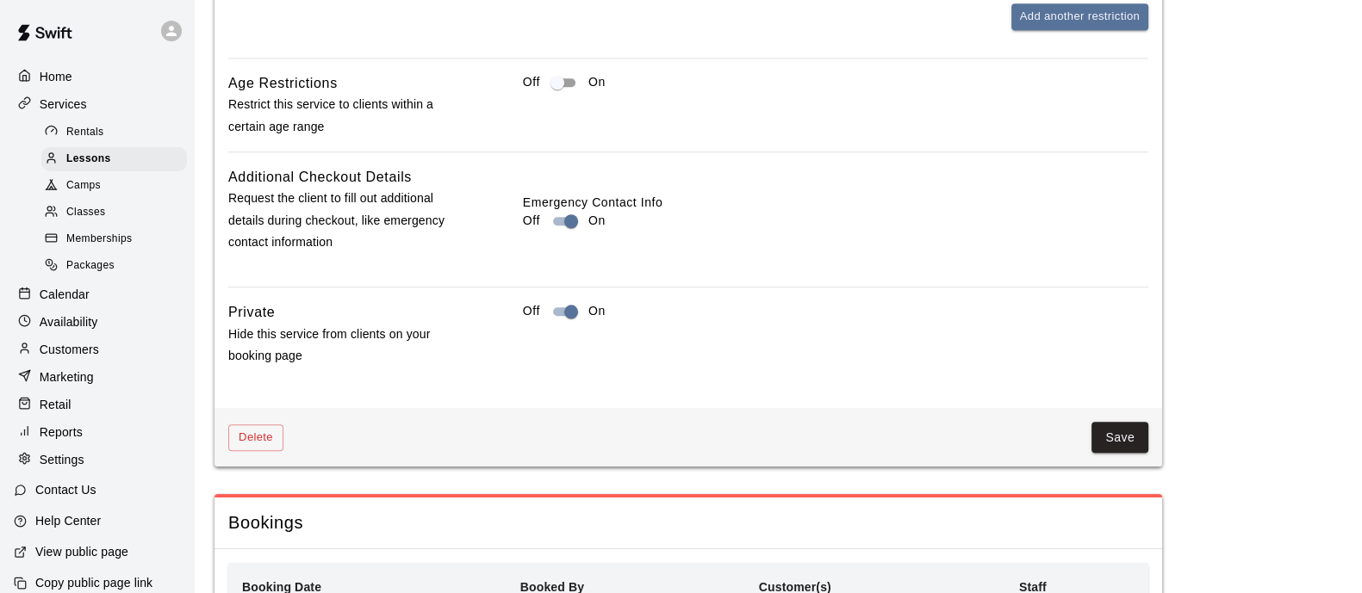
click at [573, 316] on div "Tax Rates Choose the tax rate that applies to this service. Collect tax Custom …" at bounding box center [688, 44] width 920 height 645
click at [1115, 452] on button "Save" at bounding box center [1119, 438] width 57 height 32
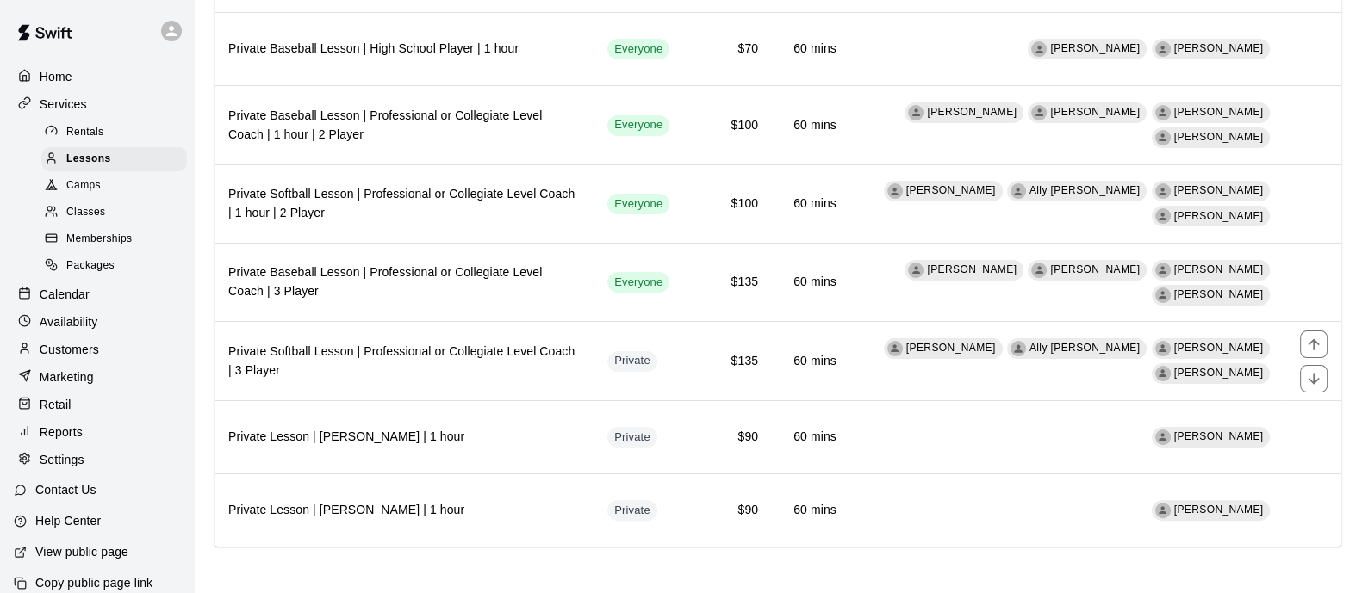
click at [536, 349] on h6 "Private Softball Lesson | Professional or Collegiate Level Coach | 3 Player" at bounding box center [403, 362] width 351 height 38
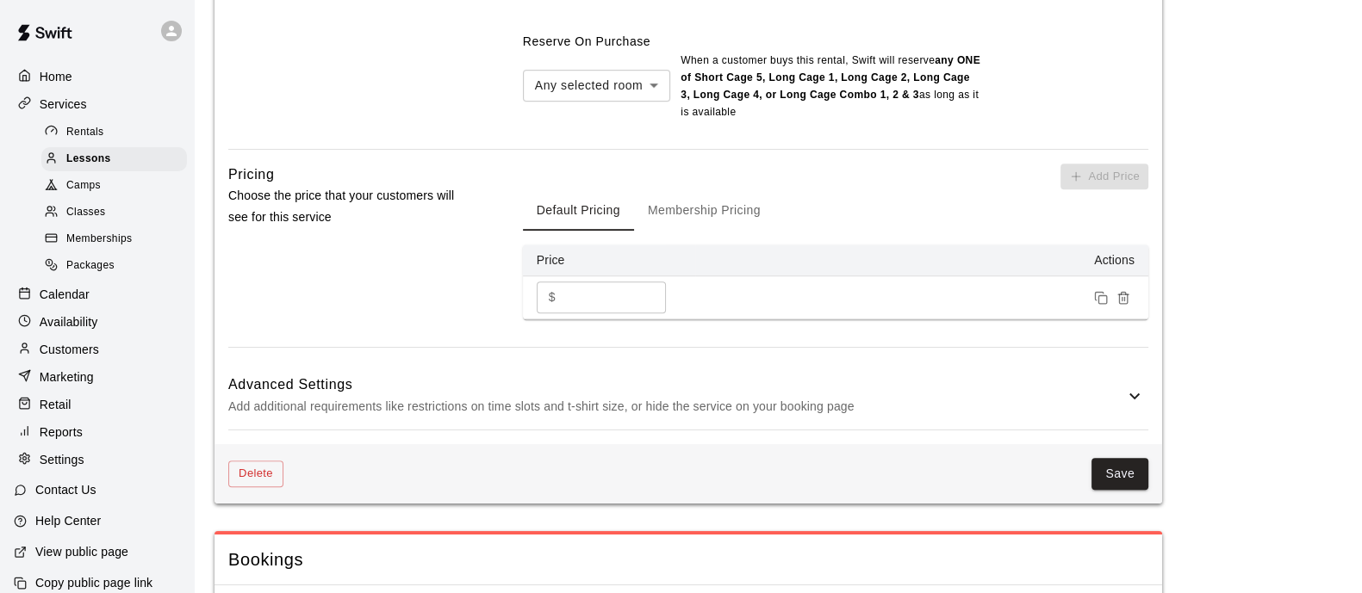
click at [546, 379] on div "Advanced Settings Add additional requirements like restrictions on time slots a…" at bounding box center [688, 396] width 920 height 68
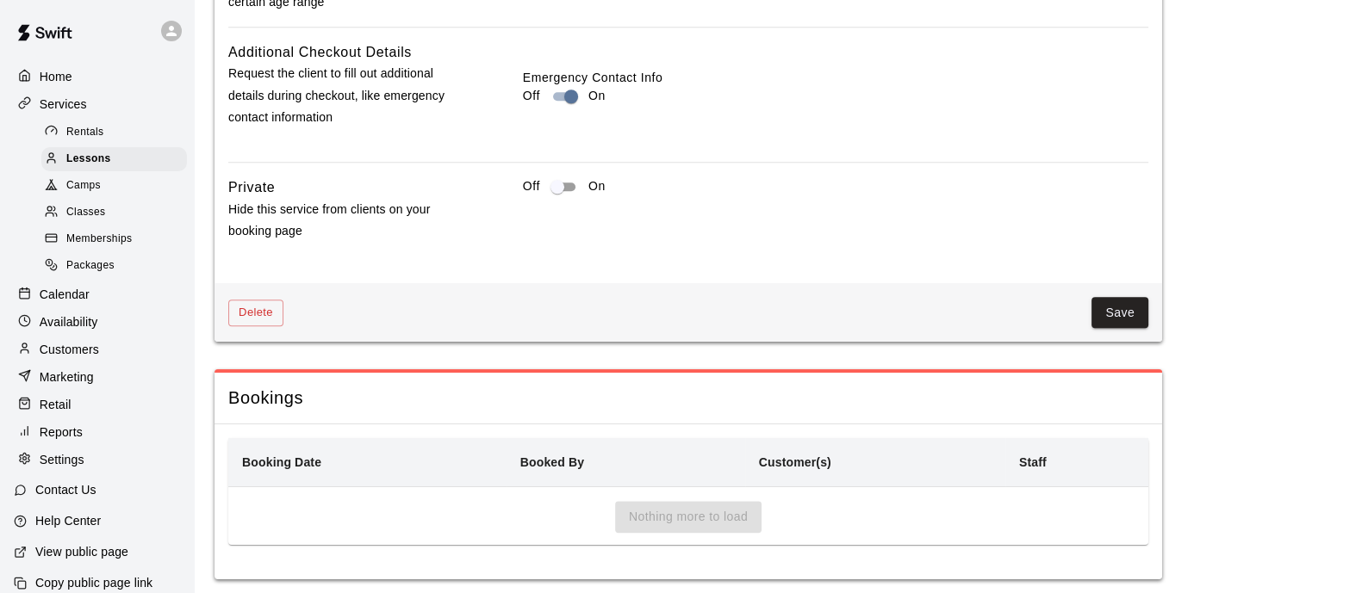
click at [1126, 323] on button "Save" at bounding box center [1119, 313] width 57 height 32
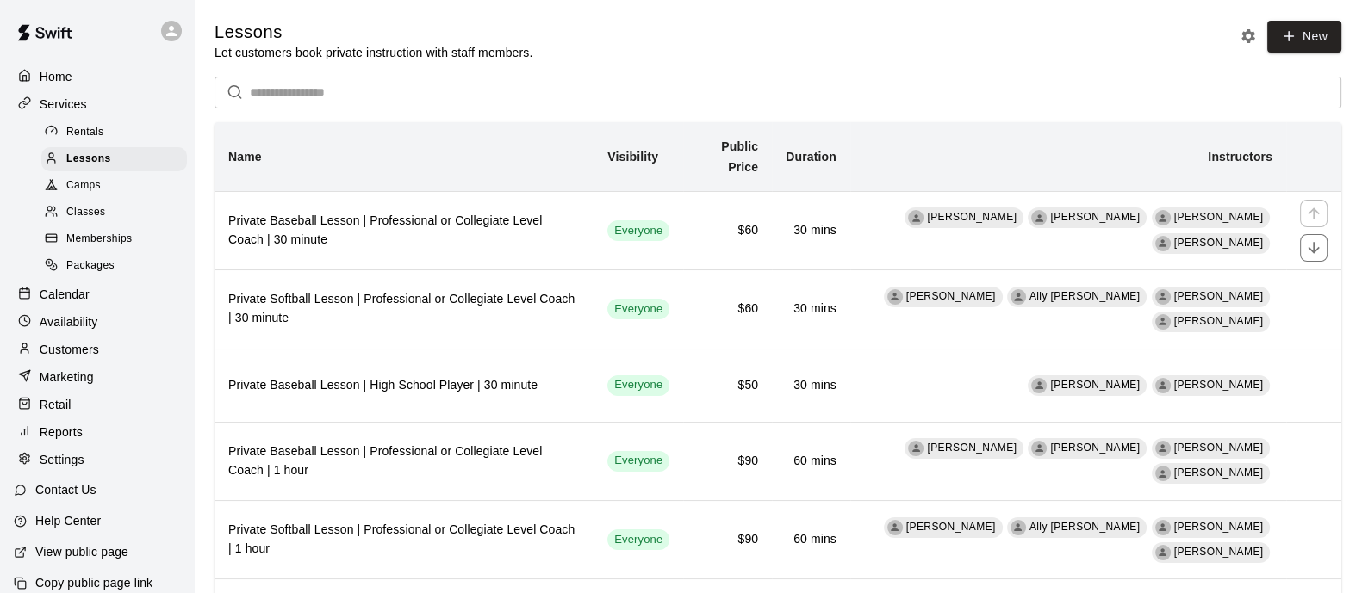
click at [508, 214] on th "Private Baseball Lesson | Professional or Collegiate Level Coach | 30 minute" at bounding box center [403, 230] width 379 height 78
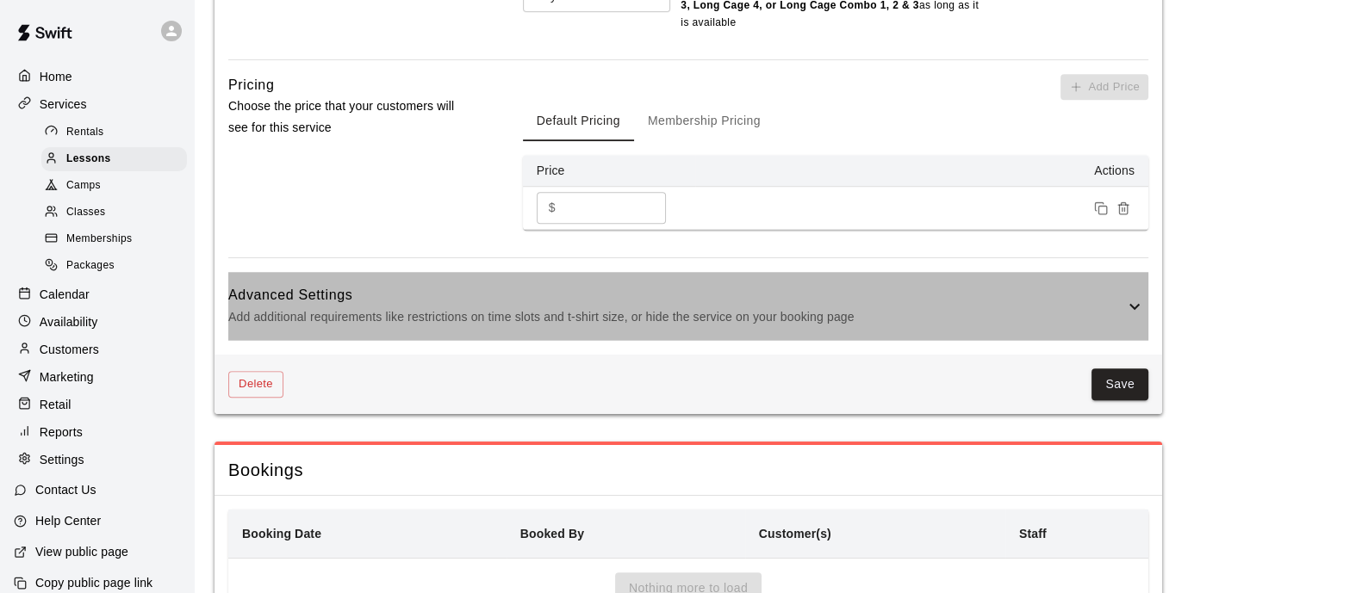
click at [474, 284] on h6 "Advanced Settings" at bounding box center [676, 295] width 896 height 22
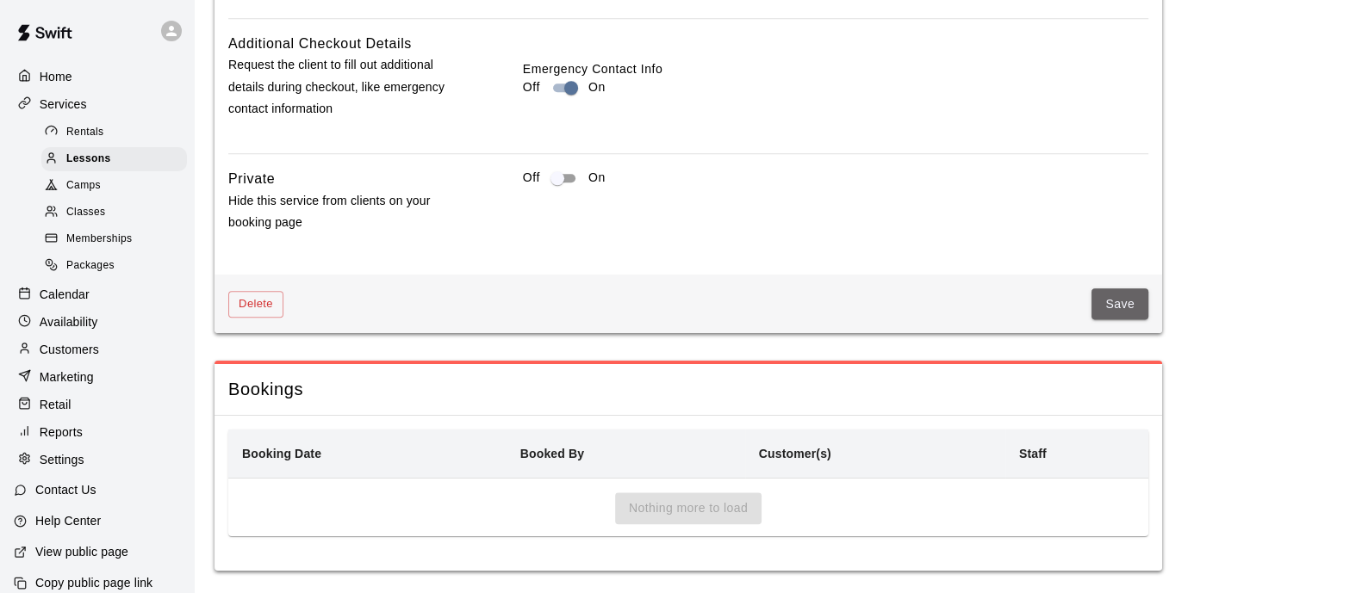
click at [1098, 301] on button "Save" at bounding box center [1119, 305] width 57 height 32
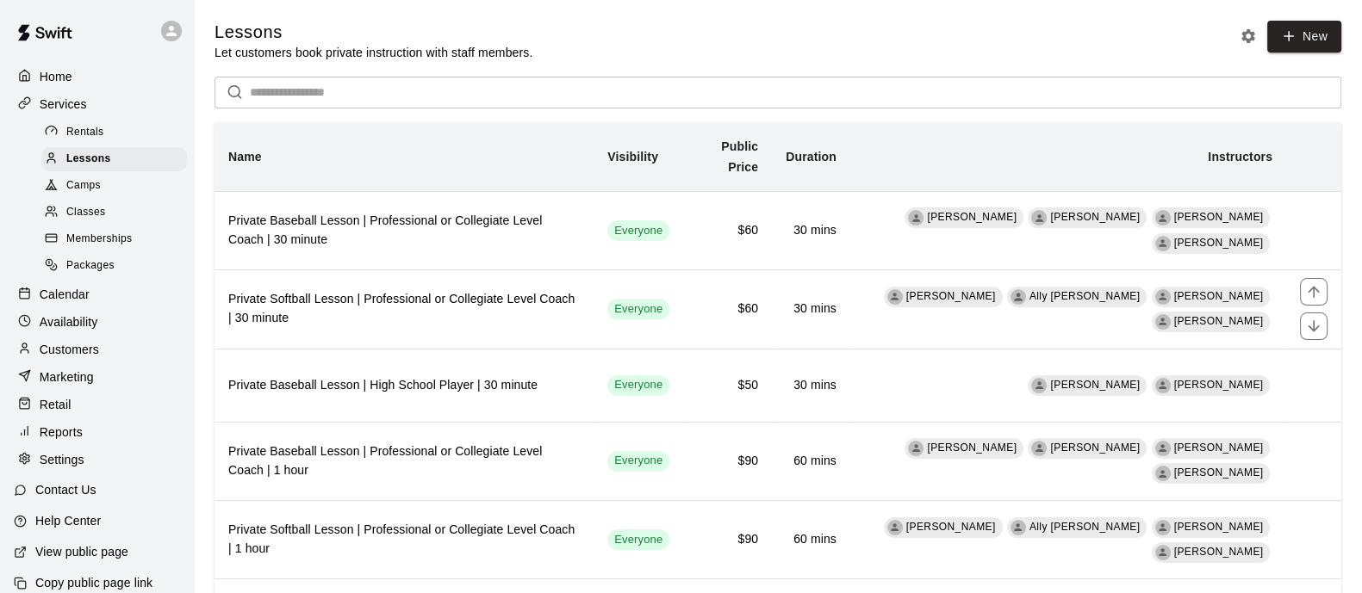
click at [522, 315] on h6 "Private Softball Lesson | Professional or Collegiate Level Coach | 30 minute" at bounding box center [403, 309] width 351 height 38
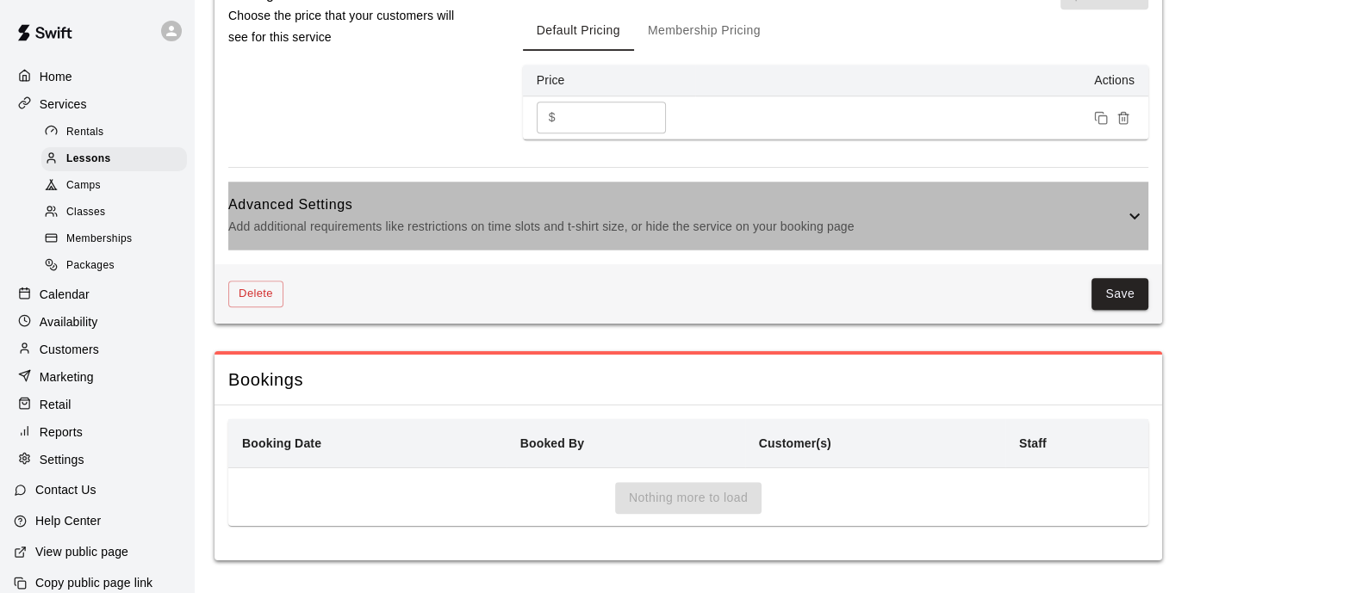
click at [521, 206] on h6 "Advanced Settings" at bounding box center [676, 205] width 896 height 22
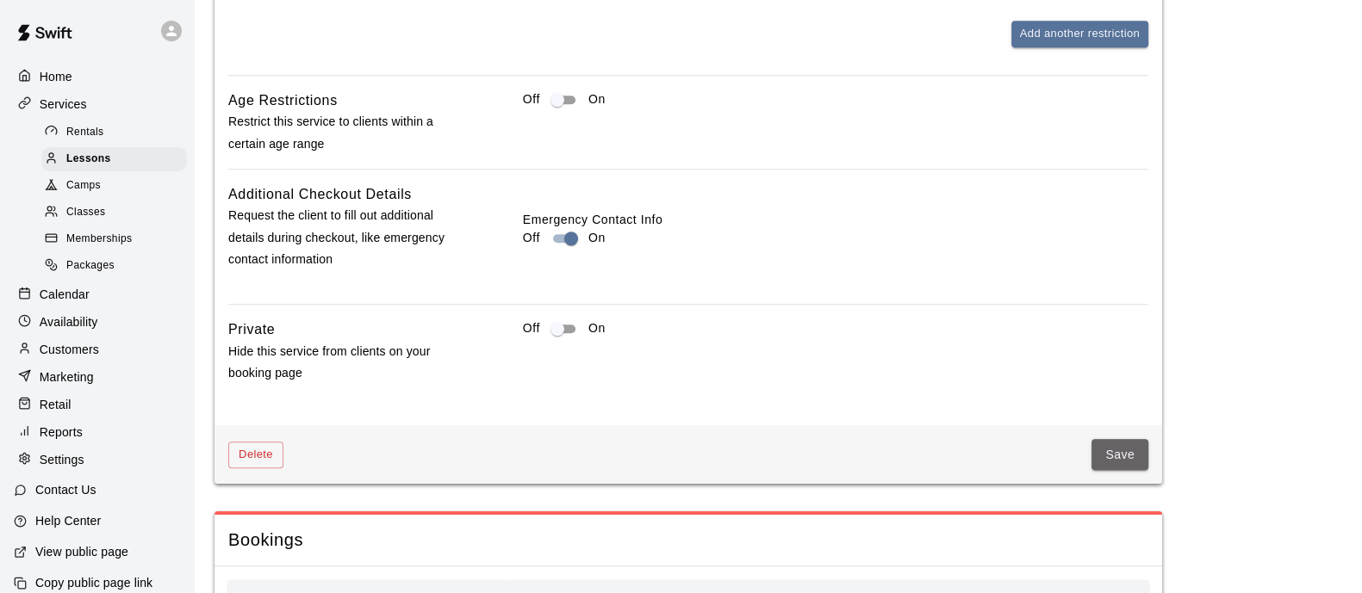
click at [1137, 465] on button "Save" at bounding box center [1119, 455] width 57 height 32
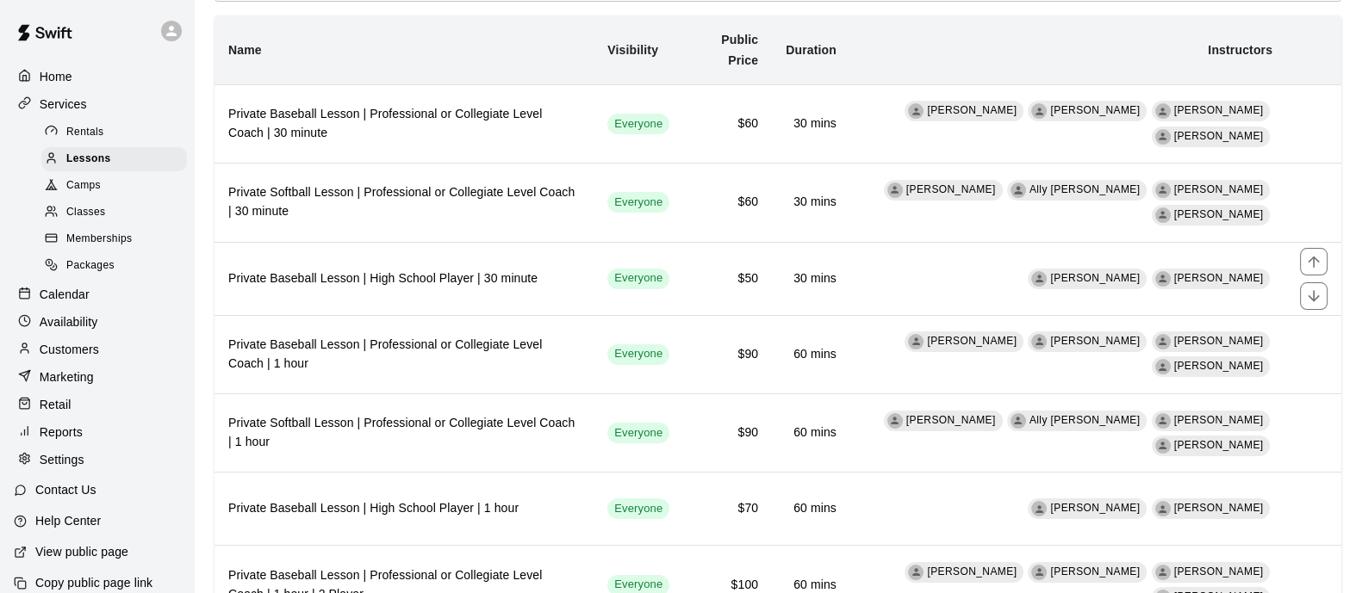
click at [523, 268] on th "Private Baseball Lesson | High School Player | 30 minute" at bounding box center [403, 278] width 379 height 73
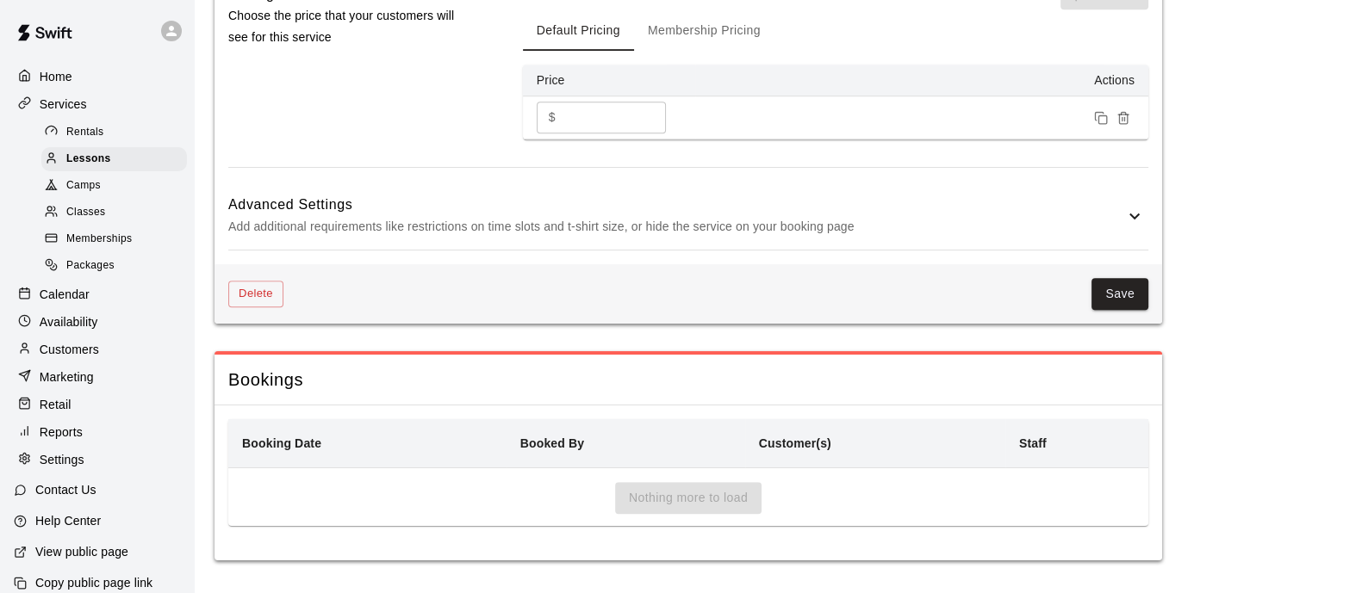
click at [510, 220] on p "Add additional requirements like restrictions on time slots and t-shirt size, o…" at bounding box center [676, 227] width 896 height 22
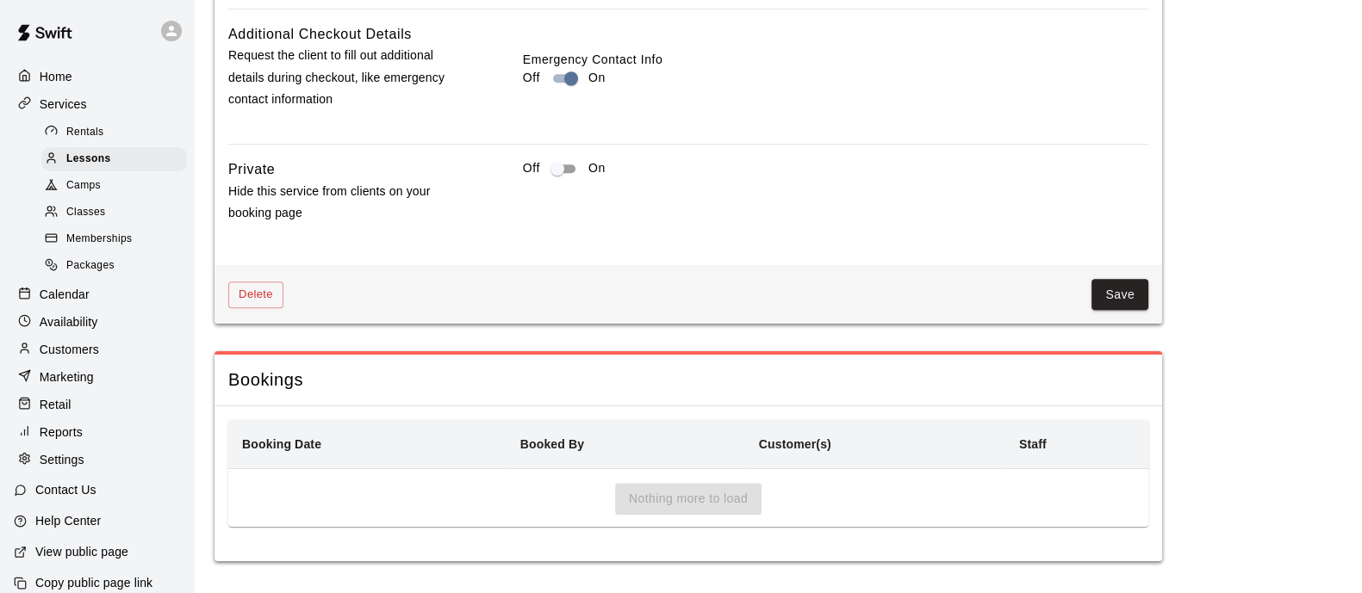
click at [1107, 288] on button "Save" at bounding box center [1119, 295] width 57 height 32
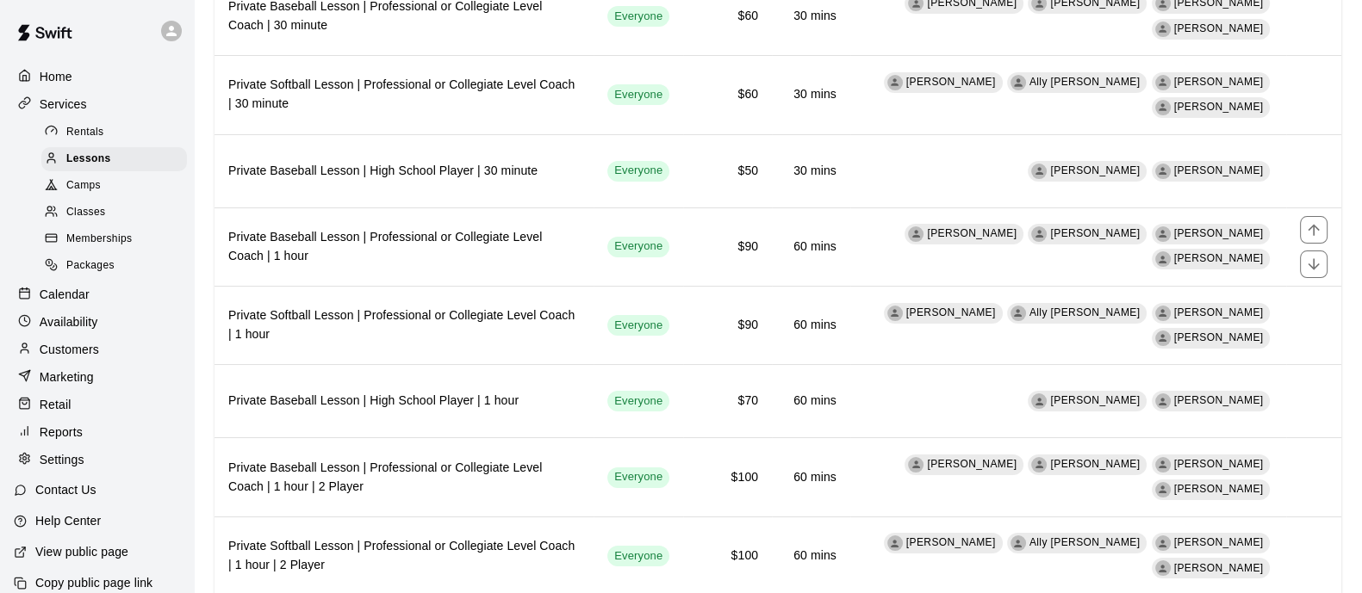
click at [538, 234] on h6 "Private Baseball Lesson | Professional or Collegiate Level Coach | 1 hour" at bounding box center [403, 247] width 351 height 38
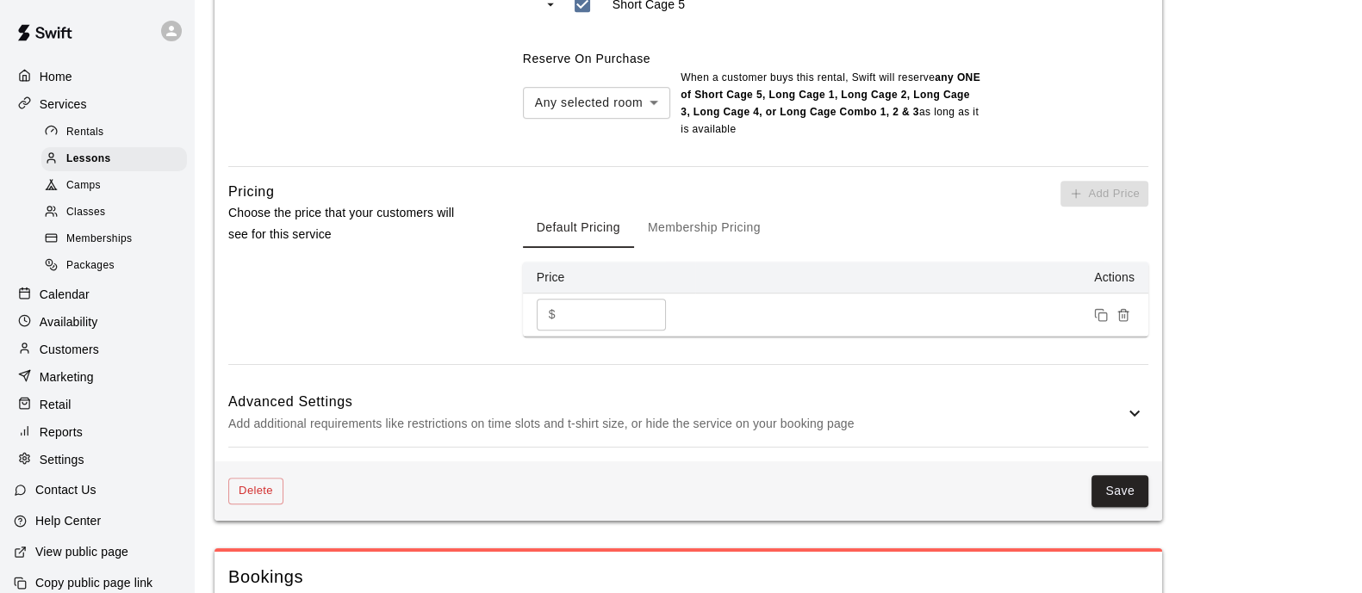
drag, startPoint x: 465, startPoint y: 349, endPoint x: 467, endPoint y: 361, distance: 12.2
click at [465, 354] on div "Pricing Choose the price that your customers will see for this service" at bounding box center [347, 273] width 239 height 184
click at [482, 402] on h6 "Advanced Settings" at bounding box center [676, 402] width 896 height 22
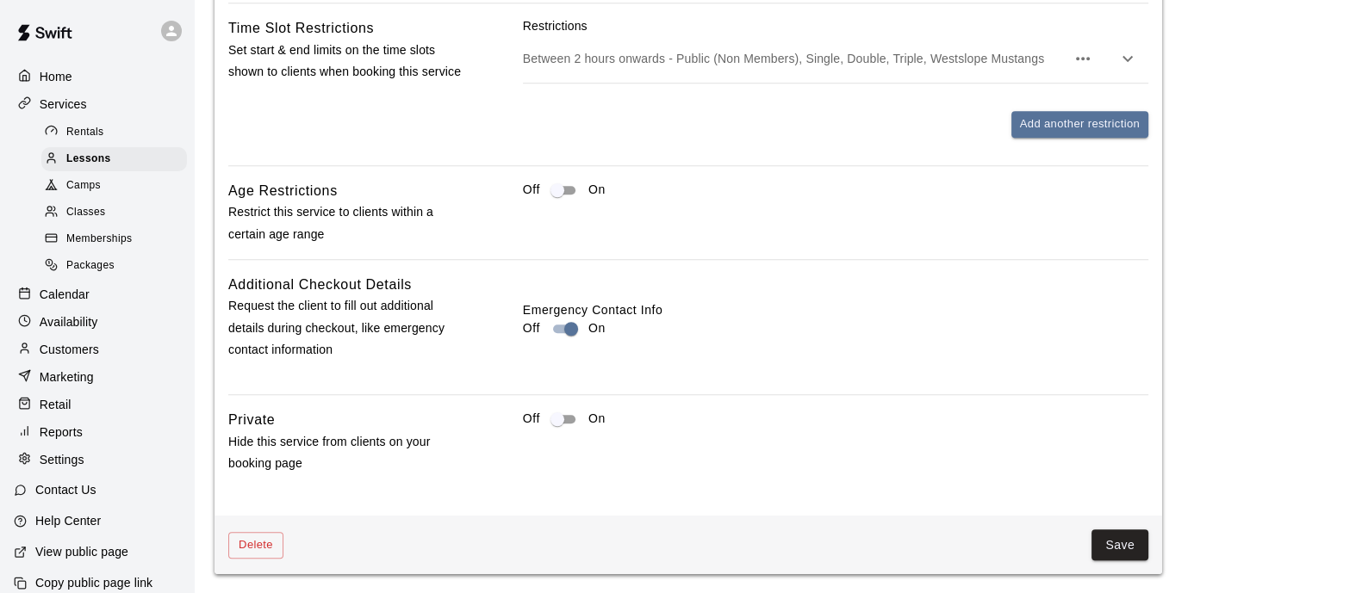
click at [1140, 536] on button "Save" at bounding box center [1119, 546] width 57 height 32
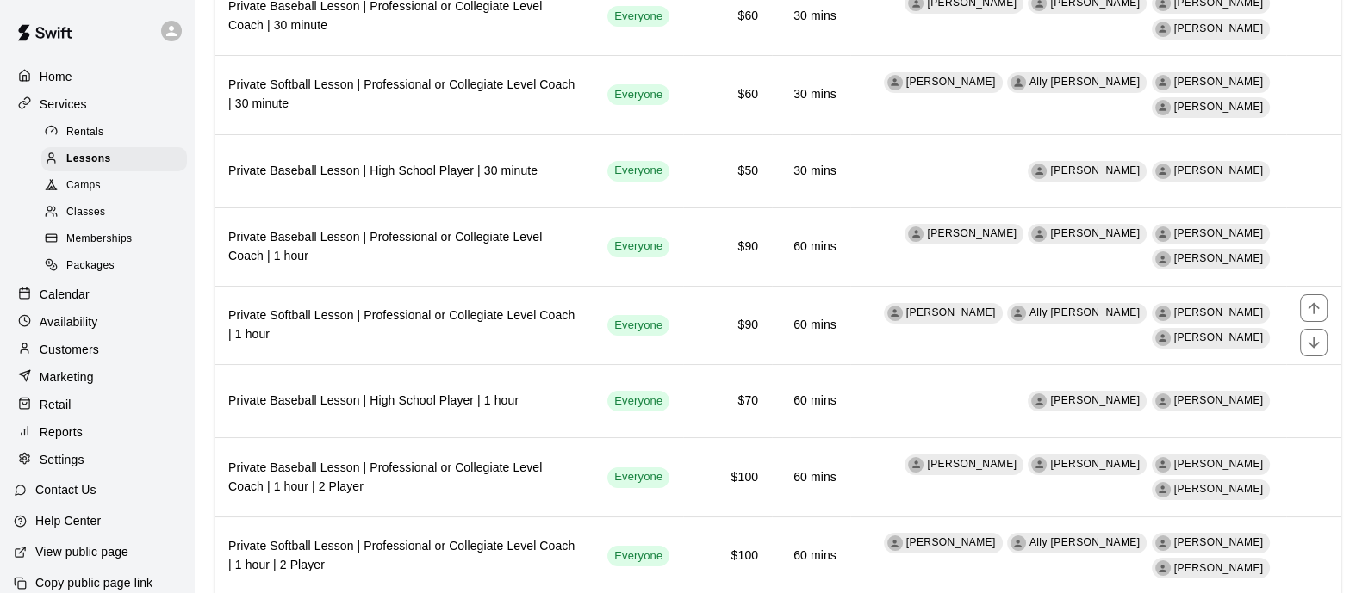
click at [528, 303] on th "Private Softball Lesson | Professional or Collegiate Level Coach | 1 hour" at bounding box center [403, 325] width 379 height 78
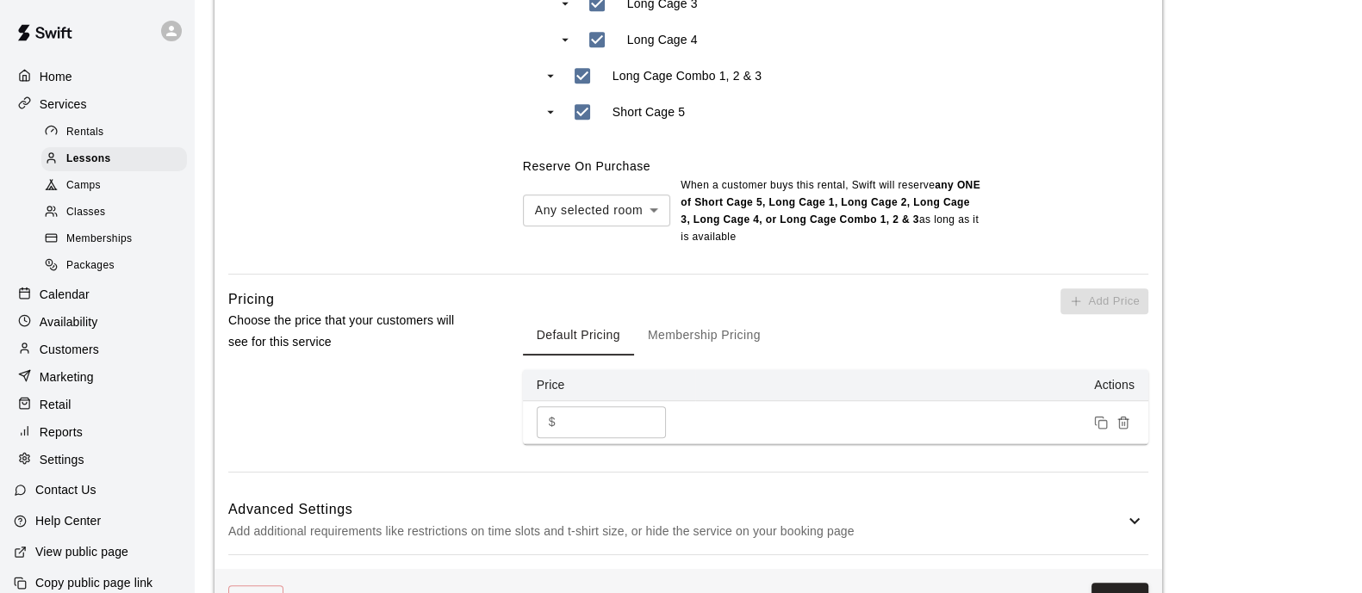
click at [483, 522] on p "Add additional requirements like restrictions on time slots and t-shirt size, o…" at bounding box center [676, 532] width 896 height 22
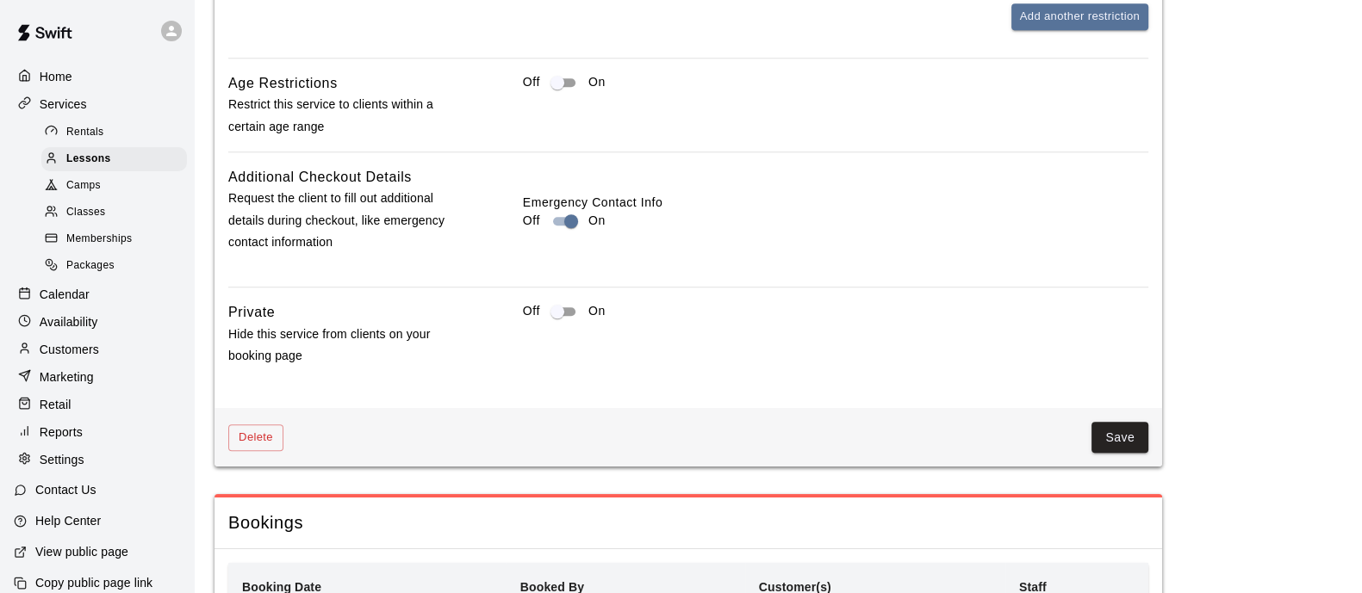
click at [1128, 446] on button "Save" at bounding box center [1119, 438] width 57 height 32
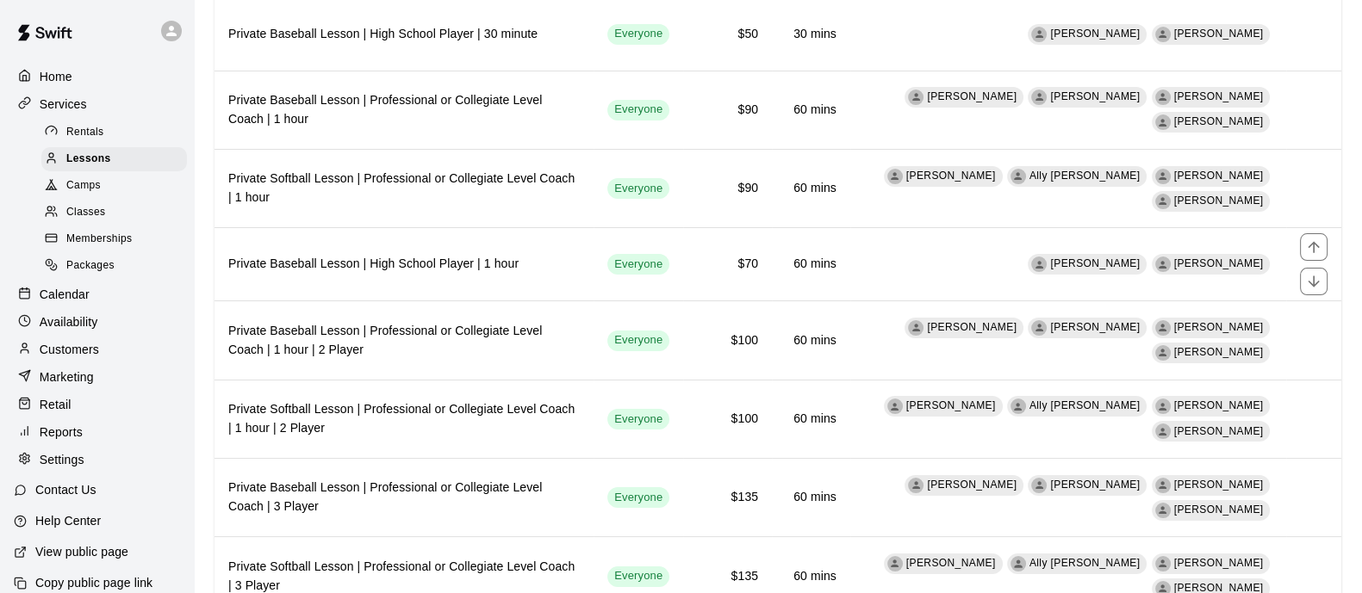
click at [556, 256] on h6 "Private Baseball Lesson | High School Player | 1 hour" at bounding box center [403, 264] width 351 height 19
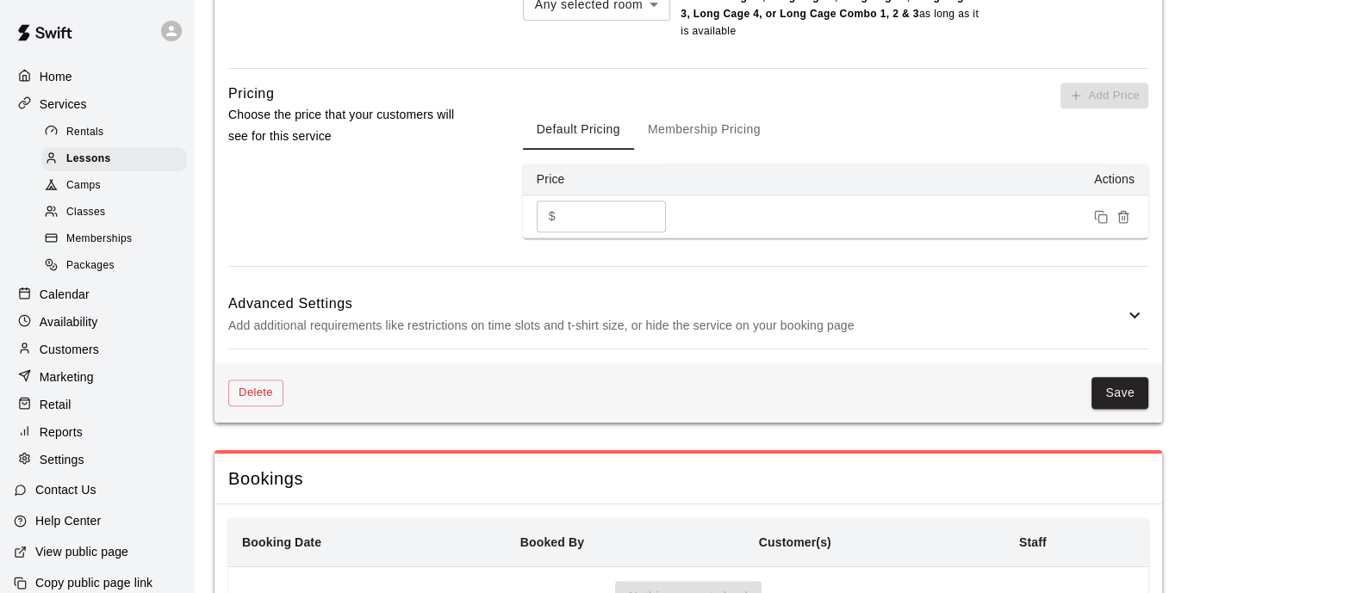
click at [562, 300] on h6 "Advanced Settings" at bounding box center [676, 304] width 896 height 22
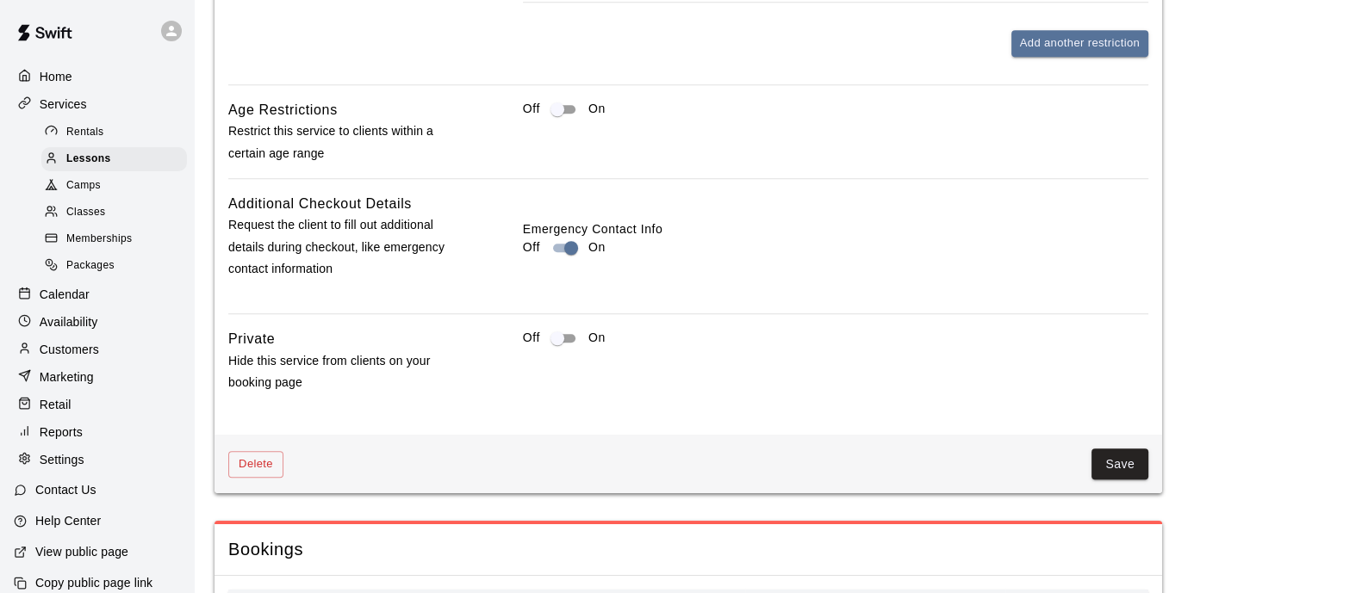
click at [1121, 454] on button "Save" at bounding box center [1119, 465] width 57 height 32
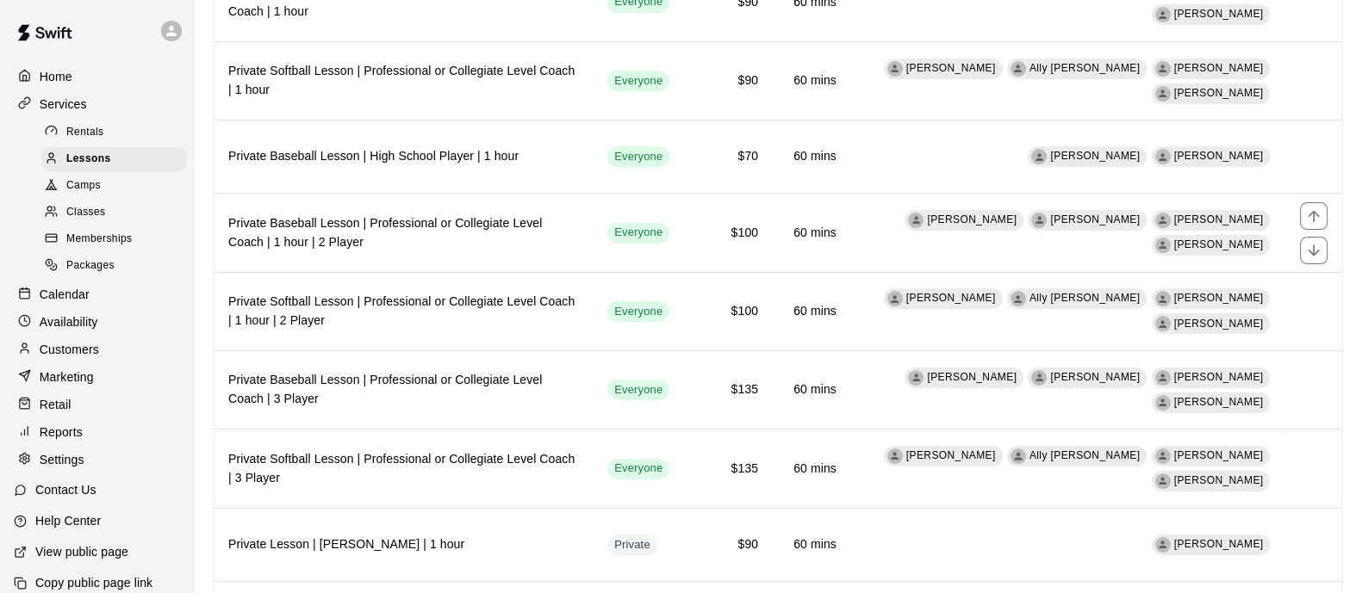
click at [549, 227] on h6 "Private Baseball Lesson | Professional or Collegiate Level Coach | 1 hour | 2 P…" at bounding box center [403, 233] width 351 height 38
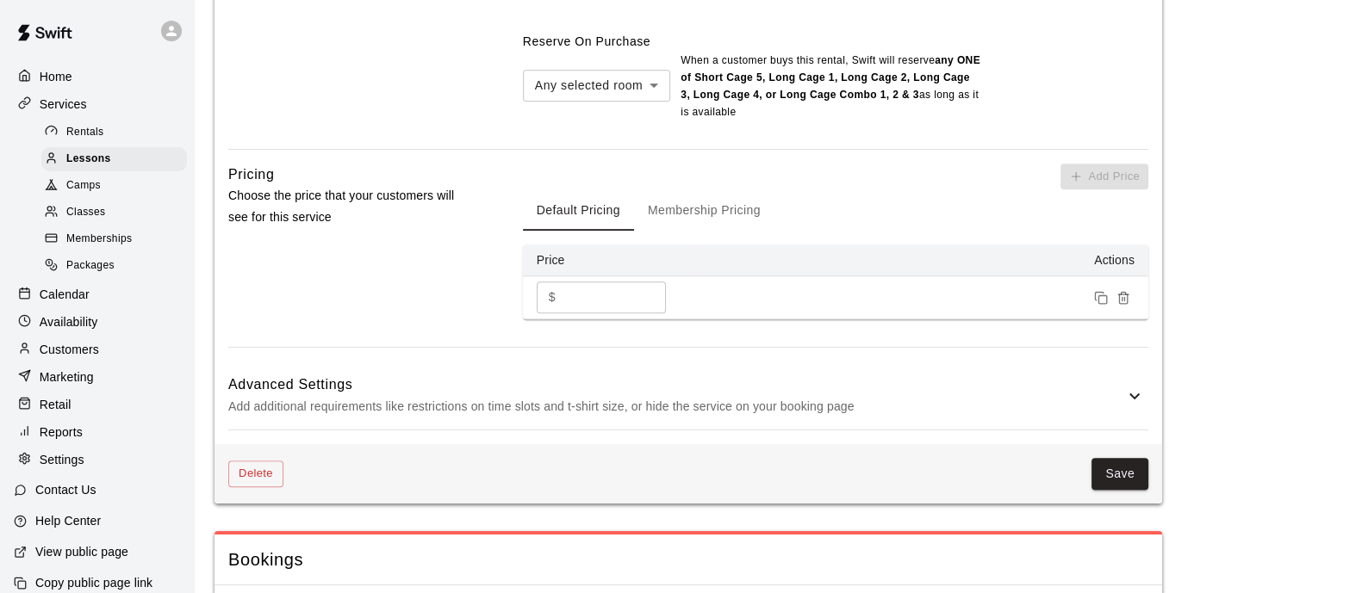
click at [504, 379] on div "Advanced Settings Add additional requirements like restrictions on time slots a…" at bounding box center [688, 396] width 920 height 68
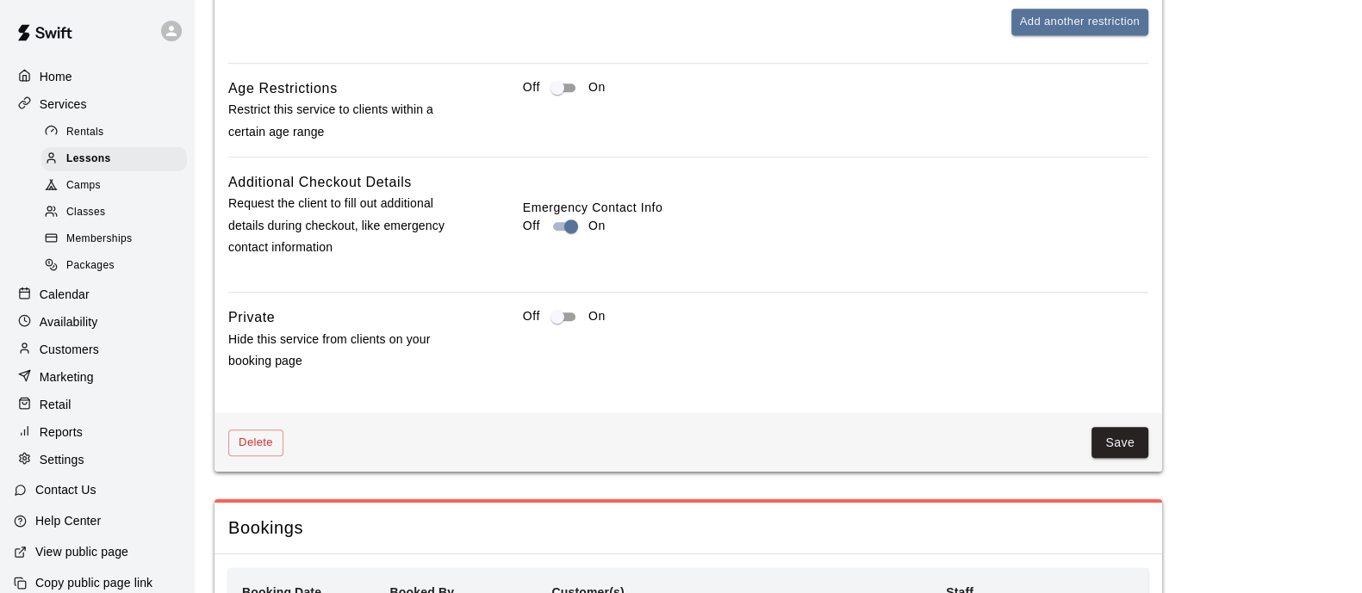
click at [1126, 458] on button "Save" at bounding box center [1119, 443] width 57 height 32
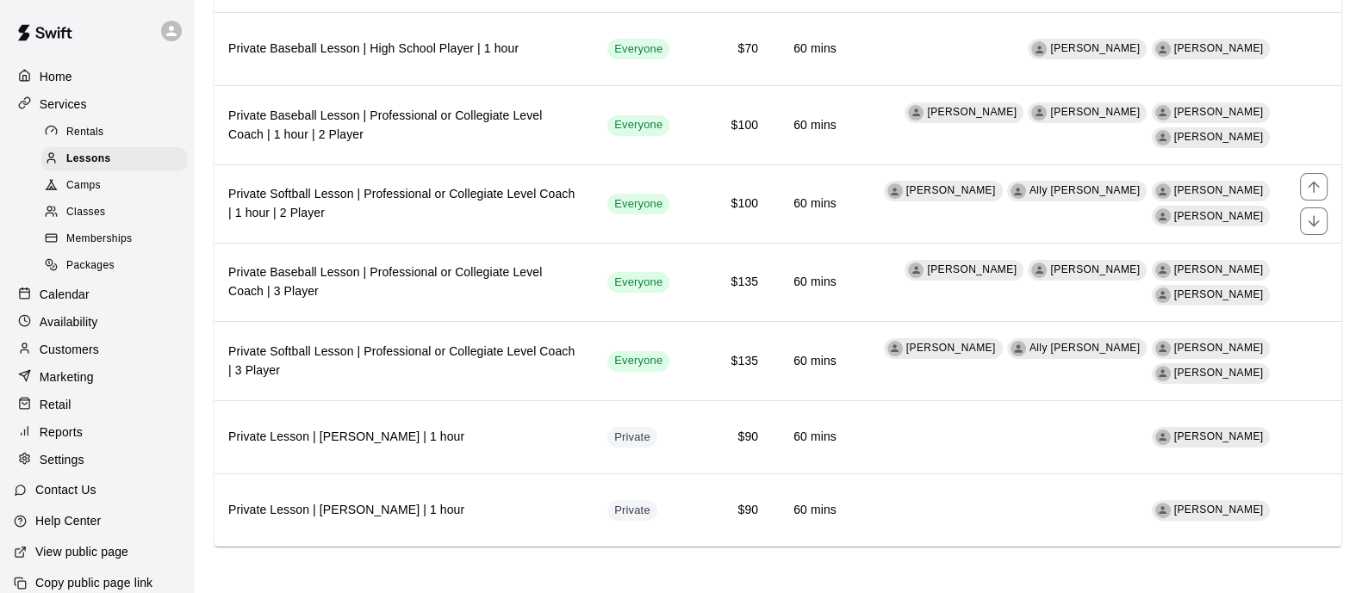
click at [519, 204] on h6 "Private Softball Lesson | Professional or Collegiate Level Coach | 1 hour | 2 P…" at bounding box center [403, 204] width 351 height 38
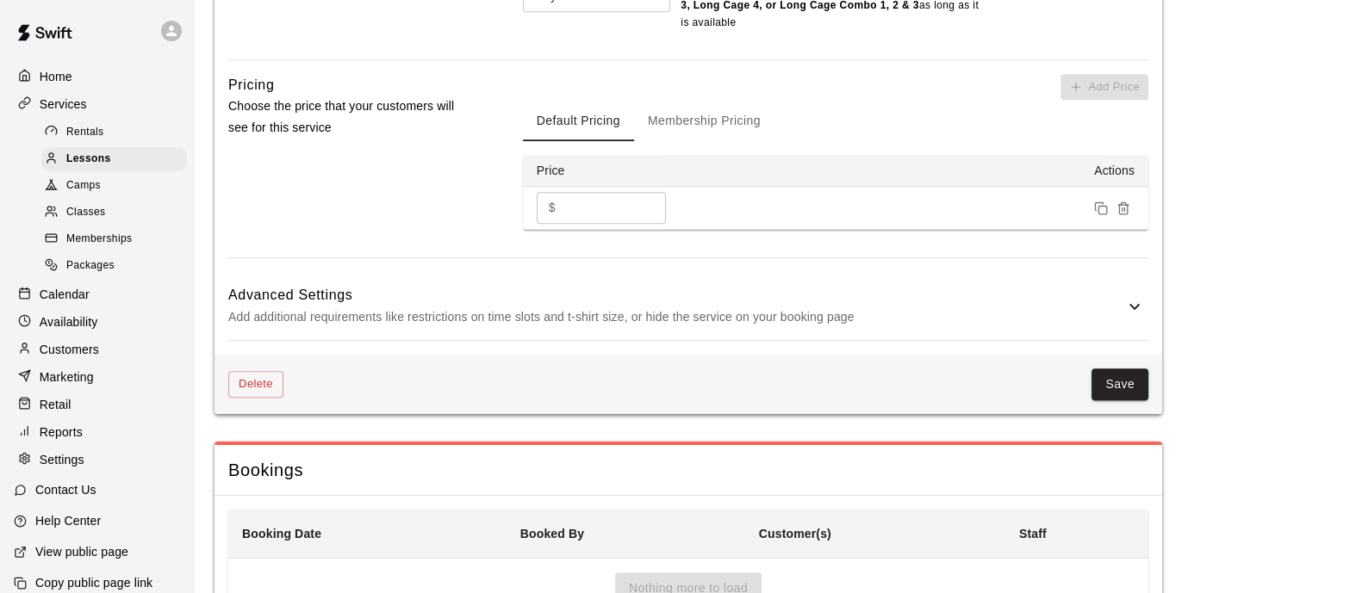
click at [518, 302] on h6 "Advanced Settings" at bounding box center [676, 295] width 896 height 22
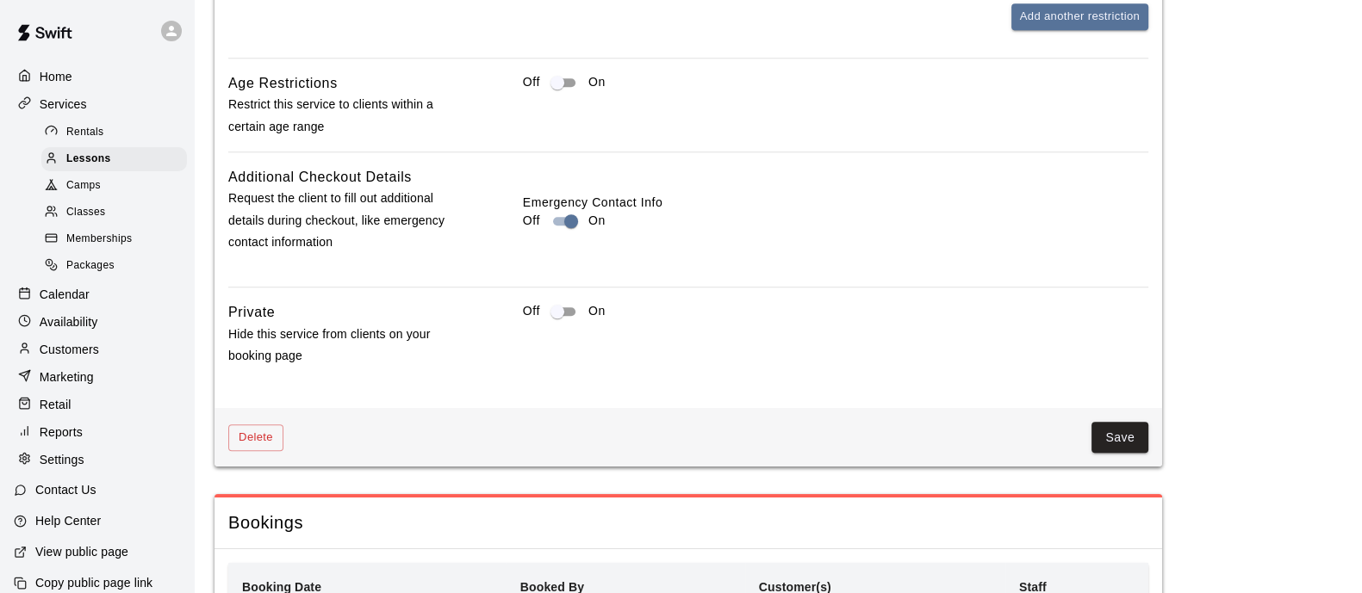
click at [1129, 454] on button "Save" at bounding box center [1119, 438] width 57 height 32
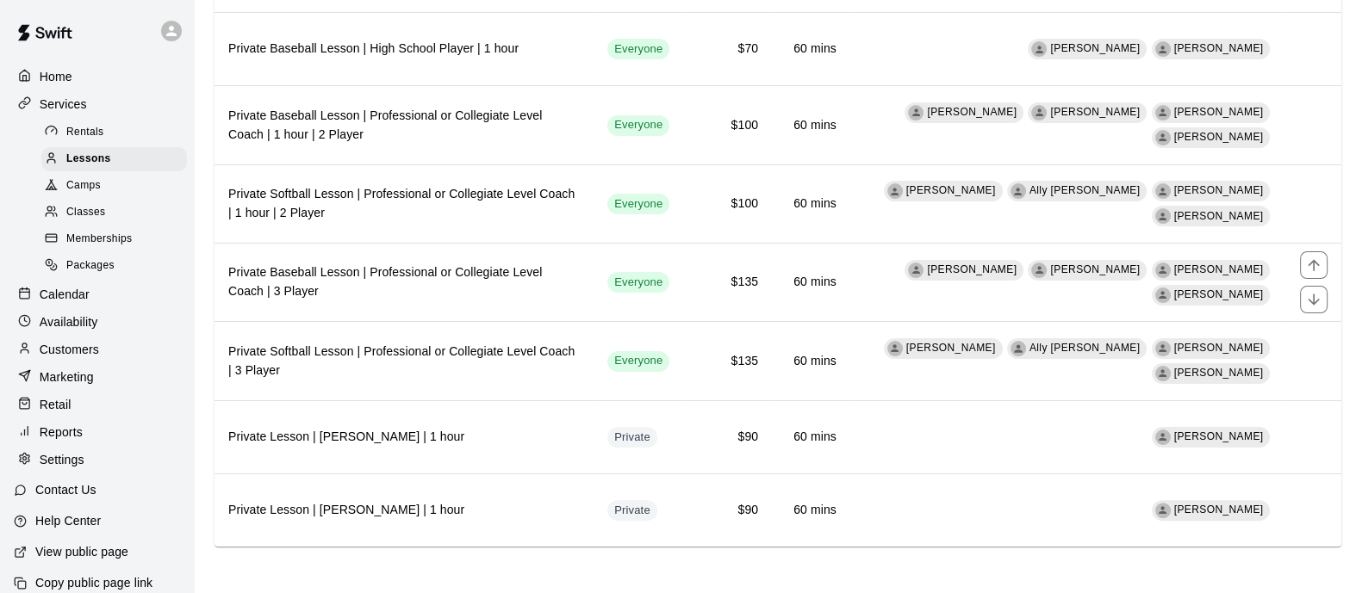
click at [508, 287] on h6 "Private Baseball Lesson | Professional or Collegiate Level Coach | 3 Player" at bounding box center [403, 283] width 351 height 38
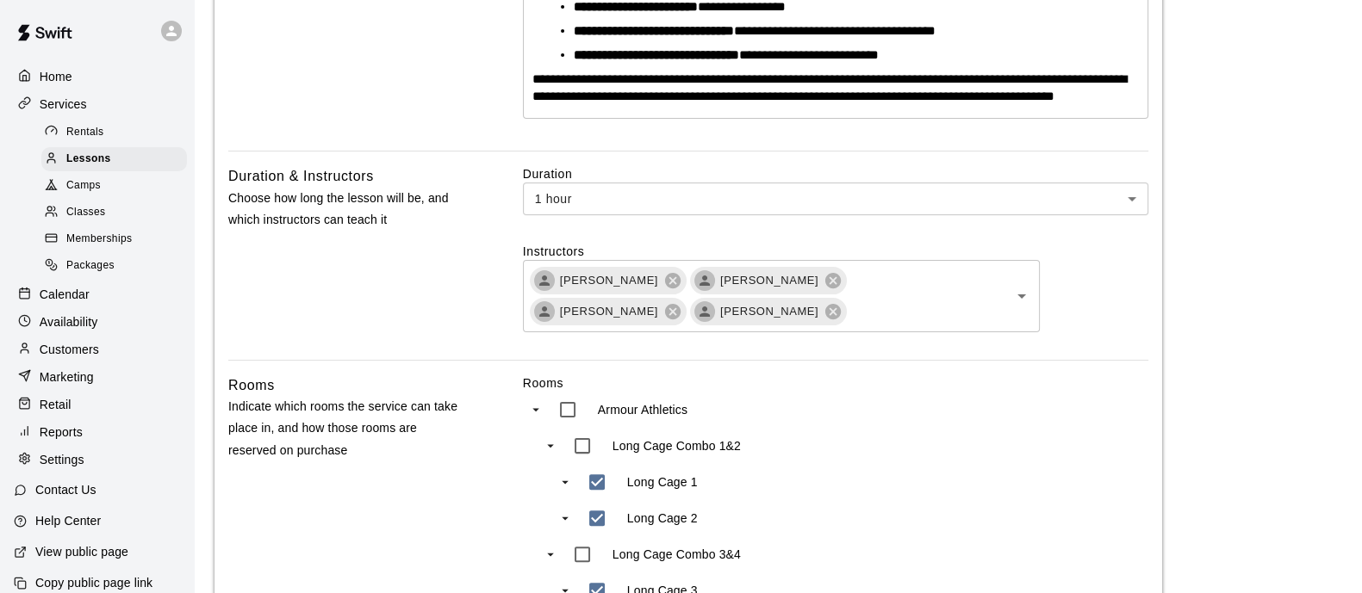
scroll to position [94, 0]
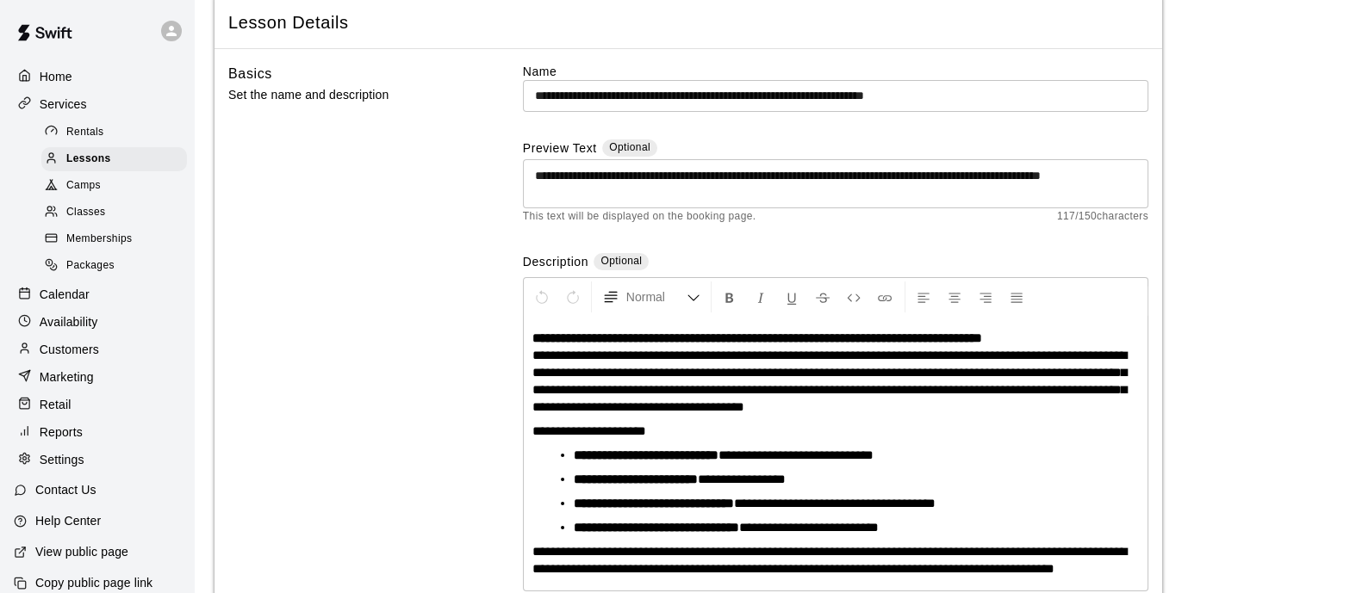
click at [922, 92] on input "**********" at bounding box center [835, 96] width 625 height 32
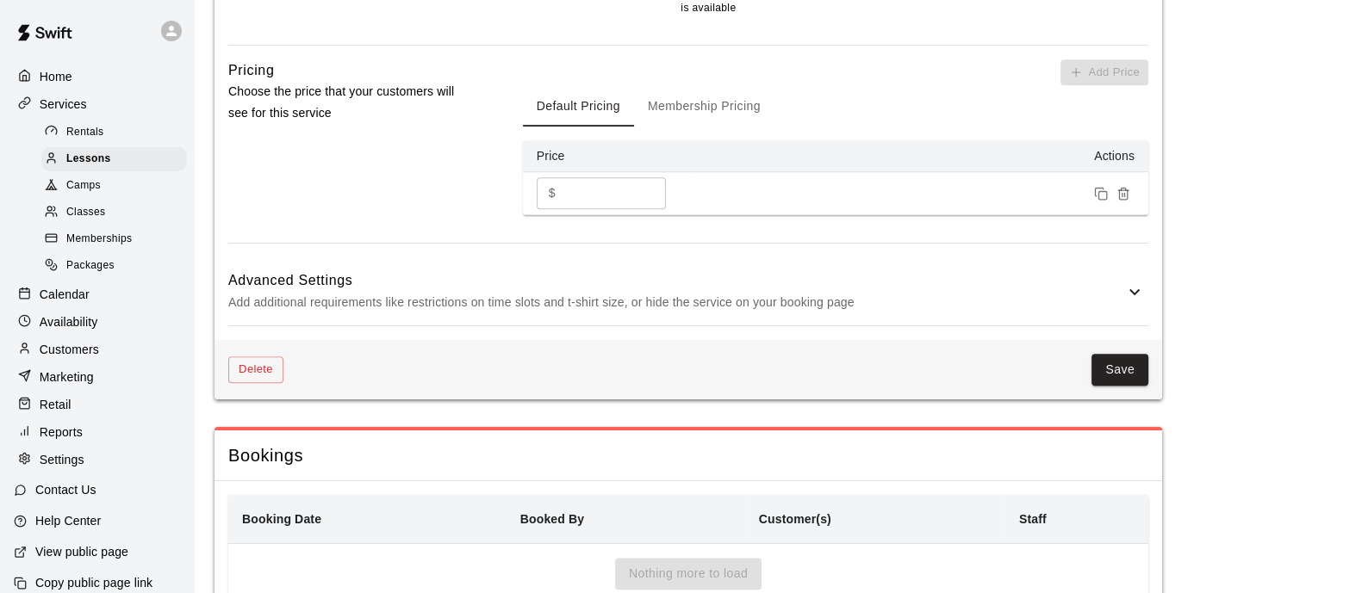
scroll to position [1386, 0]
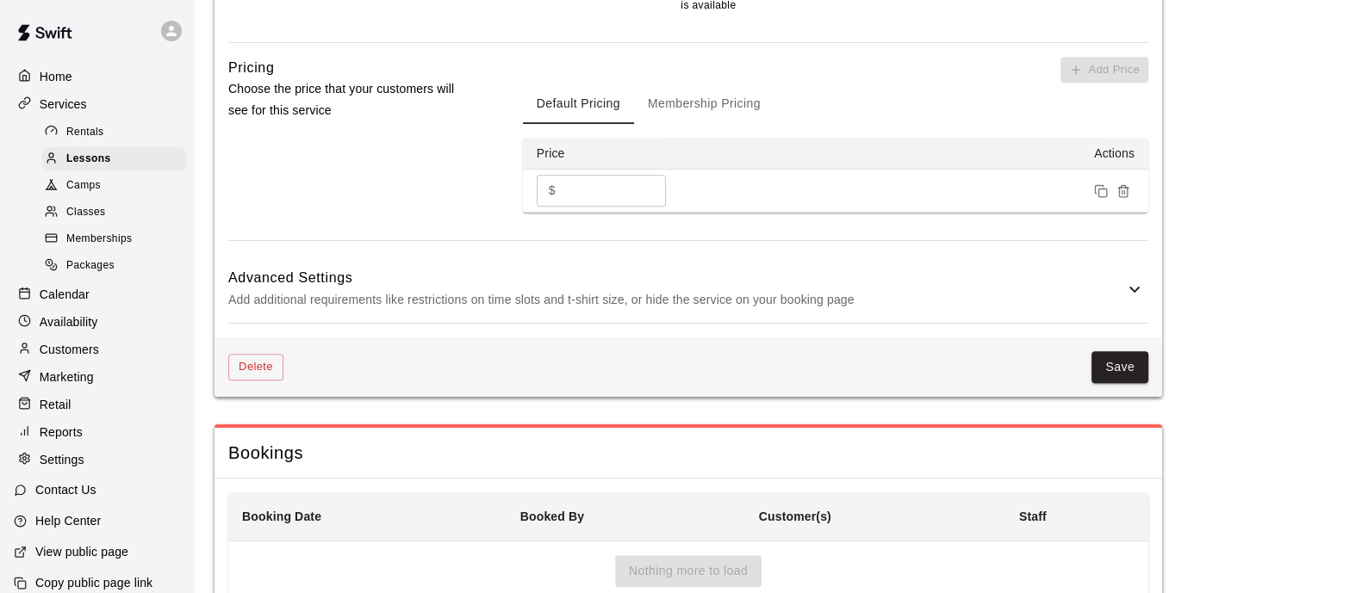
type input "**********"
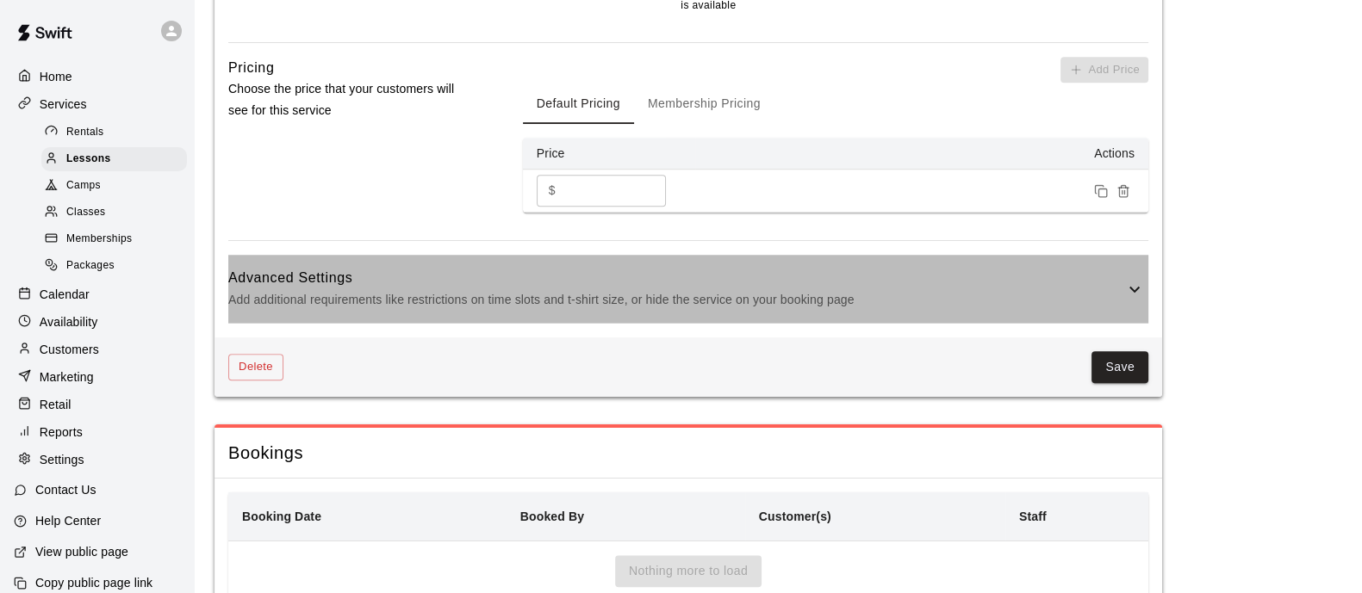
click at [764, 276] on div "Advanced Settings Add additional requirements like restrictions on time slots a…" at bounding box center [688, 289] width 920 height 68
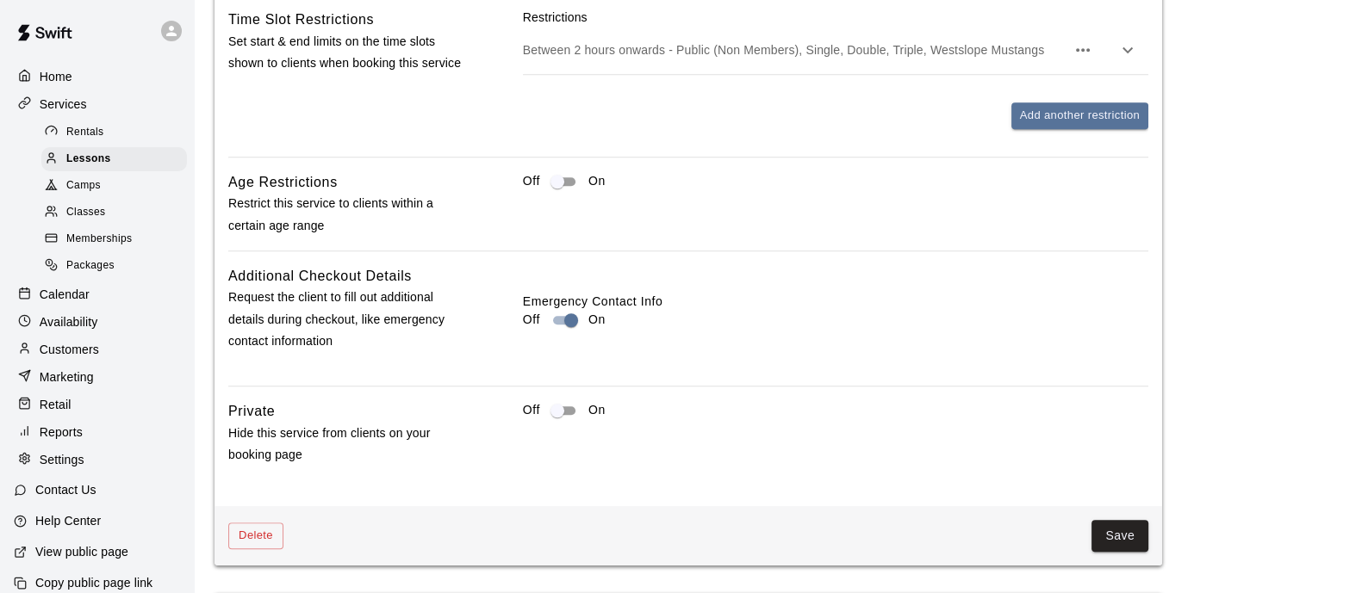
scroll to position [2069, 0]
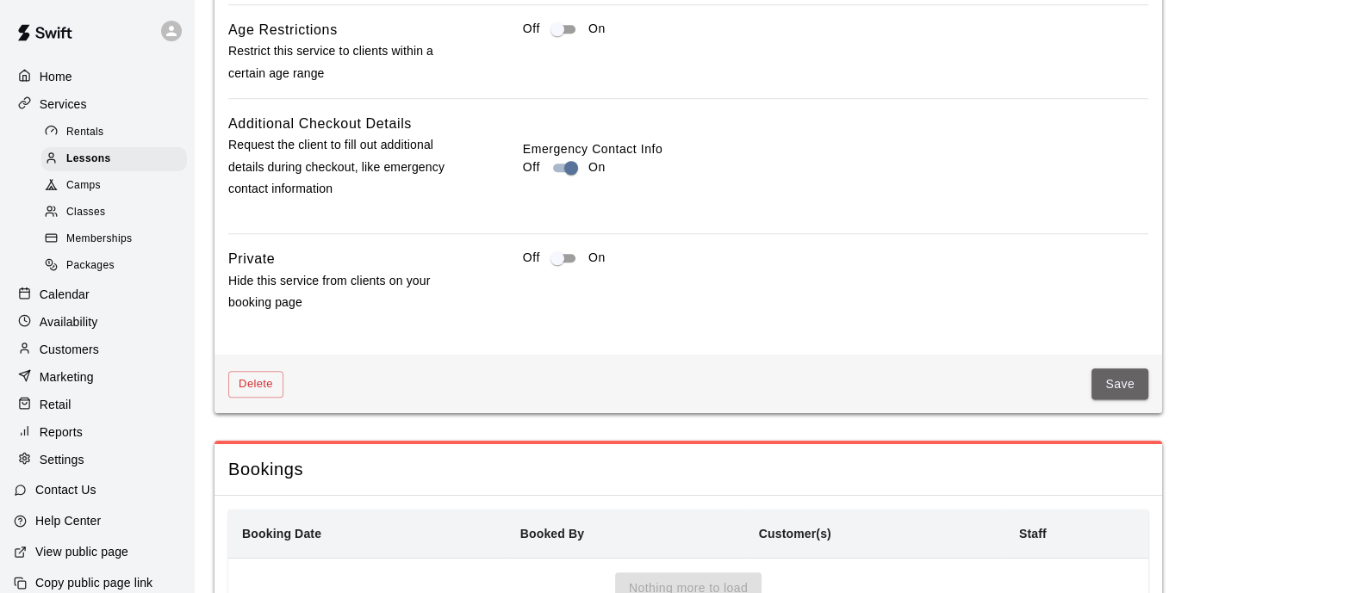
click at [1107, 393] on button "Save" at bounding box center [1119, 385] width 57 height 32
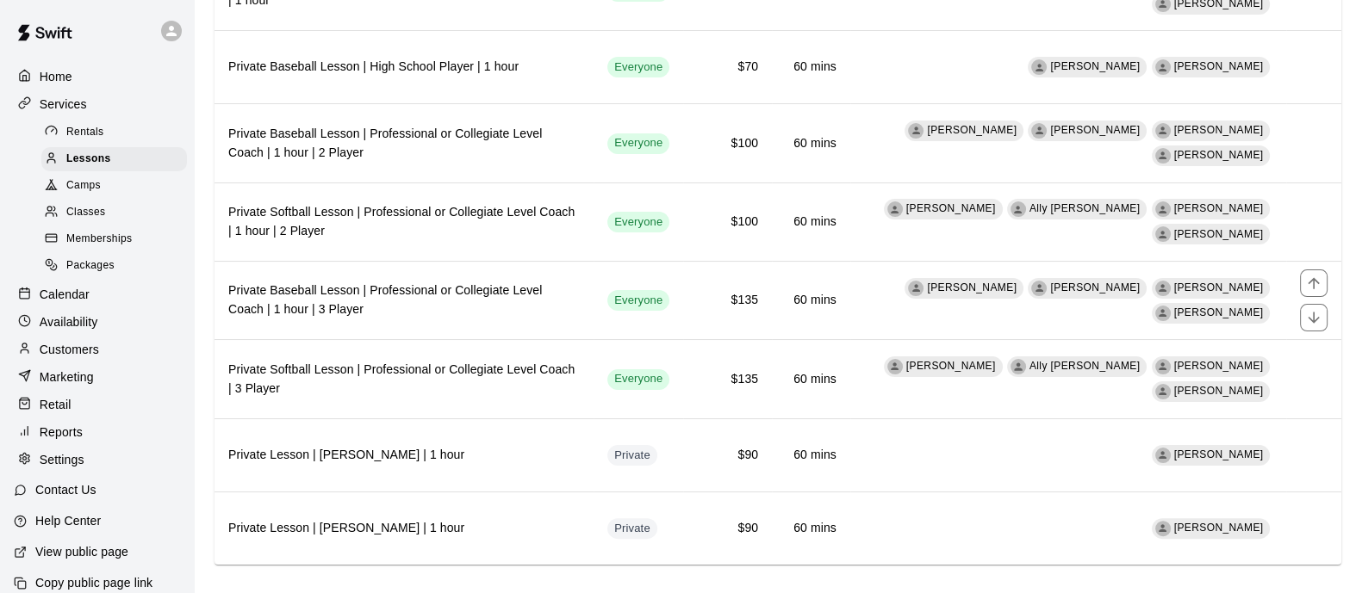
scroll to position [567, 0]
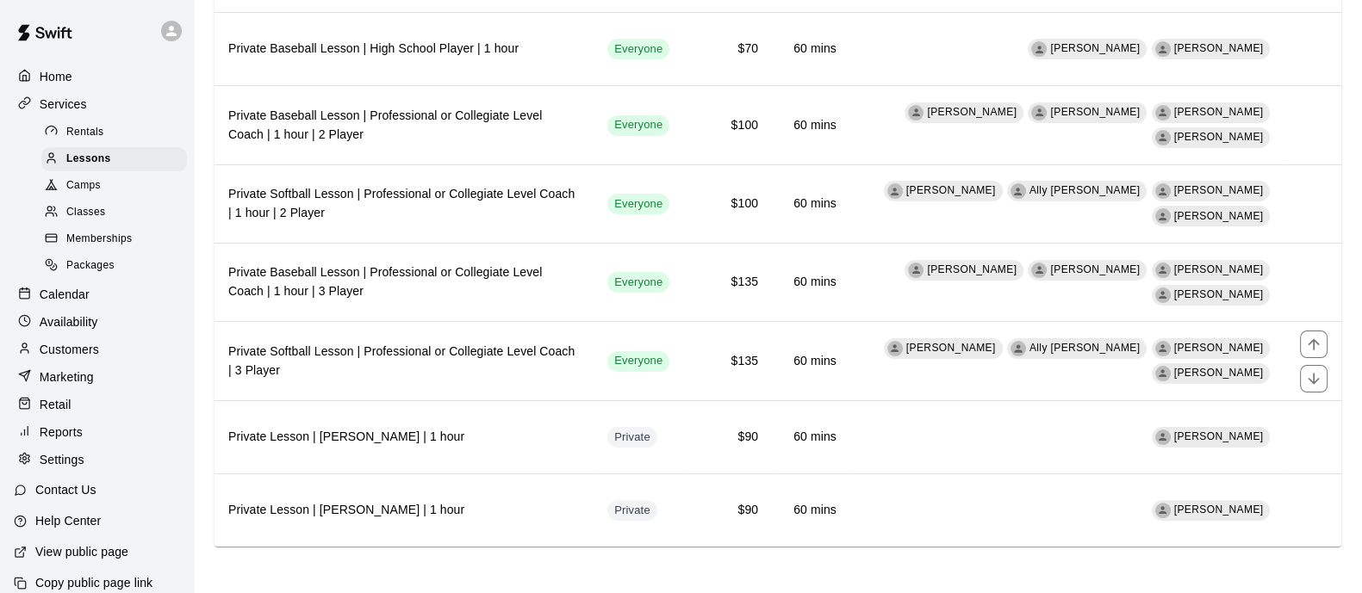
click at [460, 353] on h6 "Private Softball Lesson | Professional or Collegiate Level Coach | 3 Player" at bounding box center [403, 362] width 351 height 38
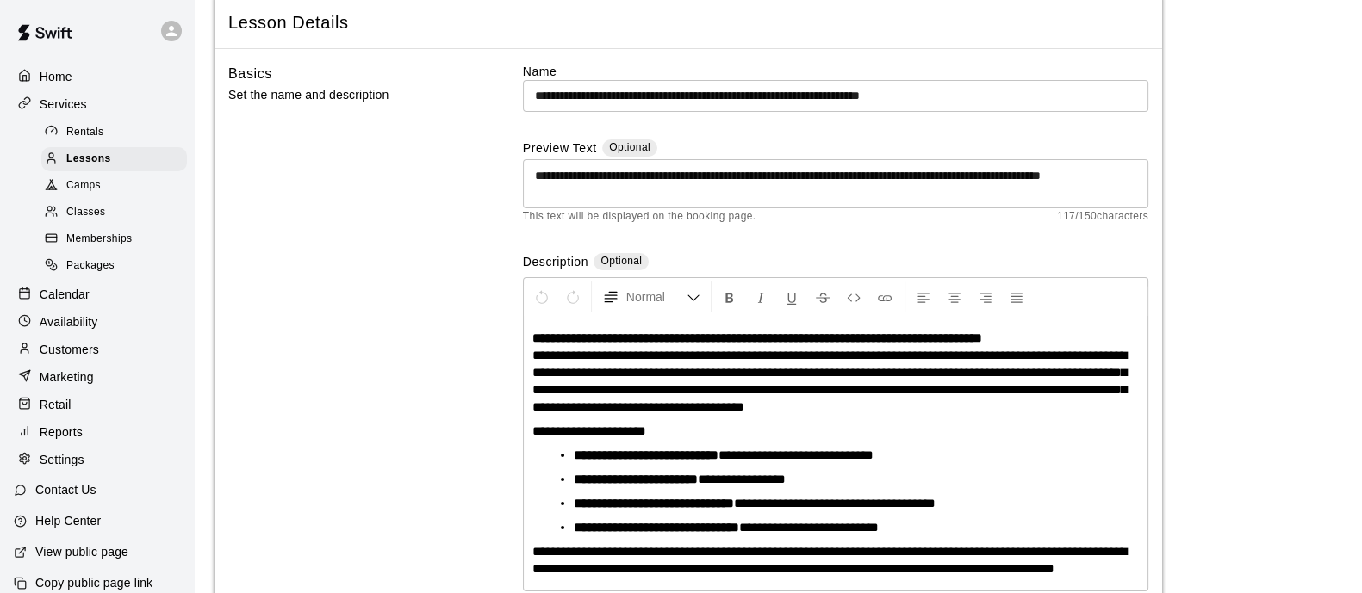
click at [917, 92] on input "**********" at bounding box center [835, 96] width 625 height 32
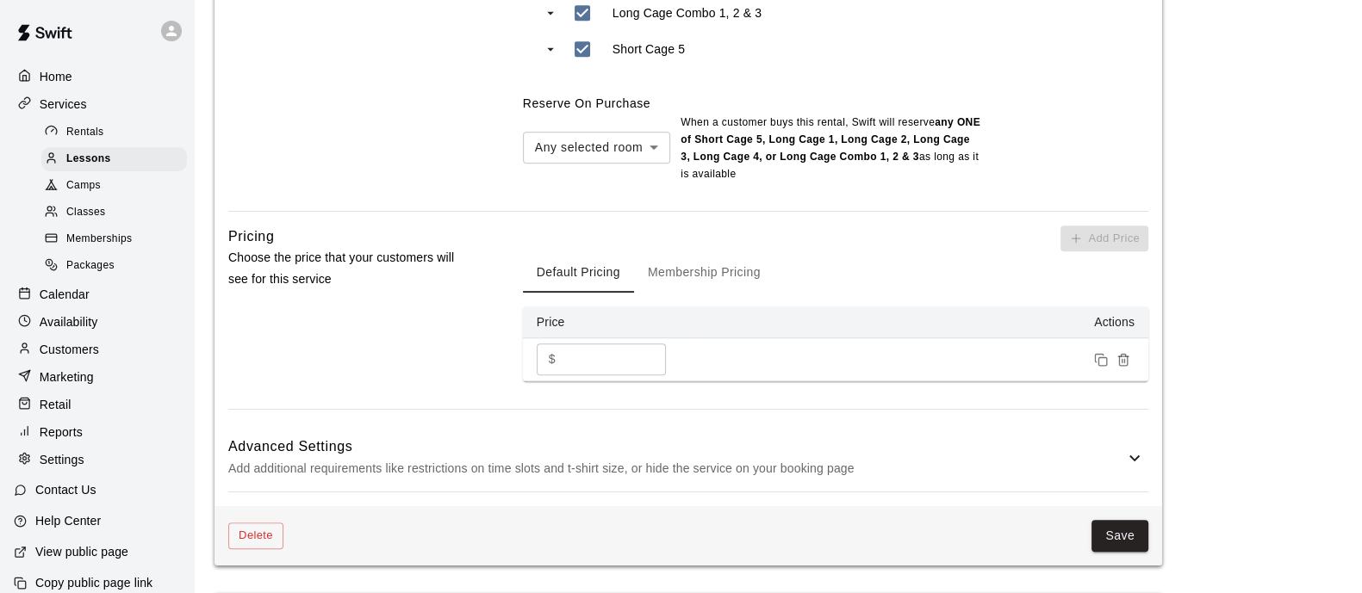
scroll to position [1279, 0]
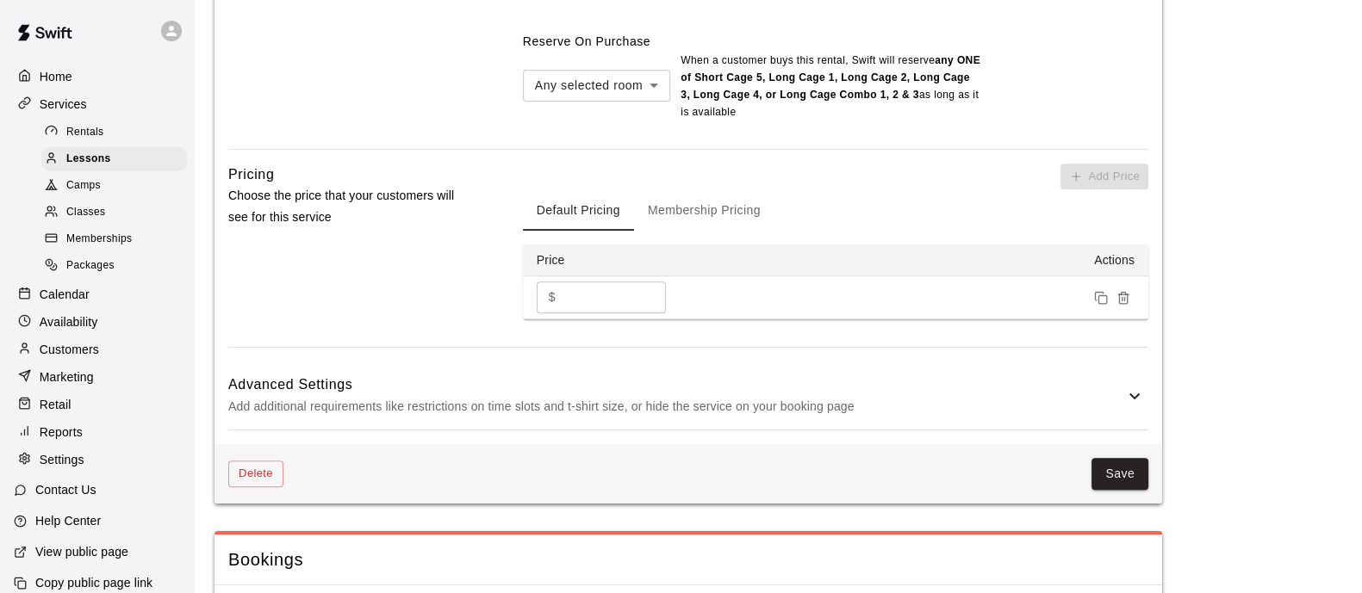
type input "**********"
click at [1017, 381] on div "Advanced Settings Add additional requirements like restrictions on time slots a…" at bounding box center [688, 396] width 920 height 68
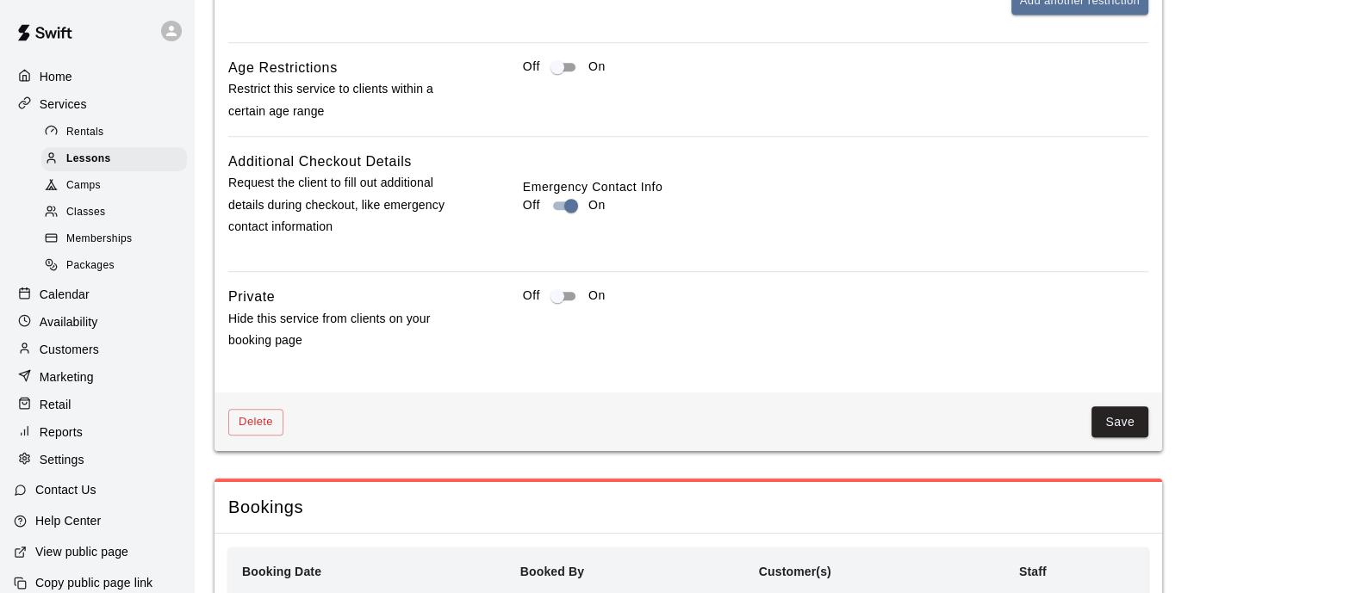
scroll to position [2140, 0]
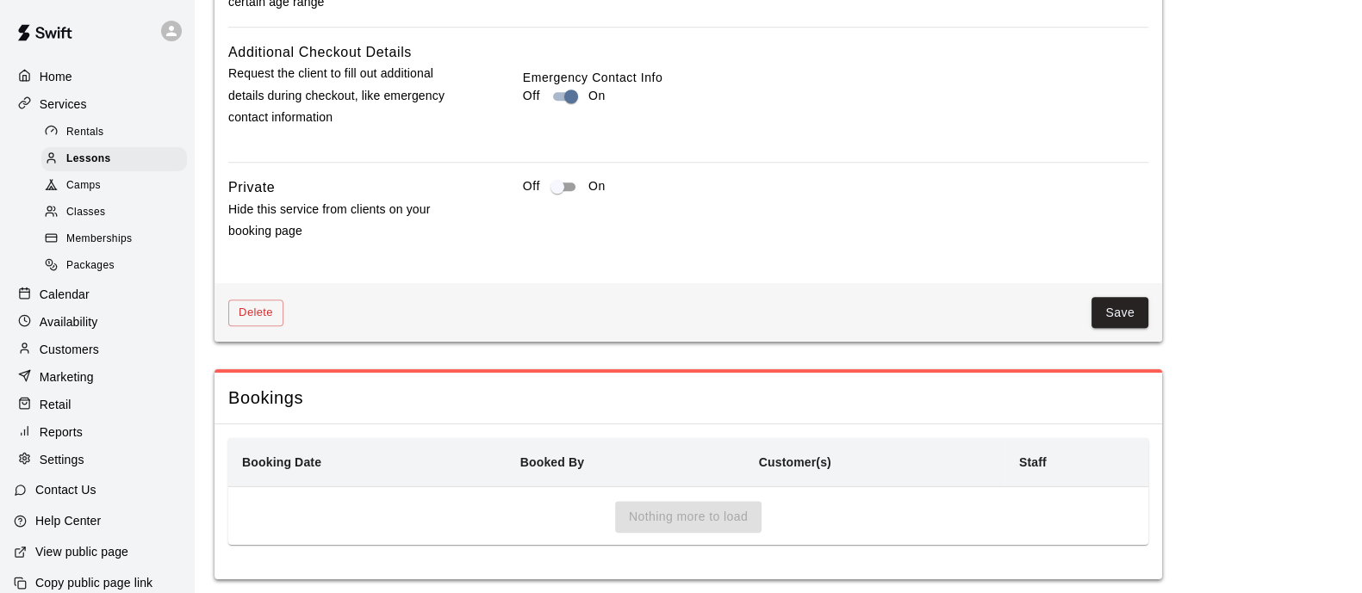
click at [1125, 312] on div "Delete Save" at bounding box center [687, 312] width 947 height 59
click at [1127, 327] on button "Save" at bounding box center [1119, 313] width 57 height 32
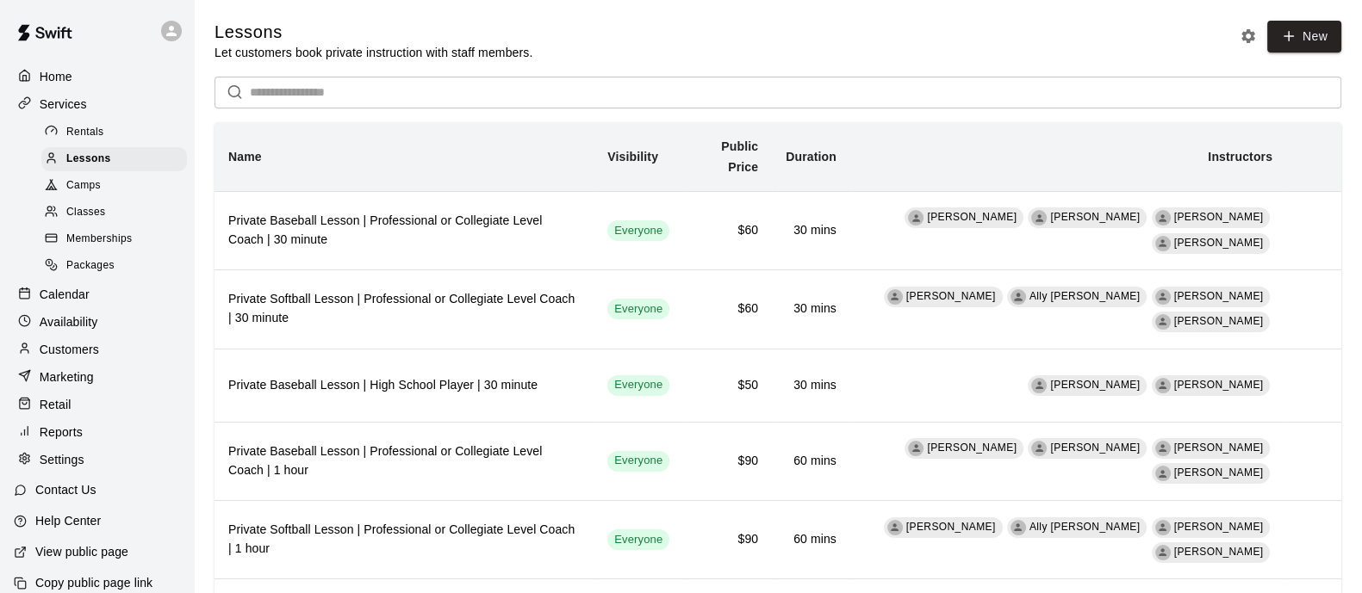
scroll to position [37, 0]
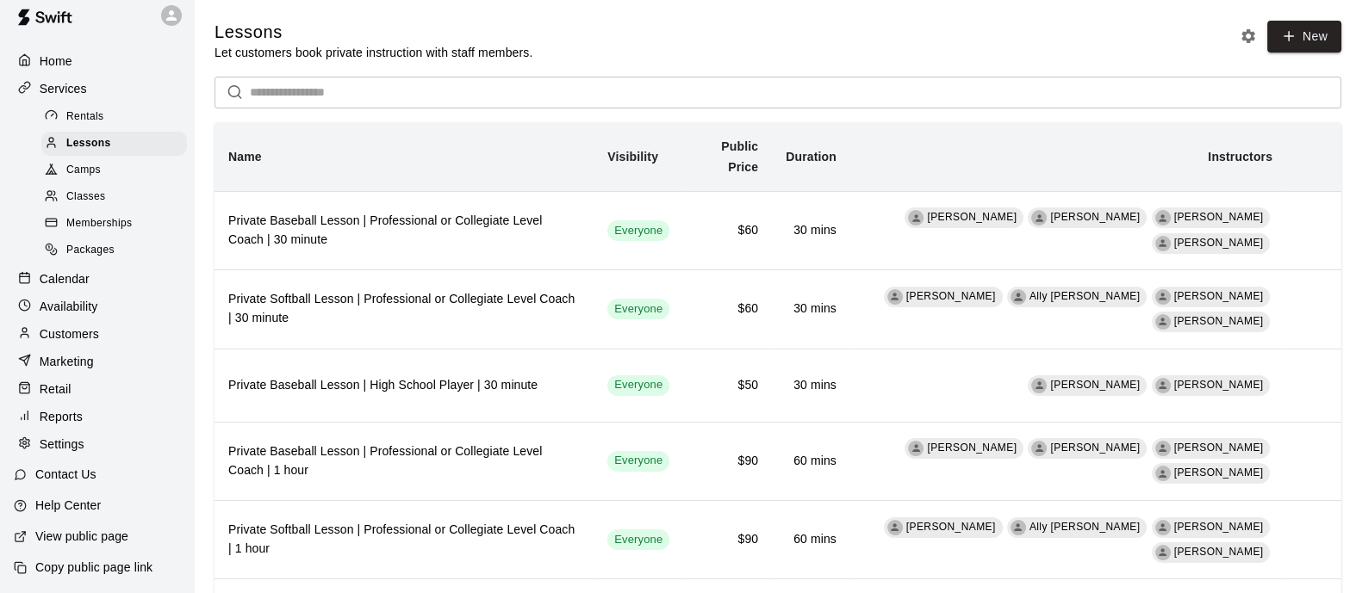
click at [75, 426] on div "Reports" at bounding box center [97, 417] width 166 height 26
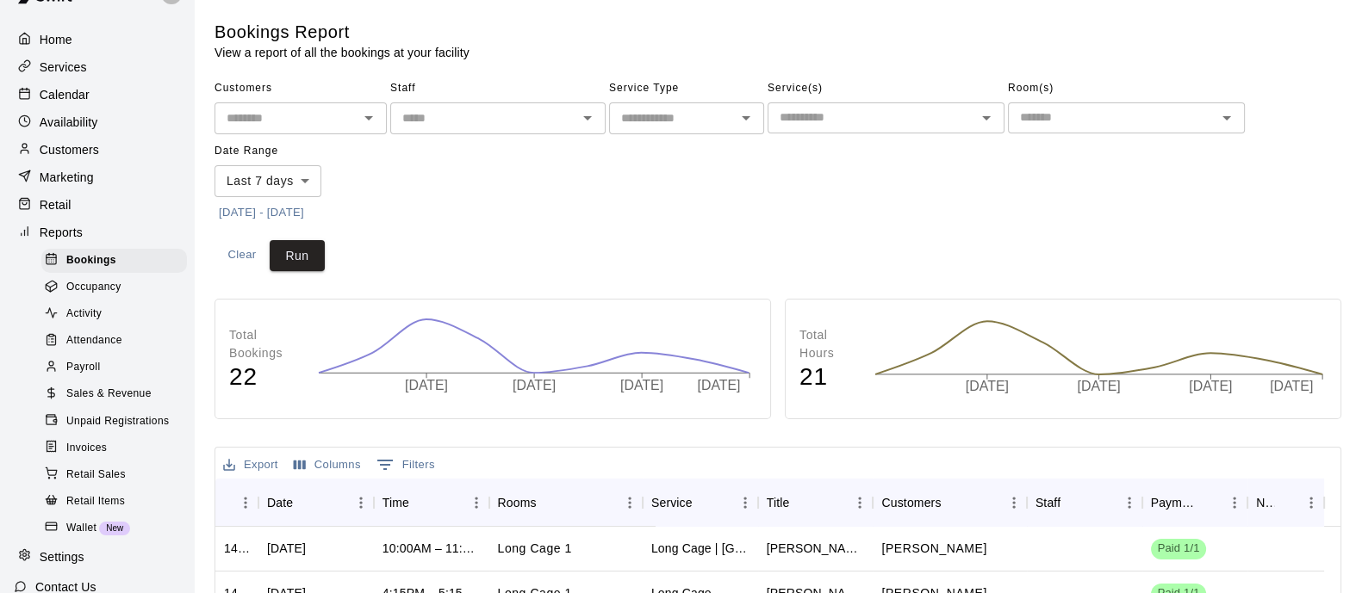
scroll to position [194, 0]
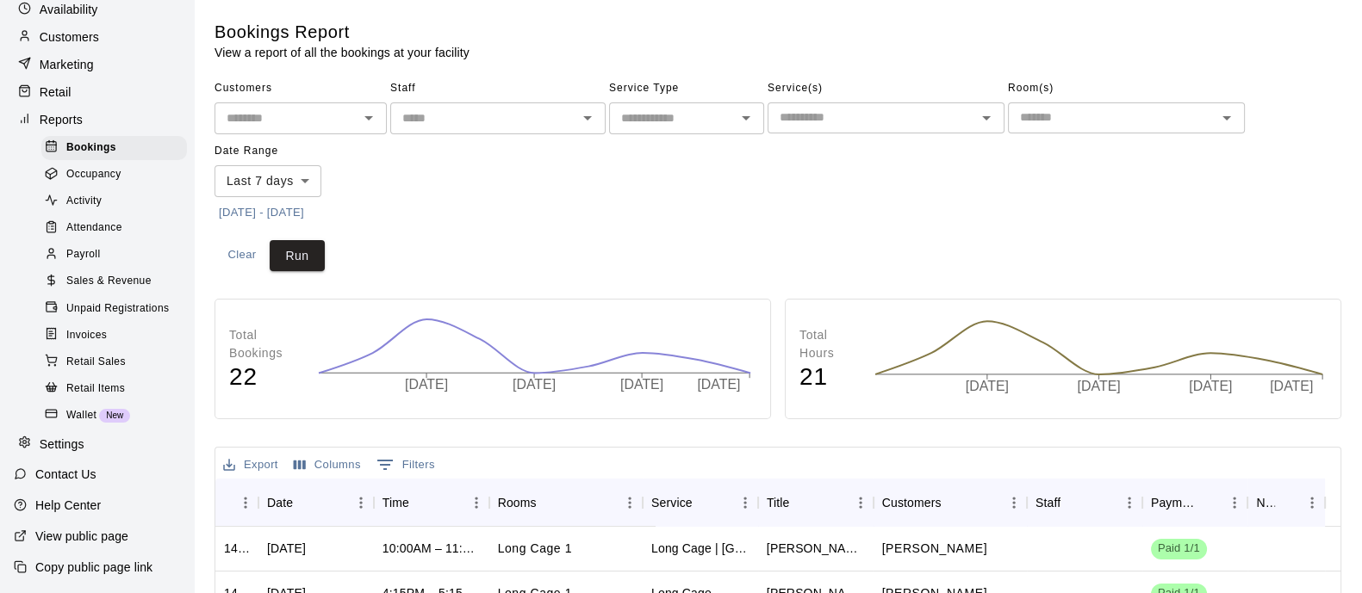
click at [68, 445] on p "Settings" at bounding box center [62, 444] width 45 height 17
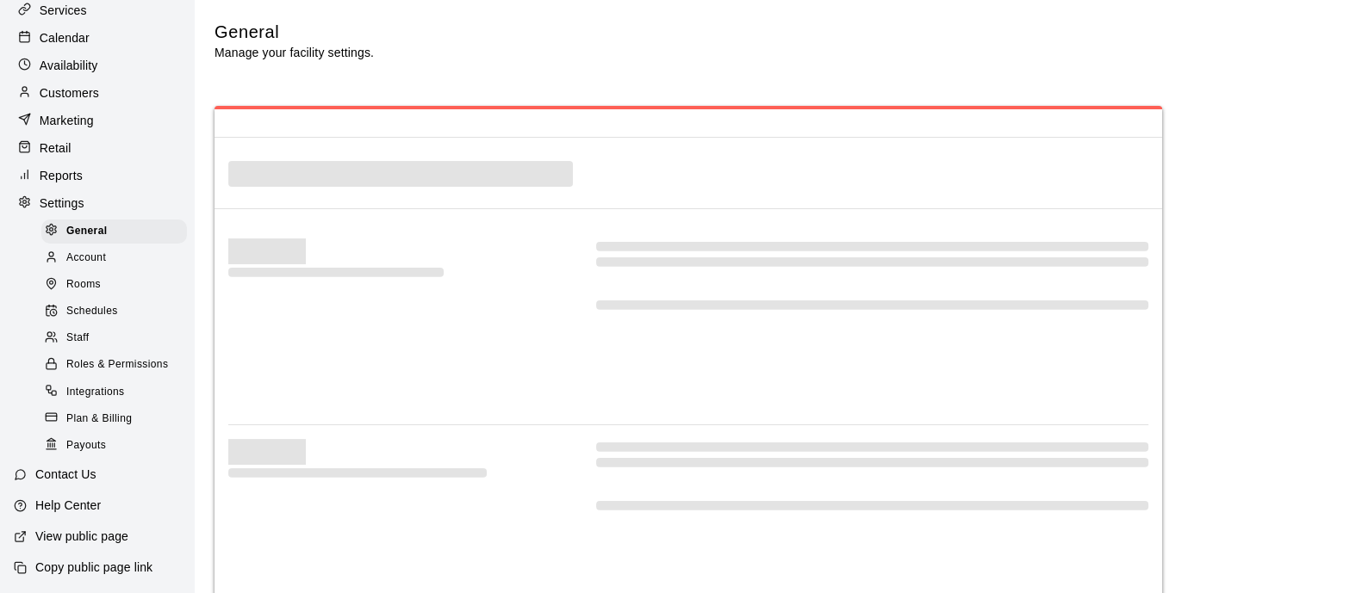
scroll to position [136, 0]
select select "**"
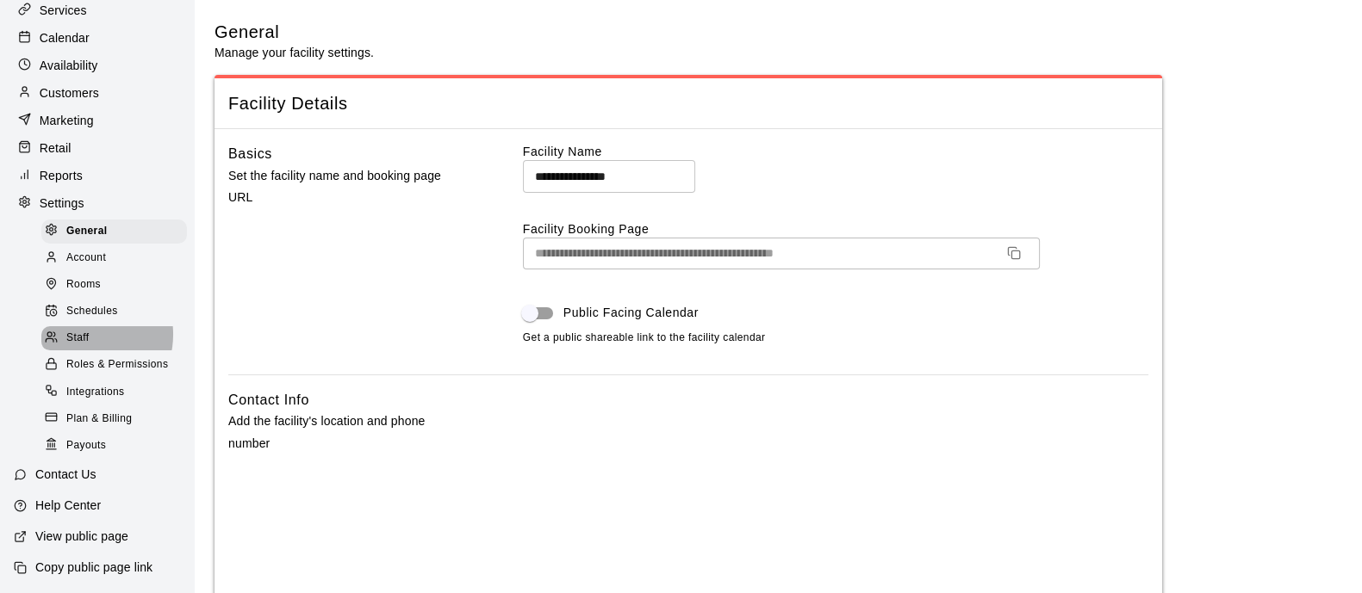
click at [86, 330] on span "Staff" at bounding box center [77, 338] width 22 height 17
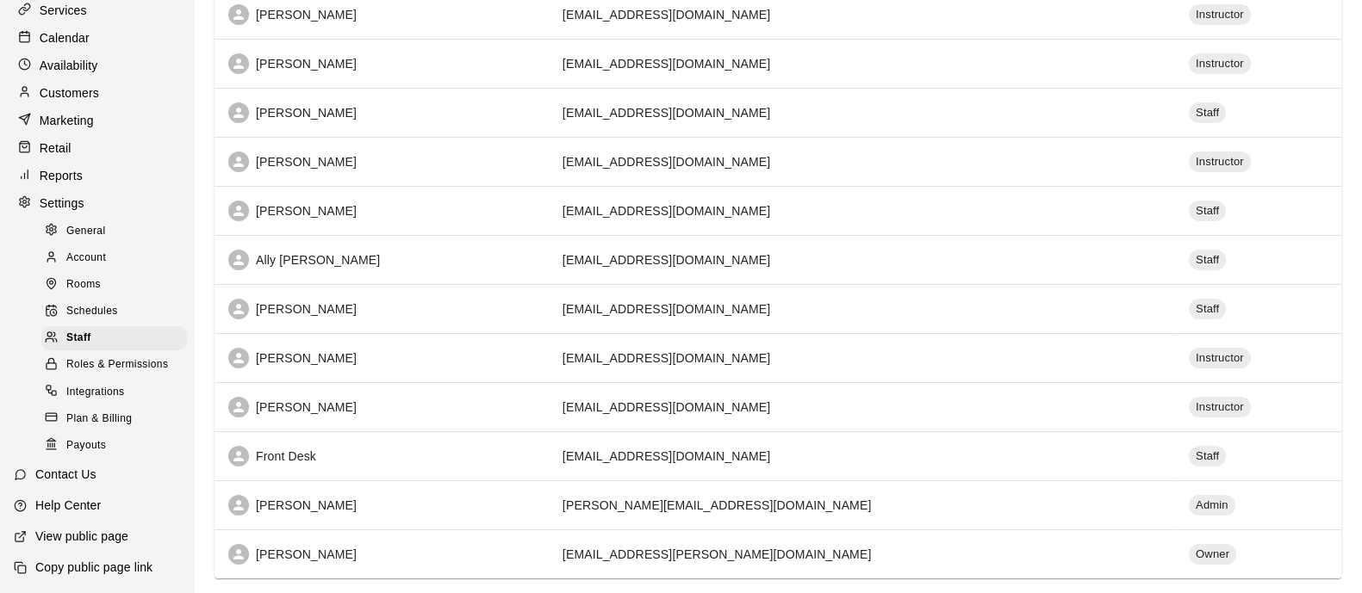
scroll to position [314, 0]
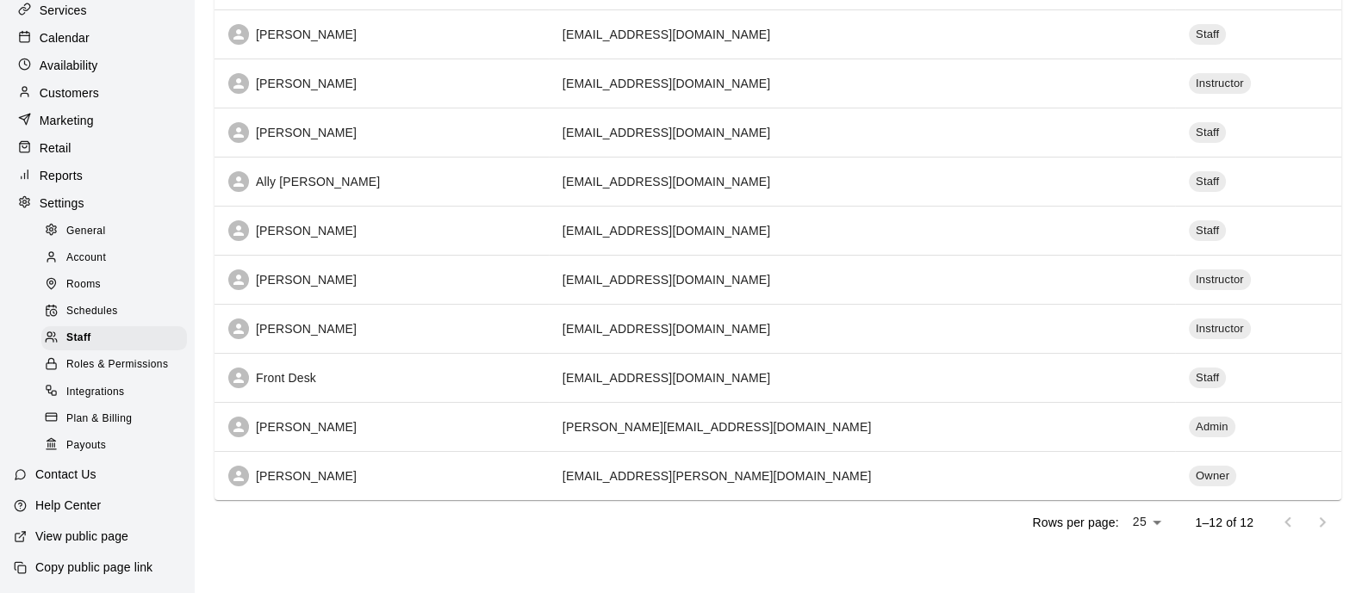
click at [391, 432] on div "[PERSON_NAME]" at bounding box center [381, 427] width 307 height 21
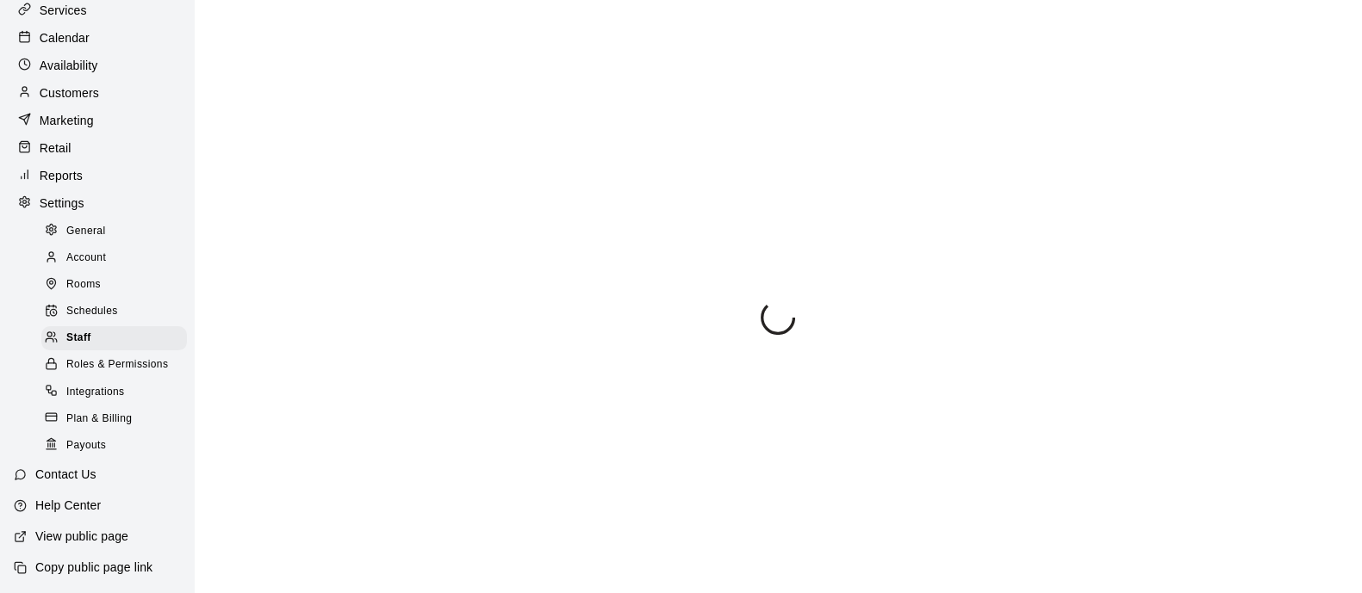
select select "**"
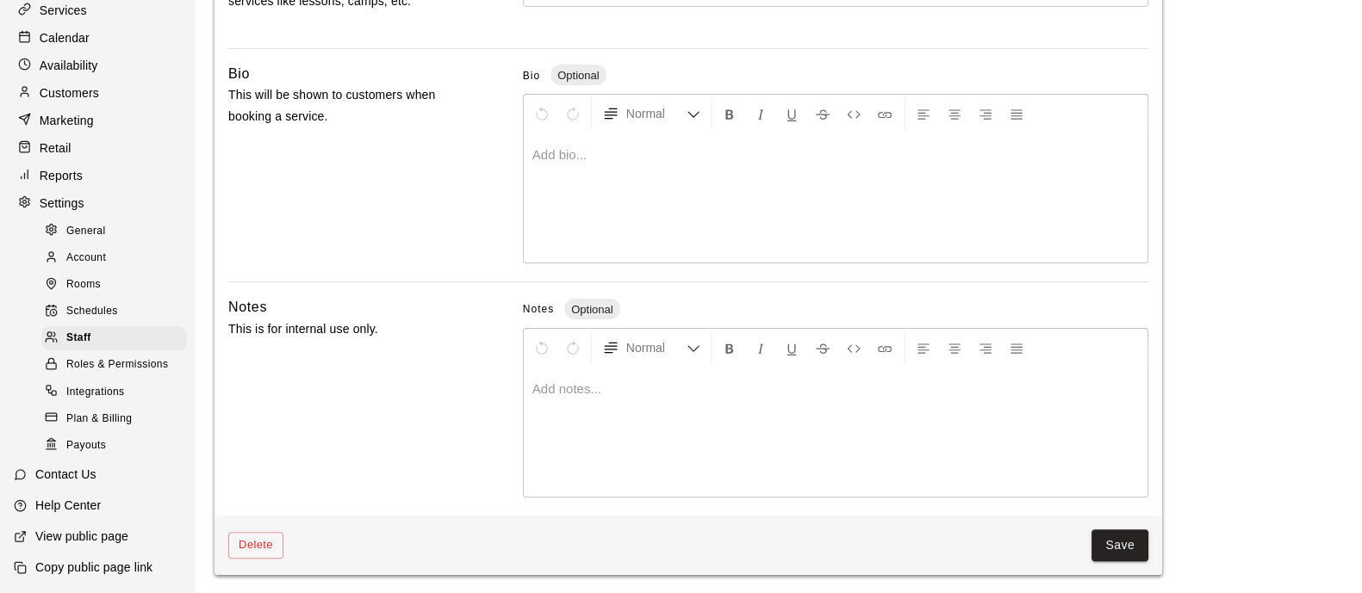
scroll to position [430, 0]
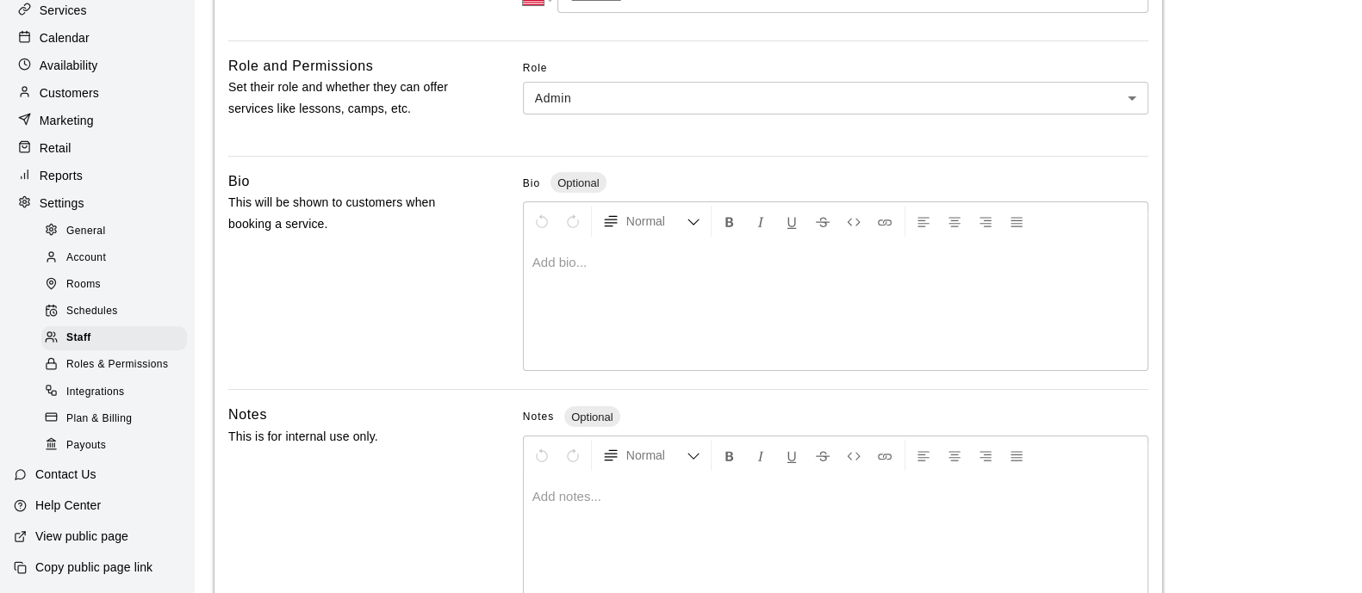
click at [746, 275] on div at bounding box center [836, 305] width 624 height 129
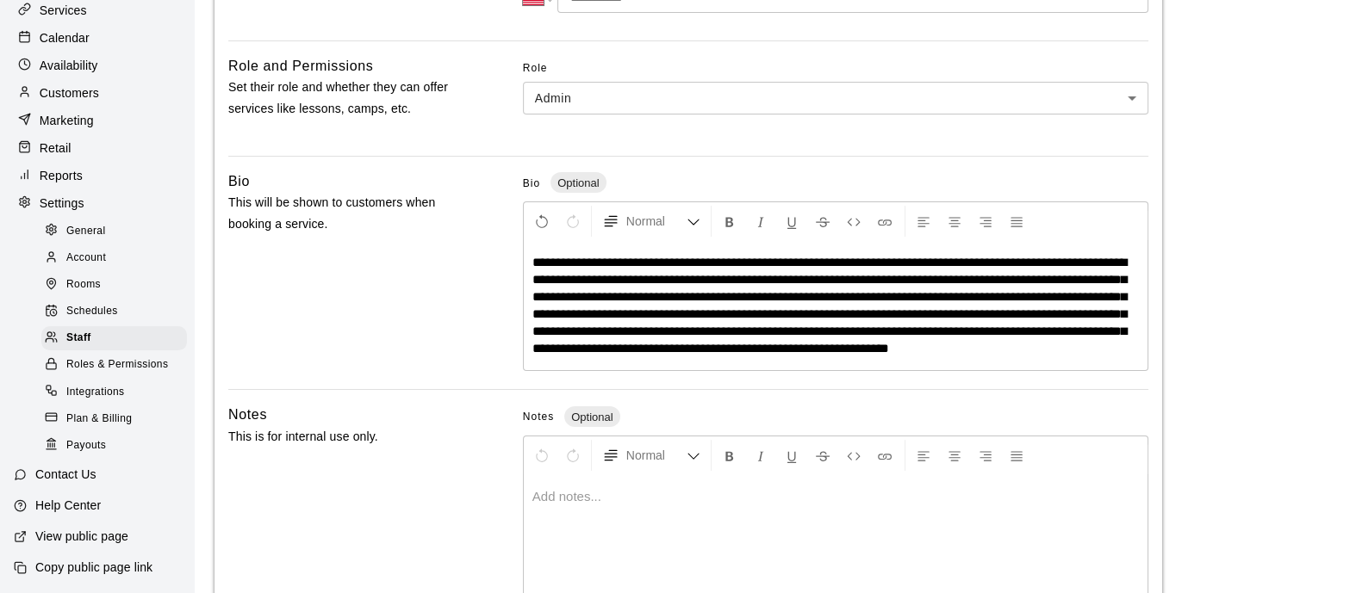
click at [750, 313] on span "**********" at bounding box center [829, 305] width 594 height 99
click at [624, 357] on p "**********" at bounding box center [835, 305] width 606 height 103
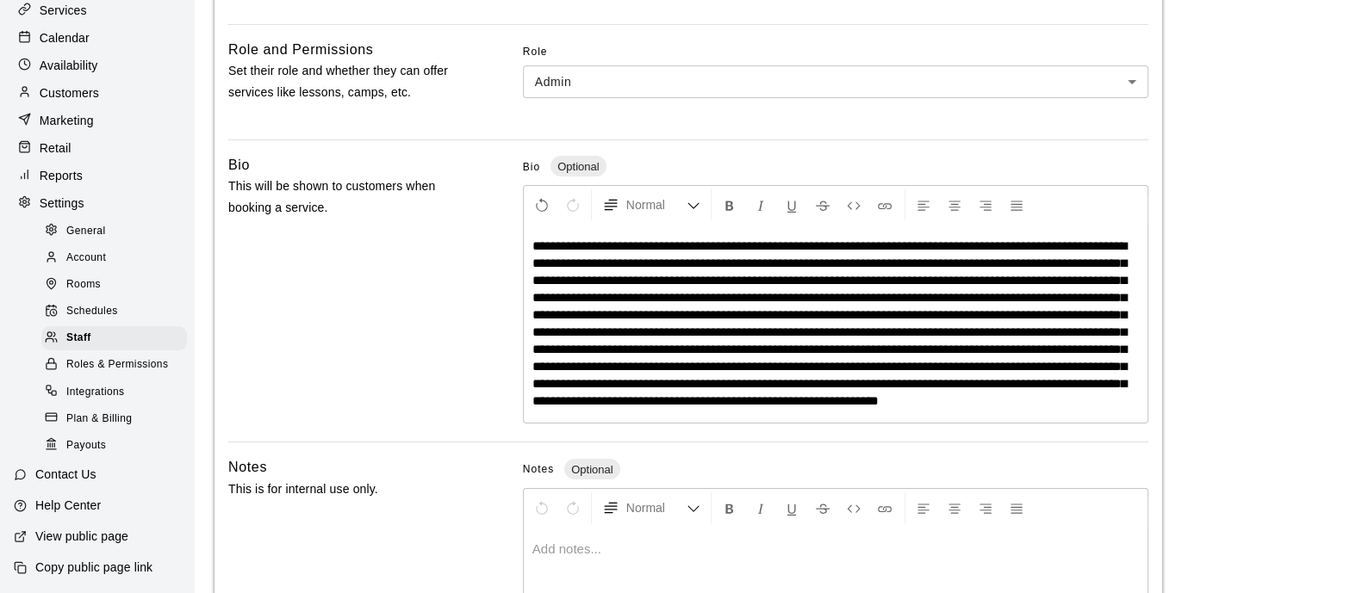
scroll to position [624, 0]
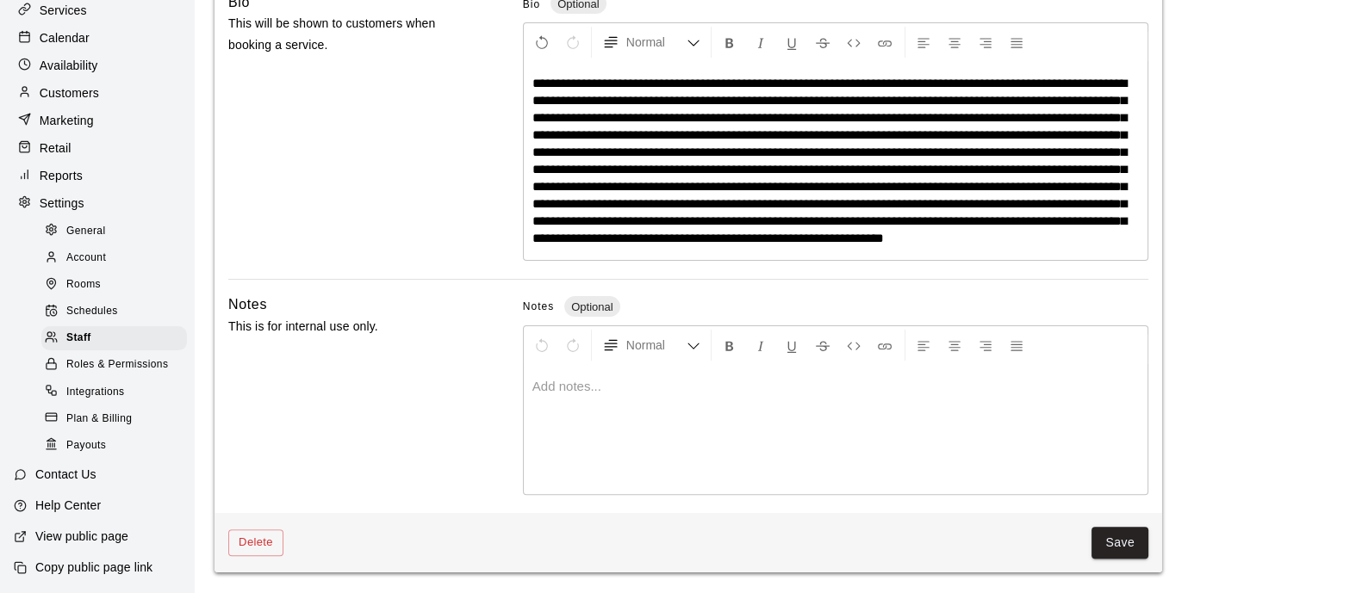
click at [1119, 546] on button "Save" at bounding box center [1119, 543] width 57 height 32
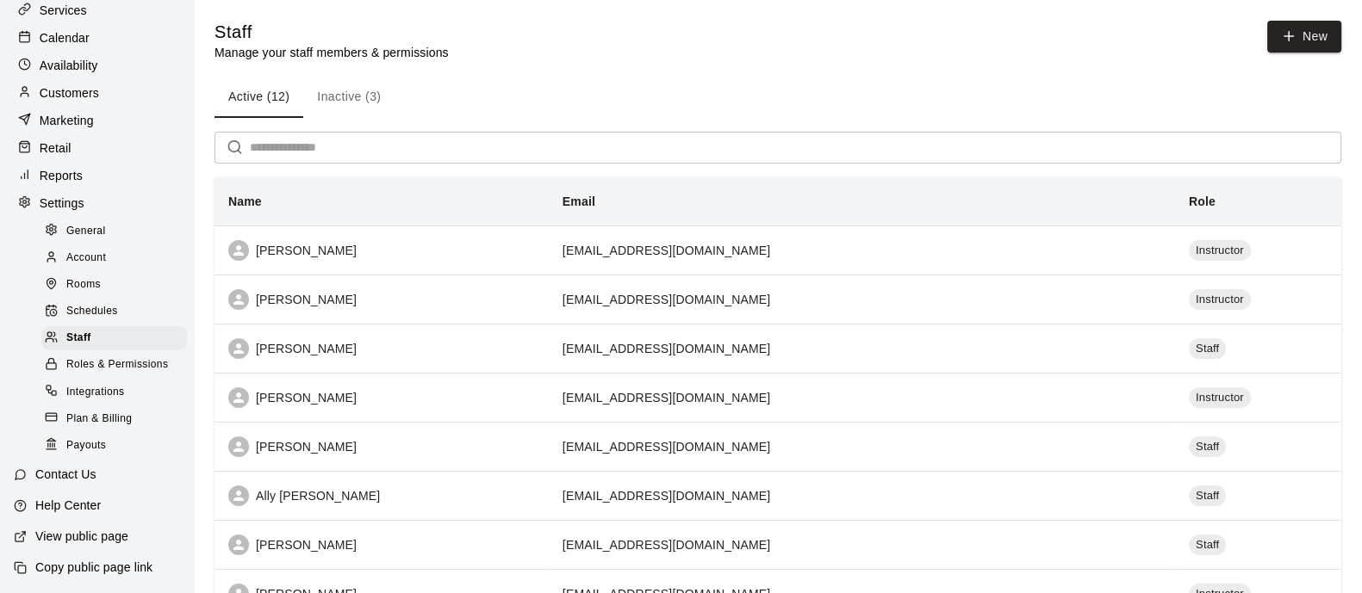
scroll to position [28, 0]
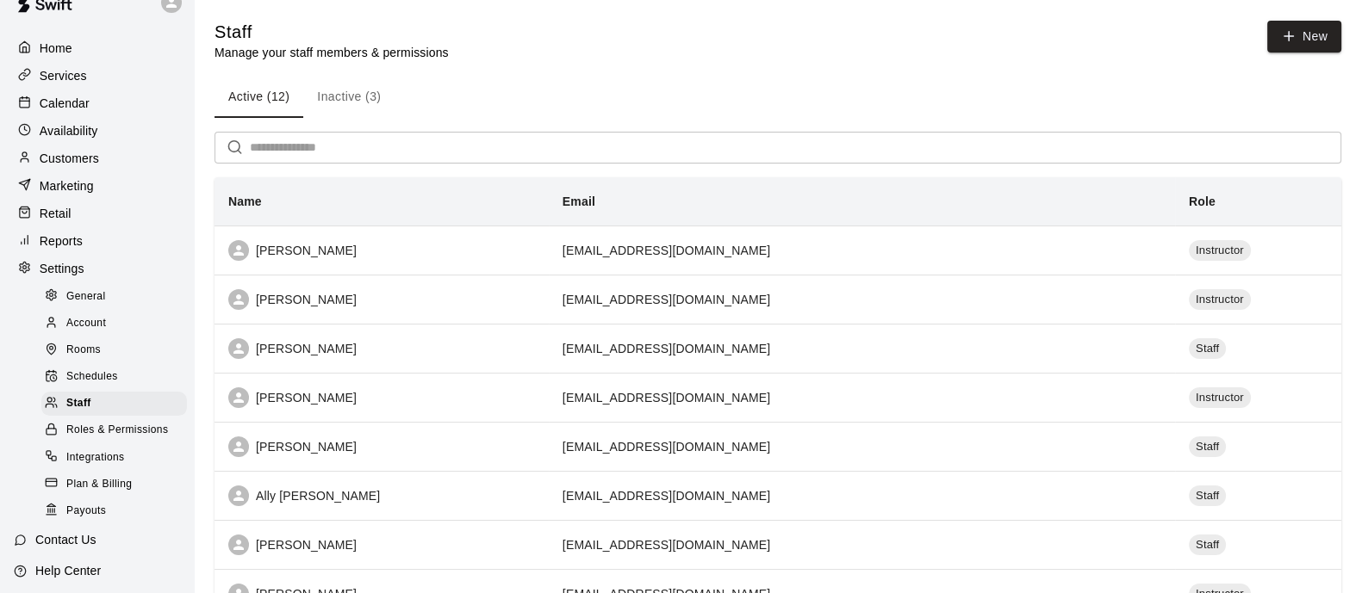
click at [84, 104] on p "Calendar" at bounding box center [65, 103] width 50 height 17
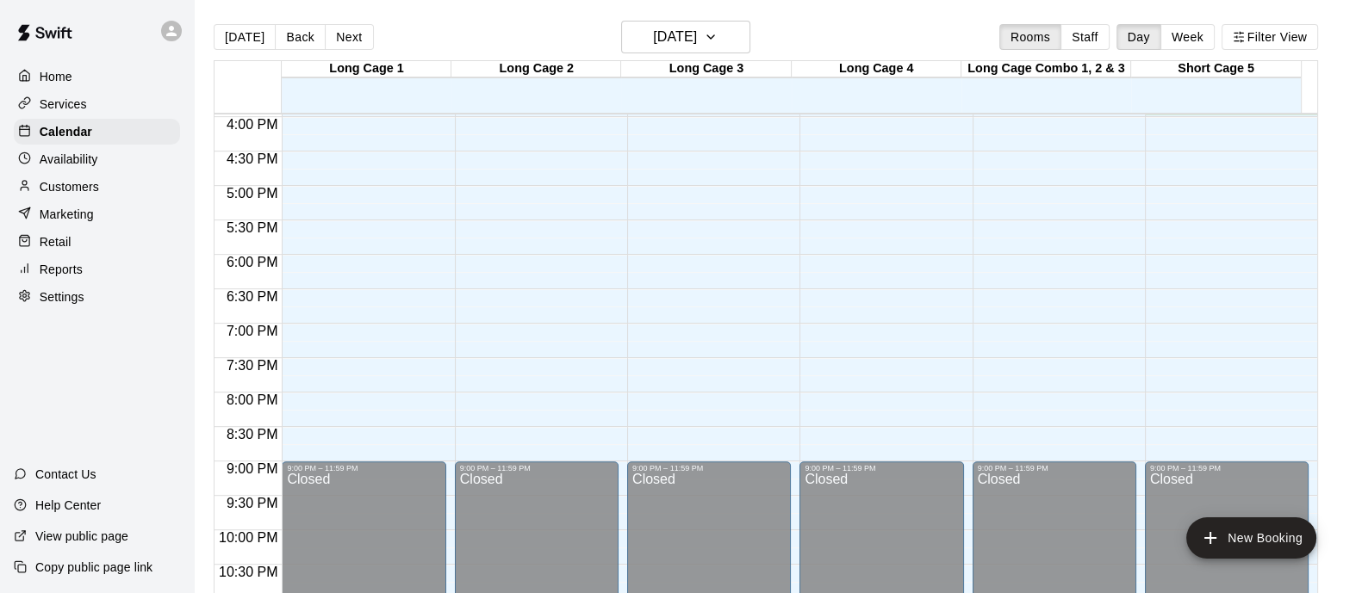
scroll to position [992, 0]
